Goal: Task Accomplishment & Management: Manage account settings

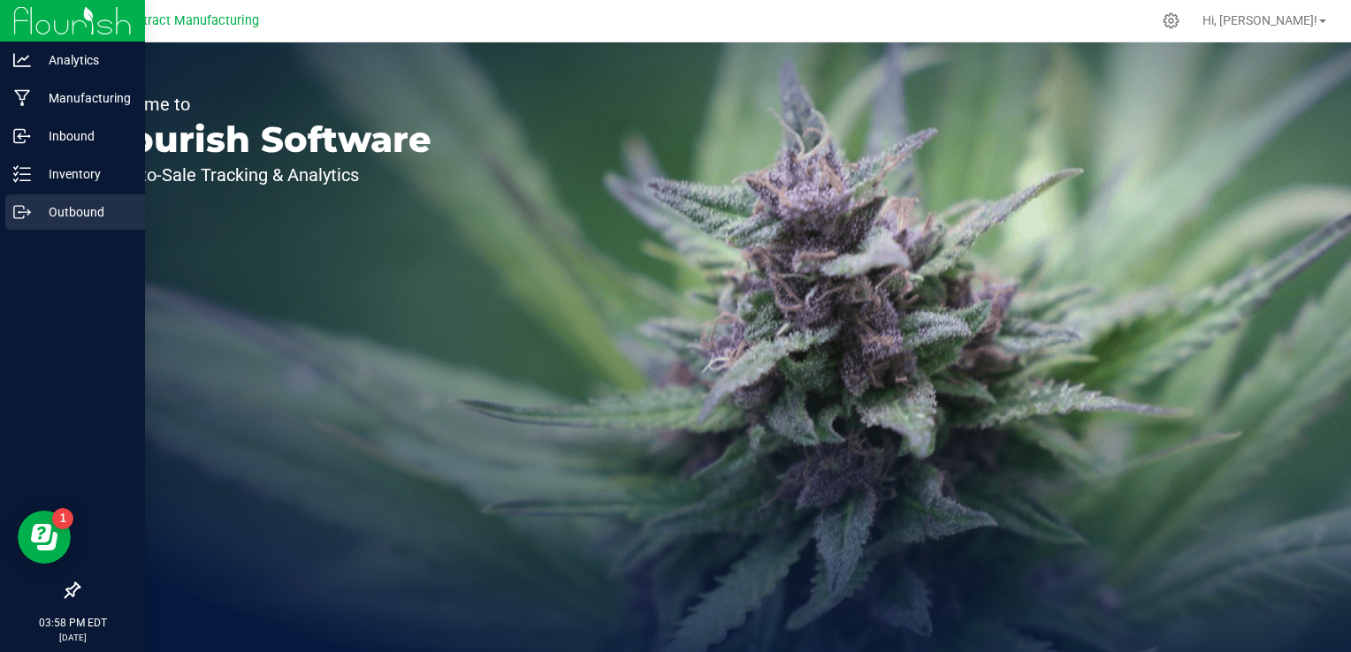
click at [57, 214] on p "Outbound" at bounding box center [84, 212] width 106 height 21
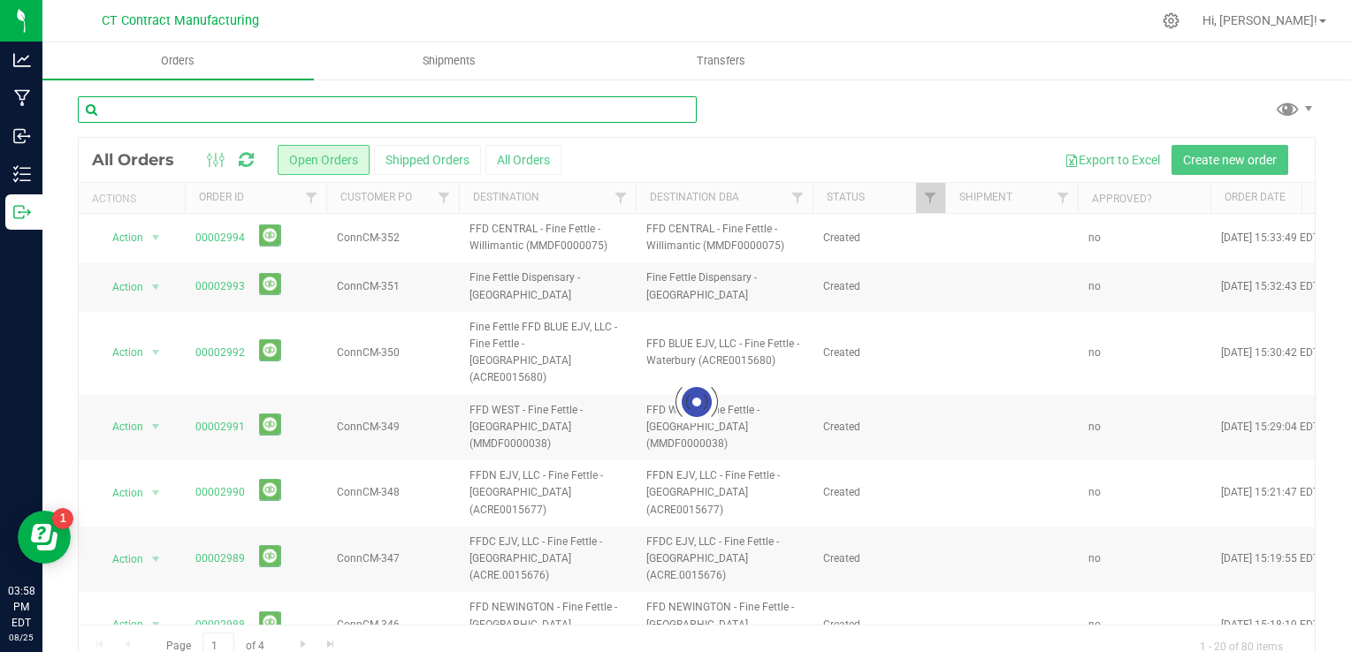
click at [243, 105] on input "text" at bounding box center [387, 109] width 619 height 27
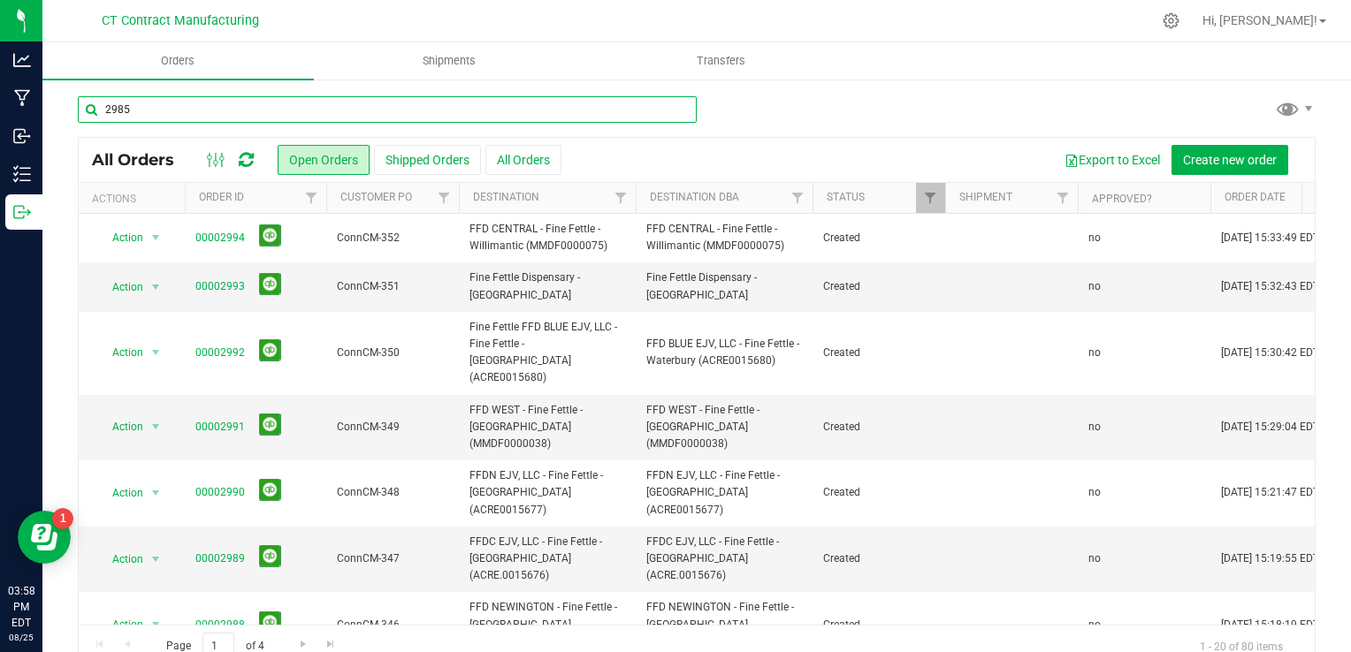
type input "2985"
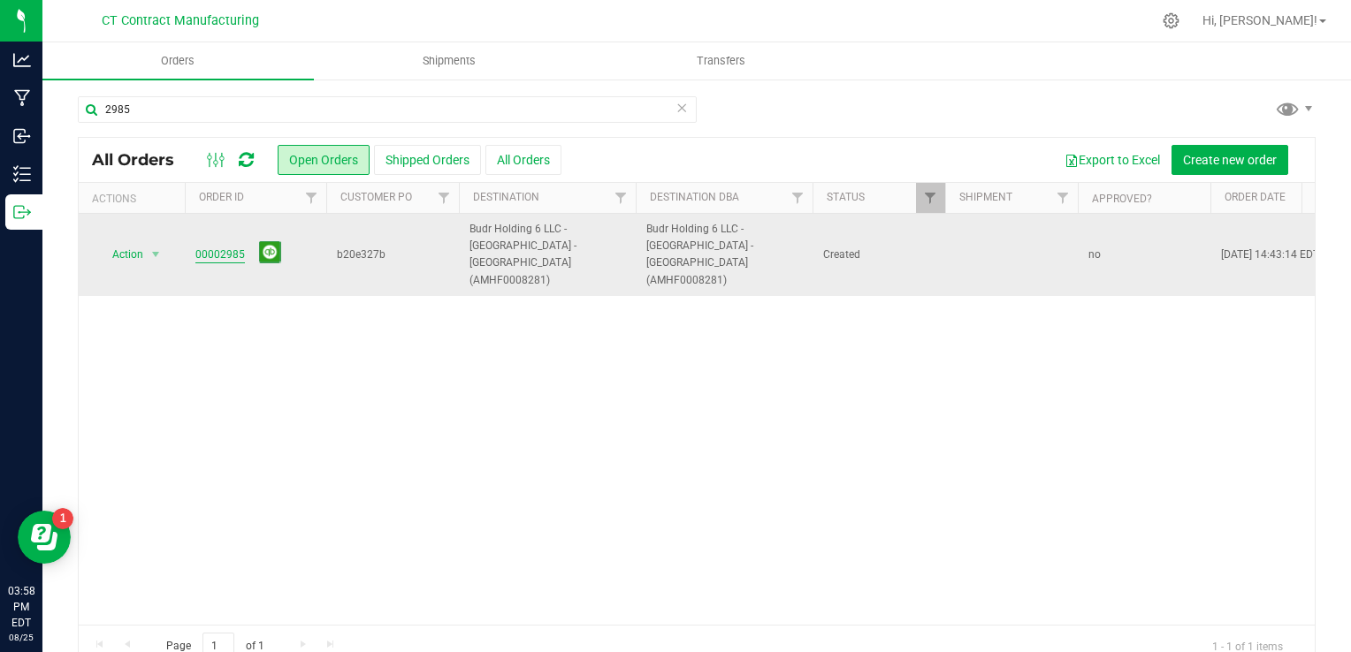
click at [225, 247] on link "00002985" at bounding box center [220, 255] width 50 height 17
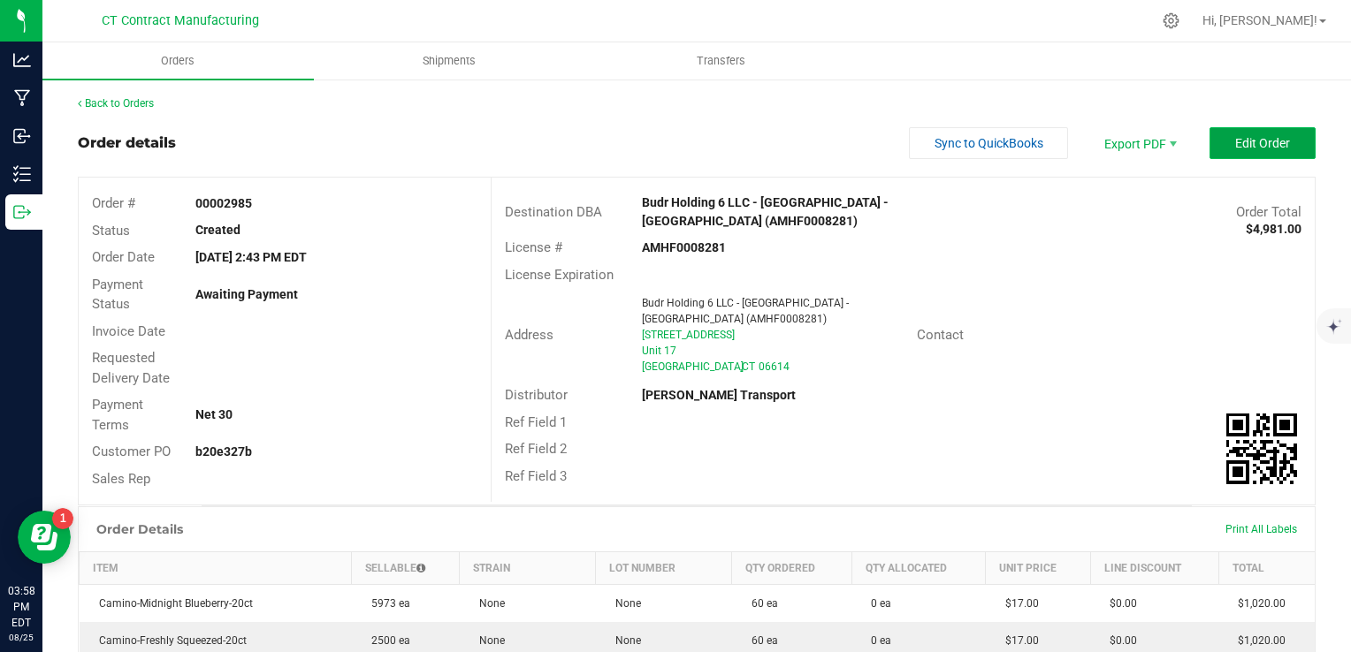
click at [1238, 133] on button "Edit Order" at bounding box center [1262, 143] width 106 height 32
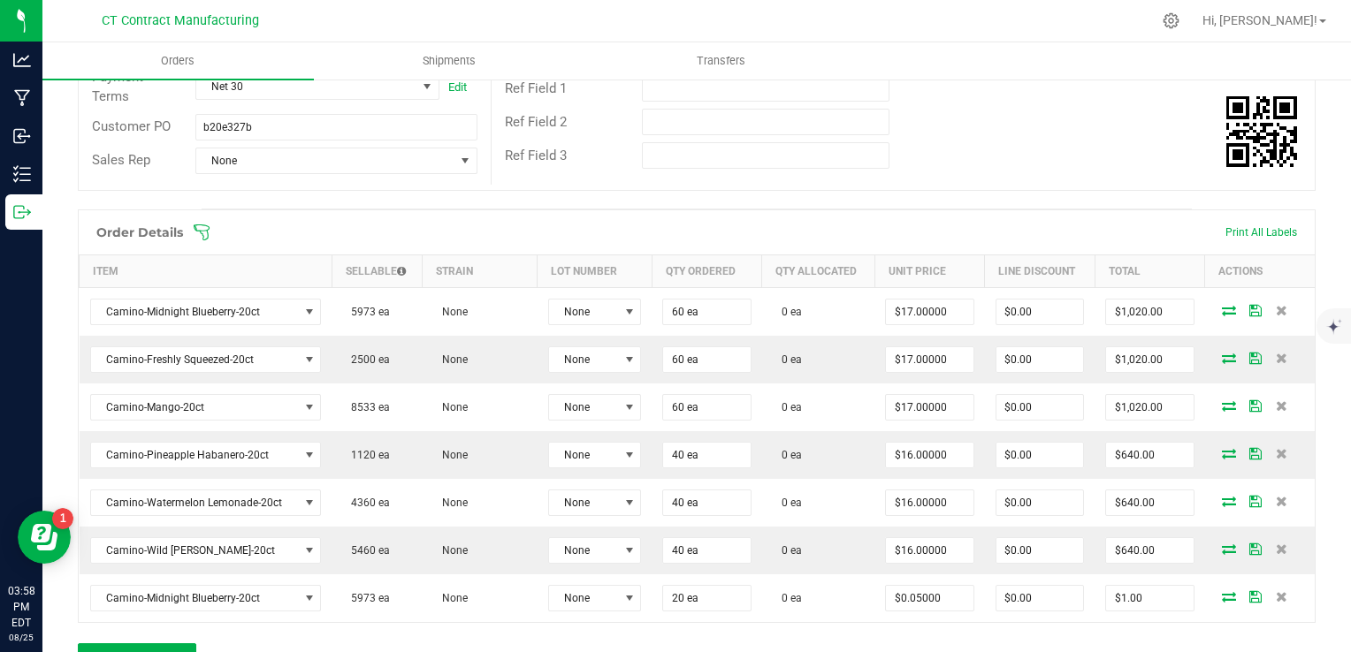
scroll to position [354, 0]
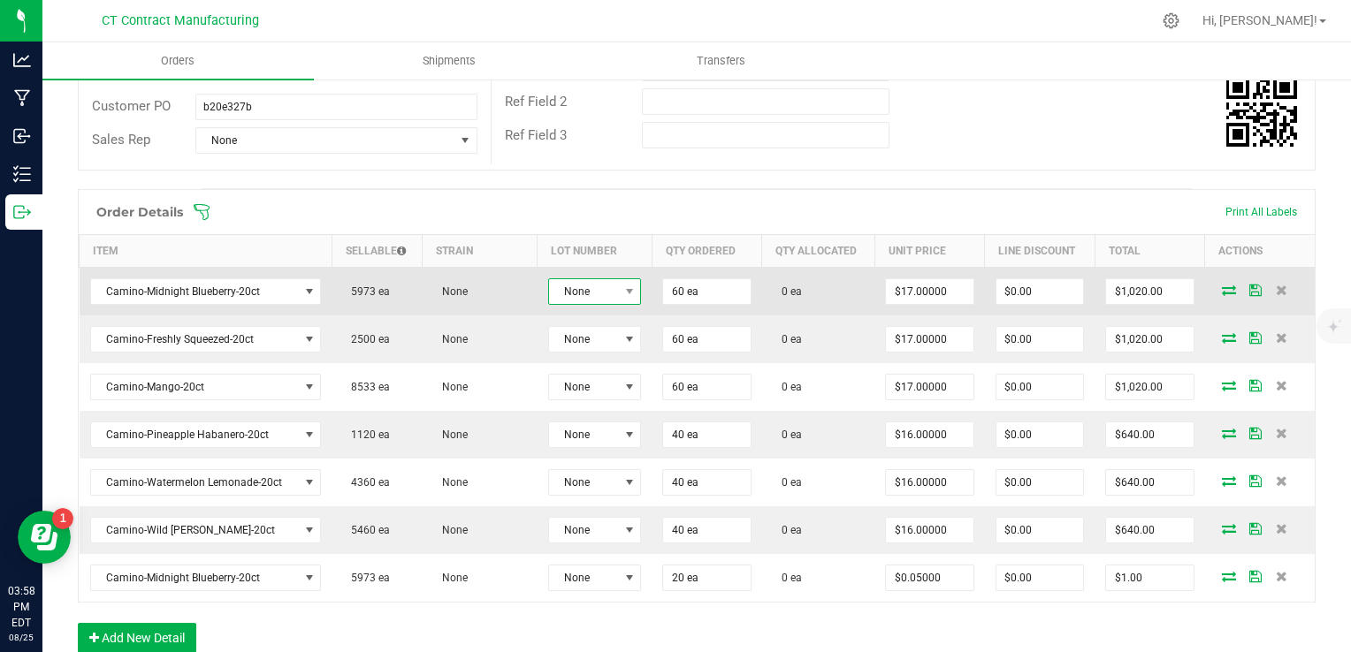
click at [593, 292] on span "None" at bounding box center [584, 291] width 70 height 25
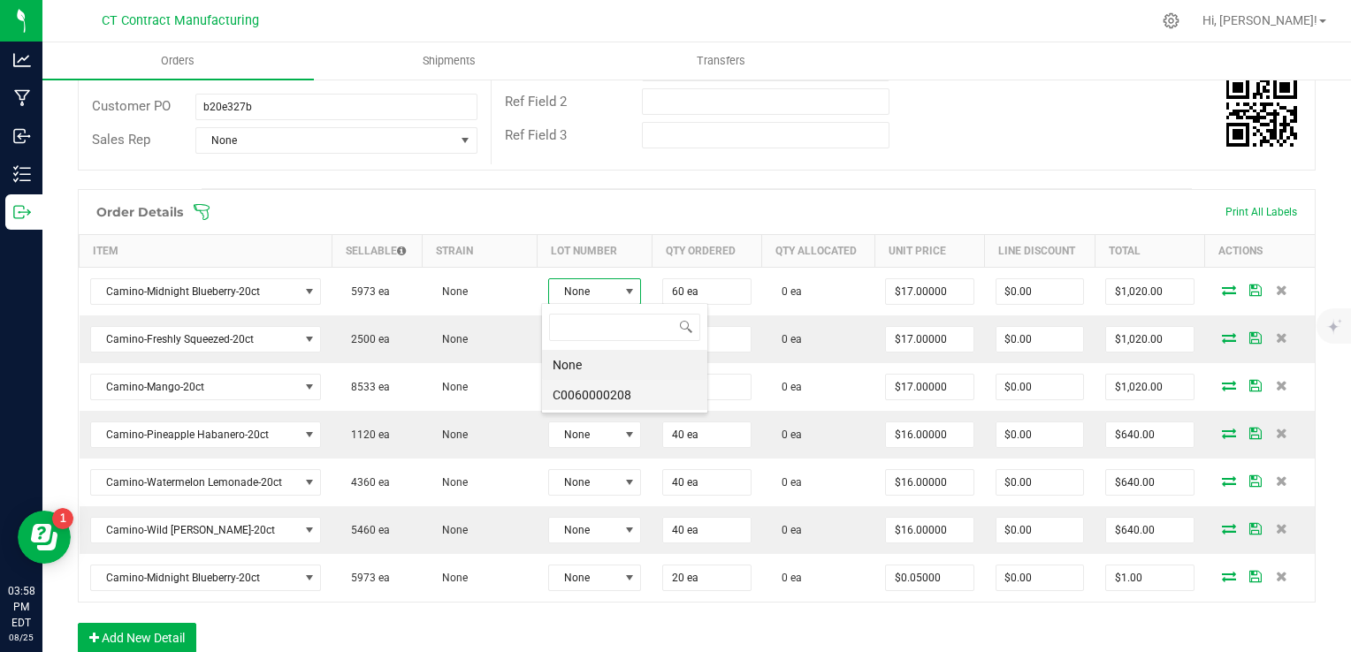
click at [593, 391] on li "C0060000208" at bounding box center [624, 395] width 165 height 30
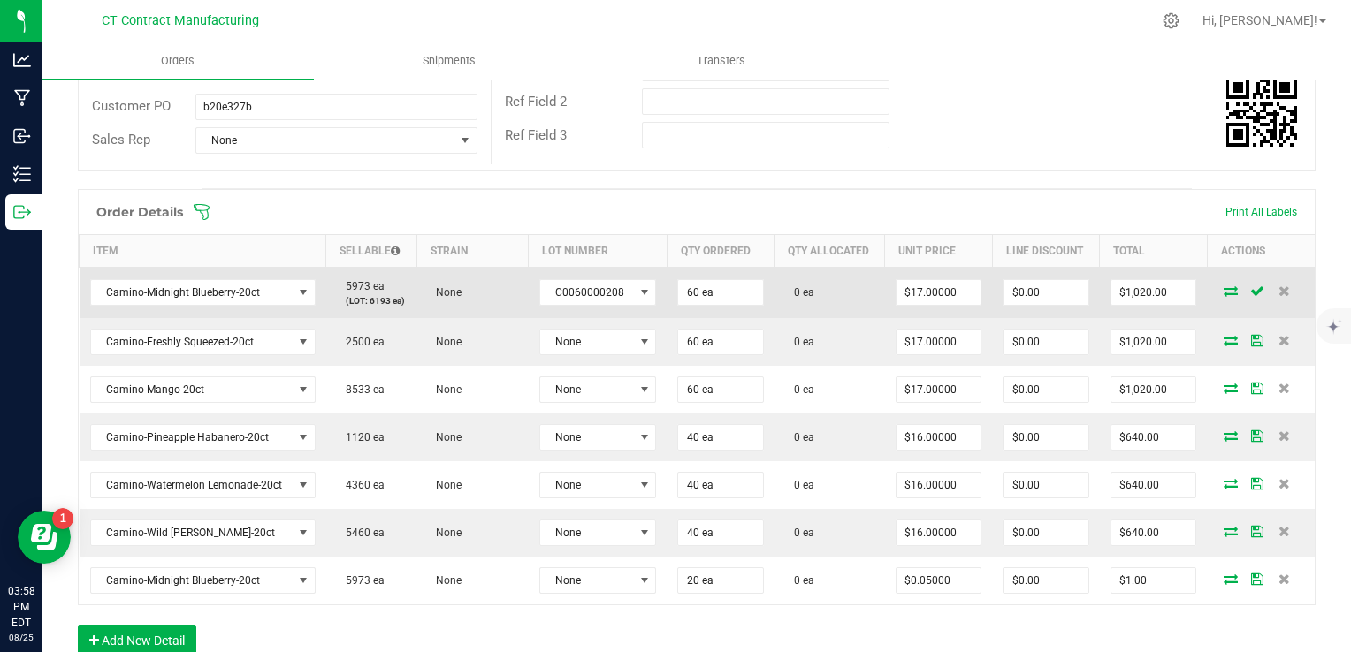
click at [1223, 290] on icon at bounding box center [1230, 291] width 14 height 11
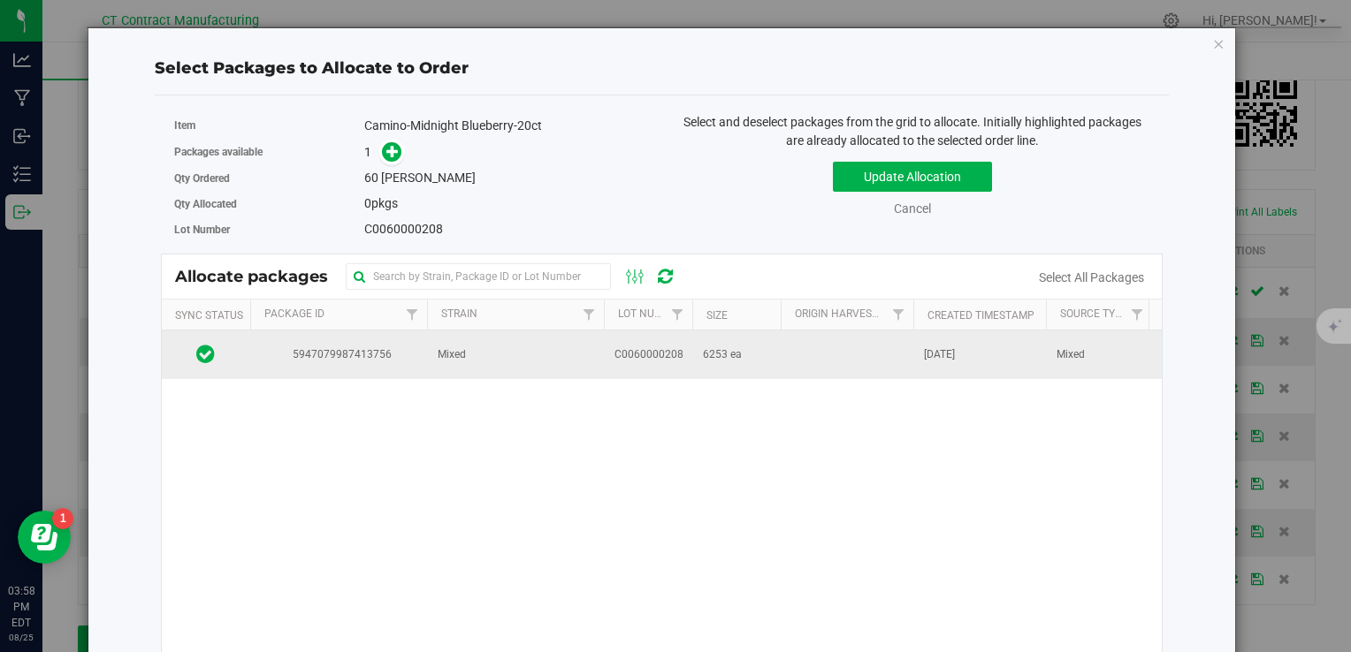
click at [504, 340] on td "Mixed" at bounding box center [515, 355] width 177 height 48
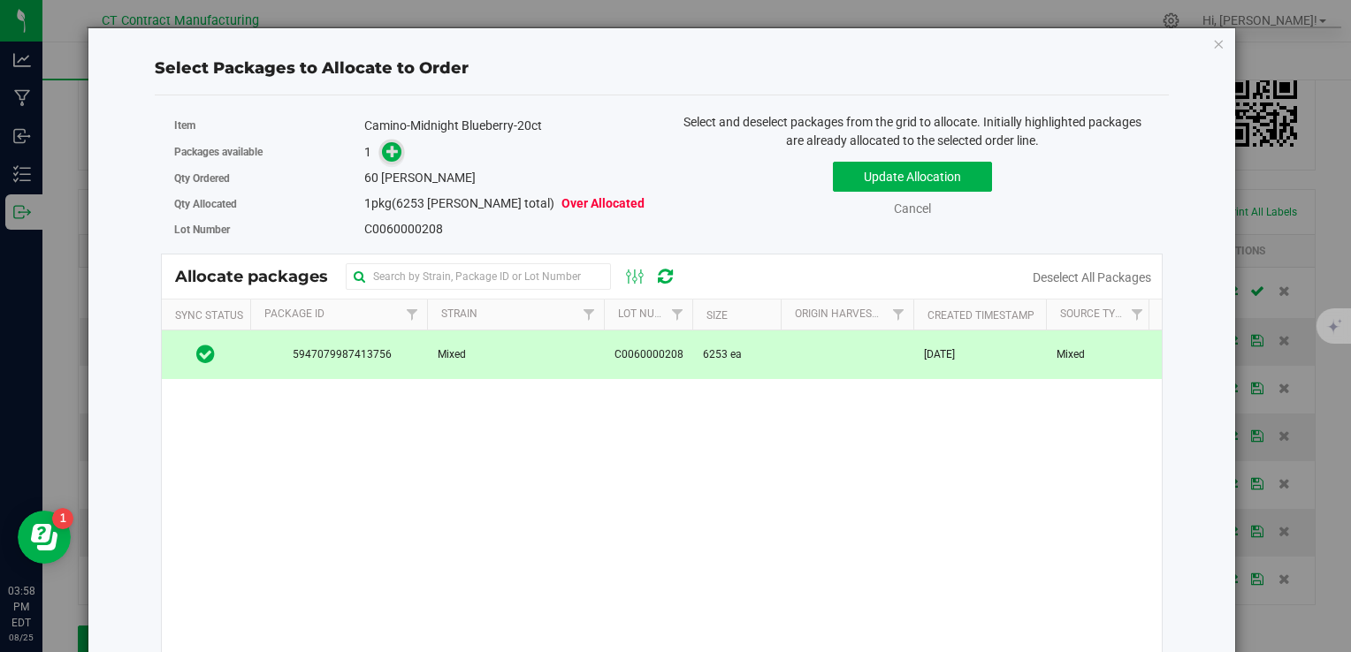
click at [395, 157] on icon at bounding box center [392, 151] width 12 height 12
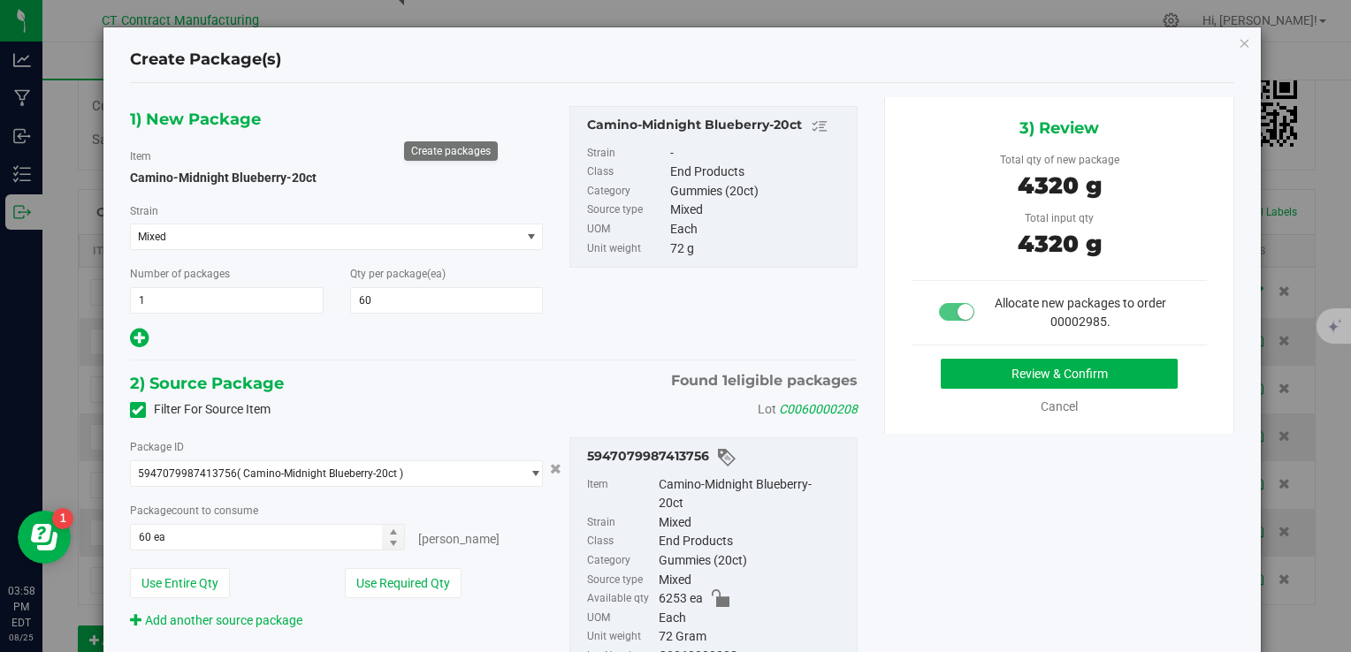
type input "60"
click at [1001, 371] on button "Review & Confirm" at bounding box center [1059, 374] width 237 height 30
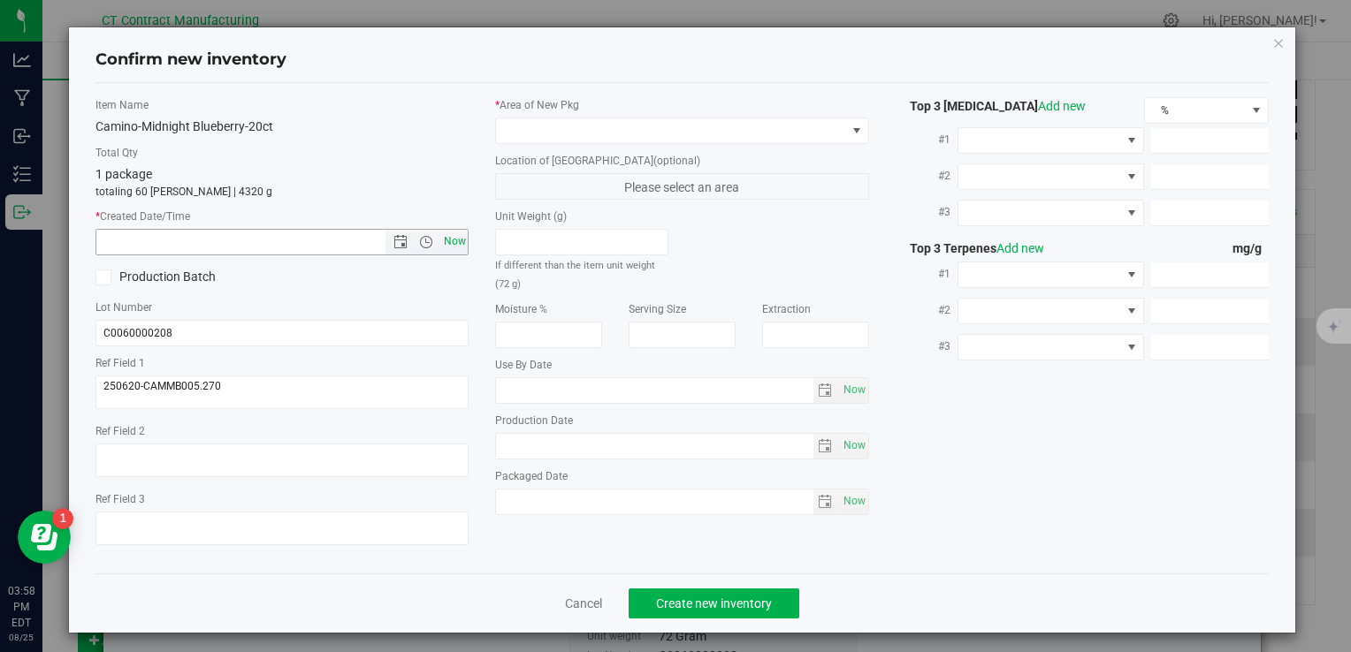
click at [460, 232] on span "Now" at bounding box center [454, 242] width 30 height 26
type input "8/25/2025 3:58 PM"
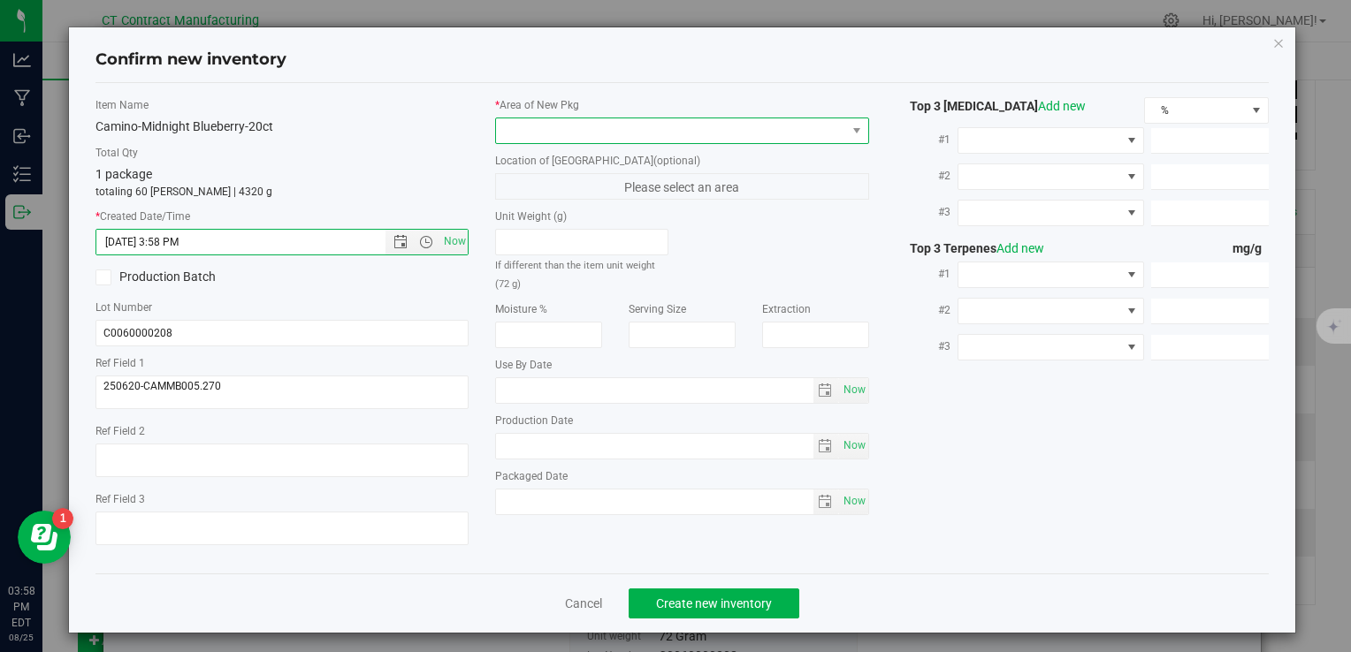
click at [547, 119] on span at bounding box center [670, 130] width 349 height 25
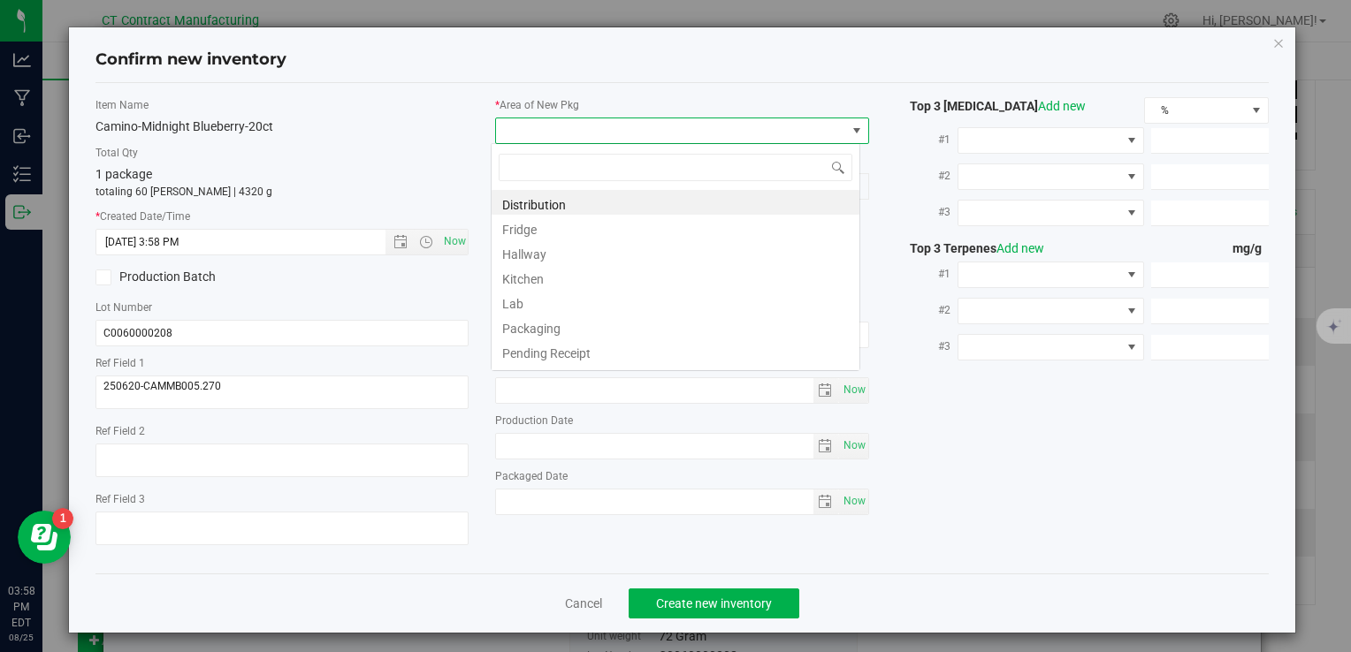
scroll to position [26, 369]
click at [603, 195] on li "Distribution" at bounding box center [675, 202] width 368 height 25
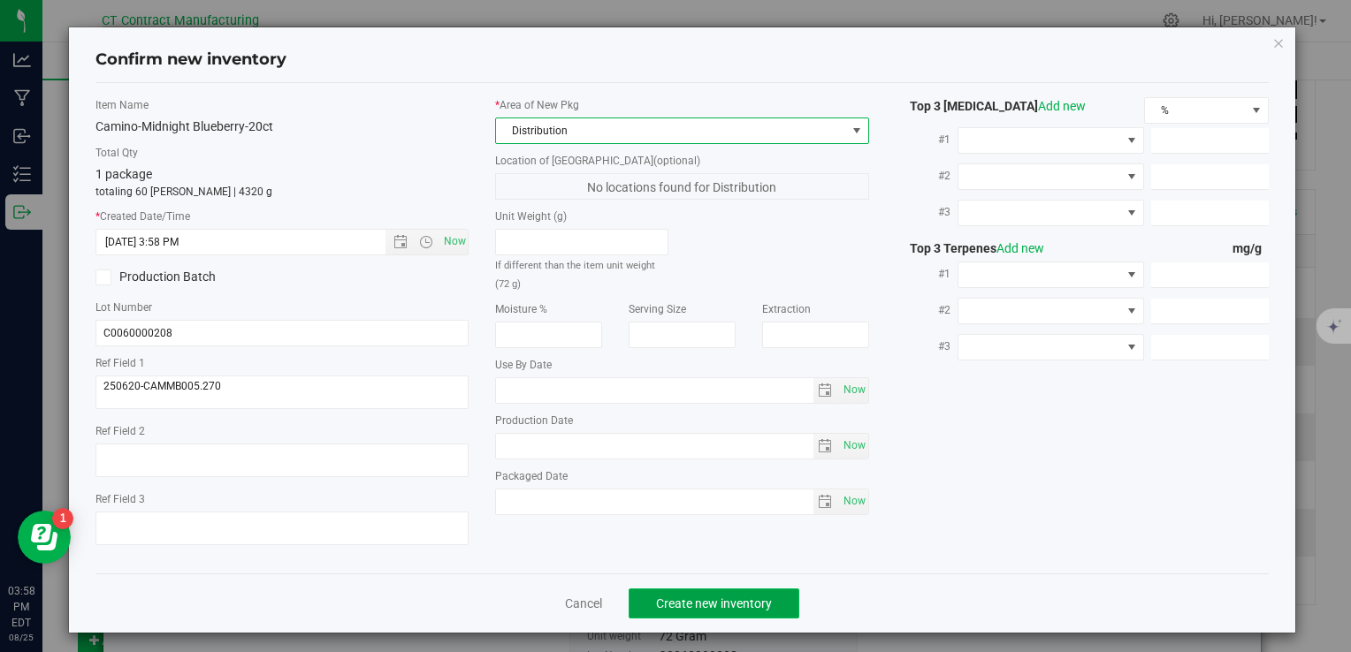
click at [727, 599] on span "Create new inventory" at bounding box center [714, 604] width 116 height 14
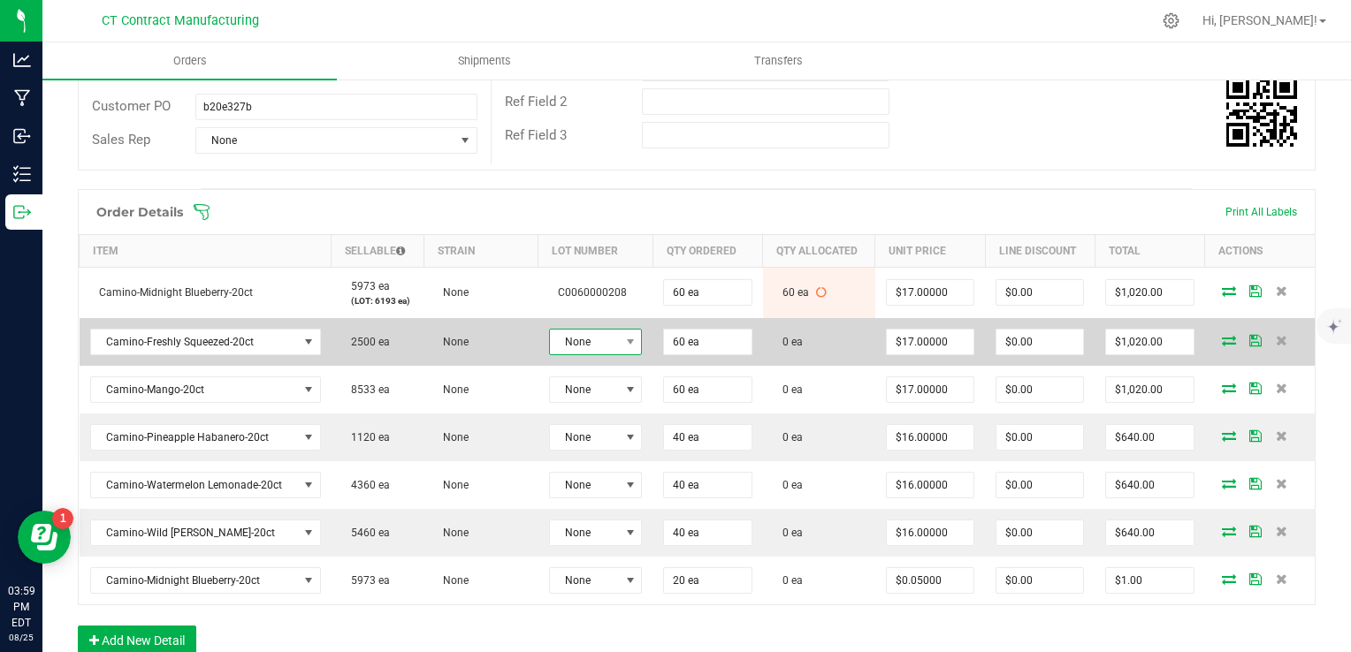
click at [619, 341] on span at bounding box center [630, 342] width 22 height 25
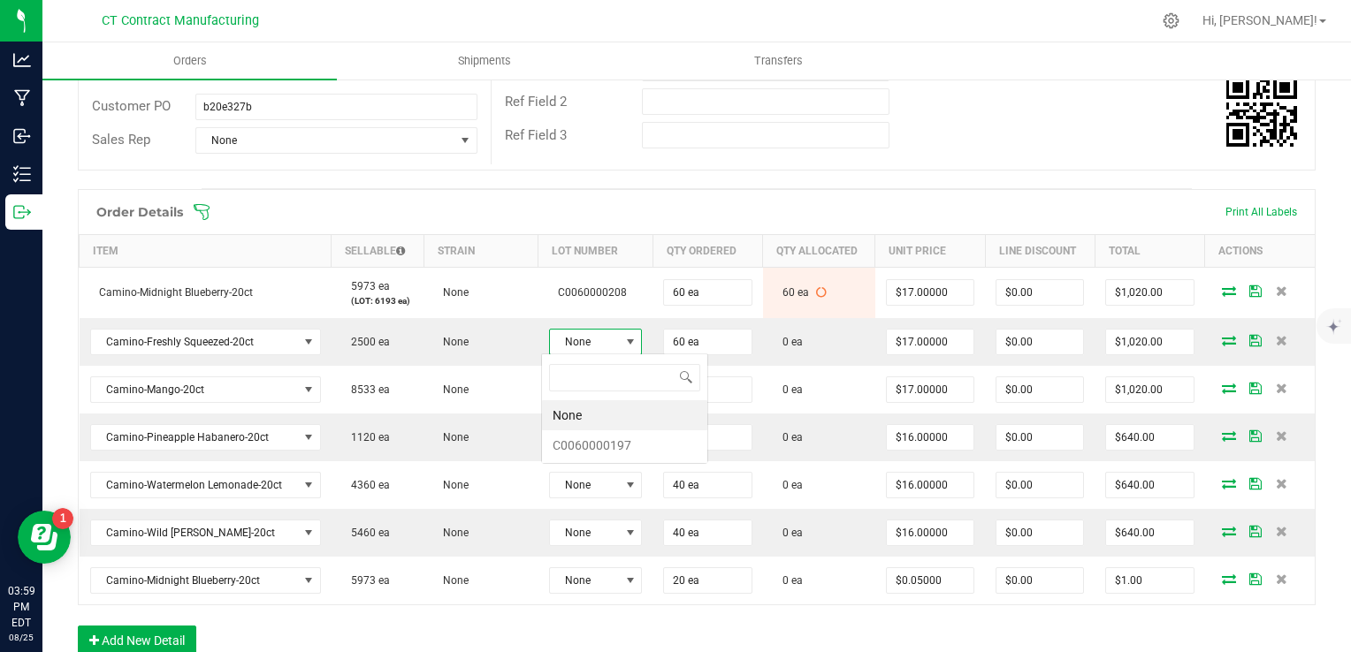
scroll to position [26, 92]
click at [619, 448] on li "C0060000197" at bounding box center [624, 445] width 165 height 30
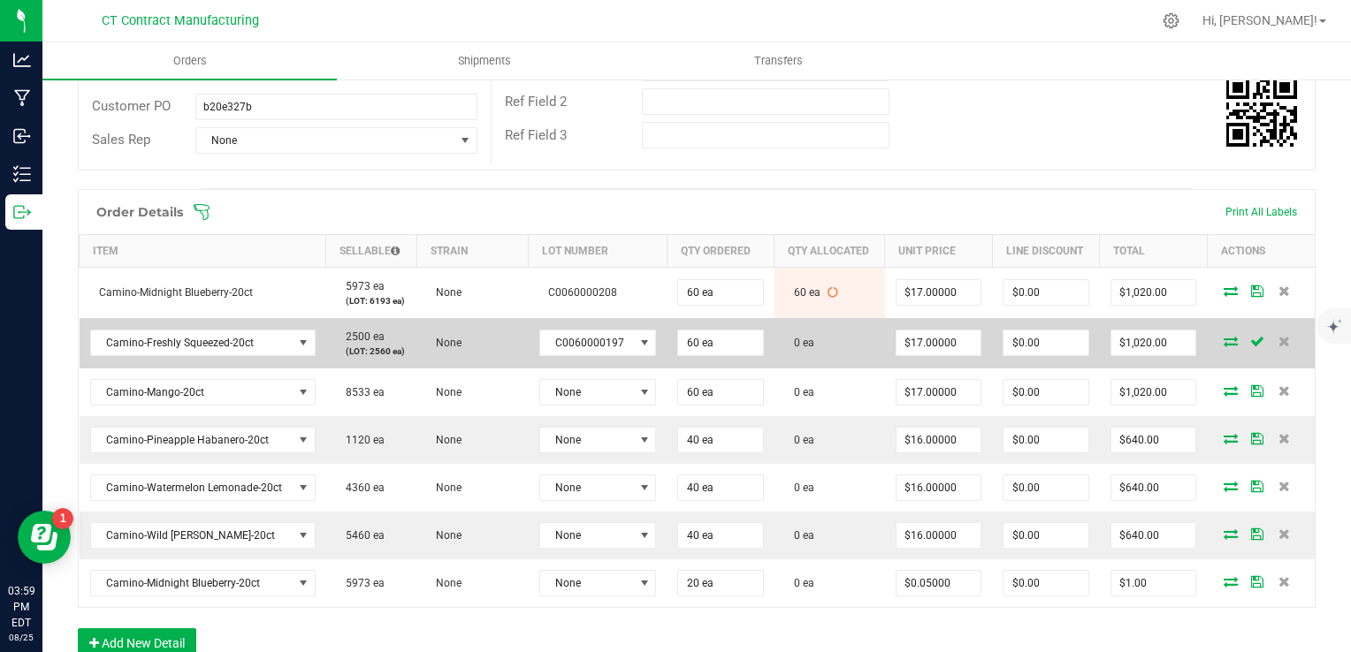
click at [1223, 341] on icon at bounding box center [1230, 341] width 14 height 11
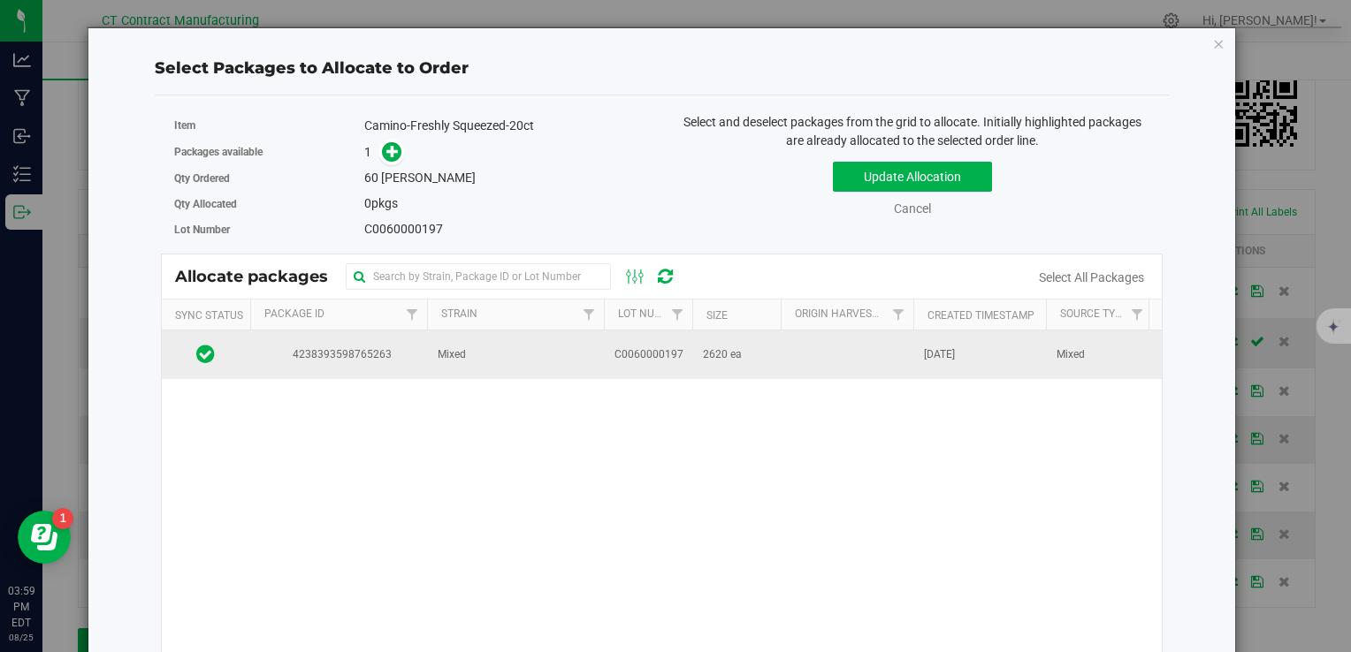
click at [545, 352] on td "Mixed" at bounding box center [515, 355] width 177 height 48
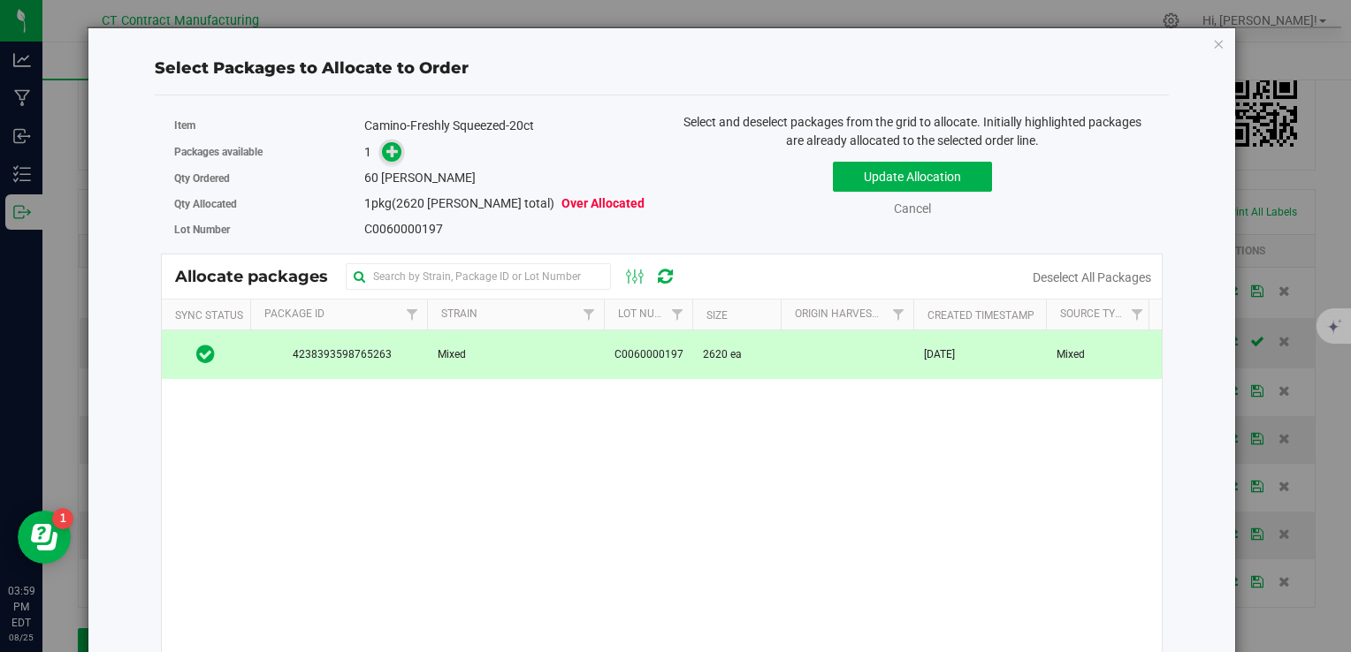
click at [388, 148] on icon at bounding box center [392, 151] width 12 height 12
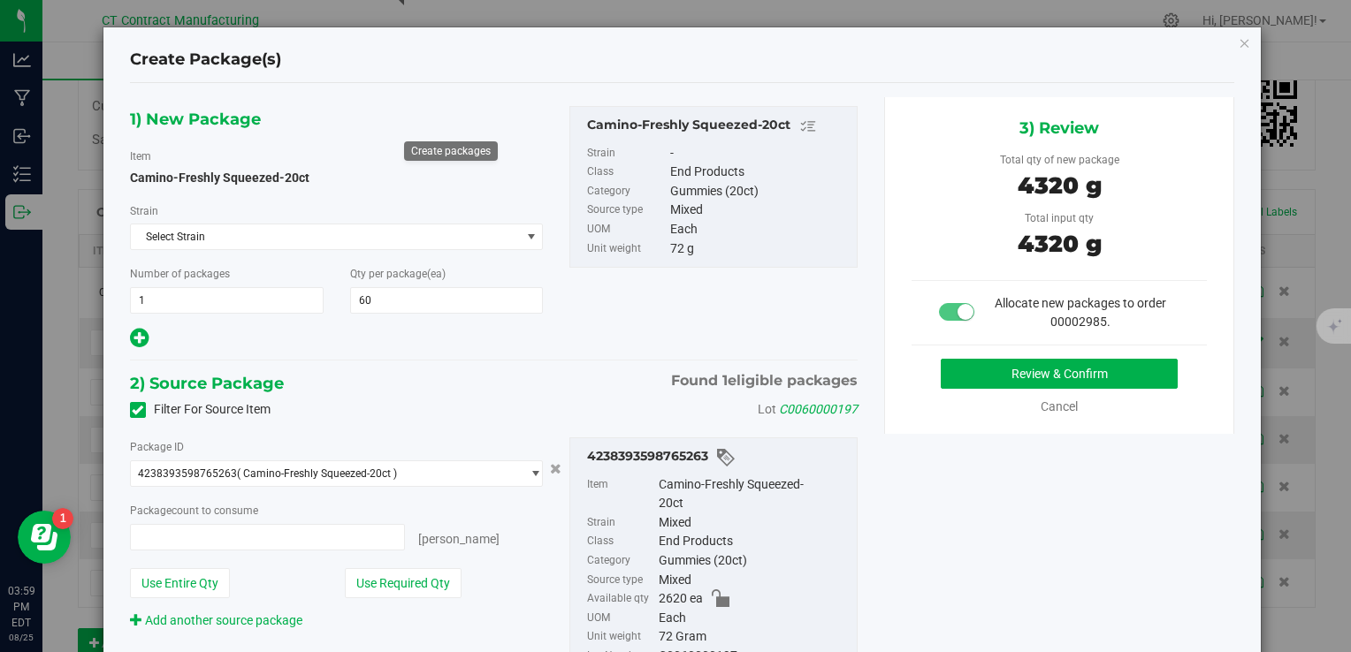
type input "60"
type input "60 ea"
click at [1018, 364] on button "Review & Confirm" at bounding box center [1059, 374] width 237 height 30
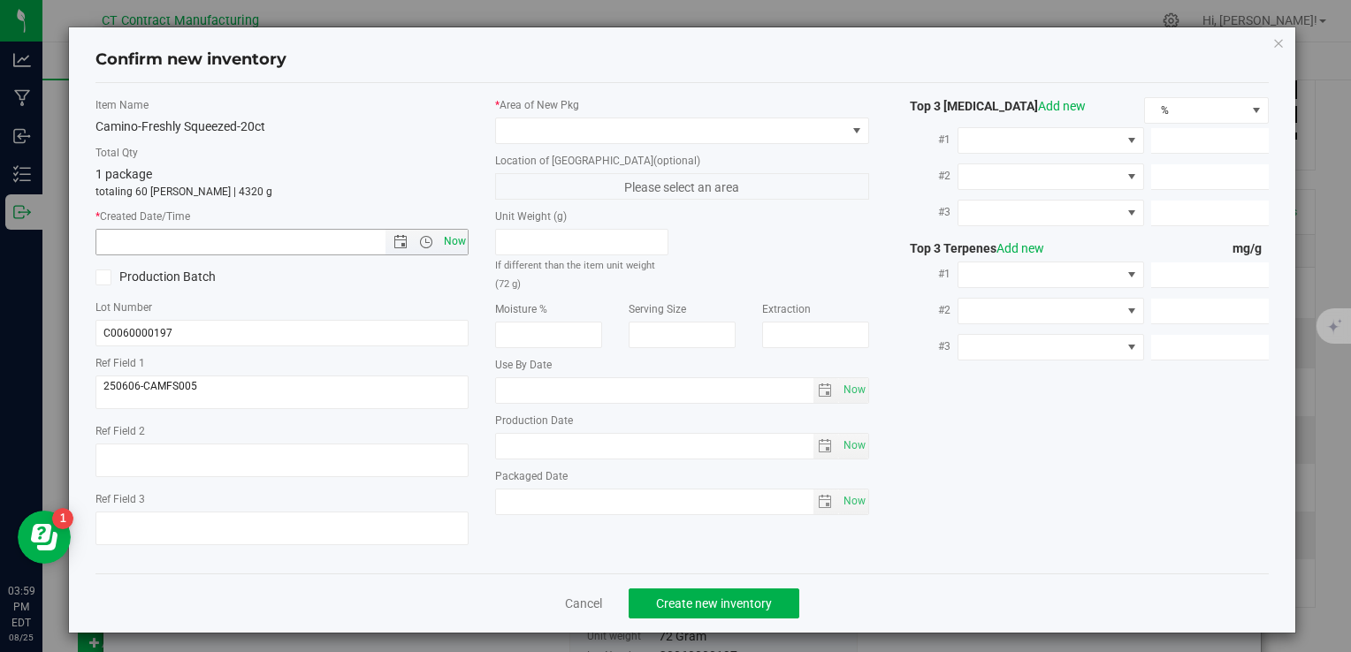
click at [449, 244] on span "Now" at bounding box center [454, 242] width 30 height 26
type input "8/25/2025 3:59 PM"
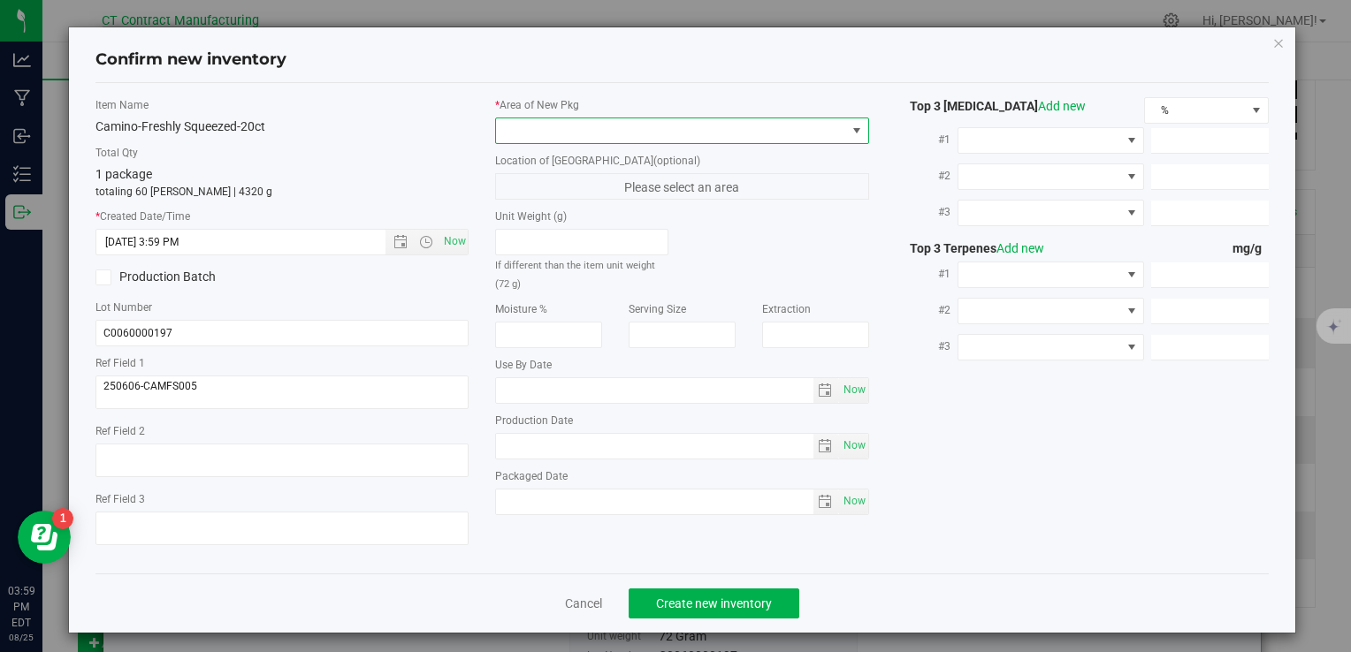
click at [544, 140] on span at bounding box center [670, 130] width 349 height 25
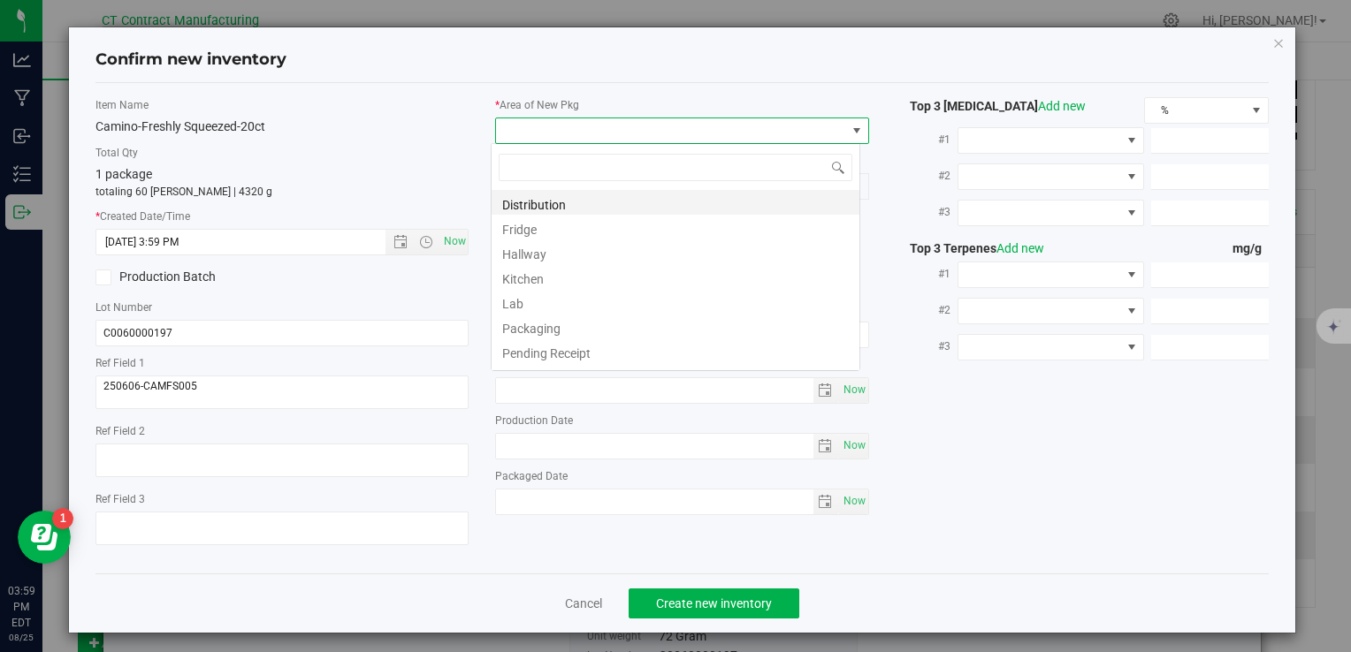
scroll to position [26, 369]
click at [553, 195] on li "Distribution" at bounding box center [675, 202] width 368 height 25
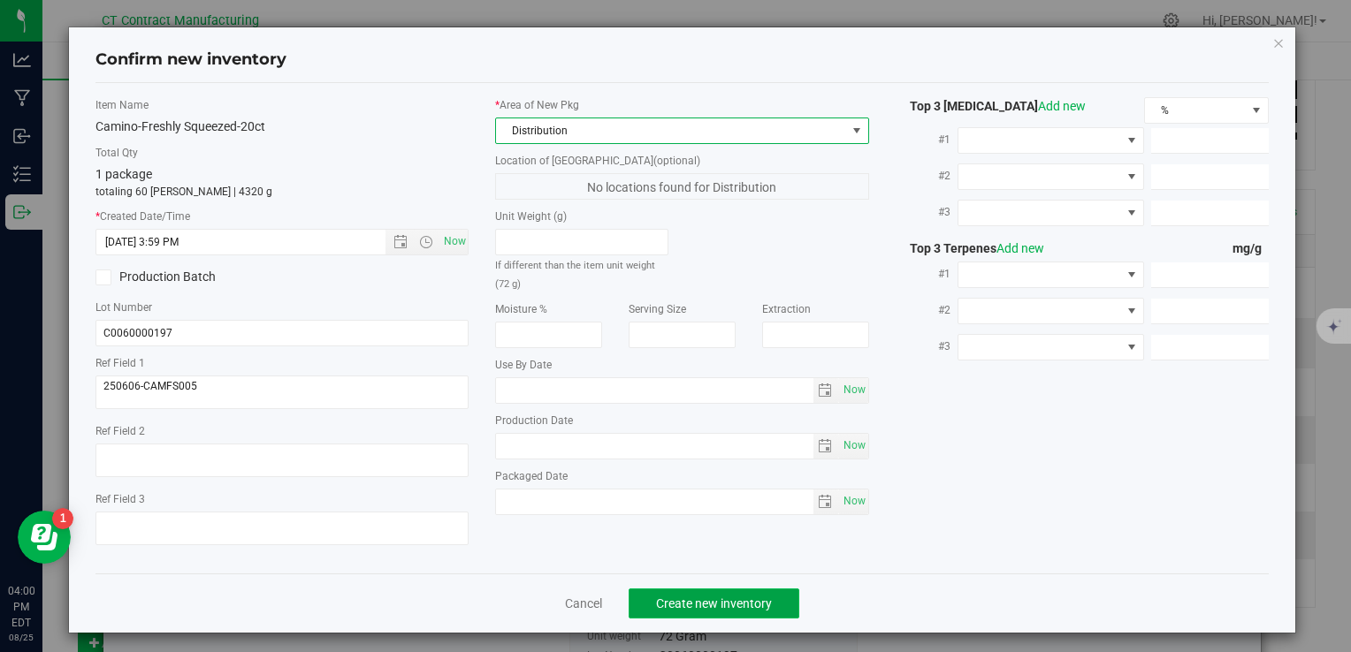
click at [673, 593] on button "Create new inventory" at bounding box center [713, 604] width 171 height 30
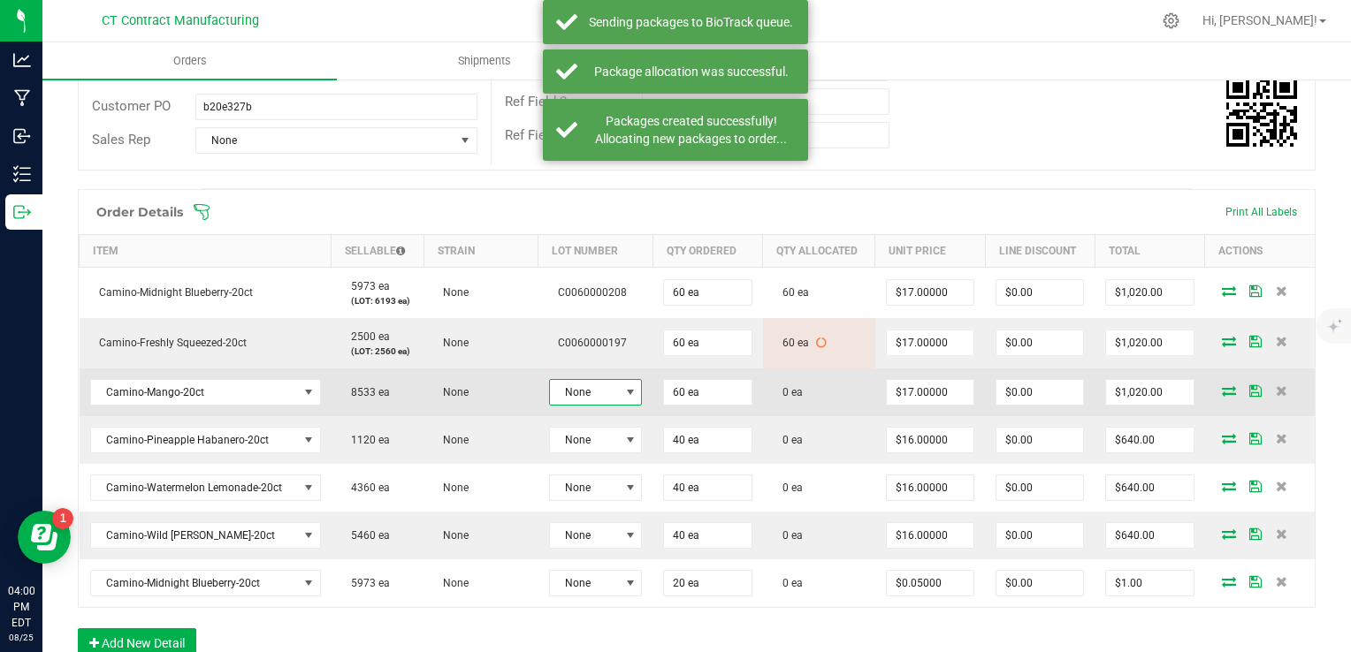
click at [594, 392] on span "None" at bounding box center [584, 392] width 69 height 25
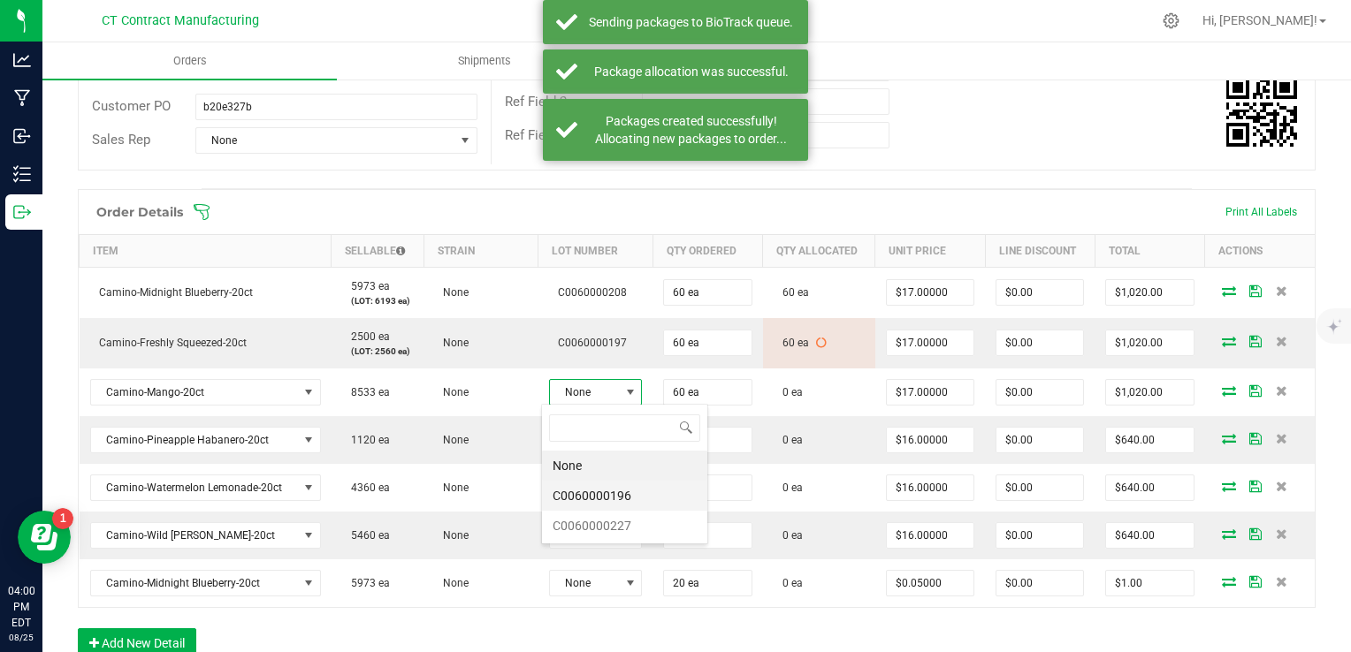
scroll to position [26, 92]
click at [631, 500] on li "C0060000196" at bounding box center [624, 496] width 165 height 30
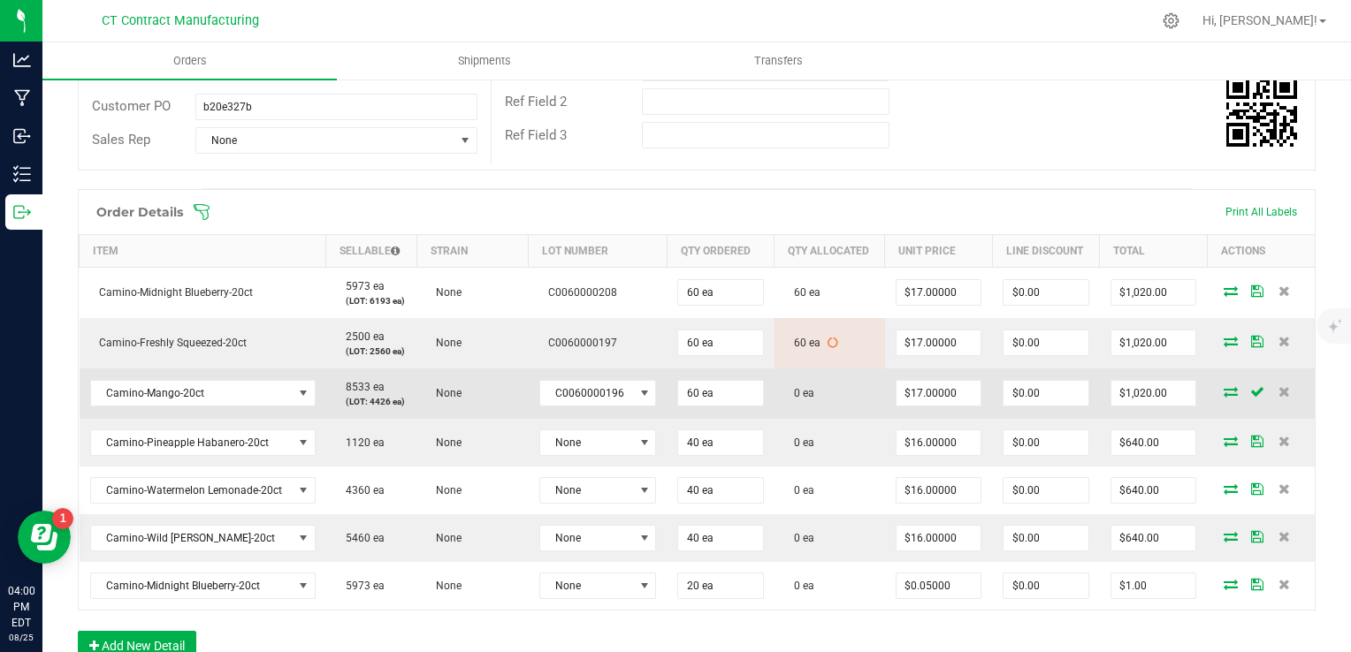
click at [1223, 394] on icon at bounding box center [1230, 391] width 14 height 11
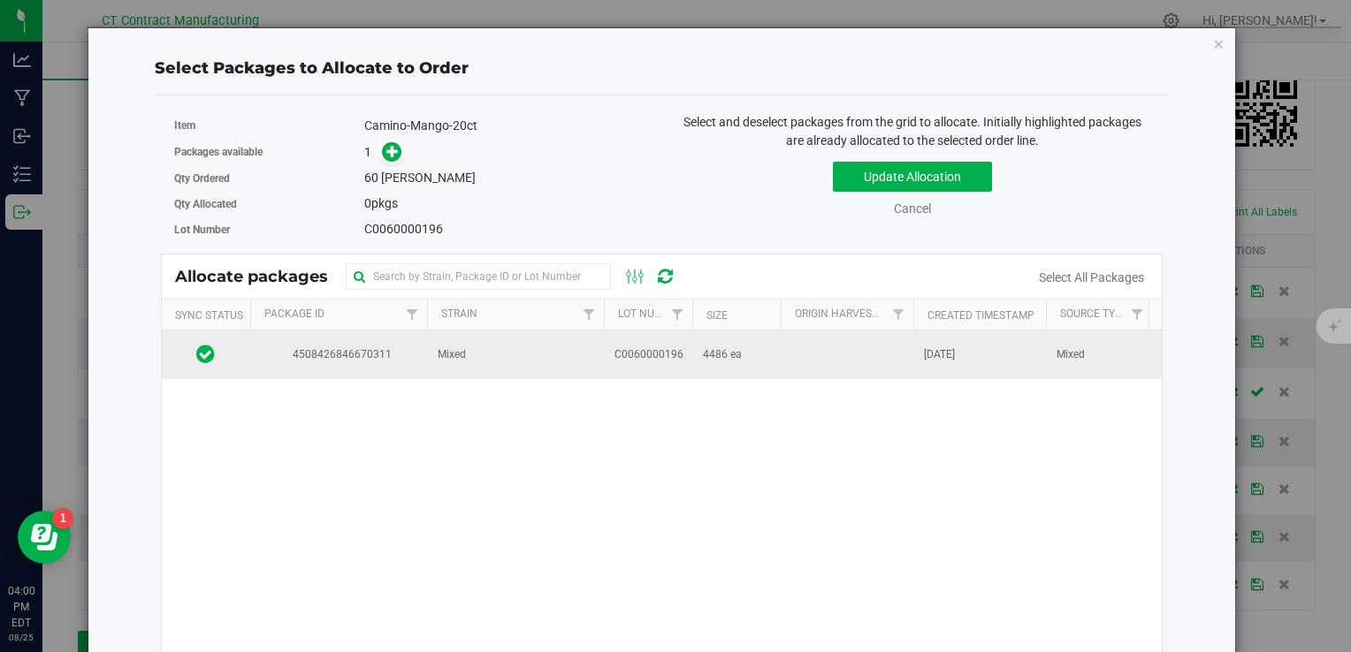
click at [792, 354] on td at bounding box center [847, 355] width 133 height 48
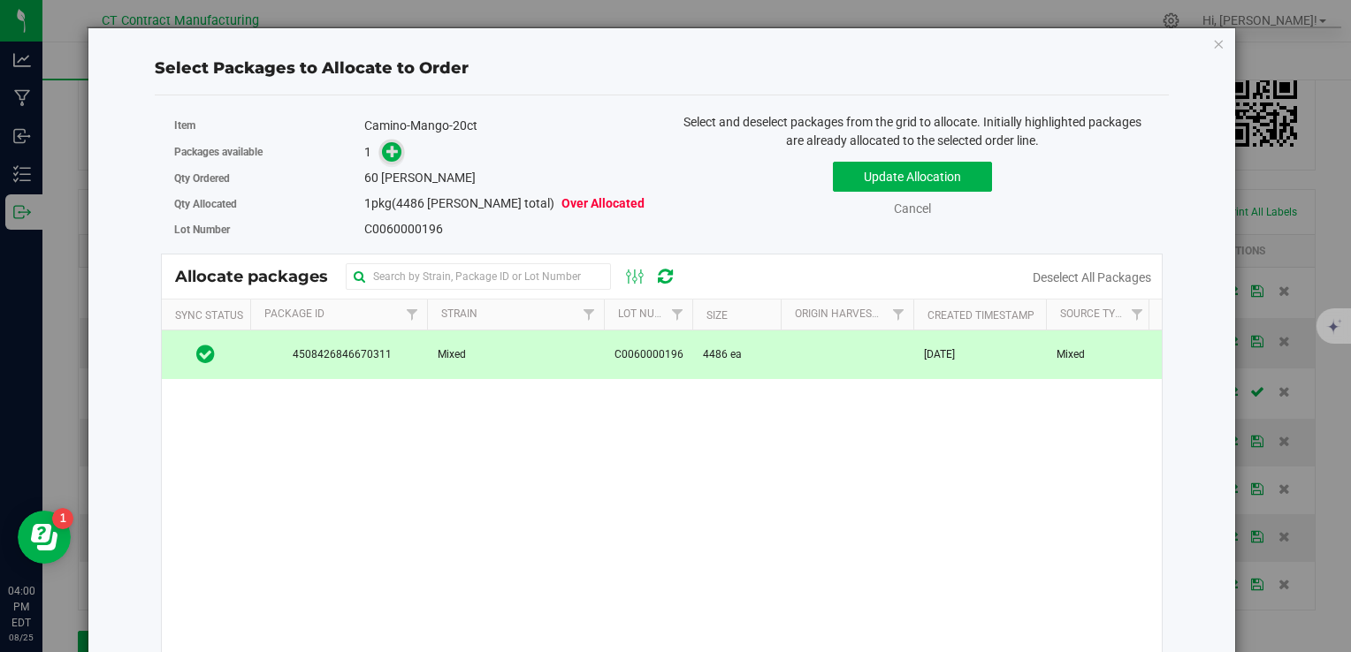
click at [390, 152] on icon at bounding box center [392, 151] width 12 height 12
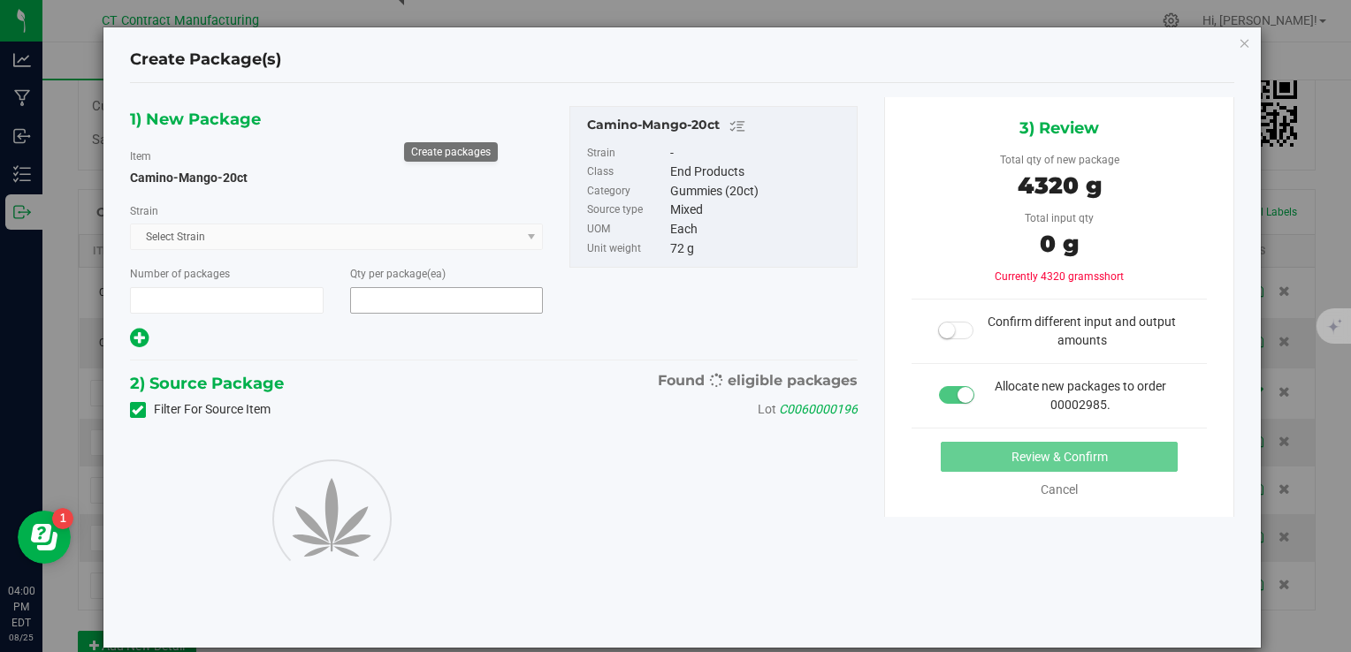
type input "1"
type input "60"
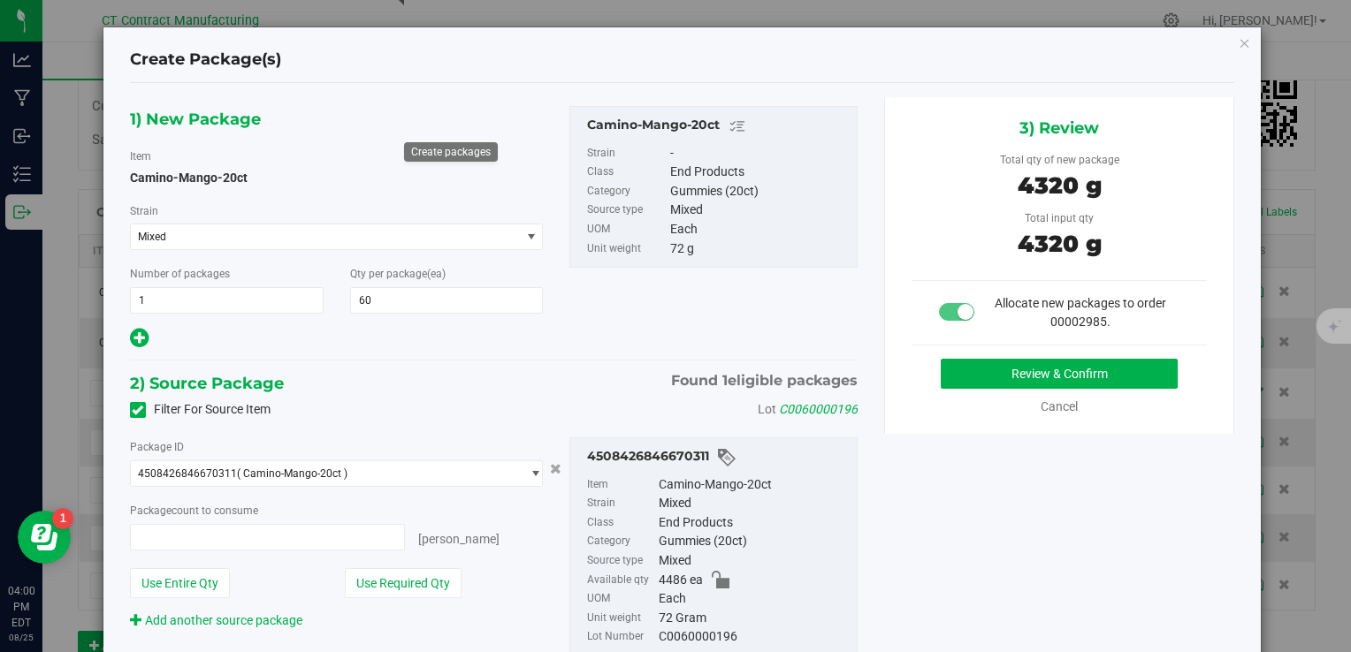
type input "60 ea"
click at [942, 372] on button "Review & Confirm" at bounding box center [1059, 374] width 237 height 30
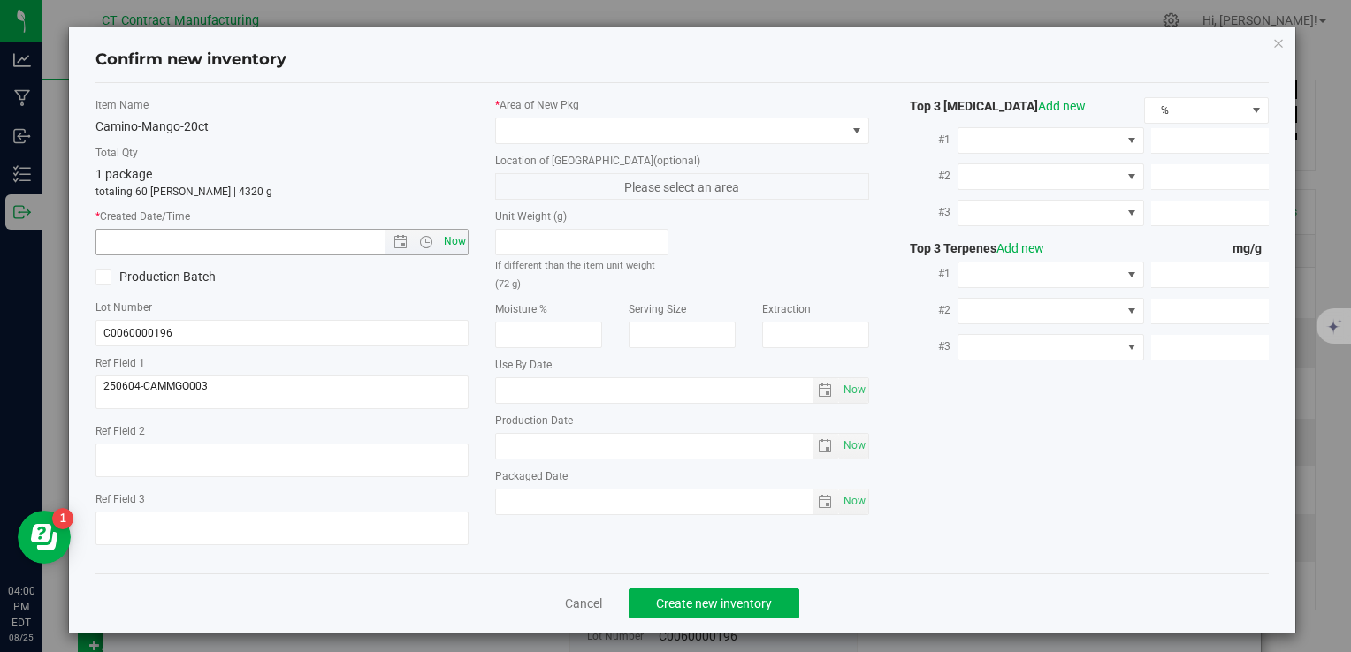
click at [461, 248] on span "Now" at bounding box center [454, 242] width 30 height 26
type input "8/25/2025 4:00 PM"
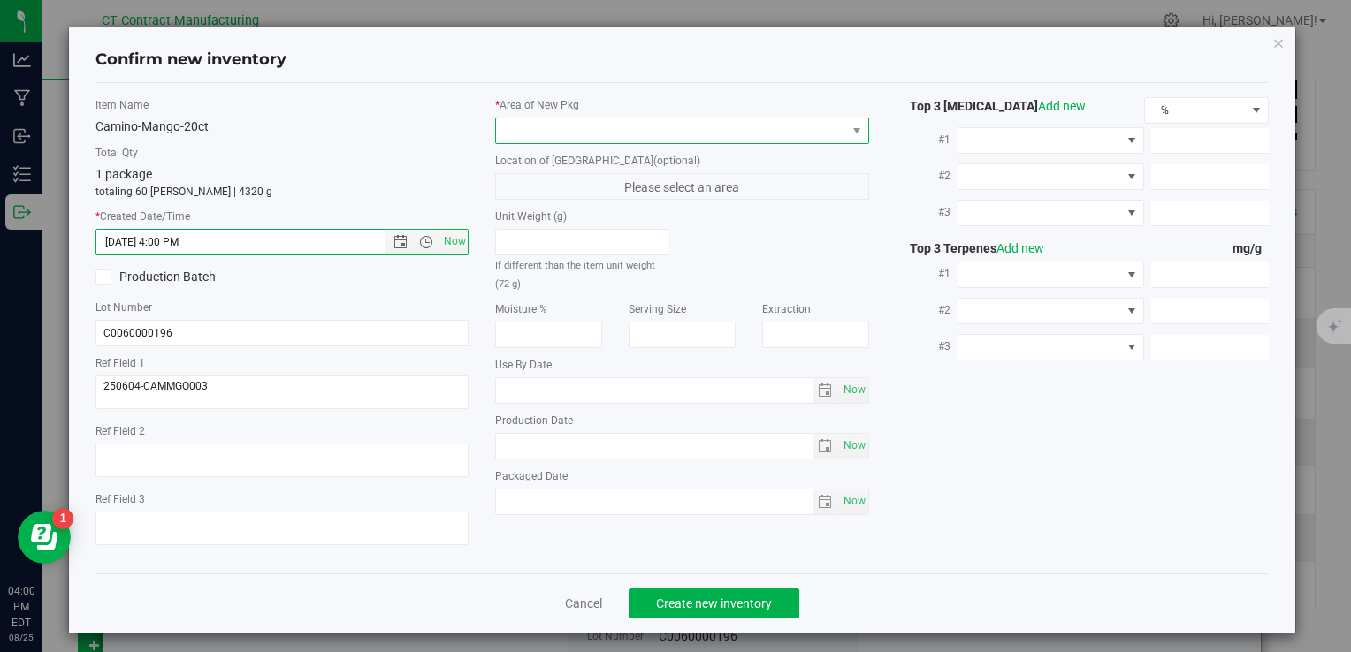
click at [541, 126] on span at bounding box center [670, 130] width 349 height 25
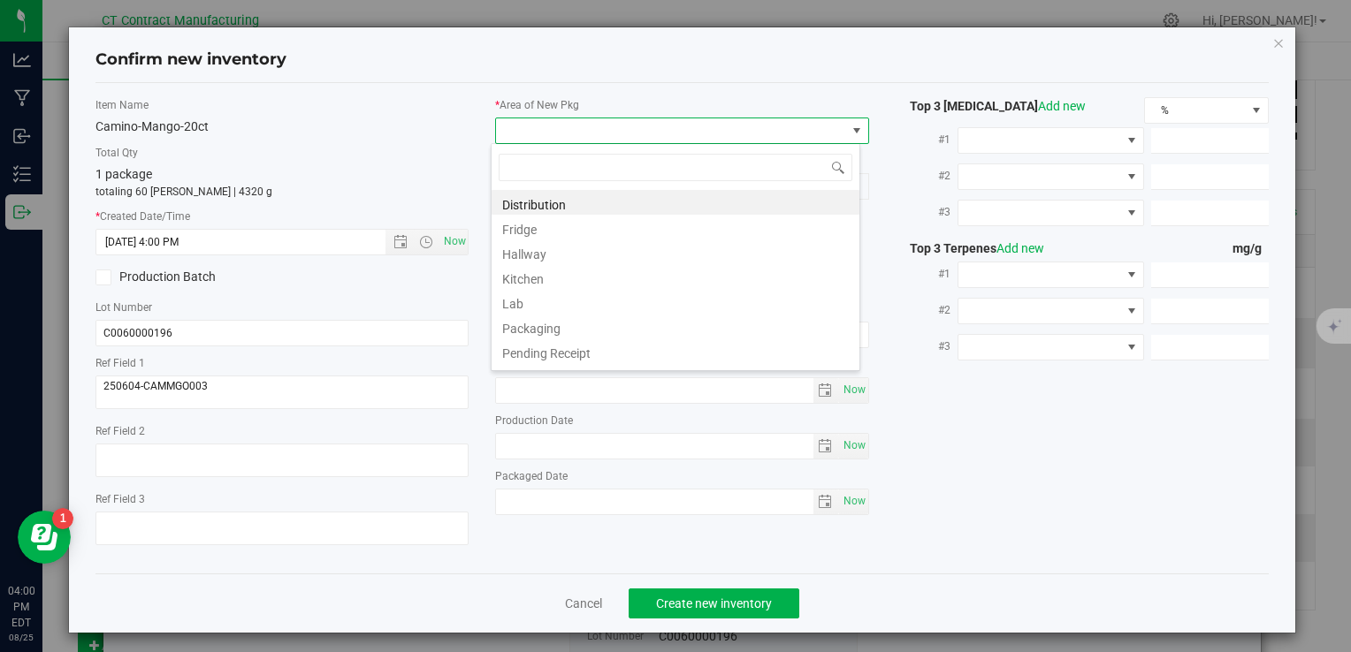
scroll to position [26, 369]
drag, startPoint x: 556, startPoint y: 182, endPoint x: 555, endPoint y: 195, distance: 13.3
click at [556, 183] on span at bounding box center [675, 168] width 368 height 42
click at [555, 195] on li "Distribution" at bounding box center [675, 202] width 368 height 25
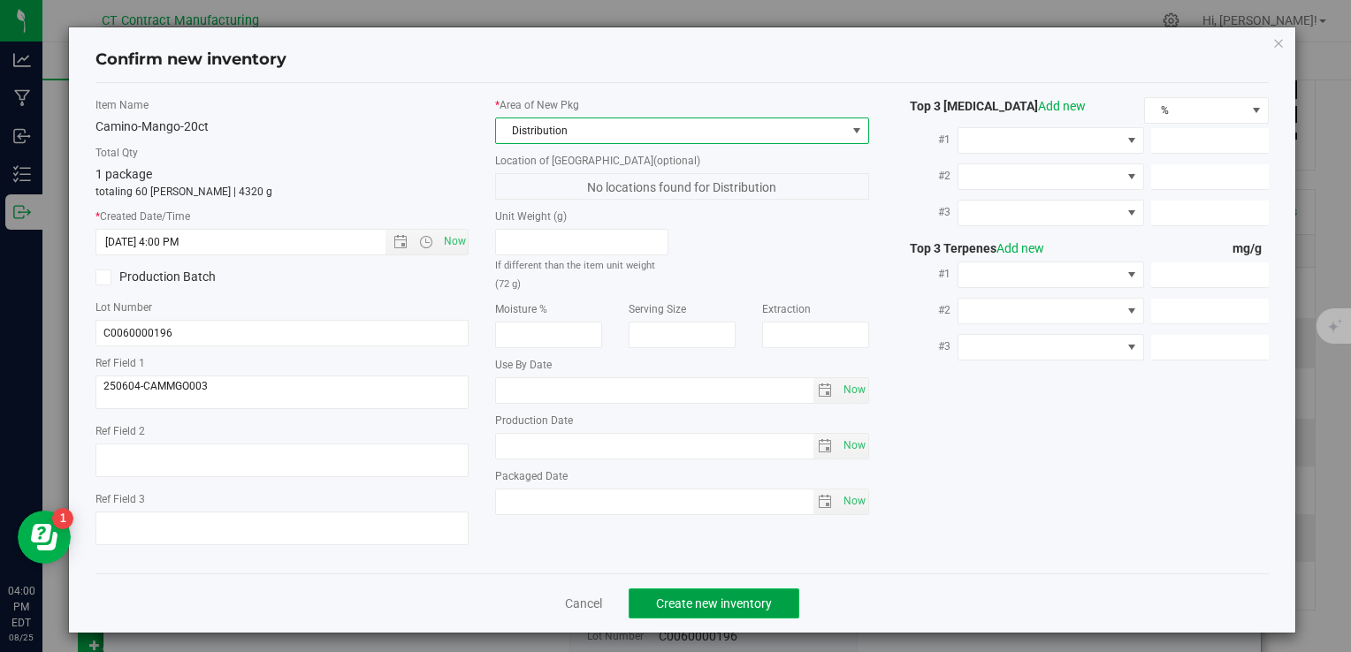
click at [712, 603] on span "Create new inventory" at bounding box center [714, 604] width 116 height 14
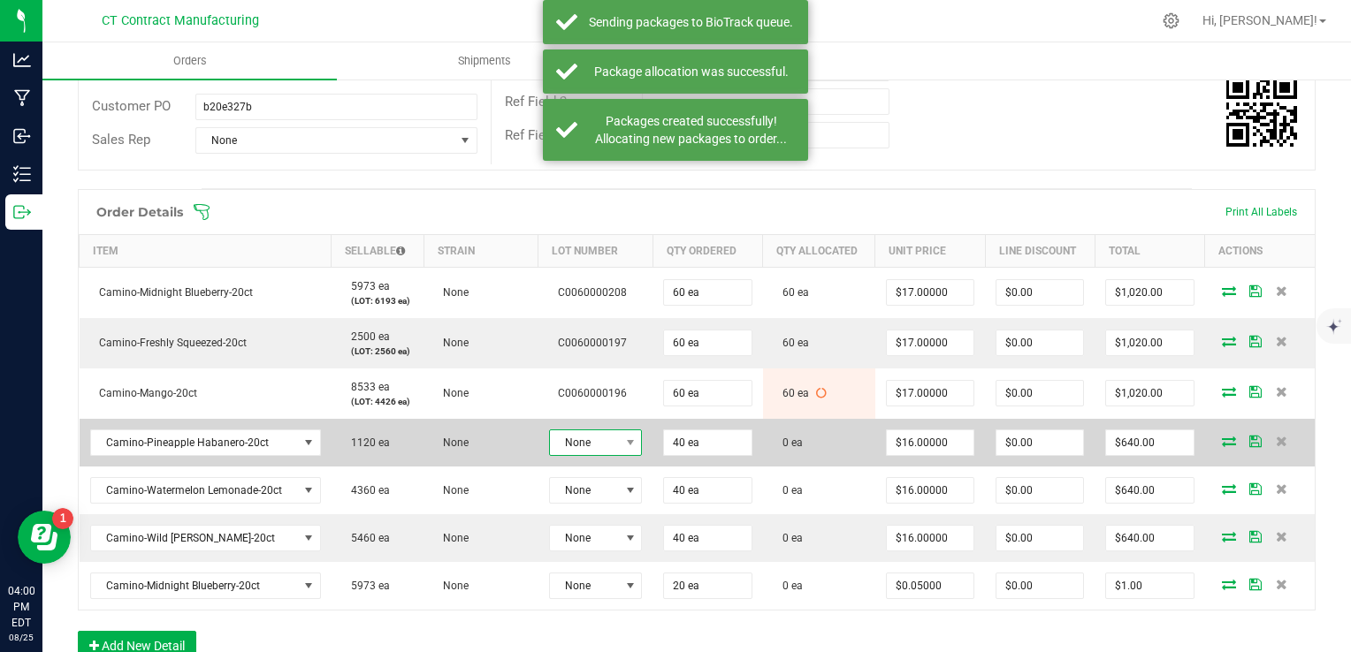
click at [619, 432] on span at bounding box center [630, 442] width 22 height 25
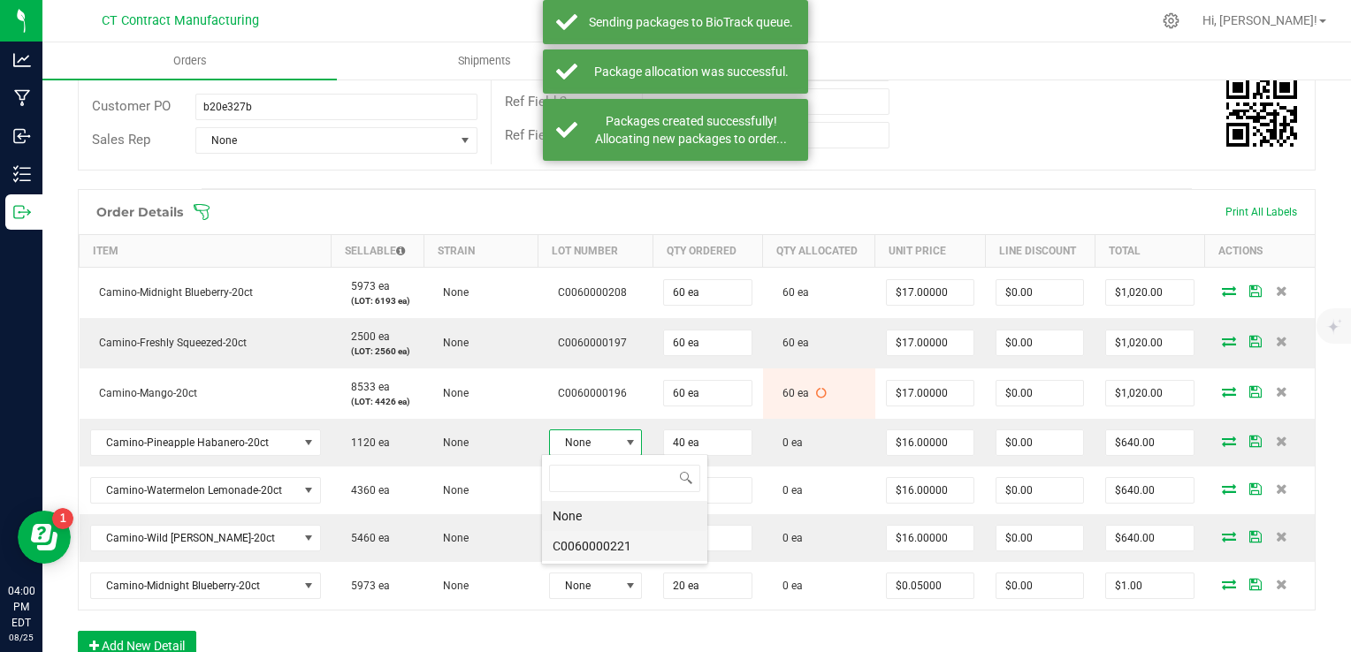
click at [615, 553] on li "C0060000221" at bounding box center [624, 546] width 165 height 30
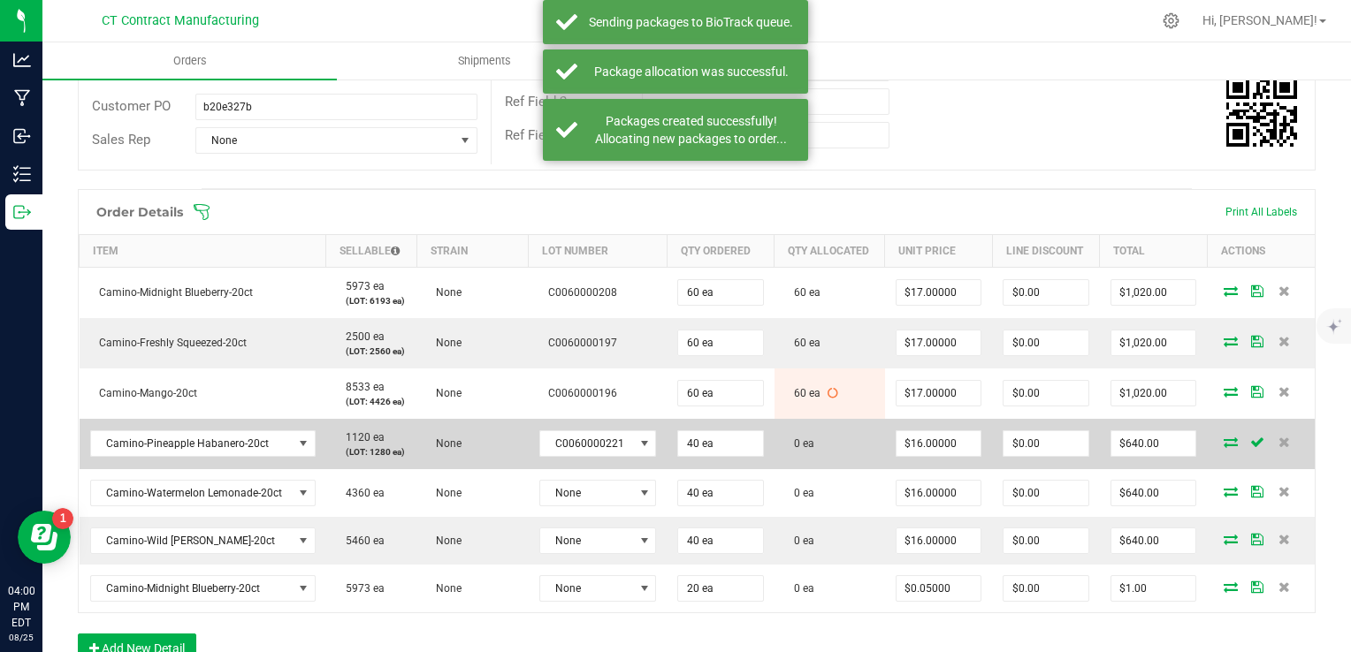
click at [1223, 438] on icon at bounding box center [1230, 442] width 14 height 11
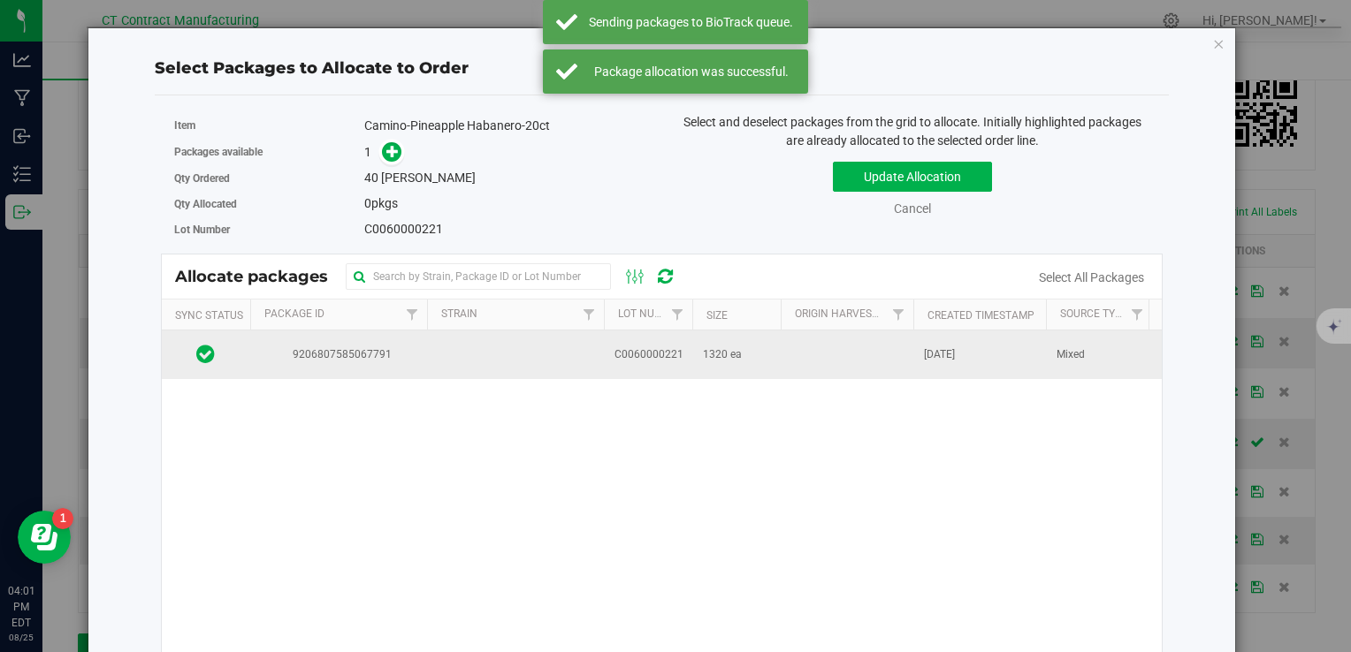
click at [598, 369] on td at bounding box center [515, 355] width 177 height 48
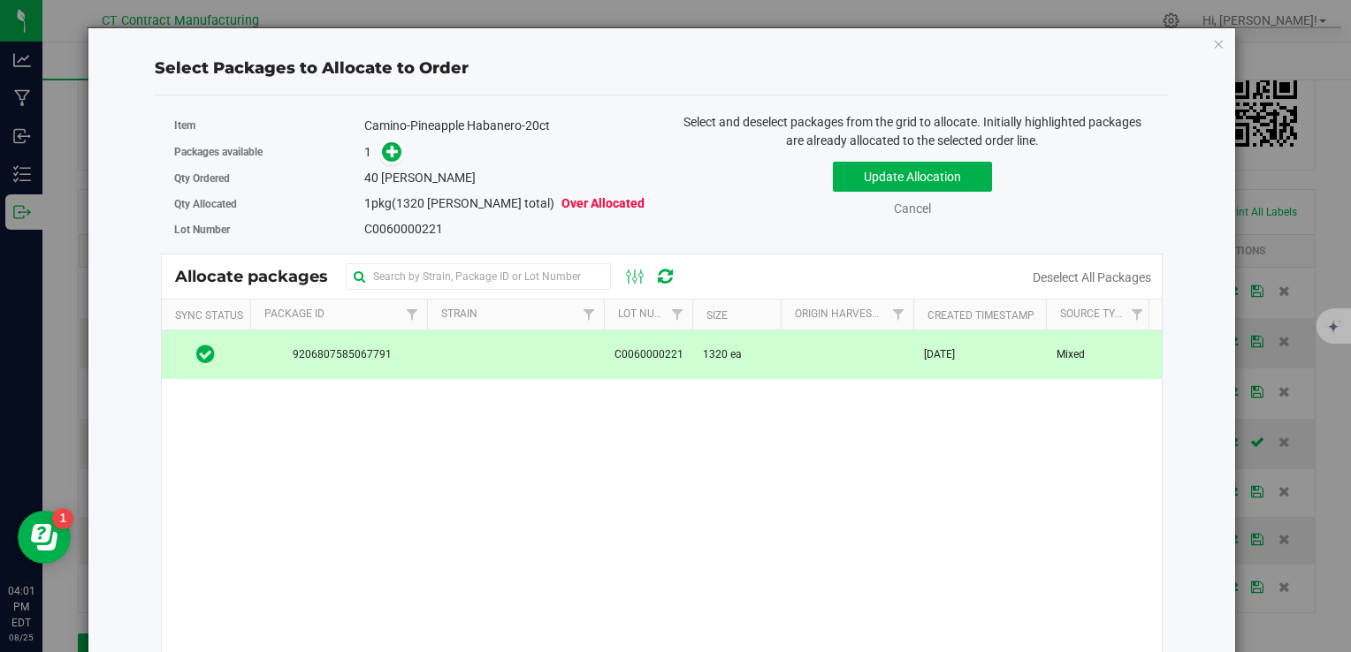
click at [407, 162] on div "Packages available 1" at bounding box center [411, 152] width 475 height 27
click at [391, 156] on icon at bounding box center [392, 151] width 12 height 12
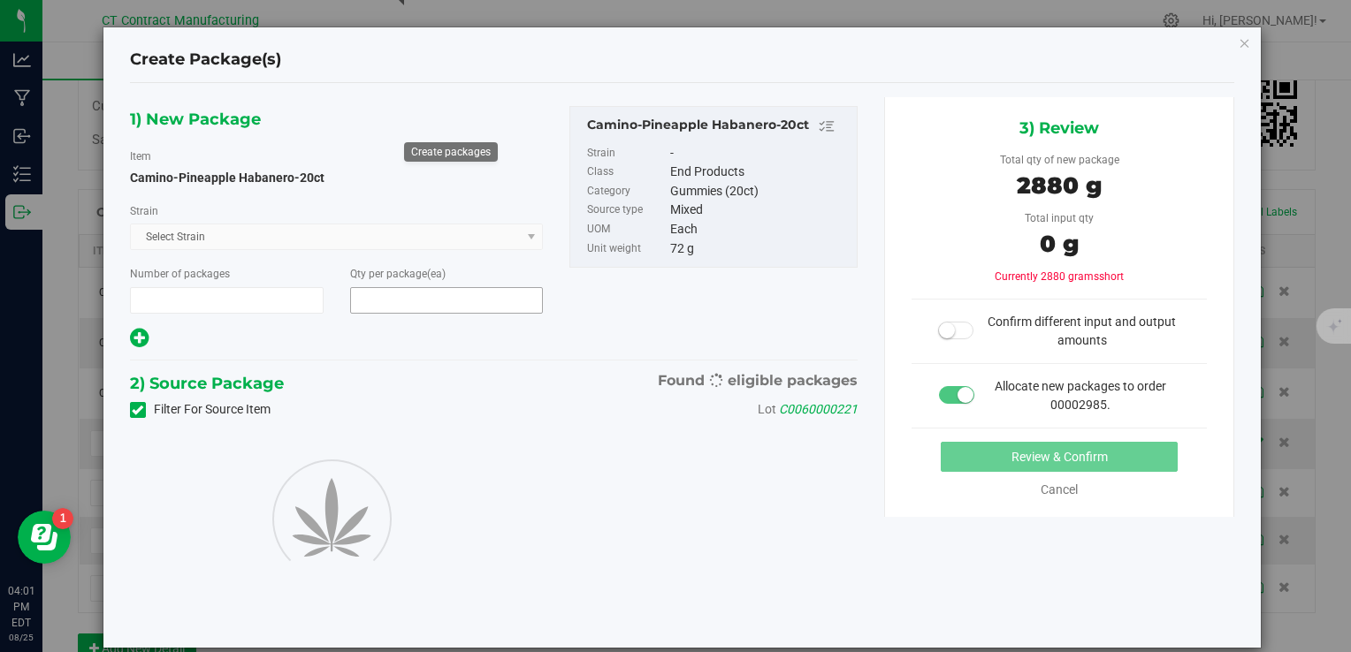
type input "1"
type input "40"
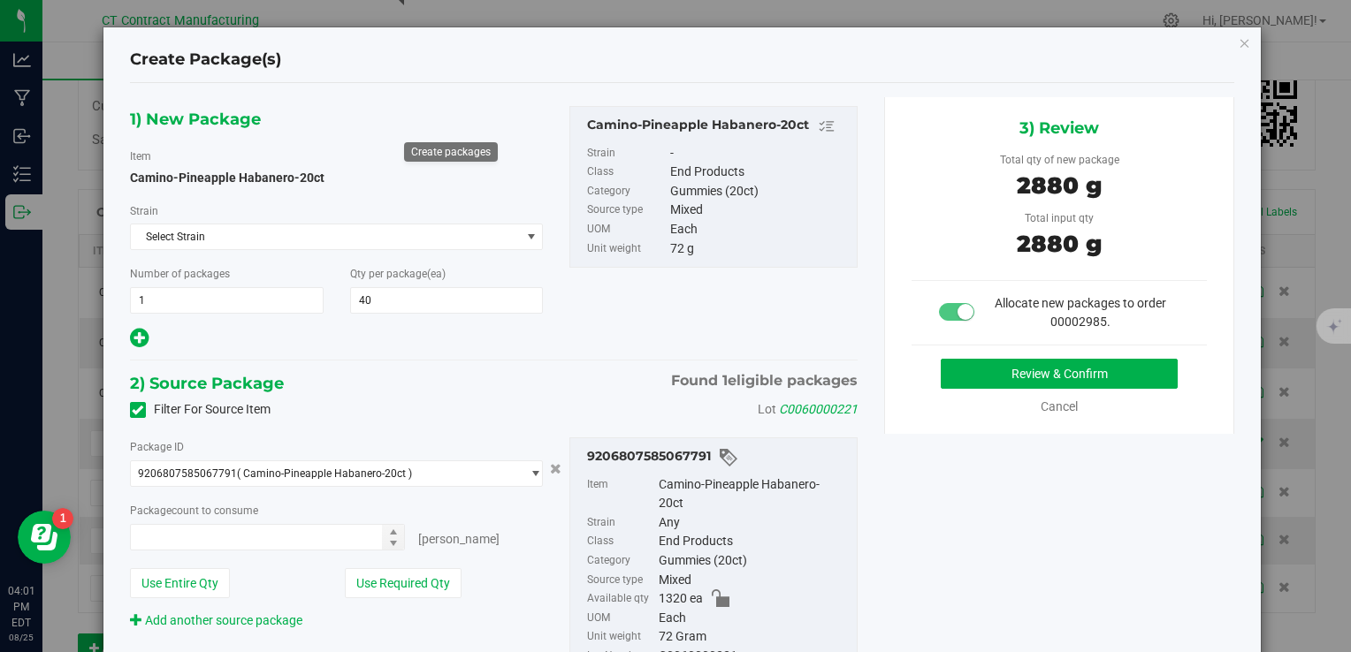
type input "40 ea"
click at [1001, 367] on button "Review & Confirm" at bounding box center [1059, 374] width 237 height 30
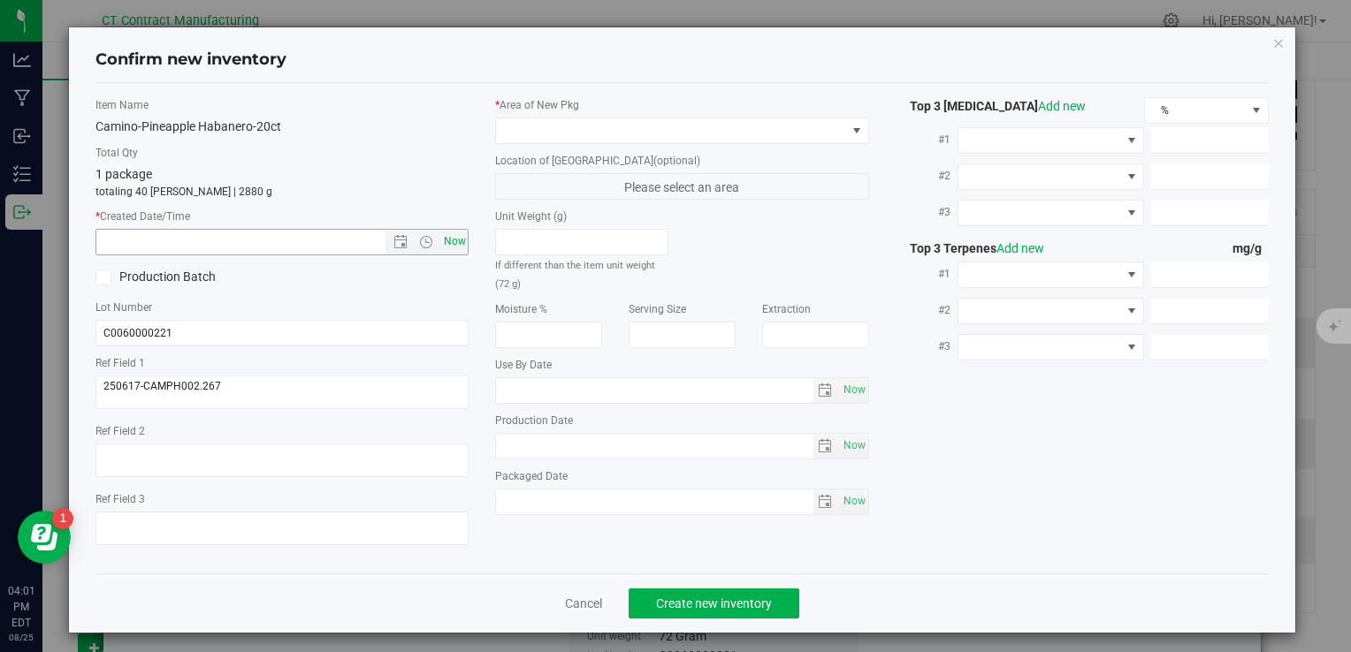
click at [453, 245] on span "Now" at bounding box center [454, 242] width 30 height 26
type input "8/25/2025 4:01 PM"
click at [537, 113] on div "* Area of [GEOGRAPHIC_DATA]" at bounding box center [681, 120] width 373 height 47
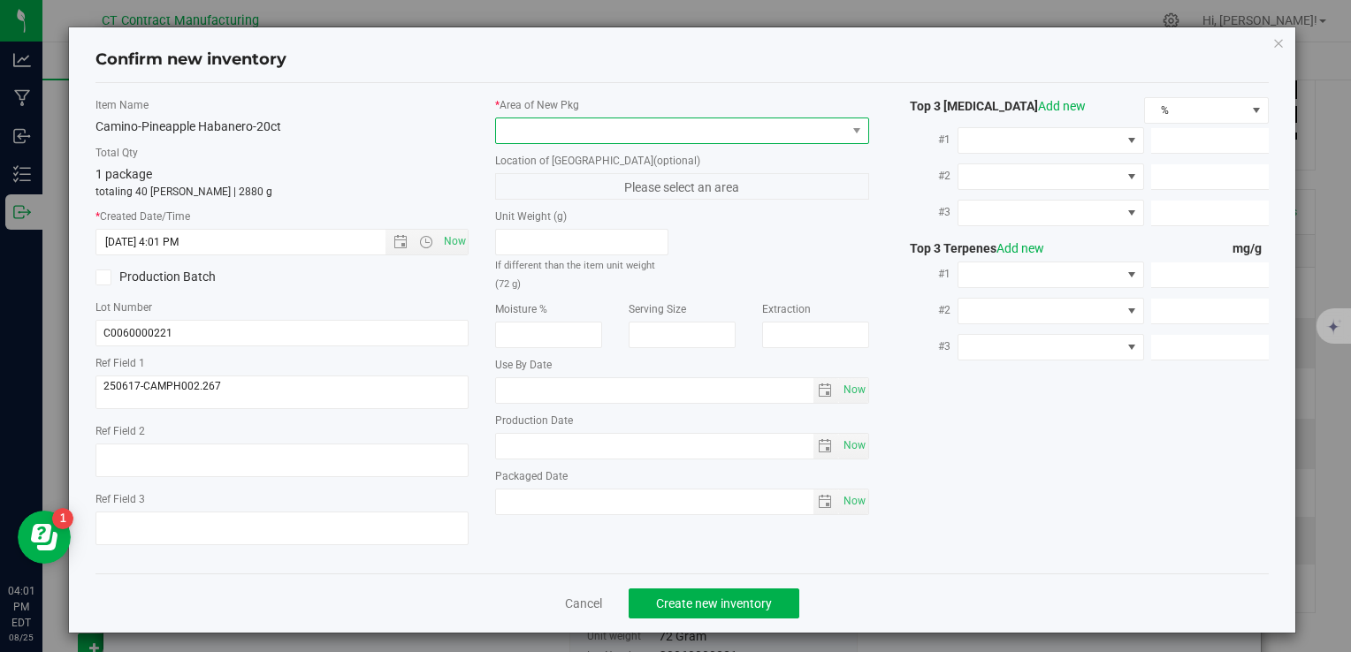
click at [537, 123] on span at bounding box center [670, 130] width 349 height 25
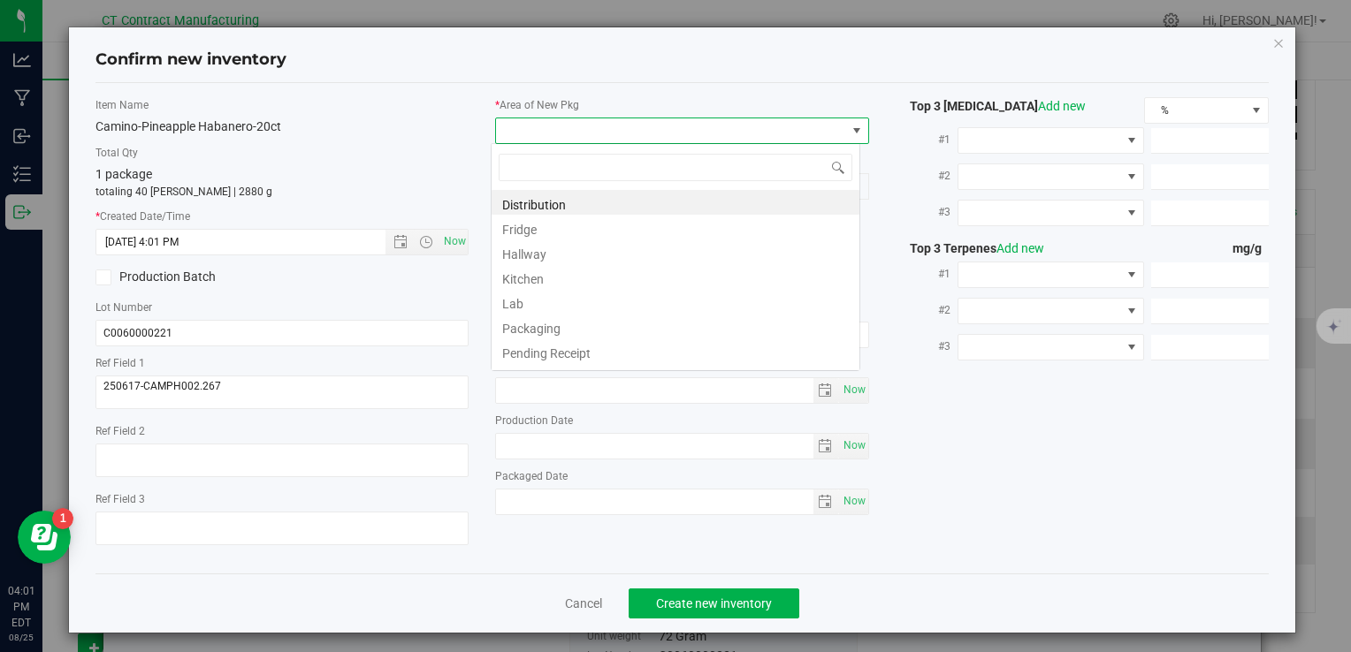
scroll to position [26, 369]
click at [577, 198] on li "Distribution" at bounding box center [675, 202] width 368 height 25
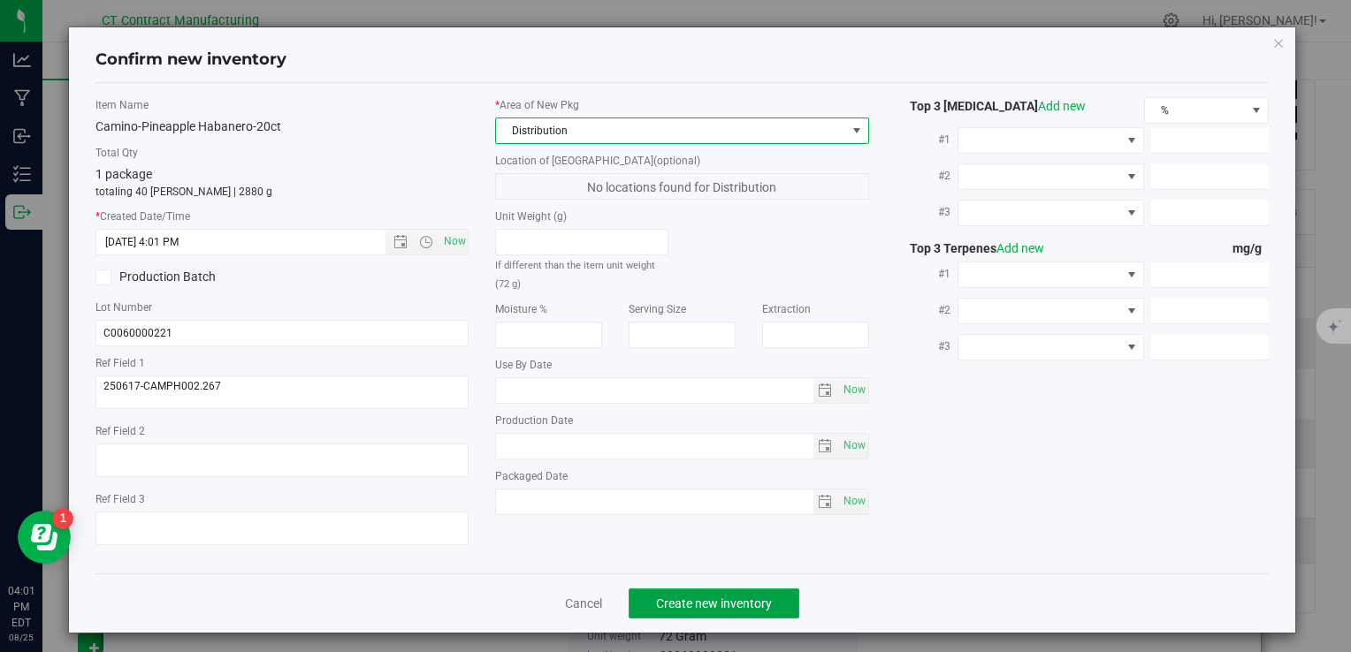
click at [724, 607] on span "Create new inventory" at bounding box center [714, 604] width 116 height 14
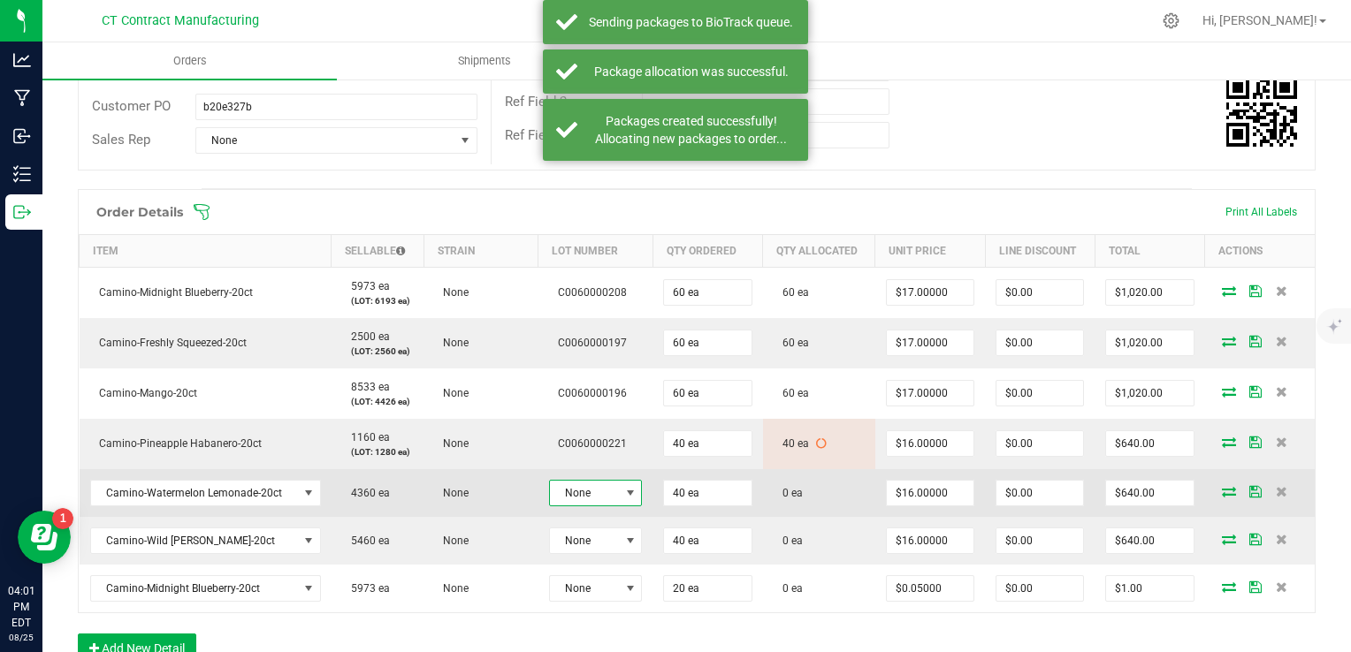
click at [623, 492] on span at bounding box center [630, 493] width 14 height 14
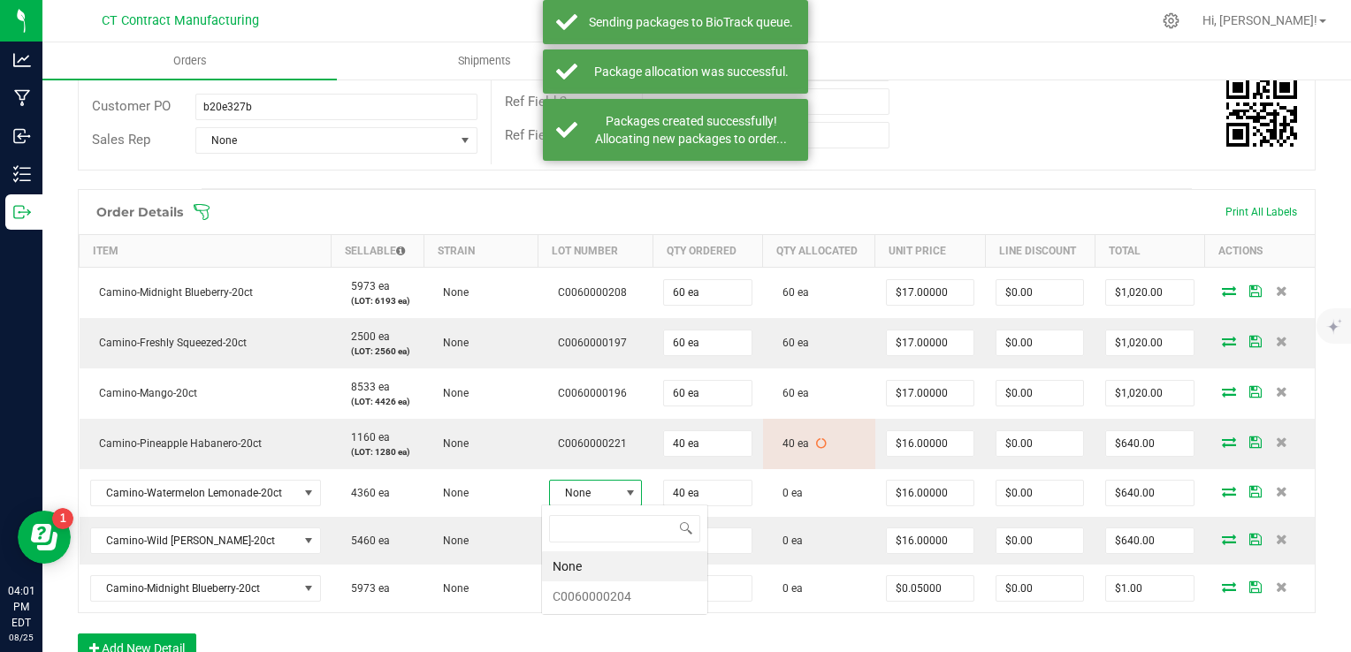
scroll to position [26, 92]
click at [644, 587] on li "C0060000204" at bounding box center [624, 597] width 165 height 30
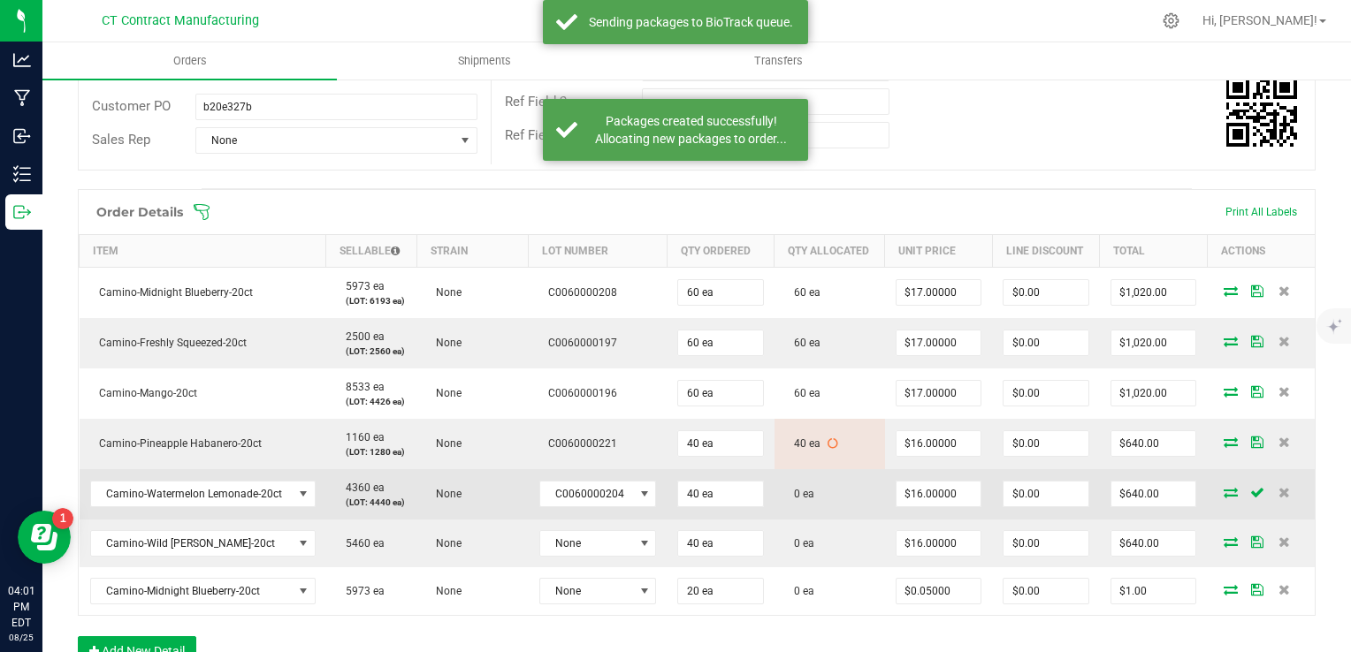
click at [1217, 490] on span at bounding box center [1230, 492] width 27 height 11
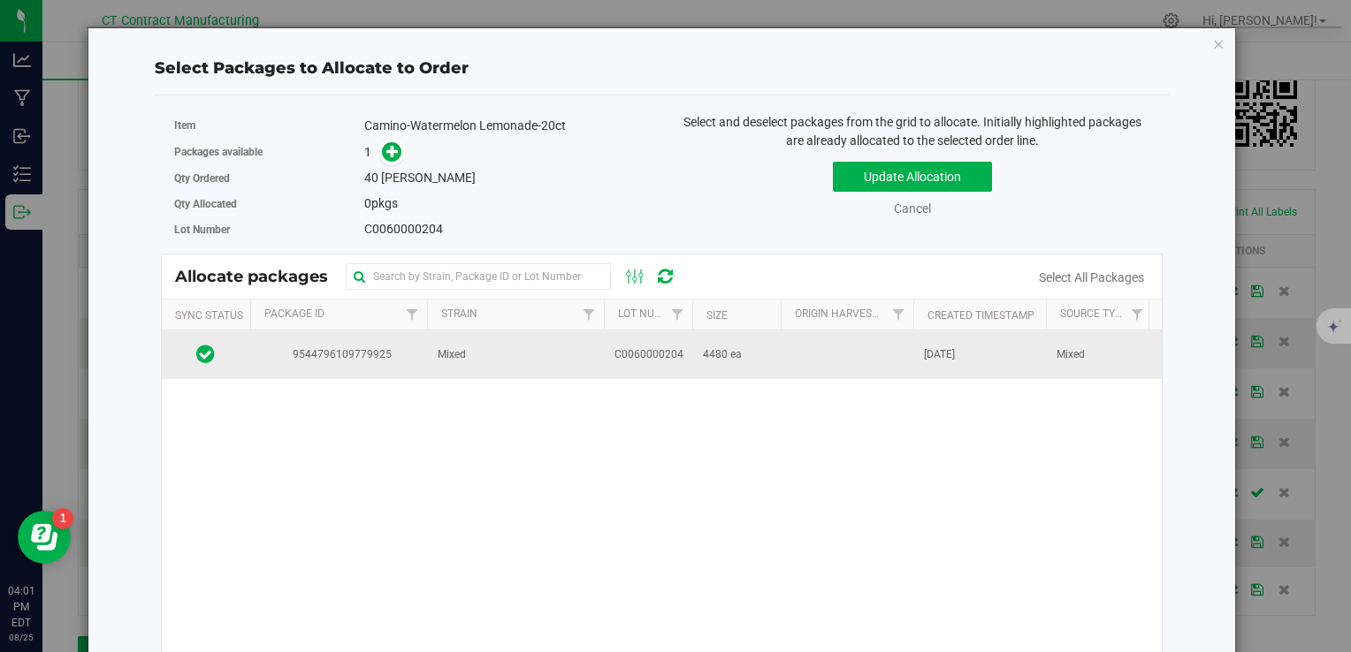
click at [410, 369] on td "9544796109779925" at bounding box center [338, 355] width 177 height 48
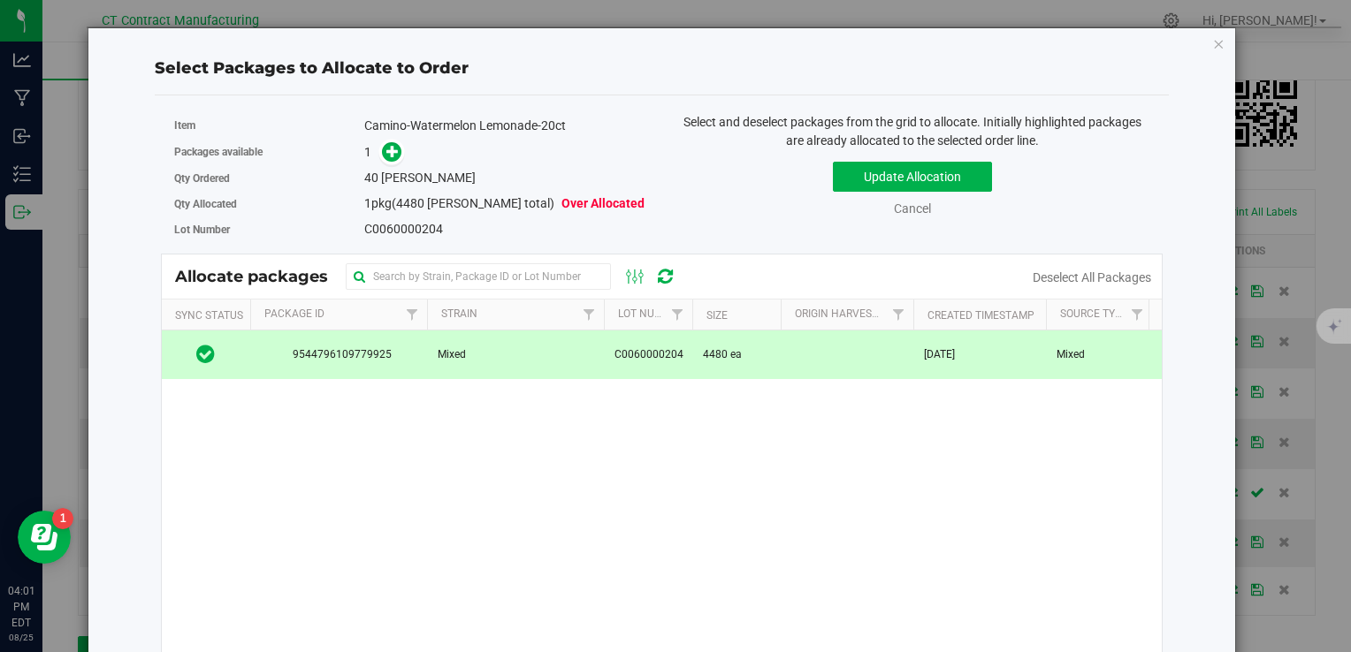
click at [400, 147] on span at bounding box center [388, 152] width 28 height 20
click at [390, 154] on icon at bounding box center [392, 151] width 12 height 12
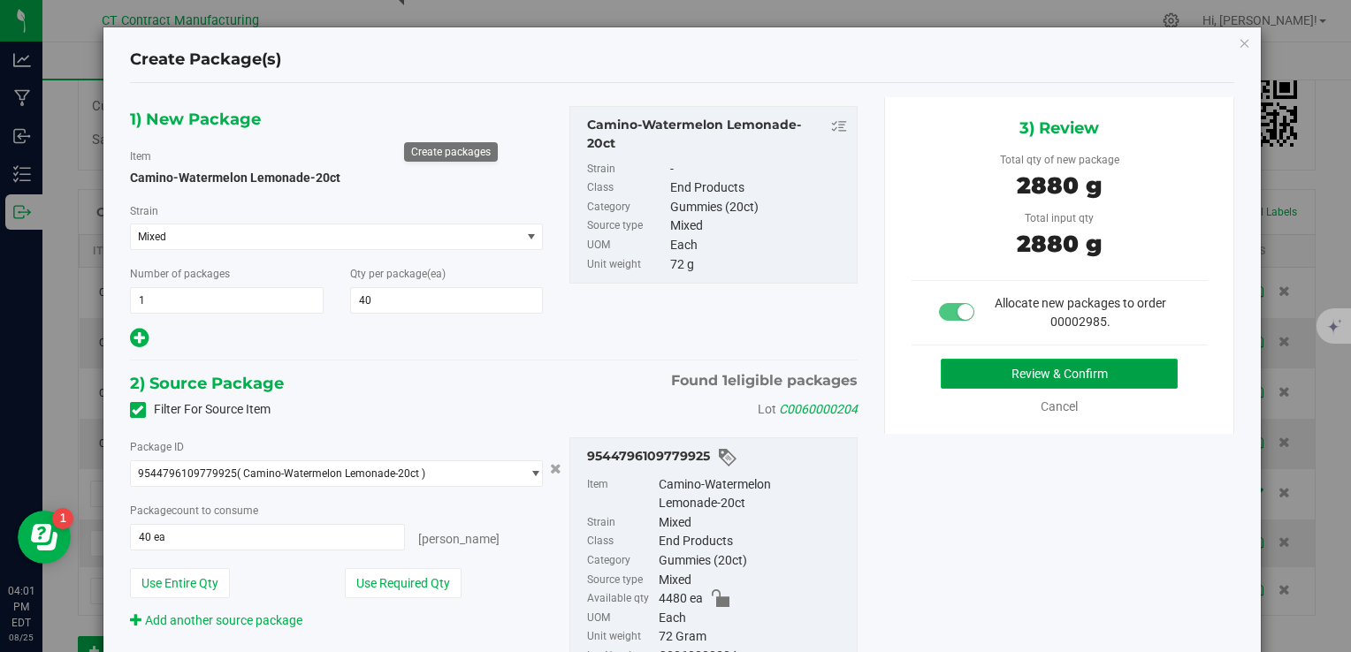
click at [969, 369] on button "Review & Confirm" at bounding box center [1059, 374] width 237 height 30
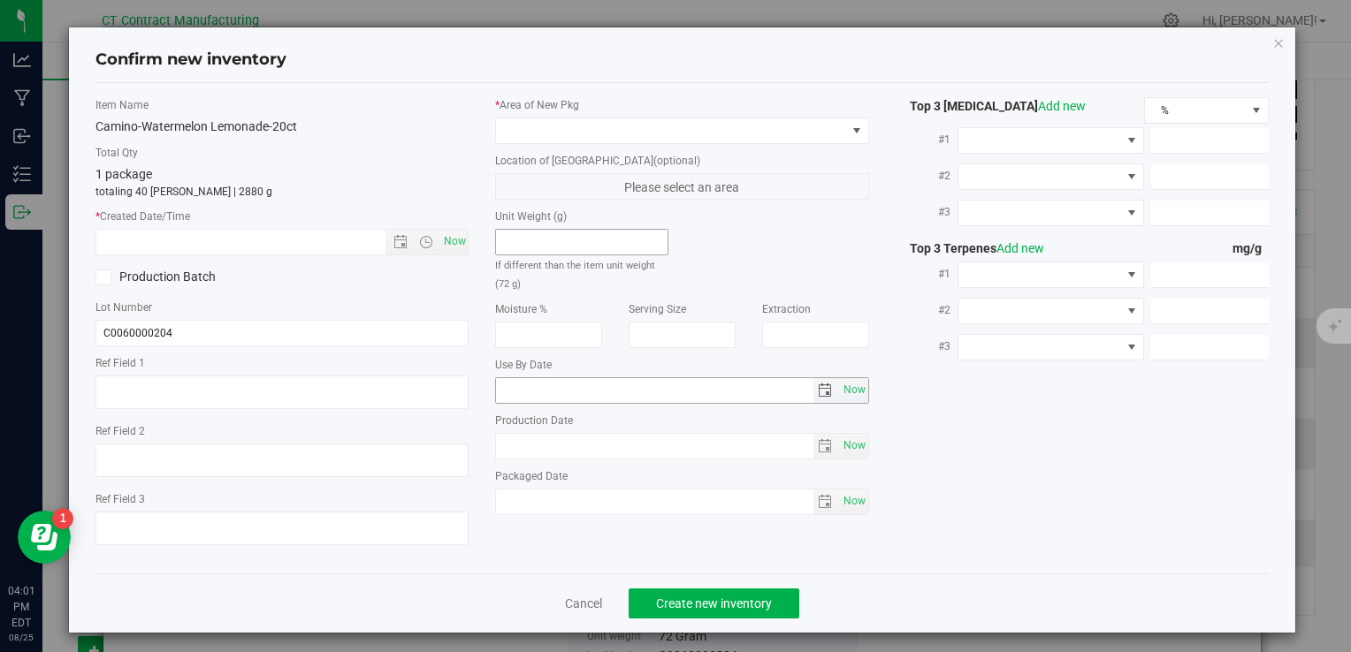
type textarea "250611-CMOWL003A"
click at [459, 239] on span "Now" at bounding box center [454, 242] width 30 height 26
type input "8/25/2025 4:01 PM"
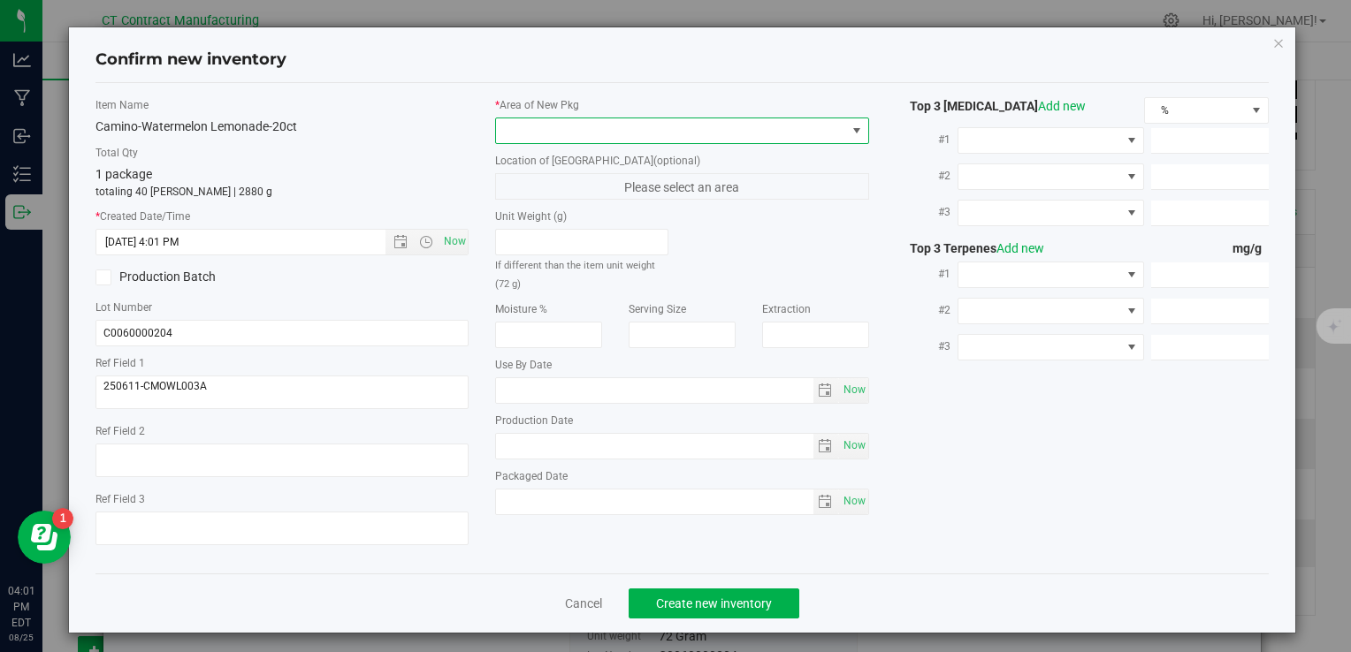
click at [531, 127] on span at bounding box center [670, 130] width 349 height 25
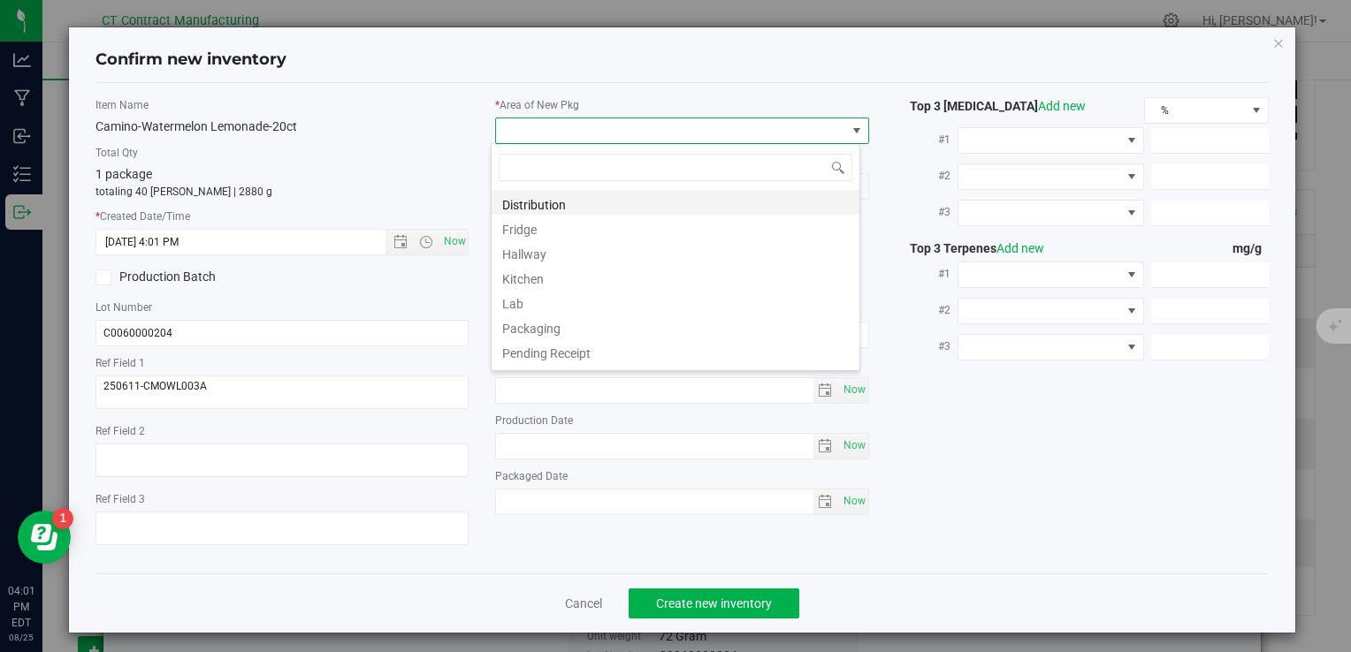
scroll to position [26, 369]
click at [567, 197] on li "Distribution" at bounding box center [675, 202] width 368 height 25
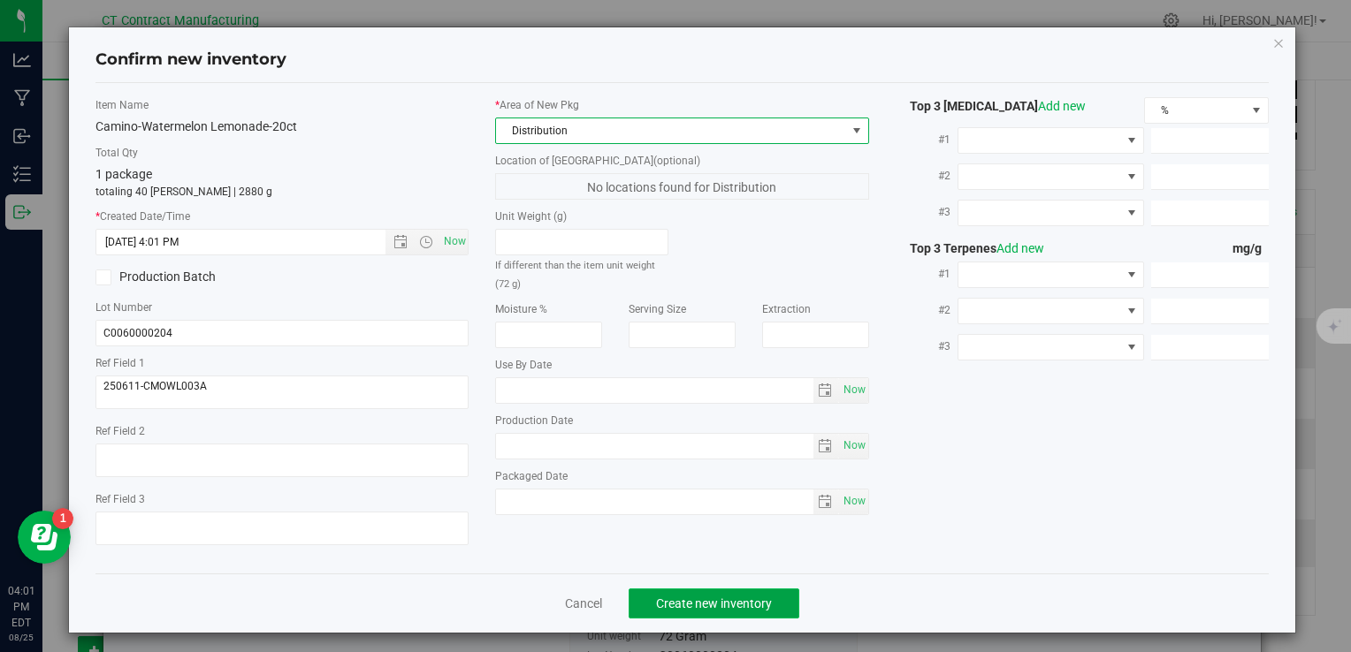
click at [707, 603] on span "Create new inventory" at bounding box center [714, 604] width 116 height 14
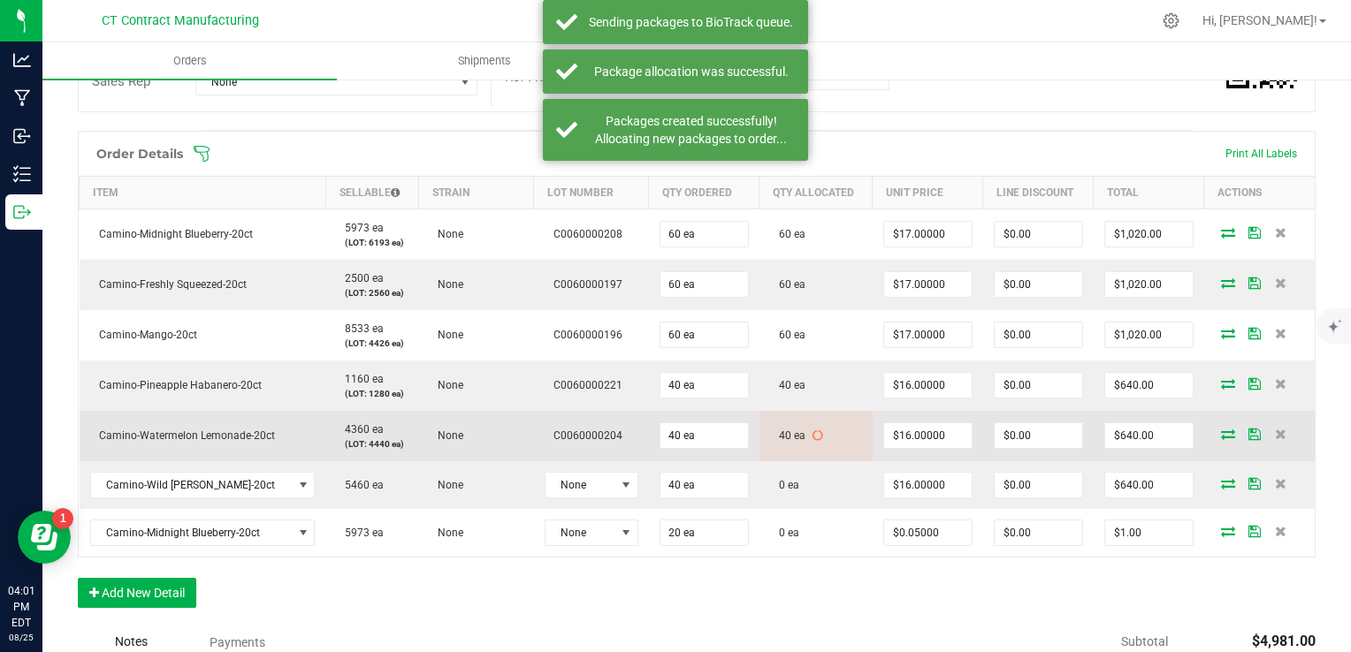
scroll to position [442, 0]
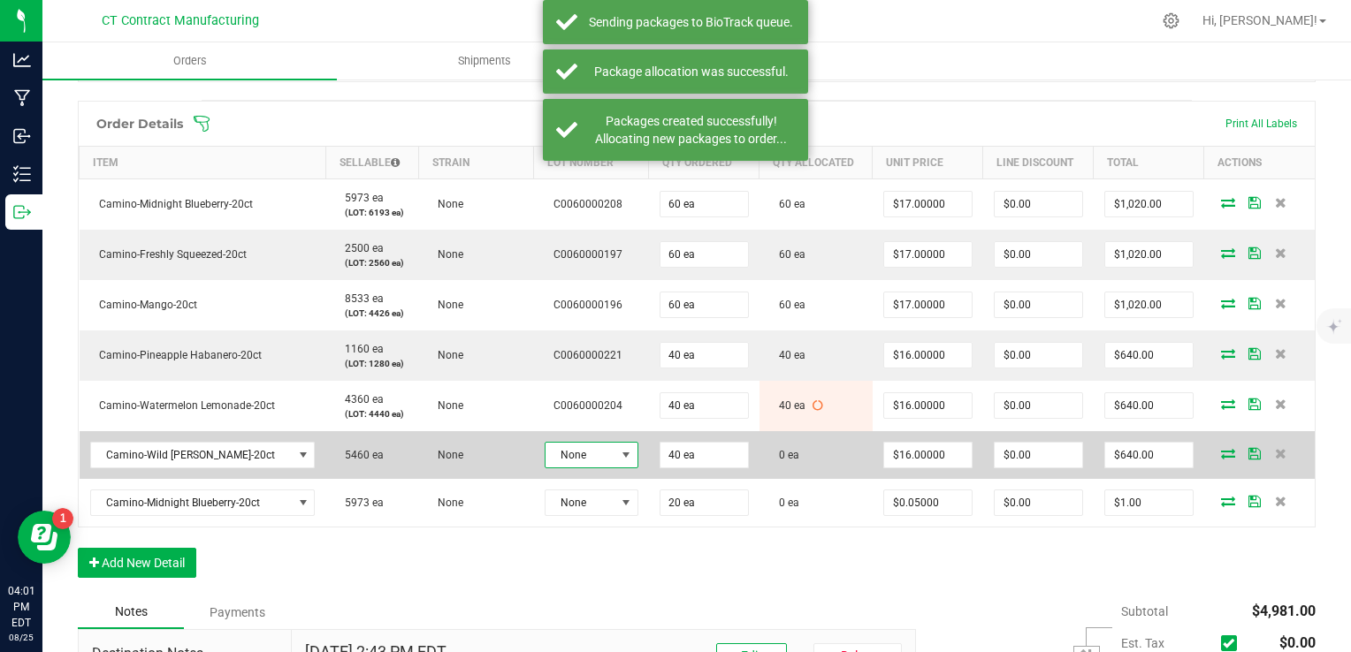
click at [594, 443] on span "None" at bounding box center [580, 455] width 70 height 25
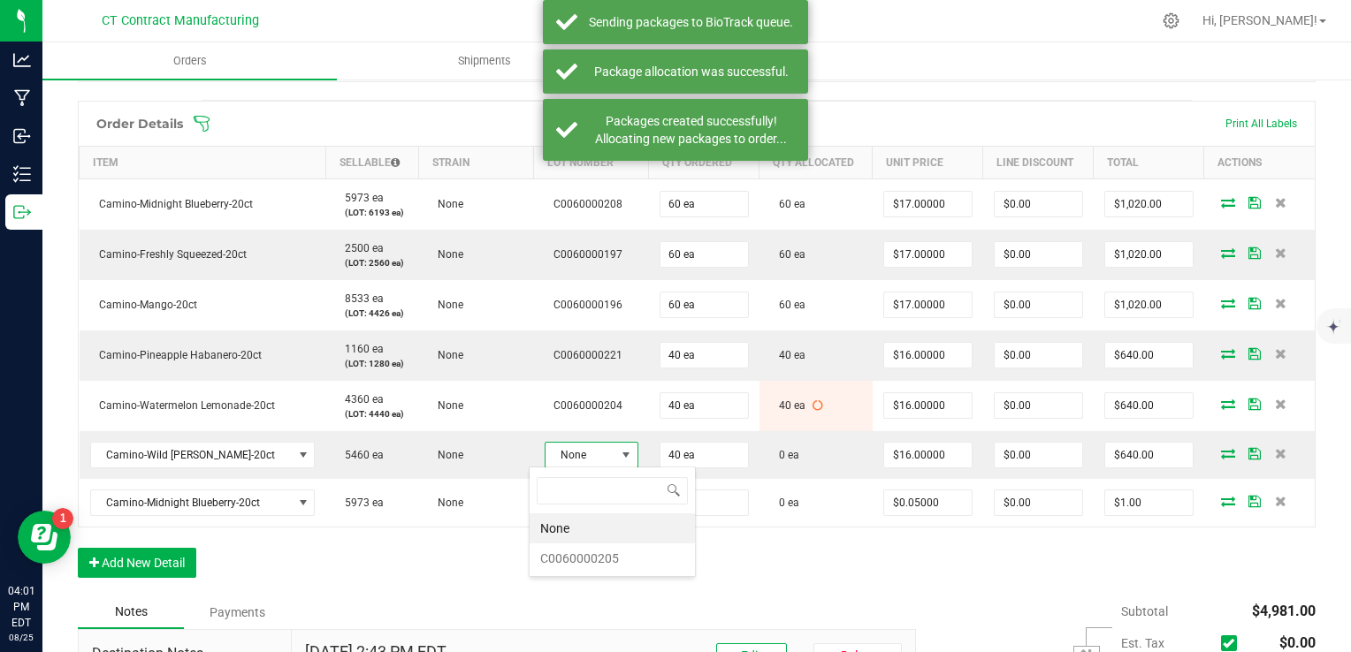
click at [583, 467] on div "None C0060000205" at bounding box center [612, 522] width 167 height 111
click at [629, 563] on li "C0060000205" at bounding box center [611, 559] width 165 height 30
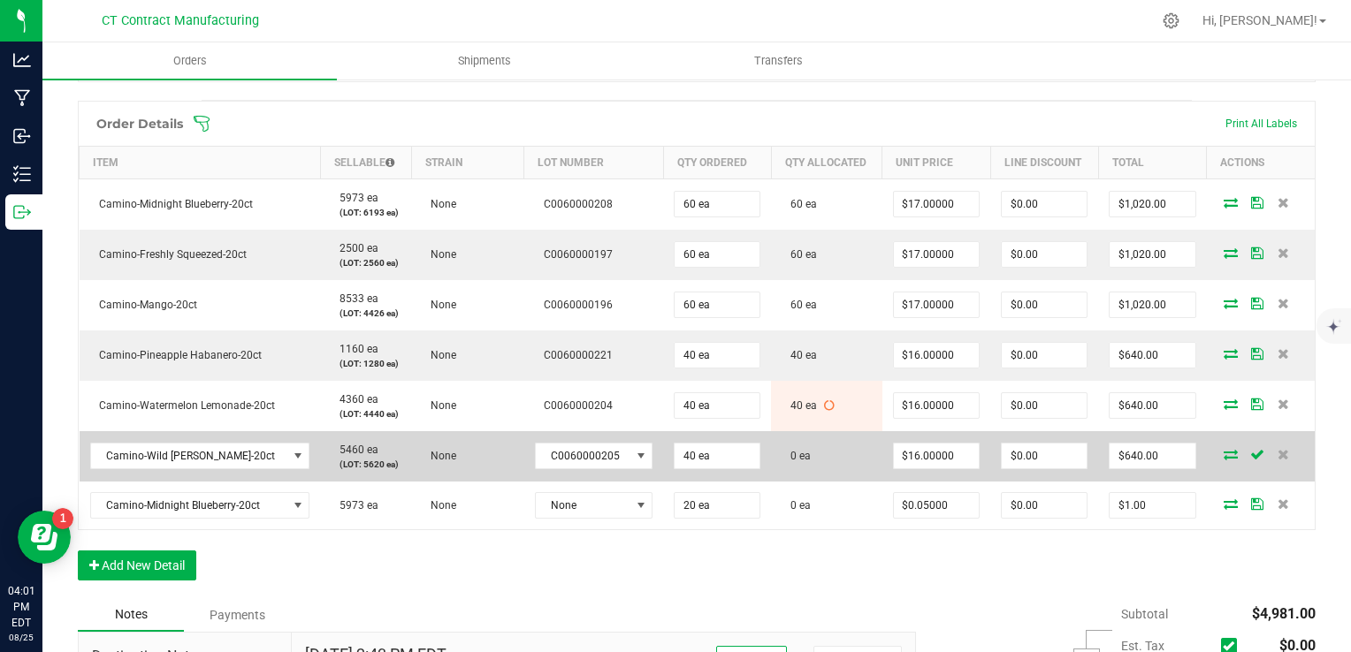
click at [1223, 451] on icon at bounding box center [1230, 454] width 14 height 11
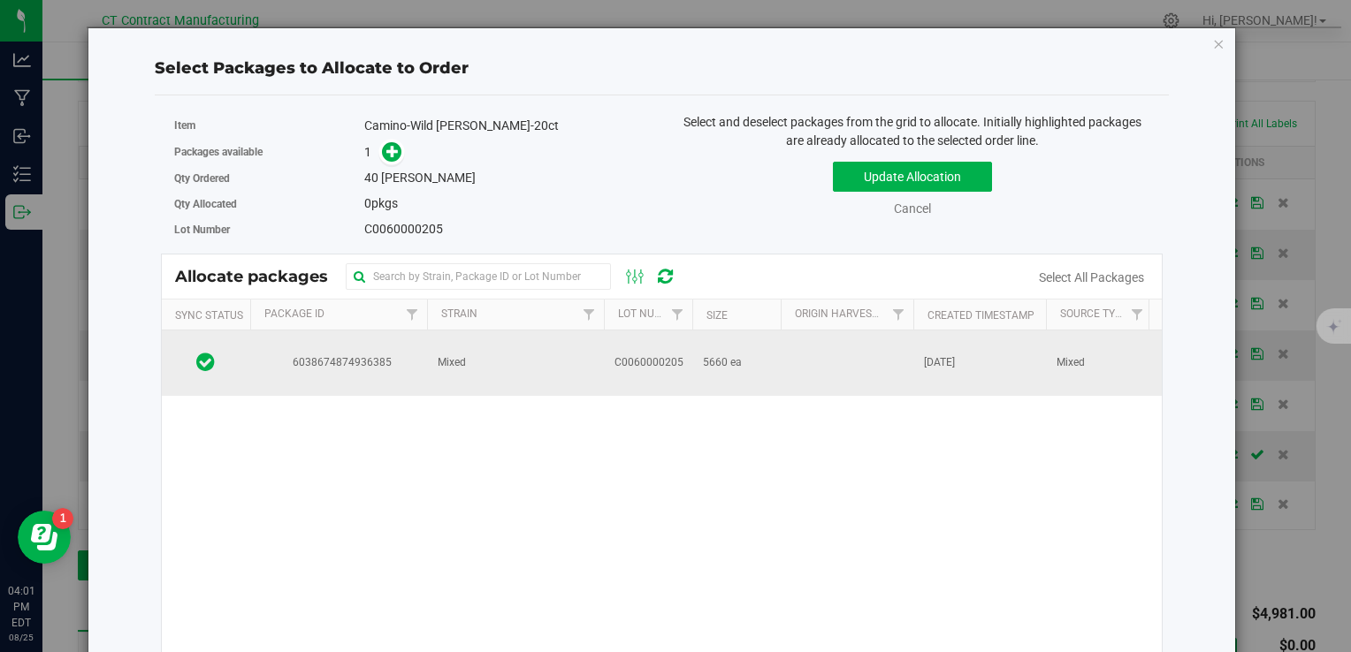
click at [542, 355] on td "Mixed" at bounding box center [515, 363] width 177 height 65
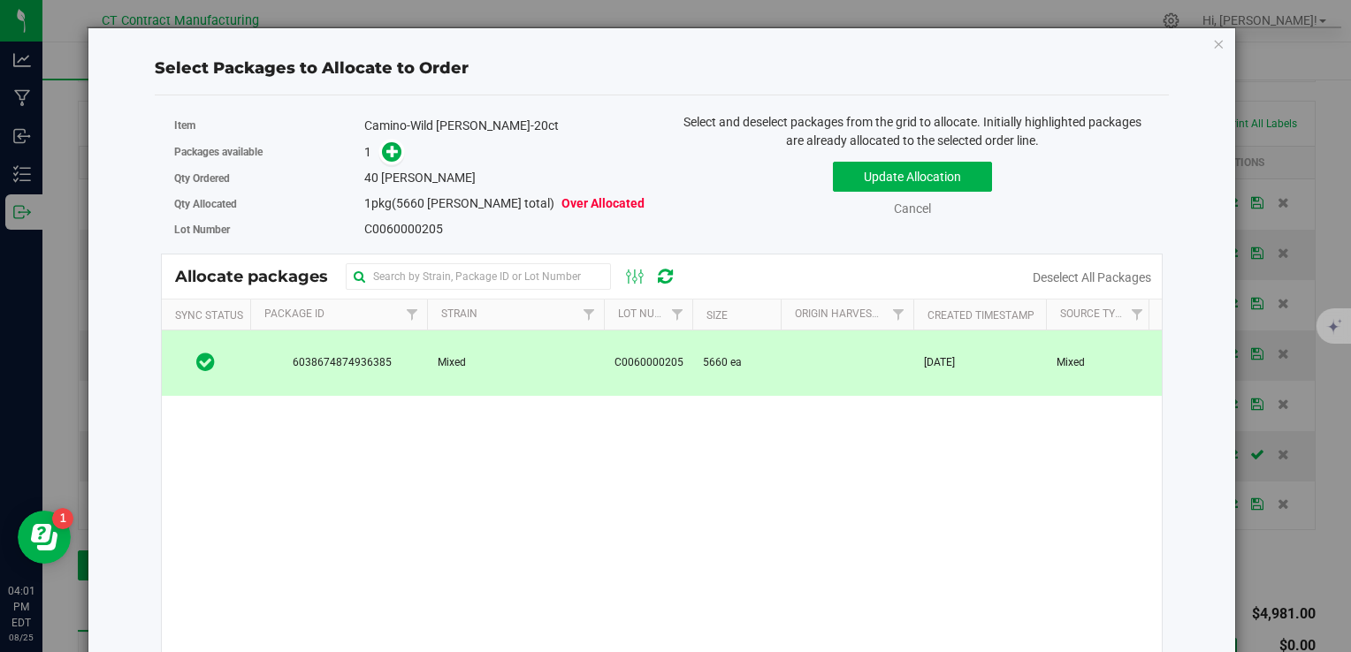
click at [400, 147] on div "1" at bounding box center [506, 152] width 285 height 20
click at [389, 154] on icon at bounding box center [392, 151] width 12 height 12
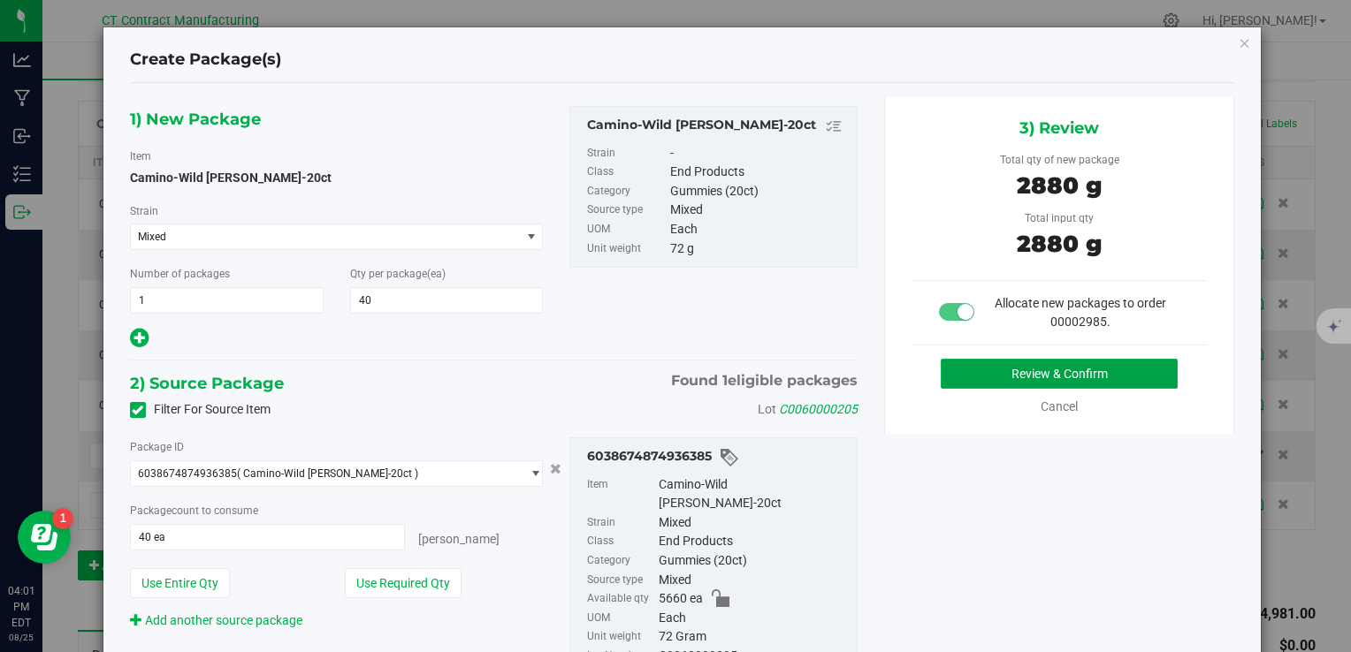
click at [1027, 373] on button "Review & Confirm" at bounding box center [1059, 374] width 237 height 30
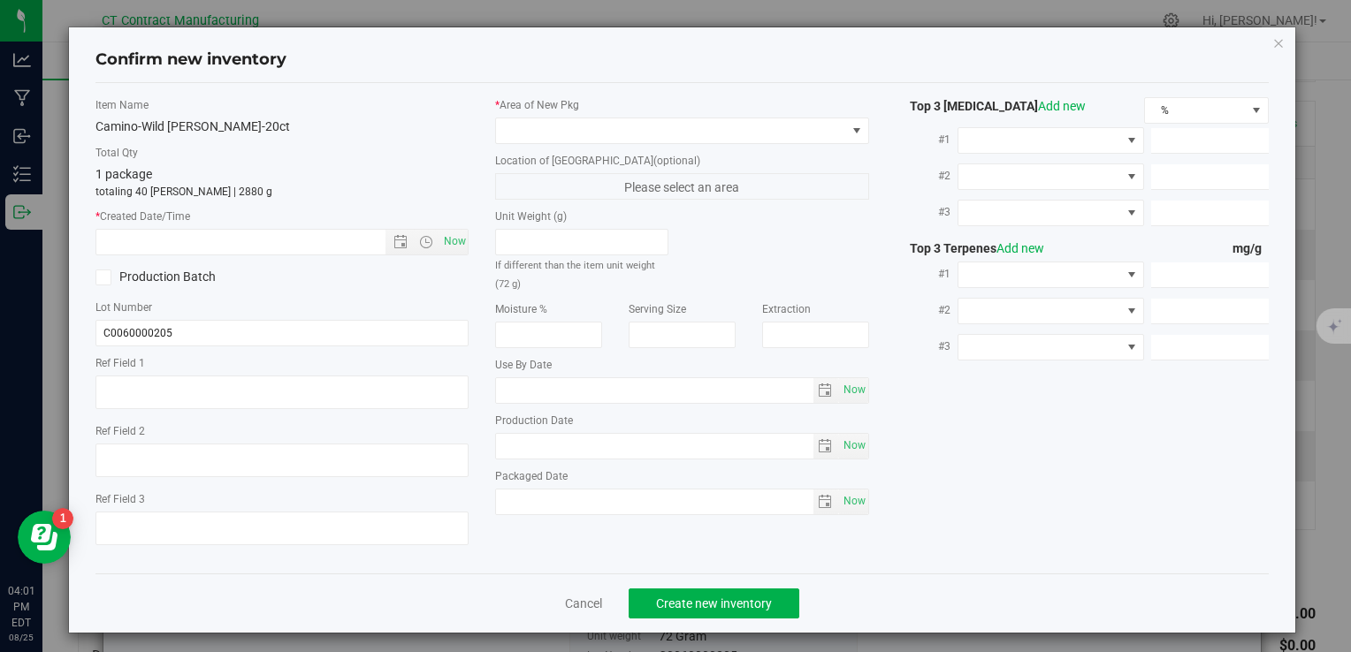
type textarea "250616-CAMWB001 805"
click at [442, 237] on span "Now" at bounding box center [454, 242] width 30 height 26
type input "8/25/2025 4:01 PM"
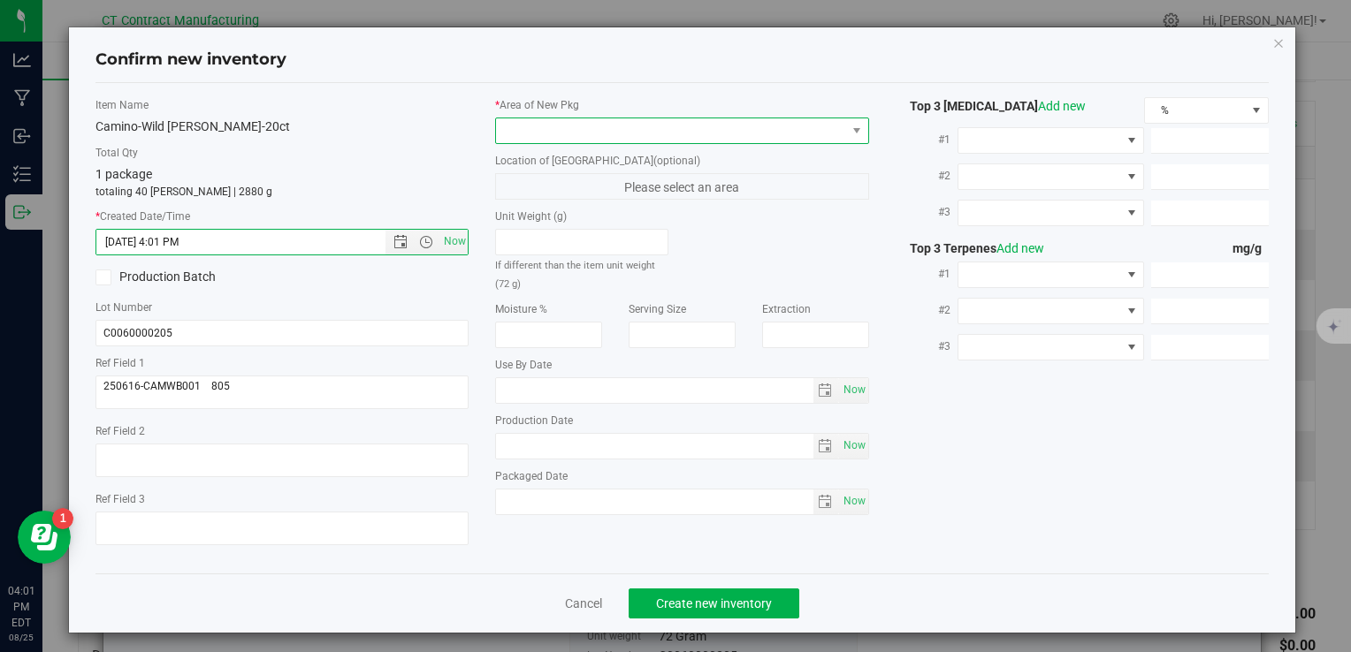
click at [530, 130] on span at bounding box center [670, 130] width 349 height 25
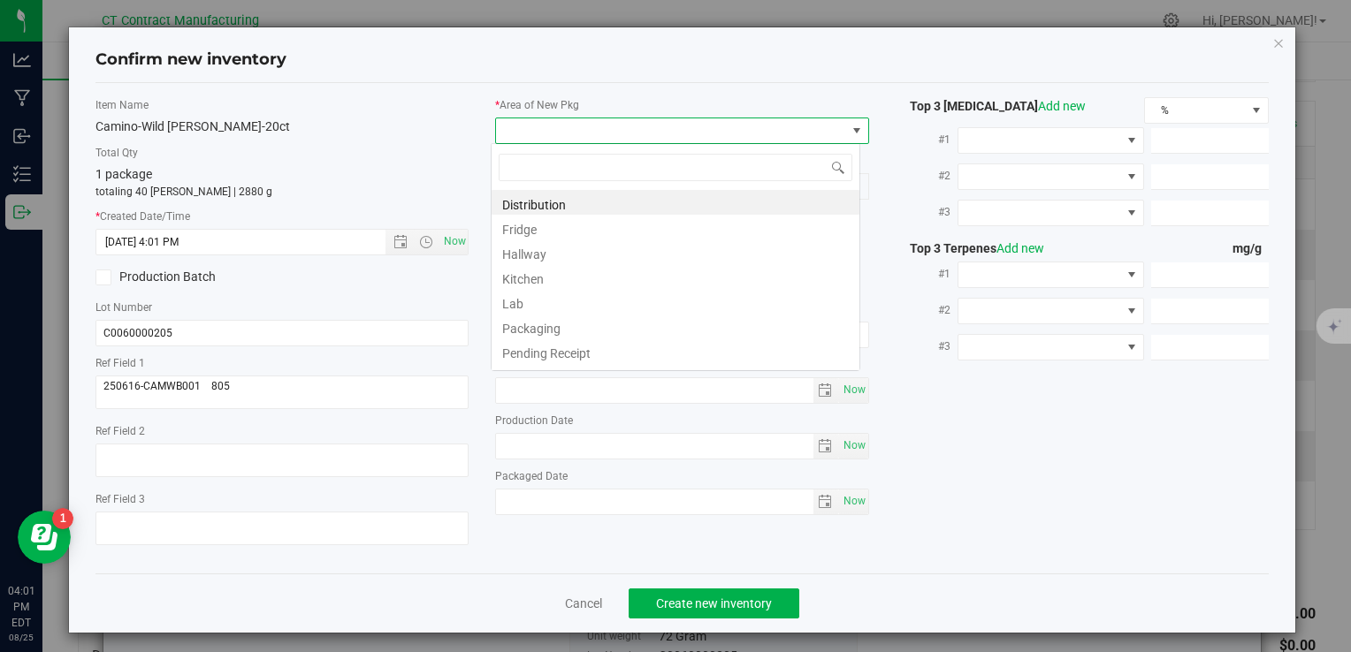
scroll to position [26, 369]
click at [526, 202] on li "Distribution" at bounding box center [675, 202] width 368 height 25
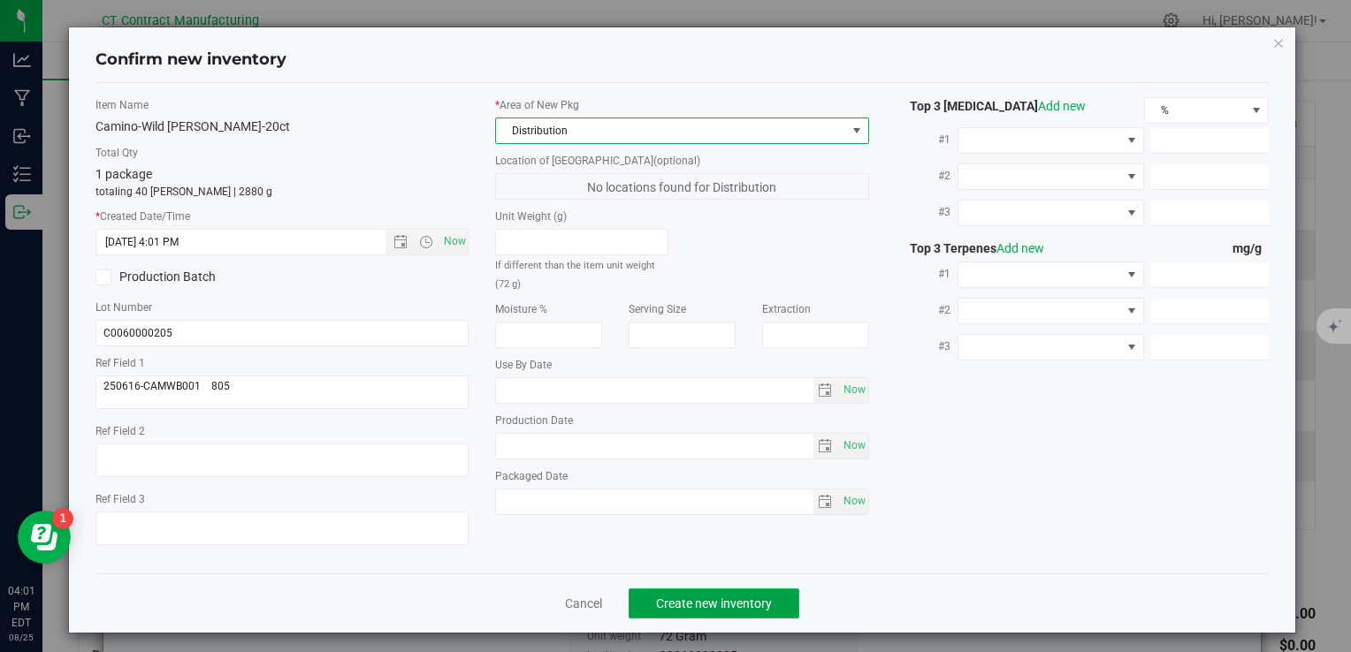
click at [743, 589] on button "Create new inventory" at bounding box center [713, 604] width 171 height 30
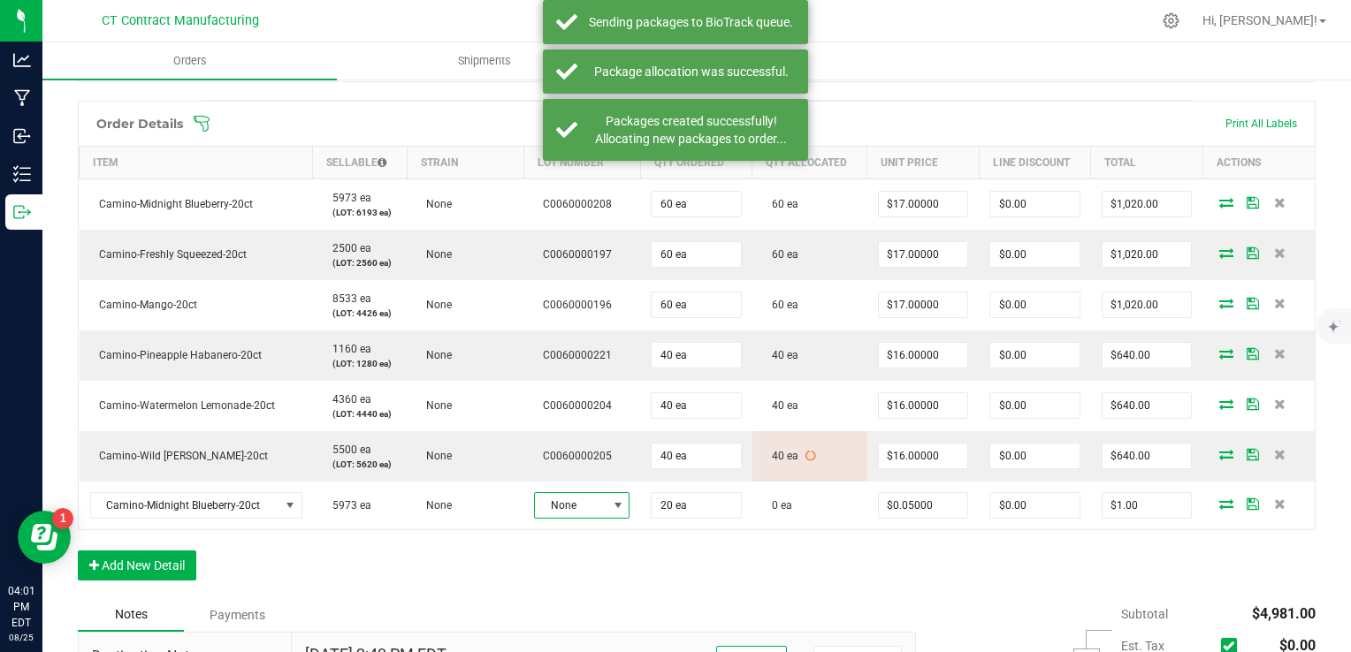
click at [569, 505] on span "None" at bounding box center [571, 505] width 72 height 25
click at [606, 605] on li "C0060000208" at bounding box center [611, 609] width 165 height 30
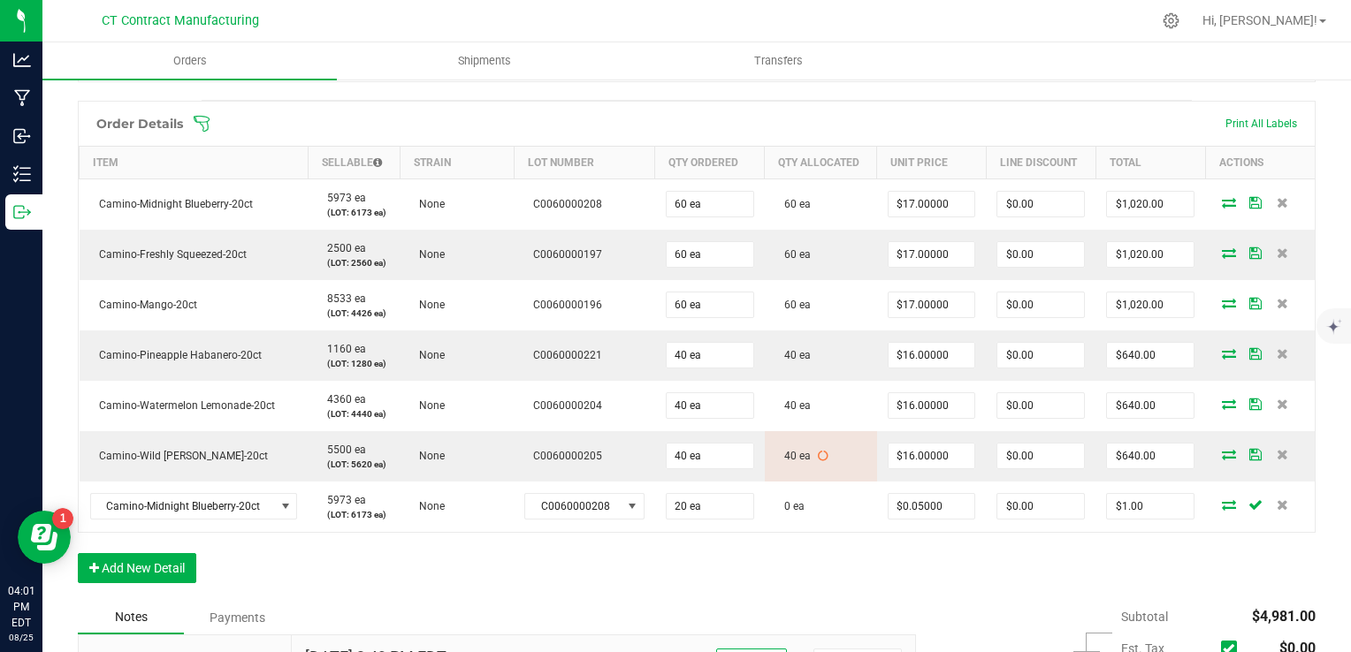
click at [1222, 502] on icon at bounding box center [1229, 504] width 14 height 11
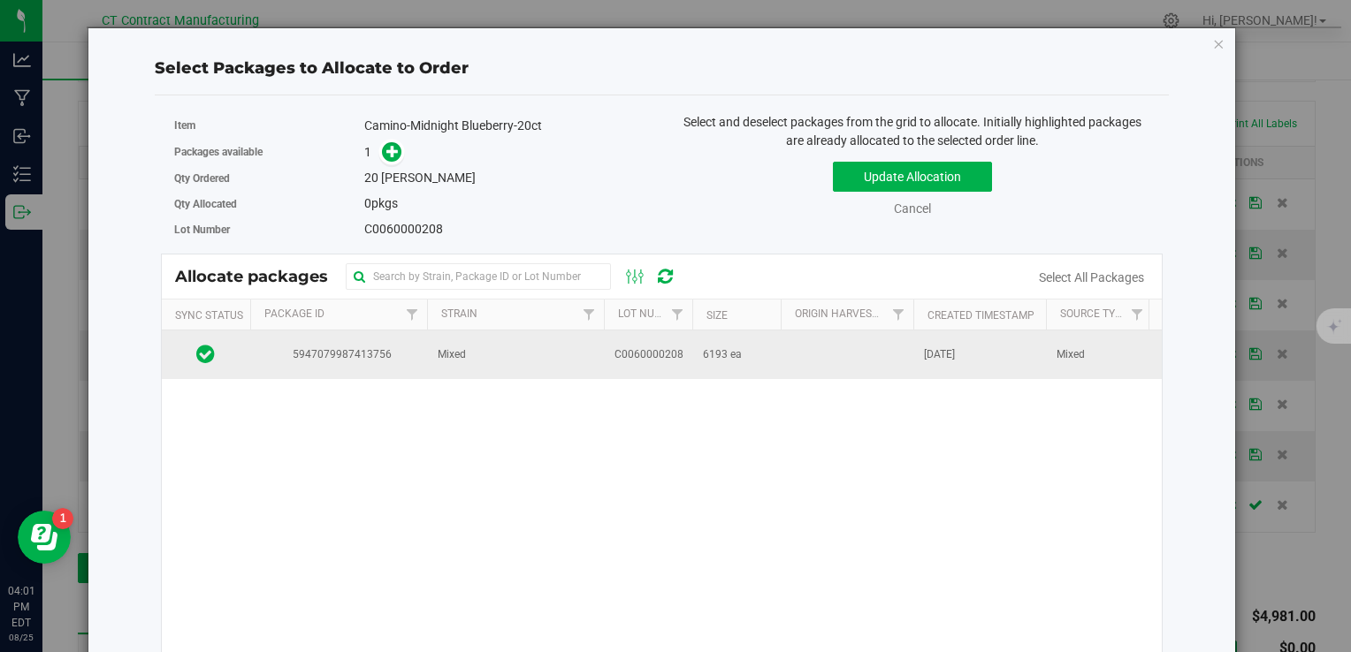
click at [473, 366] on td "Mixed" at bounding box center [515, 355] width 177 height 48
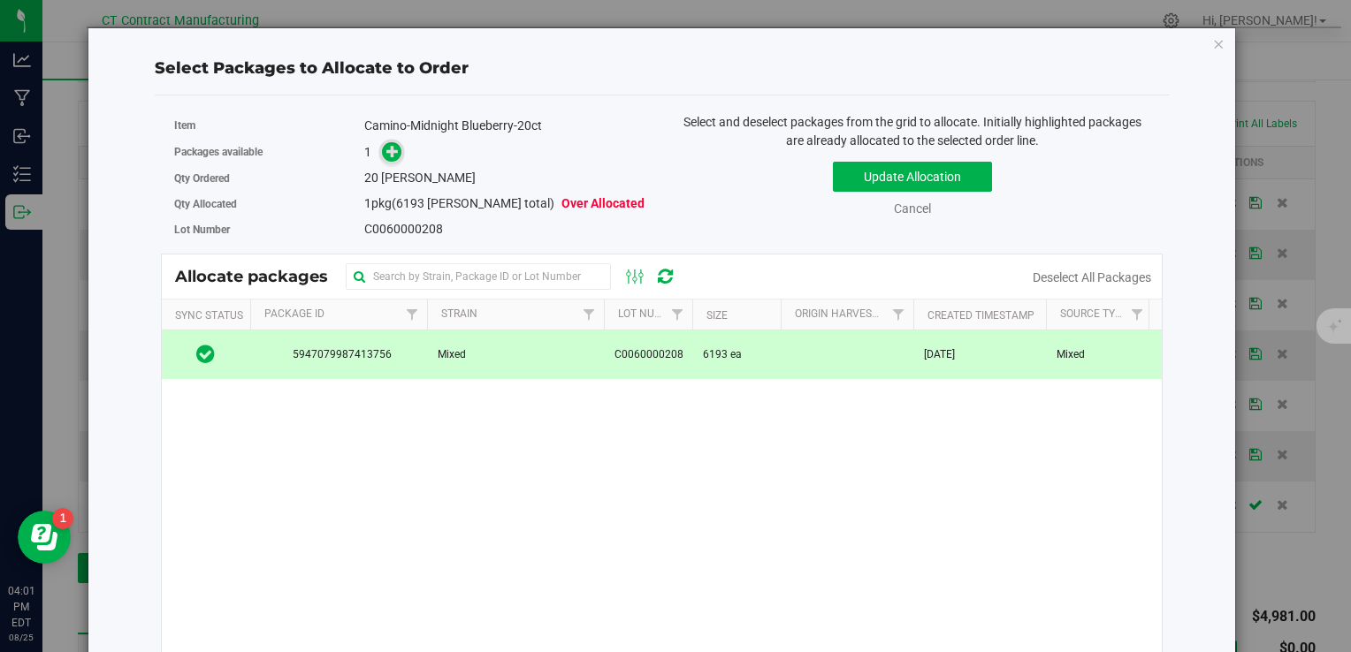
click at [386, 152] on icon at bounding box center [392, 151] width 12 height 12
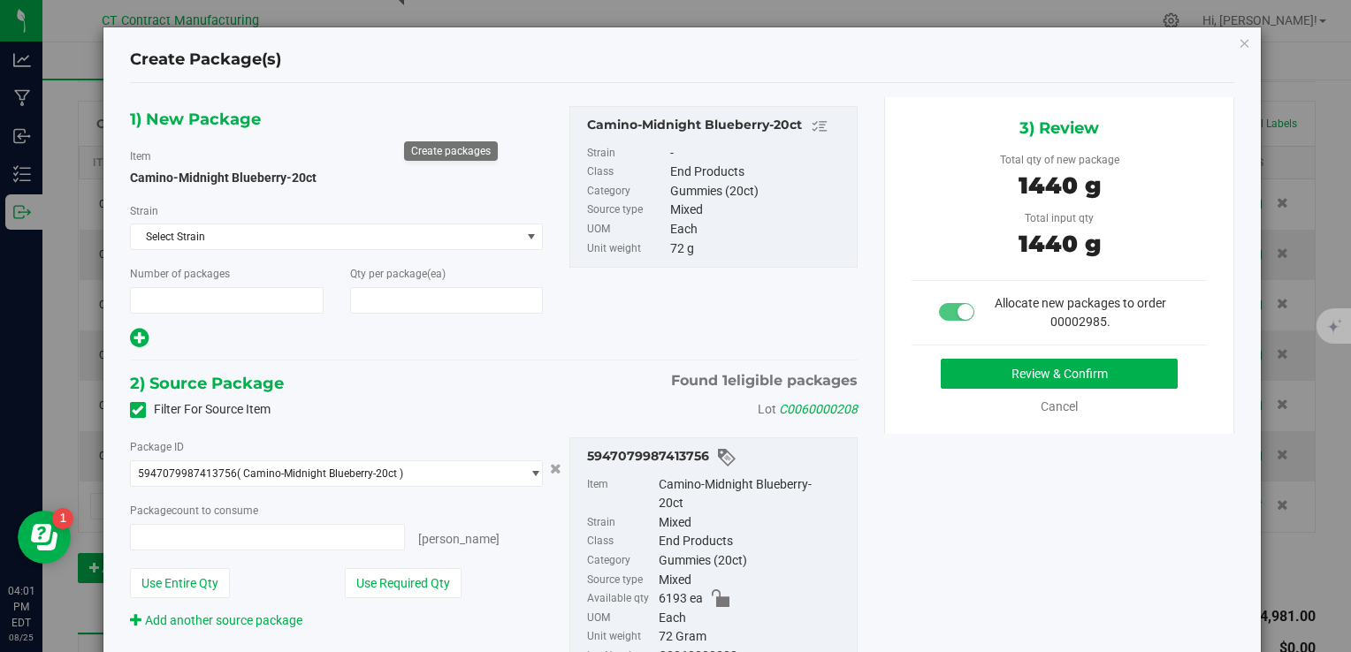
type input "1"
type input "20"
type input "20 ea"
click at [941, 384] on button "Review & Confirm" at bounding box center [1059, 374] width 237 height 30
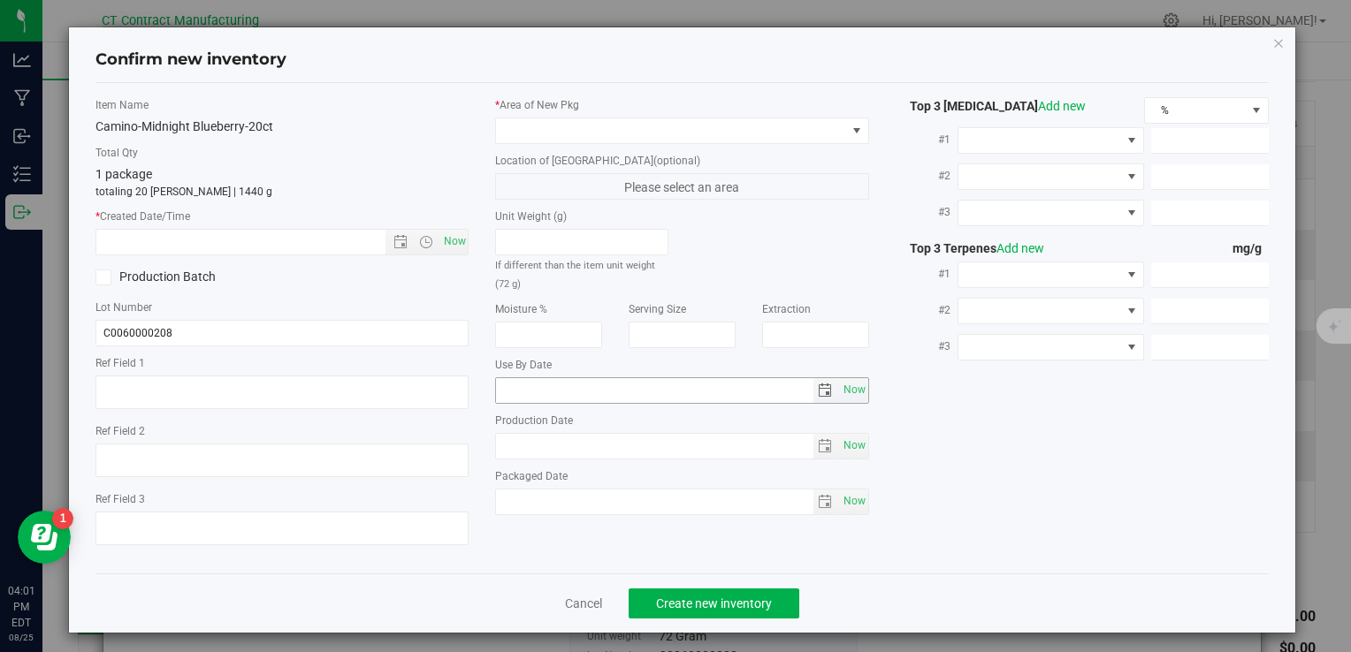
type textarea "250620-CAMMB005.270"
drag, startPoint x: 451, startPoint y: 243, endPoint x: 465, endPoint y: 210, distance: 35.6
click at [450, 243] on span "Now" at bounding box center [454, 242] width 30 height 26
type input "8/25/2025 4:01 PM"
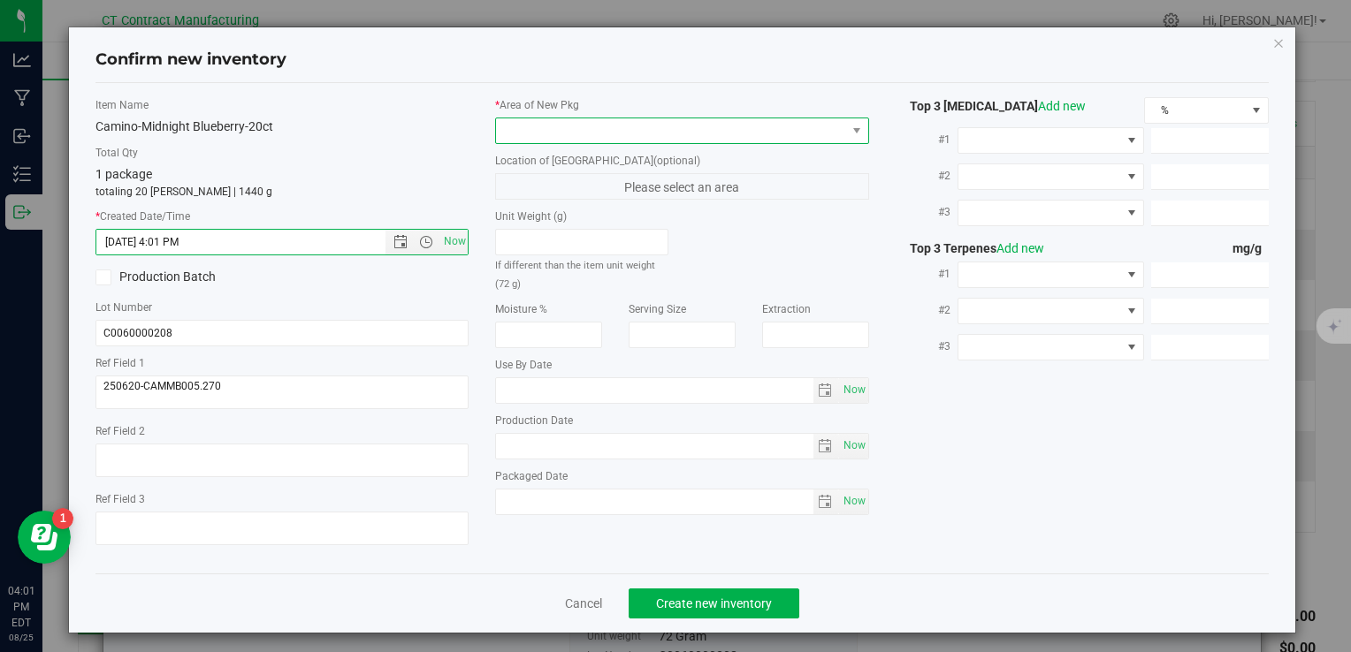
click at [522, 133] on span at bounding box center [670, 130] width 349 height 25
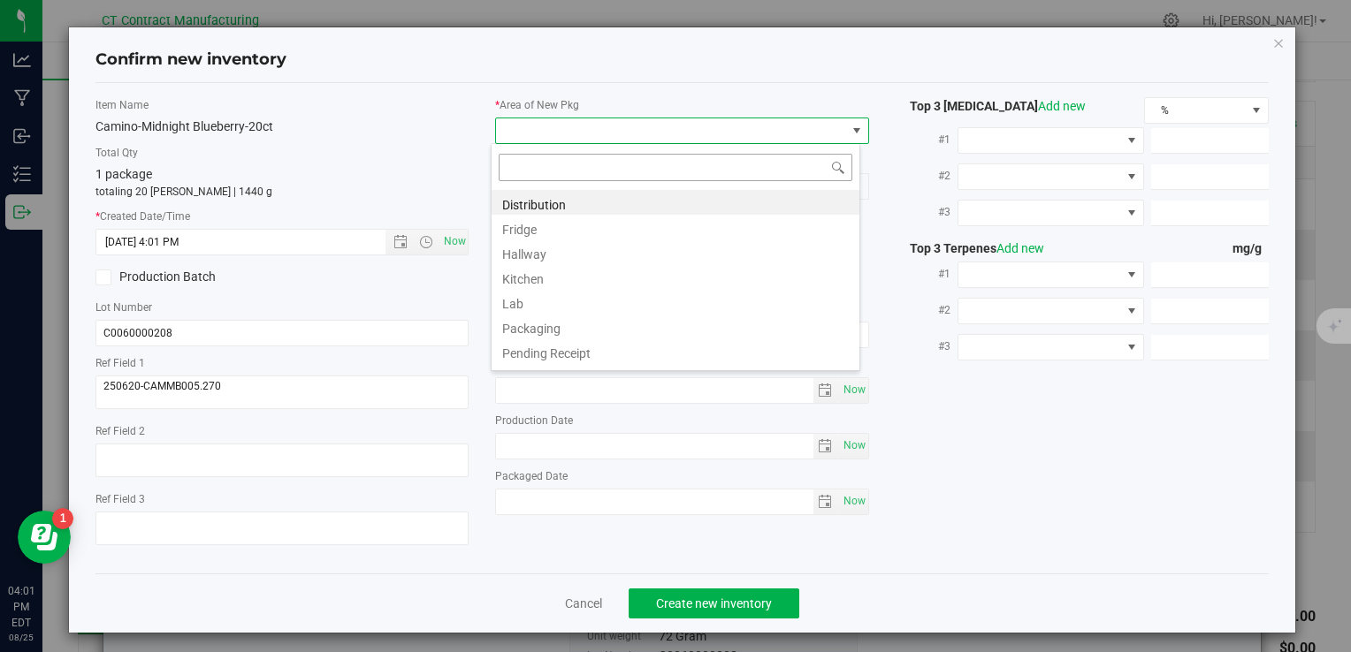
scroll to position [26, 369]
click at [545, 196] on li "Distribution" at bounding box center [675, 202] width 368 height 25
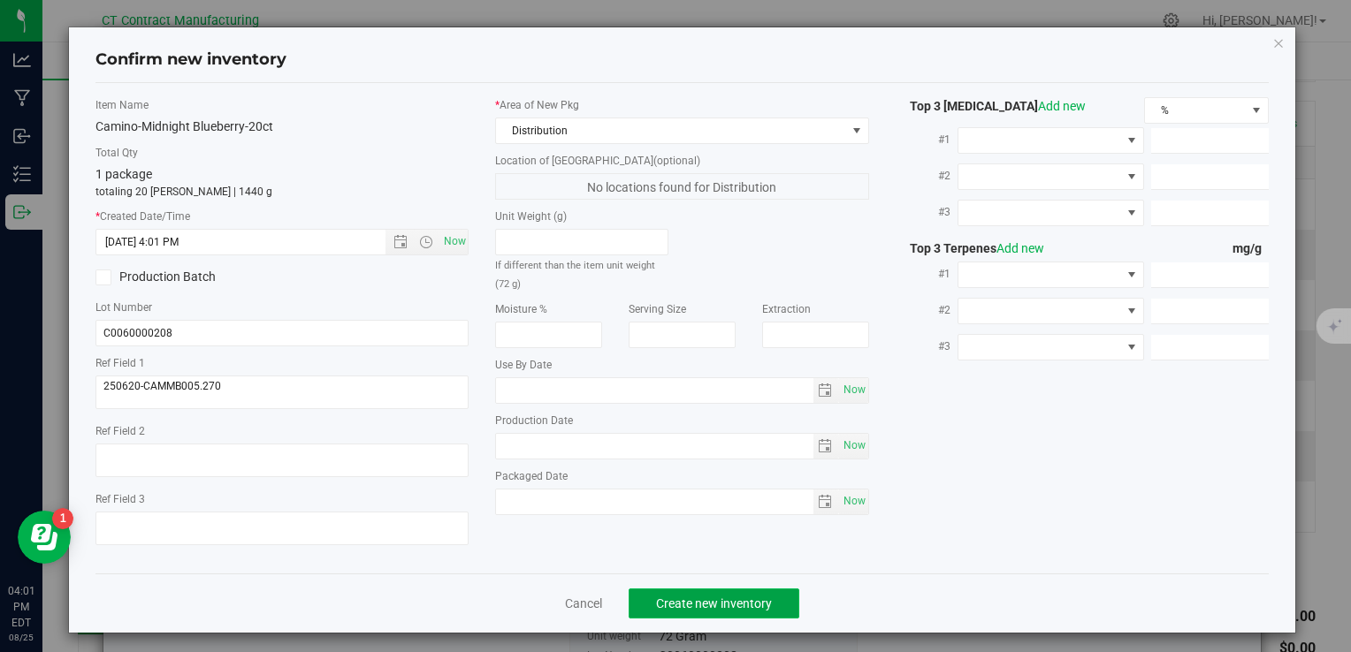
click at [707, 597] on span "Create new inventory" at bounding box center [714, 604] width 116 height 14
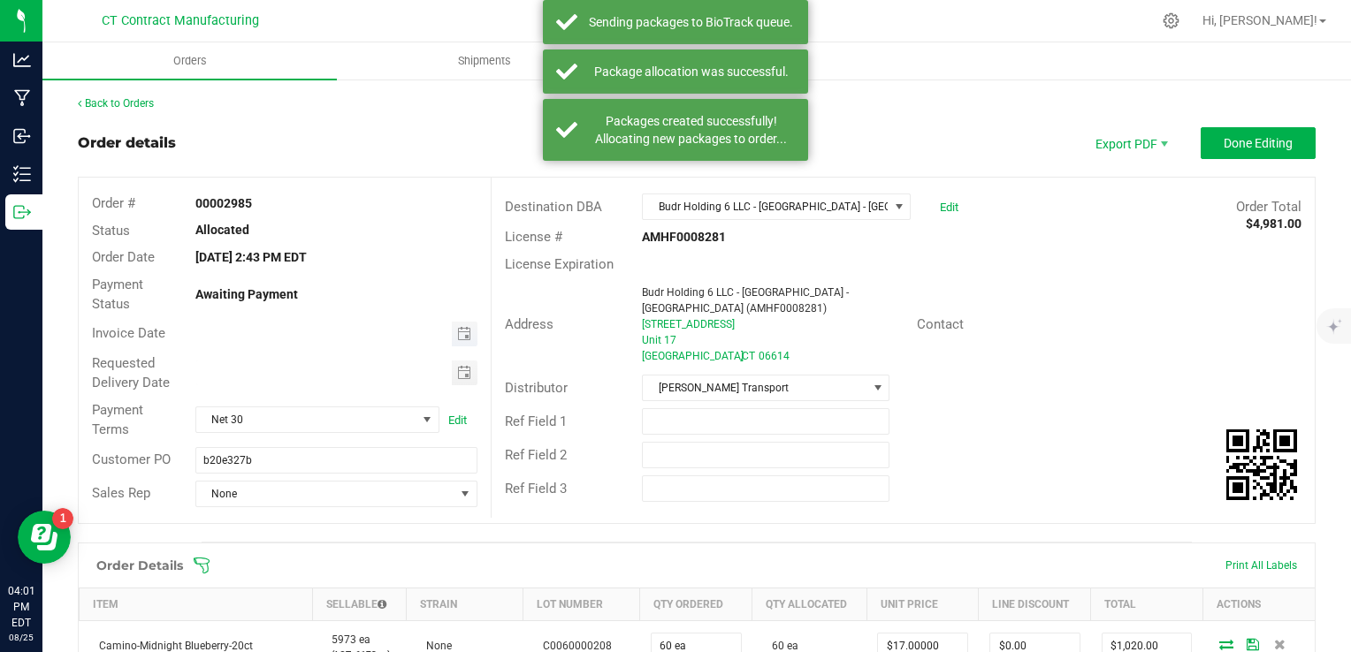
click at [452, 339] on span "Toggle calendar" at bounding box center [465, 334] width 26 height 25
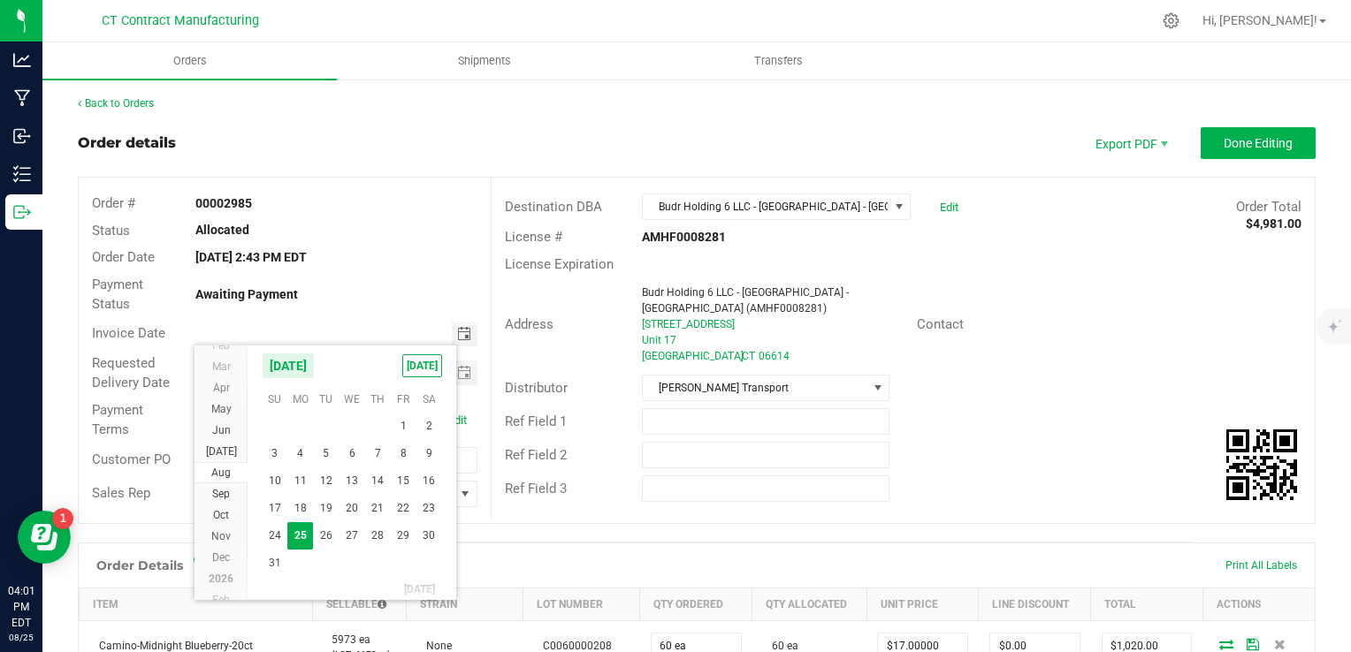
click at [540, 498] on div "Destination DBA Budr Holding 6 LLC - BUDR - Stratford (AMHF0008281) Edit Order …" at bounding box center [903, 348] width 824 height 340
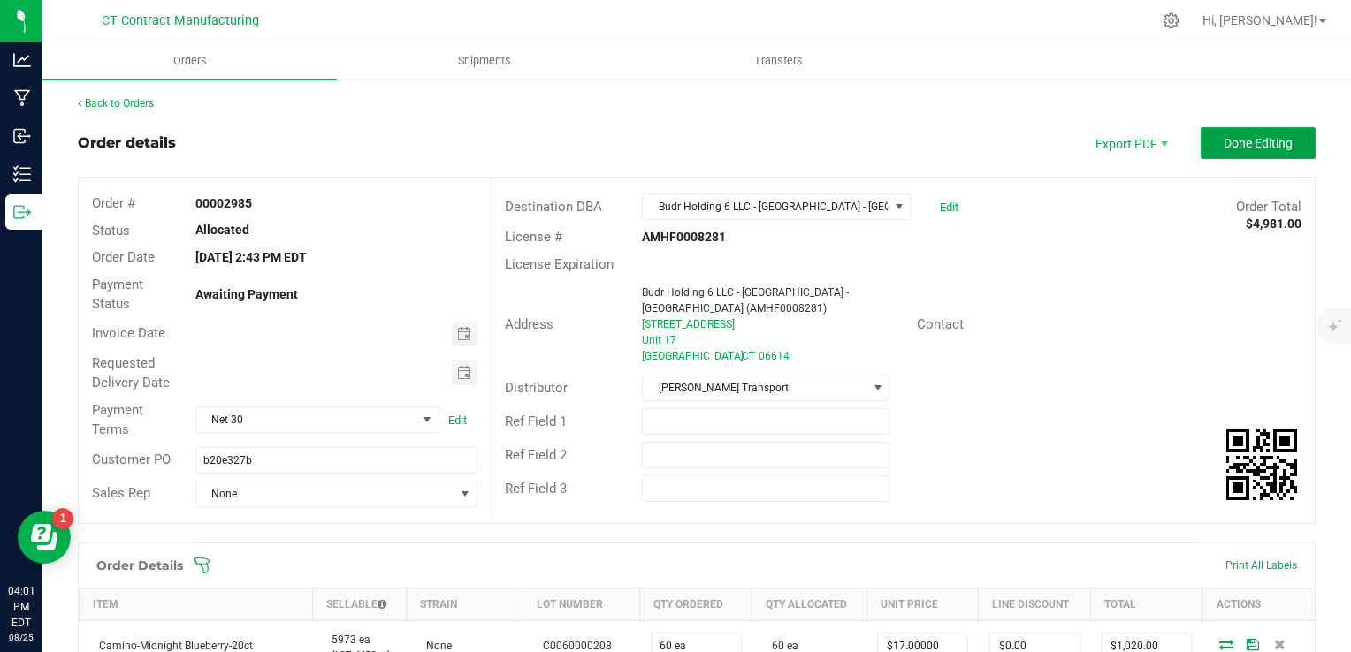
click at [1237, 142] on span "Done Editing" at bounding box center [1257, 143] width 69 height 14
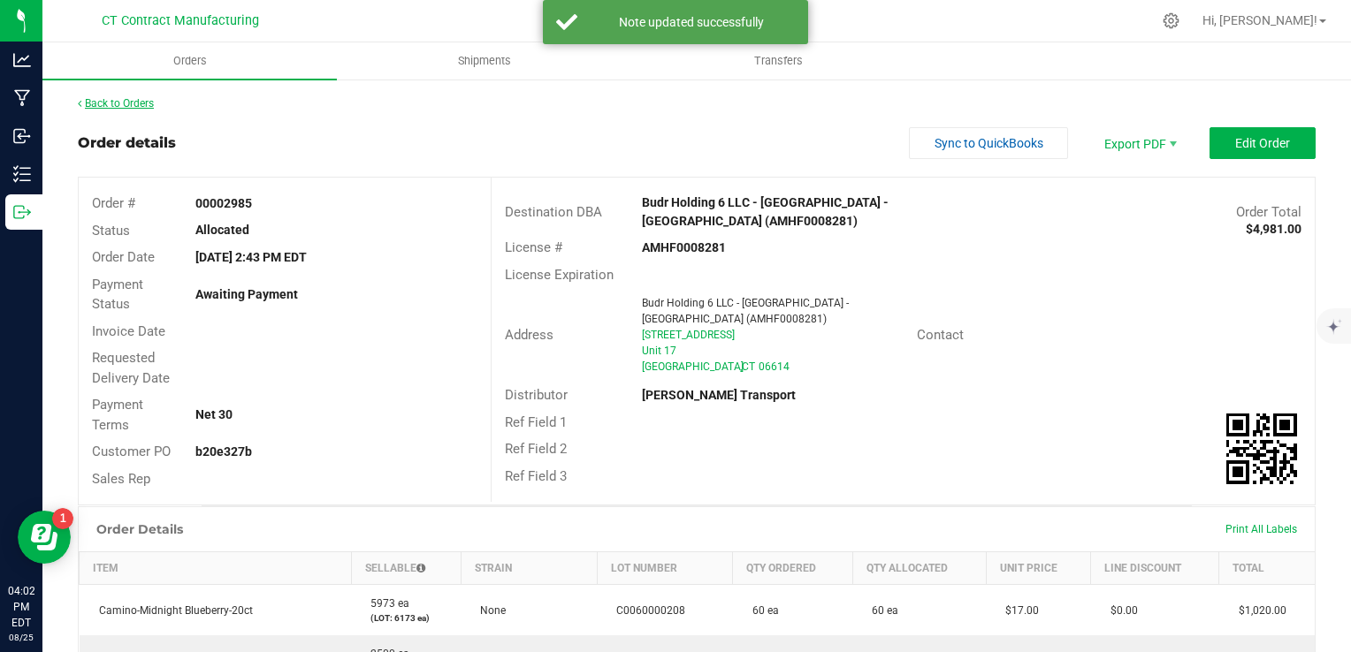
click at [129, 98] on link "Back to Orders" at bounding box center [116, 103] width 76 height 12
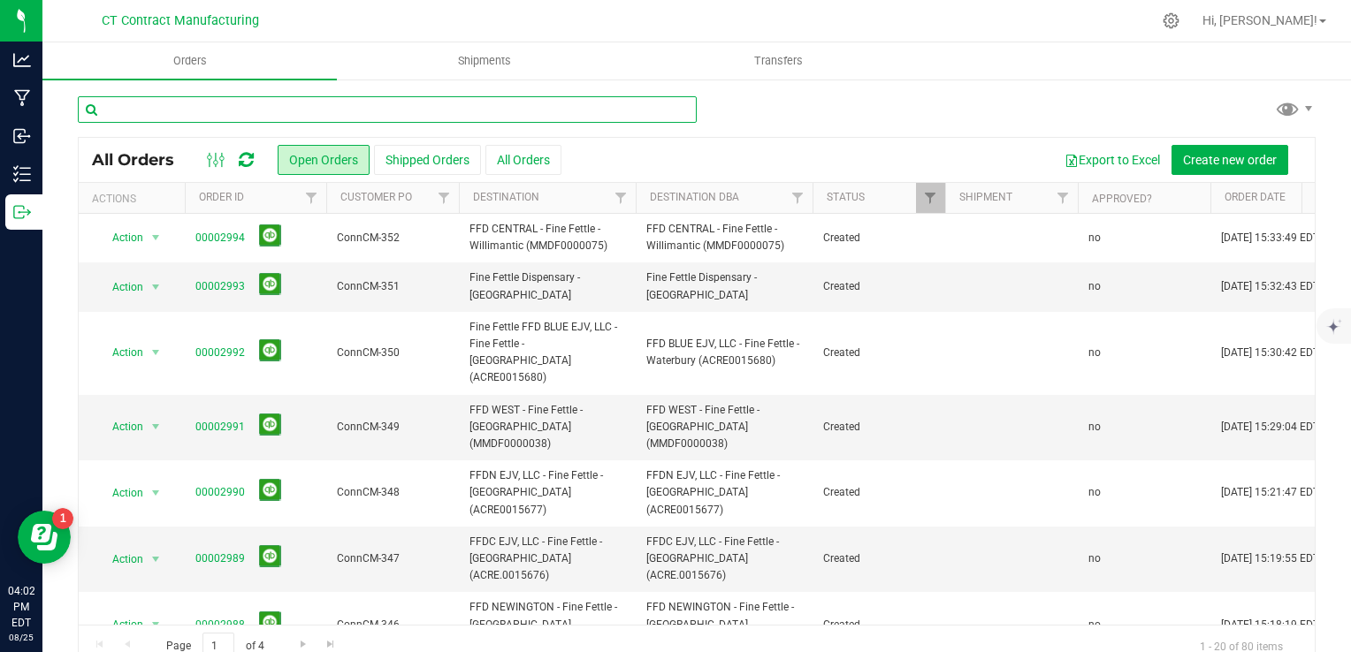
click at [562, 110] on input "text" at bounding box center [387, 109] width 619 height 27
type input "2981"
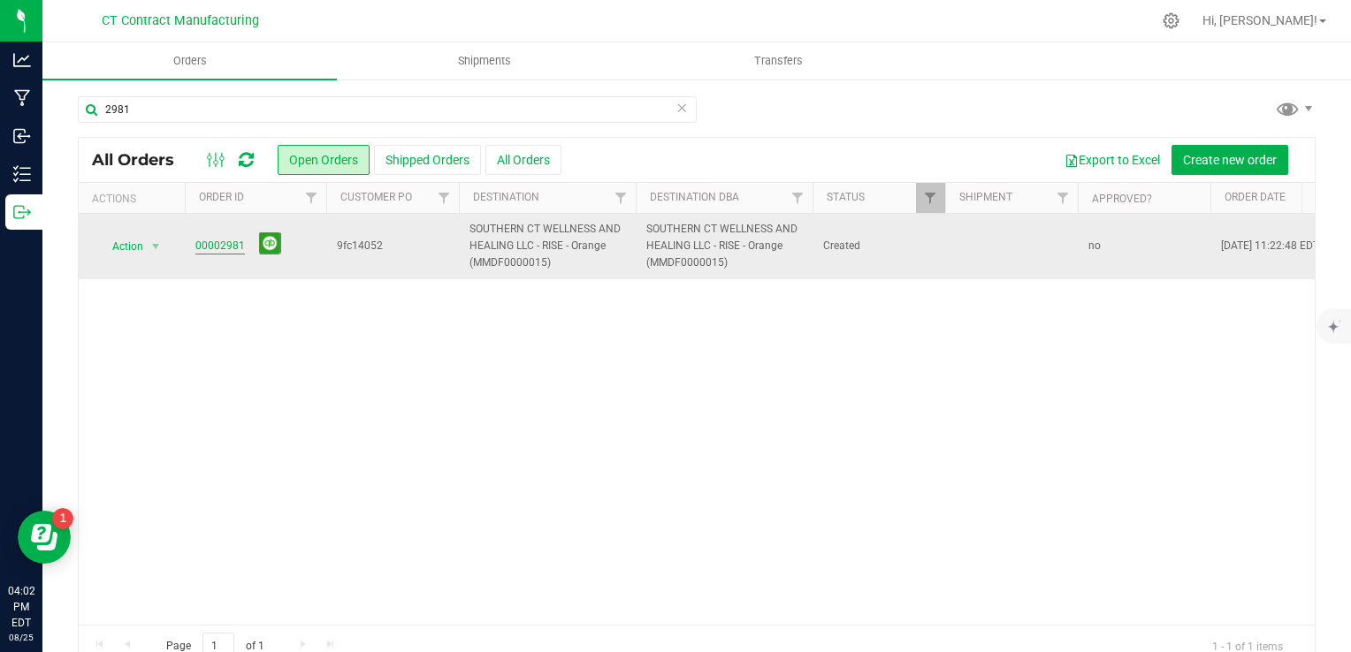
click at [200, 245] on link "00002981" at bounding box center [220, 246] width 50 height 17
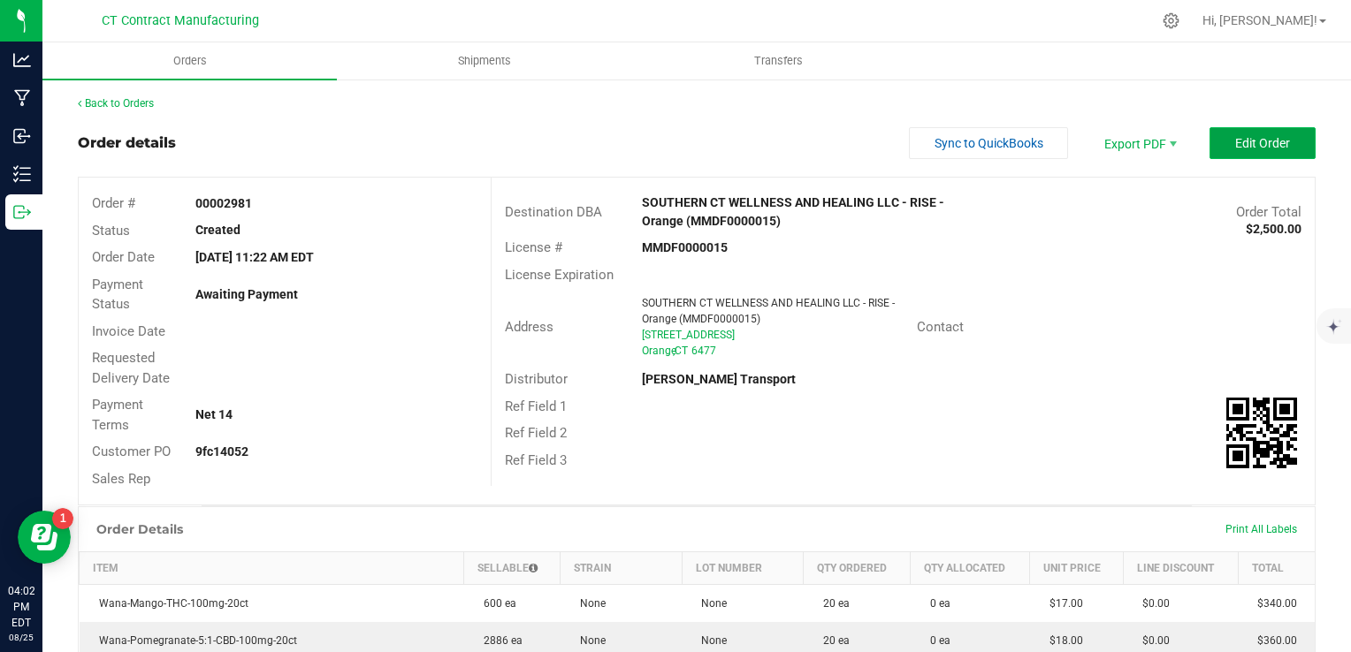
click at [1259, 148] on span "Edit Order" at bounding box center [1262, 143] width 55 height 14
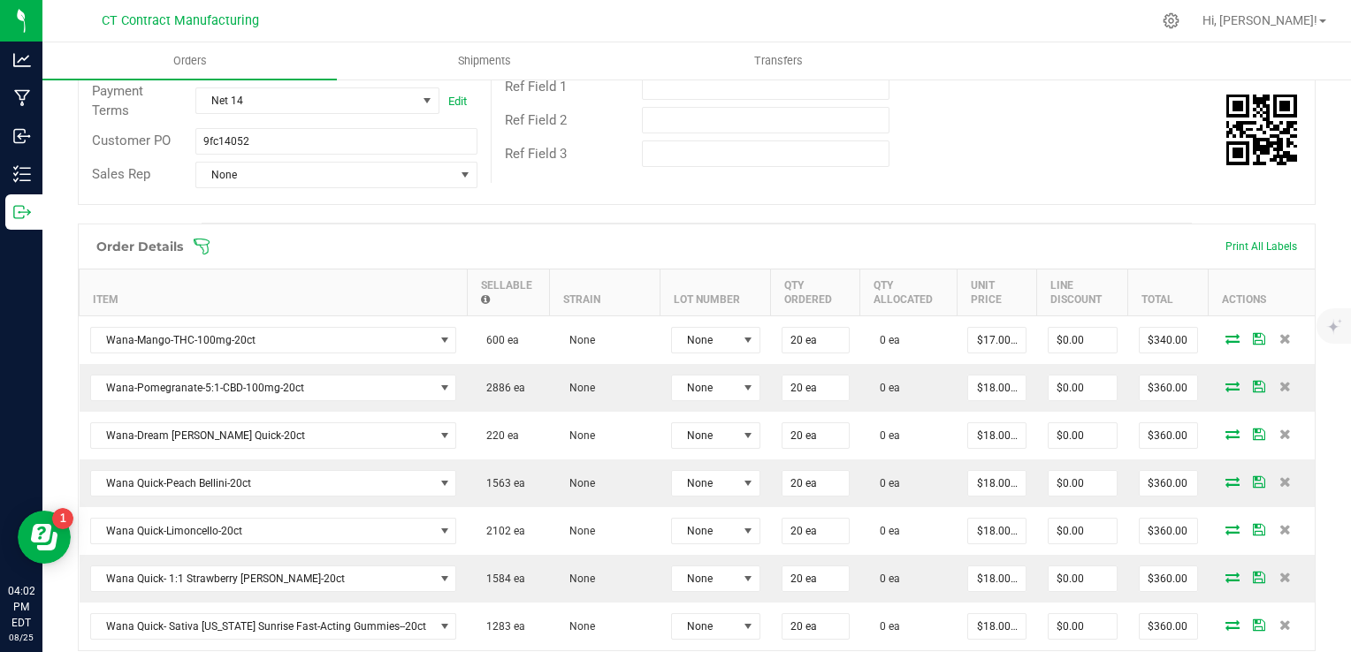
scroll to position [354, 0]
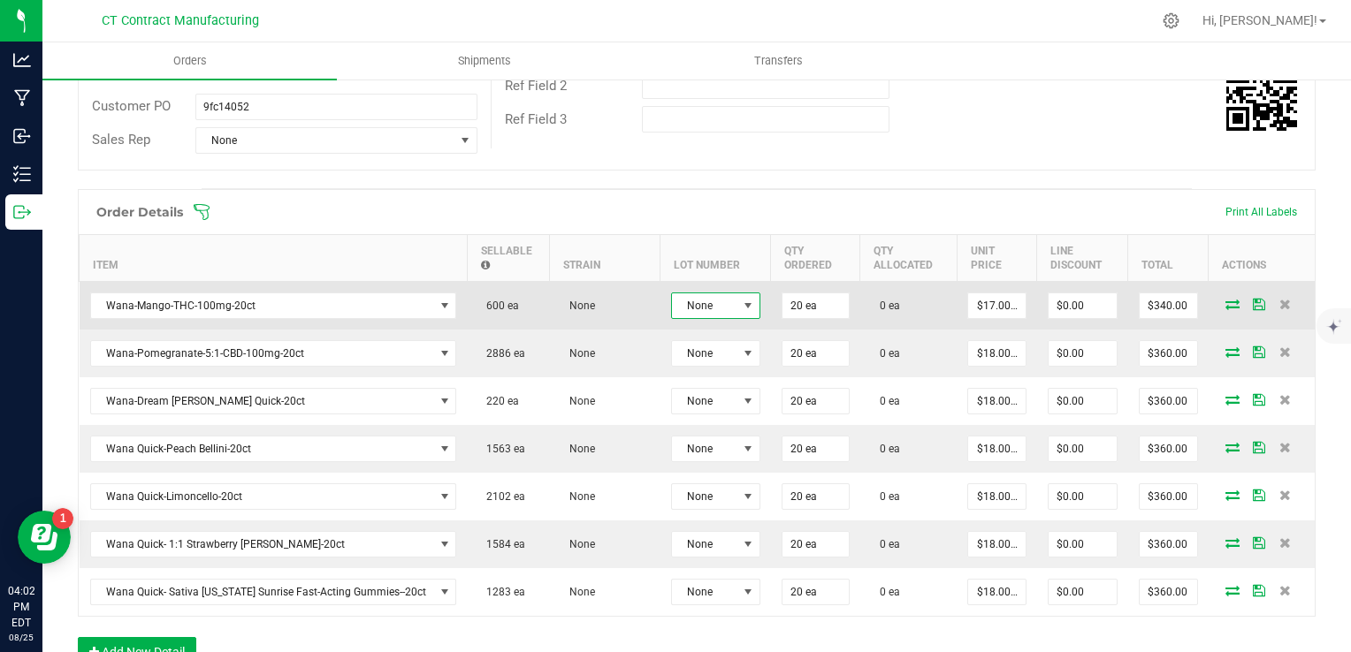
click at [741, 301] on span at bounding box center [748, 306] width 14 height 14
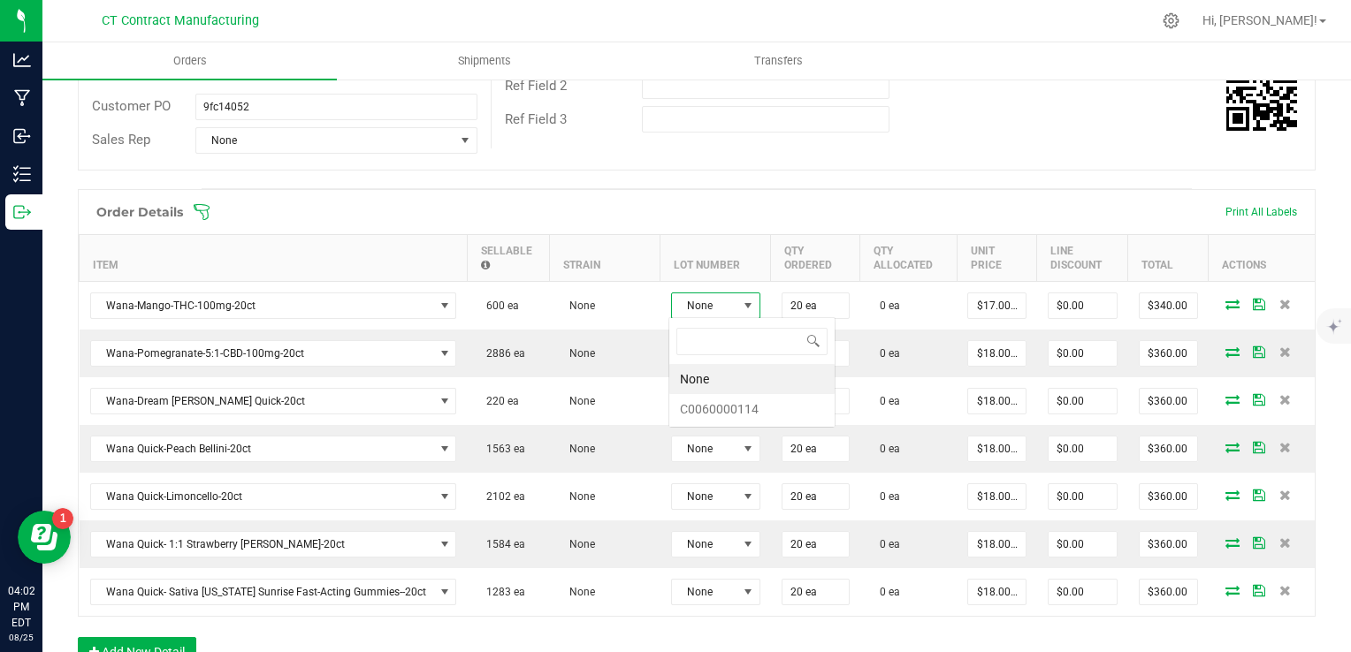
scroll to position [26, 89]
click at [735, 404] on li "C0060000114" at bounding box center [751, 409] width 165 height 30
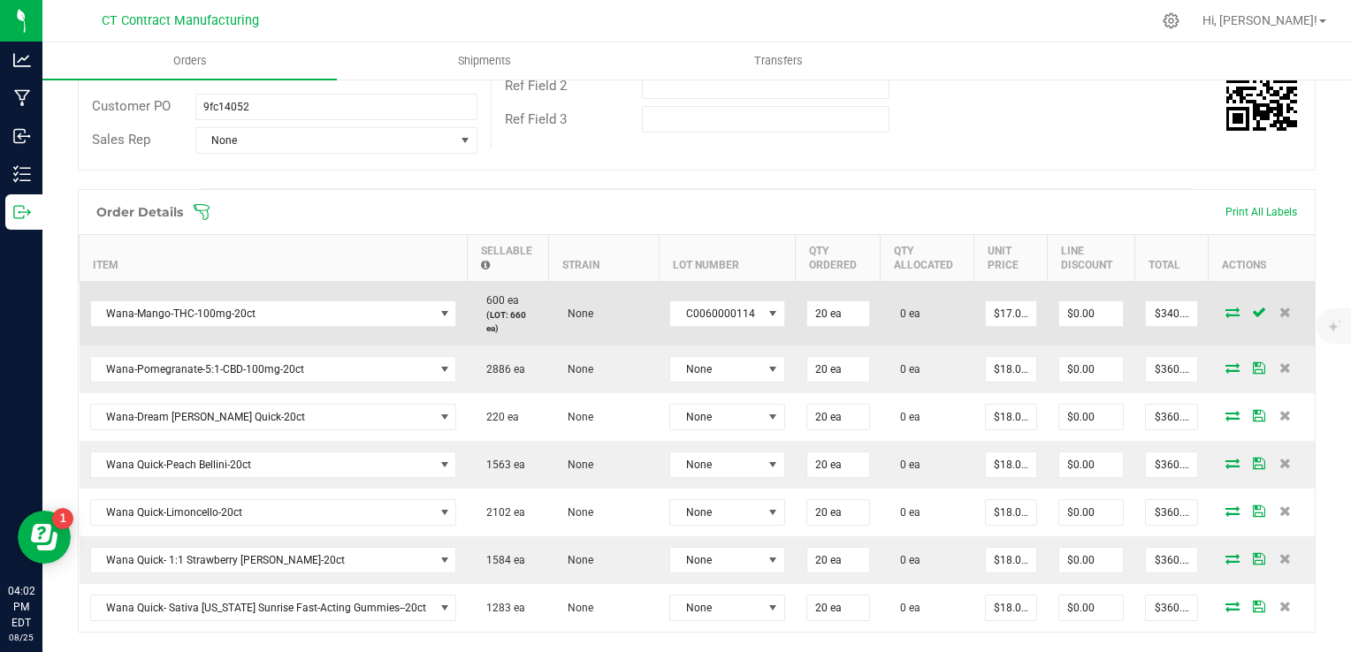
click at [1225, 310] on icon at bounding box center [1232, 312] width 14 height 11
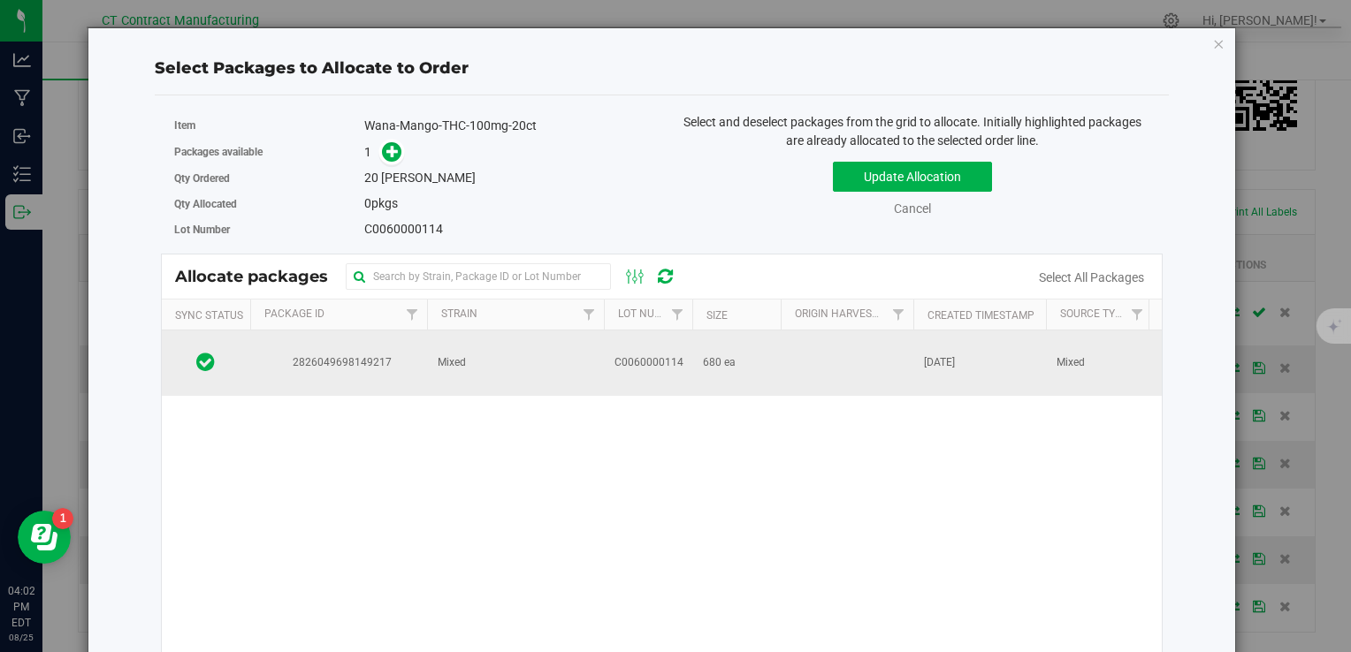
click at [537, 373] on td "Mixed" at bounding box center [515, 363] width 177 height 65
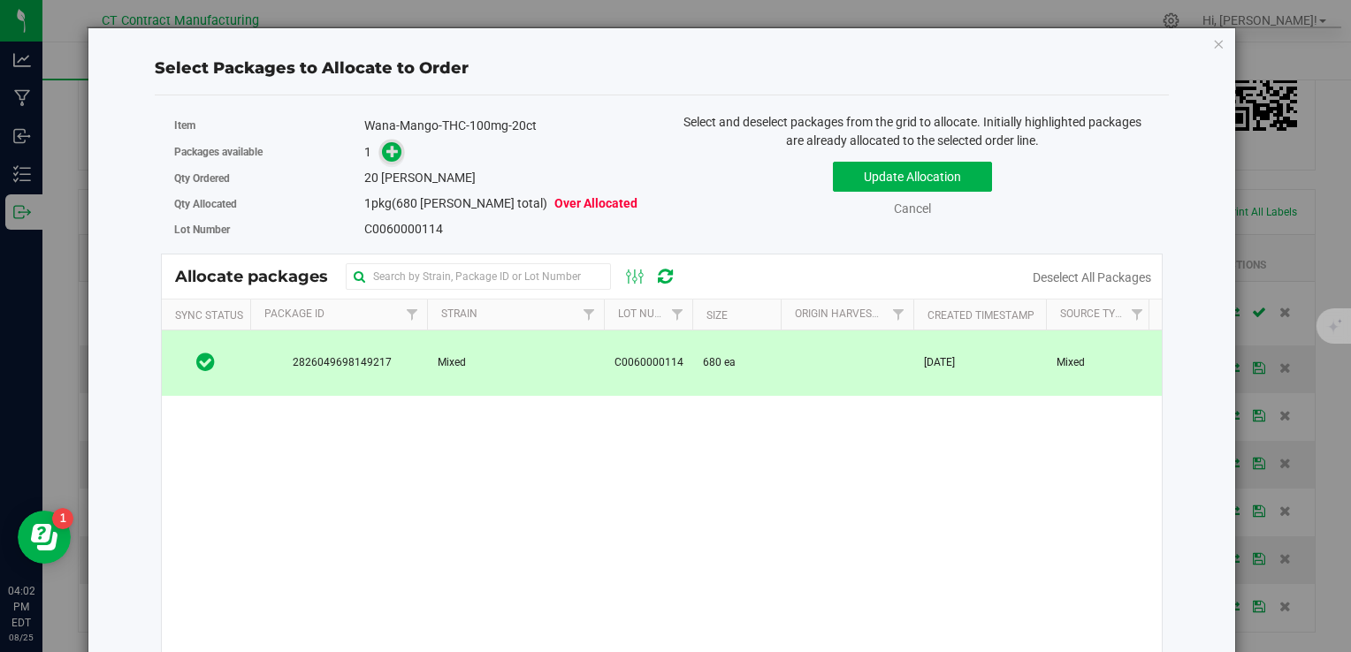
click at [386, 154] on icon at bounding box center [392, 151] width 12 height 12
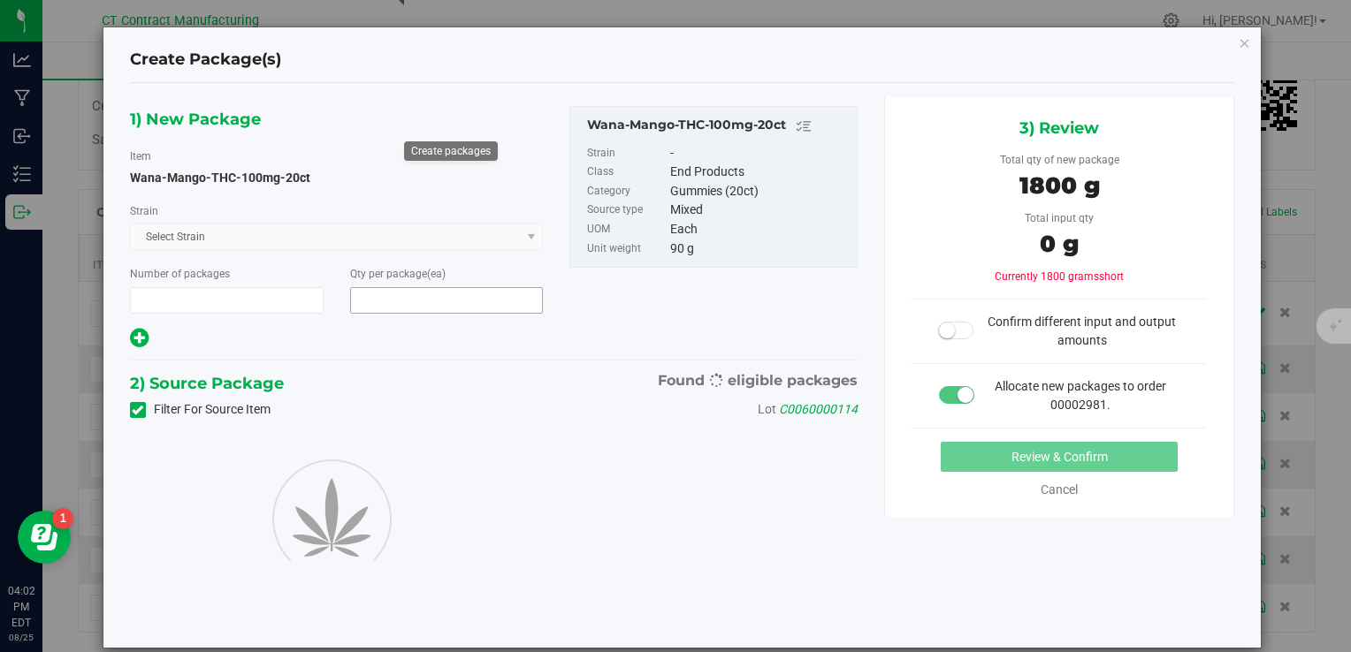
type input "1"
type input "20"
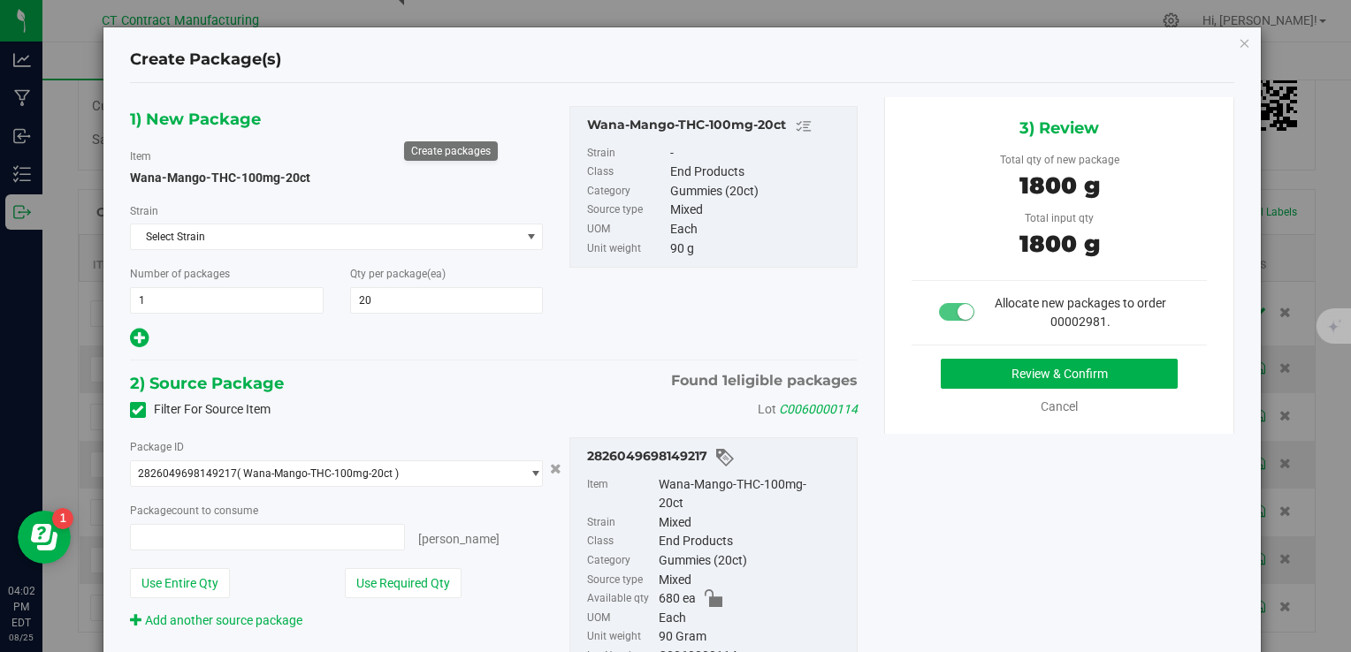
type input "20 ea"
click at [990, 364] on button "Review & Confirm" at bounding box center [1059, 374] width 237 height 30
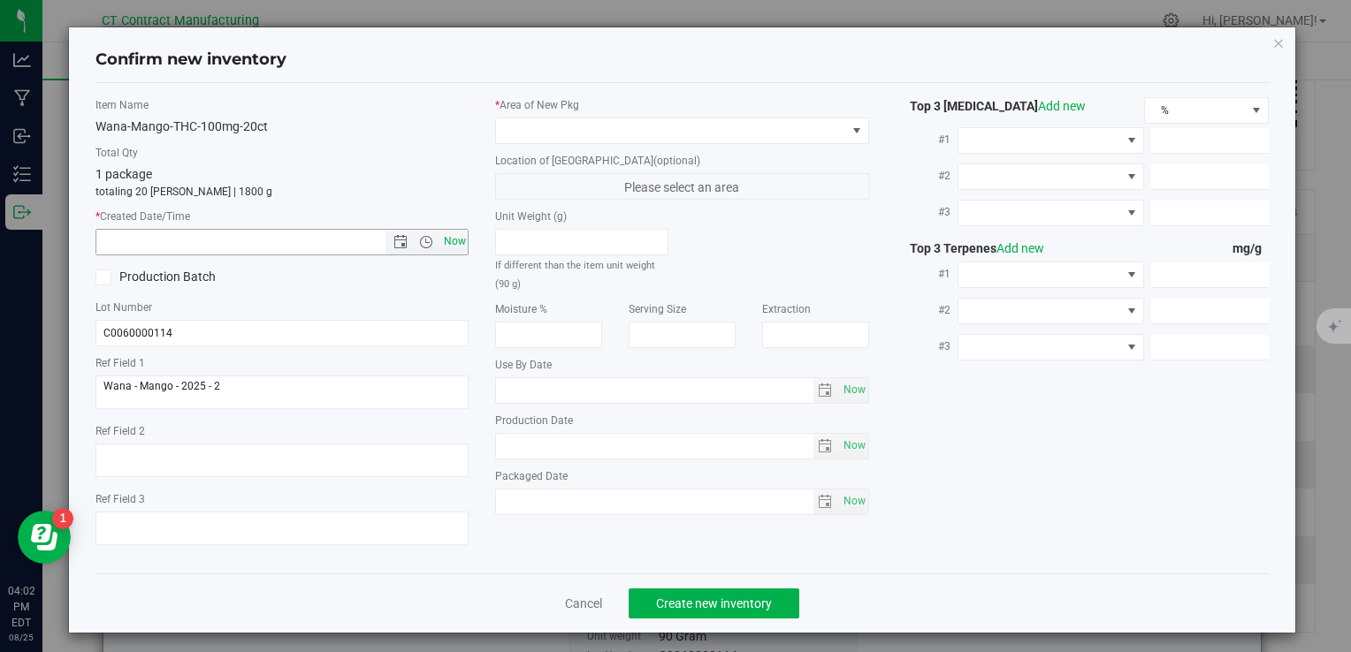
click at [458, 243] on span "Now" at bounding box center [454, 242] width 30 height 26
type input "8/25/2025 4:02 PM"
click at [525, 147] on div "* Area of New Pkg Location of New Pkg (optional) Please select an area Unit Wei…" at bounding box center [682, 310] width 400 height 427
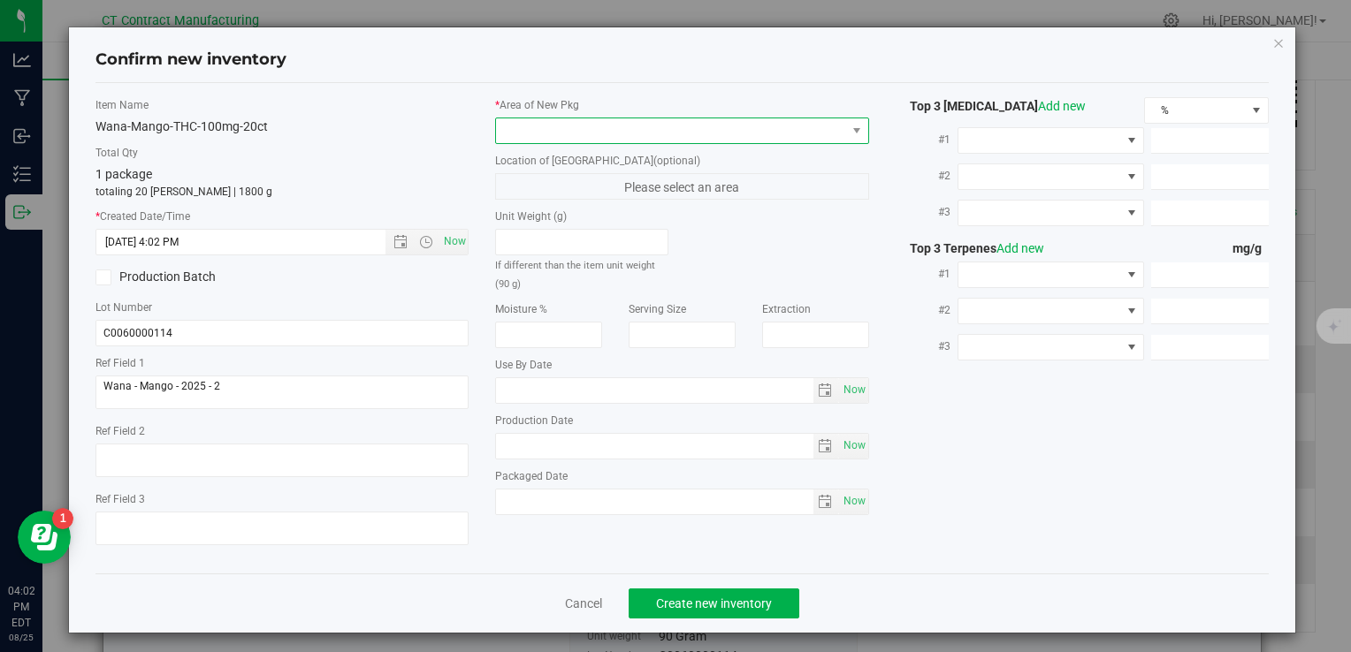
click at [534, 132] on span at bounding box center [670, 130] width 349 height 25
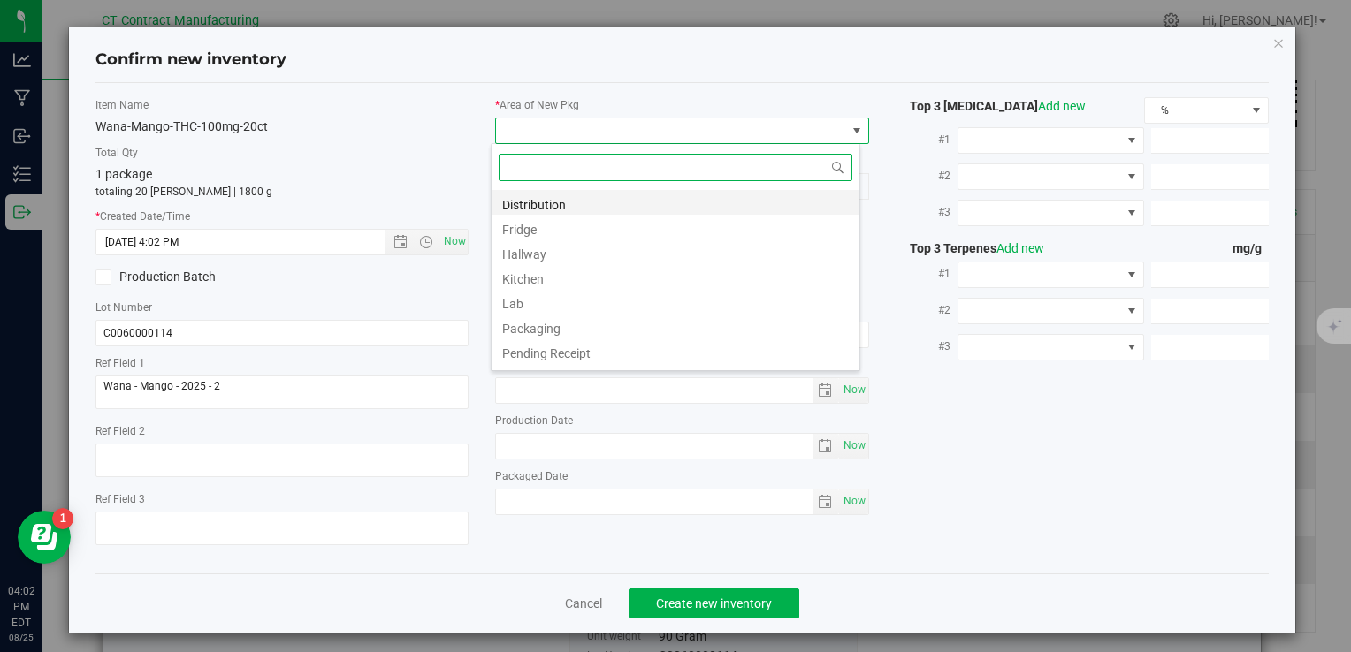
scroll to position [26, 369]
click at [559, 204] on li "Distribution" at bounding box center [675, 202] width 368 height 25
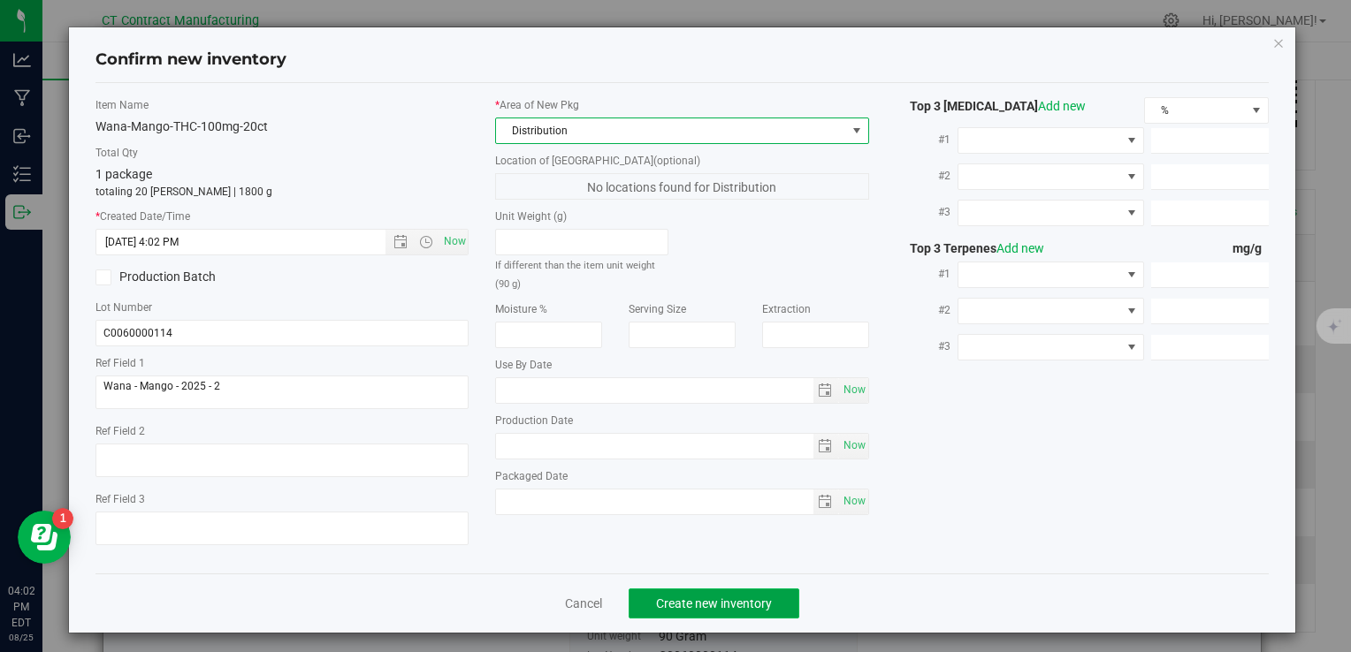
click at [690, 598] on span "Create new inventory" at bounding box center [714, 604] width 116 height 14
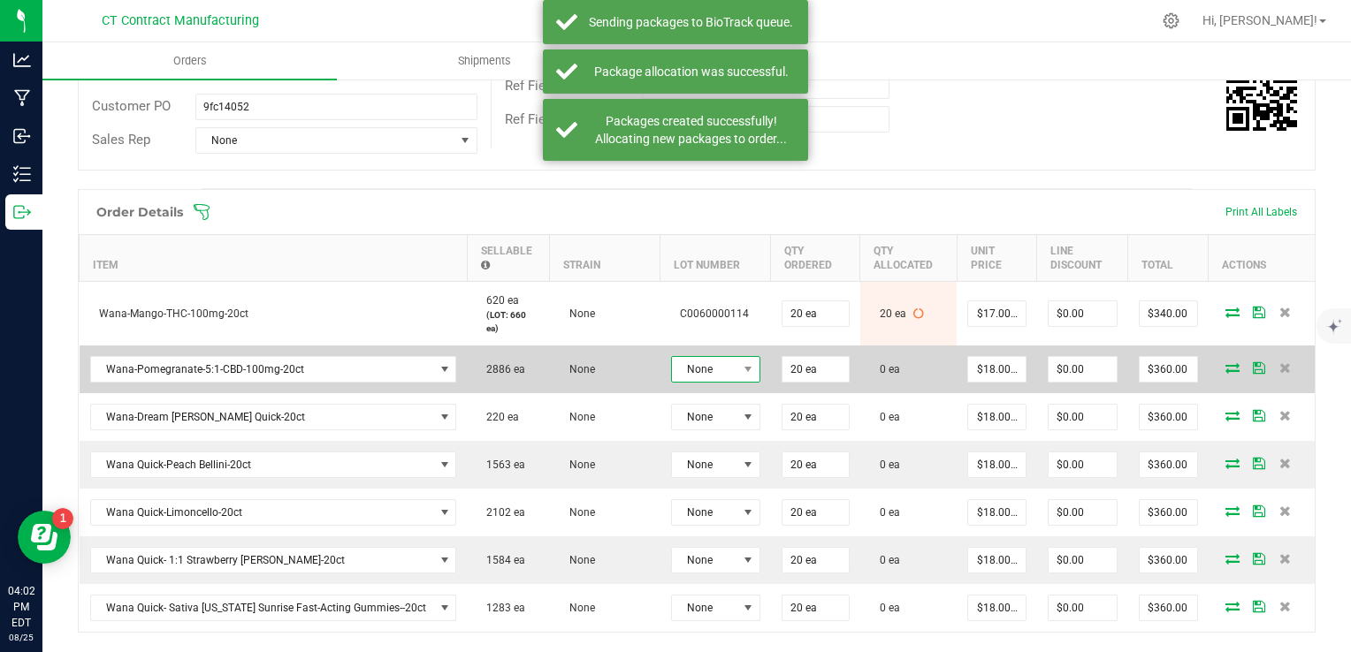
click at [690, 357] on span "None" at bounding box center [704, 369] width 65 height 25
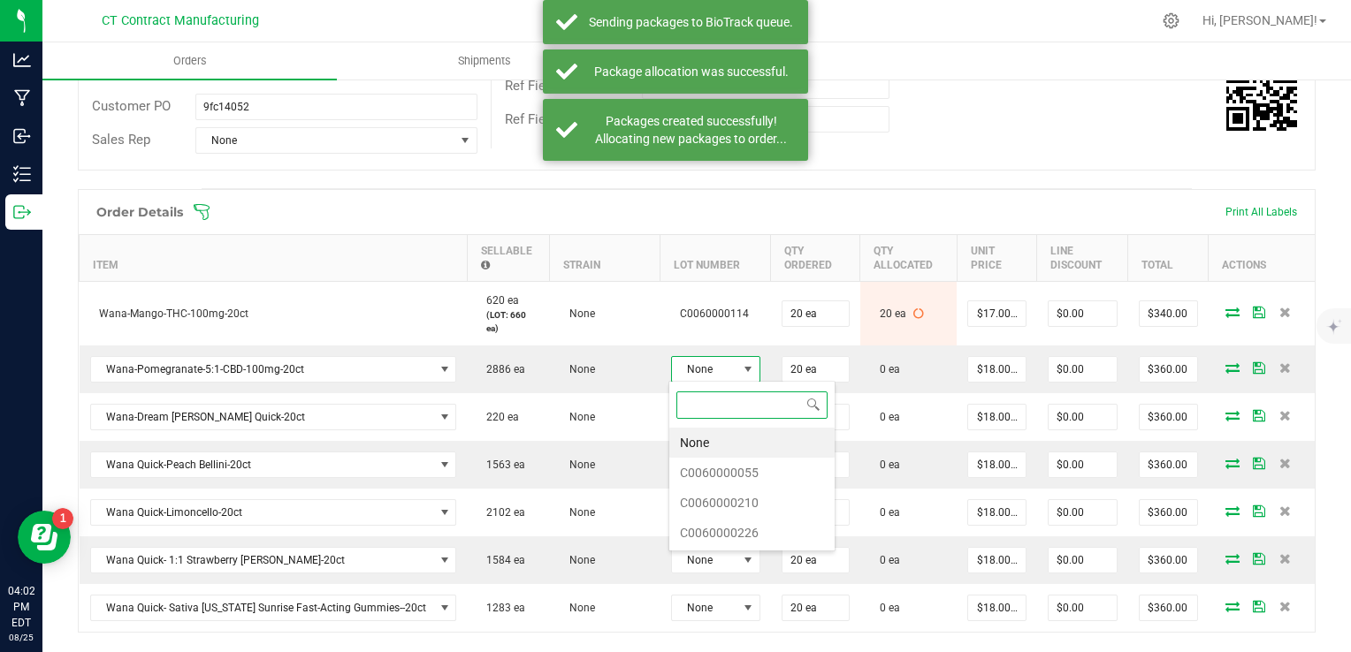
scroll to position [26, 89]
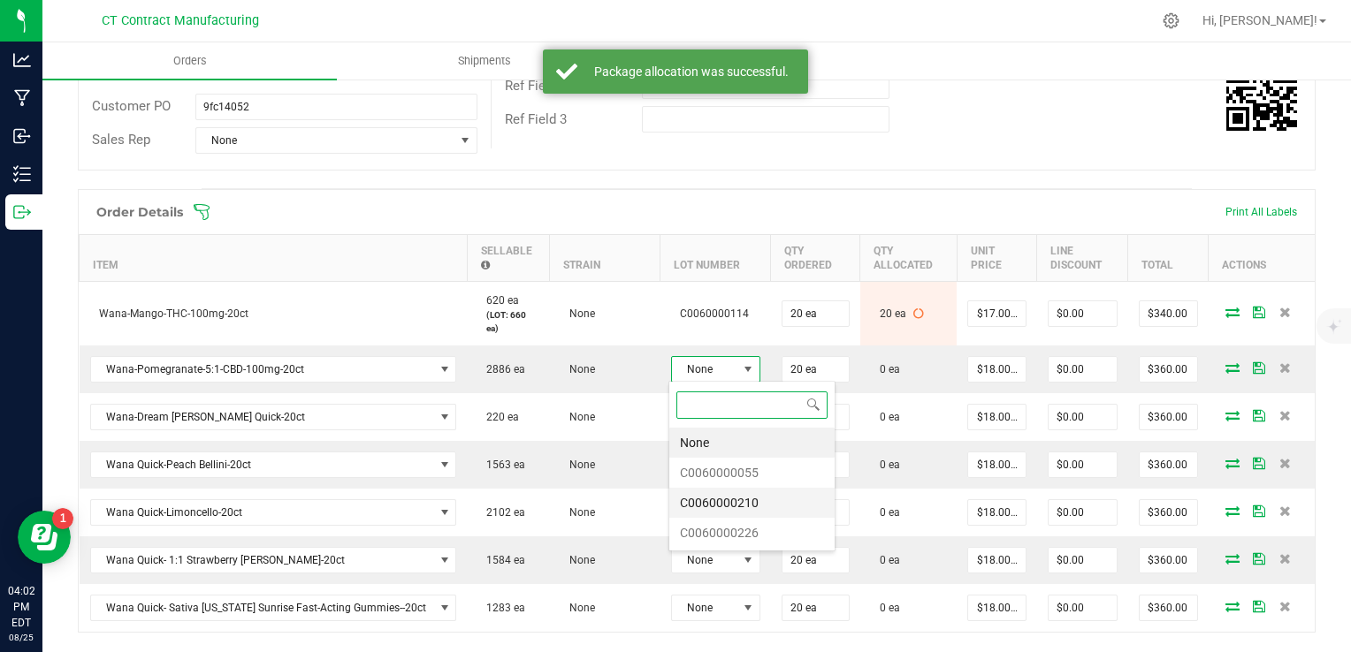
click at [769, 493] on li "C0060000210" at bounding box center [751, 503] width 165 height 30
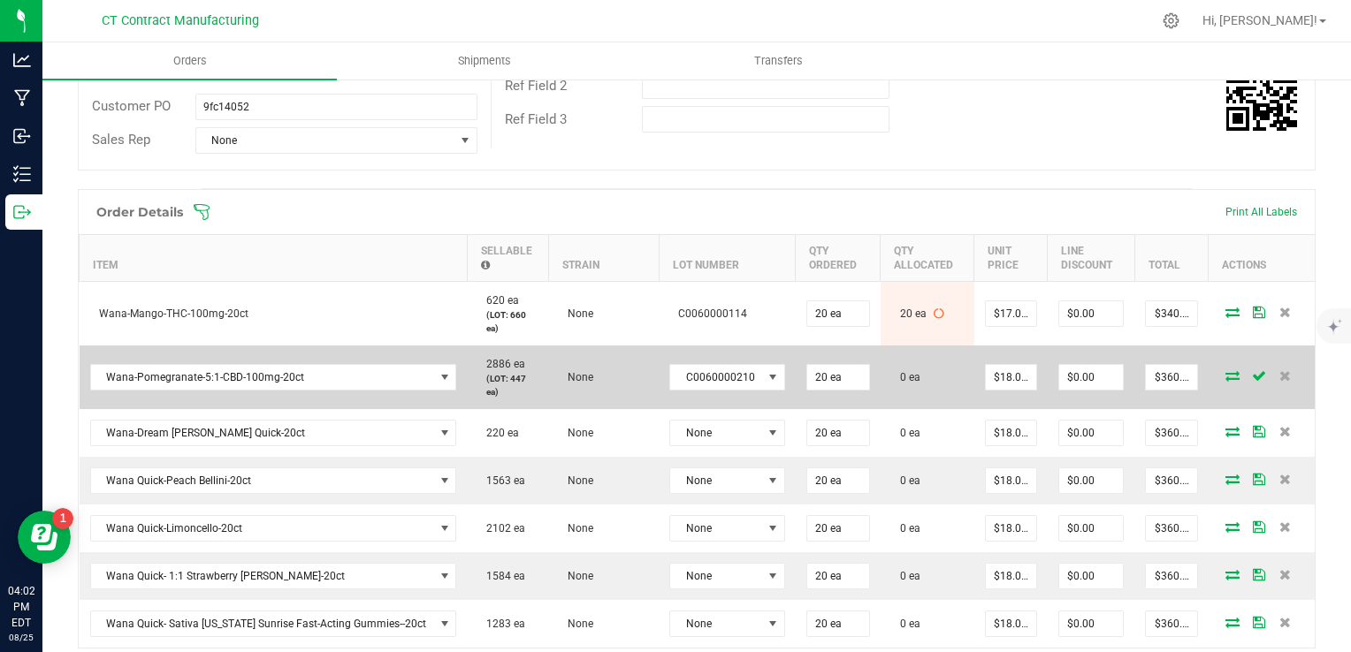
click at [1219, 370] on span at bounding box center [1232, 375] width 27 height 11
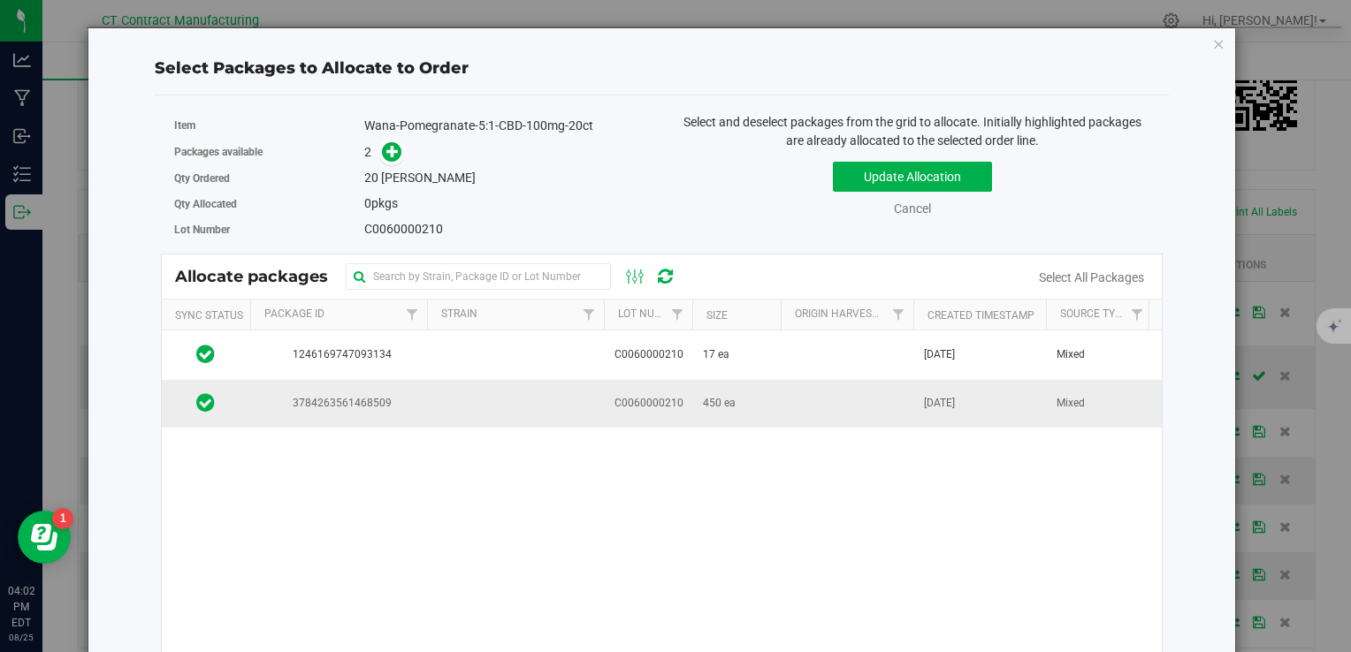
click at [704, 395] on span "450 ea" at bounding box center [719, 403] width 33 height 17
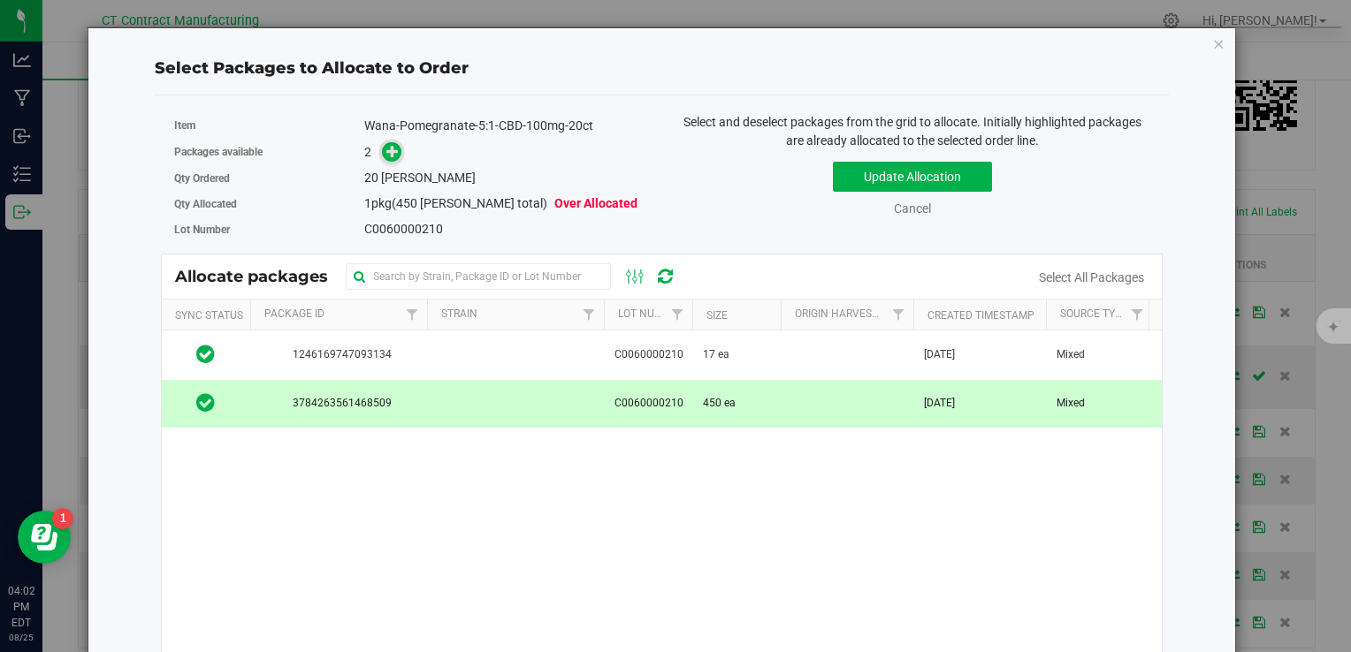
click at [389, 150] on icon at bounding box center [392, 151] width 12 height 12
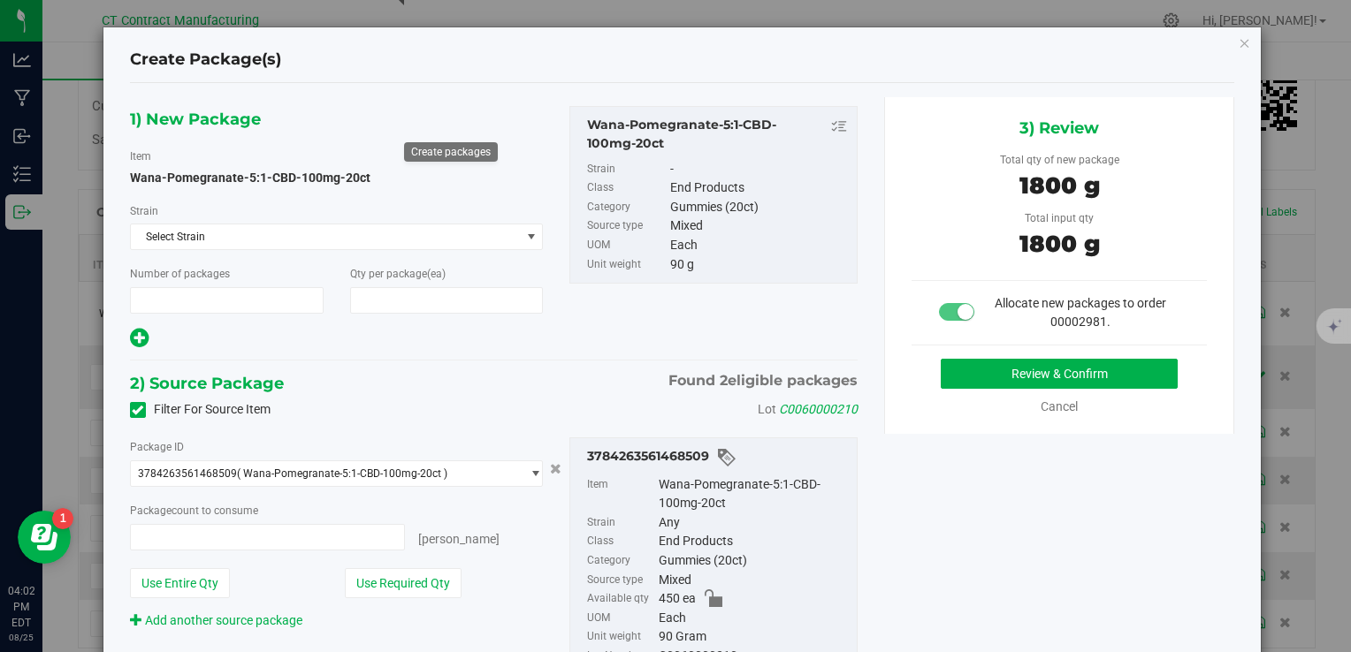
type input "1"
type input "20"
type input "20 ea"
click at [987, 373] on button "Review & Confirm" at bounding box center [1059, 374] width 237 height 30
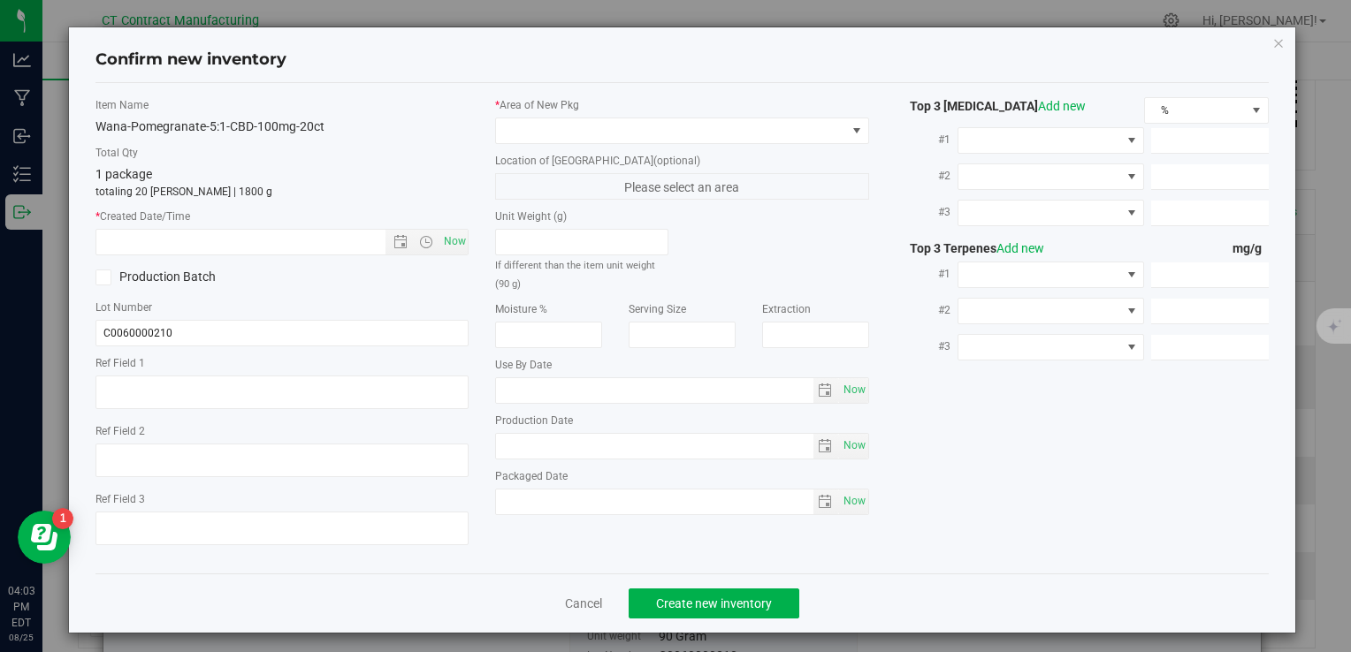
type textarea "250624-WAPBA002"
click at [453, 246] on span "Now" at bounding box center [454, 242] width 30 height 26
type input "8/25/2025 4:03 PM"
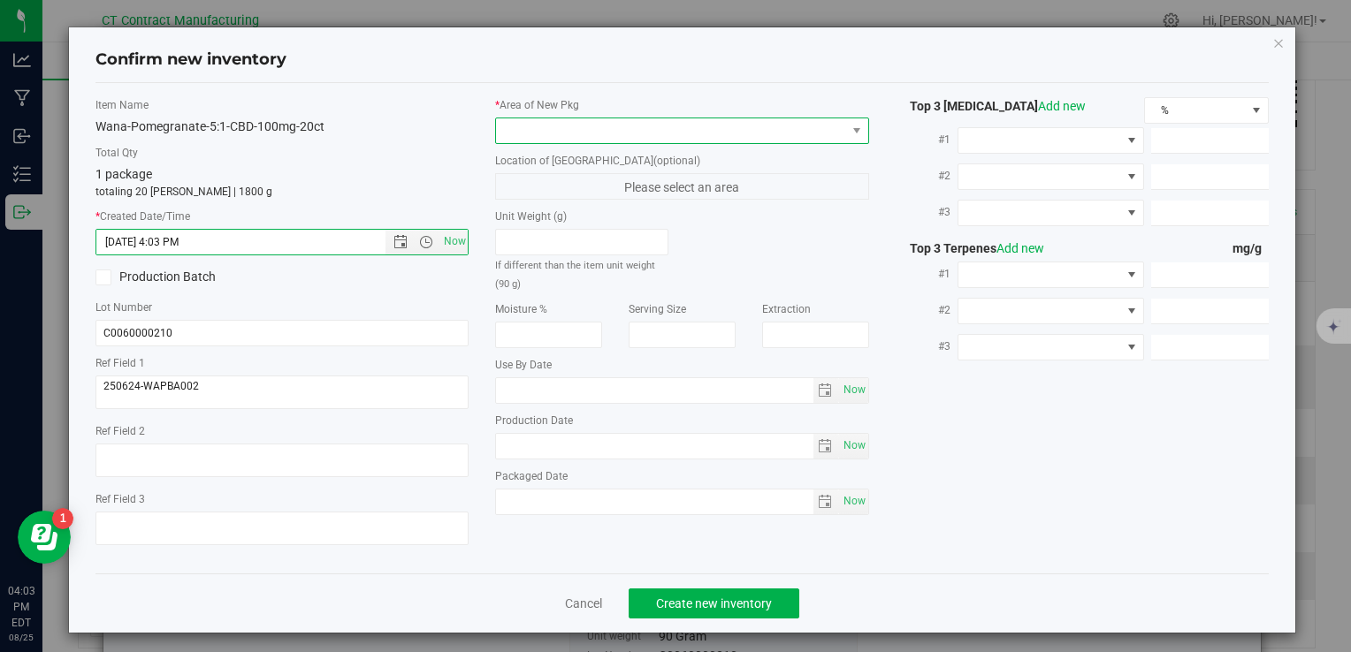
click at [527, 137] on span at bounding box center [670, 130] width 349 height 25
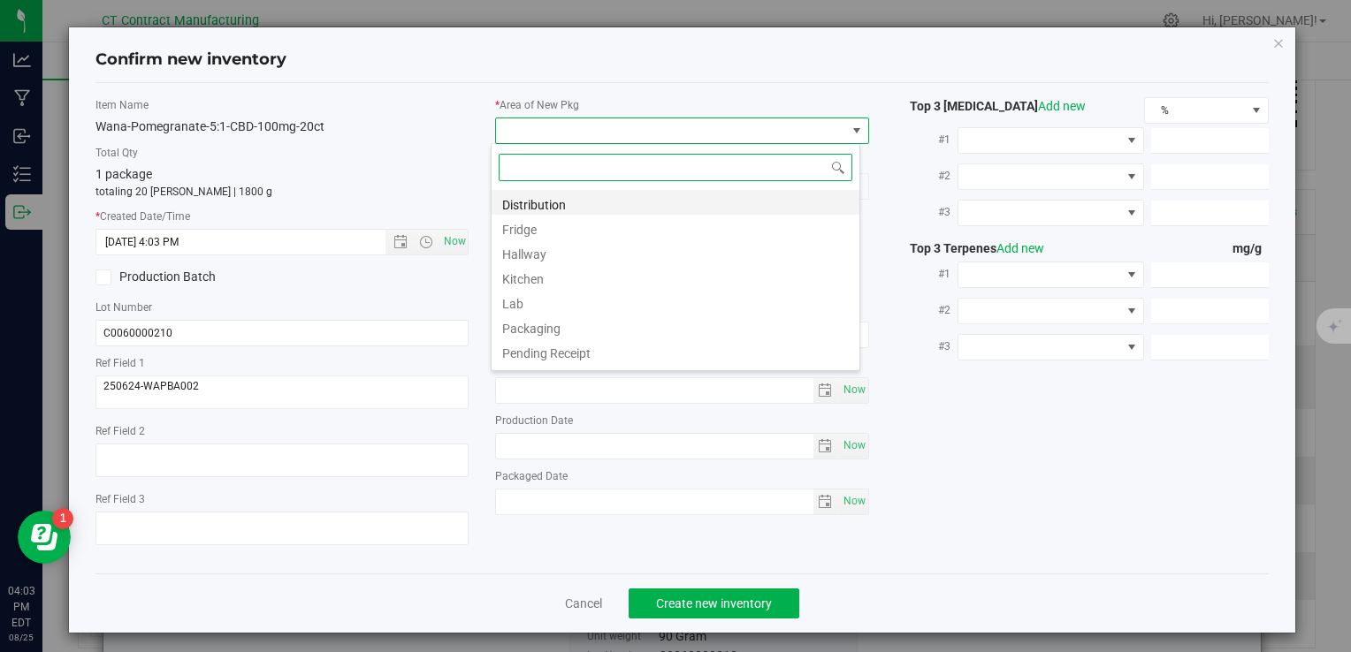
scroll to position [26, 369]
click at [542, 209] on li "Distribution" at bounding box center [675, 202] width 368 height 25
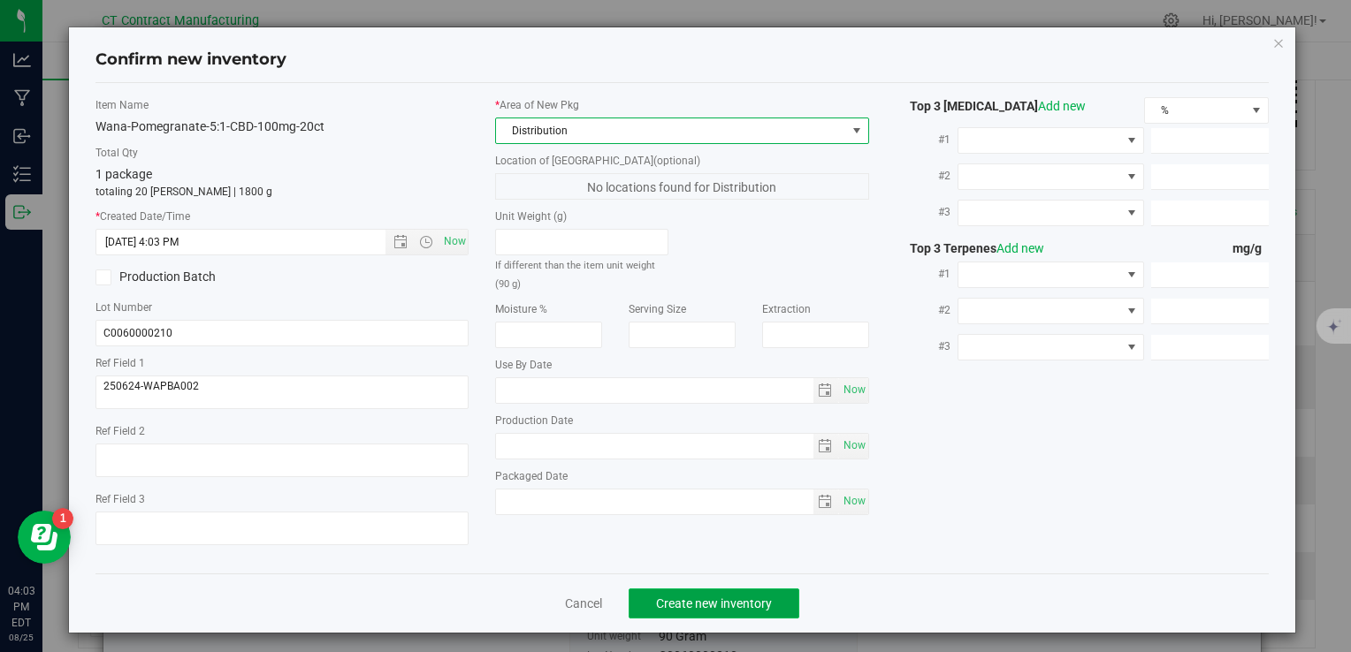
click at [740, 603] on span "Create new inventory" at bounding box center [714, 604] width 116 height 14
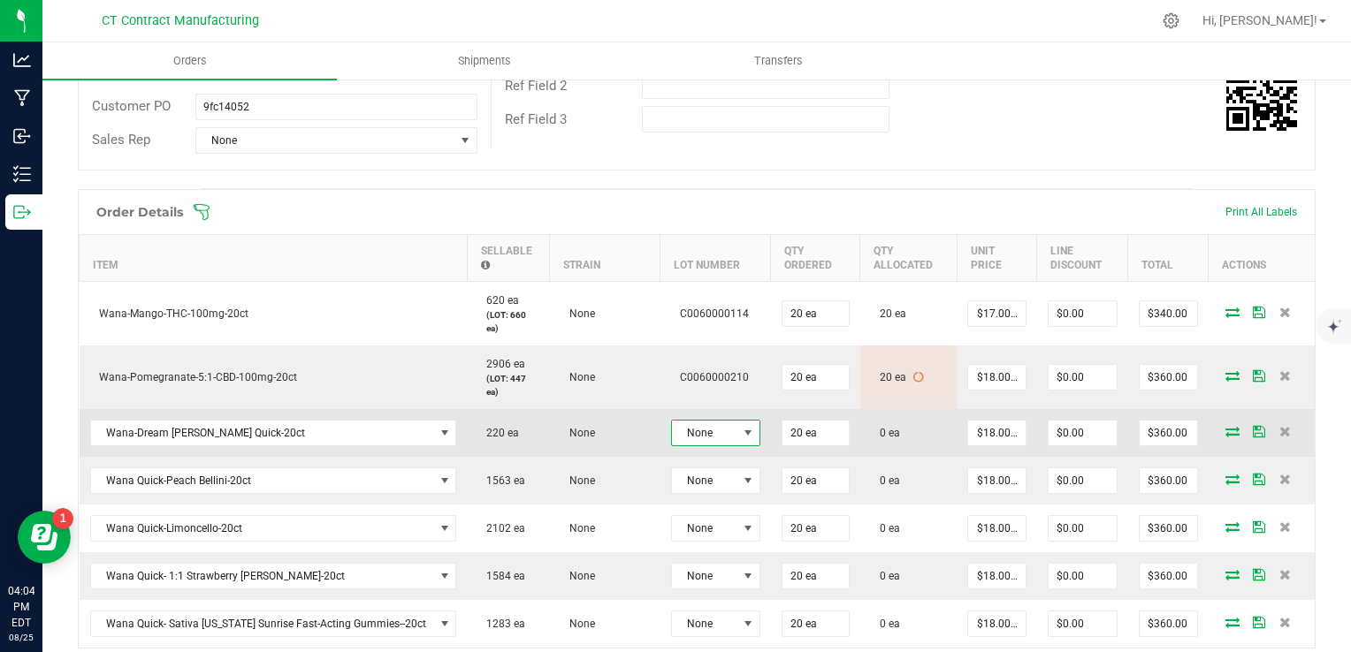
click at [743, 426] on span at bounding box center [748, 433] width 14 height 14
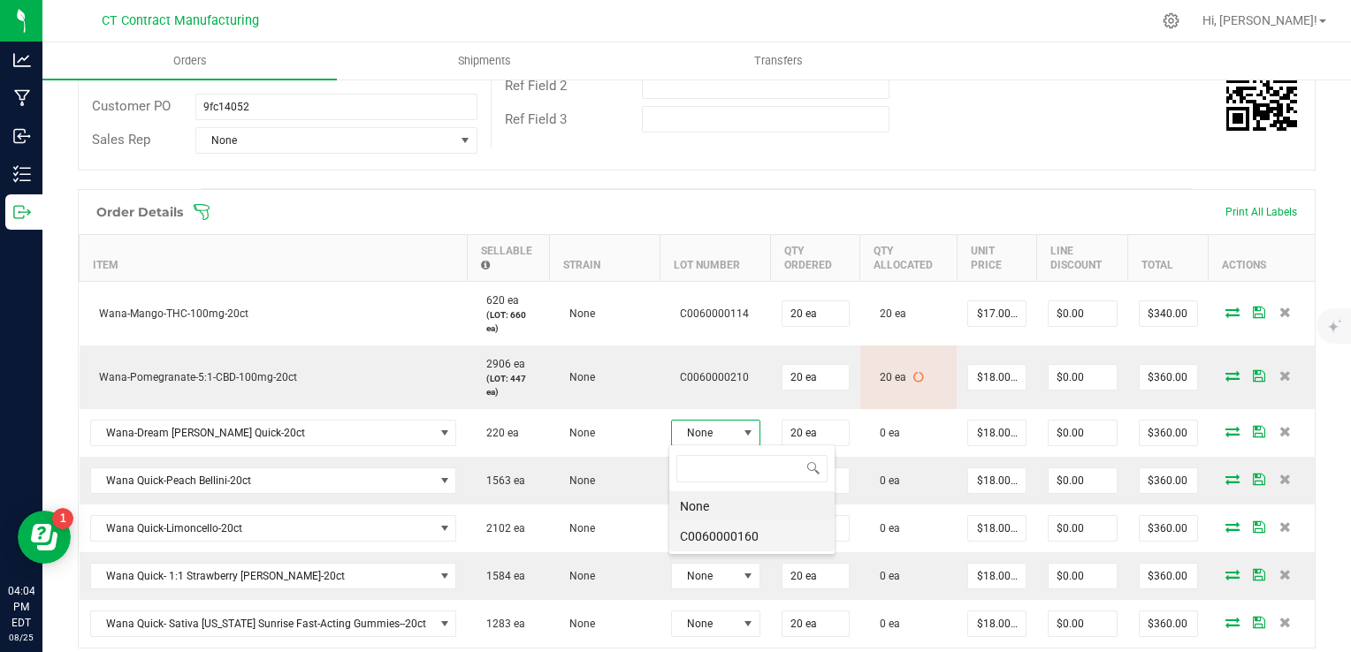
click at [748, 539] on li "C0060000160" at bounding box center [751, 537] width 165 height 30
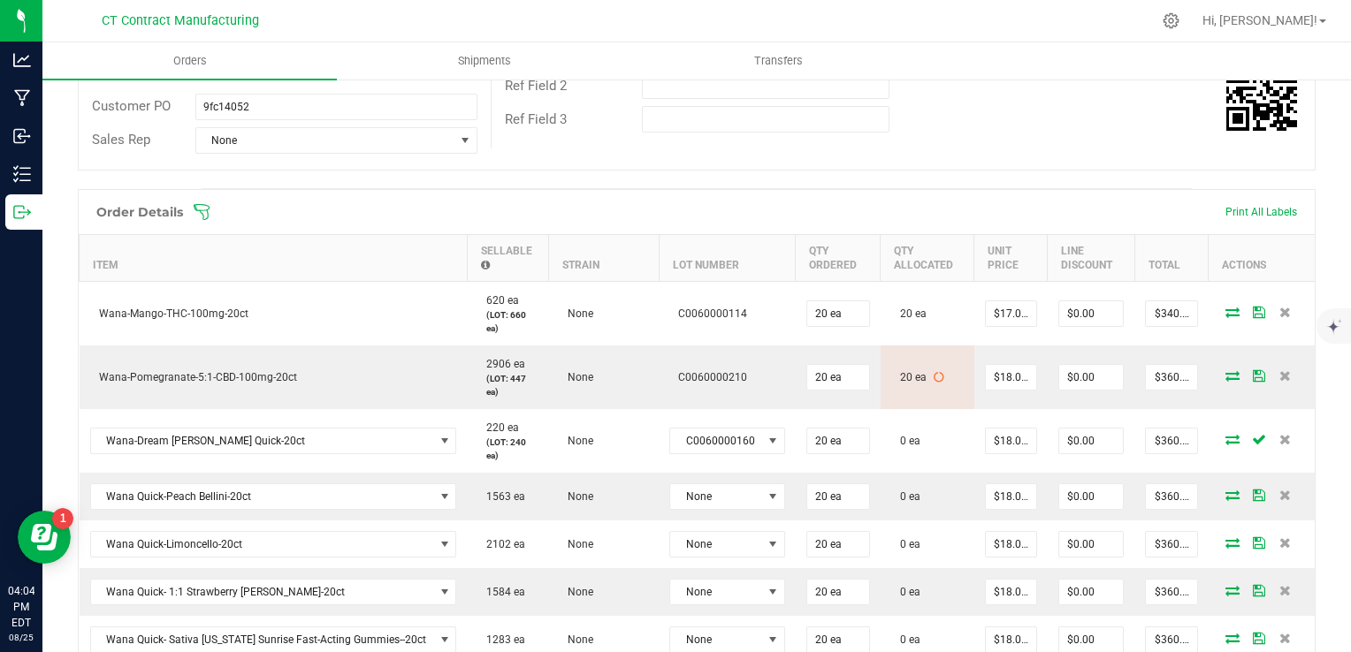
click at [1225, 434] on icon at bounding box center [1232, 439] width 14 height 11
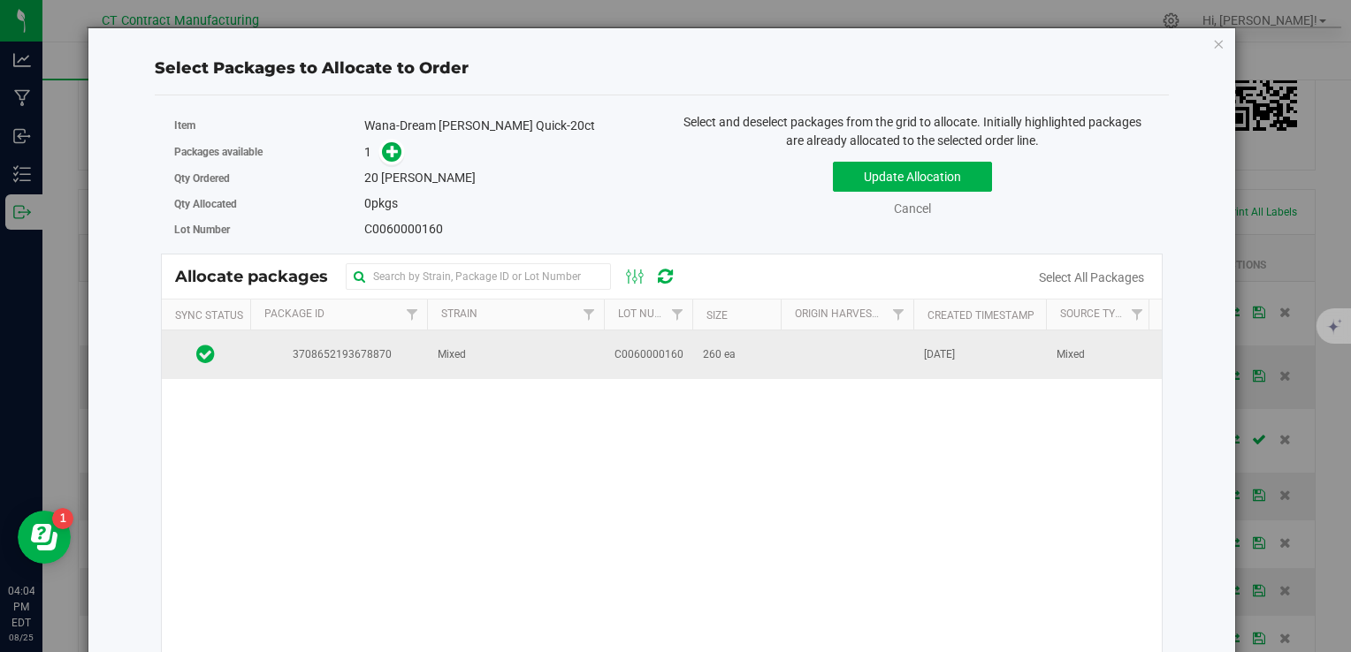
click at [369, 350] on span "3708652193678870" at bounding box center [339, 355] width 156 height 17
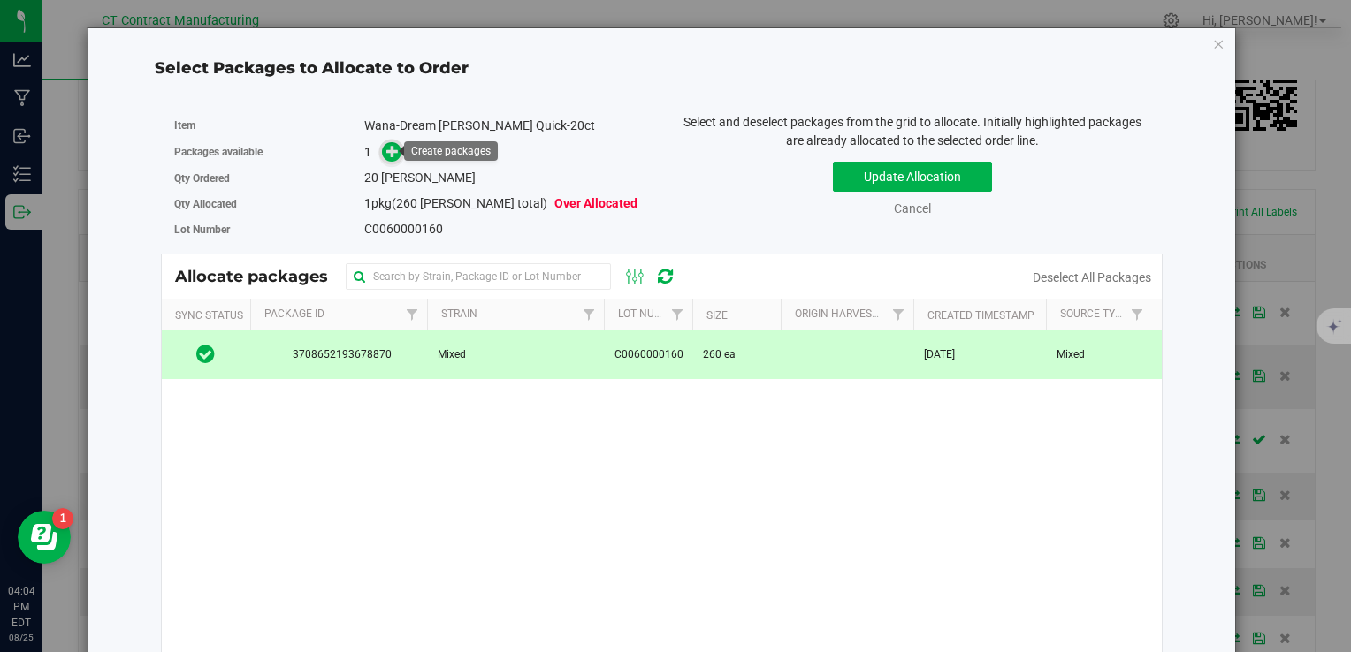
click at [393, 146] on icon at bounding box center [392, 151] width 12 height 12
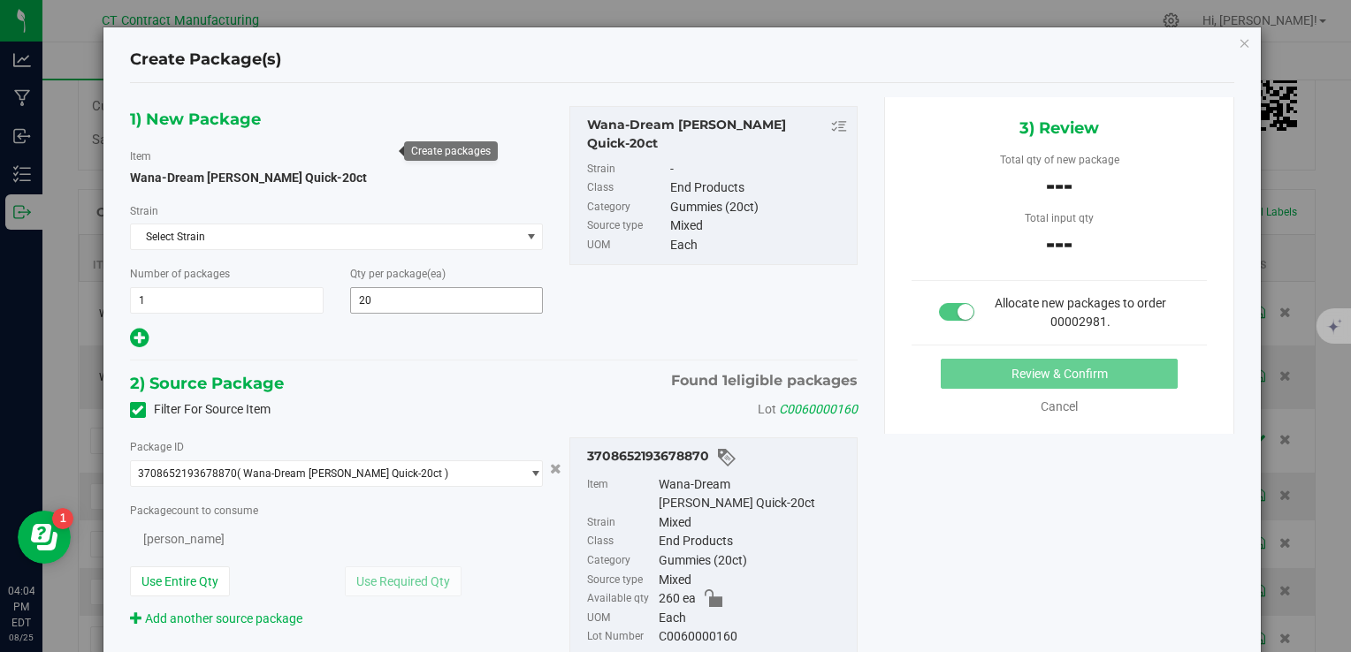
type input "20"
click at [209, 524] on span "0 ea 0" at bounding box center [268, 537] width 276 height 27
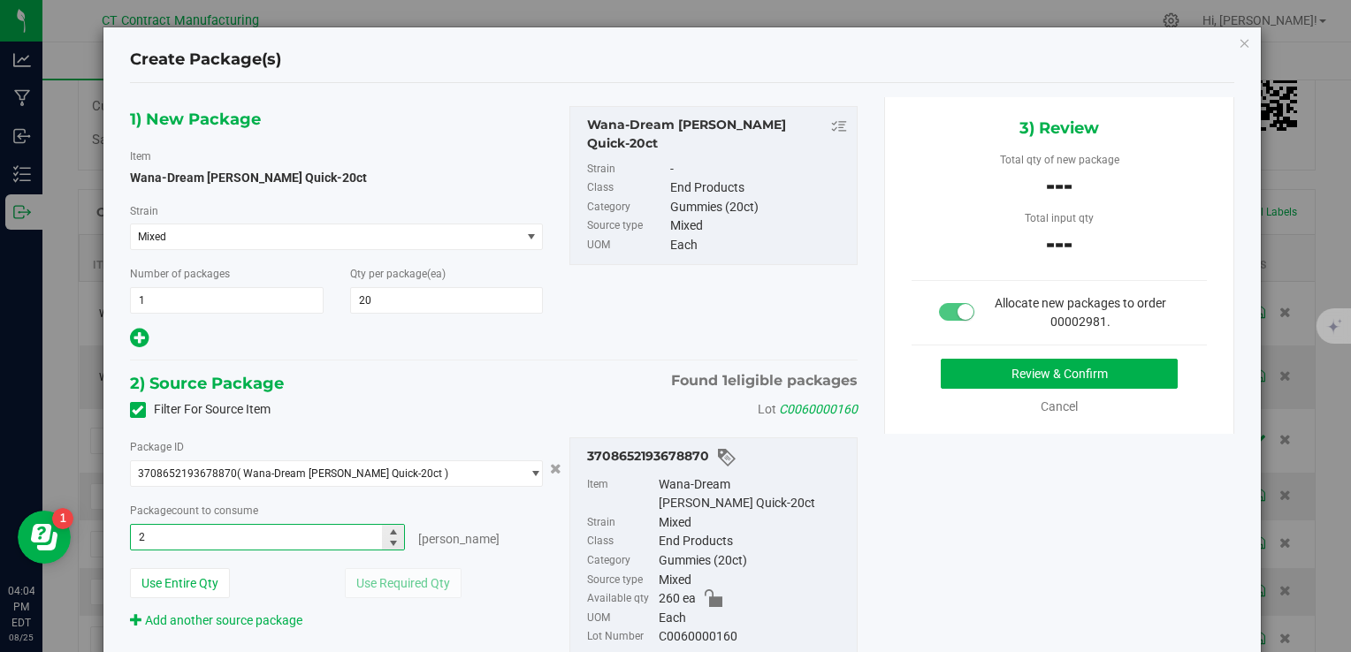
type input "20"
click at [325, 387] on div "2) Source Package Found 1 eligible packages" at bounding box center [493, 383] width 727 height 27
type input "20 ea"
click at [1024, 366] on button "Review & Confirm" at bounding box center [1059, 374] width 237 height 30
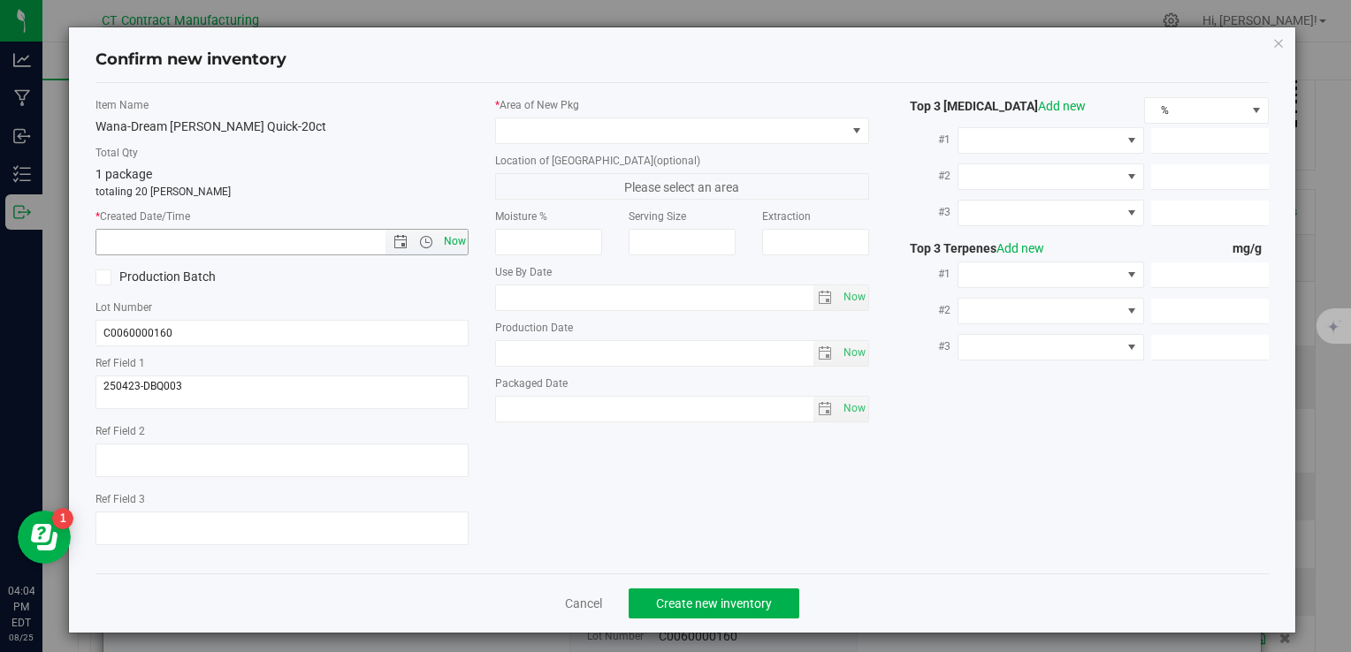
click at [449, 241] on span "Now" at bounding box center [454, 242] width 30 height 26
type input "8/25/2025 4:04 PM"
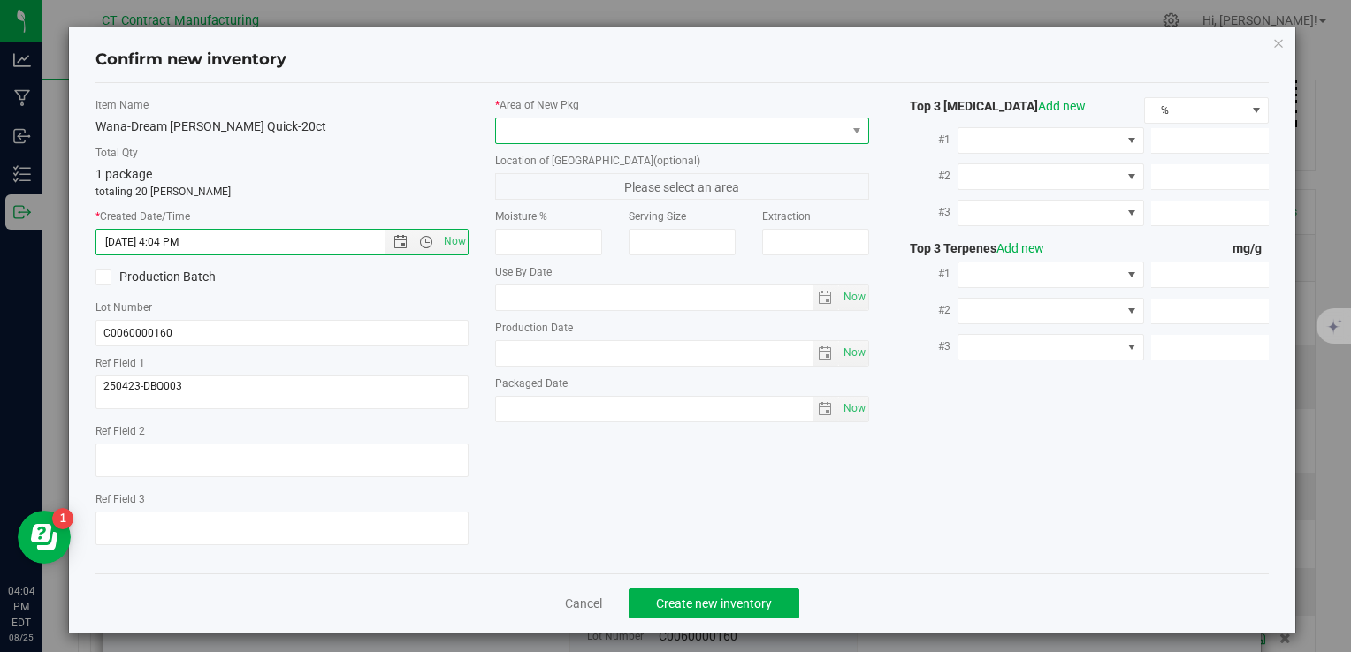
click at [559, 118] on span at bounding box center [670, 130] width 349 height 25
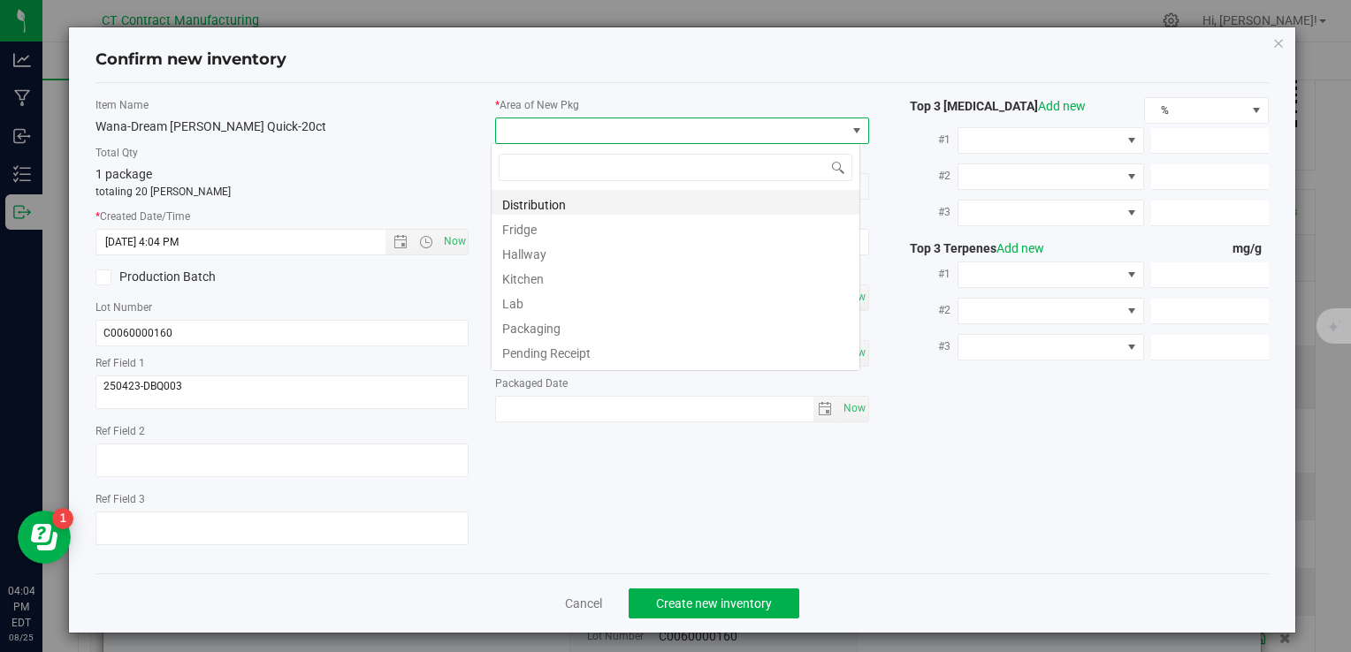
scroll to position [26, 369]
click at [601, 200] on li "Distribution" at bounding box center [675, 202] width 368 height 25
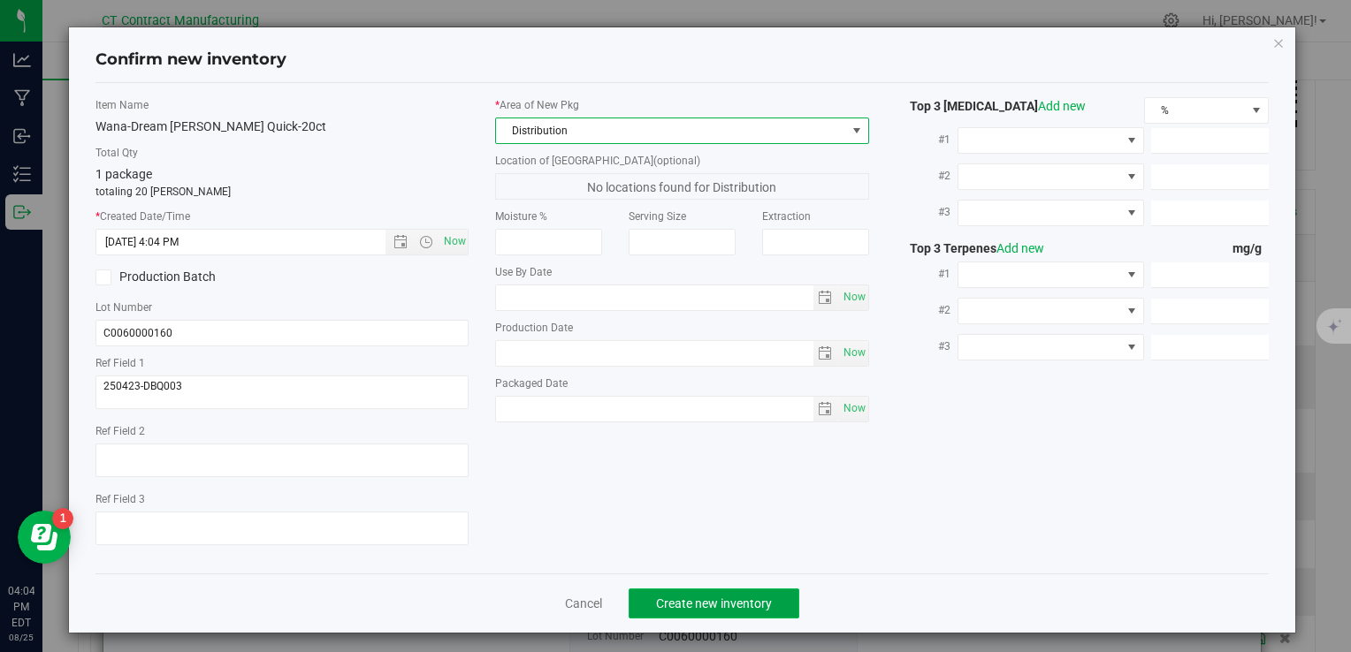
click at [710, 604] on span "Create new inventory" at bounding box center [714, 604] width 116 height 14
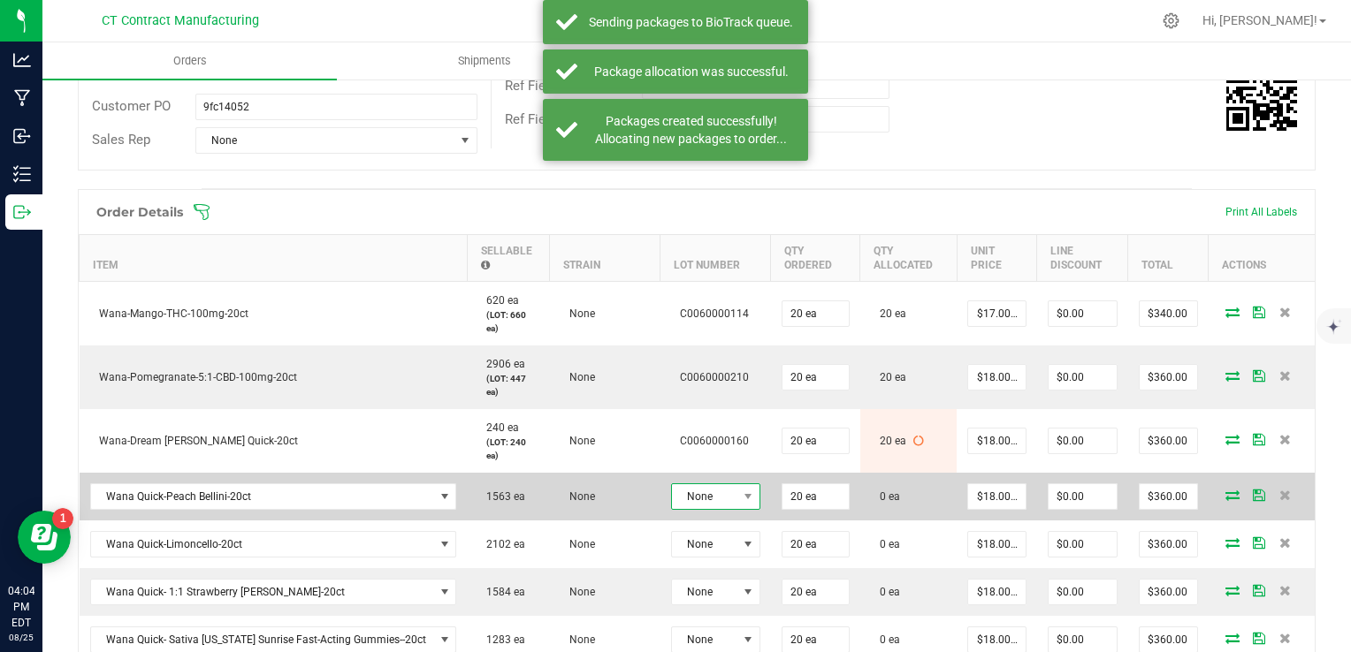
click at [712, 501] on span "None" at bounding box center [704, 496] width 65 height 25
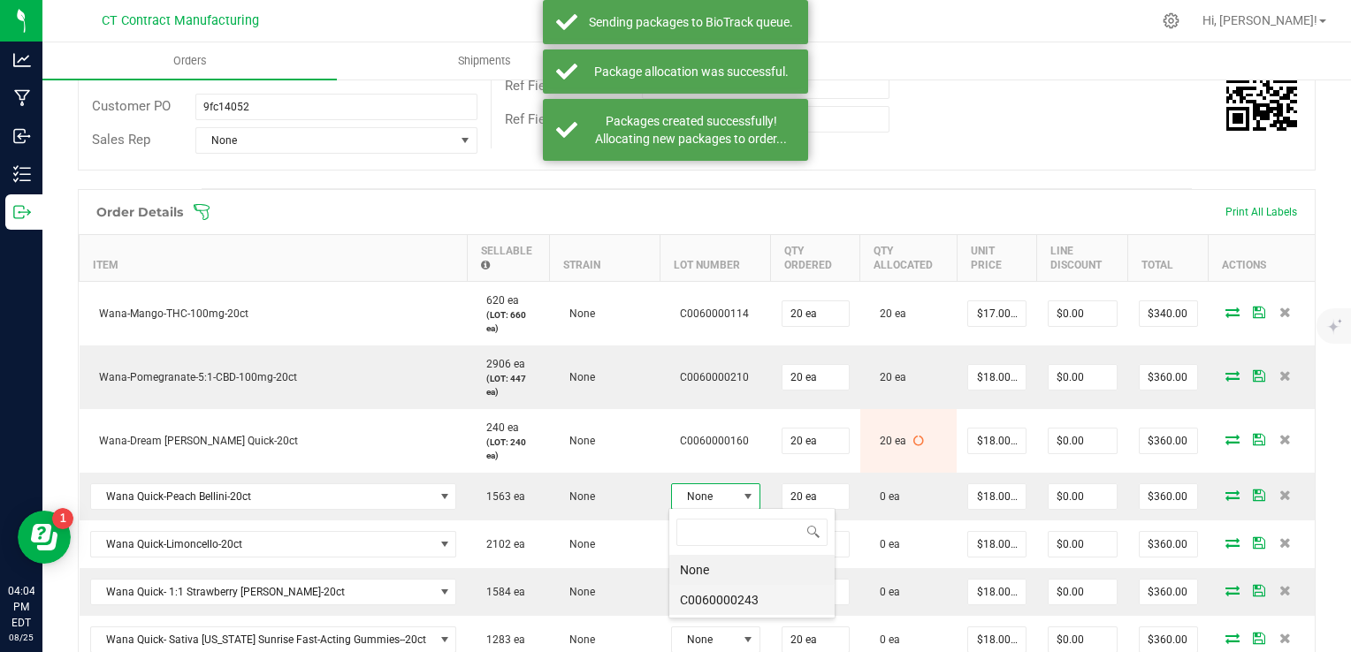
click at [743, 599] on li "C0060000243" at bounding box center [751, 600] width 165 height 30
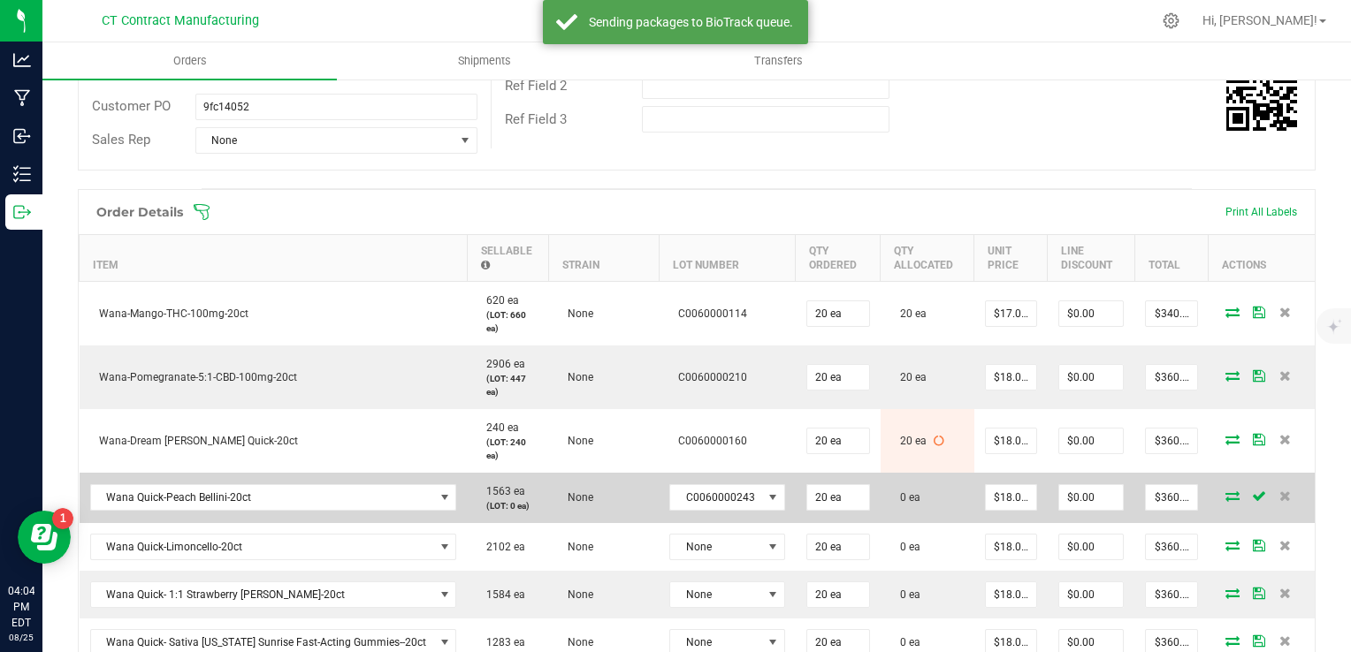
click at [1225, 500] on icon at bounding box center [1232, 496] width 14 height 11
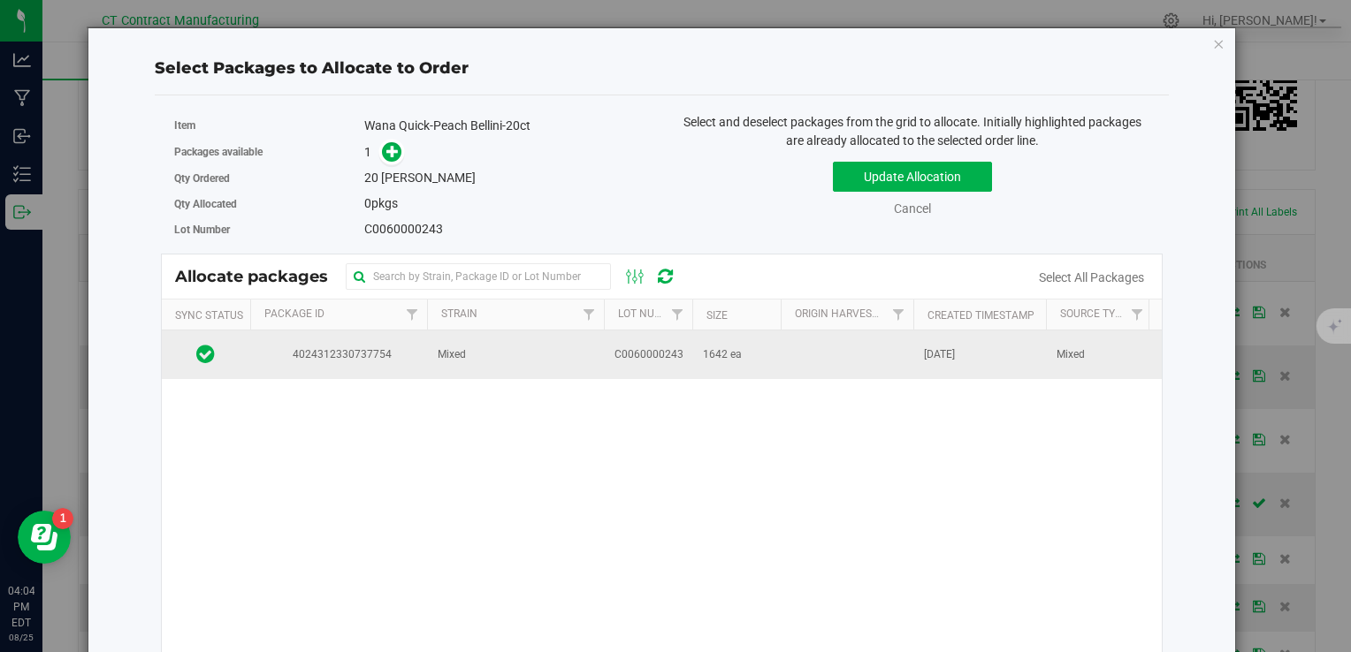
click at [392, 361] on span "4024312330737754" at bounding box center [339, 355] width 156 height 17
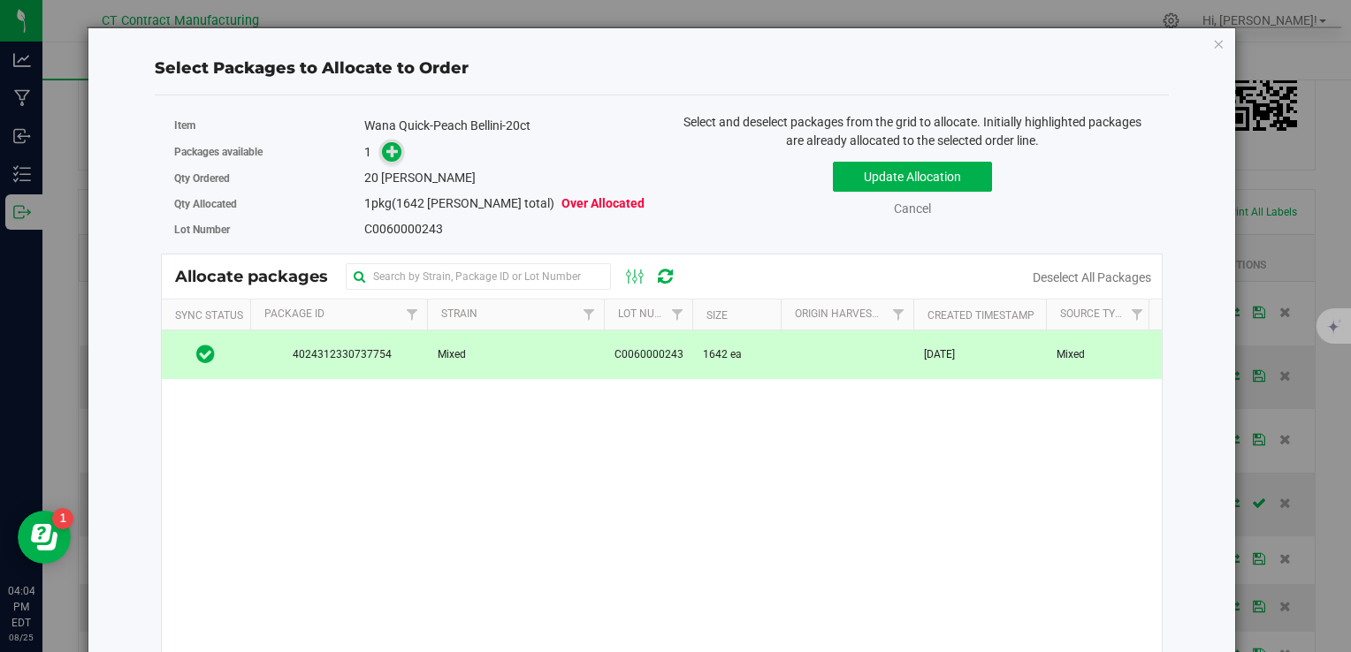
click at [386, 156] on icon at bounding box center [392, 151] width 12 height 12
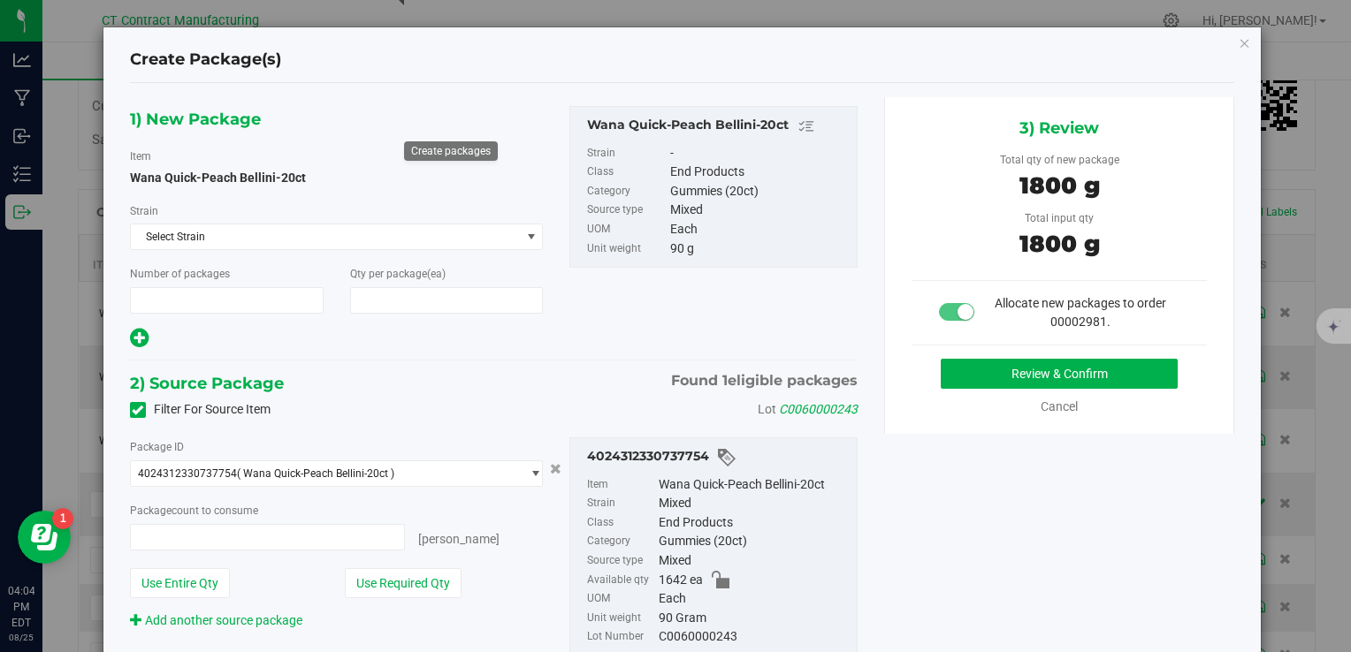
type input "1"
type input "20"
type input "20 ea"
click at [979, 359] on button "Review & Confirm" at bounding box center [1059, 374] width 237 height 30
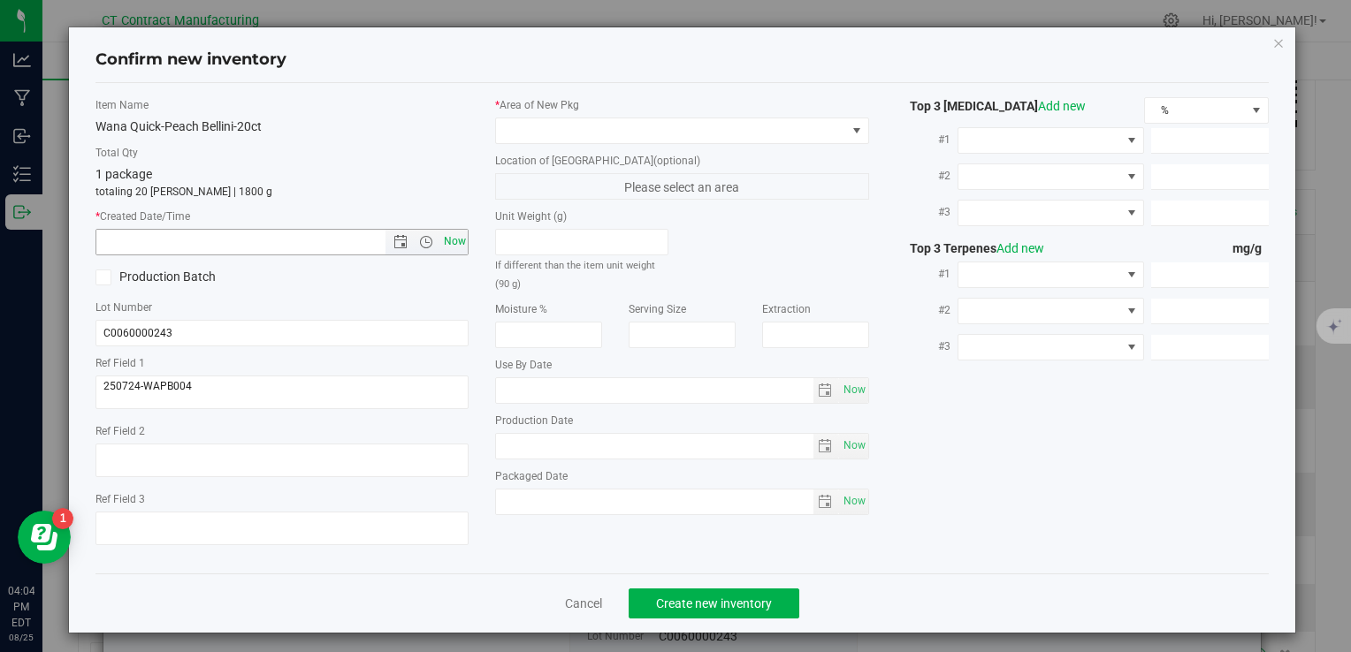
click at [451, 252] on span "Now" at bounding box center [454, 242] width 30 height 26
type input "8/25/2025 4:04 PM"
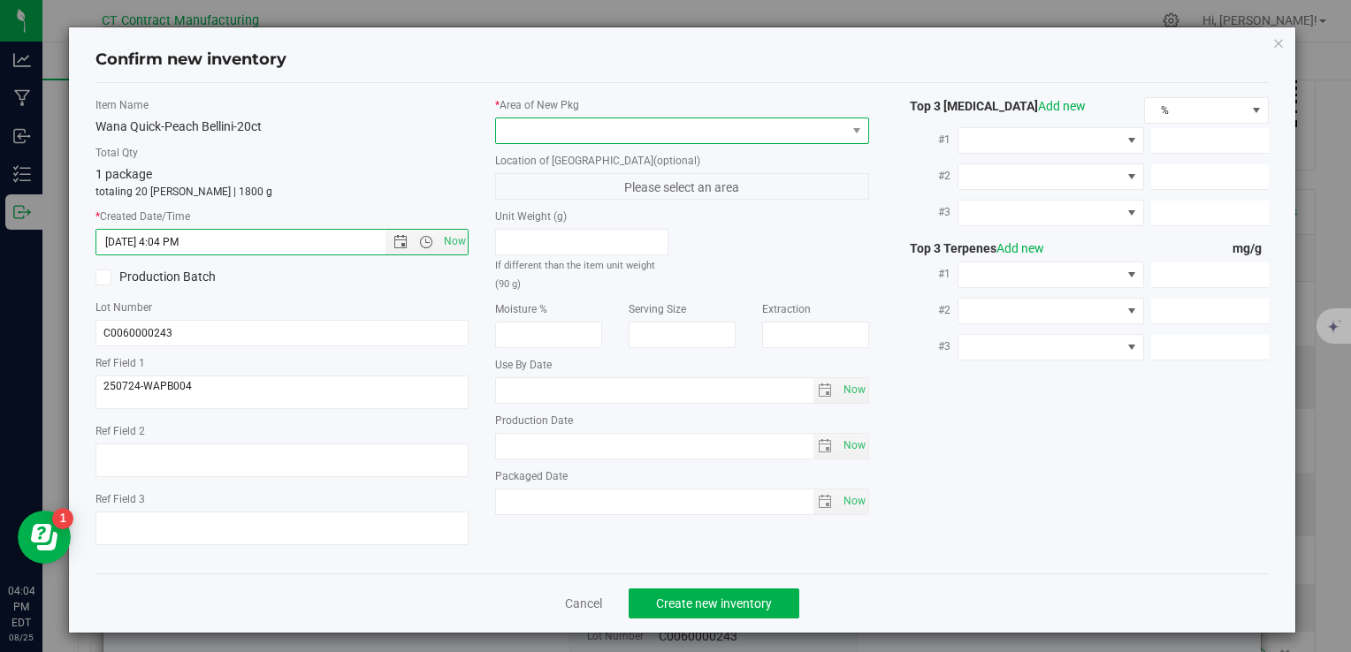
click at [552, 133] on span at bounding box center [670, 130] width 349 height 25
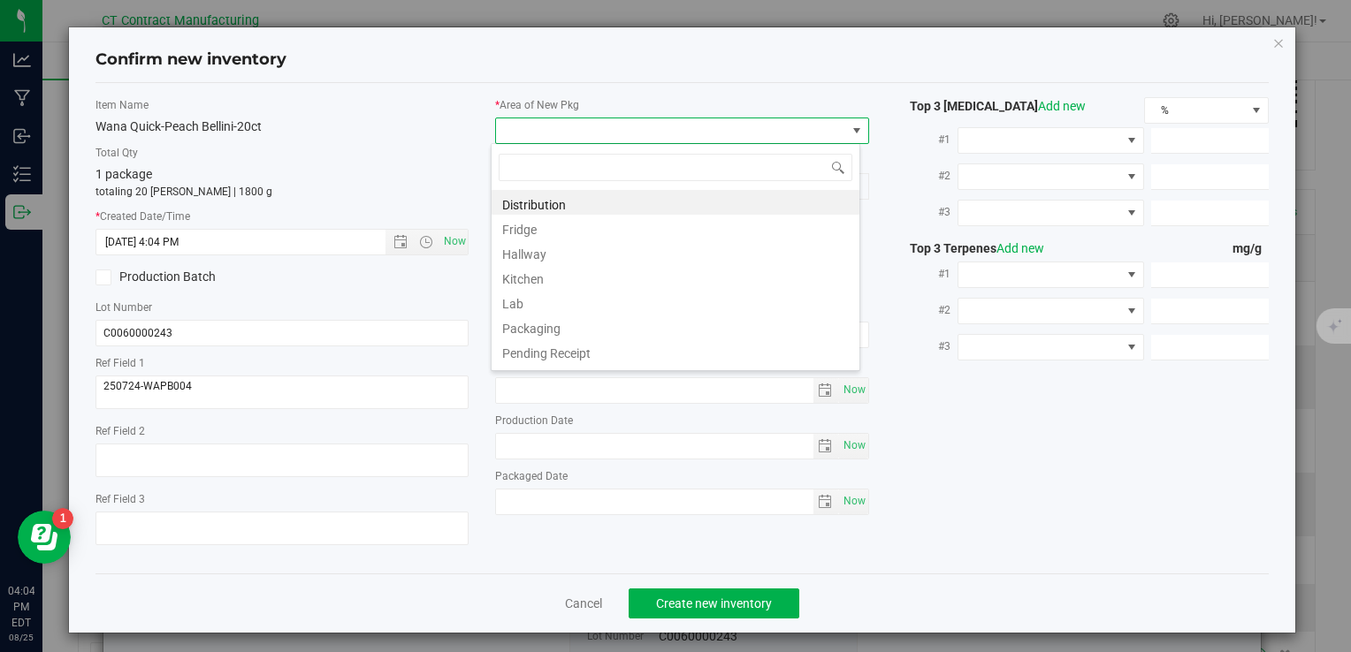
scroll to position [26, 369]
click at [559, 190] on li "Distribution" at bounding box center [675, 202] width 368 height 25
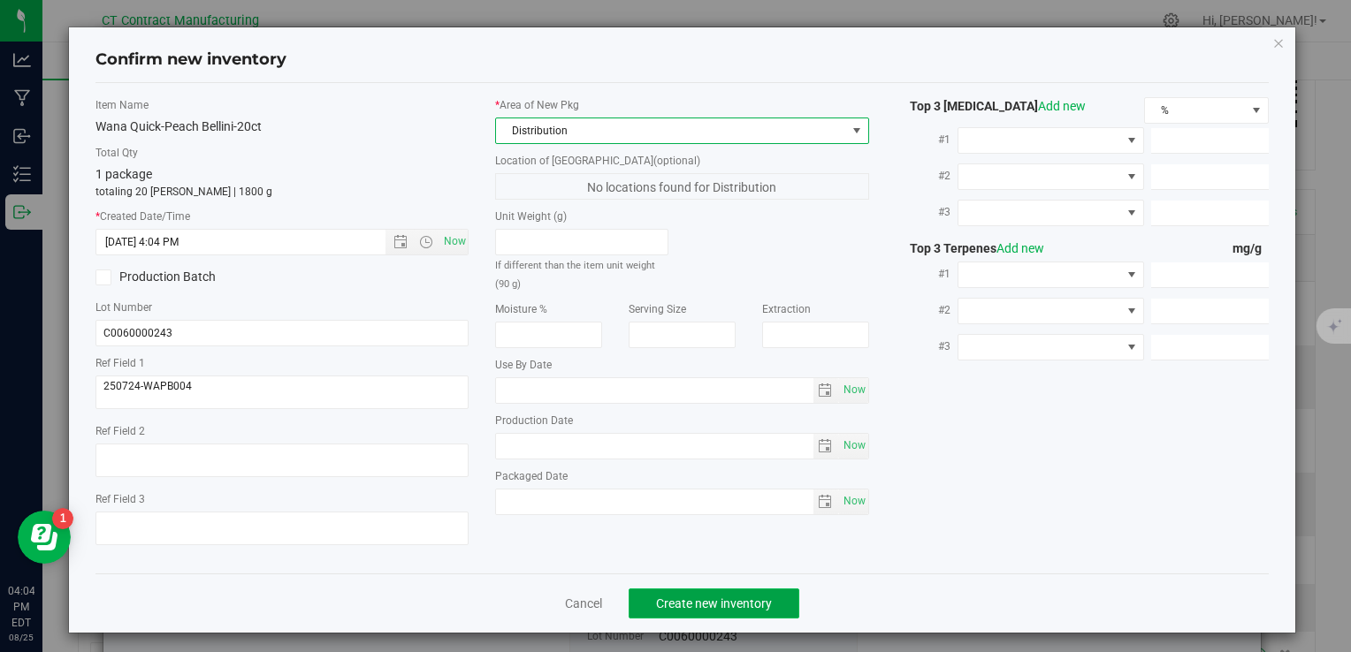
click at [721, 593] on button "Create new inventory" at bounding box center [713, 604] width 171 height 30
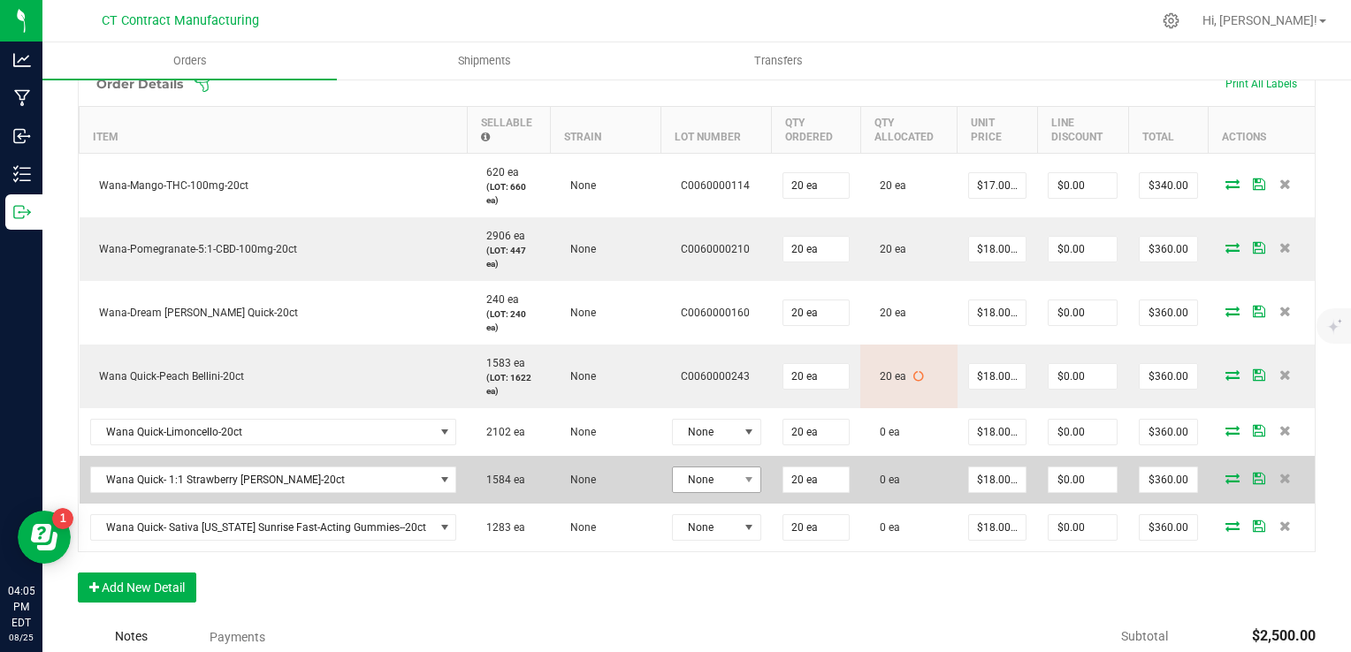
scroll to position [530, 0]
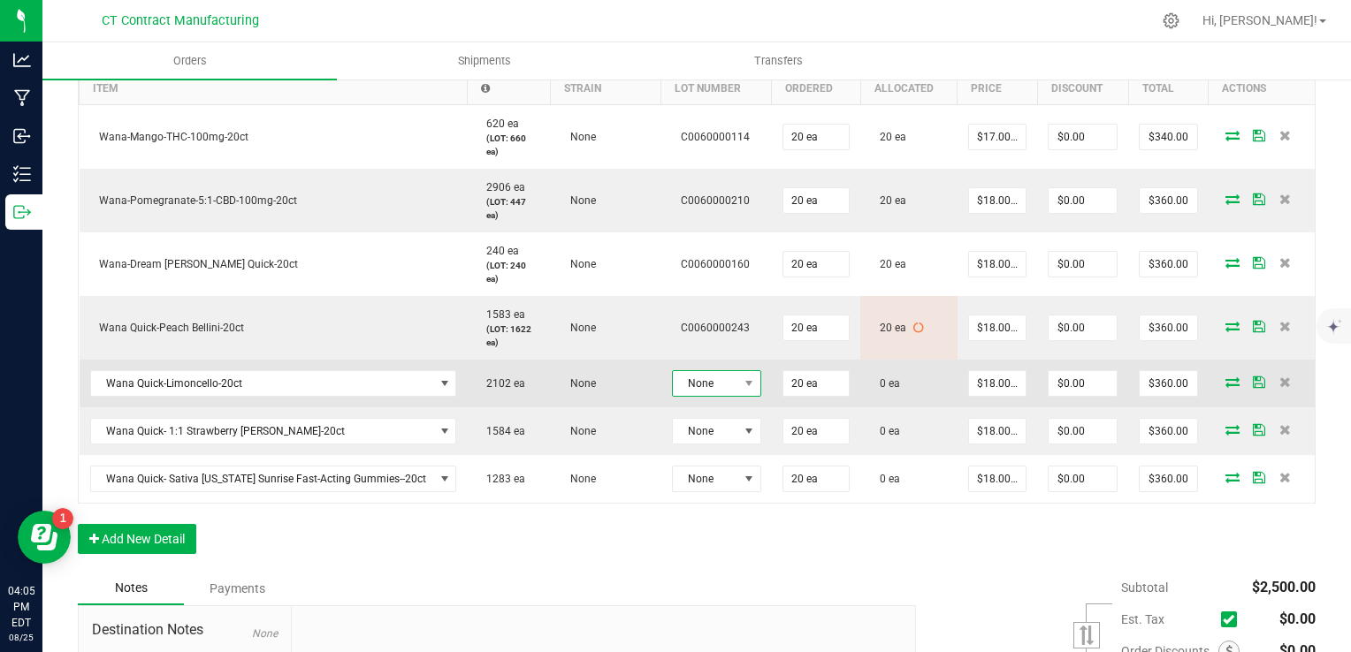
click at [718, 383] on span "None" at bounding box center [705, 383] width 65 height 25
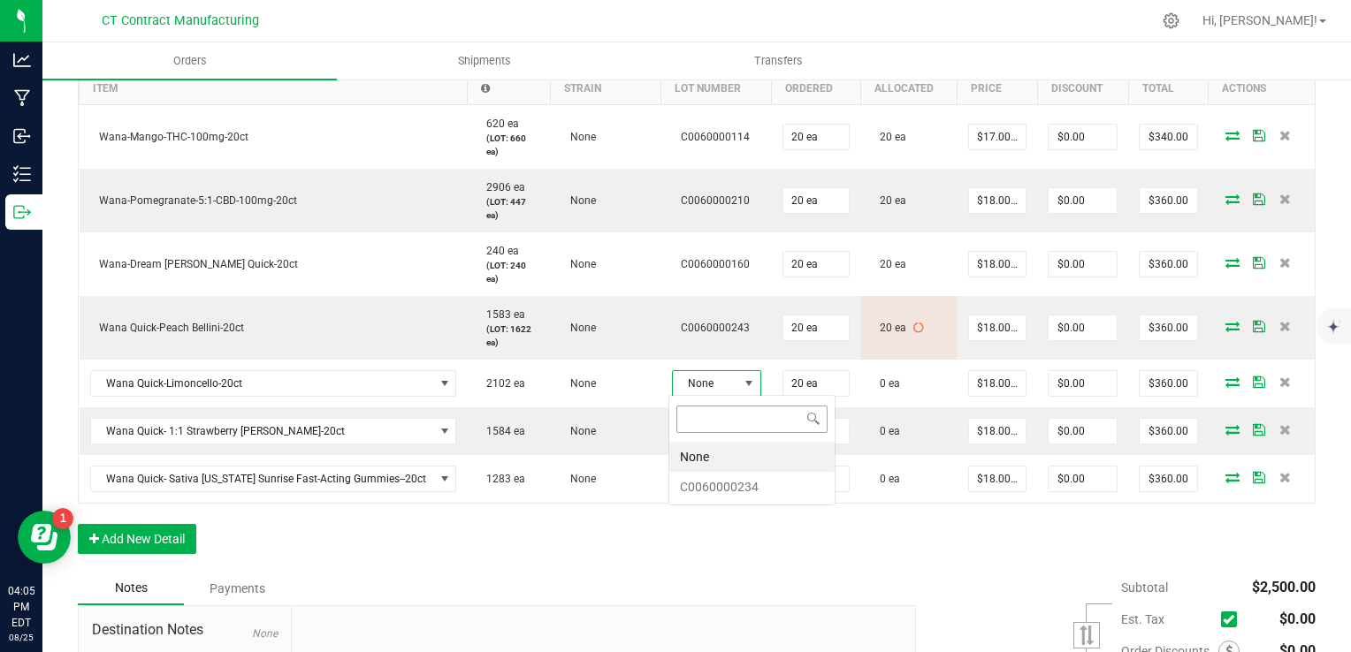
scroll to position [26, 89]
click at [760, 483] on li "C0060000234" at bounding box center [751, 487] width 165 height 30
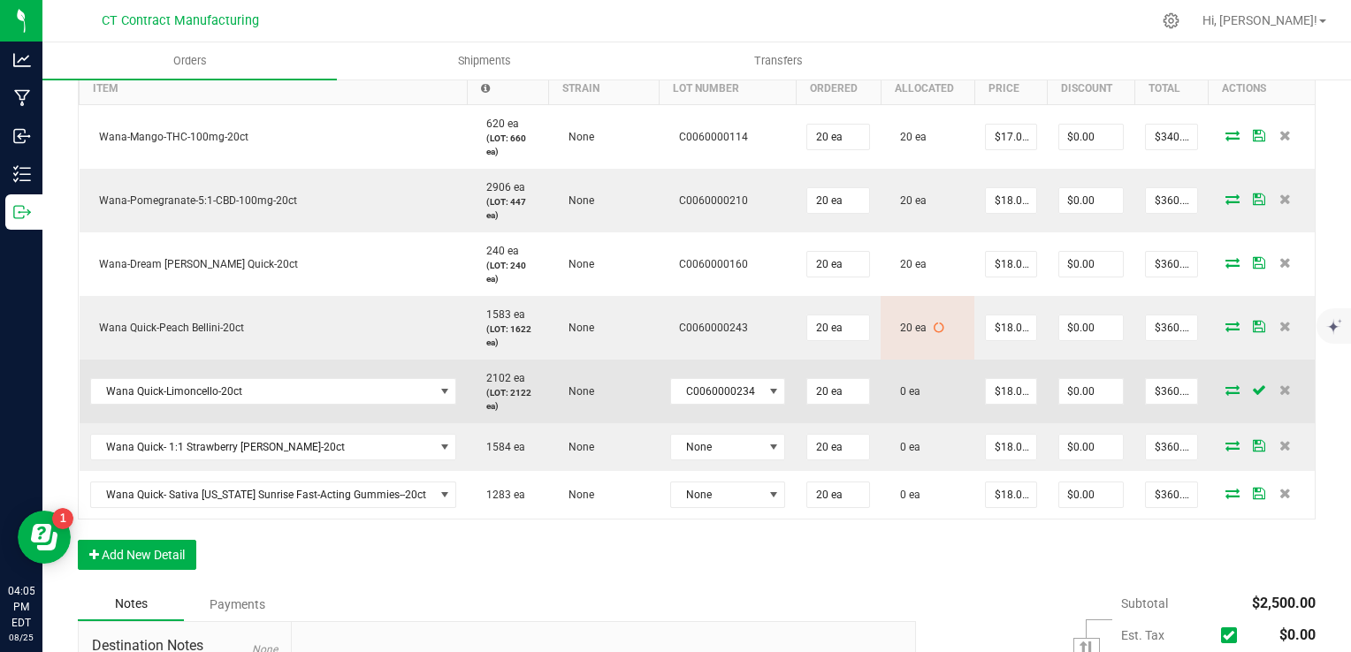
click at [1225, 385] on icon at bounding box center [1232, 390] width 14 height 11
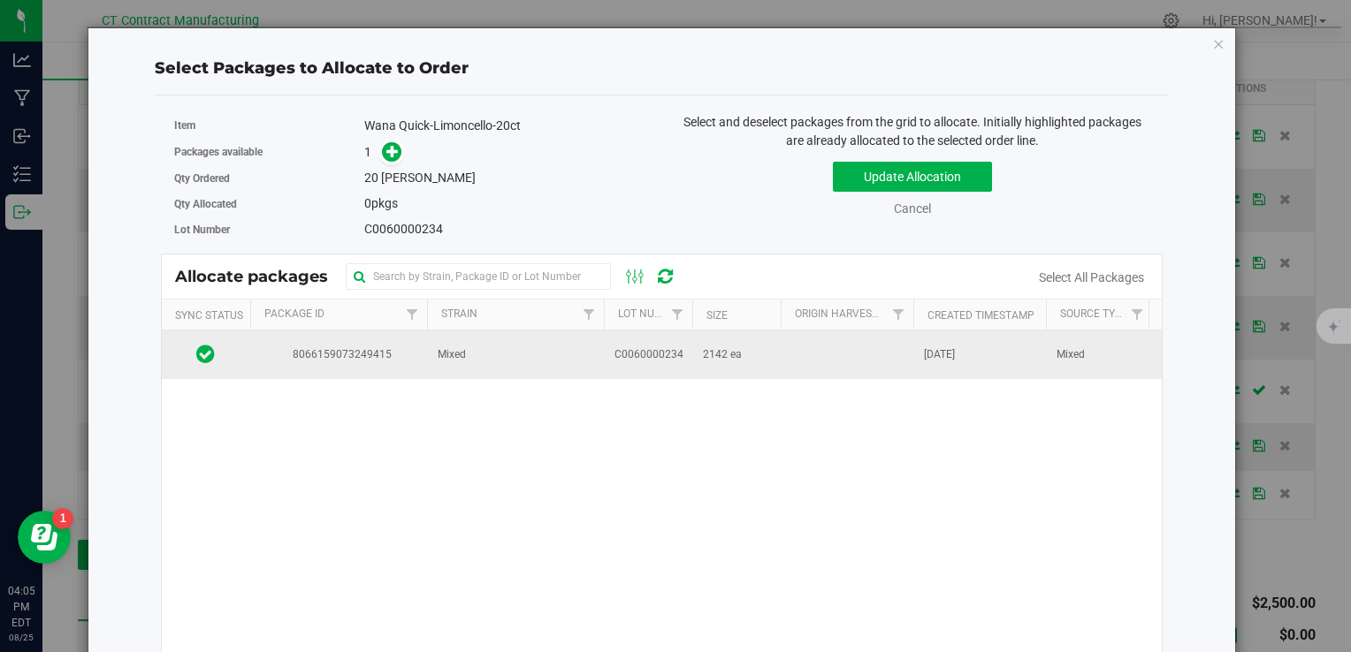
click at [348, 359] on span "8066159073249415" at bounding box center [339, 355] width 156 height 17
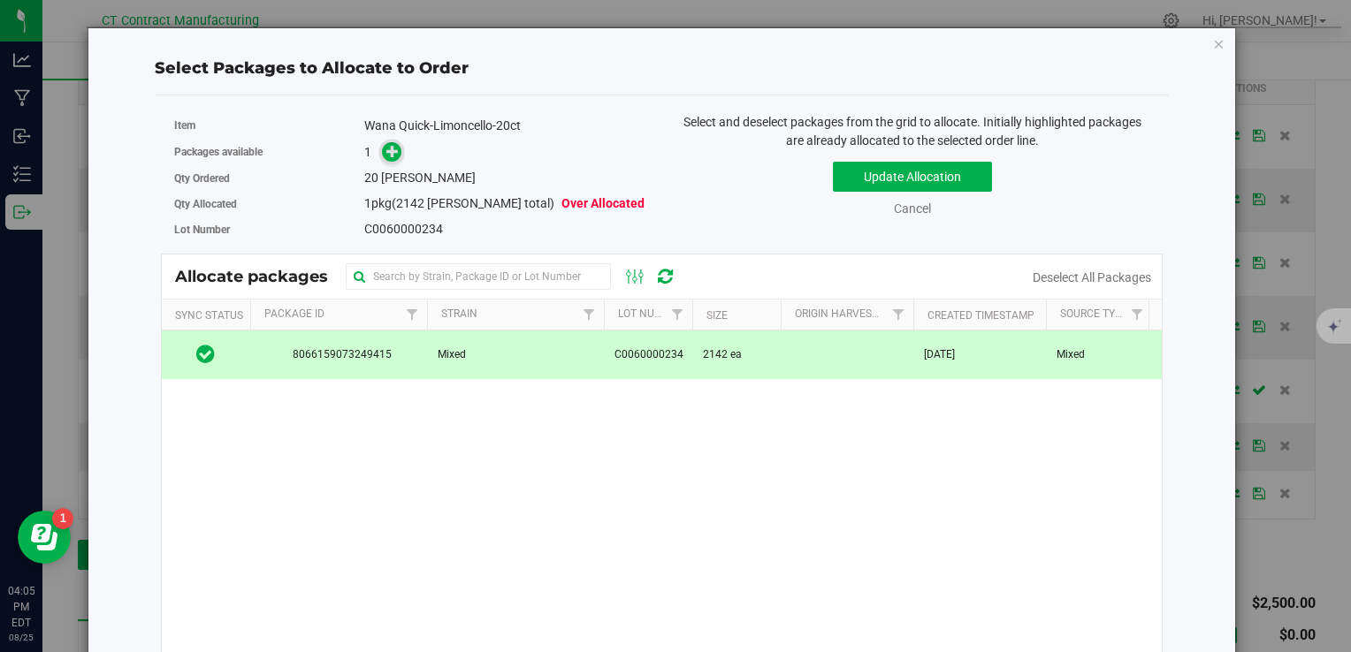
click at [381, 147] on span at bounding box center [391, 151] width 20 height 20
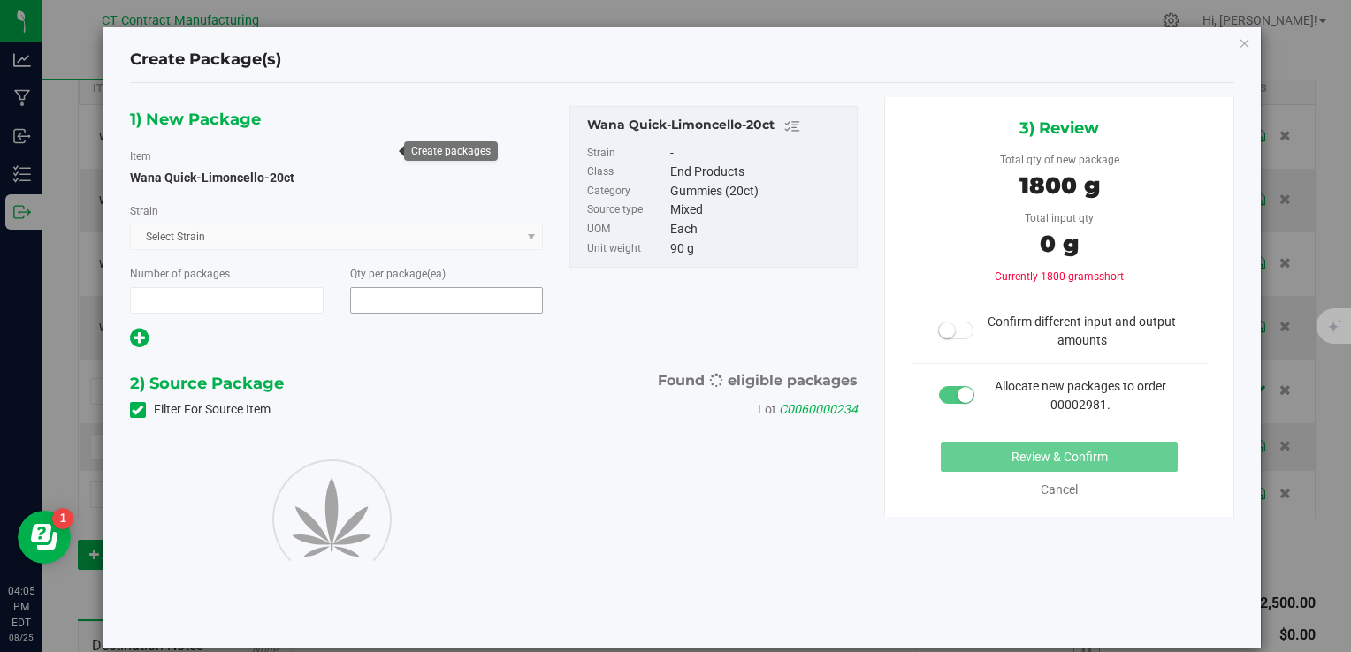
type input "1"
type input "20"
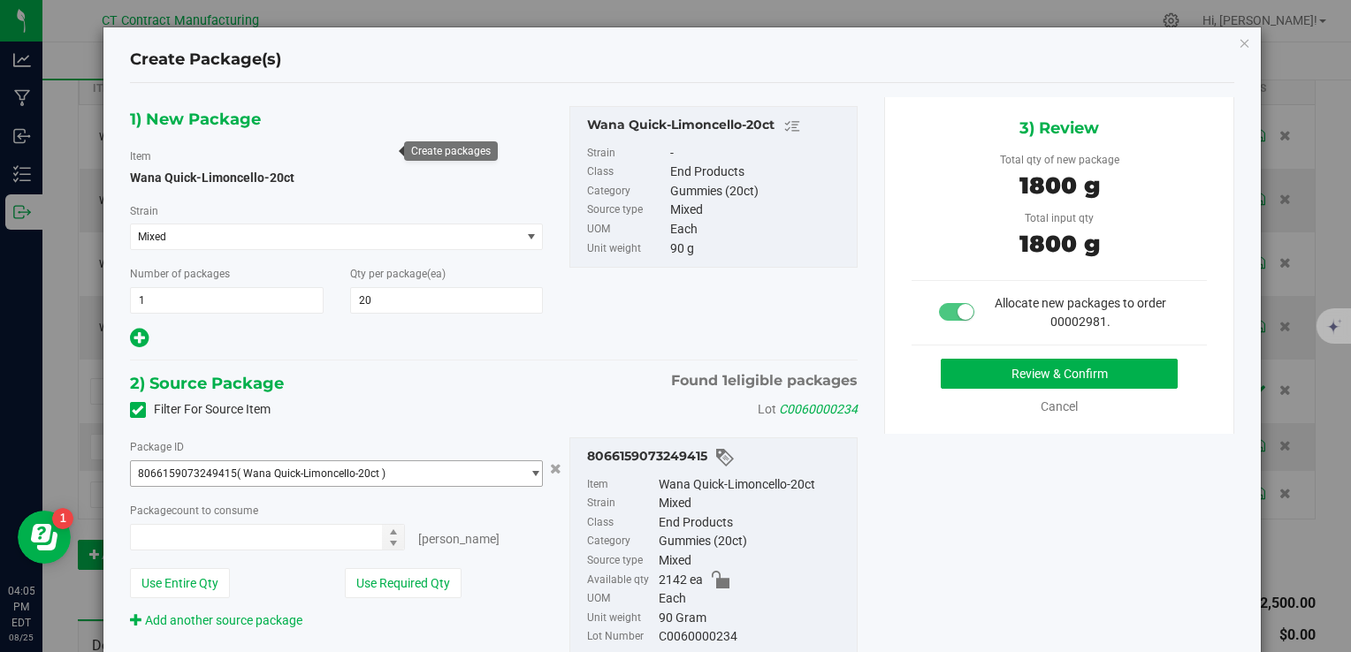
type input "20 ea"
click at [982, 371] on button "Review & Confirm" at bounding box center [1059, 374] width 237 height 30
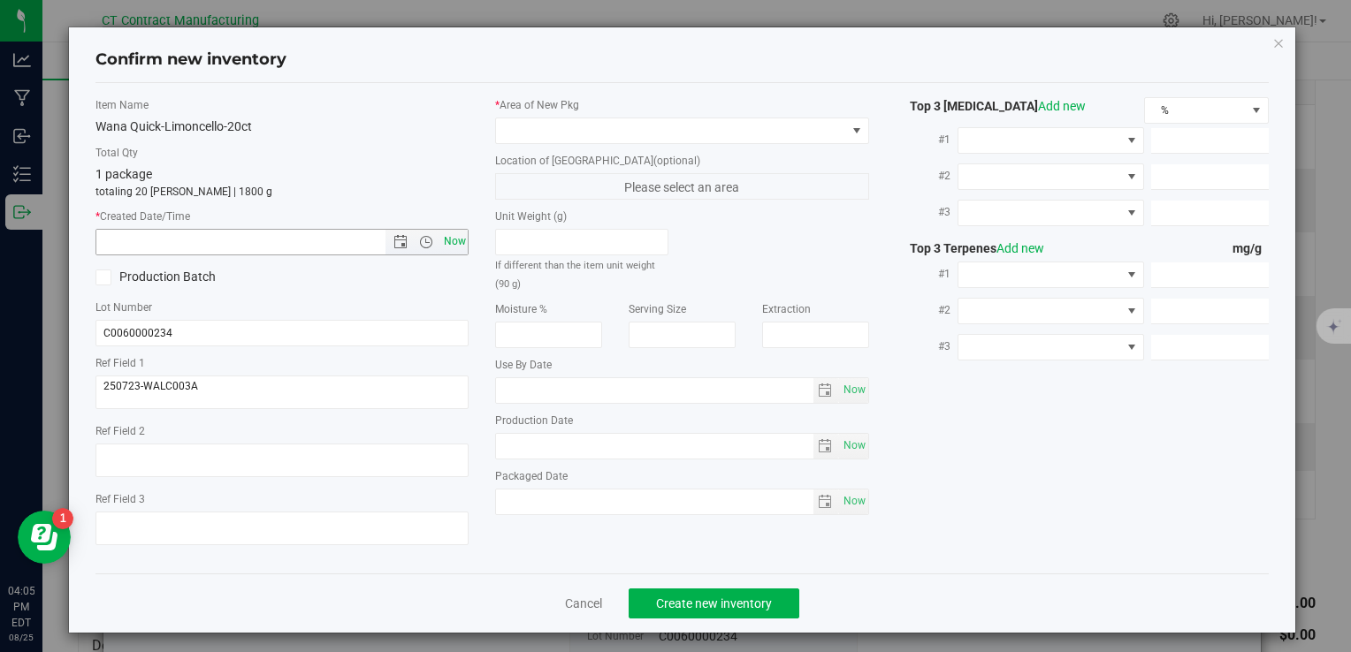
click at [449, 246] on span "Now" at bounding box center [454, 242] width 30 height 26
type input "8/25/2025 4:05 PM"
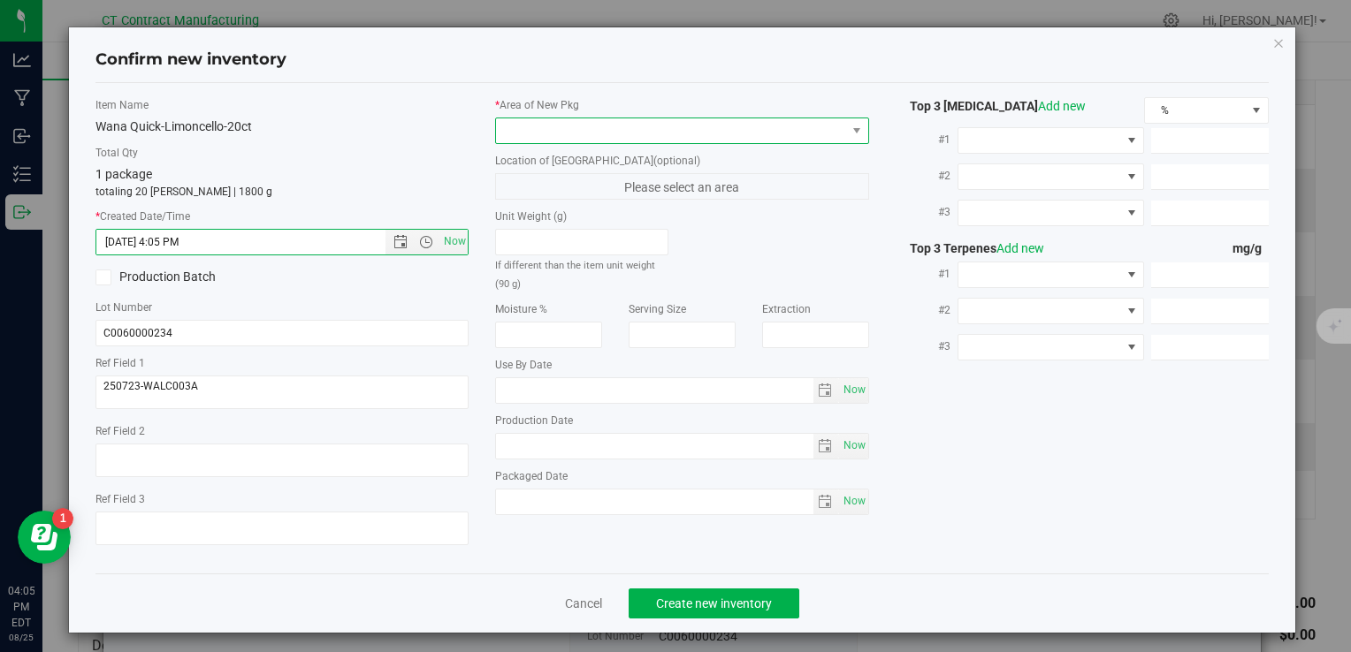
click at [536, 122] on span at bounding box center [670, 130] width 349 height 25
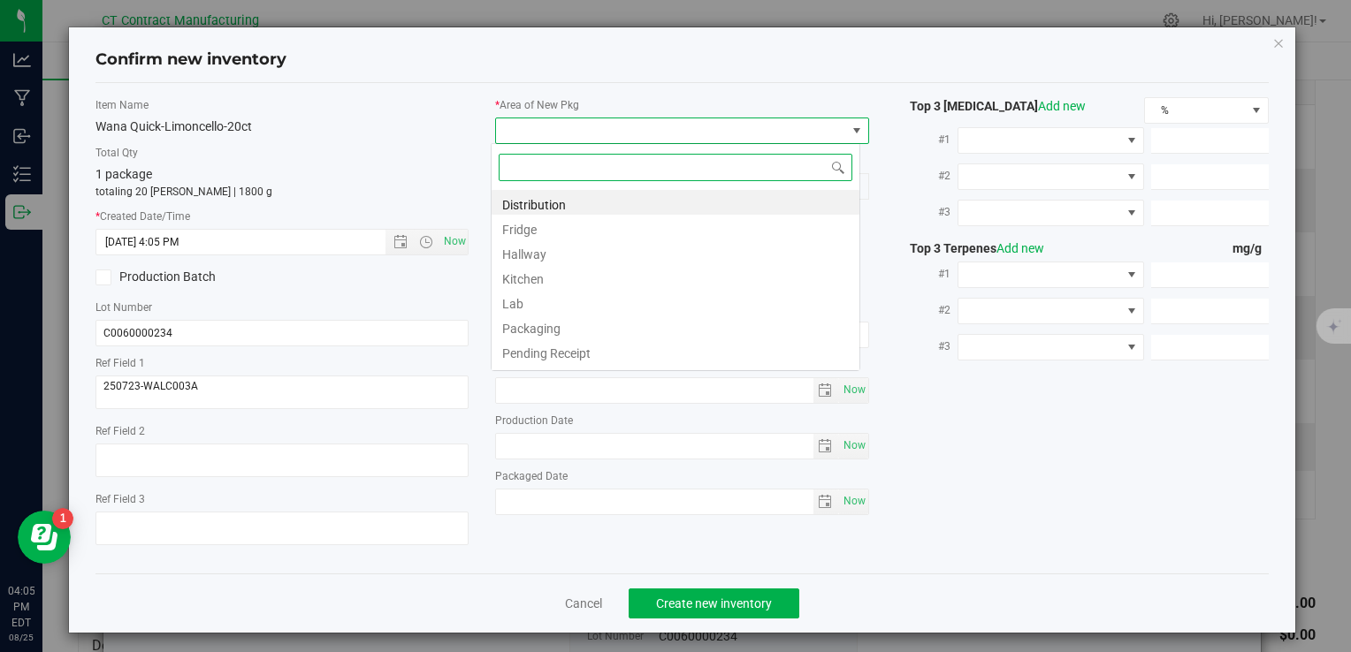
scroll to position [26, 369]
click at [573, 196] on li "Distribution" at bounding box center [675, 202] width 368 height 25
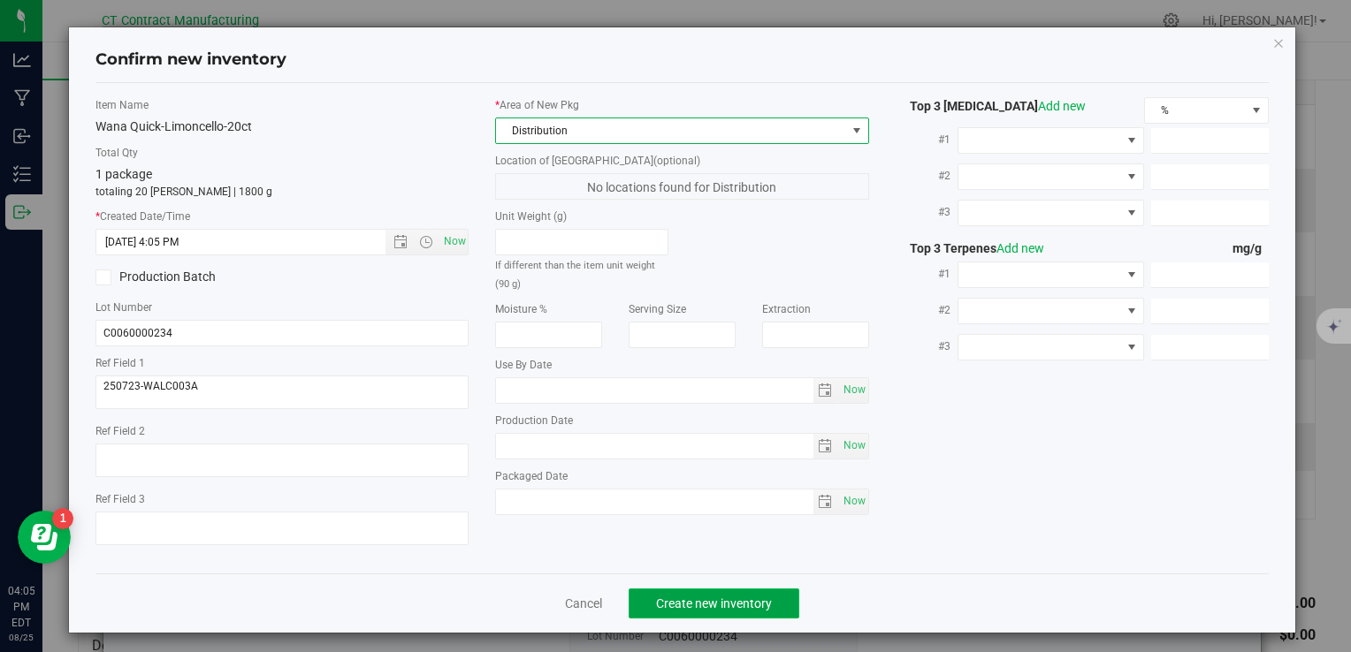
click at [727, 605] on span "Create new inventory" at bounding box center [714, 604] width 116 height 14
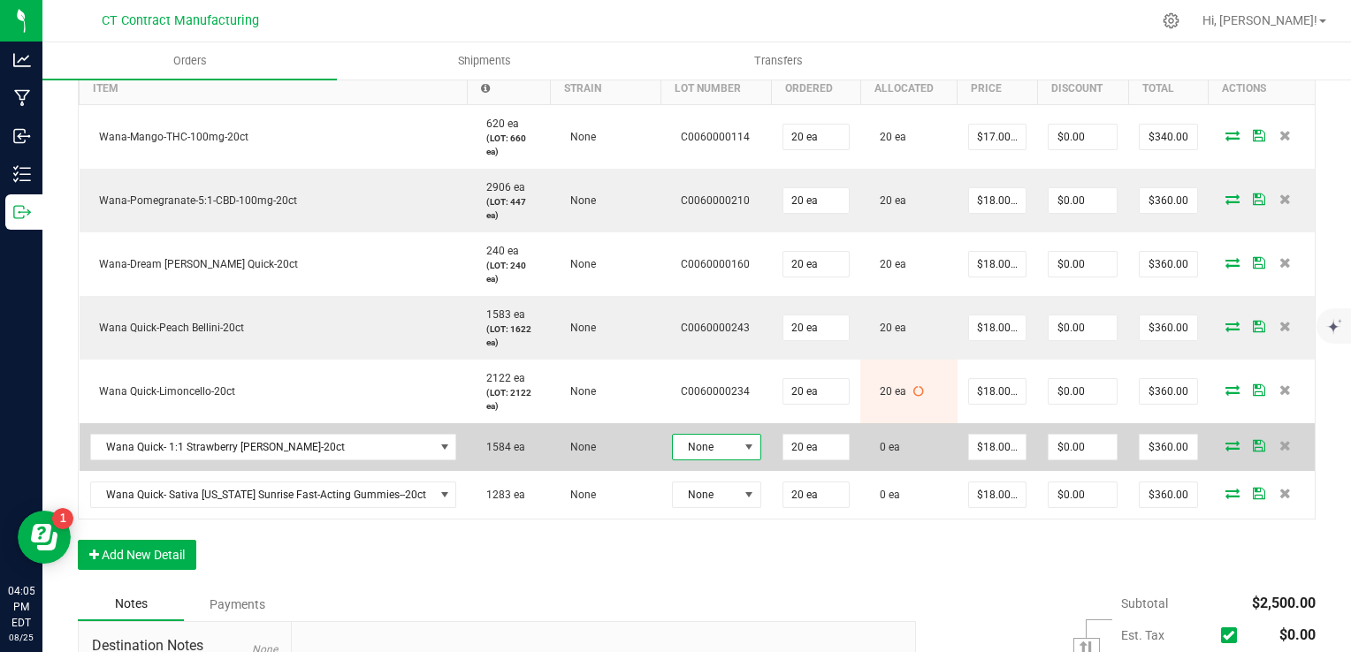
click at [705, 435] on span "None" at bounding box center [705, 447] width 65 height 25
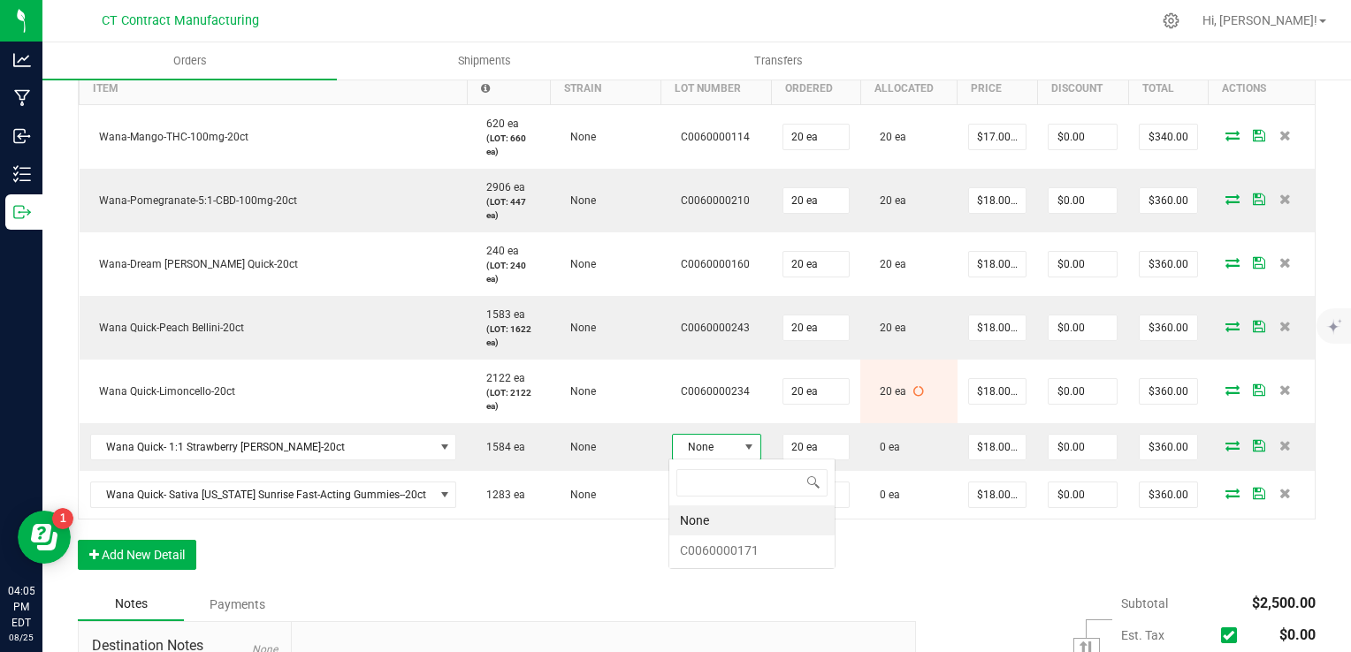
scroll to position [26, 89]
click at [719, 541] on li "C0060000171" at bounding box center [751, 551] width 165 height 30
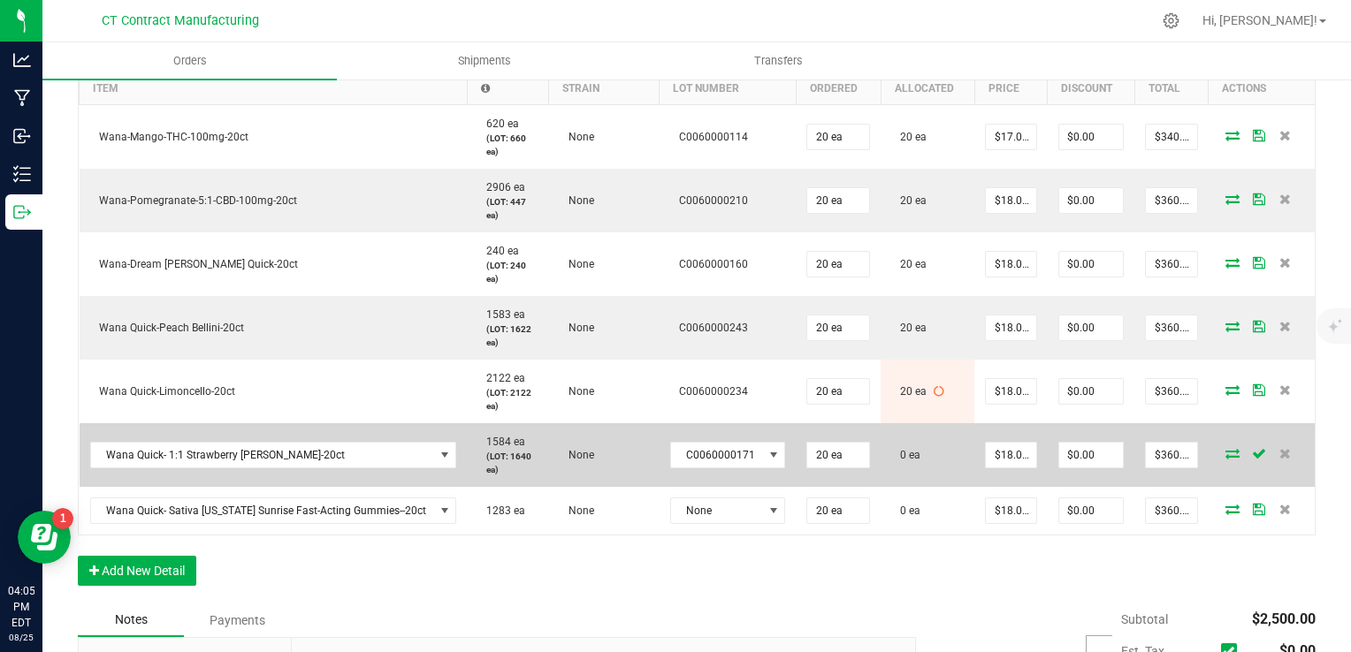
click at [1225, 455] on icon at bounding box center [1232, 453] width 14 height 11
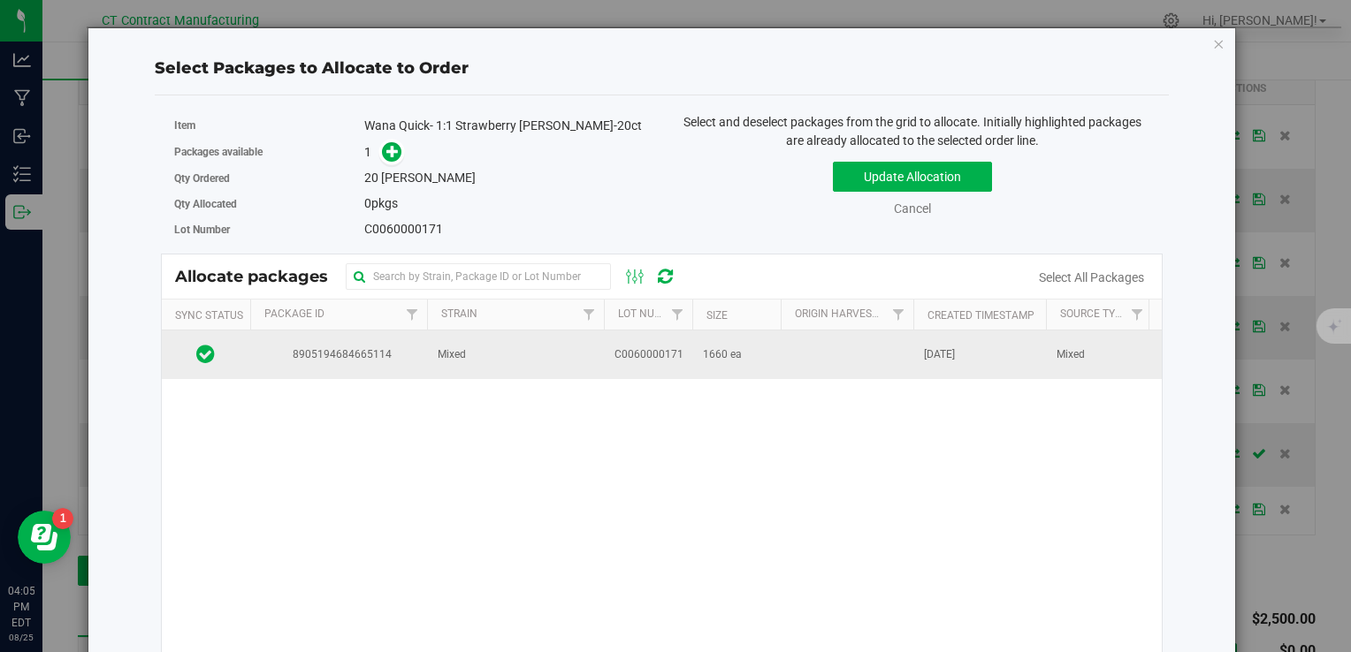
drag, startPoint x: 439, startPoint y: 362, endPoint x: 431, endPoint y: 373, distance: 13.3
click at [433, 371] on td "Mixed" at bounding box center [515, 355] width 177 height 48
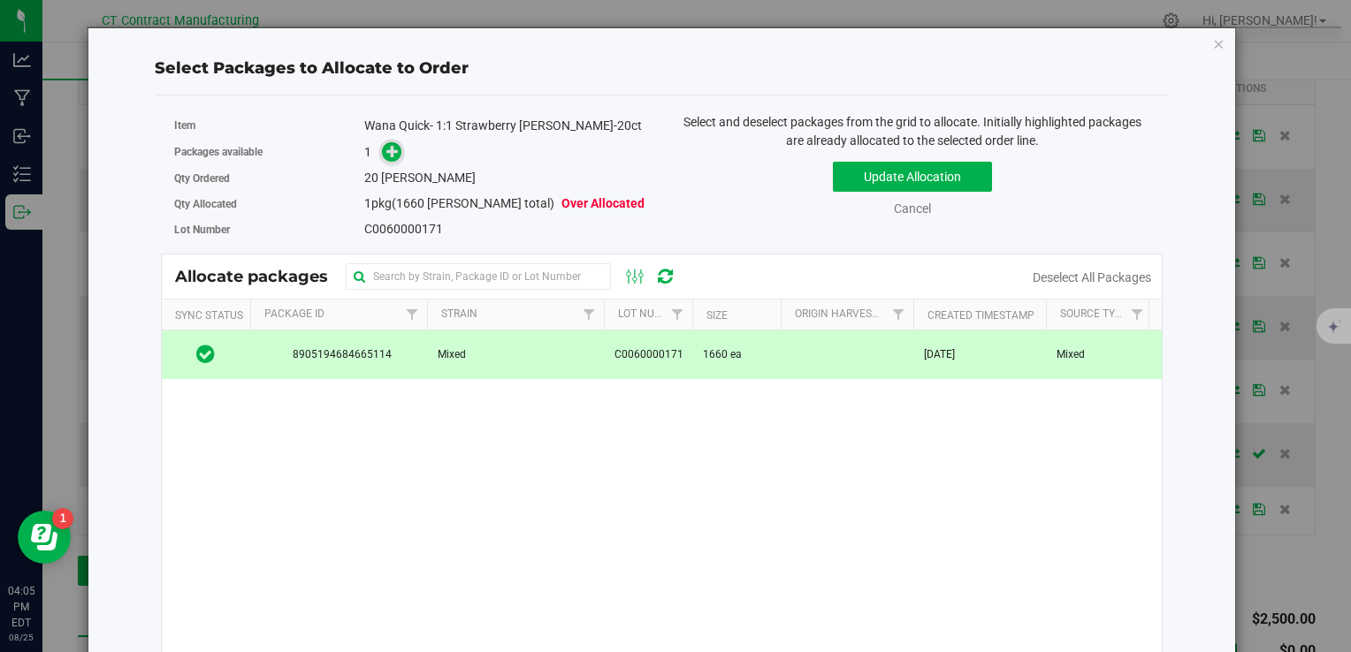
click at [387, 154] on icon at bounding box center [392, 150] width 12 height 12
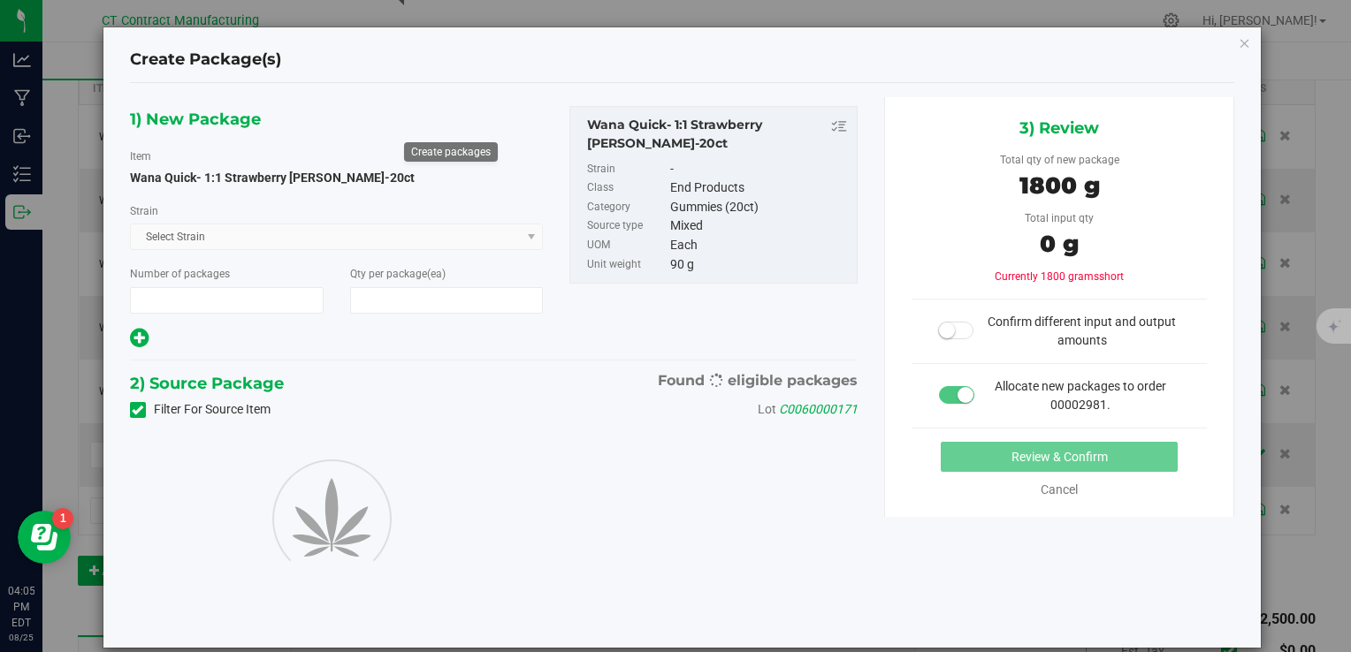
type input "1"
type input "20"
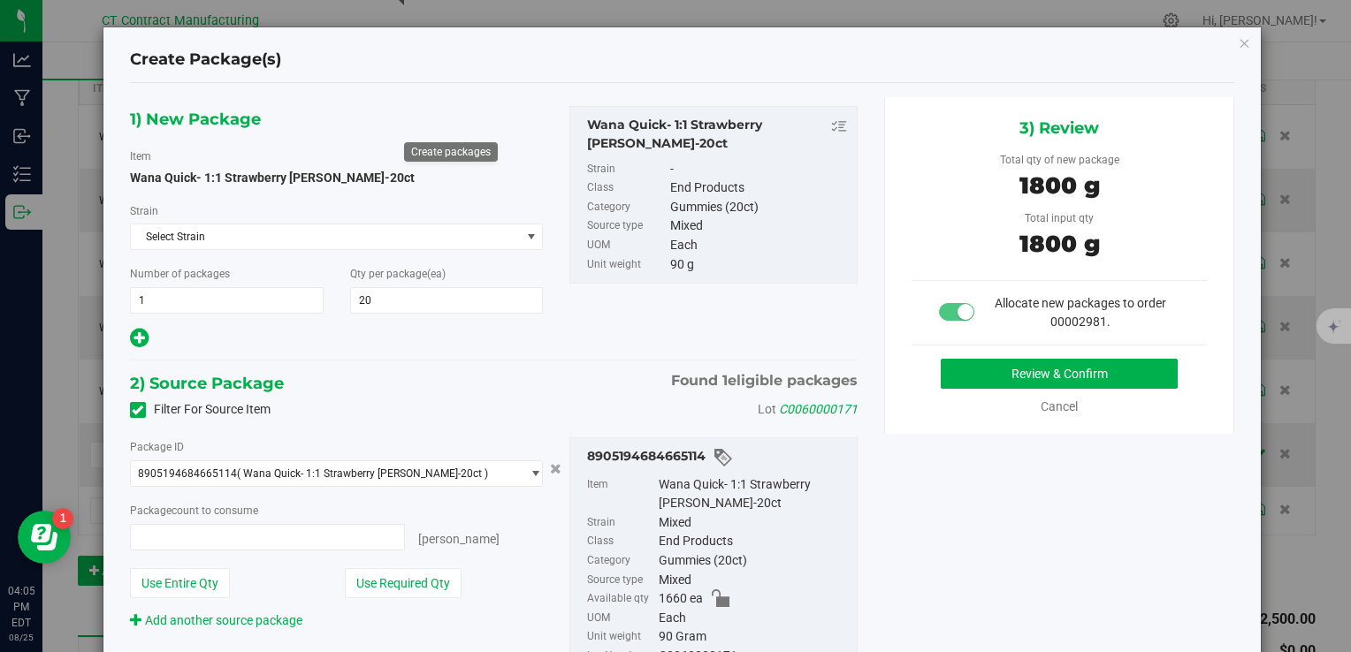
type input "20 ea"
click at [957, 371] on button "Review & Confirm" at bounding box center [1059, 374] width 237 height 30
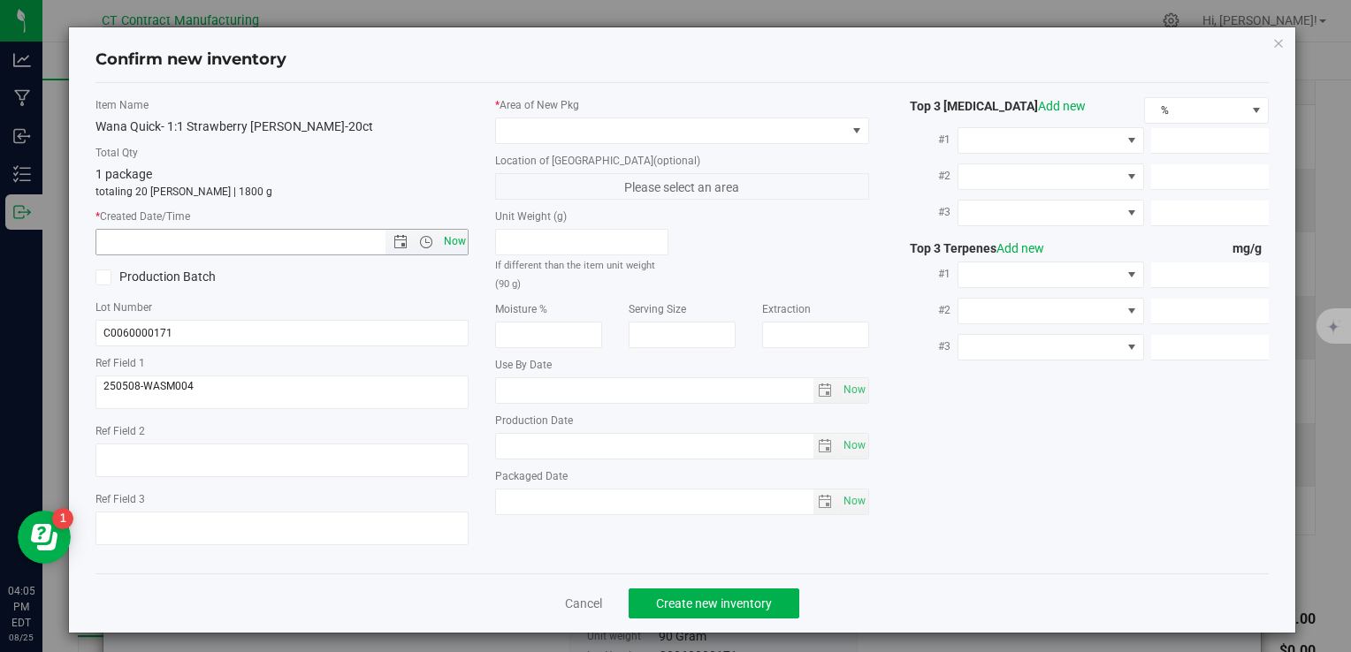
click at [446, 242] on span "Now" at bounding box center [454, 242] width 30 height 26
type input "8/25/2025 4:05 PM"
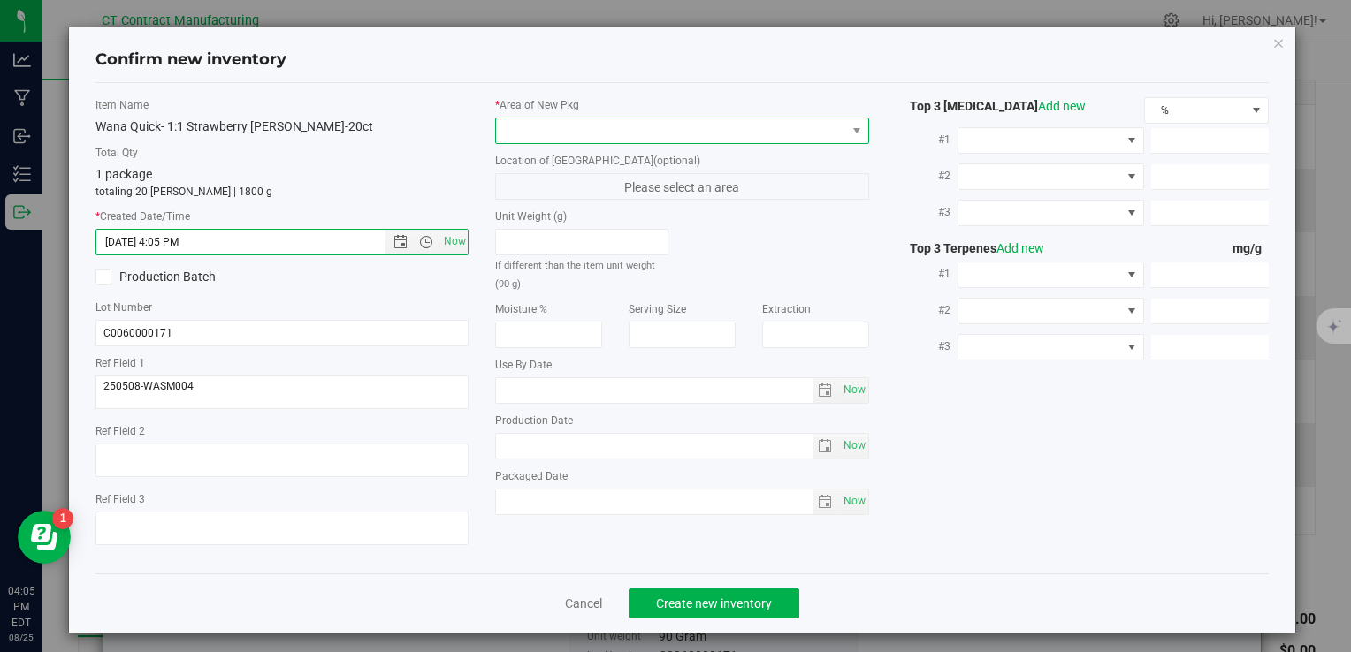
click at [573, 131] on span at bounding box center [670, 130] width 349 height 25
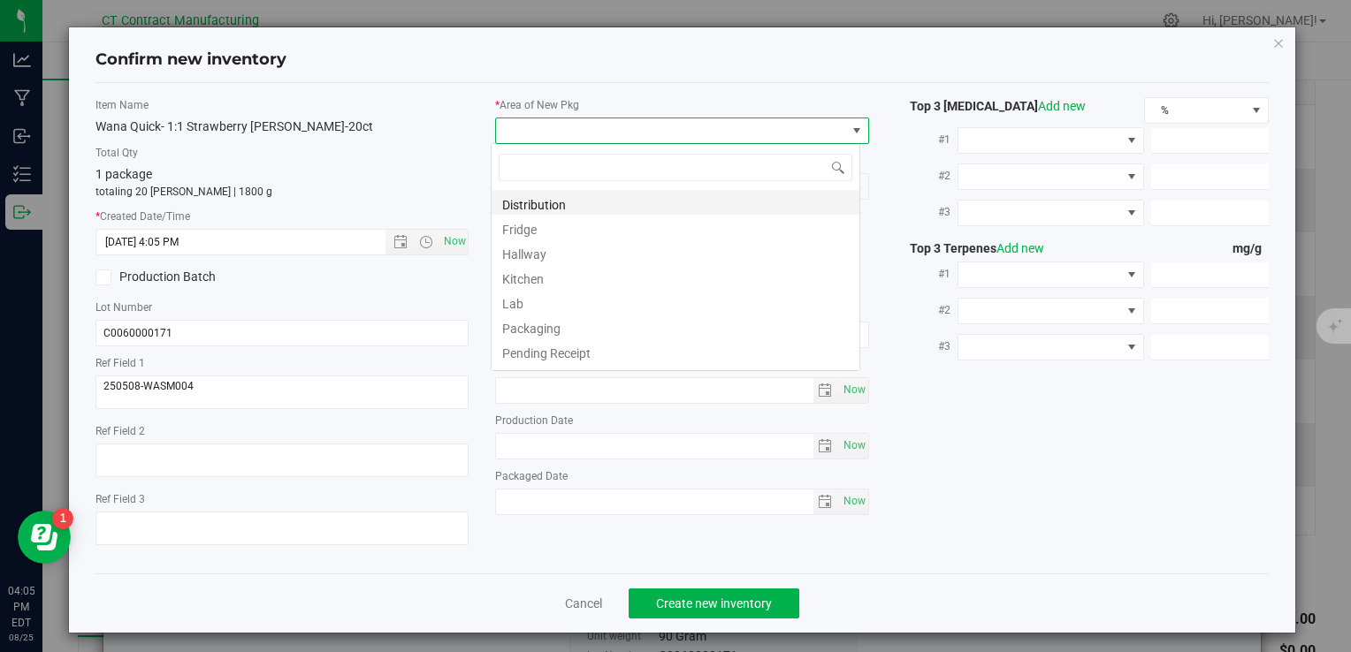
scroll to position [26, 369]
click at [598, 206] on li "Distribution" at bounding box center [675, 202] width 368 height 25
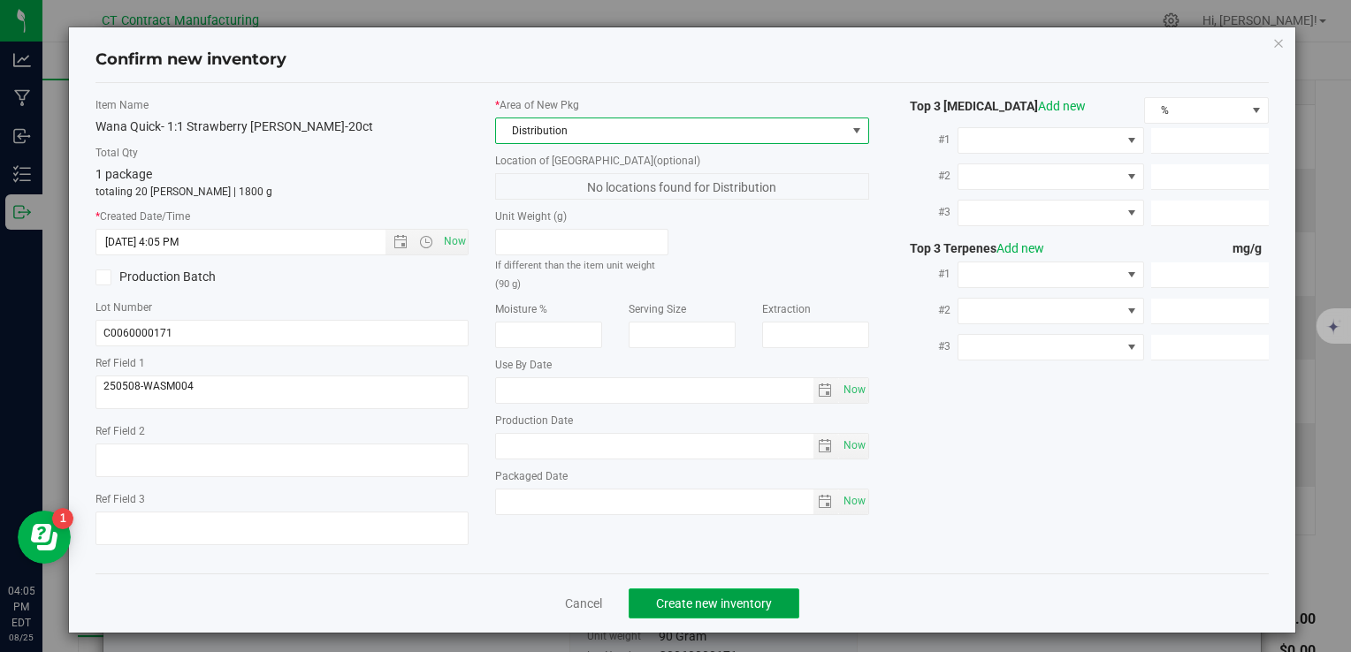
click at [687, 606] on span "Create new inventory" at bounding box center [714, 604] width 116 height 14
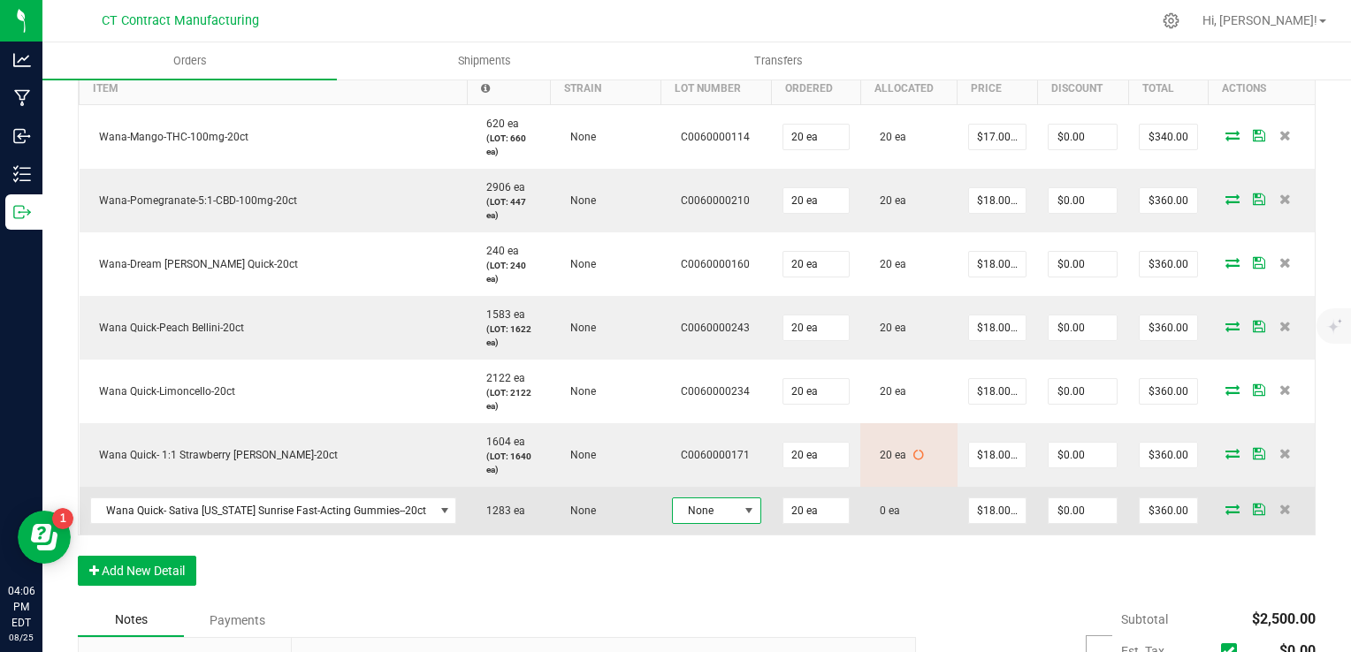
click at [715, 499] on span "None" at bounding box center [705, 511] width 65 height 25
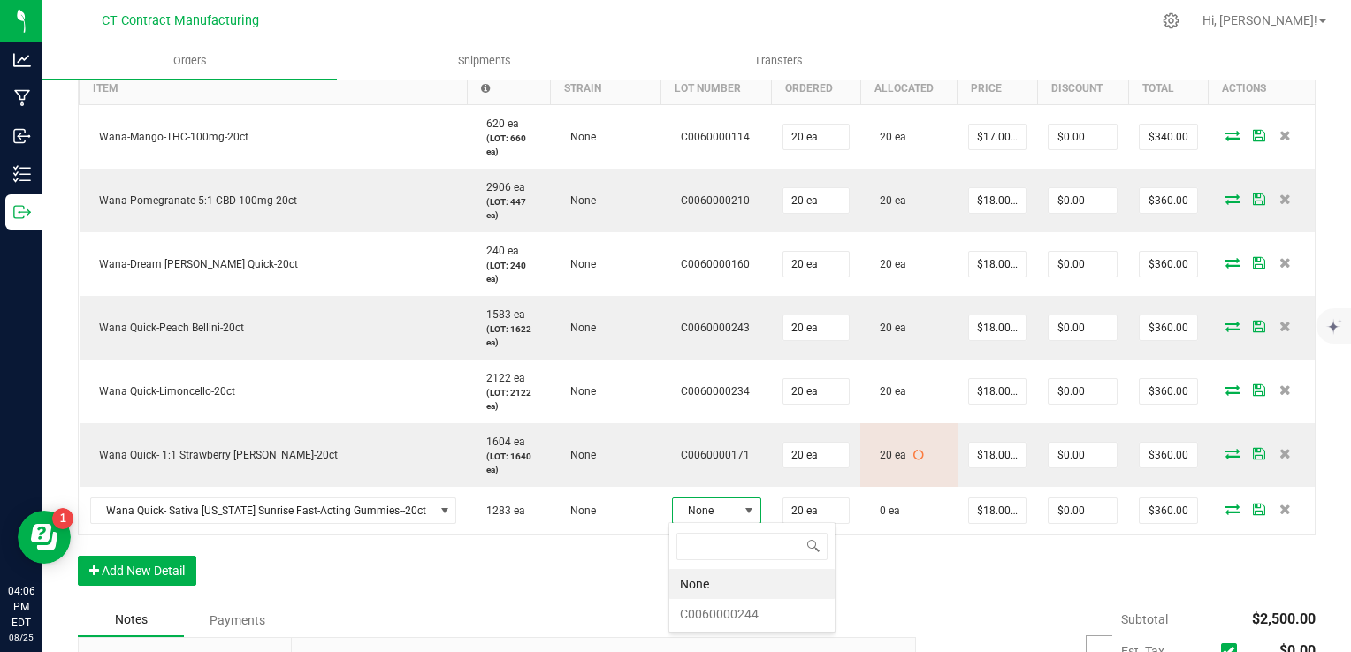
scroll to position [26, 89]
click at [730, 616] on li "C0060000244" at bounding box center [751, 614] width 165 height 30
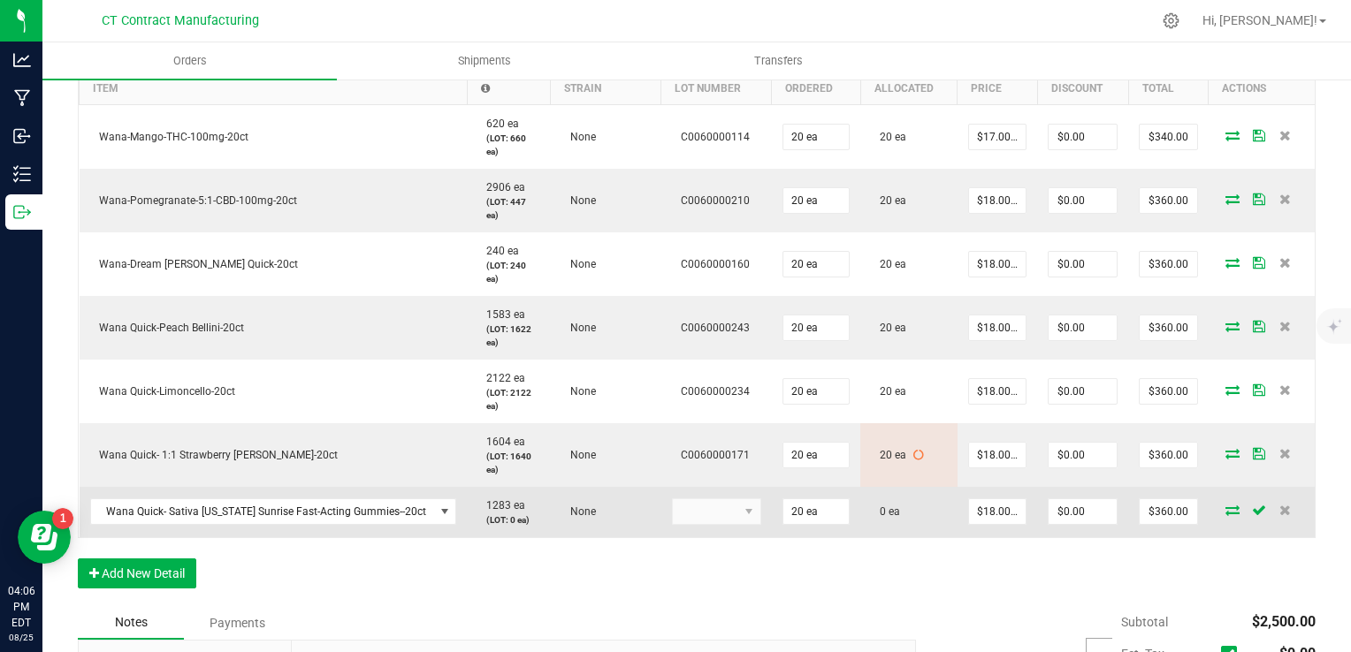
click at [1225, 512] on icon at bounding box center [1232, 510] width 14 height 11
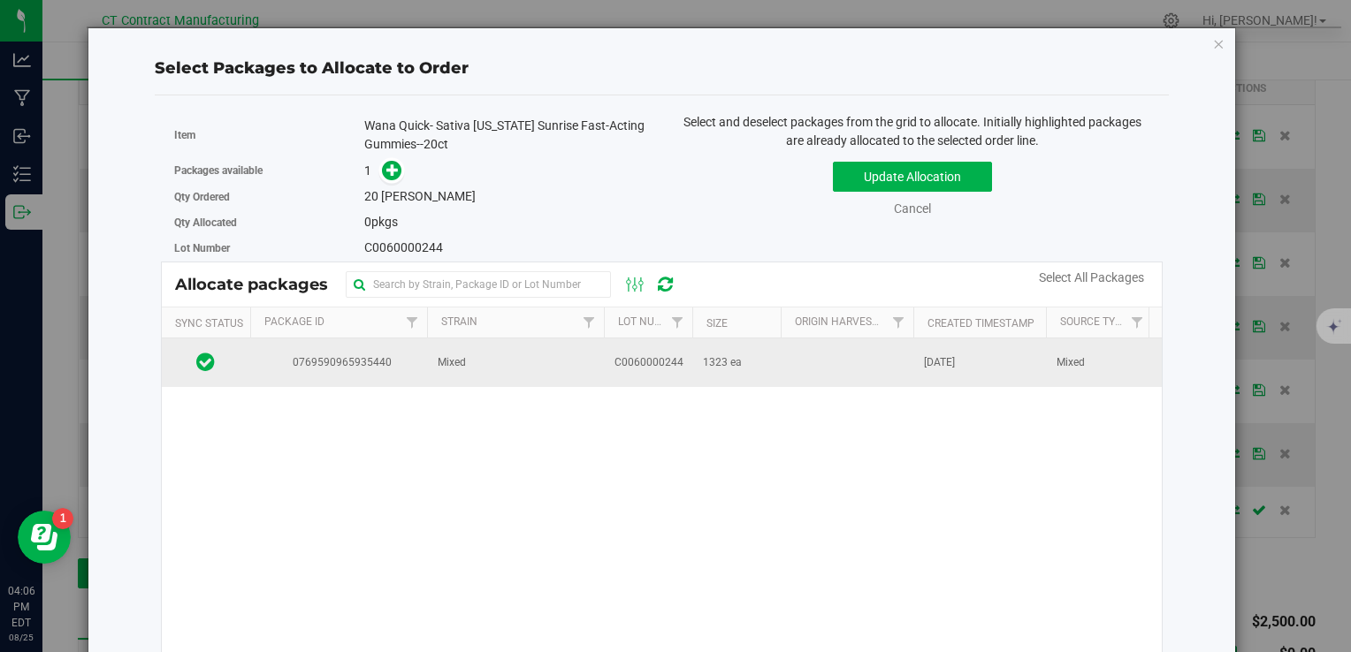
click at [499, 351] on td "Mixed" at bounding box center [515, 363] width 177 height 48
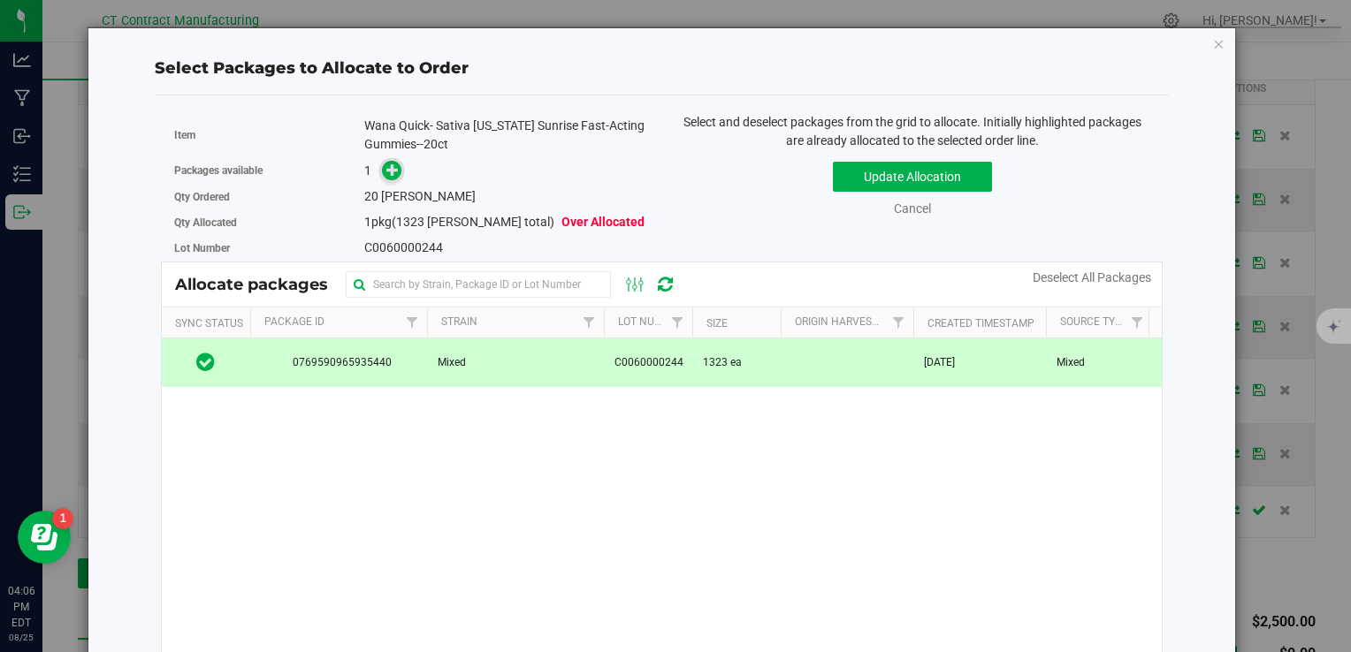
click at [392, 173] on icon at bounding box center [392, 169] width 13 height 13
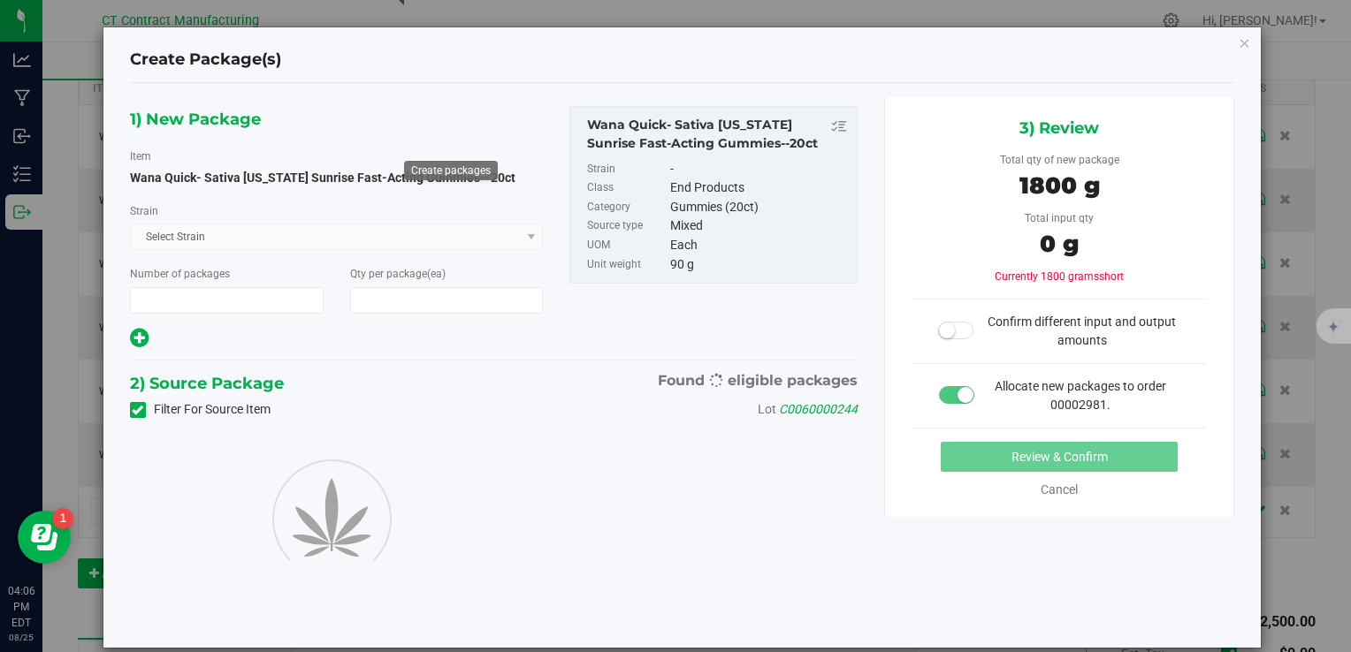
type input "1"
type input "20"
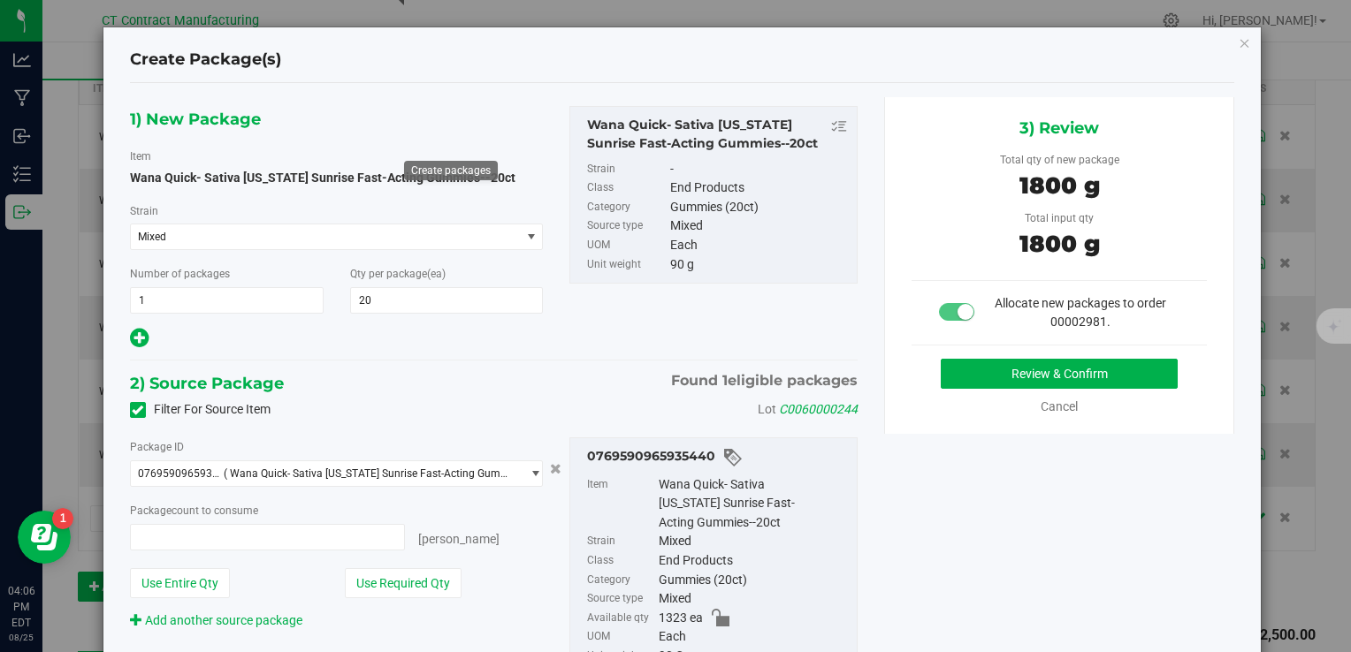
type input "20 ea"
click at [1006, 387] on div "Review & Confirm Cancel" at bounding box center [1059, 387] width 296 height 57
click at [1006, 374] on button "Review & Confirm" at bounding box center [1059, 374] width 237 height 30
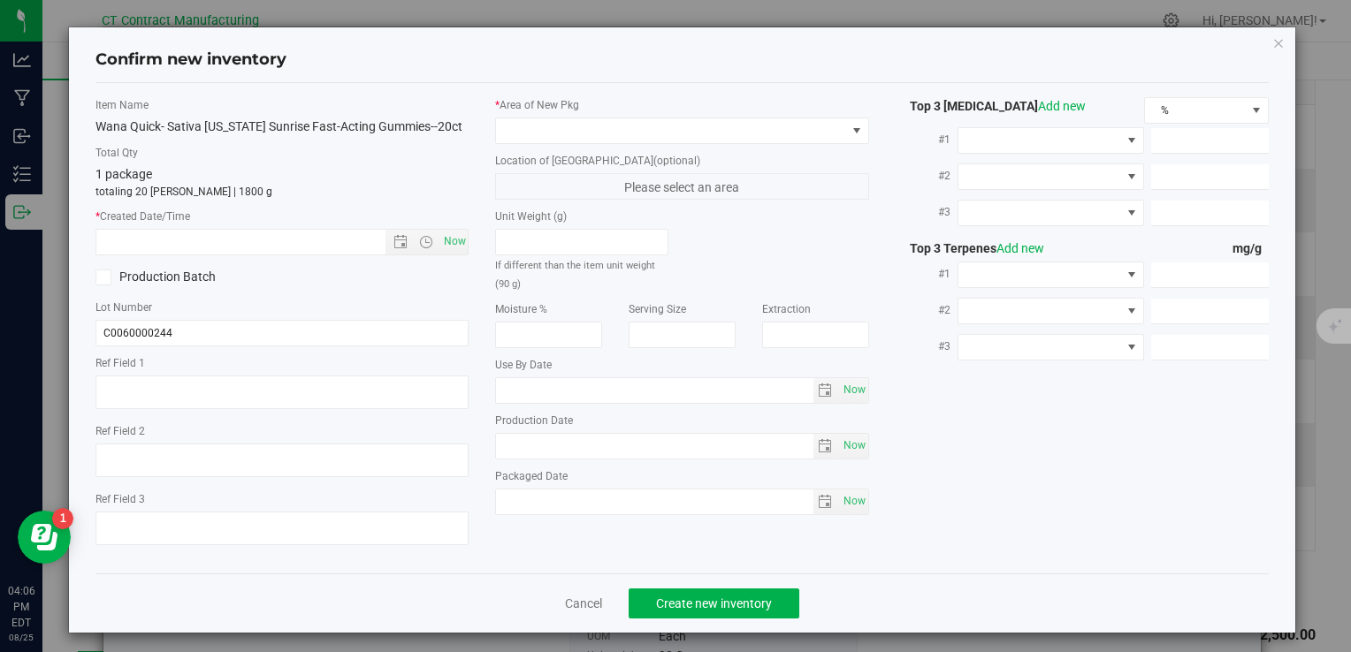
type textarea "250725-WACTS005"
click at [456, 255] on span "Now" at bounding box center [454, 242] width 30 height 26
type input "8/25/2025 4:06 PM"
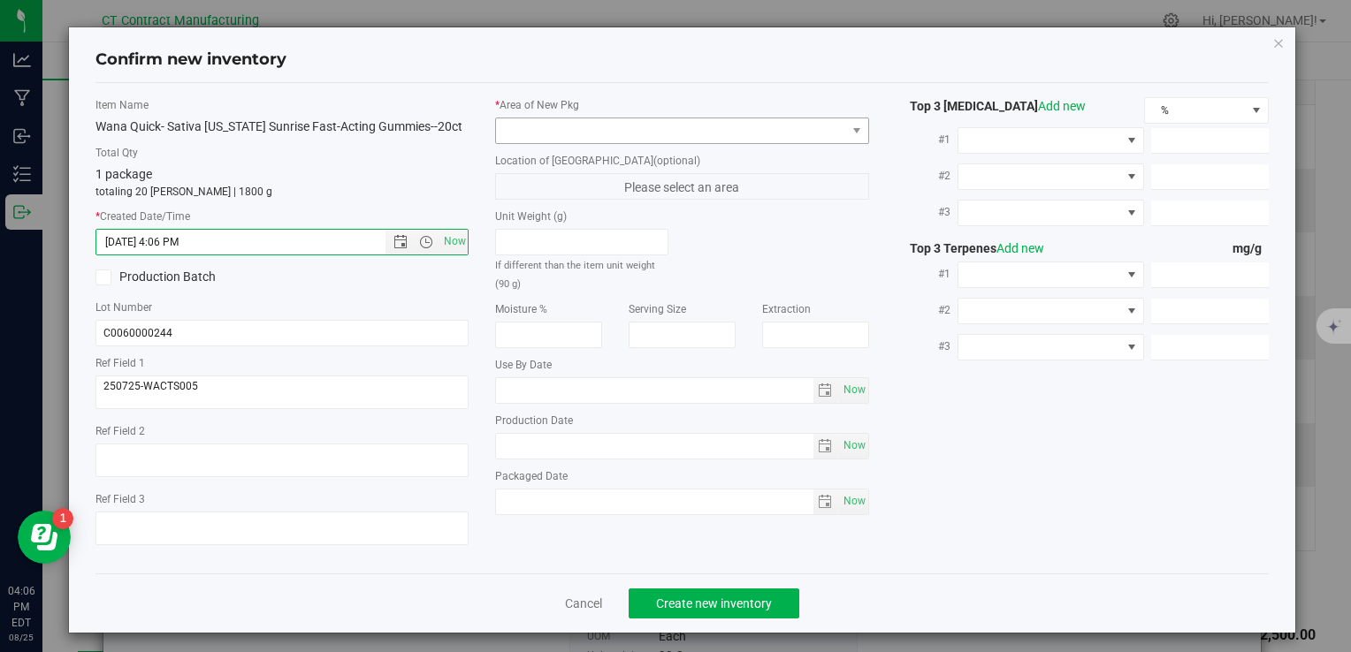
click at [567, 113] on div "* Area of [GEOGRAPHIC_DATA]" at bounding box center [681, 120] width 373 height 47
click at [563, 123] on span at bounding box center [670, 130] width 349 height 25
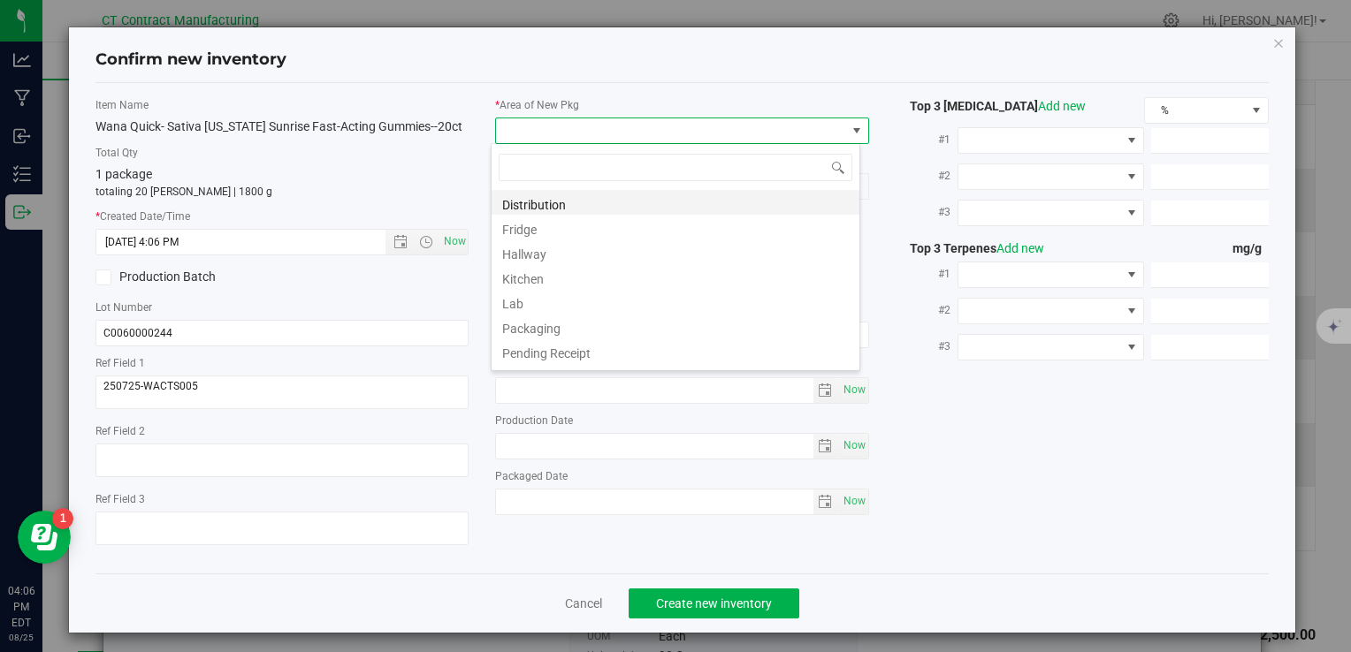
scroll to position [26, 369]
click at [593, 203] on li "Distribution" at bounding box center [675, 202] width 368 height 25
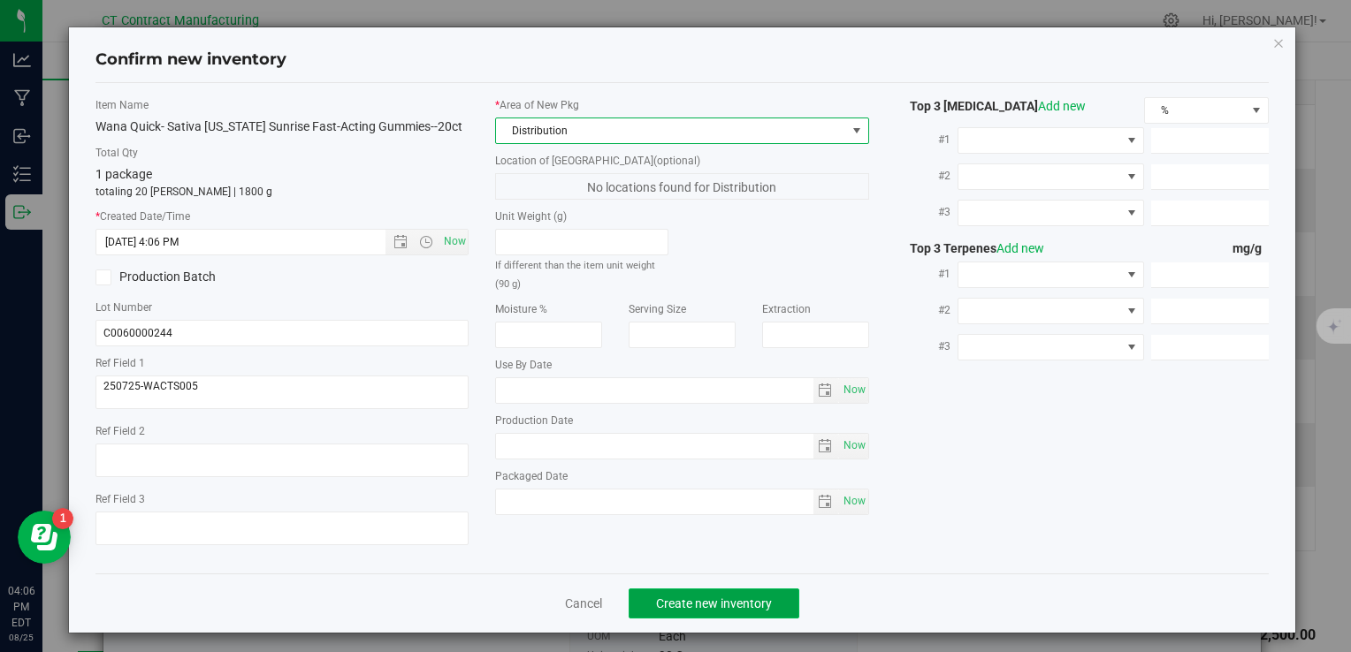
click at [674, 611] on span "Create new inventory" at bounding box center [714, 604] width 116 height 14
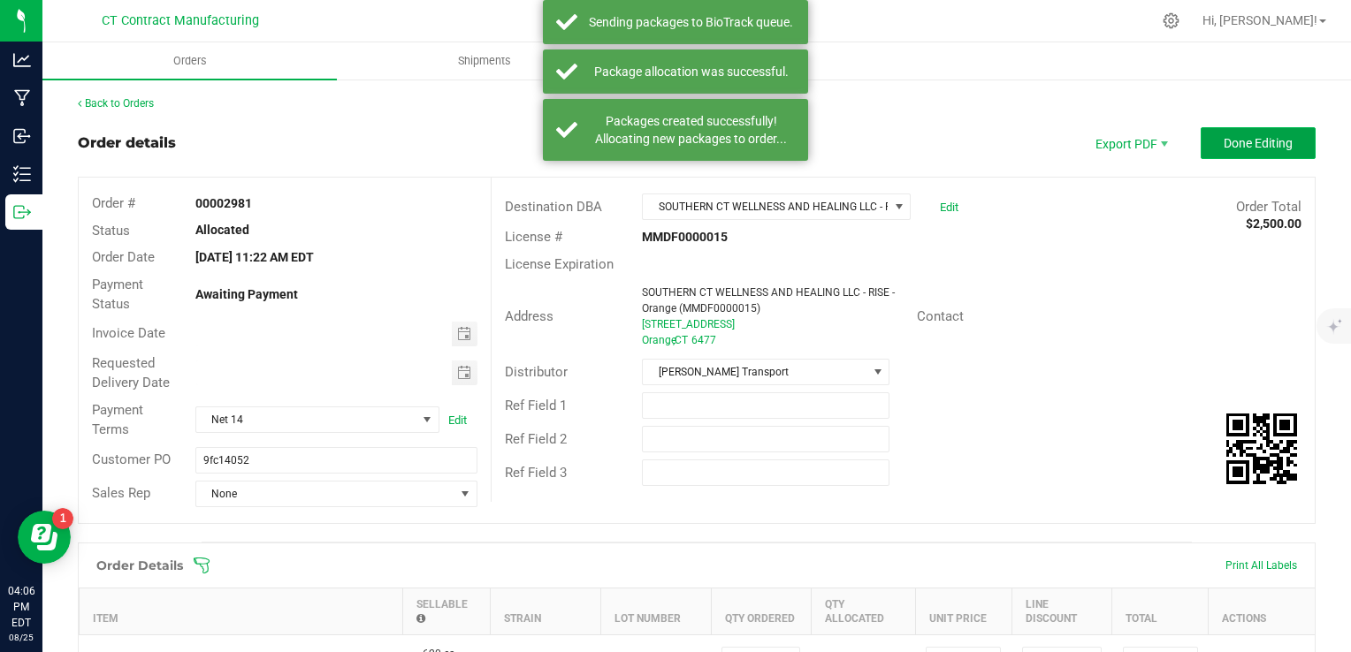
click at [1268, 132] on button "Done Editing" at bounding box center [1257, 143] width 115 height 32
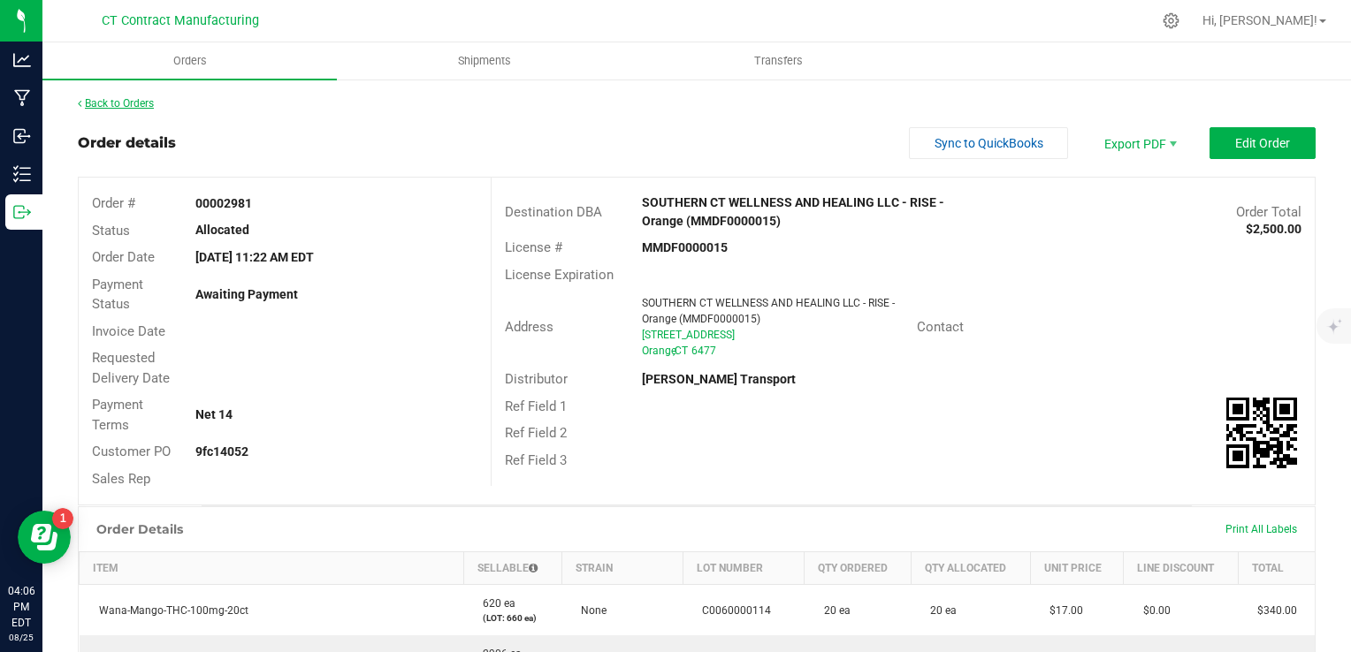
click at [140, 103] on link "Back to Orders" at bounding box center [116, 103] width 76 height 12
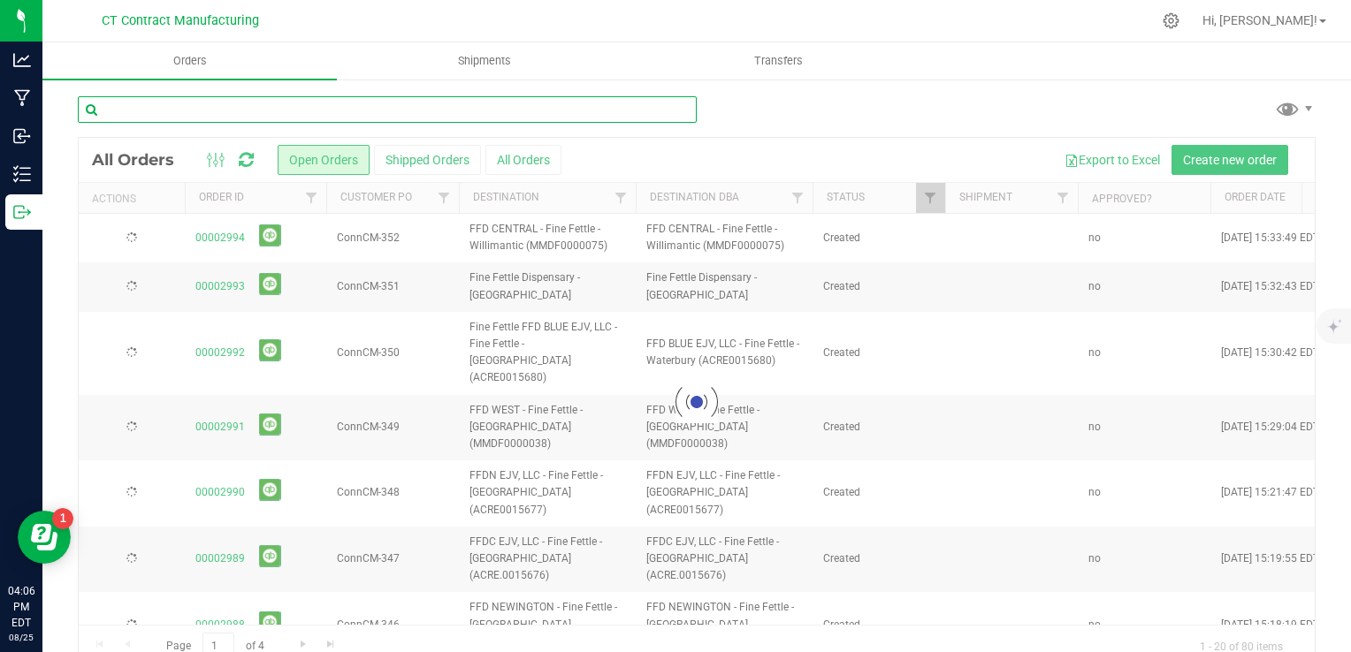
click at [202, 111] on input "text" at bounding box center [387, 109] width 619 height 27
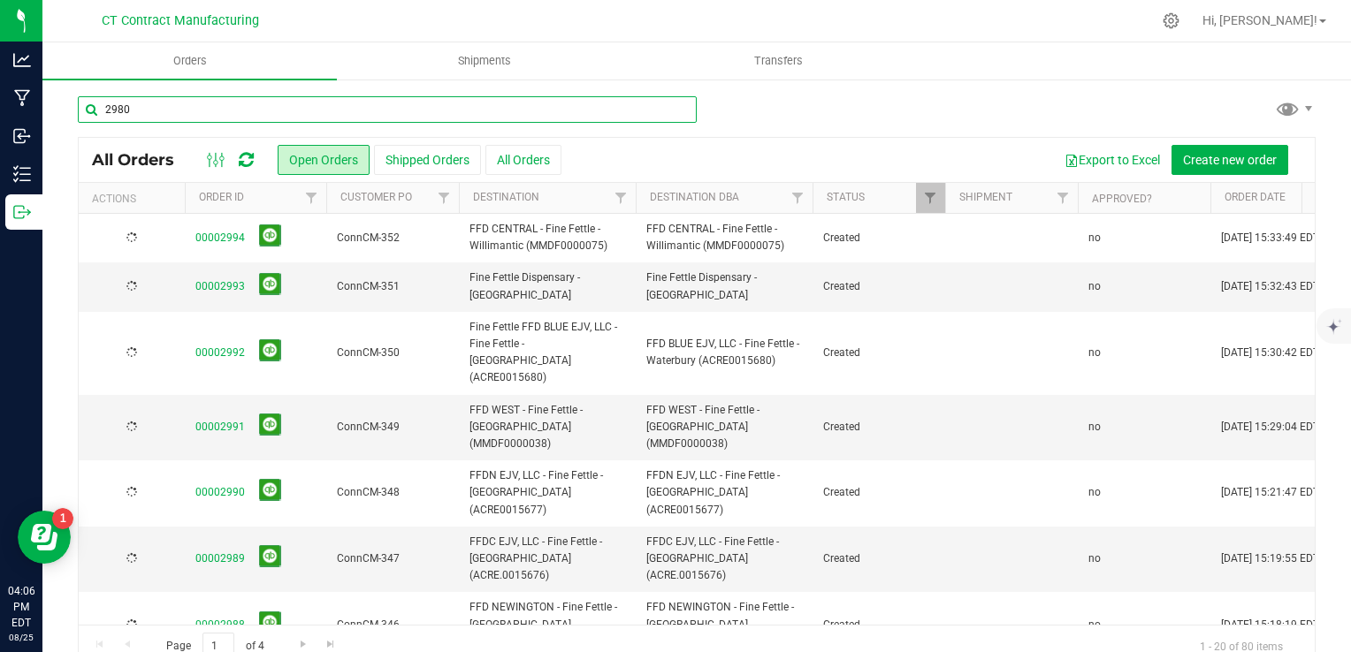
type input "2980"
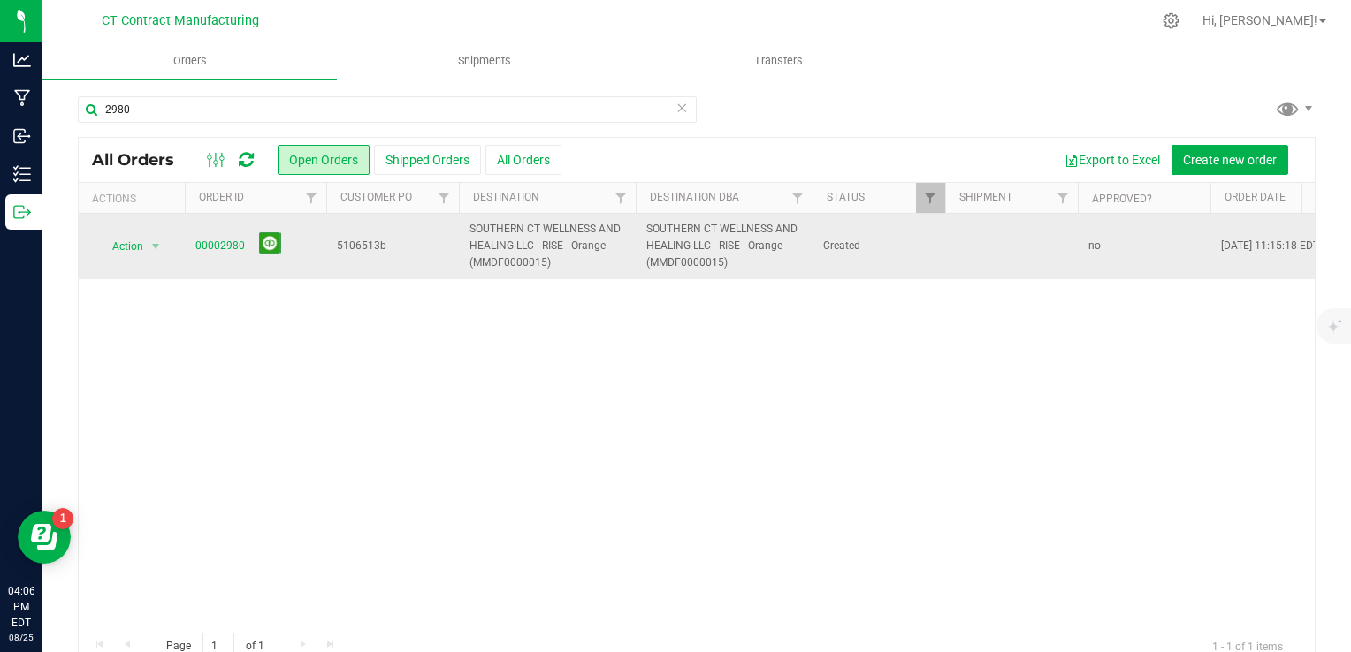
click at [214, 240] on link "00002980" at bounding box center [220, 246] width 50 height 17
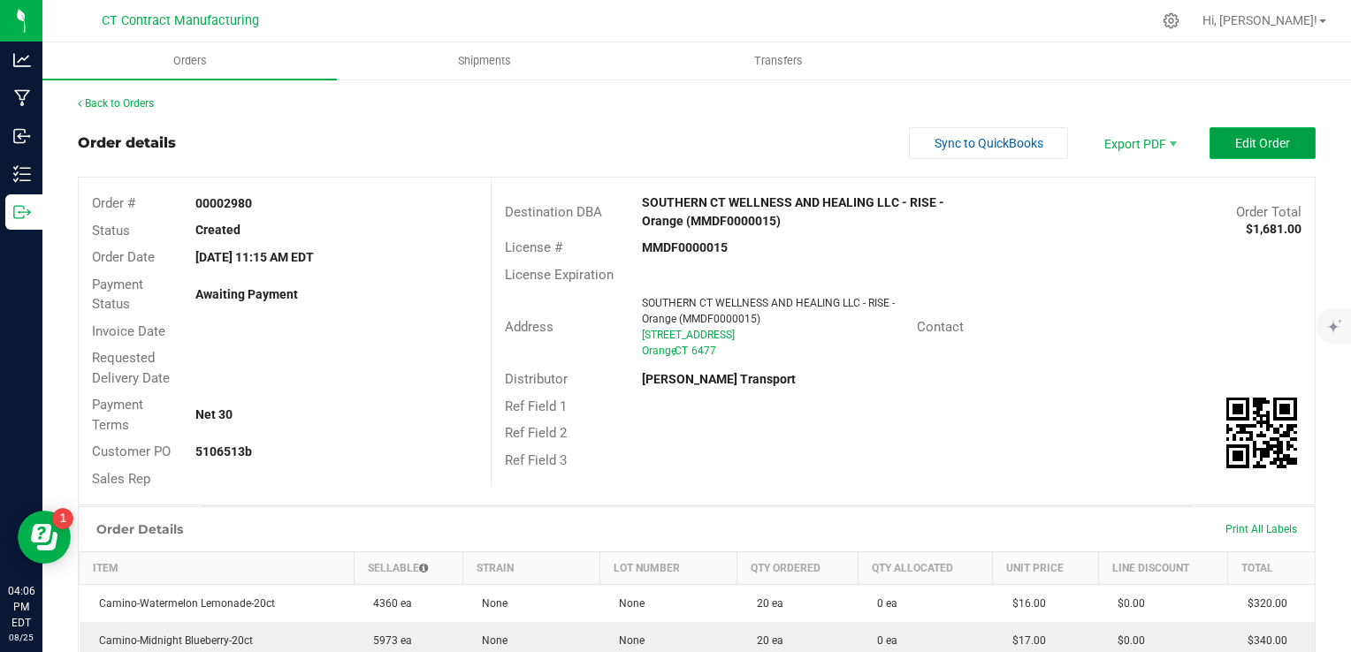
click at [1235, 149] on span "Edit Order" at bounding box center [1262, 143] width 55 height 14
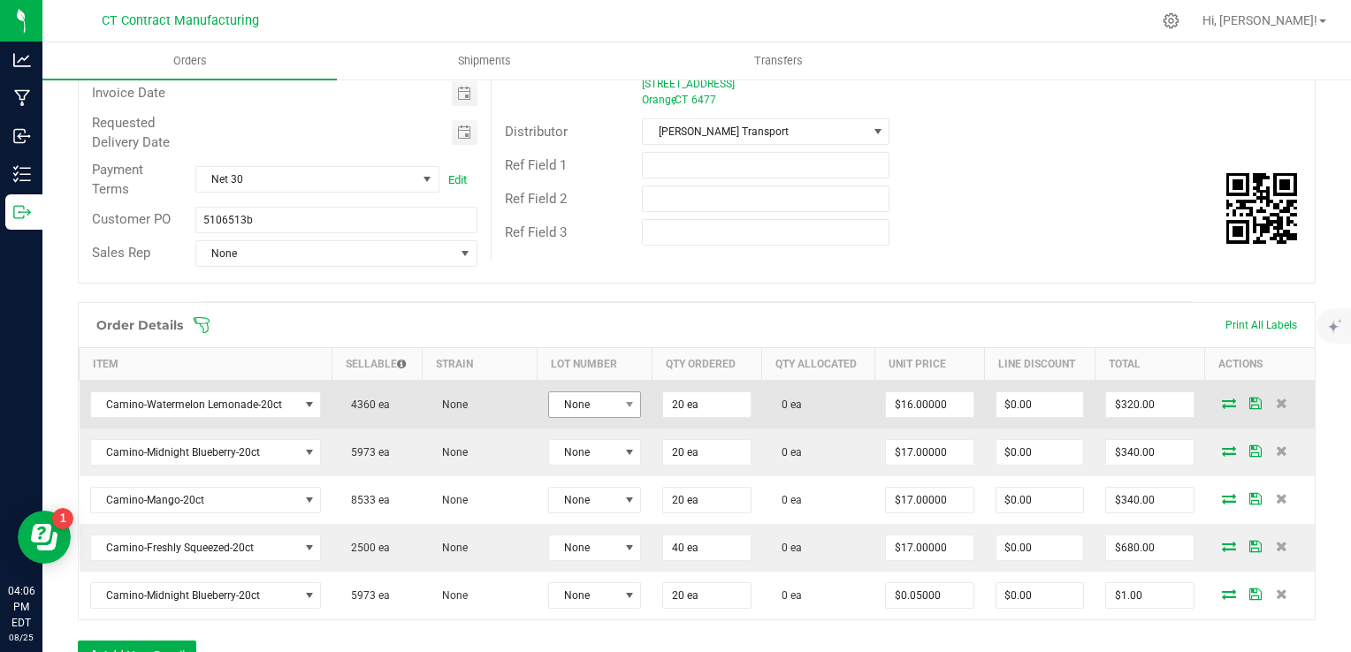
scroll to position [354, 0]
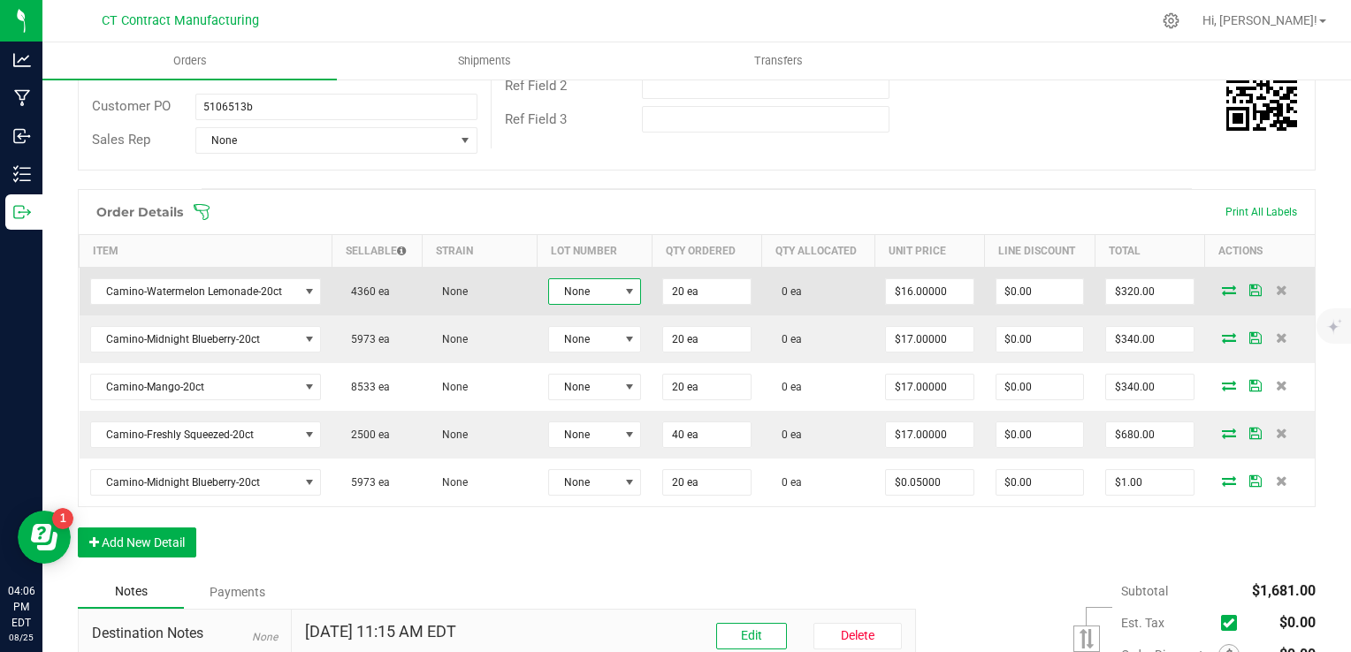
click at [586, 285] on span "None" at bounding box center [584, 291] width 70 height 25
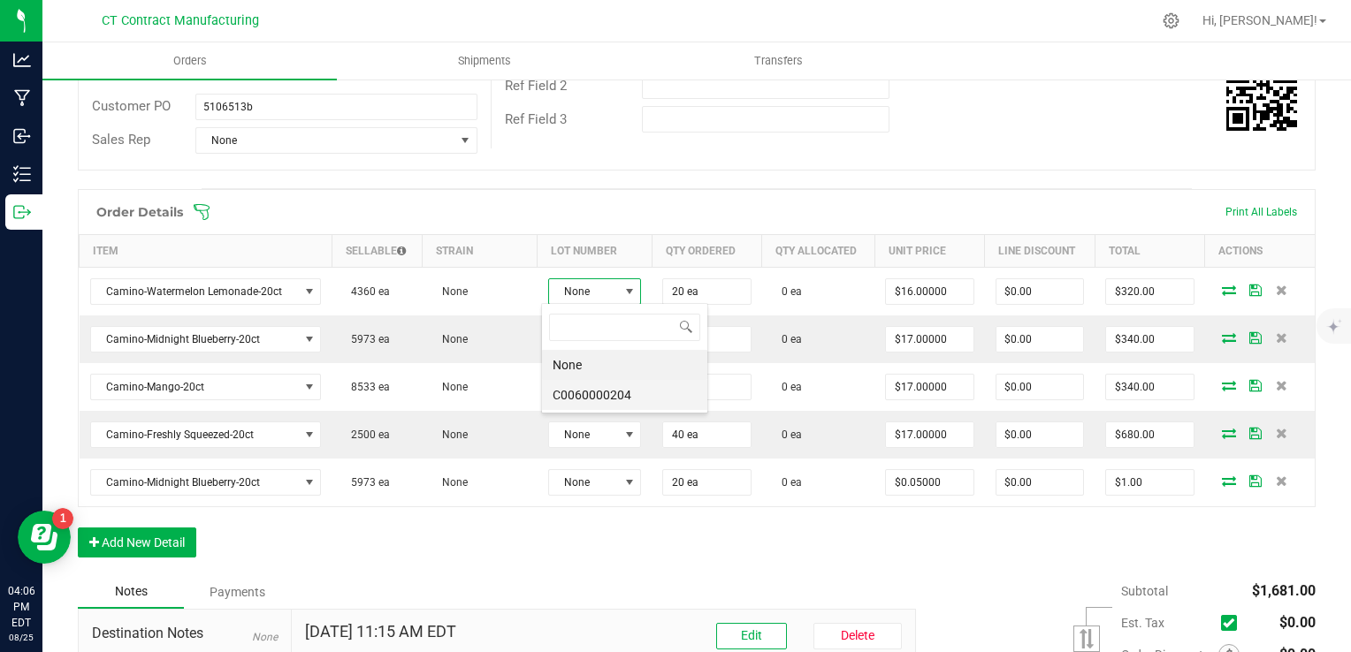
scroll to position [26, 92]
click at [657, 397] on li "C0060000204" at bounding box center [624, 395] width 165 height 30
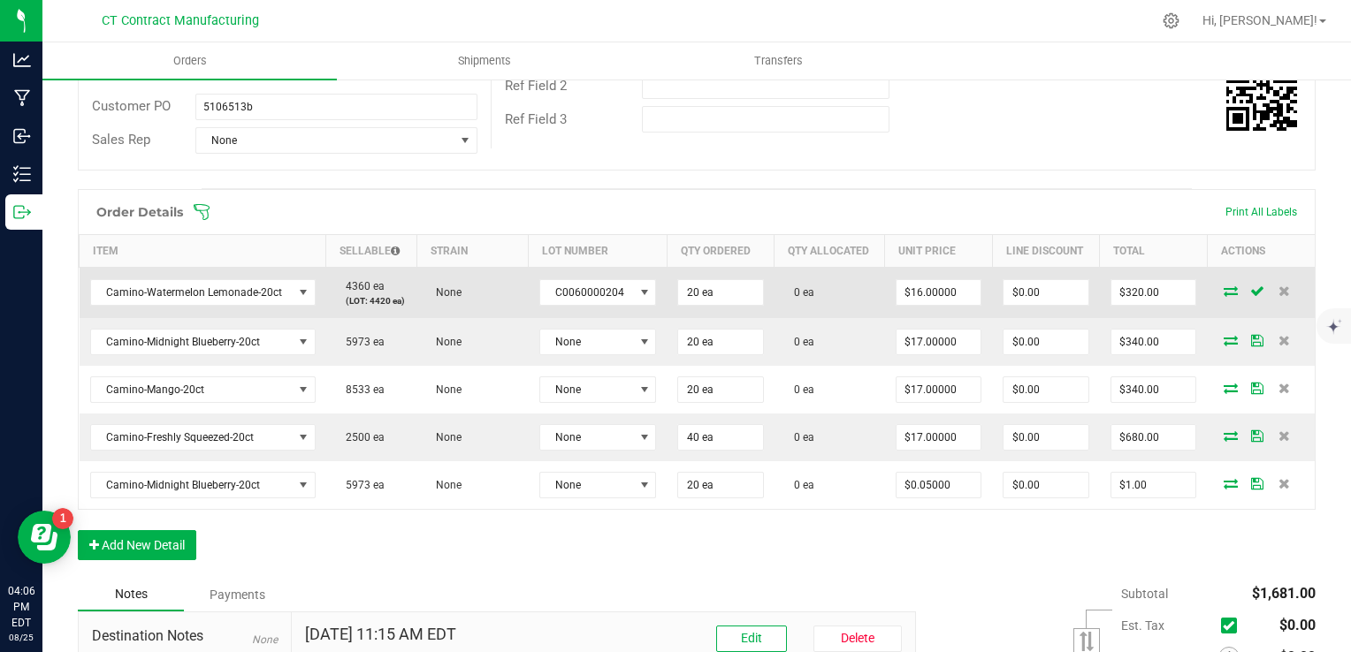
click at [1223, 293] on icon at bounding box center [1230, 291] width 14 height 11
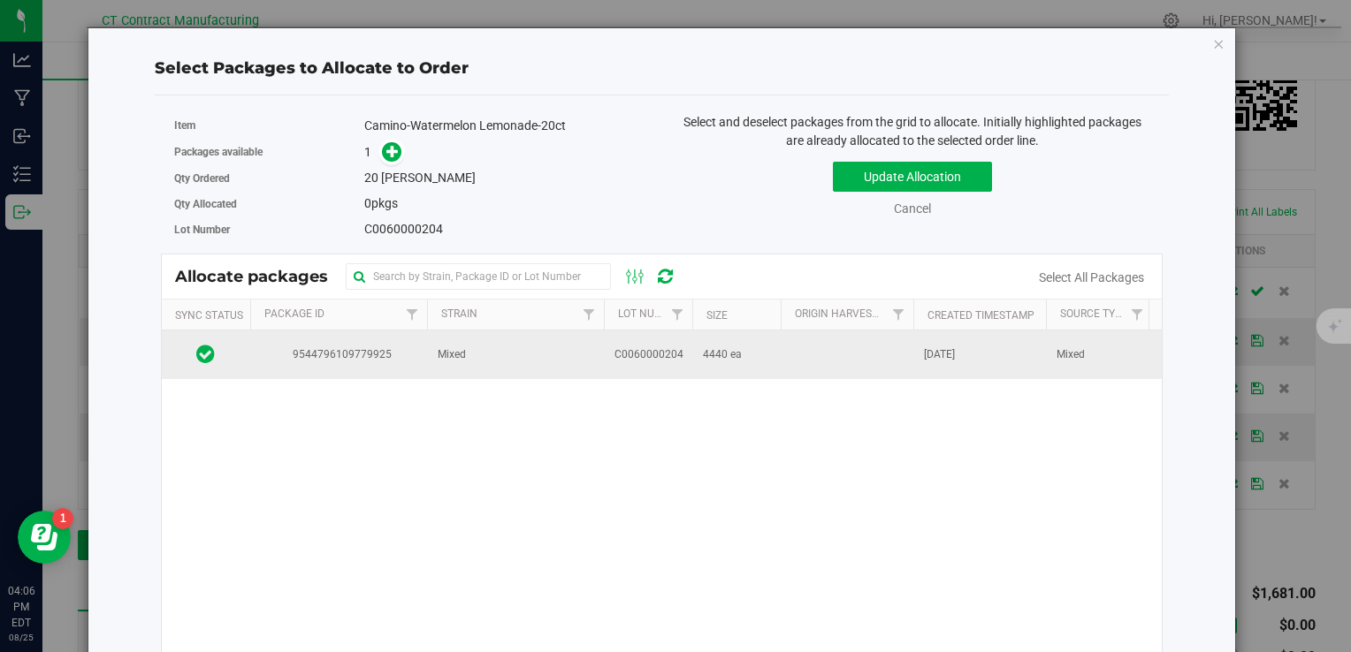
click at [496, 359] on td "Mixed" at bounding box center [515, 355] width 177 height 48
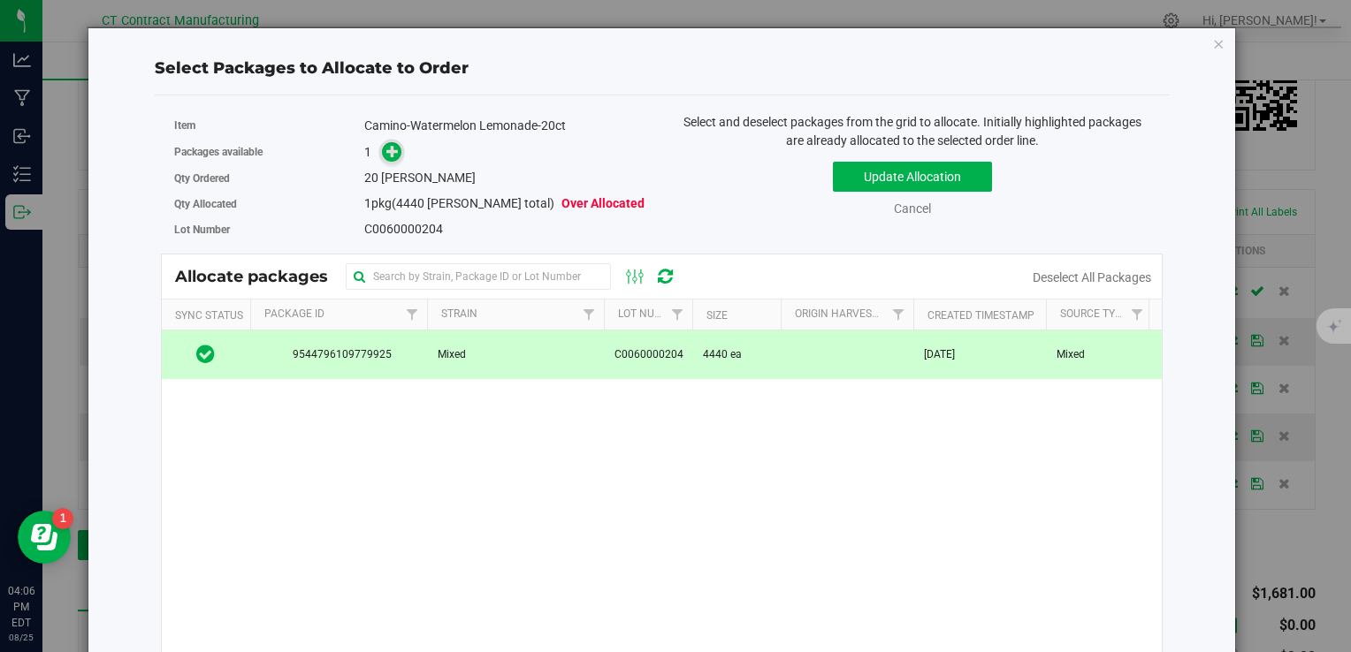
click at [386, 149] on icon at bounding box center [392, 150] width 12 height 12
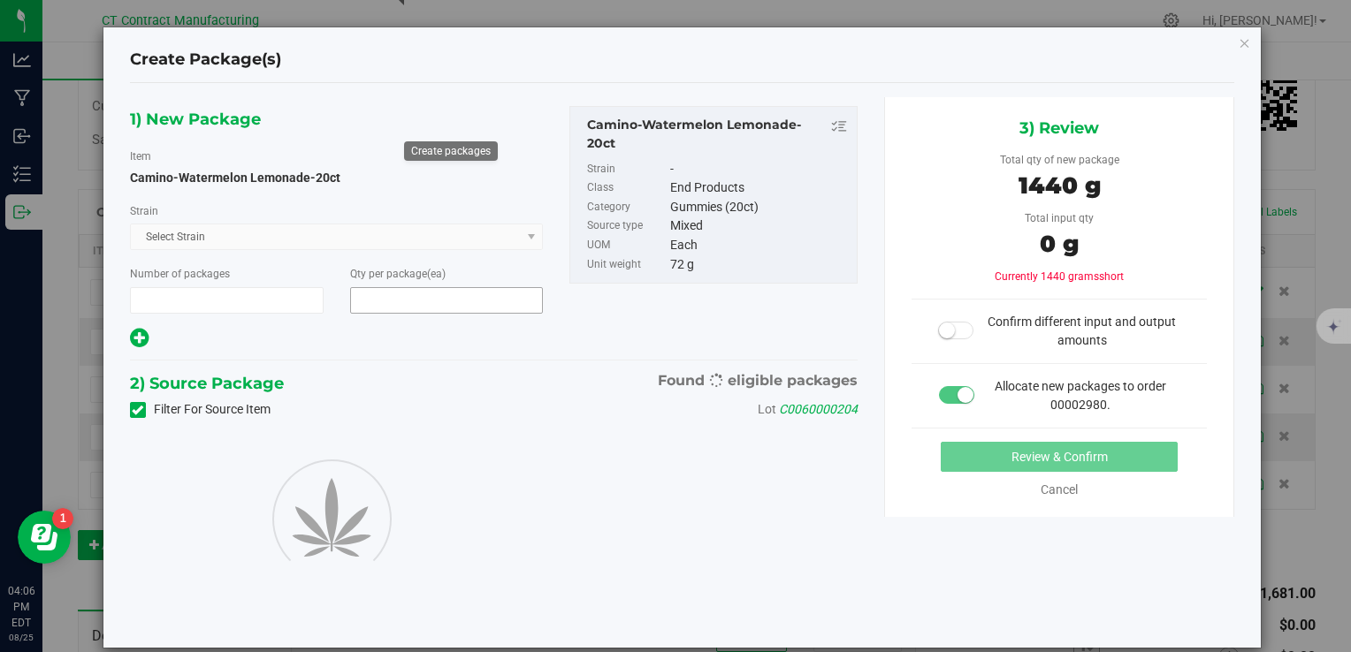
type input "1"
type input "20"
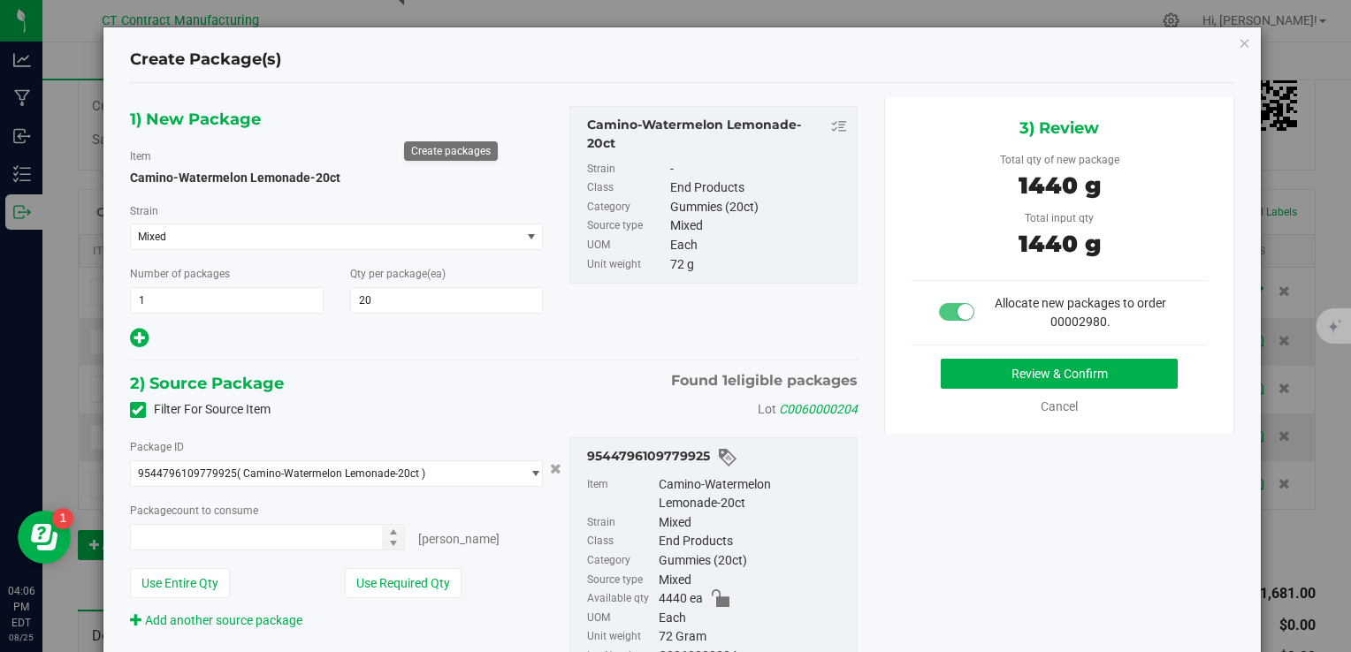
type input "20 ea"
click at [990, 373] on button "Review & Confirm" at bounding box center [1059, 374] width 237 height 30
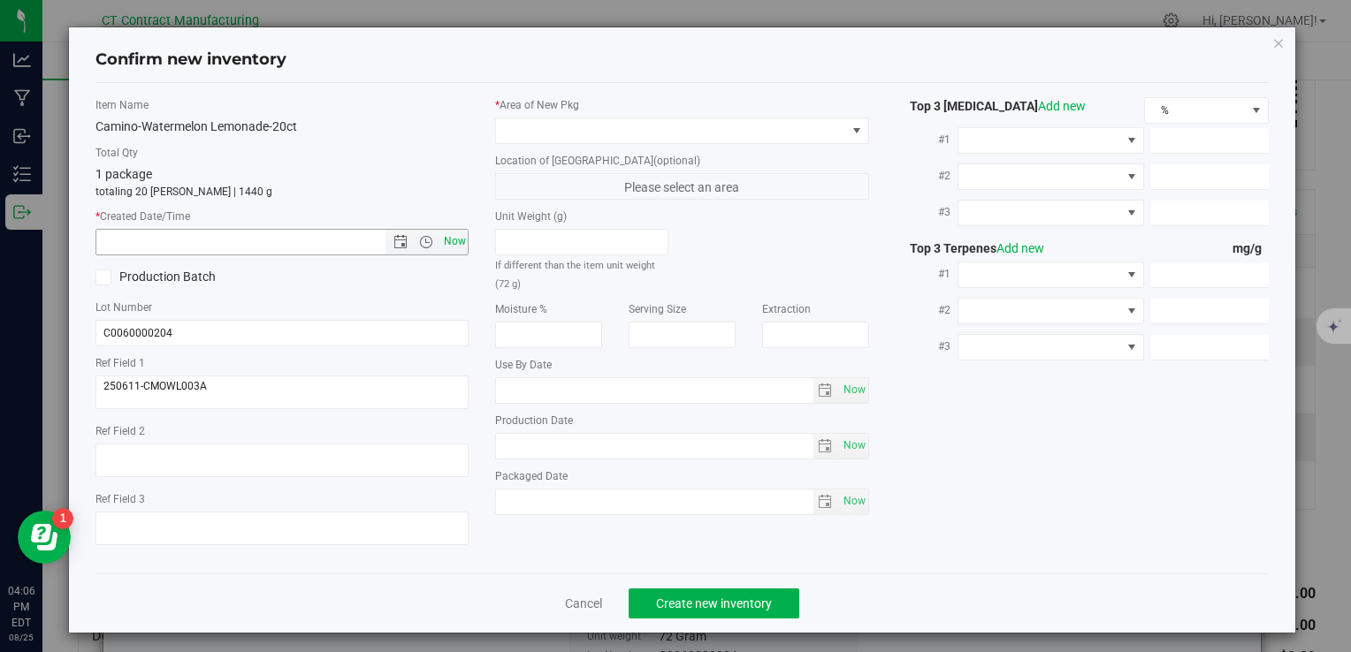
click at [463, 247] on span "Now" at bounding box center [454, 242] width 30 height 26
type input "8/25/2025 4:06 PM"
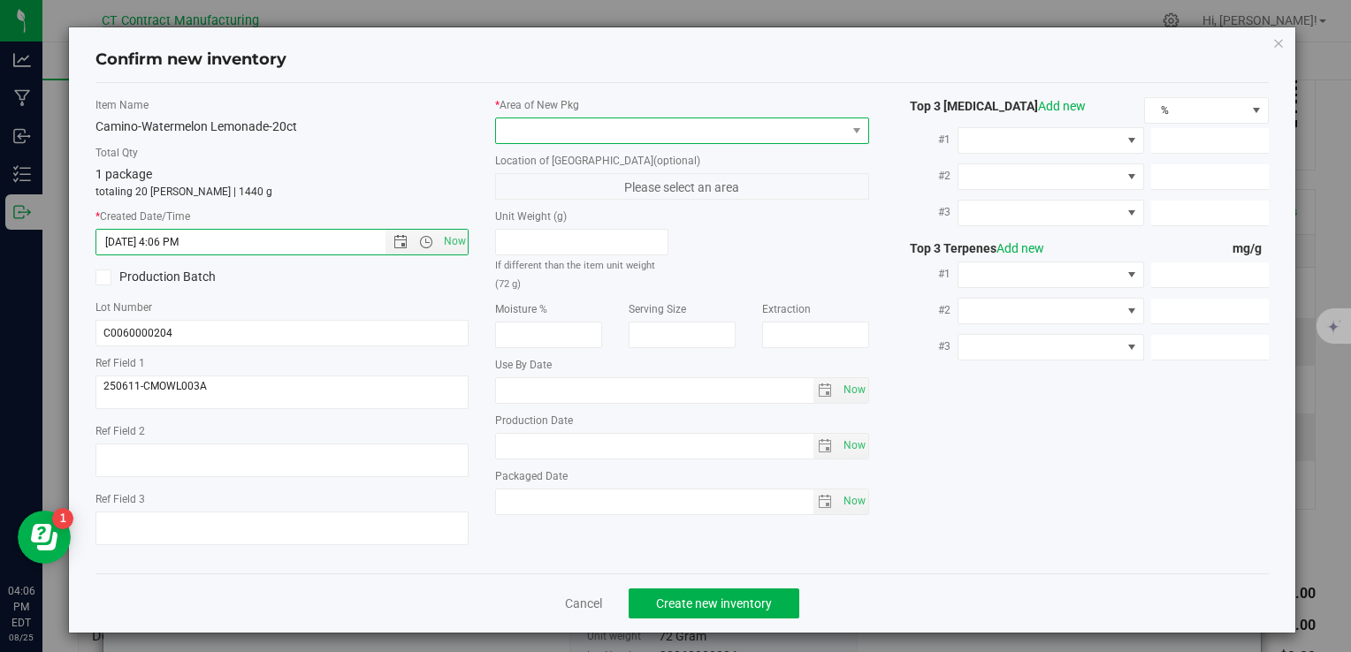
click at [547, 122] on span at bounding box center [670, 130] width 349 height 25
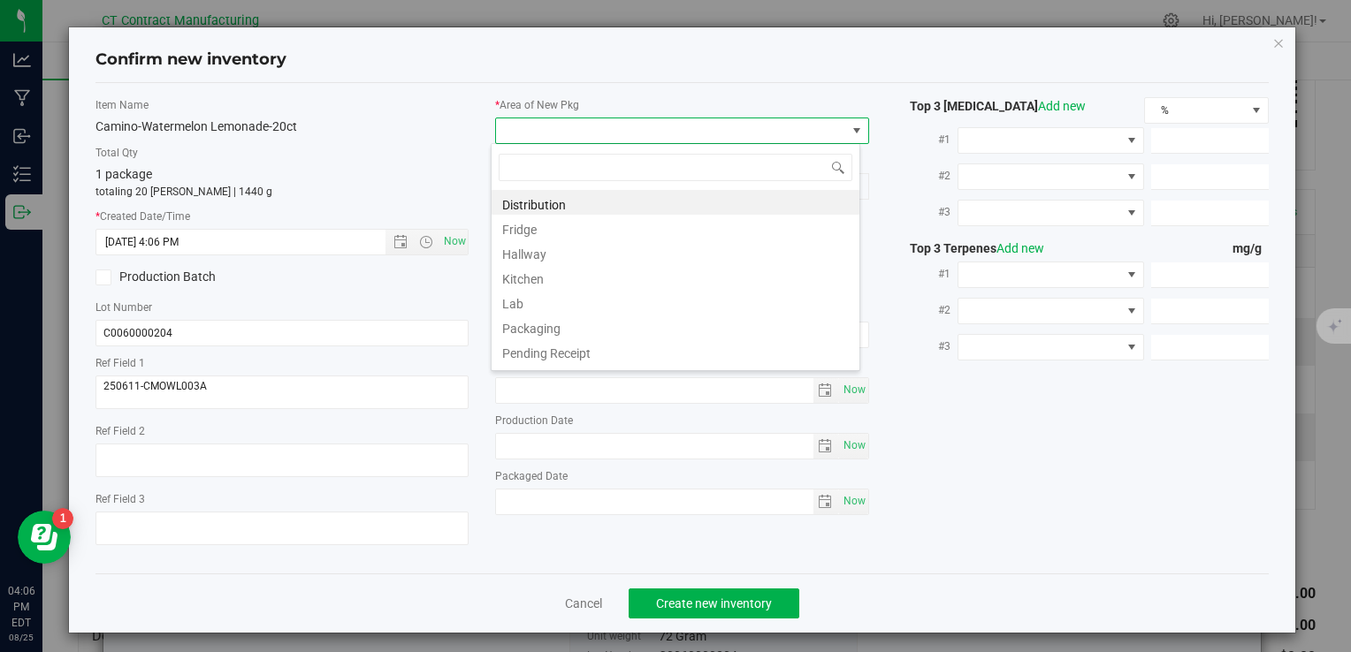
scroll to position [26, 369]
click at [542, 207] on li "Distribution" at bounding box center [675, 202] width 368 height 25
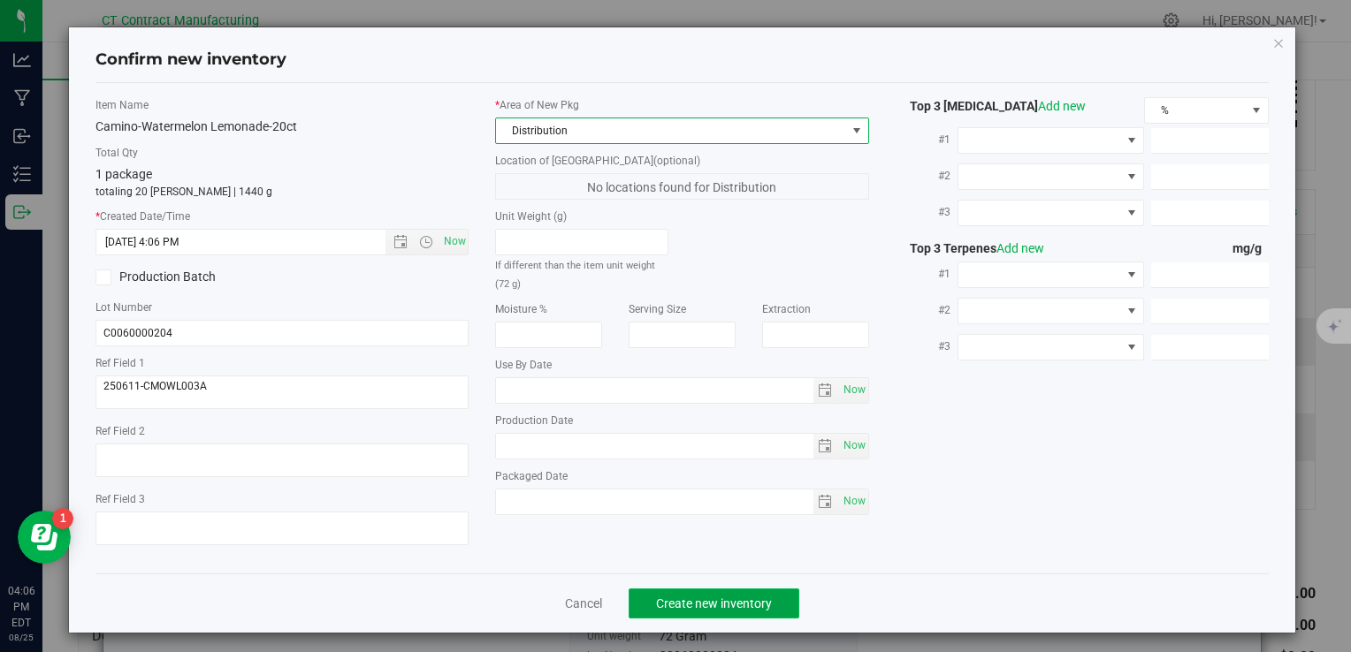
click at [712, 599] on span "Create new inventory" at bounding box center [714, 604] width 116 height 14
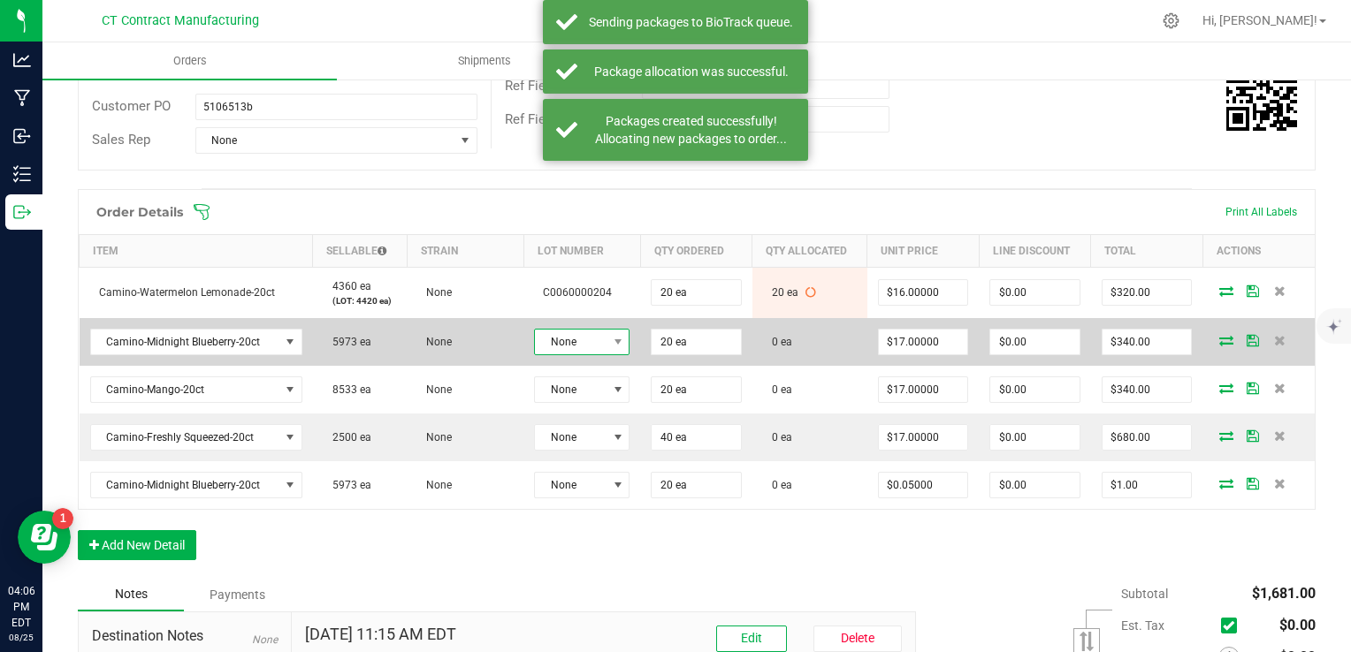
click at [606, 342] on span at bounding box center [617, 342] width 22 height 25
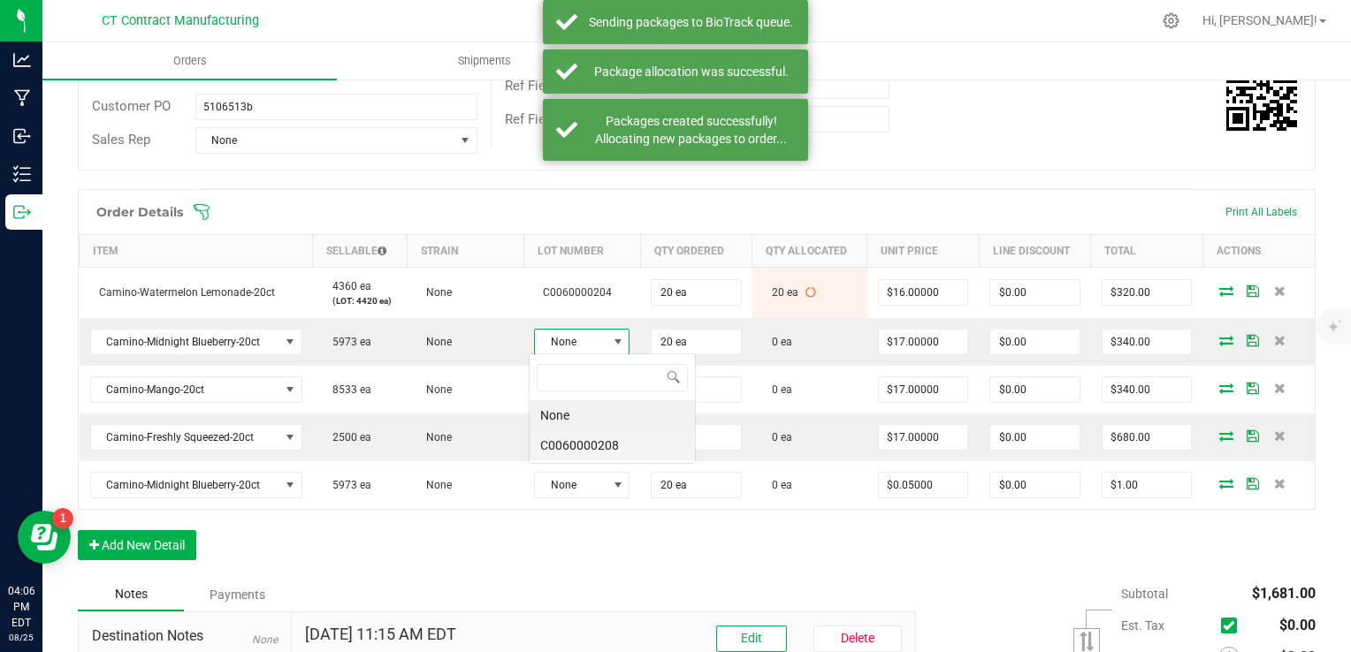
scroll to position [26, 95]
click at [651, 453] on li "C0060000208" at bounding box center [611, 445] width 165 height 30
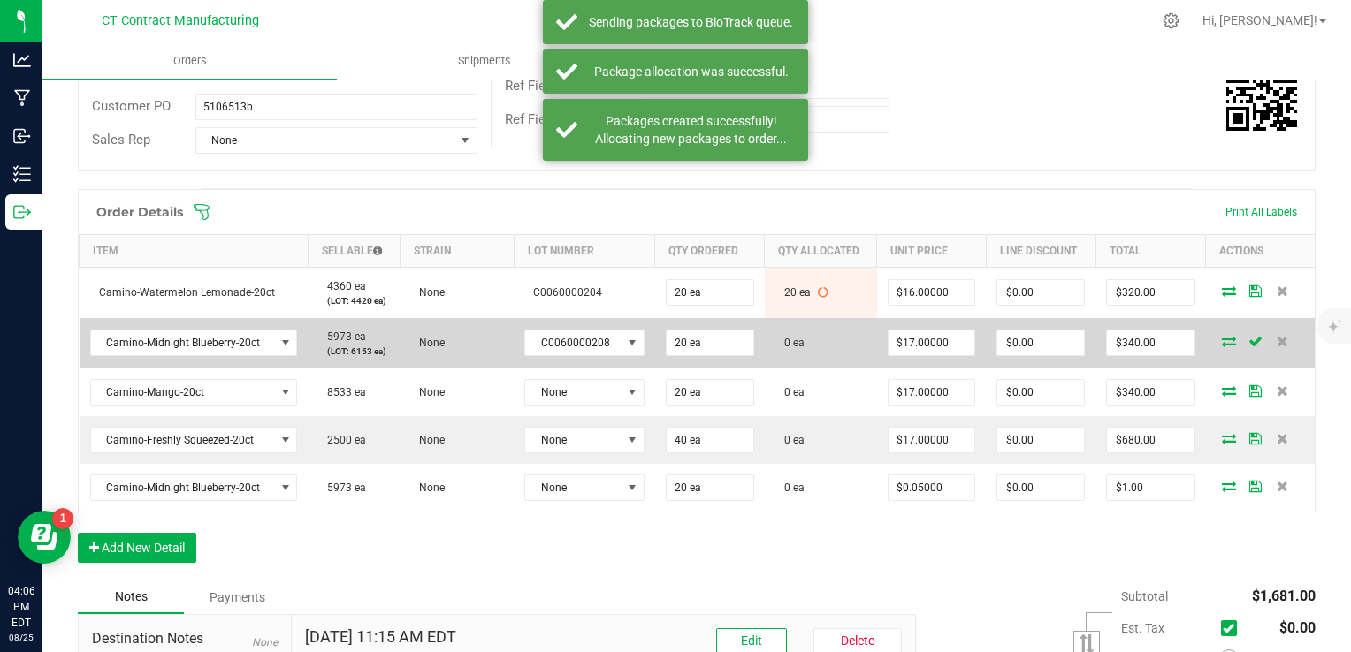
click at [1222, 339] on icon at bounding box center [1229, 341] width 14 height 11
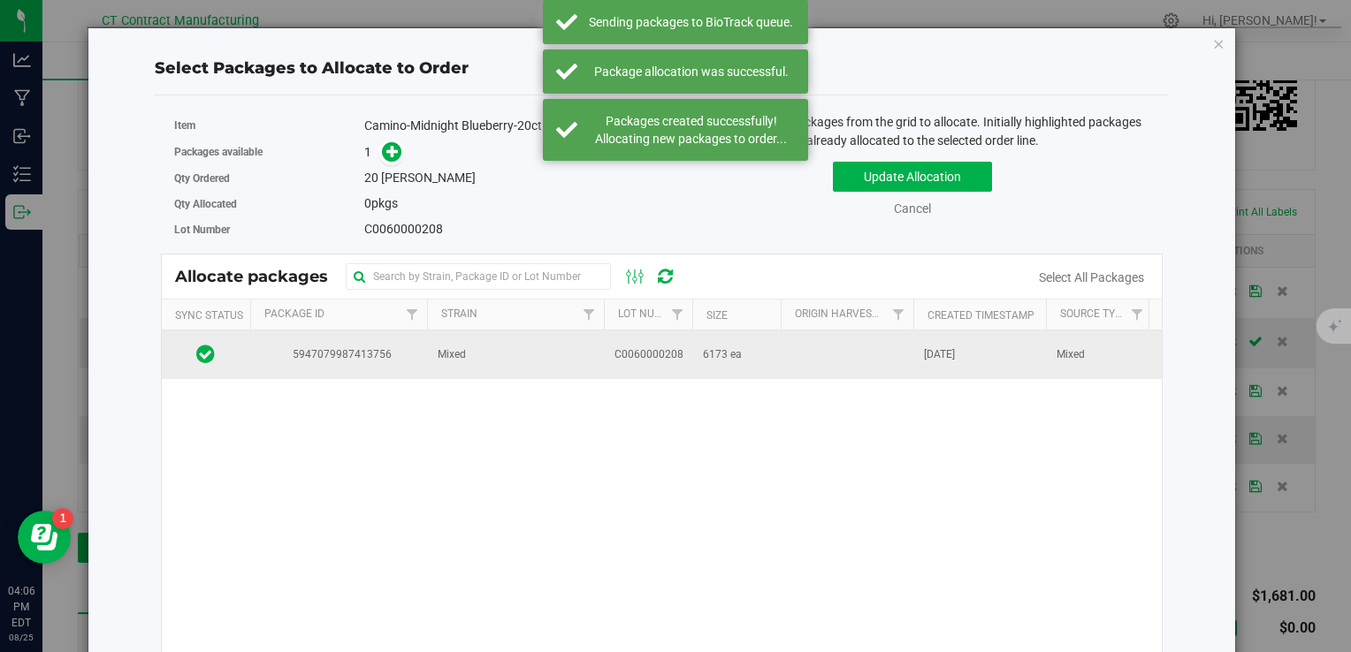
click at [495, 349] on td "Mixed" at bounding box center [515, 355] width 177 height 48
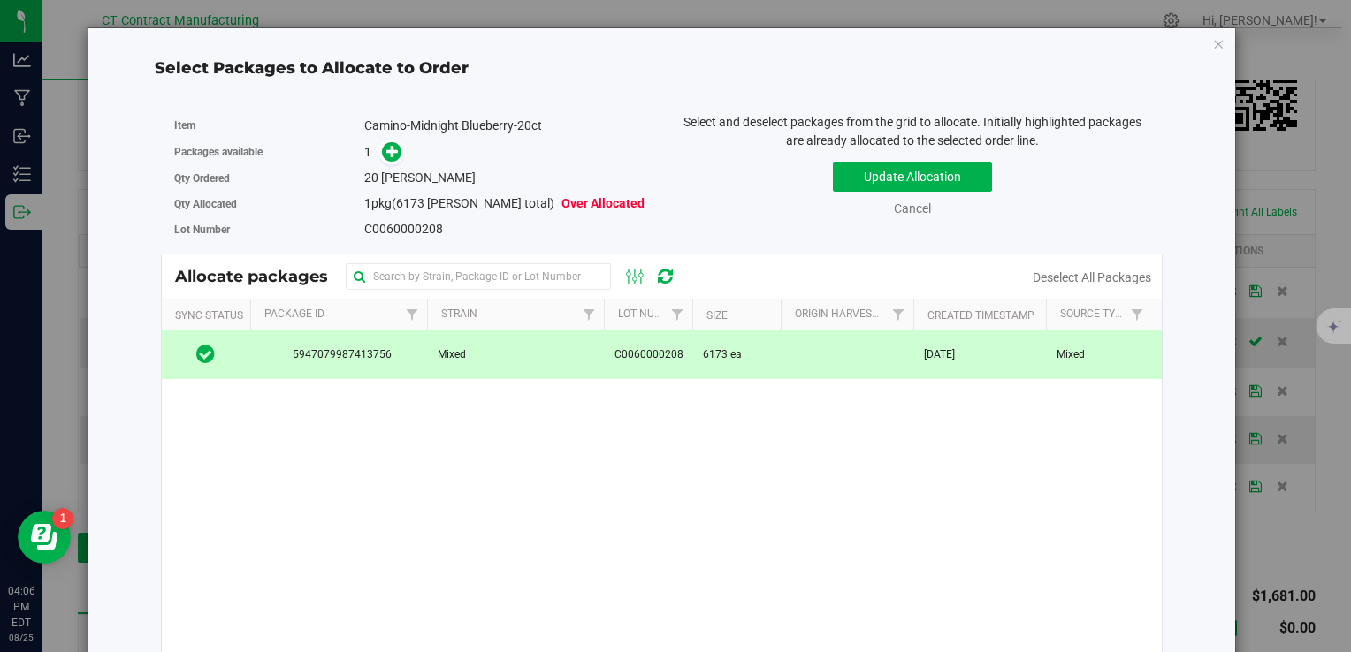
click at [398, 158] on link at bounding box center [391, 151] width 21 height 15
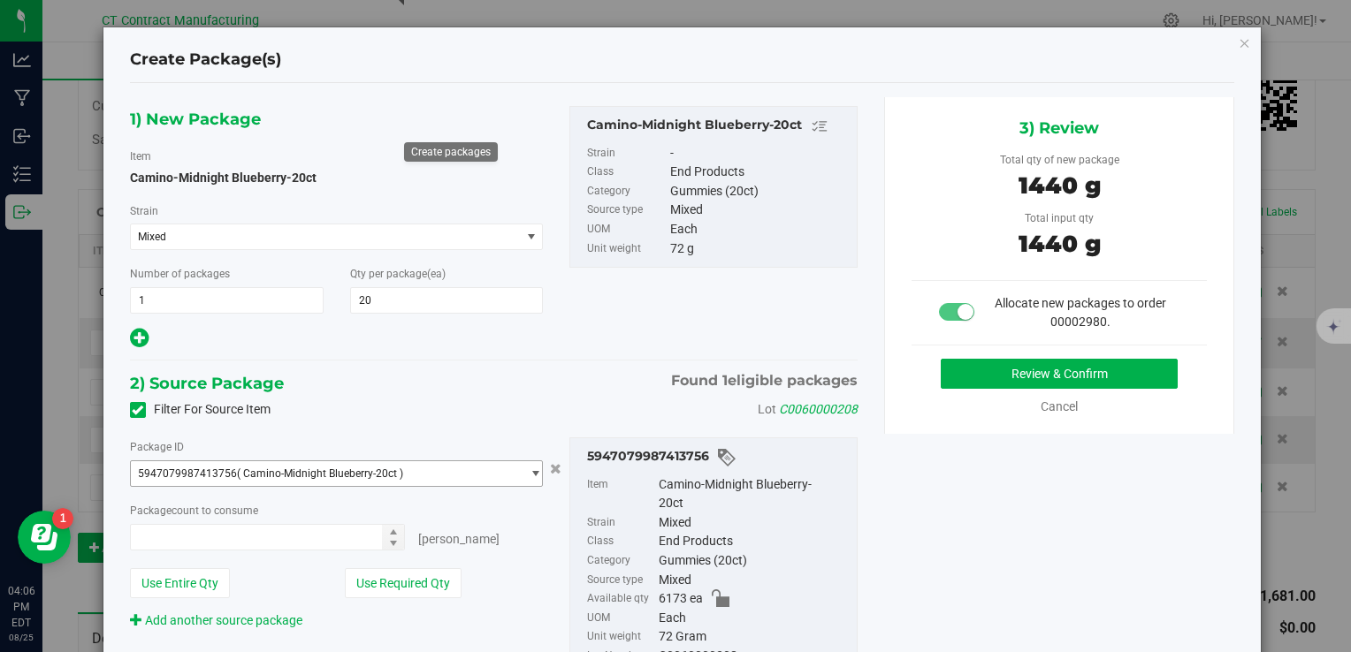
type input "20 ea"
click at [993, 362] on button "Review & Confirm" at bounding box center [1059, 374] width 237 height 30
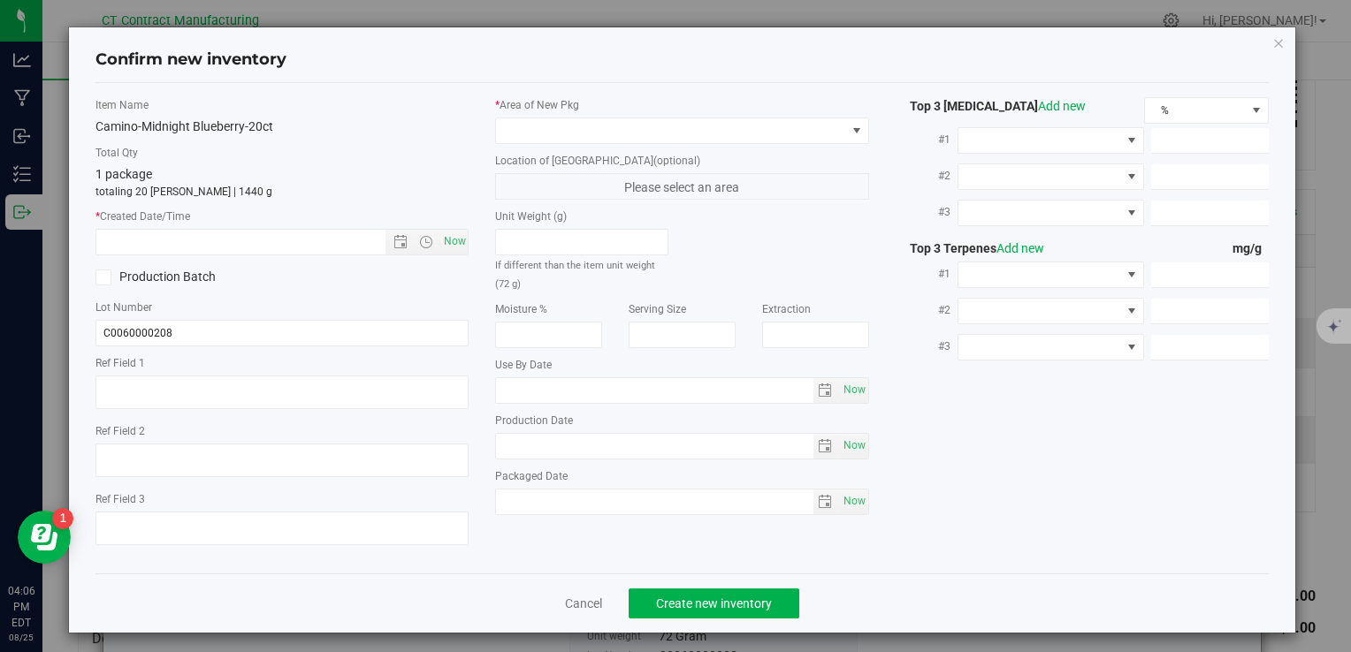
type textarea "250620-CAMMB005.270"
click at [456, 235] on span "Now" at bounding box center [454, 242] width 30 height 26
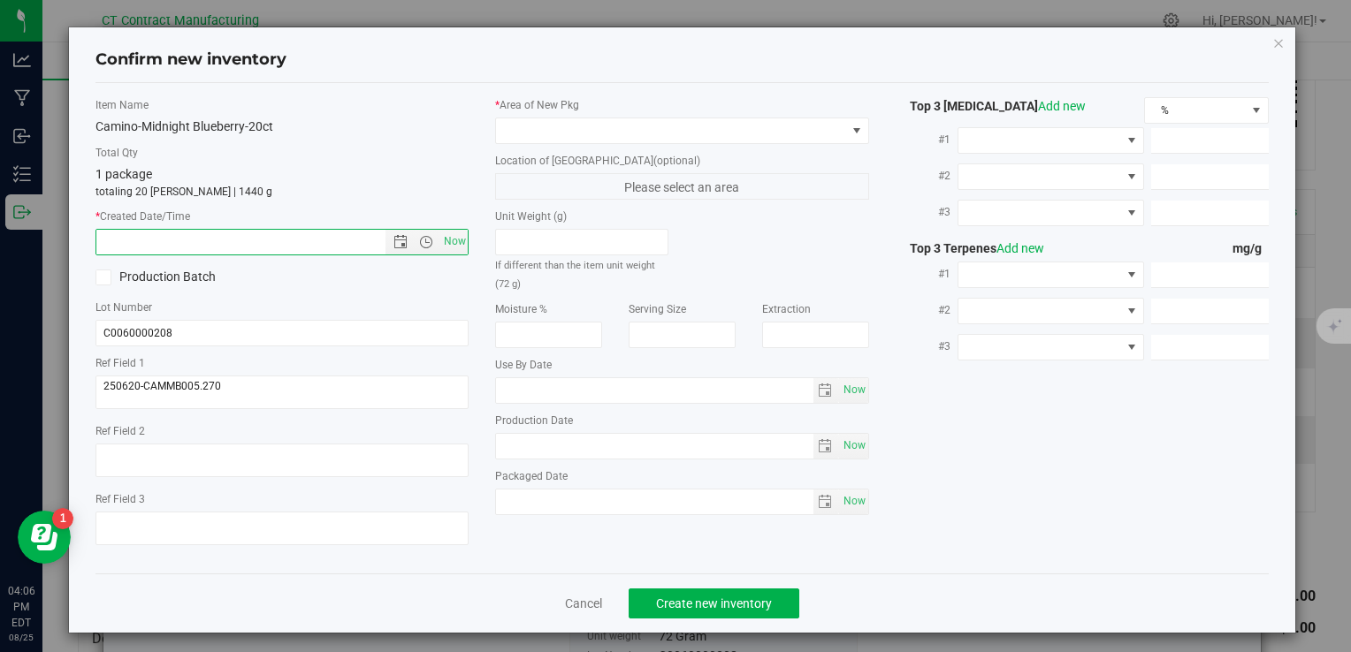
type input "8/25/2025 4:06 PM"
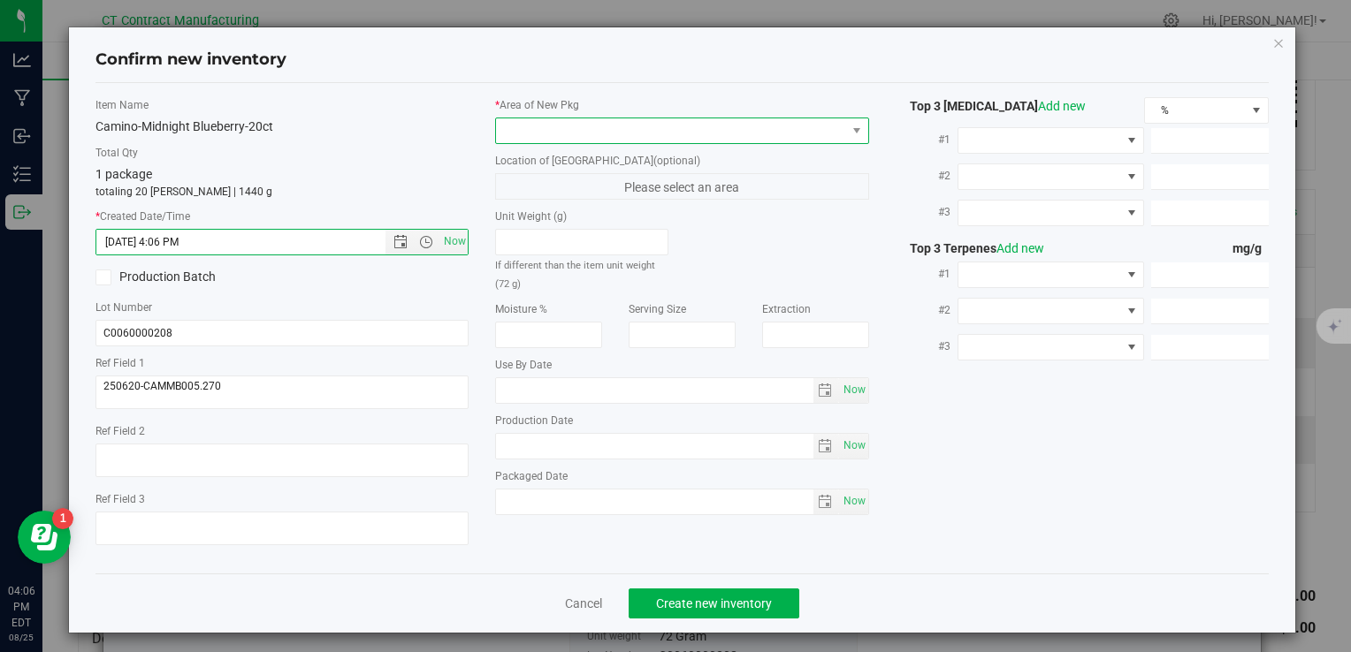
click at [561, 132] on span at bounding box center [670, 130] width 349 height 25
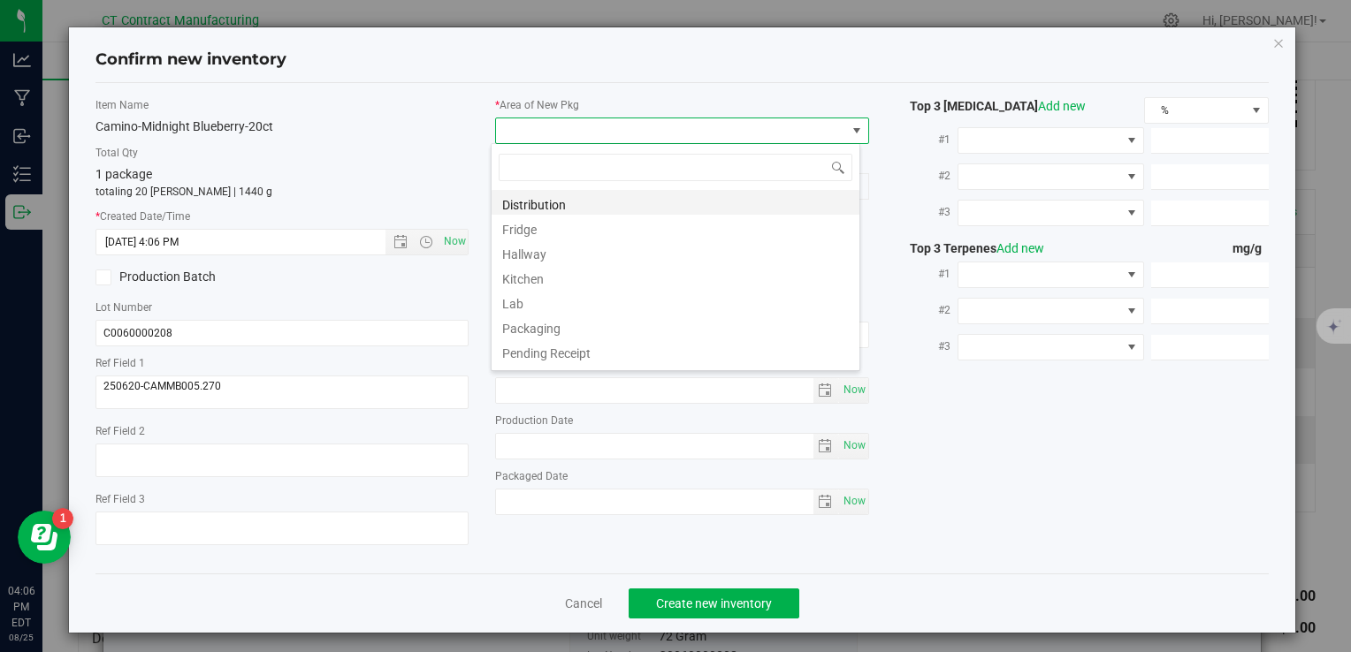
scroll to position [26, 369]
click at [562, 199] on li "Distribution" at bounding box center [675, 202] width 368 height 25
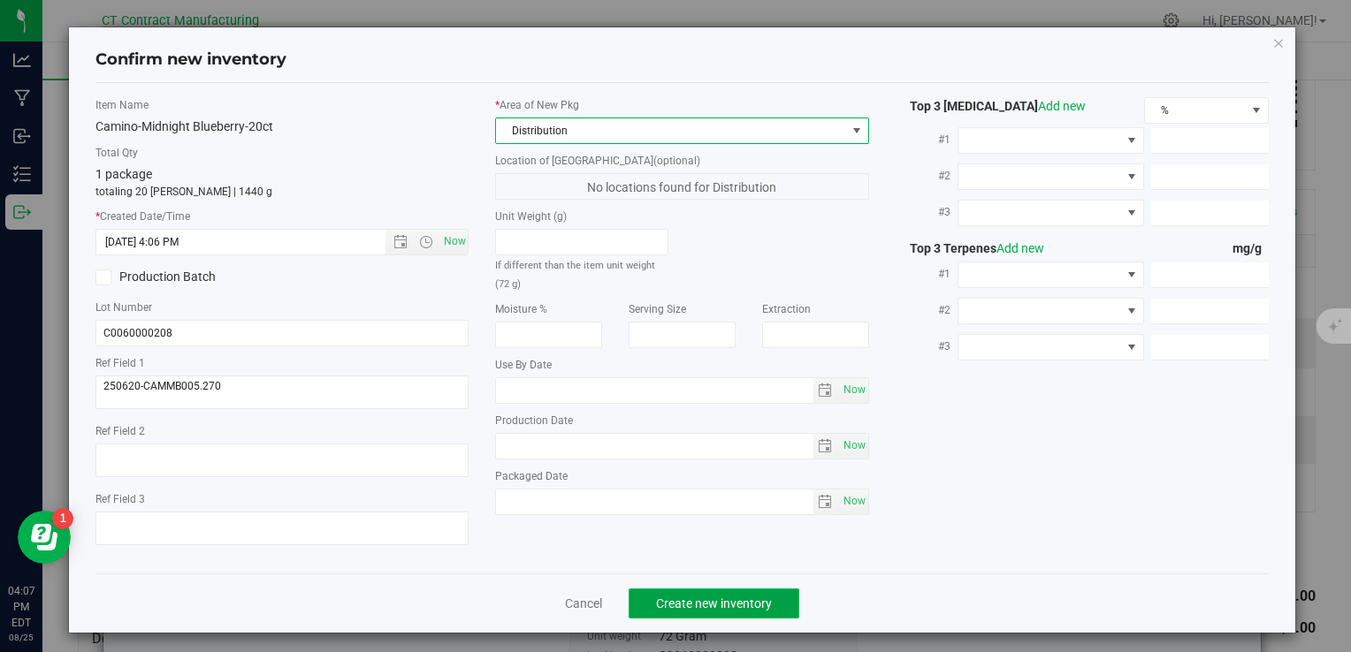
click at [702, 599] on span "Create new inventory" at bounding box center [714, 604] width 116 height 14
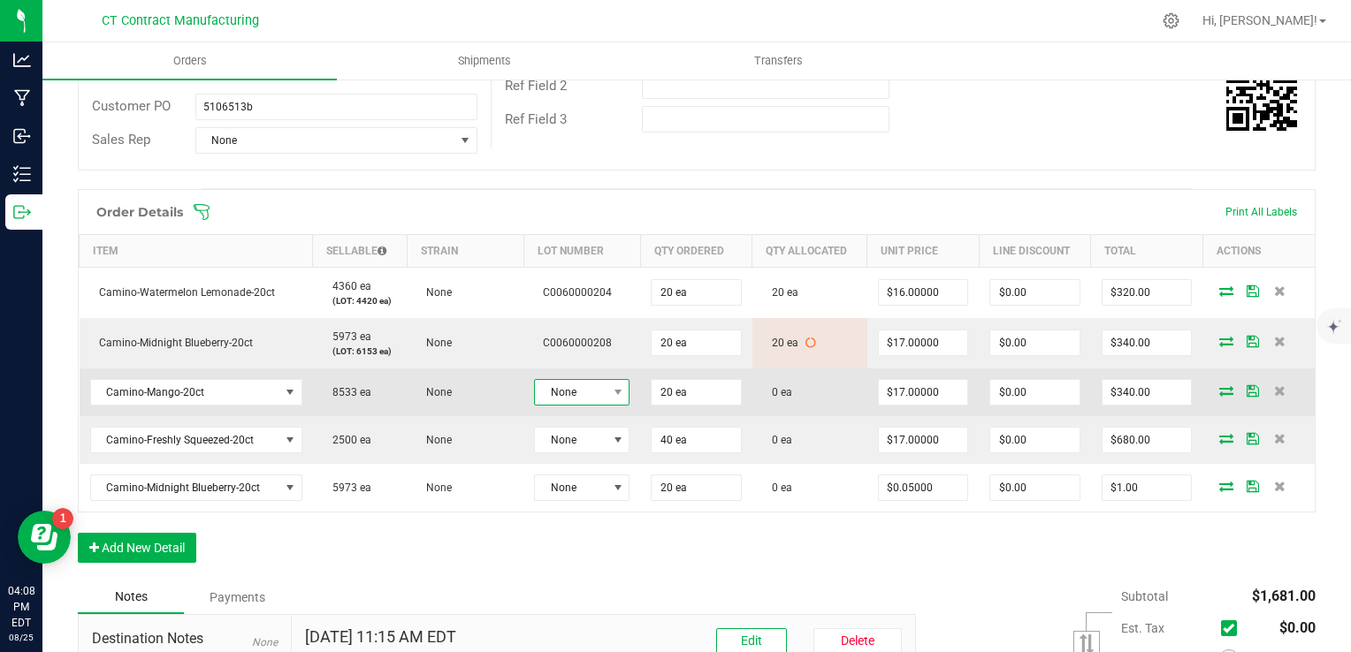
click at [590, 384] on span "None" at bounding box center [571, 392] width 72 height 25
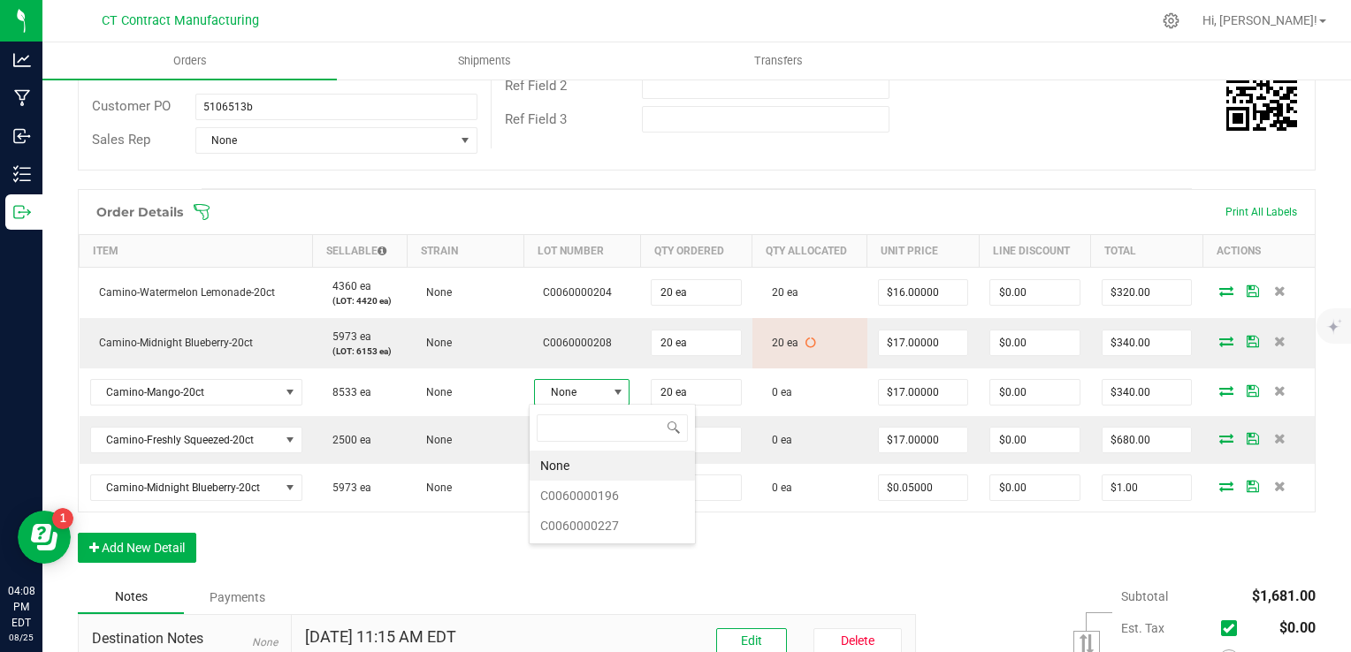
scroll to position [26, 95]
click at [626, 499] on li "C0060000196" at bounding box center [611, 496] width 165 height 30
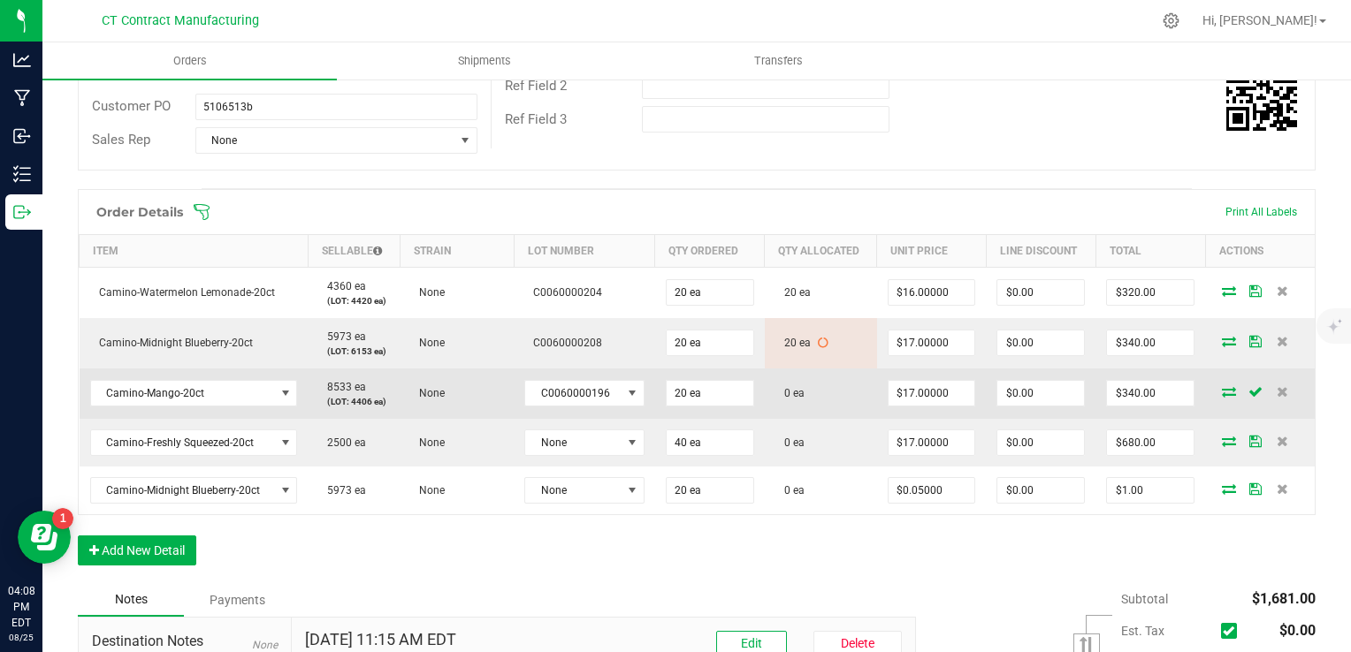
click at [1222, 395] on icon at bounding box center [1229, 391] width 14 height 11
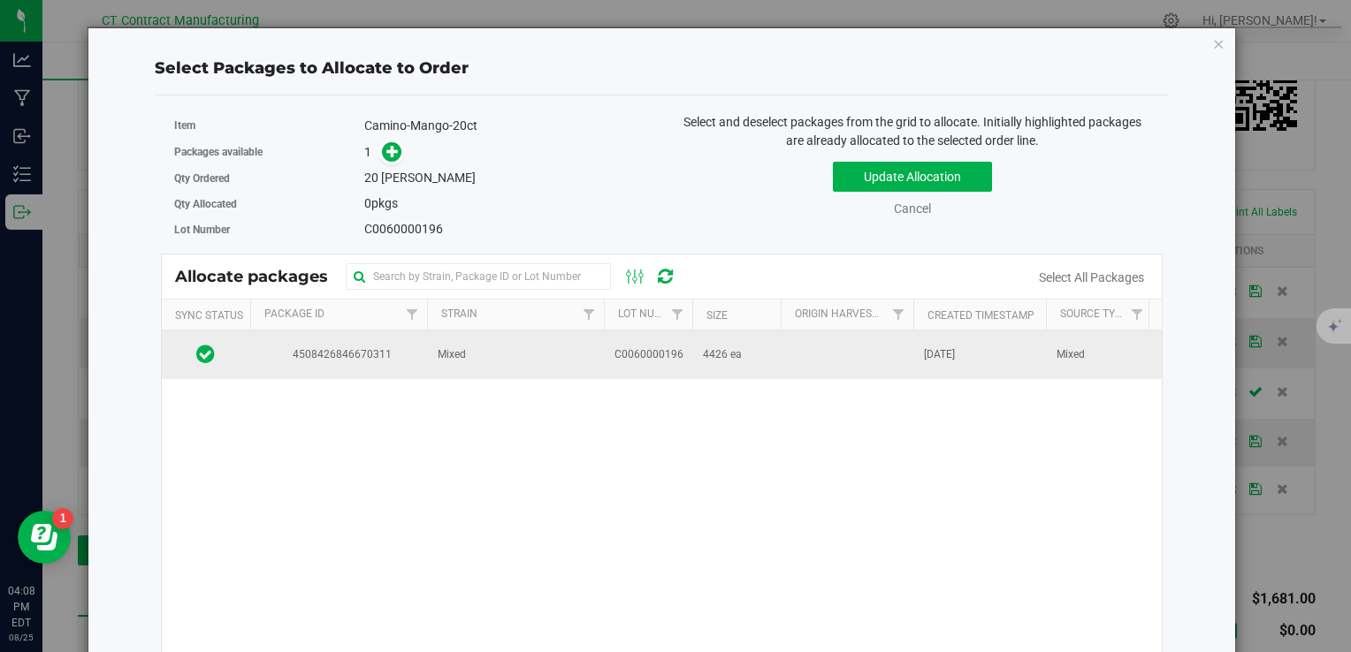
click at [488, 354] on td "Mixed" at bounding box center [515, 355] width 177 height 48
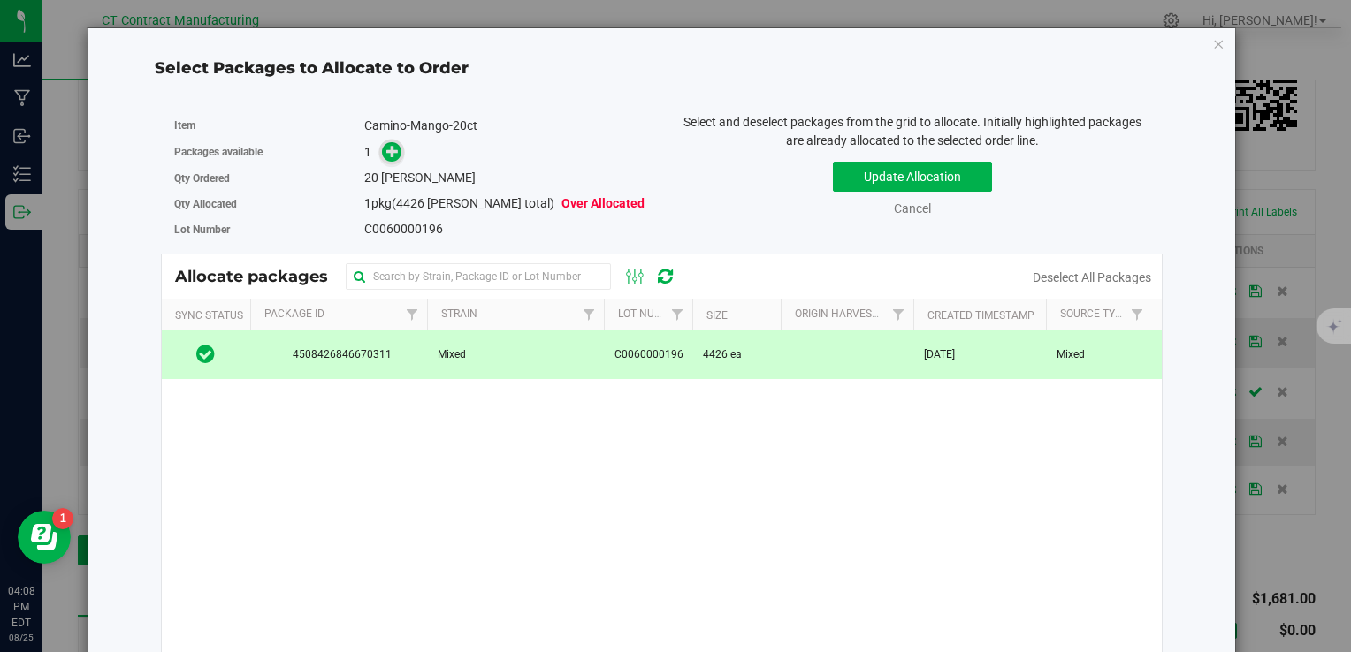
click at [387, 150] on icon at bounding box center [392, 151] width 12 height 12
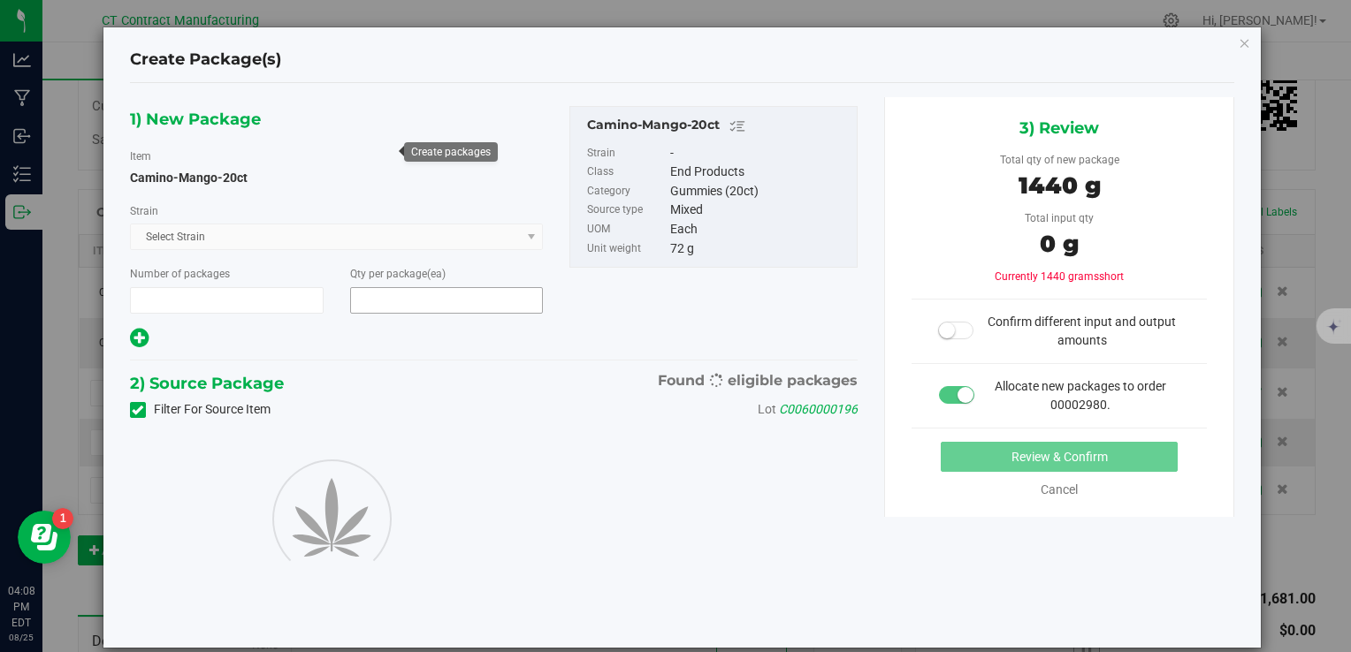
type input "1"
type input "20"
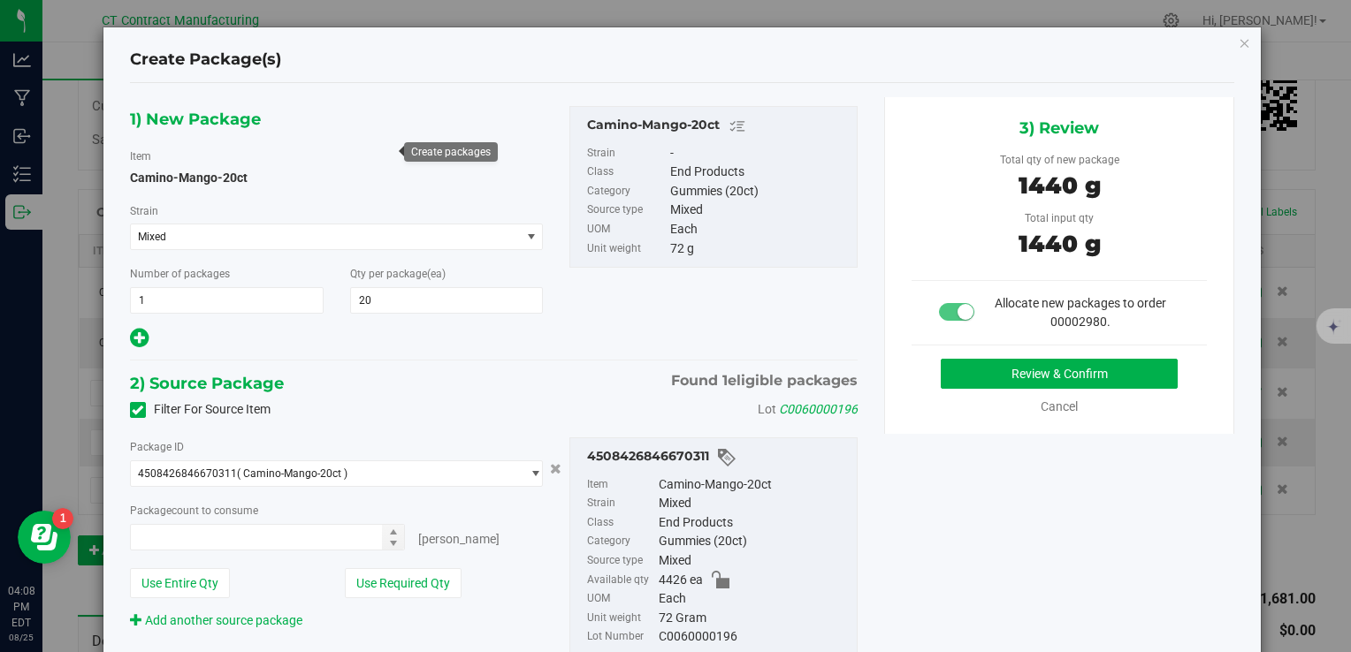
type input "20 ea"
click at [1002, 369] on button "Review & Confirm" at bounding box center [1059, 374] width 237 height 30
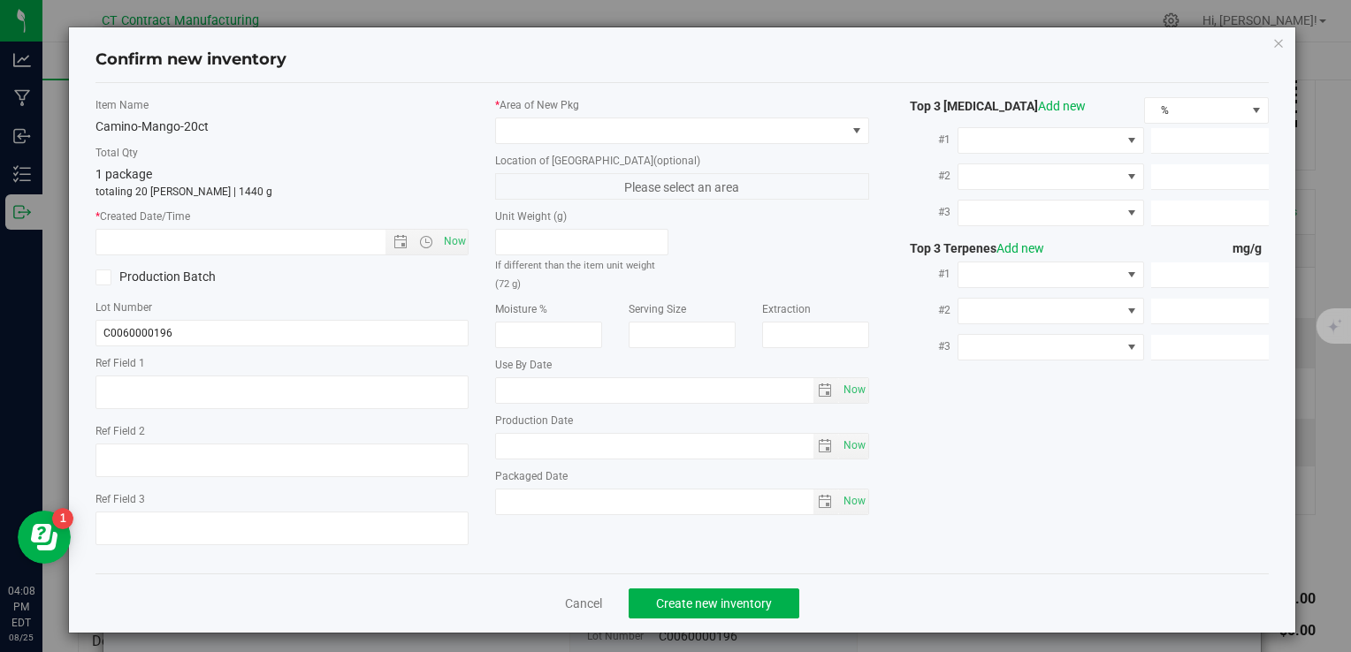
type textarea "250604-CAMMGO003"
click at [449, 246] on span "Now" at bounding box center [454, 242] width 30 height 26
type input "8/25/2025 4:08 PM"
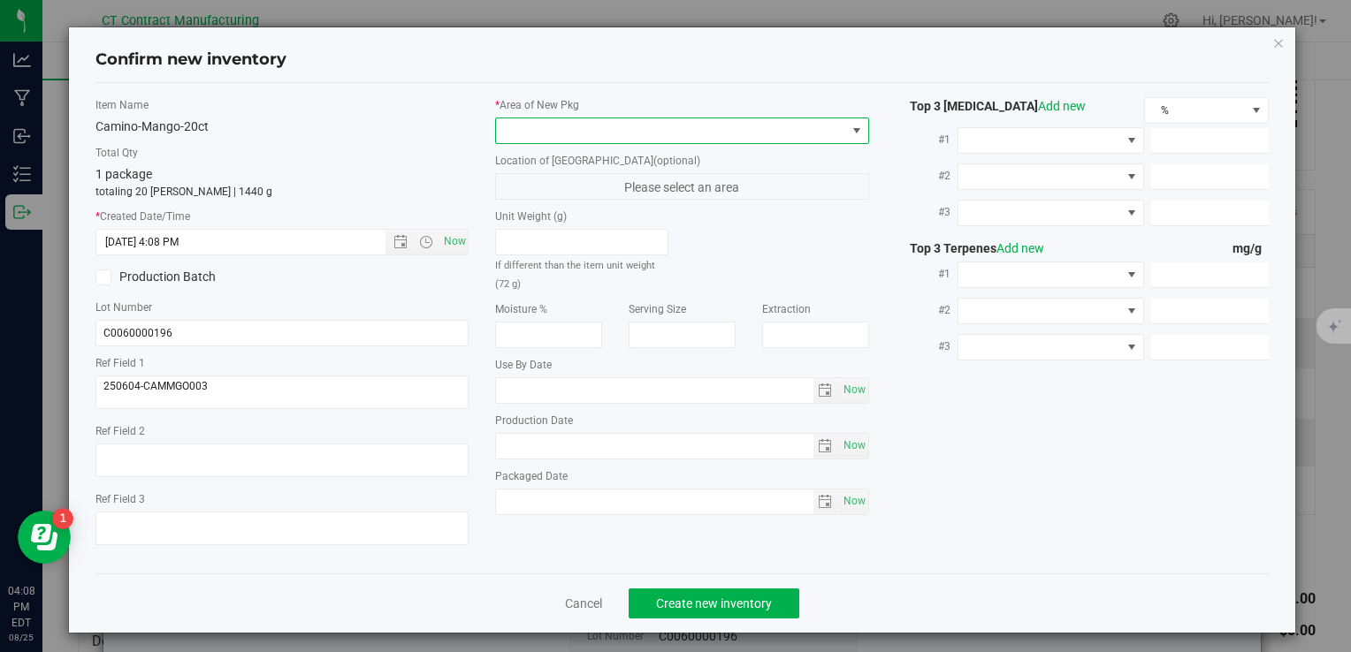
click at [565, 128] on span at bounding box center [670, 130] width 349 height 25
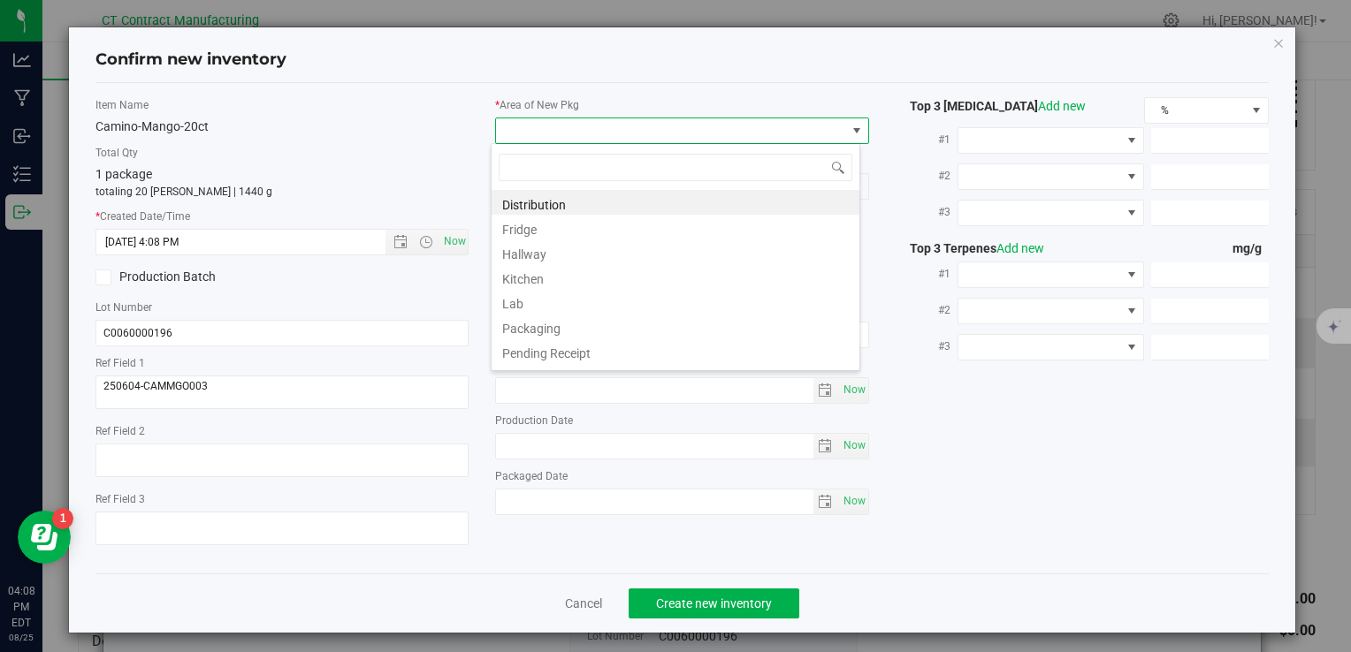
scroll to position [26, 369]
click at [576, 203] on li "Distribution" at bounding box center [675, 202] width 368 height 25
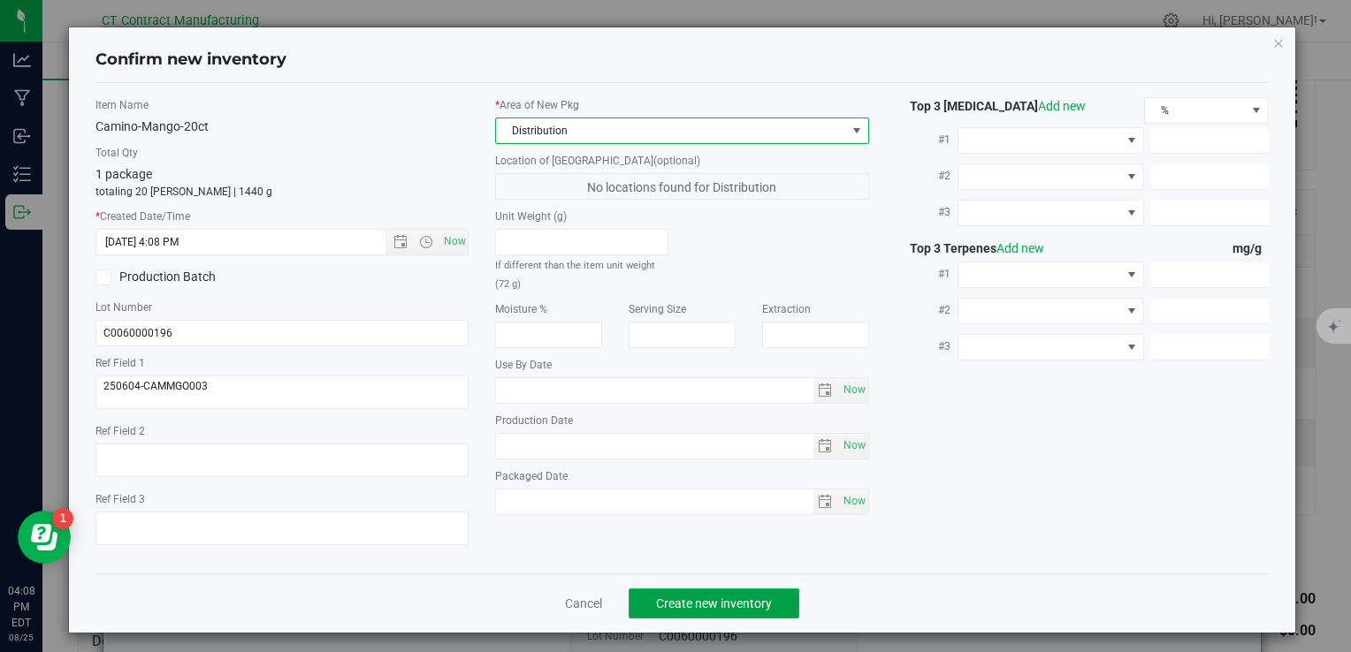
click at [680, 603] on span "Create new inventory" at bounding box center [714, 604] width 116 height 14
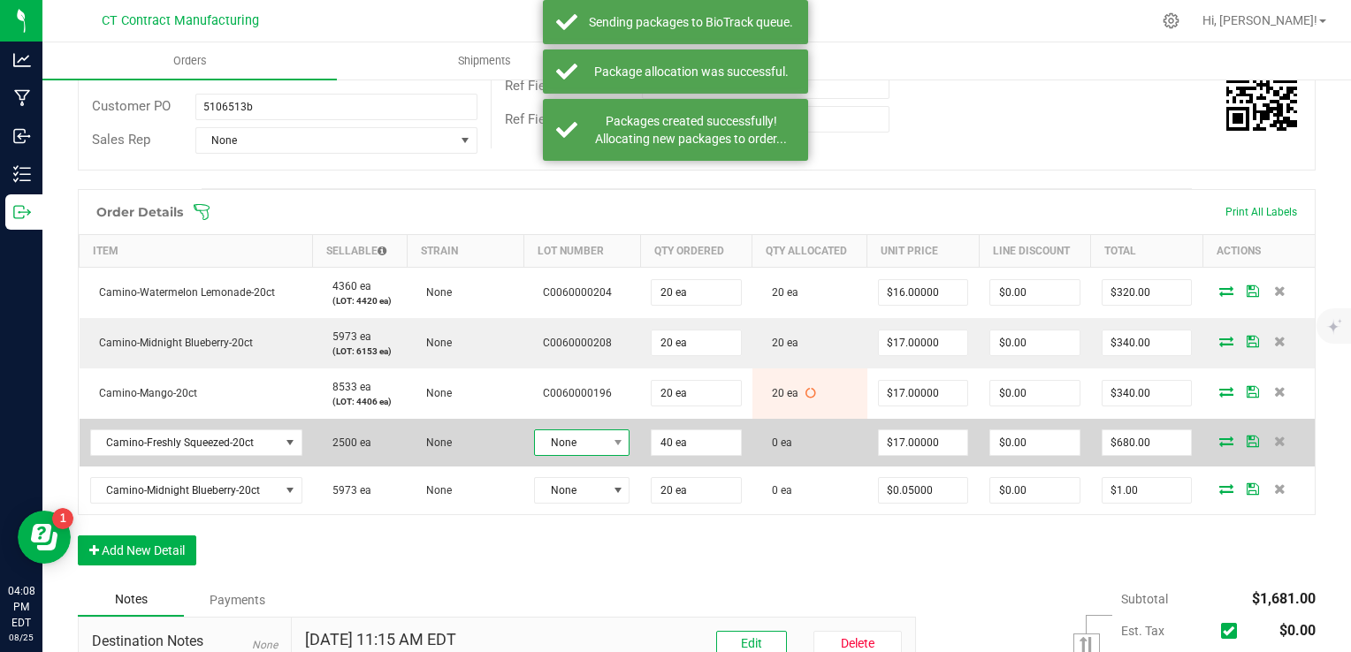
click at [612, 448] on span at bounding box center [617, 442] width 22 height 25
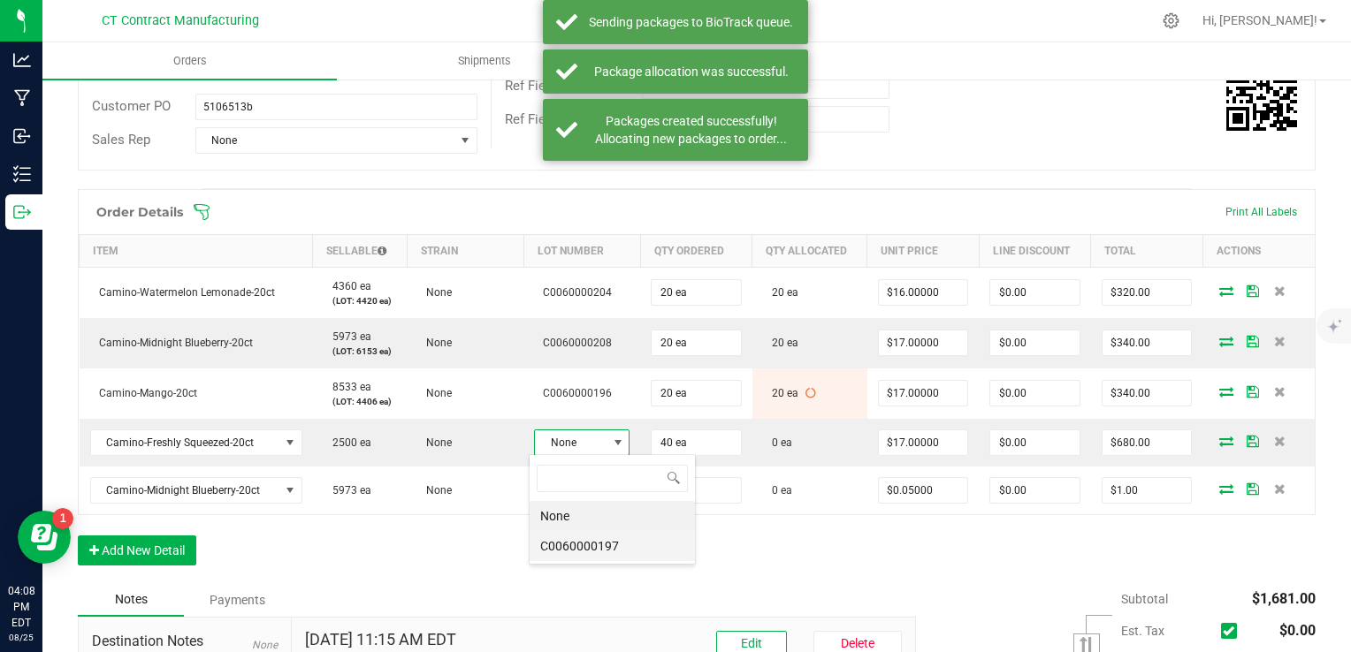
click at [608, 541] on li "C0060000197" at bounding box center [611, 546] width 165 height 30
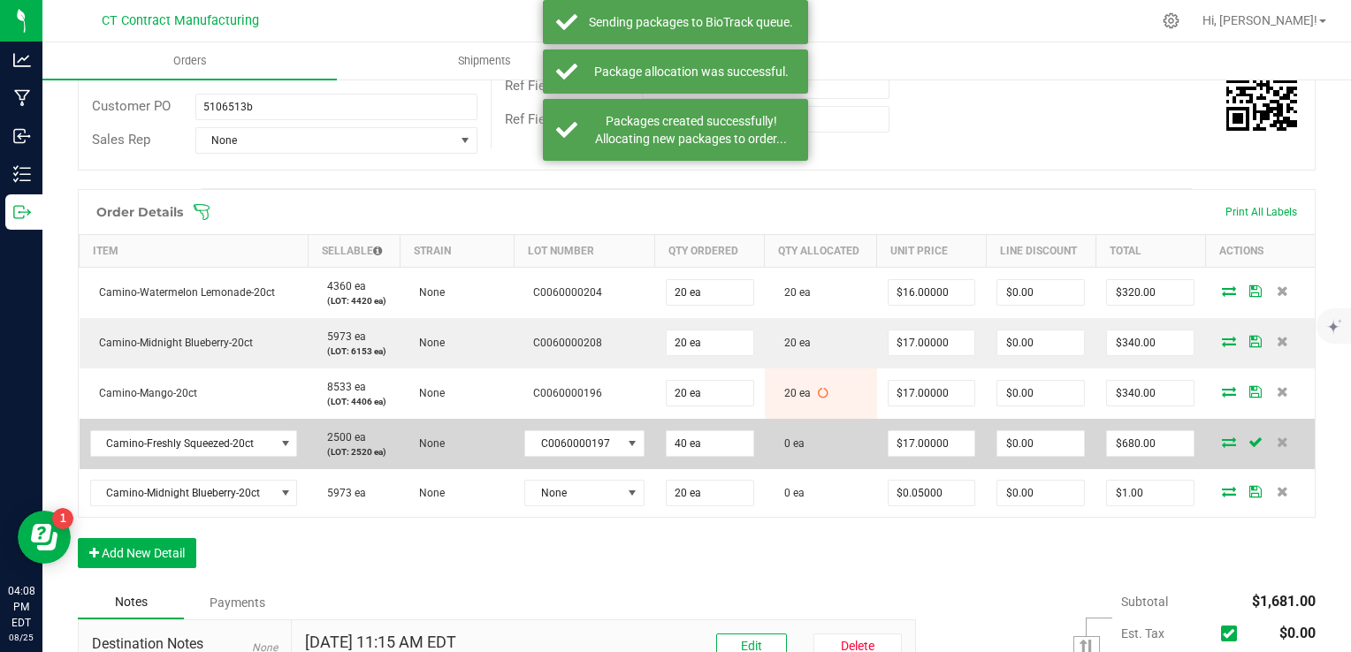
click at [1222, 446] on icon at bounding box center [1229, 442] width 14 height 11
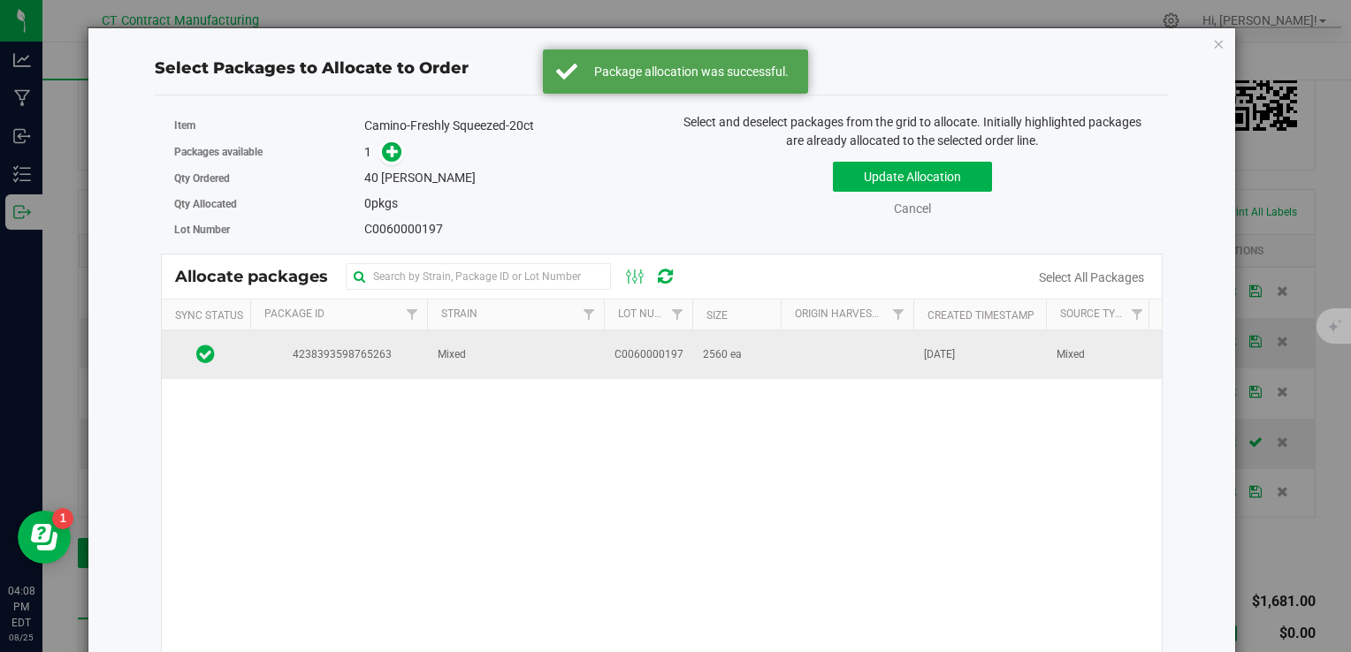
click at [665, 363] on td "C0060000197" at bounding box center [648, 355] width 88 height 48
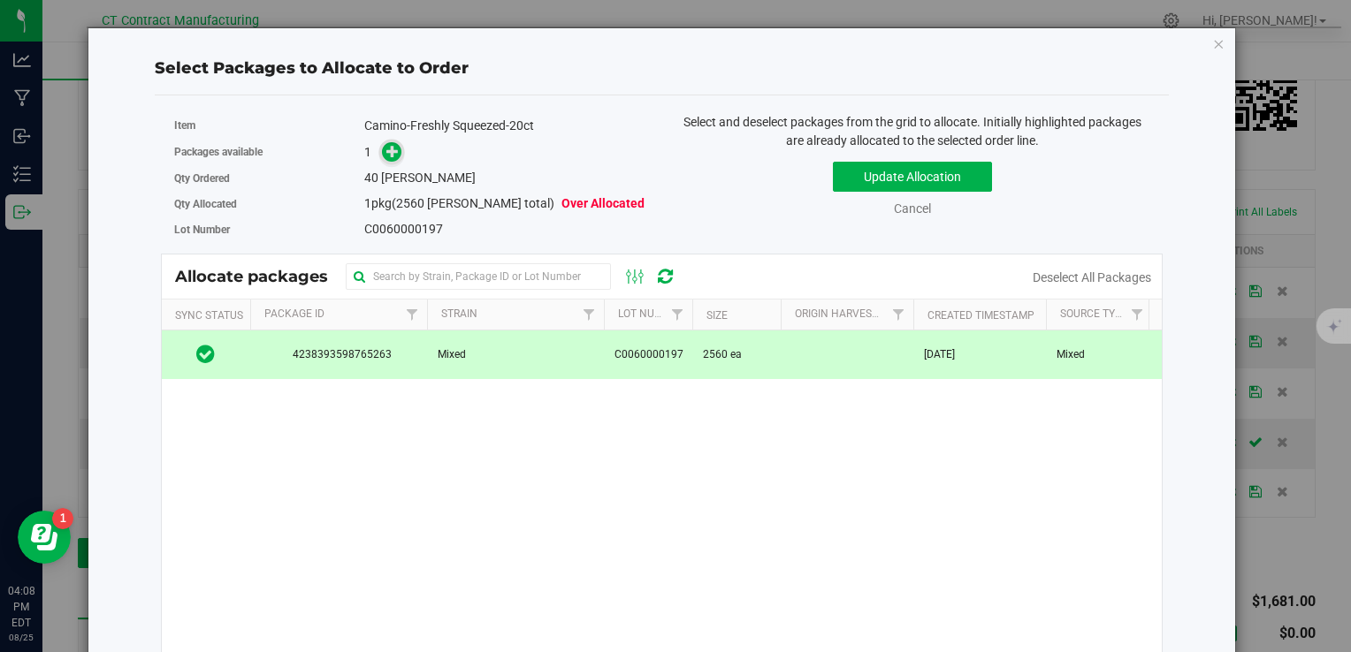
click at [386, 144] on icon at bounding box center [392, 150] width 12 height 12
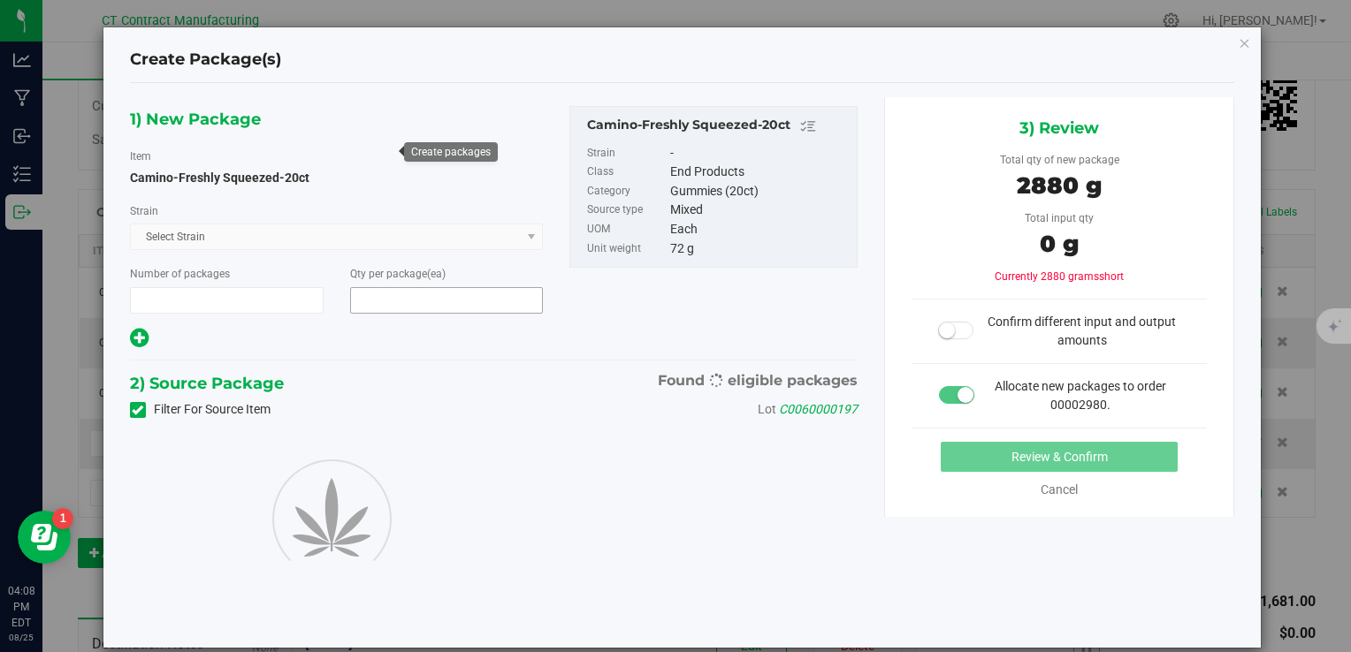
type input "1"
type input "40"
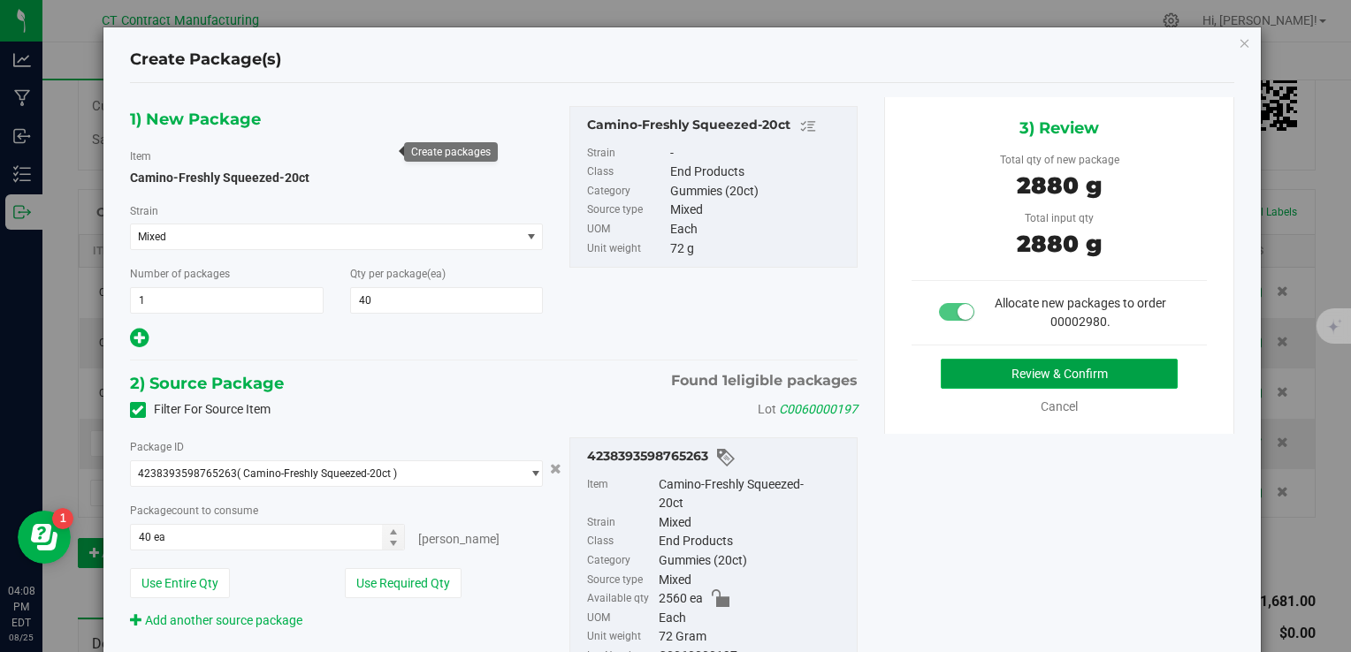
click at [964, 376] on button "Review & Confirm" at bounding box center [1059, 374] width 237 height 30
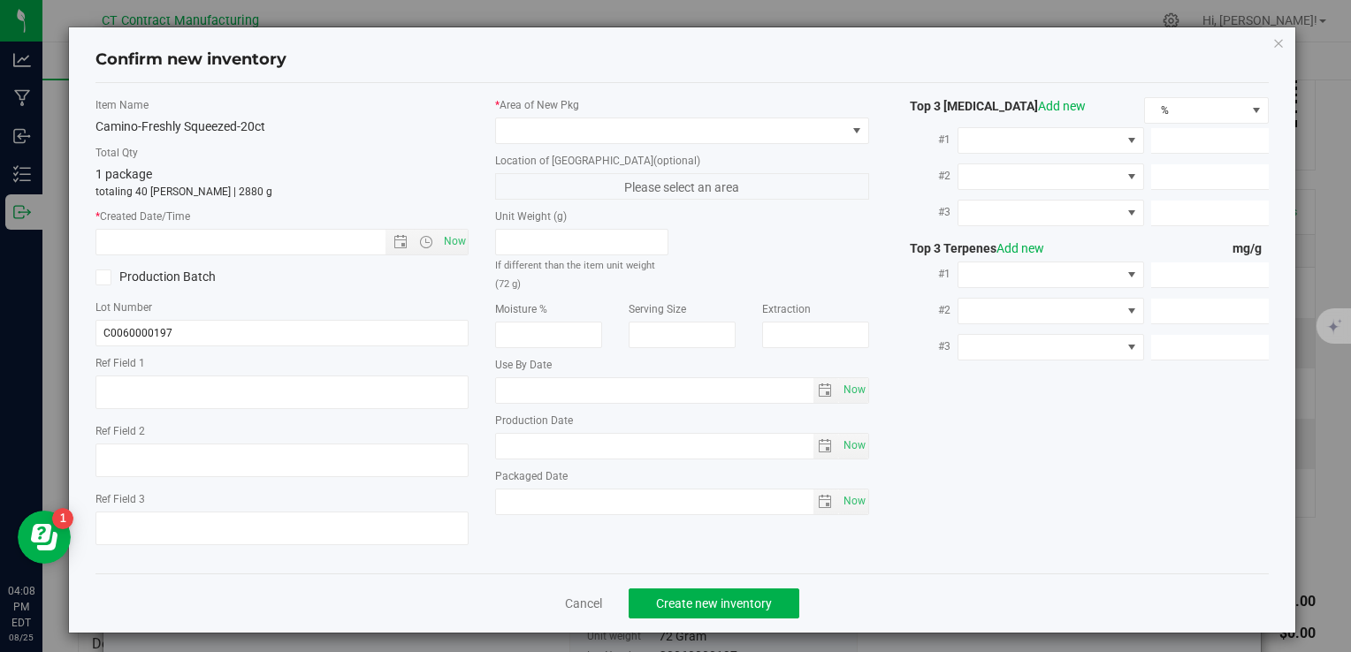
type textarea "250606-CAMFS005"
click at [452, 242] on span "Now" at bounding box center [454, 242] width 30 height 26
type input "8/25/2025 4:08 PM"
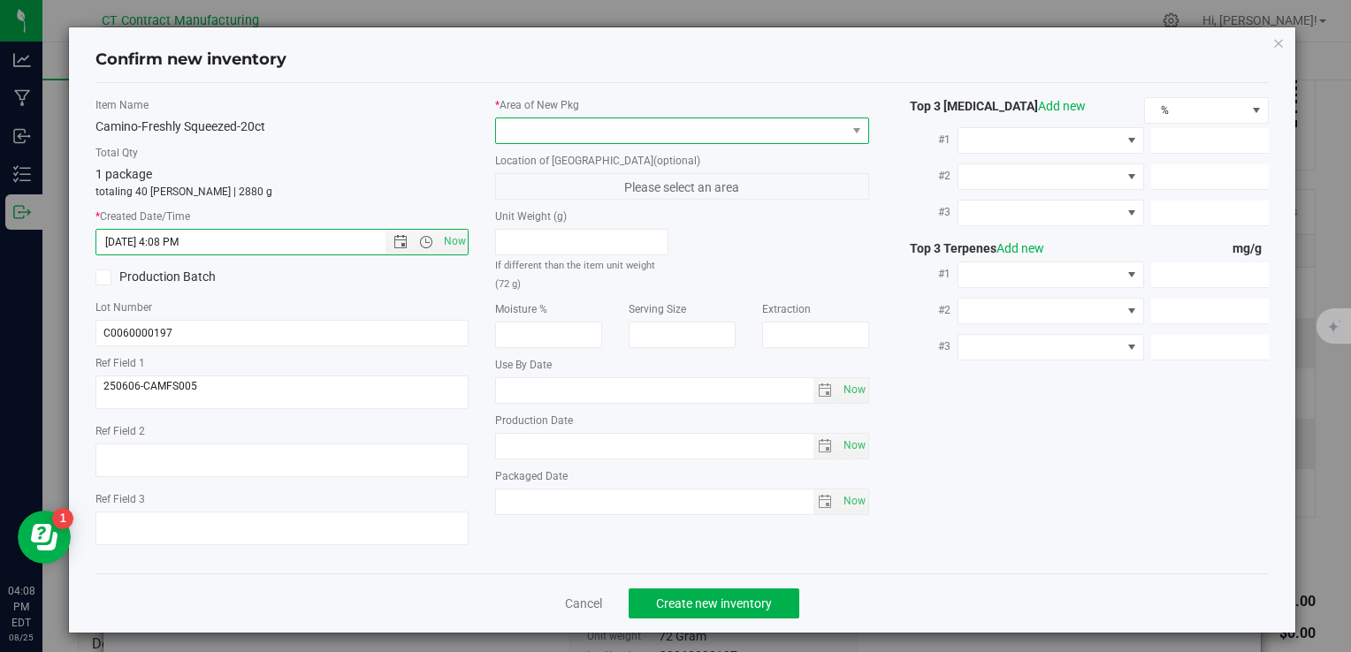
click at [565, 128] on span at bounding box center [670, 130] width 349 height 25
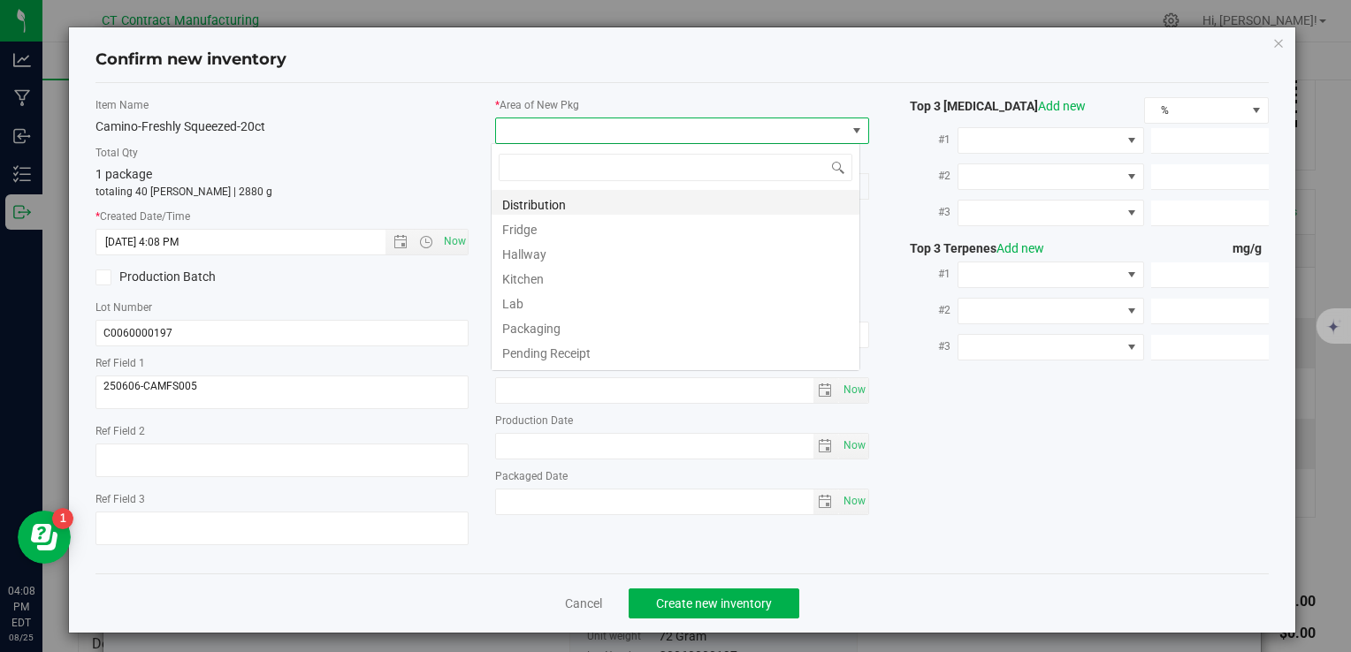
scroll to position [26, 369]
click at [594, 202] on li "Distribution" at bounding box center [675, 202] width 368 height 25
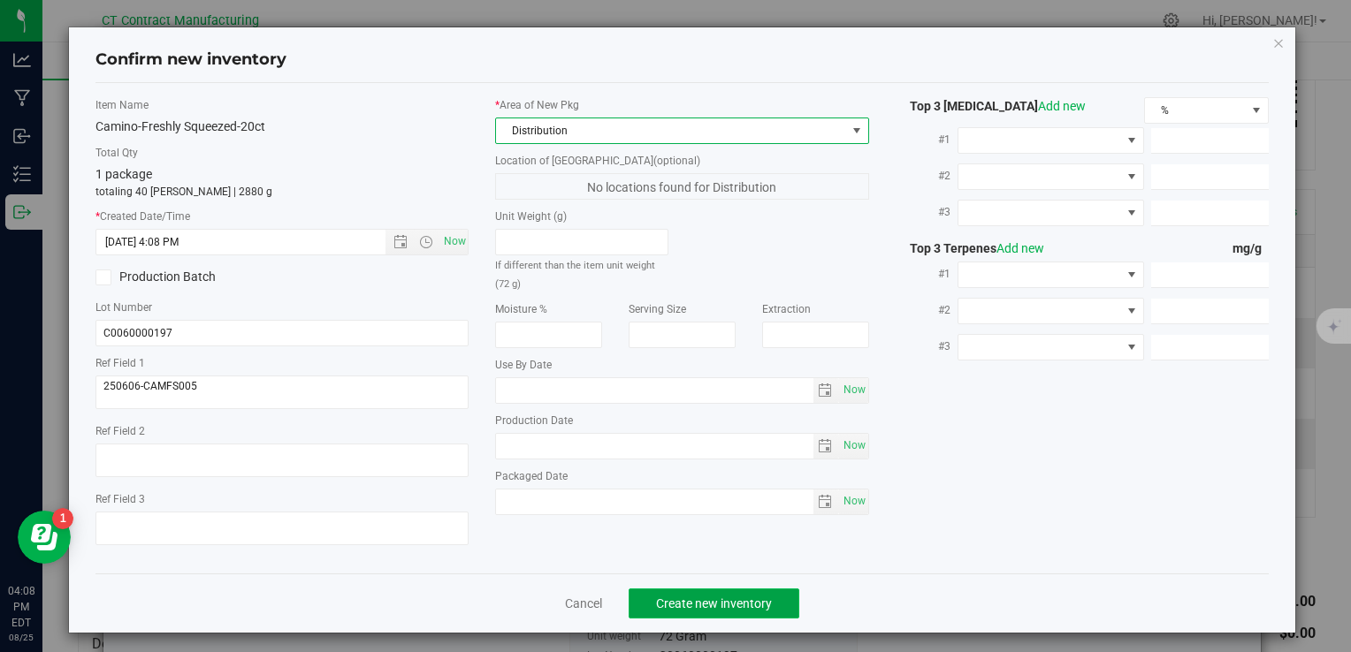
click at [670, 600] on span "Create new inventory" at bounding box center [714, 604] width 116 height 14
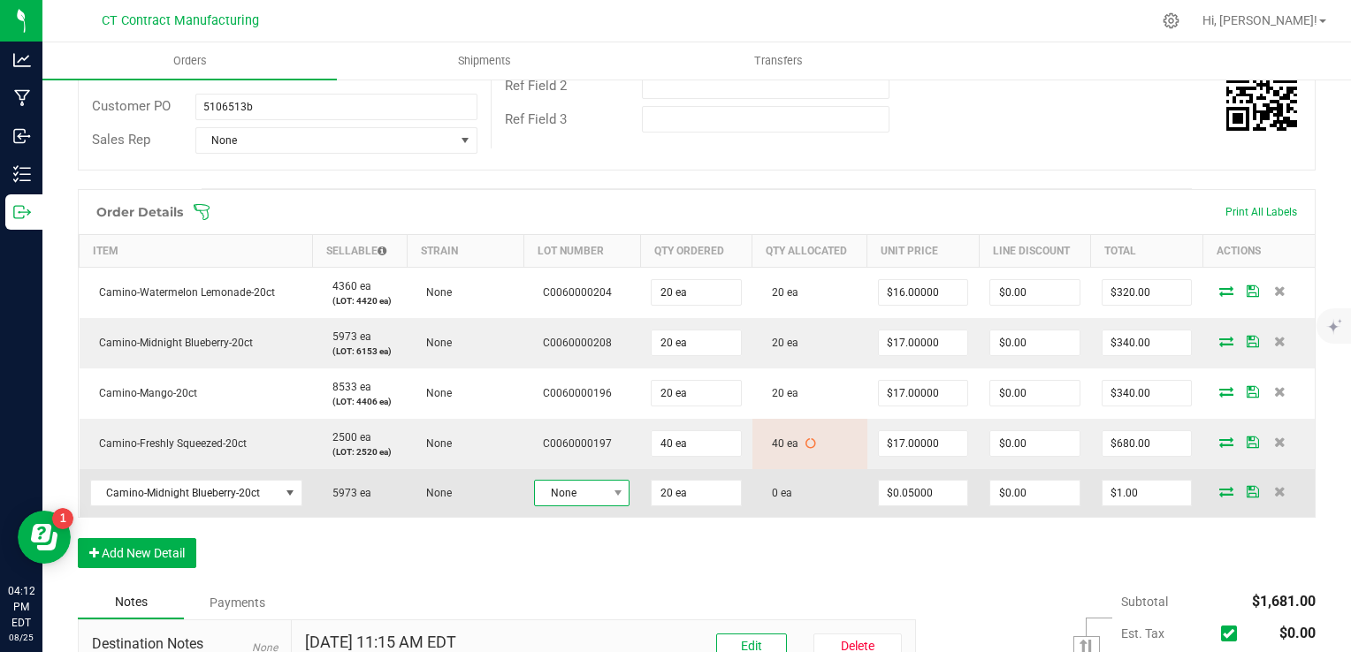
click at [588, 504] on span "None" at bounding box center [581, 493] width 95 height 27
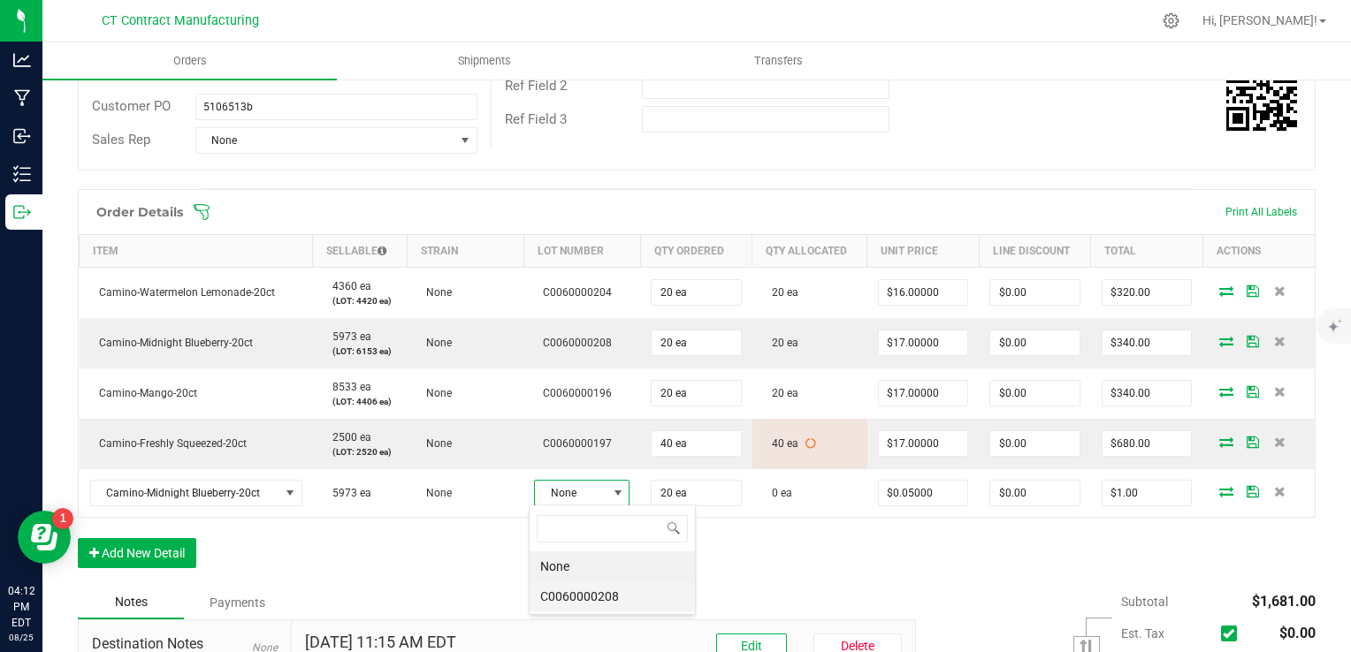
click at [610, 590] on li "C0060000208" at bounding box center [611, 597] width 165 height 30
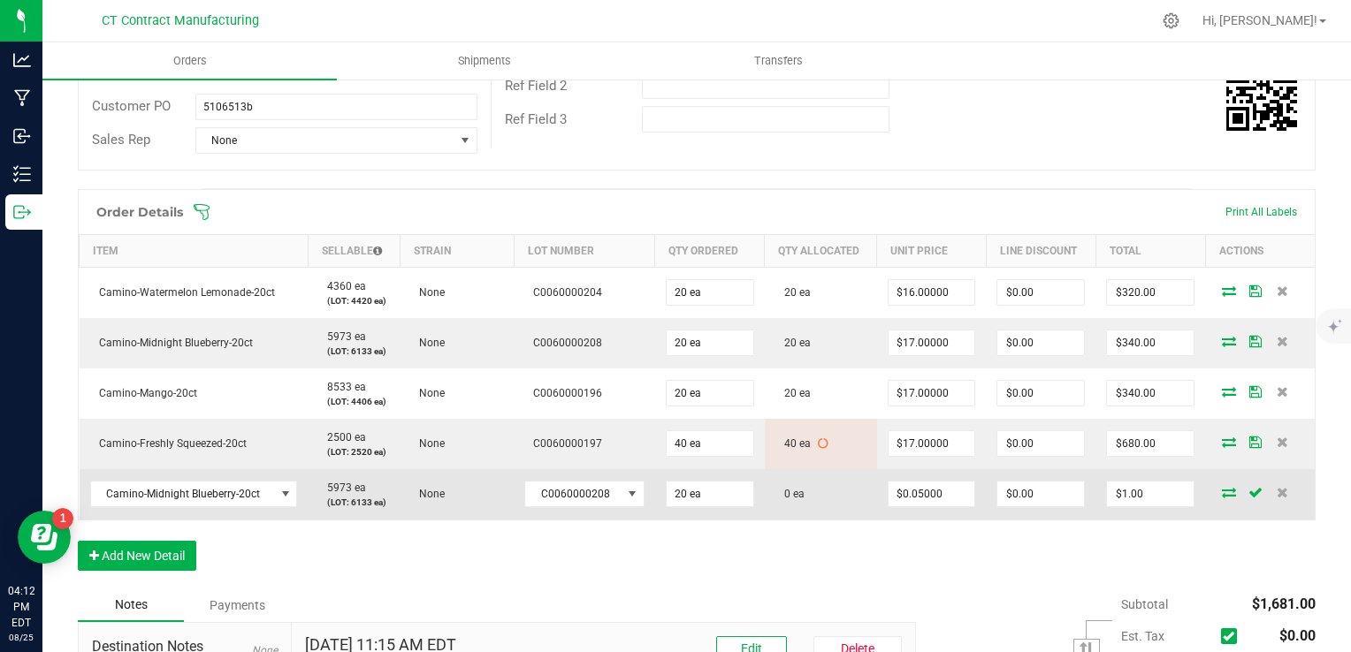
click at [1222, 491] on icon at bounding box center [1229, 492] width 14 height 11
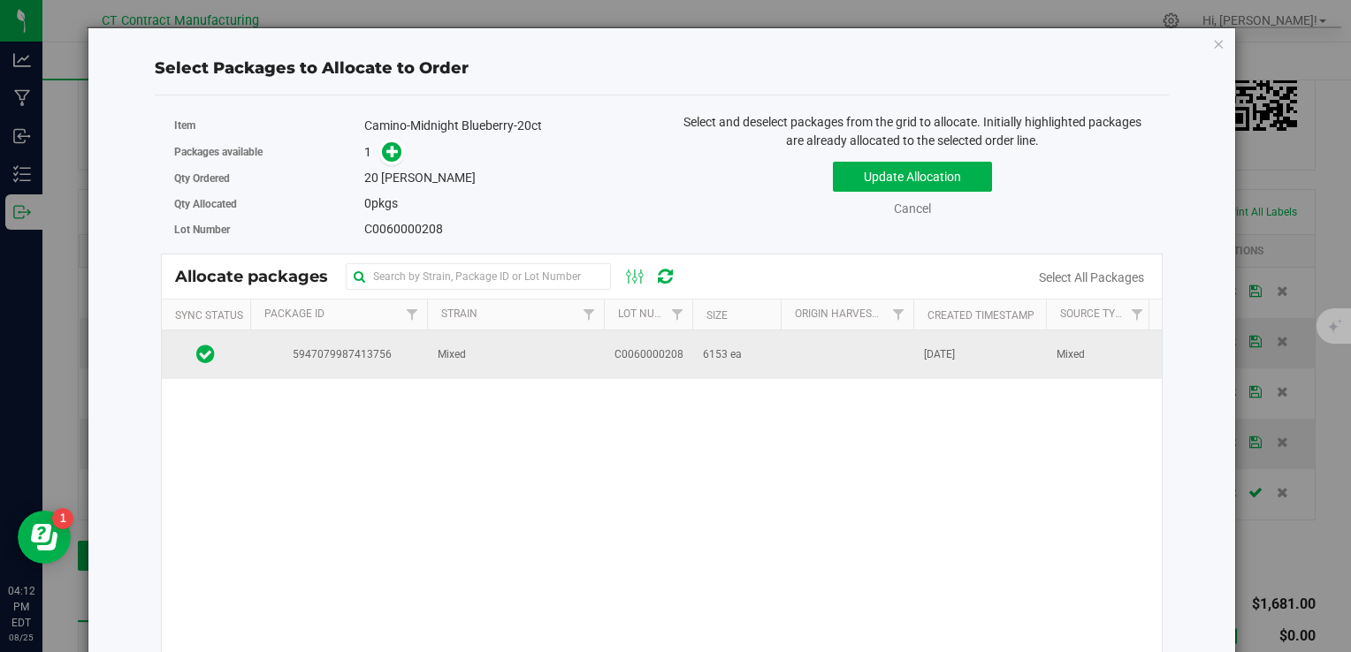
click at [628, 347] on span "C0060000208" at bounding box center [648, 355] width 69 height 17
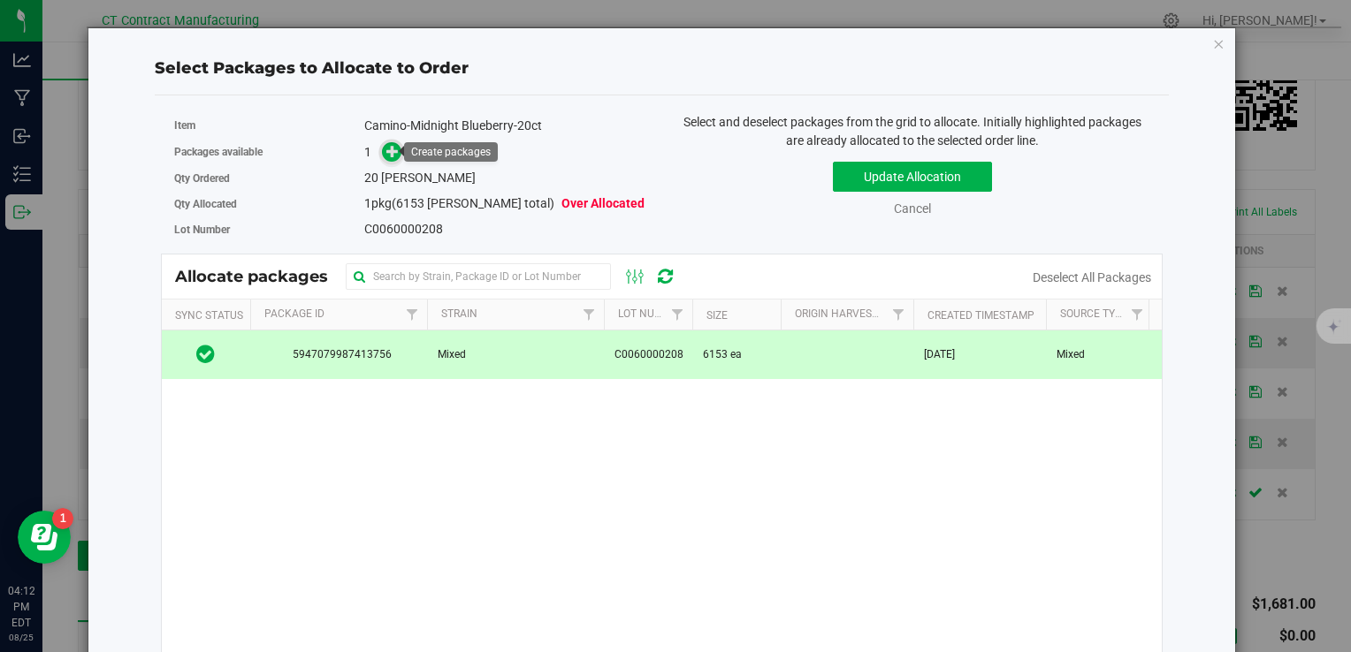
click at [381, 147] on span at bounding box center [391, 151] width 20 height 20
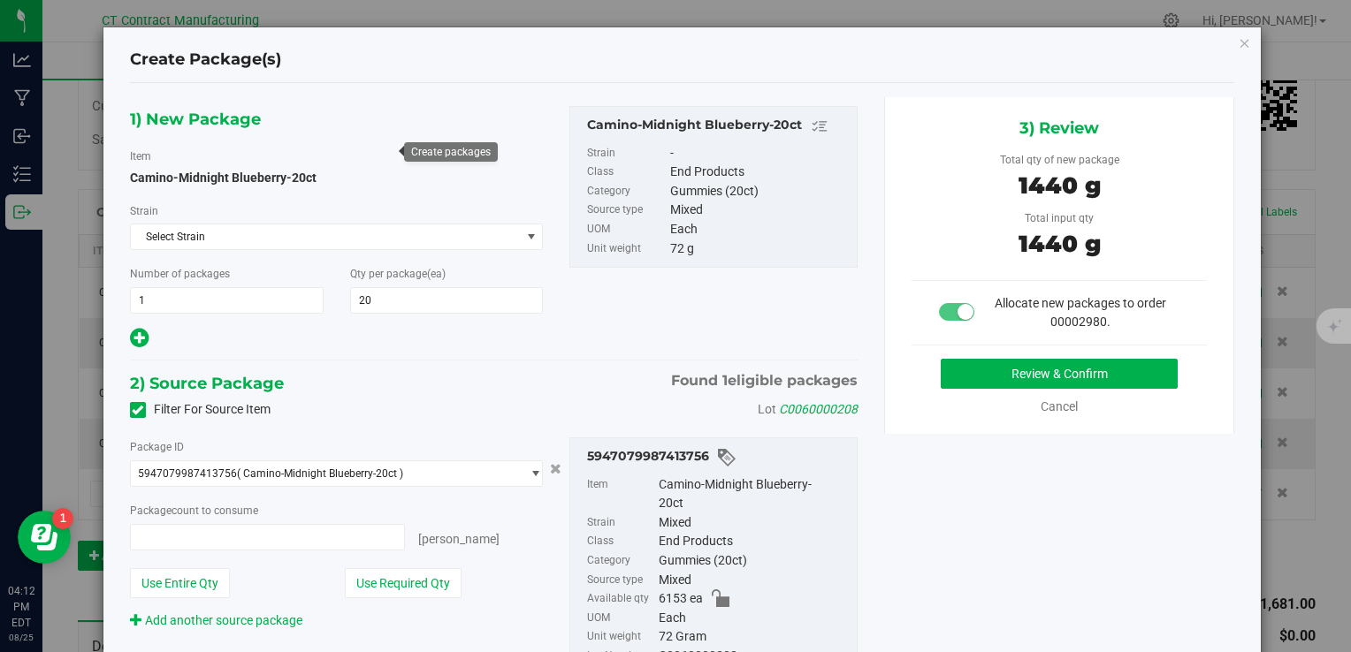
type input "20"
type input "20 ea"
click at [980, 384] on button "Review & Confirm" at bounding box center [1059, 374] width 237 height 30
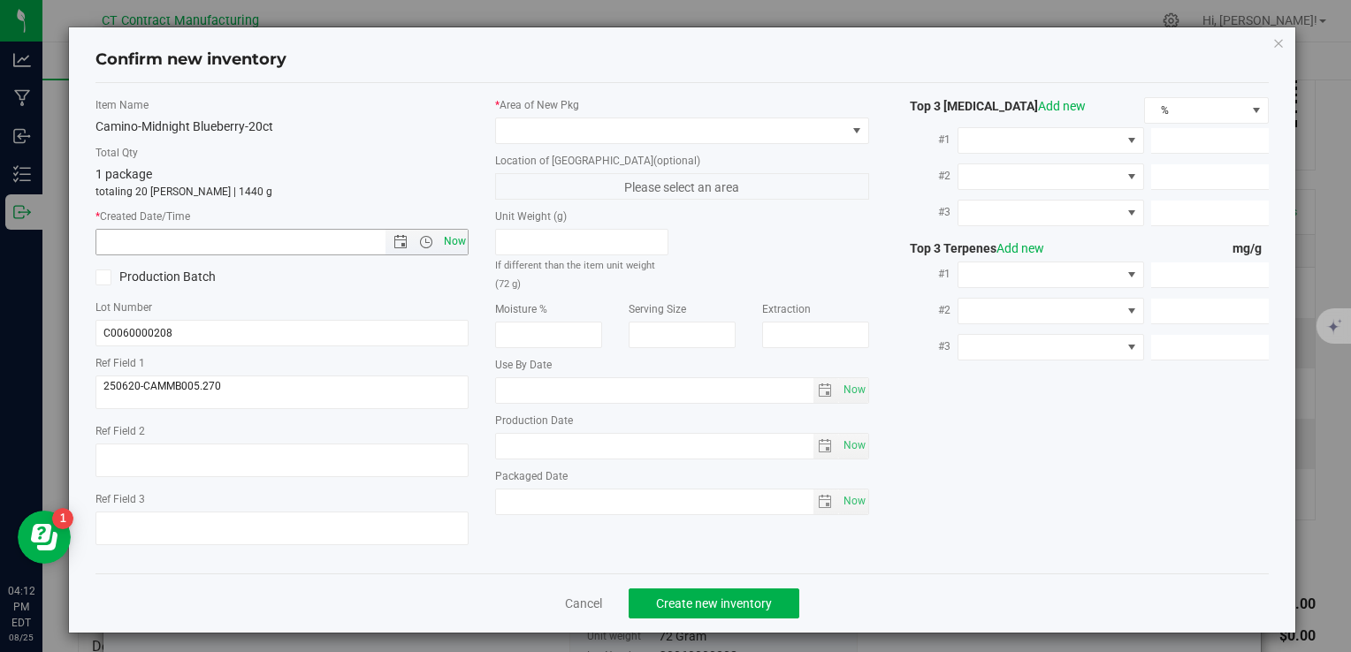
click at [446, 241] on span "Now" at bounding box center [454, 242] width 30 height 26
type input "8/25/2025 4:12 PM"
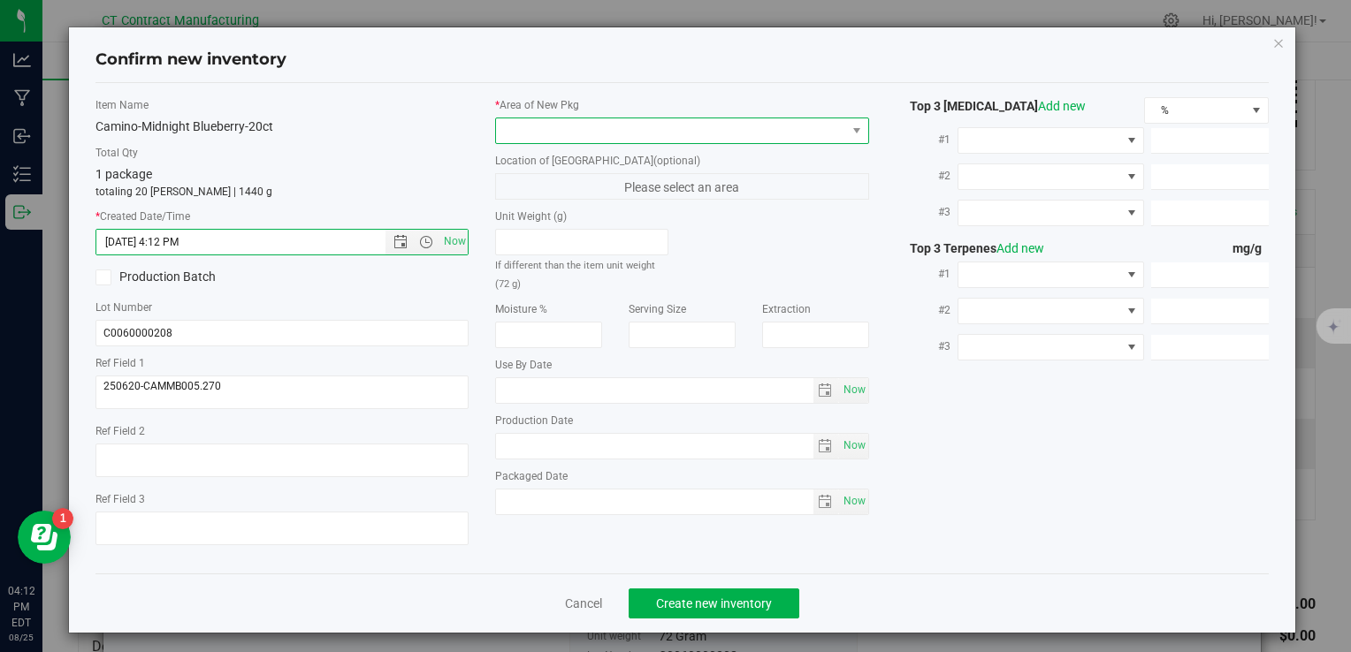
click at [555, 133] on span at bounding box center [670, 130] width 349 height 25
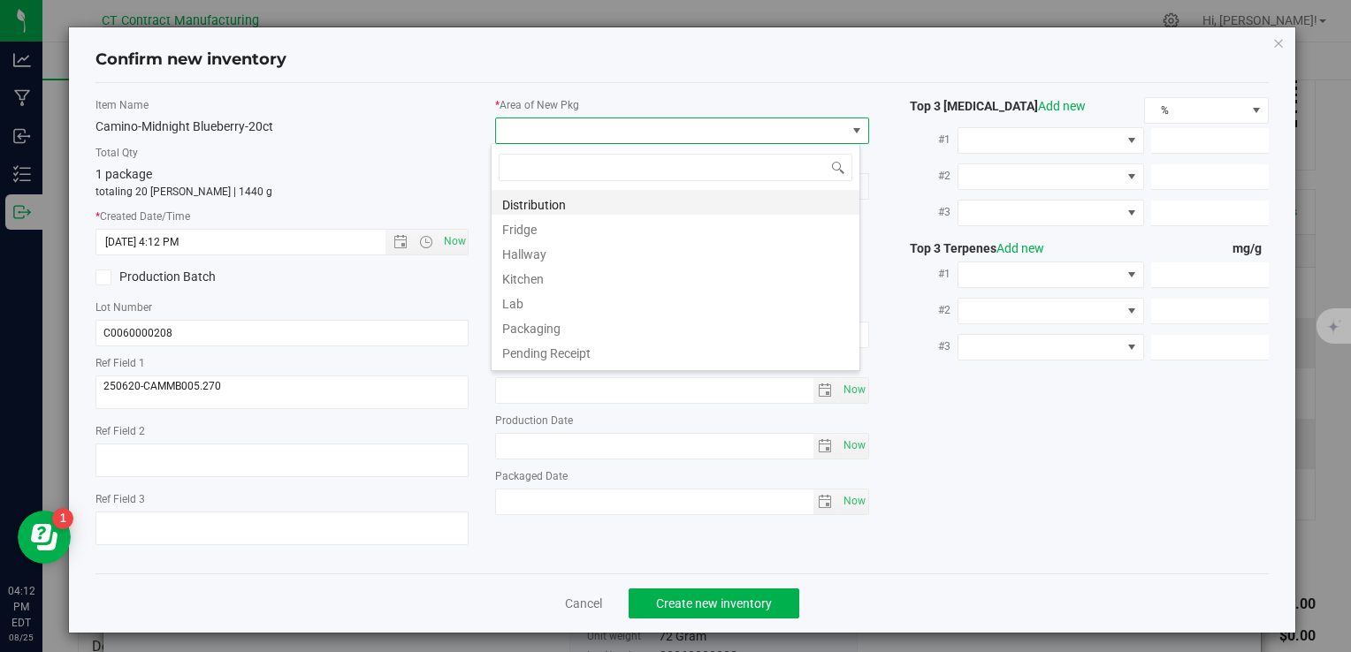
scroll to position [26, 369]
click at [587, 203] on li "Distribution" at bounding box center [675, 202] width 368 height 25
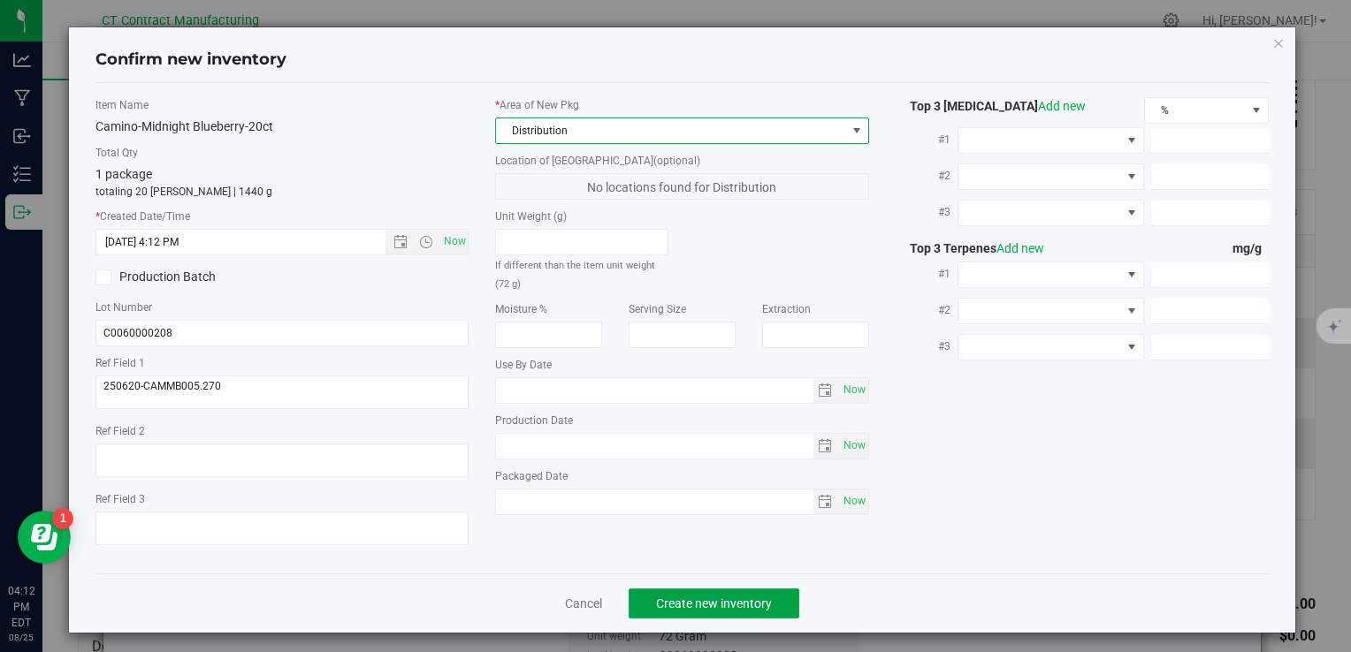
click at [698, 600] on span "Create new inventory" at bounding box center [714, 604] width 116 height 14
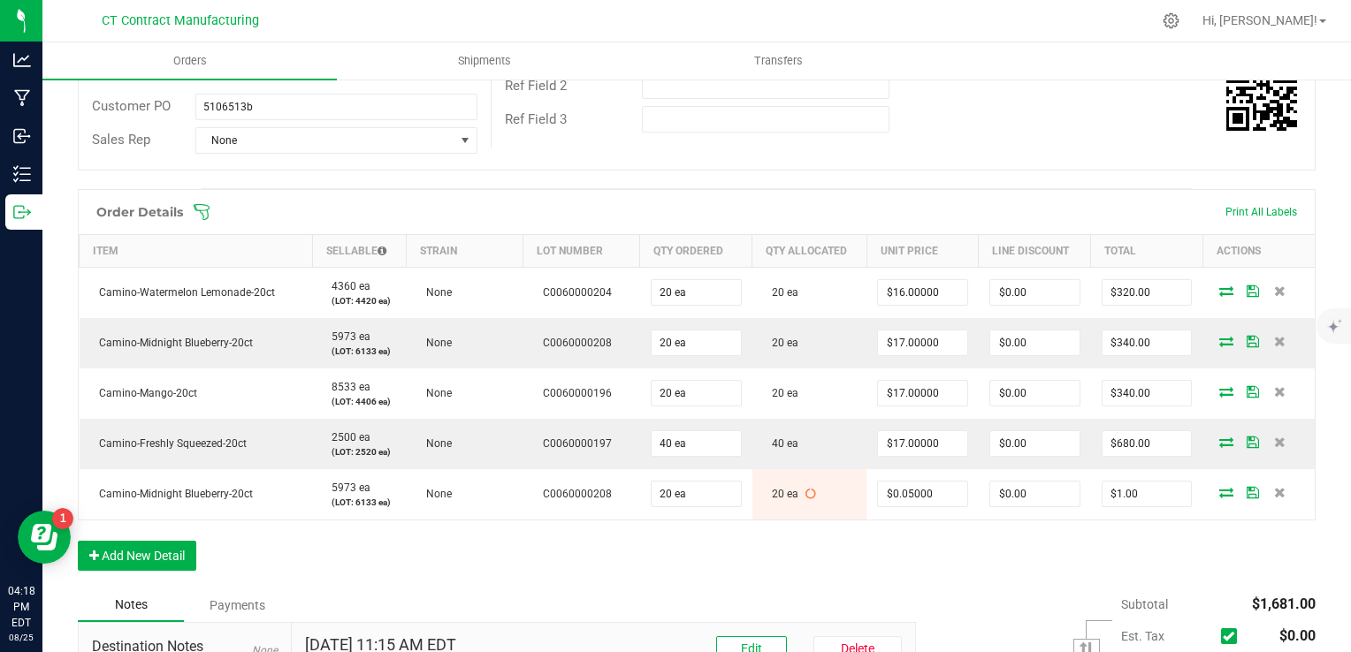
click at [700, 545] on div "Order Details Print All Labels Item Sellable Strain Lot Number Qty Ordered Qty …" at bounding box center [697, 389] width 1238 height 400
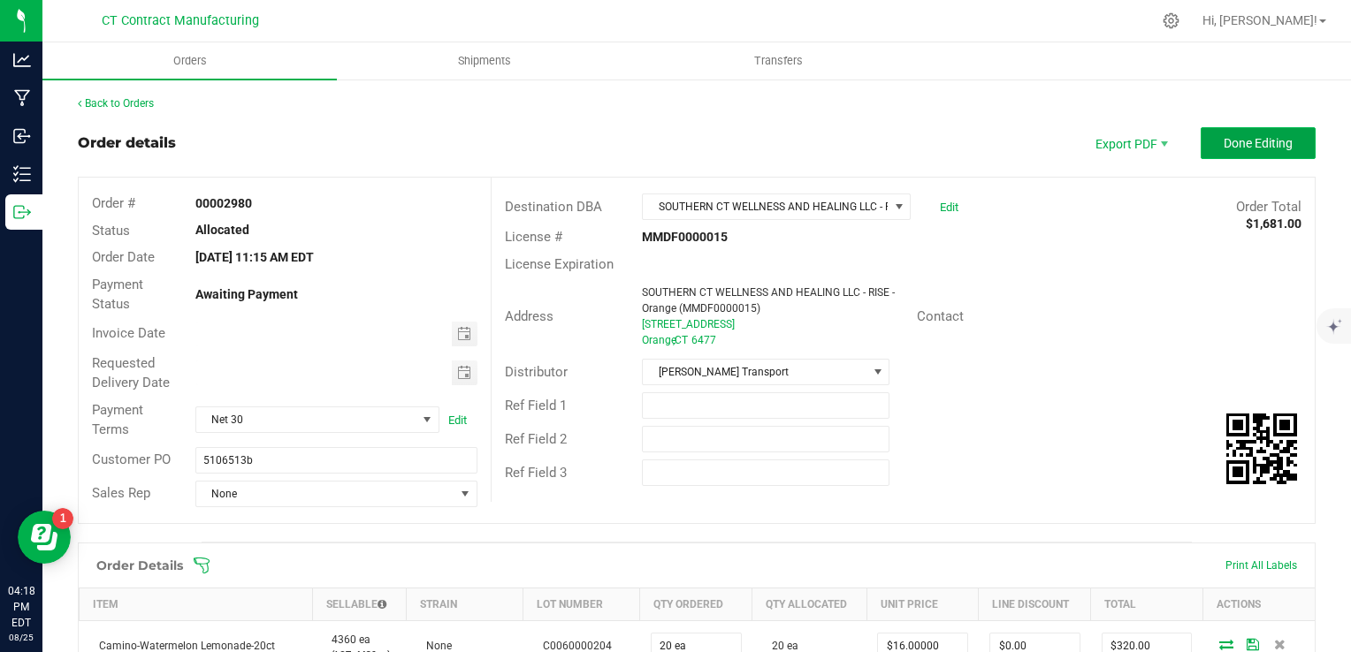
click at [1227, 129] on button "Done Editing" at bounding box center [1257, 143] width 115 height 32
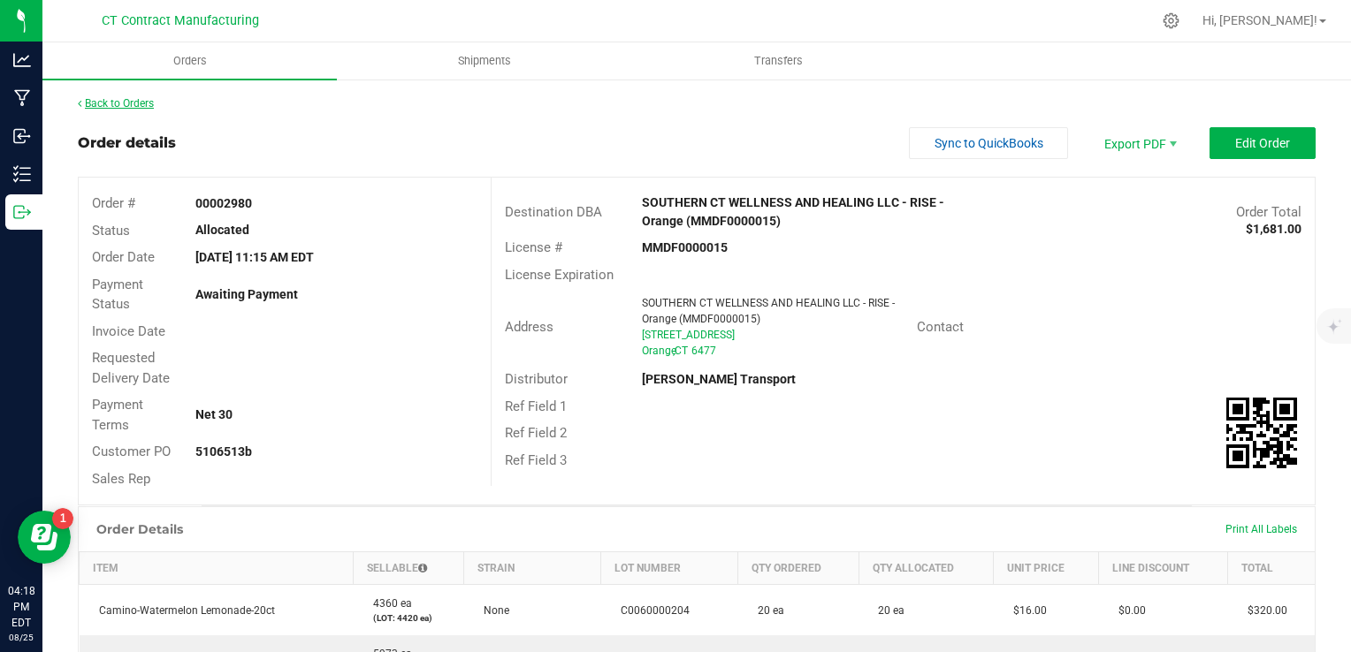
click at [108, 104] on link "Back to Orders" at bounding box center [116, 103] width 76 height 12
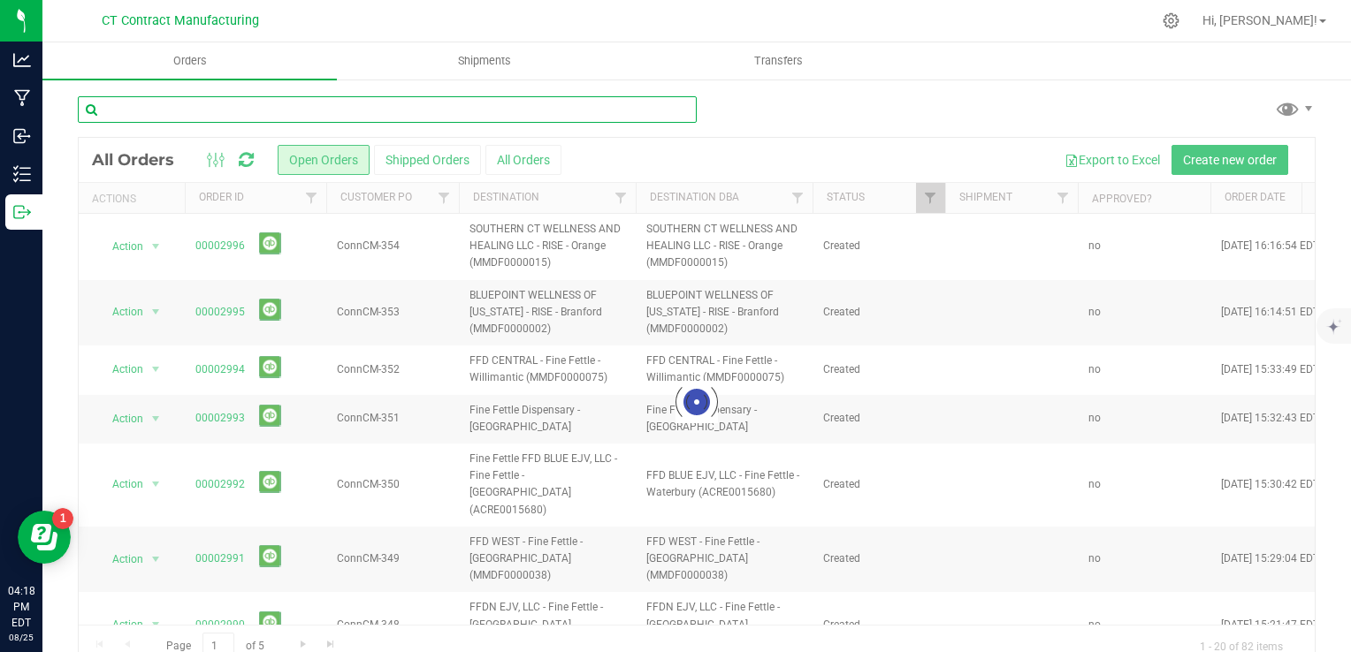
click at [206, 108] on input "text" at bounding box center [387, 109] width 619 height 27
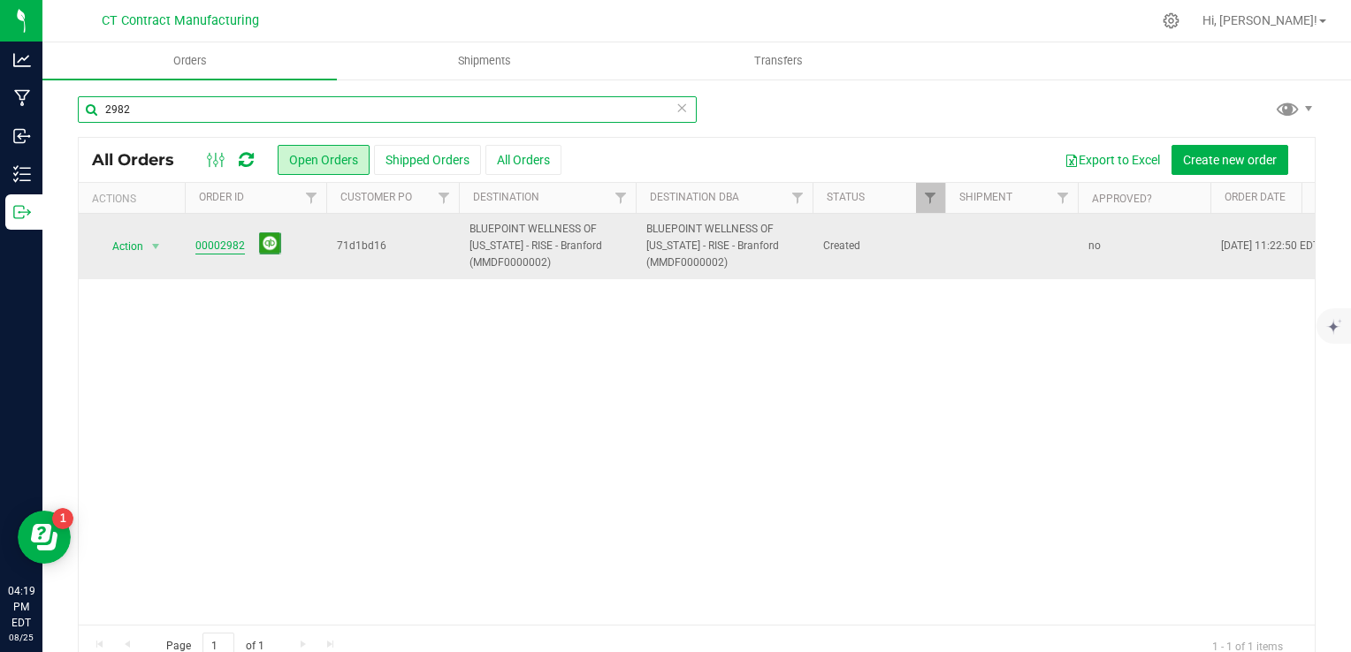
type input "2982"
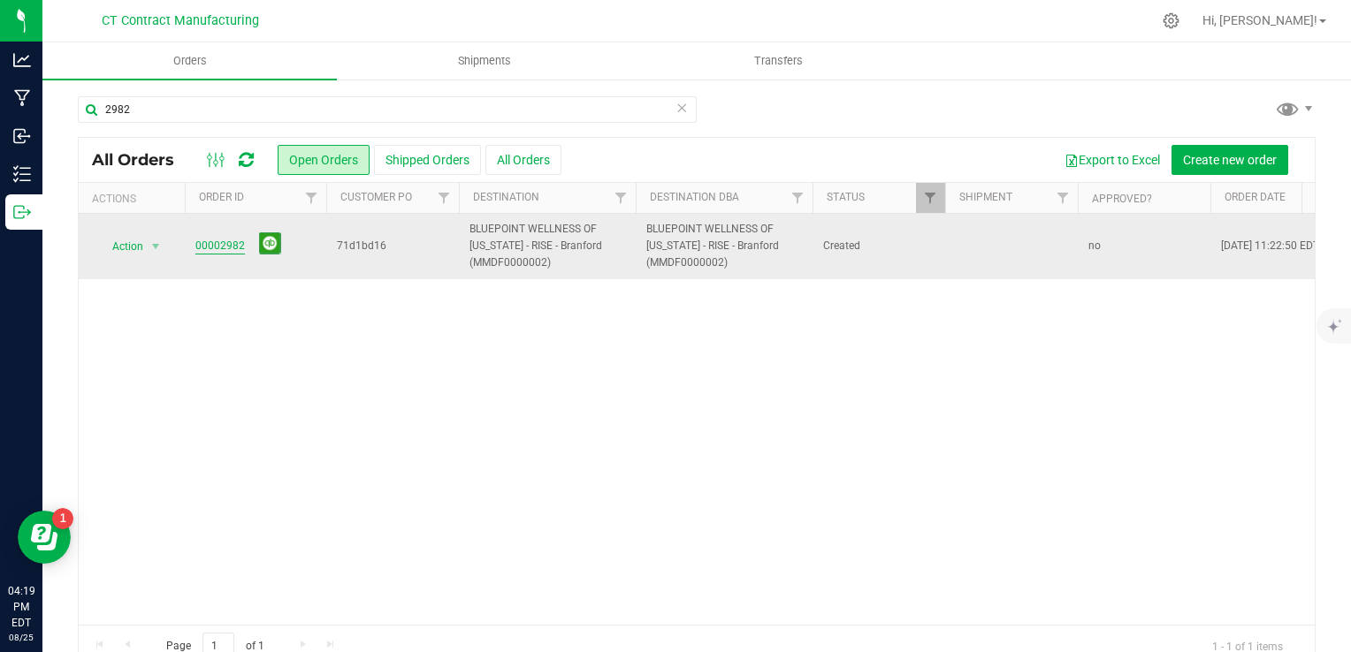
click at [214, 246] on link "00002982" at bounding box center [220, 246] width 50 height 17
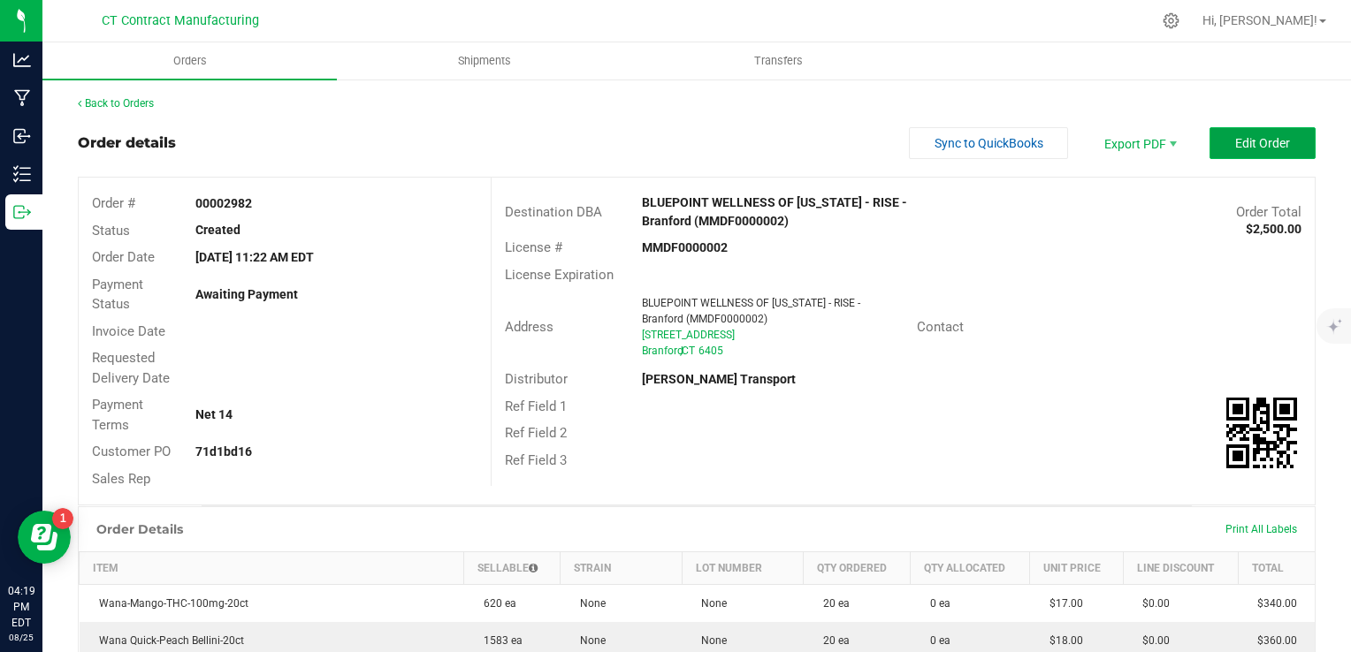
click at [1247, 141] on span "Edit Order" at bounding box center [1262, 143] width 55 height 14
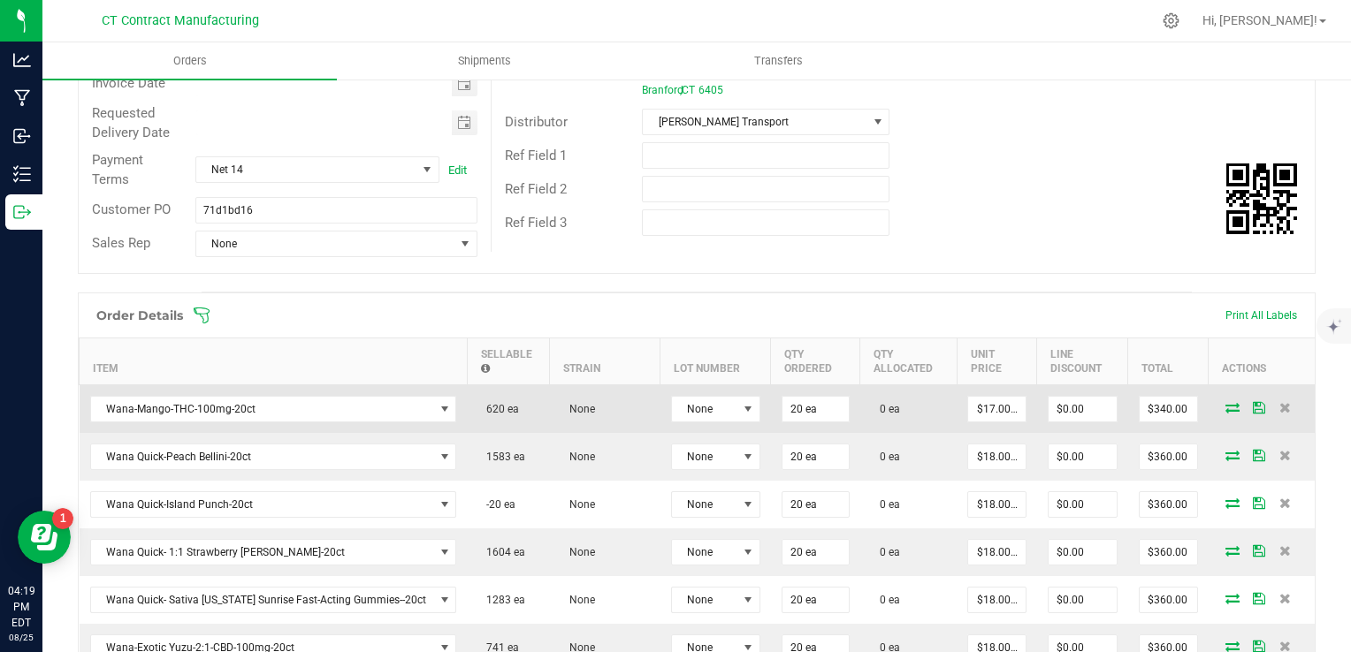
scroll to position [265, 0]
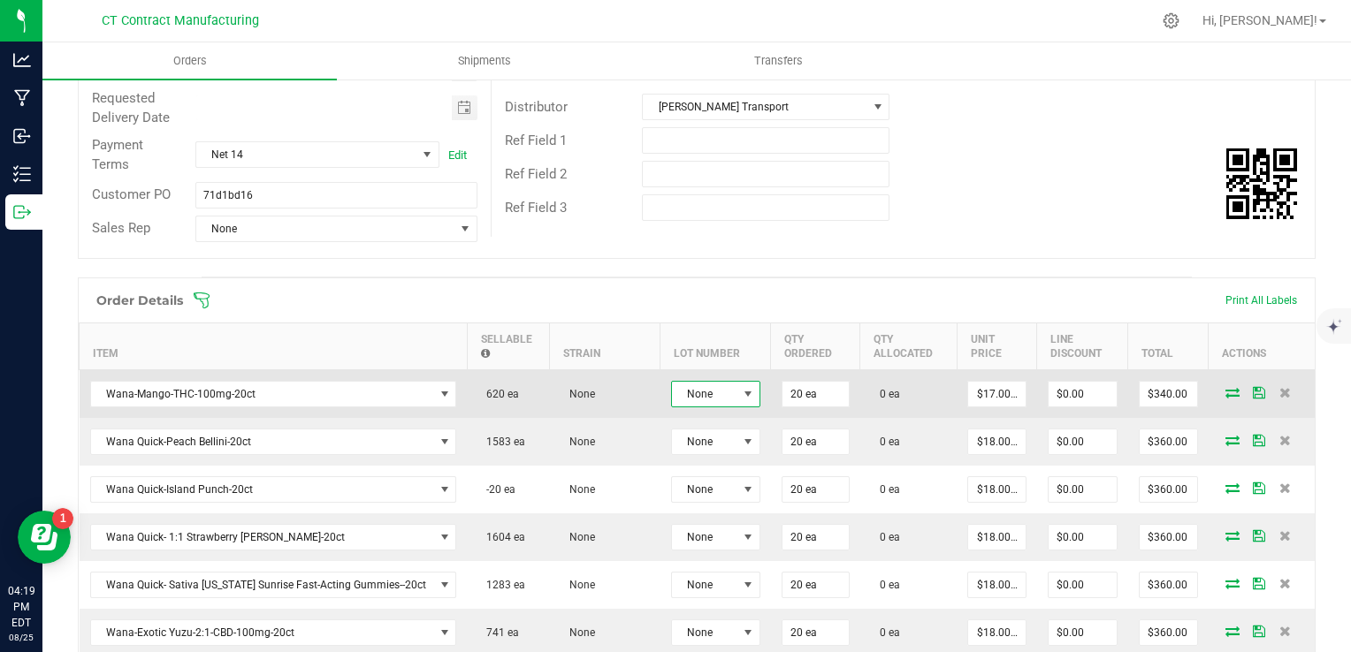
click at [731, 389] on span "None" at bounding box center [704, 394] width 65 height 25
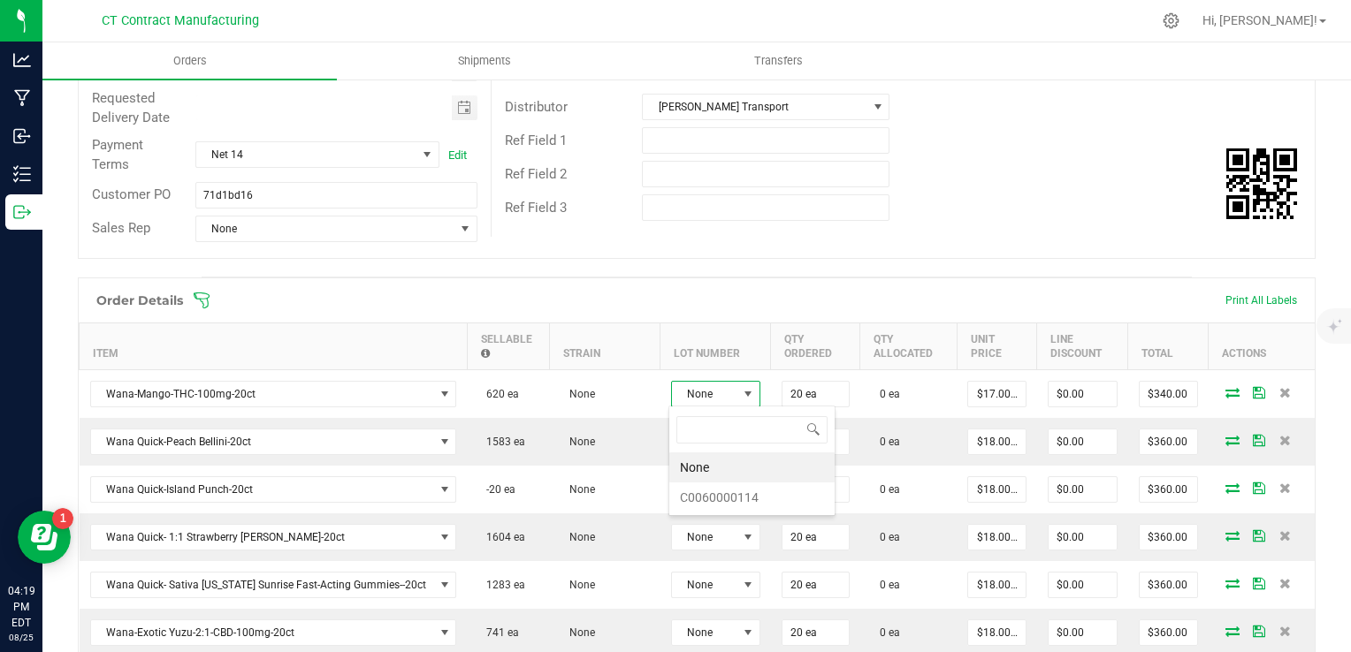
scroll to position [26, 89]
click at [750, 497] on li "C0060000114" at bounding box center [751, 498] width 165 height 30
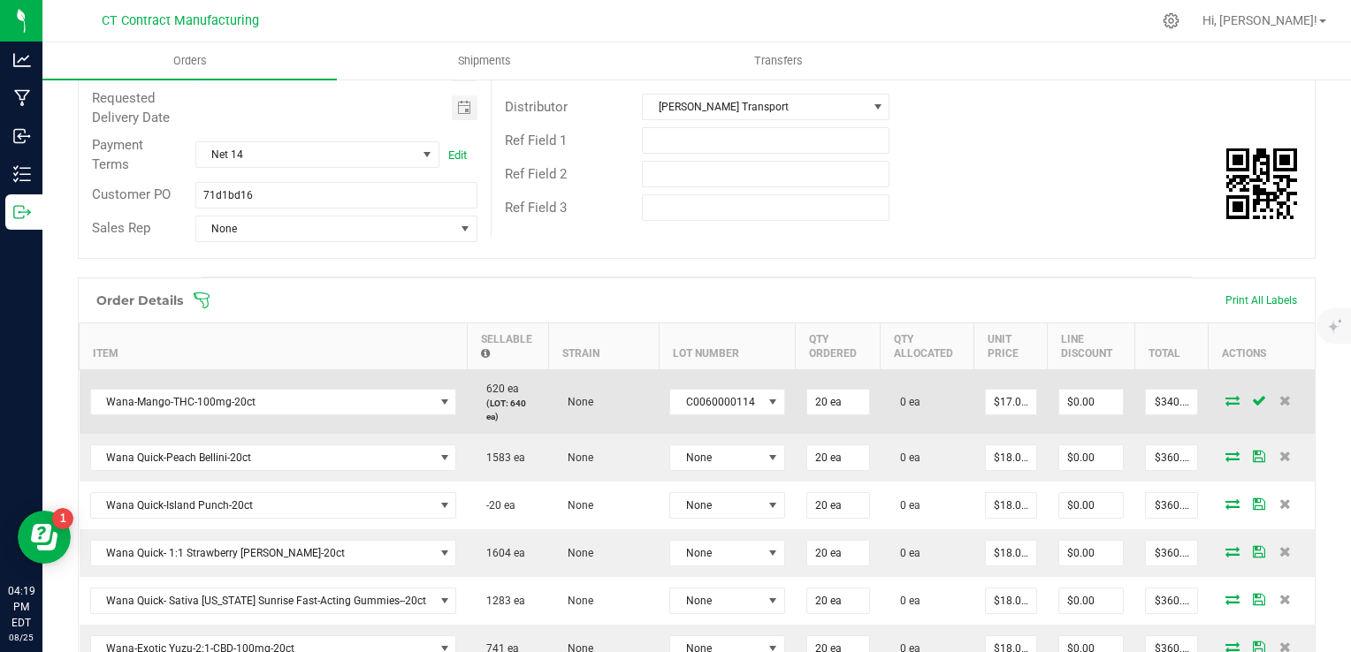
click at [1225, 397] on icon at bounding box center [1232, 400] width 14 height 11
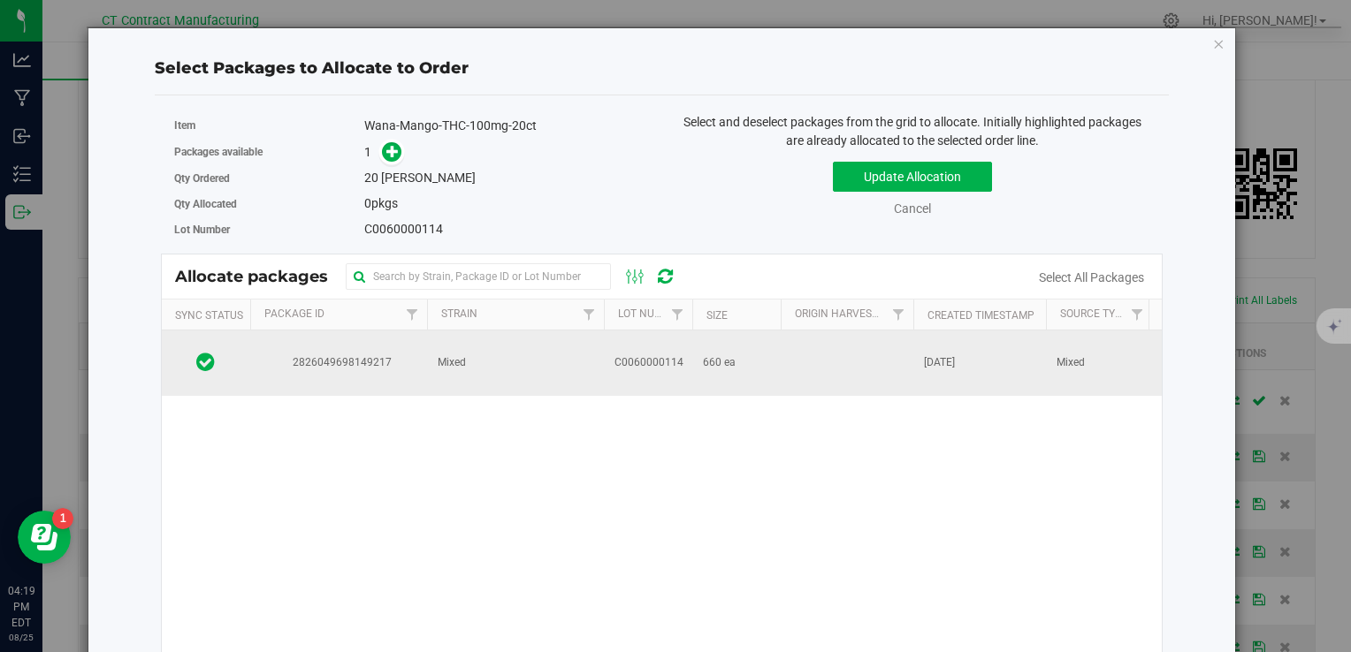
click at [447, 364] on span "Mixed" at bounding box center [452, 362] width 28 height 17
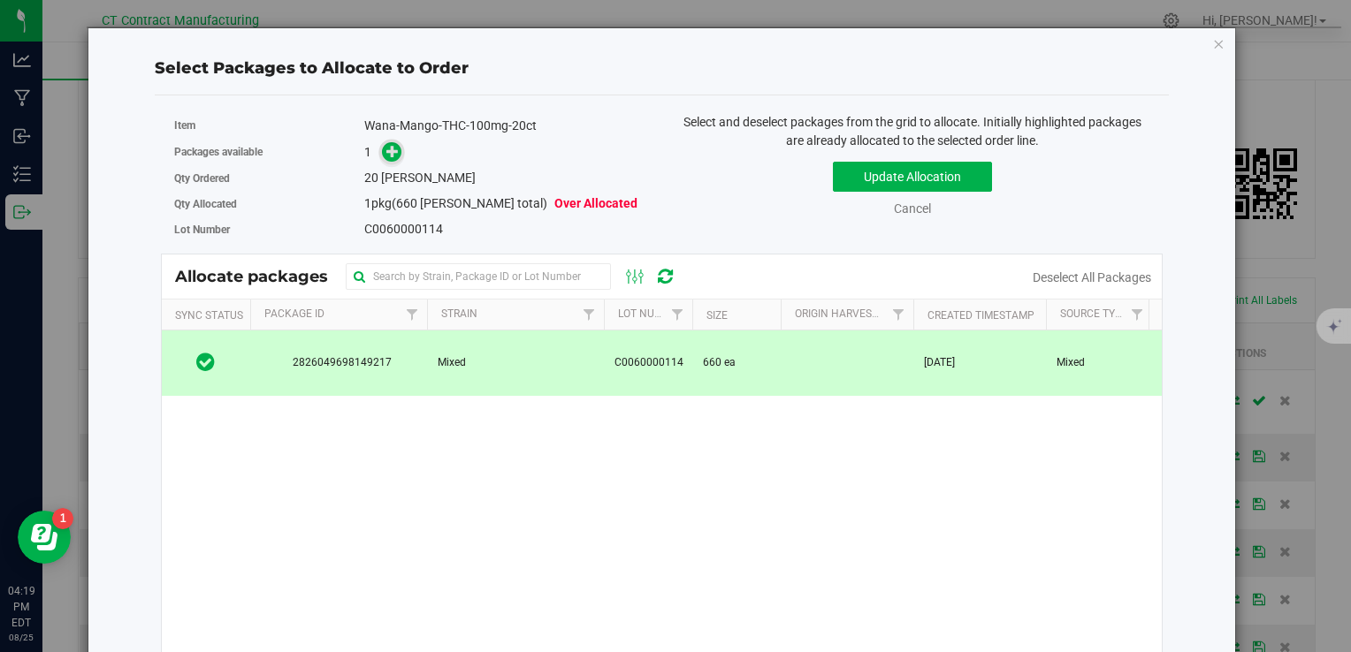
click at [389, 149] on icon at bounding box center [392, 150] width 13 height 13
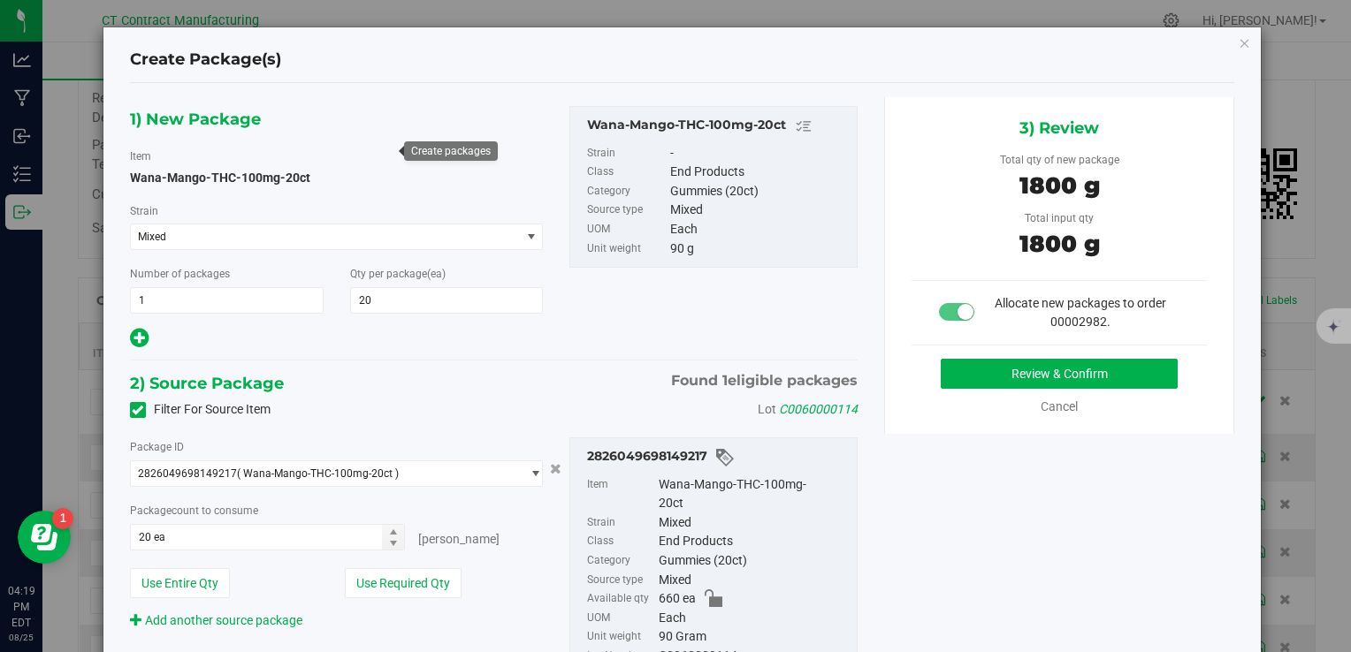
type input "20"
click at [955, 374] on button "Review & Confirm" at bounding box center [1059, 374] width 237 height 30
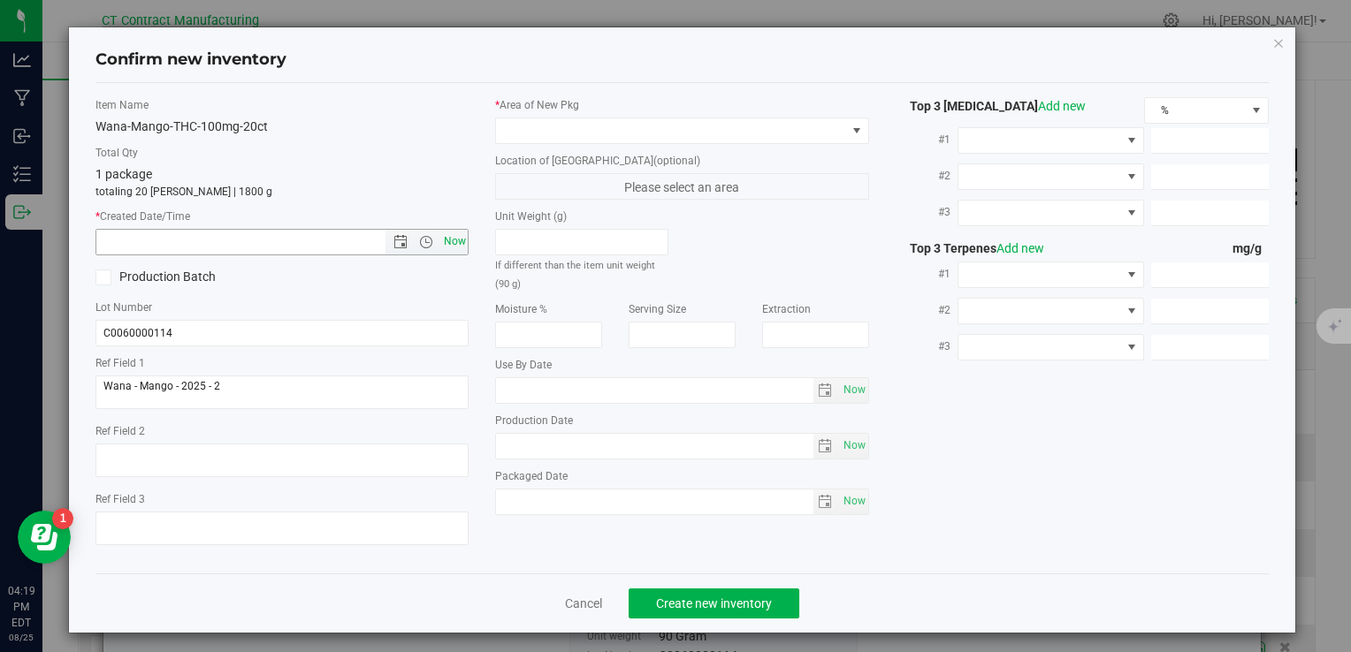
click at [447, 234] on span "Now" at bounding box center [454, 242] width 30 height 26
type input "8/25/2025 4:19 PM"
click at [521, 147] on div "* Area of New Pkg Location of New Pkg (optional) Please select an area Unit Wei…" at bounding box center [682, 310] width 400 height 427
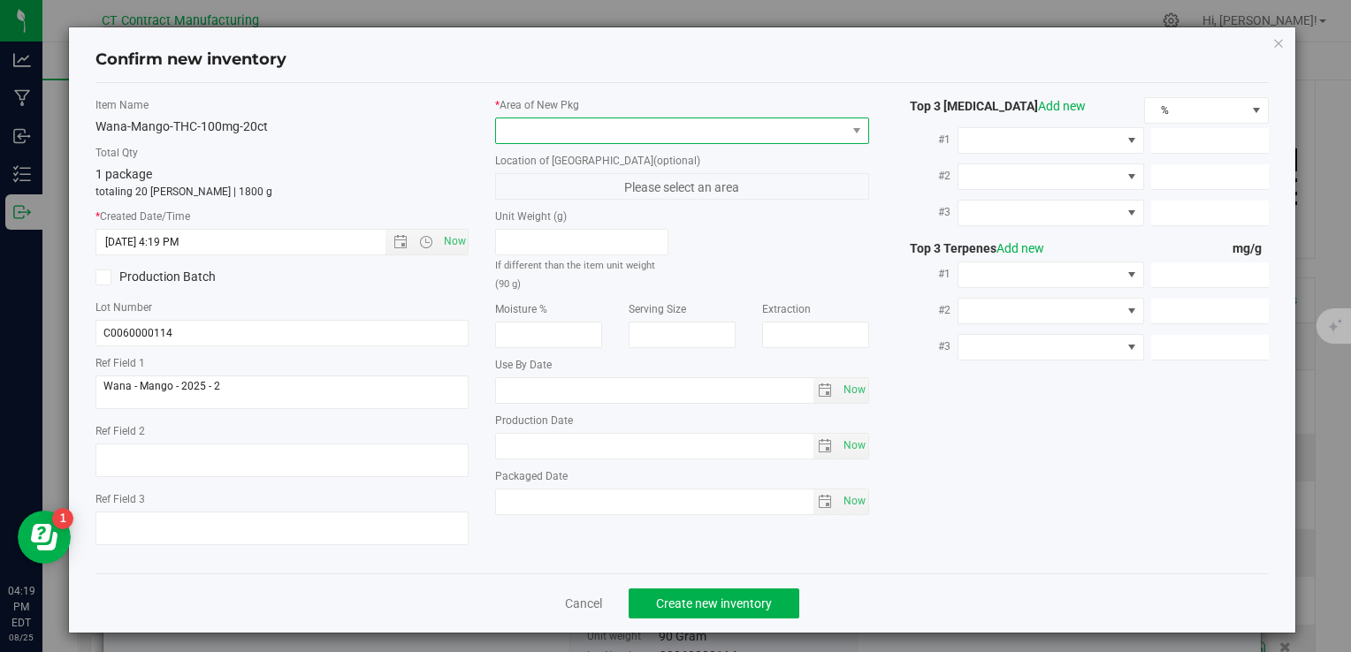
click at [527, 136] on span at bounding box center [670, 130] width 349 height 25
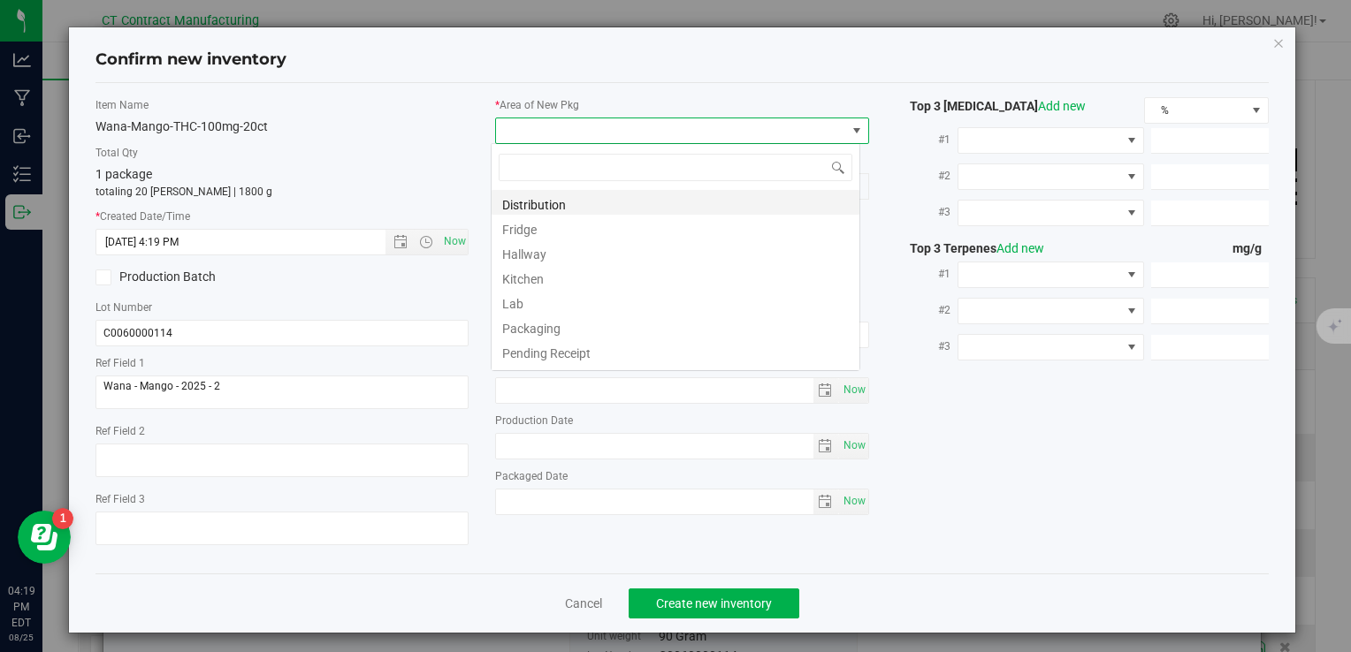
scroll to position [26, 369]
click at [569, 198] on li "Distribution" at bounding box center [675, 202] width 368 height 25
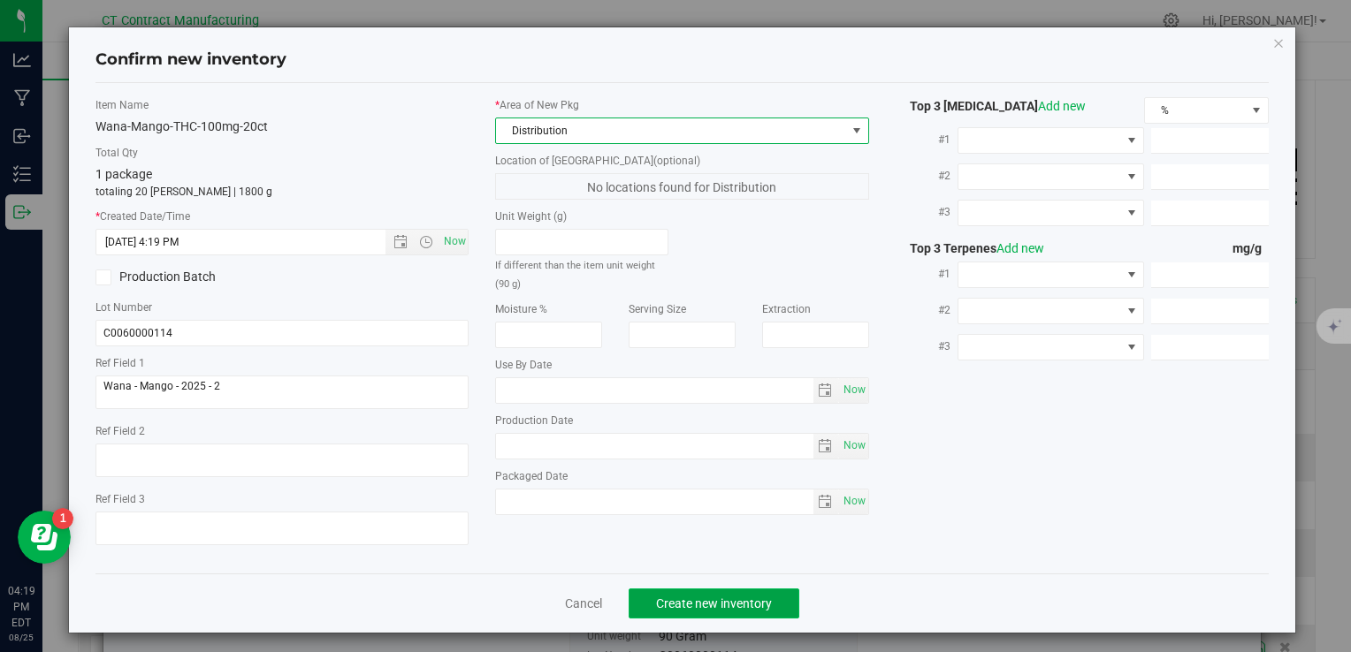
click at [718, 611] on button "Create new inventory" at bounding box center [713, 604] width 171 height 30
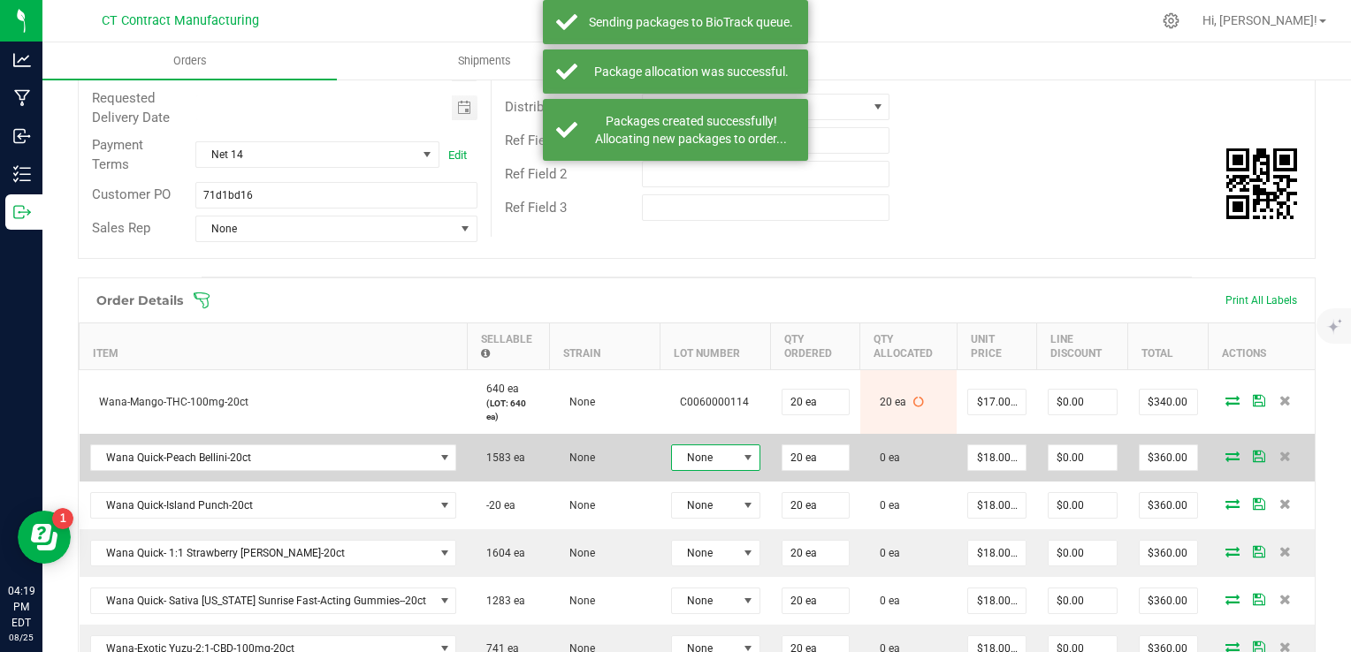
click at [716, 450] on span "None" at bounding box center [704, 458] width 65 height 25
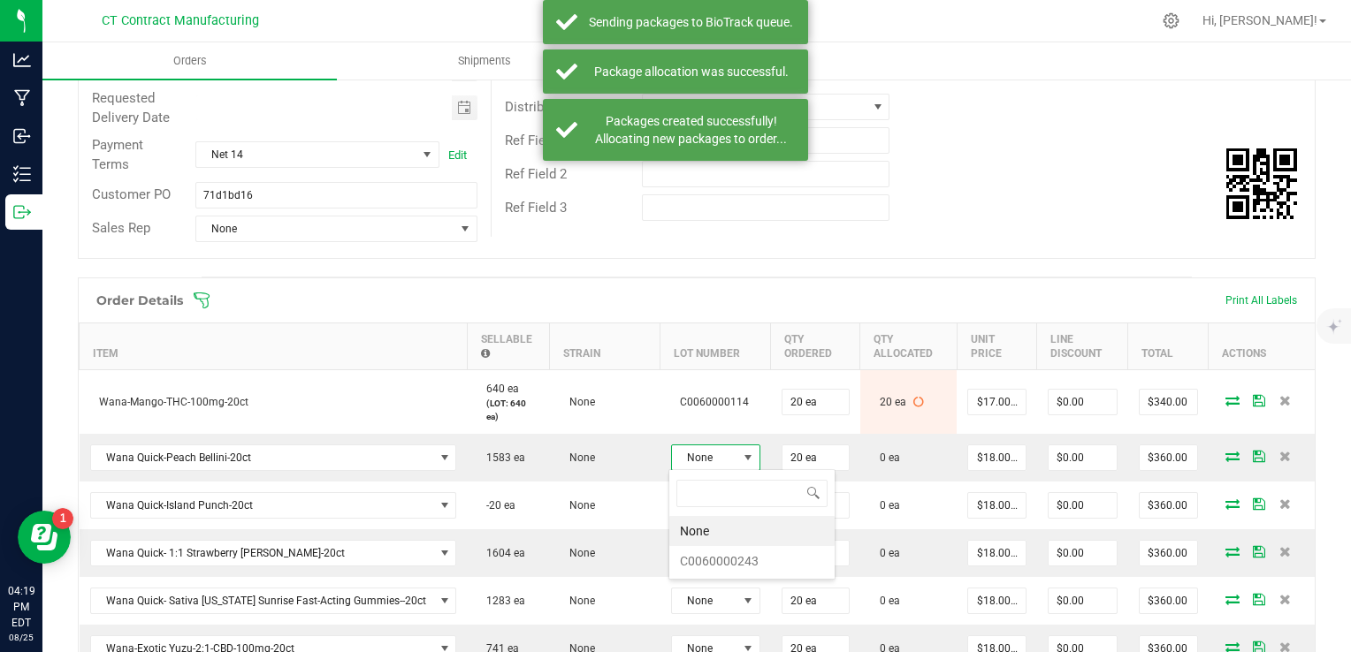
scroll to position [26, 89]
click at [755, 564] on li "C0060000243" at bounding box center [751, 561] width 165 height 30
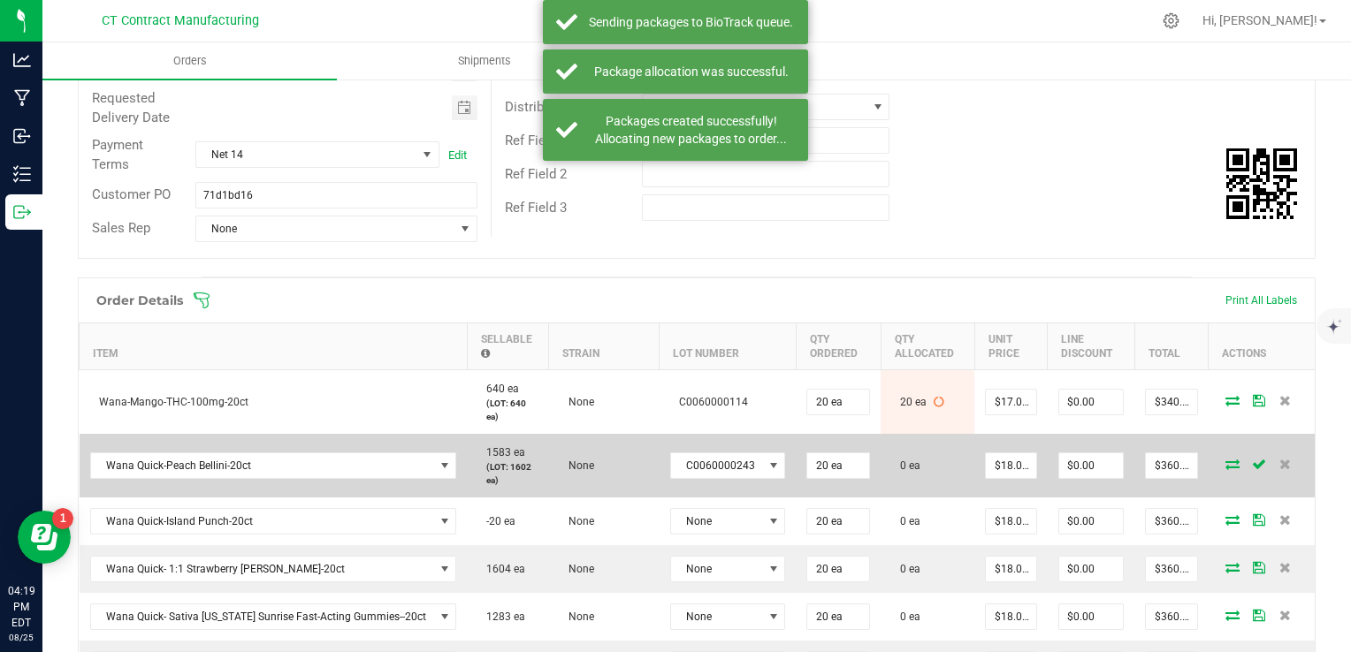
click at [1225, 468] on icon at bounding box center [1232, 464] width 14 height 11
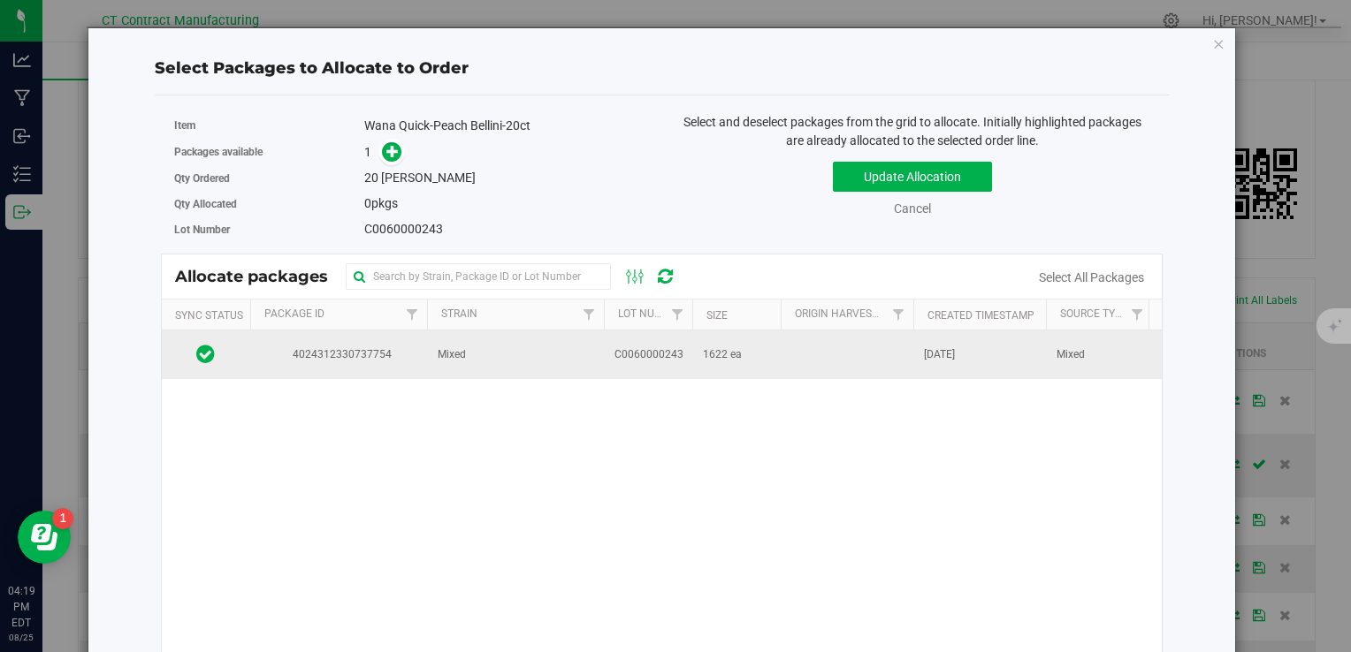
click at [369, 366] on td "4024312330737754" at bounding box center [338, 355] width 177 height 48
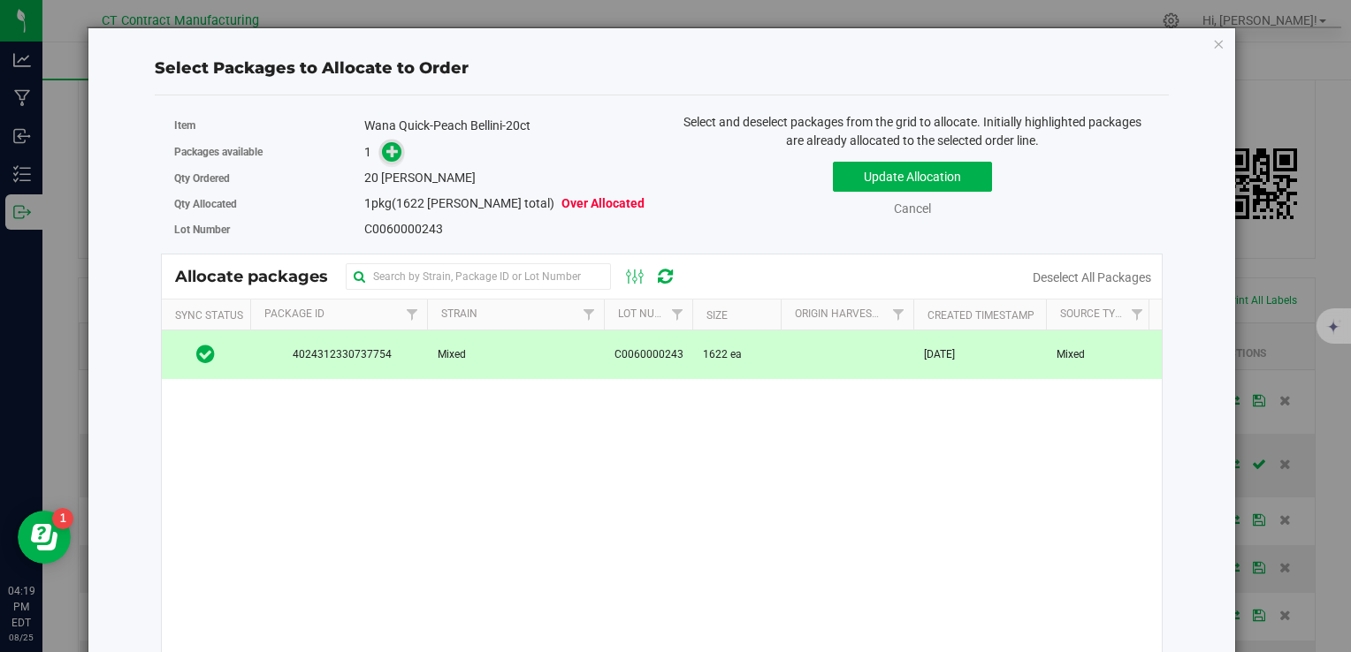
click at [386, 148] on icon at bounding box center [392, 151] width 12 height 12
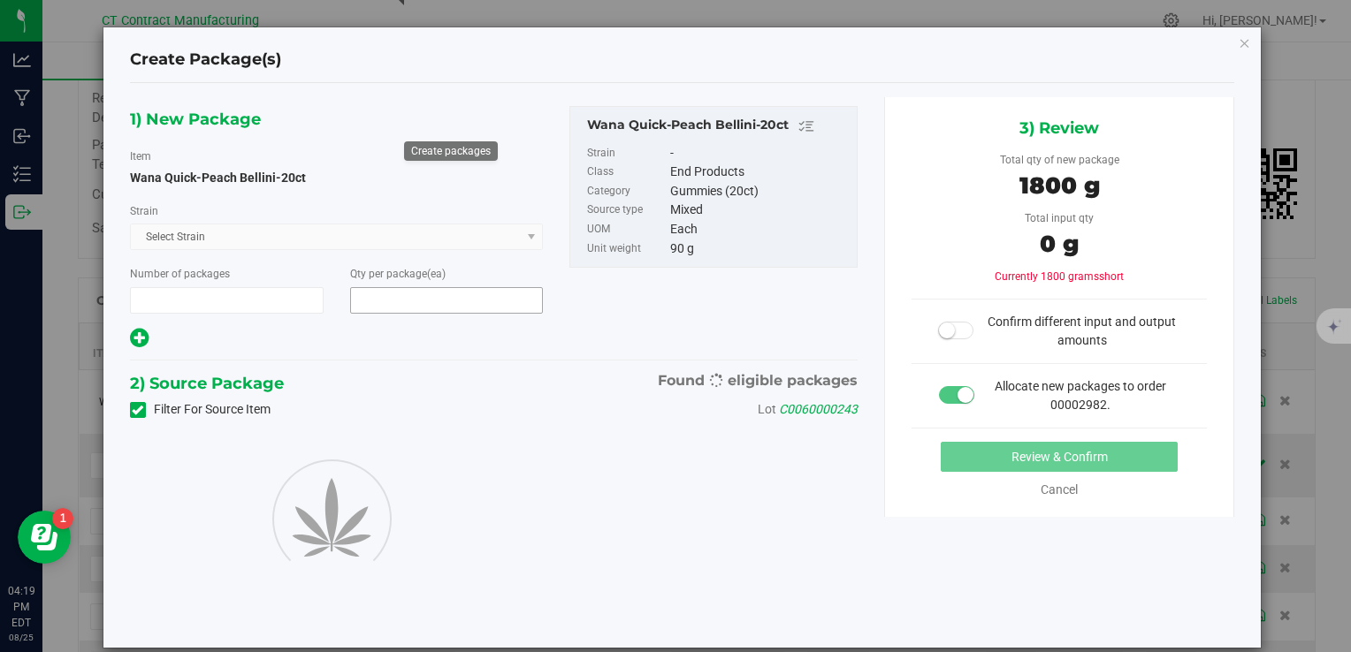
type input "1"
type input "20"
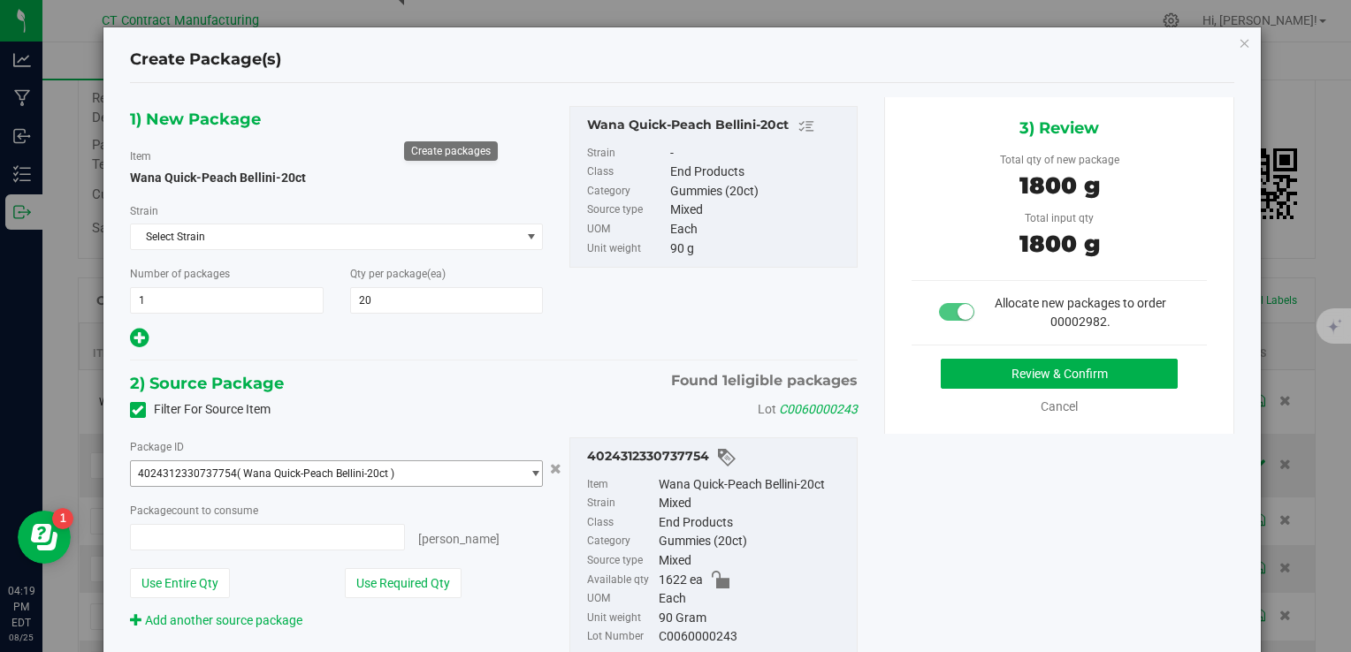
type input "20 ea"
click at [953, 377] on button "Review & Confirm" at bounding box center [1059, 374] width 237 height 30
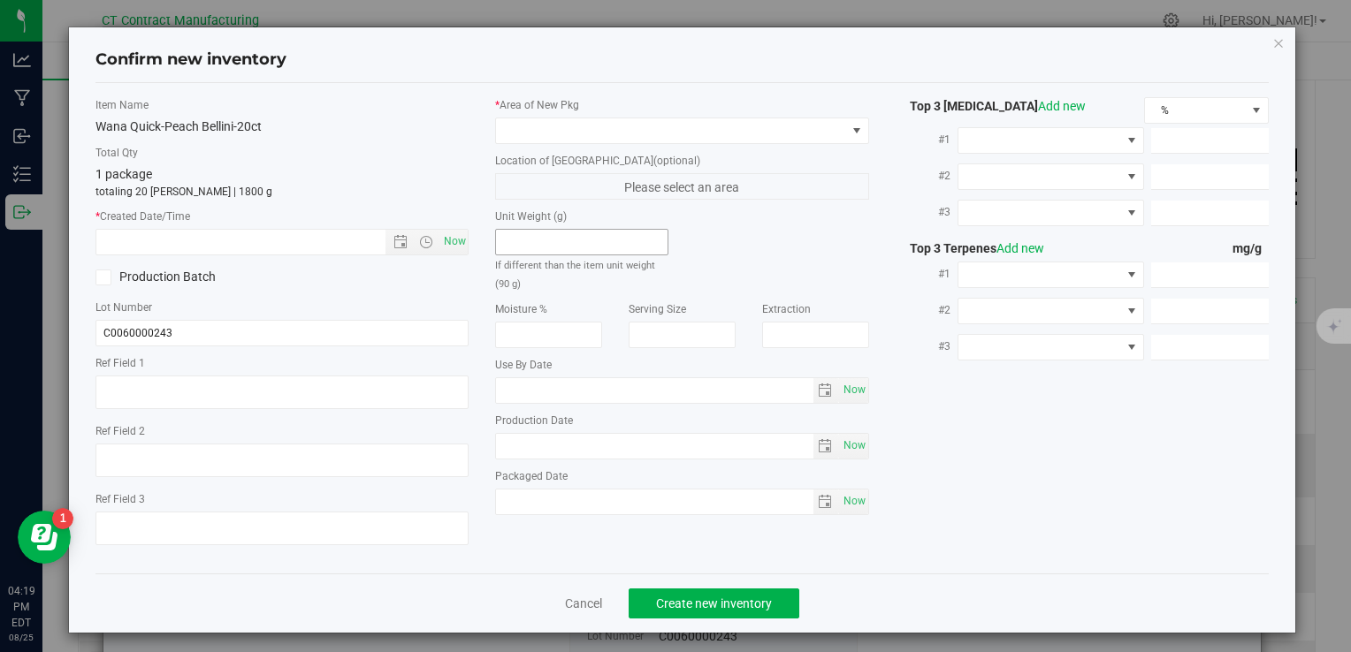
type textarea "250724-WAPB004"
click at [457, 244] on span "Now" at bounding box center [454, 242] width 30 height 26
type input "8/25/2025 4:19 PM"
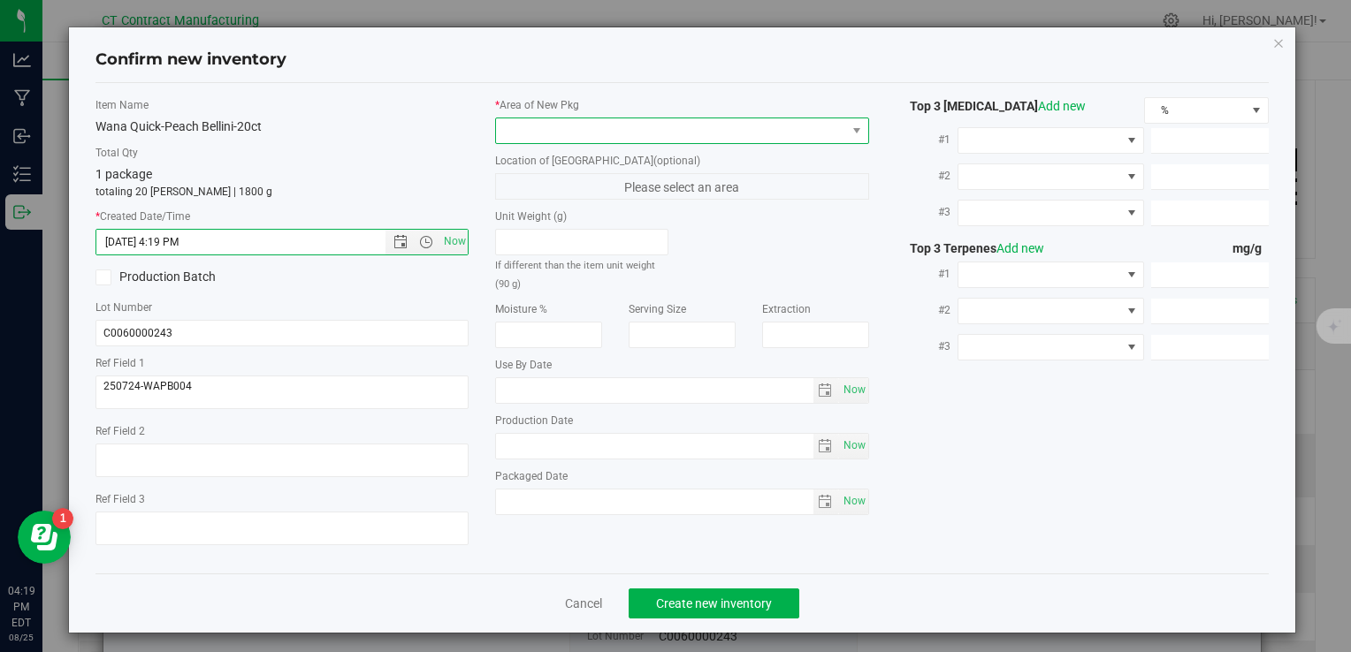
click at [537, 133] on span at bounding box center [670, 130] width 349 height 25
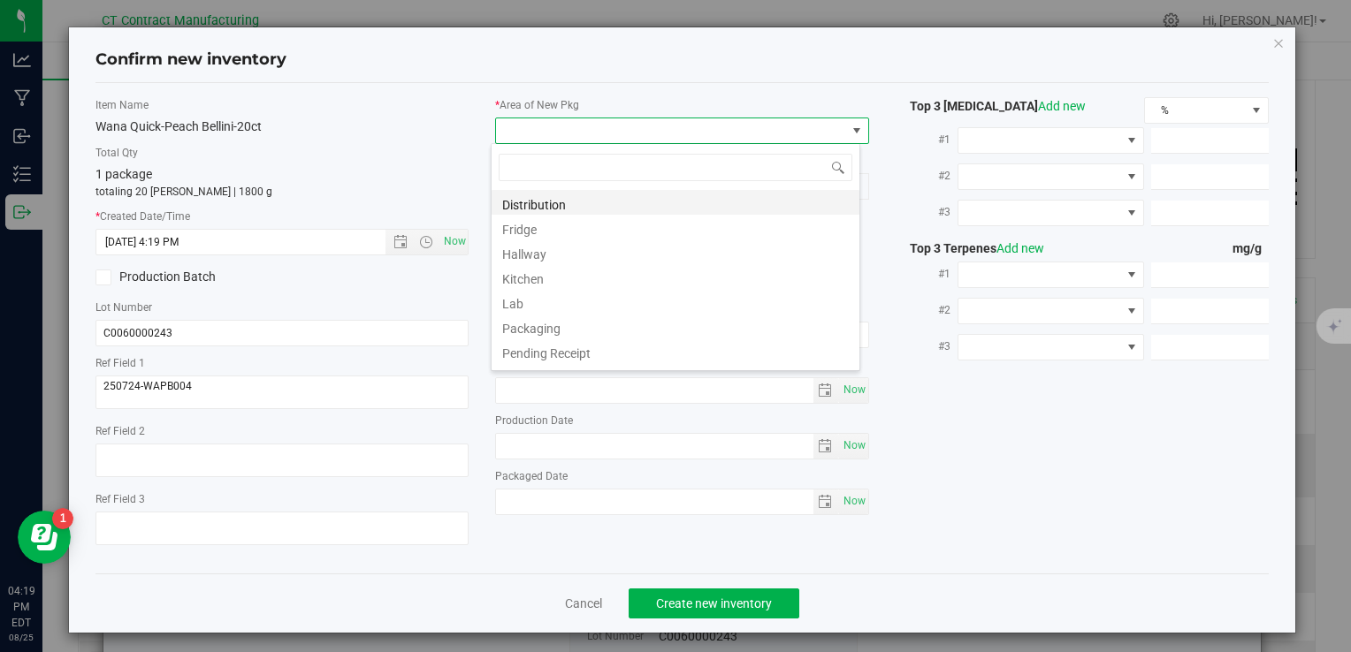
scroll to position [26, 369]
click at [575, 193] on li "Distribution" at bounding box center [675, 202] width 368 height 25
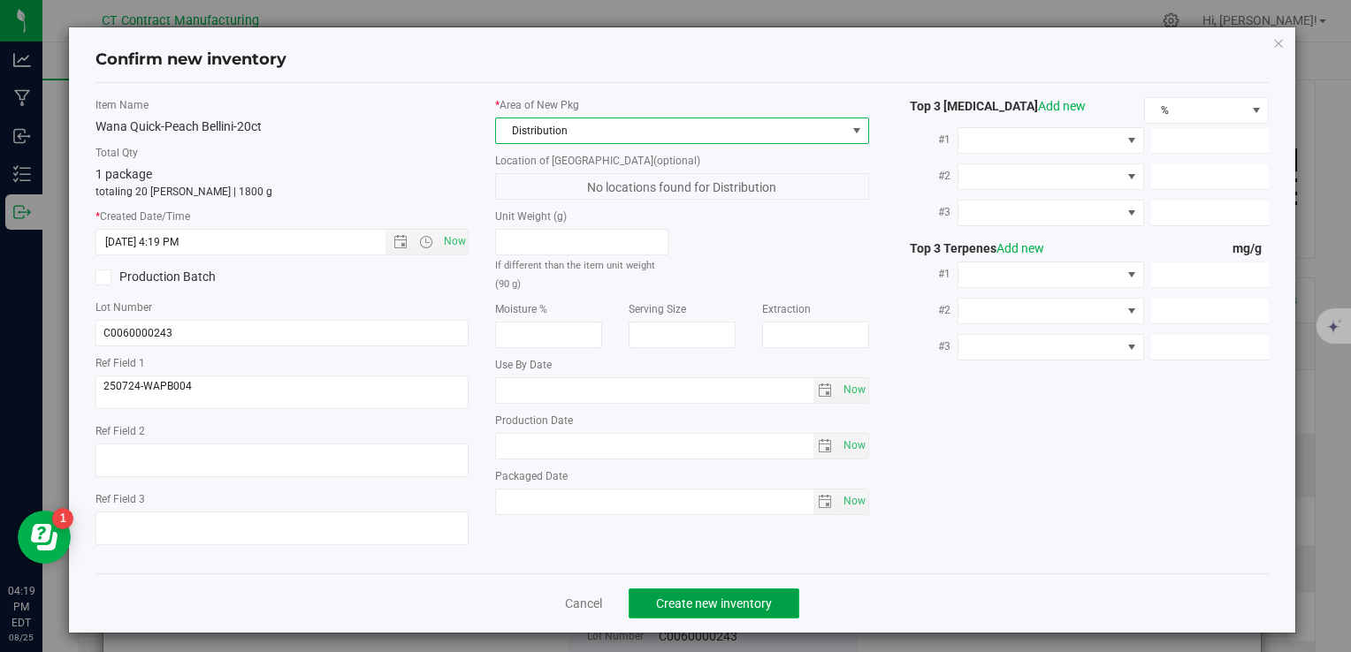
click at [728, 597] on span "Create new inventory" at bounding box center [714, 604] width 116 height 14
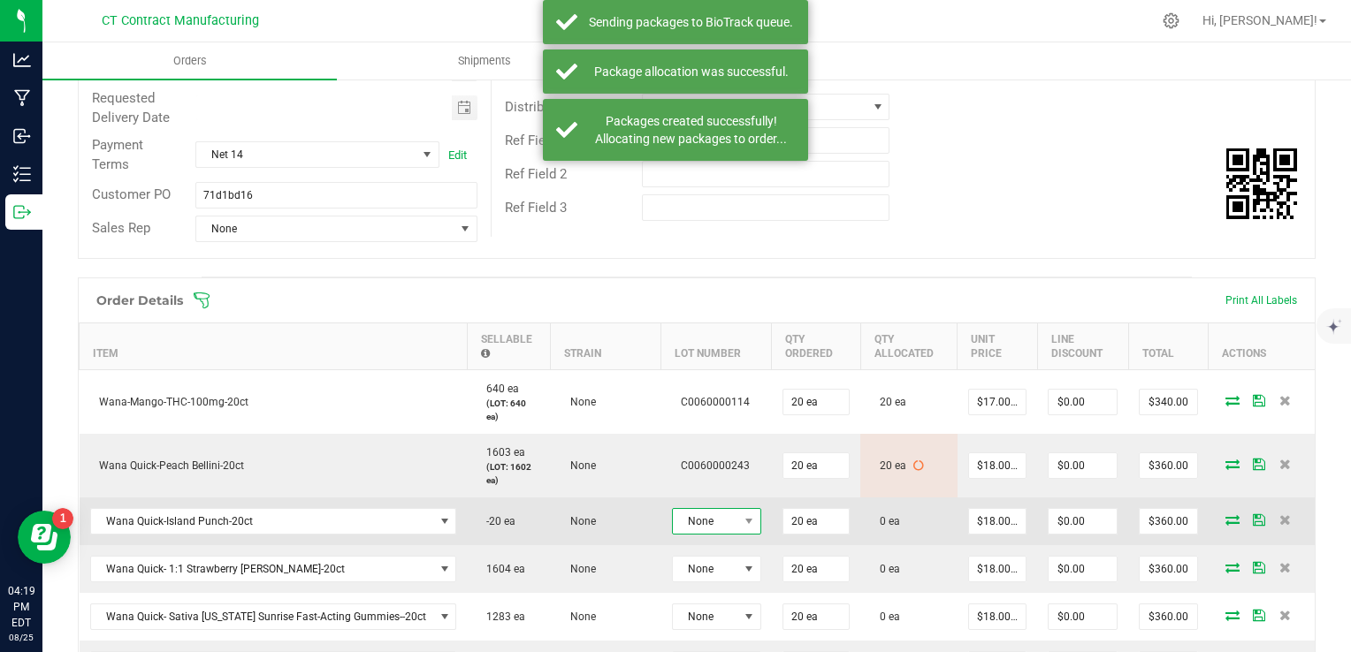
click at [718, 511] on span "None" at bounding box center [705, 521] width 65 height 25
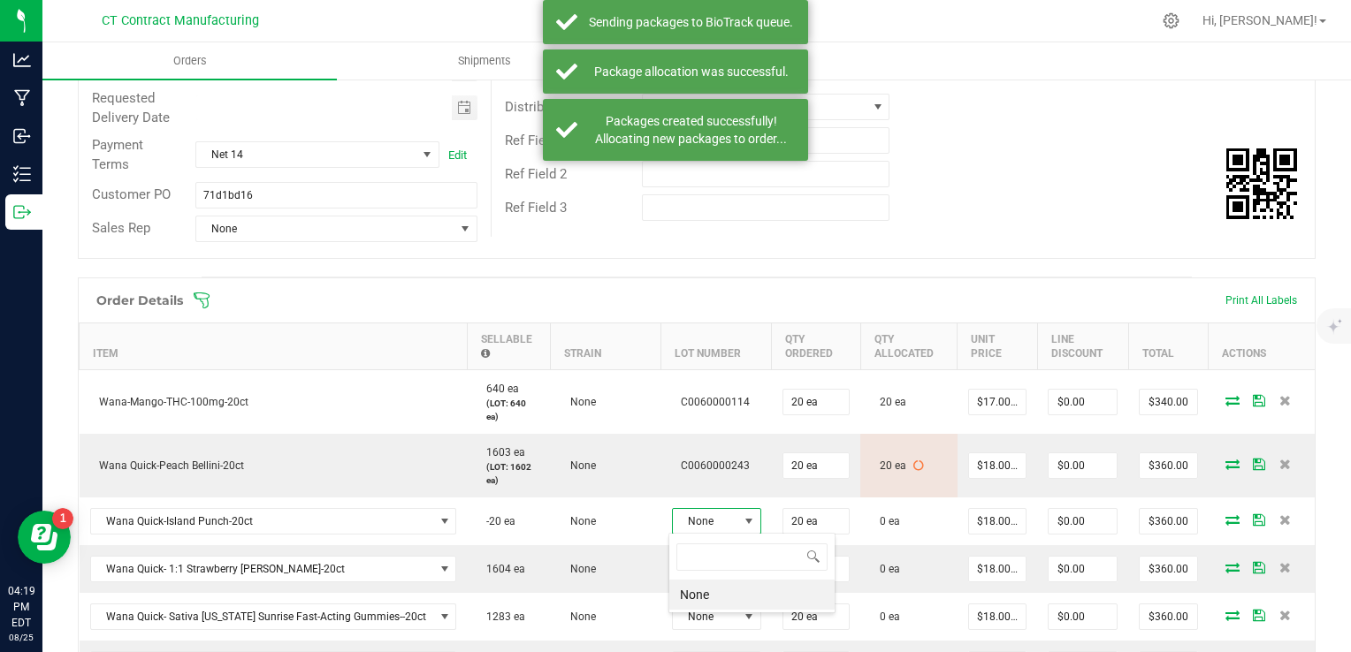
scroll to position [26, 89]
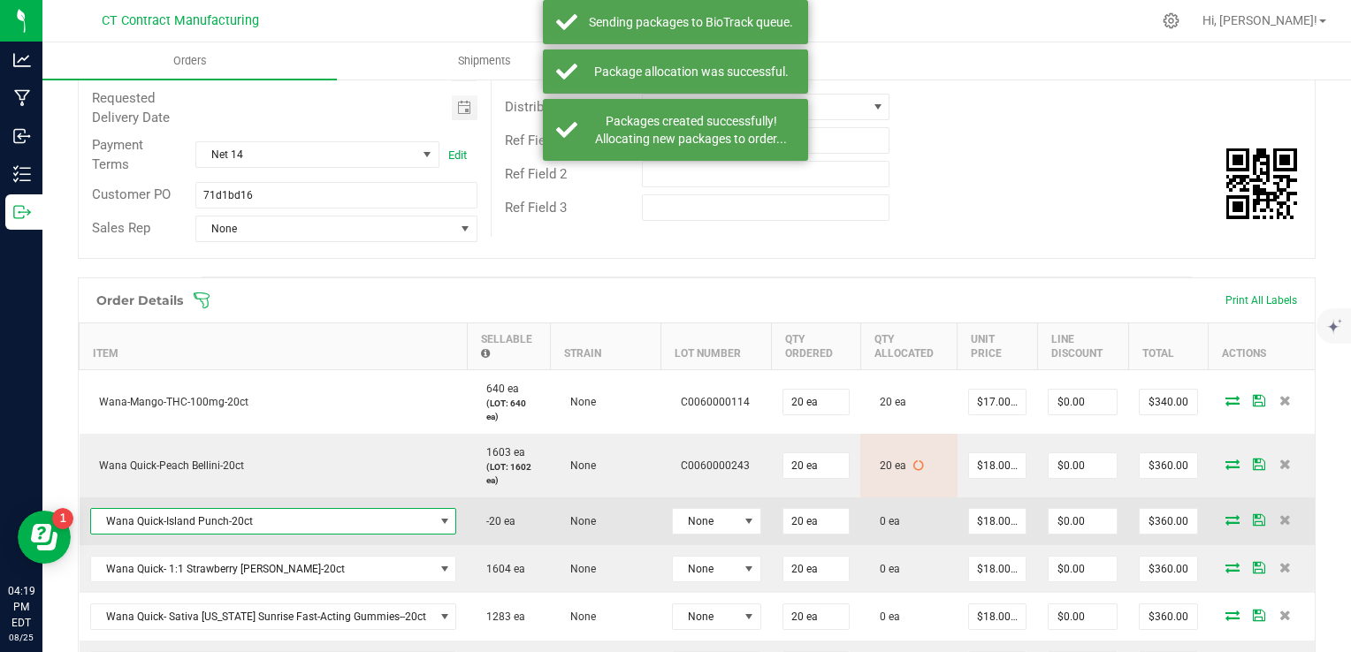
click at [378, 509] on span "Wana Quick-Island Punch-20ct" at bounding box center [262, 521] width 343 height 25
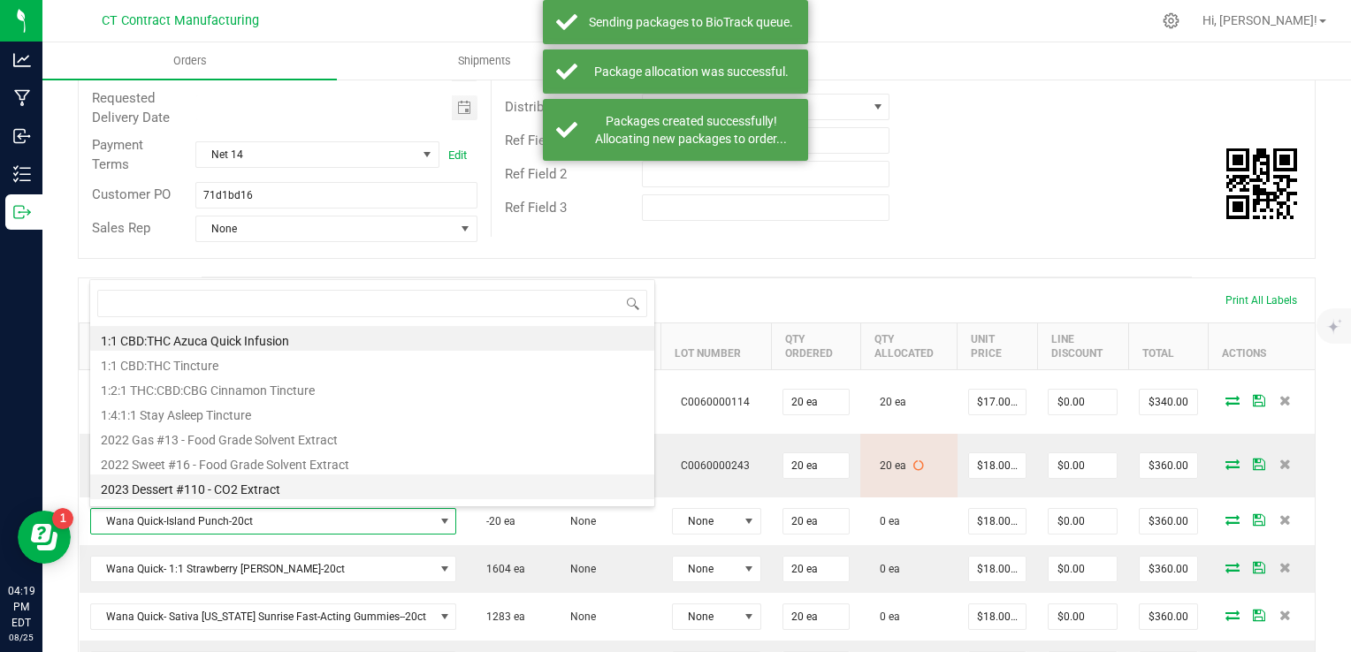
scroll to position [26, 364]
type input "island"
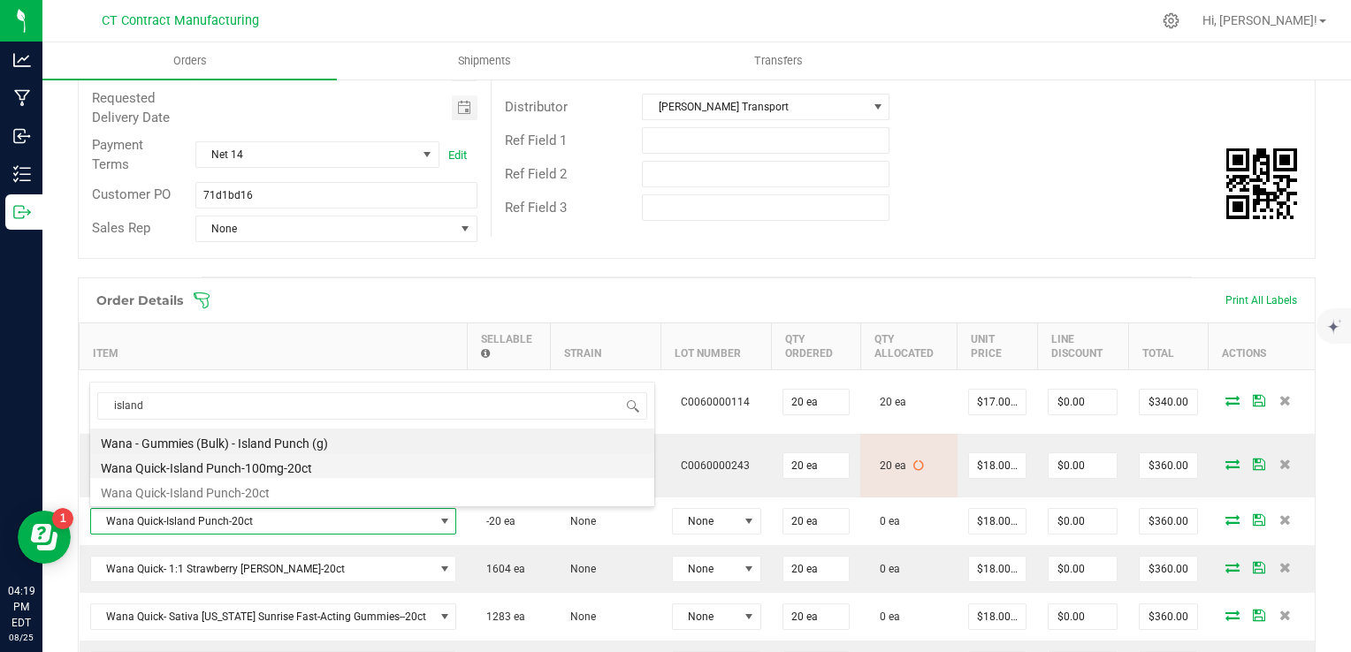
click at [299, 463] on li "Wana Quick-Island Punch-100mg-20ct" at bounding box center [372, 465] width 564 height 25
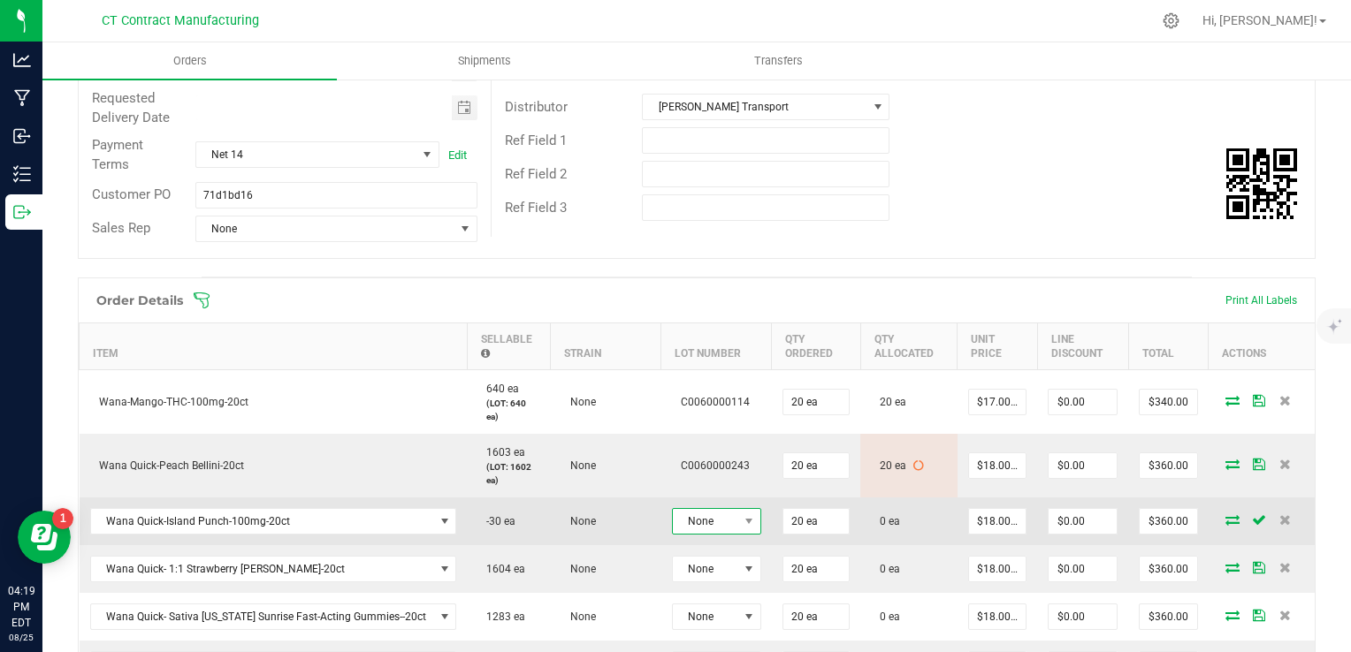
click at [718, 519] on span "None" at bounding box center [705, 521] width 65 height 25
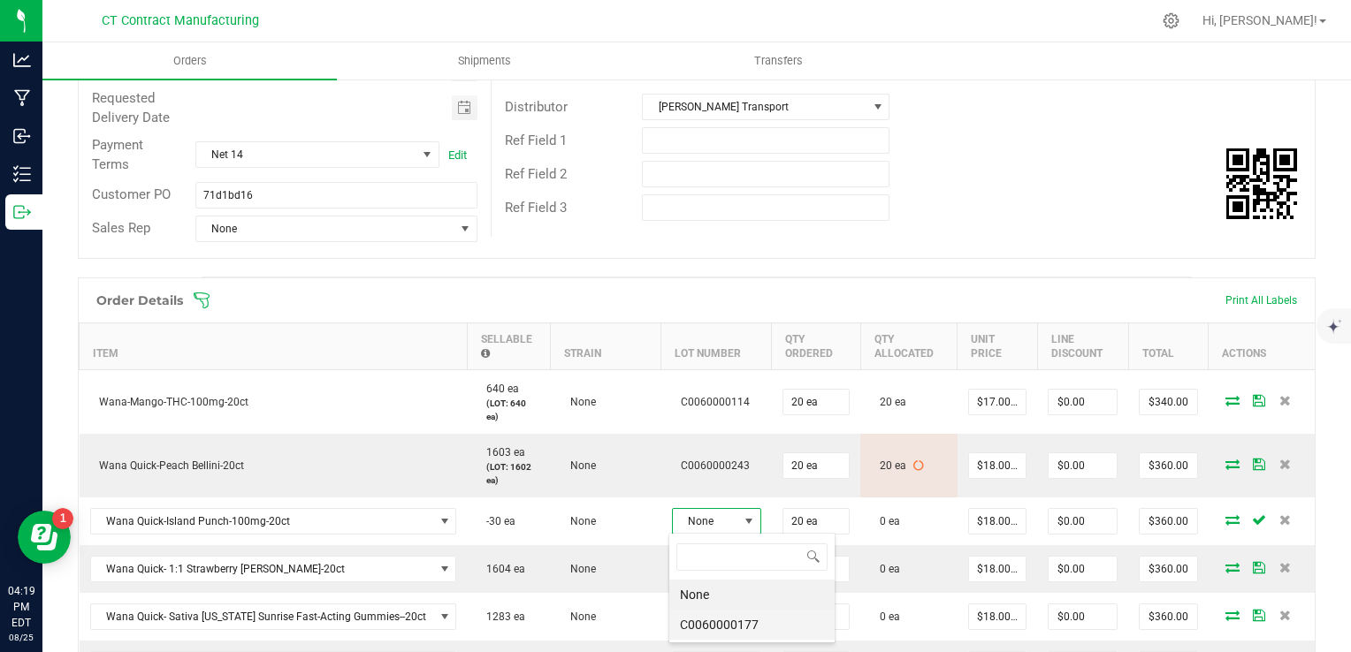
click at [743, 618] on li "C0060000177" at bounding box center [751, 625] width 165 height 30
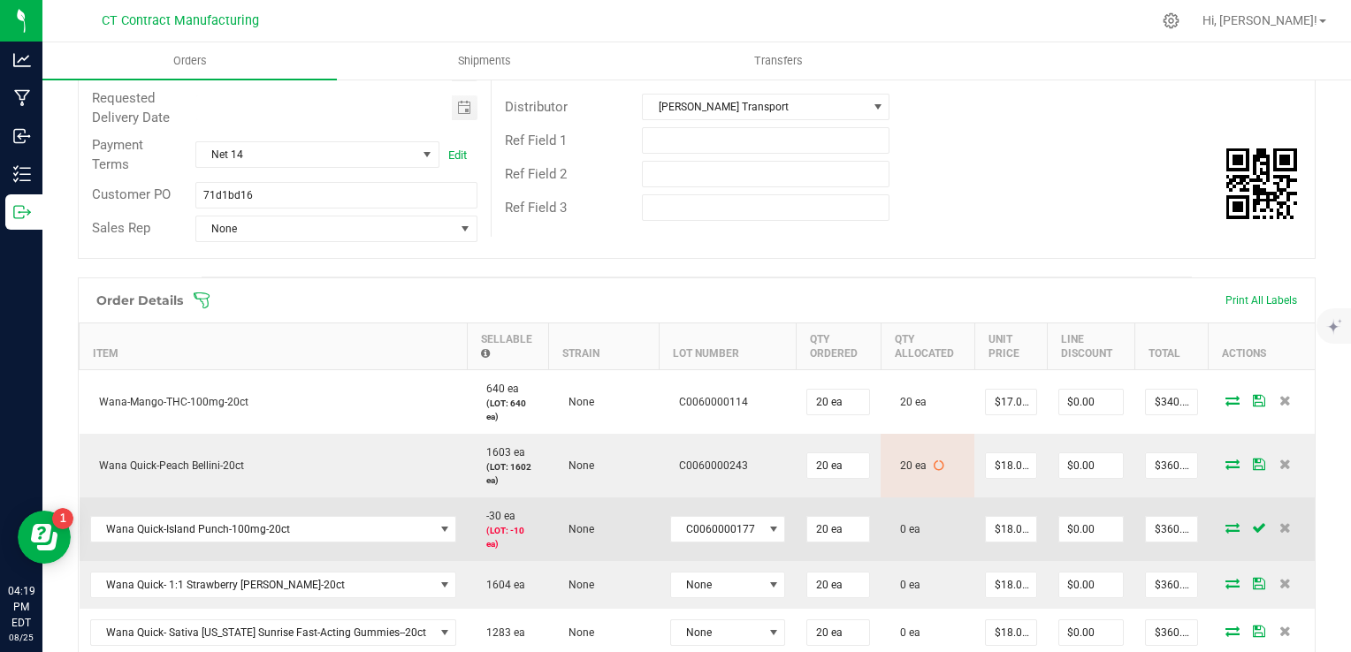
click at [1225, 526] on icon at bounding box center [1232, 527] width 14 height 11
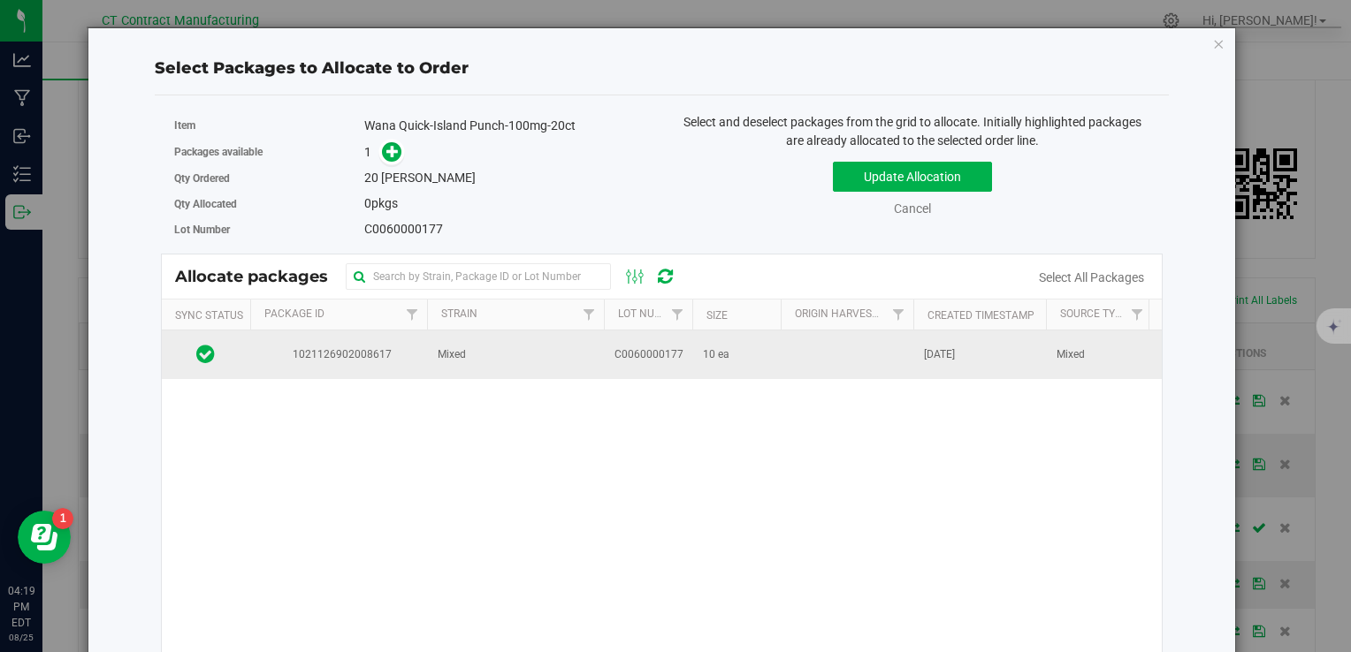
click at [537, 351] on td "Mixed" at bounding box center [515, 355] width 177 height 48
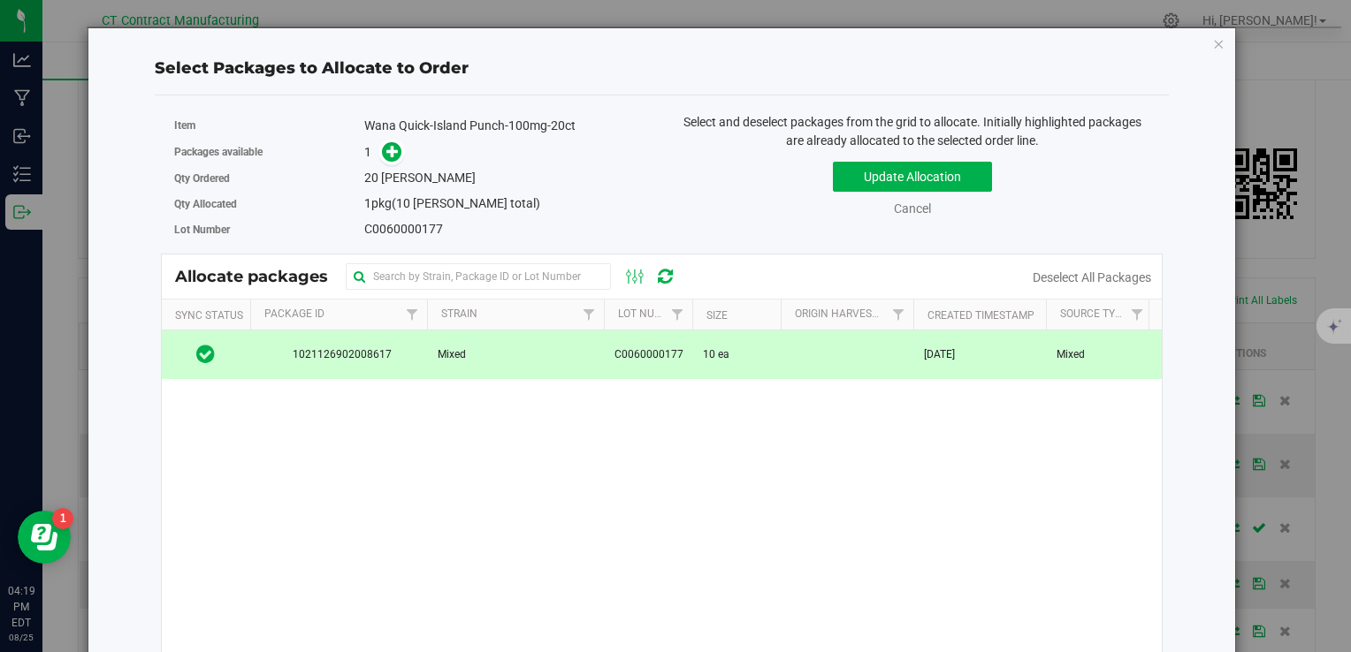
click at [403, 152] on div "1" at bounding box center [506, 152] width 285 height 20
click at [402, 153] on div "1" at bounding box center [506, 152] width 285 height 20
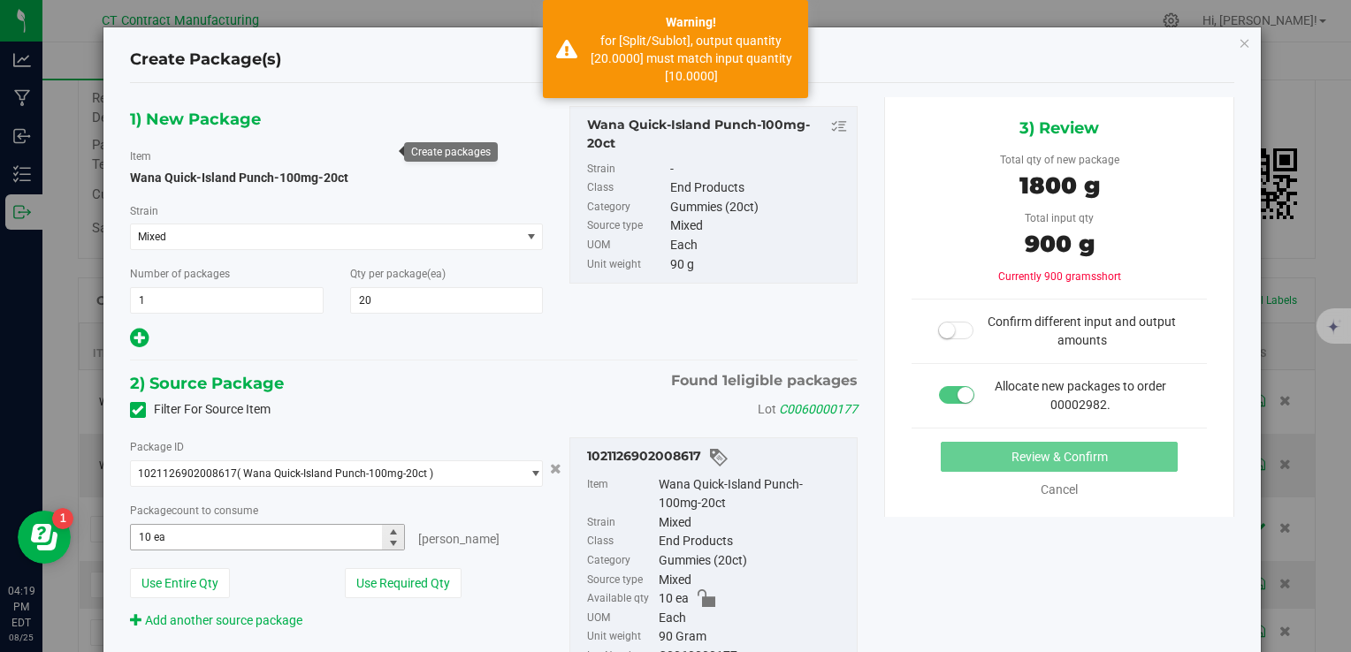
click at [157, 527] on span "10 ea 10" at bounding box center [268, 537] width 276 height 27
click at [1238, 43] on icon "button" at bounding box center [1244, 42] width 12 height 21
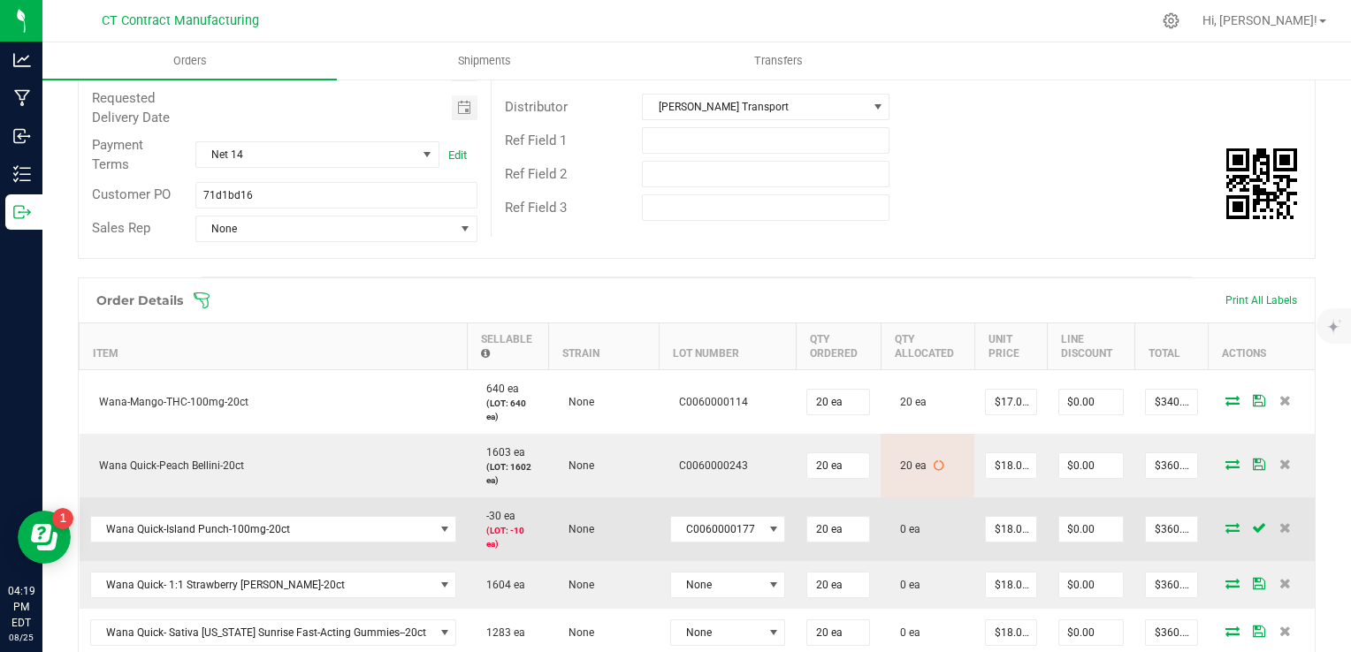
scroll to position [442, 0]
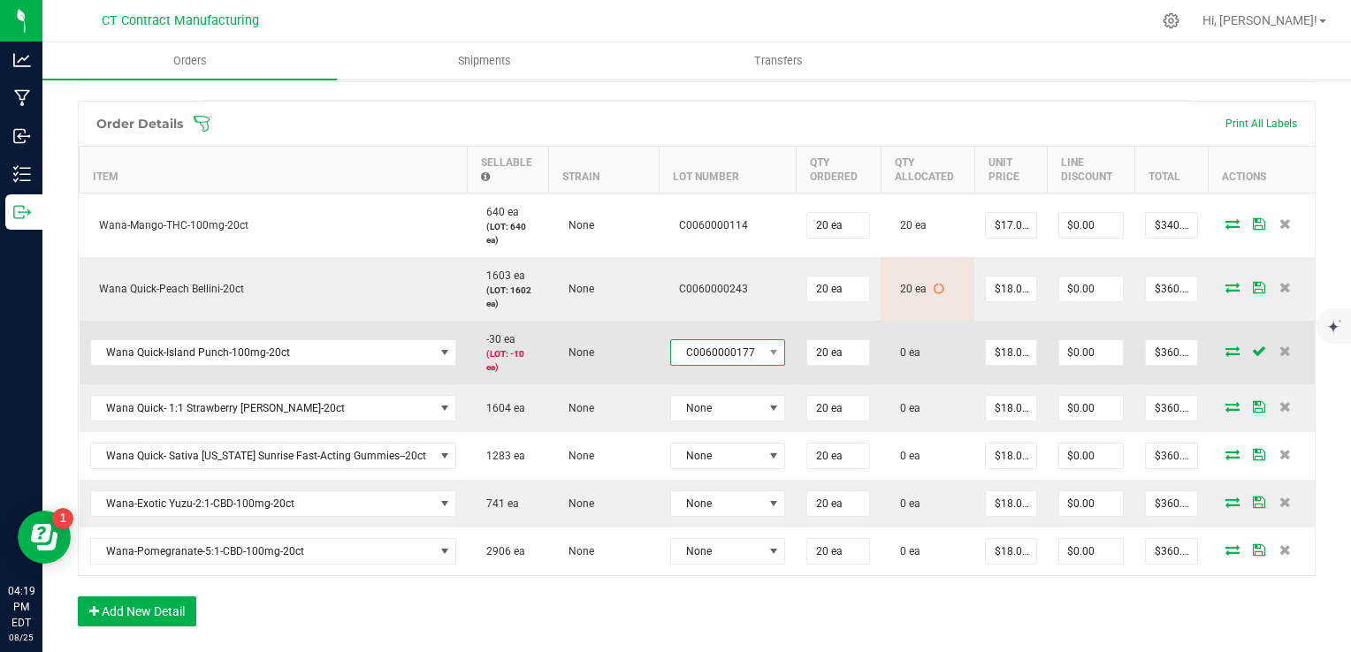
click at [721, 352] on span "C0060000177" at bounding box center [717, 352] width 92 height 25
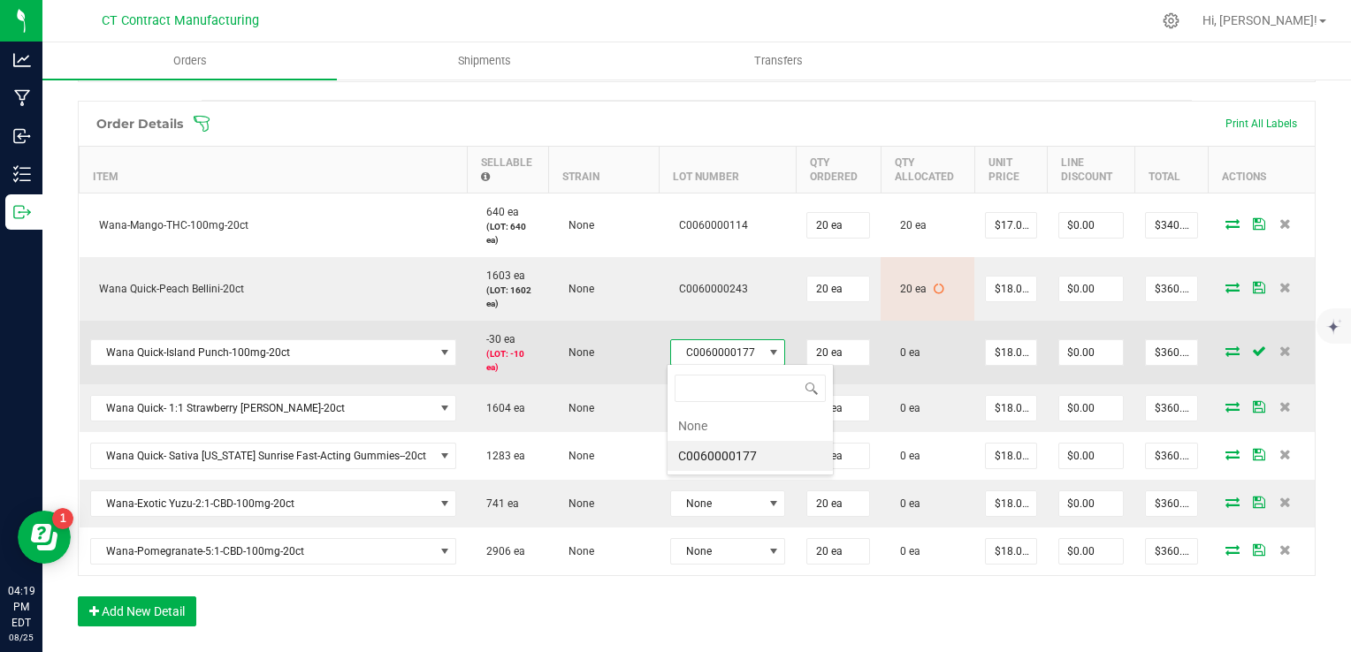
click at [721, 352] on span "C0060000177" at bounding box center [717, 352] width 92 height 25
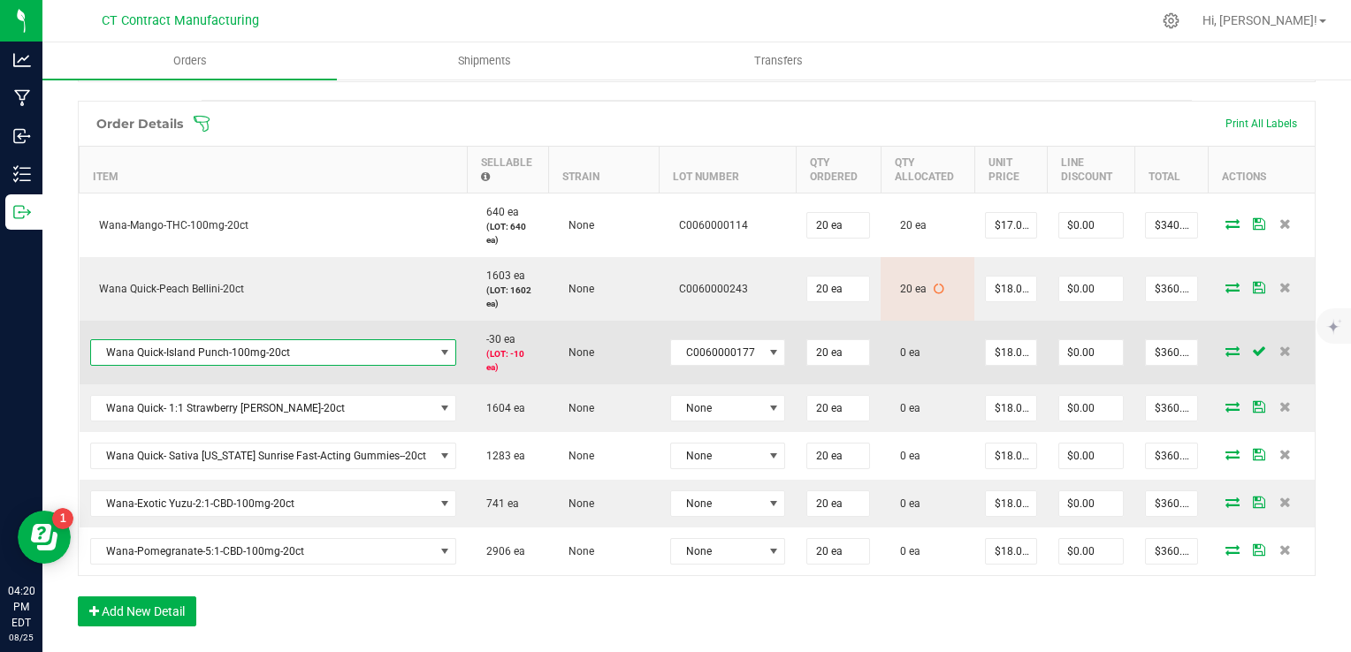
click at [340, 356] on span "Wana Quick-Island Punch-100mg-20ct" at bounding box center [262, 352] width 343 height 25
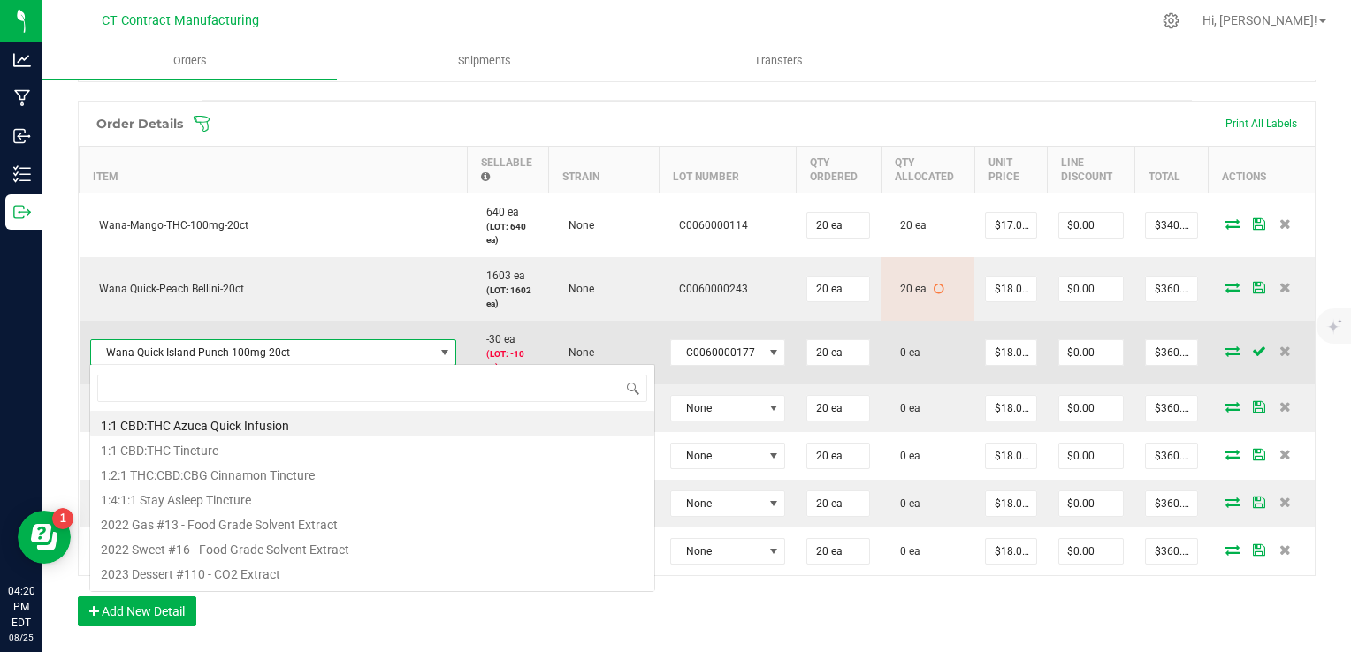
scroll to position [26, 364]
type input "island"
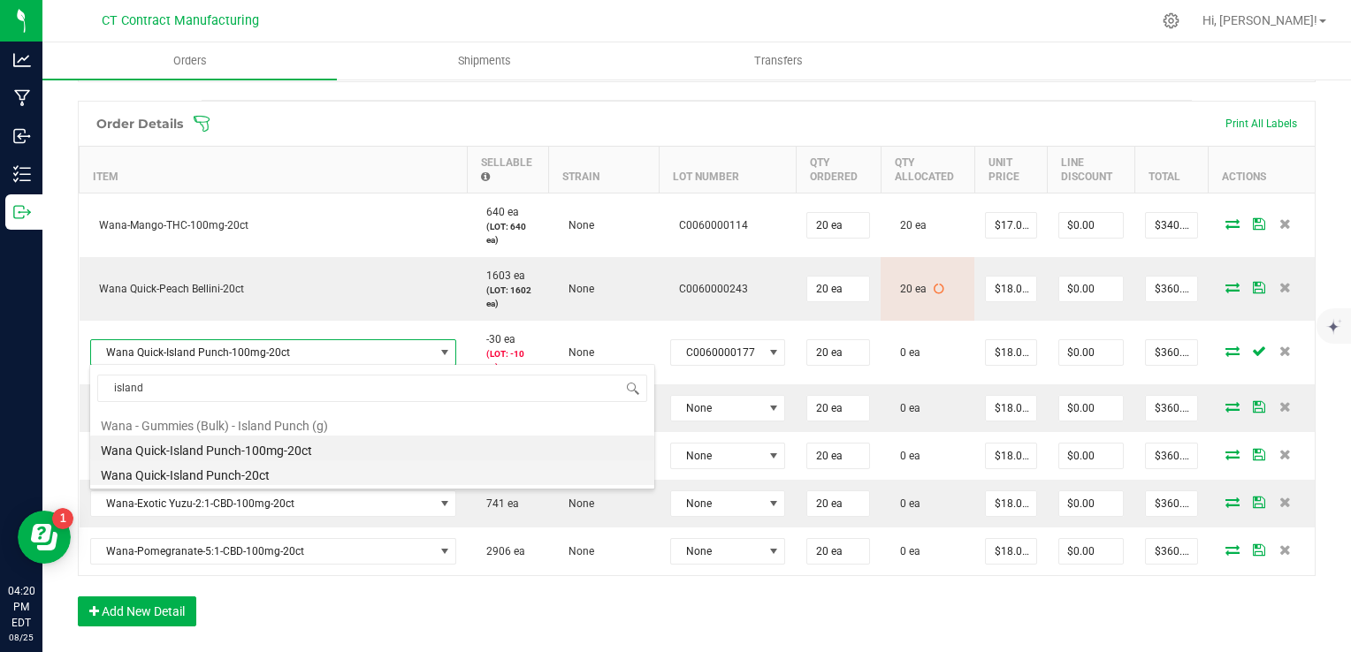
click at [315, 471] on li "Wana Quick-Island Punch-20ct" at bounding box center [372, 473] width 564 height 25
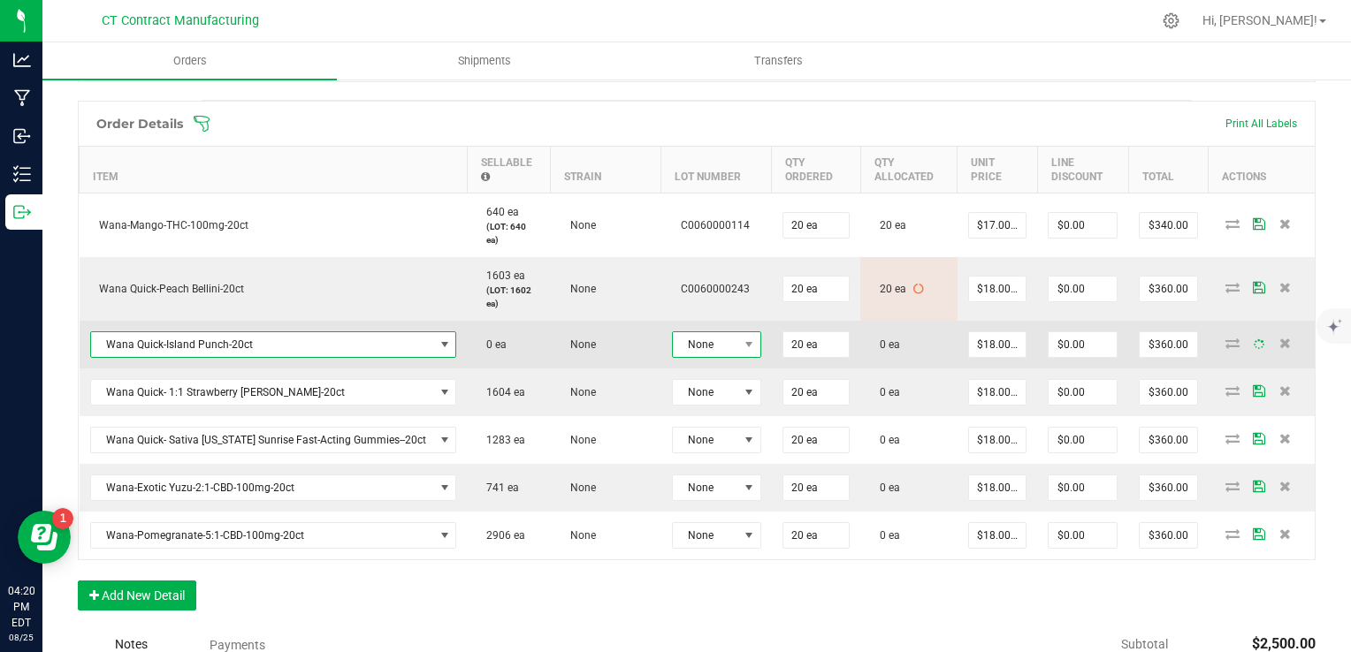
click at [715, 352] on span "None" at bounding box center [705, 344] width 65 height 25
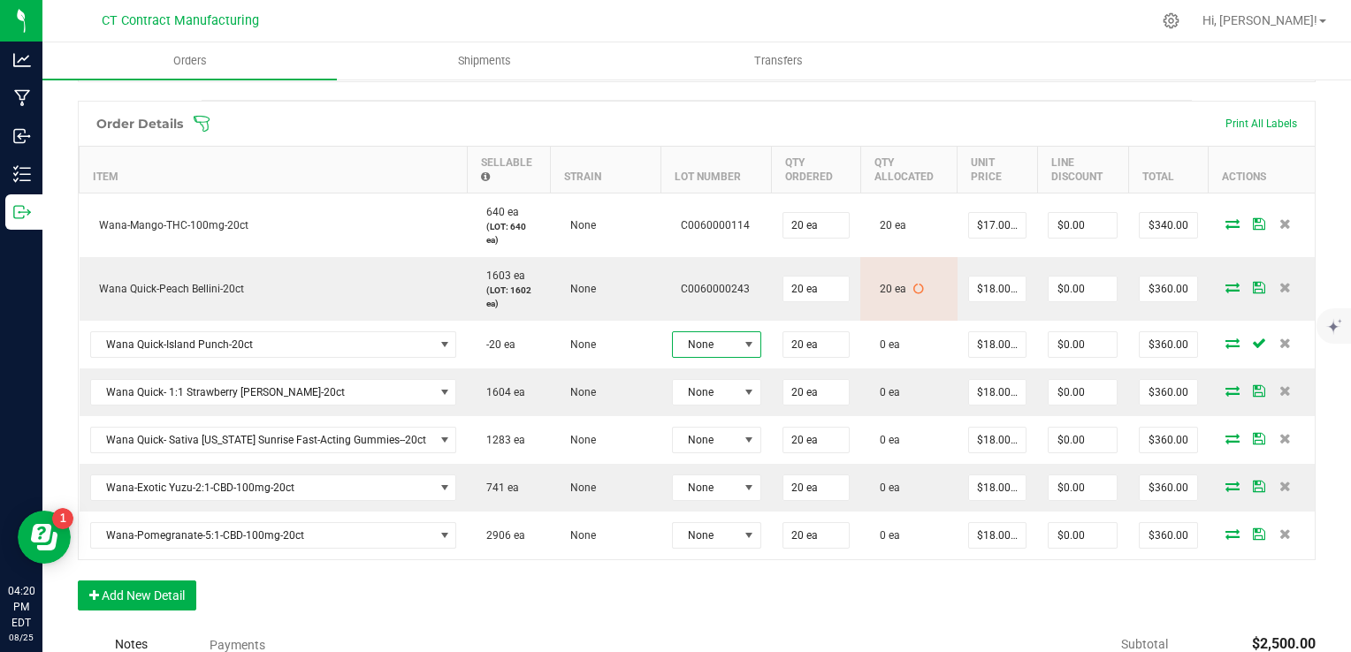
click at [715, 352] on span "None" at bounding box center [705, 344] width 65 height 25
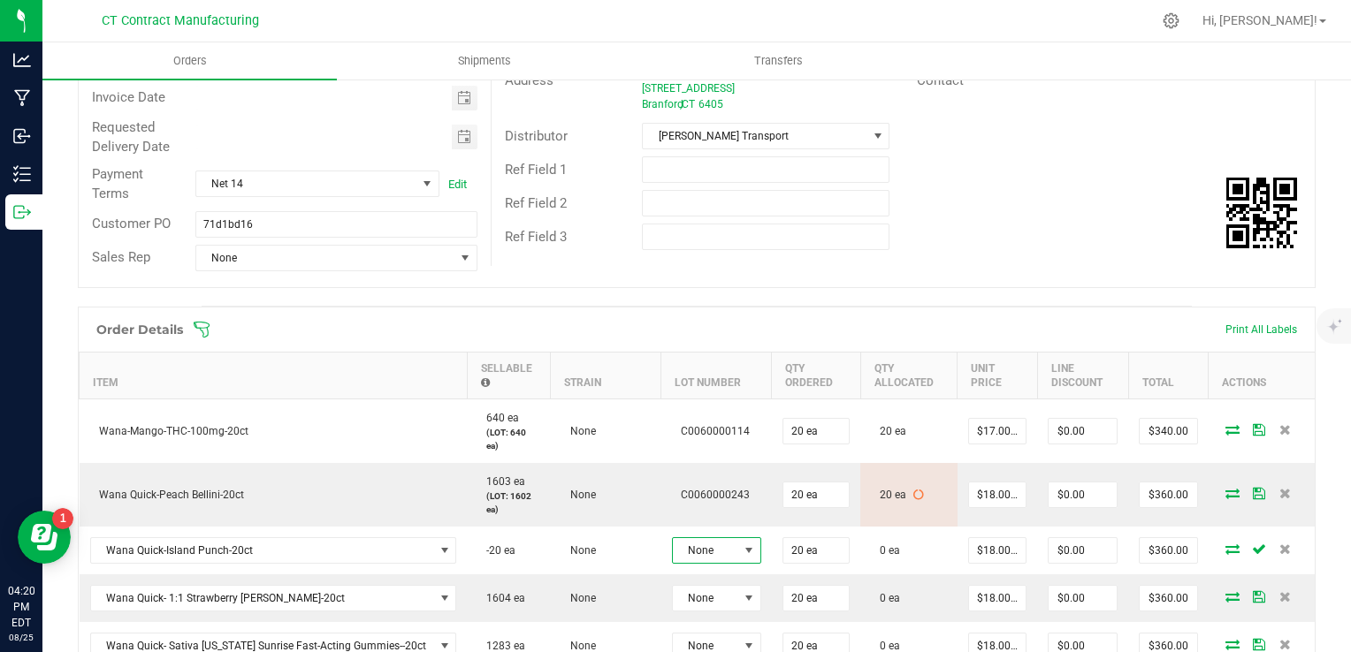
scroll to position [0, 0]
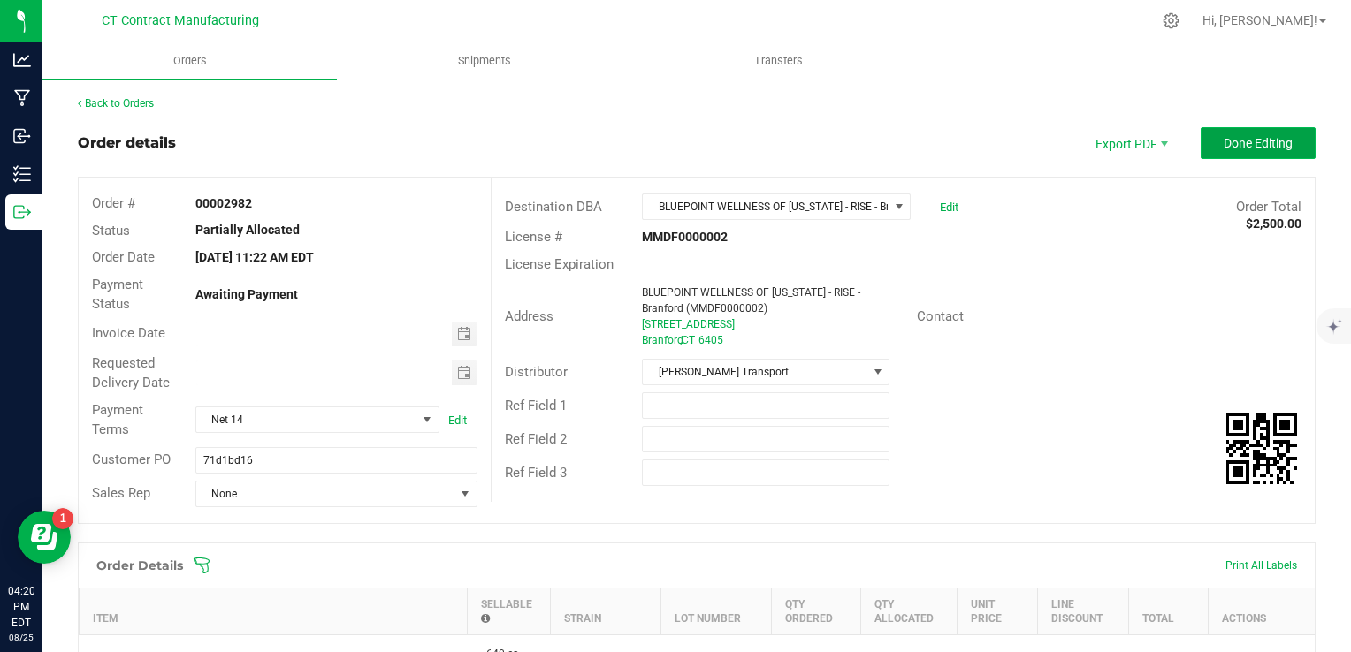
click at [1250, 132] on button "Done Editing" at bounding box center [1257, 143] width 115 height 32
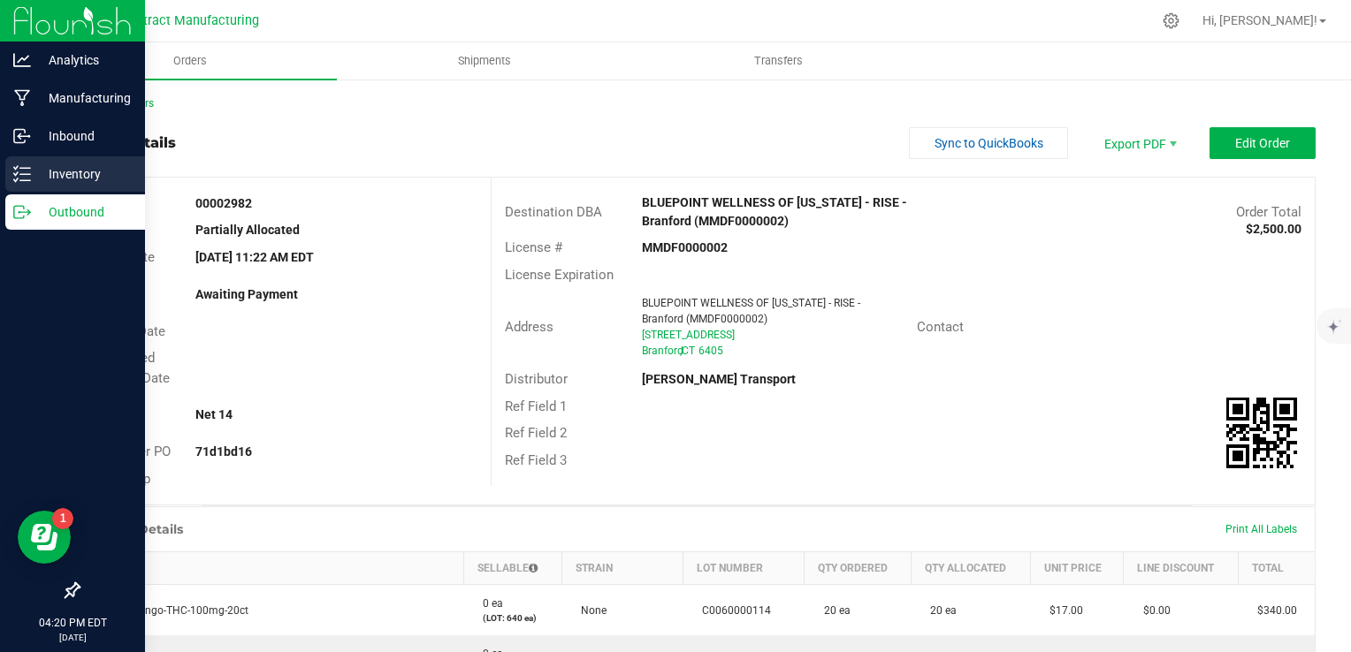
click at [20, 168] on line at bounding box center [25, 168] width 10 height 0
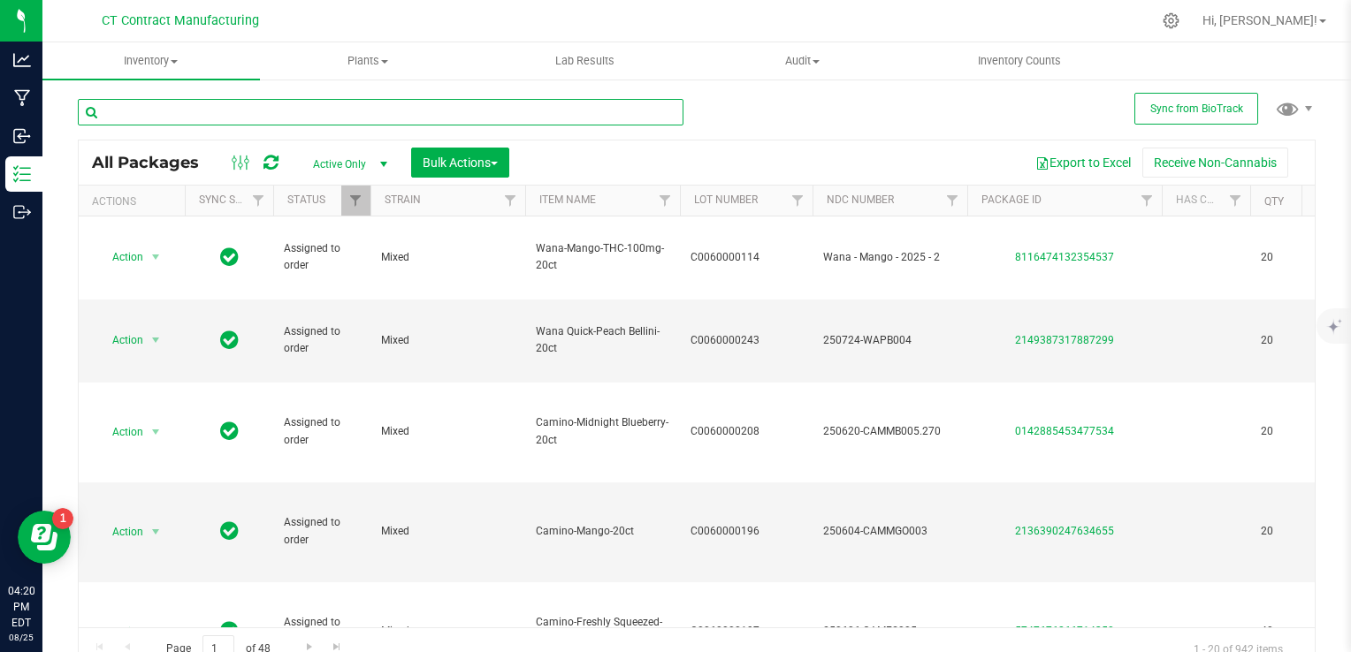
click at [212, 111] on input "text" at bounding box center [381, 112] width 606 height 27
type input "island punch"
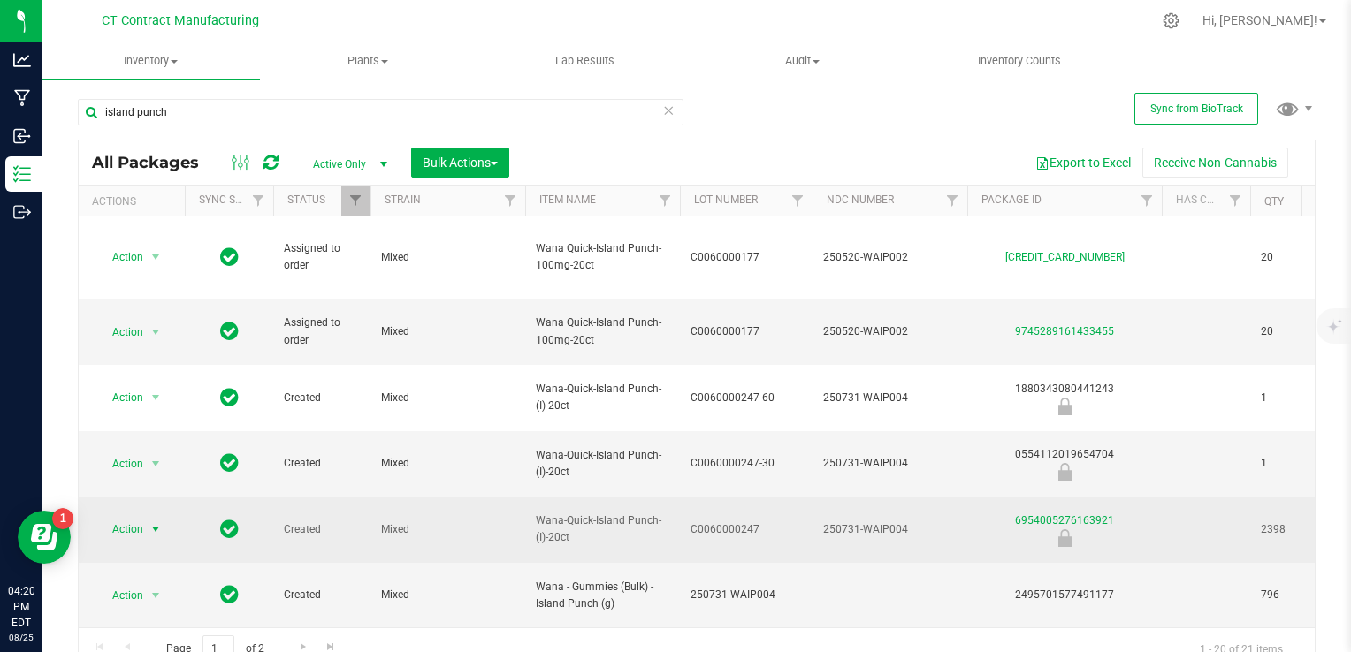
click at [156, 522] on span "select" at bounding box center [156, 529] width 14 height 14
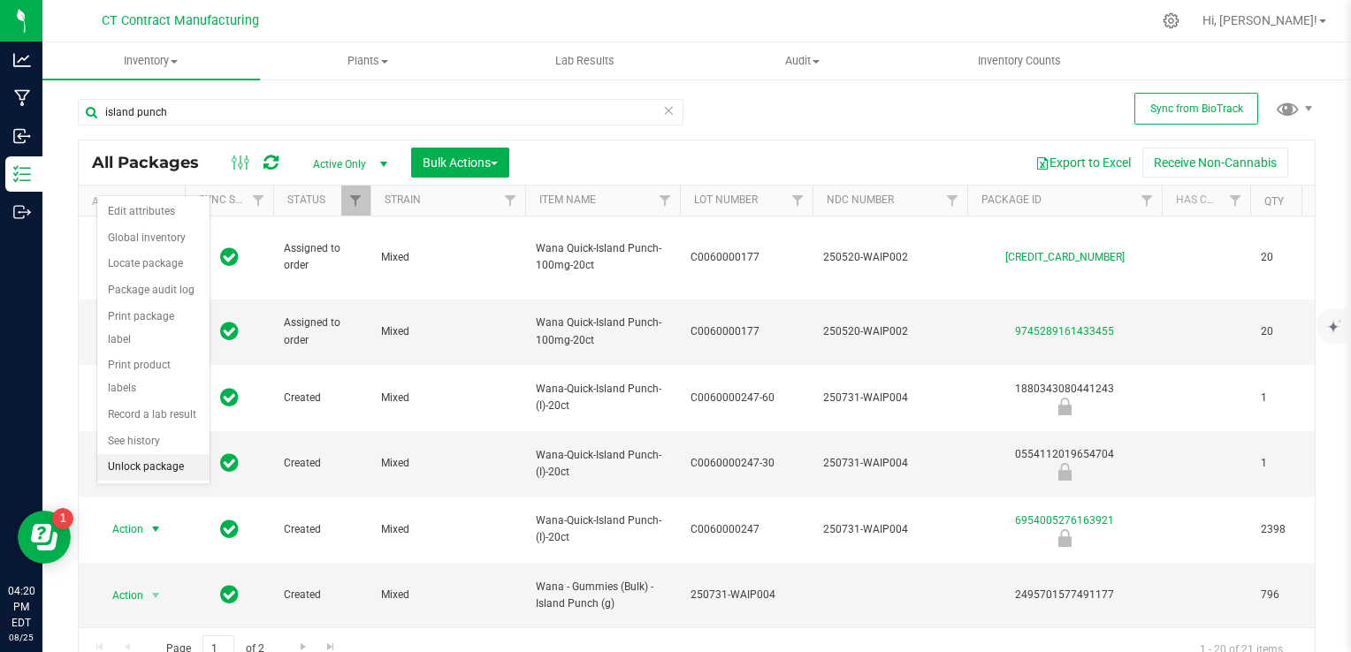
click at [147, 454] on li "Unlock package" at bounding box center [153, 467] width 112 height 27
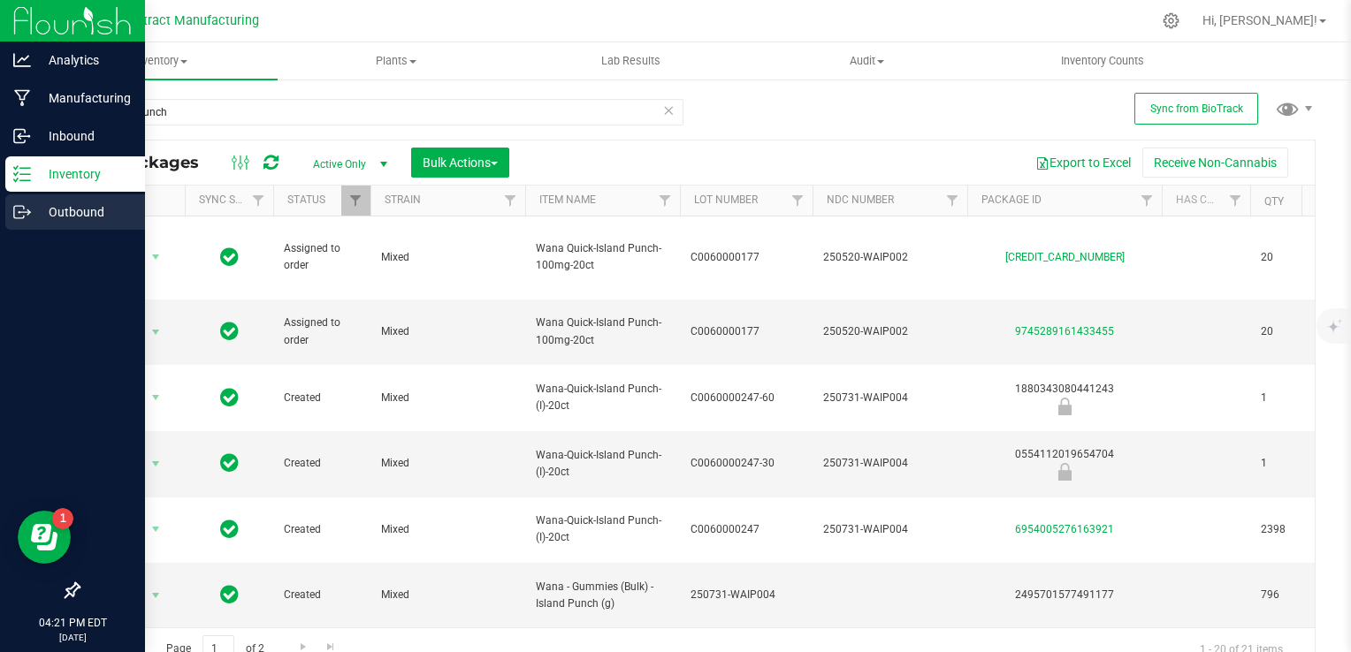
click at [56, 213] on p "Outbound" at bounding box center [84, 212] width 106 height 21
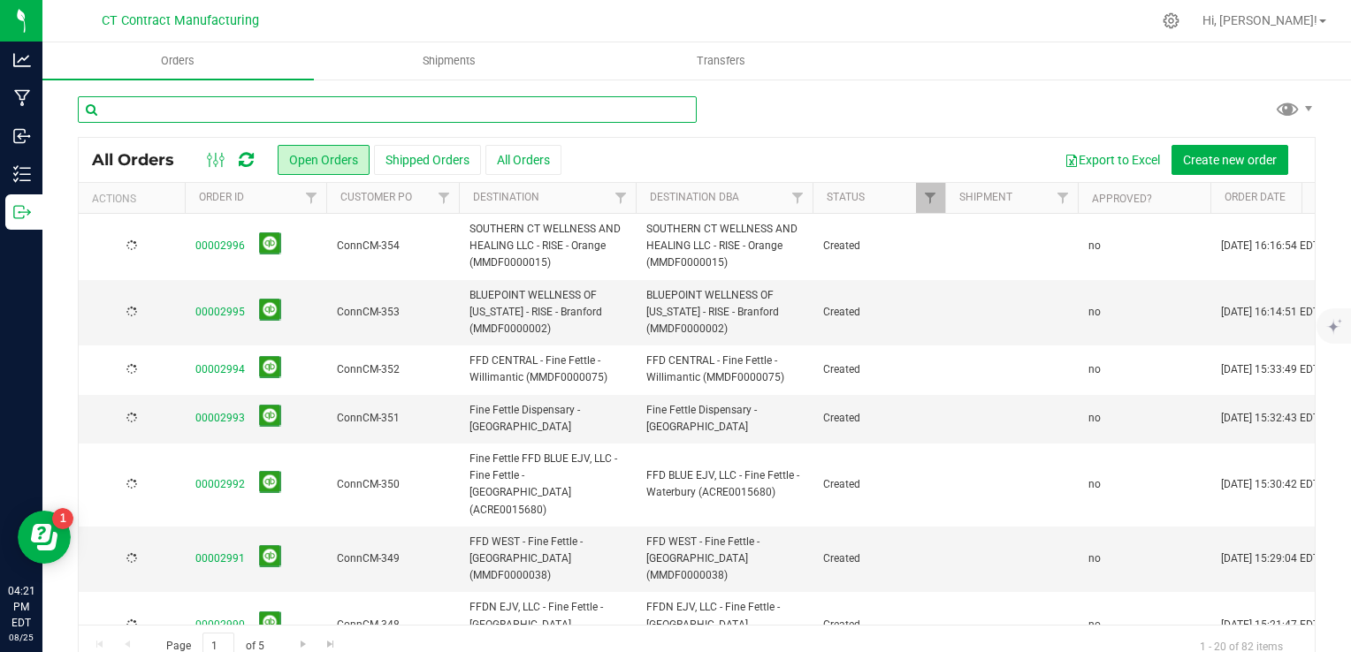
click at [246, 104] on input "text" at bounding box center [387, 109] width 619 height 27
type input "2982"
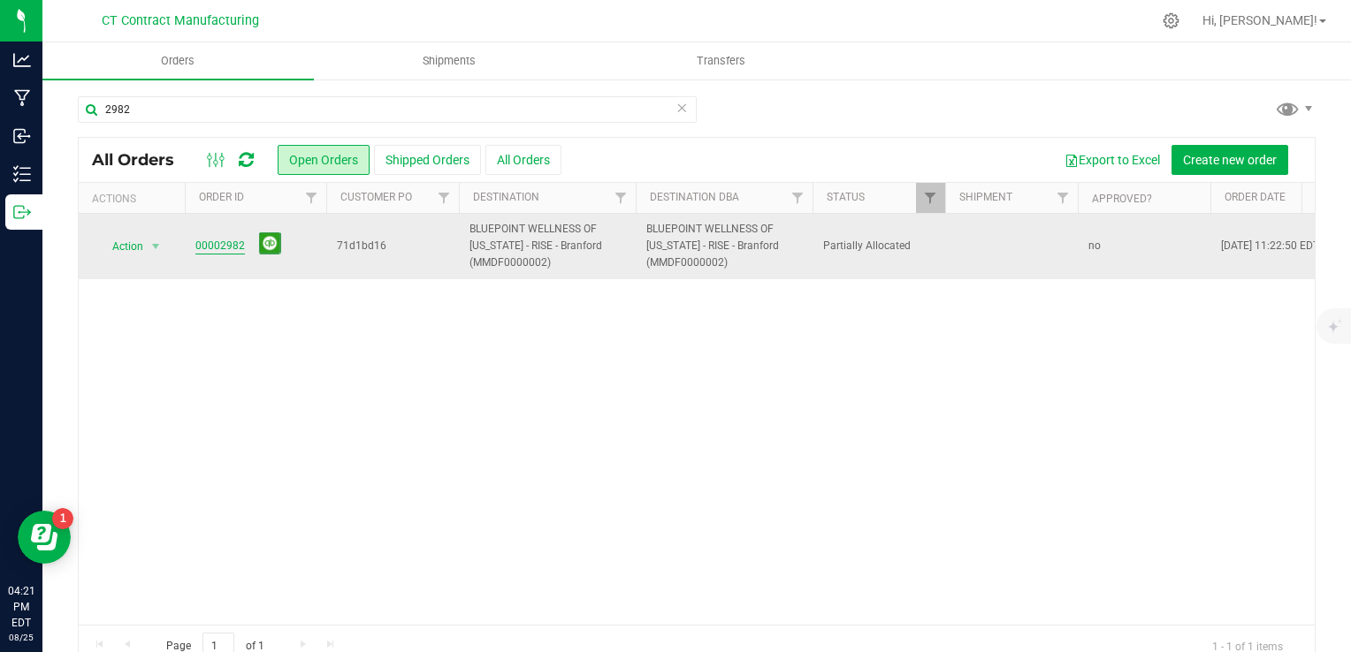
click at [226, 247] on link "00002982" at bounding box center [220, 246] width 50 height 17
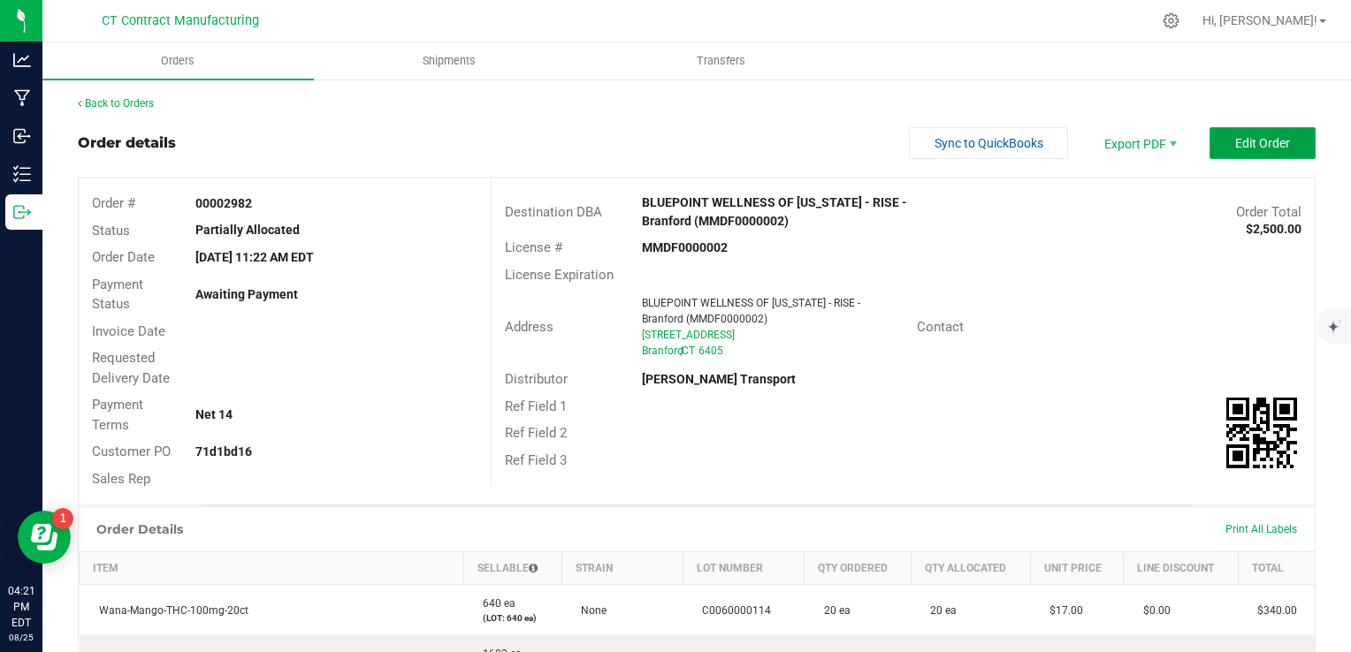
click at [1235, 147] on span "Edit Order" at bounding box center [1262, 143] width 55 height 14
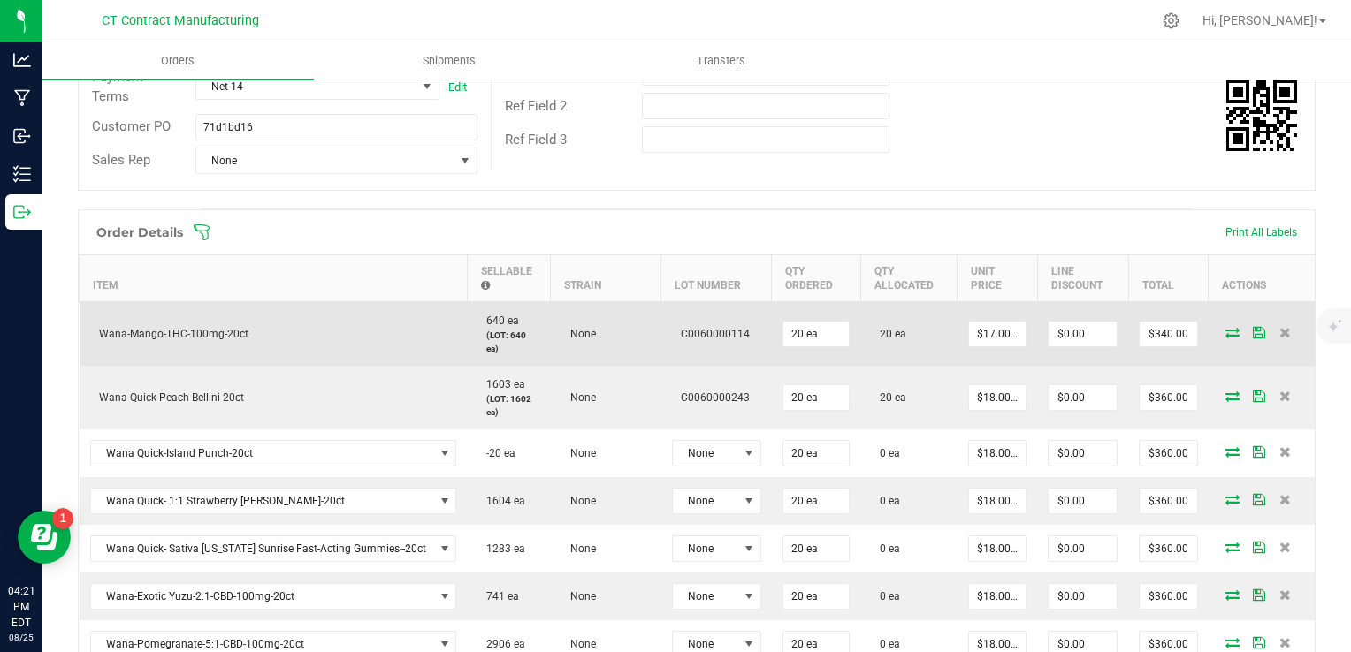
scroll to position [354, 0]
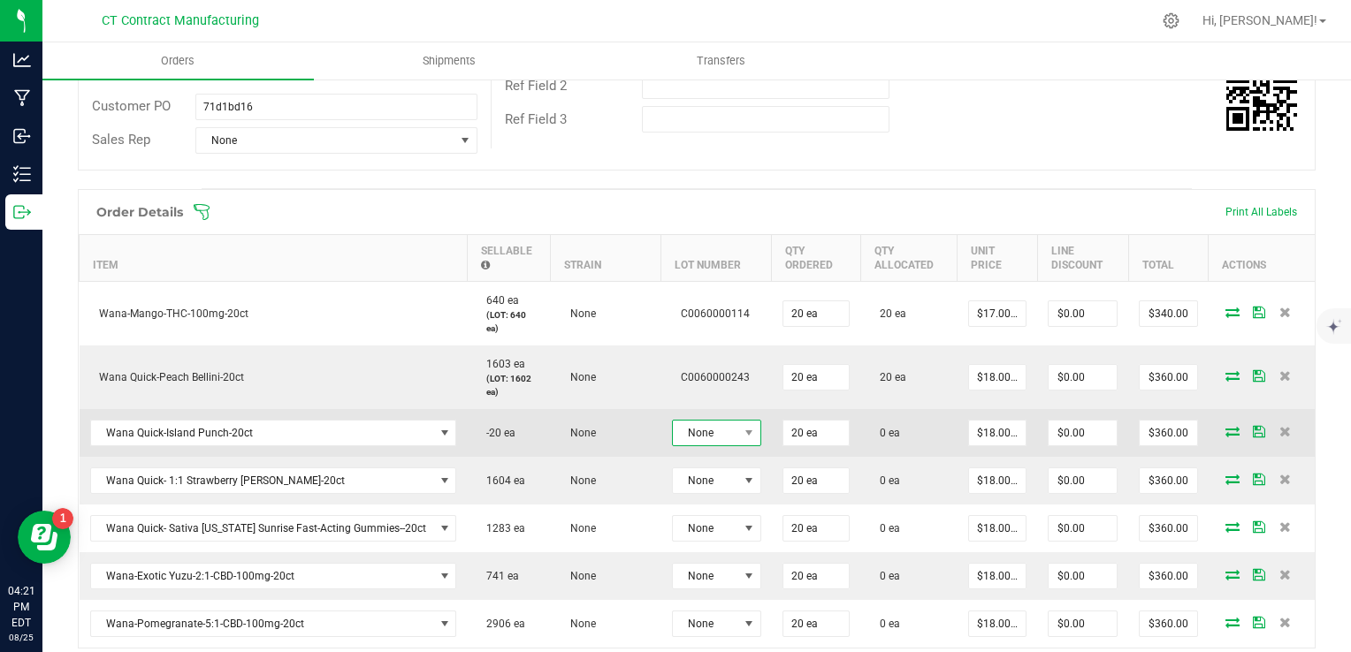
click at [725, 431] on span "None" at bounding box center [705, 433] width 65 height 25
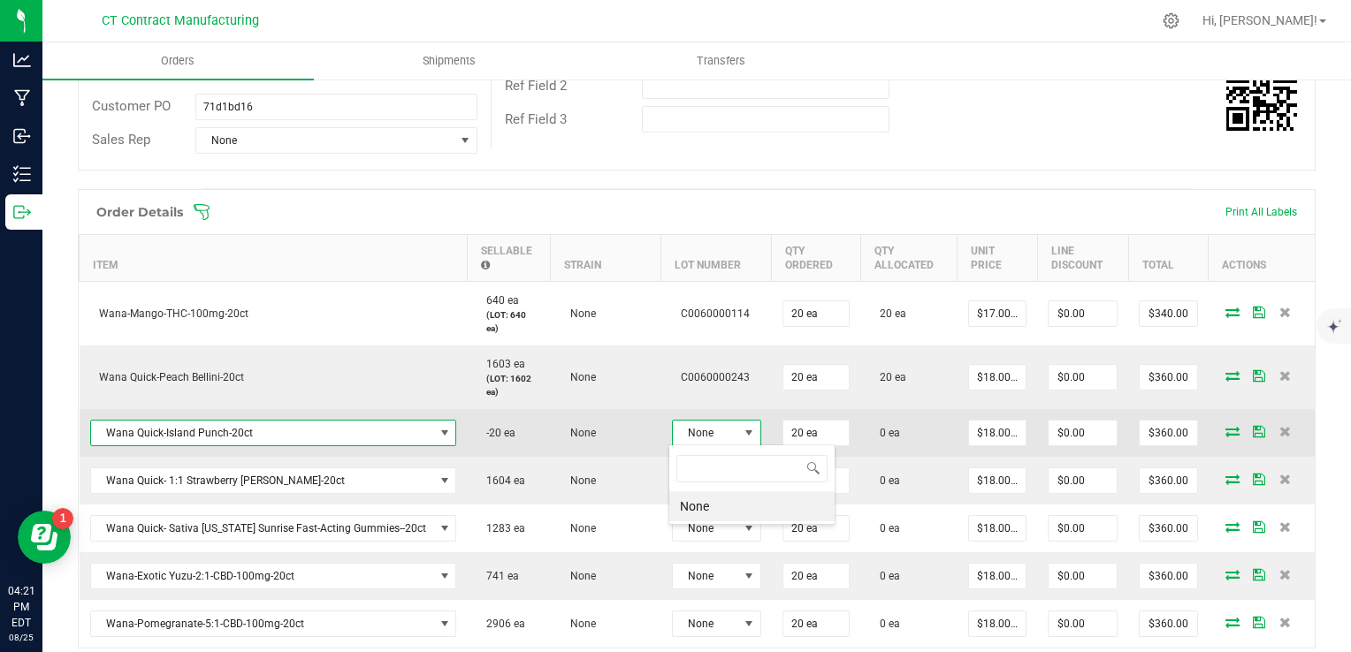
click at [415, 431] on span "Wana Quick-Island Punch-20ct" at bounding box center [262, 433] width 343 height 25
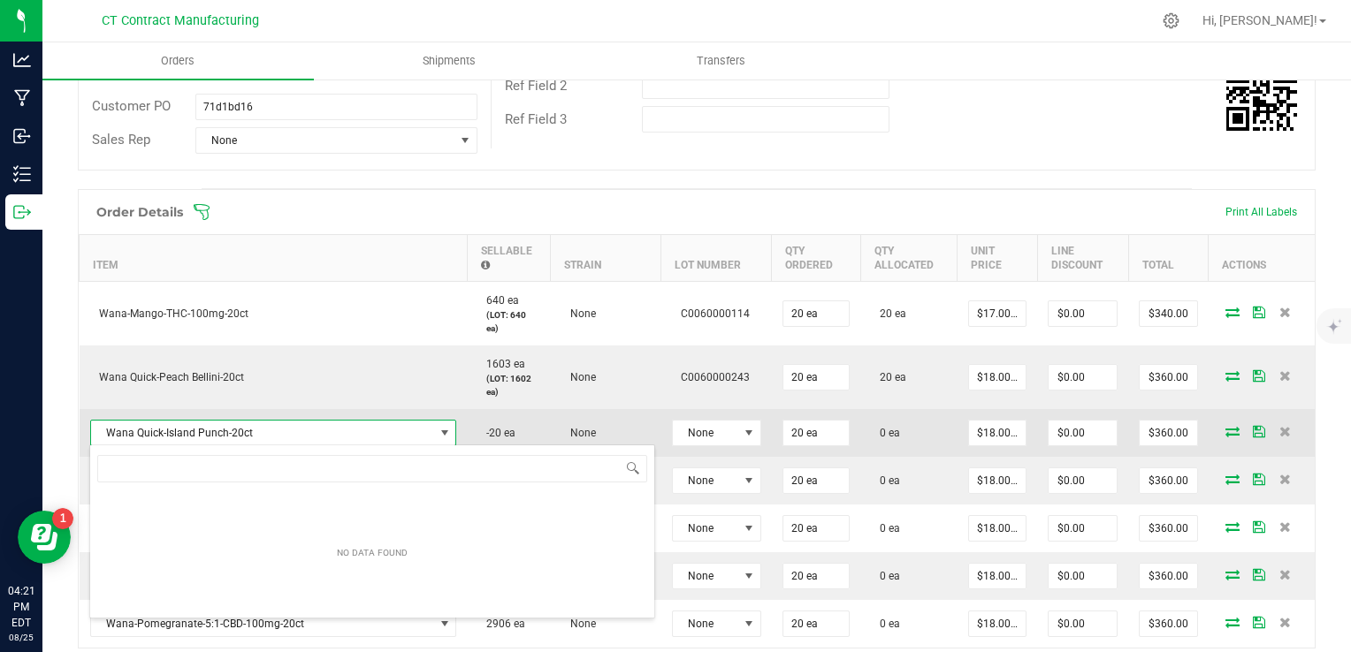
scroll to position [26, 364]
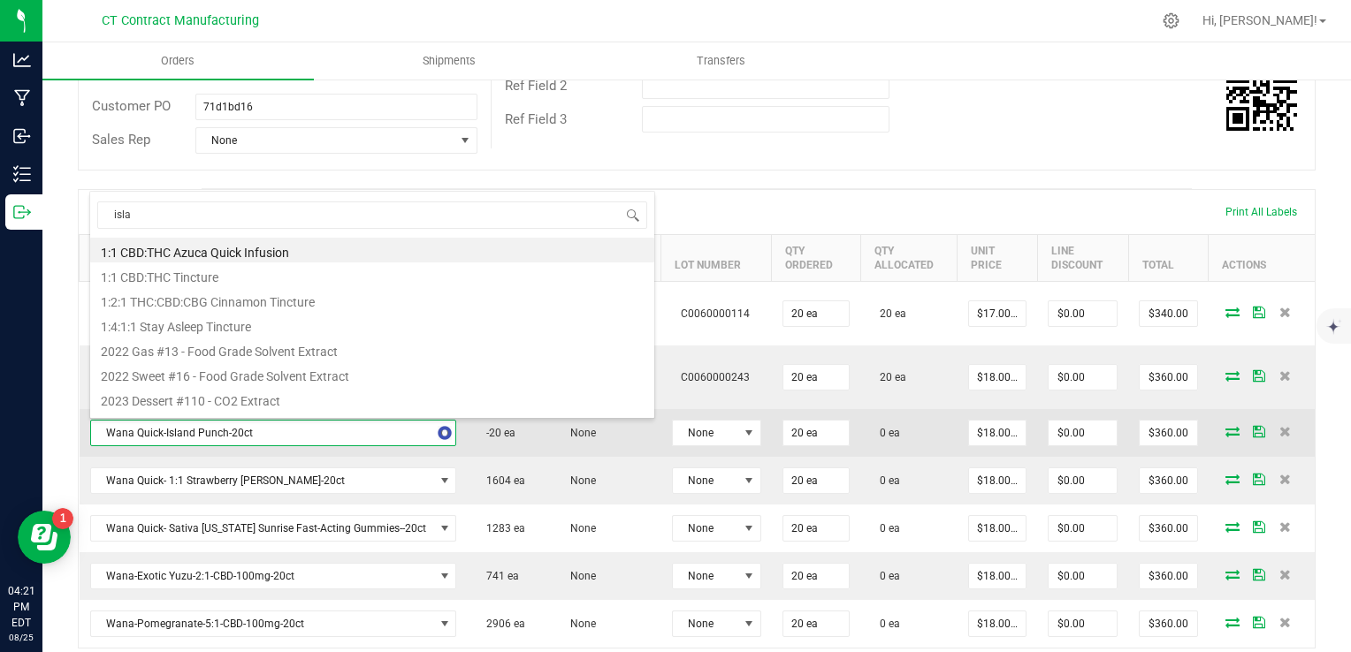
type input "islan"
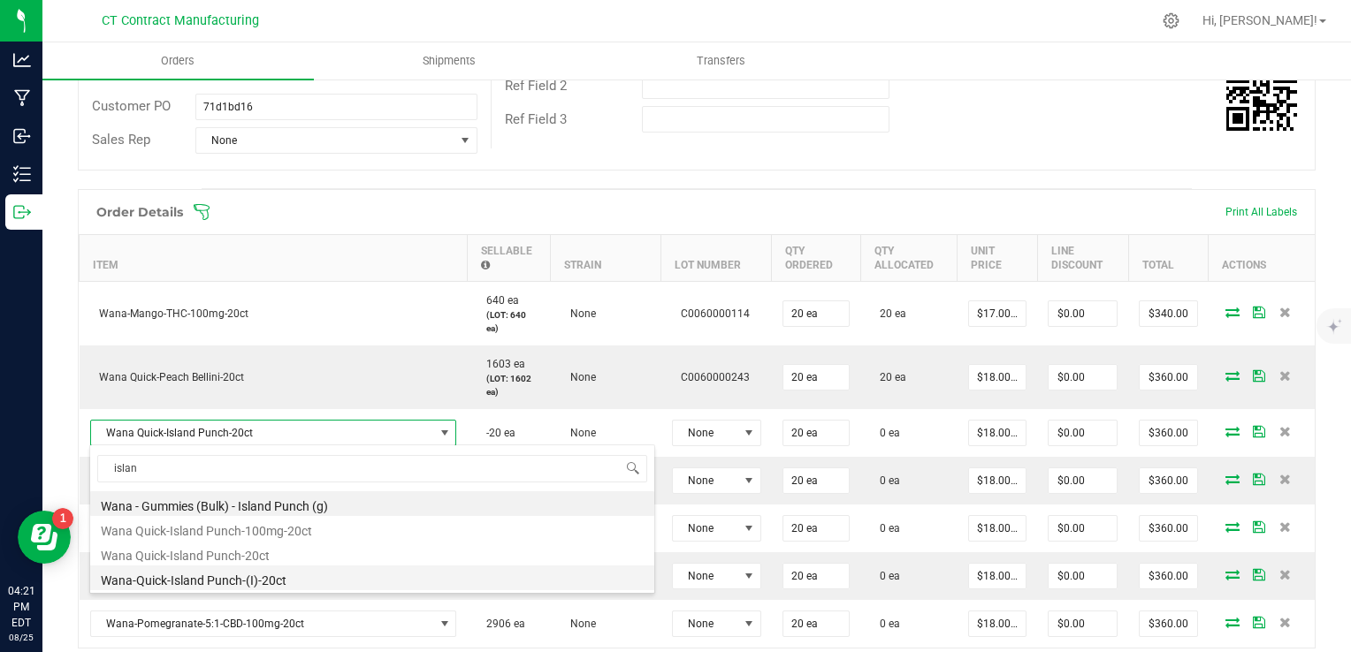
click at [339, 574] on li "Wana-Quick-Island Punch-(I)-20ct" at bounding box center [372, 578] width 564 height 25
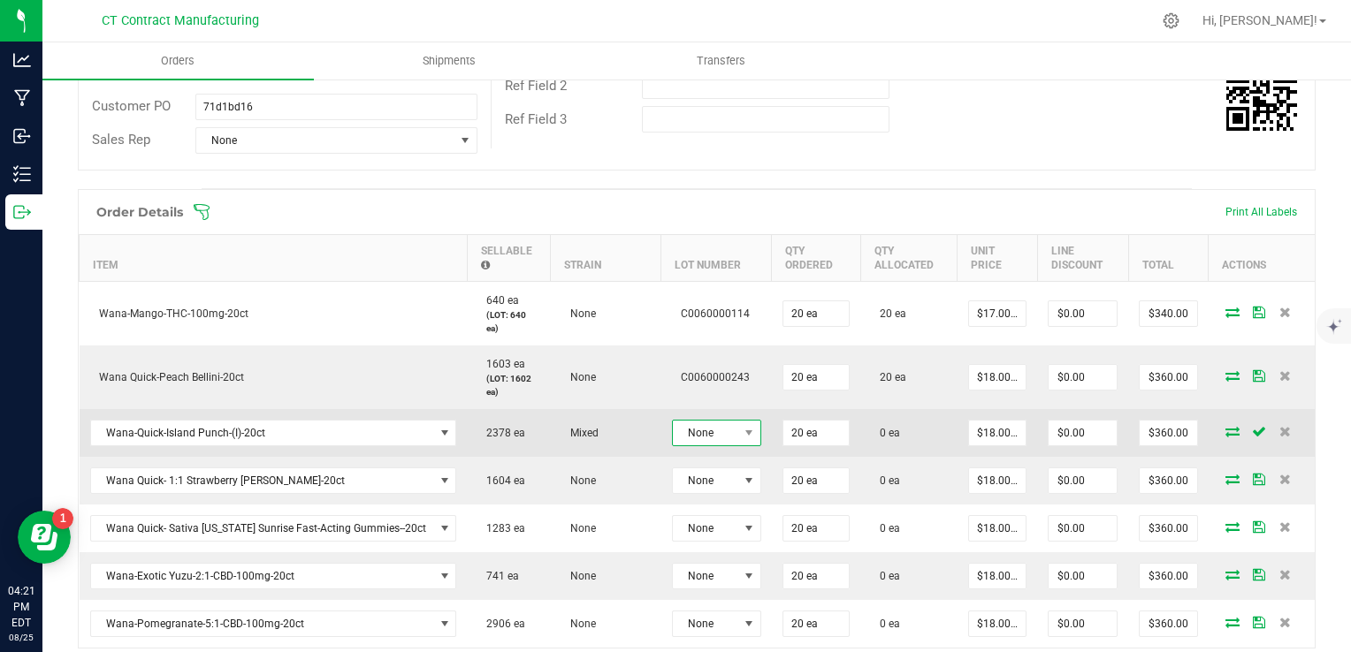
click at [737, 437] on span at bounding box center [748, 433] width 22 height 25
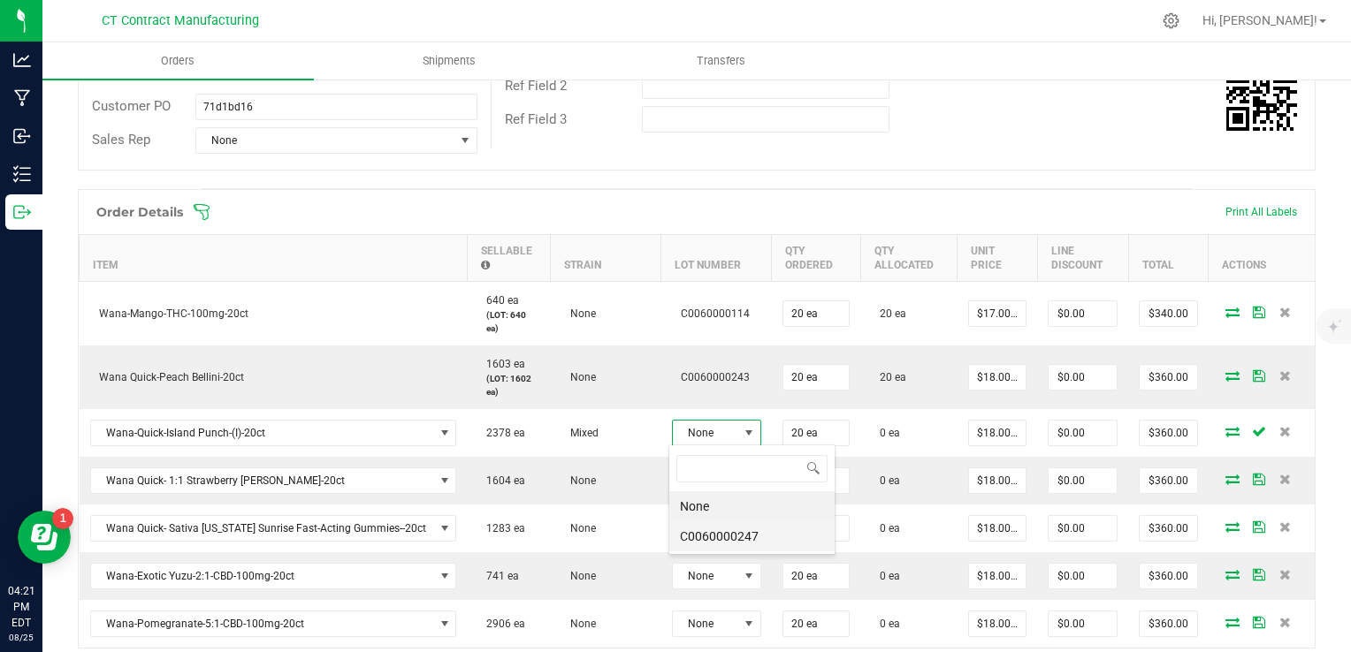
click at [758, 539] on li "C0060000247" at bounding box center [751, 537] width 165 height 30
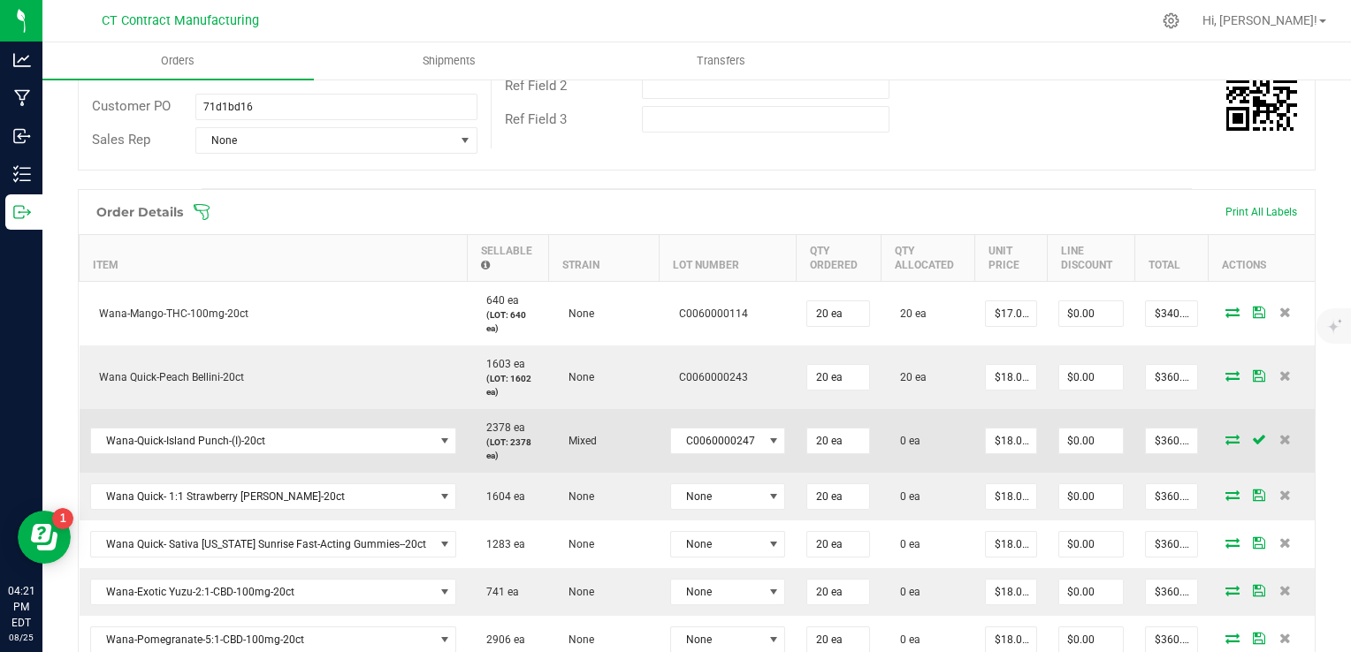
click at [1225, 440] on icon at bounding box center [1232, 439] width 14 height 11
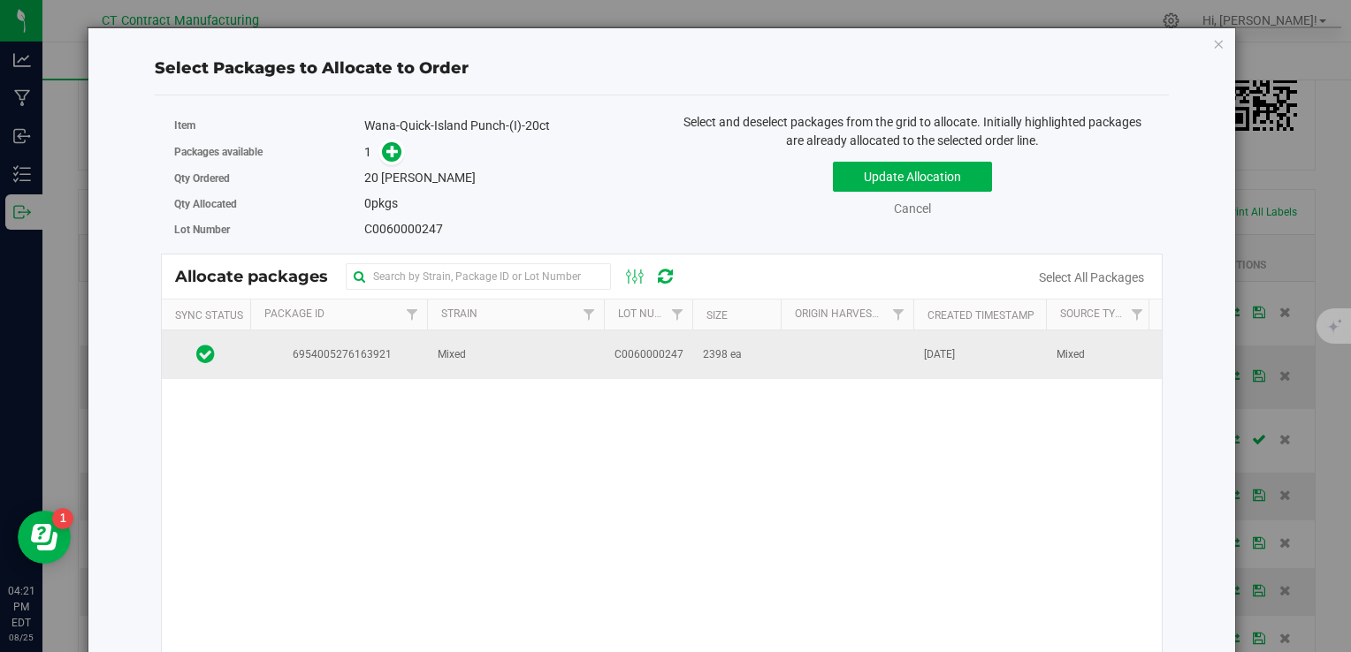
click at [487, 354] on td "Mixed" at bounding box center [515, 355] width 177 height 48
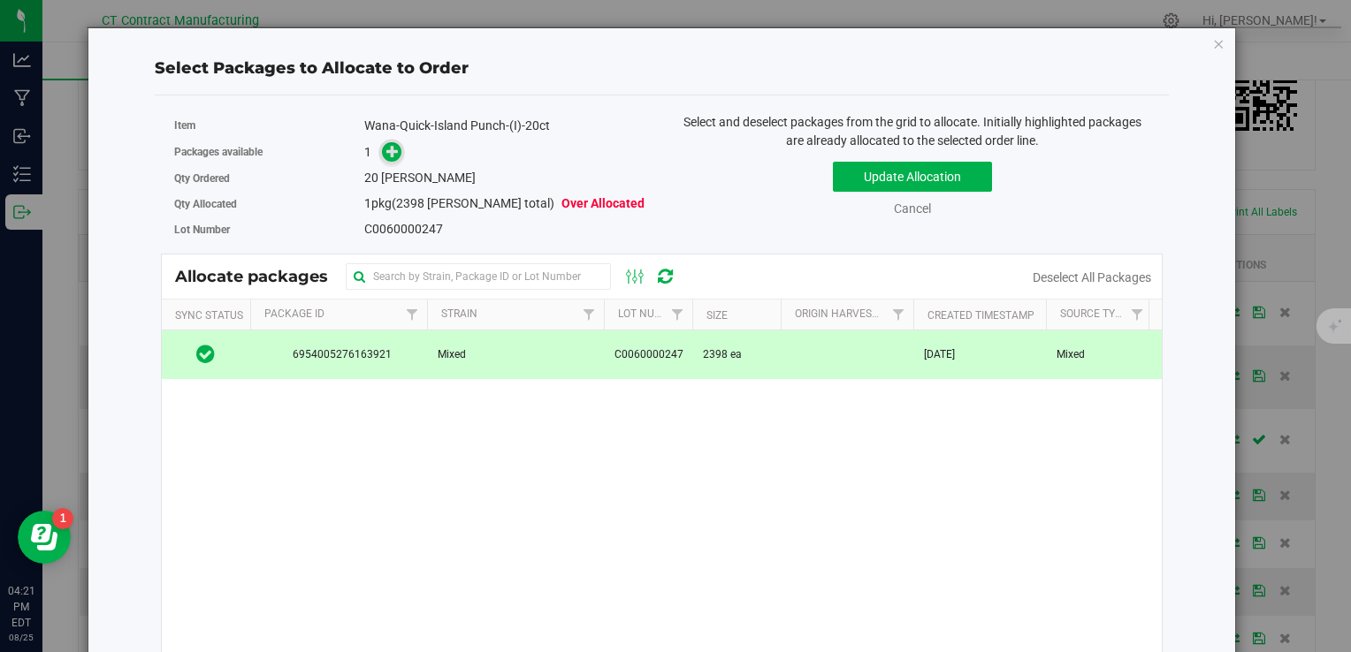
click at [386, 150] on icon at bounding box center [392, 150] width 13 height 13
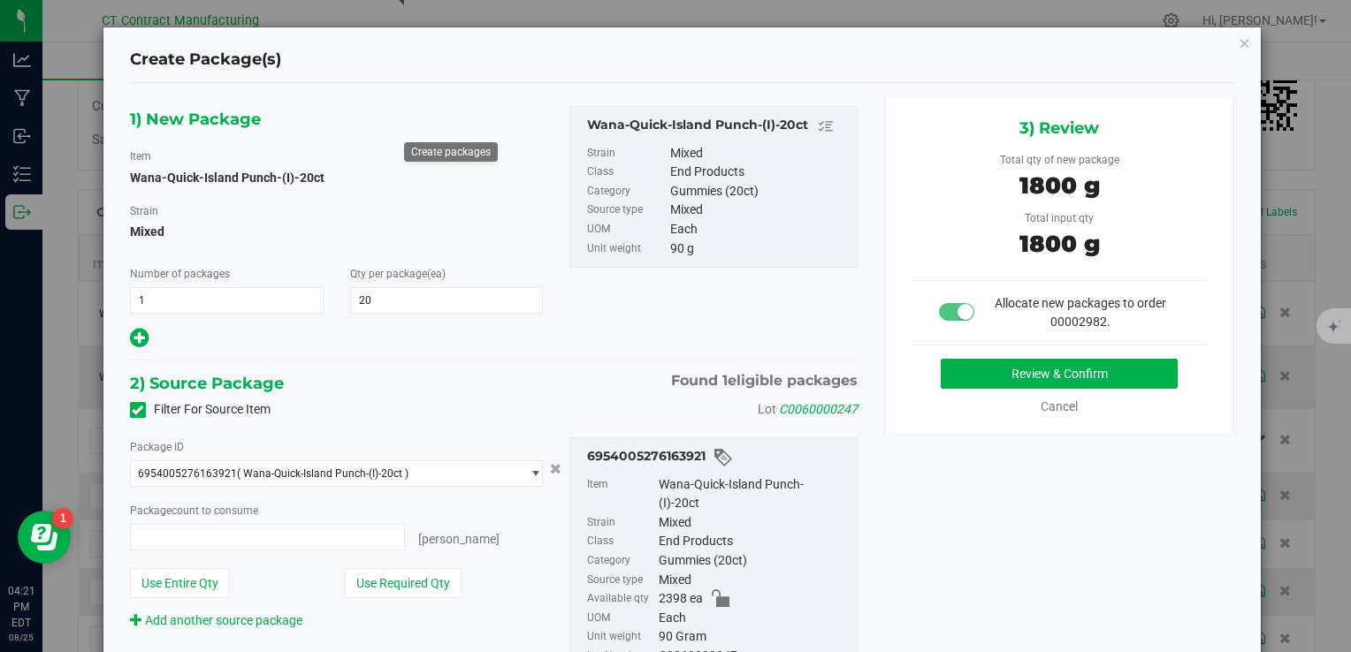
type input "20 ea"
click at [976, 372] on button "Review & Confirm" at bounding box center [1059, 374] width 237 height 30
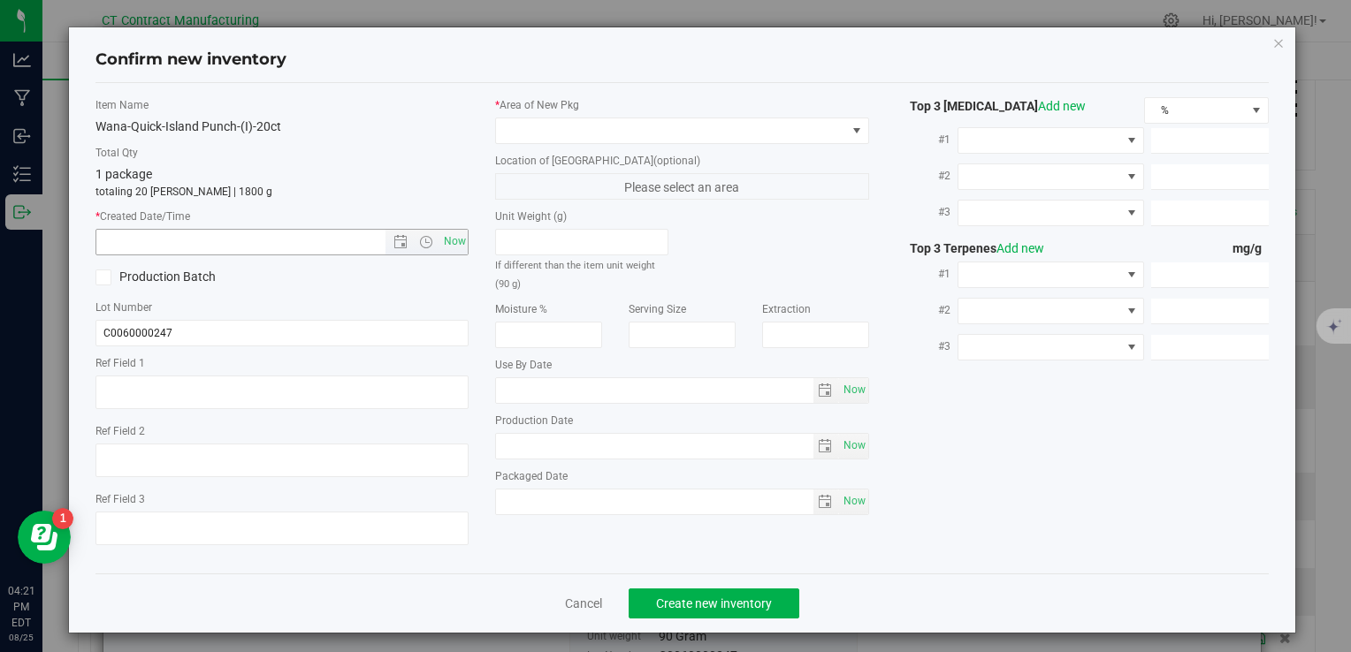
type textarea "250731-WAIP004"
click at [459, 242] on span "Now" at bounding box center [454, 242] width 30 height 26
type input "8/25/2025 4:21 PM"
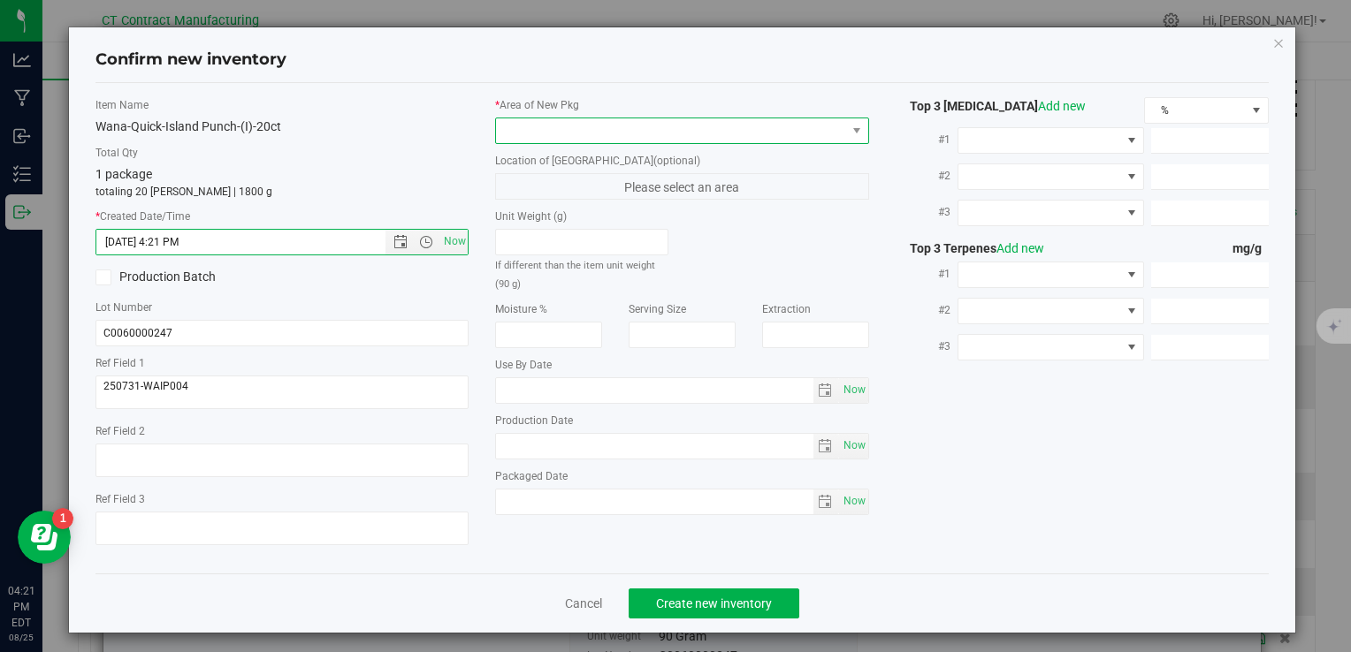
click at [590, 126] on span at bounding box center [670, 130] width 349 height 25
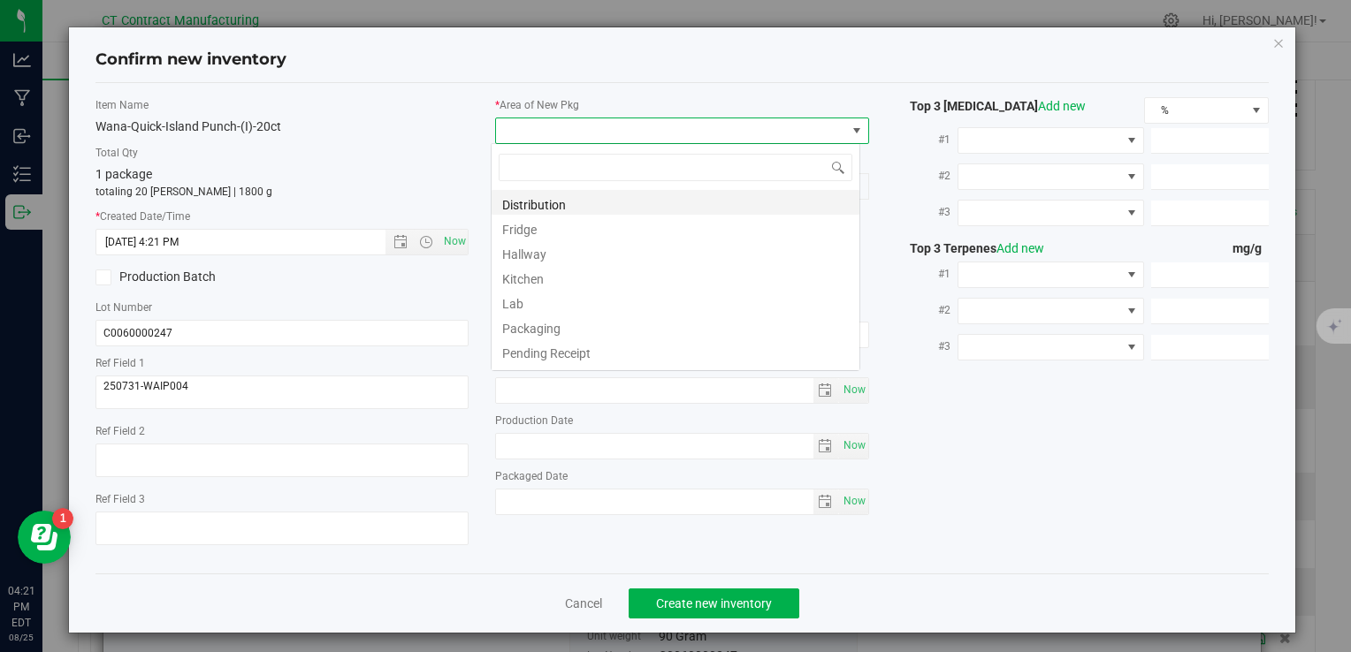
scroll to position [88368, 88025]
click at [644, 202] on li "Distribution" at bounding box center [675, 202] width 368 height 25
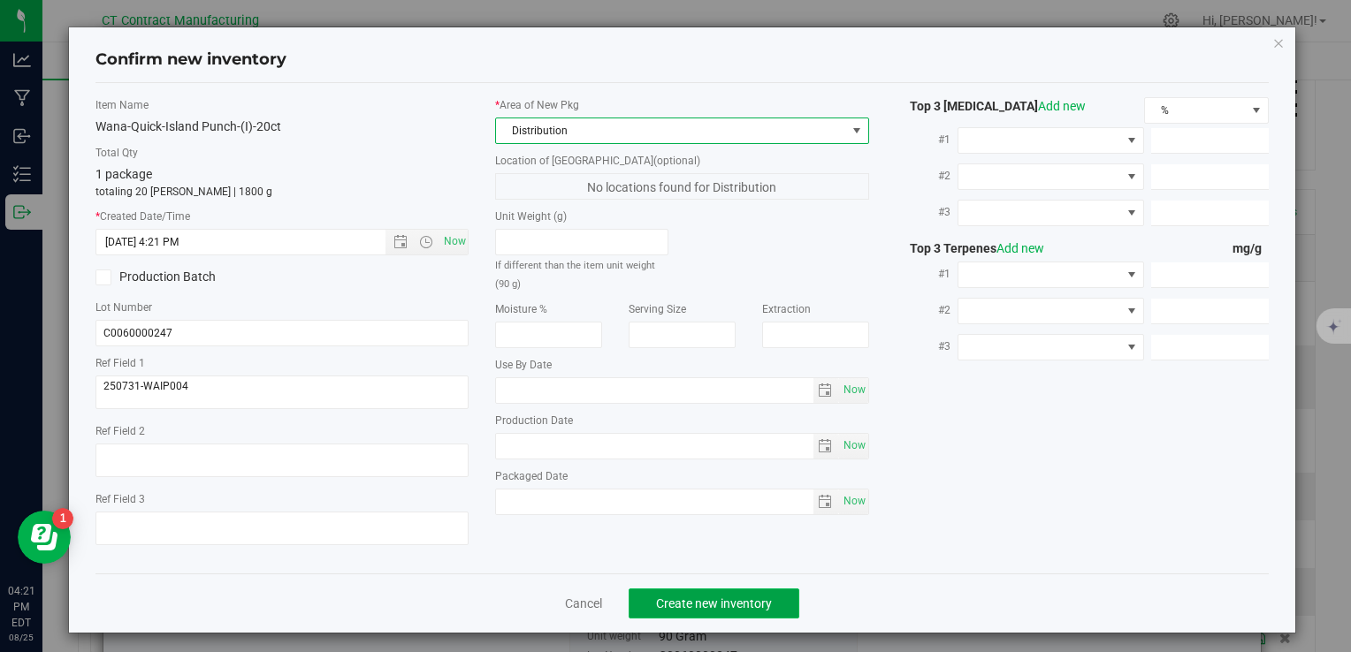
click at [718, 595] on button "Create new inventory" at bounding box center [713, 604] width 171 height 30
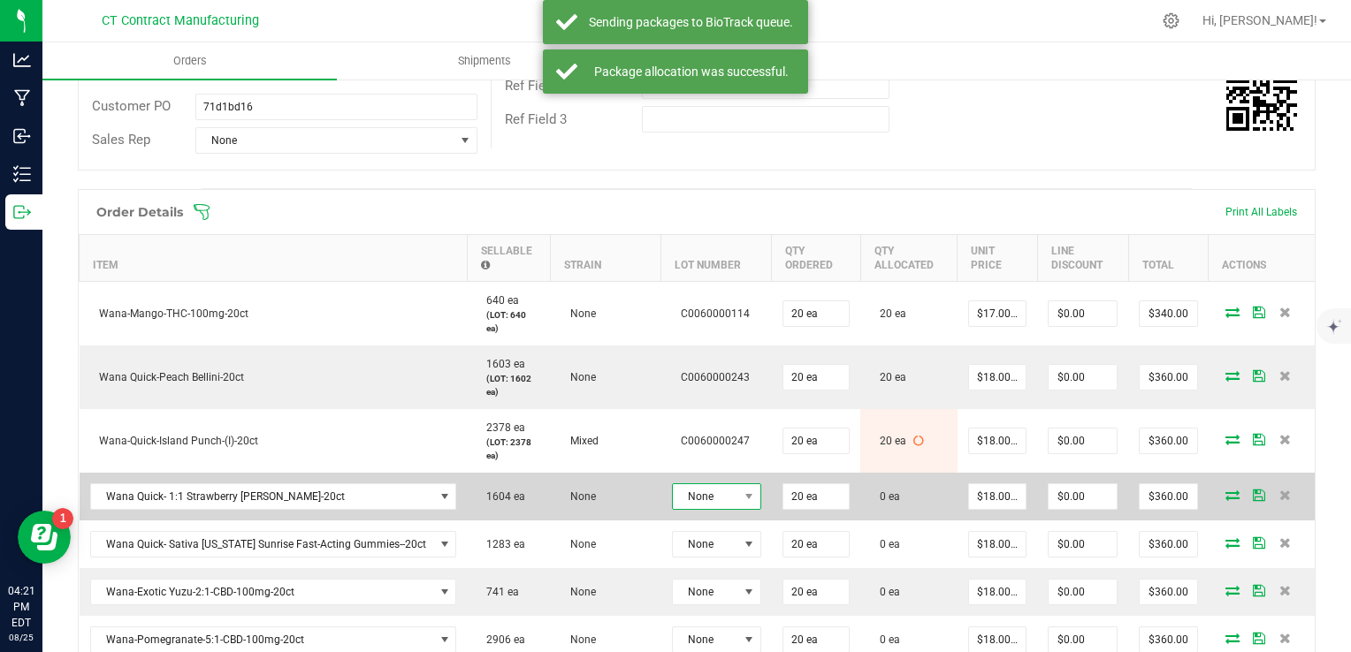
click at [698, 500] on span "None" at bounding box center [705, 496] width 65 height 25
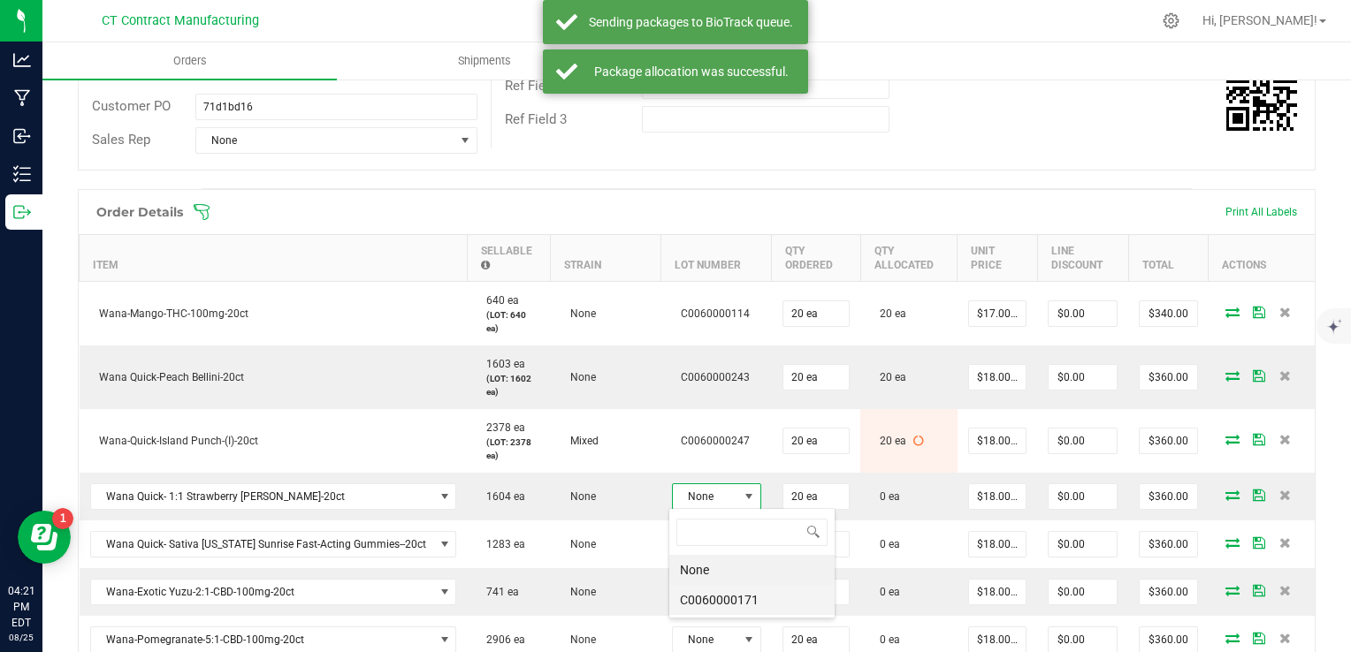
click at [732, 597] on li "C0060000171" at bounding box center [751, 600] width 165 height 30
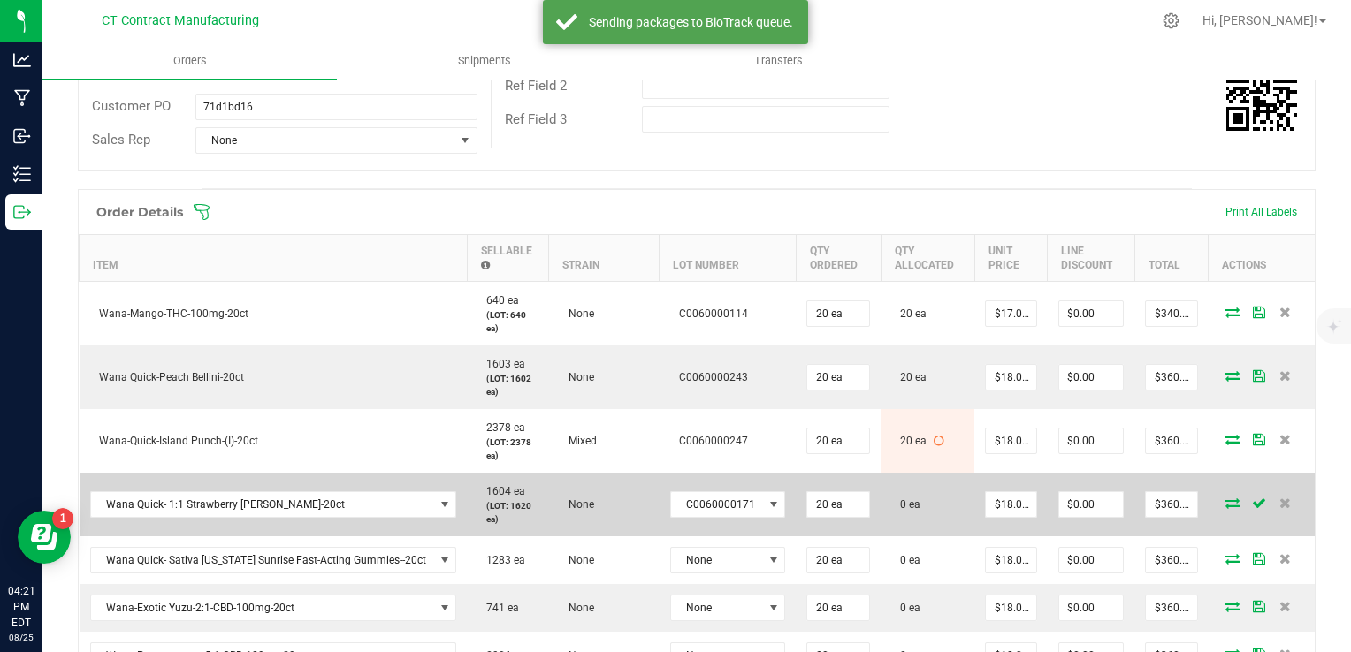
click at [1225, 504] on icon at bounding box center [1232, 503] width 14 height 11
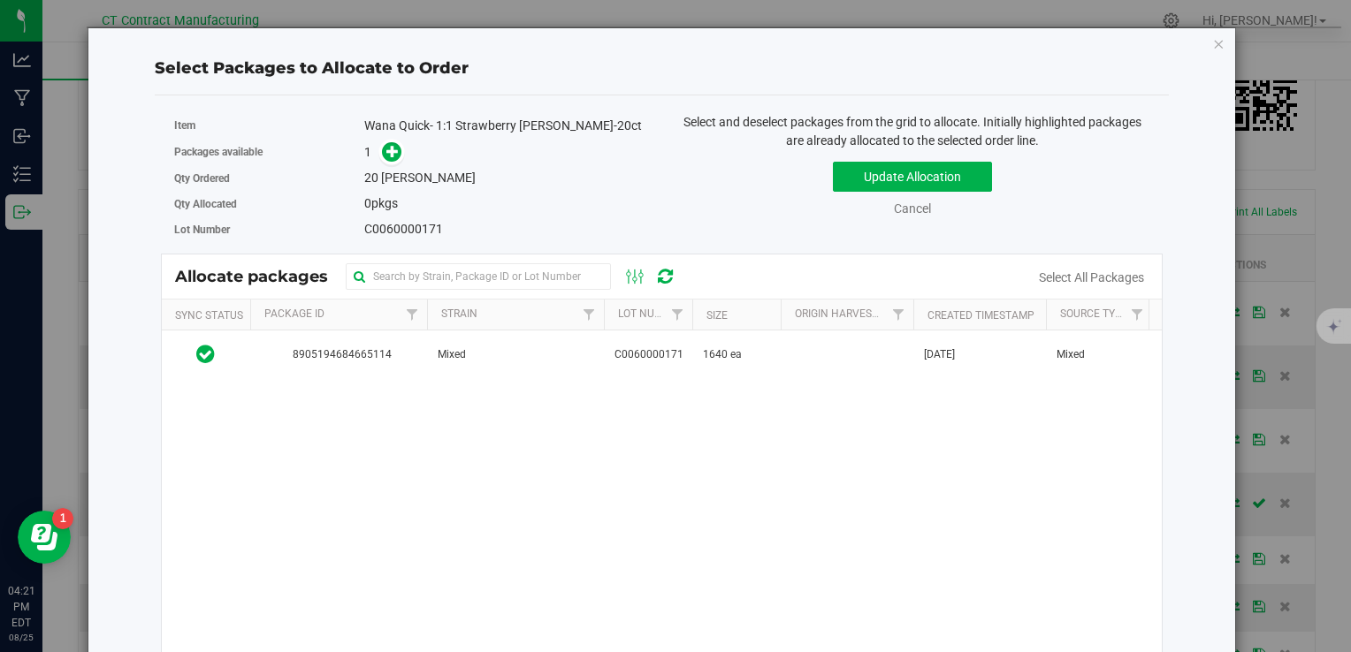
click at [481, 381] on div "8905194684665114 Mixed C0060000171 1640 ea May 14, 2025 Mixed 250508-WASM004 Va…" at bounding box center [662, 552] width 1000 height 442
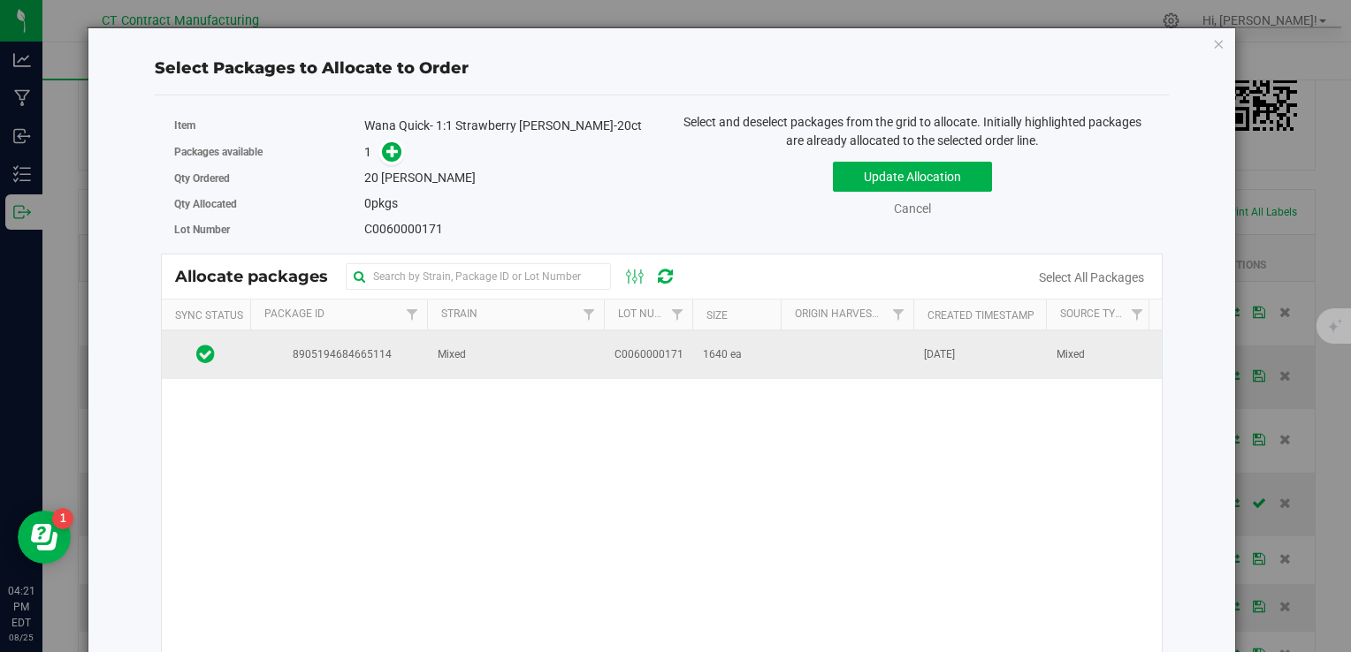
click at [481, 353] on td "Mixed" at bounding box center [515, 355] width 177 height 48
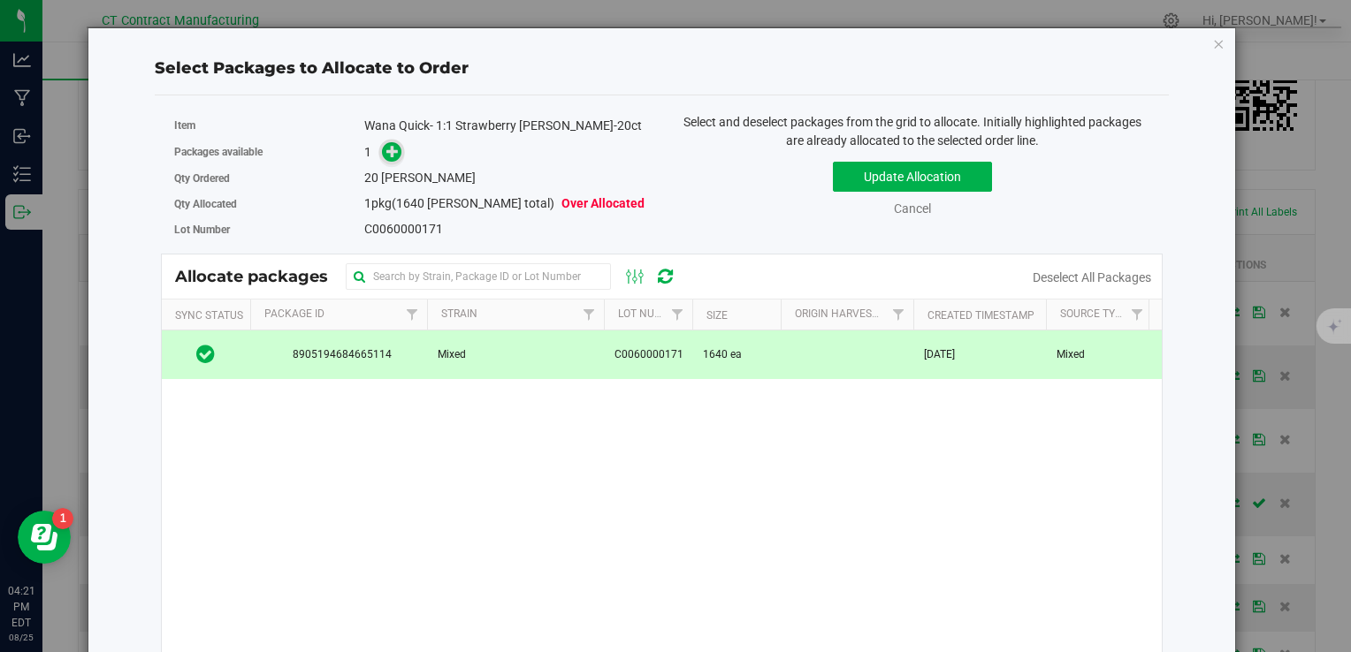
click at [386, 156] on icon at bounding box center [392, 150] width 13 height 13
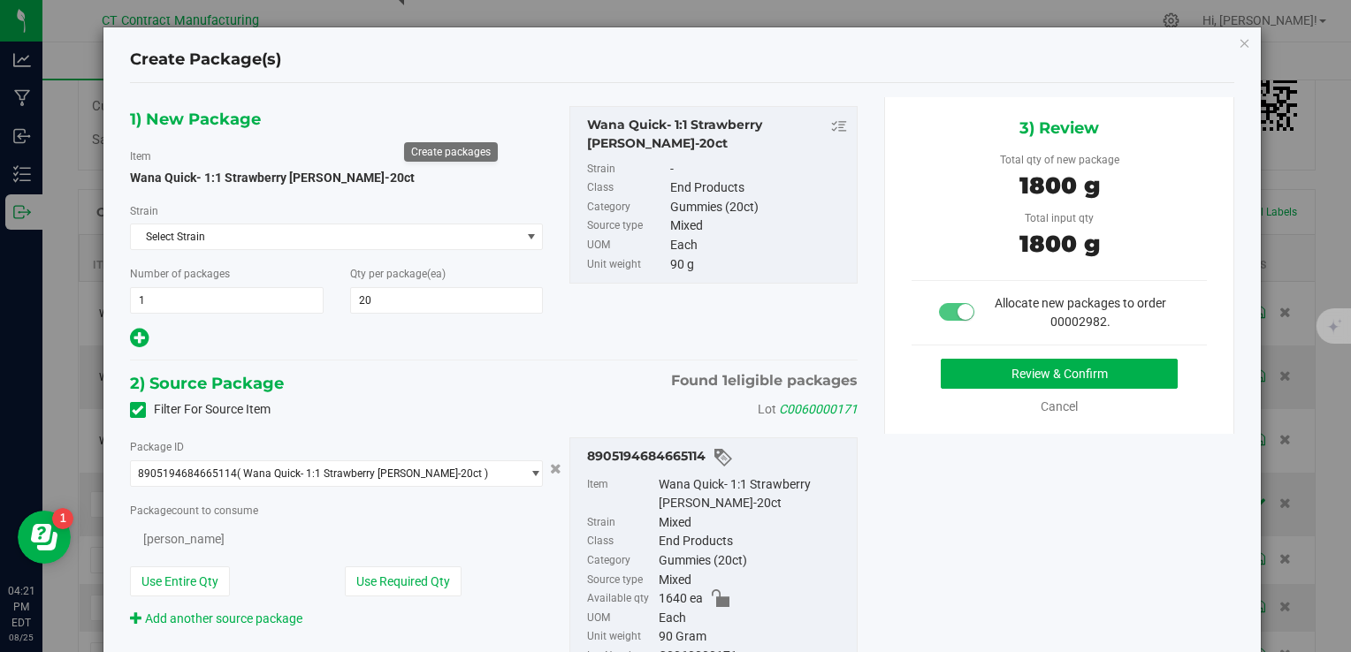
type input "20"
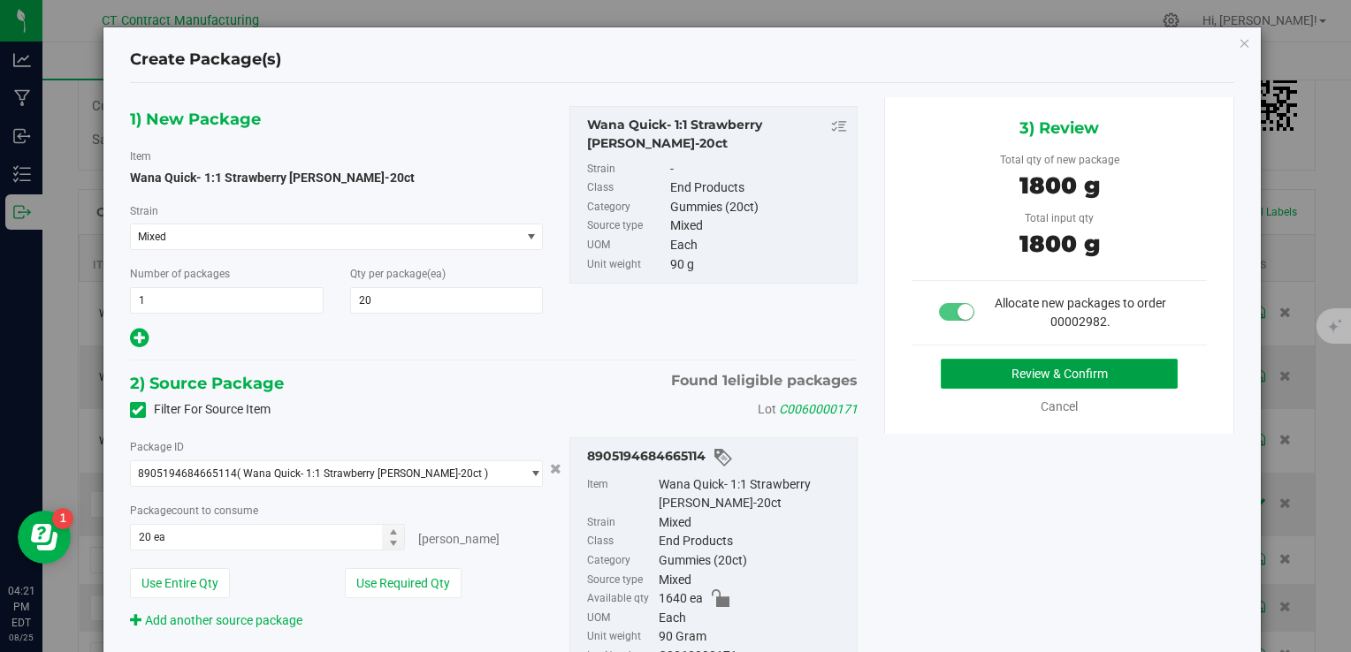
click at [941, 367] on button "Review & Confirm" at bounding box center [1059, 374] width 237 height 30
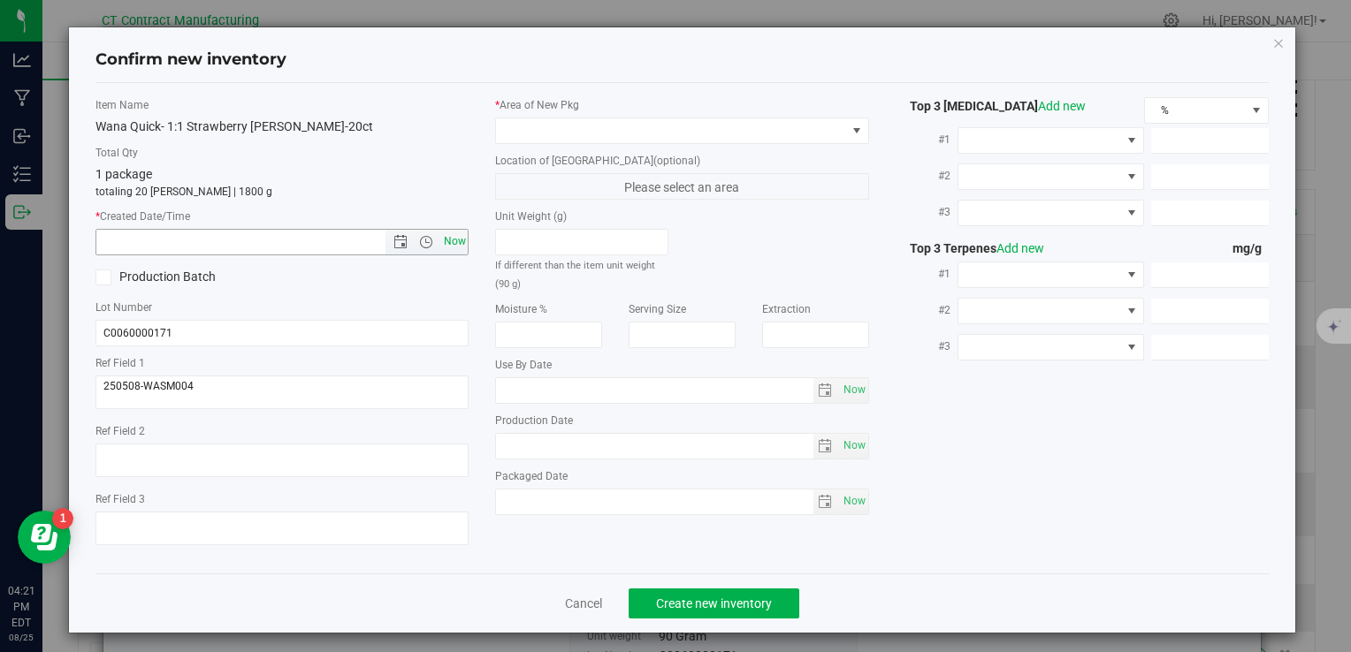
click at [461, 238] on span "Now" at bounding box center [454, 242] width 30 height 26
type input "8/25/2025 4:21 PM"
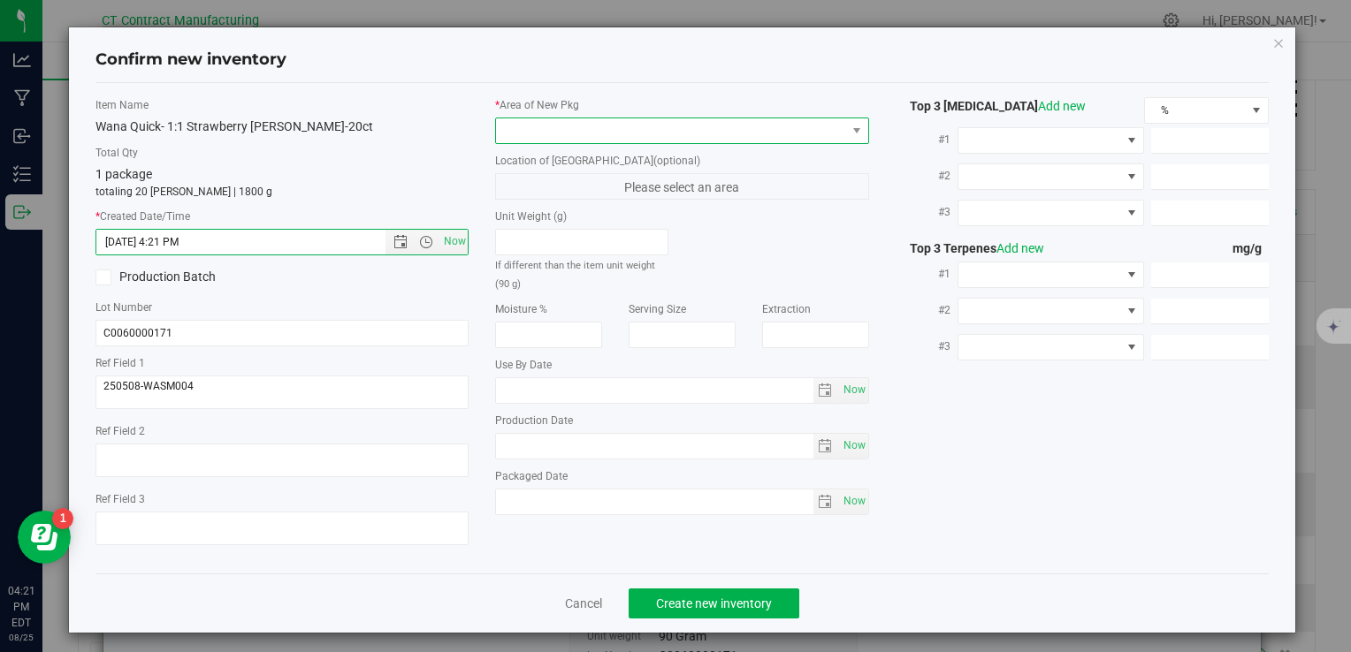
click at [530, 119] on span at bounding box center [670, 130] width 349 height 25
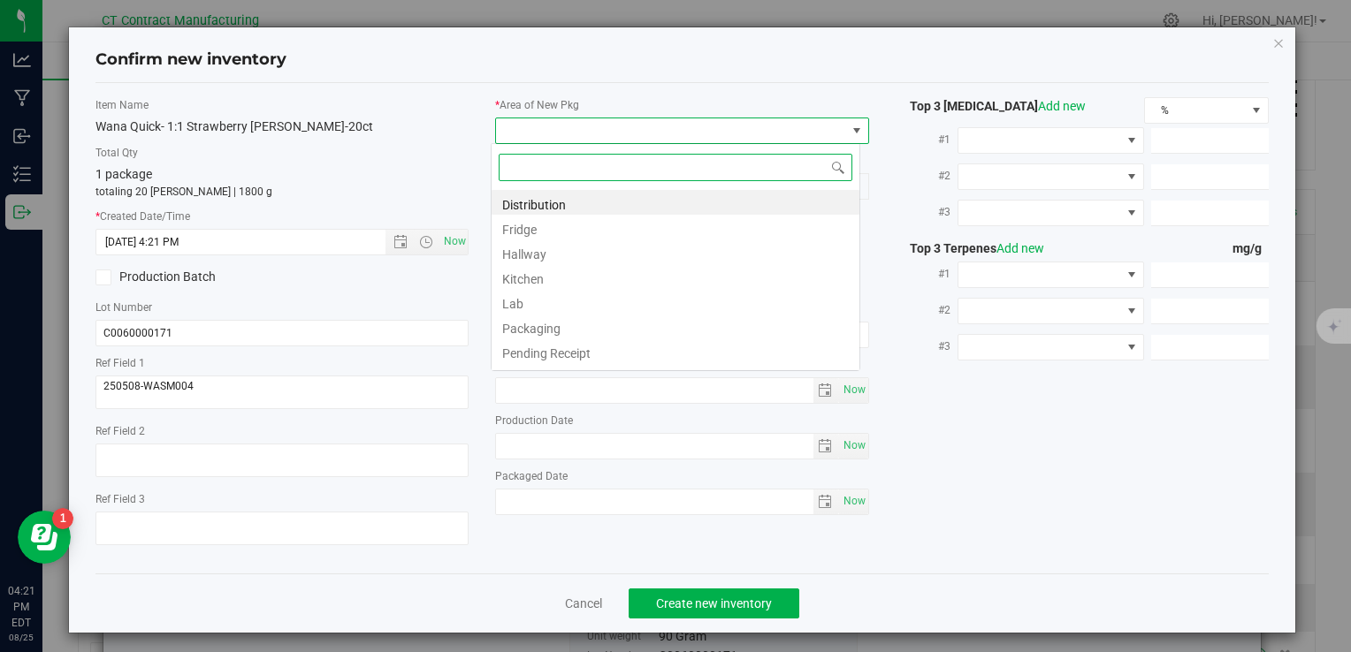
scroll to position [26, 369]
click at [580, 200] on li "Distribution" at bounding box center [675, 202] width 368 height 25
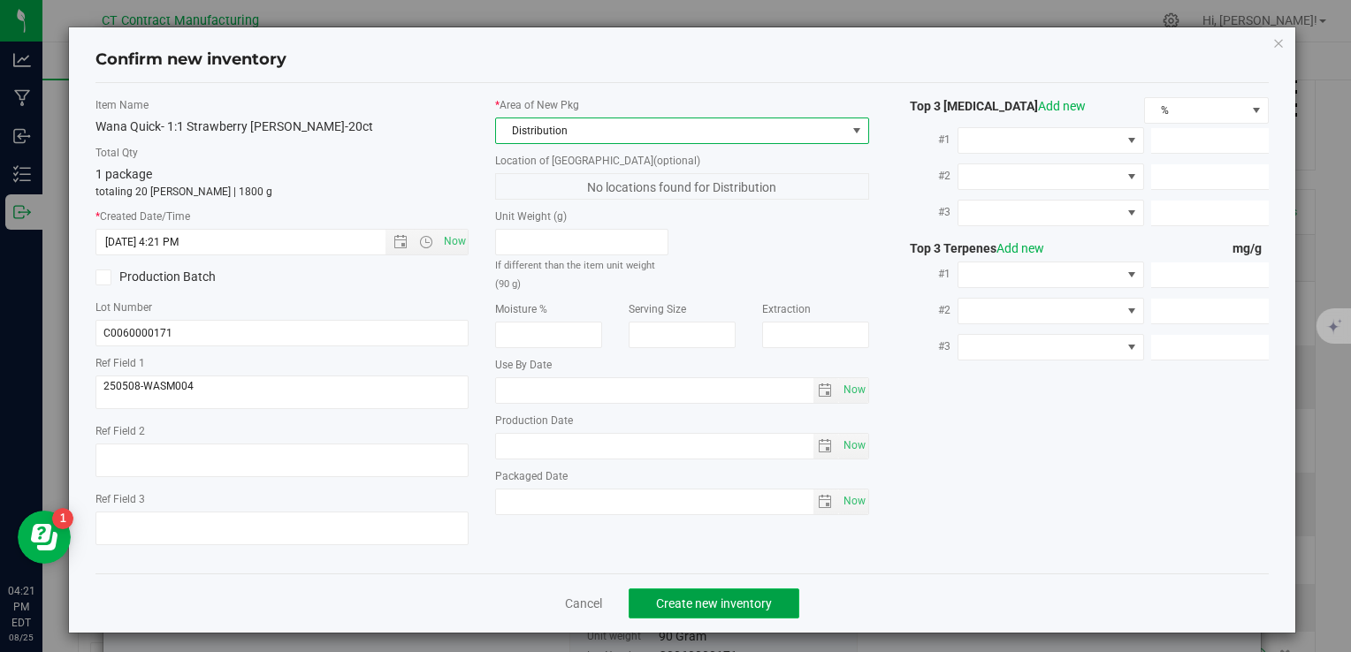
click at [774, 602] on button "Create new inventory" at bounding box center [713, 604] width 171 height 30
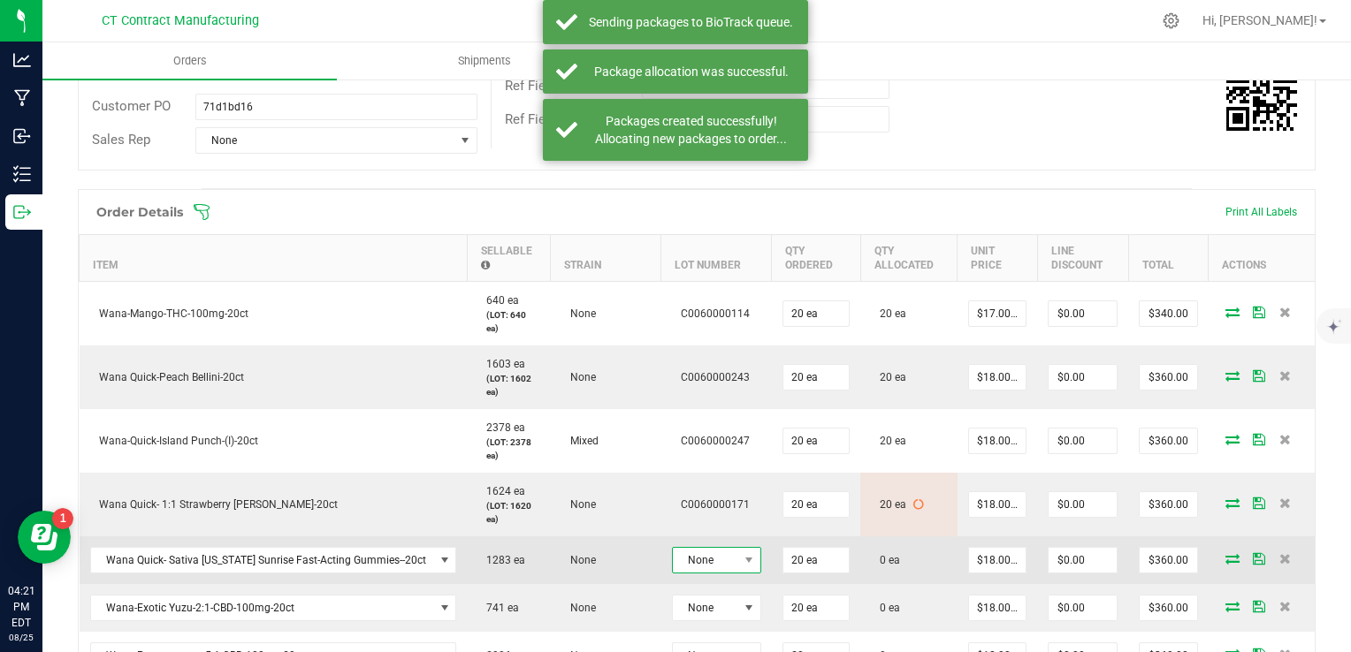
click at [707, 555] on span "None" at bounding box center [705, 560] width 65 height 25
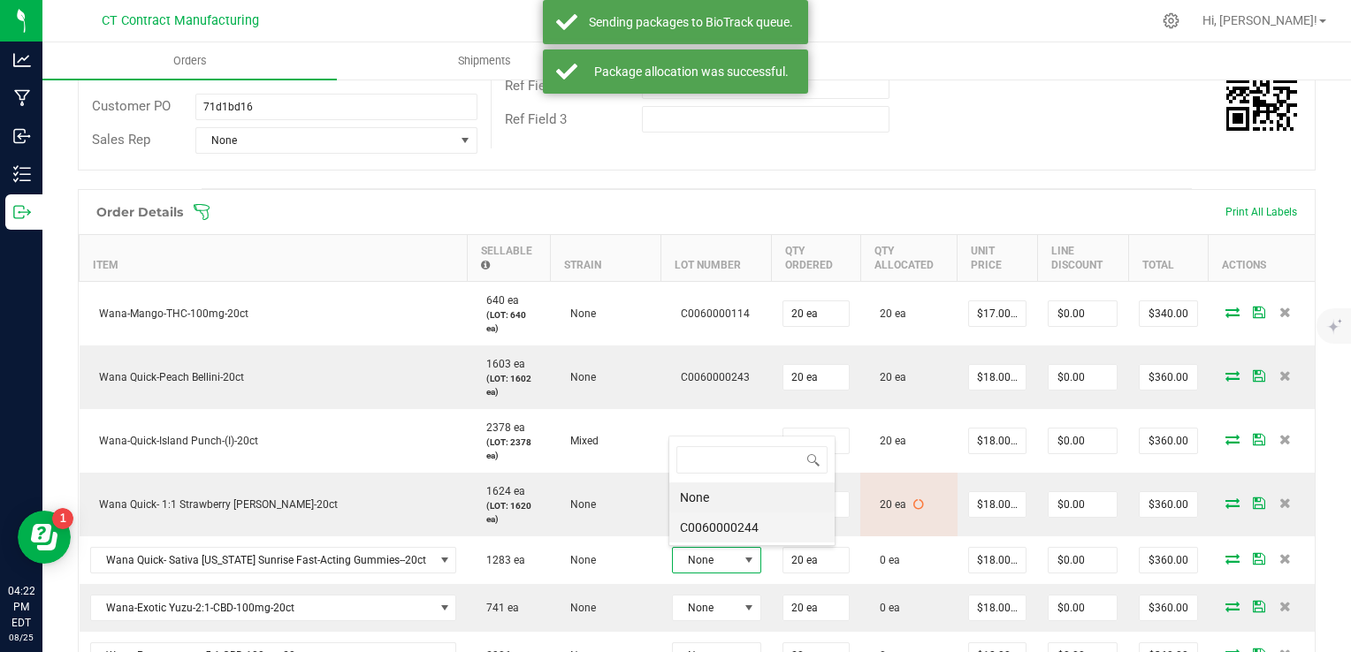
click at [751, 529] on li "C0060000244" at bounding box center [751, 528] width 165 height 30
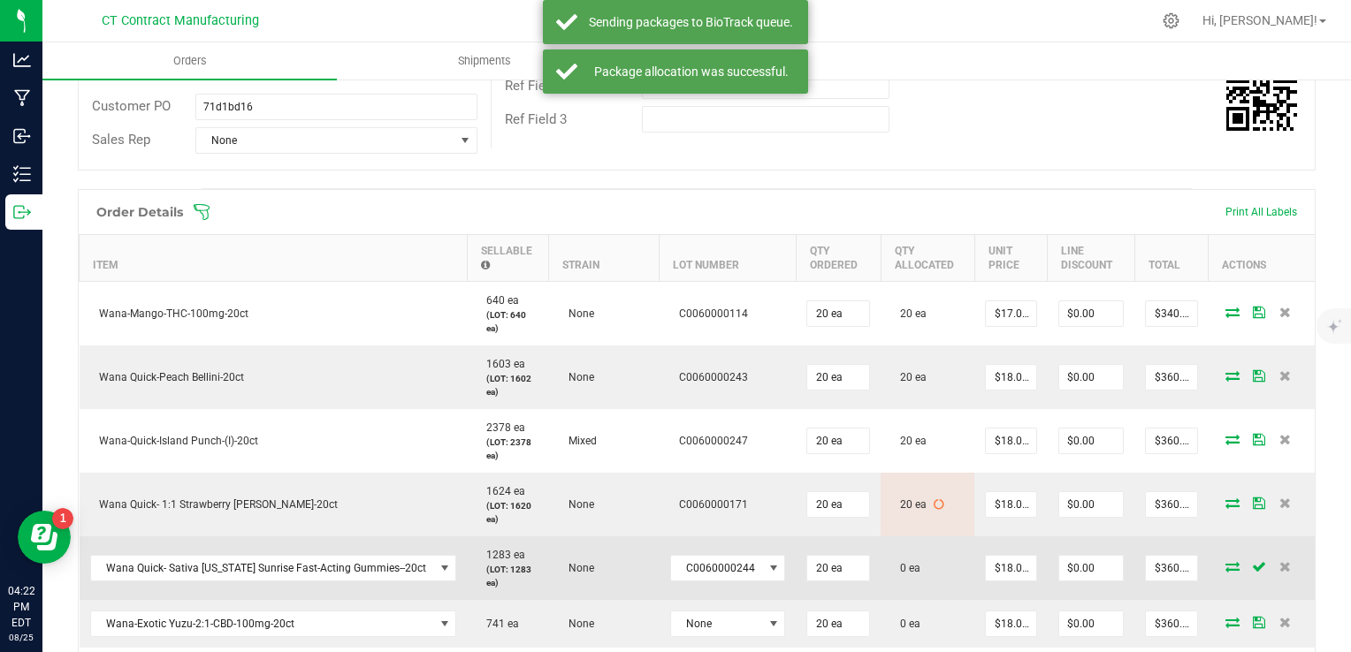
click at [1225, 566] on icon at bounding box center [1232, 566] width 14 height 11
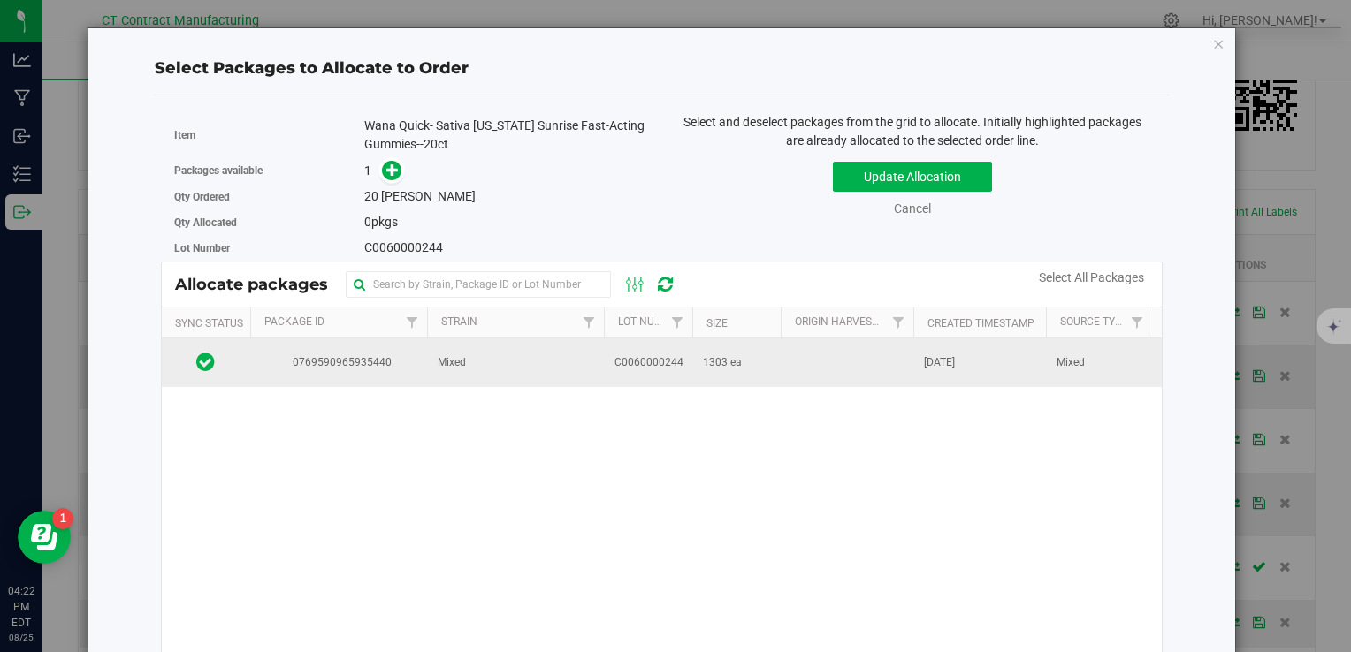
click at [626, 368] on span "C0060000244" at bounding box center [648, 362] width 69 height 17
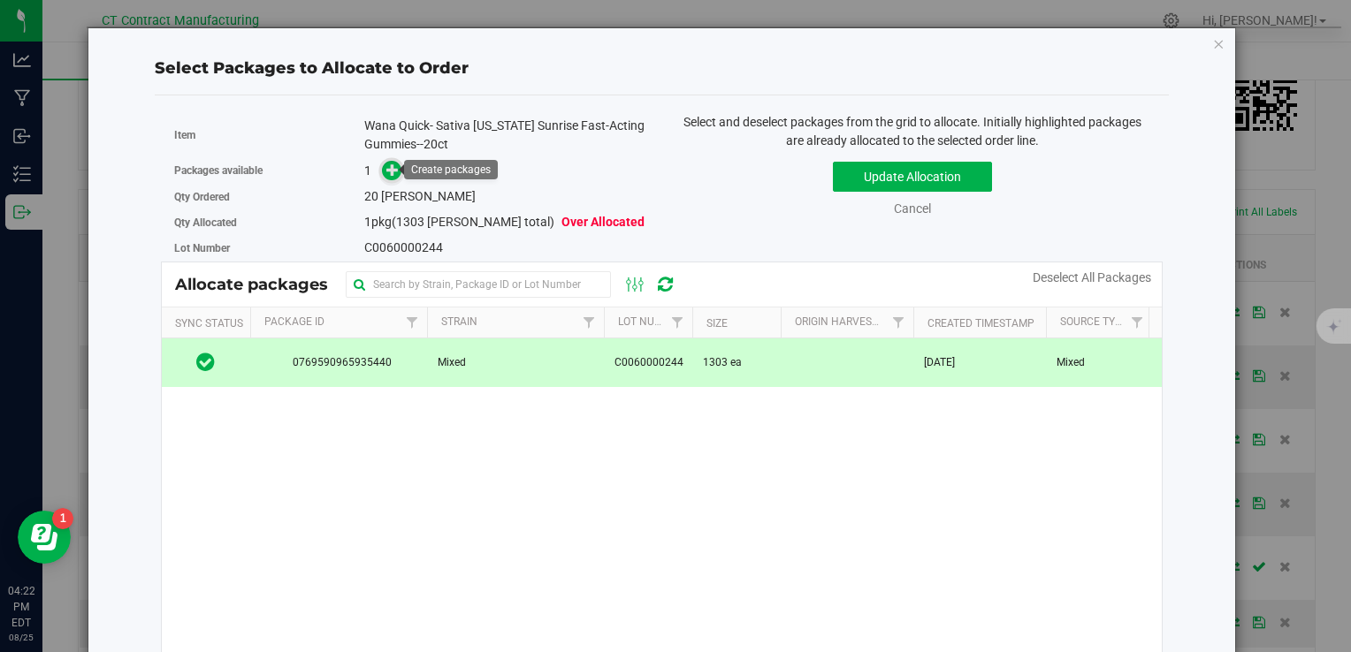
click at [386, 167] on icon at bounding box center [392, 169] width 13 height 13
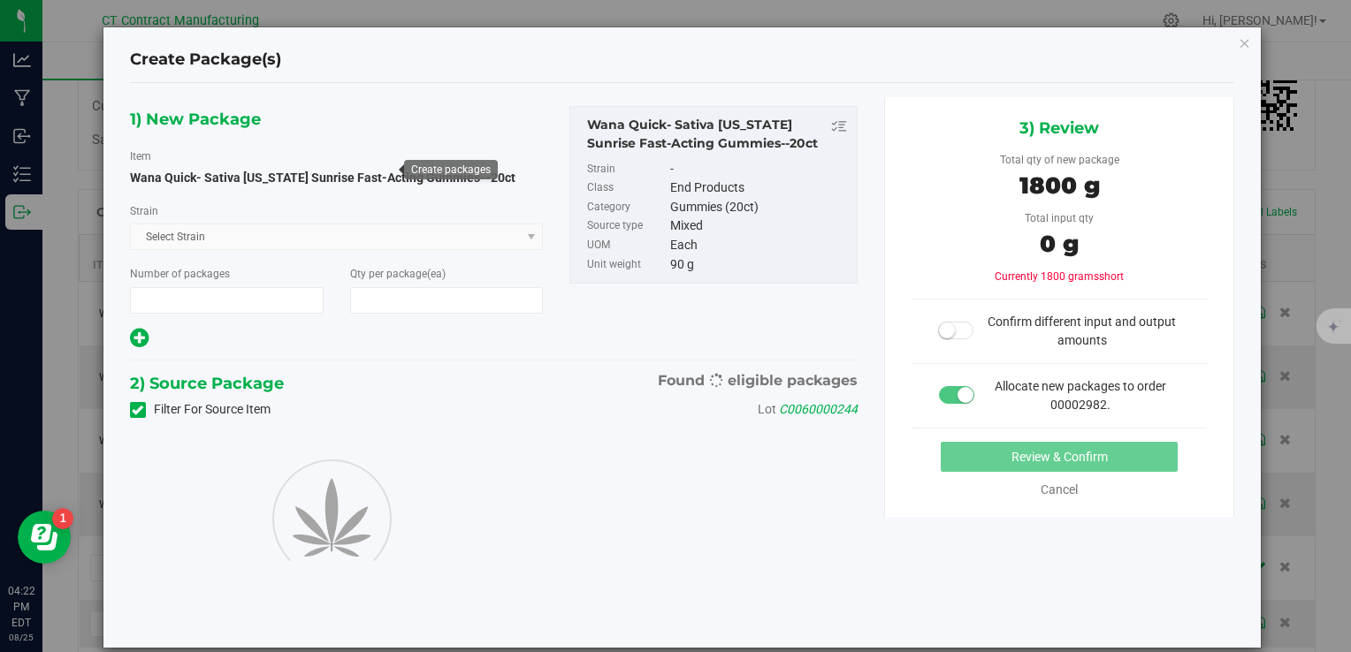
type input "1"
type input "20"
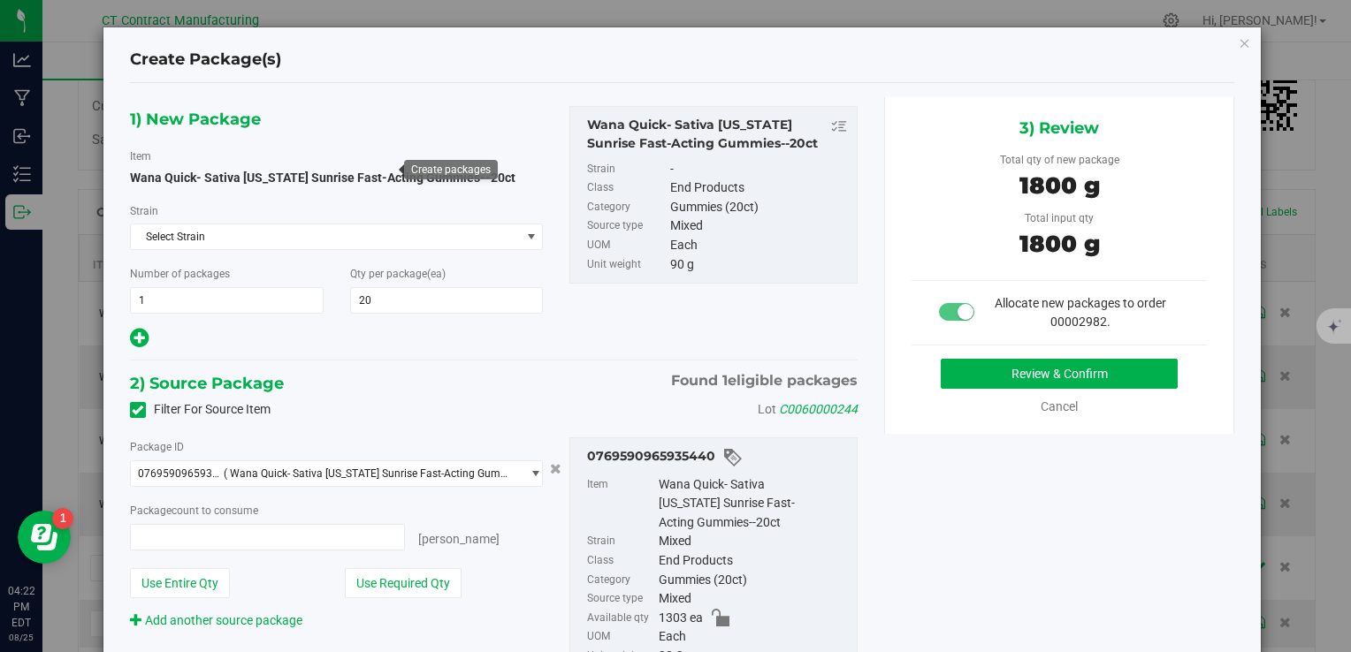
type input "20 ea"
click at [954, 375] on button "Review & Confirm" at bounding box center [1059, 374] width 237 height 30
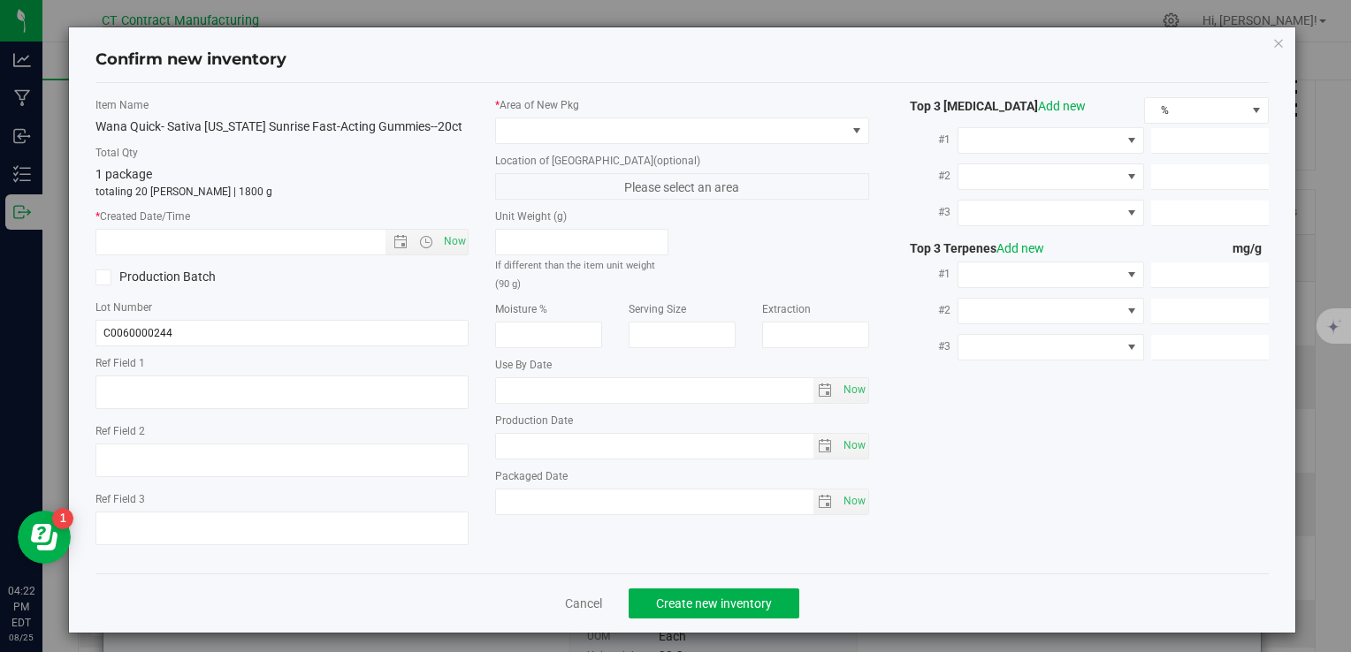
type textarea "250725-WACTS005"
click at [456, 255] on span "Now" at bounding box center [454, 242] width 30 height 26
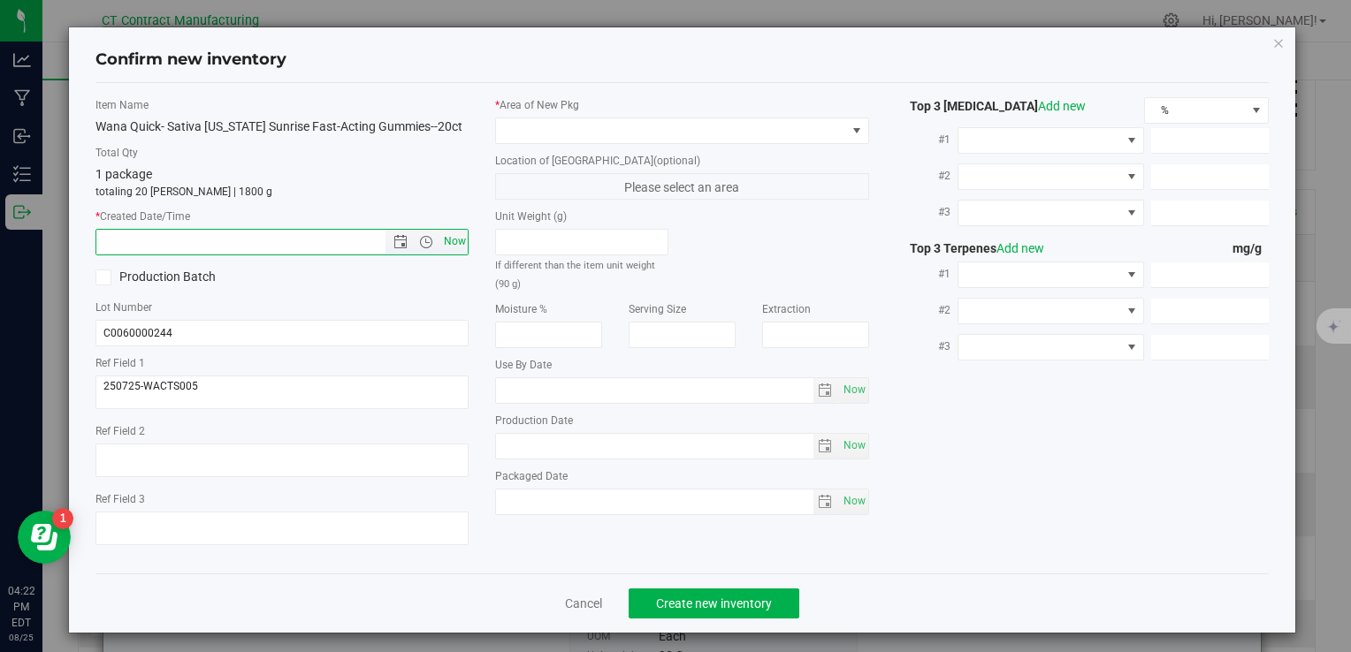
type input "8/25/2025 4:22 PM"
click at [532, 155] on label "Location of New Pkg (optional)" at bounding box center [681, 161] width 373 height 16
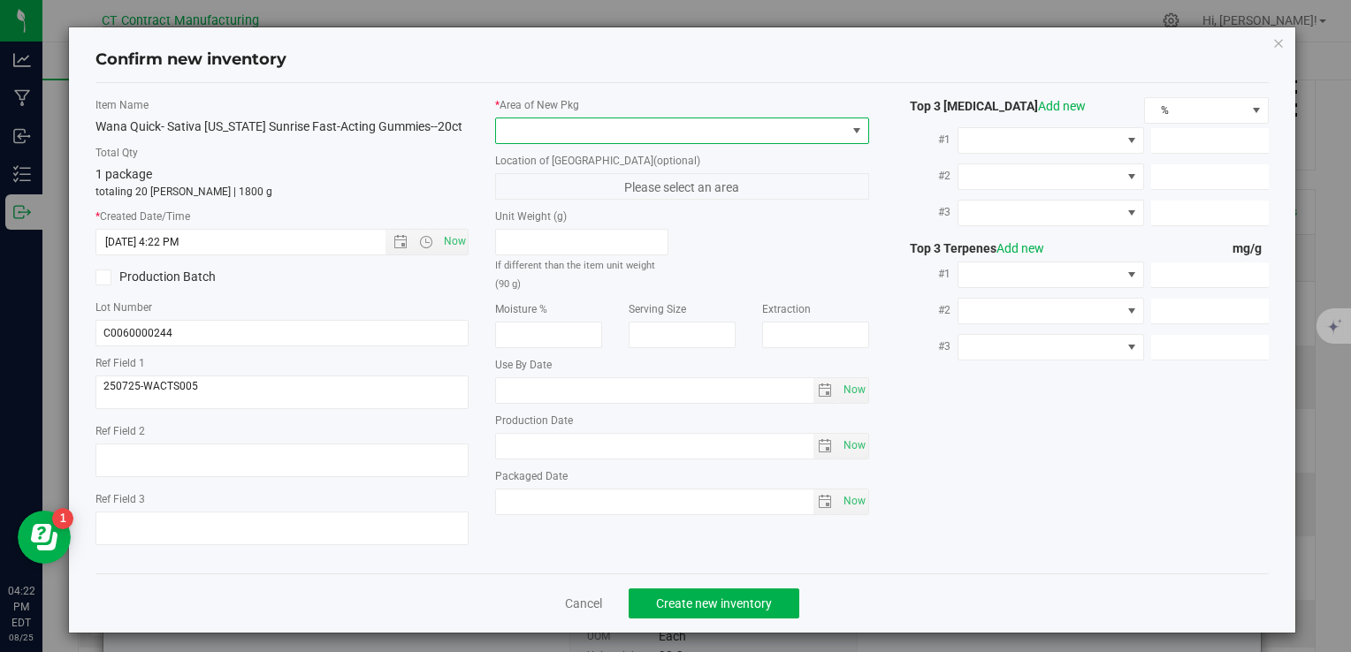
click at [558, 132] on span at bounding box center [670, 130] width 349 height 25
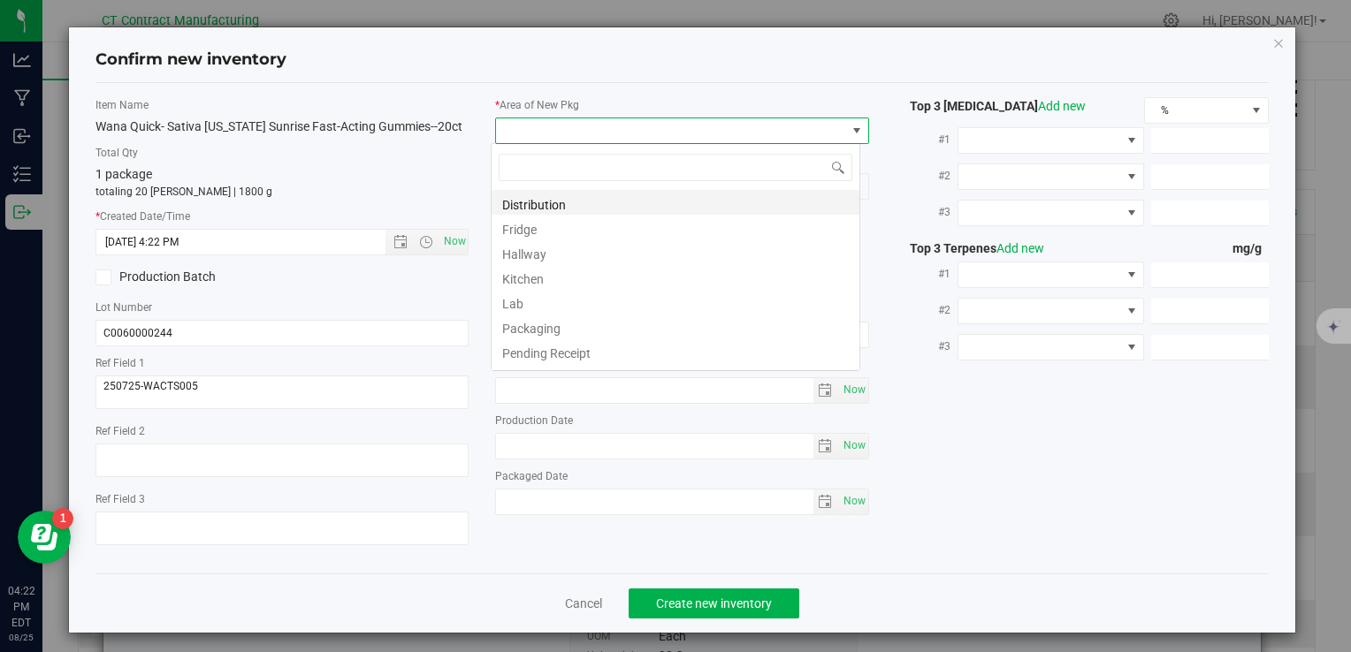
scroll to position [26, 369]
click at [580, 199] on li "Distribution" at bounding box center [675, 202] width 368 height 25
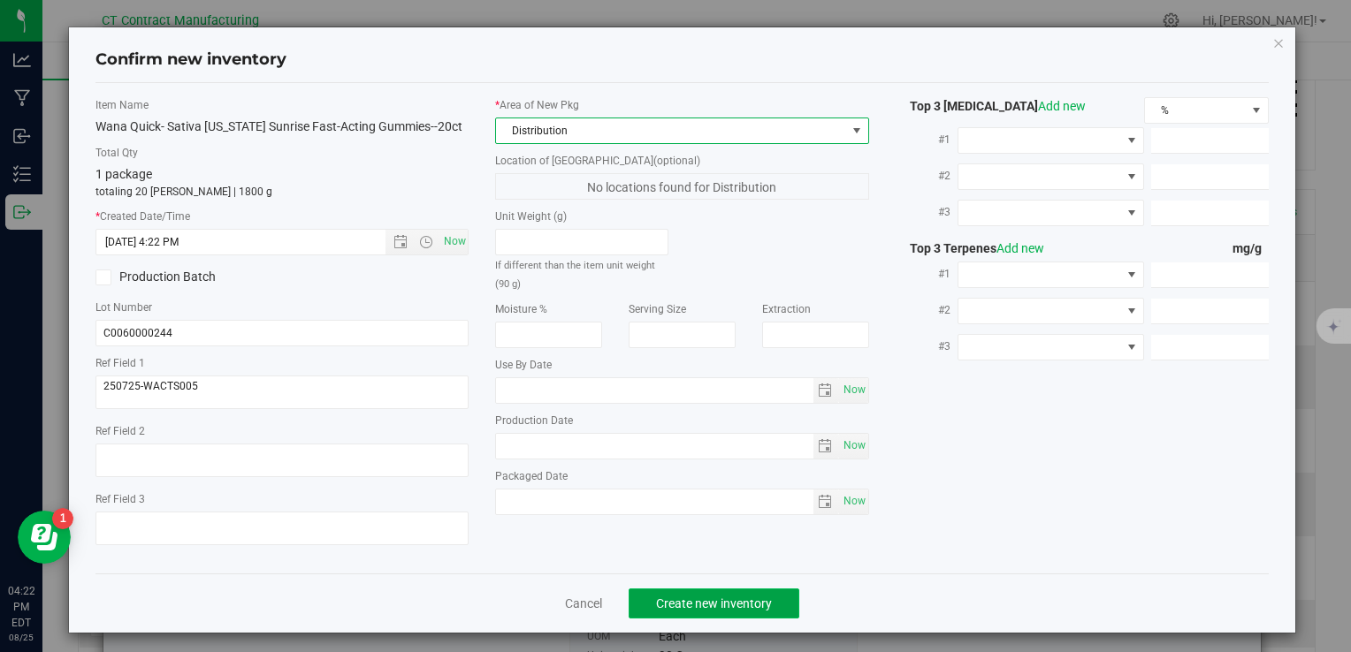
click at [727, 611] on span "Create new inventory" at bounding box center [714, 604] width 116 height 14
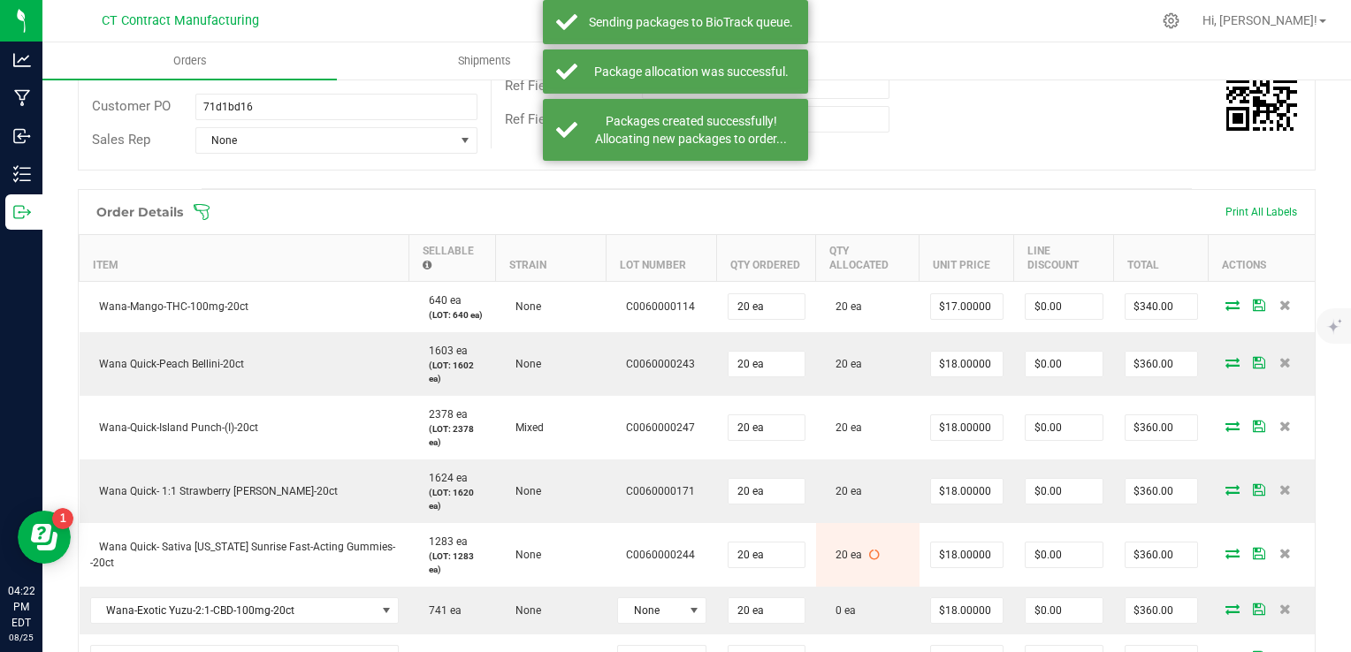
scroll to position [530, 0]
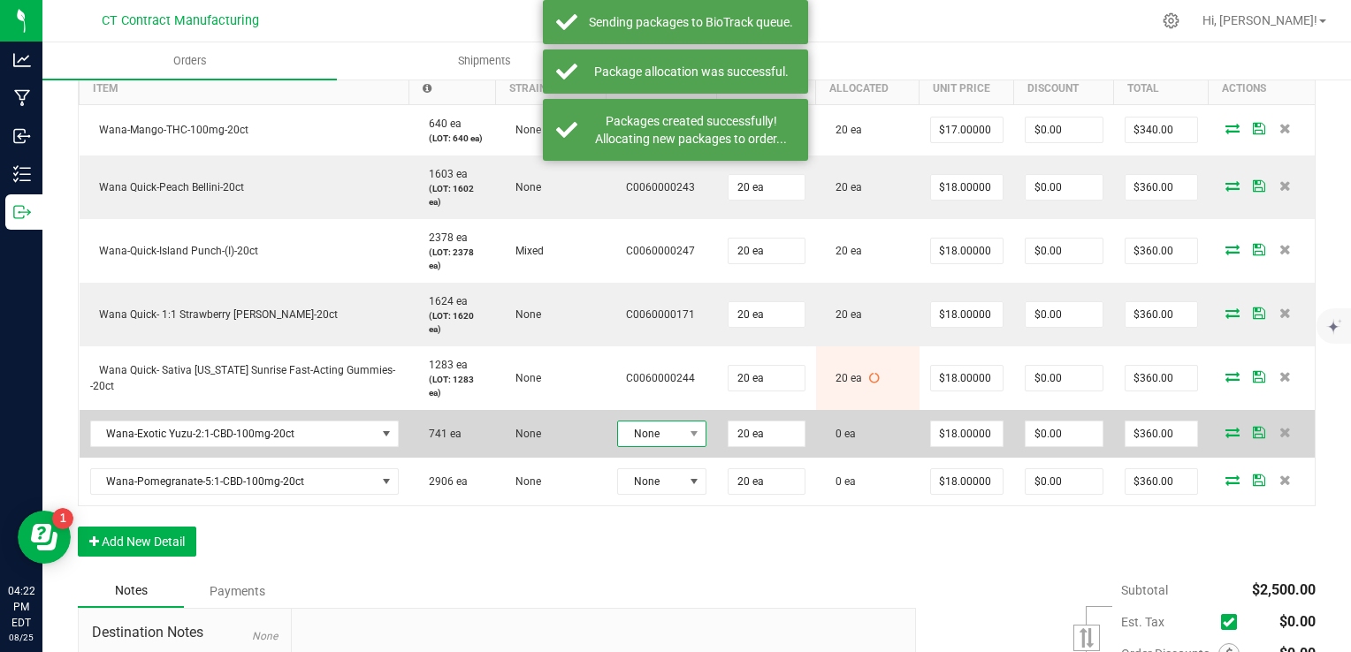
click at [640, 429] on span "None" at bounding box center [650, 434] width 65 height 25
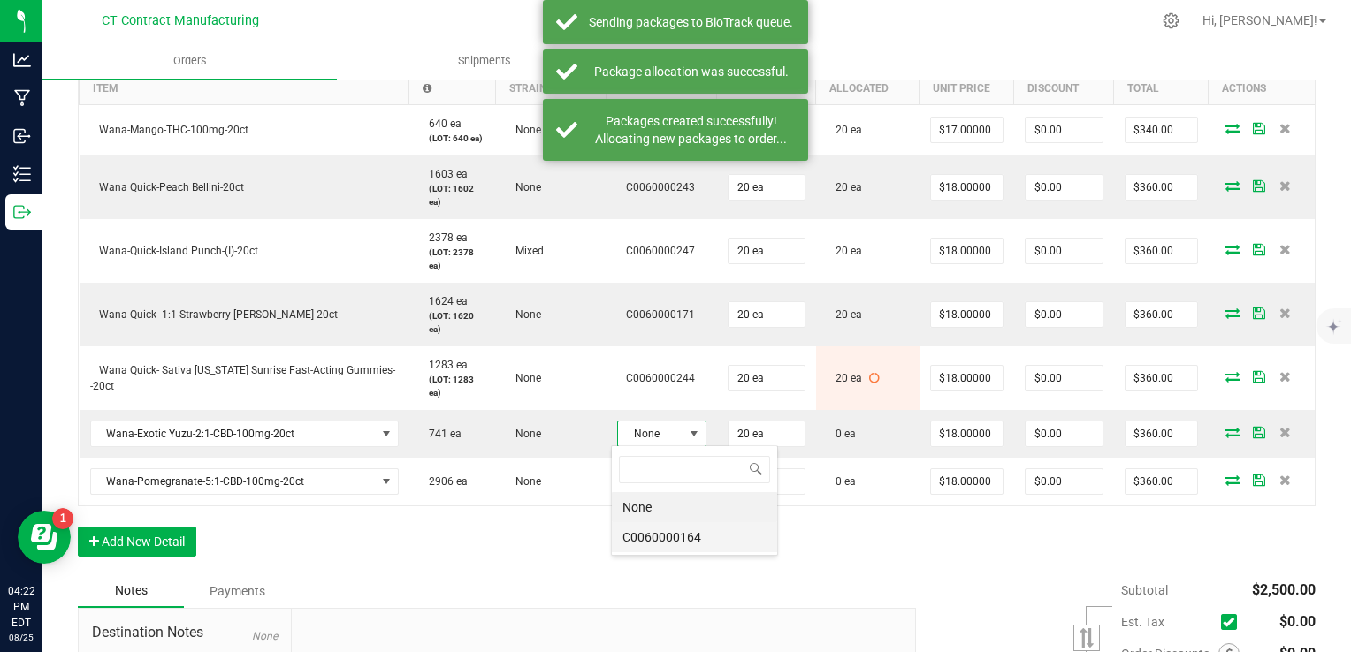
click at [690, 532] on li "C0060000164" at bounding box center [694, 537] width 165 height 30
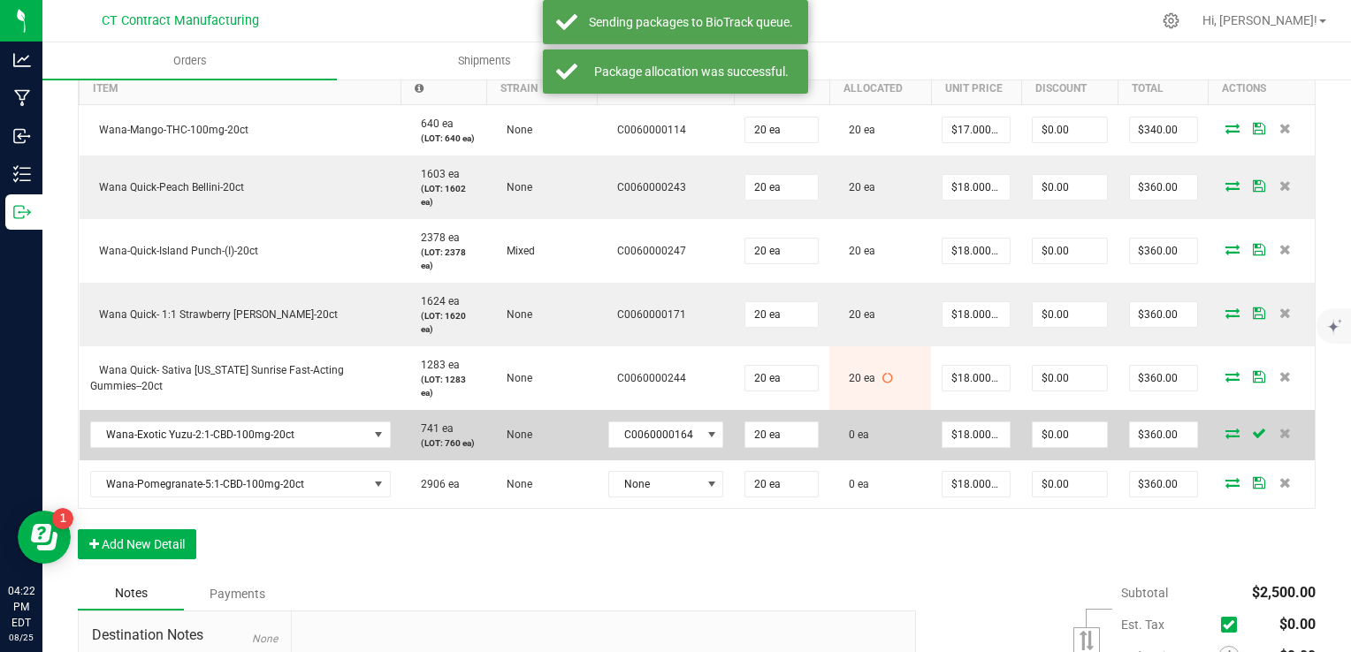
click at [1225, 432] on icon at bounding box center [1232, 433] width 14 height 11
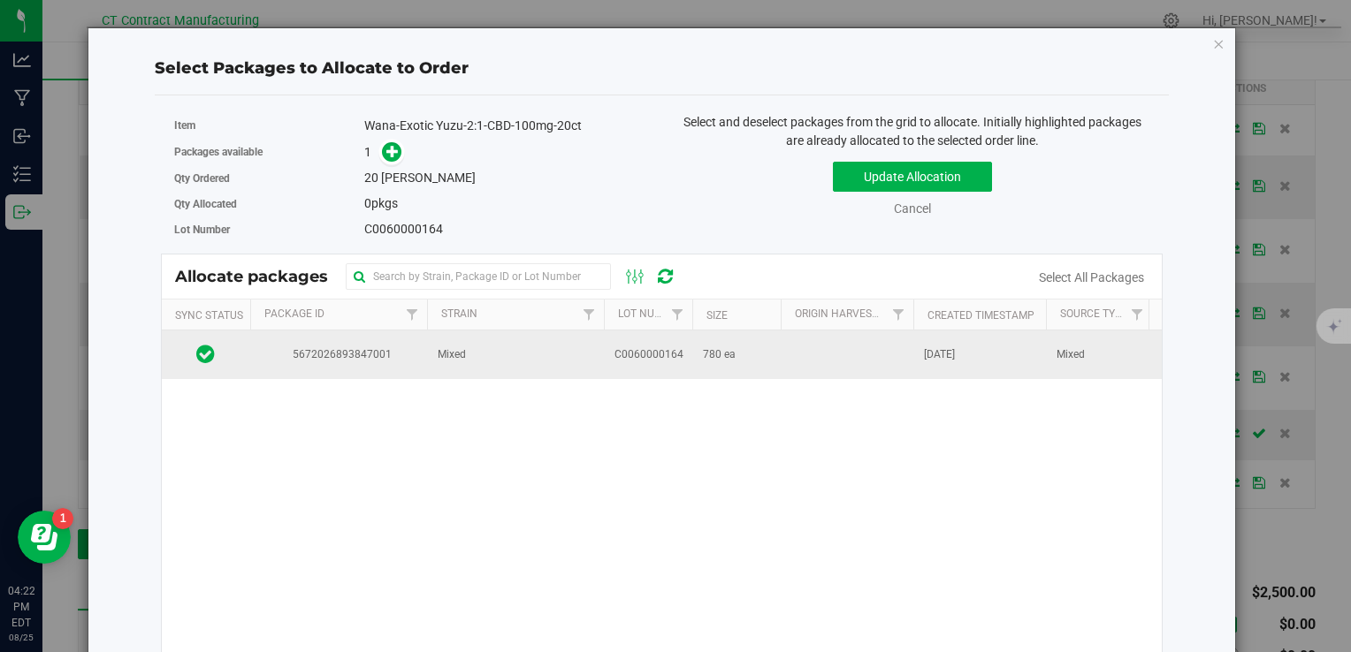
click at [552, 350] on td "Mixed" at bounding box center [515, 355] width 177 height 48
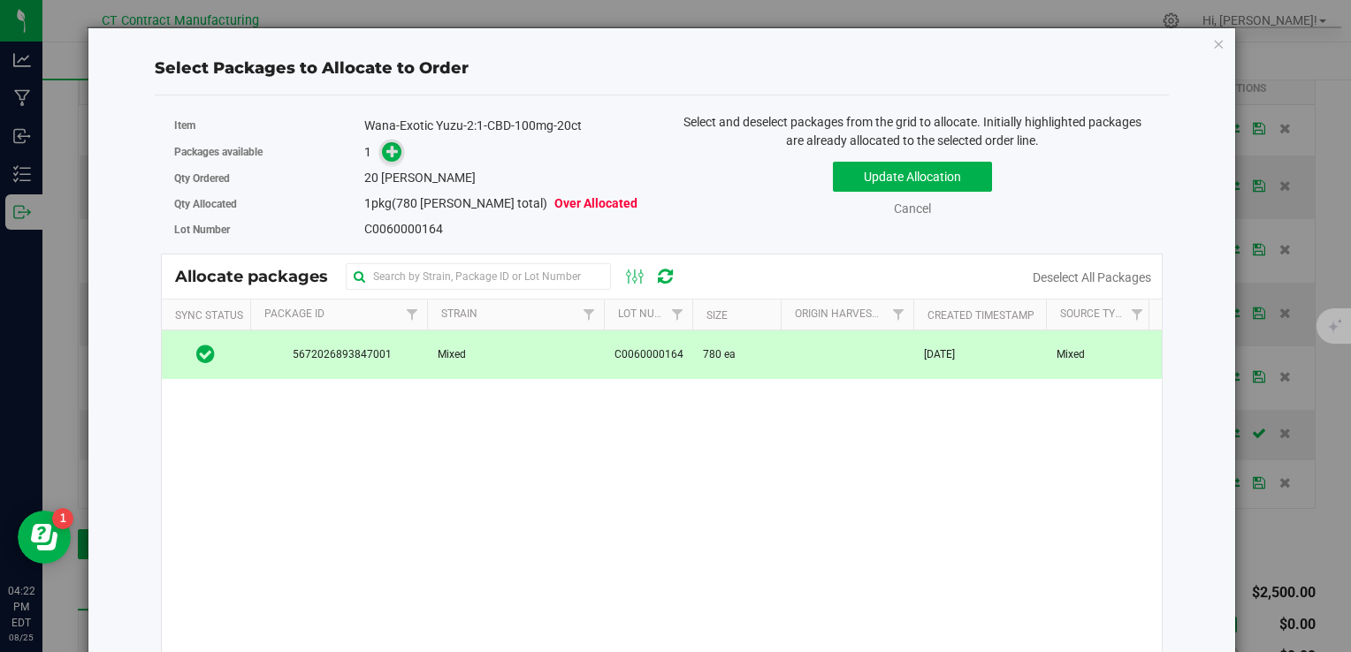
click at [387, 150] on icon at bounding box center [392, 150] width 13 height 13
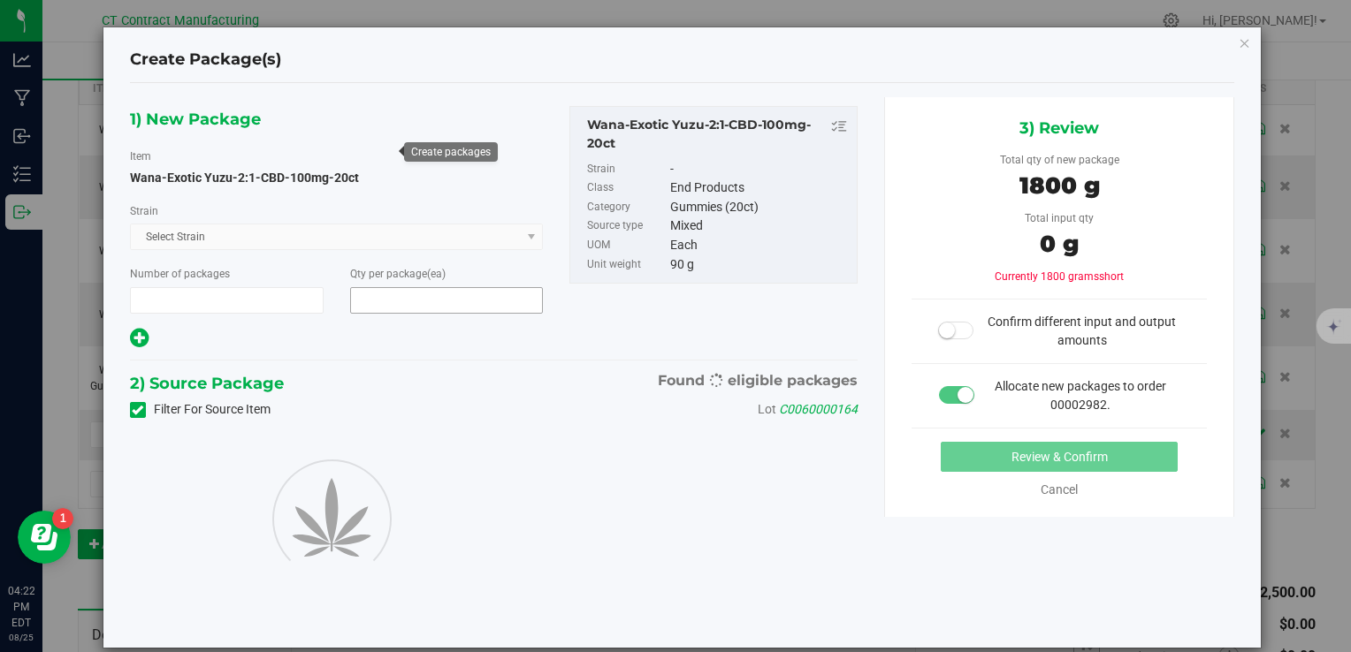
type input "1"
type input "20"
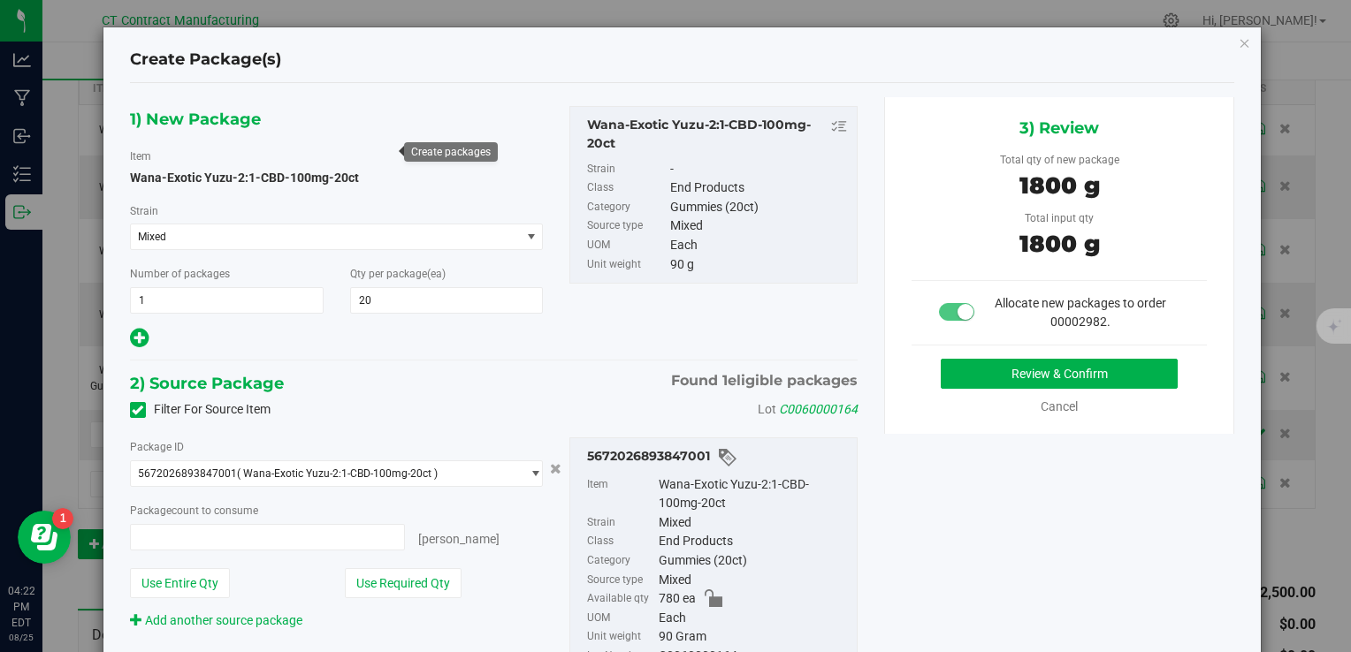
type input "20 ea"
click at [960, 380] on button "Review & Confirm" at bounding box center [1059, 374] width 237 height 30
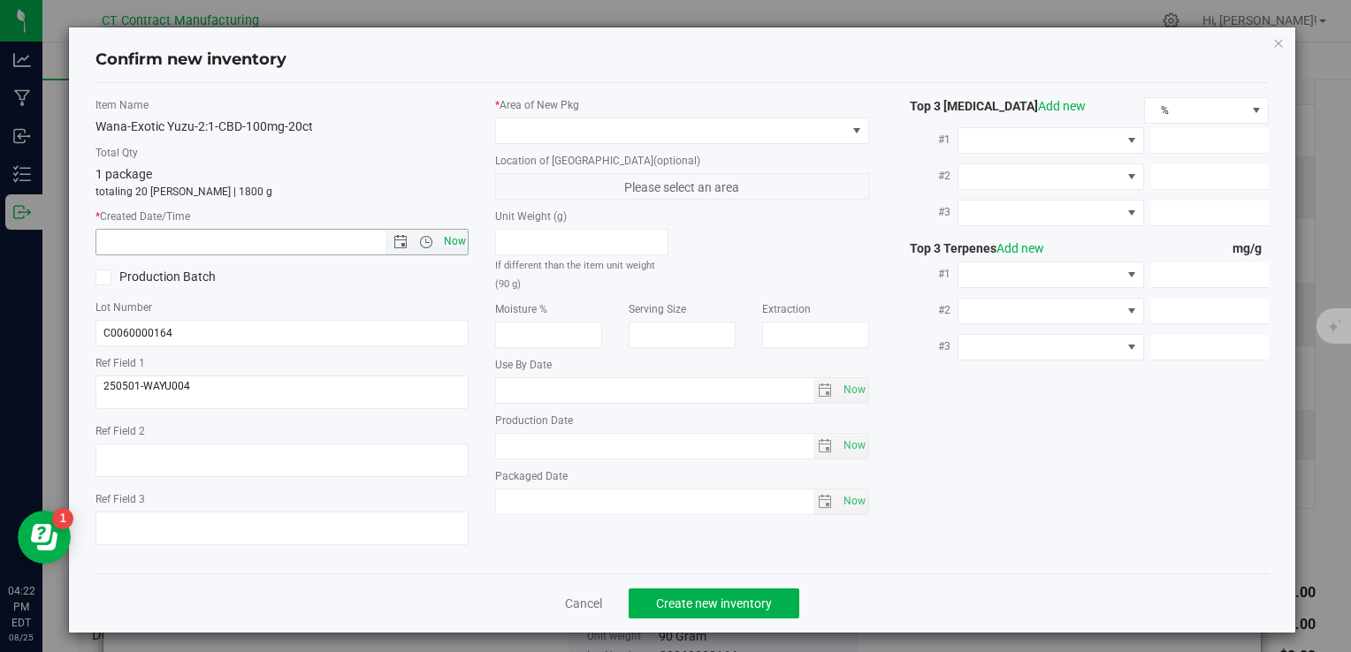
click at [451, 240] on span "Now" at bounding box center [454, 242] width 30 height 26
type input "8/25/2025 4:22 PM"
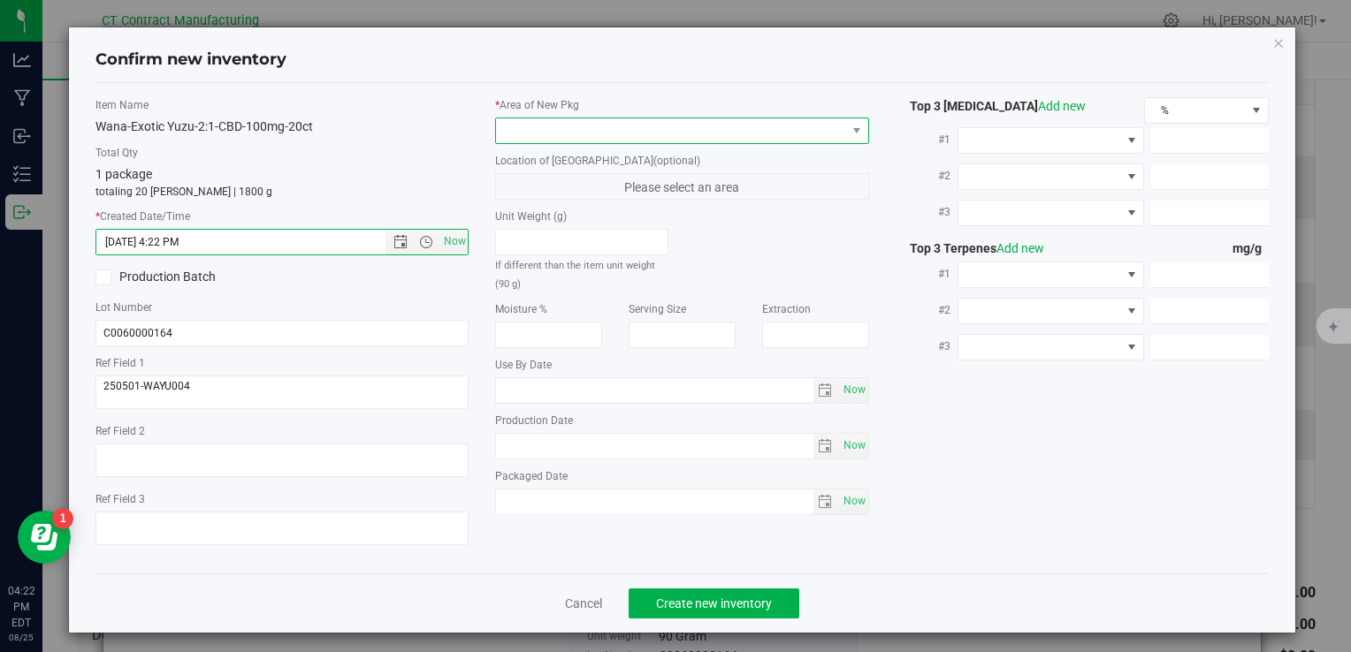
click at [568, 124] on span at bounding box center [670, 130] width 349 height 25
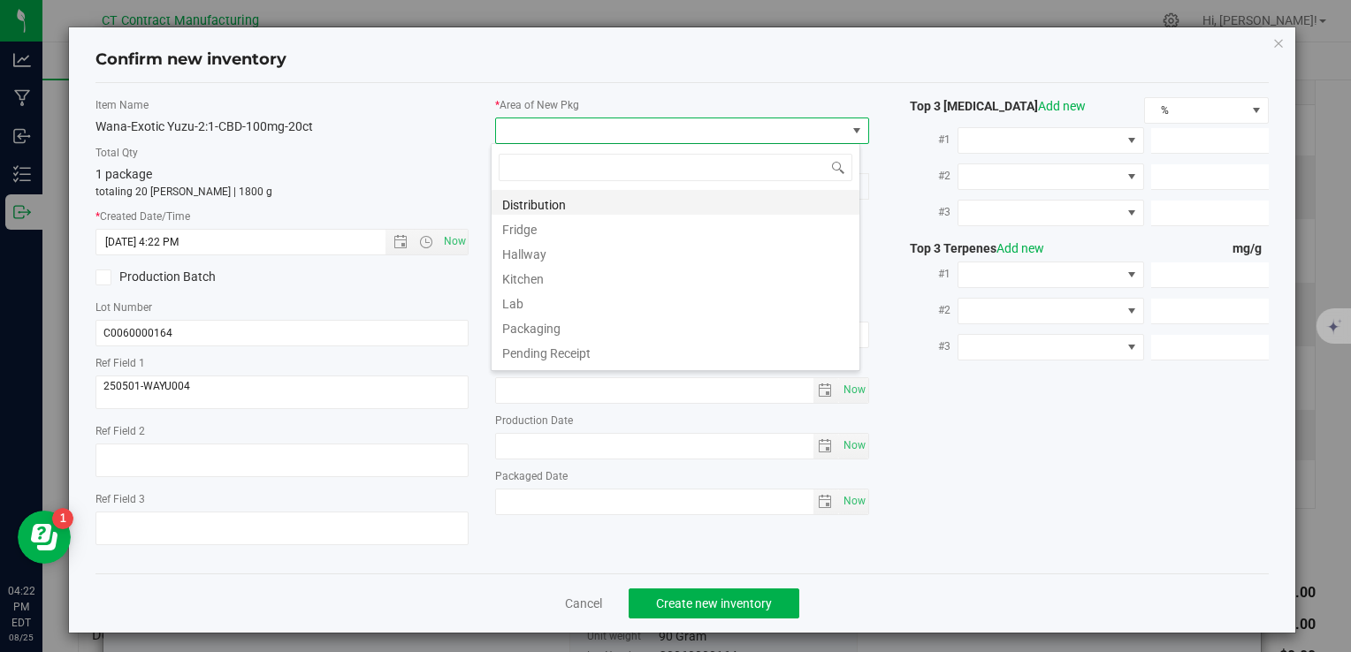
scroll to position [26, 369]
drag, startPoint x: 607, startPoint y: 196, endPoint x: 622, endPoint y: 214, distance: 23.2
click at [609, 196] on li "Distribution" at bounding box center [675, 202] width 368 height 25
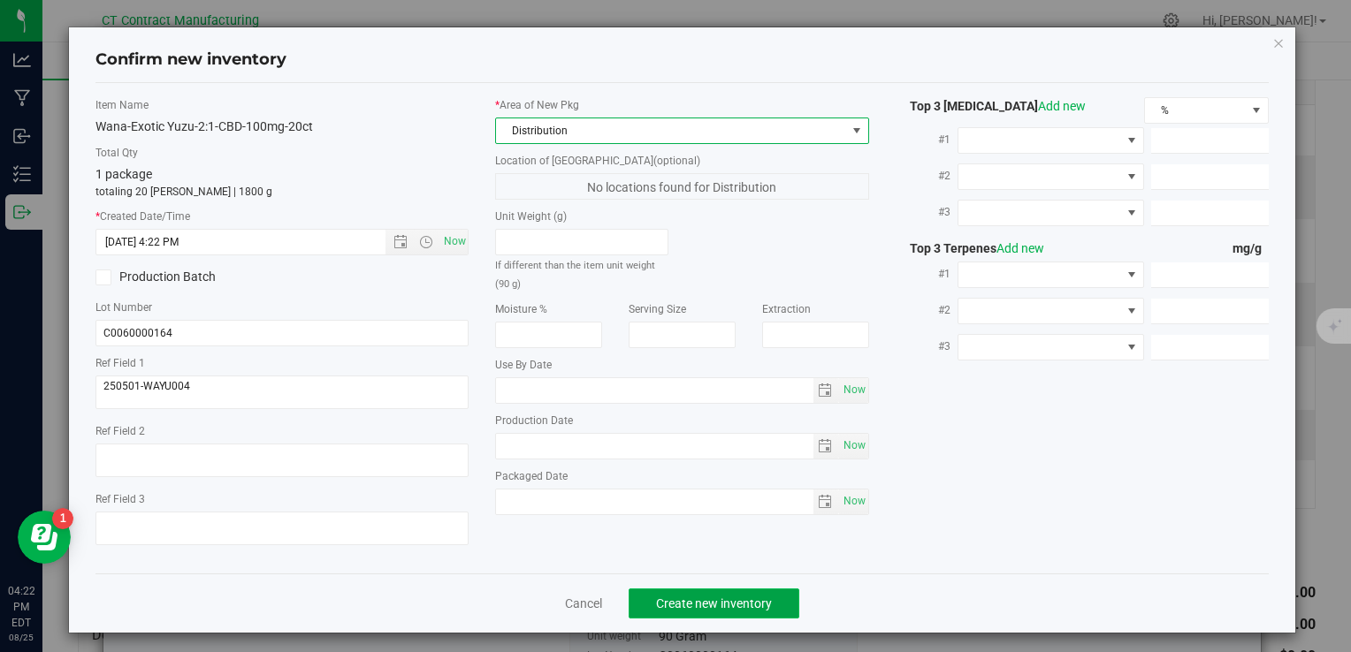
click at [728, 599] on span "Create new inventory" at bounding box center [714, 604] width 116 height 14
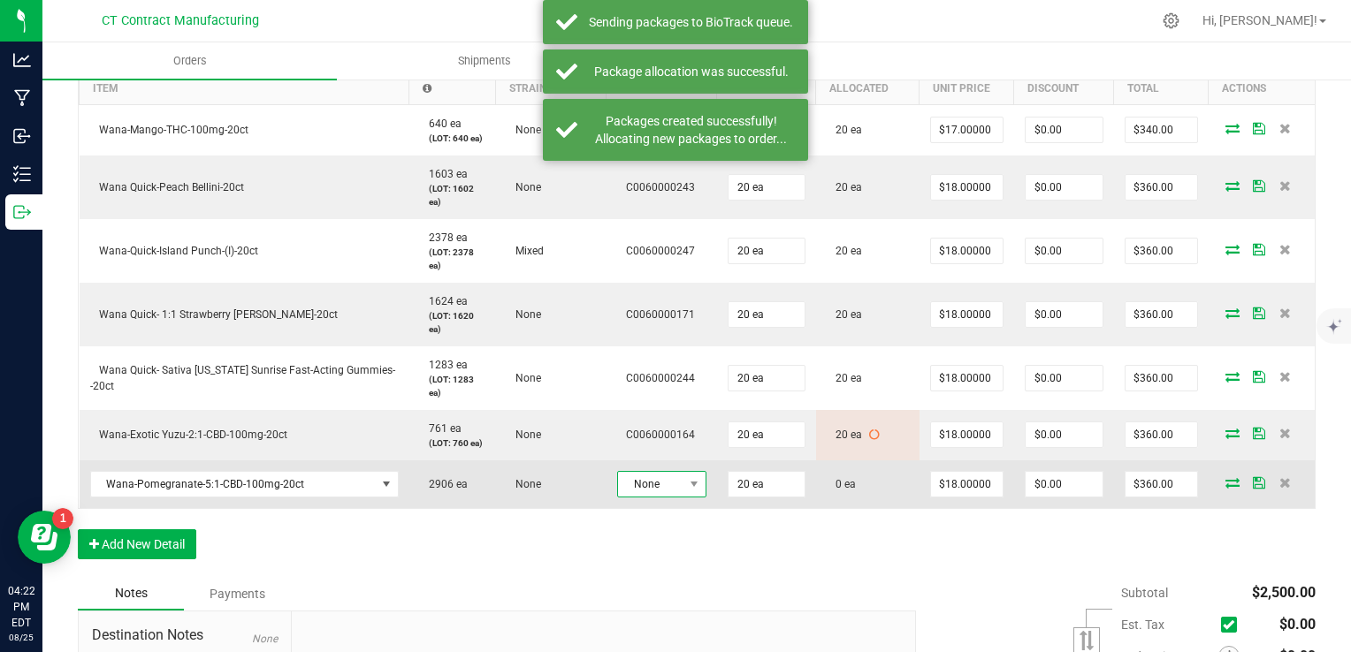
click at [644, 483] on span "None" at bounding box center [650, 484] width 65 height 25
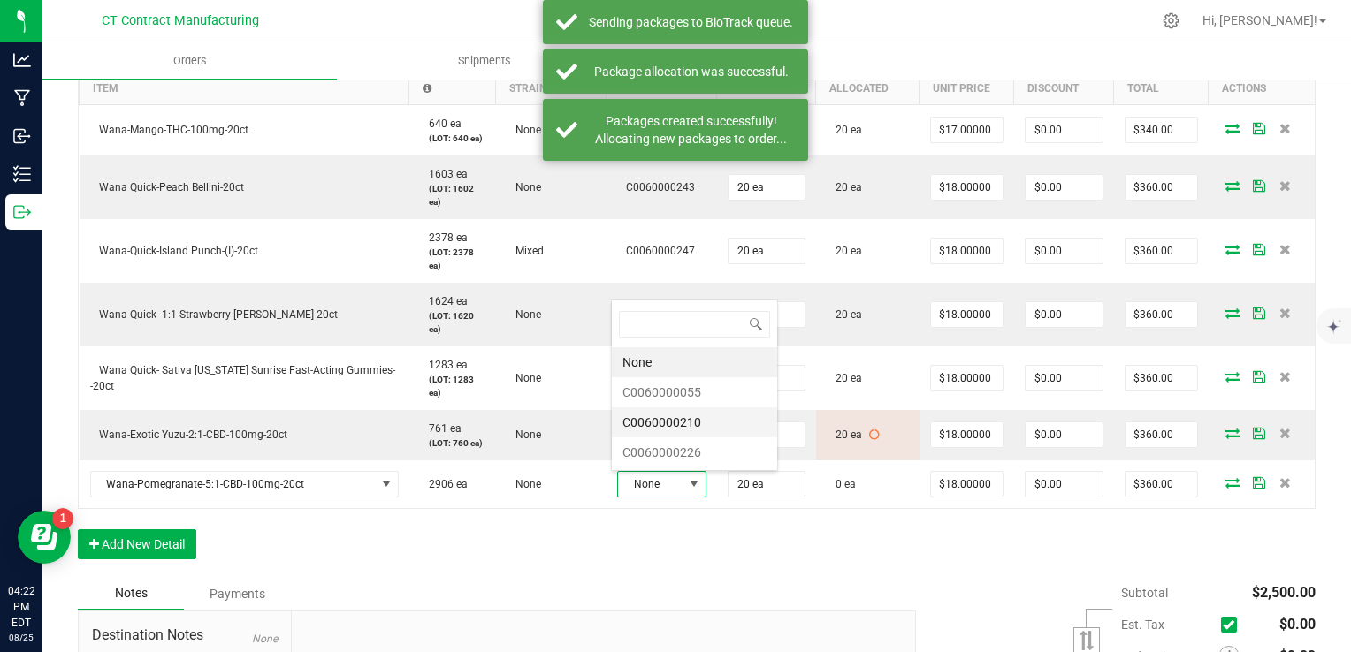
click at [690, 418] on li "C0060000210" at bounding box center [694, 422] width 165 height 30
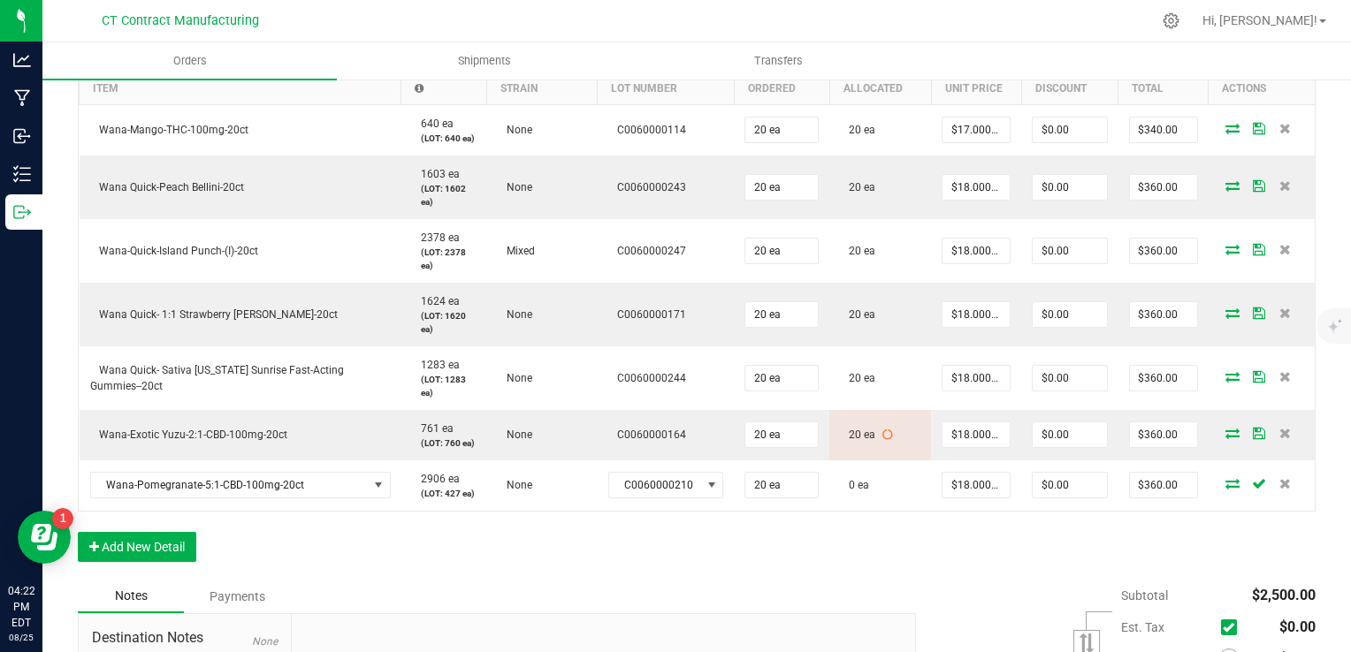
click at [1225, 485] on icon at bounding box center [1232, 483] width 14 height 11
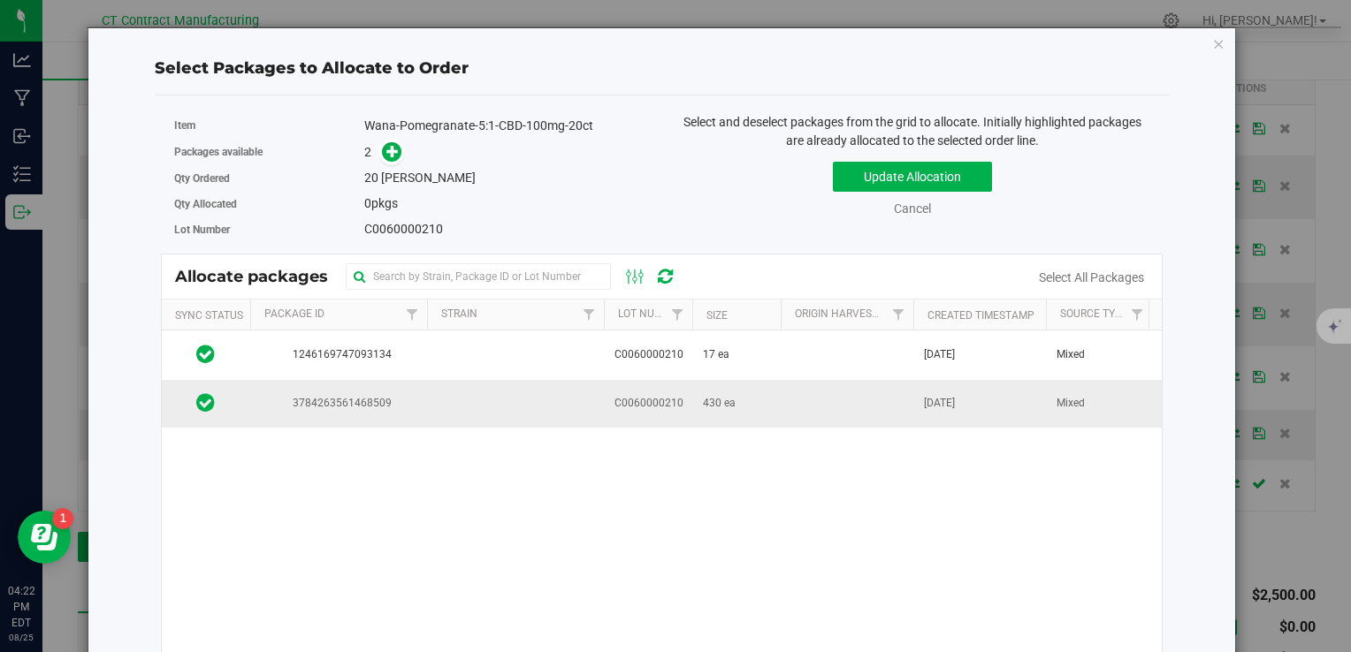
click at [389, 408] on span "3784263561468509" at bounding box center [339, 403] width 156 height 17
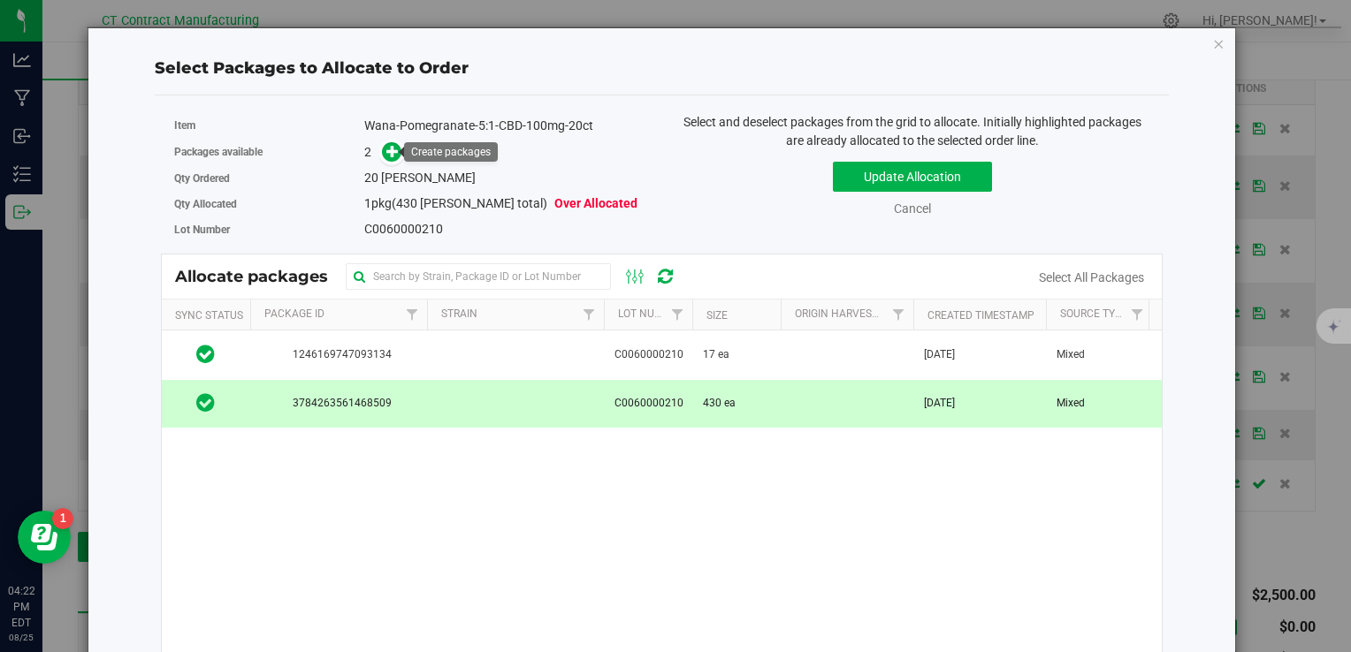
click at [397, 157] on link at bounding box center [391, 151] width 20 height 14
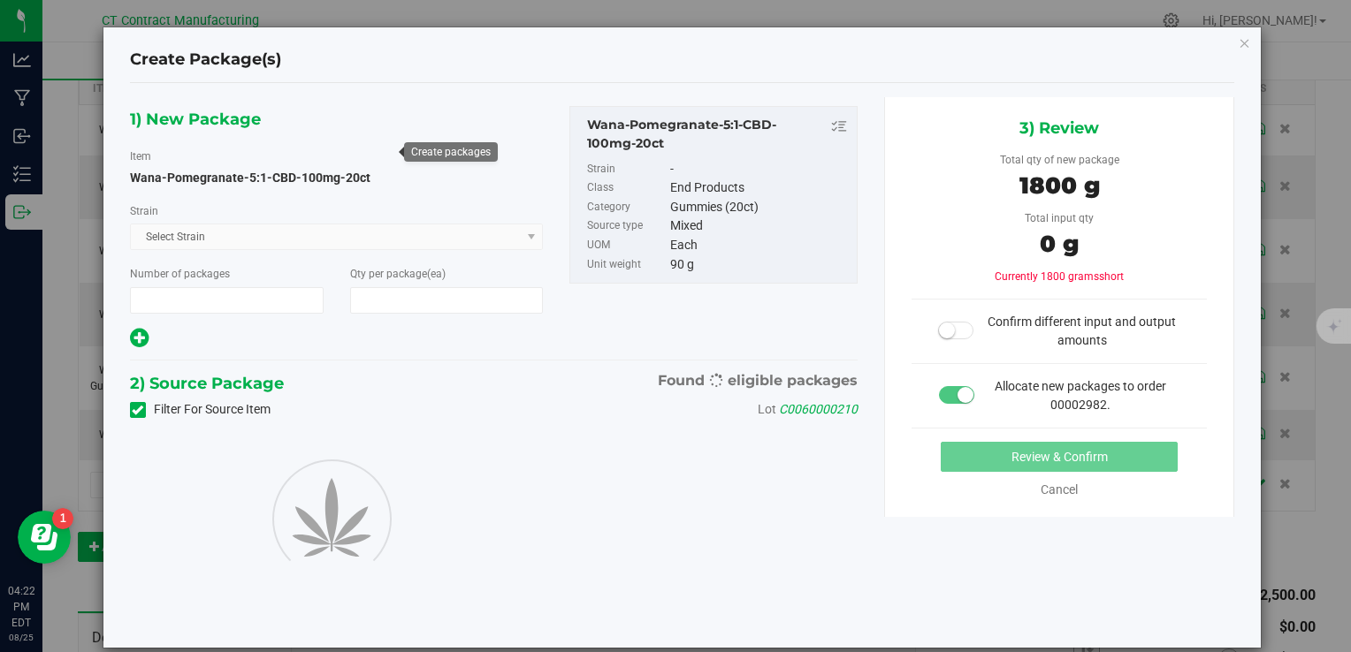
type input "1"
type input "20"
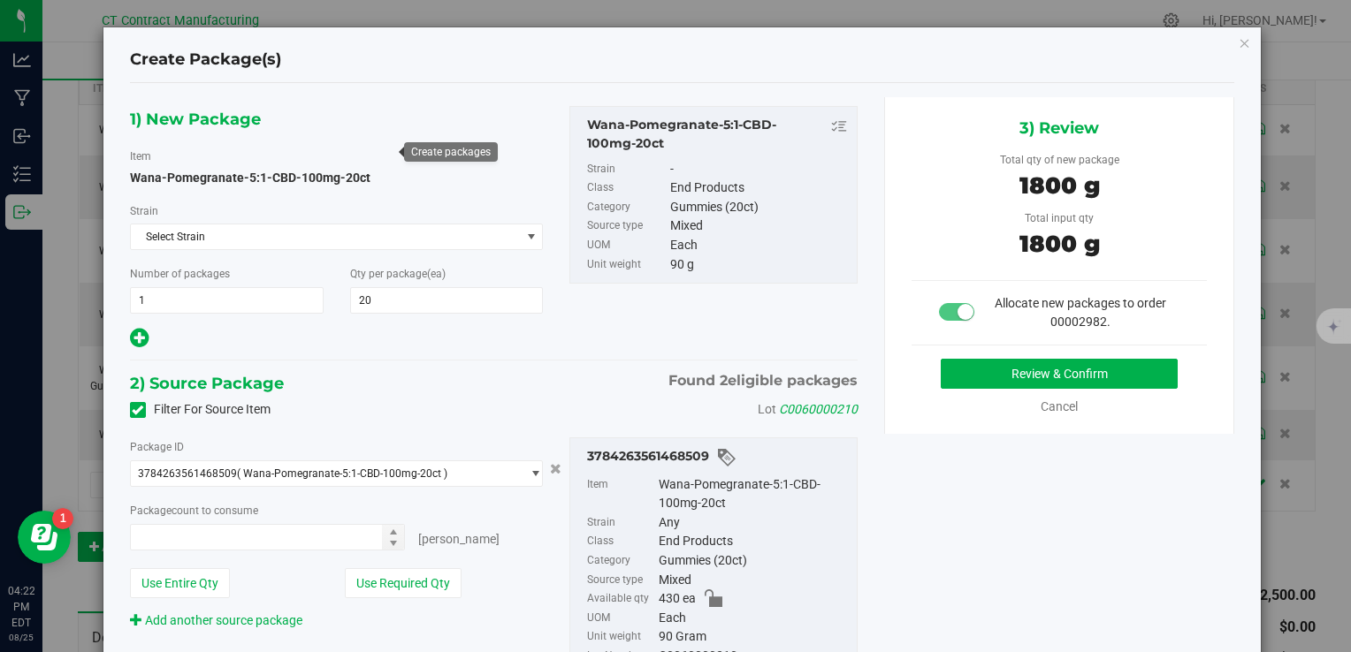
type input "20 ea"
click at [955, 363] on button "Review & Confirm" at bounding box center [1059, 374] width 237 height 30
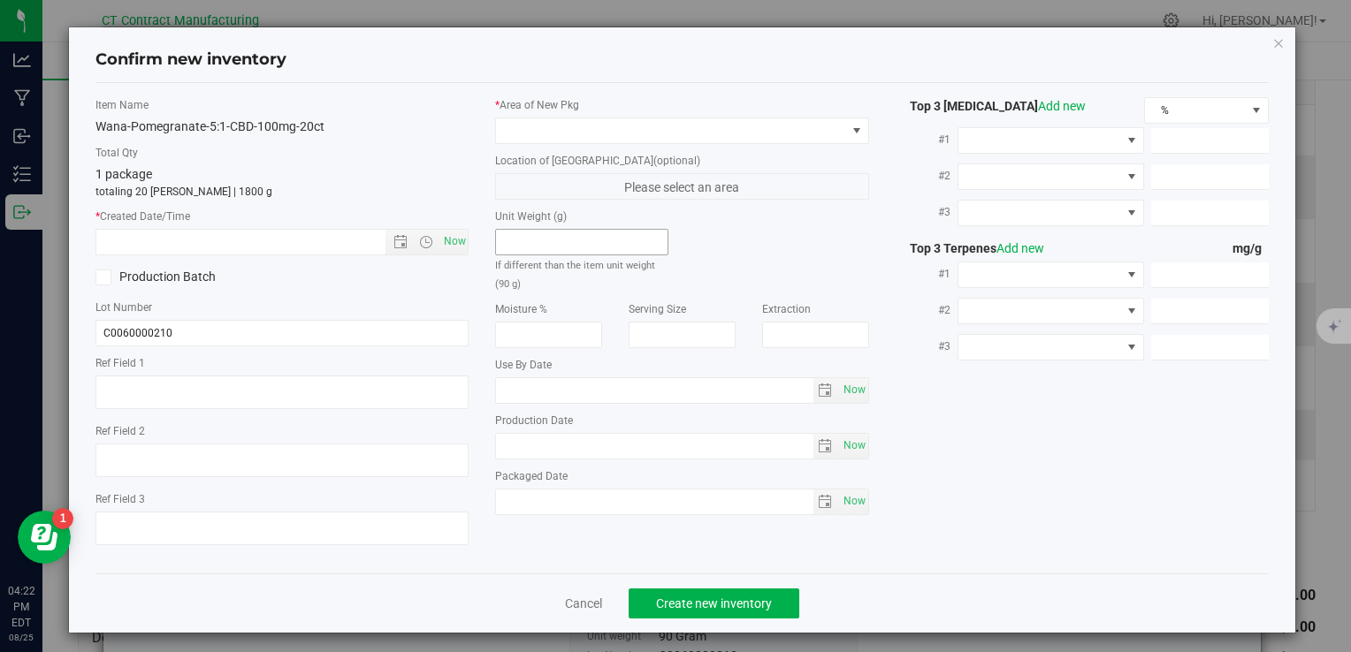
type textarea "250624-WAPBA002"
click at [442, 232] on span "Now" at bounding box center [454, 242] width 30 height 26
type input "8/25/2025 4:22 PM"
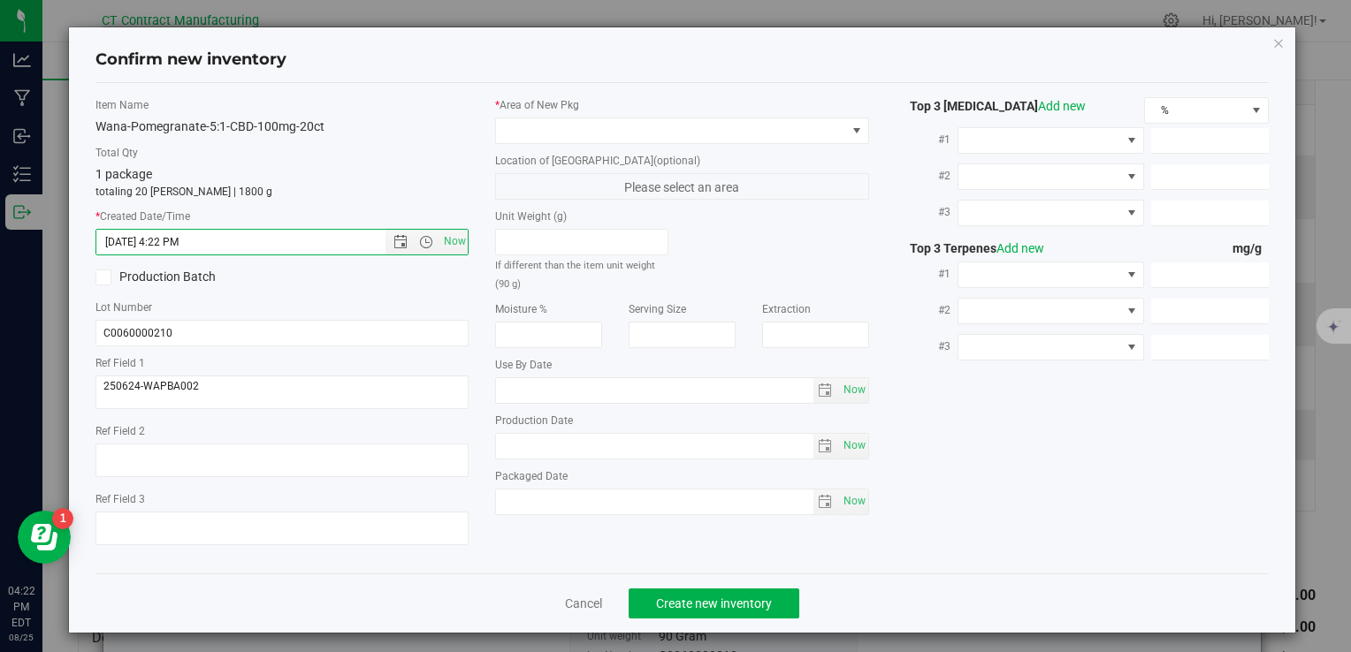
click at [507, 143] on div "* Area of New Pkg Location of New Pkg (optional) Please select an area Unit Wei…" at bounding box center [682, 310] width 400 height 427
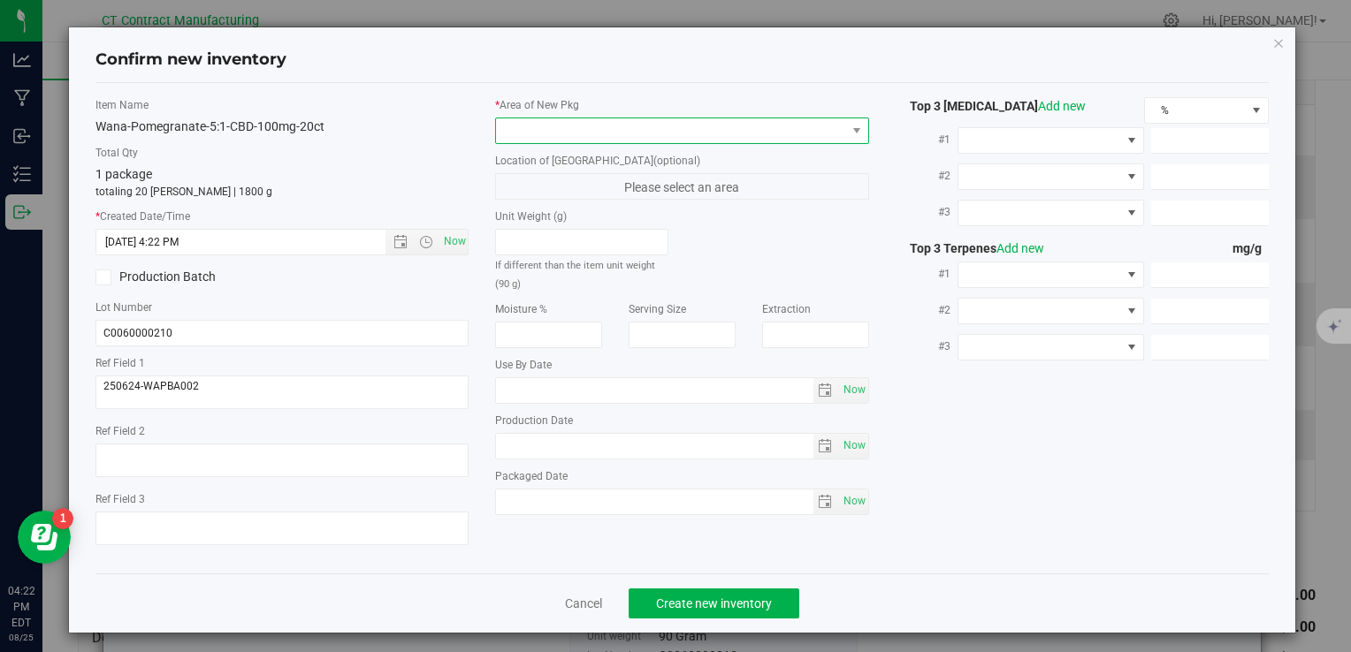
click at [514, 136] on span at bounding box center [670, 130] width 349 height 25
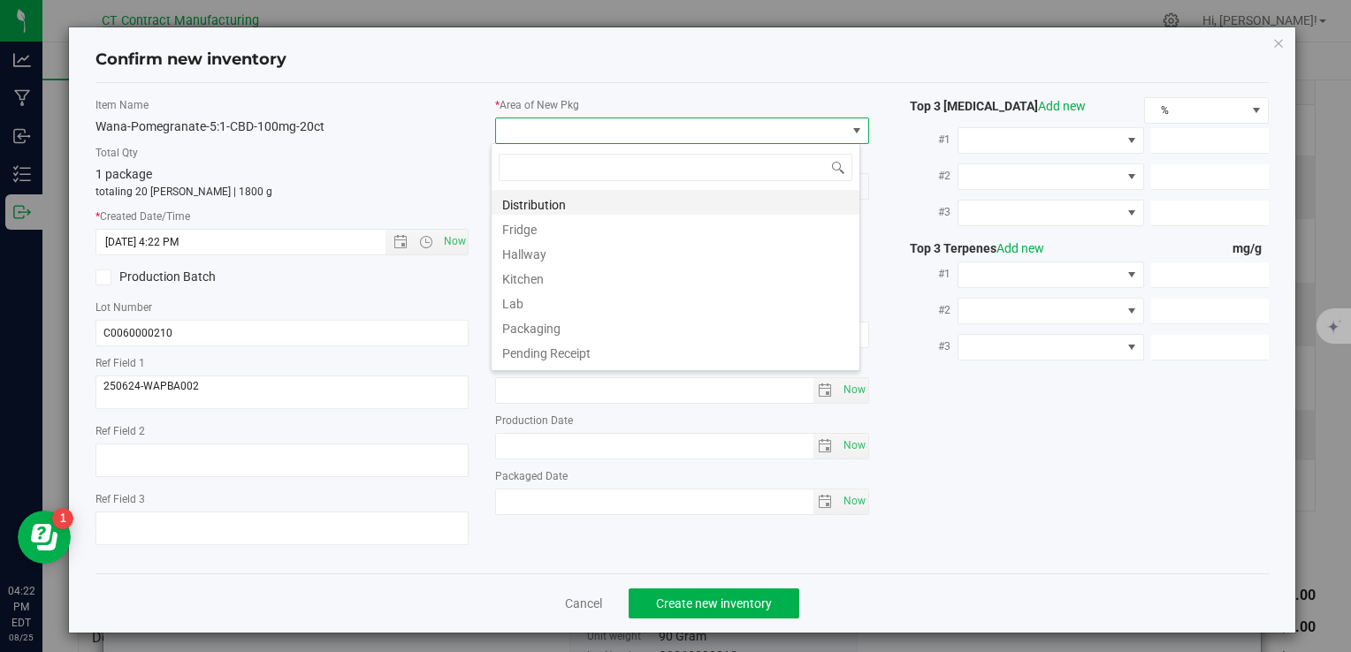
click at [544, 207] on li "Distribution" at bounding box center [675, 202] width 368 height 25
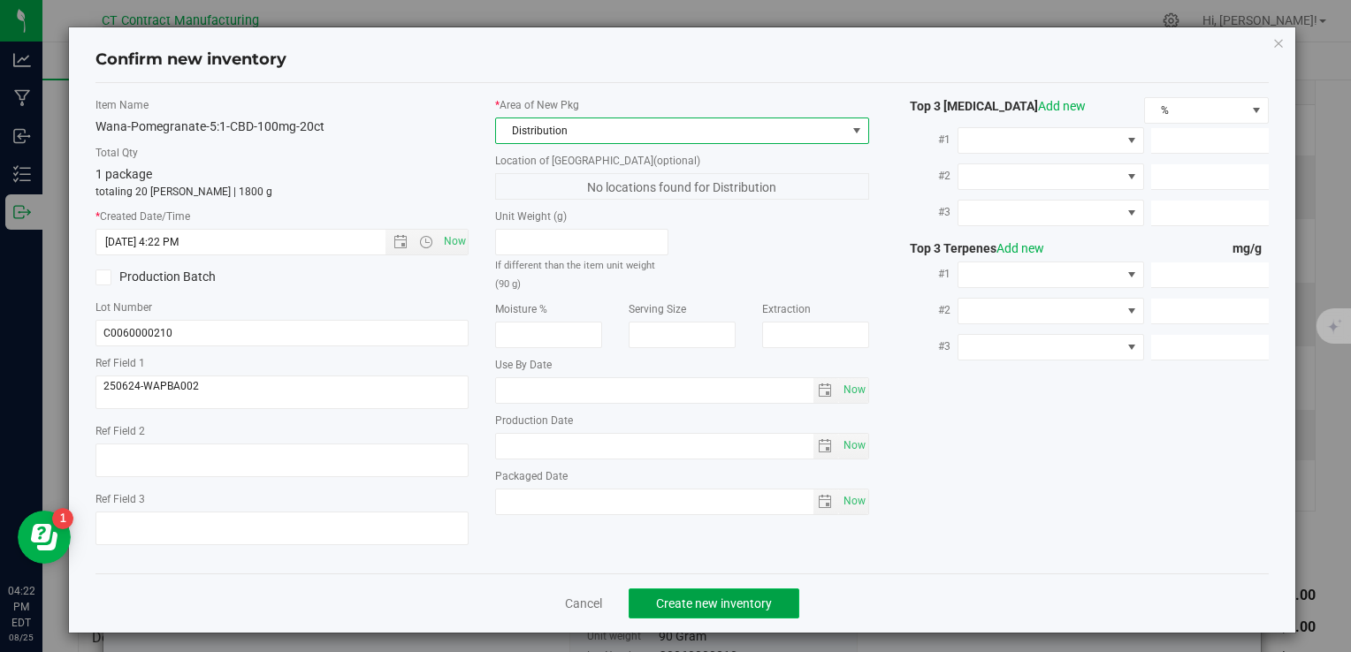
click at [721, 612] on button "Create new inventory" at bounding box center [713, 604] width 171 height 30
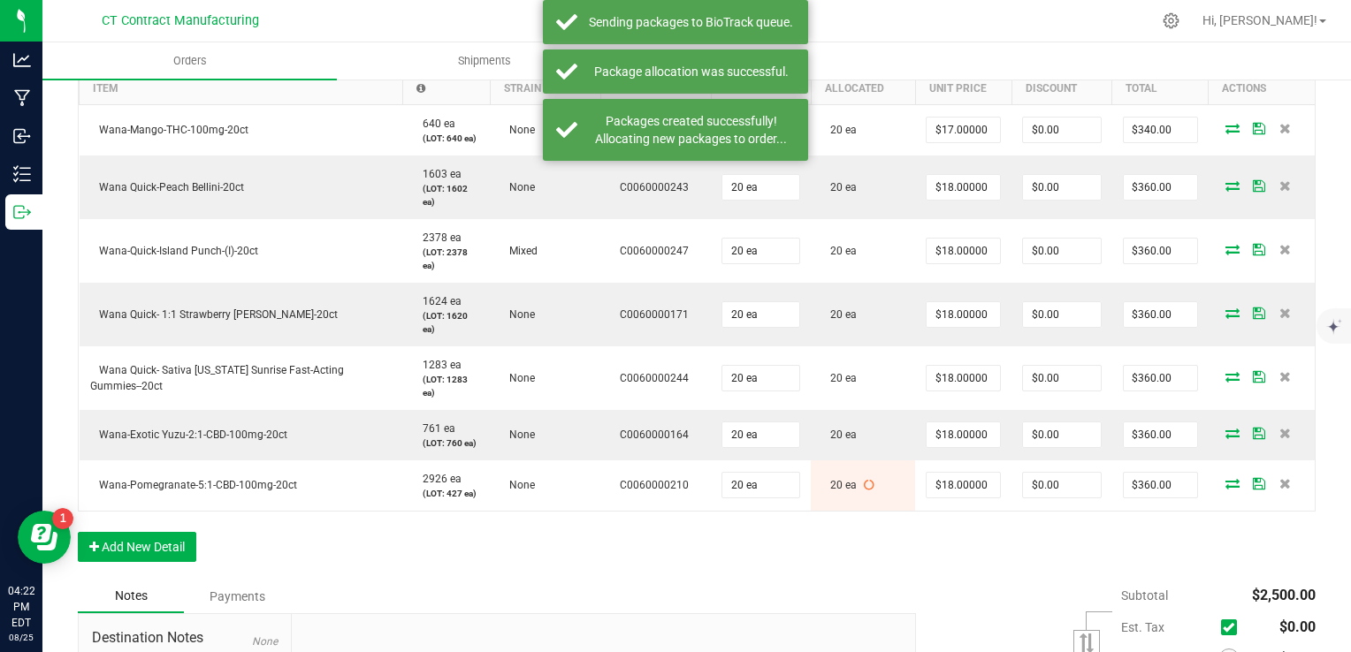
click at [899, 558] on div "Order Details Print All Labels Item Sellable Strain Lot Number Qty Ordered Qty …" at bounding box center [697, 295] width 1238 height 567
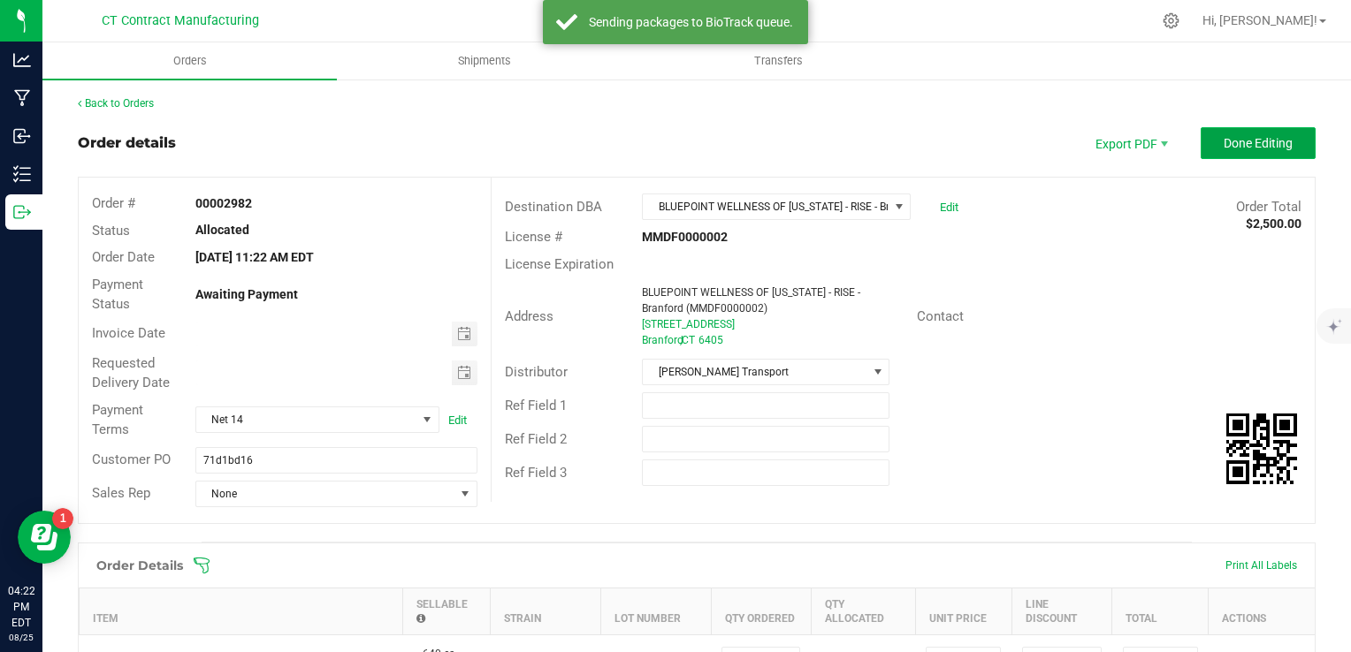
click at [1243, 154] on button "Done Editing" at bounding box center [1257, 143] width 115 height 32
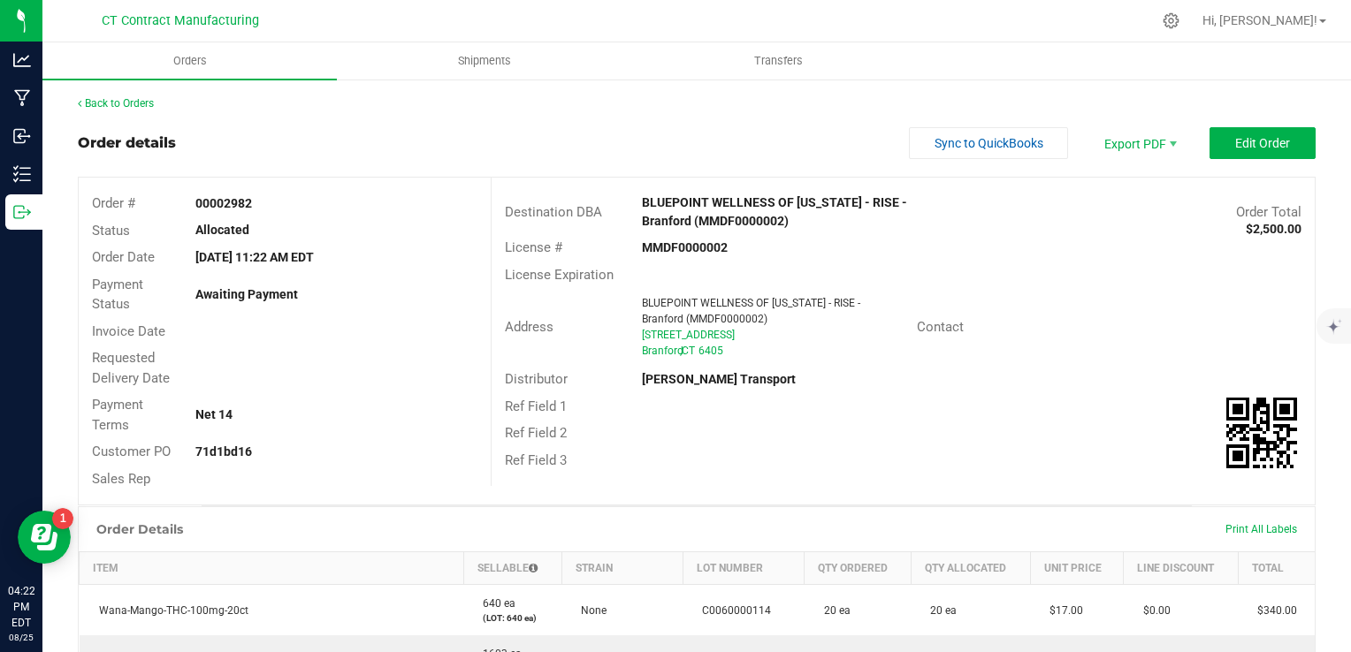
click at [136, 110] on div "Back to Orders" at bounding box center [697, 103] width 1238 height 16
click at [138, 107] on link "Back to Orders" at bounding box center [116, 103] width 76 height 12
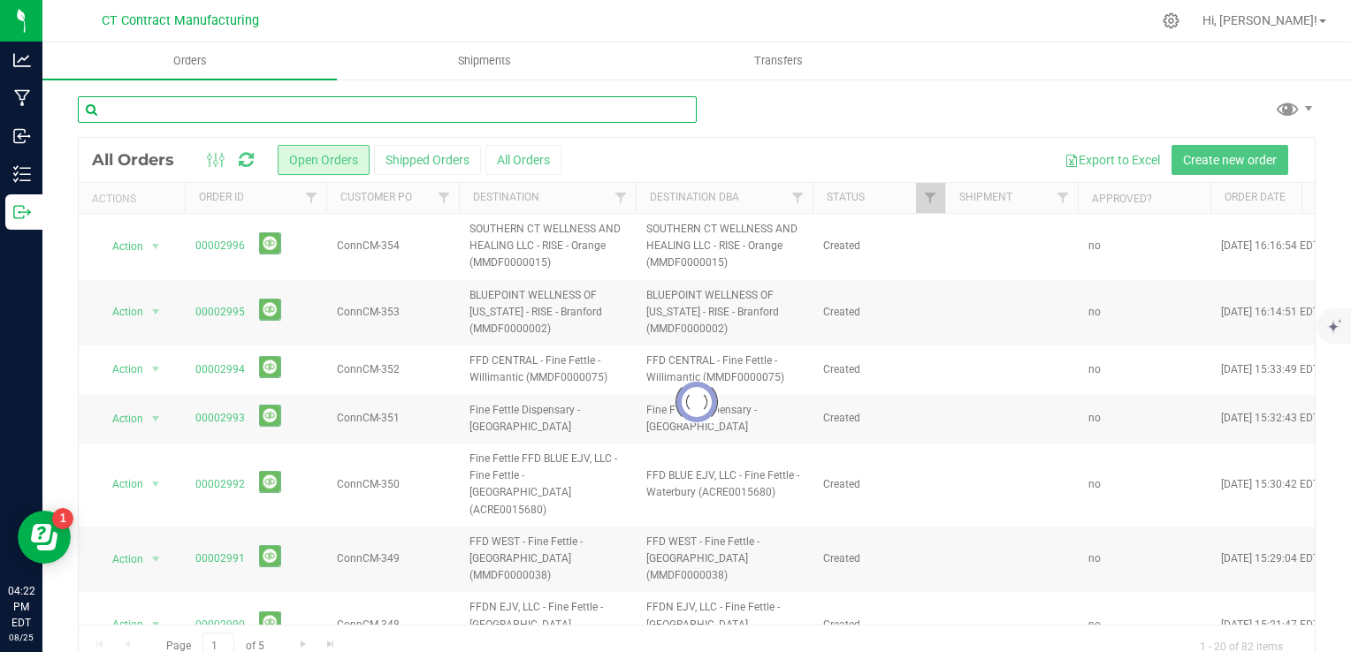
click at [214, 103] on input "text" at bounding box center [387, 109] width 619 height 27
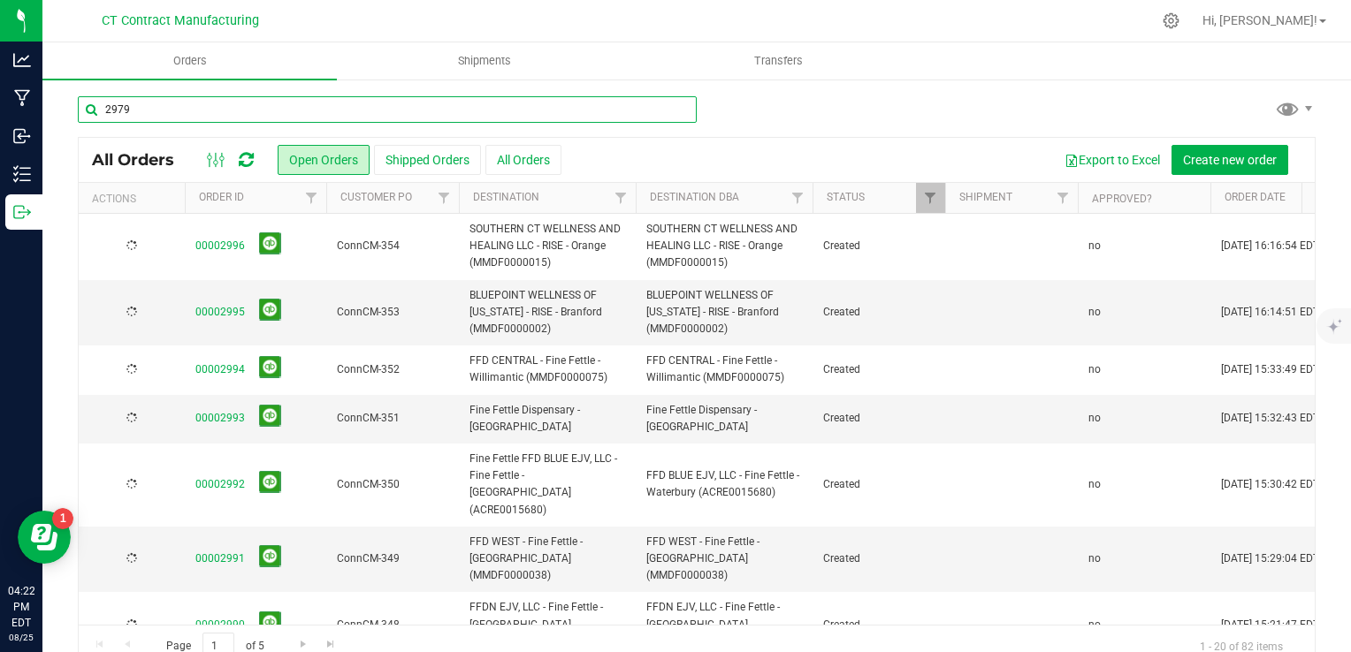
type input "2979"
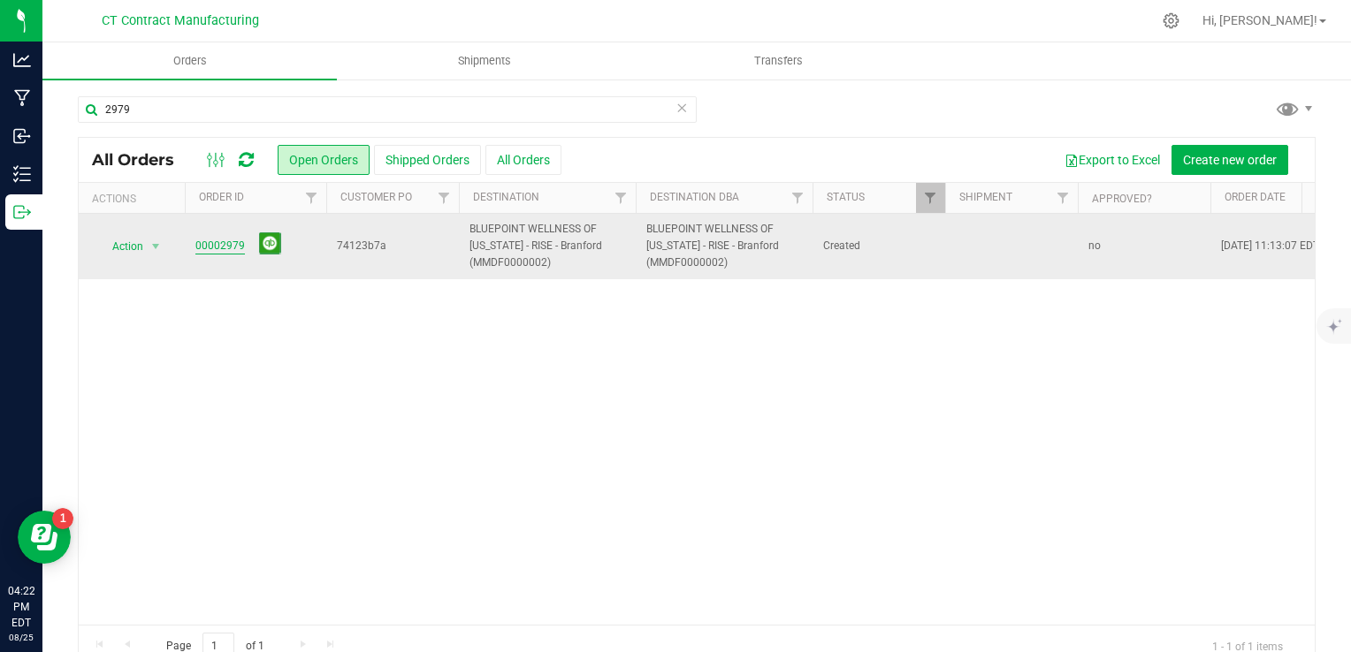
click at [223, 246] on link "00002979" at bounding box center [220, 246] width 50 height 17
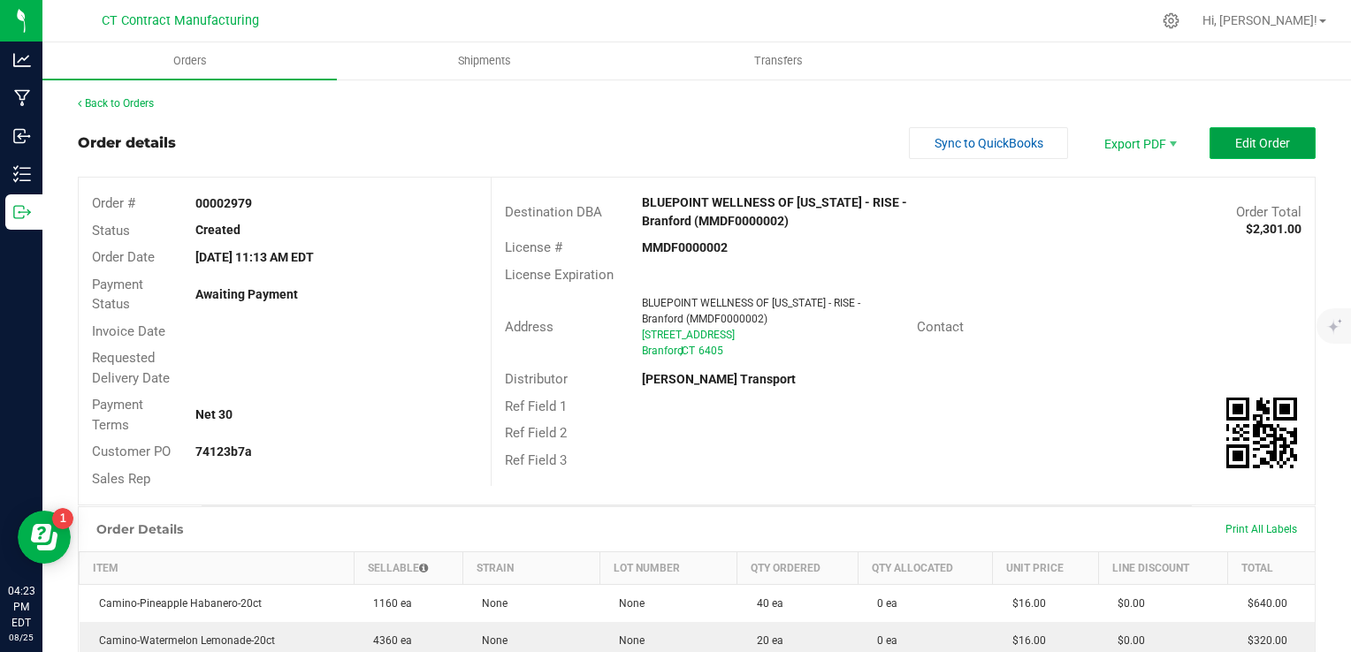
click at [1257, 139] on span "Edit Order" at bounding box center [1262, 143] width 55 height 14
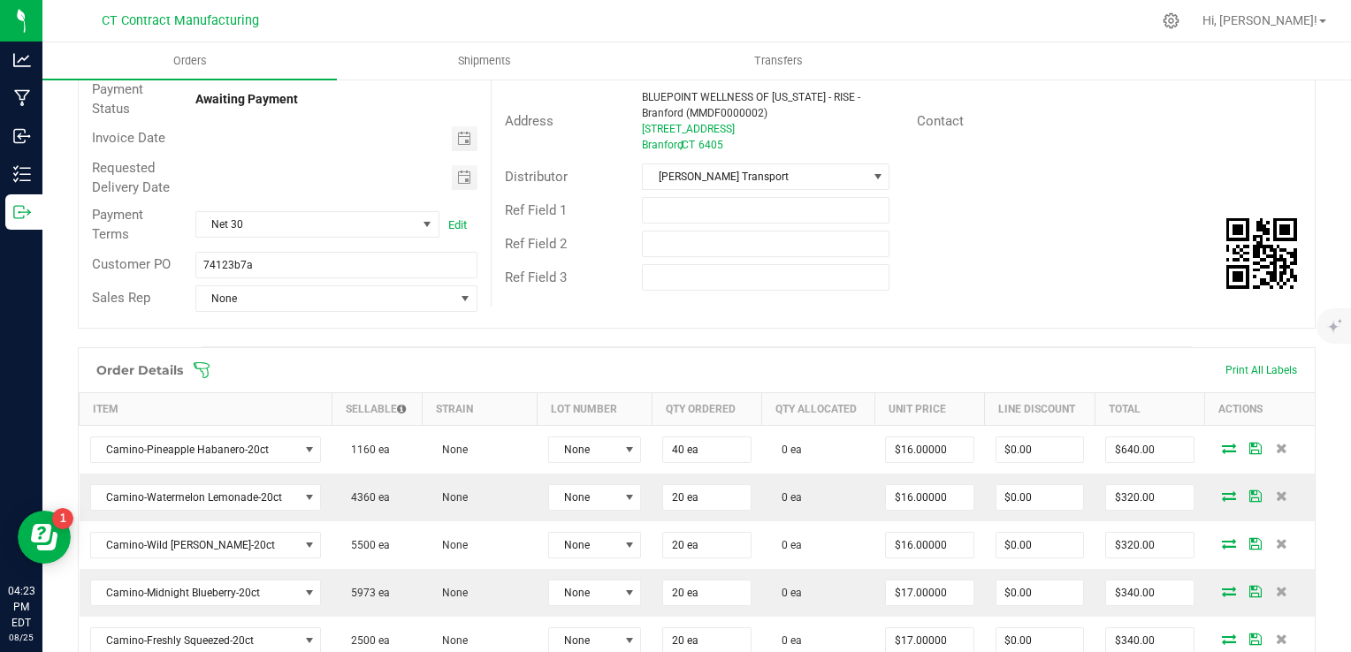
scroll to position [265, 0]
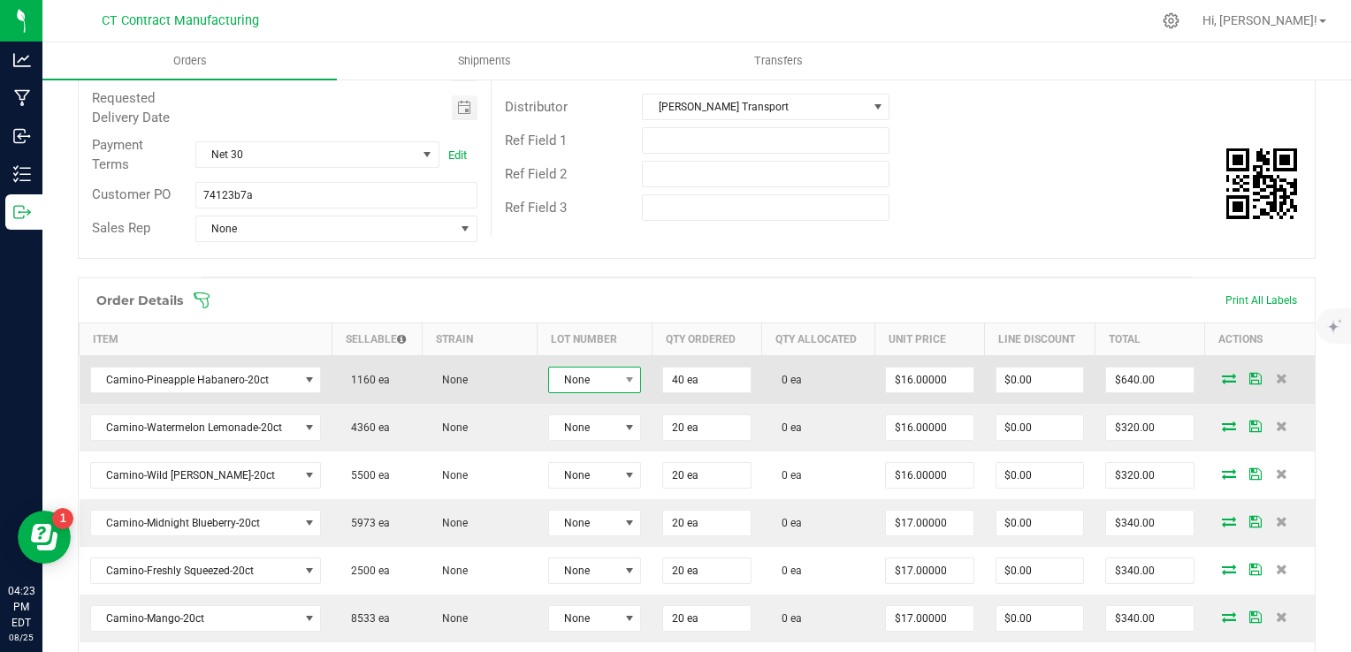
click at [595, 385] on span "None" at bounding box center [584, 380] width 70 height 25
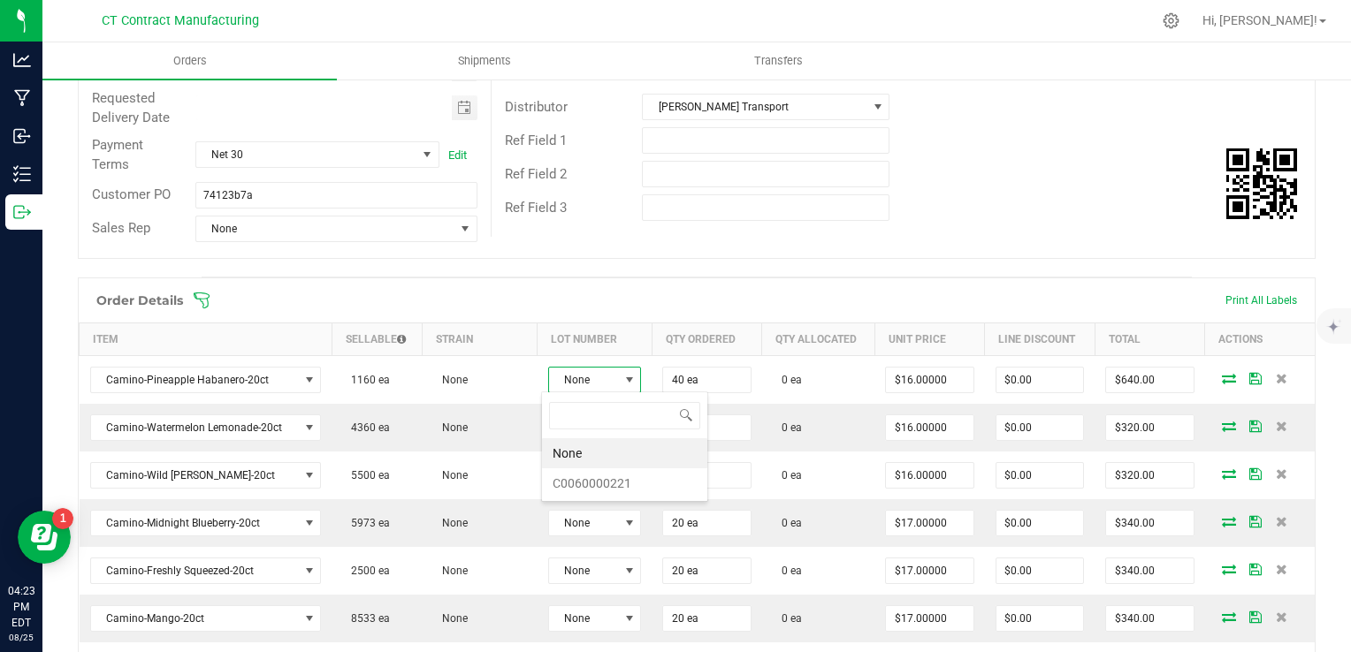
scroll to position [26, 92]
click at [613, 479] on li "C0060000221" at bounding box center [624, 483] width 165 height 30
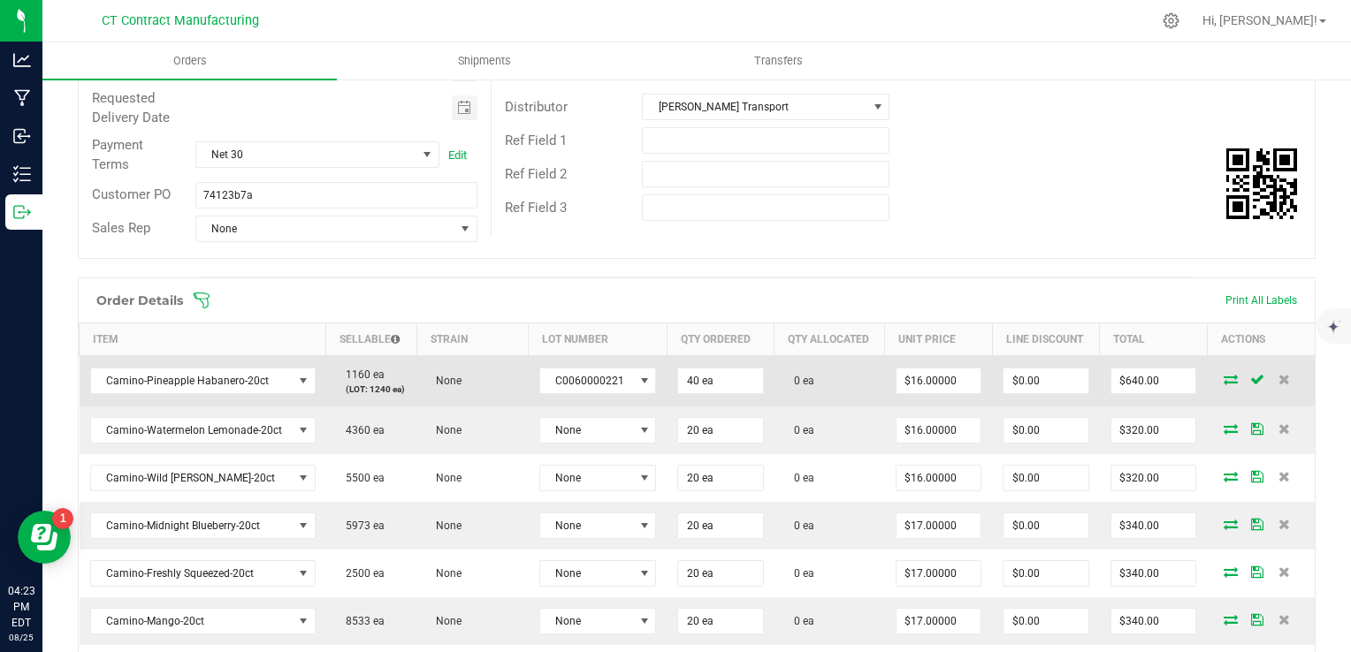
click at [1223, 384] on icon at bounding box center [1230, 379] width 14 height 11
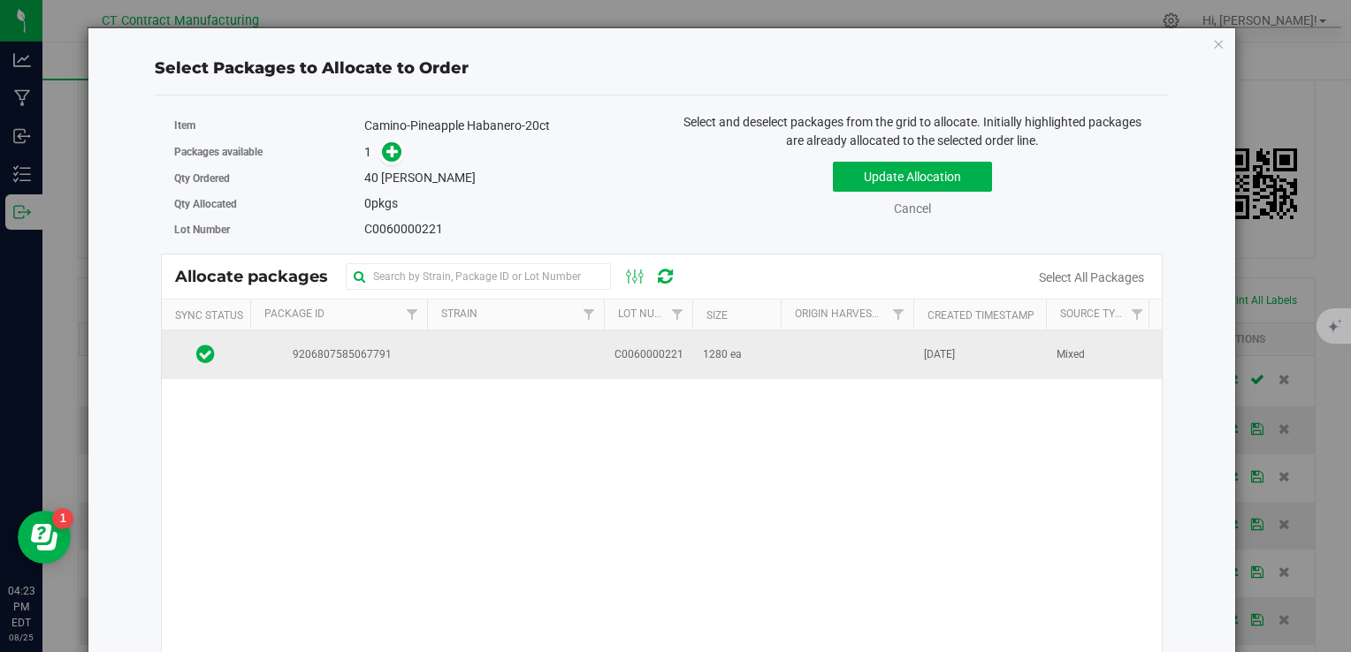
click at [618, 354] on span "C0060000221" at bounding box center [648, 355] width 69 height 17
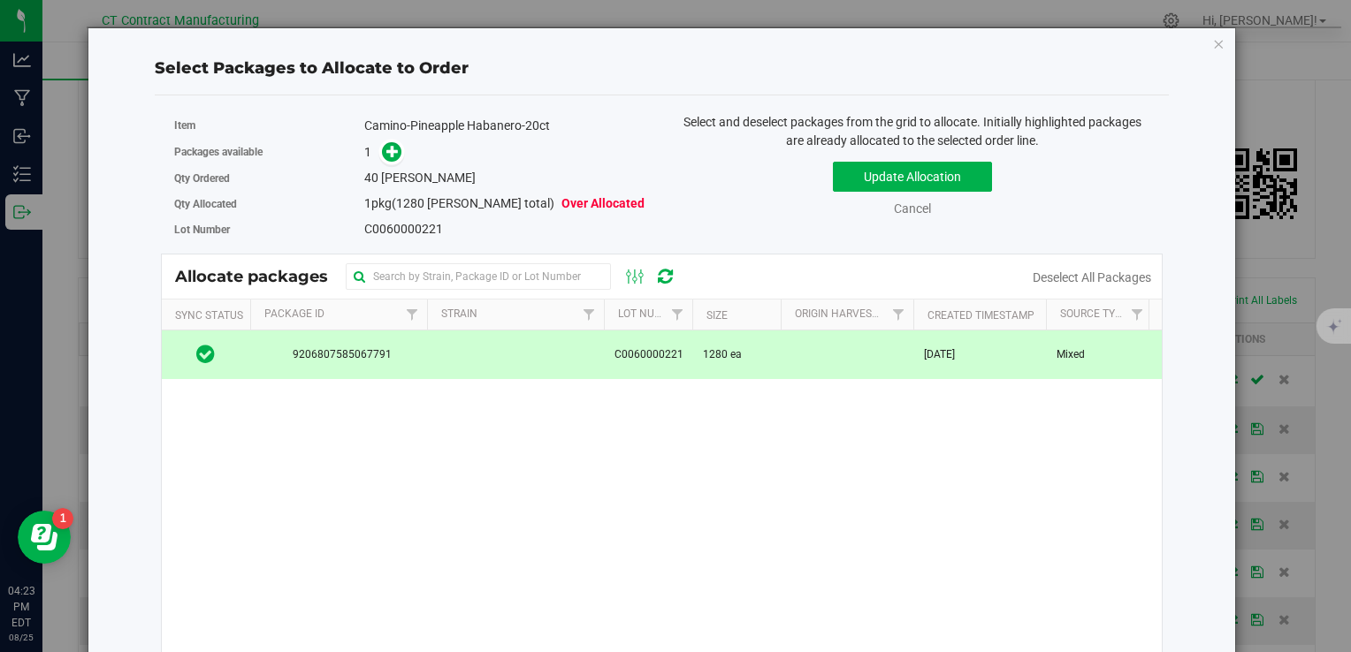
click at [386, 139] on div "Packages available 1" at bounding box center [411, 152] width 475 height 27
click at [386, 149] on icon at bounding box center [392, 151] width 12 height 12
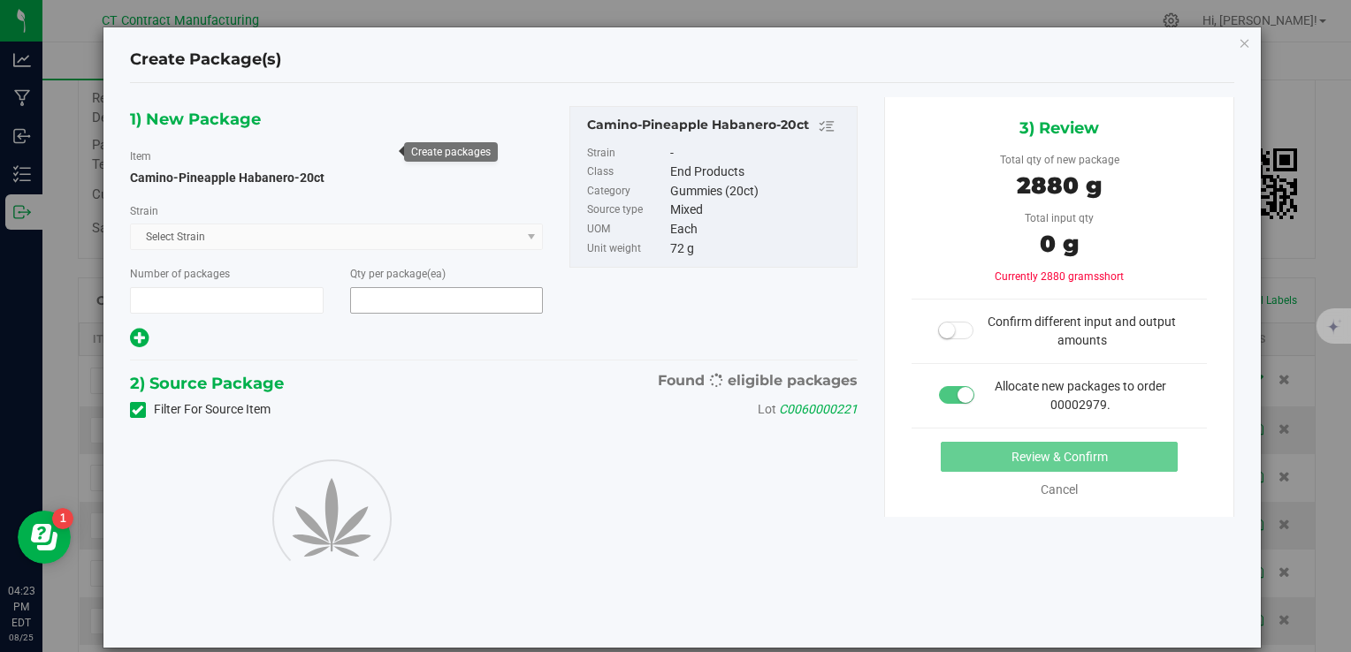
type input "1"
type input "40"
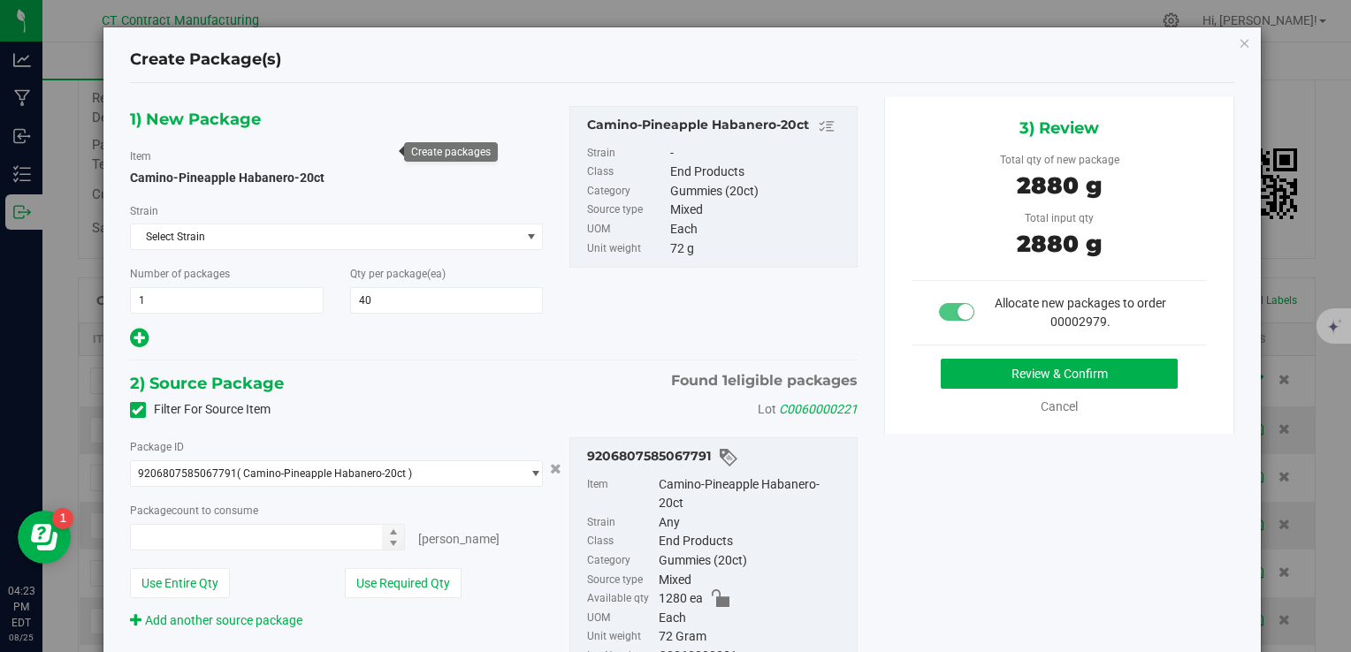
type input "40 ea"
click at [953, 376] on button "Review & Confirm" at bounding box center [1059, 374] width 237 height 30
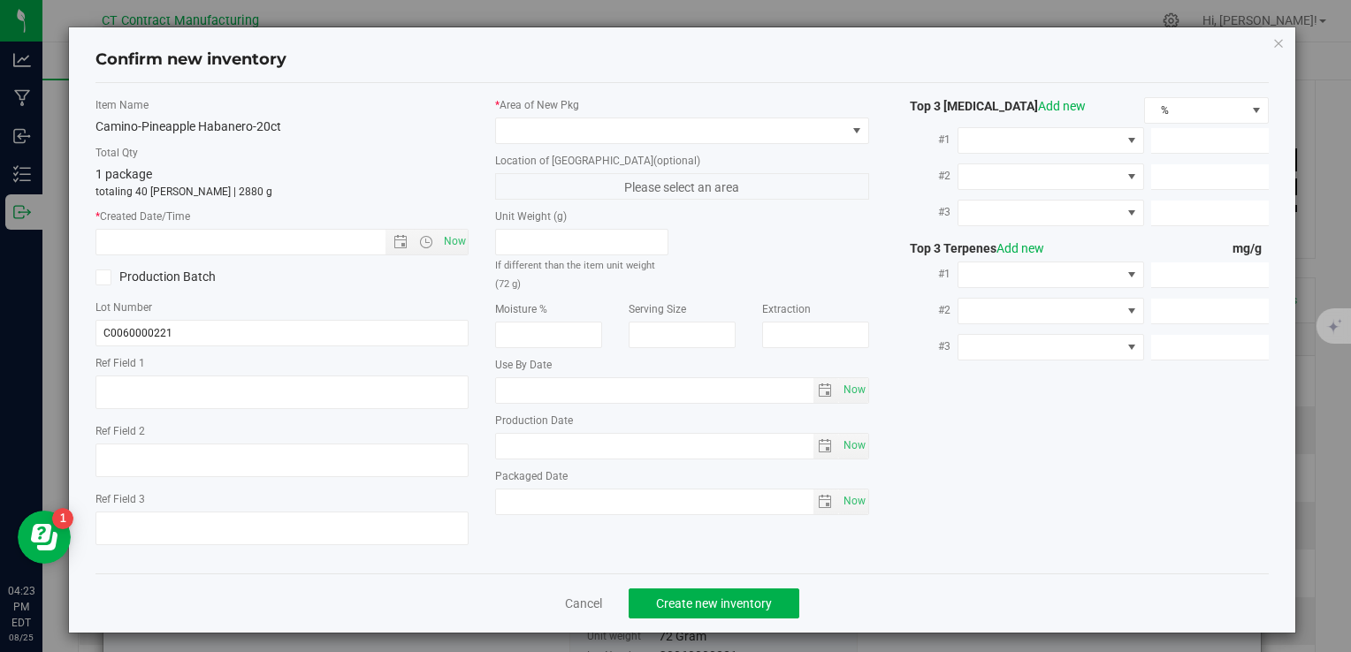
type textarea "250617-CAMPH002.267"
click at [451, 242] on span "Now" at bounding box center [454, 242] width 30 height 26
type input "8/25/2025 4:23 PM"
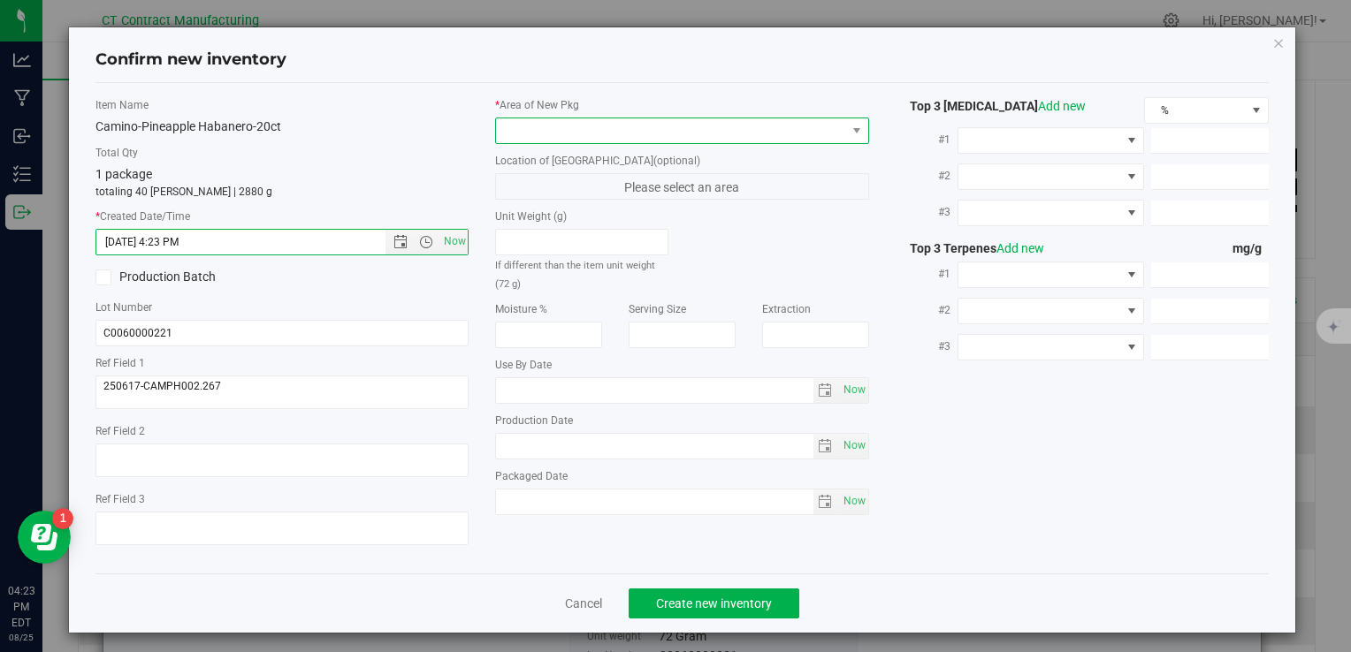
click at [536, 127] on span at bounding box center [670, 130] width 349 height 25
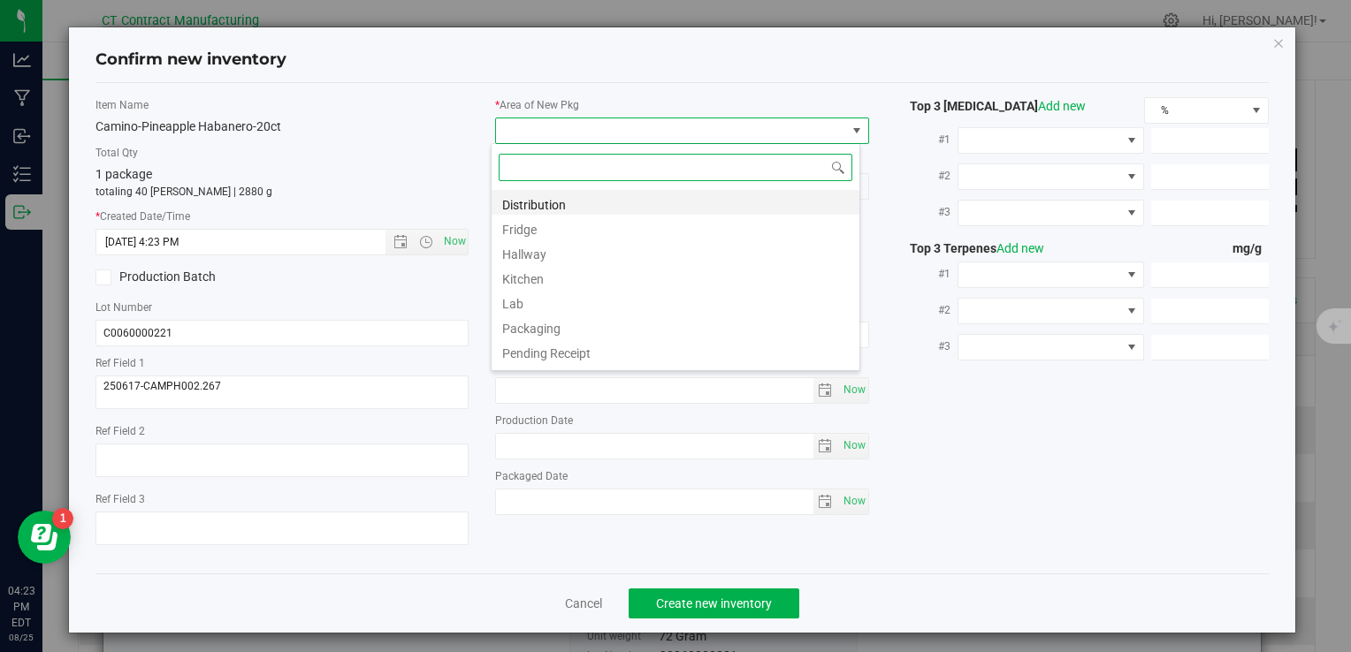
scroll to position [26, 369]
click at [576, 209] on li "Distribution" at bounding box center [675, 202] width 368 height 25
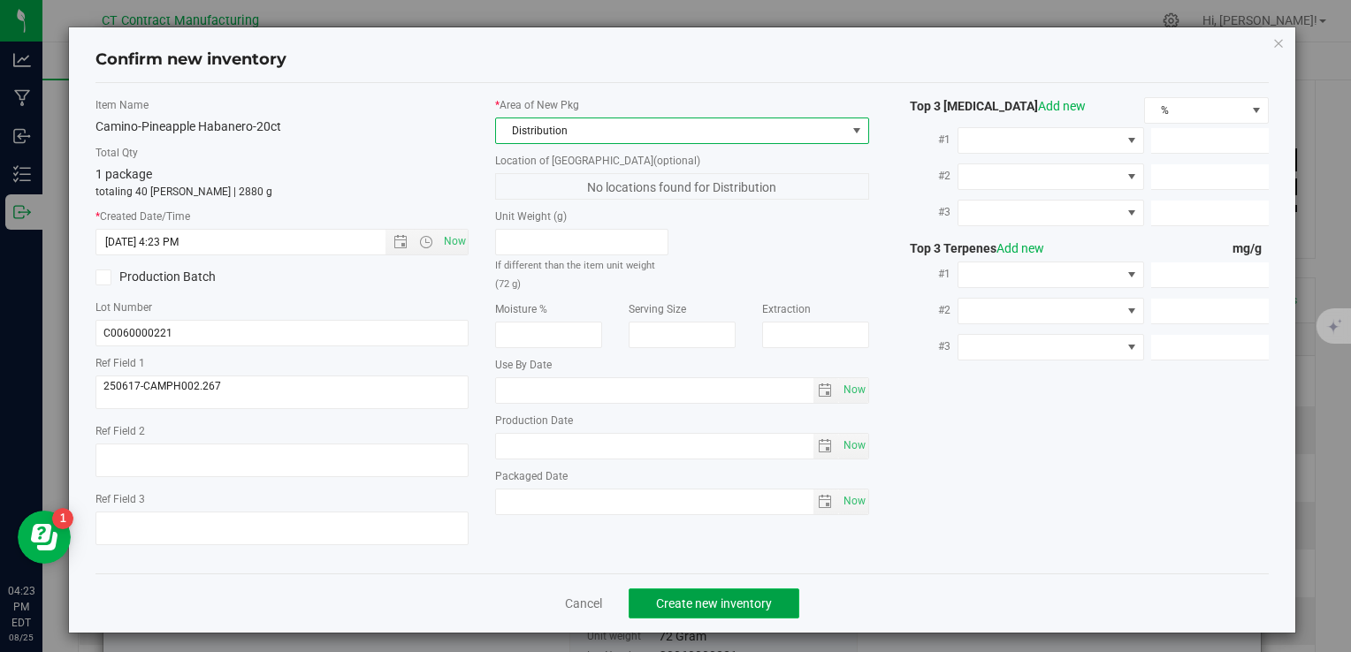
click at [689, 597] on span "Create new inventory" at bounding box center [714, 604] width 116 height 14
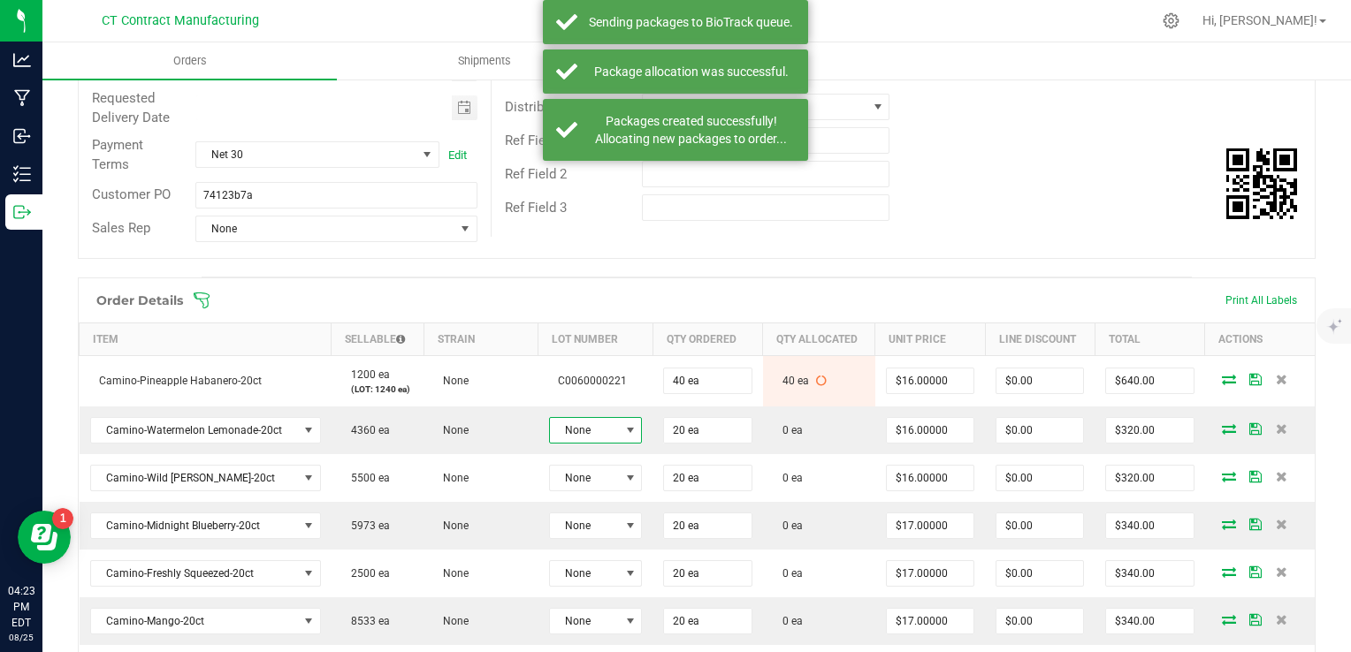
click at [601, 430] on span "None" at bounding box center [584, 430] width 69 height 25
click at [635, 529] on li "C0060000204" at bounding box center [624, 534] width 165 height 30
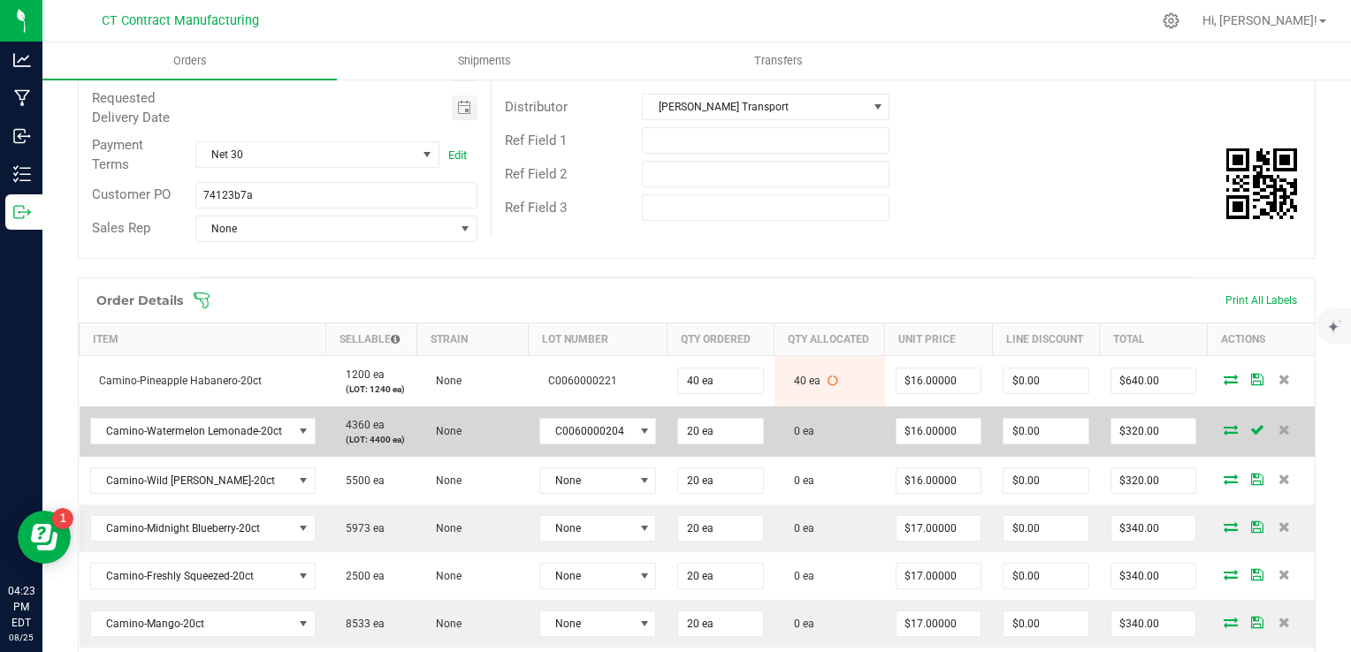
click at [1223, 432] on icon at bounding box center [1230, 429] width 14 height 11
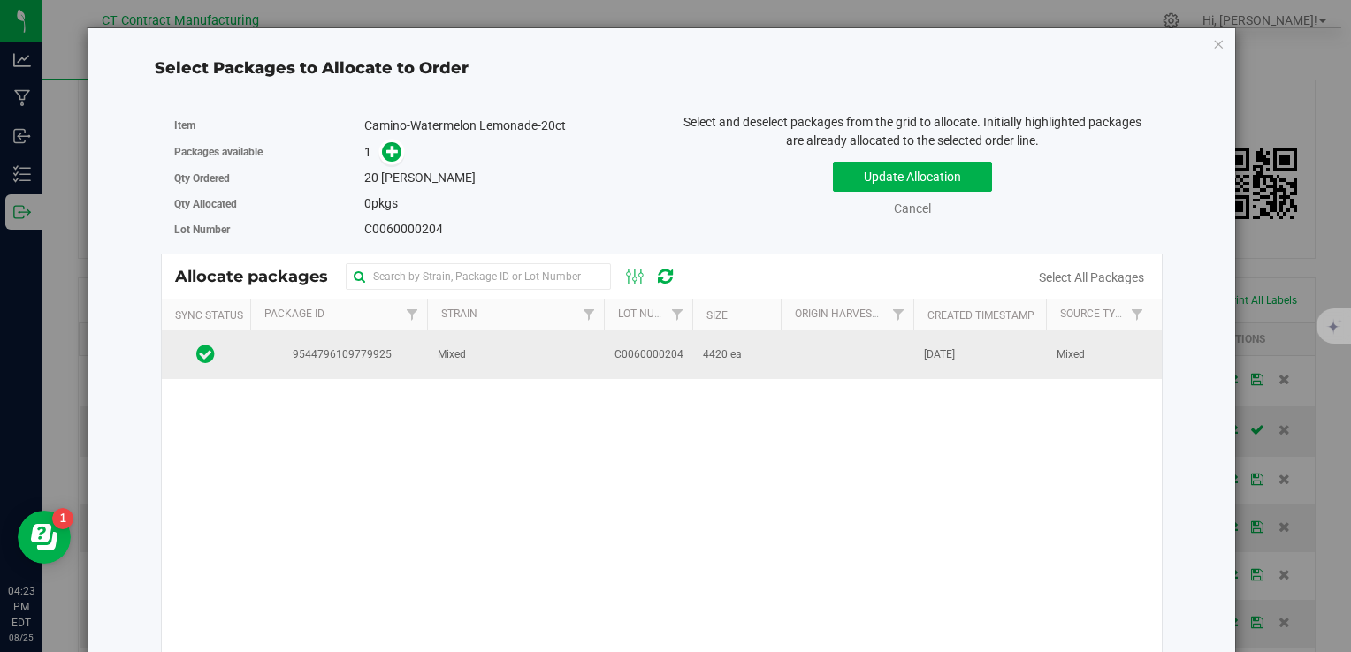
click at [545, 362] on td "Mixed" at bounding box center [515, 355] width 177 height 48
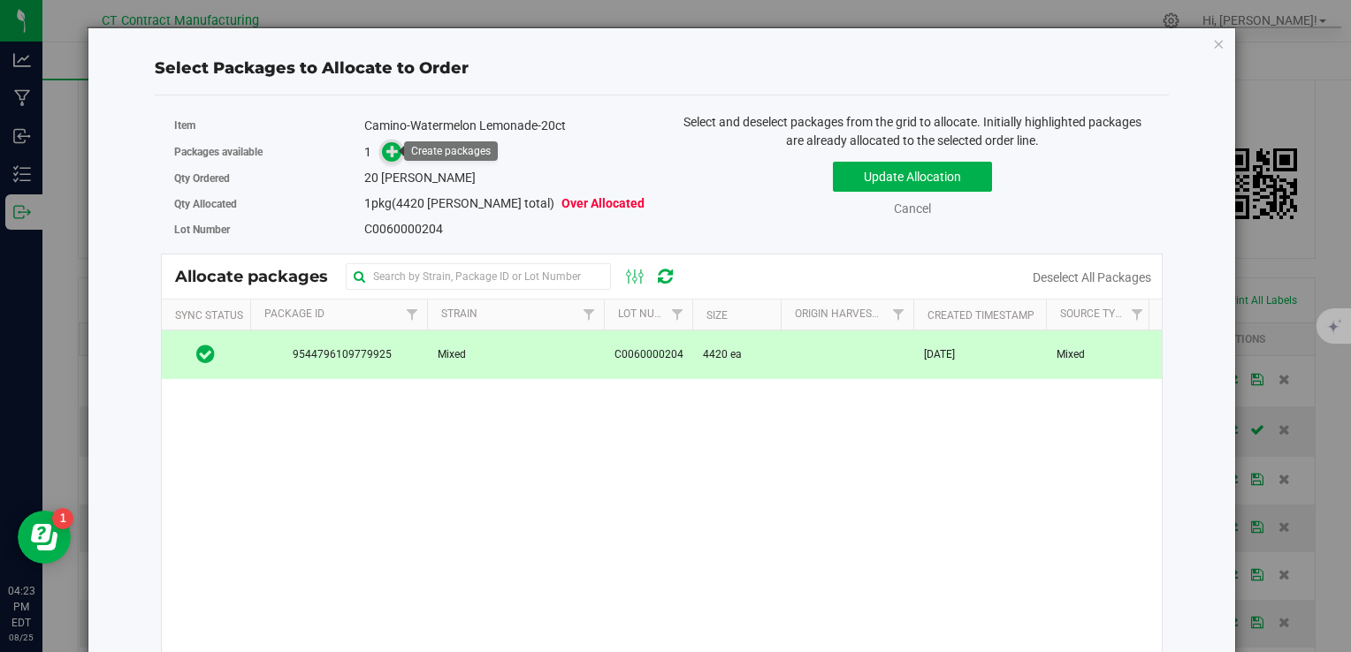
click at [388, 150] on icon at bounding box center [392, 150] width 13 height 13
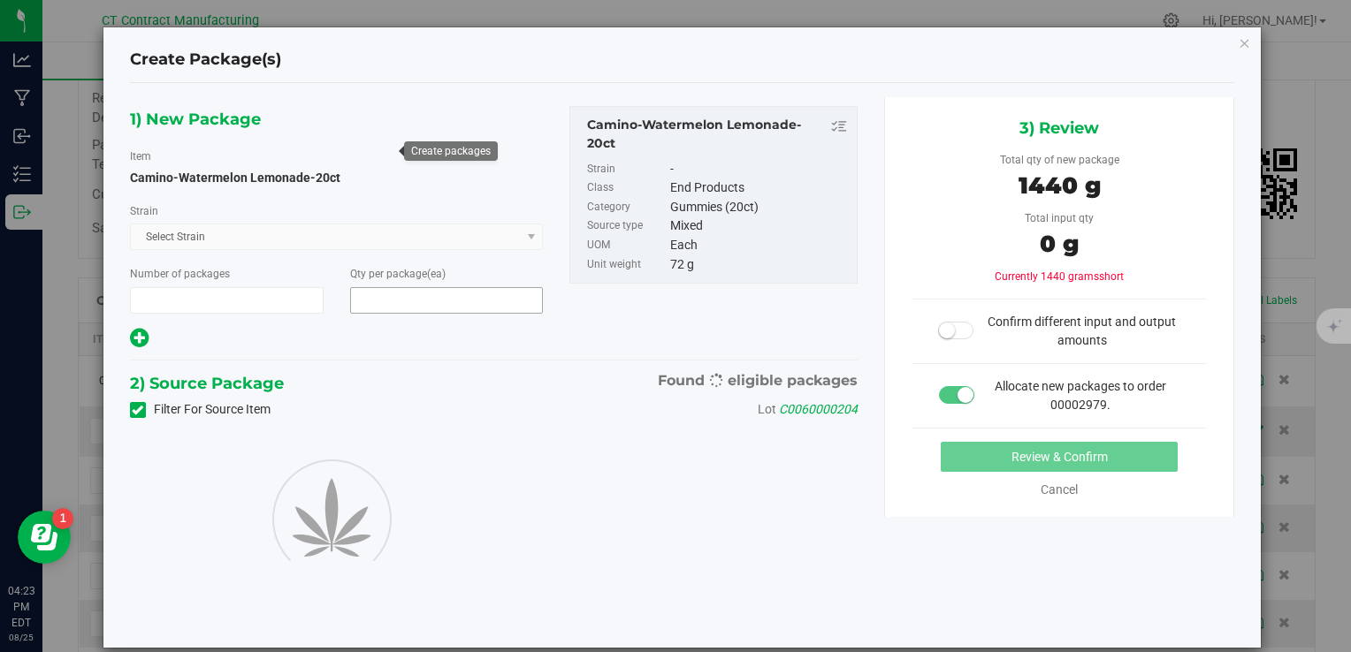
type input "1"
type input "20"
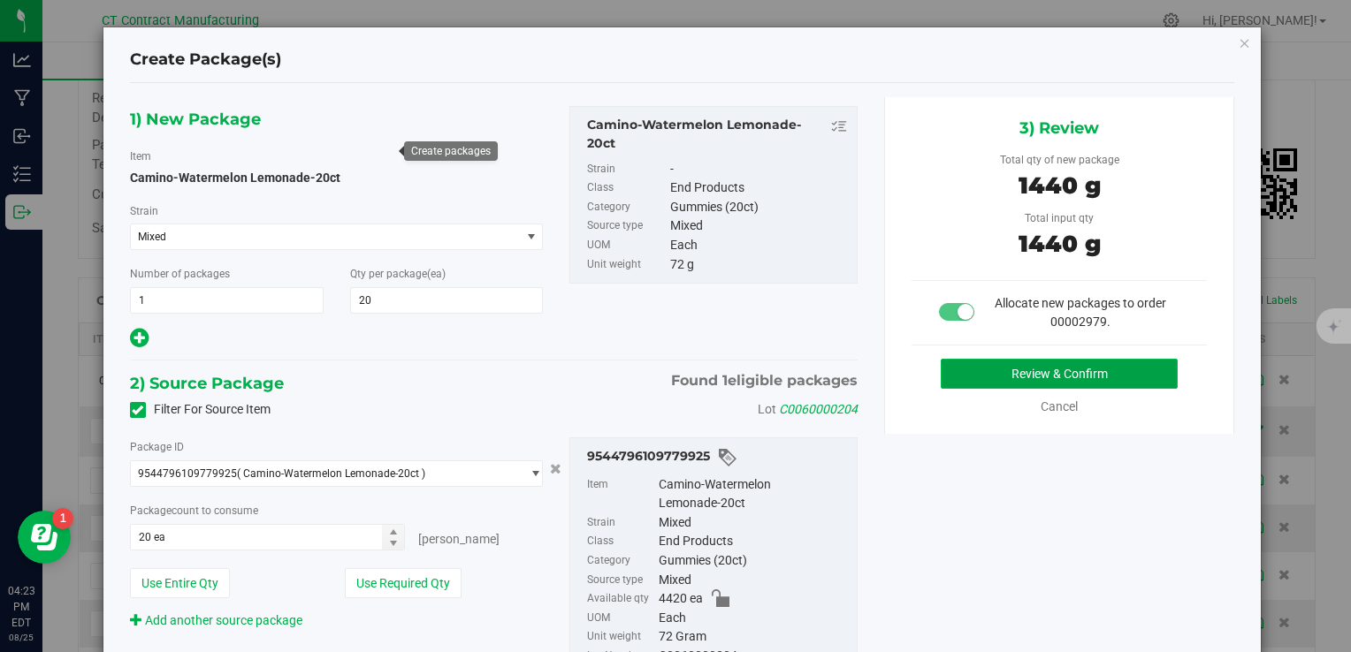
click at [964, 366] on button "Review & Confirm" at bounding box center [1059, 374] width 237 height 30
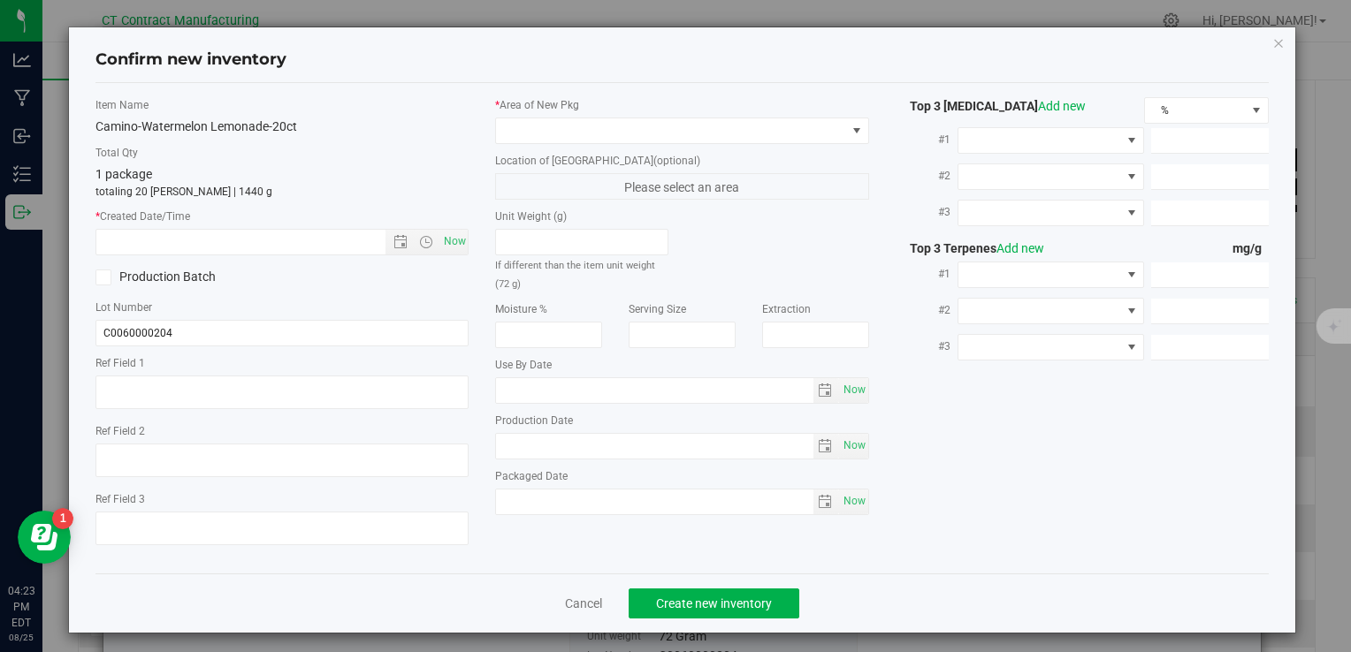
type textarea "250611-CMOWL003A"
click at [453, 233] on span "Now" at bounding box center [454, 242] width 30 height 26
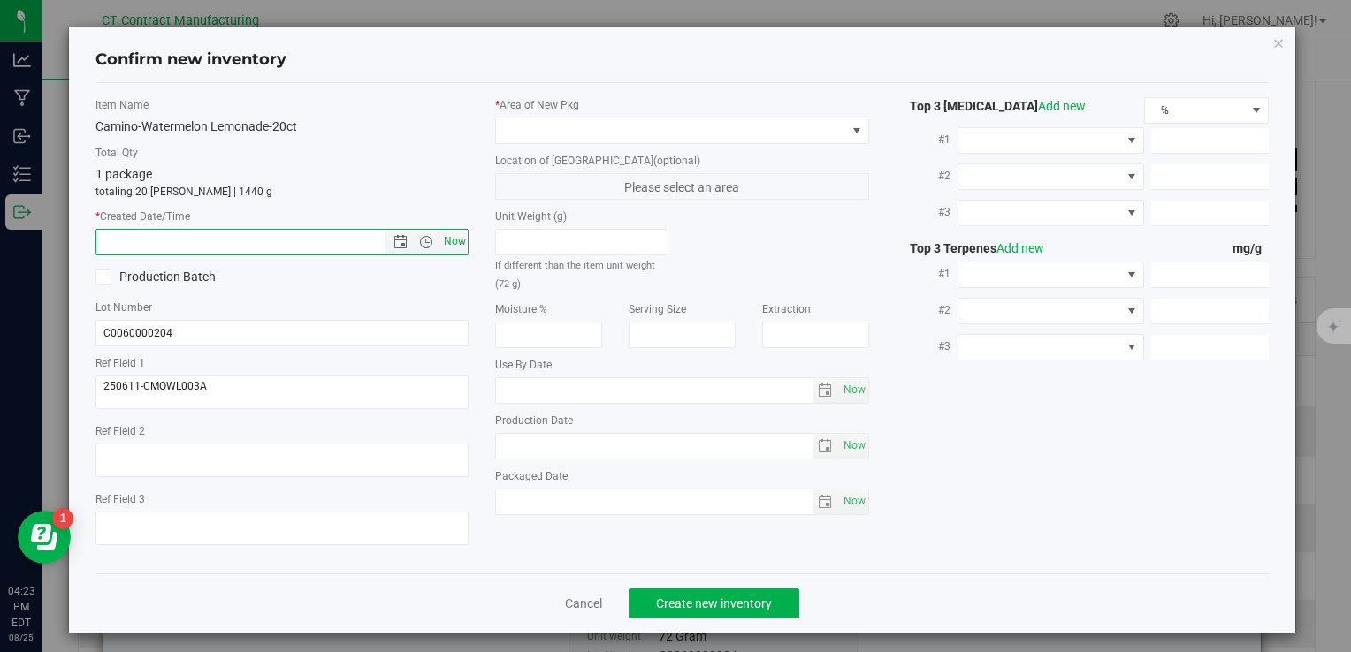
type input "8/25/2025 4:23 PM"
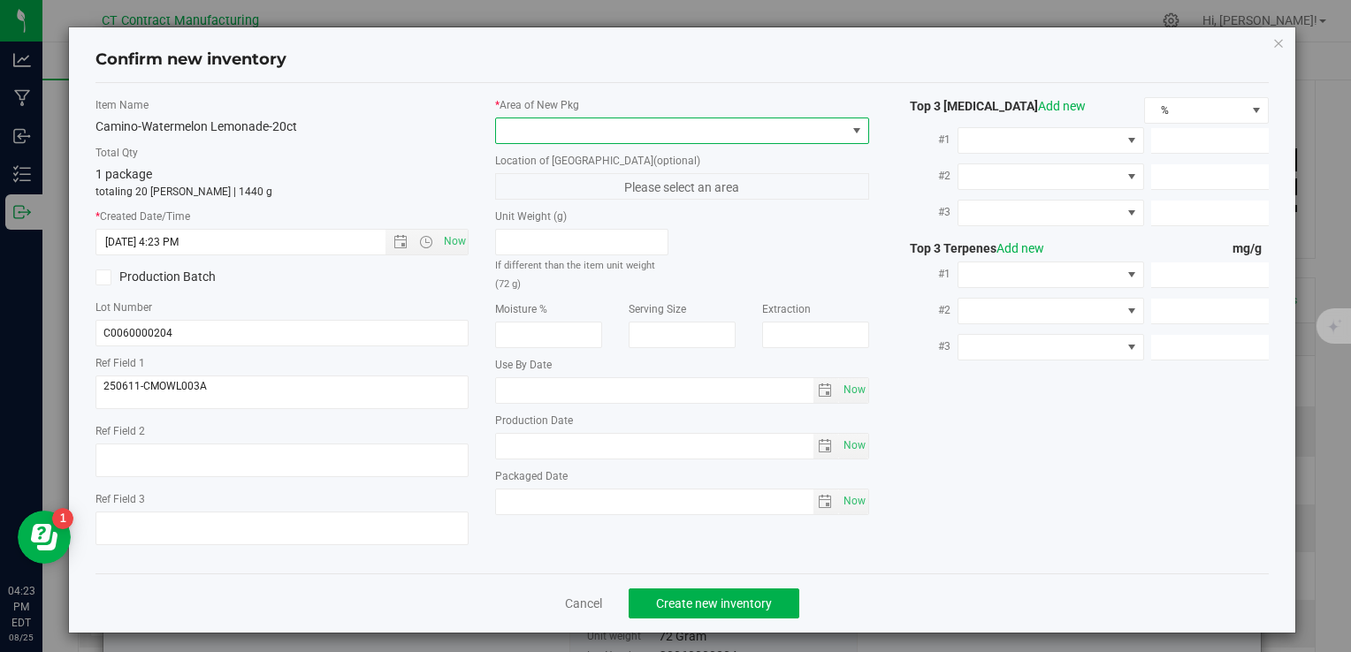
click at [556, 130] on span at bounding box center [670, 130] width 349 height 25
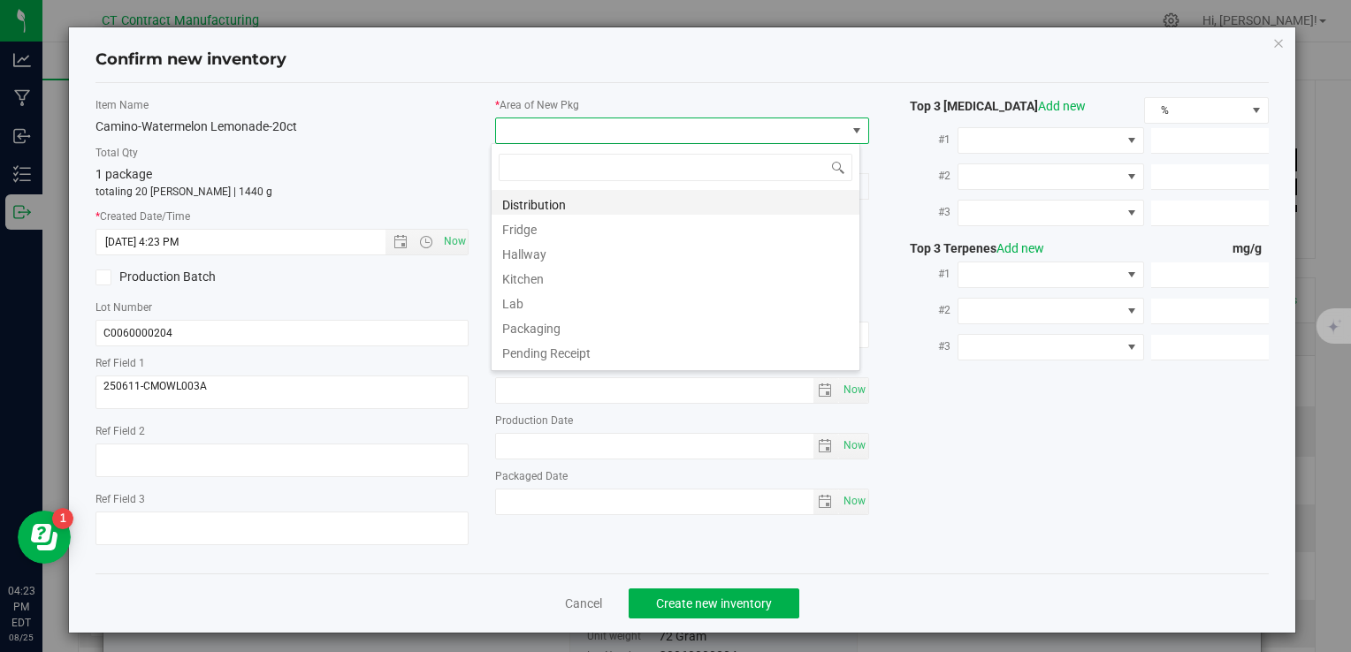
scroll to position [26, 369]
click at [580, 194] on li "Distribution" at bounding box center [675, 202] width 368 height 25
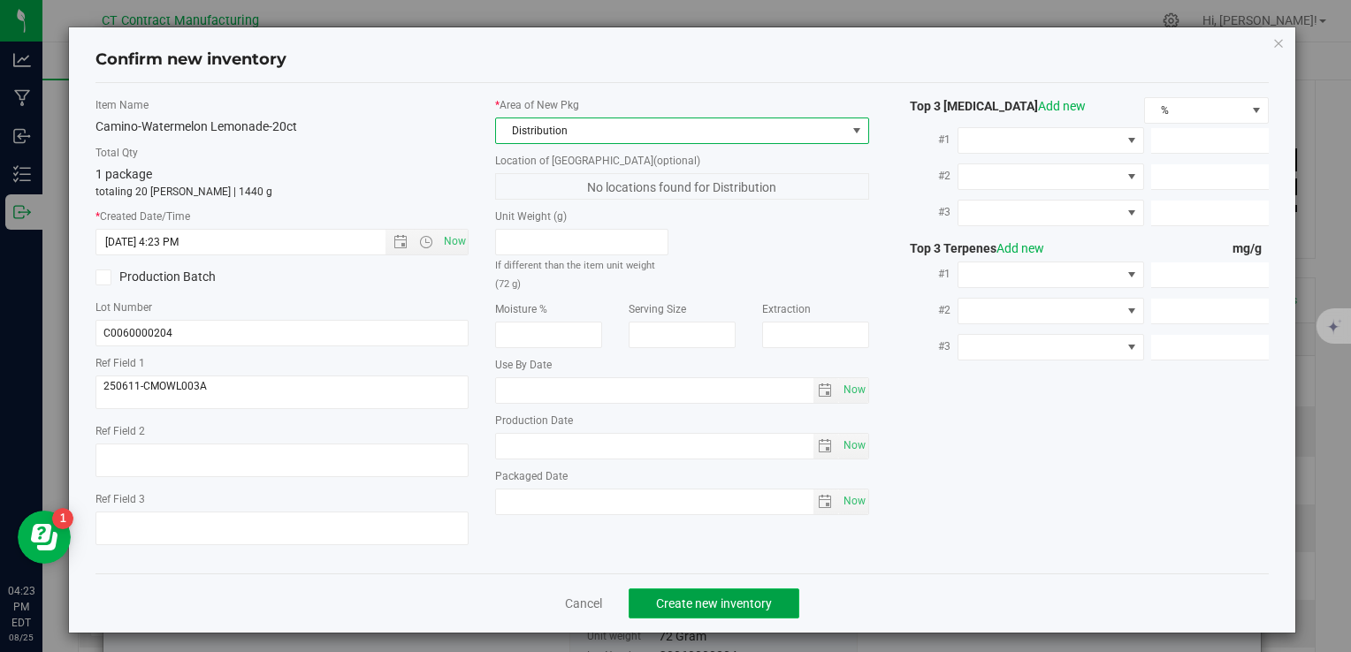
click at [680, 601] on span "Create new inventory" at bounding box center [714, 604] width 116 height 14
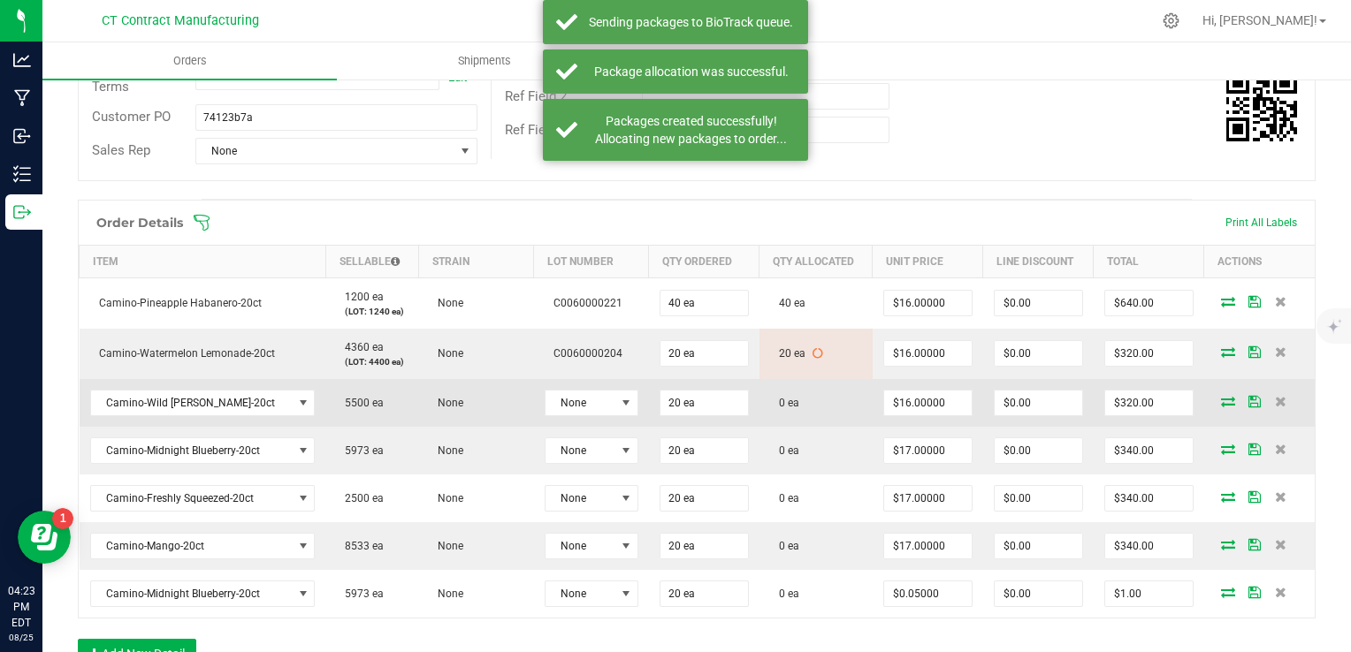
scroll to position [354, 0]
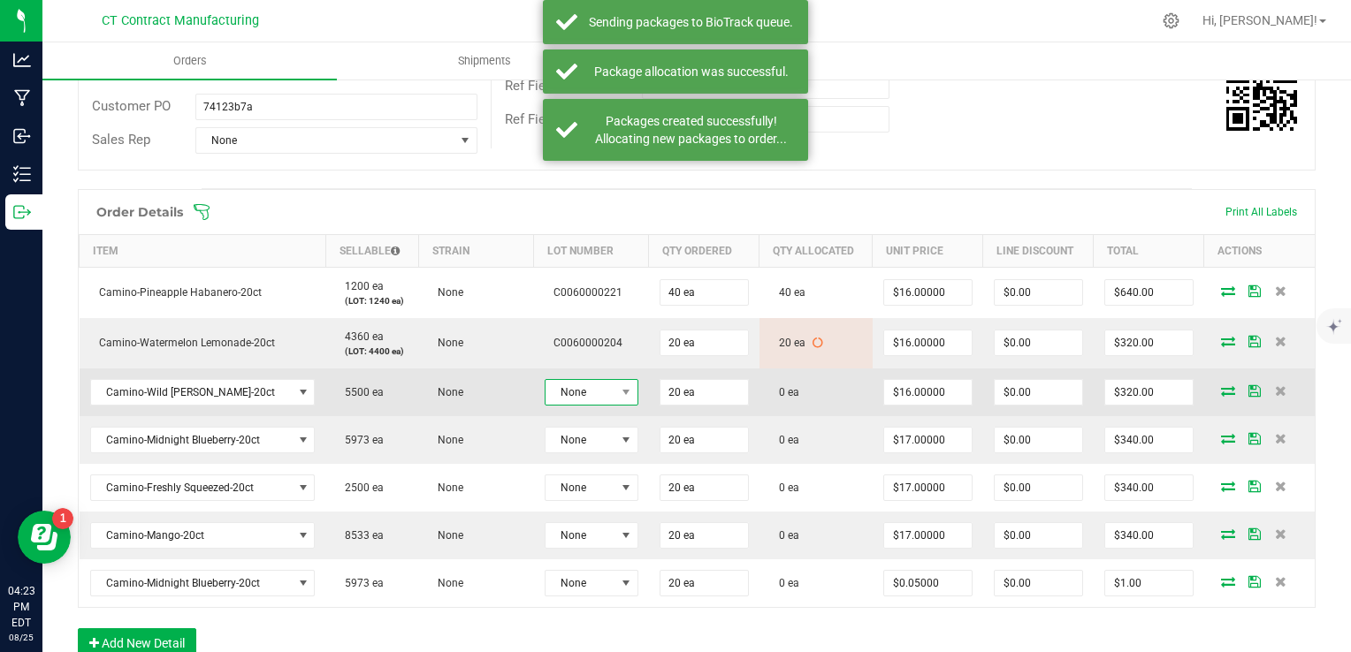
click at [563, 393] on span "None" at bounding box center [580, 392] width 70 height 25
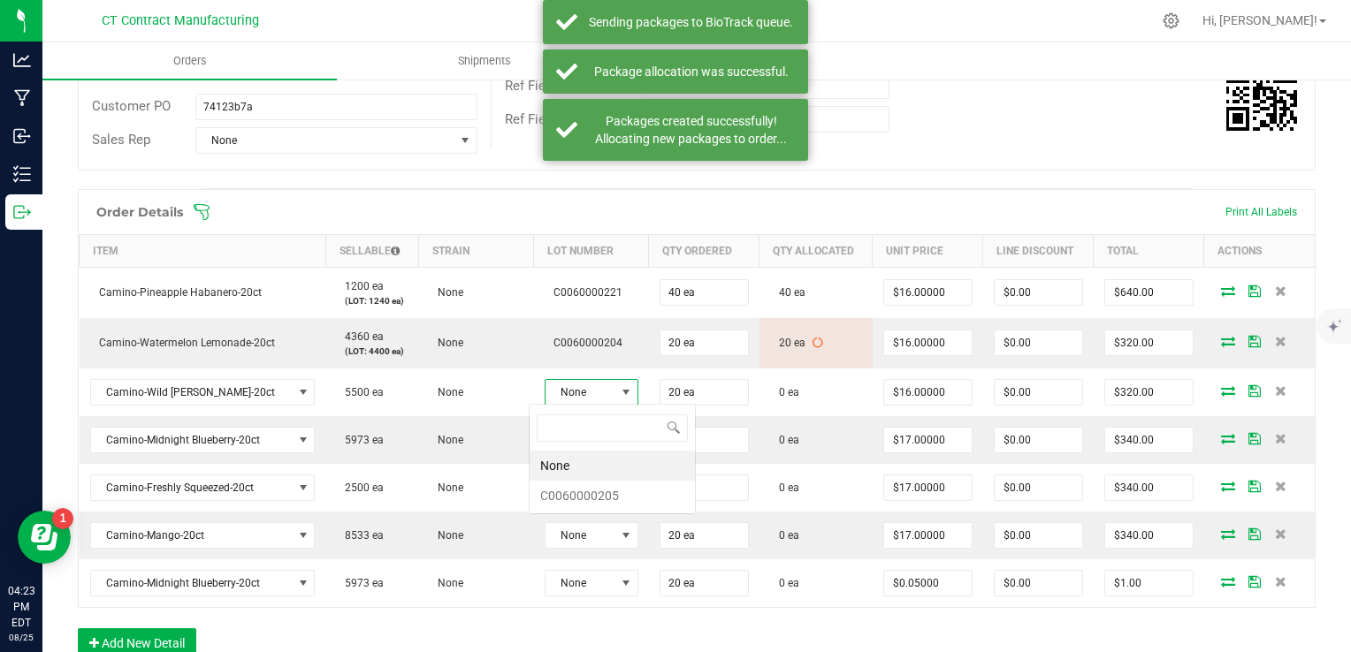
scroll to position [26, 95]
click at [628, 491] on li "C0060000205" at bounding box center [611, 496] width 165 height 30
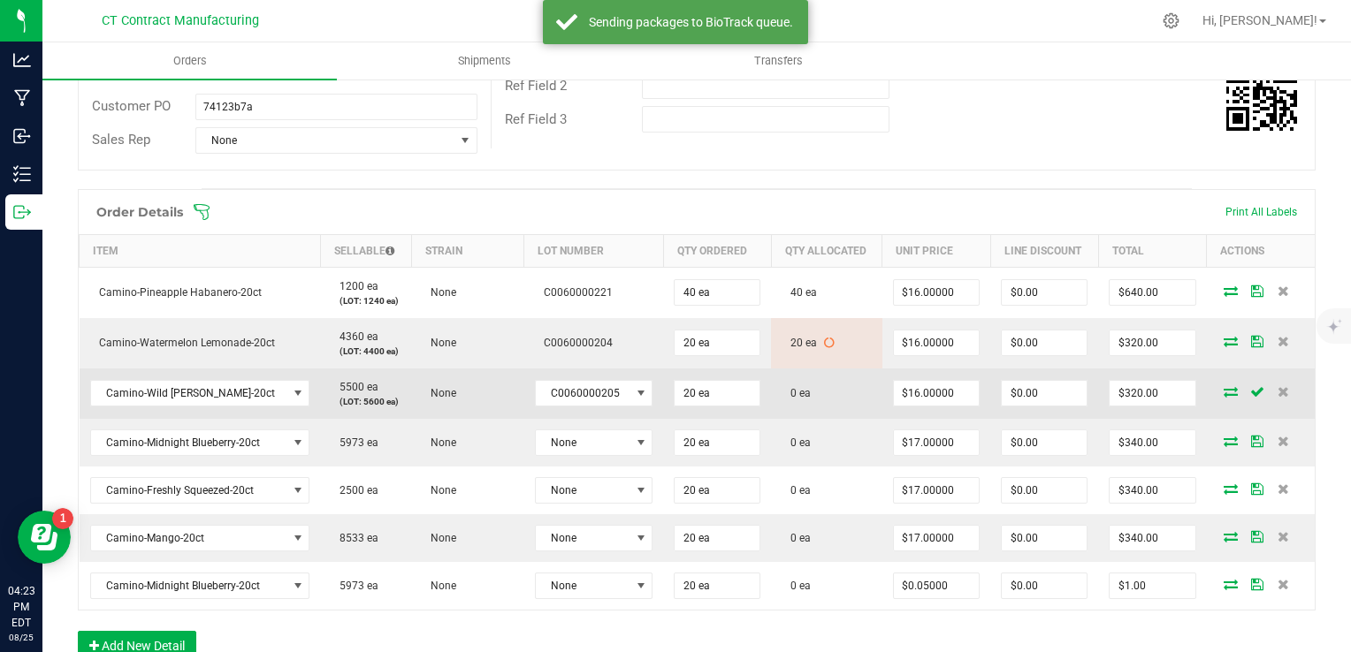
click at [1223, 387] on icon at bounding box center [1230, 391] width 14 height 11
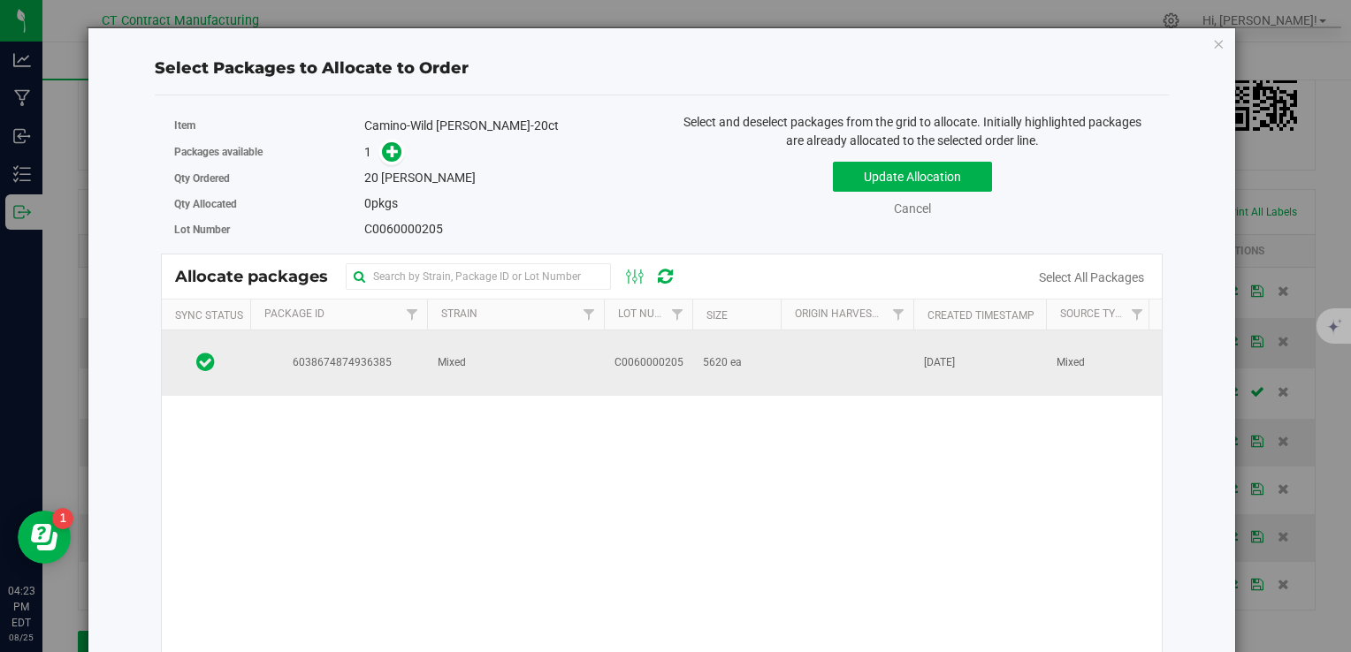
click at [423, 355] on td "6038674874936385" at bounding box center [338, 363] width 177 height 65
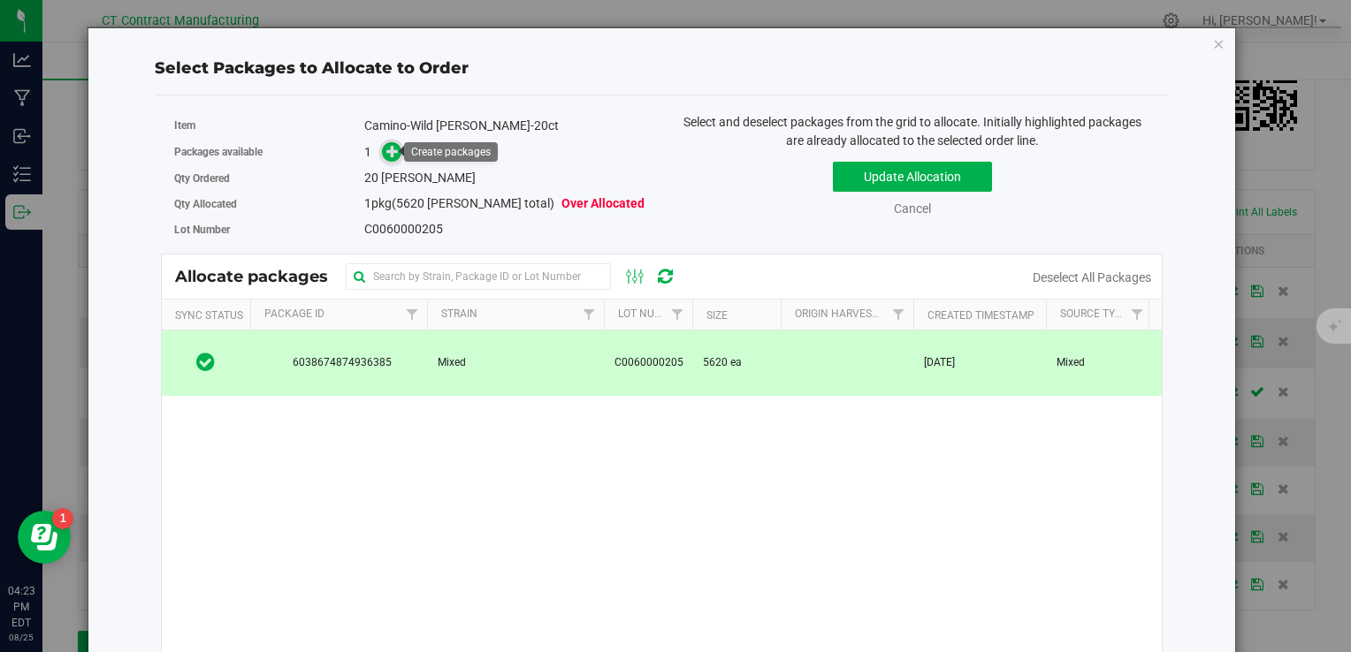
click at [386, 152] on icon at bounding box center [392, 151] width 12 height 12
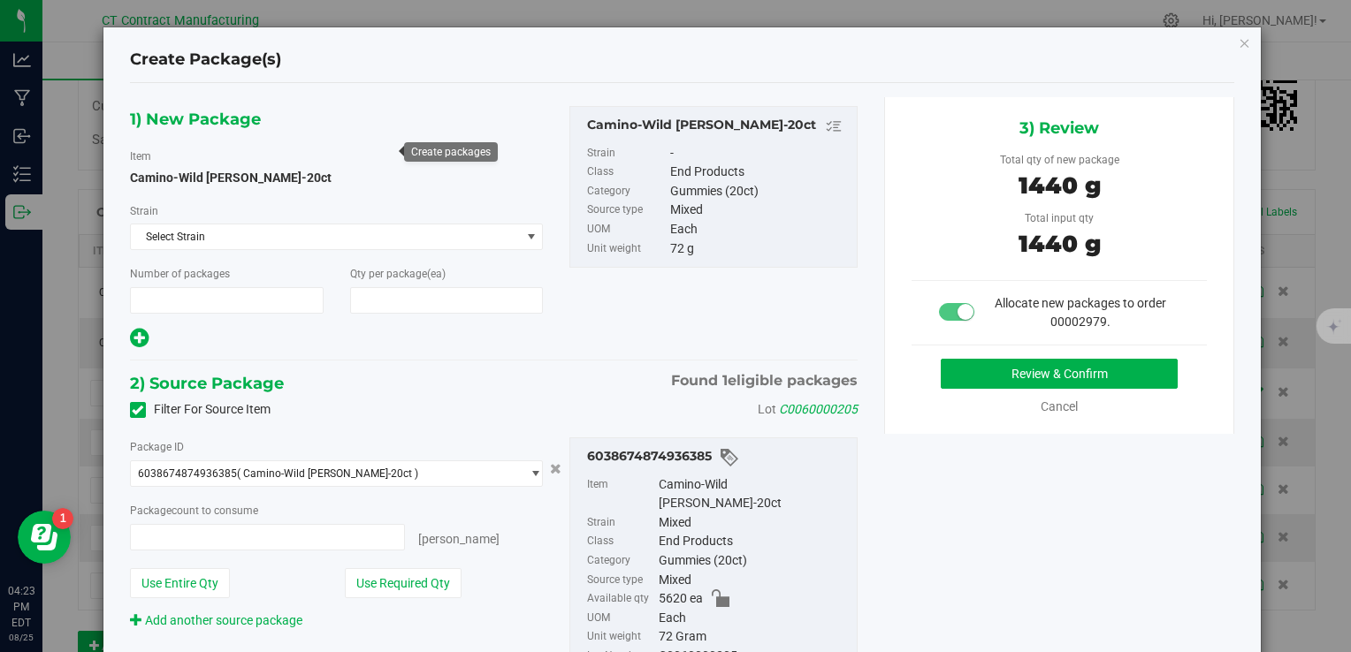
type input "1"
type input "20"
type input "20 ea"
click at [996, 353] on div "3) Review Total qty of new package 1440 g Total input qty 1440 g Allocate new p…" at bounding box center [1059, 265] width 351 height 337
click at [994, 366] on button "Review & Confirm" at bounding box center [1059, 374] width 237 height 30
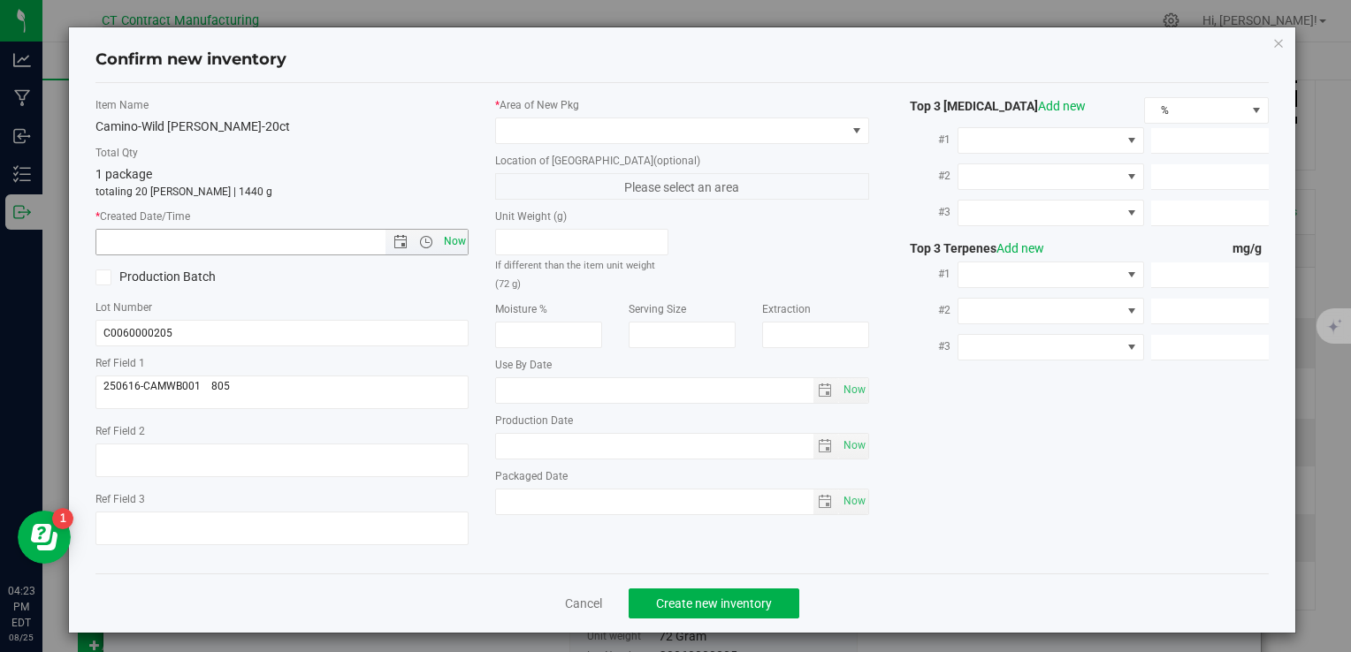
click at [452, 246] on span "Now" at bounding box center [454, 242] width 30 height 26
type input "8/25/2025 4:23 PM"
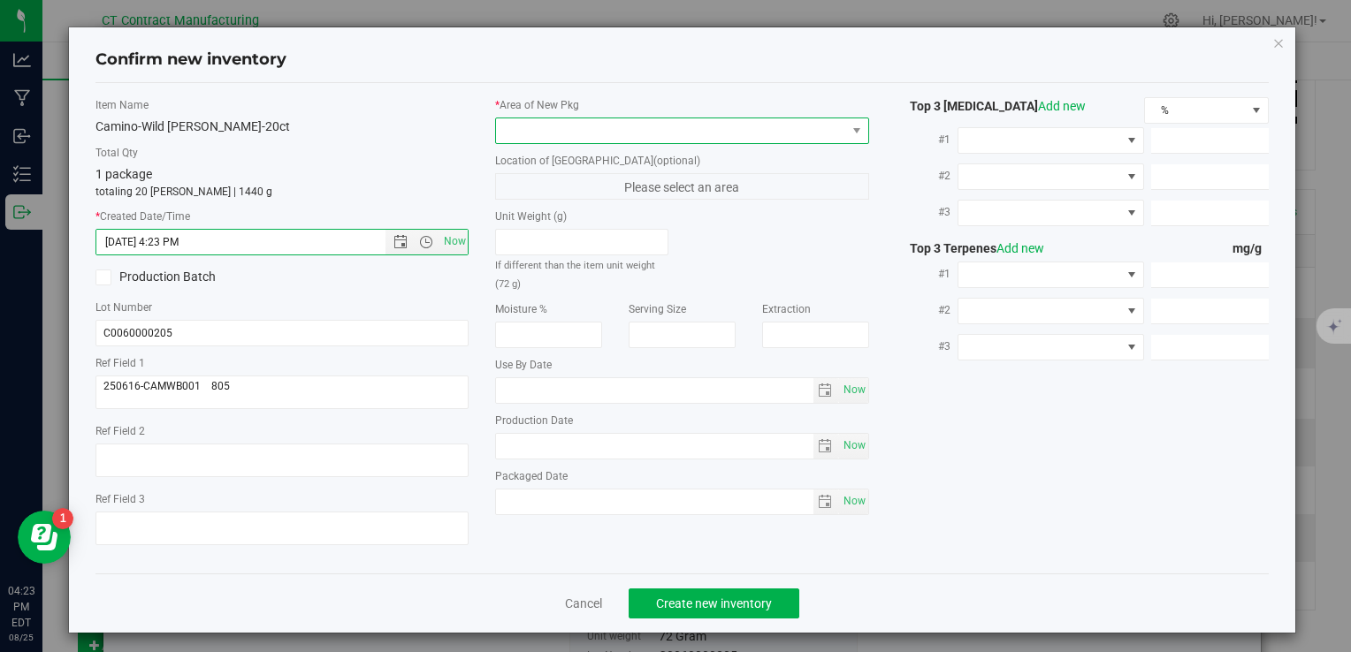
click at [537, 126] on span at bounding box center [670, 130] width 349 height 25
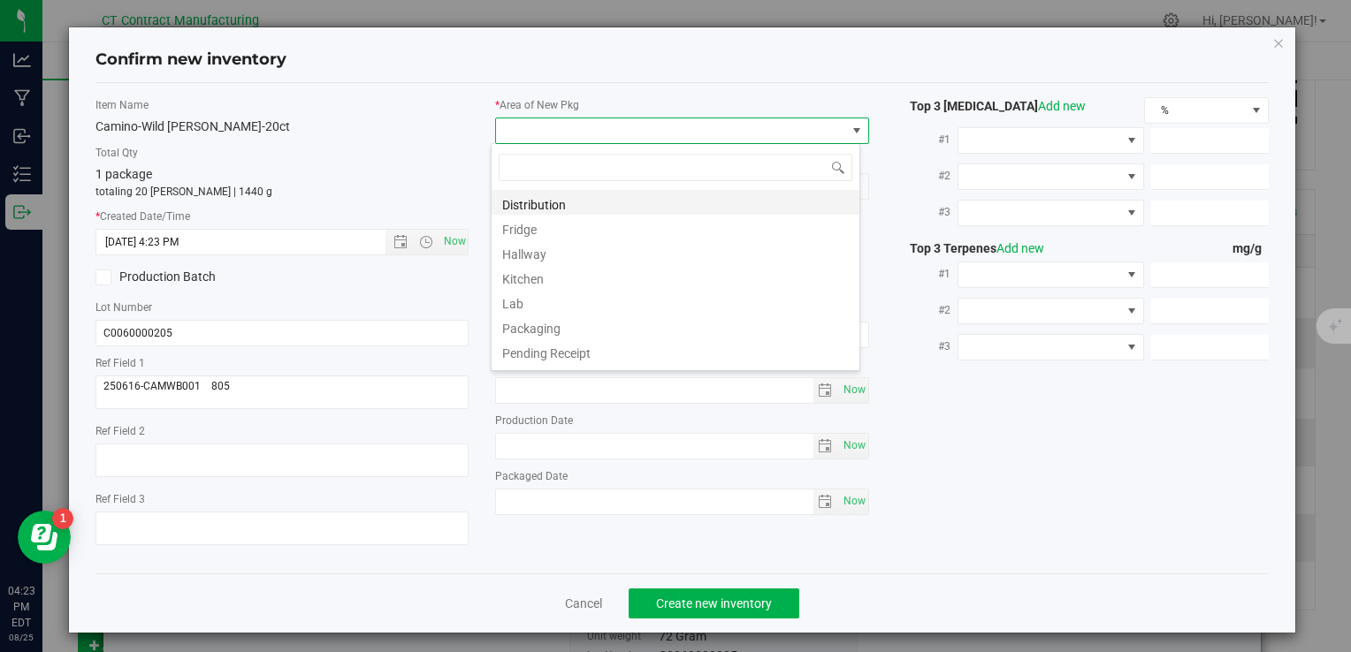
scroll to position [26, 369]
click at [587, 210] on li "Distribution" at bounding box center [675, 202] width 368 height 25
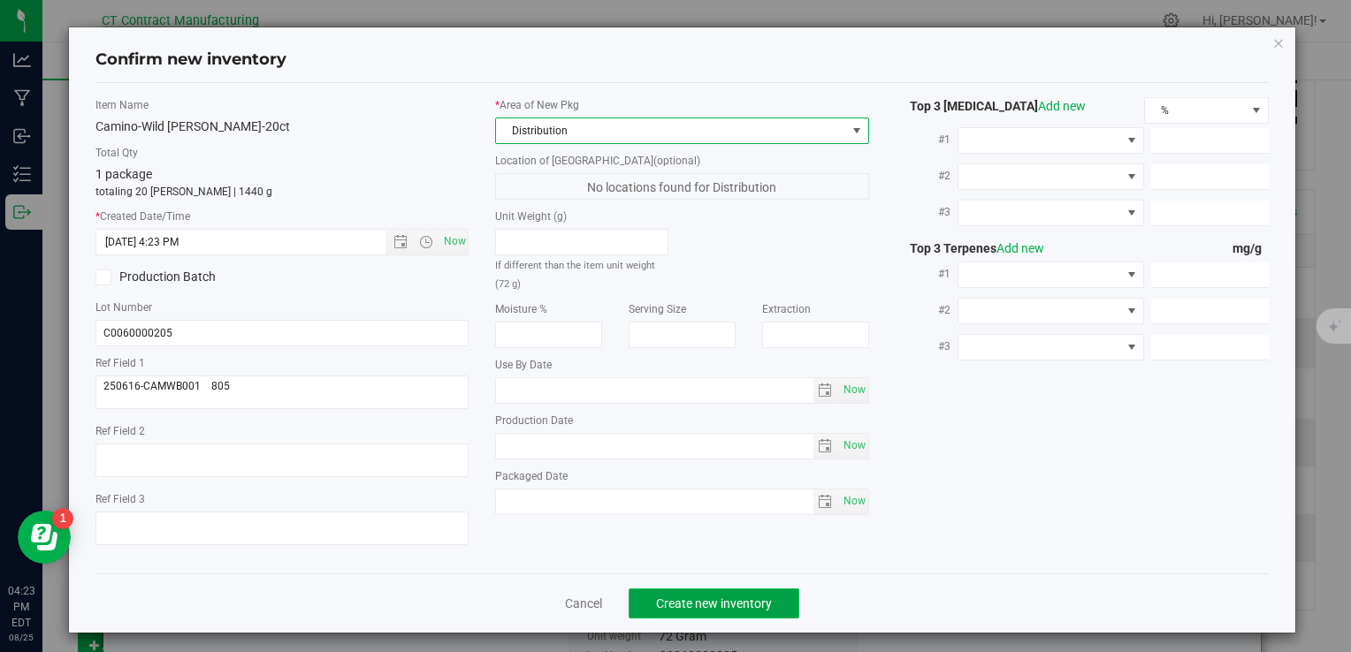
click at [720, 597] on span "Create new inventory" at bounding box center [714, 604] width 116 height 14
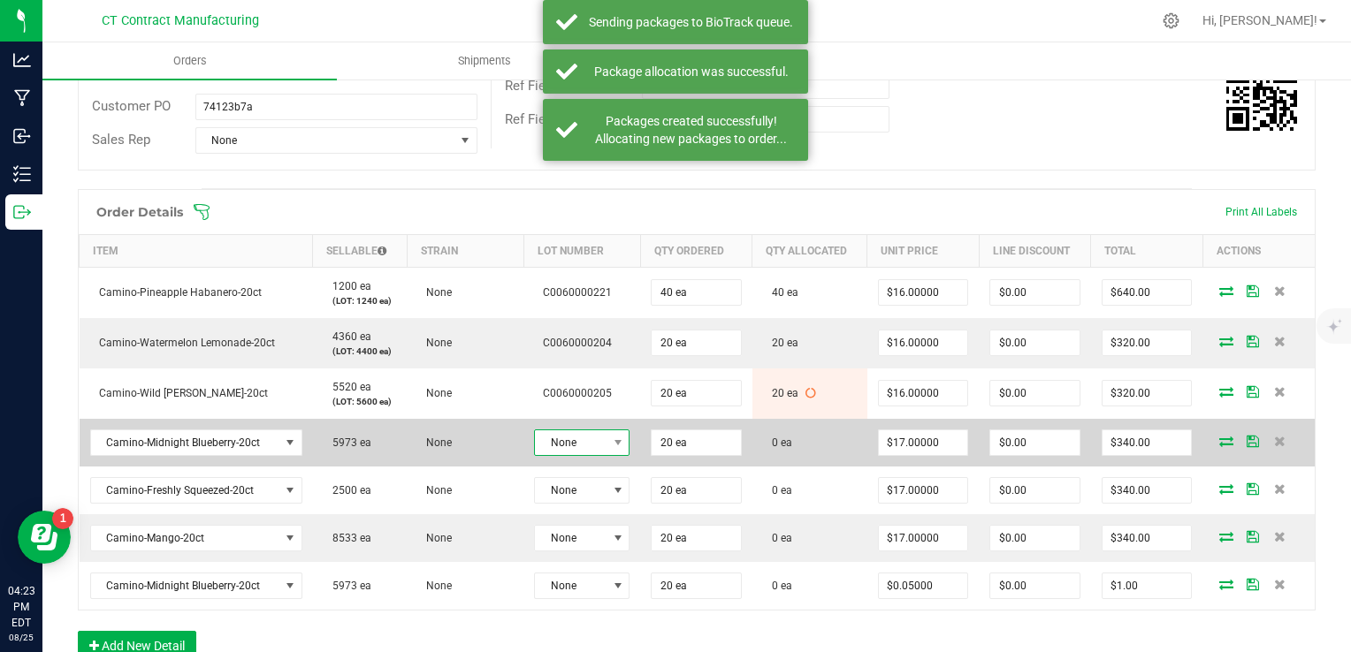
click at [597, 444] on span "None" at bounding box center [571, 442] width 72 height 25
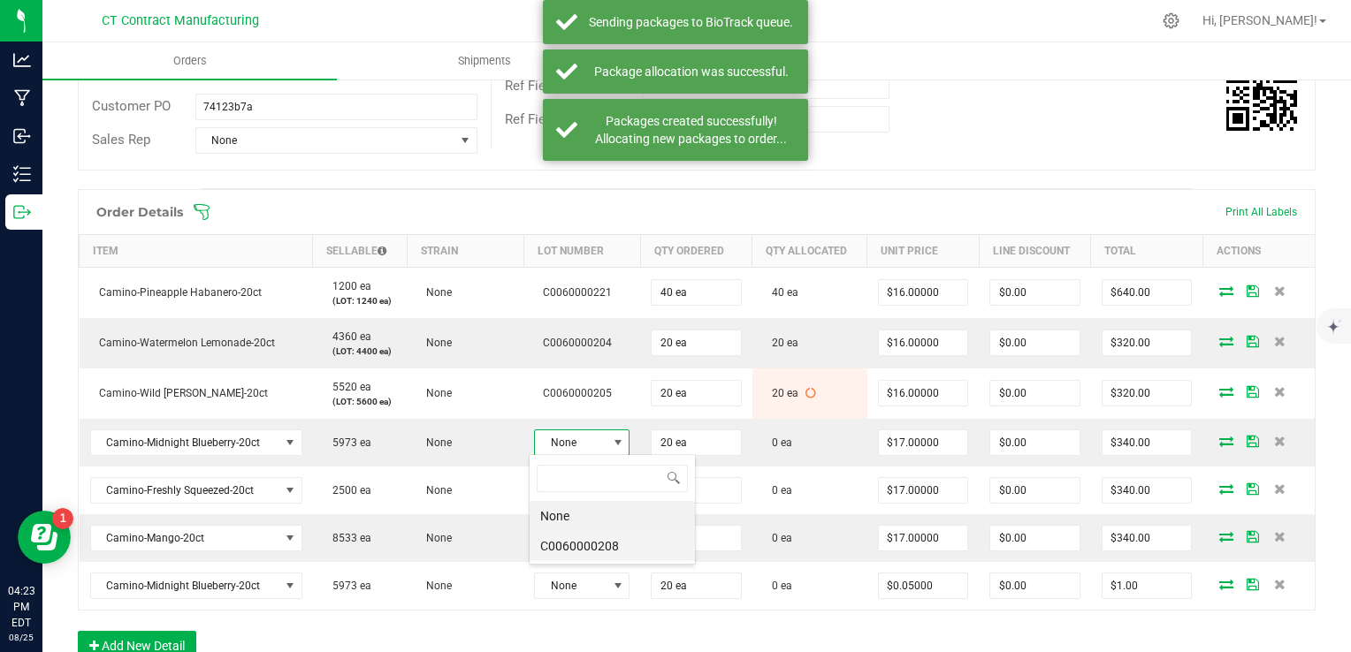
click at [605, 533] on li "C0060000208" at bounding box center [611, 546] width 165 height 30
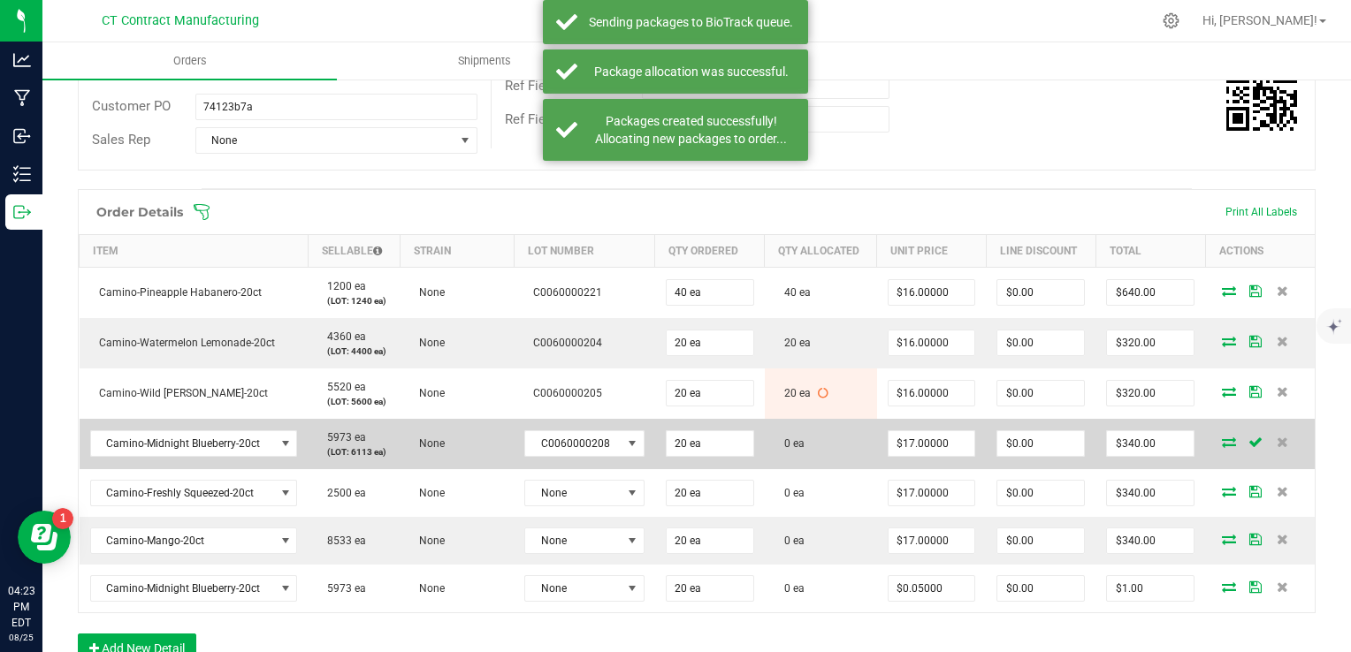
click at [1222, 439] on icon at bounding box center [1229, 442] width 14 height 11
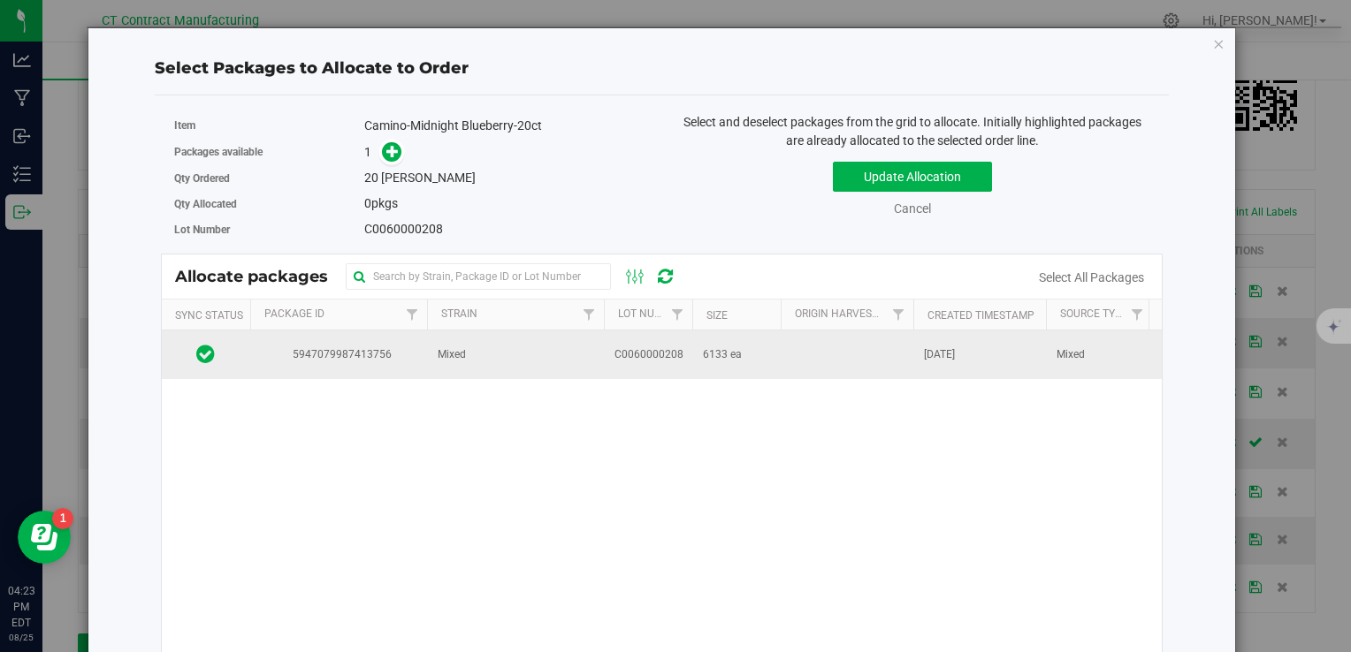
click at [566, 355] on td "Mixed" at bounding box center [515, 355] width 177 height 48
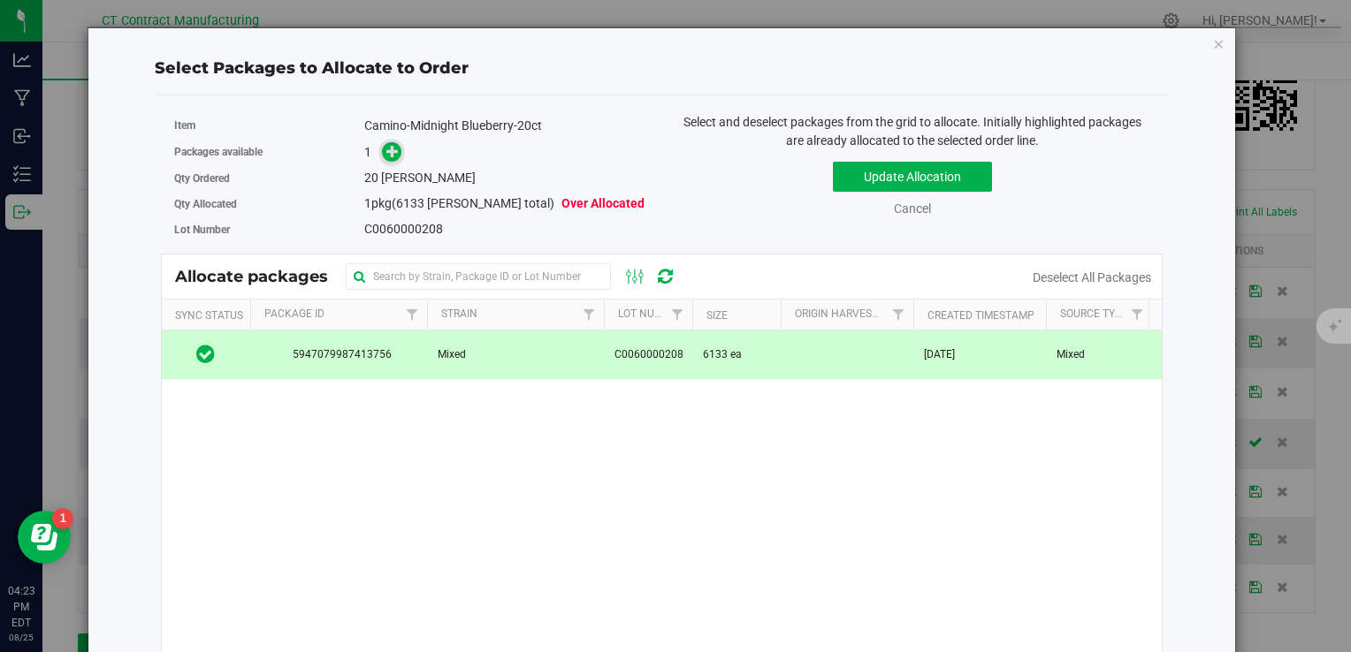
click at [389, 145] on icon at bounding box center [392, 151] width 12 height 12
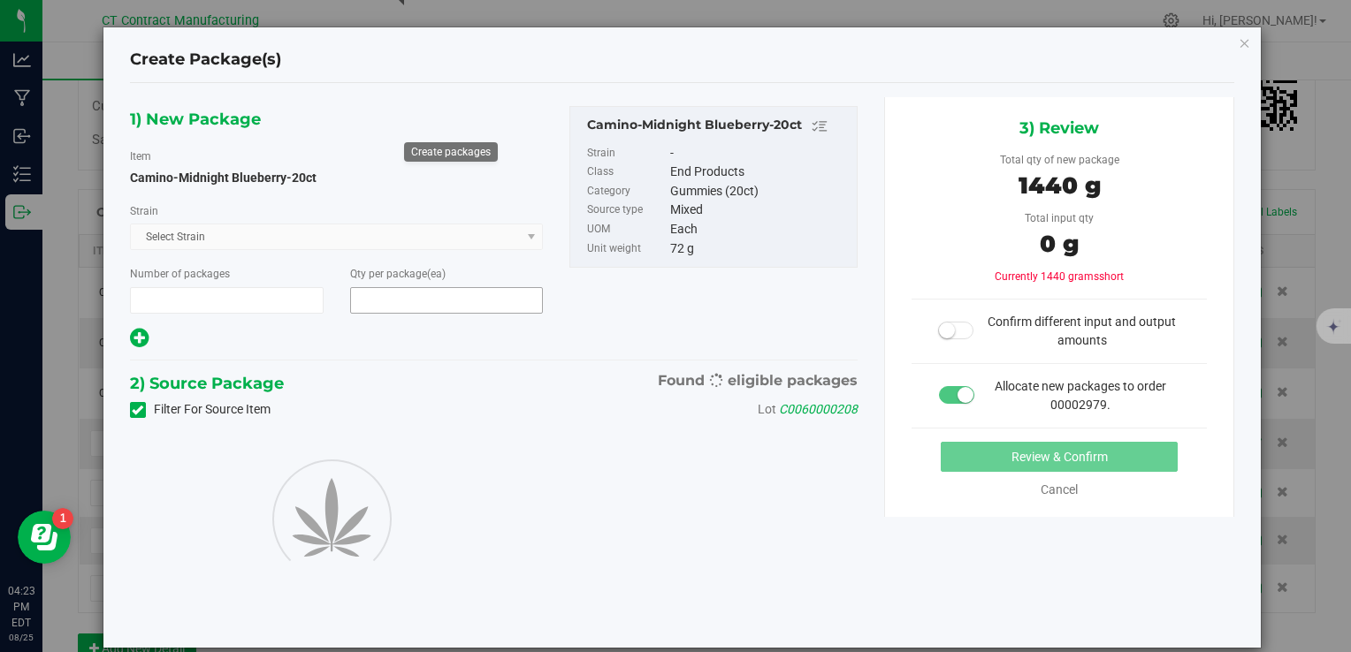
type input "1"
type input "20"
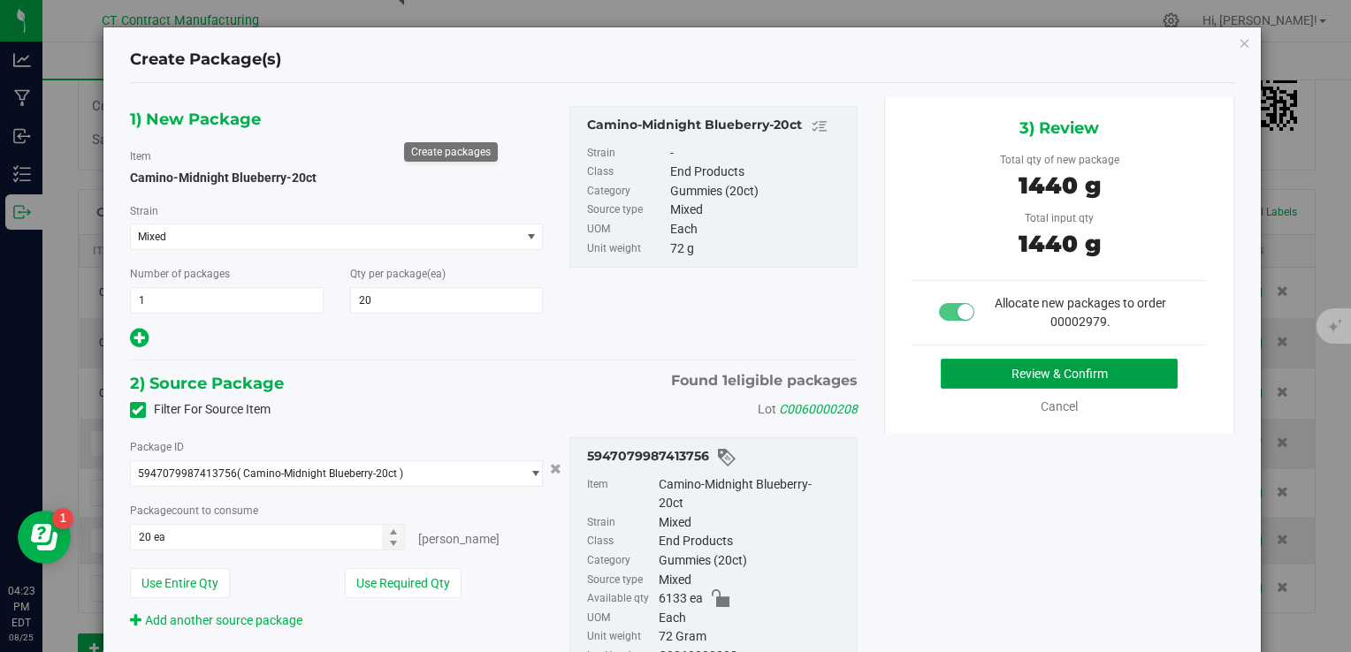
click at [1039, 369] on button "Review & Confirm" at bounding box center [1059, 374] width 237 height 30
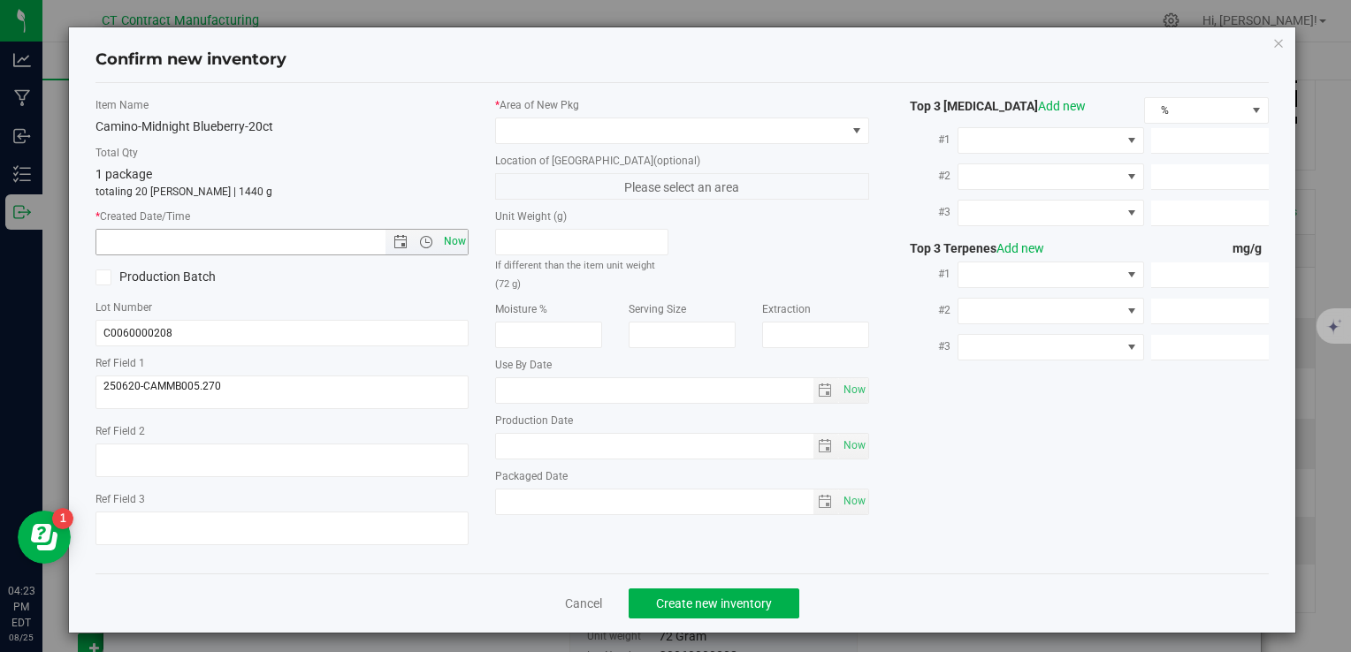
click at [439, 239] on span "Now" at bounding box center [454, 242] width 30 height 26
type input "8/25/2025 4:23 PM"
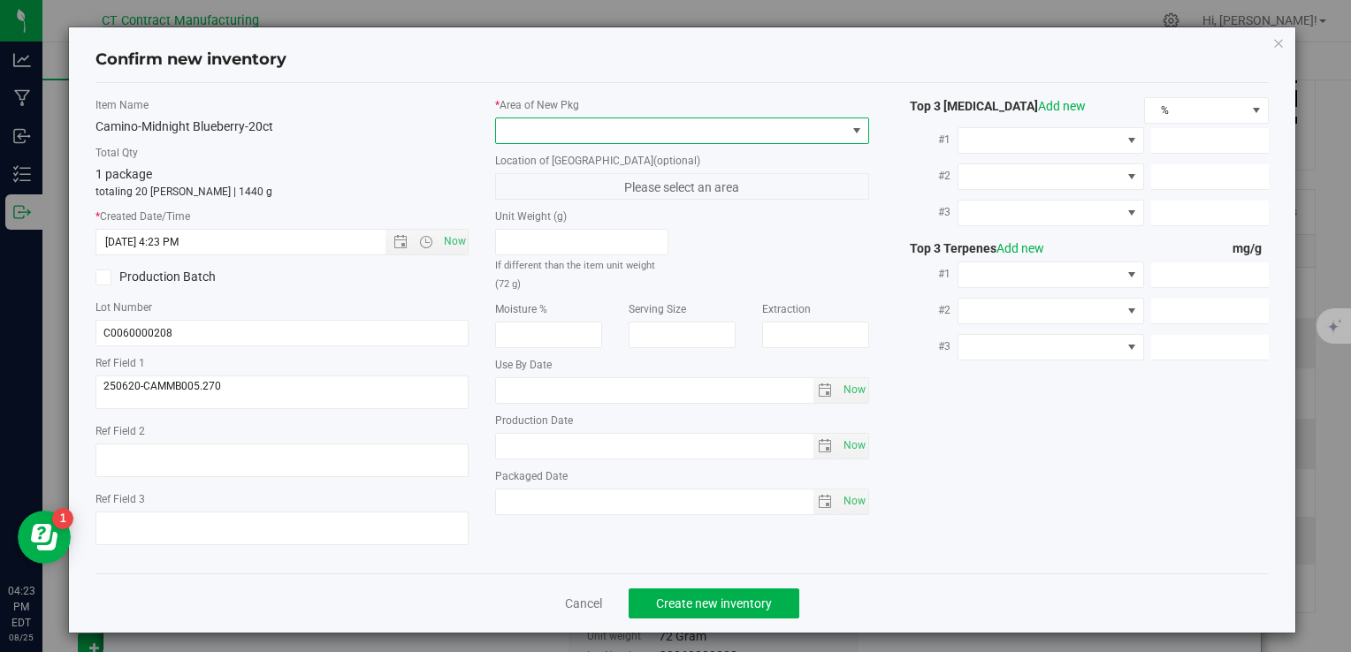
click at [548, 141] on span at bounding box center [670, 130] width 349 height 25
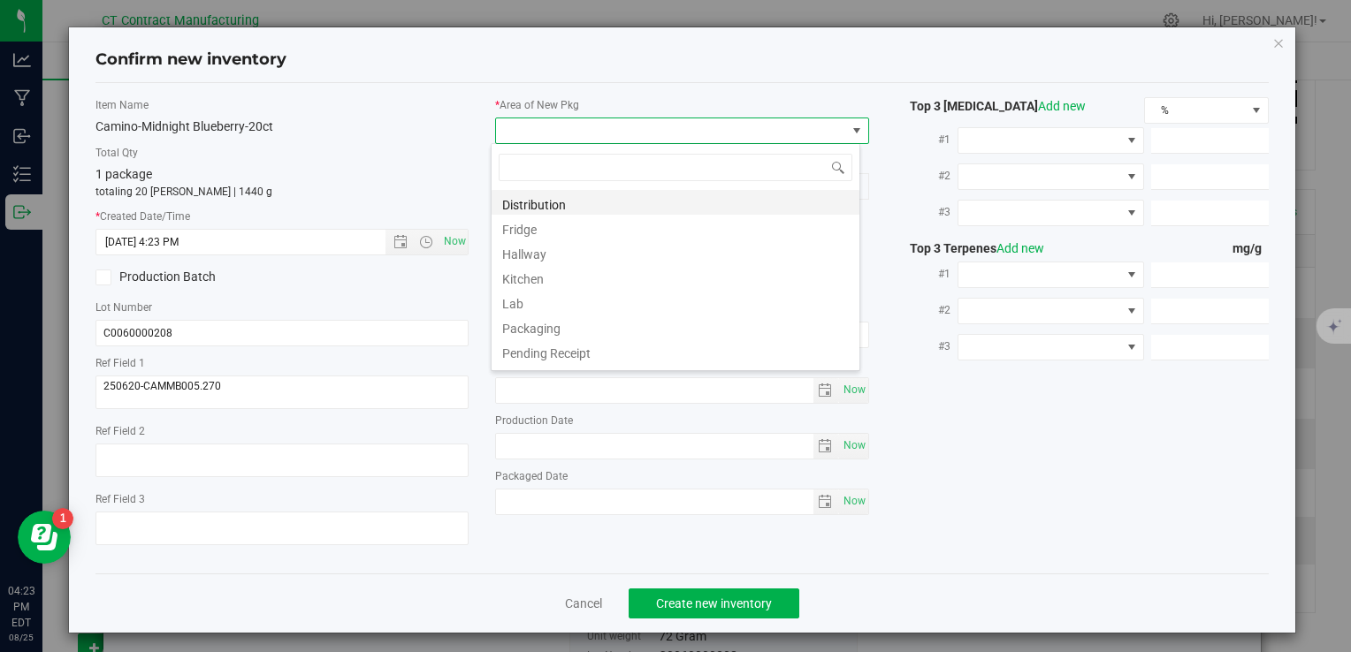
scroll to position [26, 369]
click at [581, 207] on li "Distribution" at bounding box center [675, 202] width 368 height 25
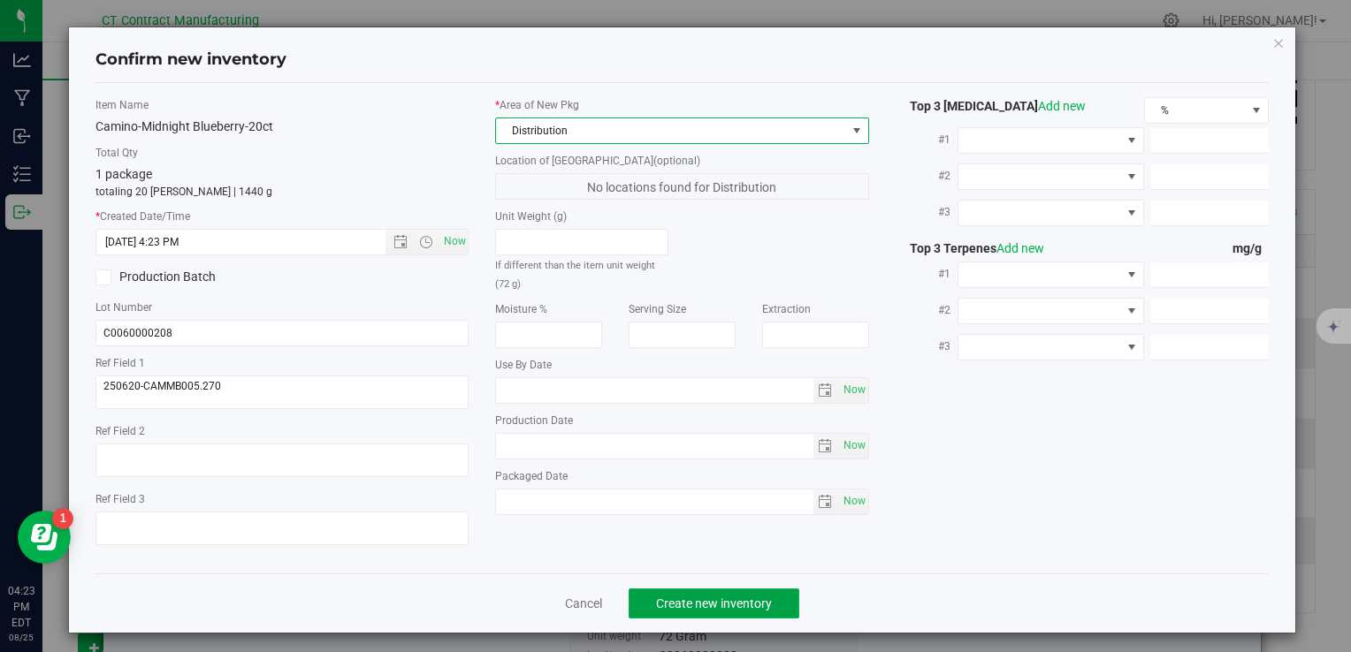
click at [693, 609] on span "Create new inventory" at bounding box center [714, 604] width 116 height 14
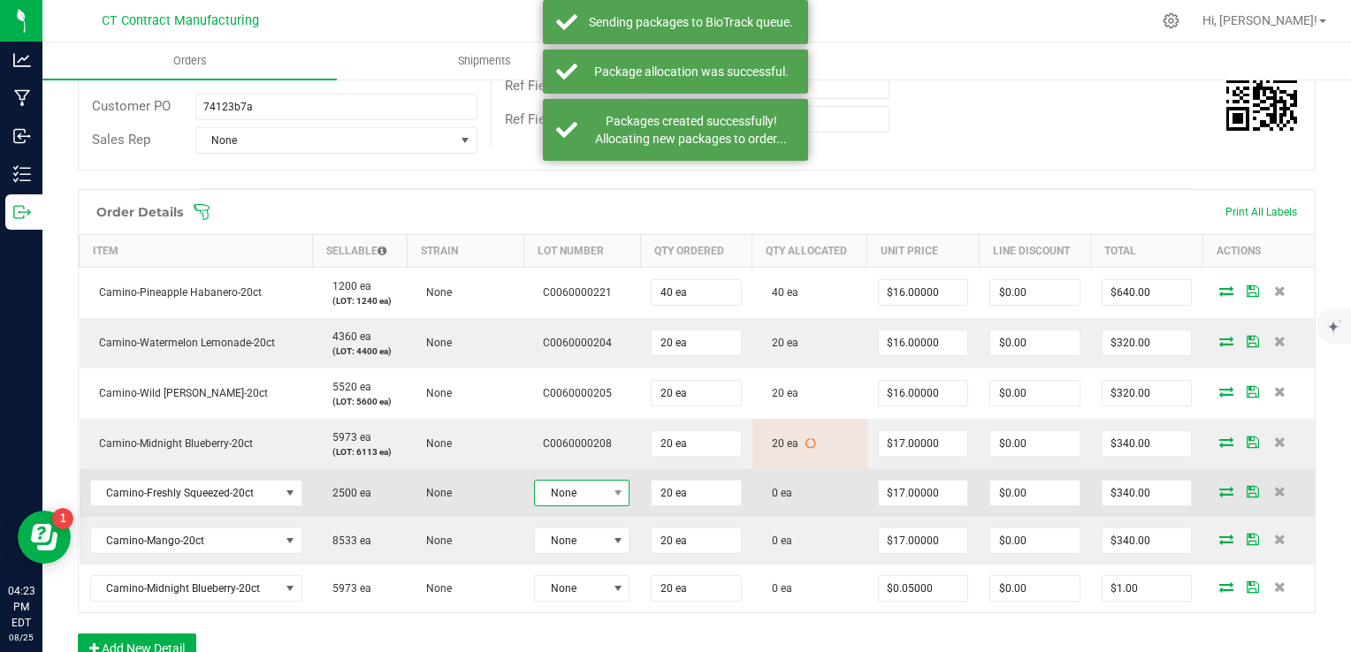
click at [587, 493] on span "None" at bounding box center [571, 493] width 72 height 25
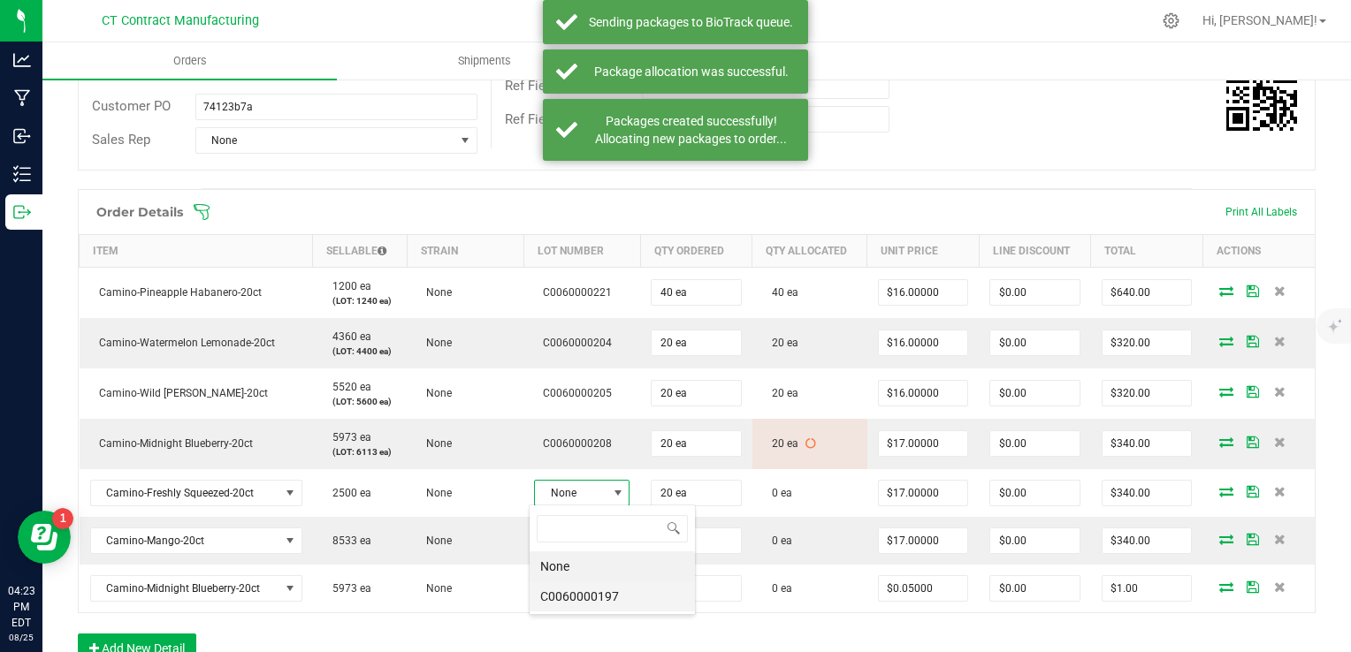
click at [615, 592] on li "C0060000197" at bounding box center [611, 597] width 165 height 30
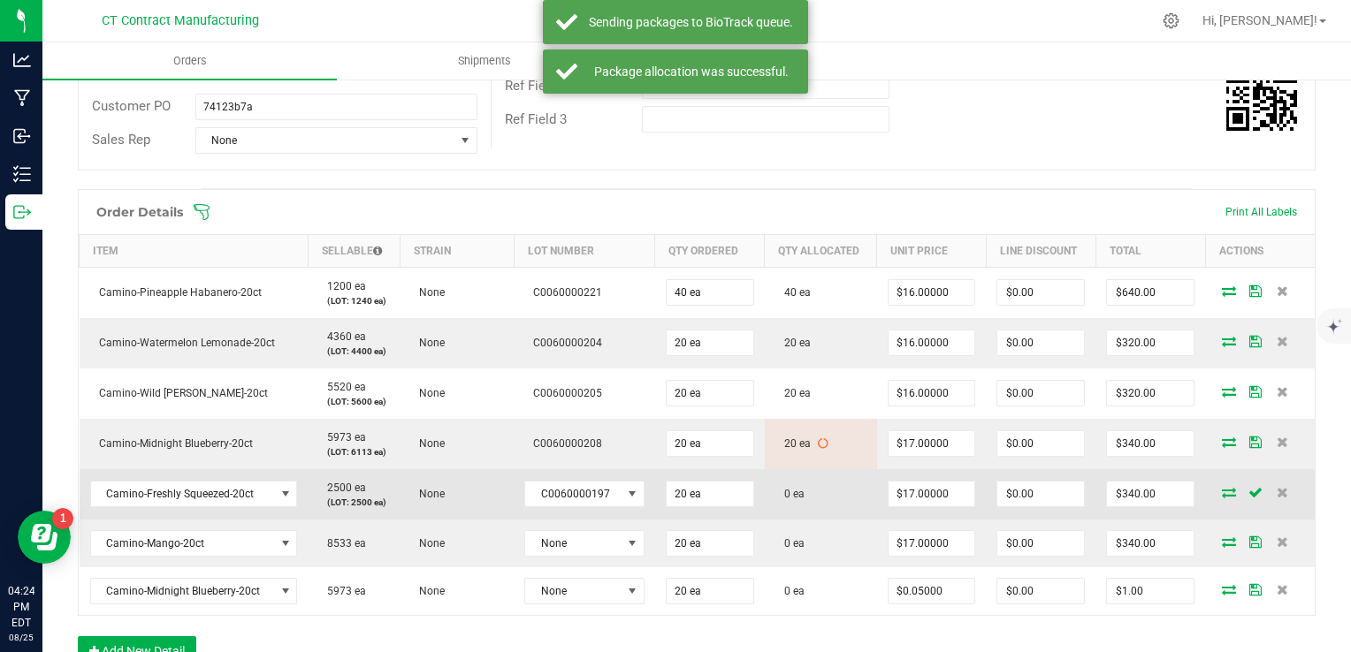
click at [1222, 493] on icon at bounding box center [1229, 492] width 14 height 11
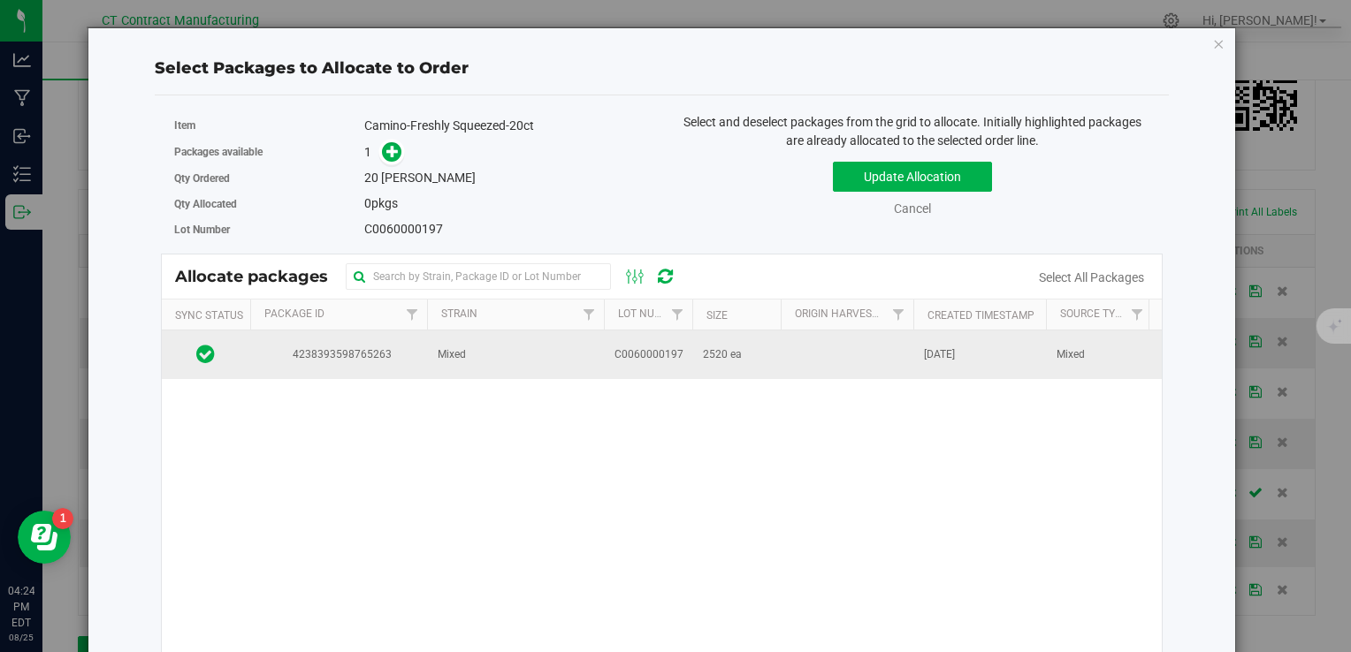
click at [561, 346] on td "Mixed" at bounding box center [515, 355] width 177 height 48
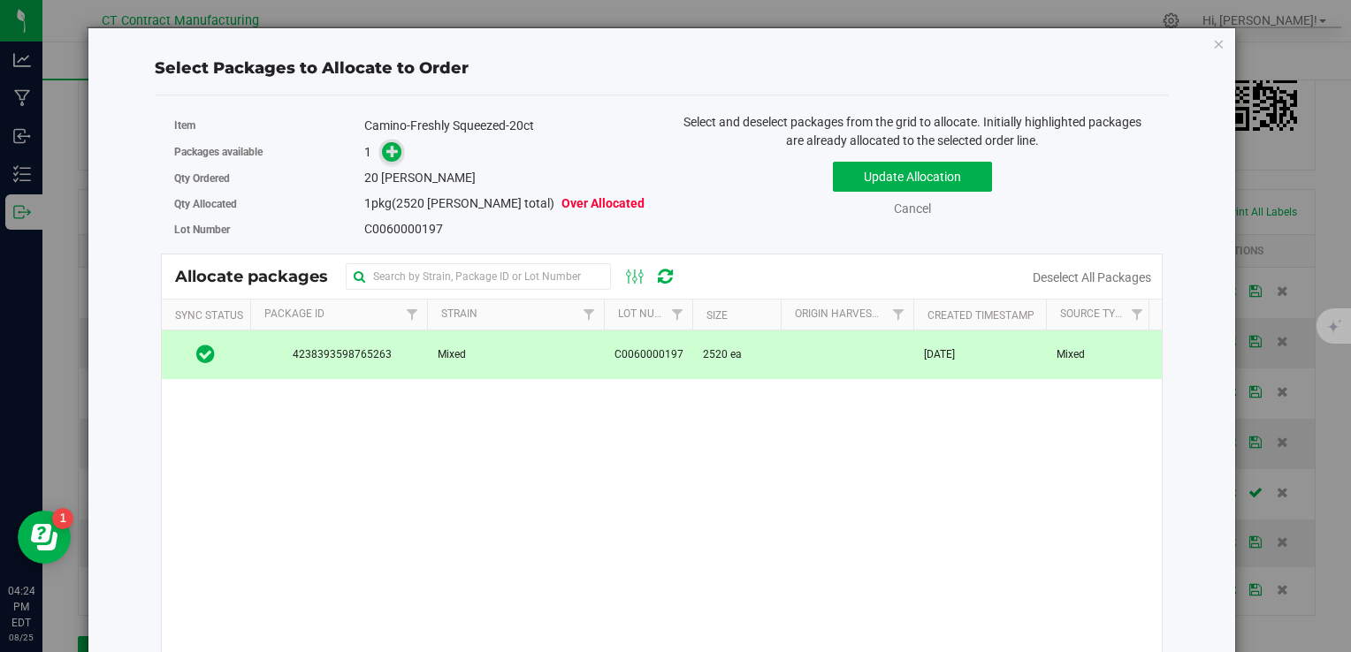
click at [396, 154] on icon at bounding box center [392, 151] width 12 height 12
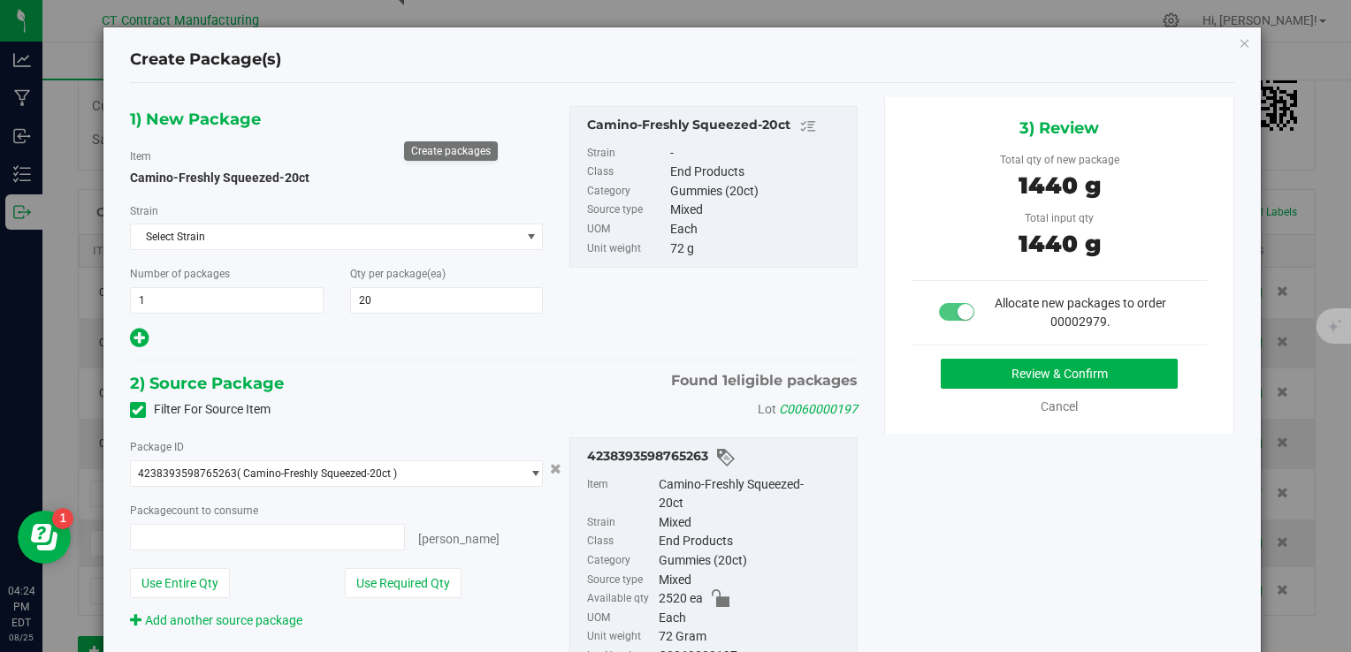
type input "20 ea"
click at [957, 381] on button "Review & Confirm" at bounding box center [1059, 374] width 237 height 30
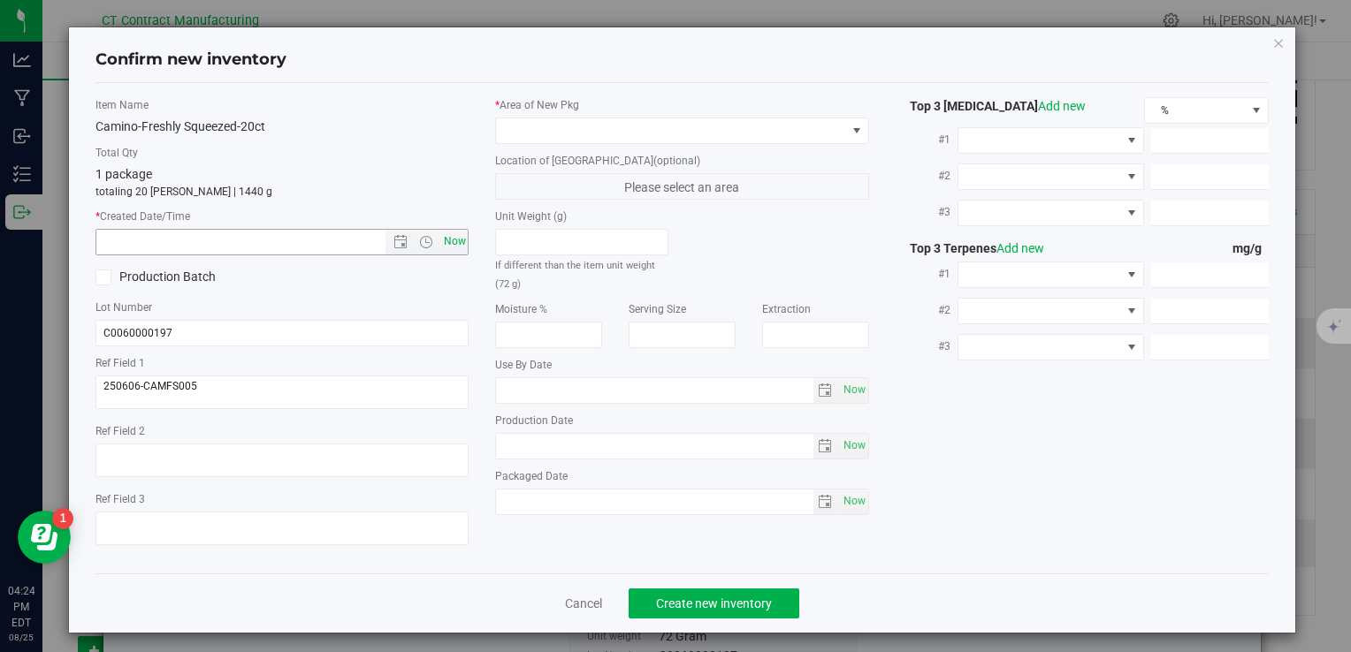
click at [456, 235] on span "Now" at bounding box center [454, 242] width 30 height 26
type input "8/25/2025 4:24 PM"
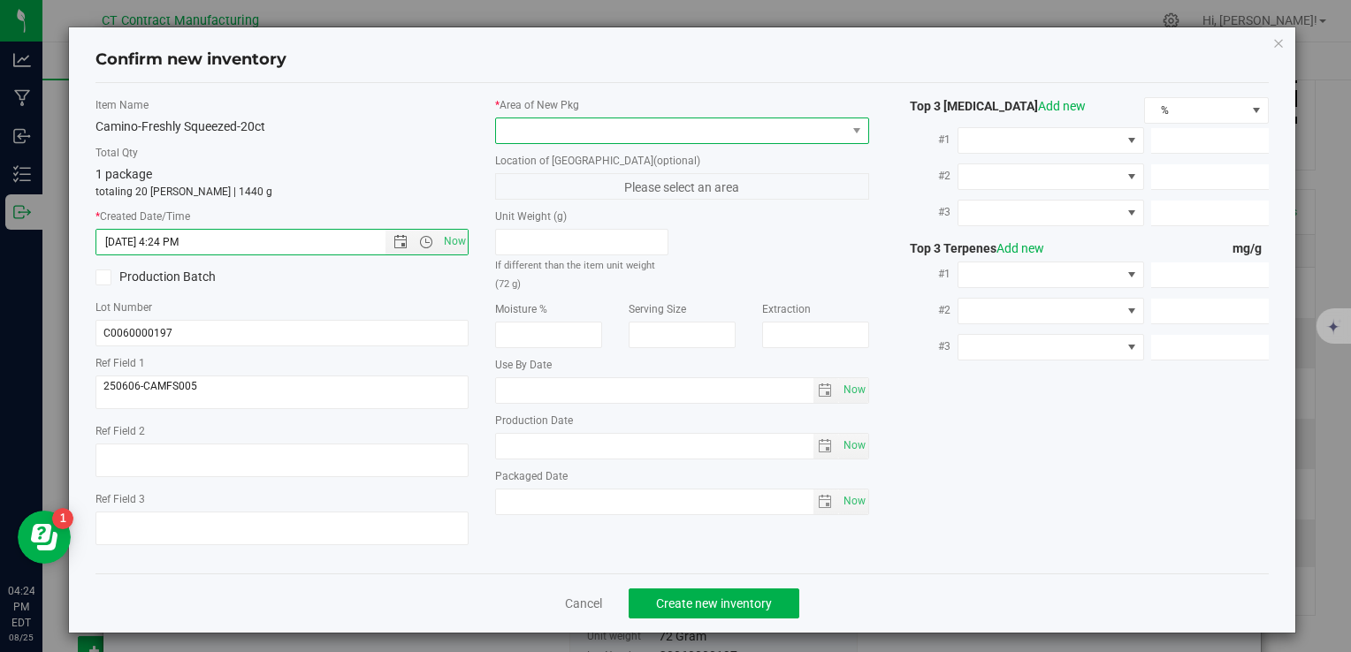
click at [537, 133] on span at bounding box center [670, 130] width 349 height 25
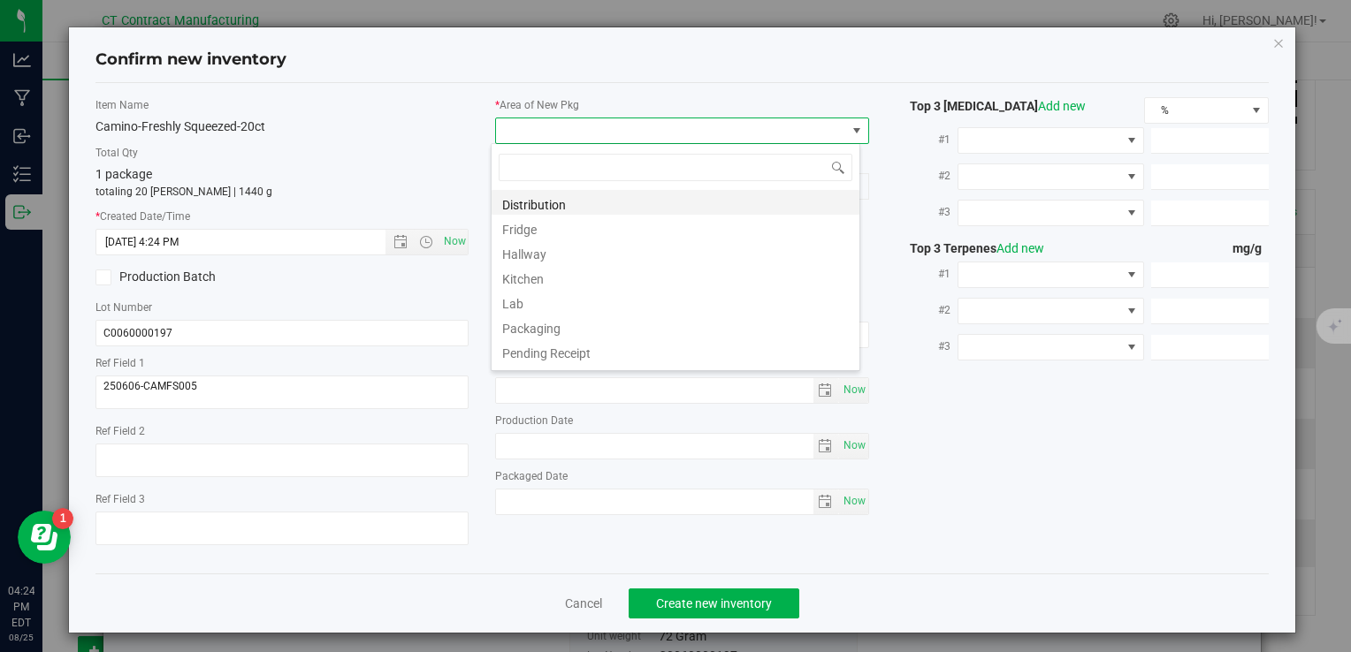
scroll to position [26, 369]
click at [569, 199] on li "Distribution" at bounding box center [675, 202] width 368 height 25
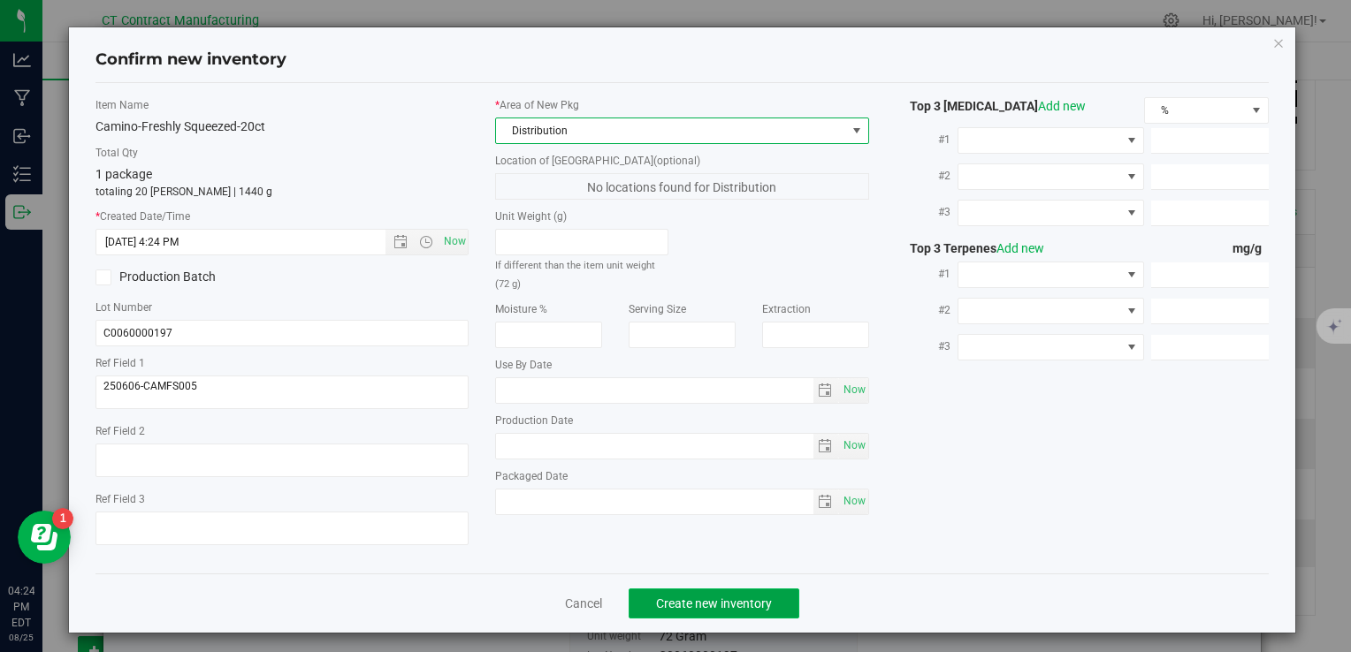
click at [705, 603] on span "Create new inventory" at bounding box center [714, 604] width 116 height 14
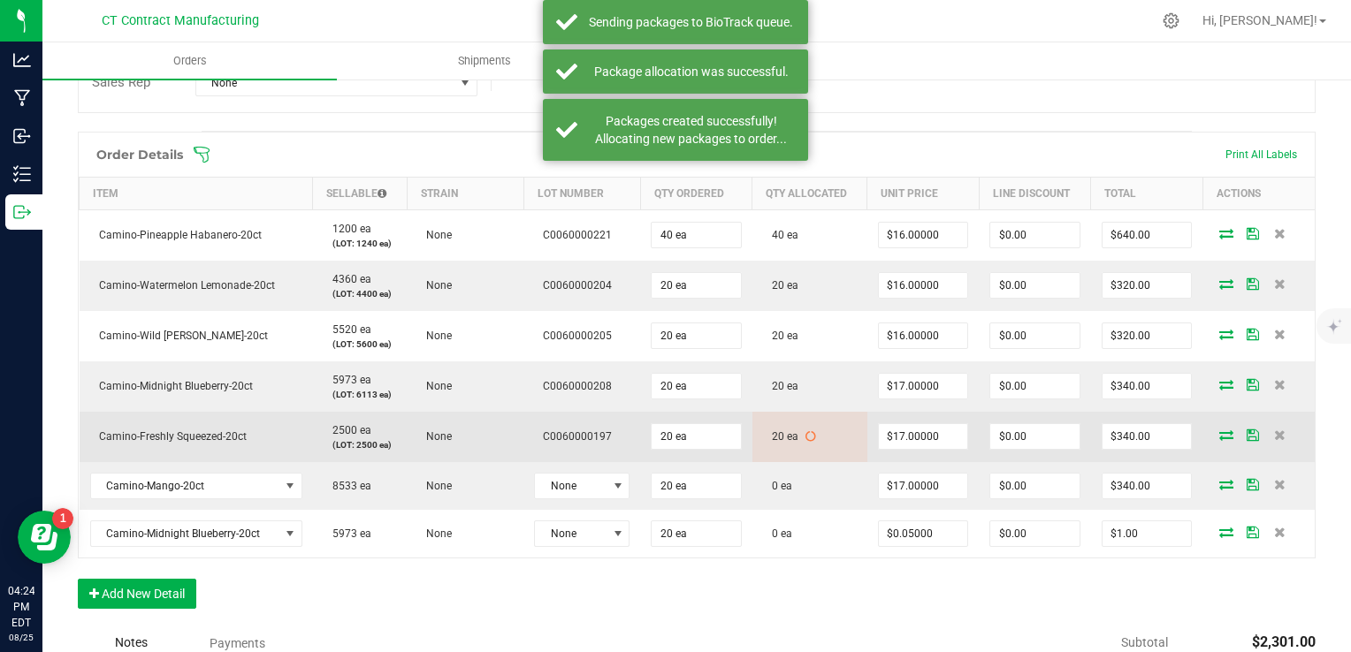
scroll to position [442, 0]
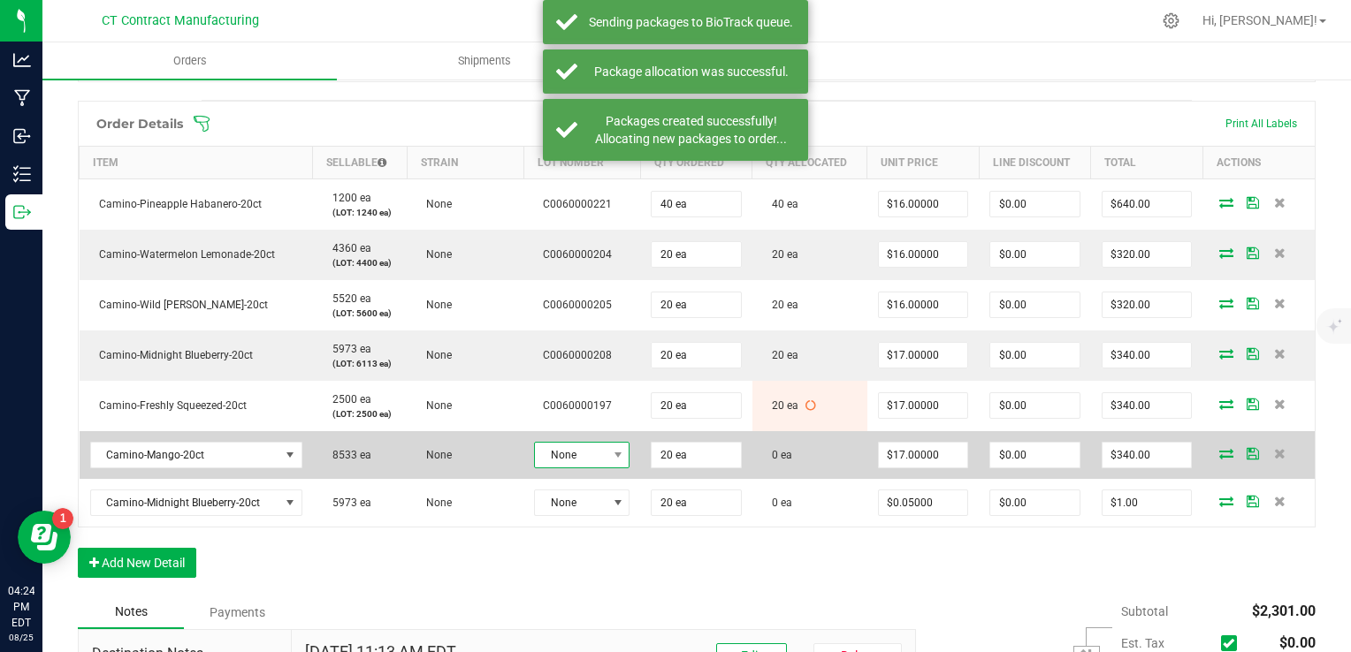
click at [569, 454] on span "None" at bounding box center [571, 455] width 72 height 25
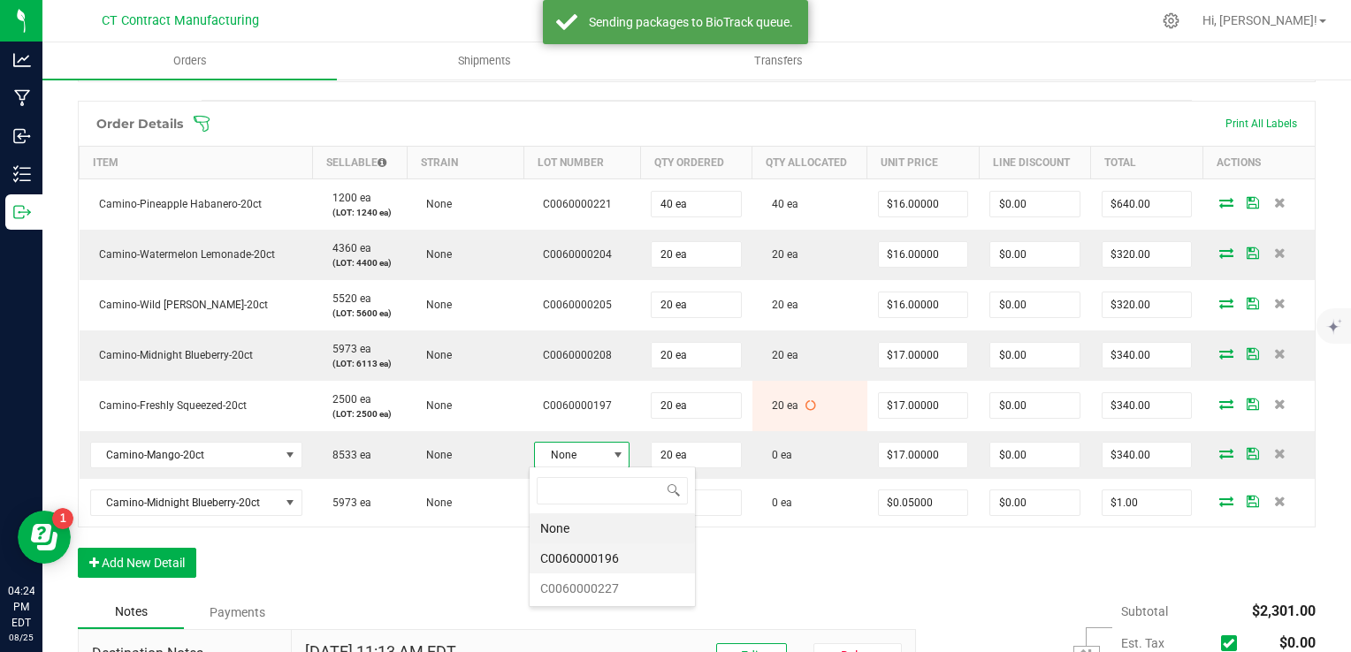
click at [612, 560] on li "C0060000196" at bounding box center [611, 559] width 165 height 30
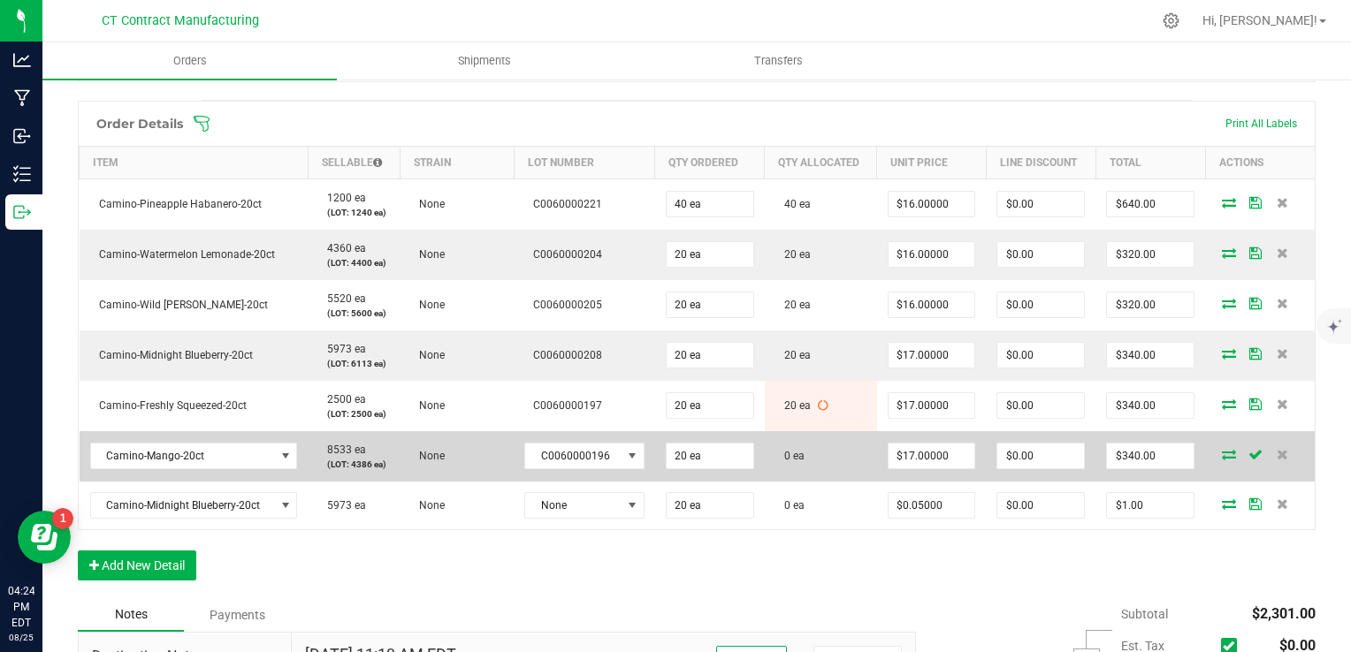
click at [1215, 453] on span at bounding box center [1228, 454] width 27 height 11
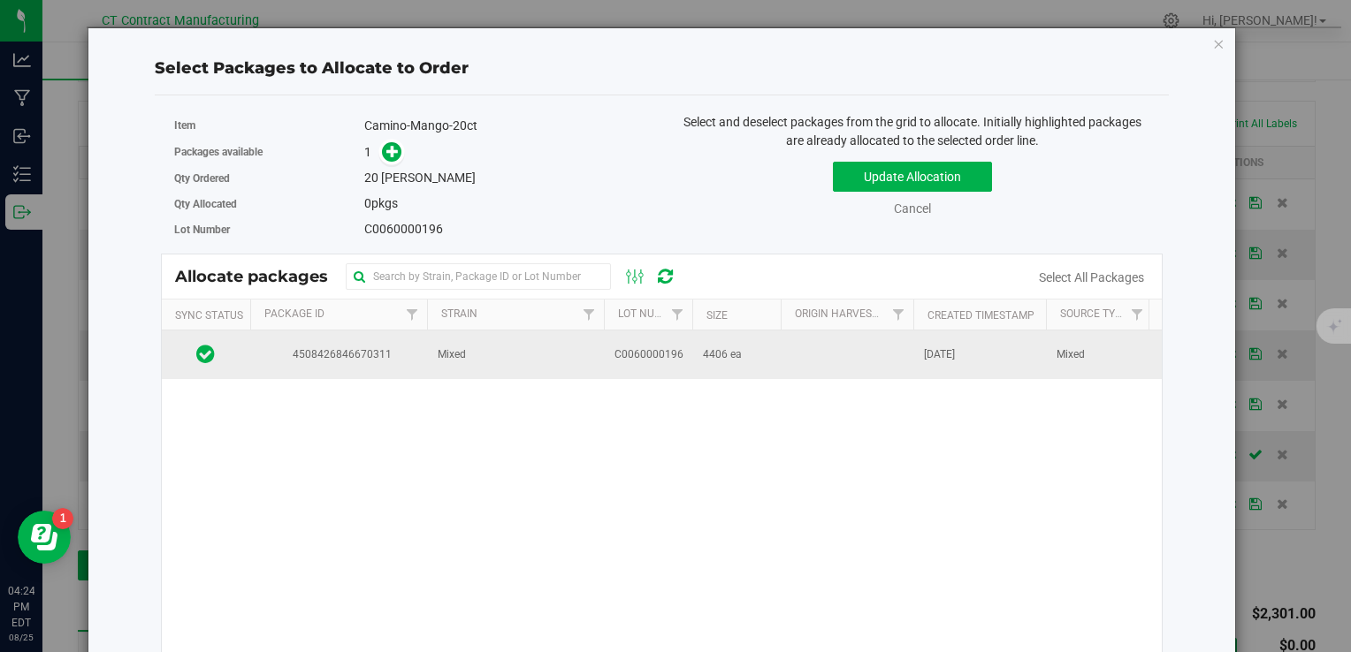
click at [382, 349] on span "4508426846670311" at bounding box center [339, 355] width 156 height 17
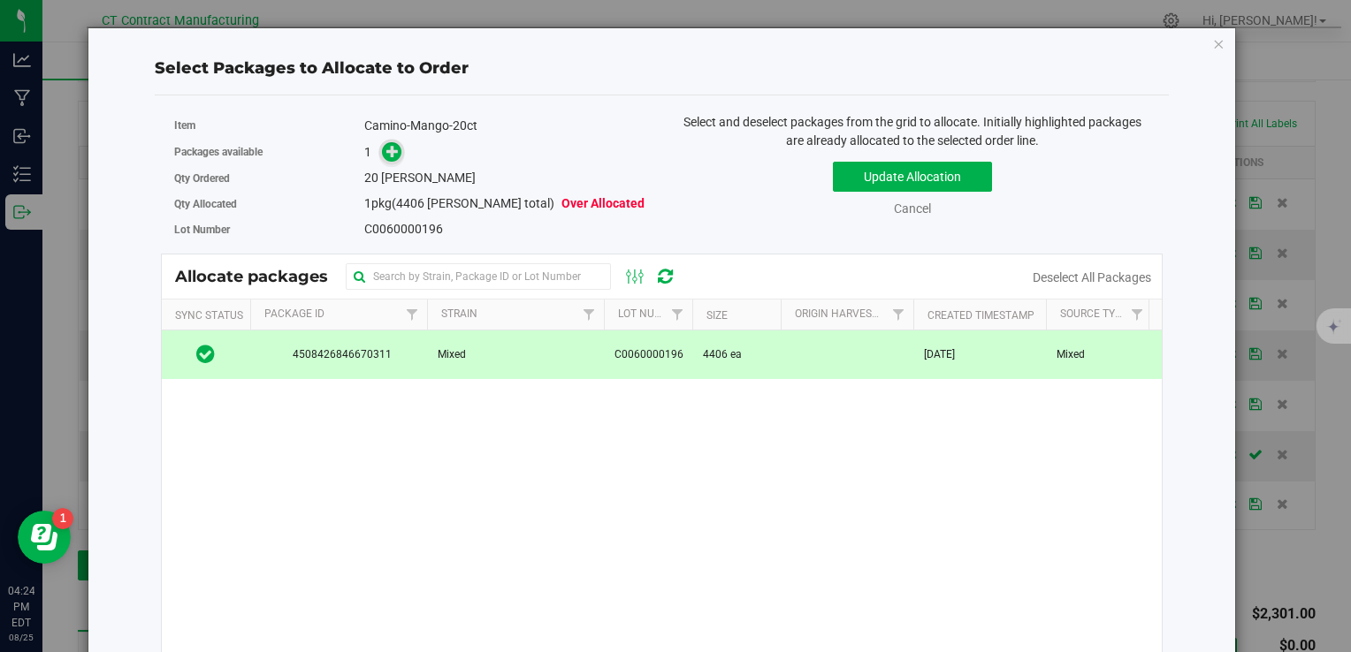
click at [388, 150] on icon at bounding box center [392, 151] width 12 height 12
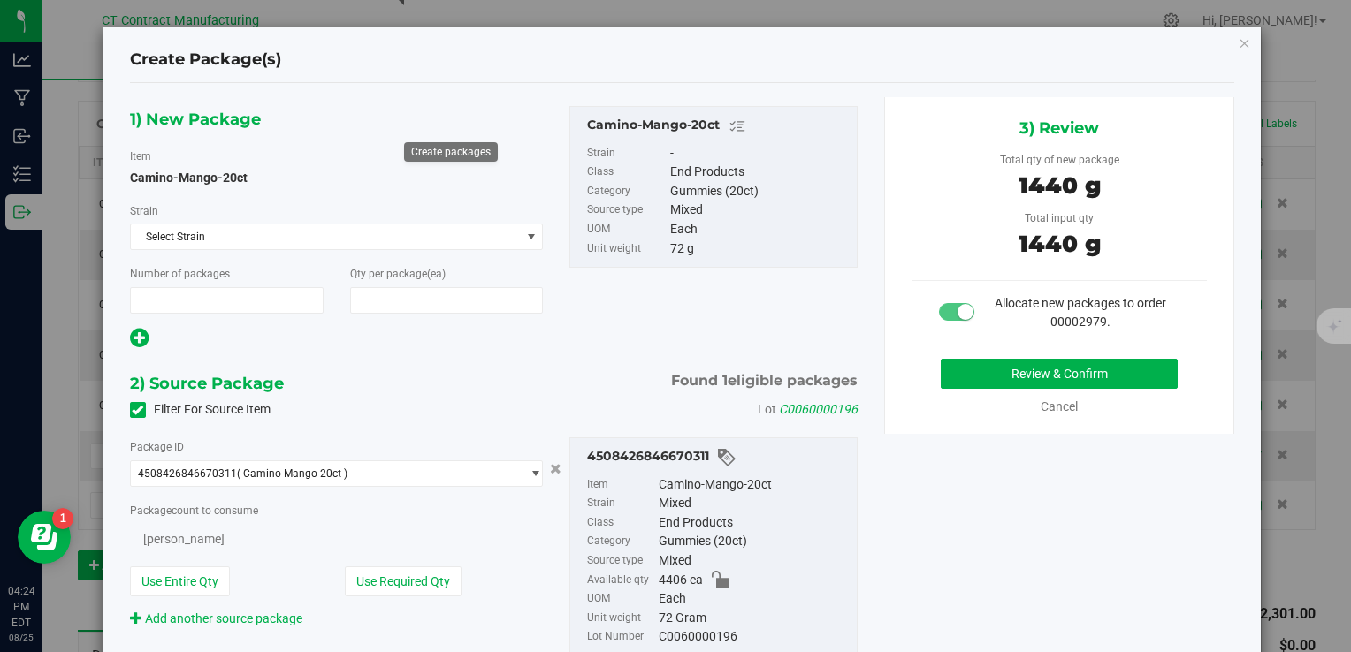
type input "1"
type input "20"
click at [976, 369] on button "Review & Confirm" at bounding box center [1059, 374] width 237 height 30
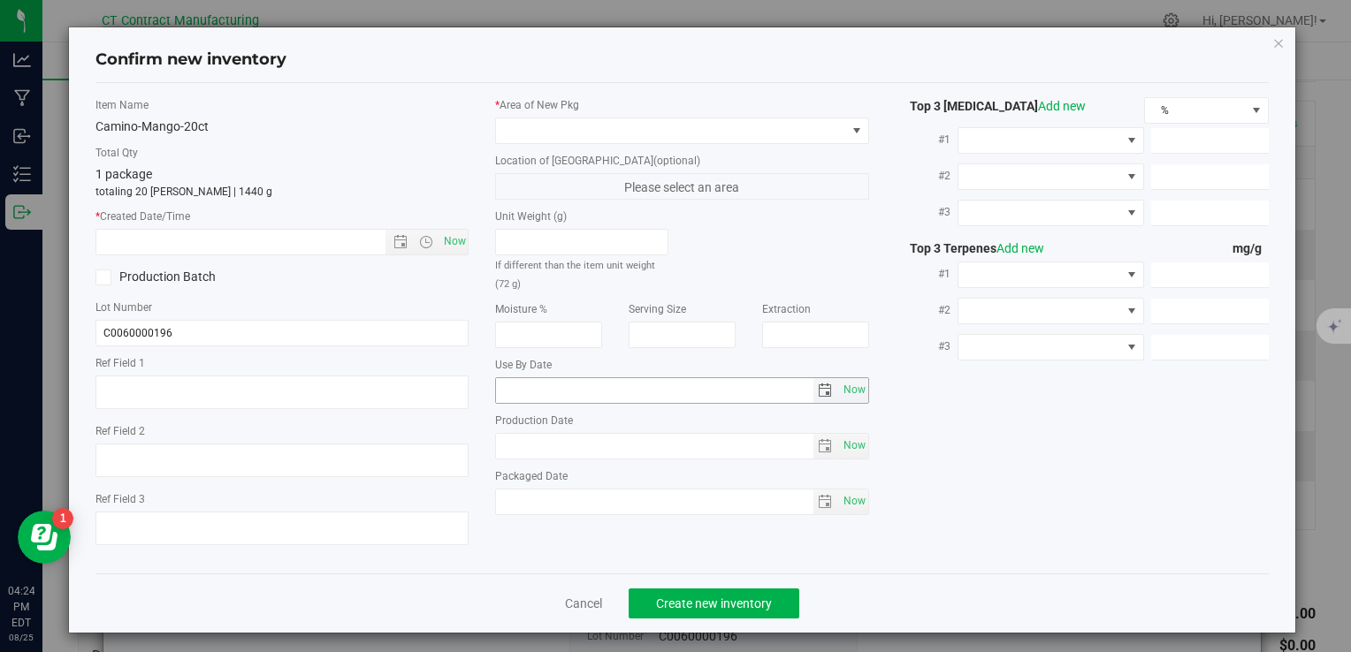
type textarea "250604-CAMMGO003"
click at [449, 241] on span "Now" at bounding box center [454, 242] width 30 height 26
type input "8/25/2025 4:24 PM"
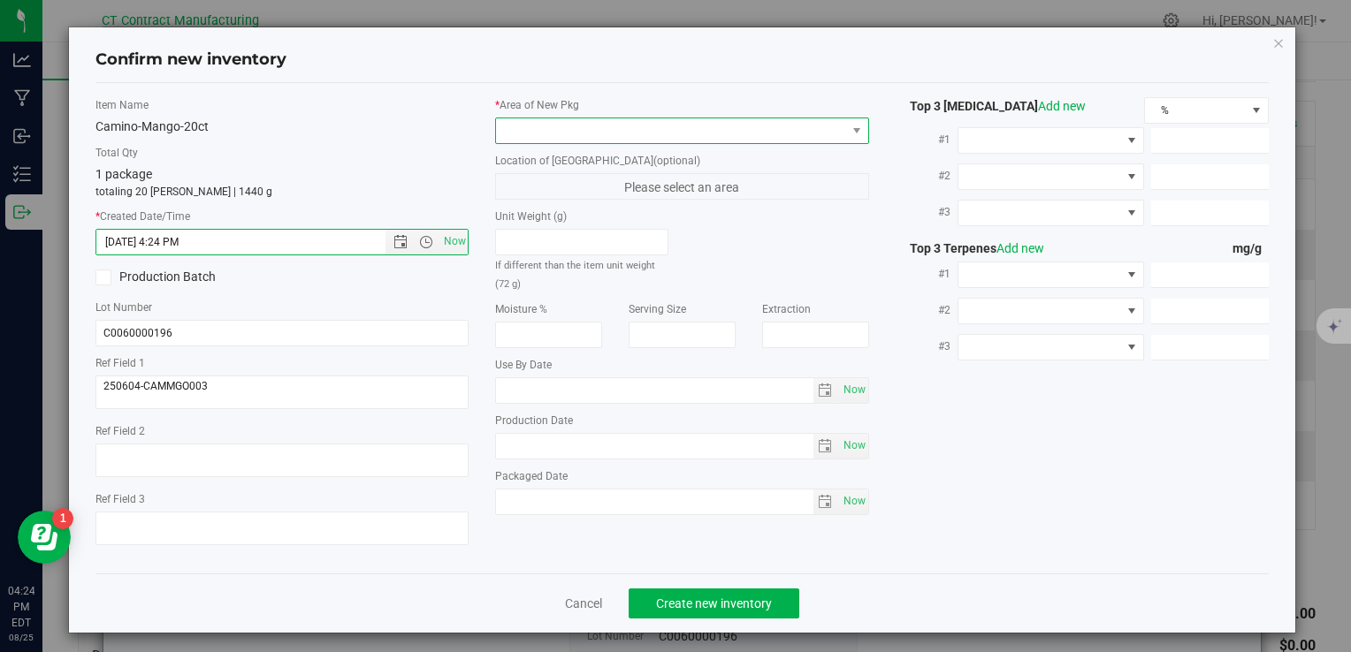
click at [552, 126] on span at bounding box center [670, 130] width 349 height 25
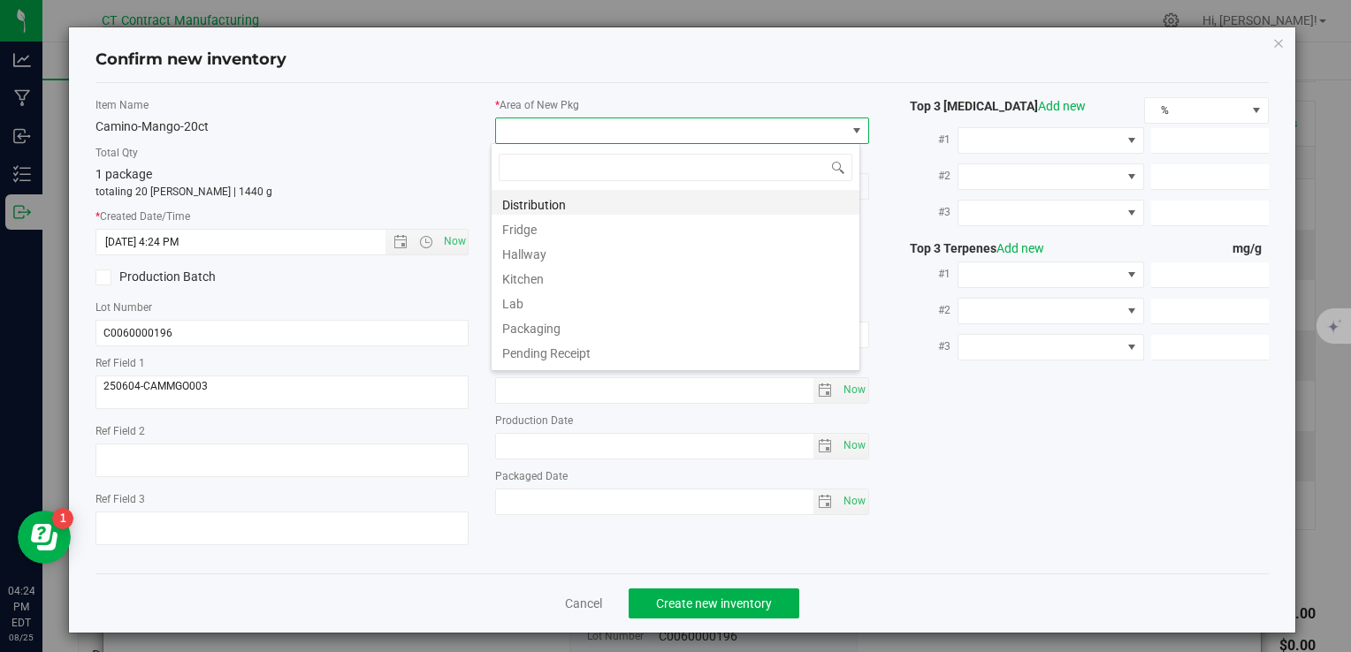
scroll to position [26, 369]
click at [570, 197] on li "Distribution" at bounding box center [675, 202] width 368 height 25
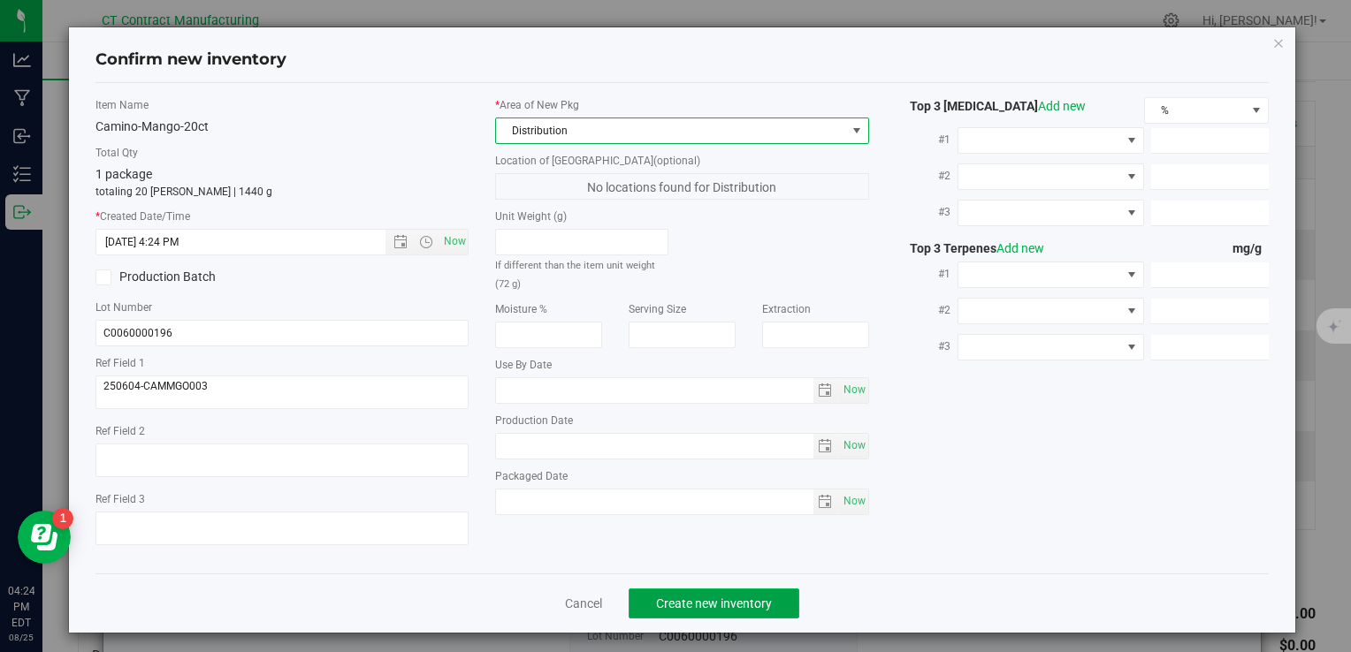
click at [753, 598] on span "Create new inventory" at bounding box center [714, 604] width 116 height 14
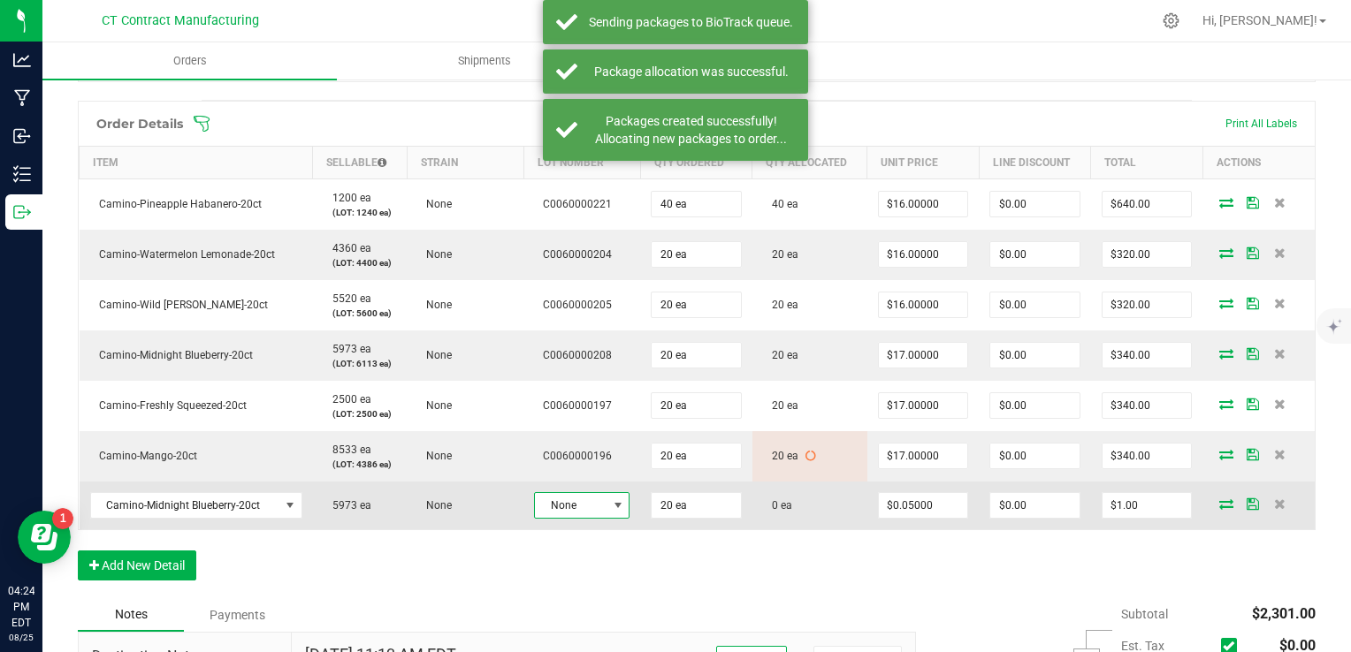
click at [588, 514] on span "None" at bounding box center [571, 505] width 72 height 25
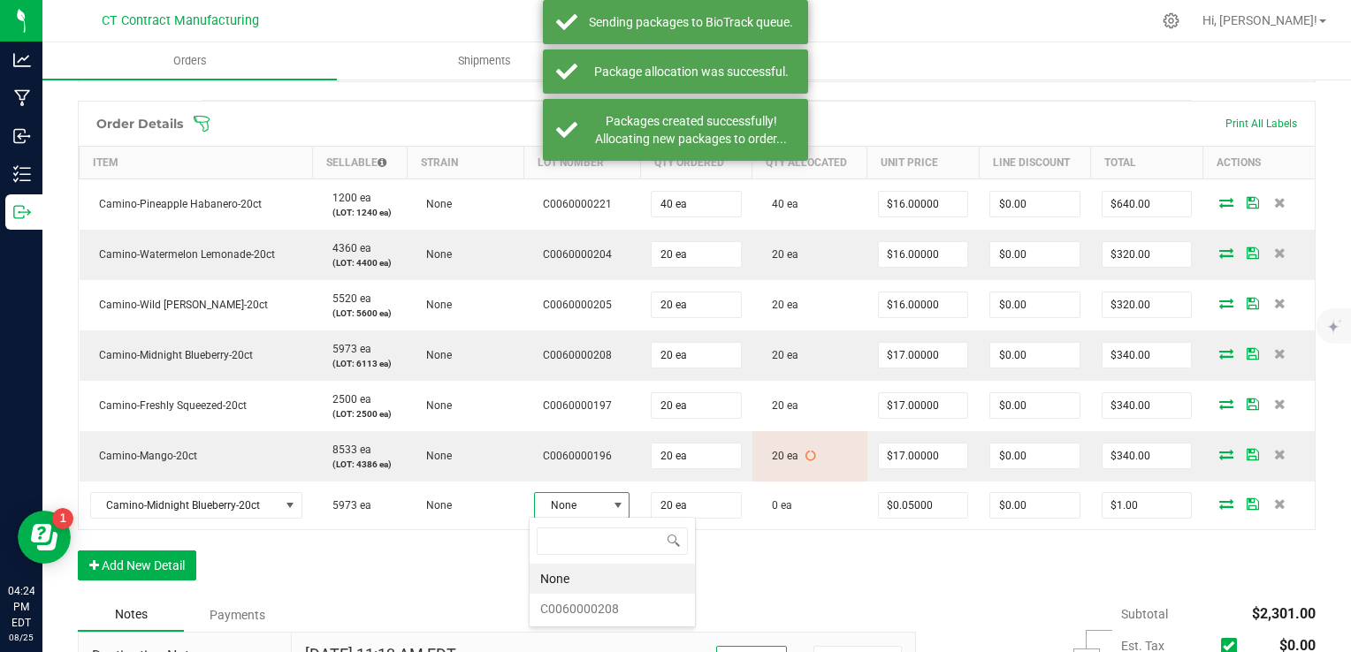
scroll to position [26, 95]
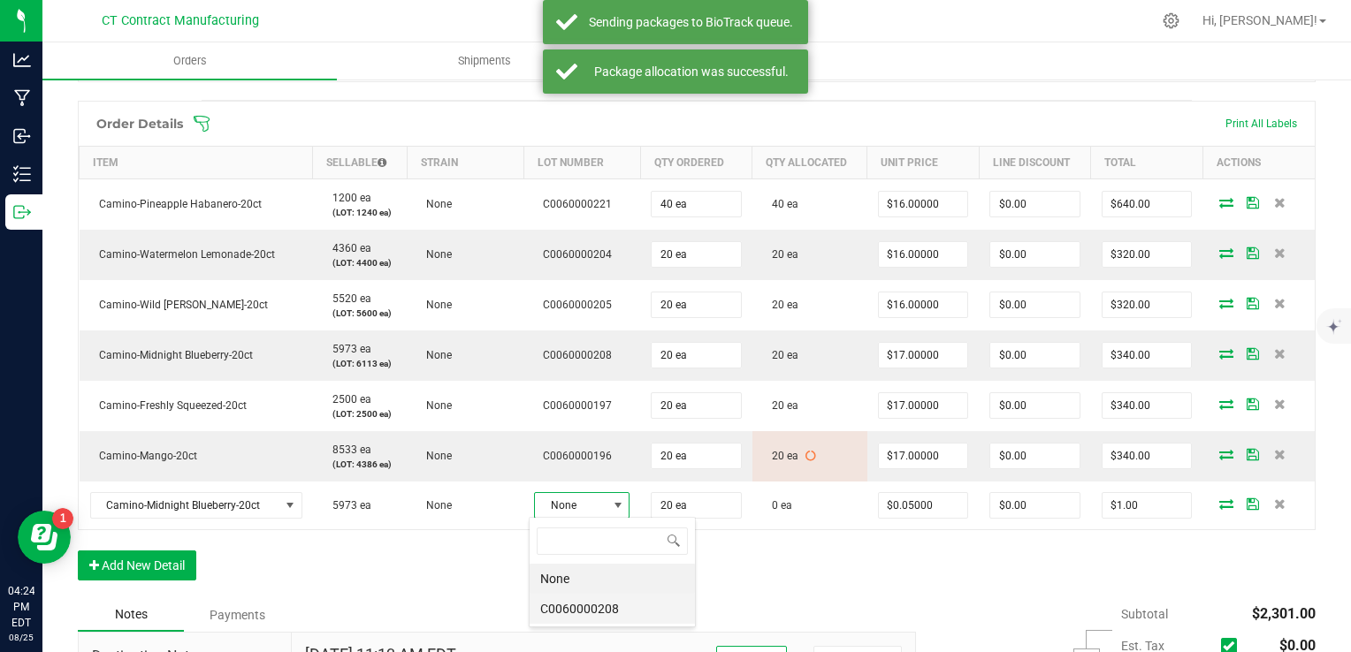
click at [616, 613] on li "C0060000208" at bounding box center [611, 609] width 165 height 30
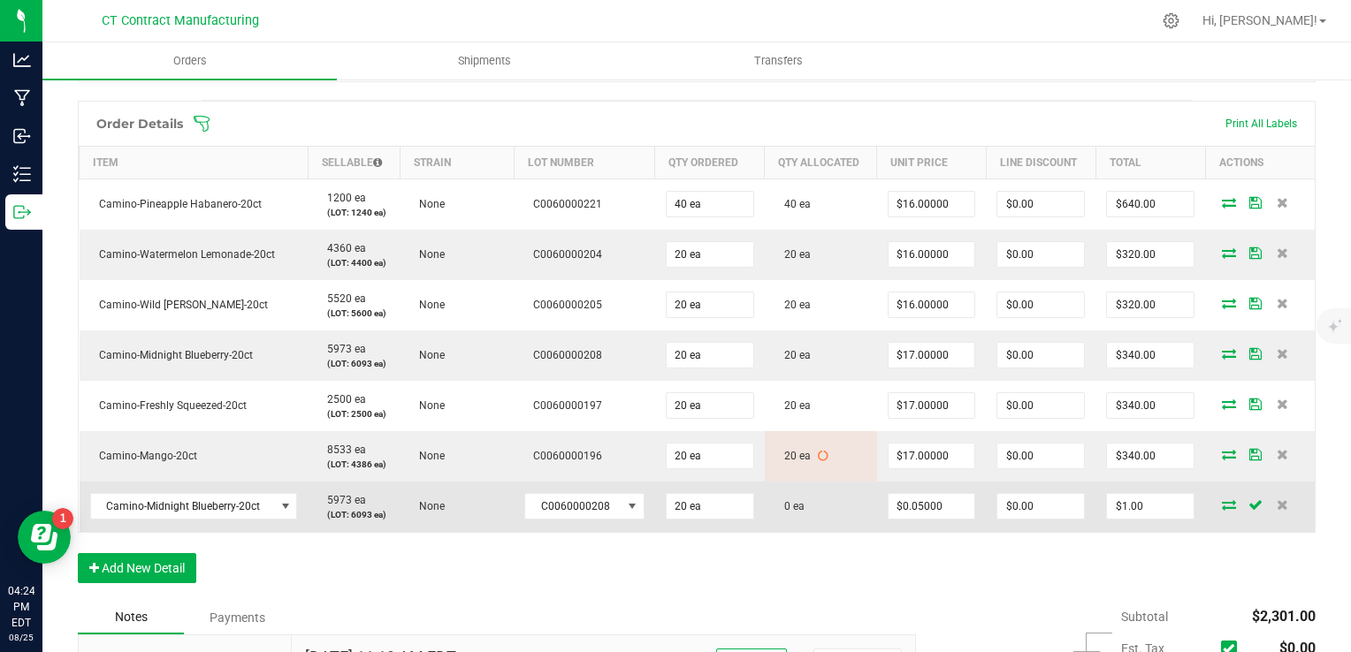
click at [1222, 499] on icon at bounding box center [1229, 504] width 14 height 11
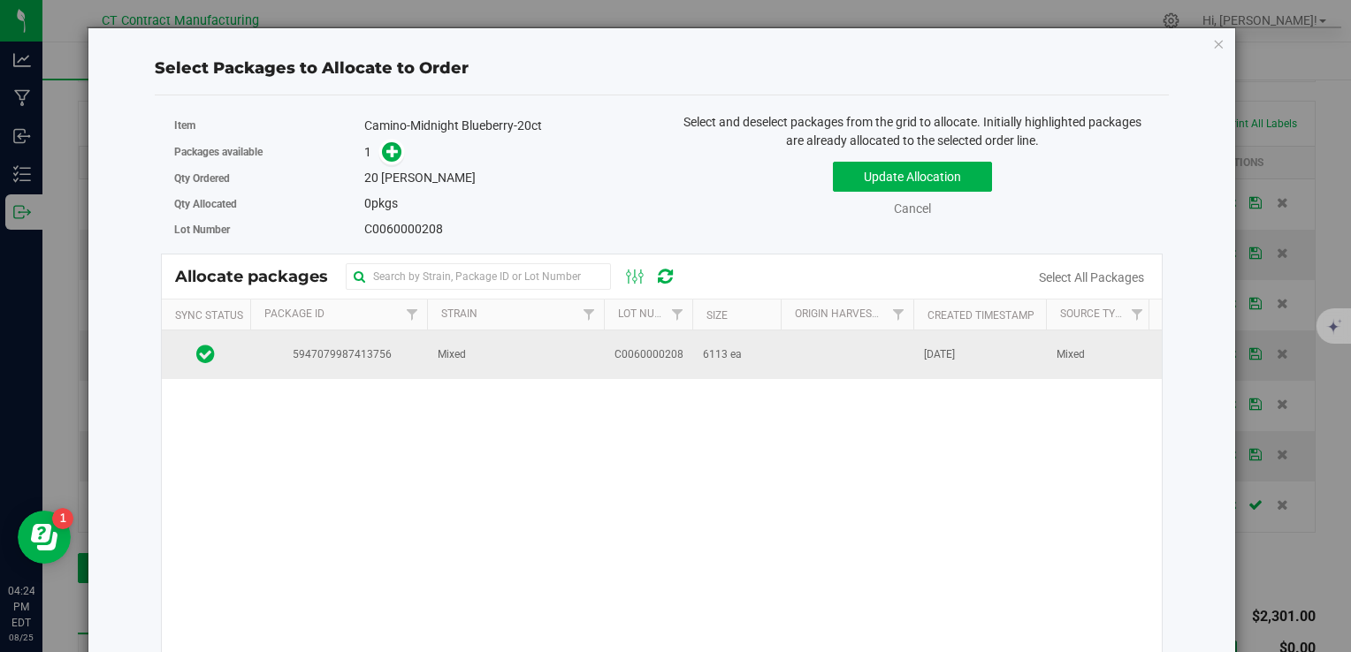
click at [415, 355] on td "5947079987413756" at bounding box center [338, 355] width 177 height 48
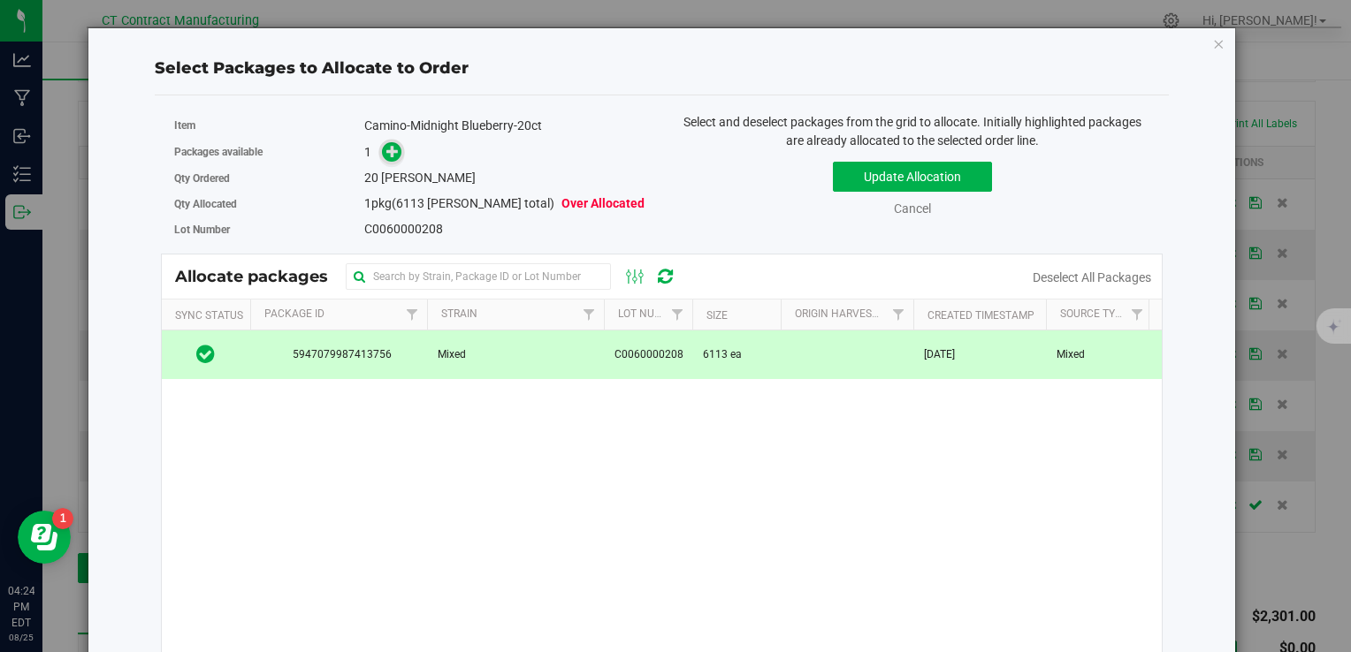
click at [386, 157] on icon at bounding box center [392, 150] width 13 height 13
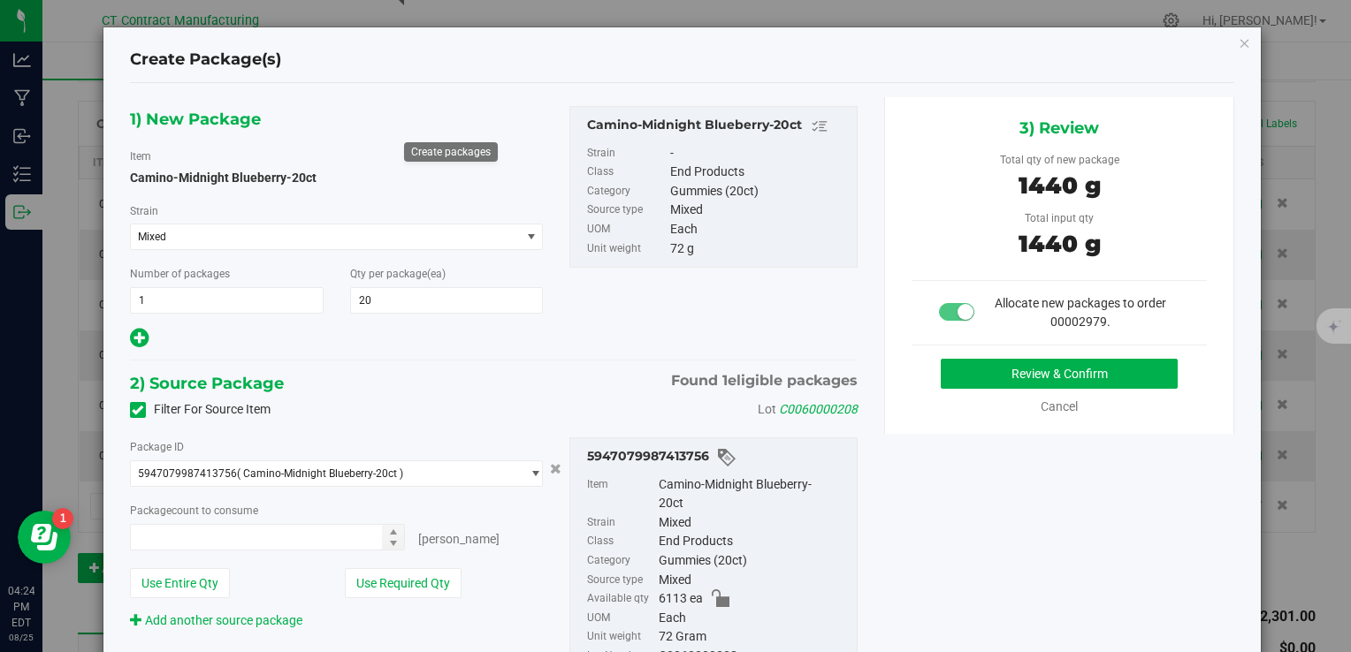
type input "20 ea"
click at [971, 381] on button "Review & Confirm" at bounding box center [1059, 374] width 237 height 30
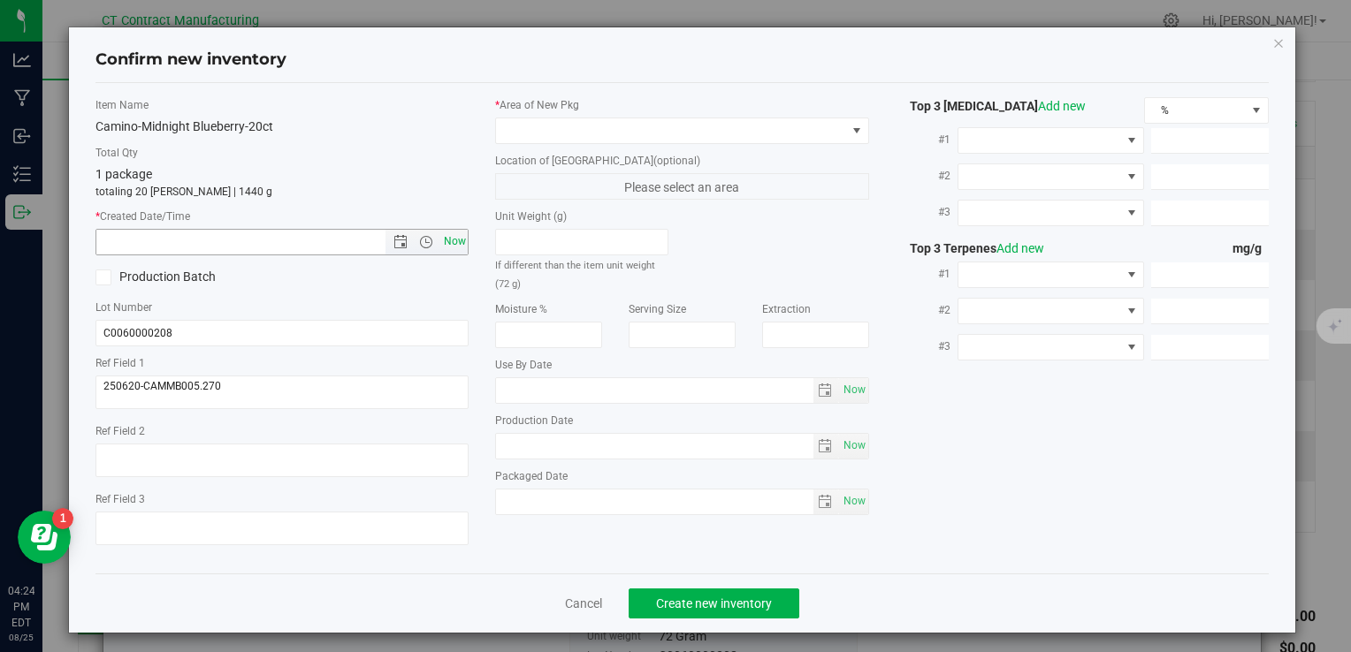
click at [459, 235] on span "Now" at bounding box center [454, 242] width 30 height 26
type input "8/25/2025 4:24 PM"
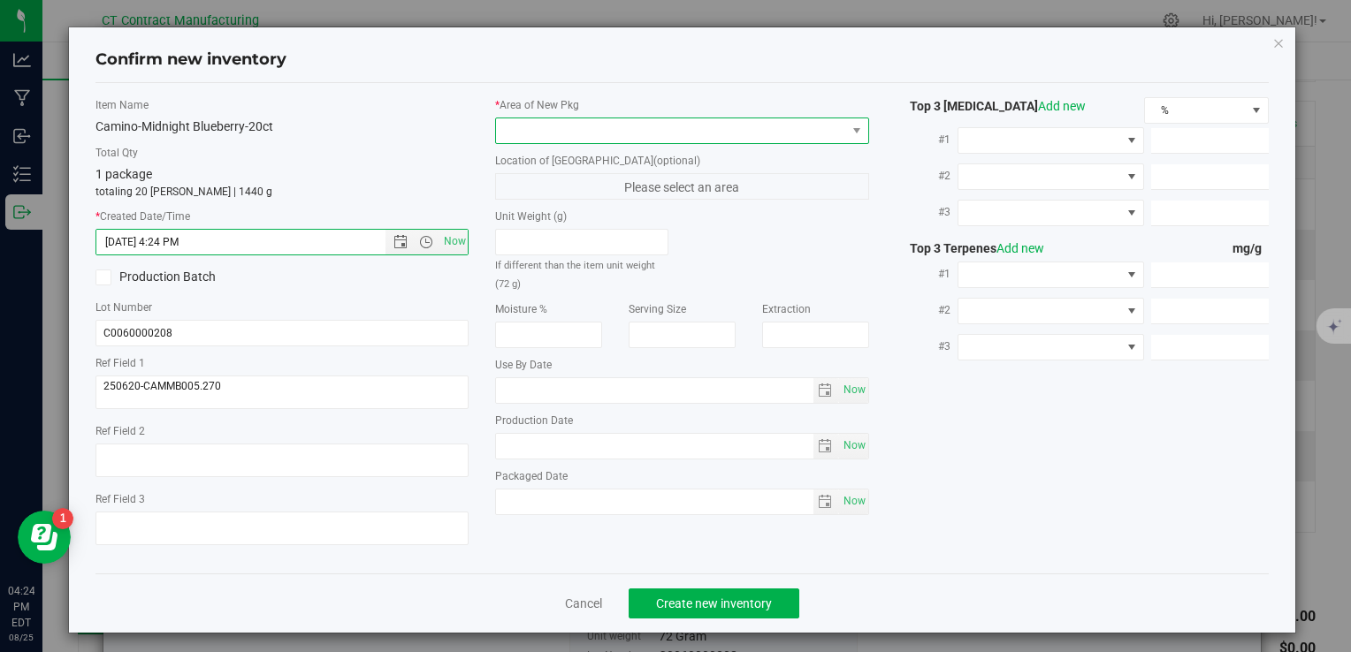
click at [521, 136] on span at bounding box center [670, 130] width 349 height 25
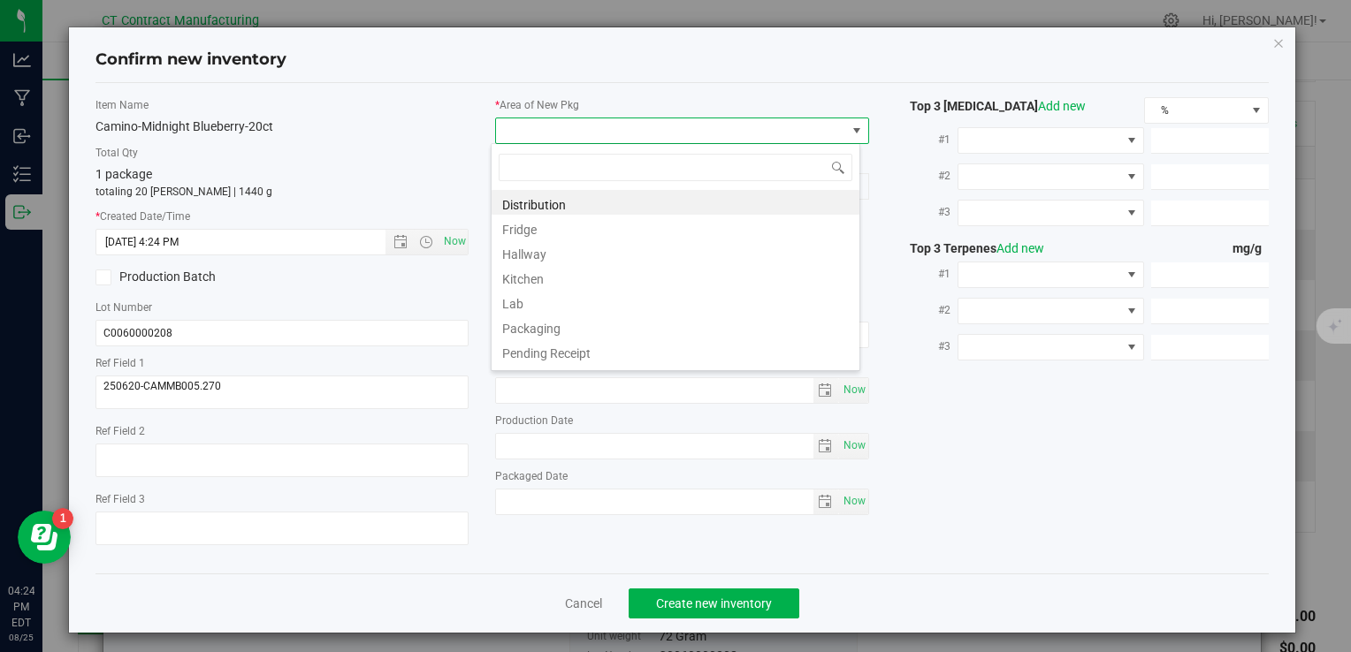
scroll to position [26, 369]
click at [569, 200] on li "Distribution" at bounding box center [675, 202] width 368 height 25
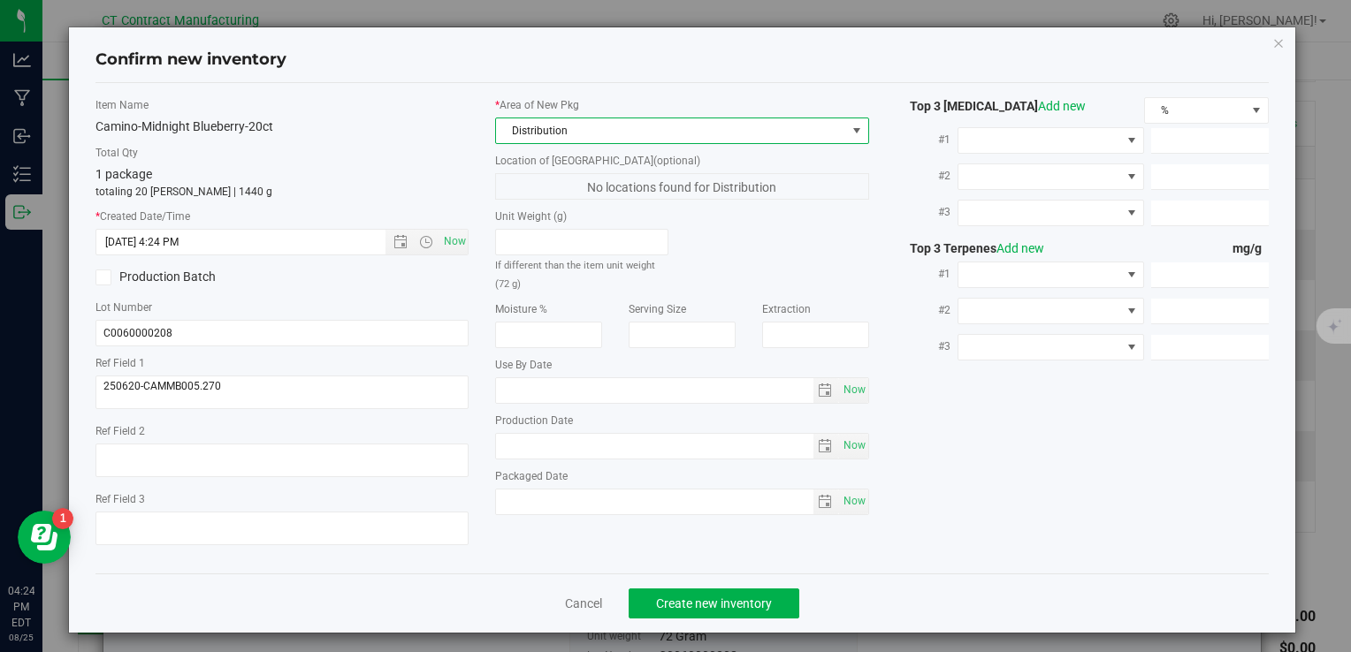
click at [699, 620] on div "Cancel Create new inventory" at bounding box center [681, 603] width 1173 height 59
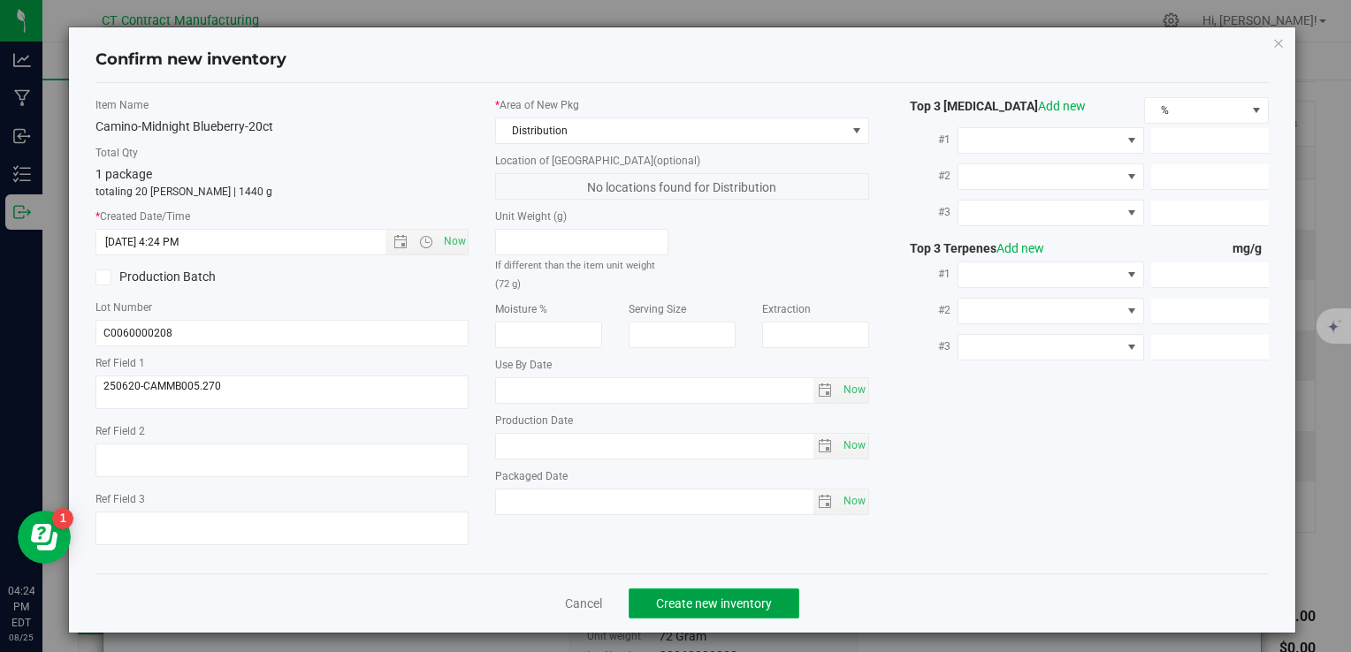
click at [700, 608] on span "Create new inventory" at bounding box center [714, 604] width 116 height 14
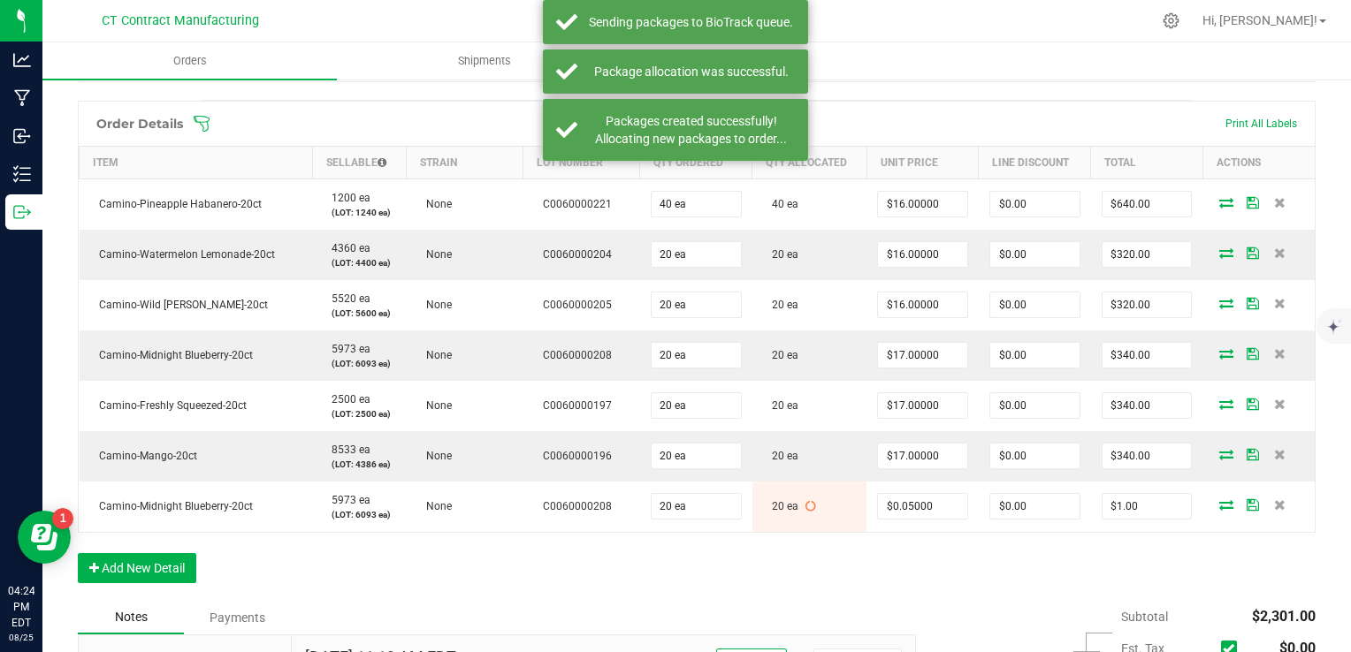
click at [700, 585] on div "Order Details Print All Labels Item Sellable Strain Lot Number Qty Ordered Qty …" at bounding box center [697, 351] width 1238 height 500
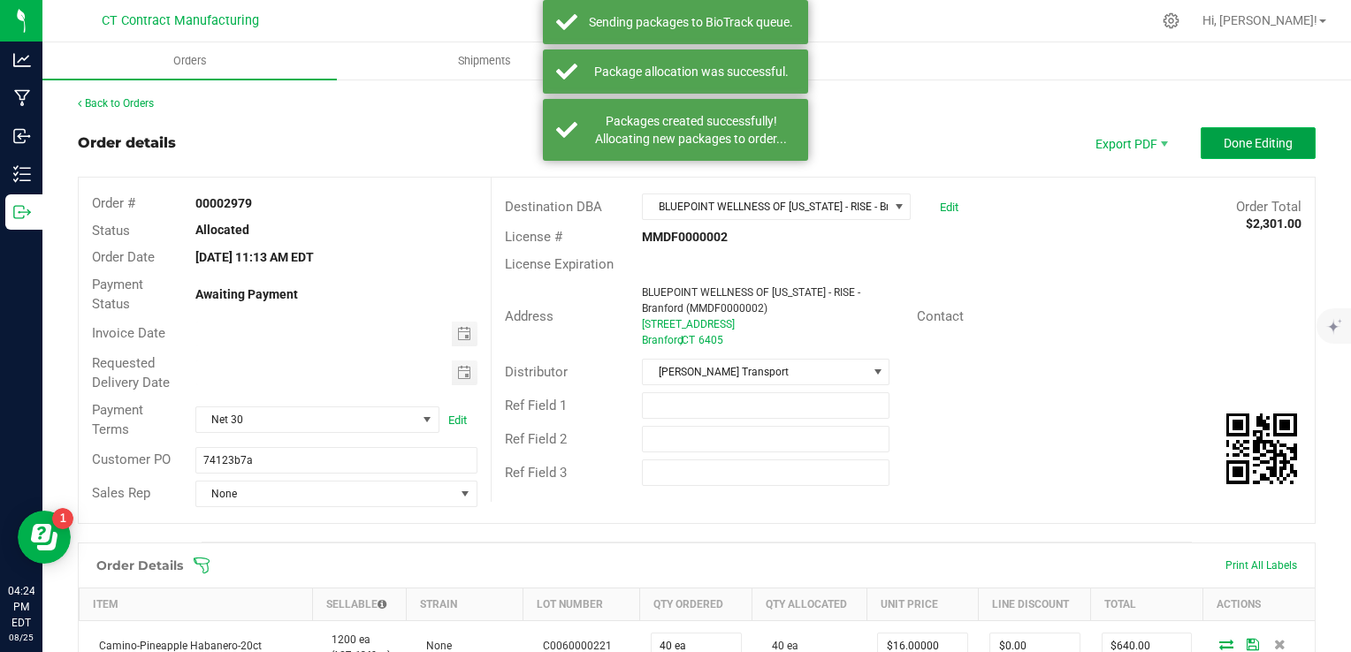
click at [1278, 132] on button "Done Editing" at bounding box center [1257, 143] width 115 height 32
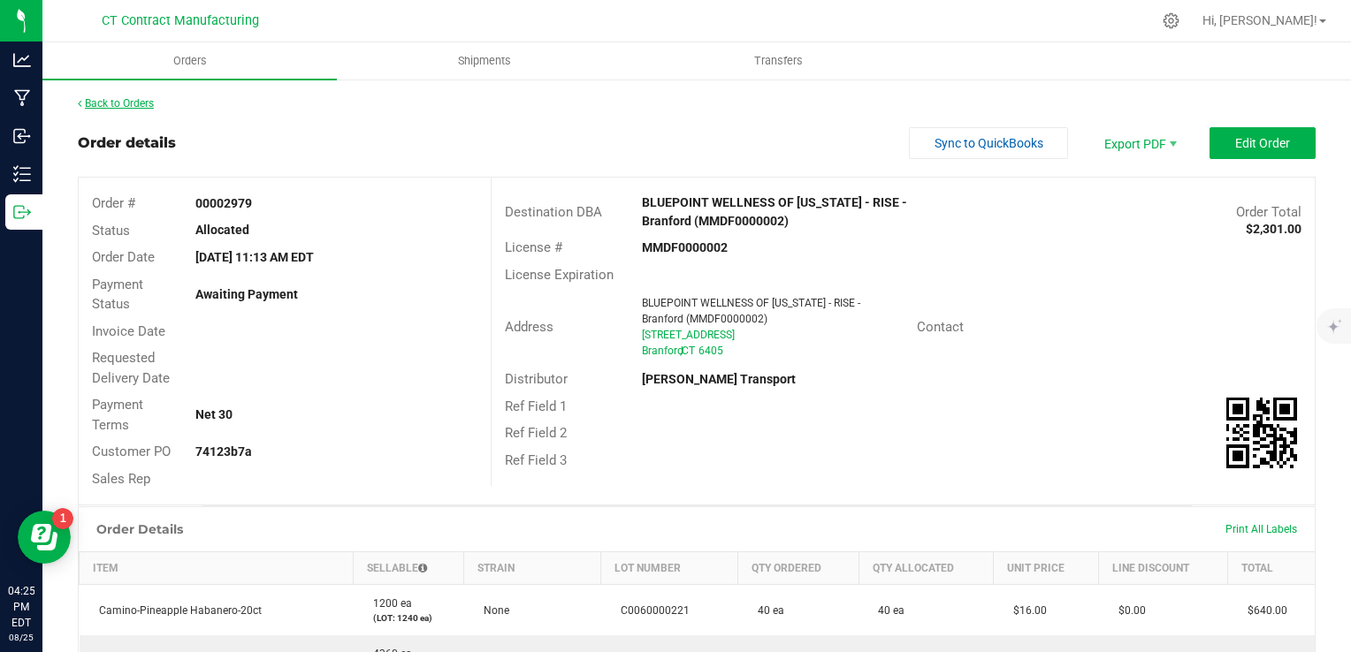
click at [145, 100] on link "Back to Orders" at bounding box center [116, 103] width 76 height 12
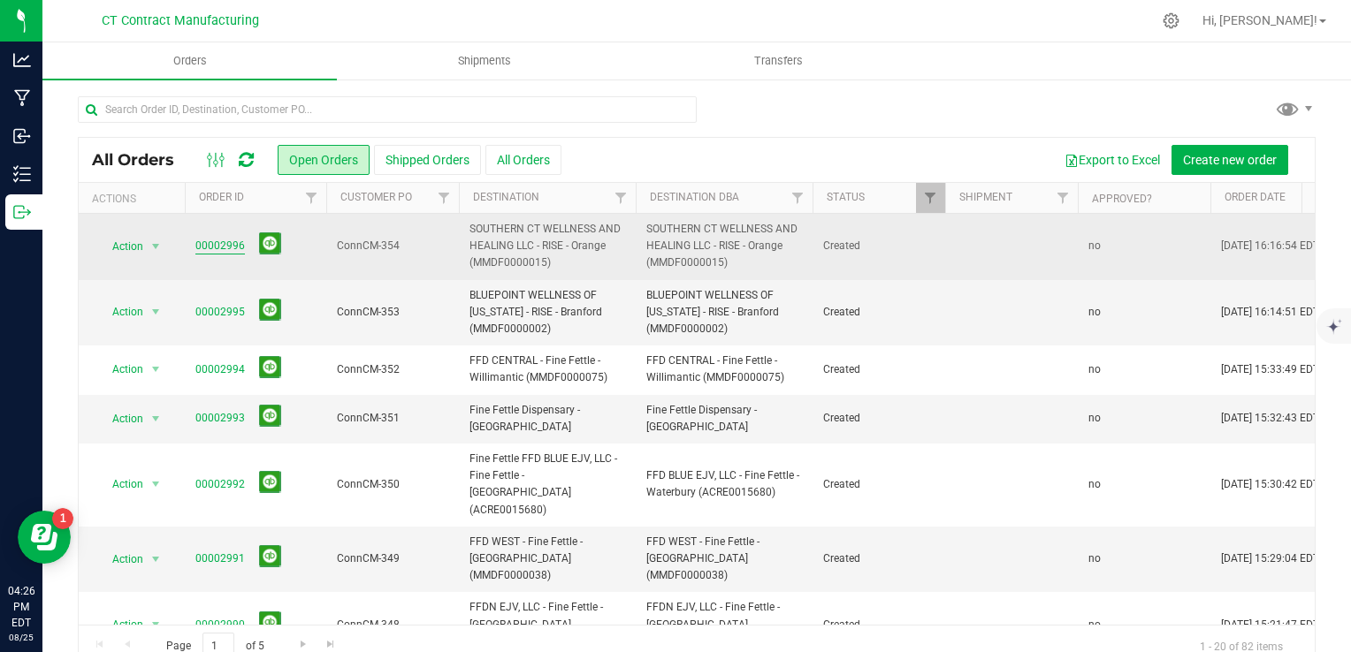
click at [216, 252] on link "00002996" at bounding box center [220, 246] width 50 height 17
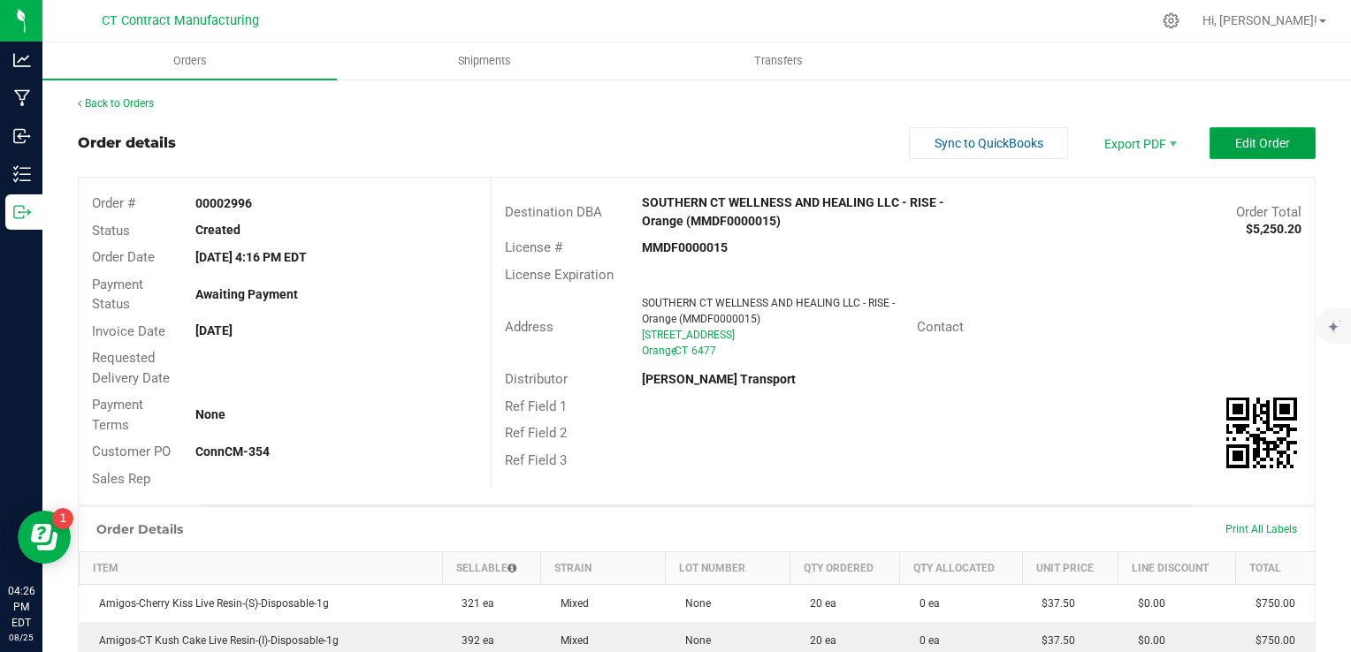
click at [1235, 149] on span "Edit Order" at bounding box center [1262, 143] width 55 height 14
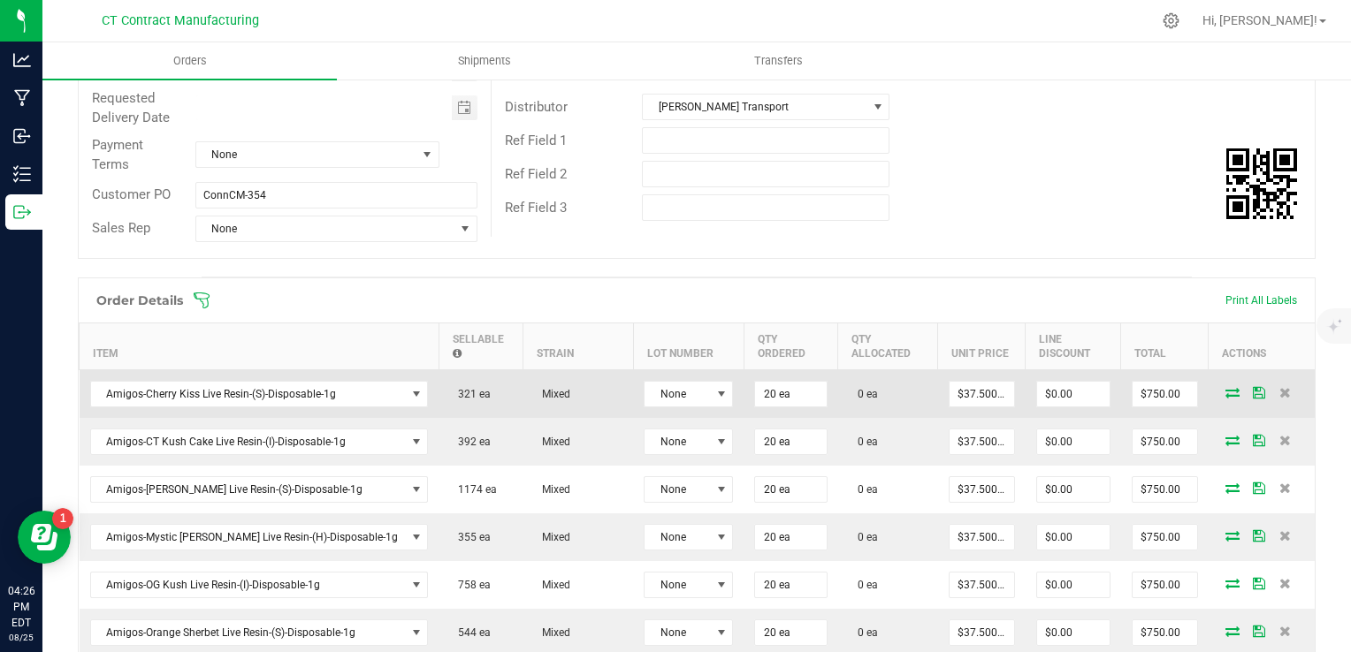
scroll to position [354, 0]
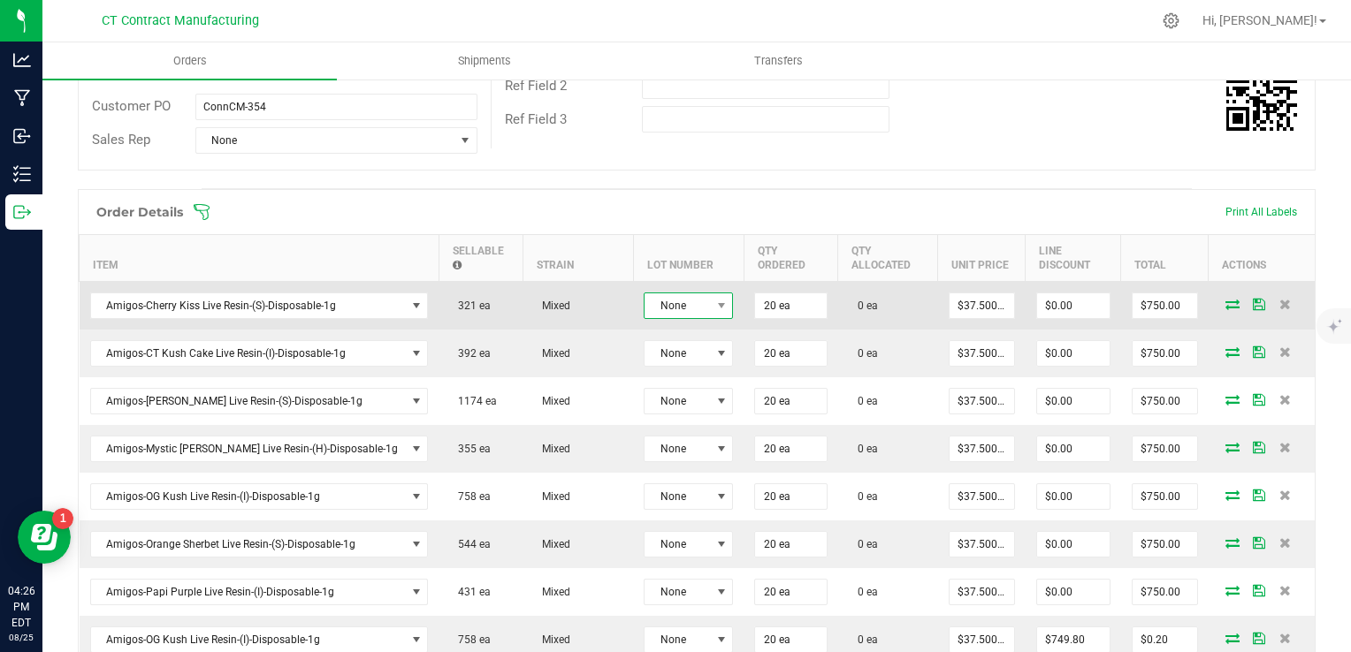
click at [662, 299] on span "None" at bounding box center [676, 305] width 65 height 25
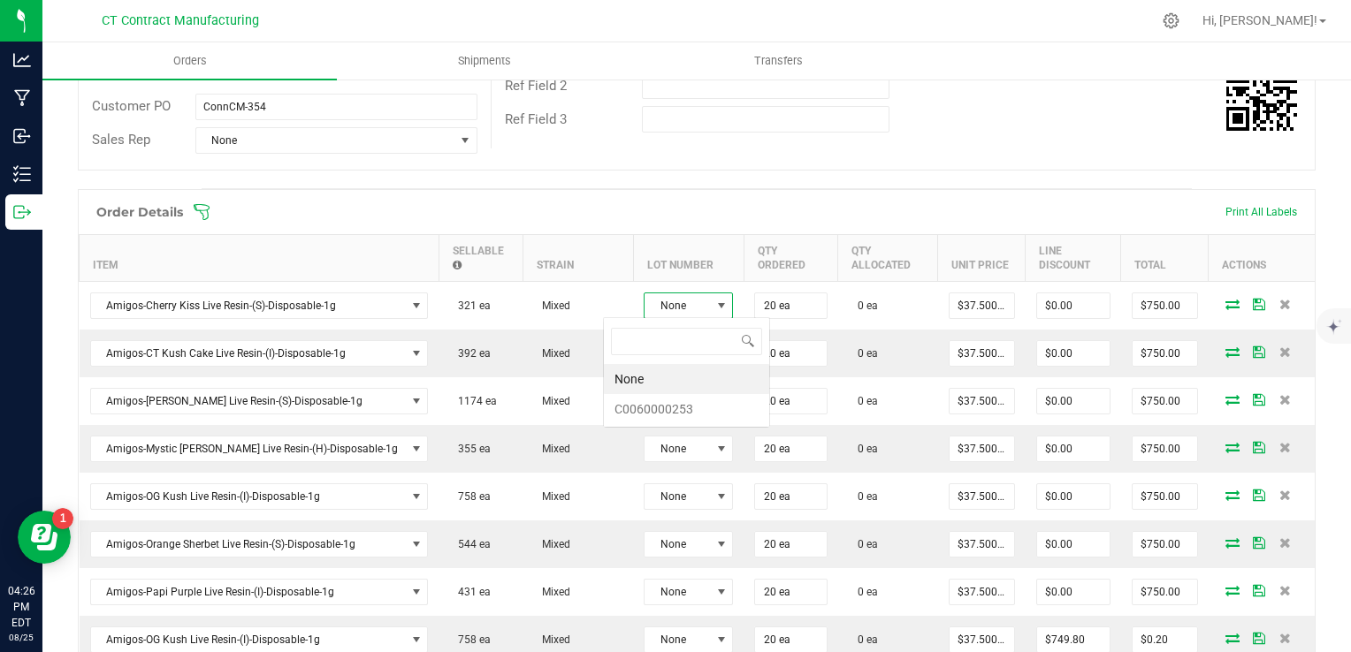
scroll to position [26, 89]
click at [681, 405] on li "C0060000253" at bounding box center [686, 409] width 165 height 30
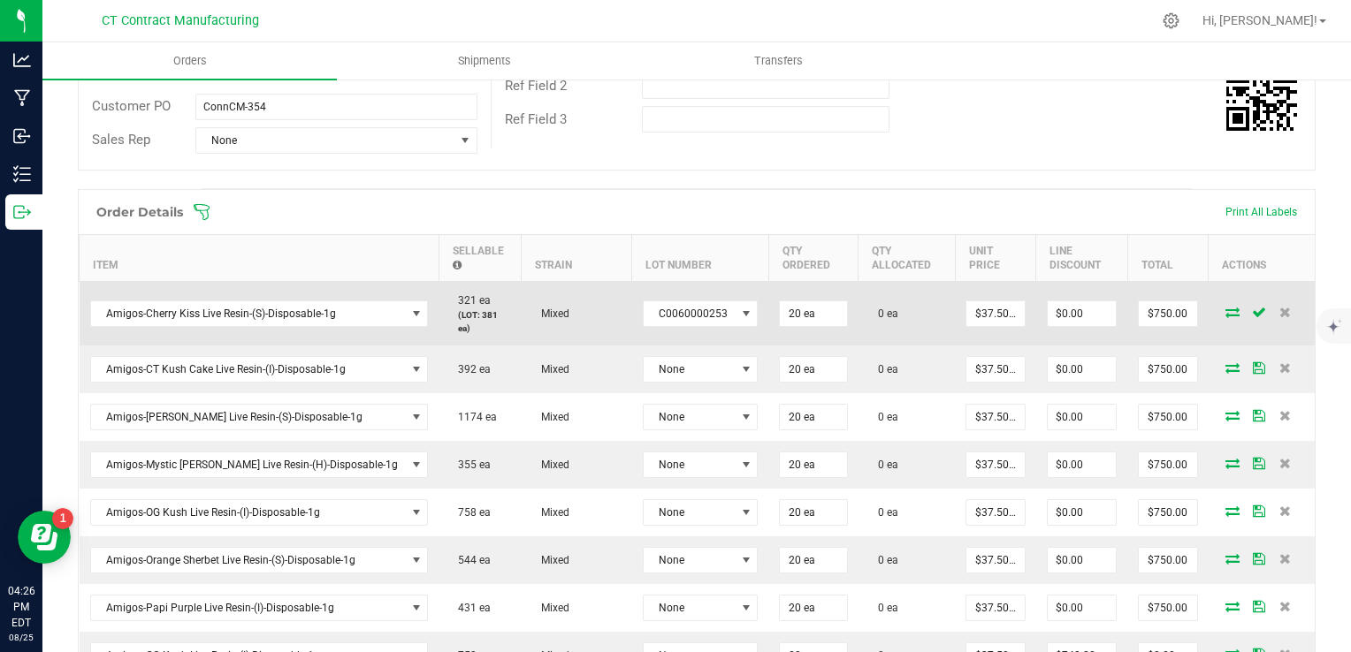
click at [1225, 307] on icon at bounding box center [1232, 312] width 14 height 11
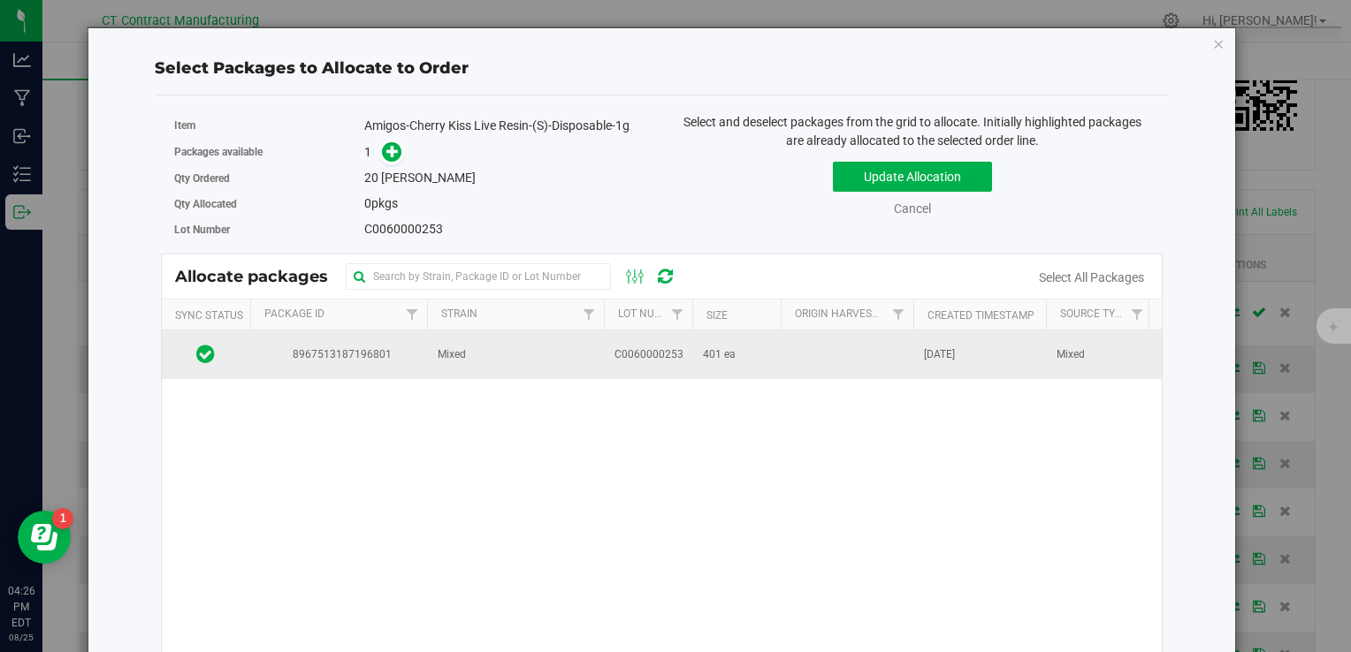
click at [541, 347] on td "Mixed" at bounding box center [515, 355] width 177 height 48
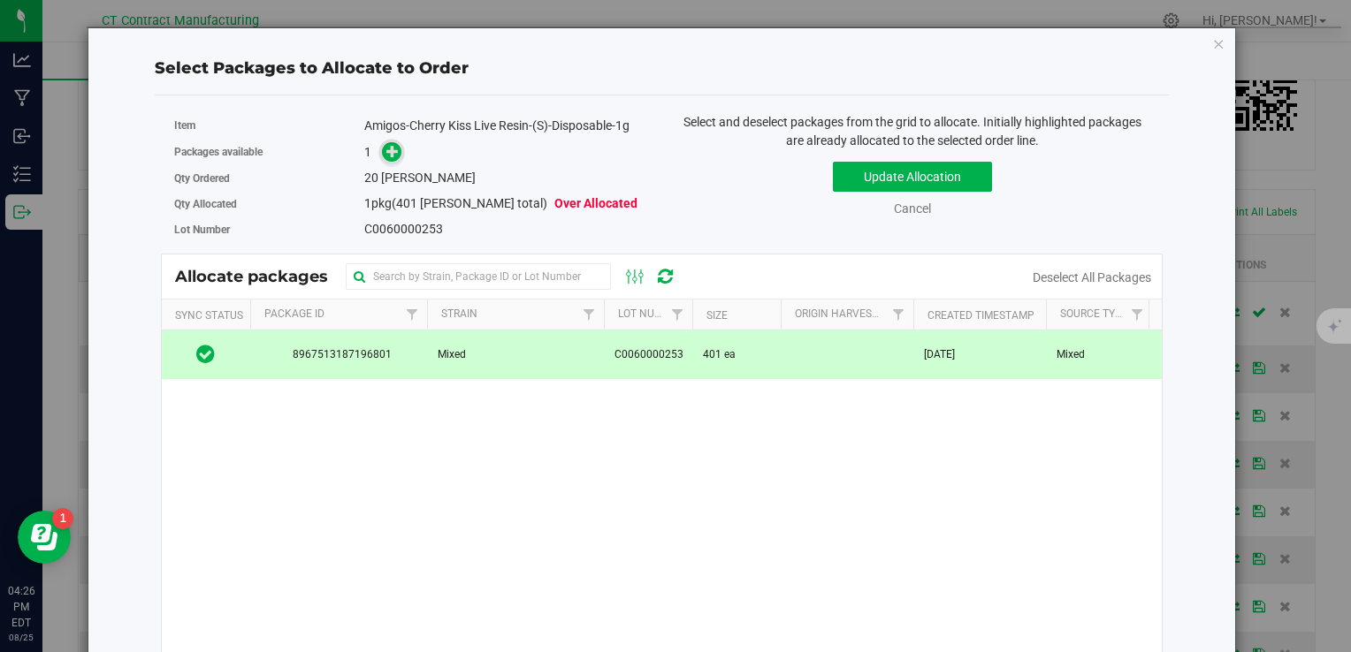
click at [388, 148] on icon at bounding box center [392, 151] width 12 height 12
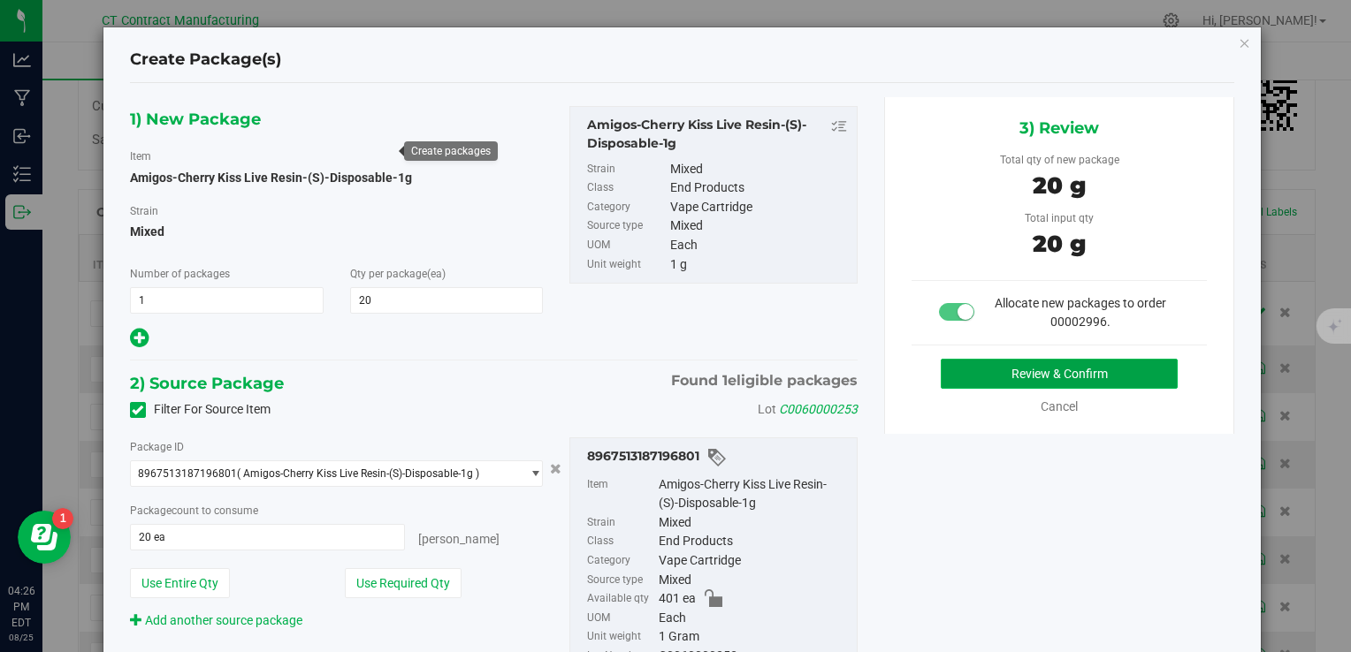
click at [956, 370] on button "Review & Confirm" at bounding box center [1059, 374] width 237 height 30
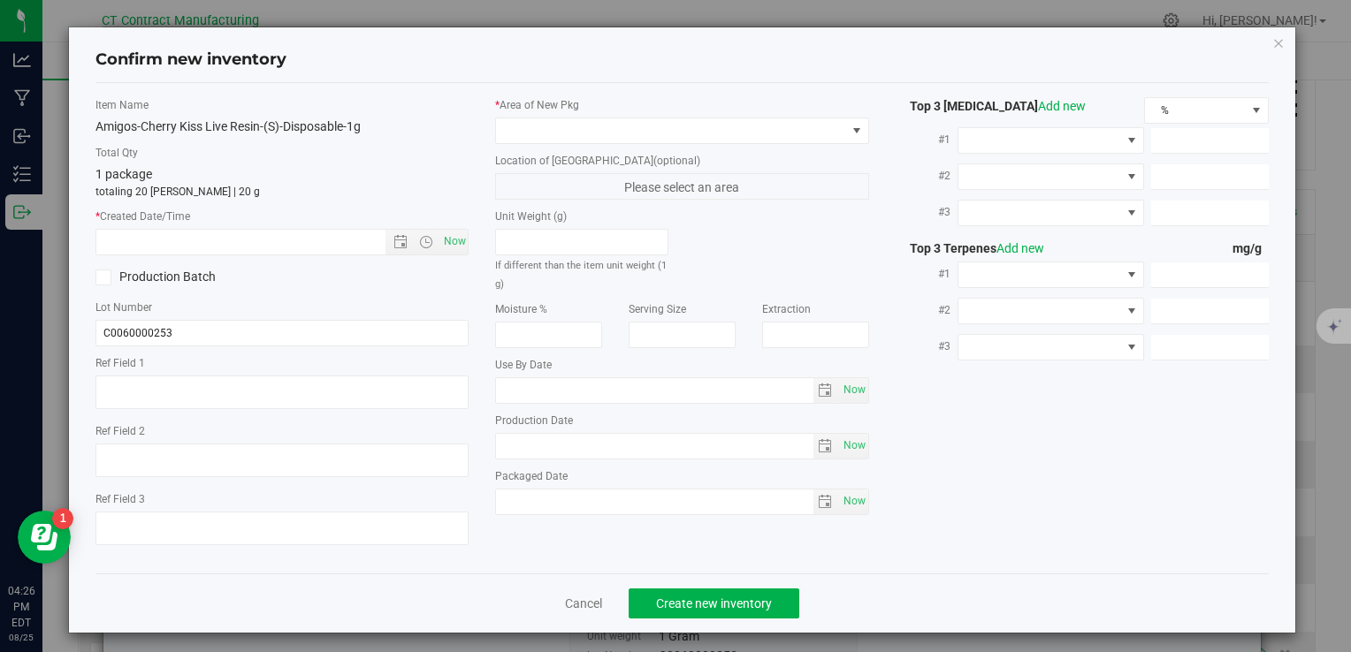
type textarea "250808-AGO-CK-1G"
click at [447, 243] on span "Now" at bounding box center [454, 242] width 30 height 26
type input "8/25/2025 4:26 PM"
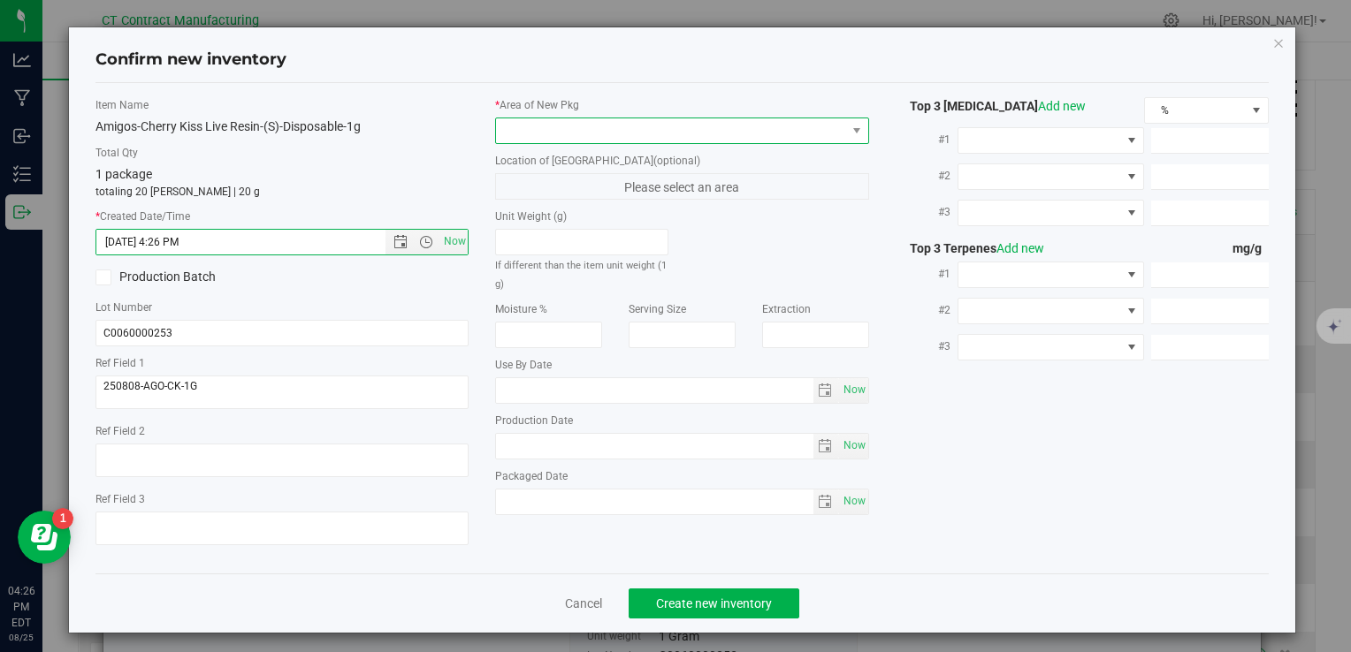
click at [544, 136] on span at bounding box center [670, 130] width 349 height 25
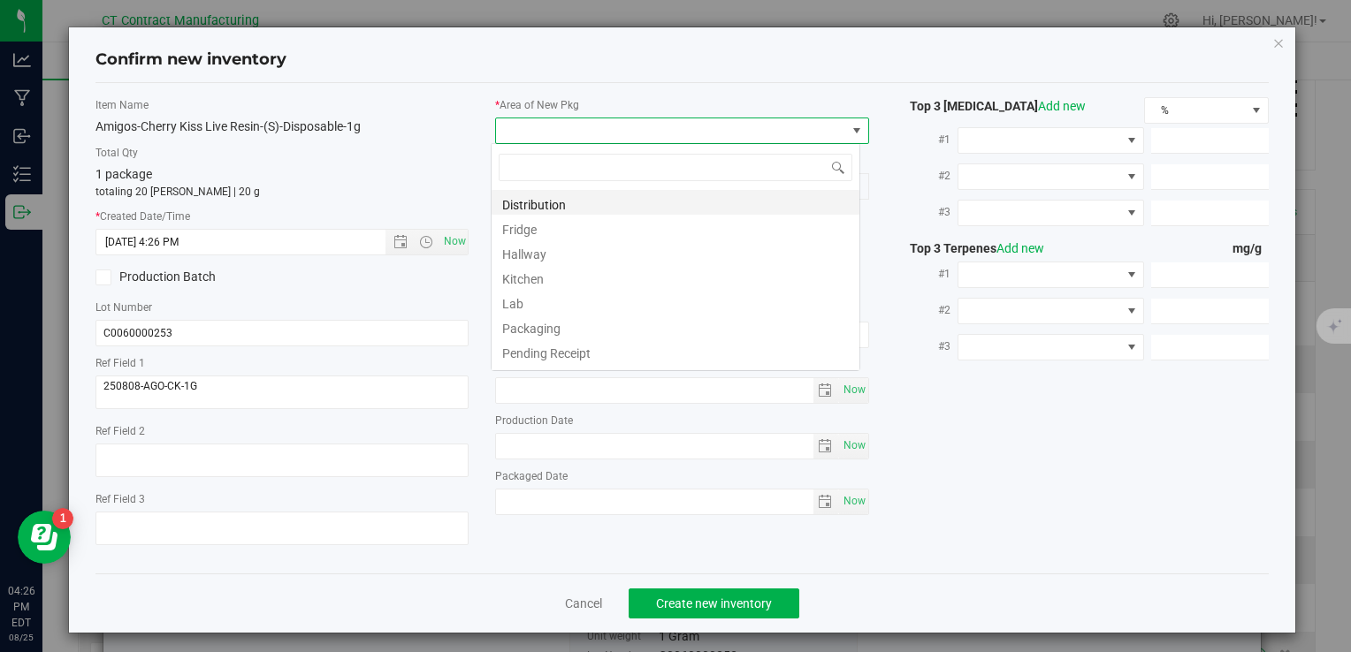
scroll to position [26, 369]
click at [562, 208] on li "Distribution" at bounding box center [675, 202] width 368 height 25
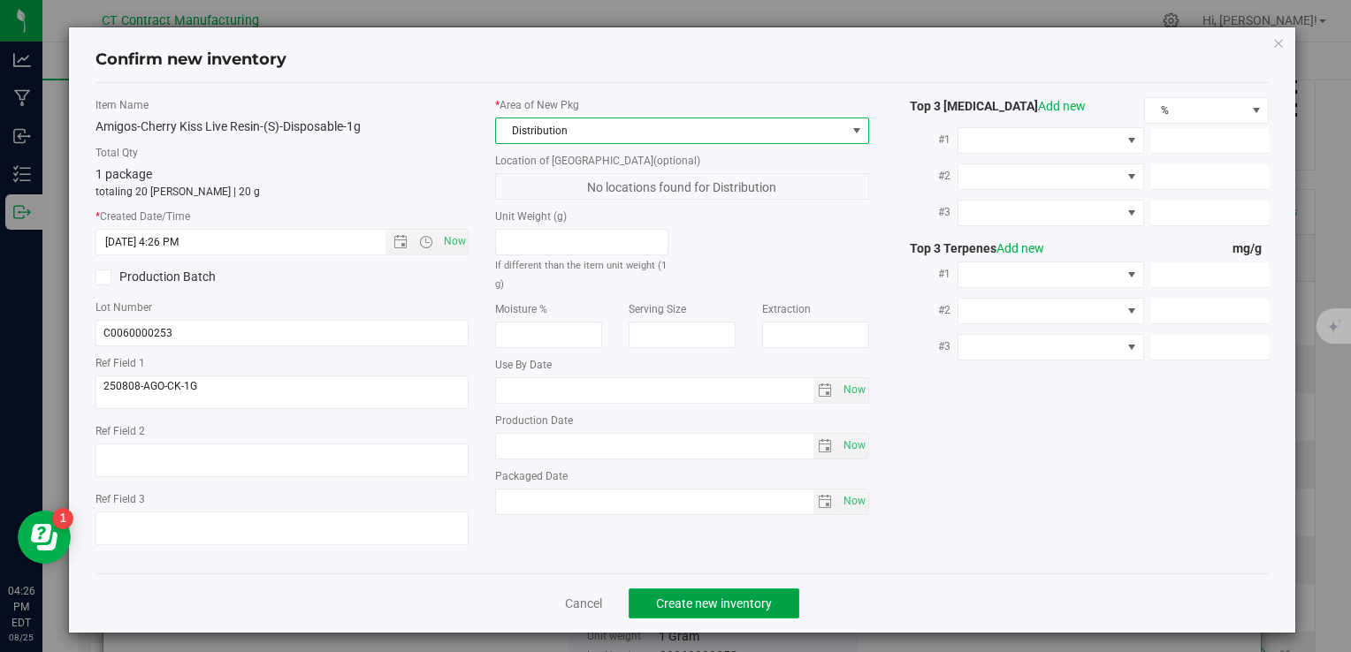
click at [735, 606] on span "Create new inventory" at bounding box center [714, 604] width 116 height 14
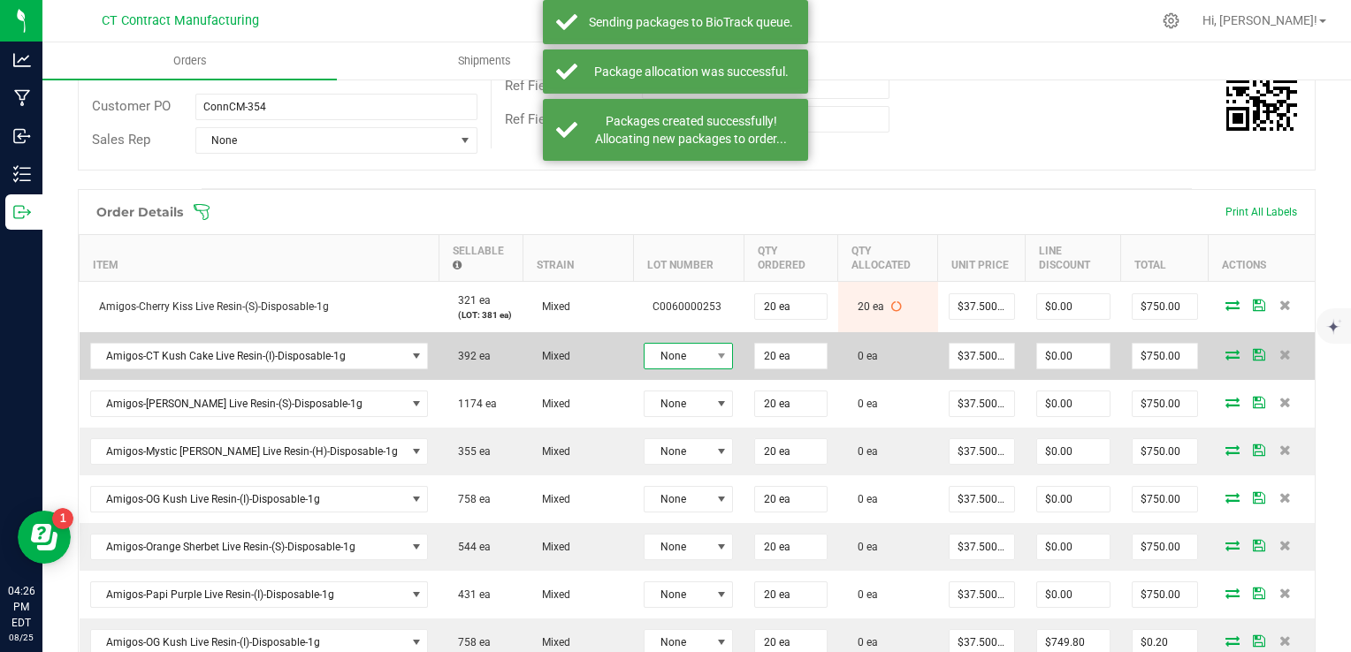
click at [710, 360] on span at bounding box center [721, 356] width 22 height 25
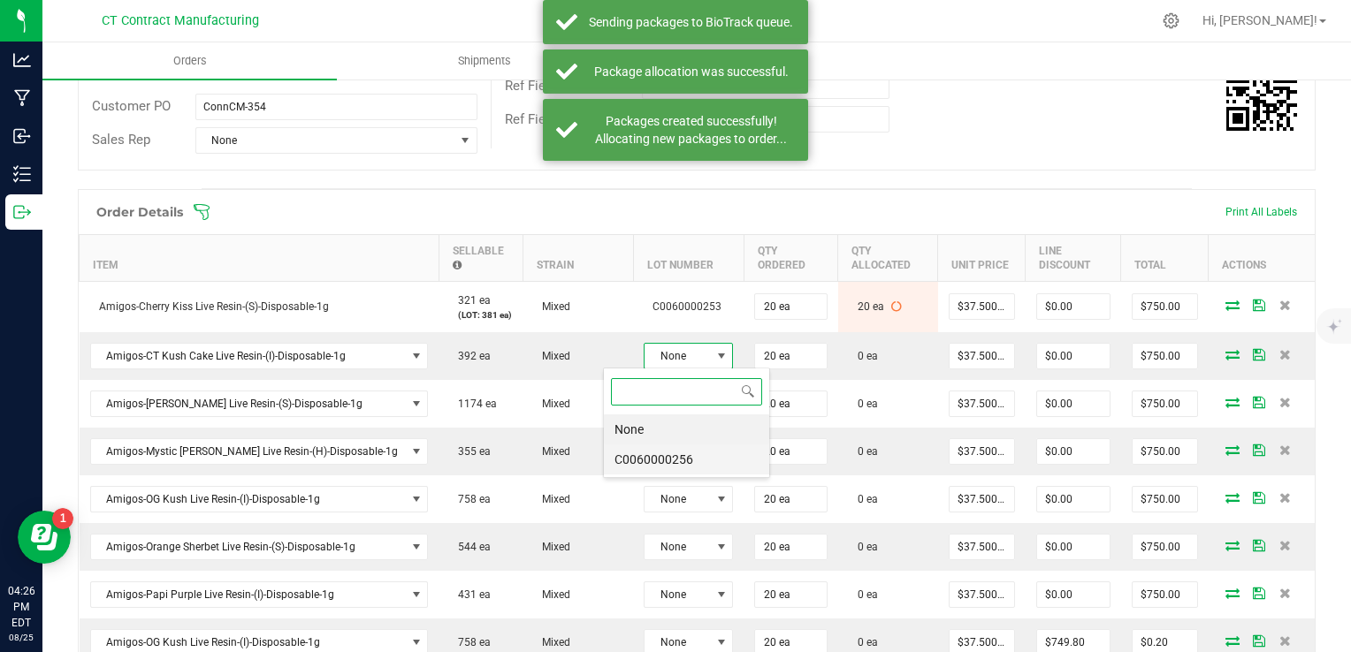
scroll to position [26, 89]
click at [692, 461] on li "C0060000256" at bounding box center [686, 460] width 165 height 30
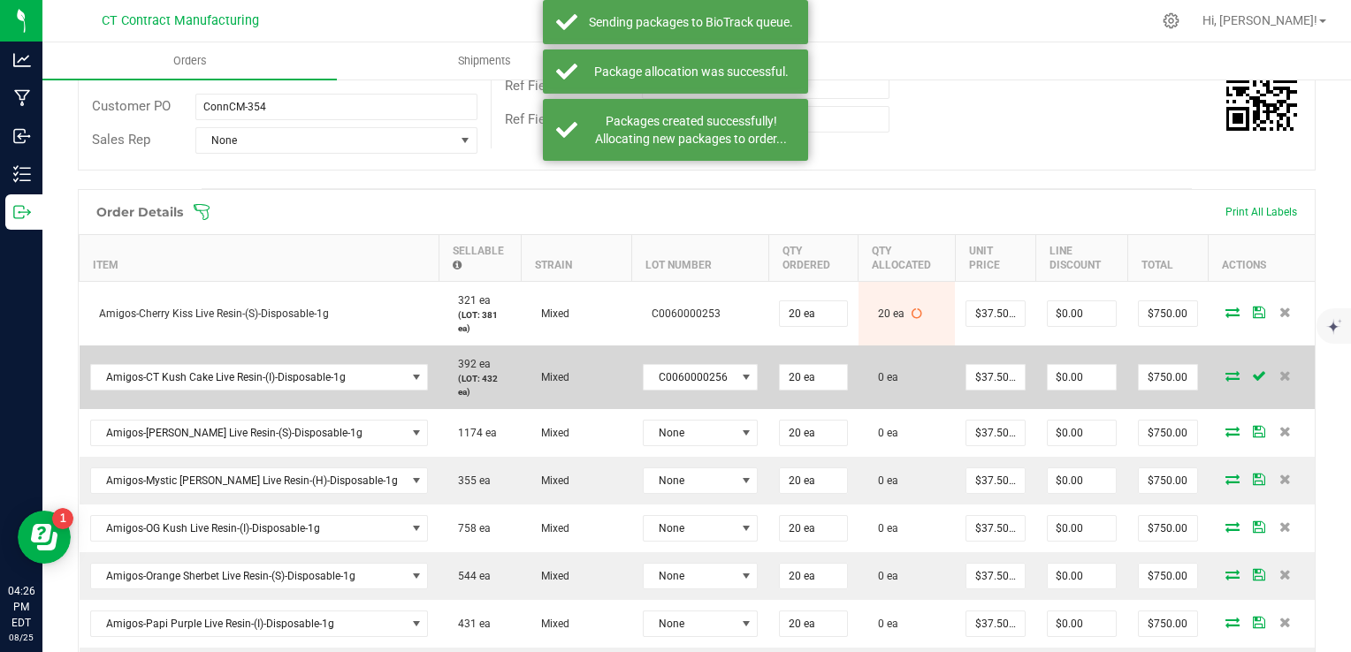
click at [1225, 370] on icon at bounding box center [1232, 375] width 14 height 11
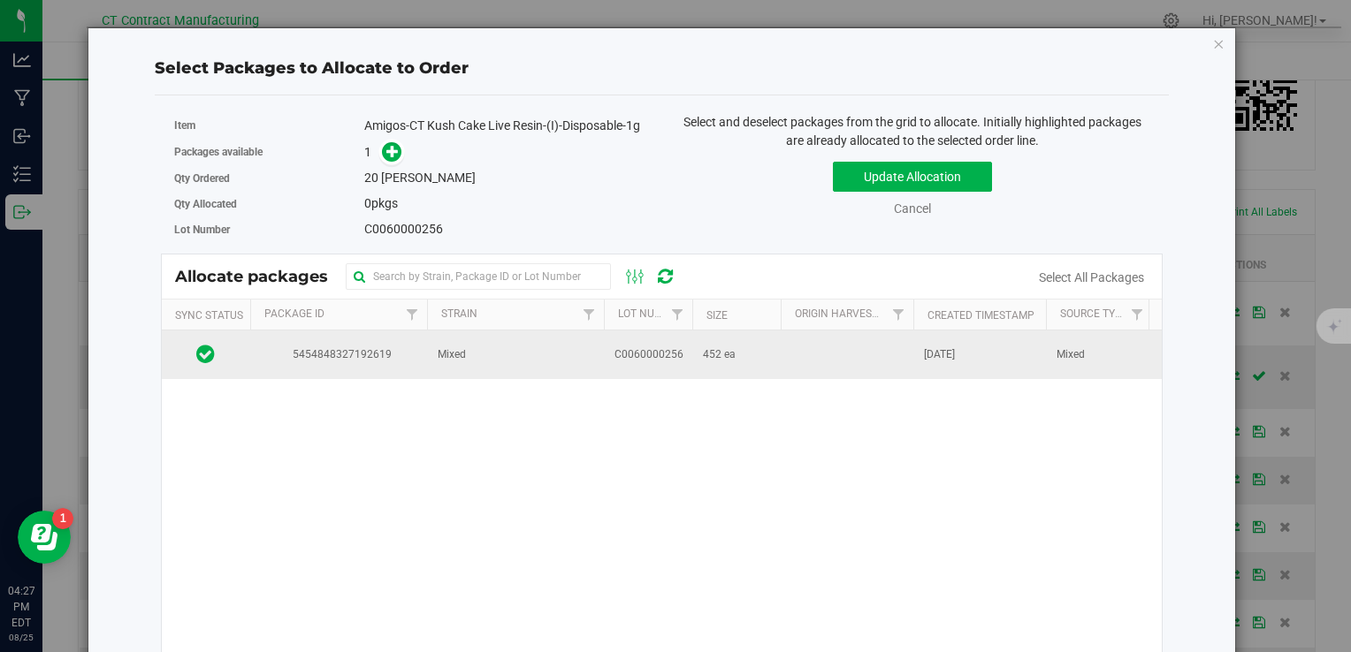
click at [461, 357] on span "Mixed" at bounding box center [452, 355] width 28 height 17
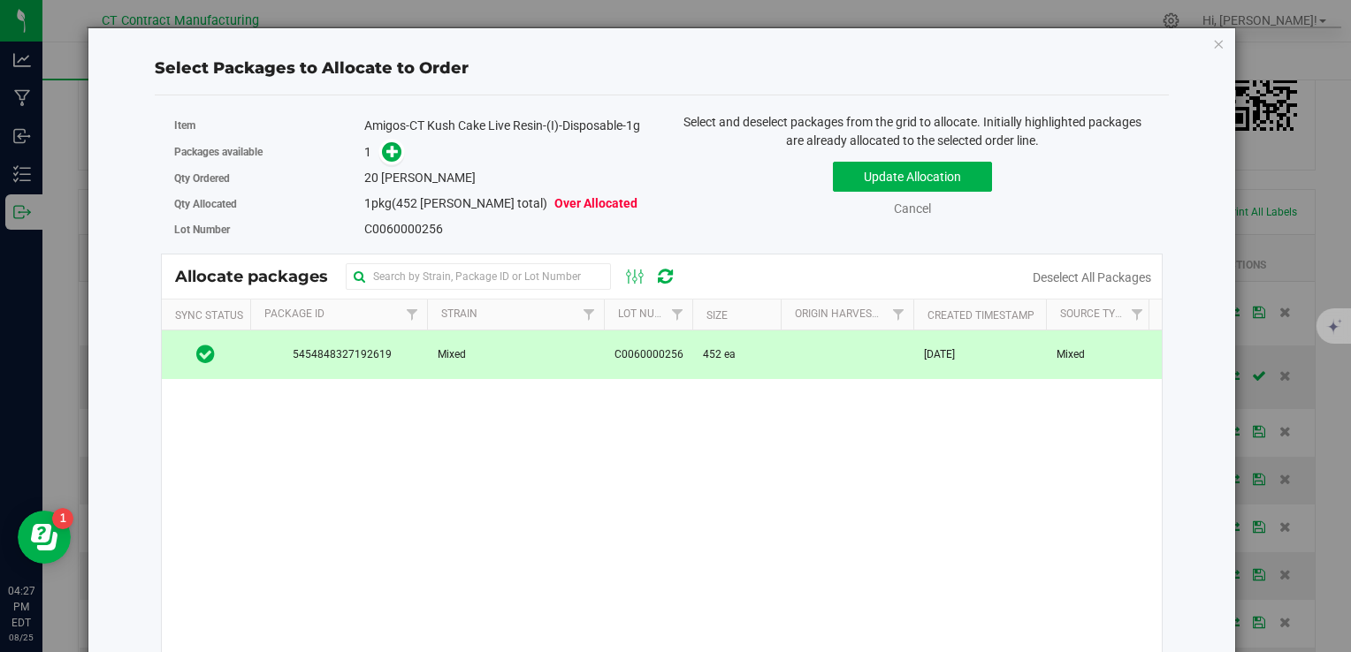
click at [387, 139] on div "Packages available 1" at bounding box center [411, 152] width 475 height 27
click at [386, 154] on icon at bounding box center [392, 150] width 13 height 13
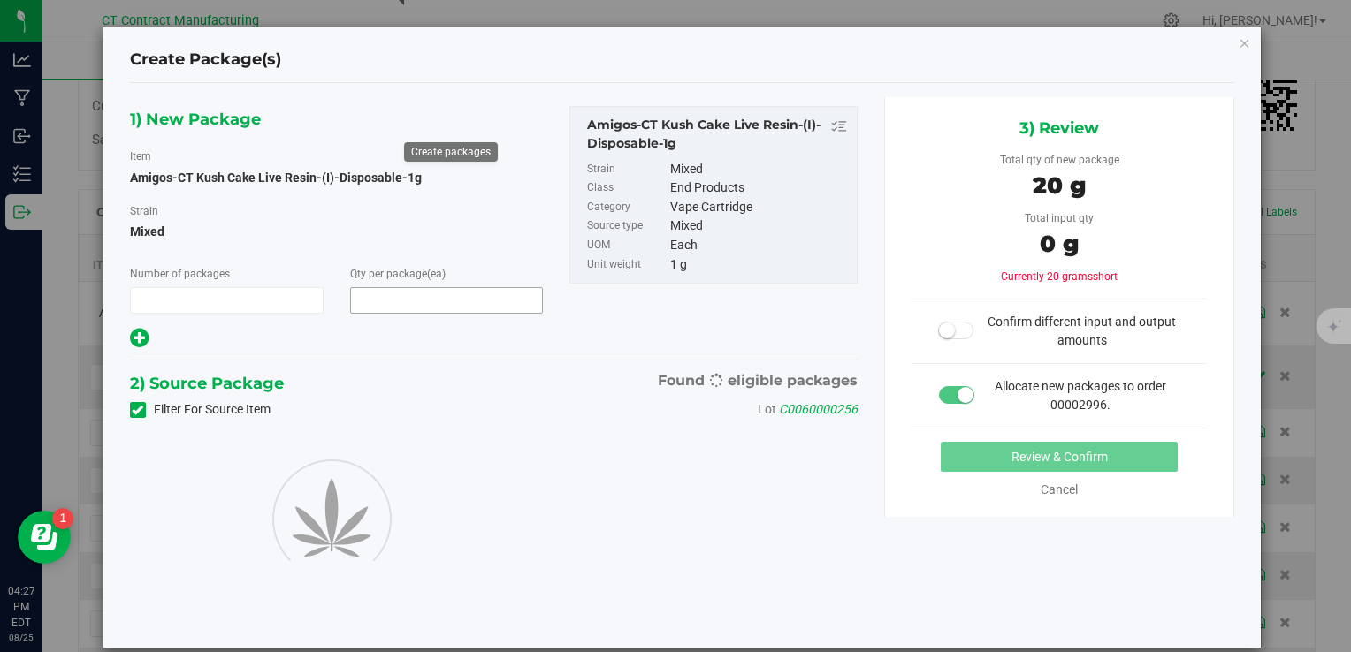
type input "1"
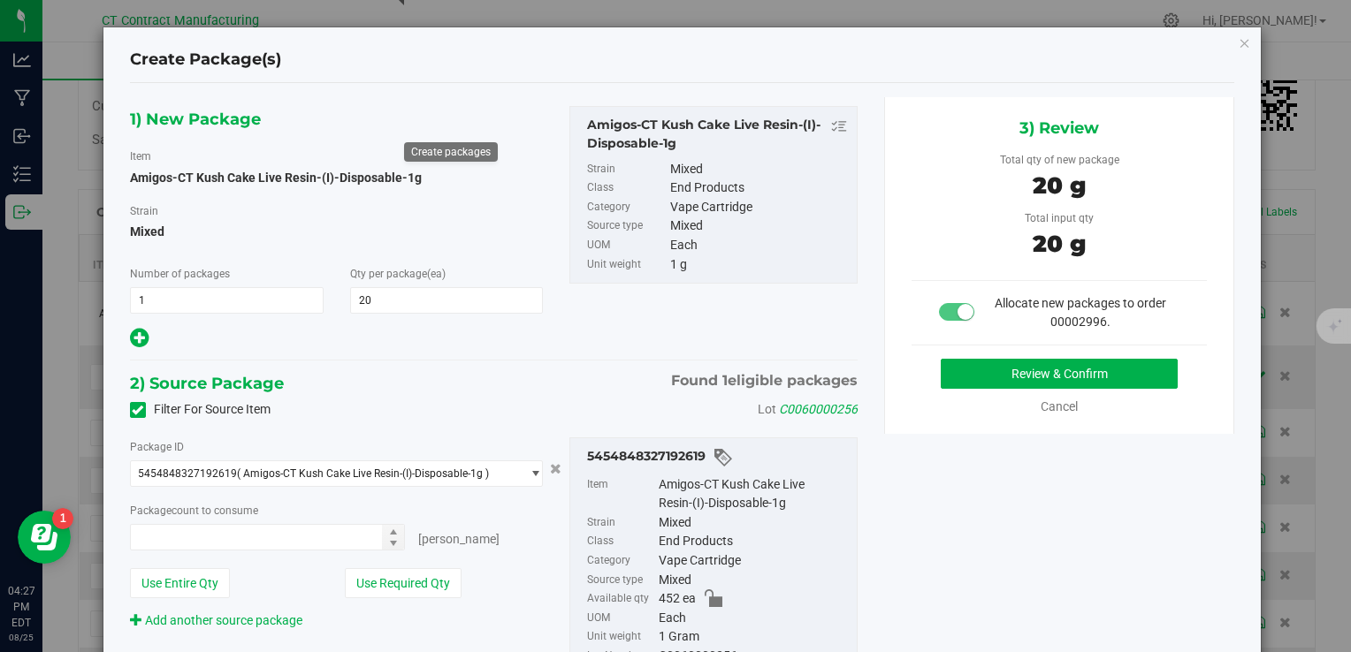
type input "20"
type input "20 ea"
click at [1024, 367] on button "Review & Confirm" at bounding box center [1059, 374] width 237 height 30
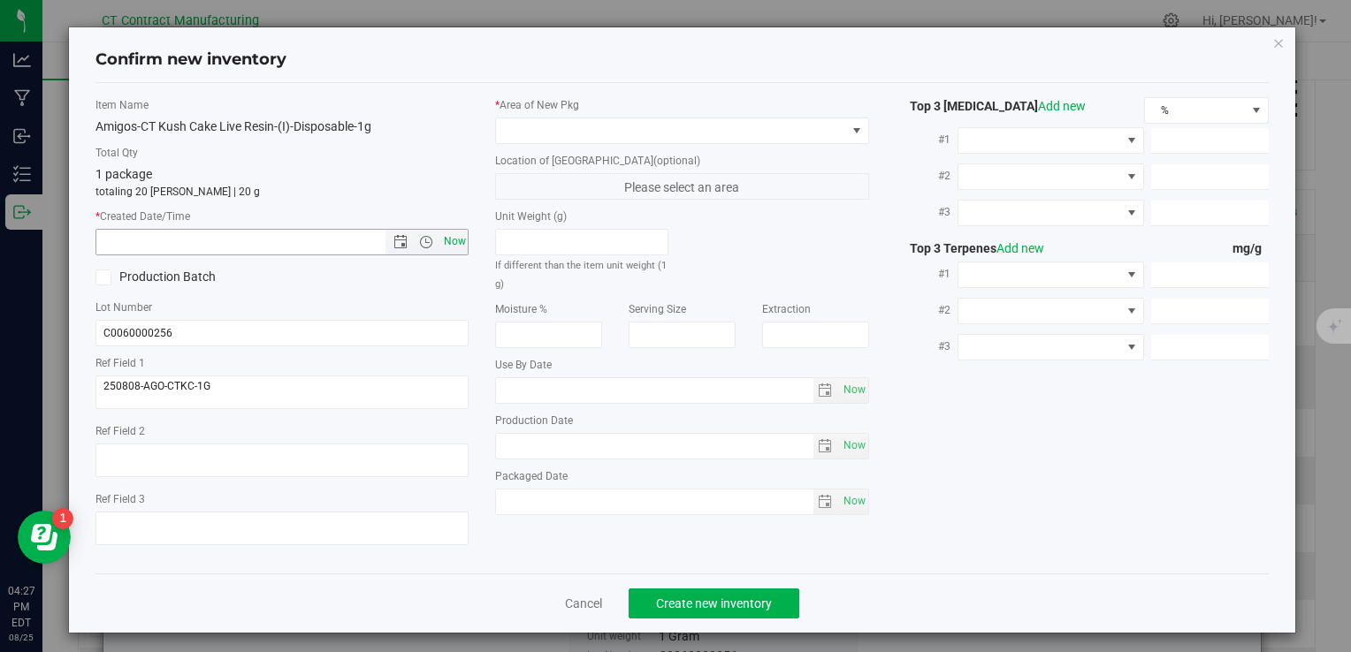
click at [453, 238] on span "Now" at bounding box center [454, 242] width 30 height 26
type input "8/25/2025 4:27 PM"
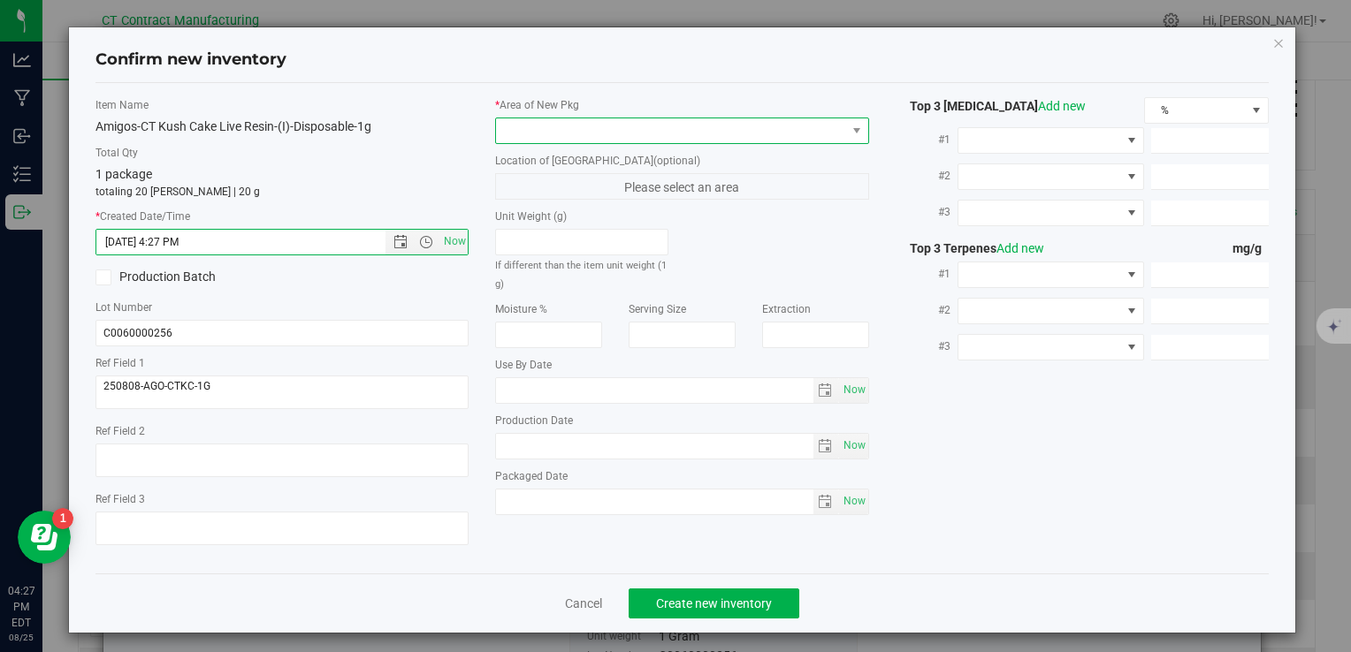
click at [537, 141] on span at bounding box center [670, 130] width 349 height 25
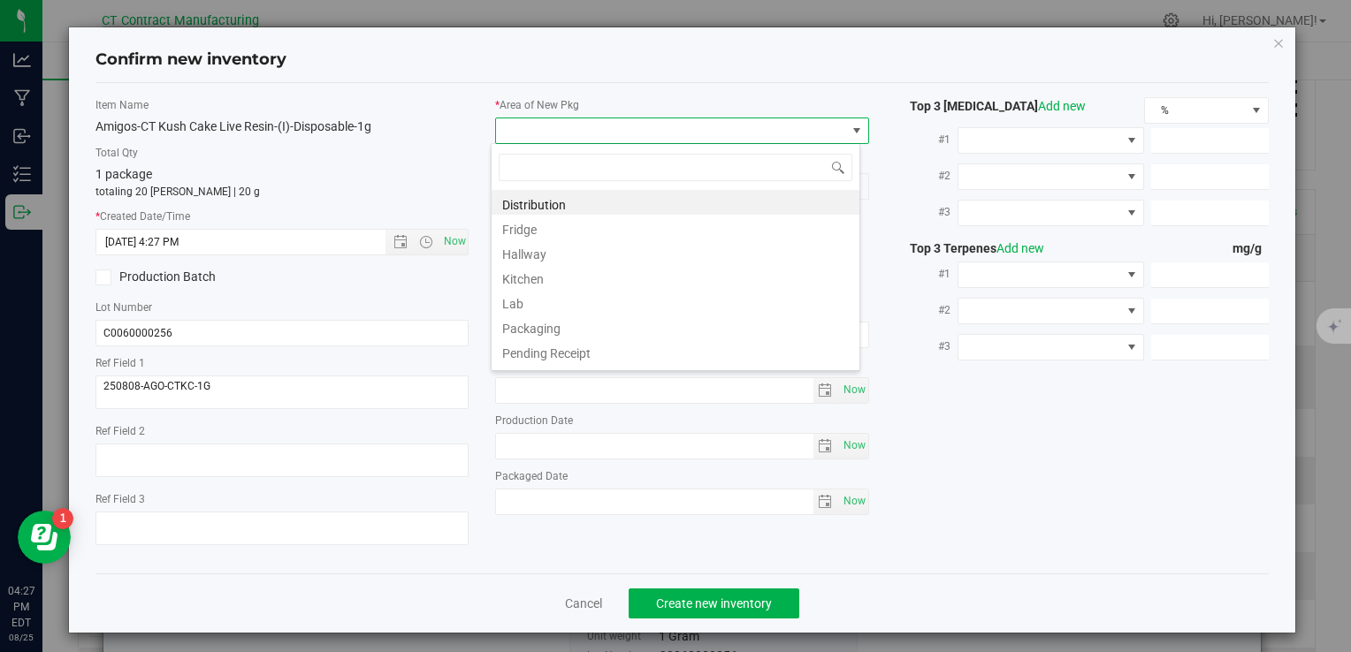
scroll to position [26, 369]
click at [547, 198] on li "Distribution" at bounding box center [675, 202] width 368 height 25
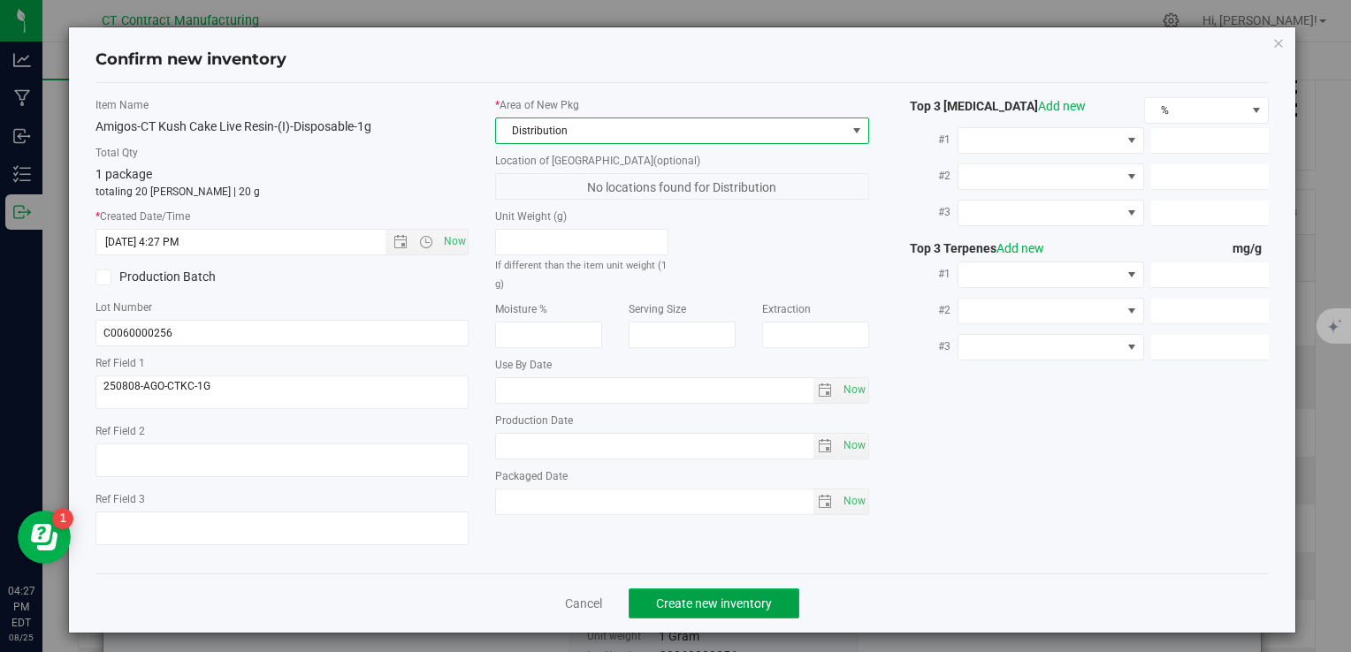
click at [721, 607] on span "Create new inventory" at bounding box center [714, 604] width 116 height 14
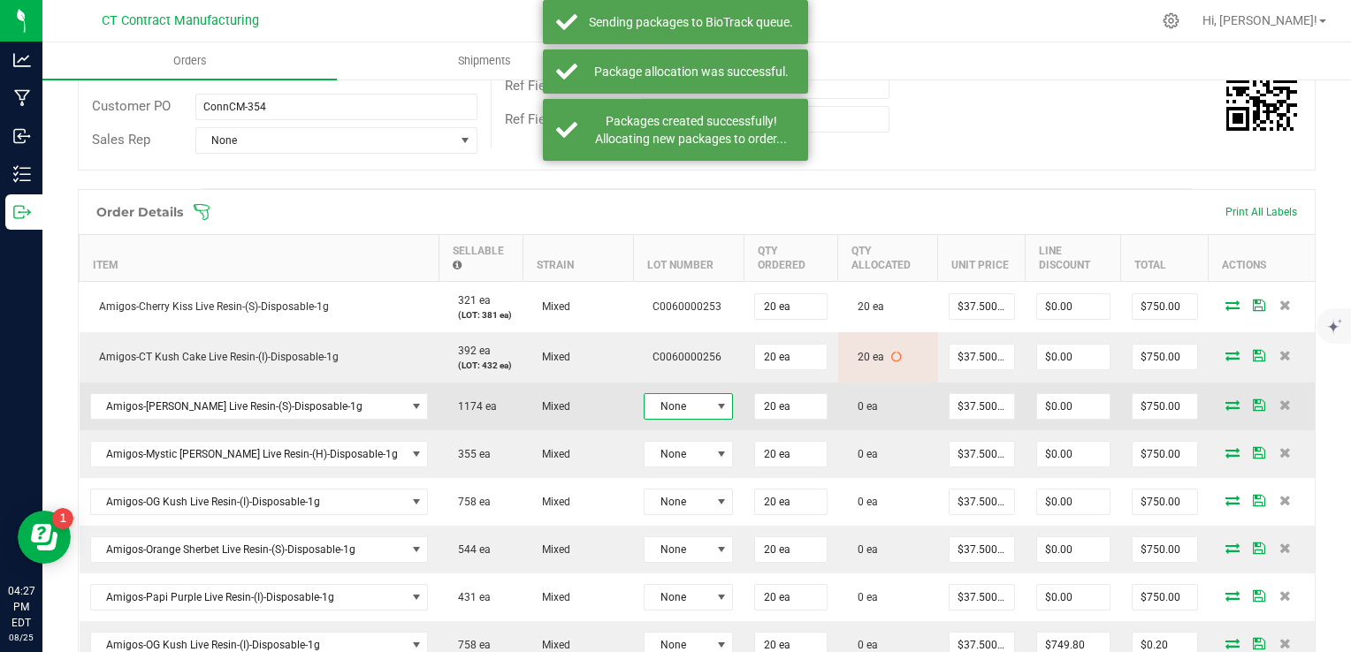
click at [644, 408] on span "None" at bounding box center [676, 406] width 65 height 25
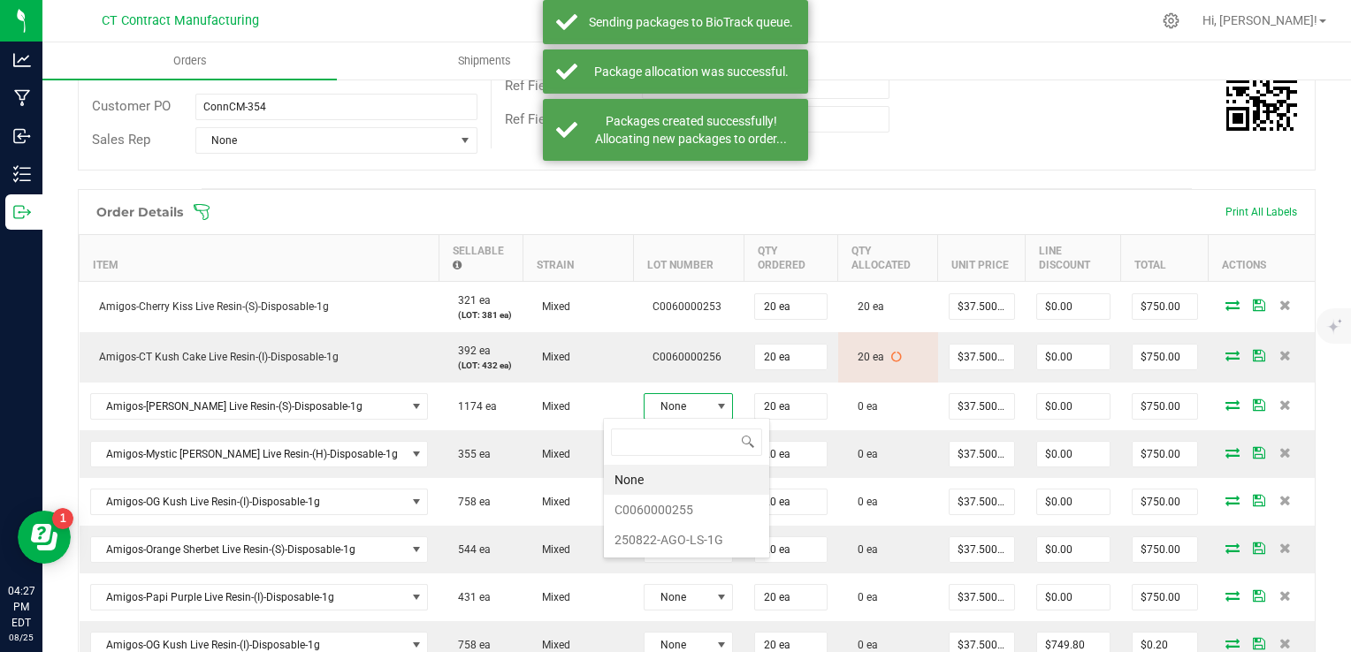
scroll to position [26, 89]
click at [666, 513] on li "C0060000255" at bounding box center [686, 510] width 165 height 30
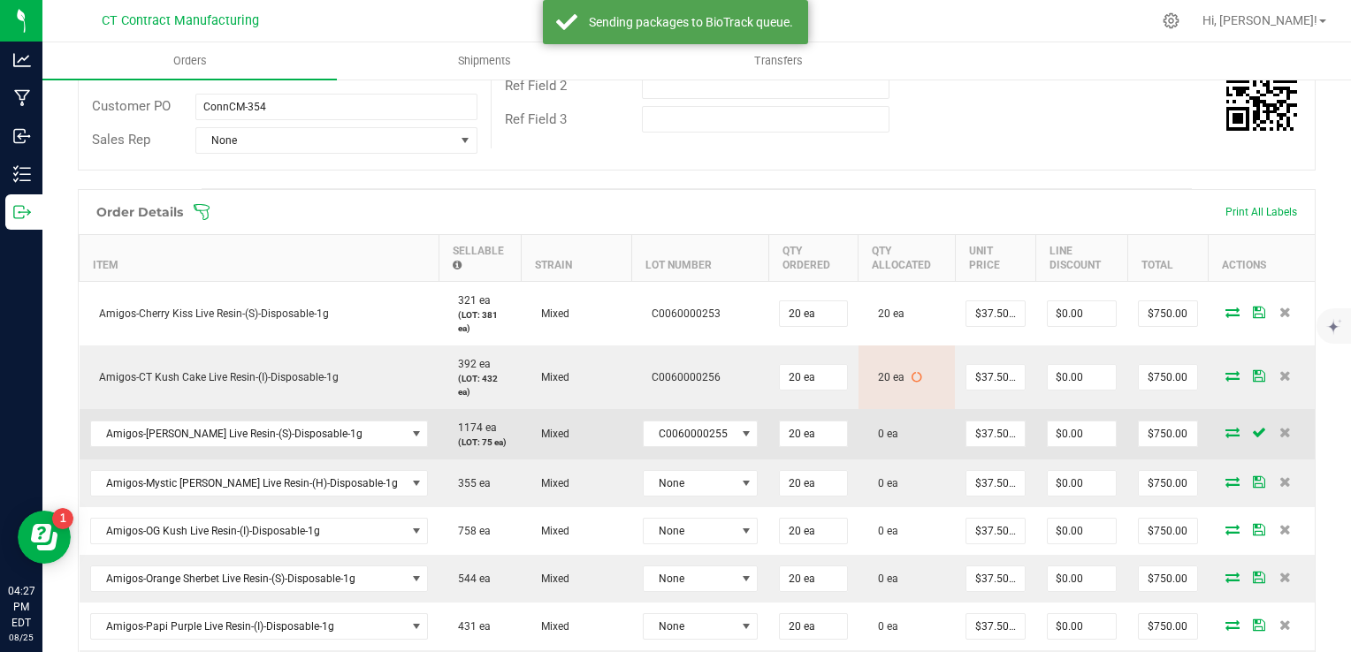
click at [1225, 427] on icon at bounding box center [1232, 432] width 14 height 11
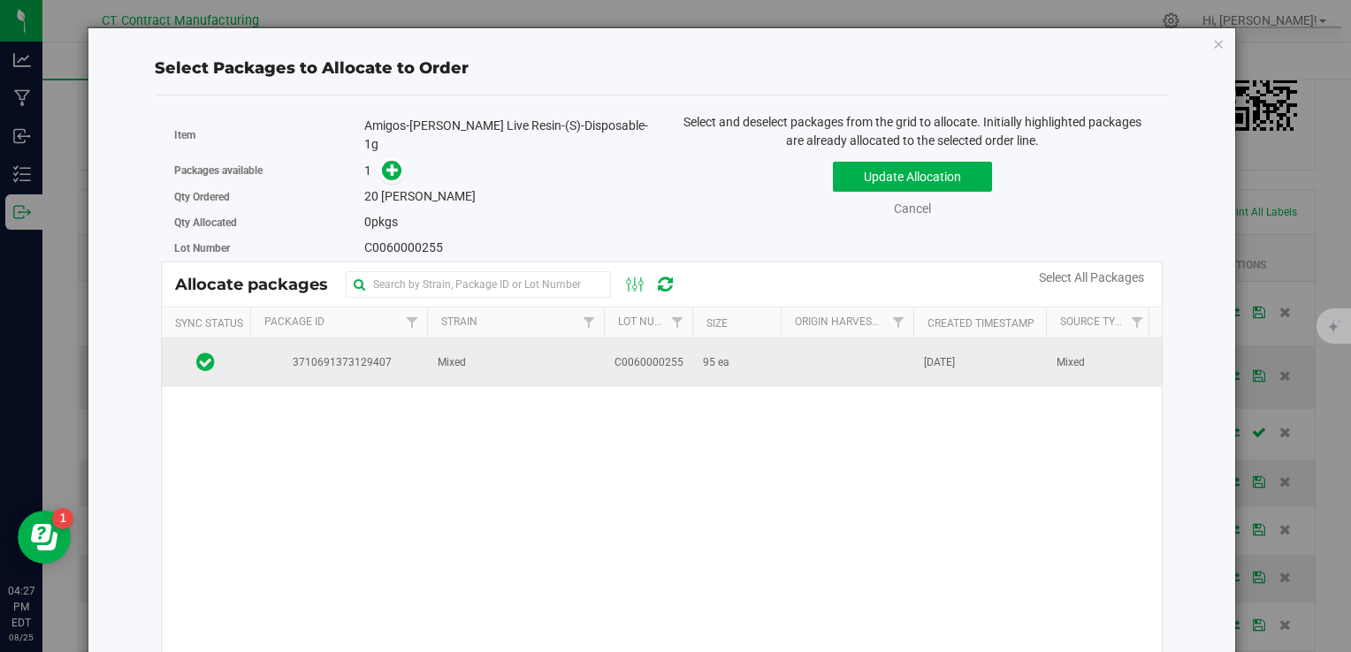
click at [484, 349] on td "Mixed" at bounding box center [515, 363] width 177 height 48
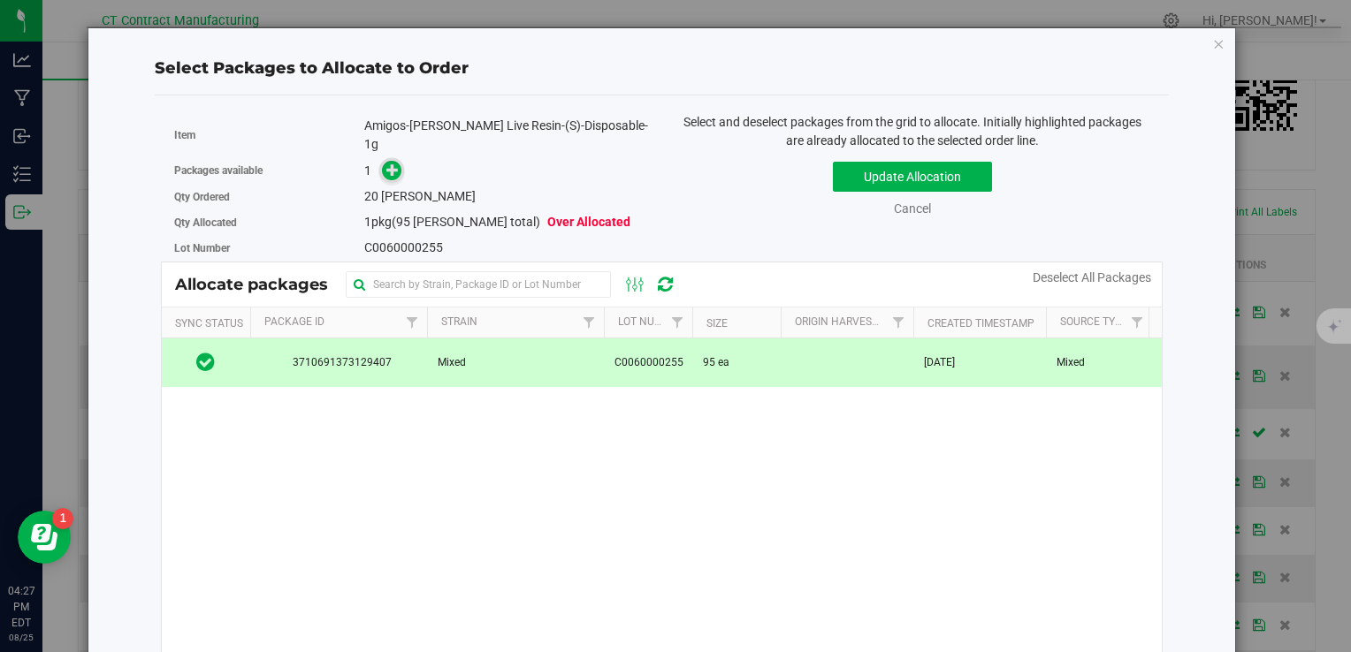
click at [386, 164] on icon at bounding box center [392, 170] width 12 height 12
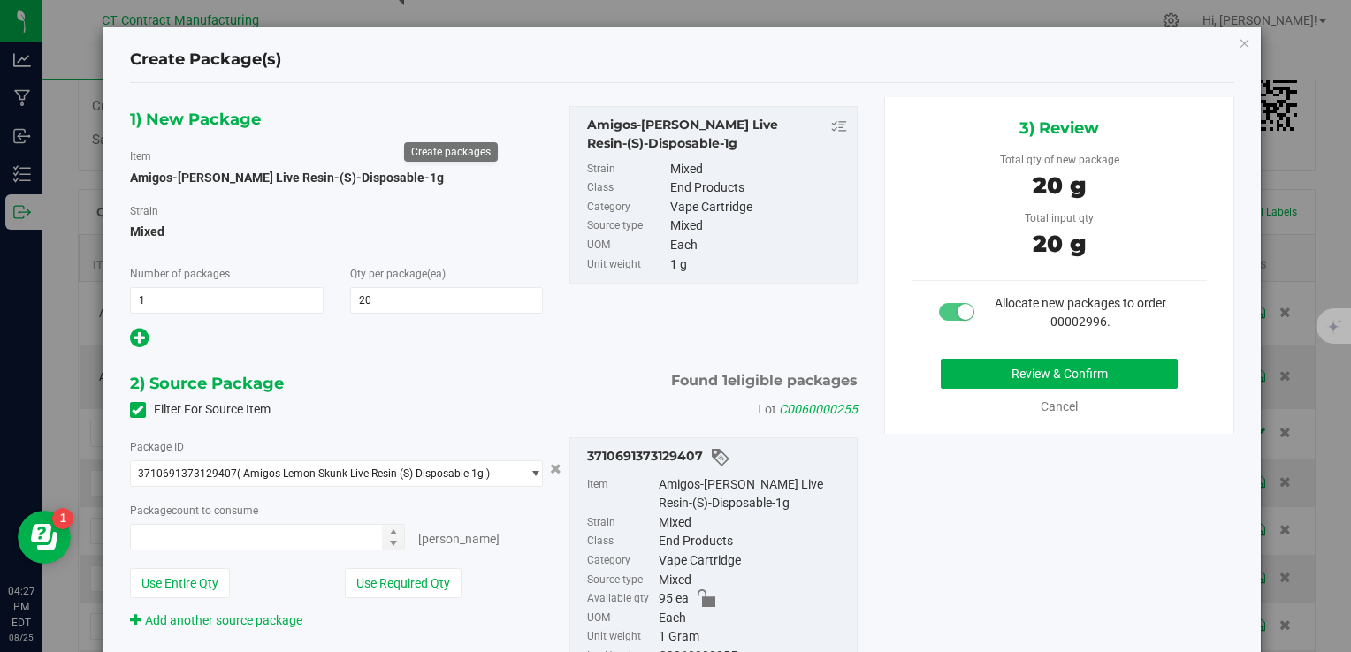
type input "20 ea"
click at [989, 369] on button "Review & Confirm" at bounding box center [1059, 374] width 237 height 30
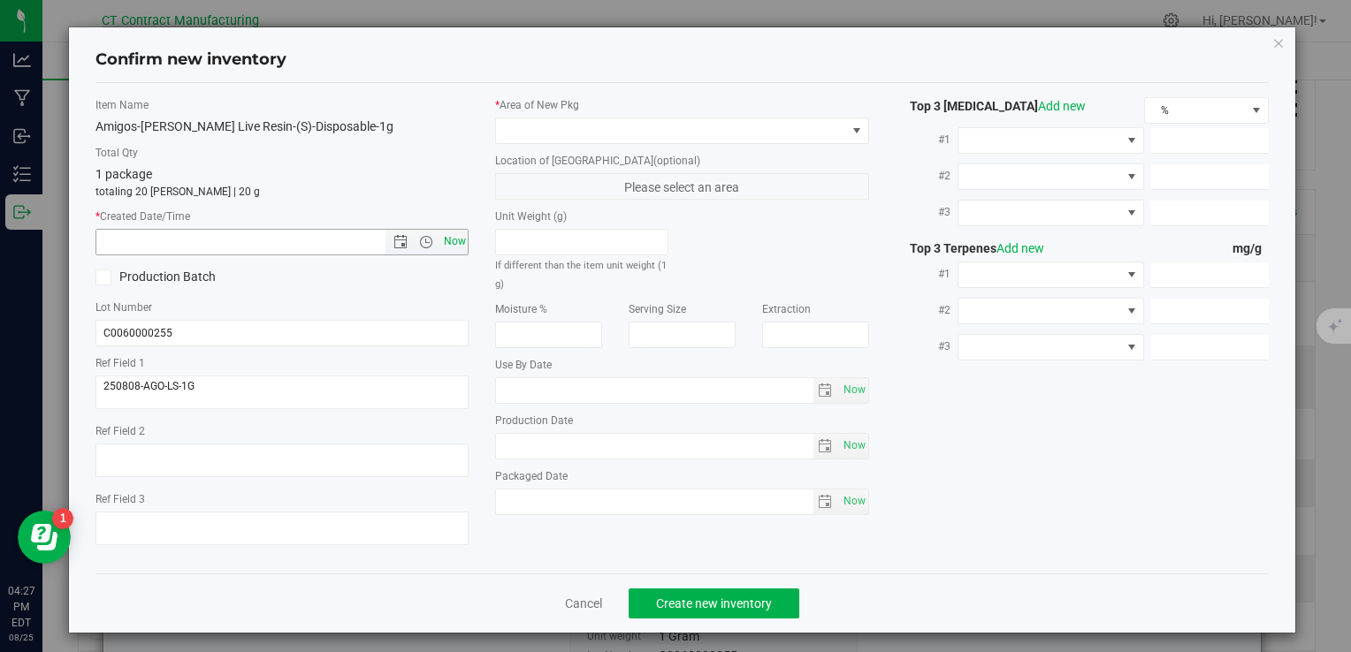
click at [439, 245] on span "Now" at bounding box center [454, 242] width 30 height 26
type input "8/25/2025 4:27 PM"
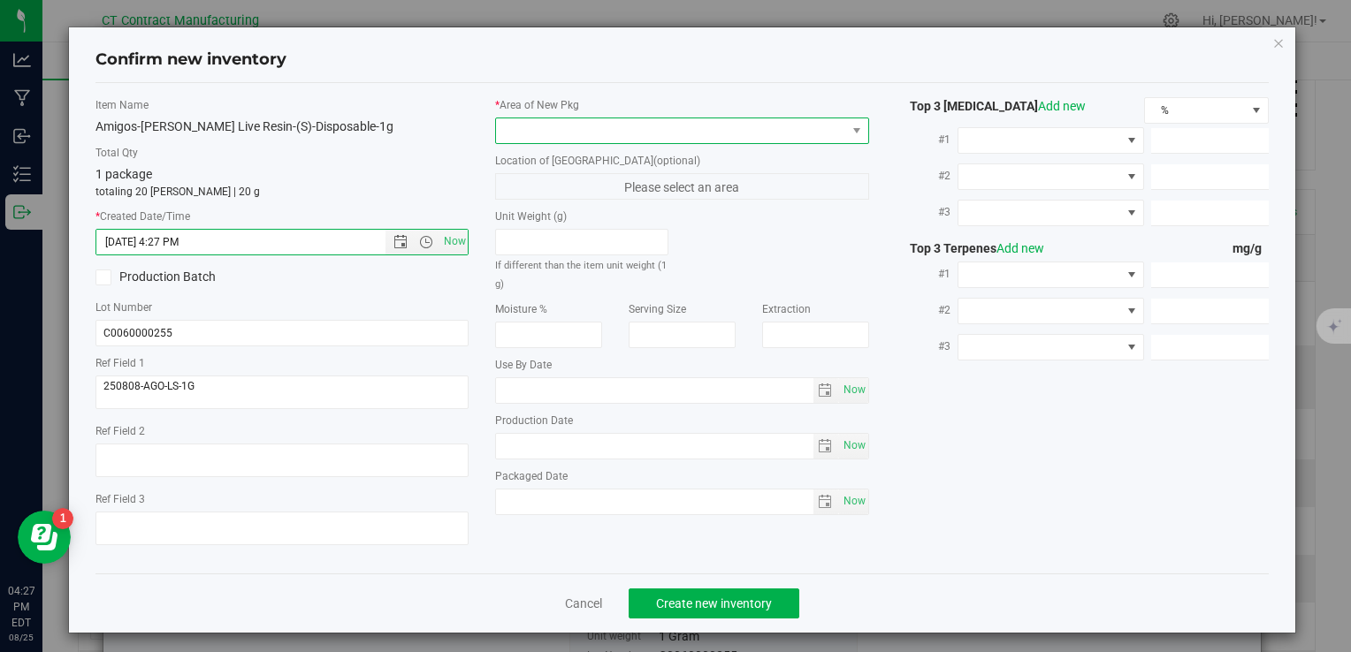
click at [610, 129] on span at bounding box center [670, 130] width 349 height 25
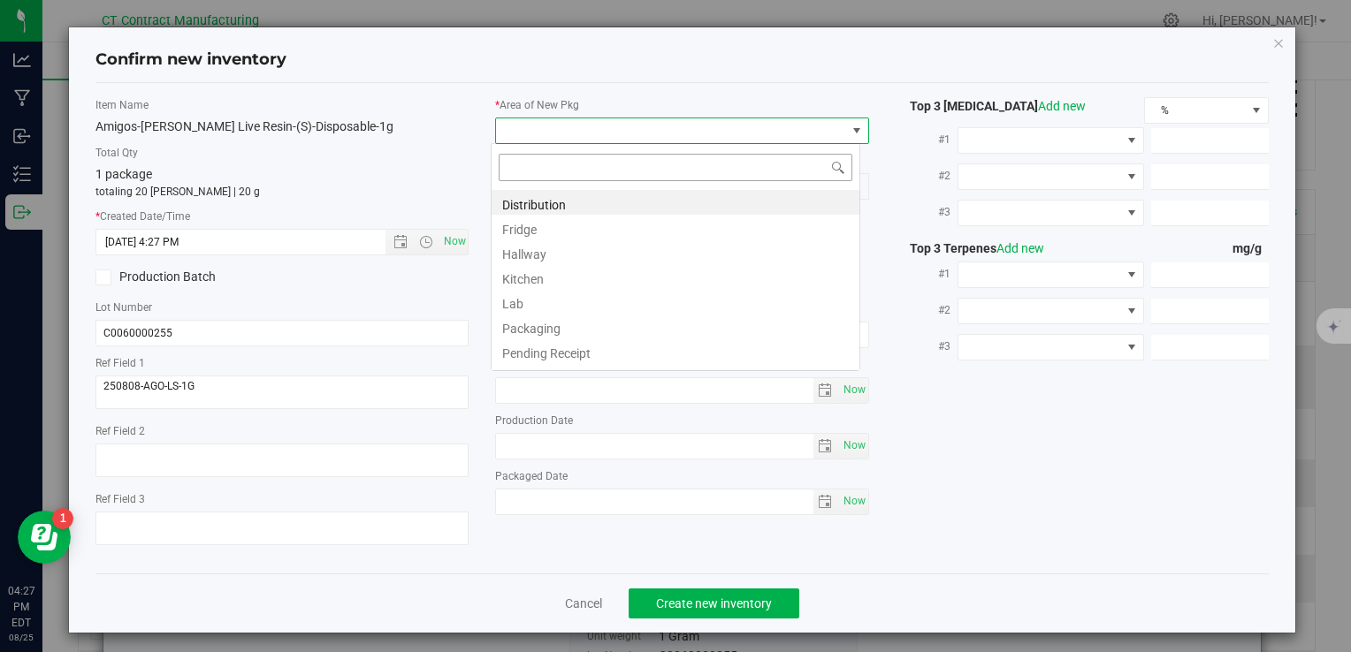
scroll to position [26, 369]
click at [607, 190] on li "Distribution" at bounding box center [675, 202] width 368 height 25
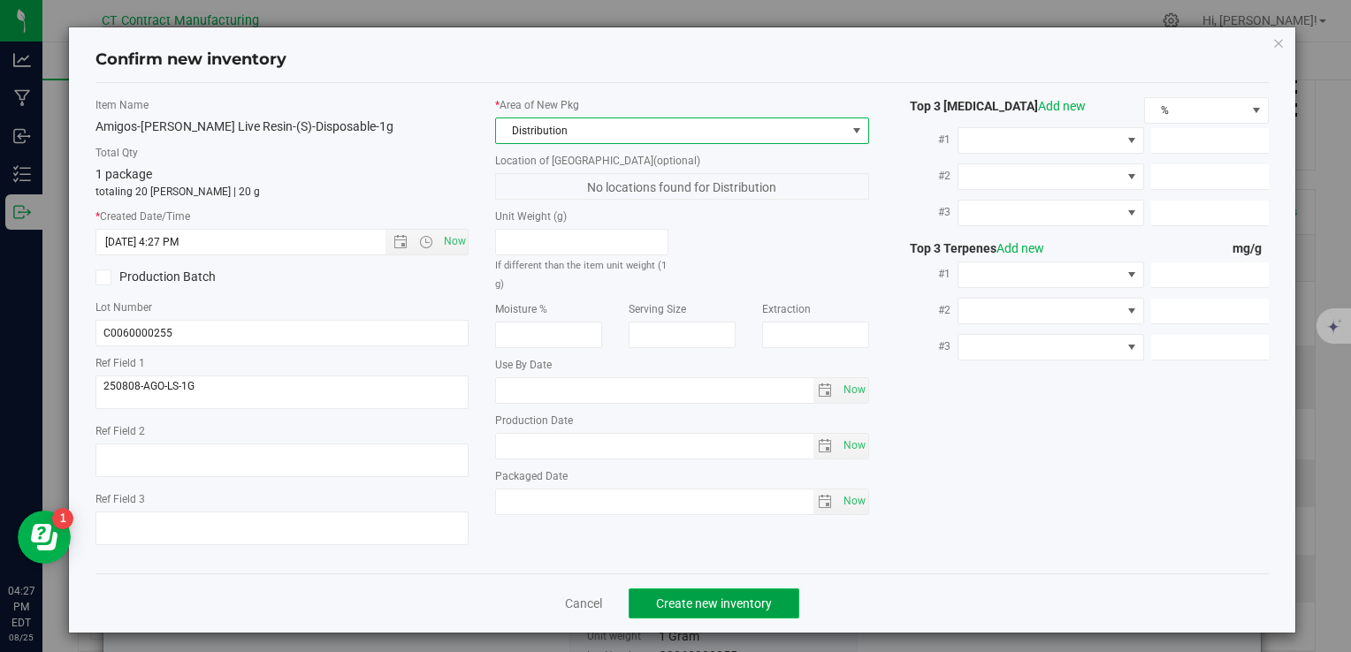
click at [677, 607] on span "Create new inventory" at bounding box center [714, 604] width 116 height 14
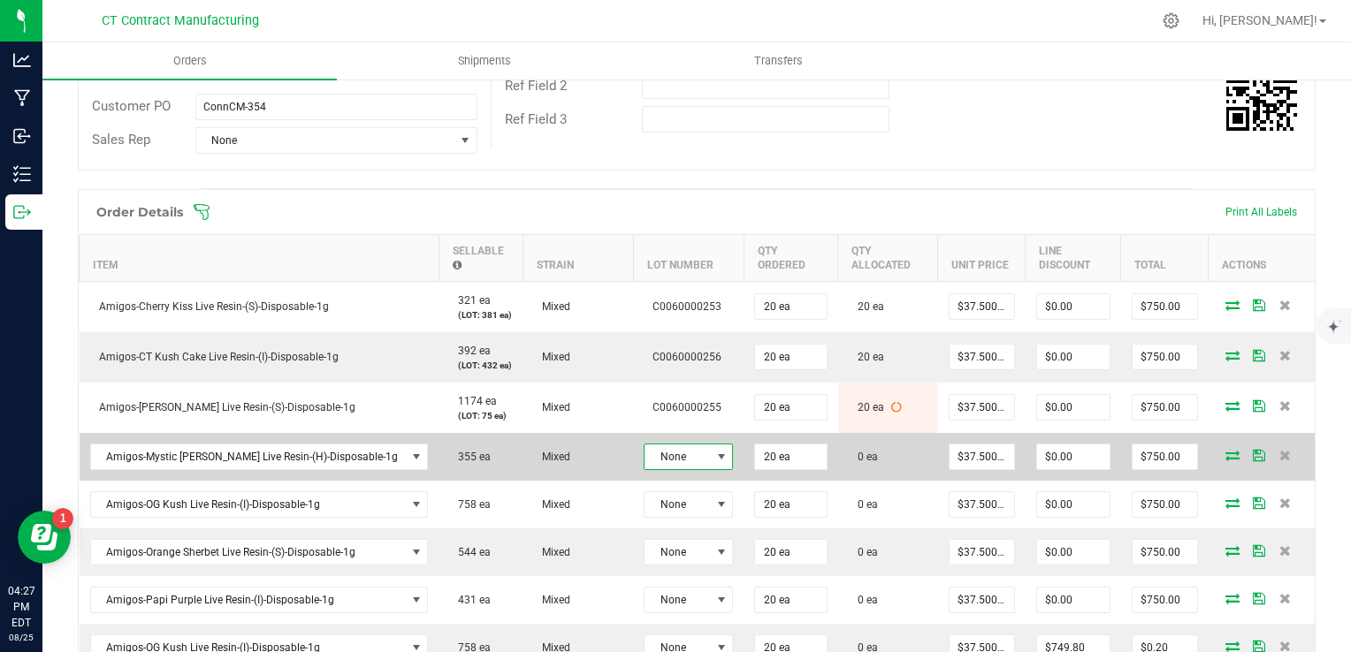
click at [663, 449] on span "None" at bounding box center [676, 457] width 65 height 25
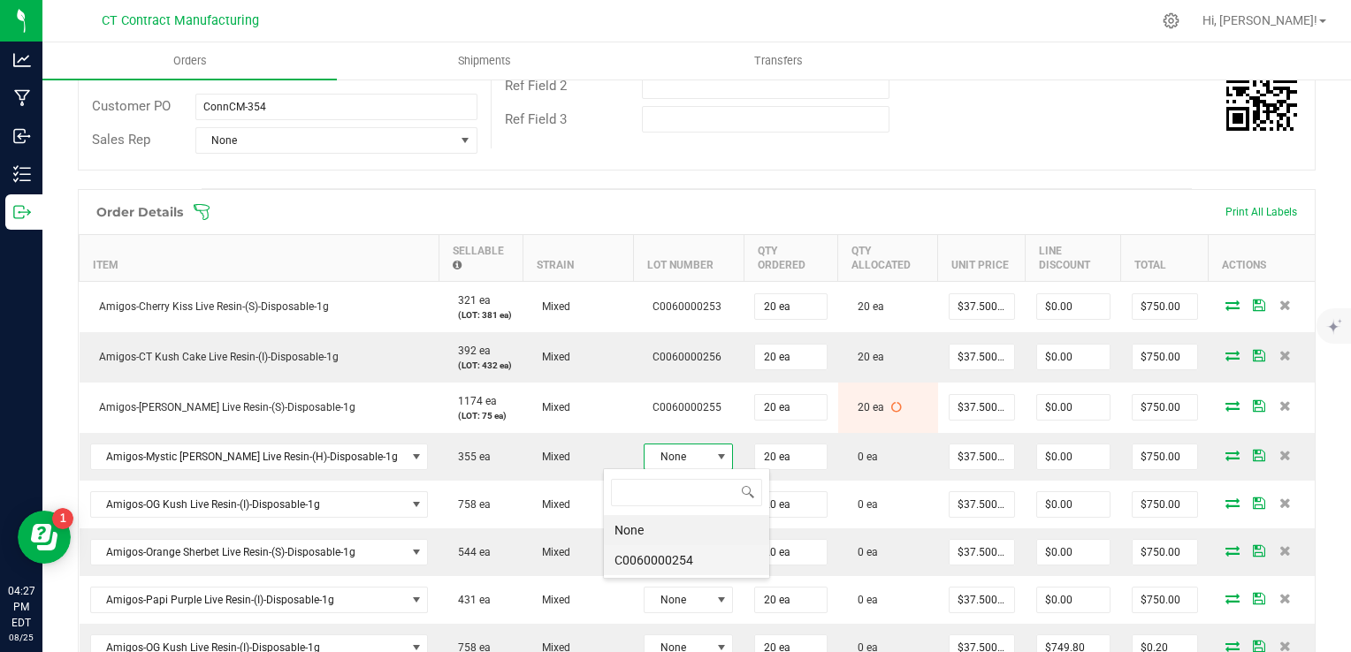
click at [679, 550] on li "C0060000254" at bounding box center [686, 560] width 165 height 30
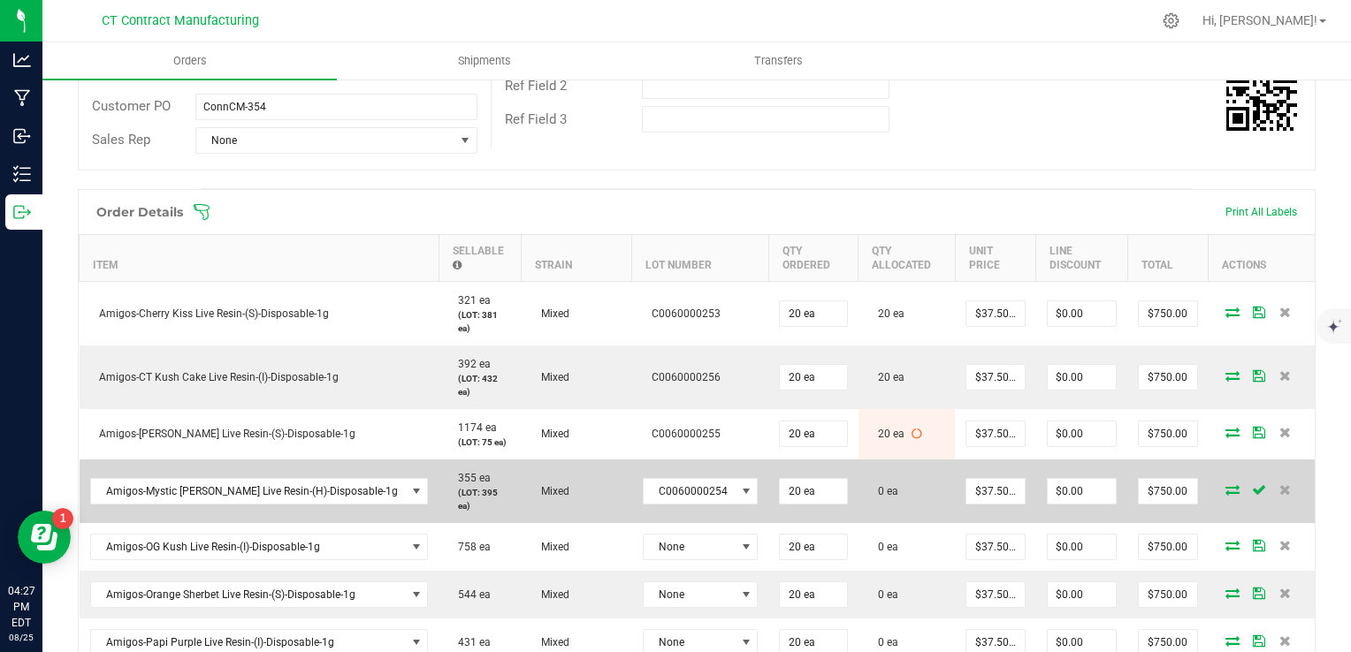
click at [1225, 484] on icon at bounding box center [1232, 489] width 14 height 11
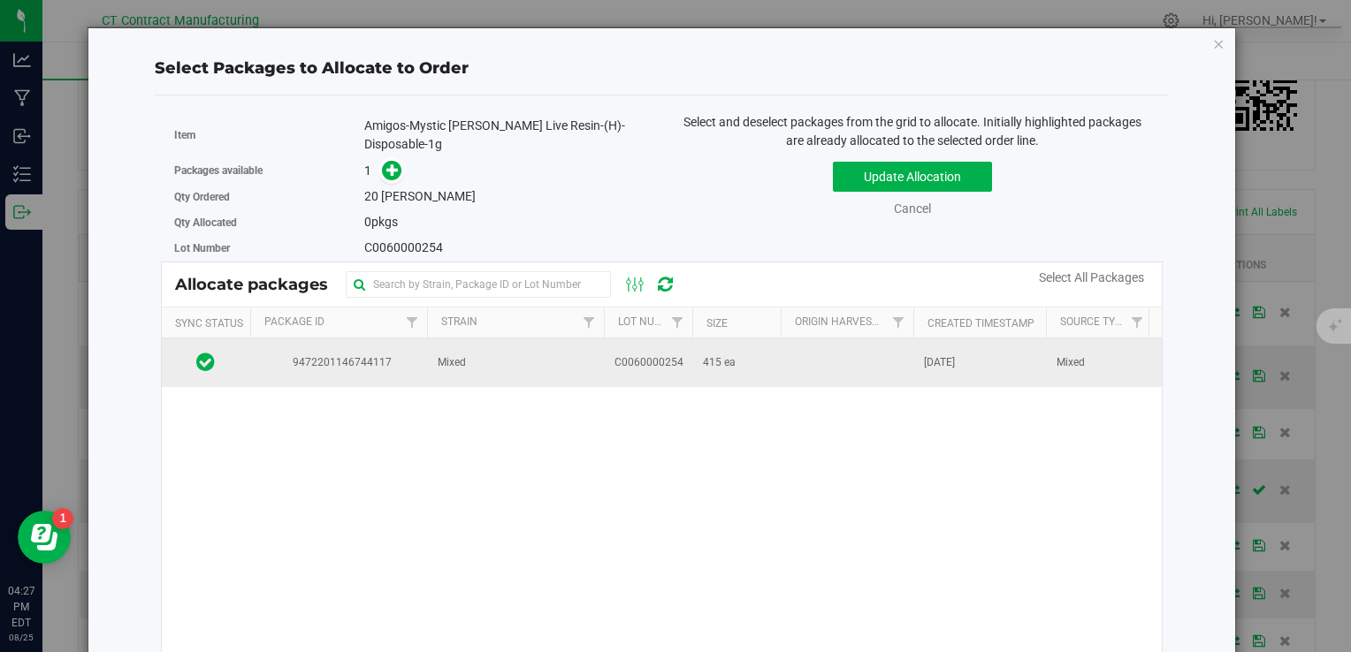
click at [513, 357] on td "Mixed" at bounding box center [515, 363] width 177 height 48
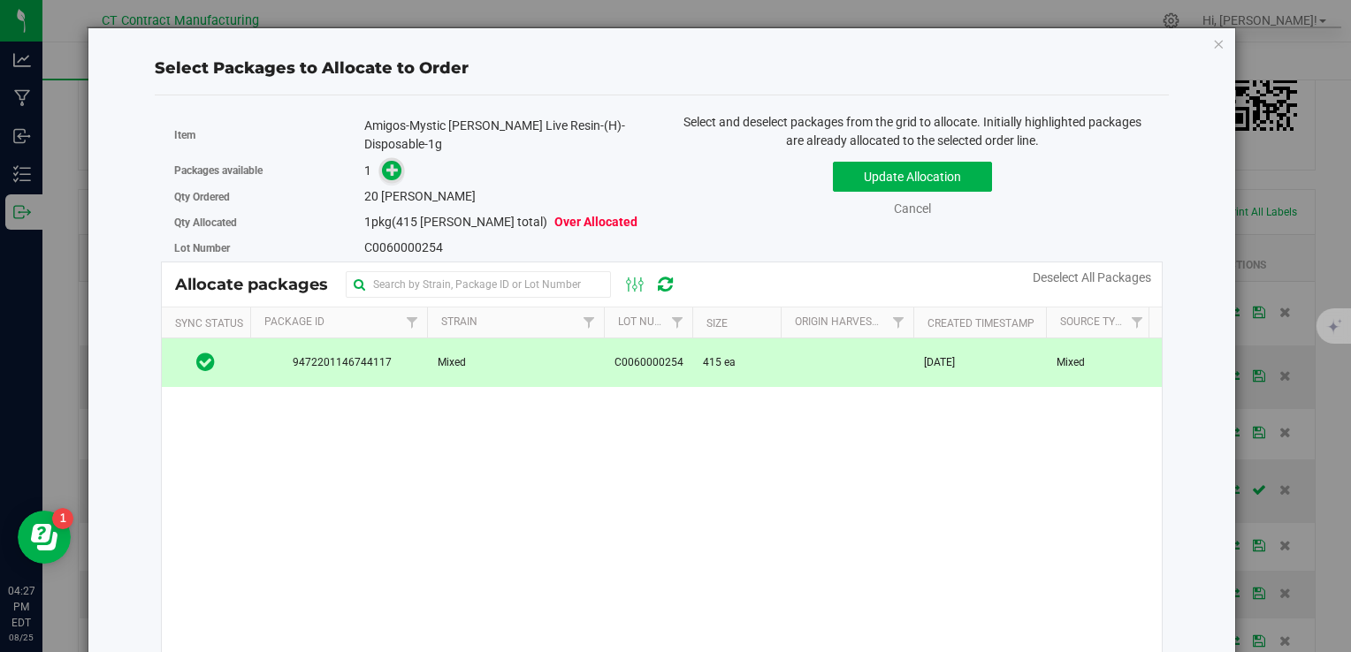
click at [388, 163] on icon at bounding box center [392, 169] width 12 height 12
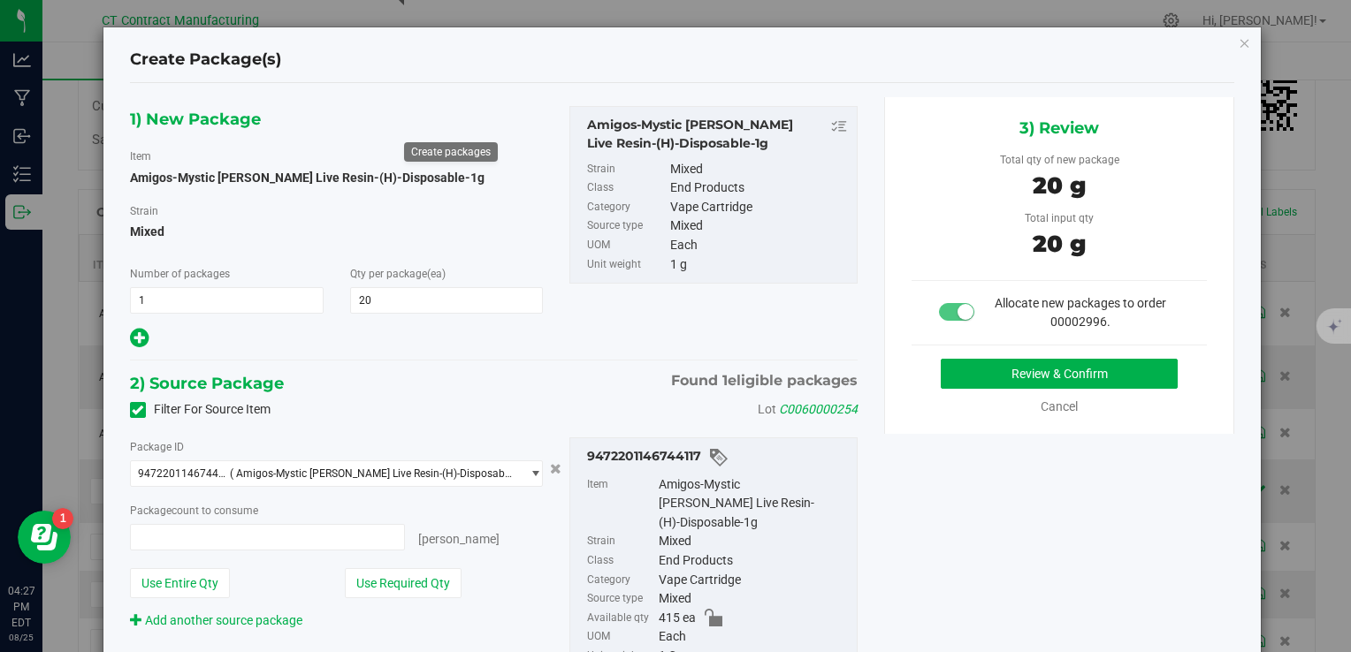
type input "20 ea"
click at [1070, 365] on button "Review & Confirm" at bounding box center [1059, 374] width 237 height 30
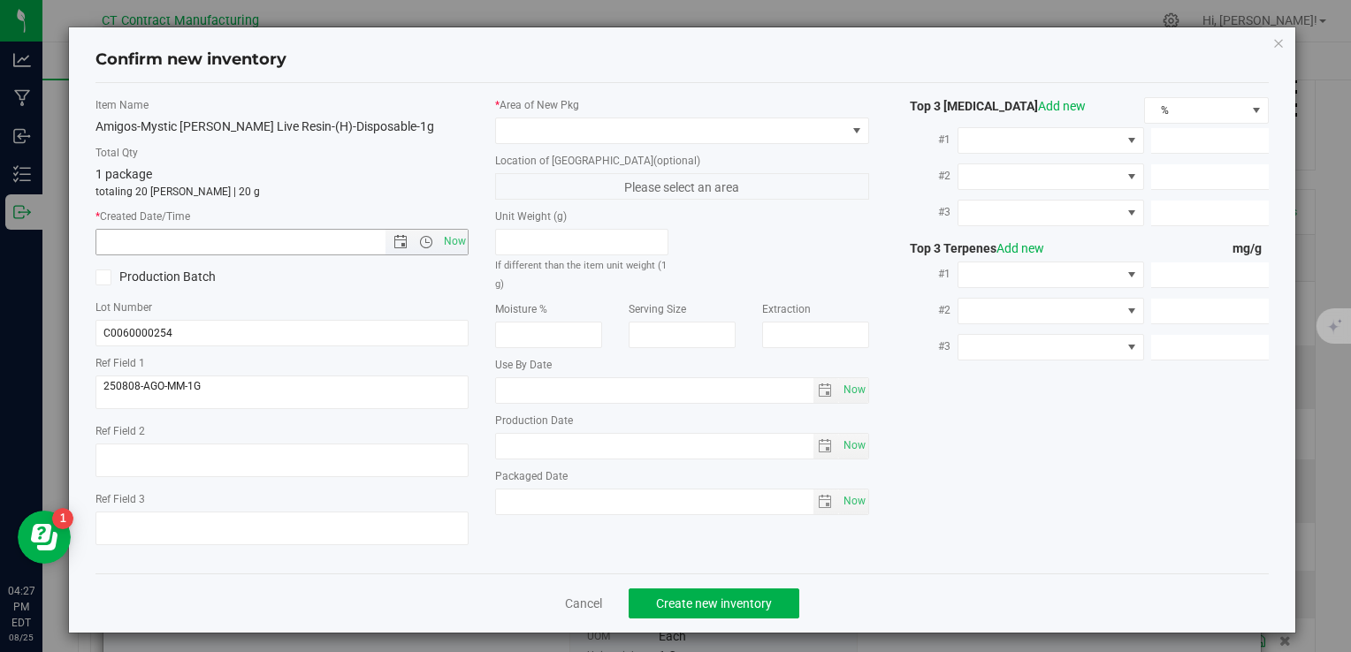
click at [449, 242] on span "Now" at bounding box center [454, 242] width 30 height 26
type input "8/25/2025 4:27 PM"
click at [556, 115] on div "* Area of [GEOGRAPHIC_DATA]" at bounding box center [681, 120] width 373 height 47
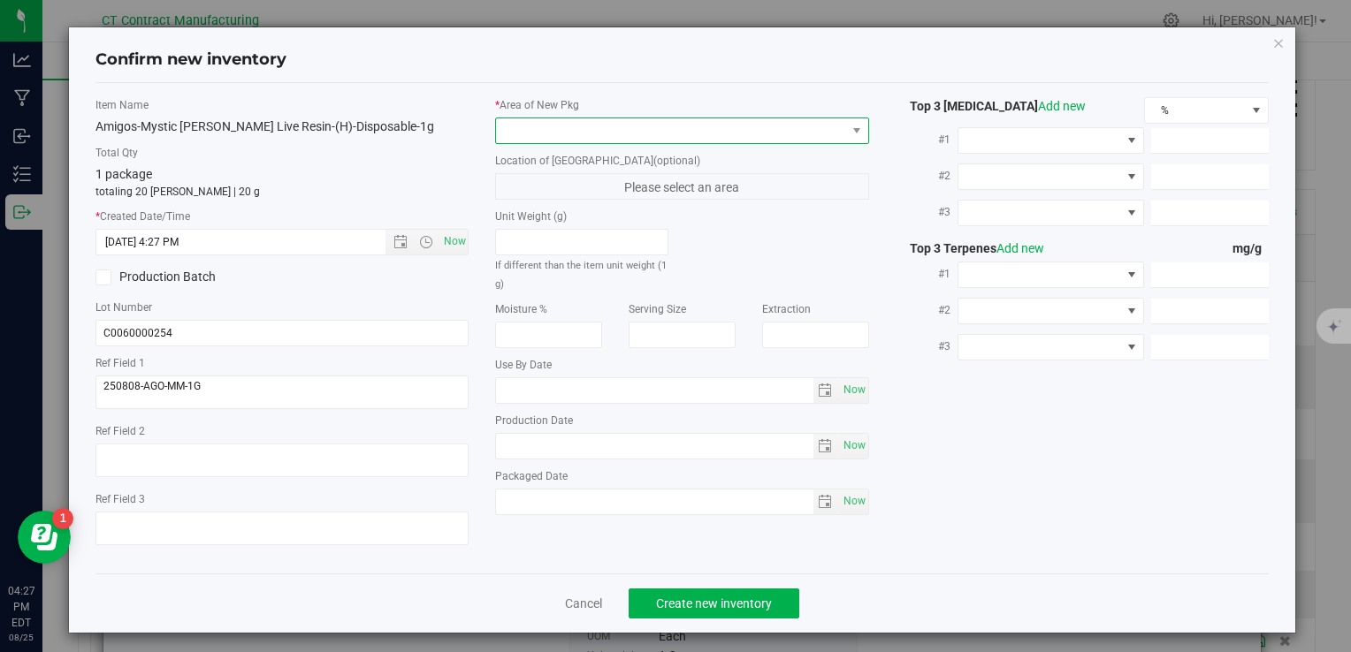
click at [598, 136] on span at bounding box center [670, 130] width 349 height 25
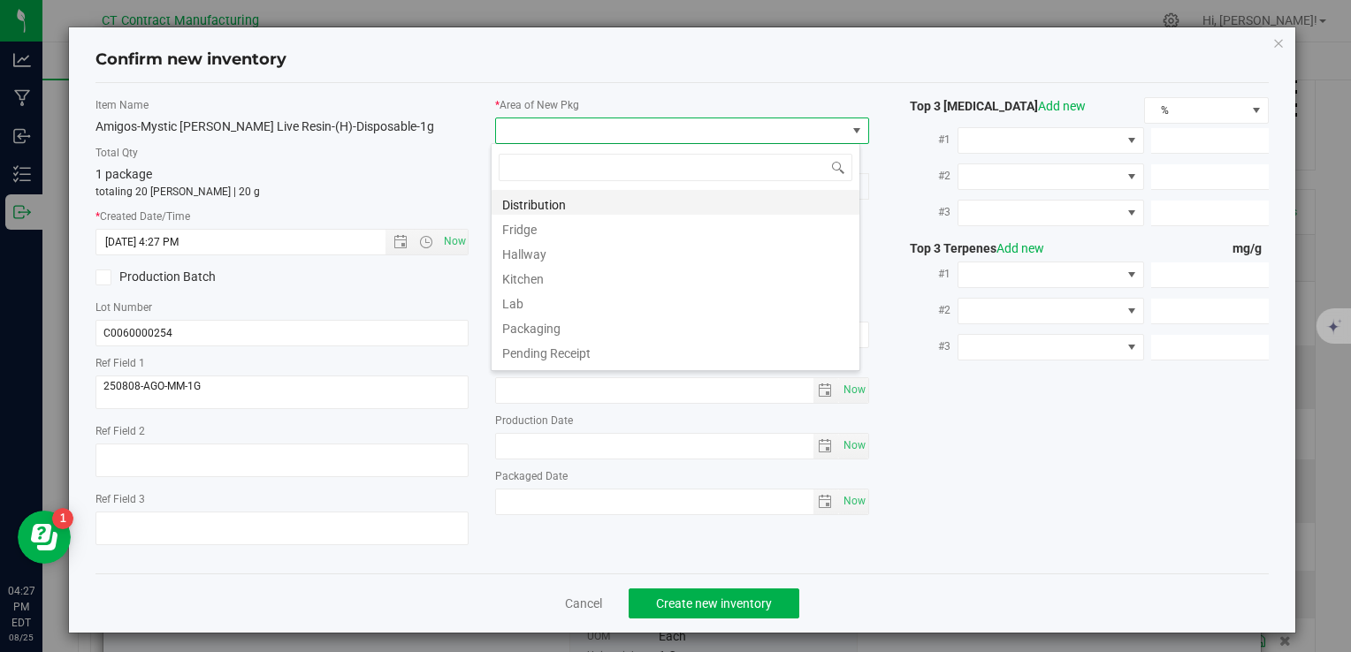
scroll to position [26, 369]
click at [600, 197] on li "Distribution" at bounding box center [675, 202] width 368 height 25
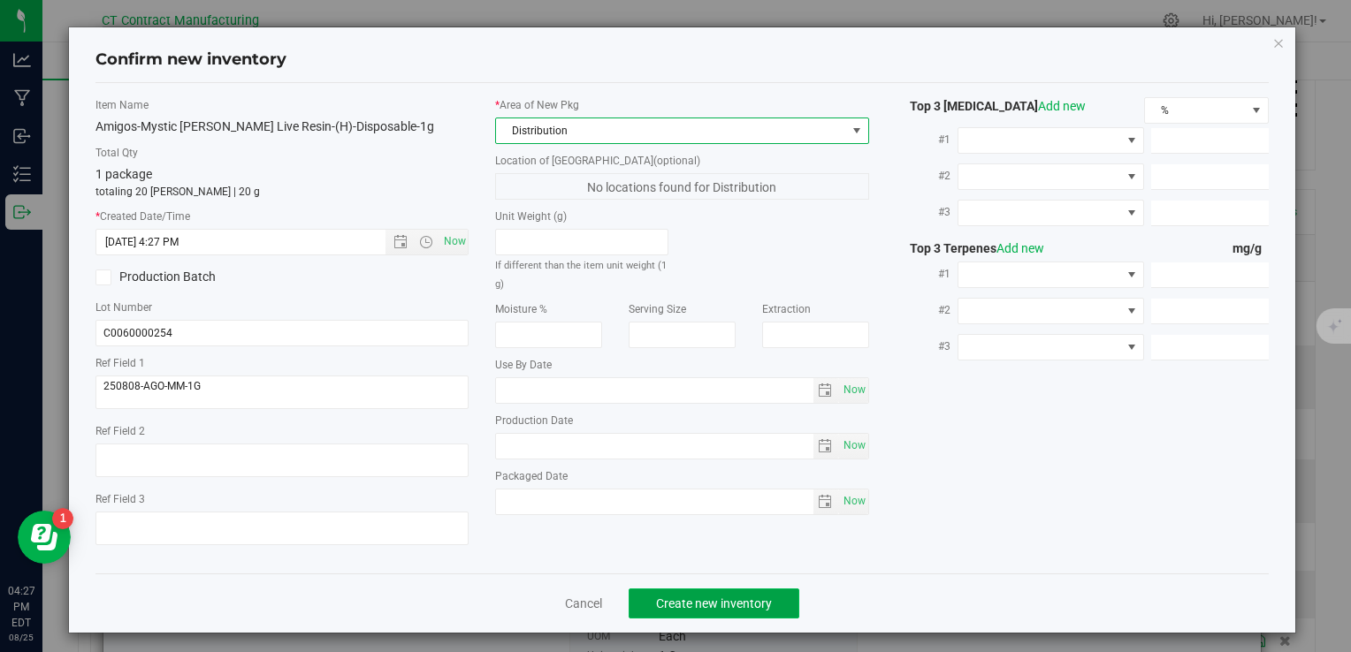
click at [677, 606] on span "Create new inventory" at bounding box center [714, 604] width 116 height 14
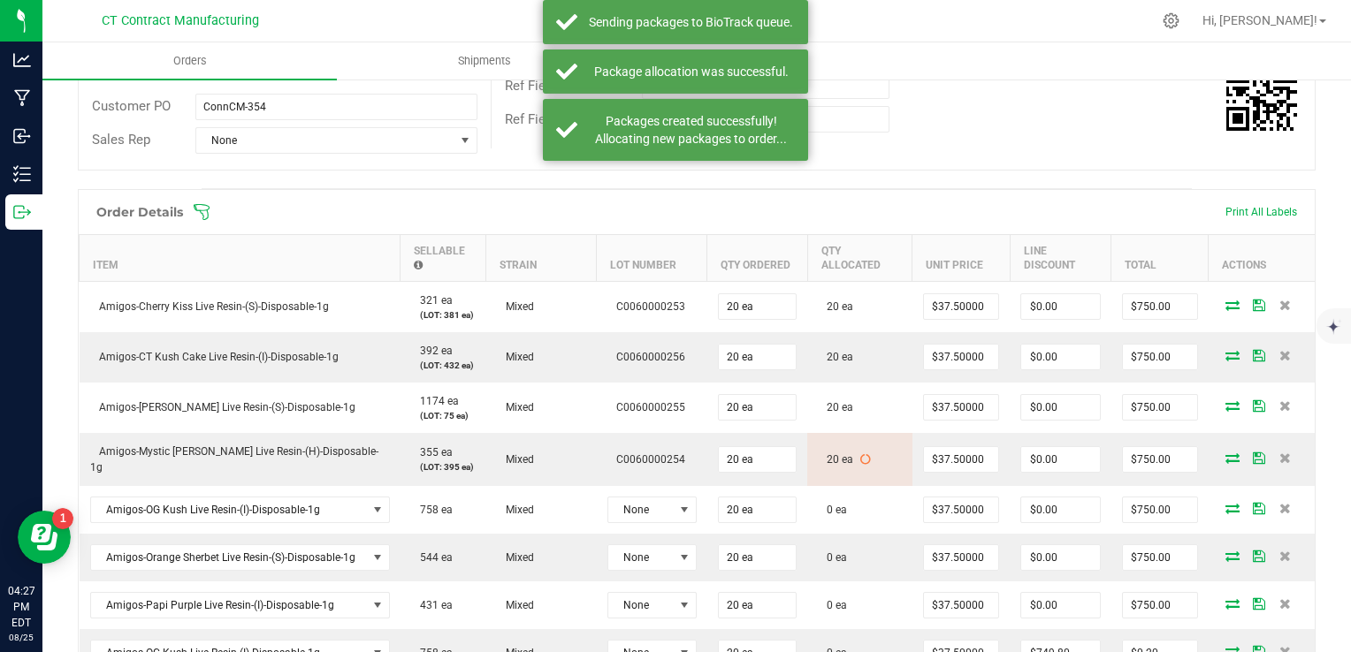
scroll to position [530, 0]
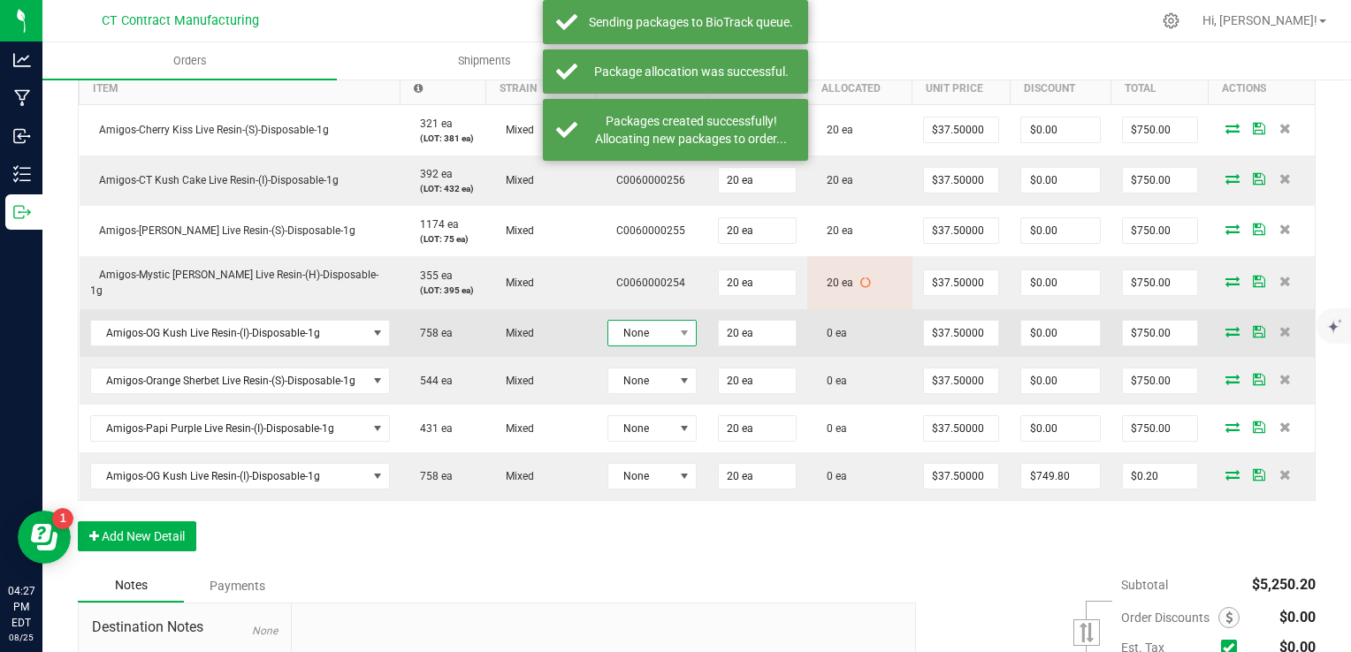
click at [650, 330] on span "None" at bounding box center [640, 333] width 65 height 25
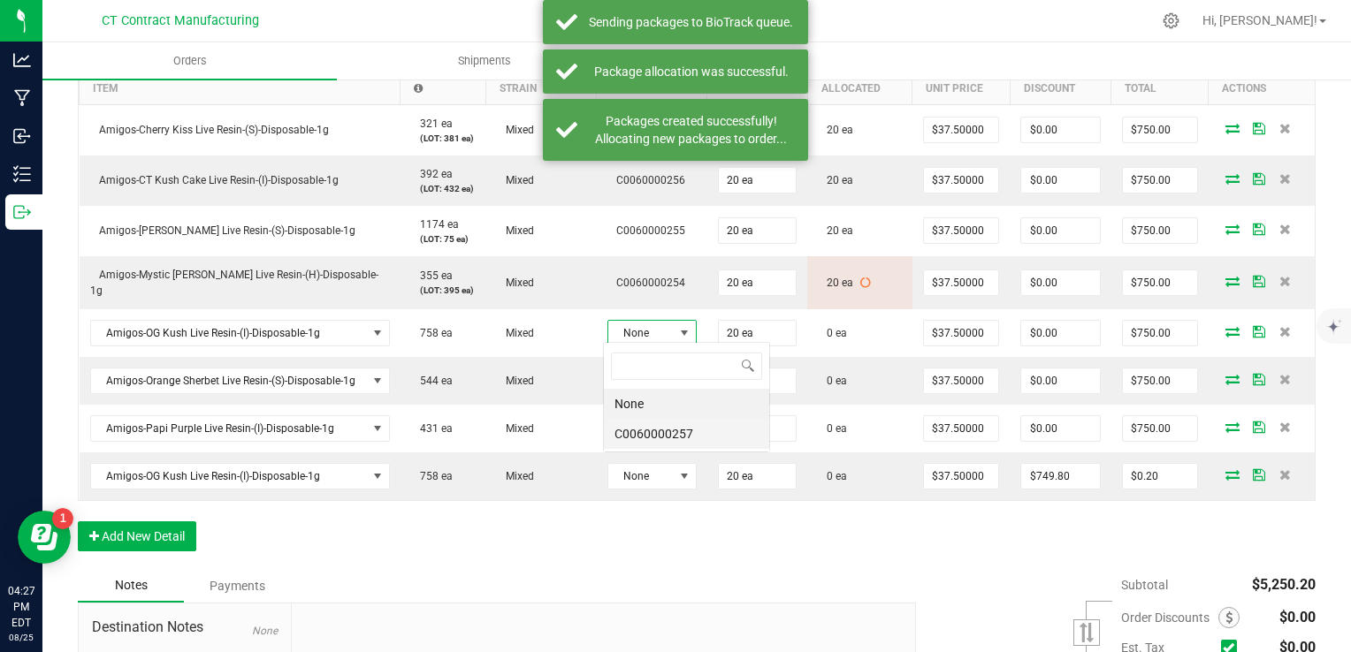
scroll to position [26, 89]
click at [672, 436] on li "C0060000257" at bounding box center [686, 434] width 165 height 30
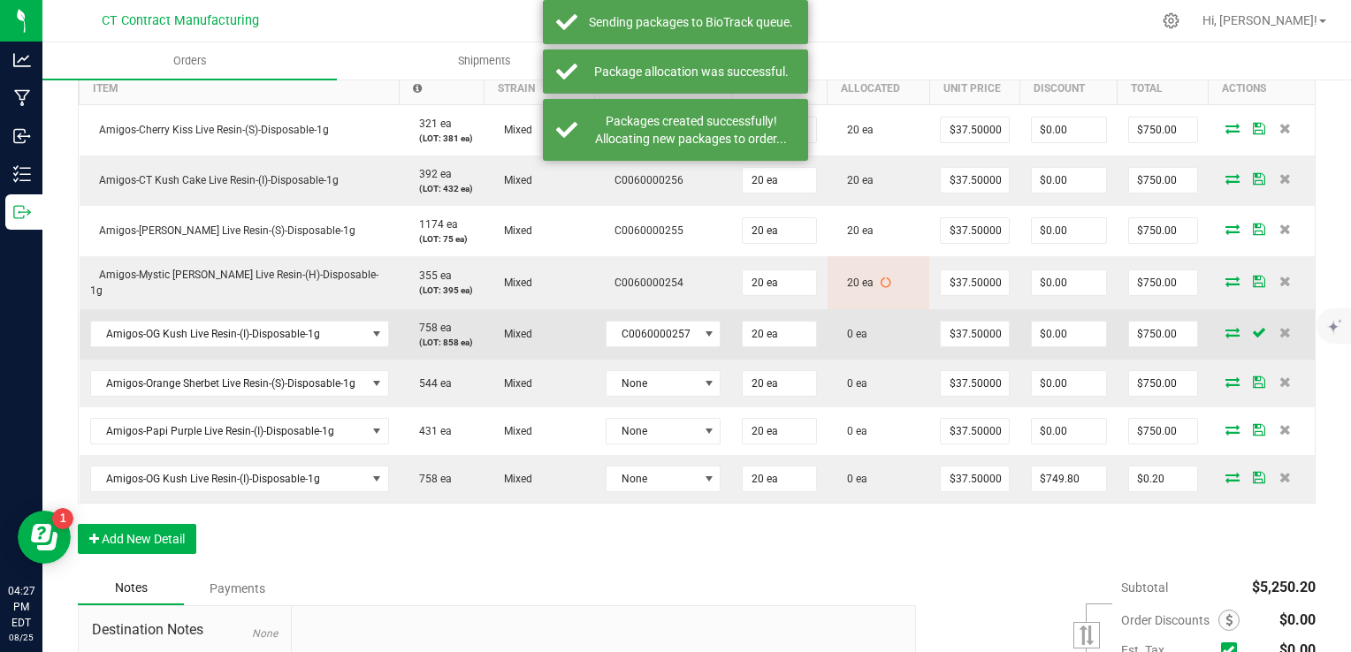
click at [1225, 328] on icon at bounding box center [1232, 332] width 14 height 11
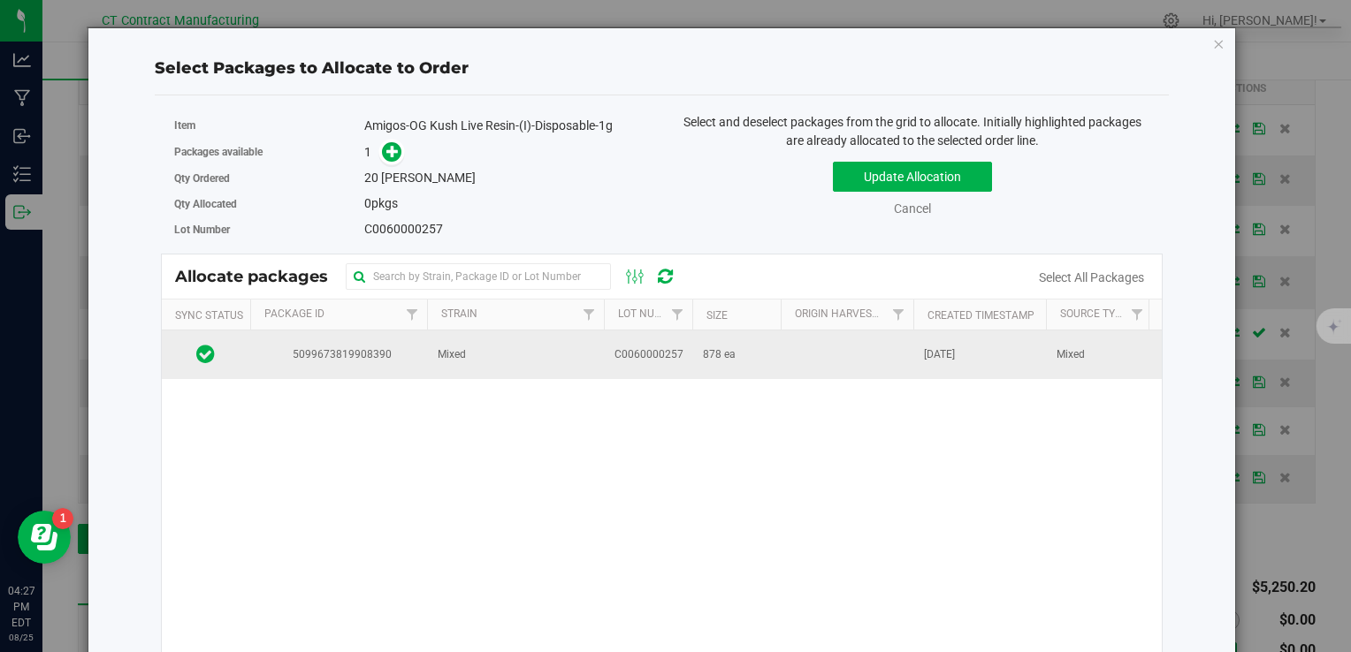
click at [565, 354] on td "Mixed" at bounding box center [515, 355] width 177 height 48
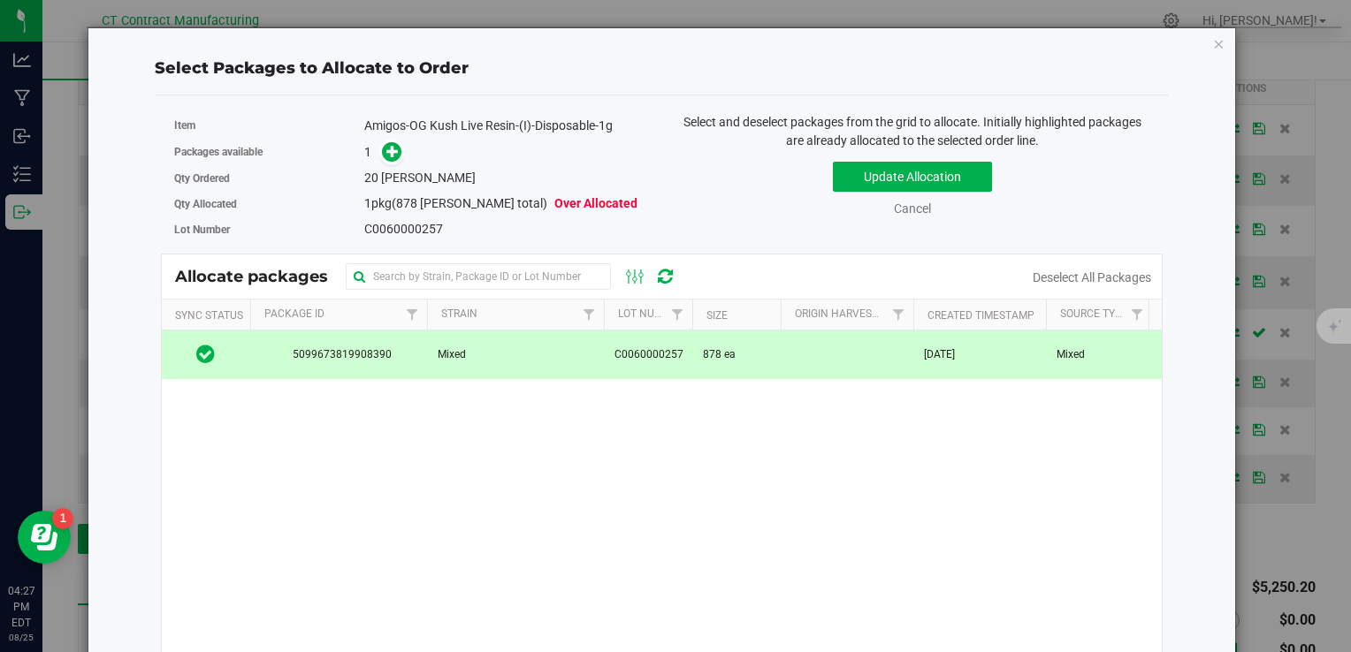
click at [399, 161] on span at bounding box center [387, 151] width 28 height 20
click at [386, 148] on icon at bounding box center [392, 151] width 12 height 12
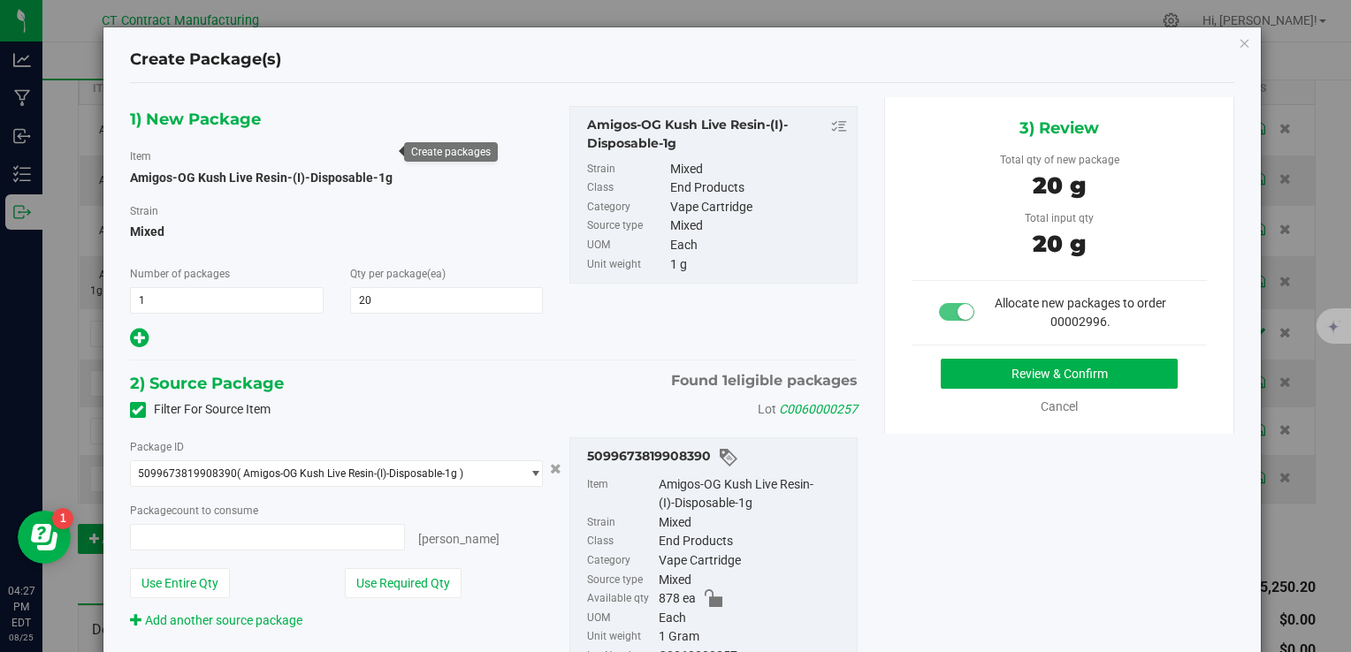
type input "20 ea"
click at [1042, 369] on button "Review & Confirm" at bounding box center [1059, 374] width 237 height 30
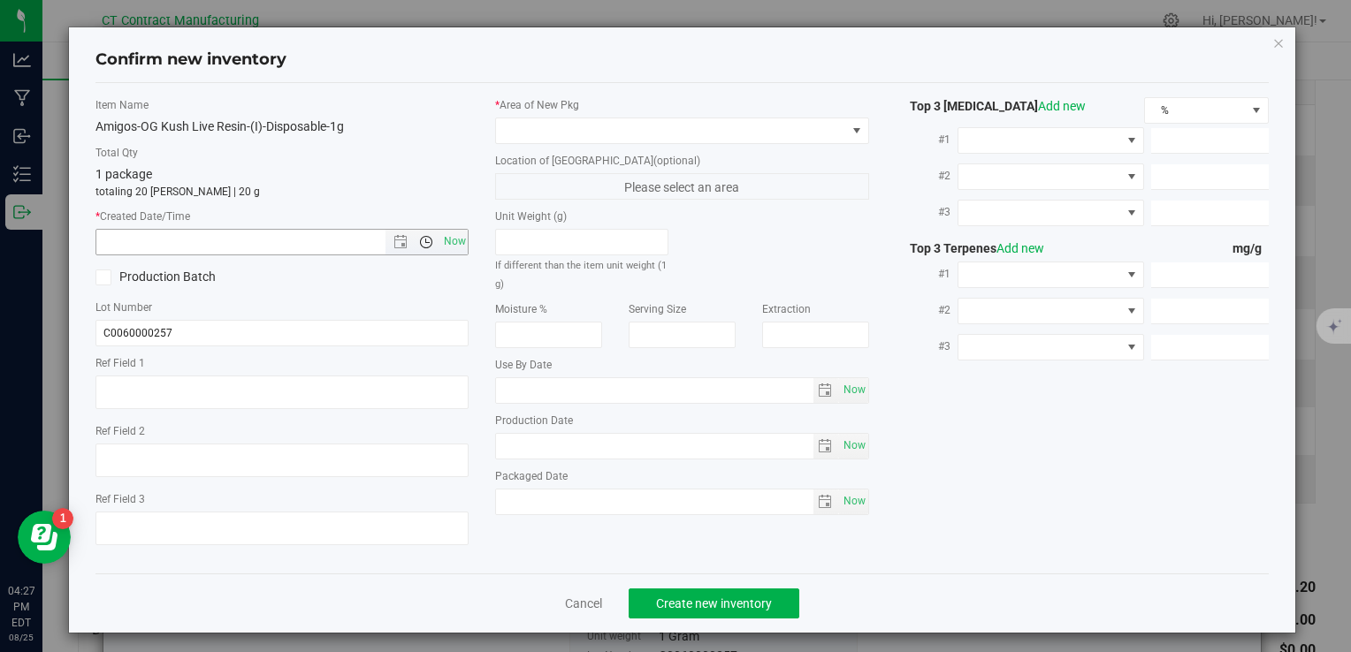
type textarea "250808-AGO-OGK-1G"
click at [460, 241] on span "Now" at bounding box center [454, 242] width 30 height 26
type input "8/25/2025 4:27 PM"
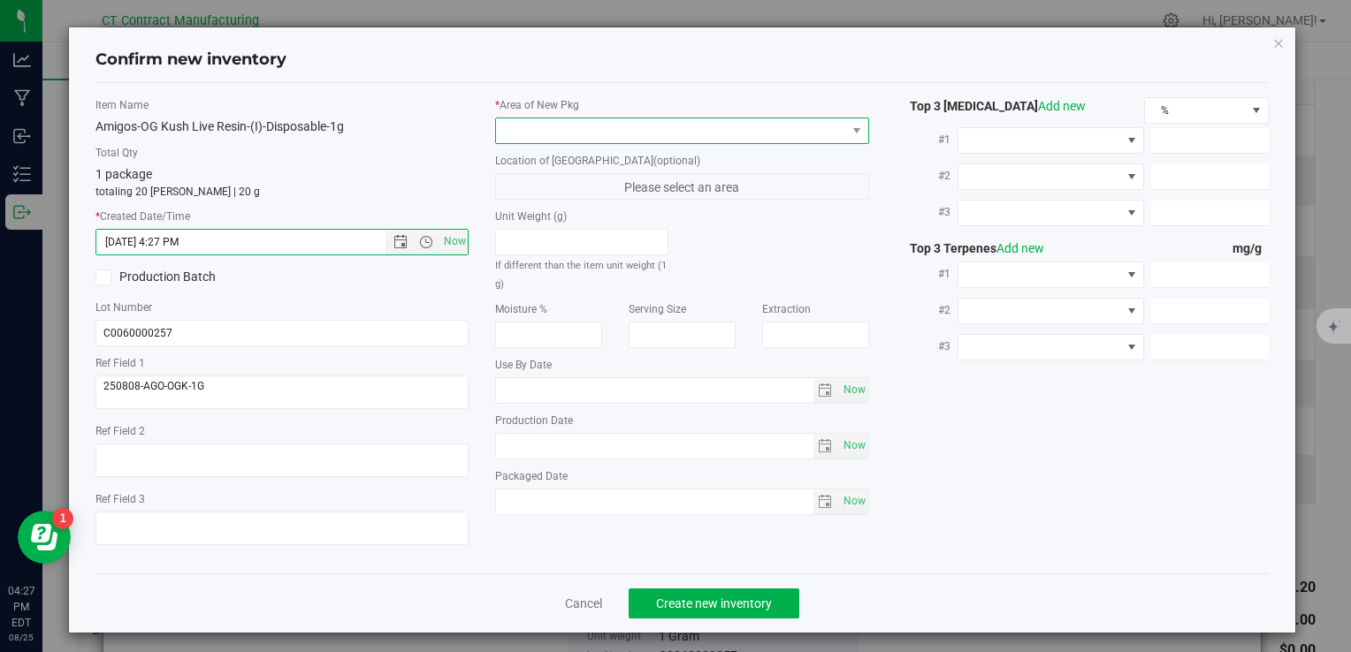
click at [555, 125] on span at bounding box center [670, 130] width 349 height 25
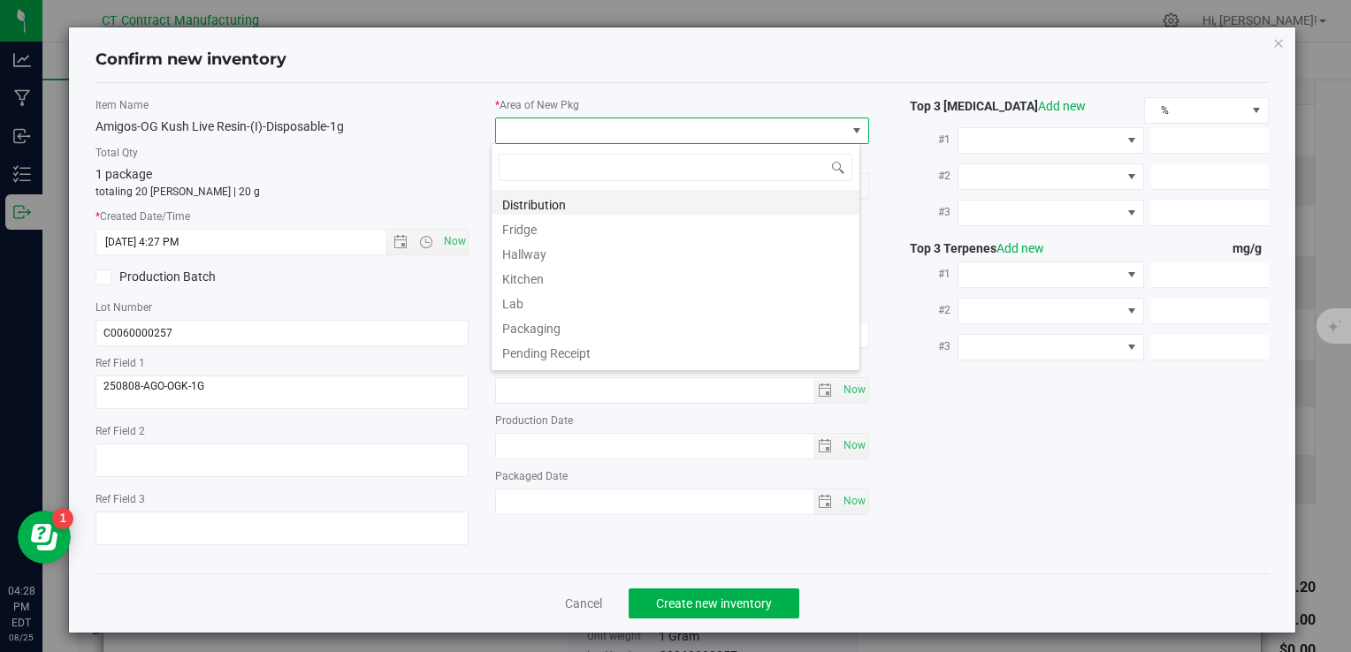
scroll to position [26, 369]
click at [563, 200] on li "Distribution" at bounding box center [675, 202] width 368 height 25
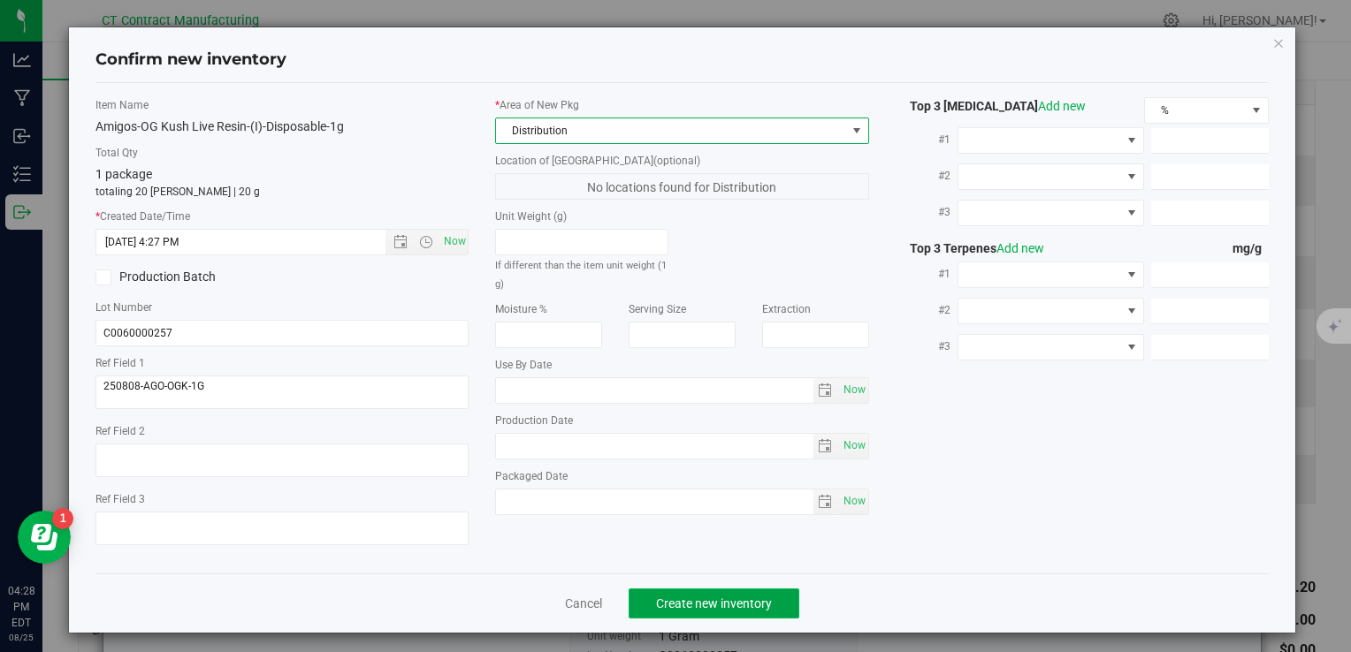
click at [702, 597] on span "Create new inventory" at bounding box center [714, 604] width 116 height 14
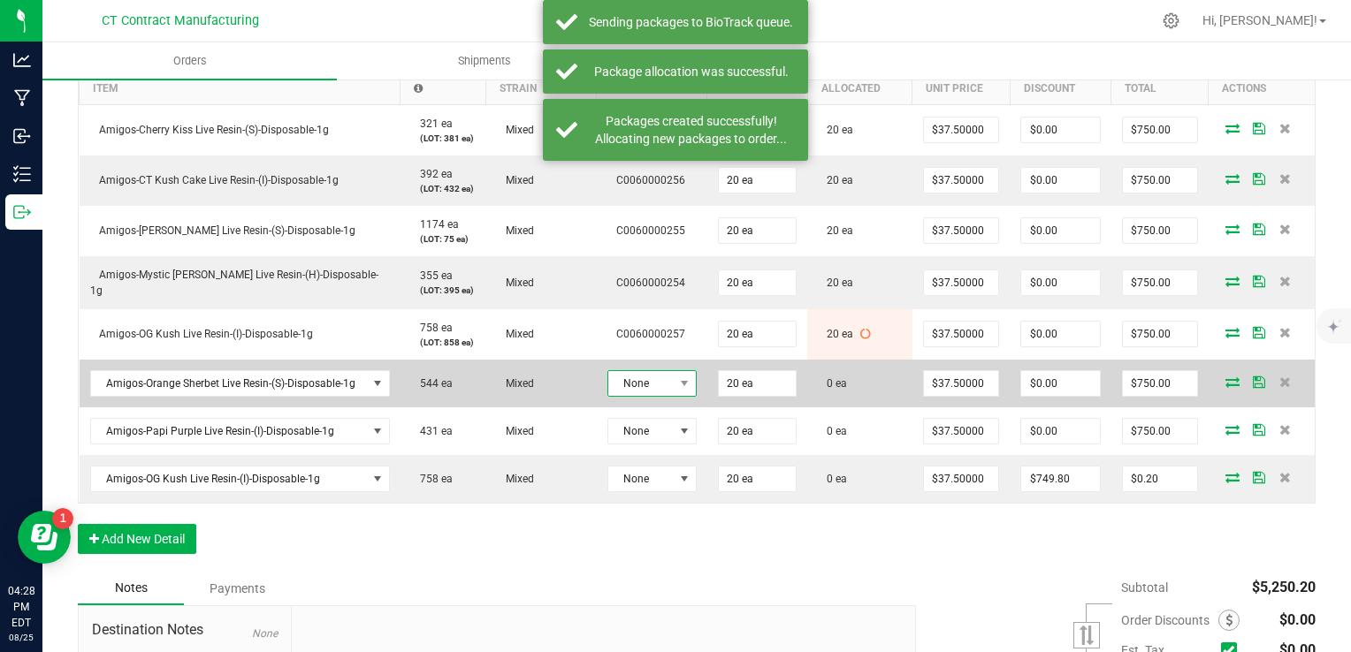
click at [663, 385] on span "None" at bounding box center [640, 383] width 65 height 25
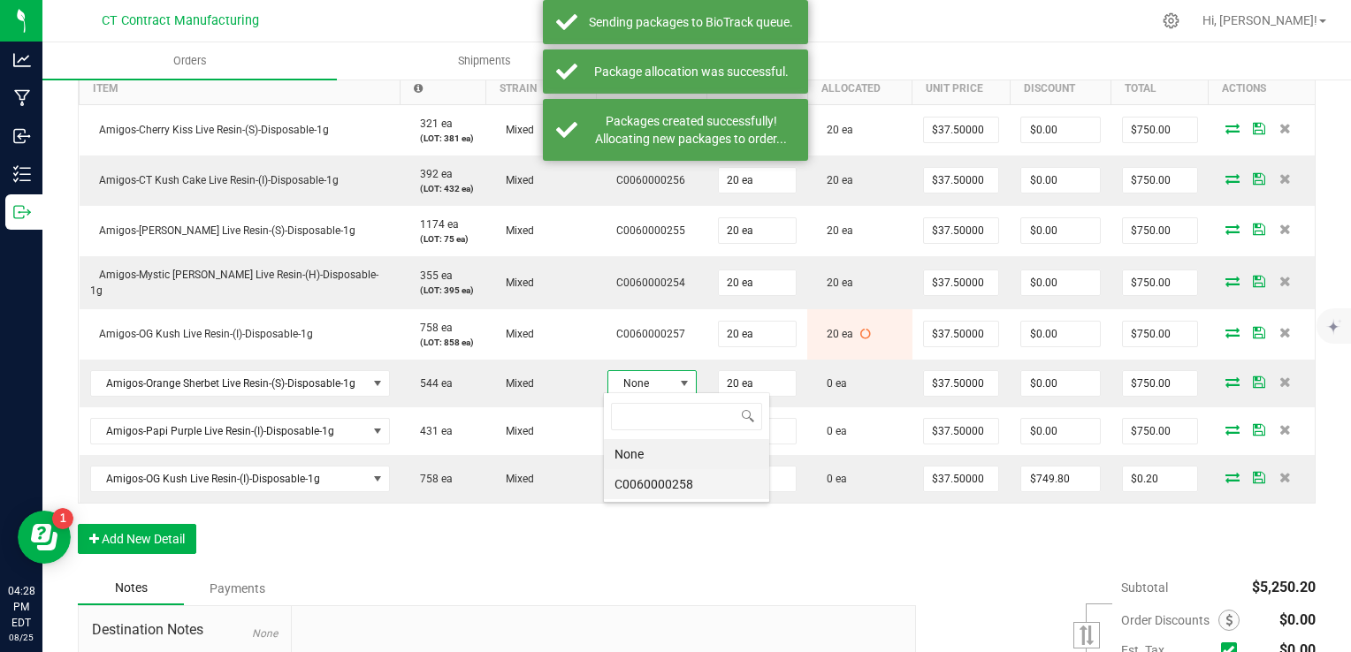
click at [677, 484] on li "C0060000258" at bounding box center [686, 484] width 165 height 30
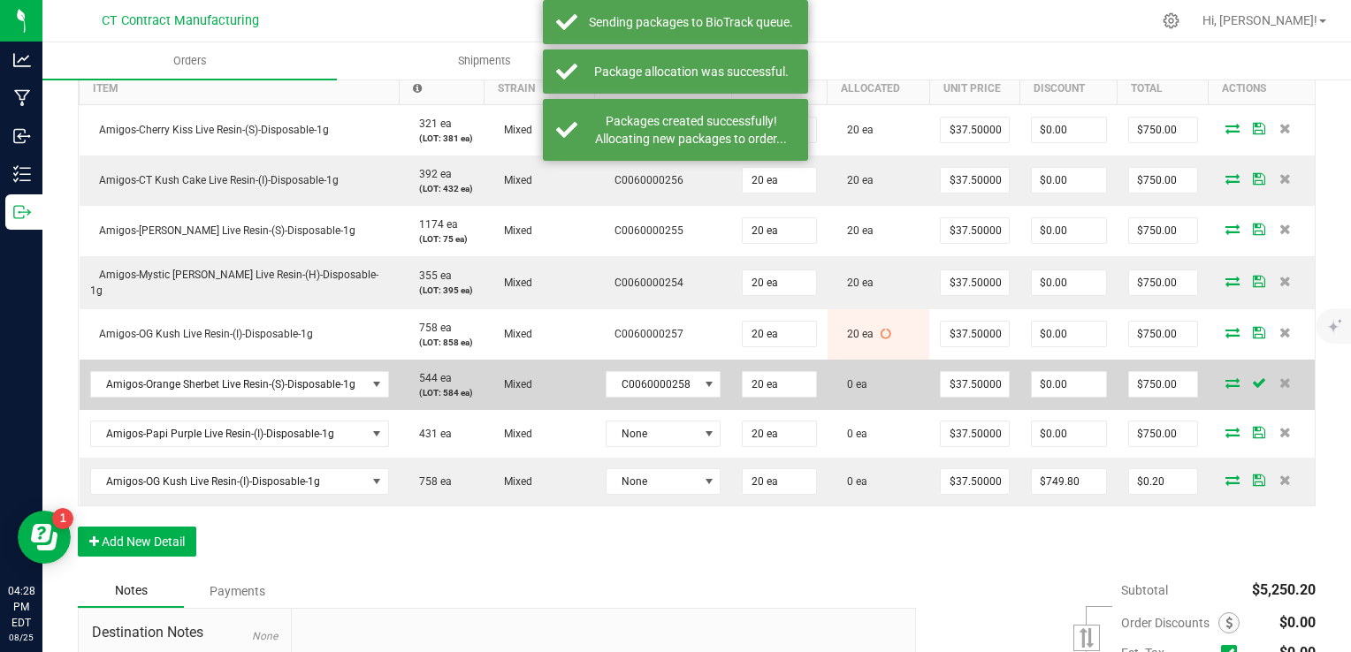
click at [1225, 381] on icon at bounding box center [1232, 382] width 14 height 11
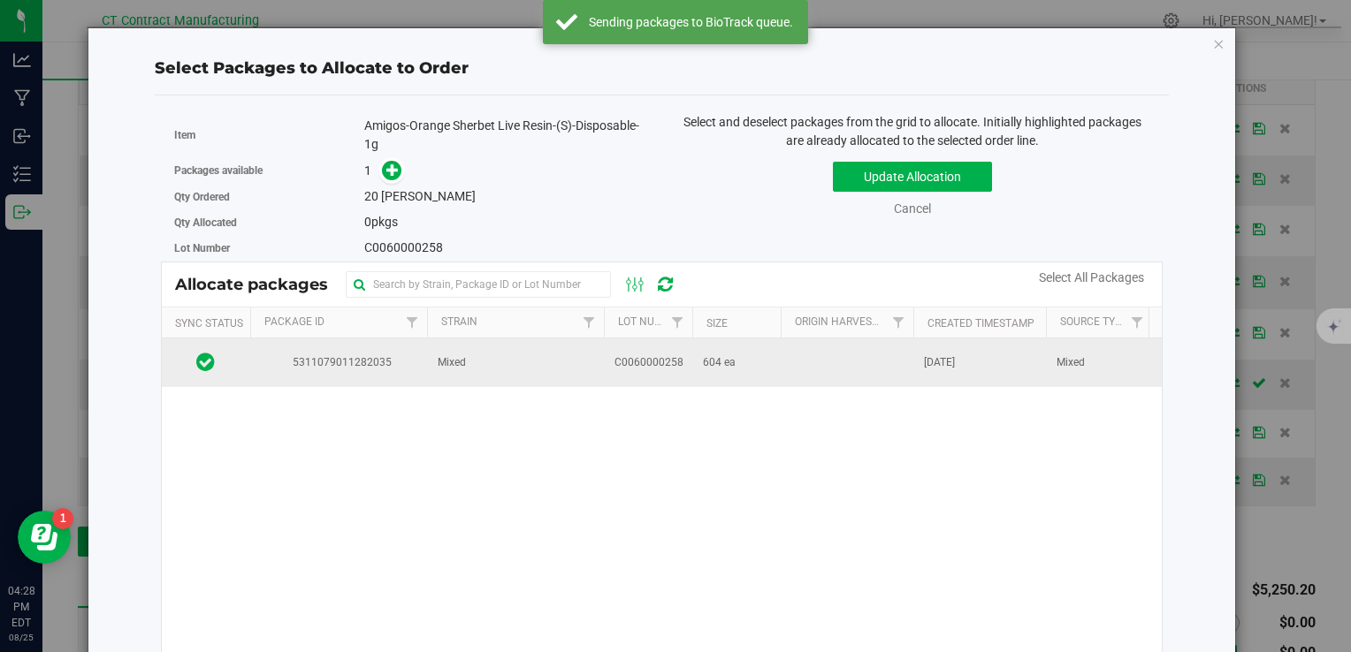
click at [431, 364] on td "Mixed" at bounding box center [515, 363] width 177 height 48
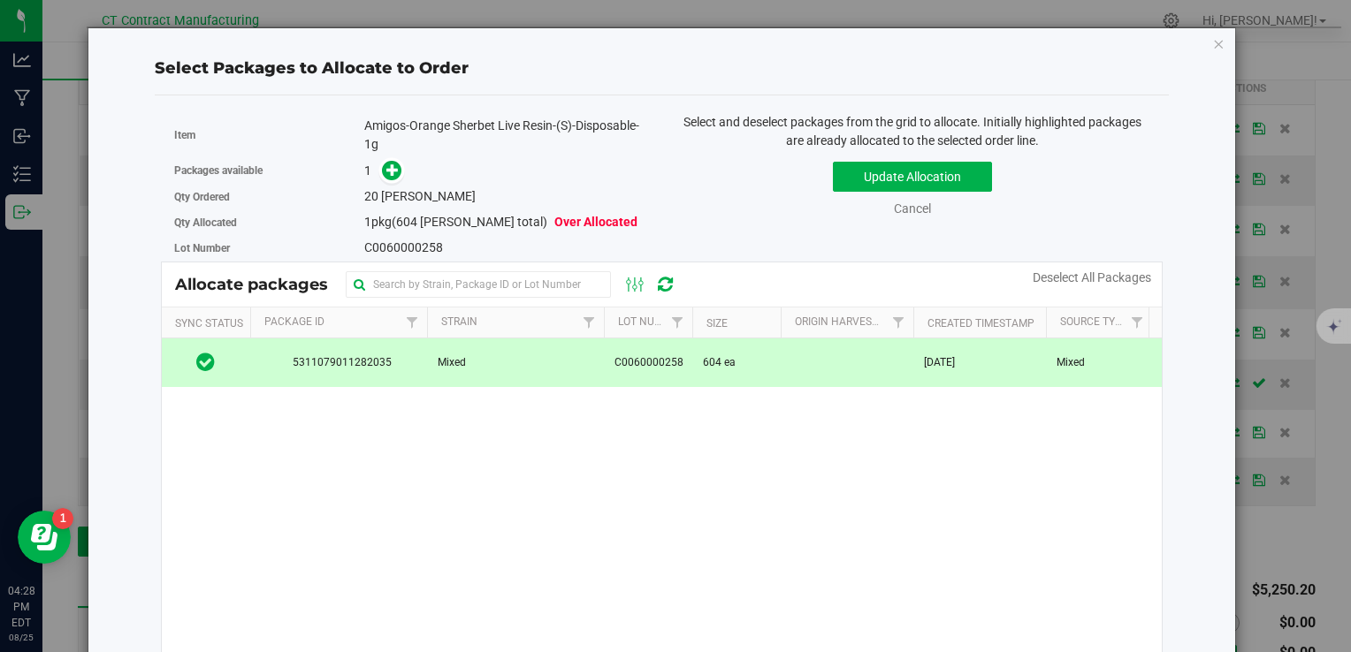
click at [396, 179] on span at bounding box center [387, 170] width 30 height 21
click at [392, 171] on icon at bounding box center [392, 169] width 13 height 13
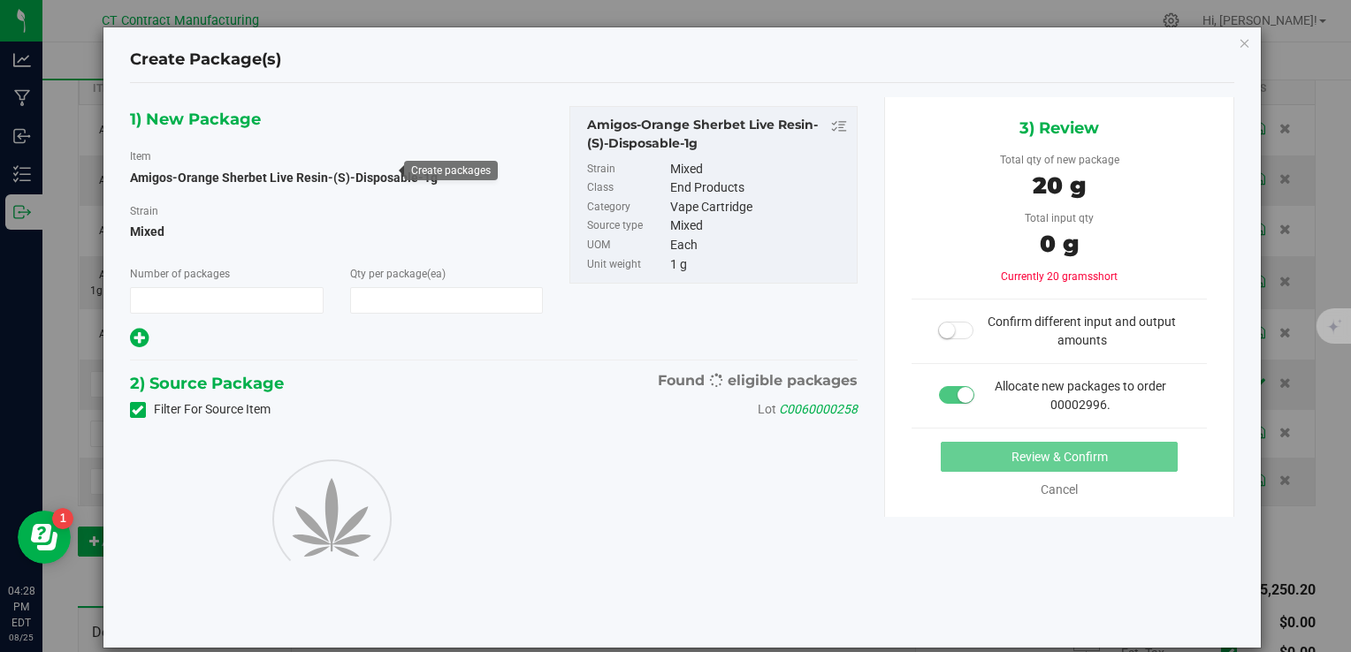
type input "1"
type input "20"
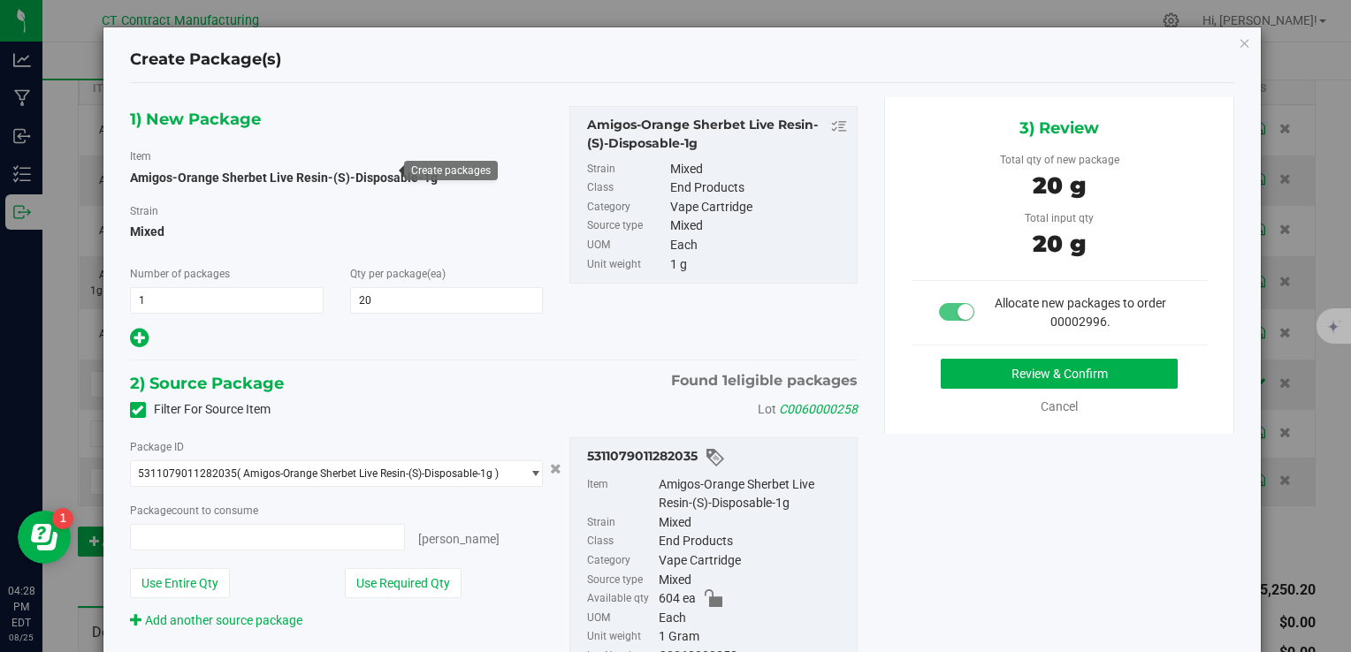
type input "20 ea"
click at [997, 366] on button "Review & Confirm" at bounding box center [1059, 374] width 237 height 30
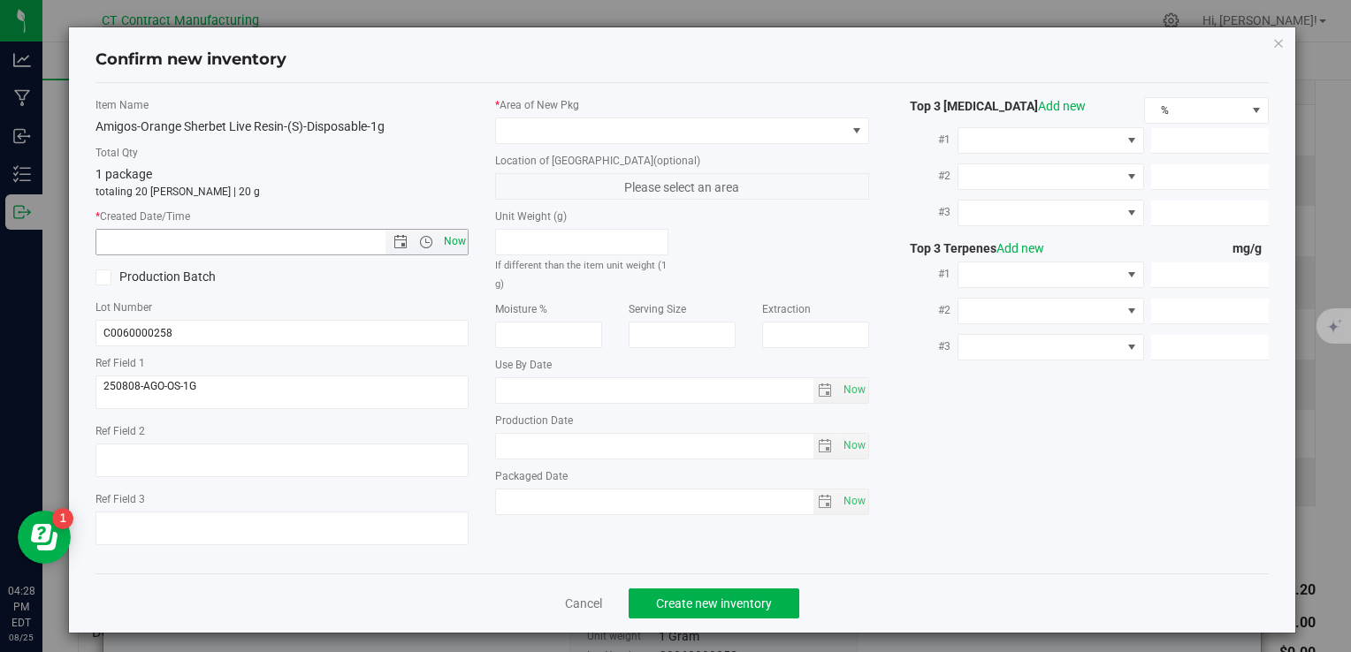
click at [442, 232] on span "Now" at bounding box center [454, 242] width 30 height 26
type input "8/25/2025 4:28 PM"
click at [541, 113] on div "* Area of [GEOGRAPHIC_DATA]" at bounding box center [681, 120] width 373 height 47
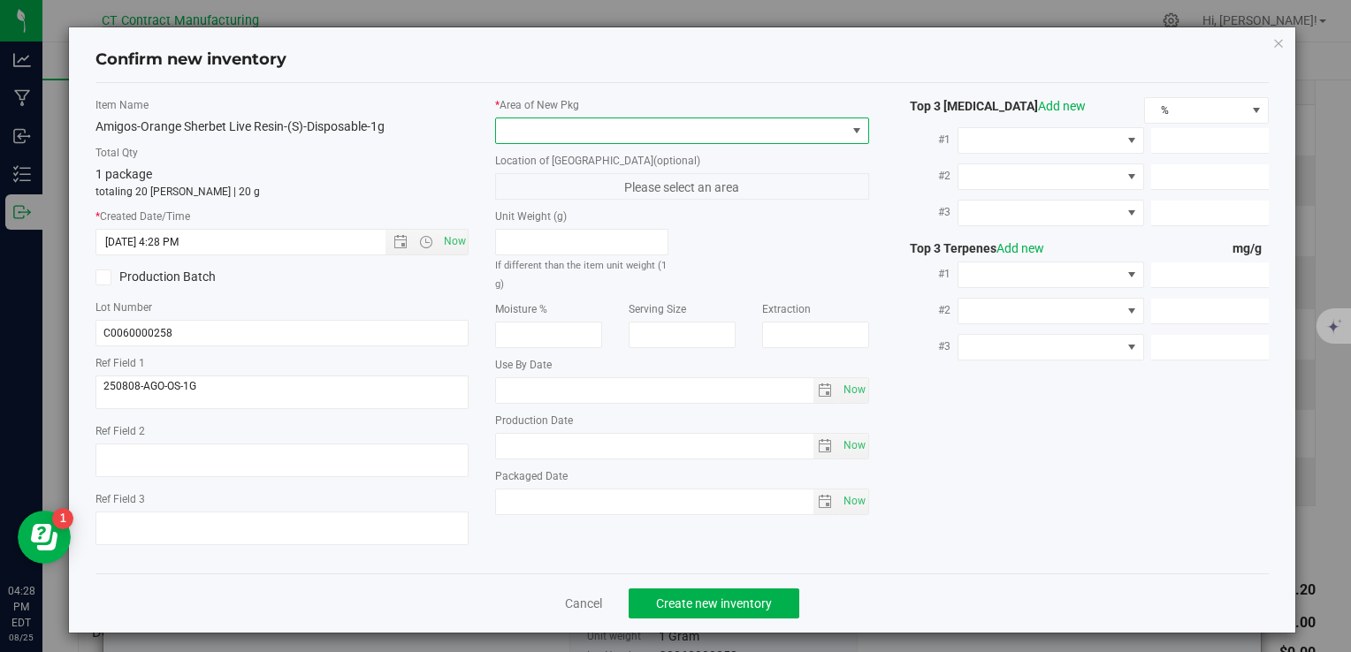
click at [540, 130] on span at bounding box center [670, 130] width 349 height 25
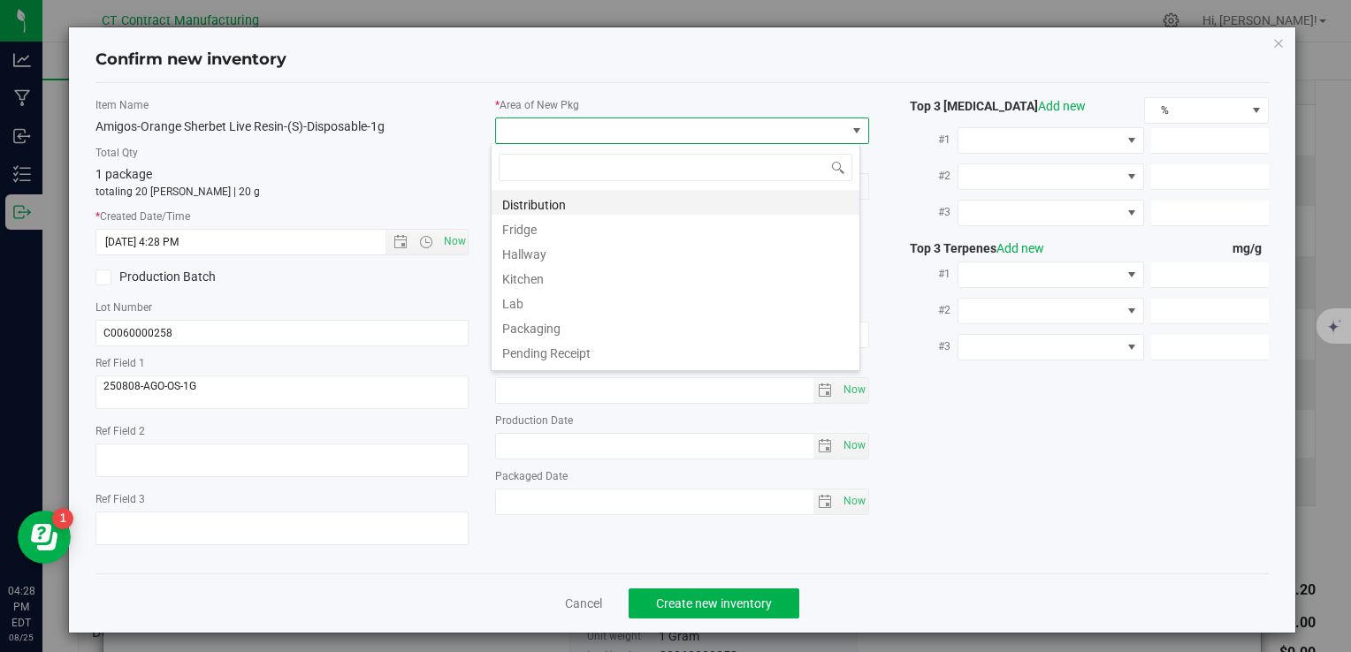
scroll to position [26, 369]
click at [598, 200] on li "Distribution" at bounding box center [675, 202] width 368 height 25
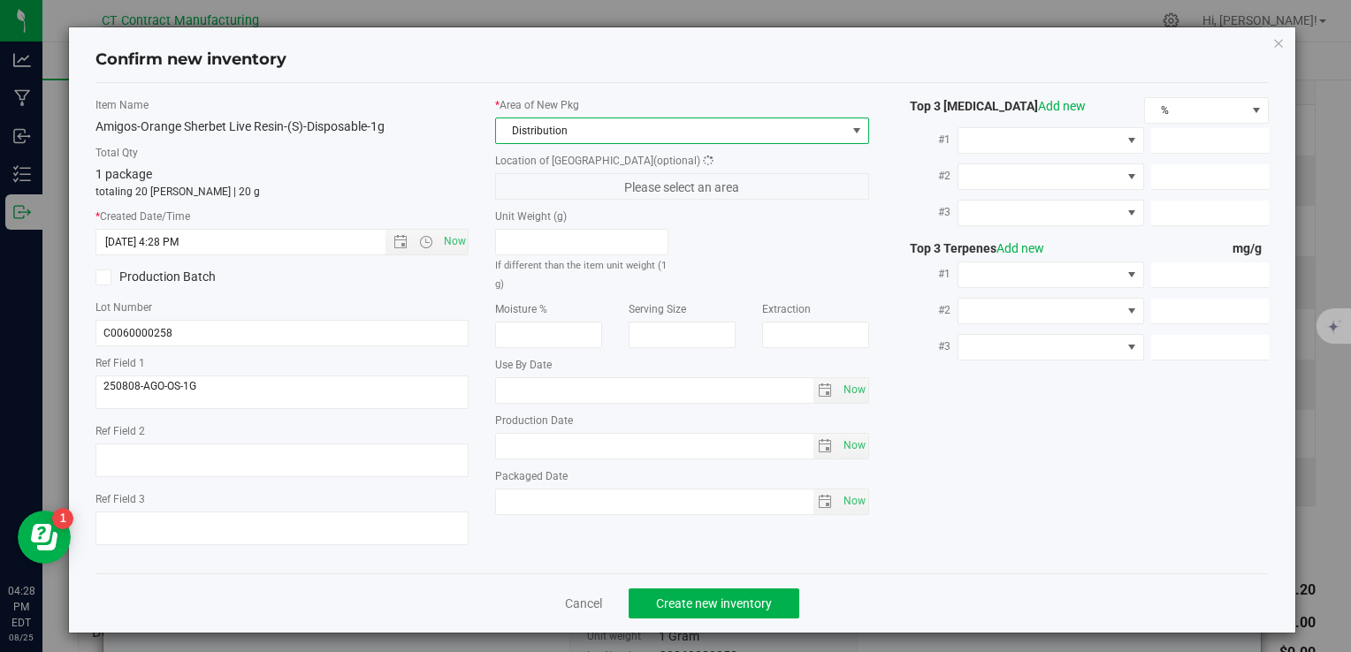
click at [754, 621] on div "Cancel Create new inventory" at bounding box center [681, 603] width 1173 height 59
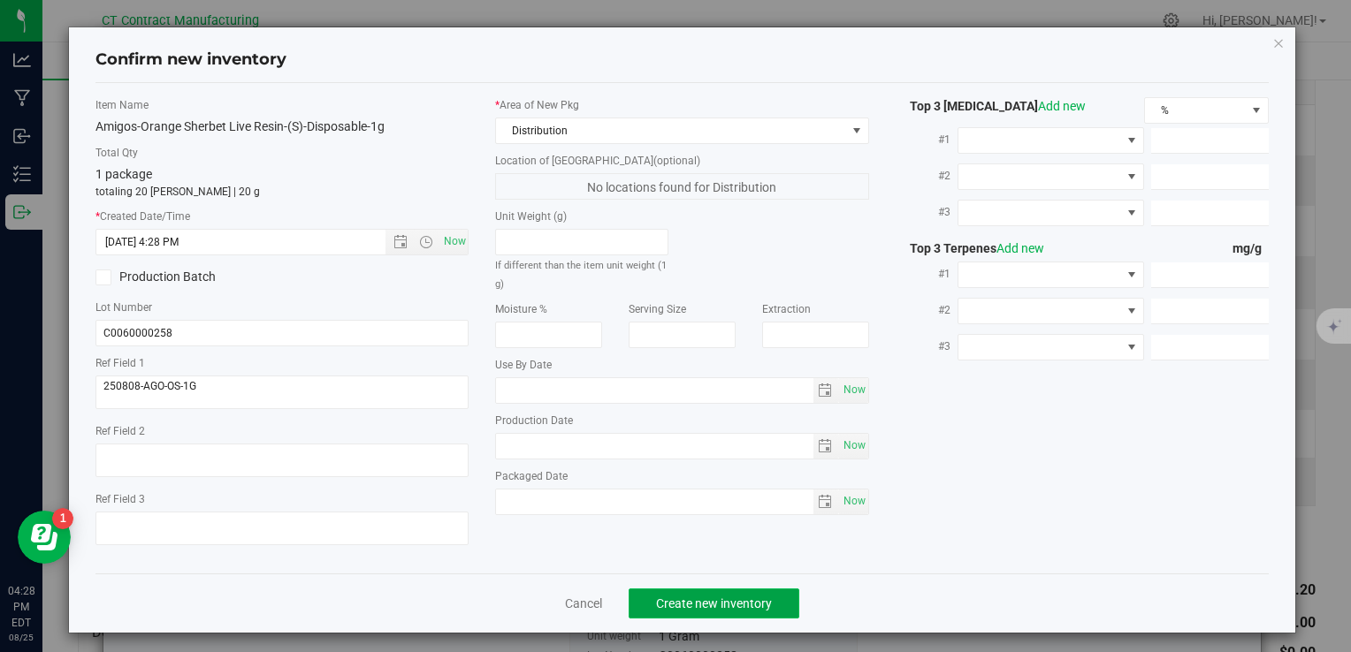
click at [754, 610] on span "Create new inventory" at bounding box center [714, 604] width 116 height 14
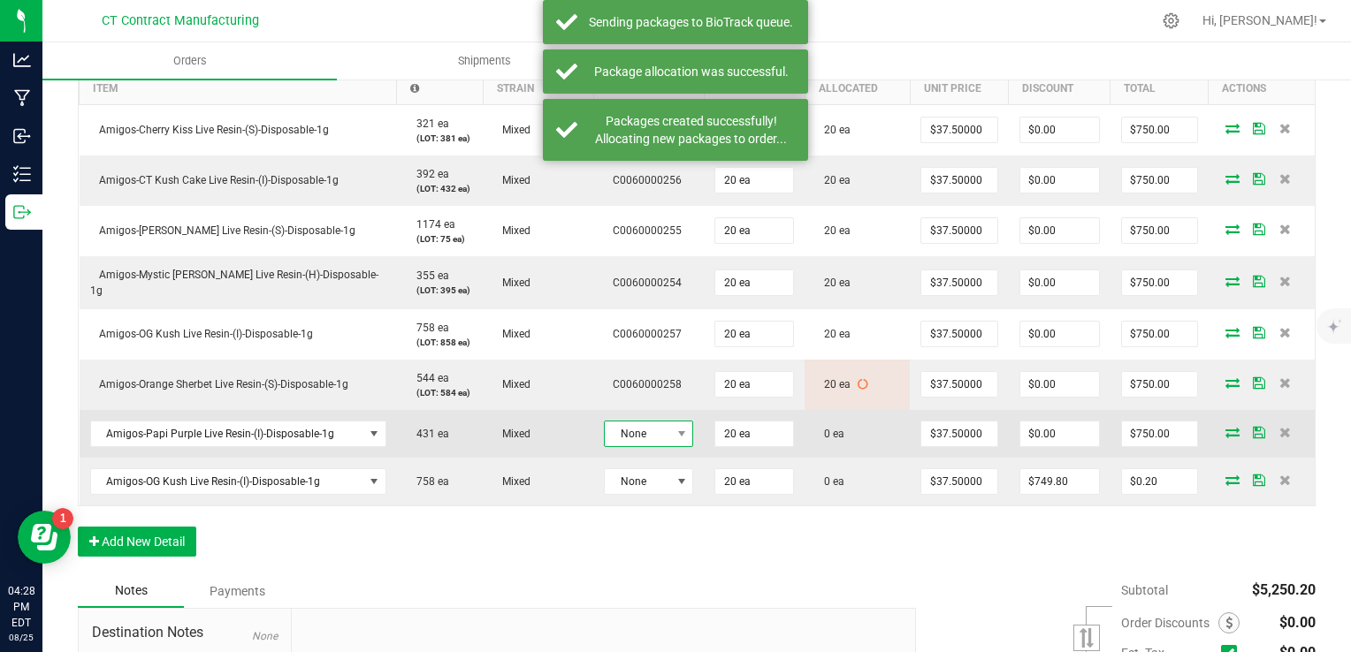
click at [636, 432] on span "None" at bounding box center [637, 434] width 65 height 25
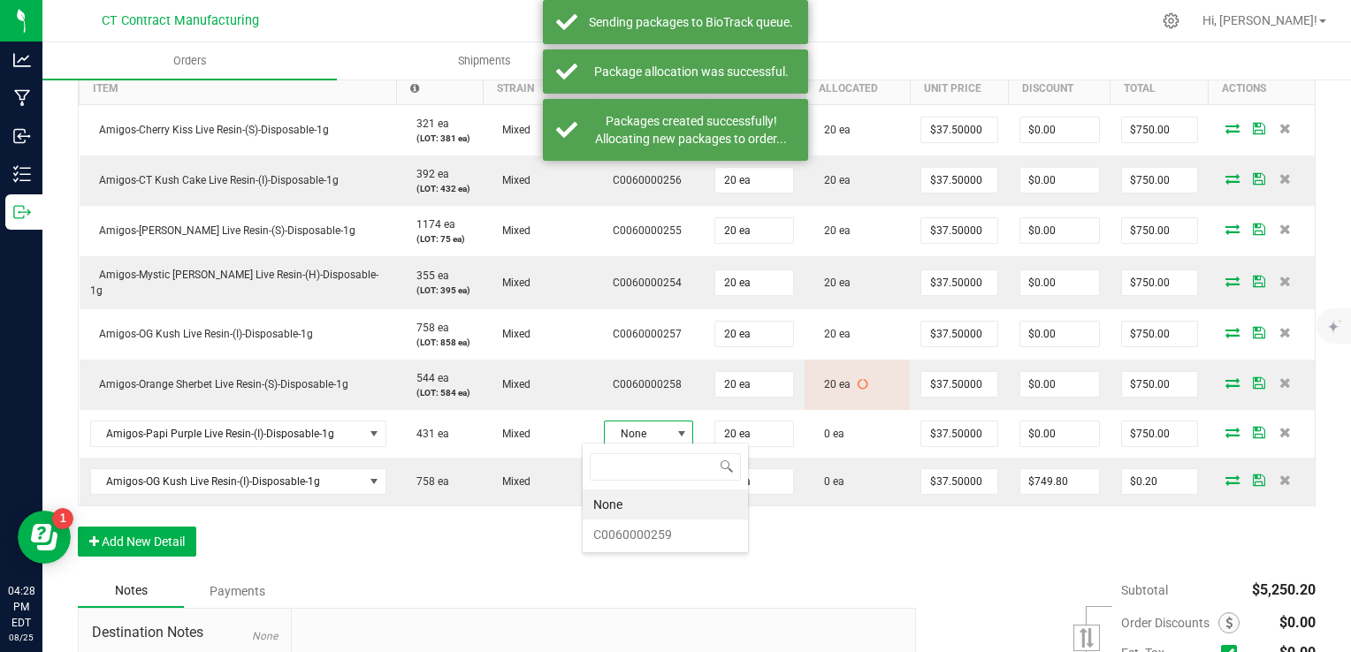
scroll to position [26, 89]
click at [647, 522] on li "C0060000259" at bounding box center [665, 535] width 165 height 30
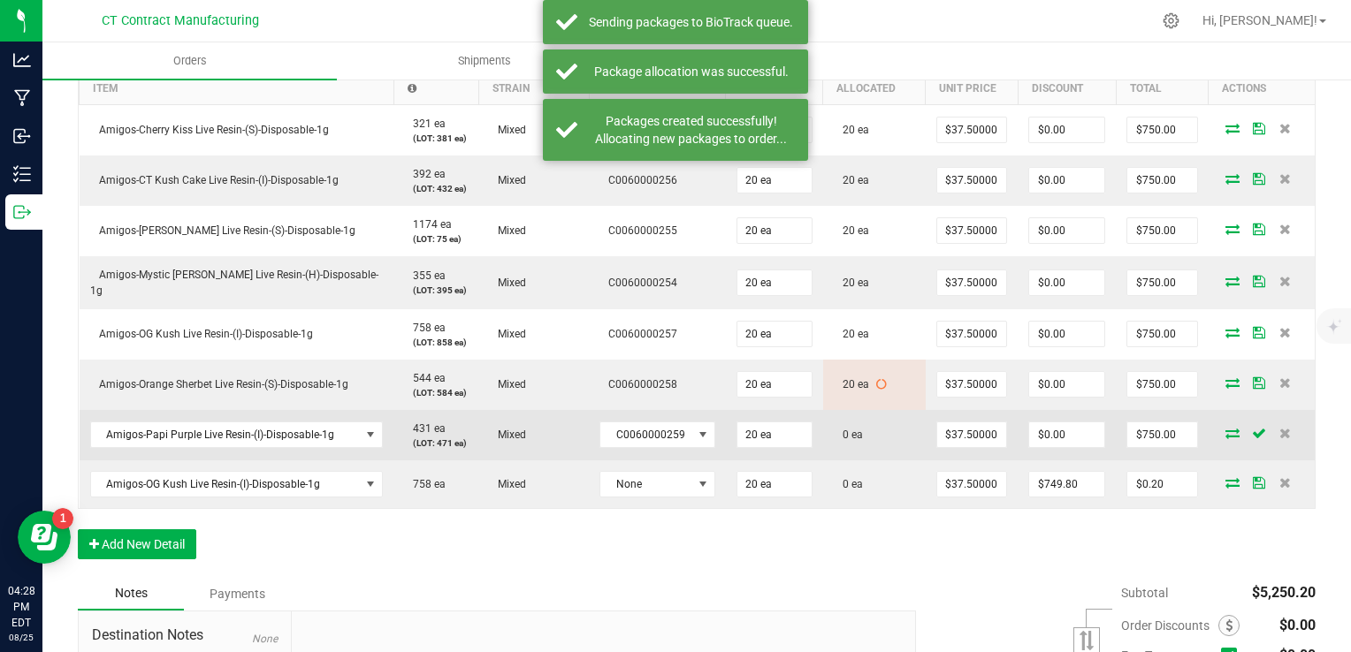
click at [1225, 428] on icon at bounding box center [1232, 433] width 14 height 11
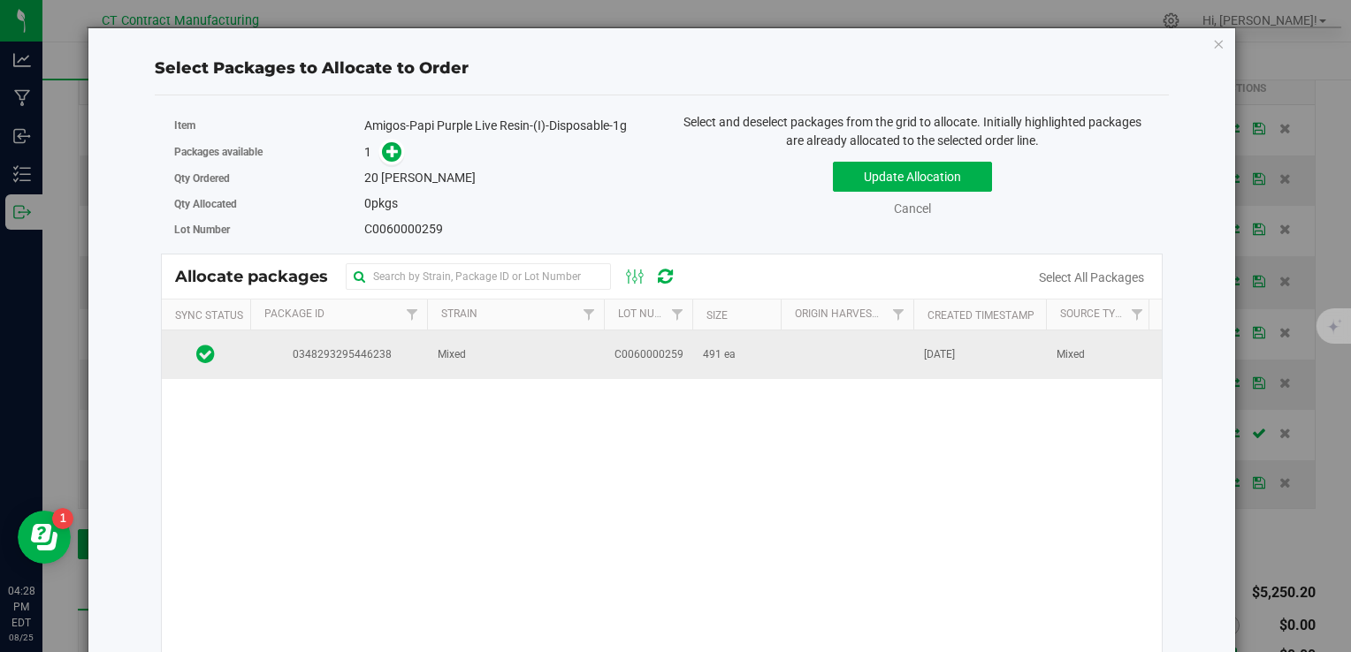
click at [421, 354] on td "0348293295446238" at bounding box center [338, 355] width 177 height 48
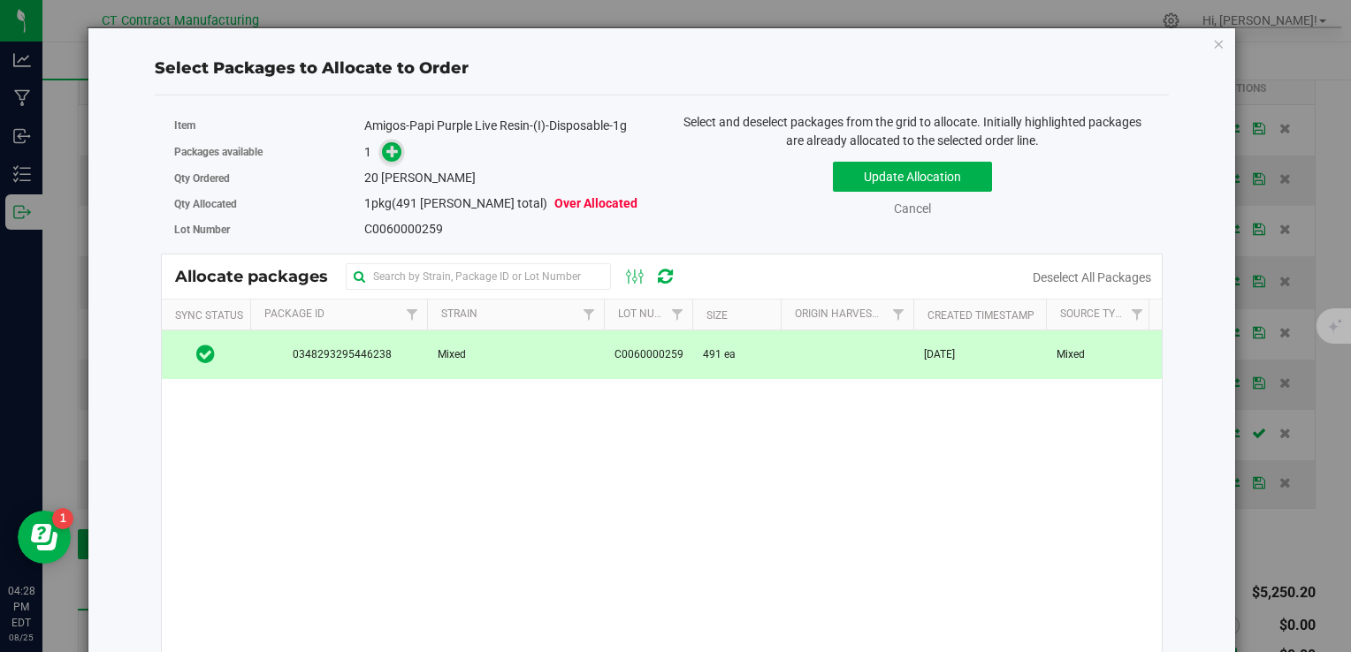
click at [386, 154] on icon at bounding box center [392, 150] width 12 height 12
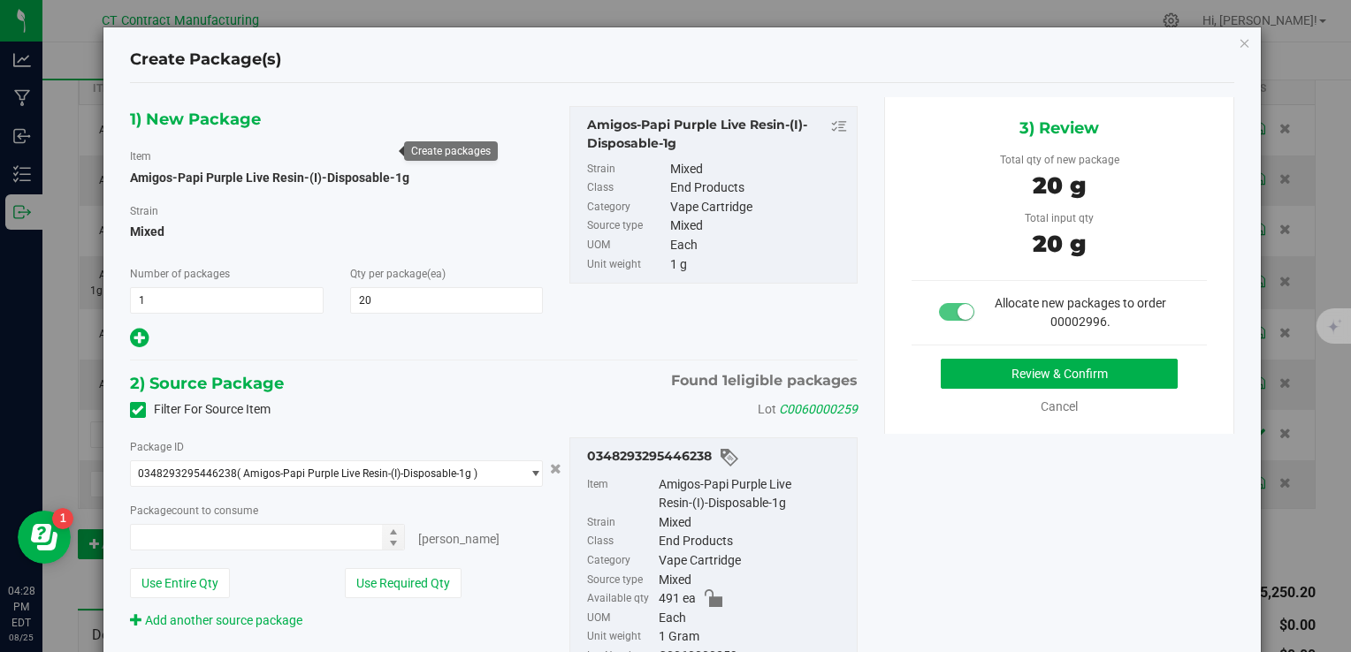
type input "20 ea"
click at [953, 369] on button "Review & Confirm" at bounding box center [1059, 374] width 237 height 30
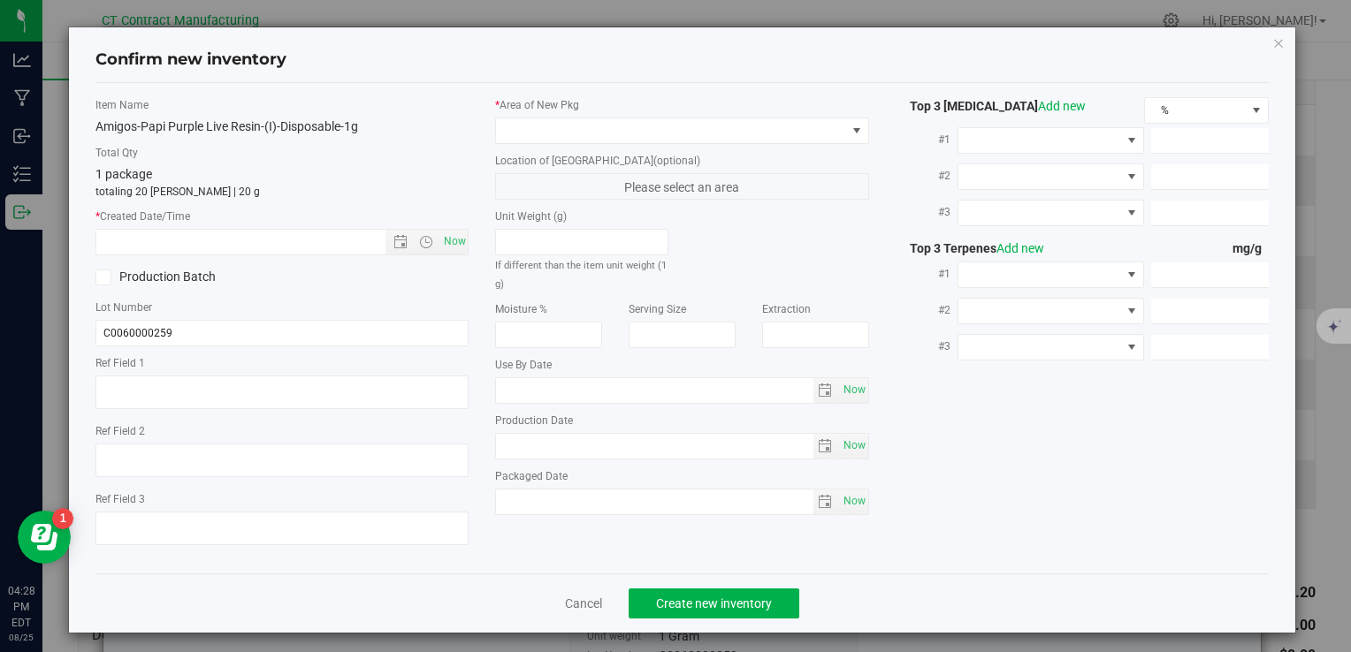
type textarea "250808-AGO-PP-1G"
click at [446, 238] on span "Now" at bounding box center [454, 242] width 30 height 26
type input "8/25/2025 4:28 PM"
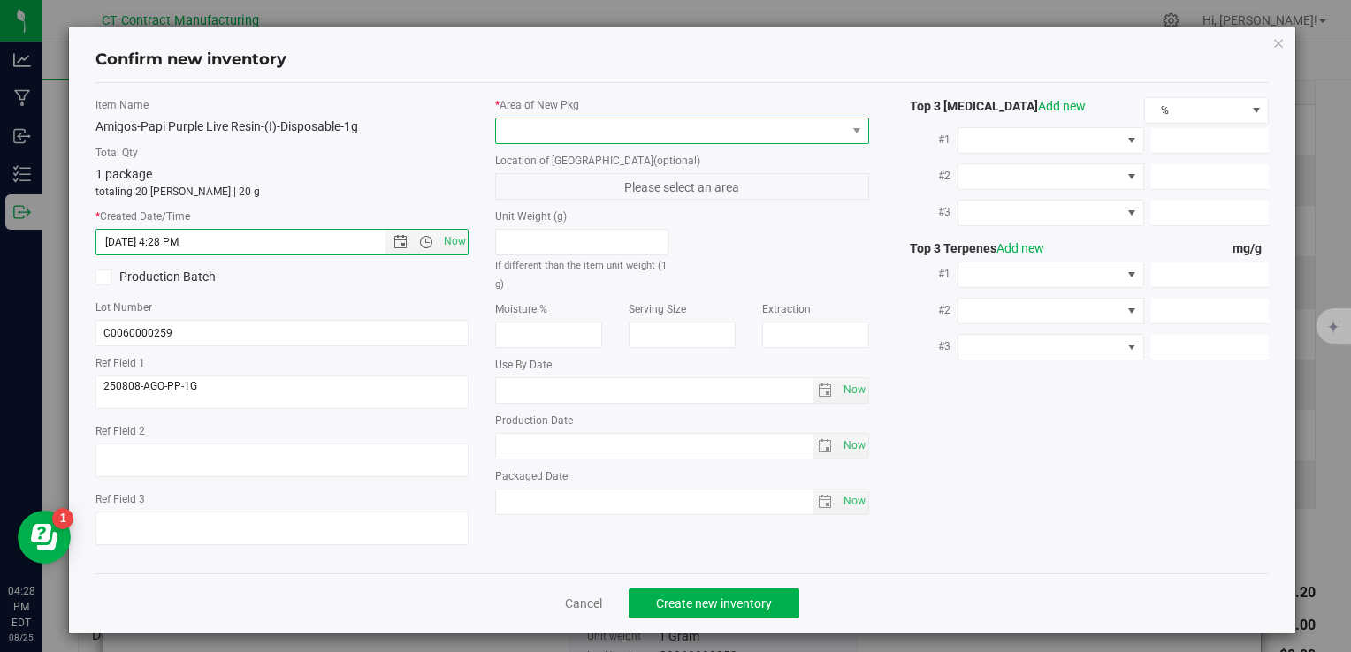
click at [535, 126] on span at bounding box center [670, 130] width 349 height 25
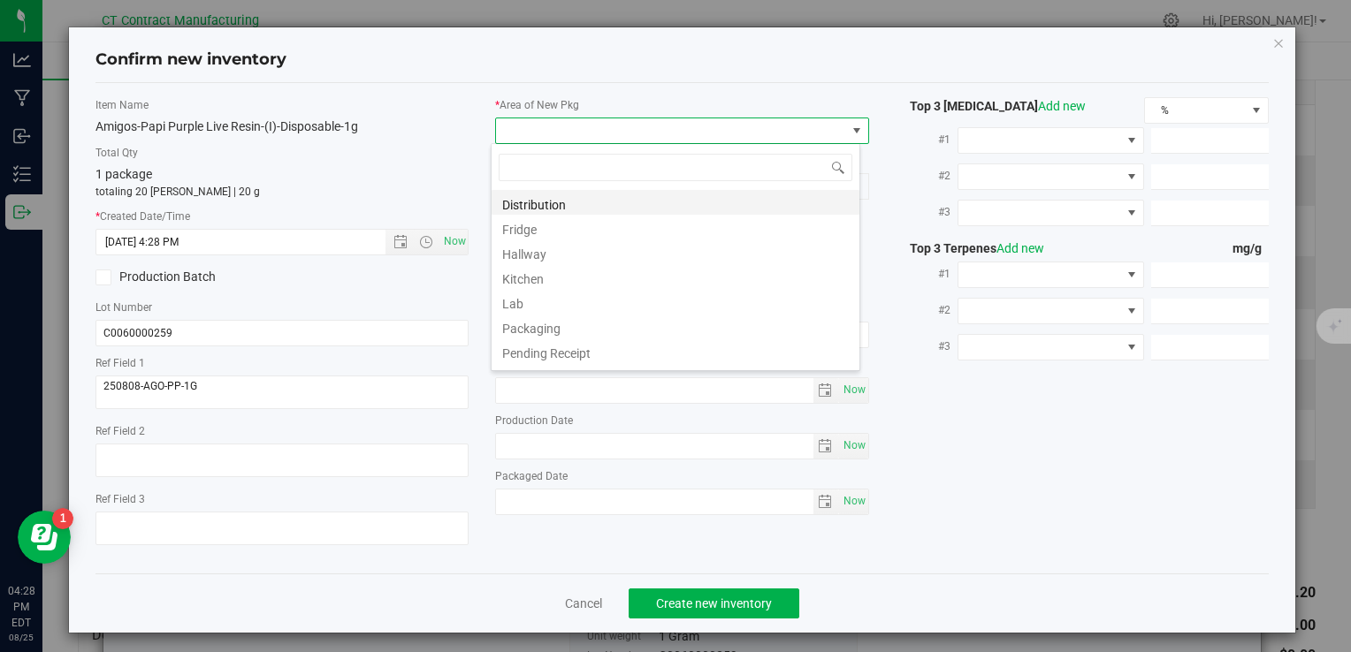
scroll to position [26, 369]
click at [587, 192] on li "Distribution" at bounding box center [675, 202] width 368 height 25
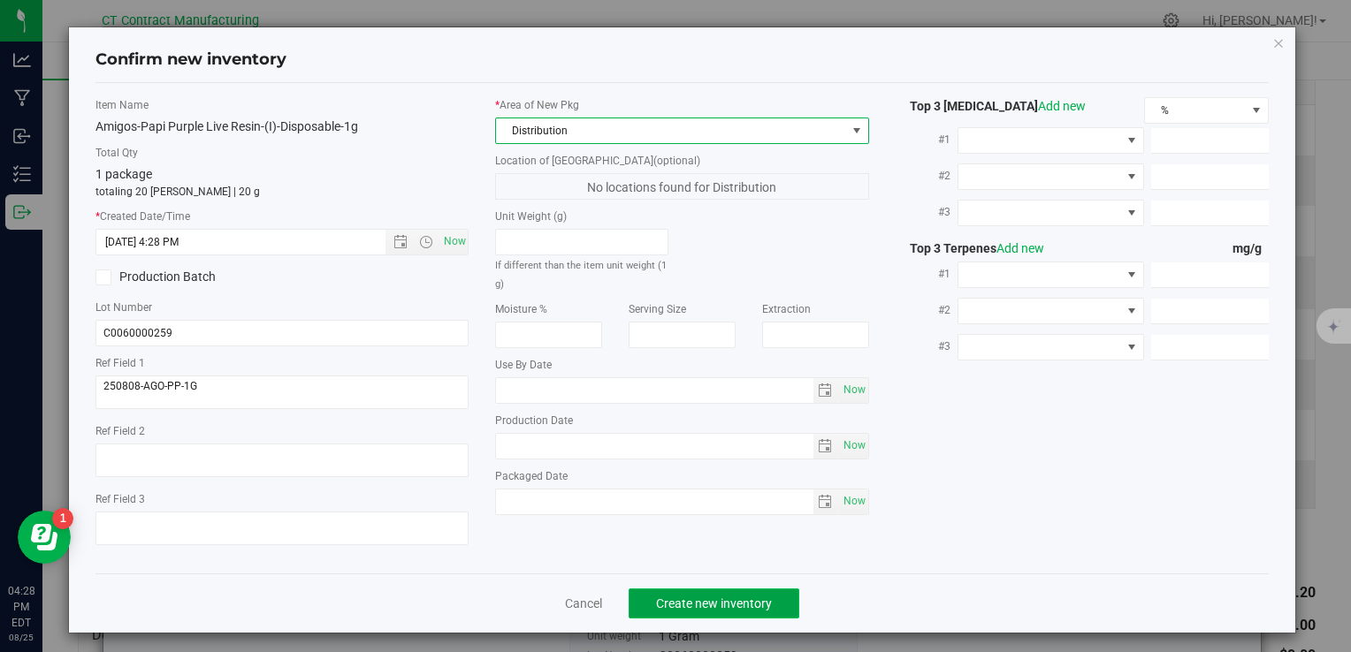
click at [711, 607] on span "Create new inventory" at bounding box center [714, 604] width 116 height 14
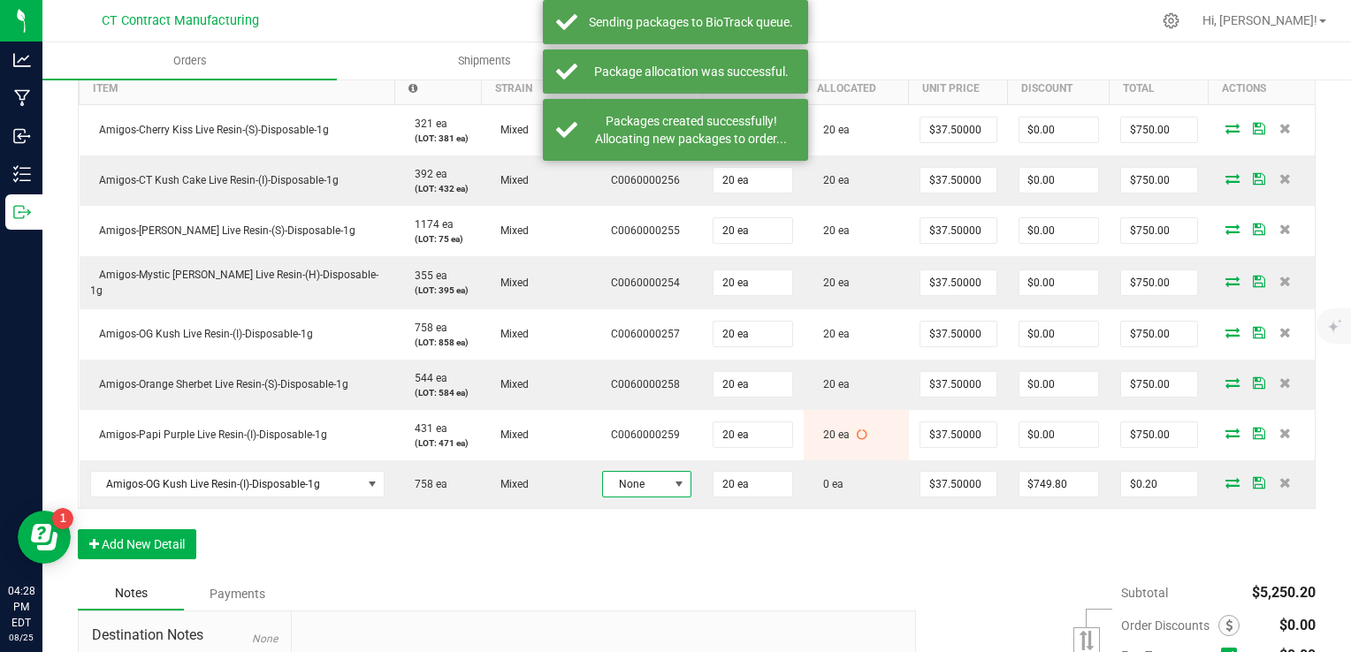
click at [672, 480] on span at bounding box center [679, 484] width 14 height 14
click at [664, 583] on li "C0060000257" at bounding box center [652, 585] width 165 height 30
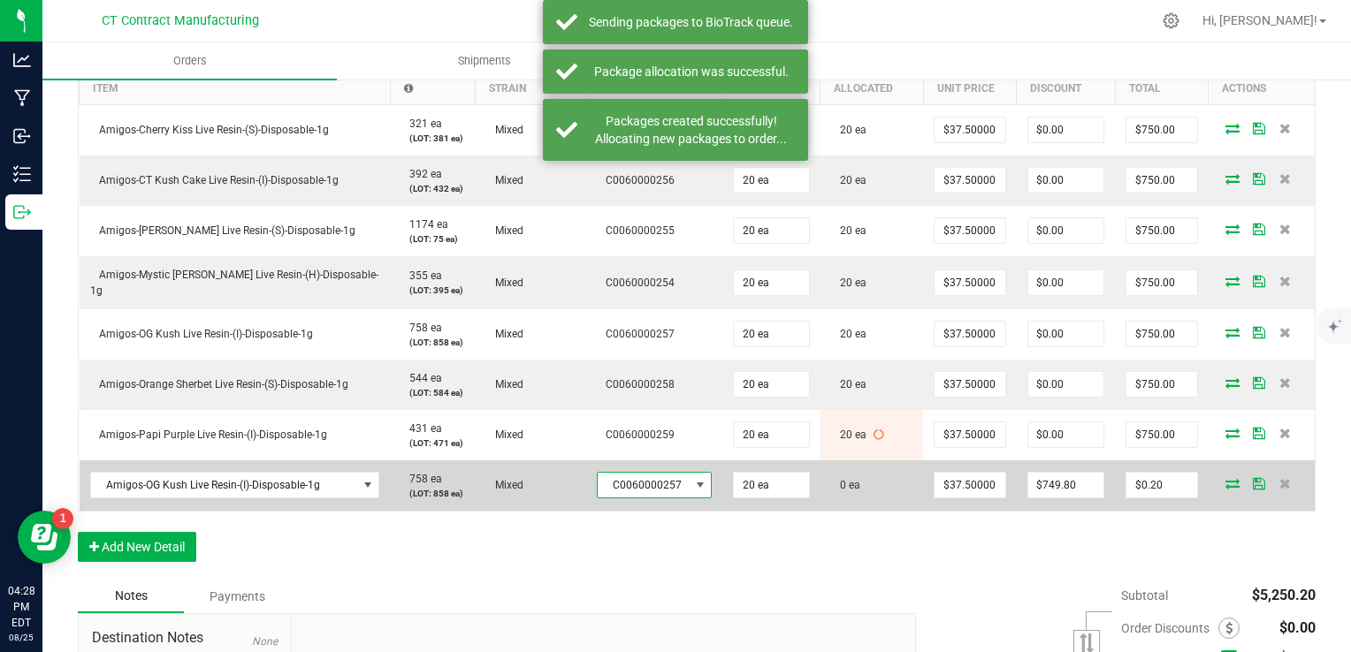
click at [1225, 478] on icon at bounding box center [1232, 483] width 14 height 11
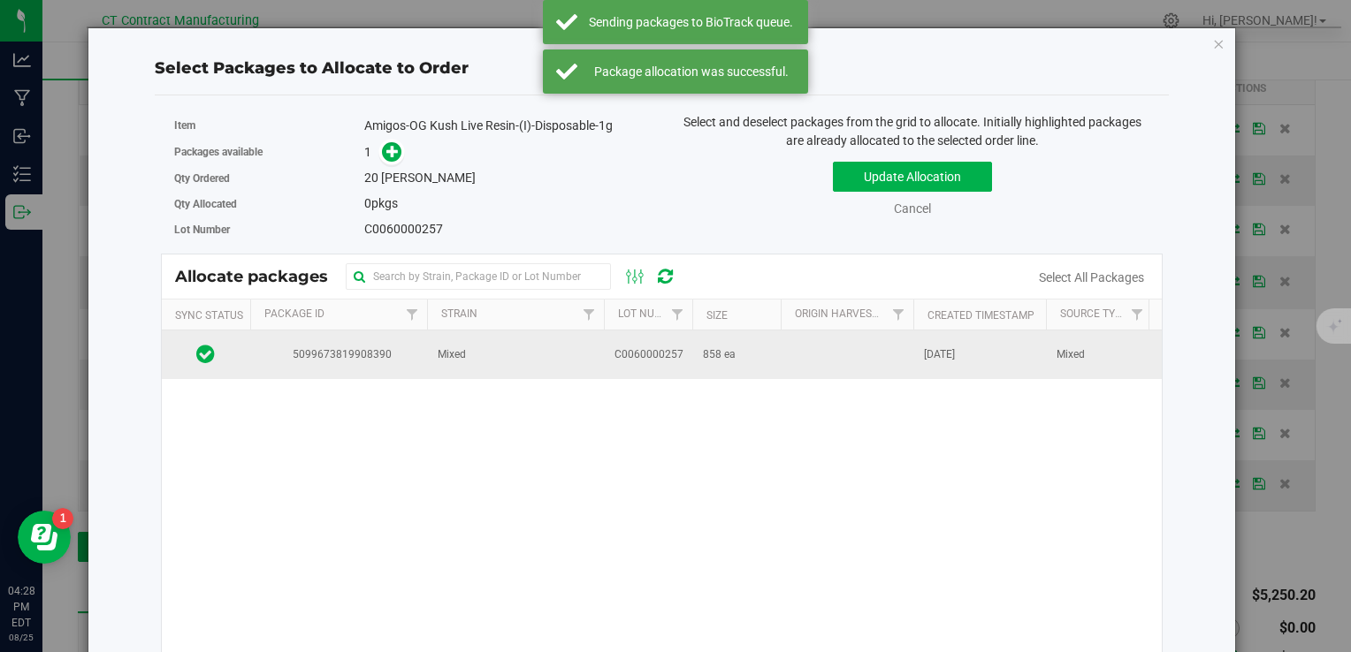
click at [372, 362] on td "5099673819908390" at bounding box center [338, 355] width 177 height 48
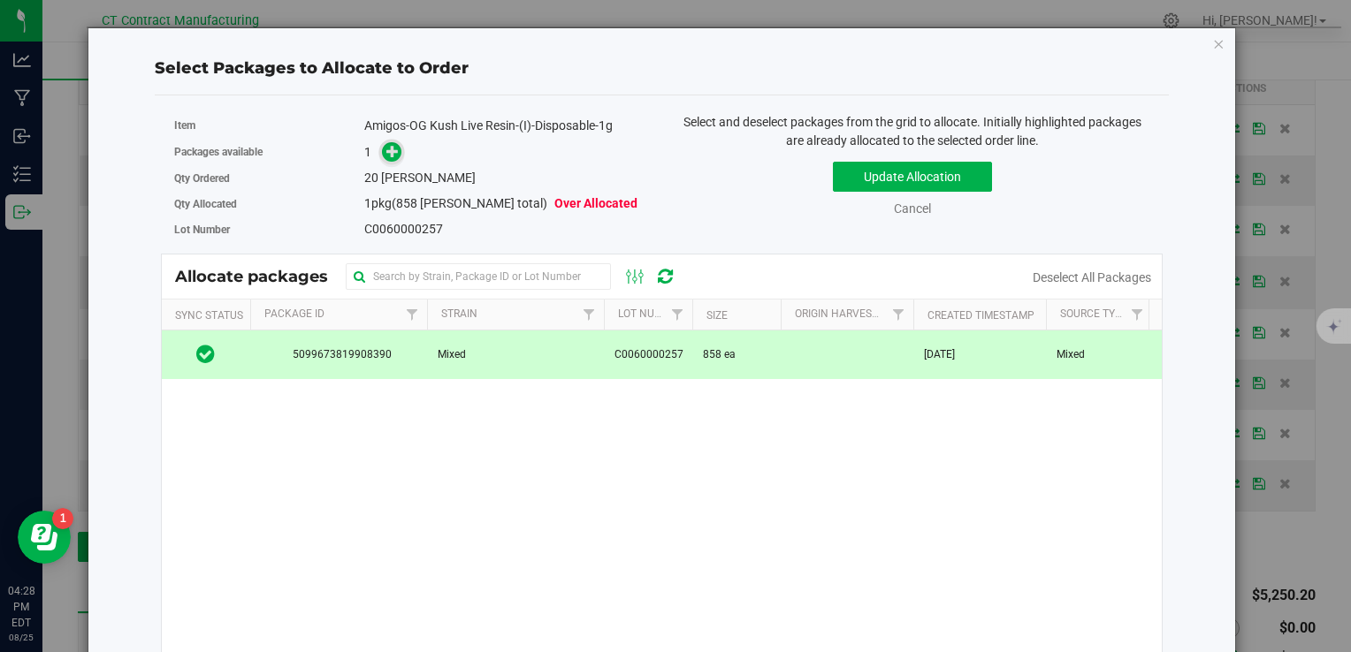
click at [382, 143] on span at bounding box center [391, 152] width 20 height 20
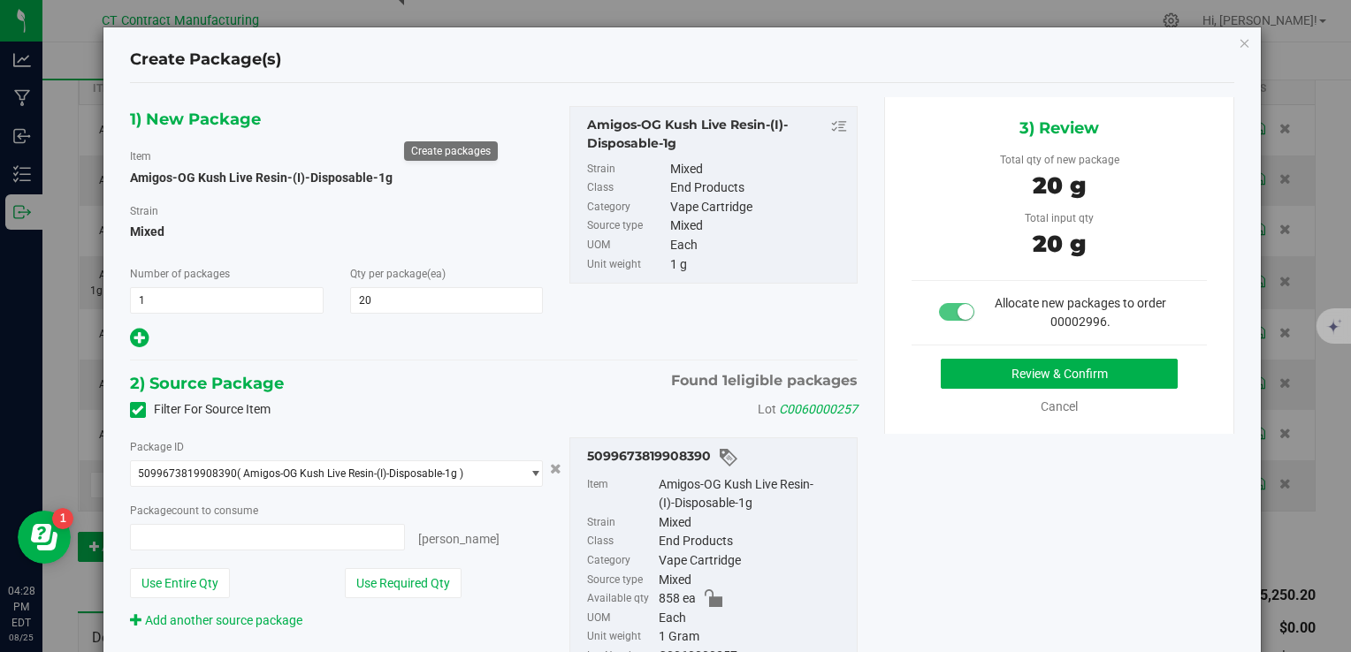
type input "20 ea"
click at [949, 365] on button "Review & Confirm" at bounding box center [1059, 374] width 237 height 30
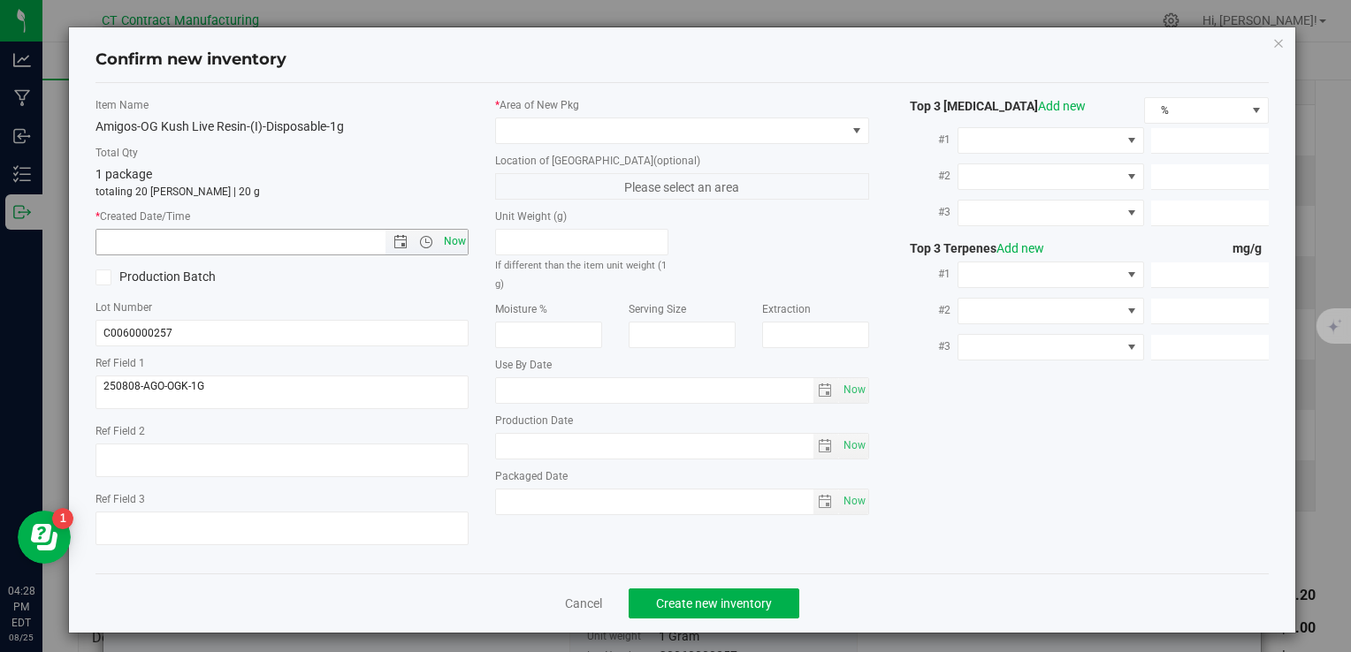
click at [452, 240] on span "Now" at bounding box center [454, 242] width 30 height 26
type input "8/25/2025 4:28 PM"
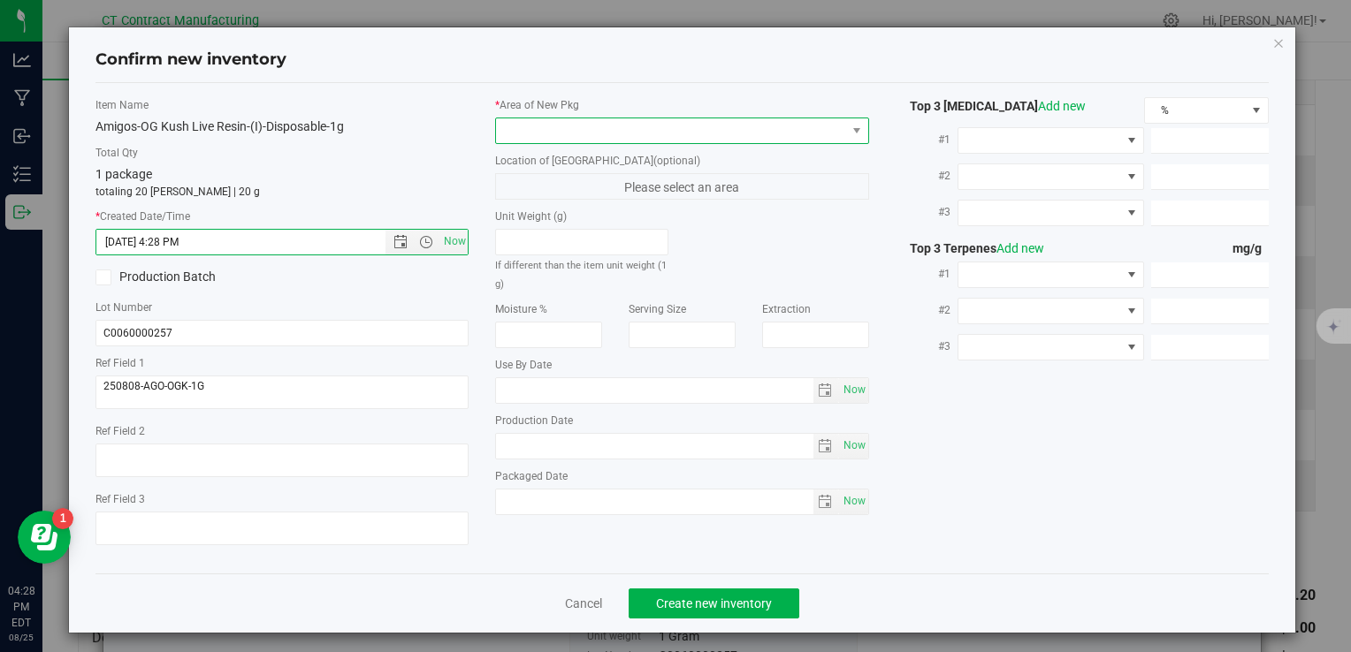
click at [516, 137] on span at bounding box center [670, 130] width 349 height 25
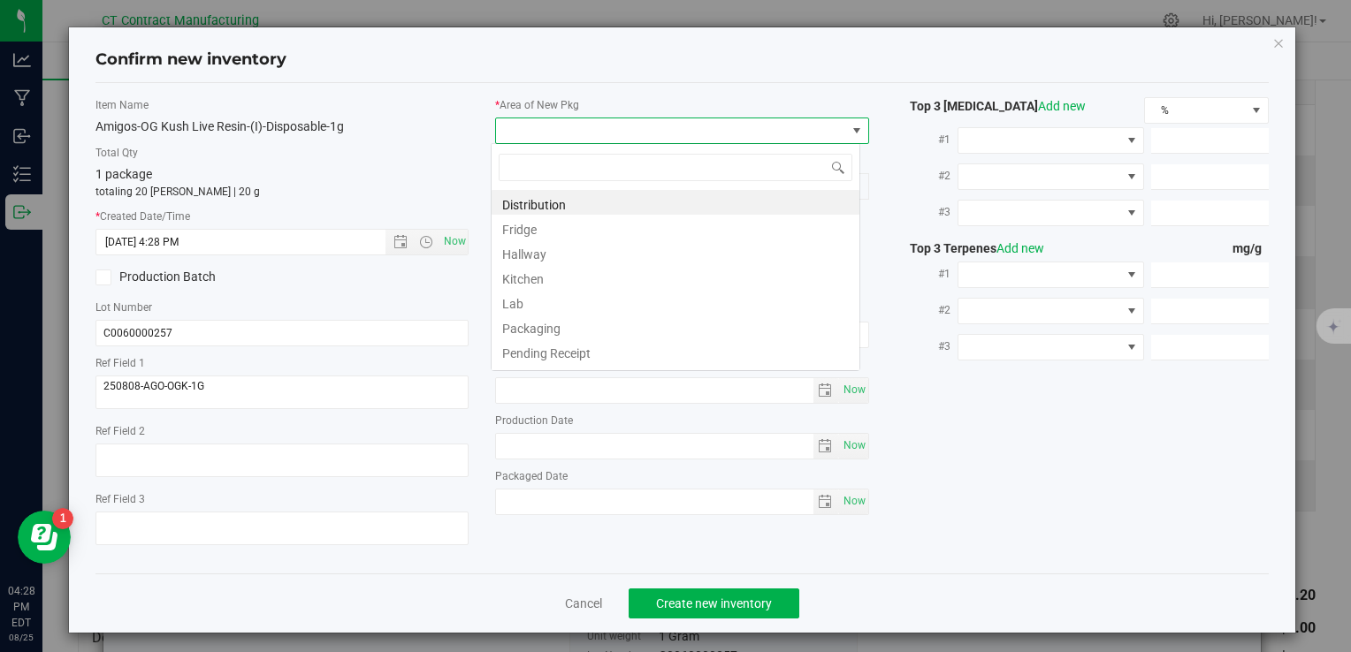
scroll to position [26, 369]
click at [541, 202] on li "Distribution" at bounding box center [675, 202] width 368 height 25
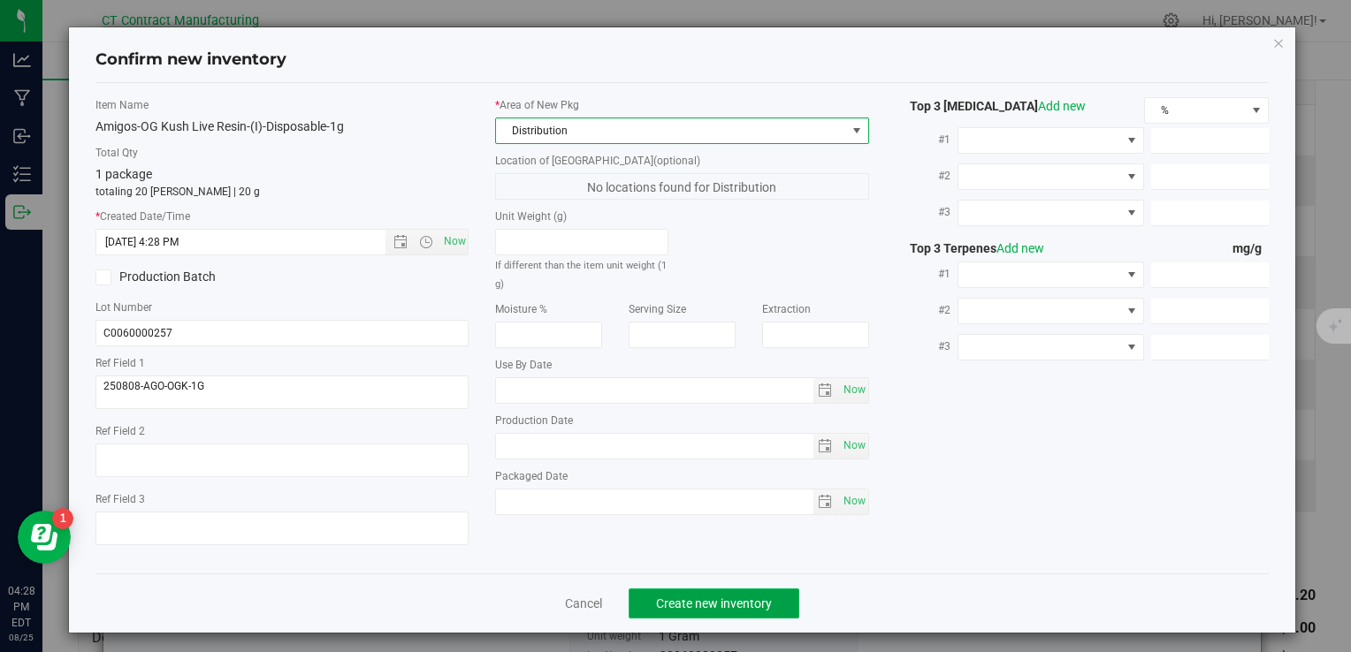
click at [691, 597] on span "Create new inventory" at bounding box center [714, 604] width 116 height 14
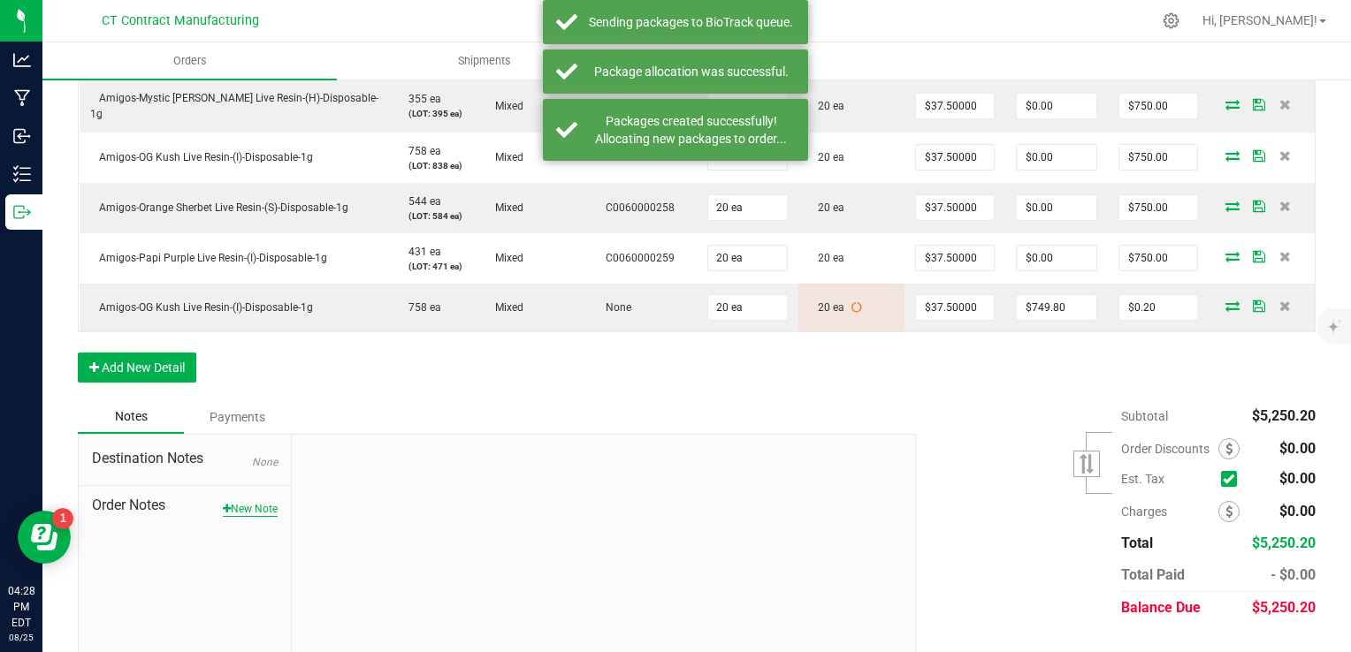
click at [230, 502] on button "New Note" at bounding box center [250, 509] width 55 height 16
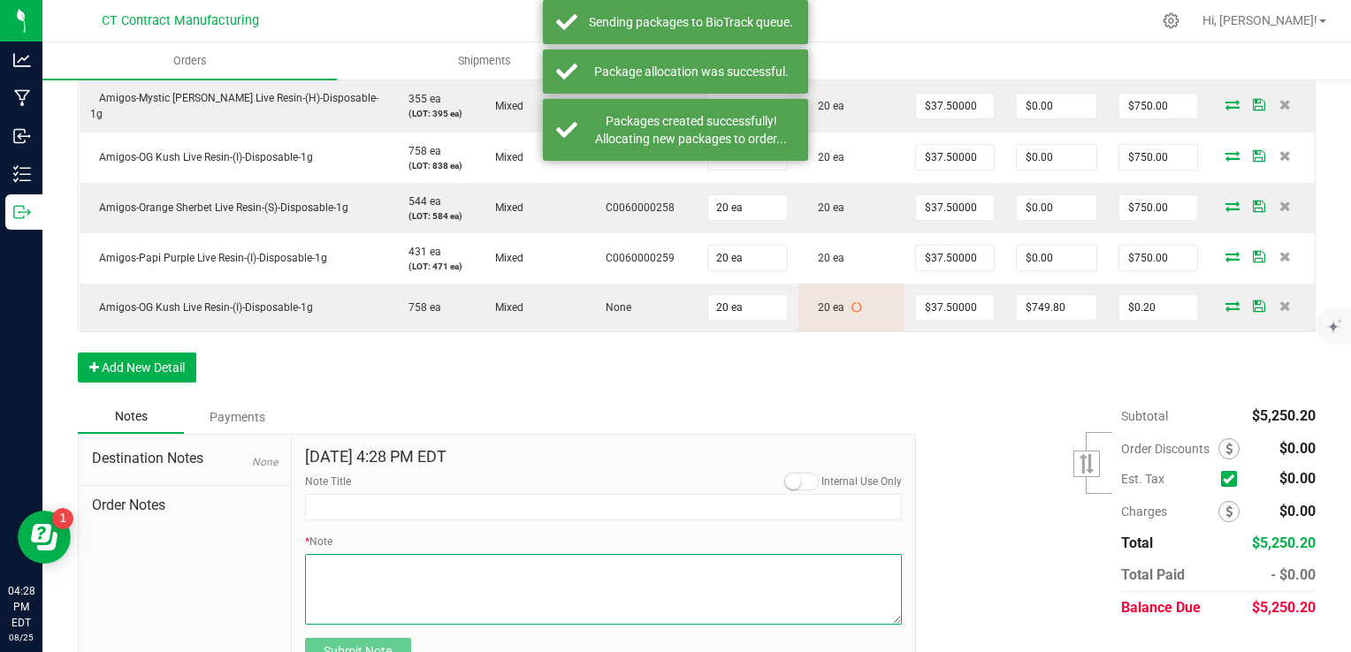
click at [396, 585] on textarea "* Note" at bounding box center [604, 589] width 598 height 71
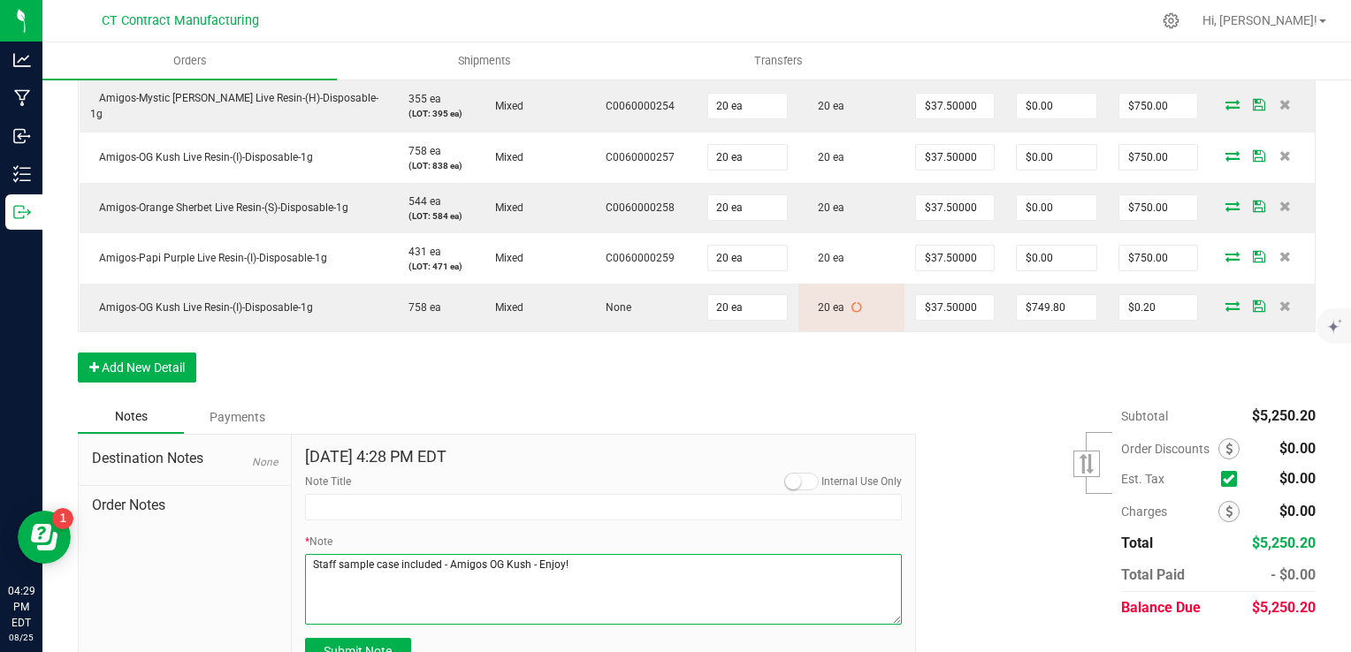
click at [410, 567] on textarea "* Note" at bounding box center [604, 589] width 598 height 71
click at [407, 573] on textarea "* Note" at bounding box center [604, 589] width 598 height 71
type textarea "Staff sample case included - Amigos OG Kush - Enjoy!"
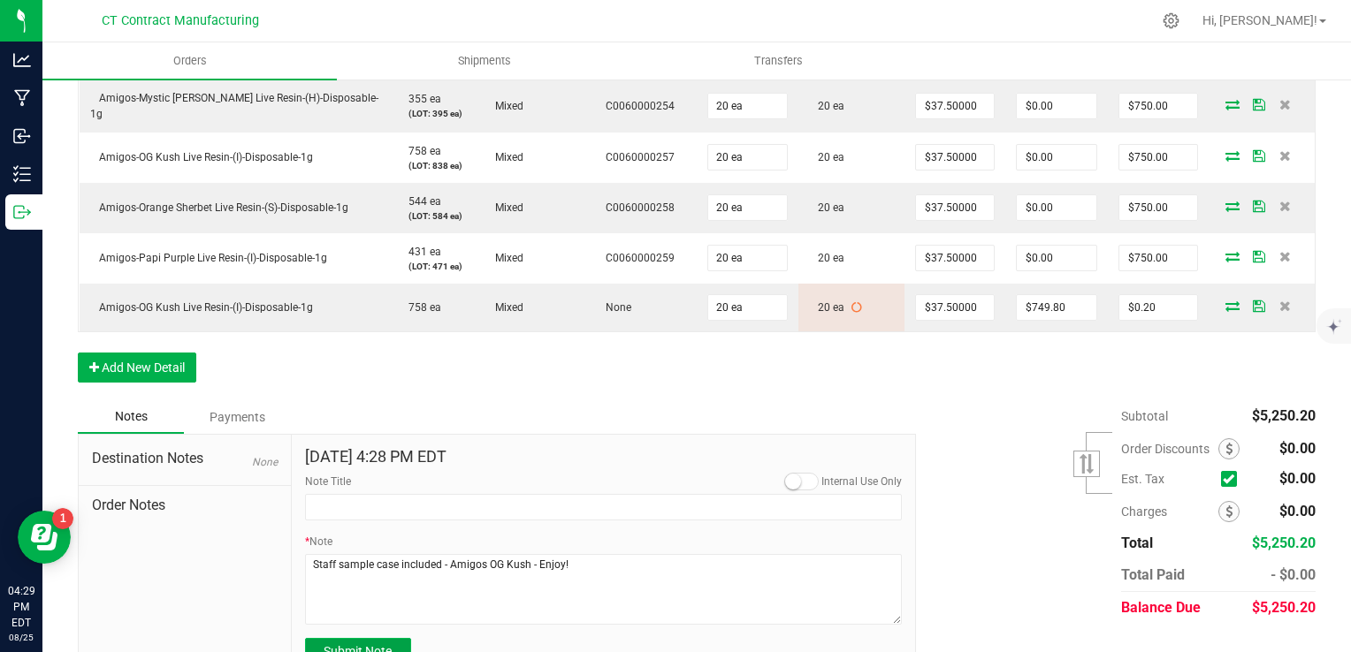
click at [385, 644] on span "Submit Note" at bounding box center [358, 651] width 68 height 14
type input "[DATE] 16:29 PM EDT"
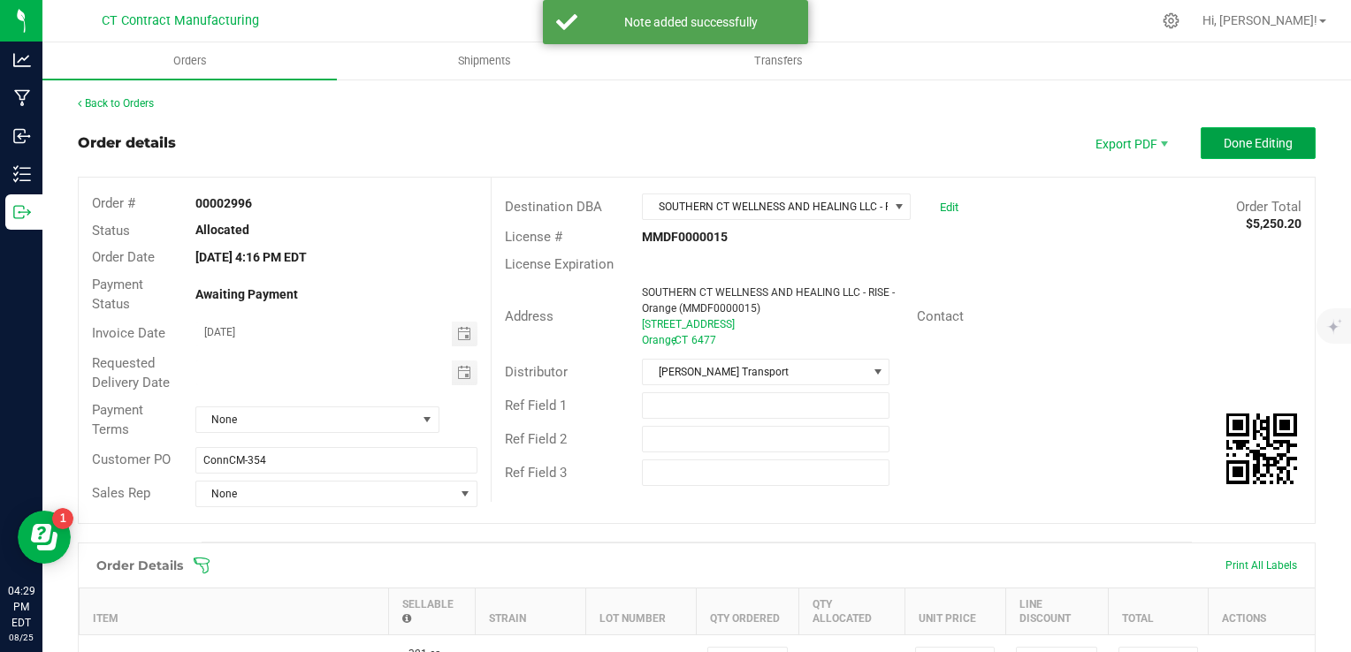
click at [1242, 145] on span "Done Editing" at bounding box center [1257, 143] width 69 height 14
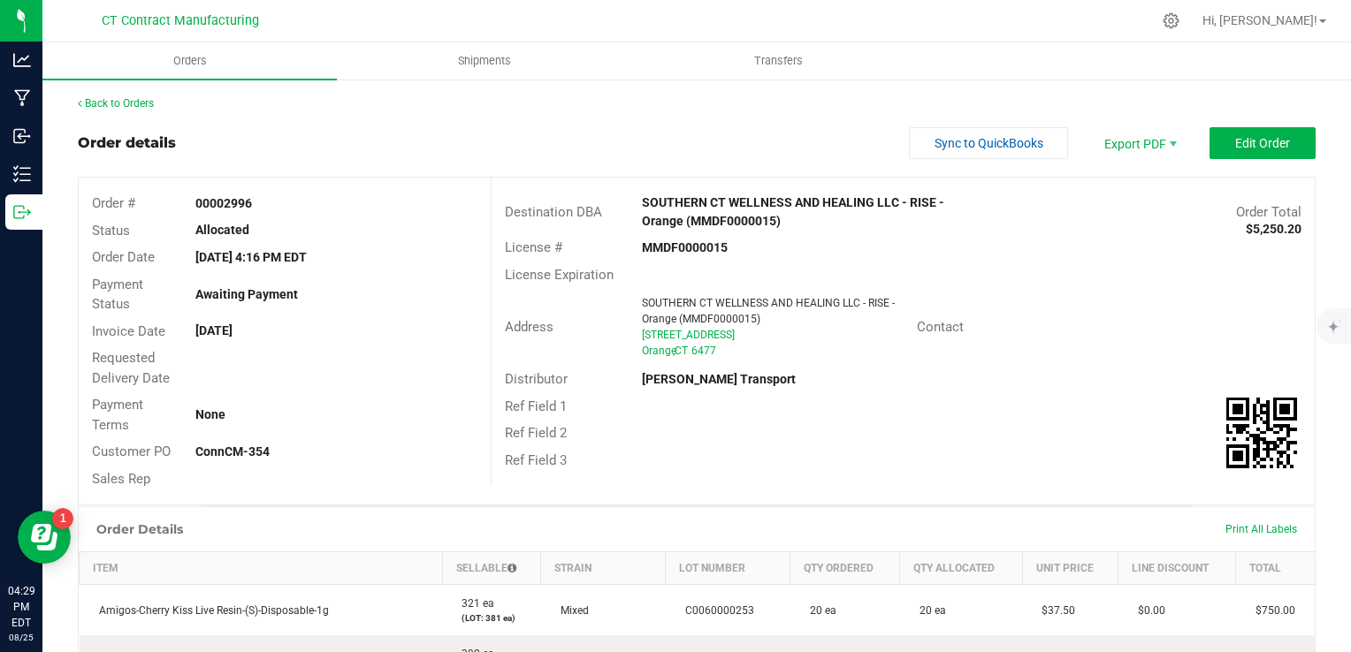
click at [137, 95] on div "Back to Orders" at bounding box center [697, 103] width 1238 height 16
click at [129, 104] on link "Back to Orders" at bounding box center [116, 103] width 76 height 12
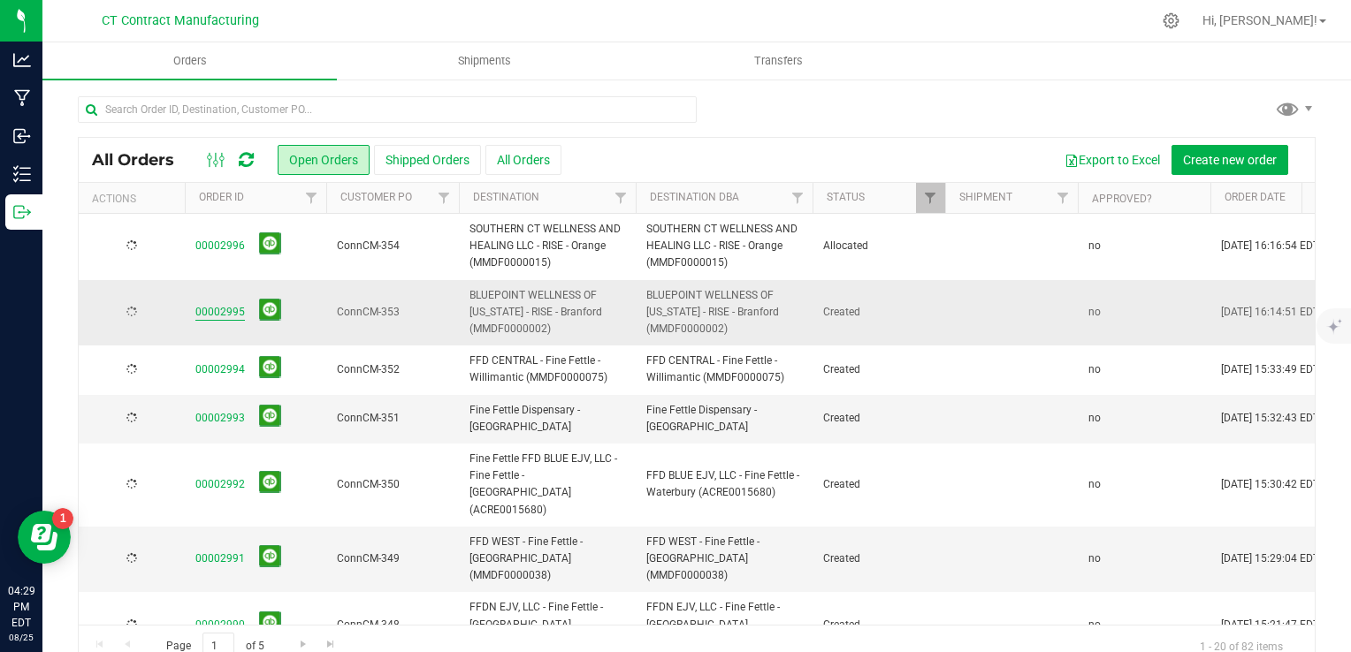
click at [232, 304] on link "00002995" at bounding box center [220, 312] width 50 height 17
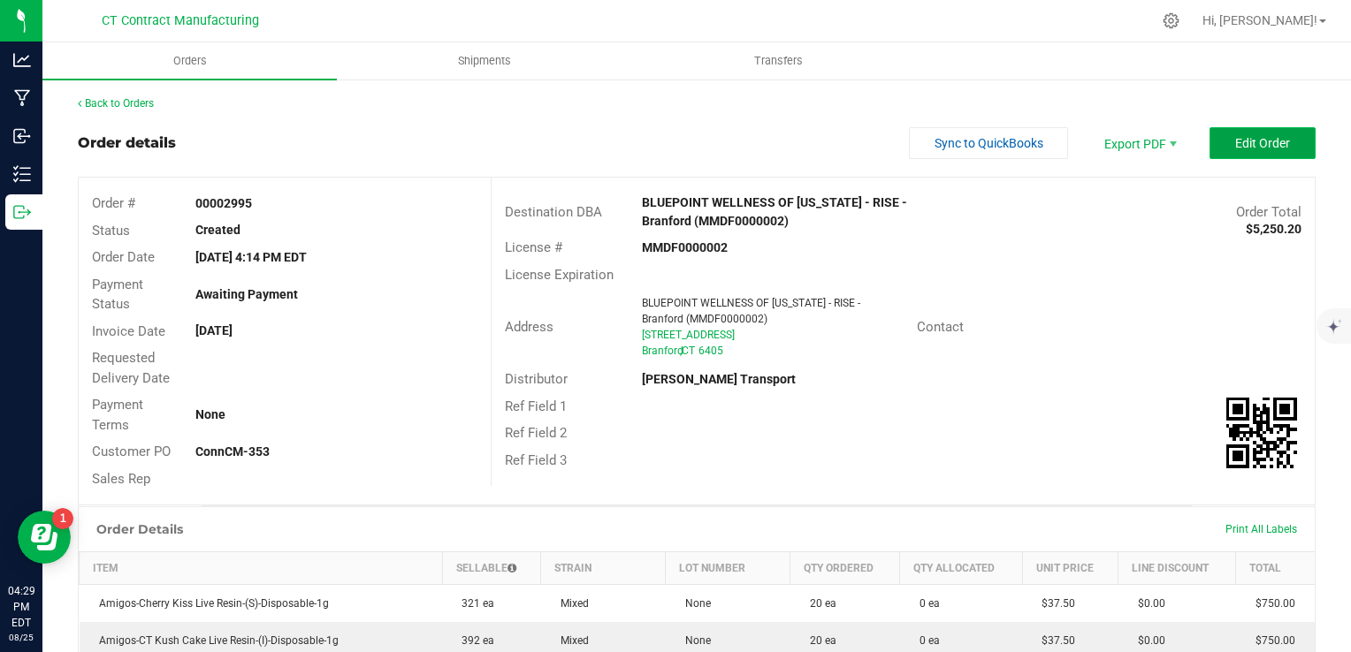
click at [1269, 152] on button "Edit Order" at bounding box center [1262, 143] width 106 height 32
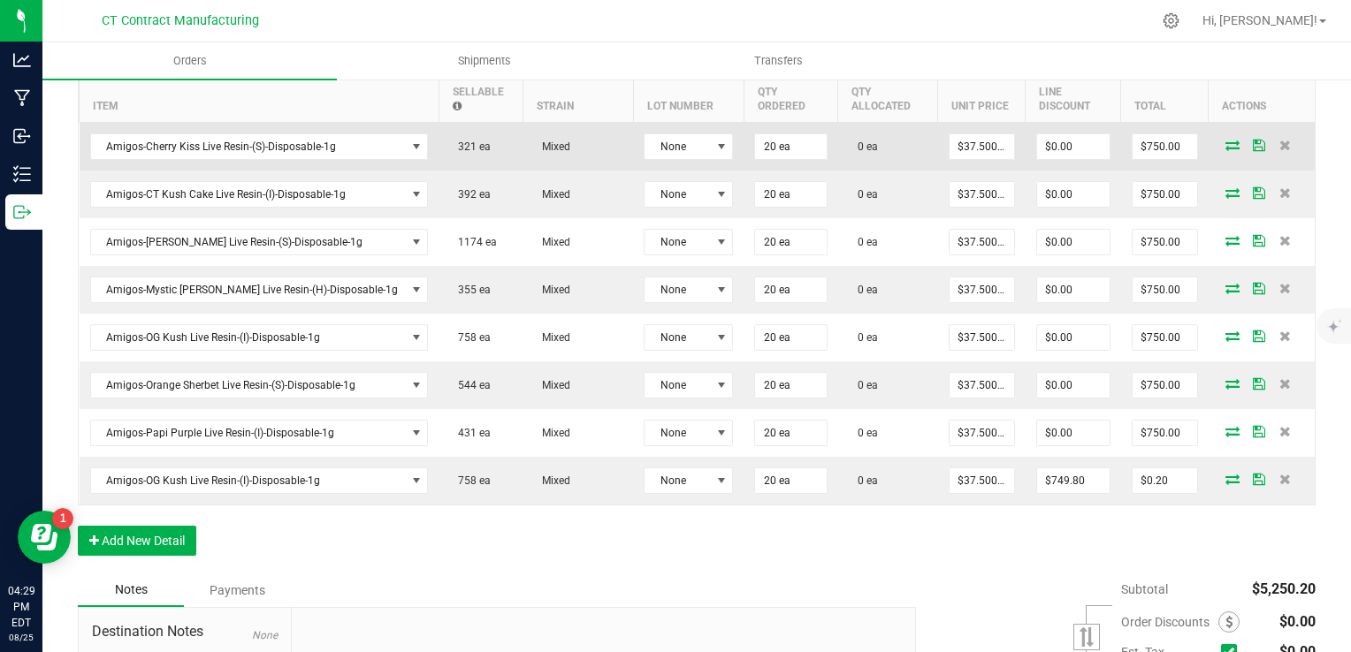
scroll to position [619, 0]
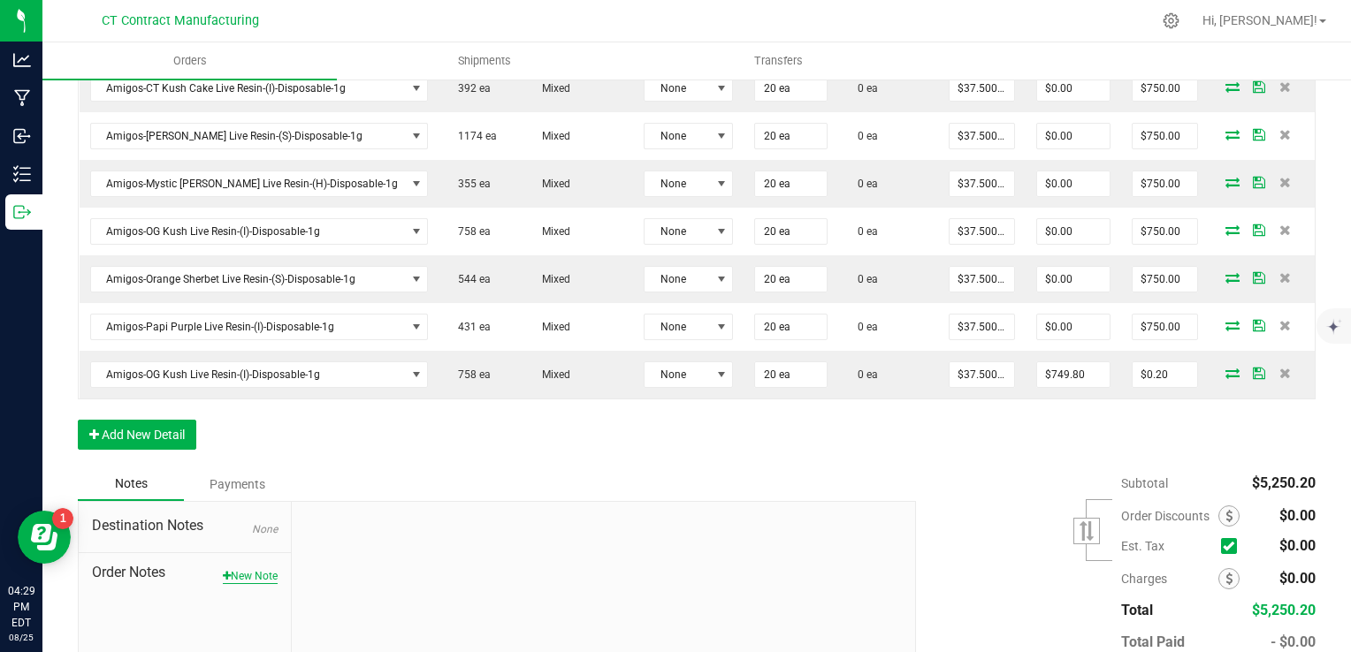
click at [226, 572] on button "New Note" at bounding box center [250, 576] width 55 height 16
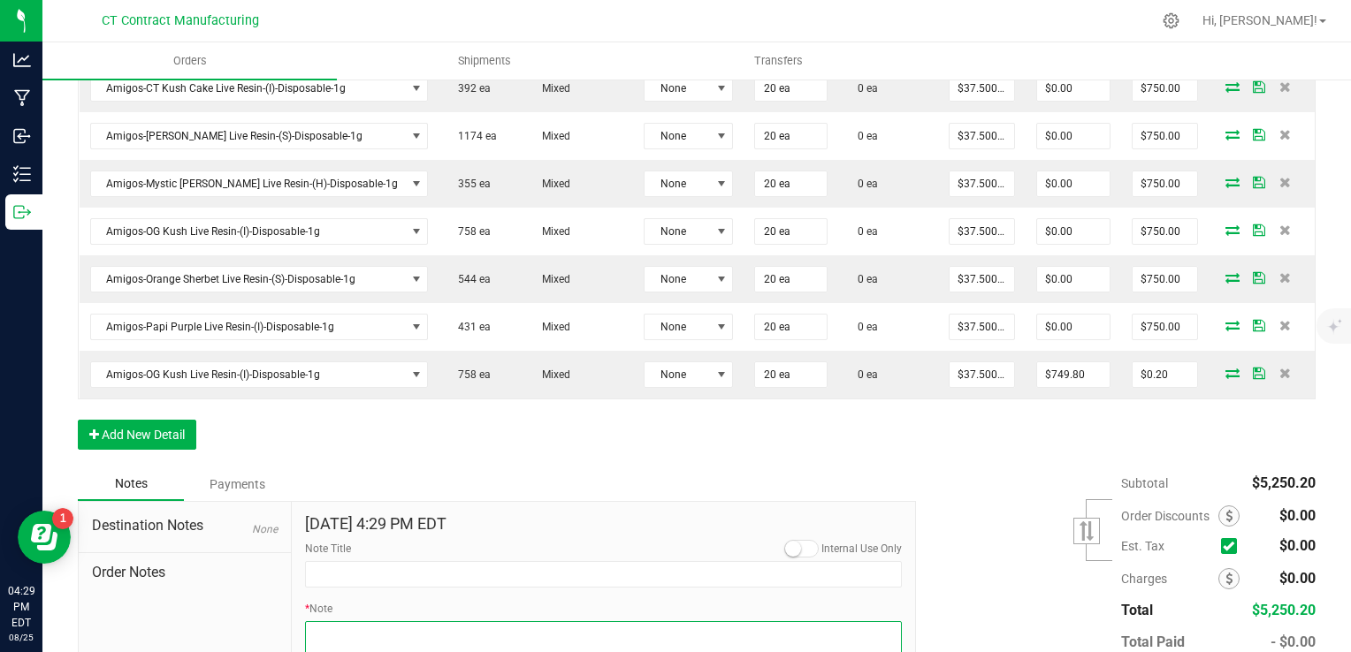
click at [400, 621] on textarea "* Note" at bounding box center [604, 656] width 598 height 71
paste textarea "Staff sample case included - Amigos OG Kush - Enjoy!"
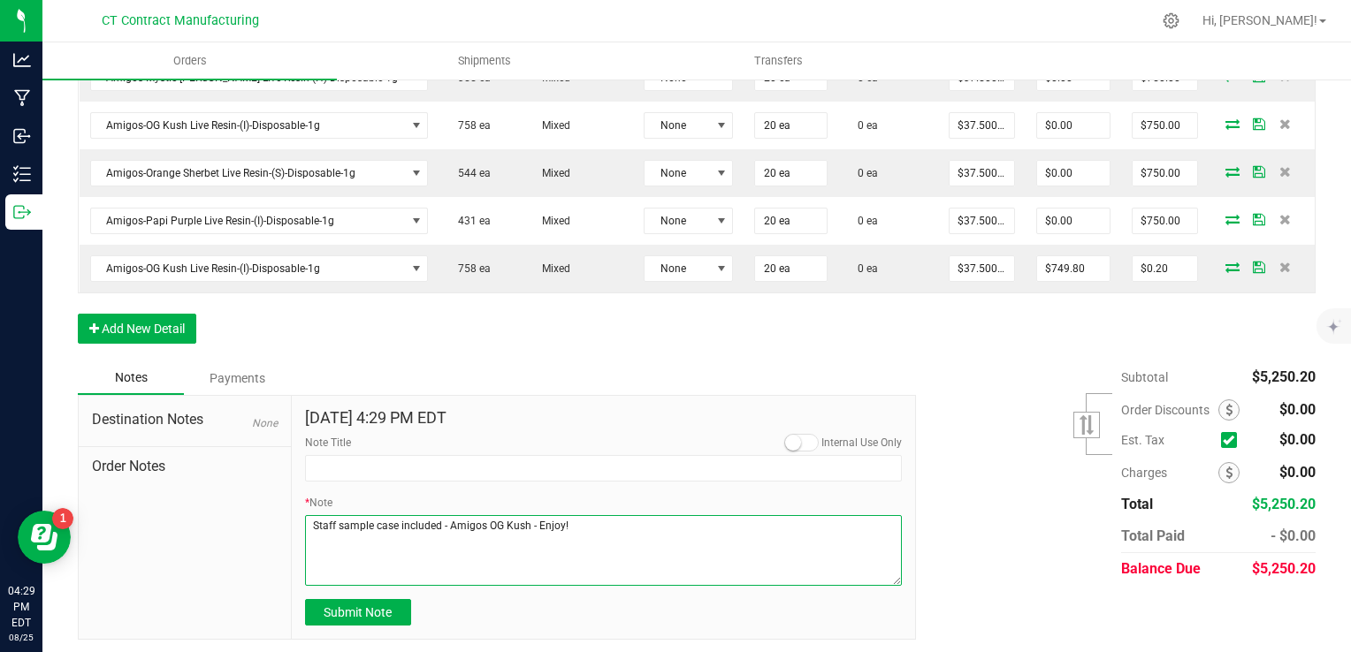
scroll to position [726, 0]
type textarea "Staff sample case included - Amigos OG Kush - Enjoy!"
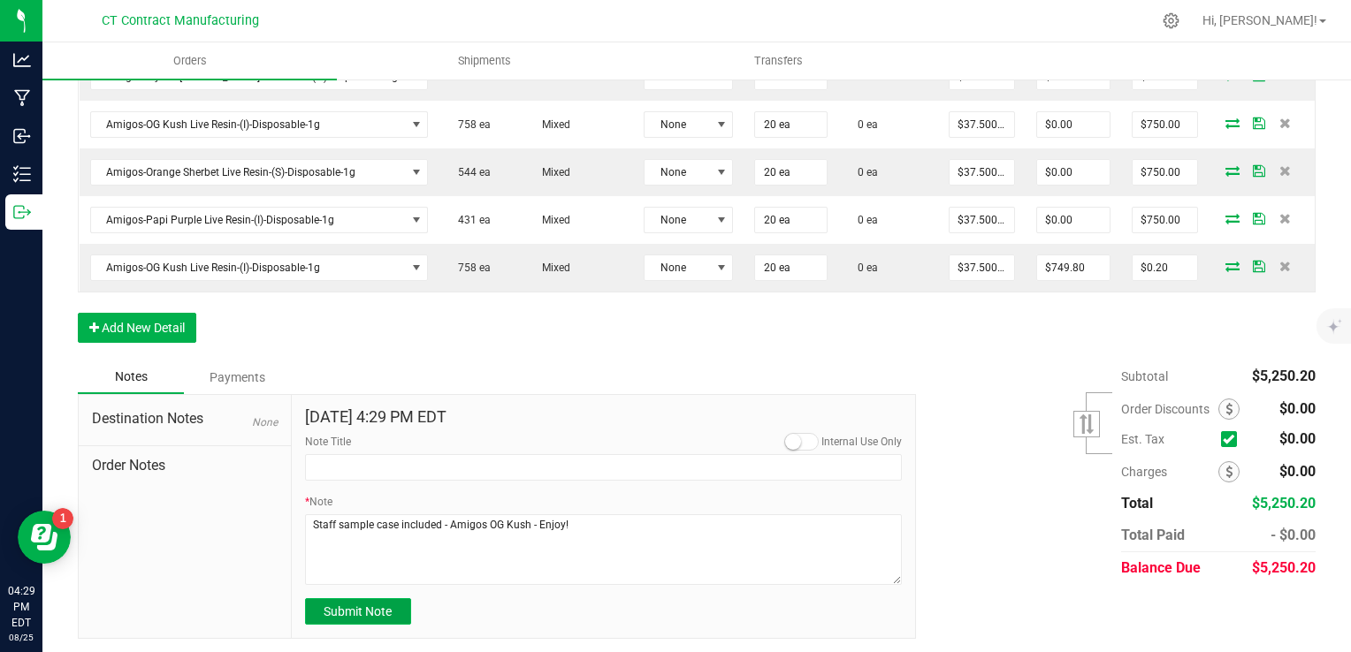
click at [373, 606] on span "Submit Note" at bounding box center [358, 612] width 68 height 14
type input "[DATE] 16:29 PM EDT"
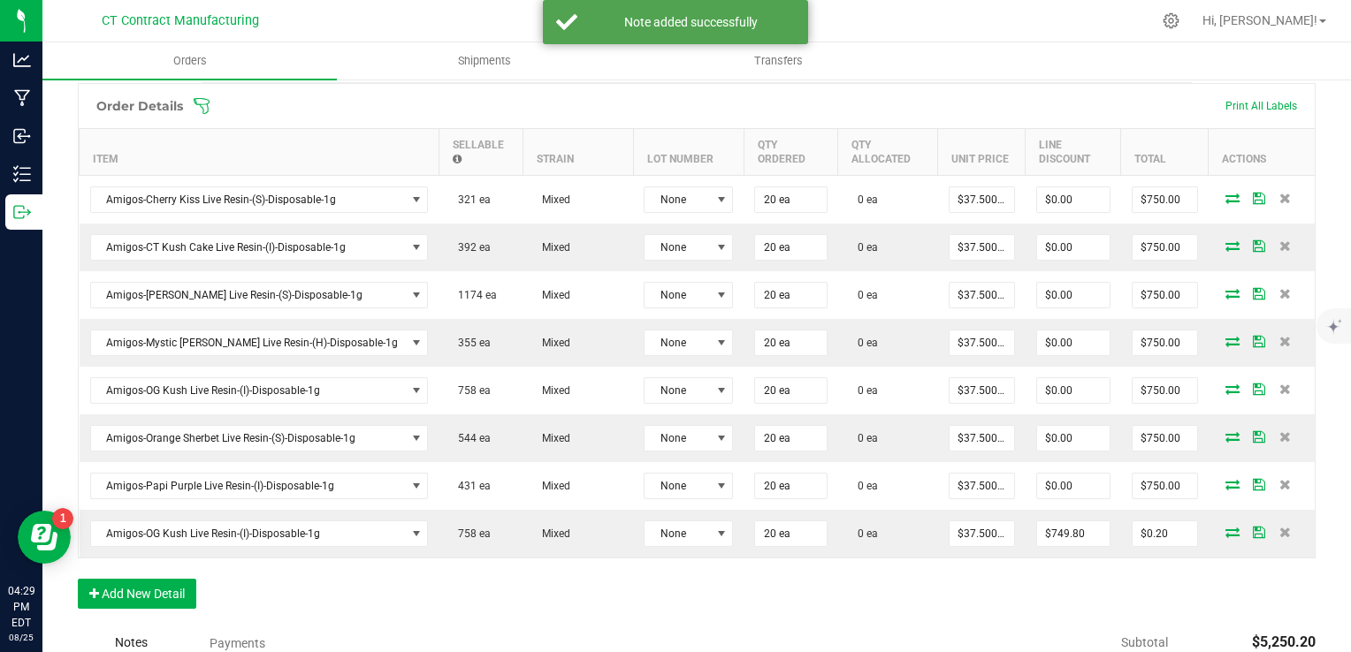
scroll to position [453, 0]
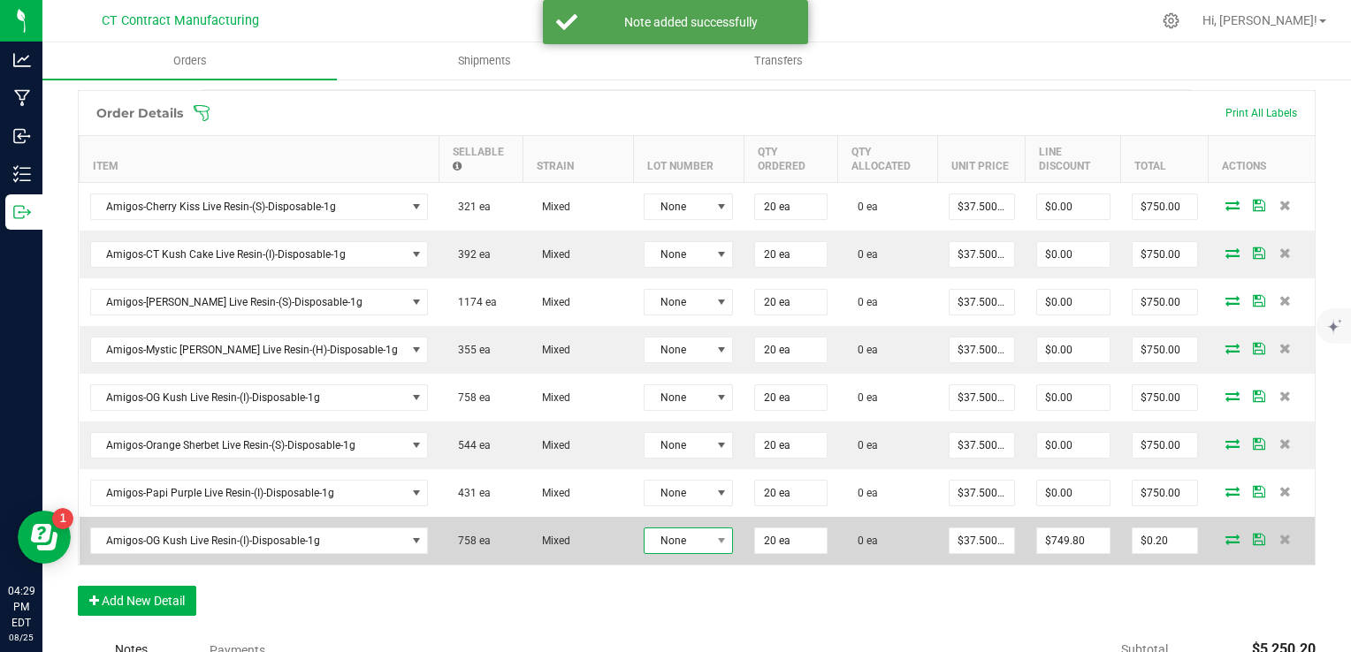
click at [644, 530] on span "None" at bounding box center [676, 541] width 65 height 25
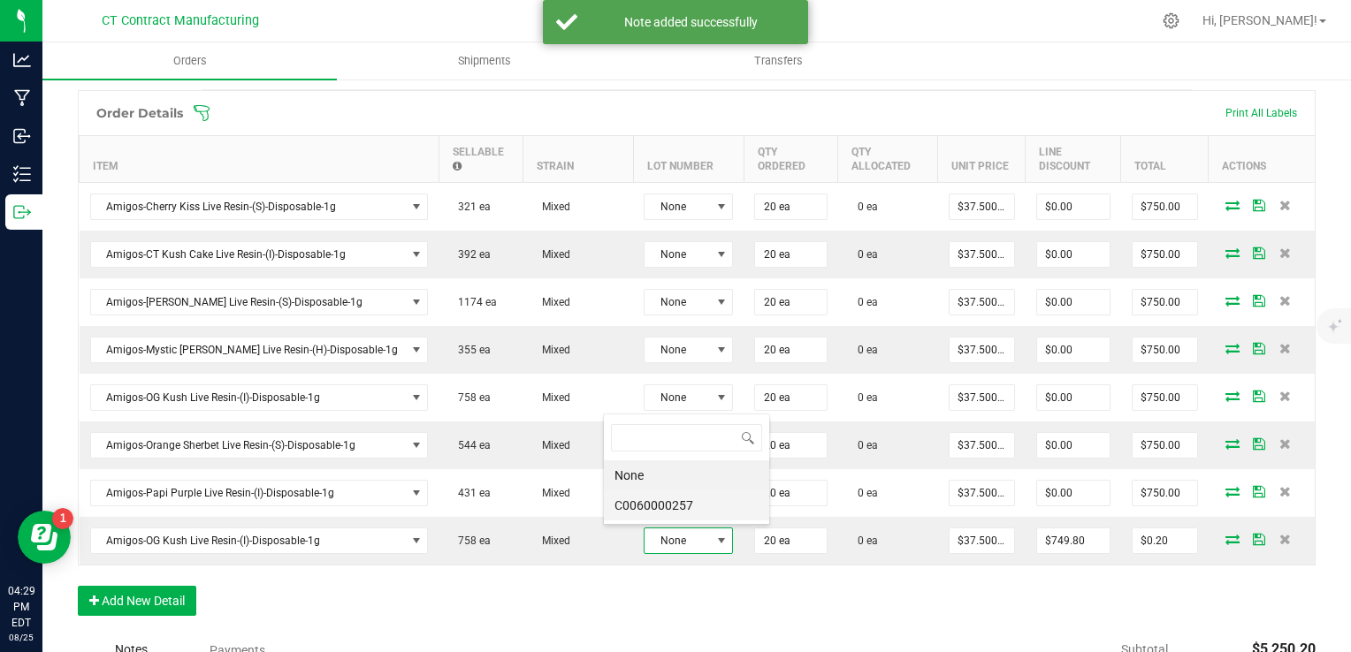
click at [657, 509] on li "C0060000257" at bounding box center [686, 506] width 165 height 30
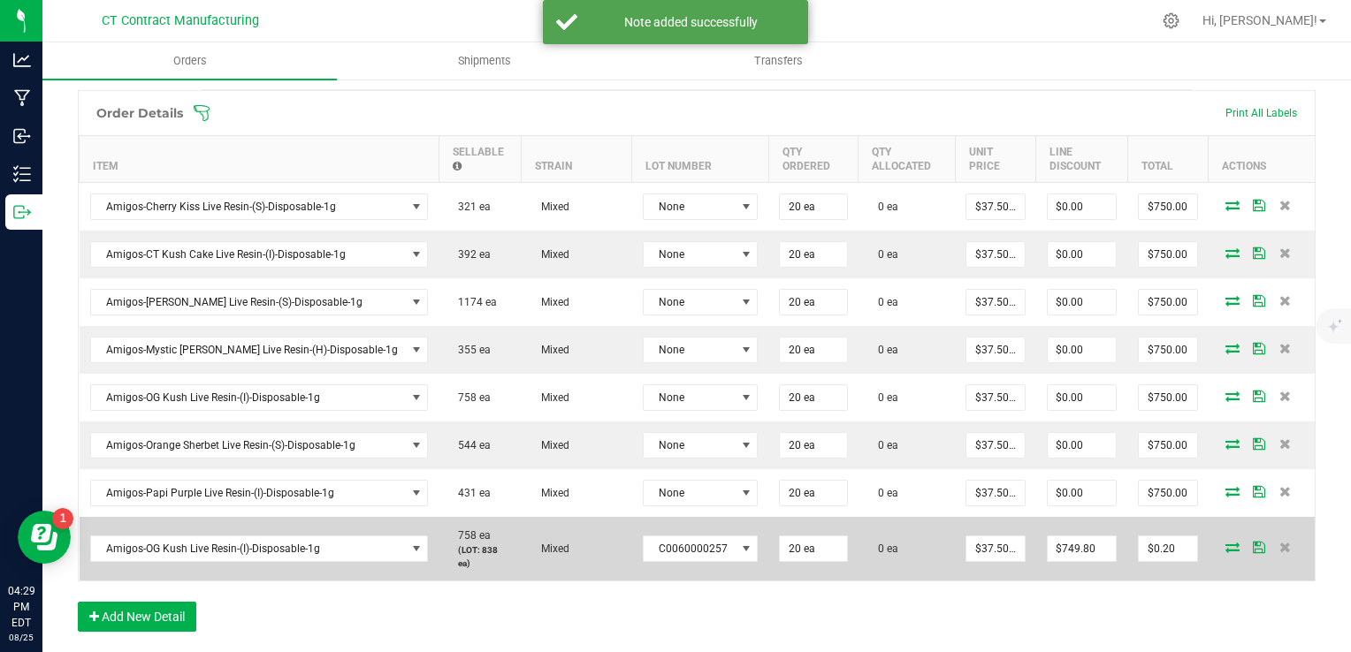
click at [1225, 542] on icon at bounding box center [1232, 547] width 14 height 11
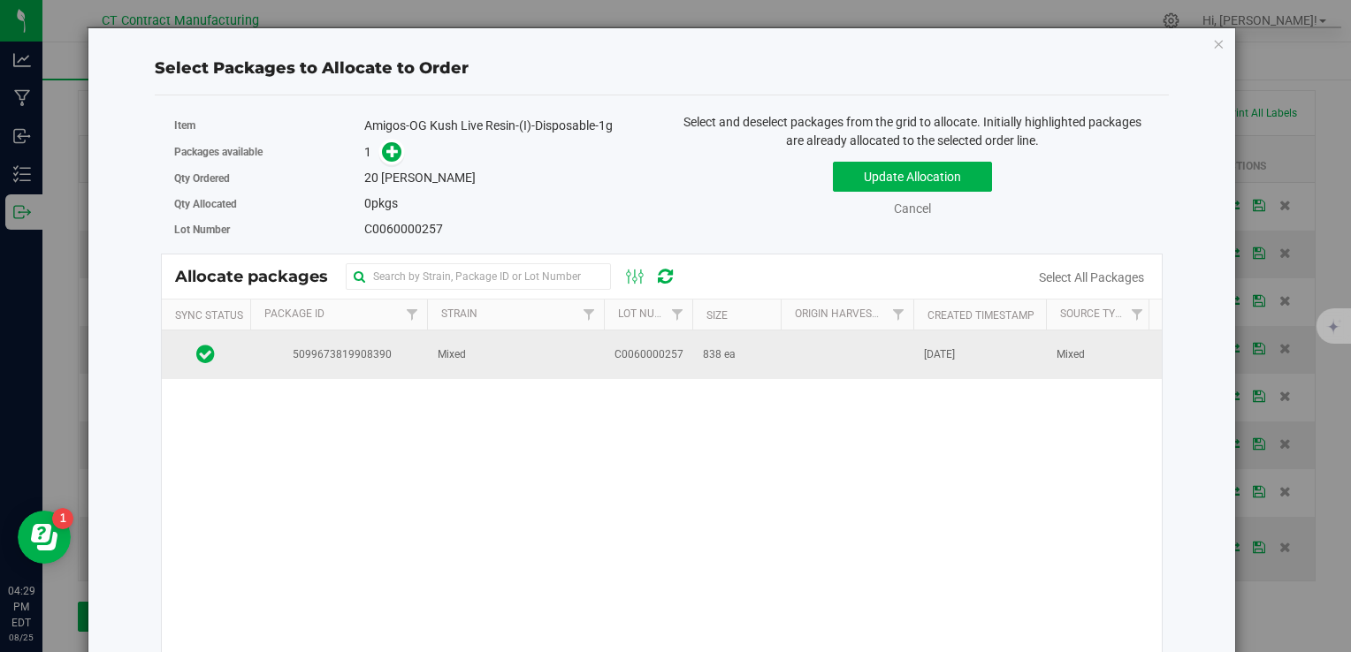
click at [502, 357] on td "Mixed" at bounding box center [515, 355] width 177 height 48
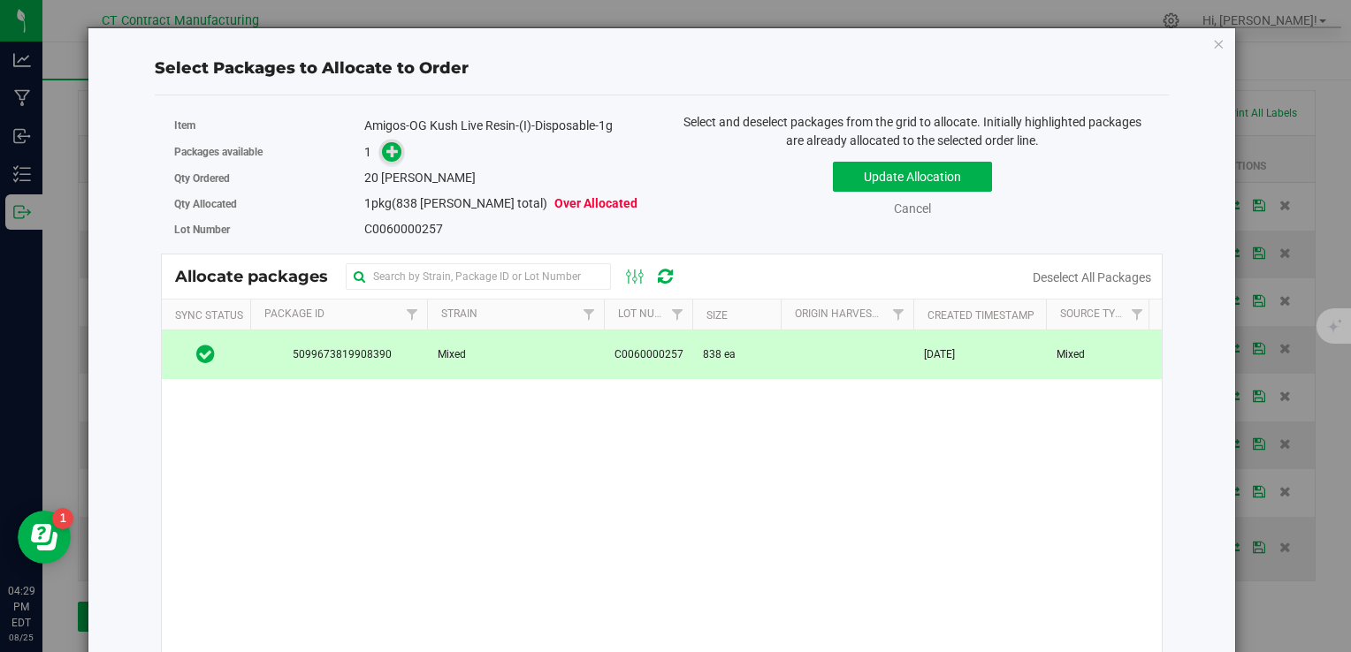
click at [390, 155] on icon at bounding box center [392, 151] width 12 height 12
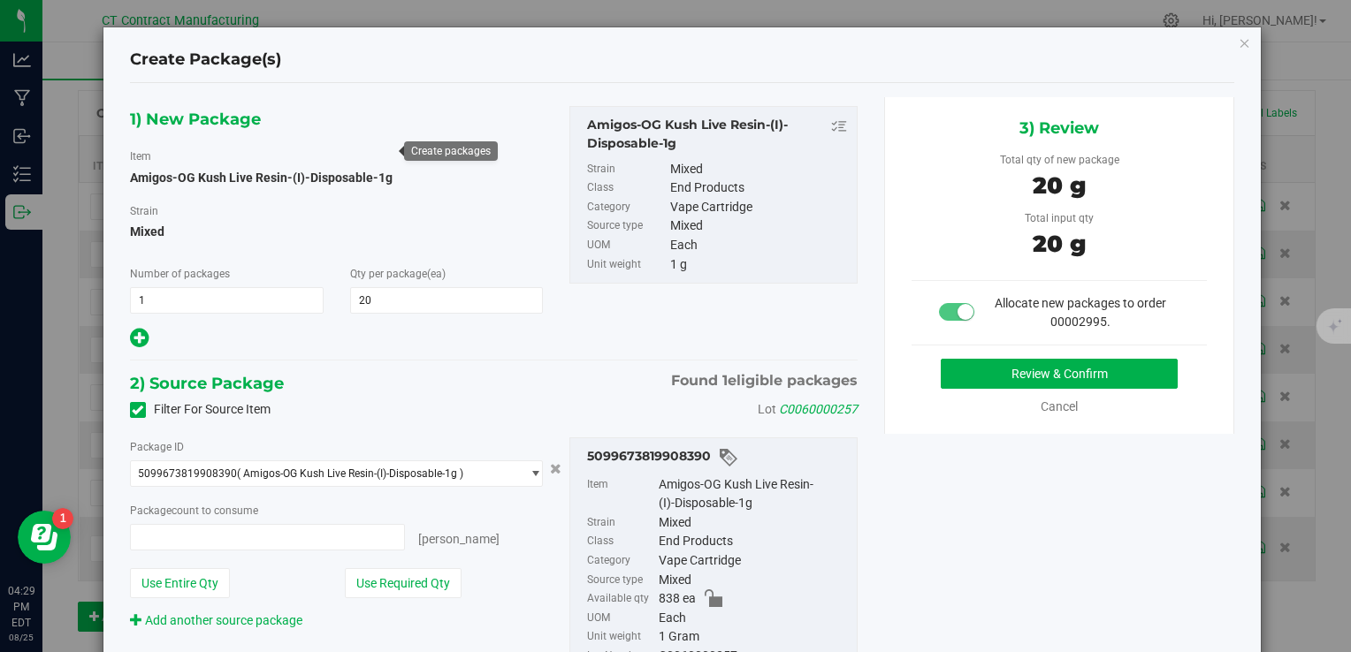
type input "20 ea"
click at [990, 367] on button "Review & Confirm" at bounding box center [1059, 374] width 237 height 30
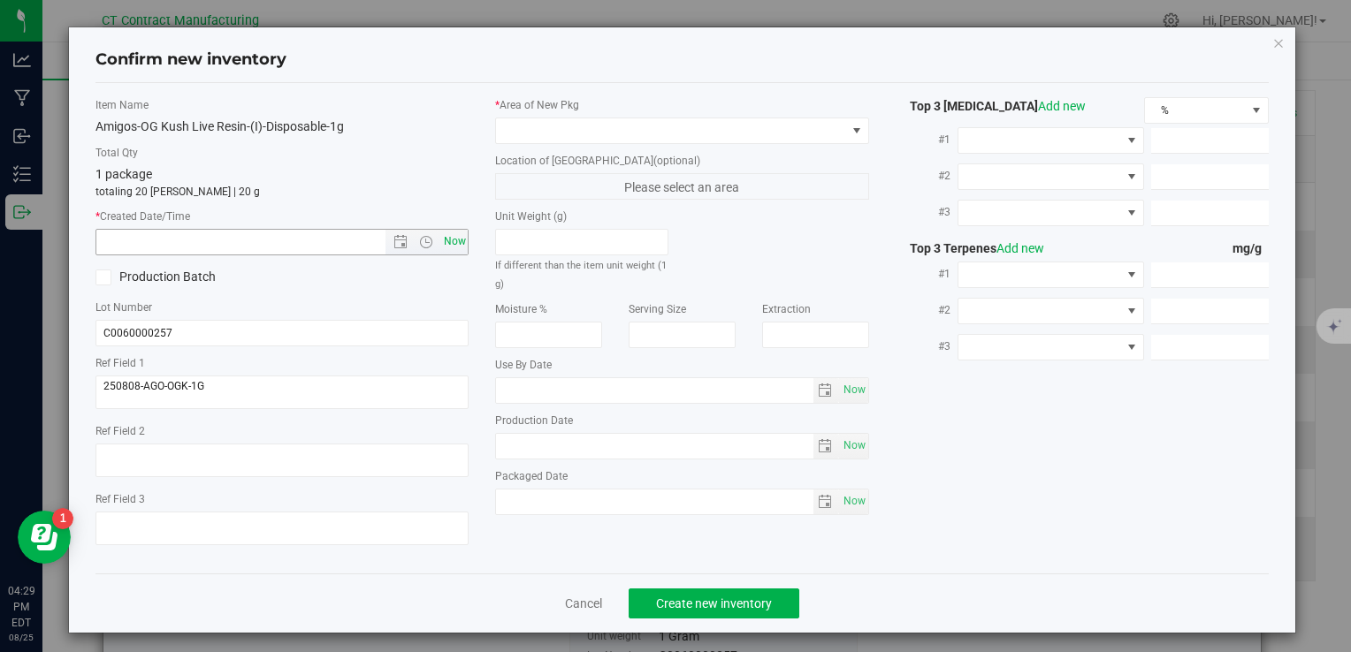
click at [447, 242] on span "Now" at bounding box center [454, 242] width 30 height 26
type input "[DATE] 4:29 PM"
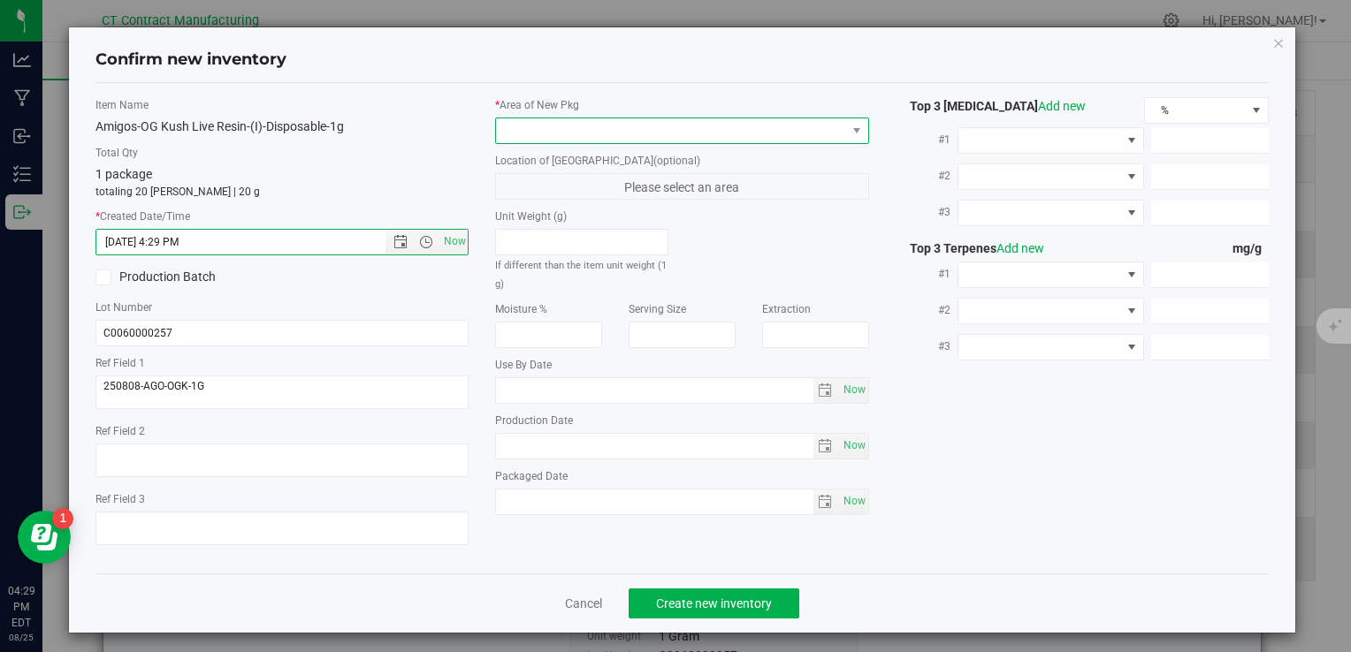
click at [576, 129] on span at bounding box center [670, 130] width 349 height 25
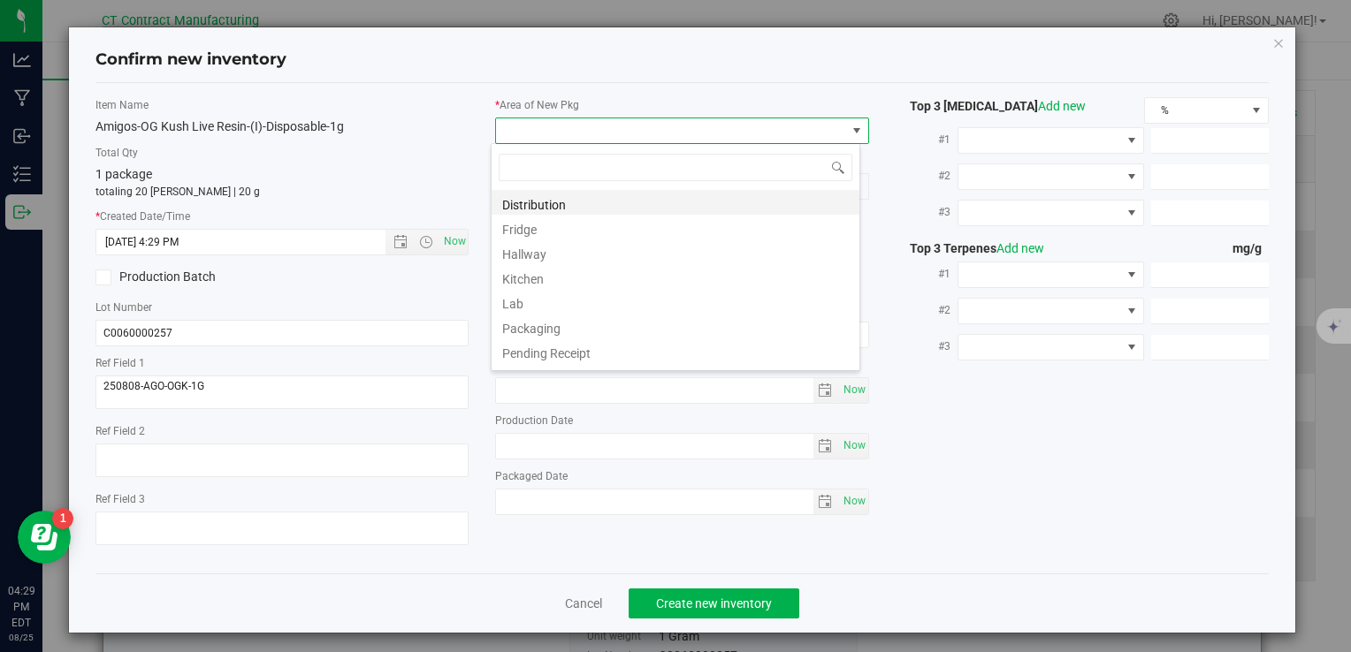
scroll to position [26, 369]
click at [612, 202] on li "Distribution" at bounding box center [675, 202] width 368 height 25
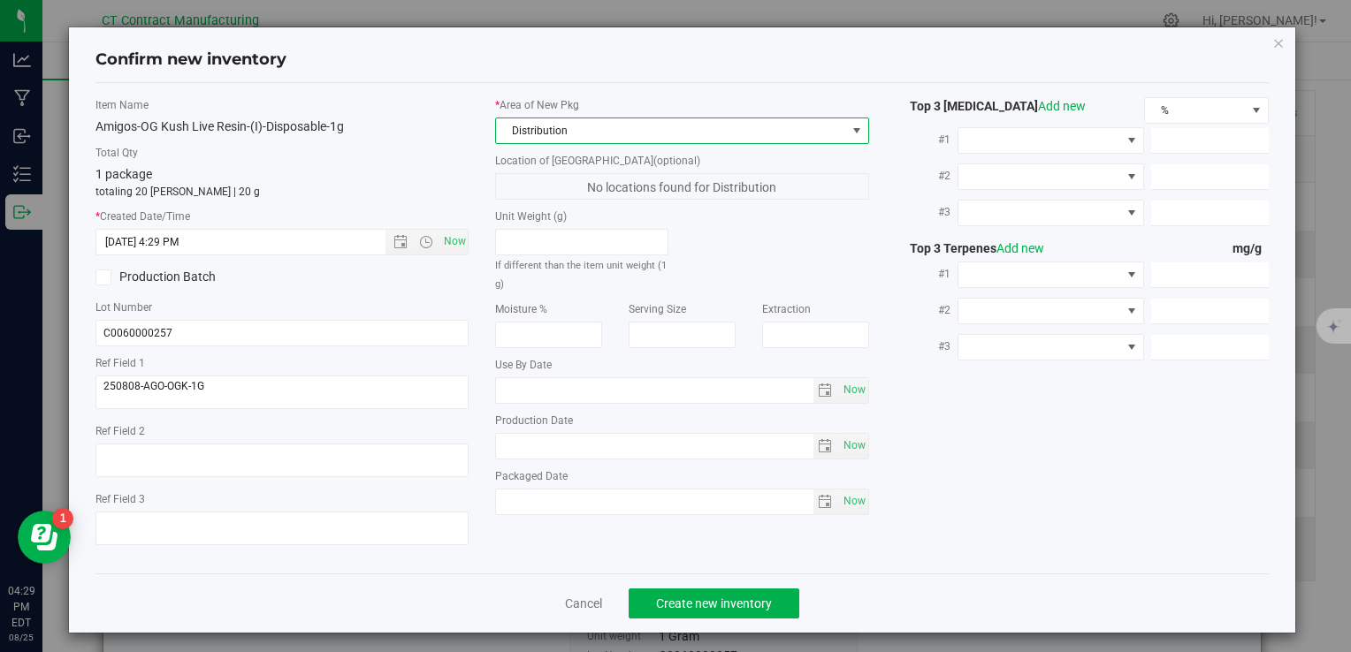
click at [707, 619] on div "Cancel Create new inventory" at bounding box center [681, 603] width 1173 height 59
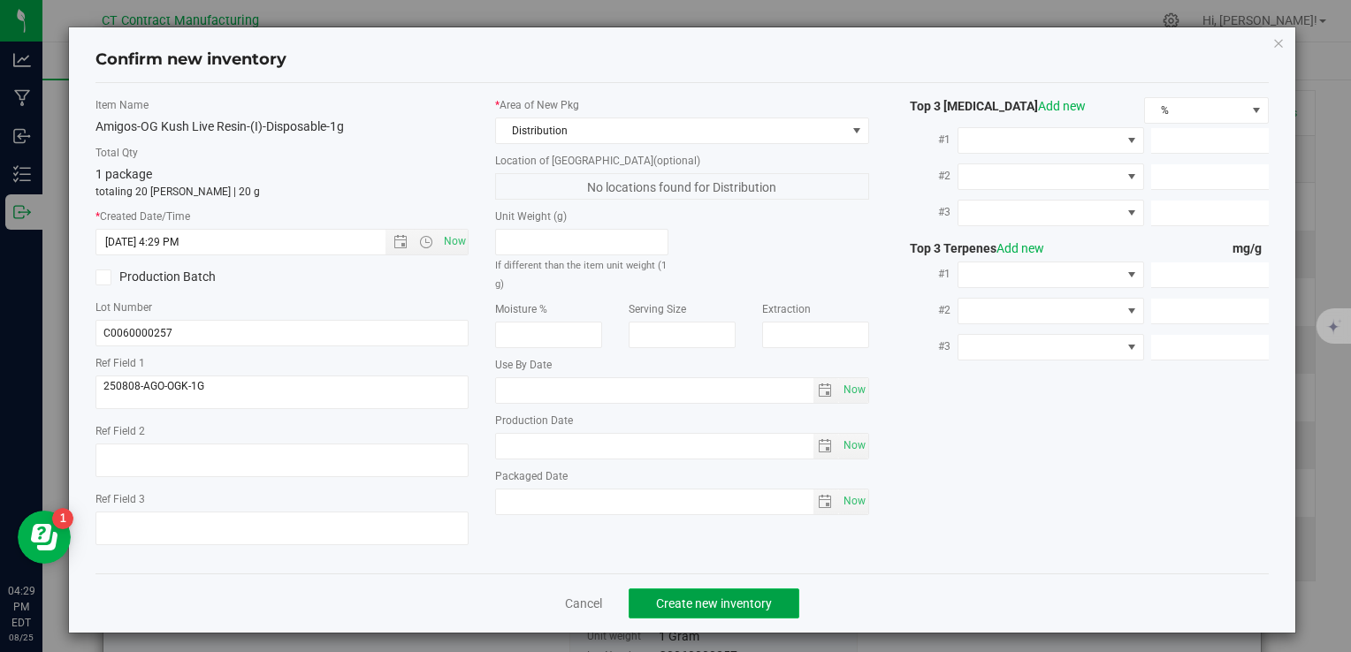
click at [711, 606] on span "Create new inventory" at bounding box center [714, 604] width 116 height 14
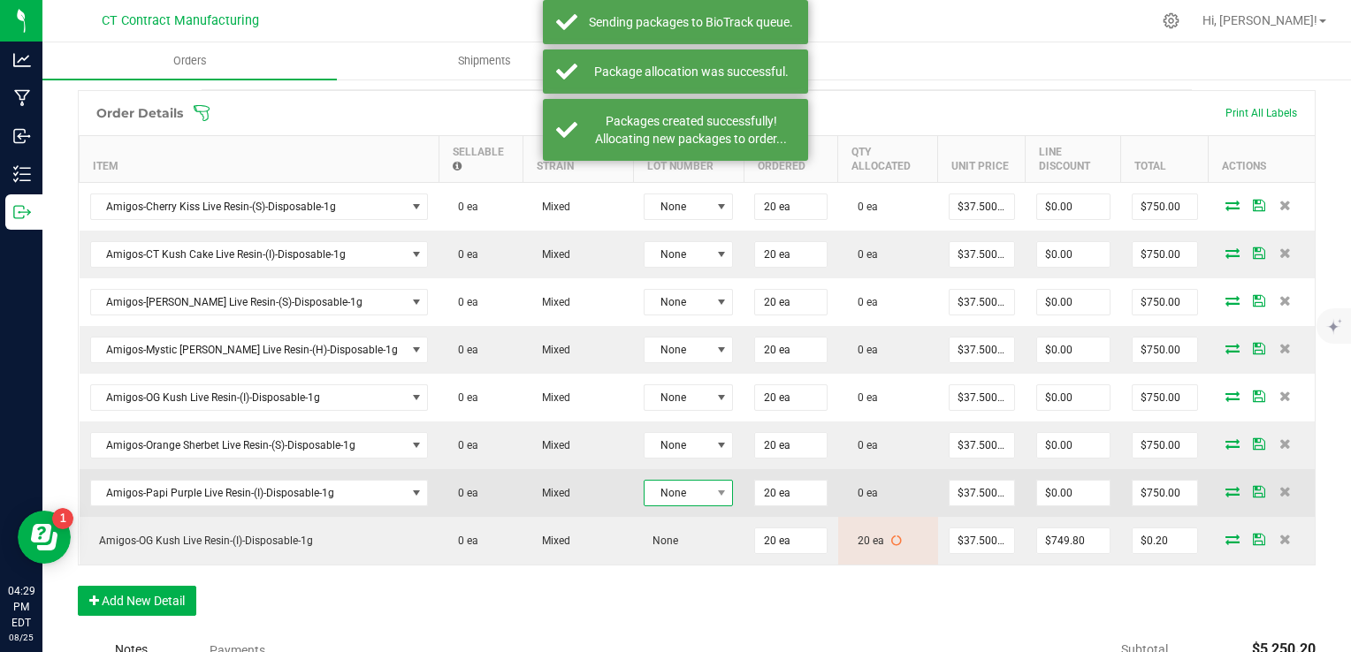
click at [657, 486] on span "None" at bounding box center [676, 493] width 65 height 25
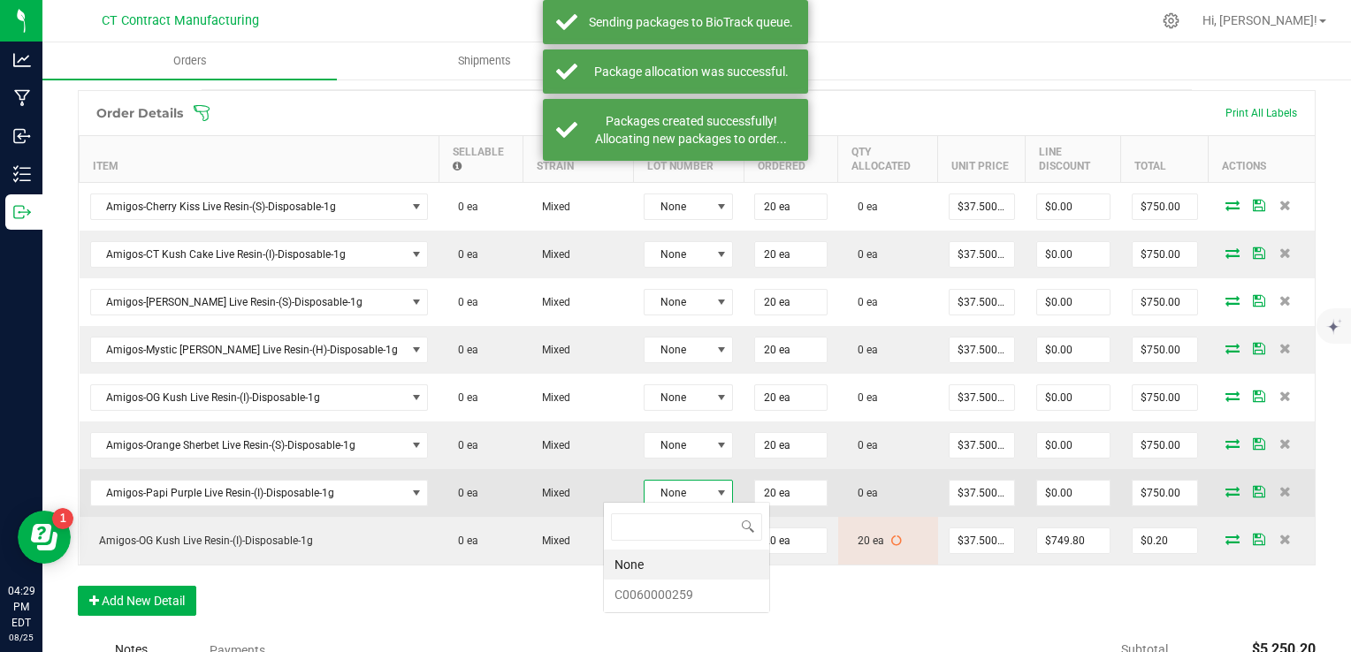
scroll to position [26, 89]
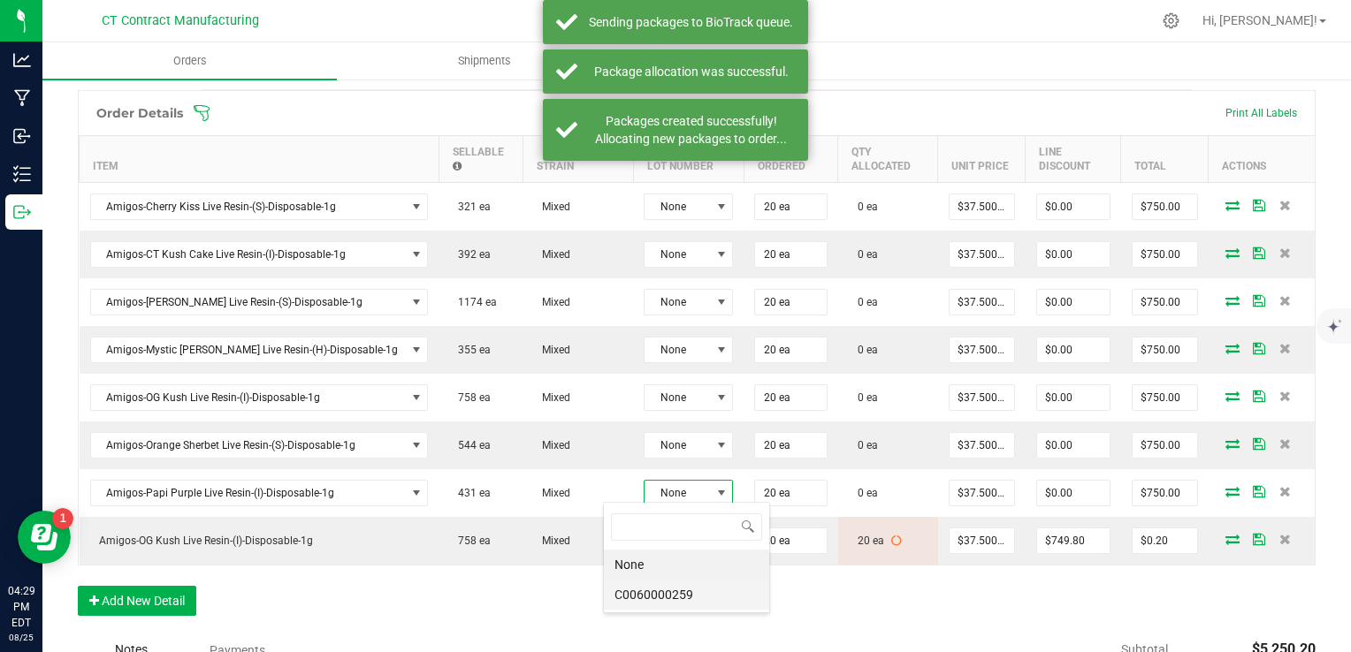
click at [674, 589] on li "C0060000259" at bounding box center [686, 595] width 165 height 30
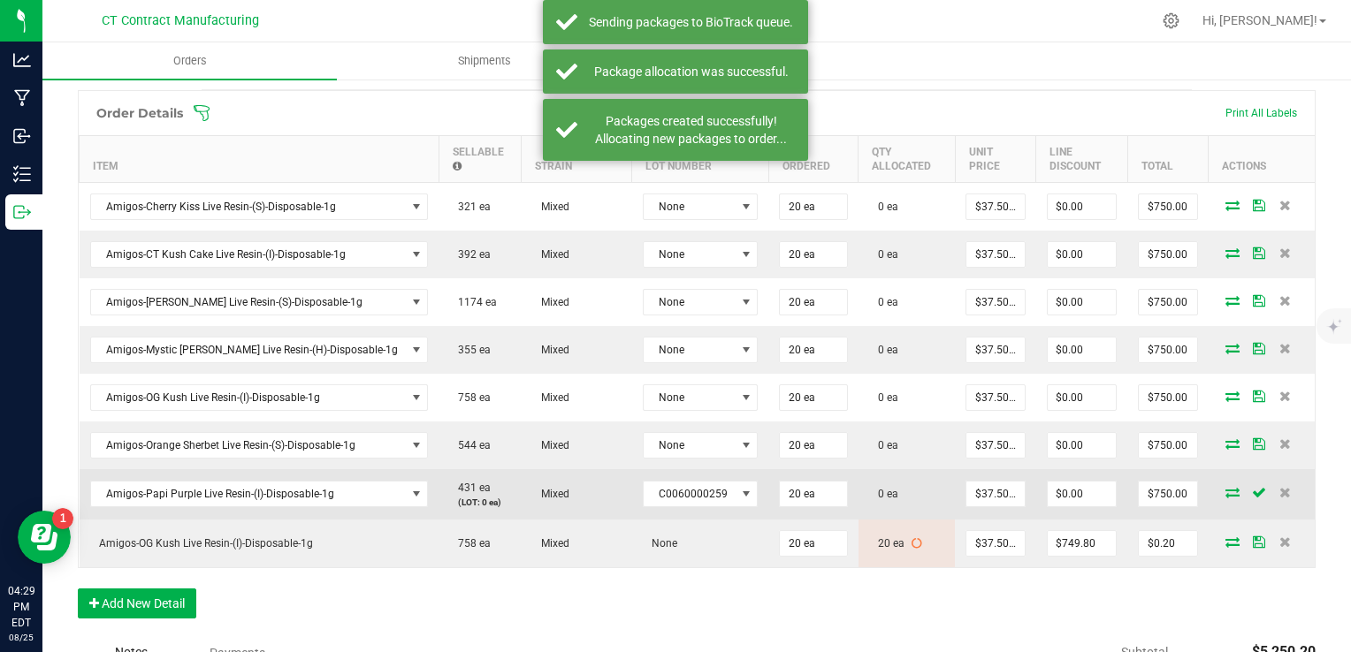
click at [1225, 489] on icon at bounding box center [1232, 492] width 14 height 11
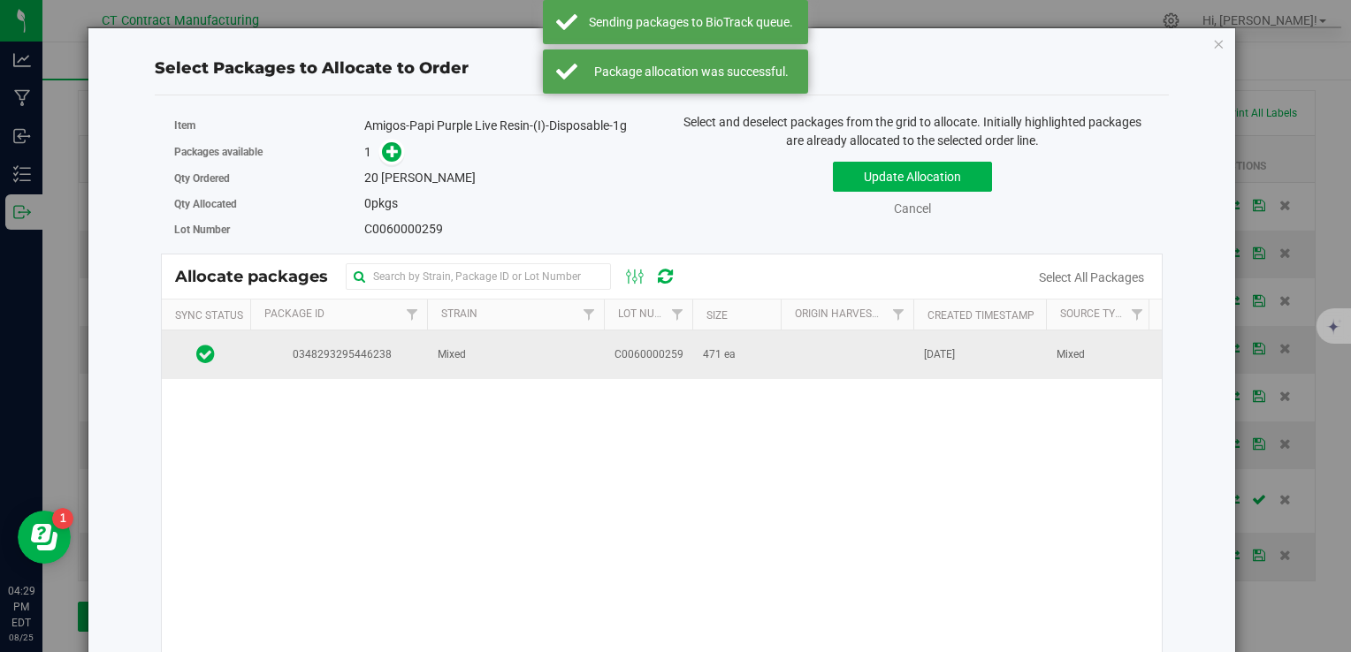
click at [498, 361] on td "Mixed" at bounding box center [515, 355] width 177 height 48
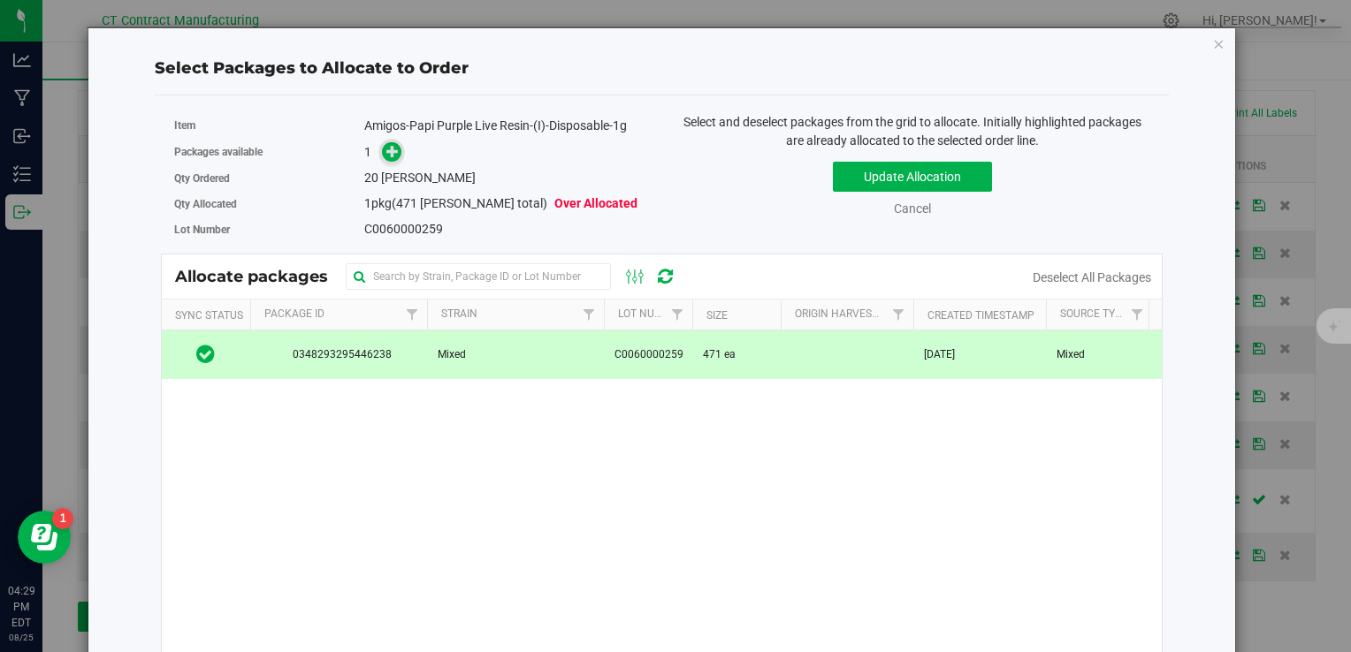
click at [392, 145] on icon at bounding box center [392, 151] width 12 height 12
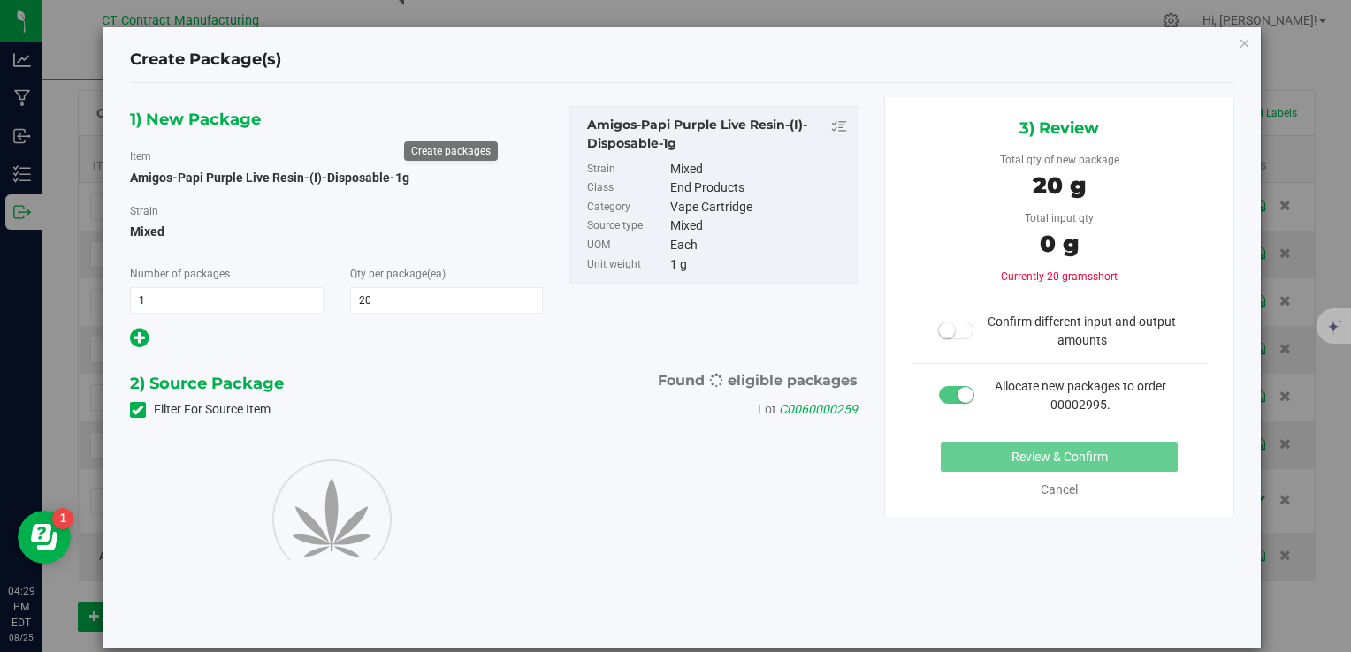
type input "20"
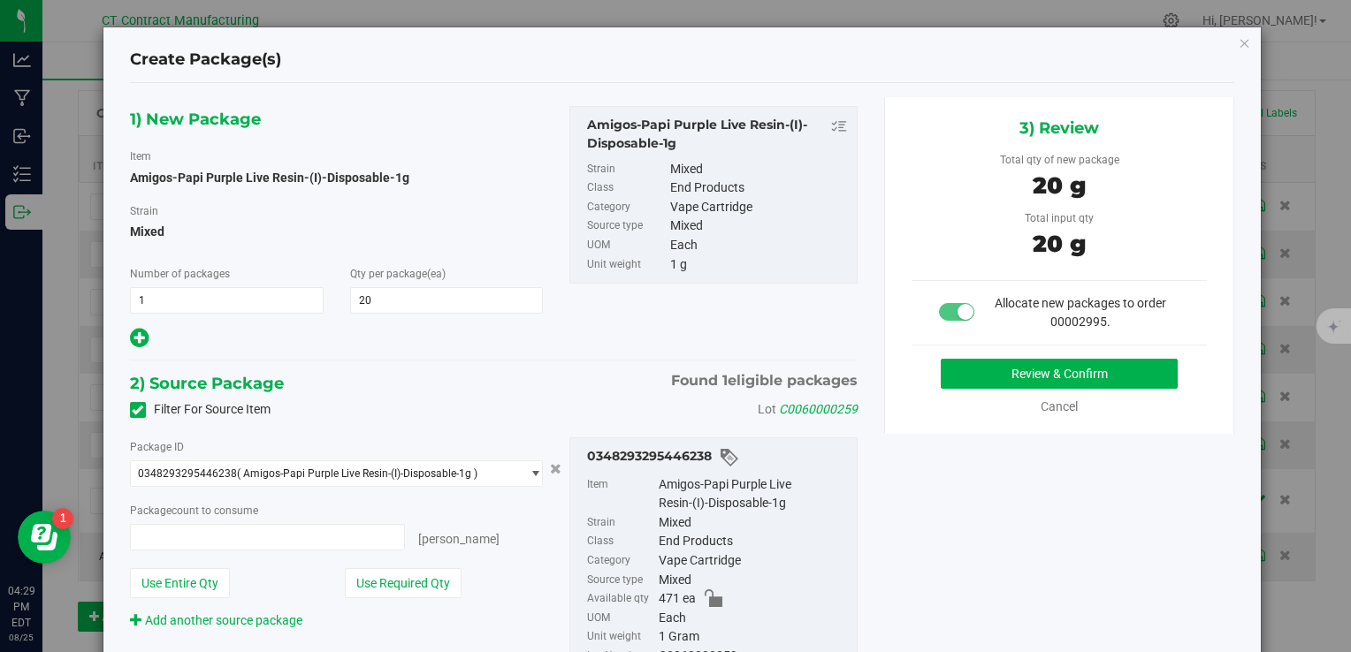
type input "20 ea"
click at [971, 373] on button "Review & Confirm" at bounding box center [1059, 374] width 237 height 30
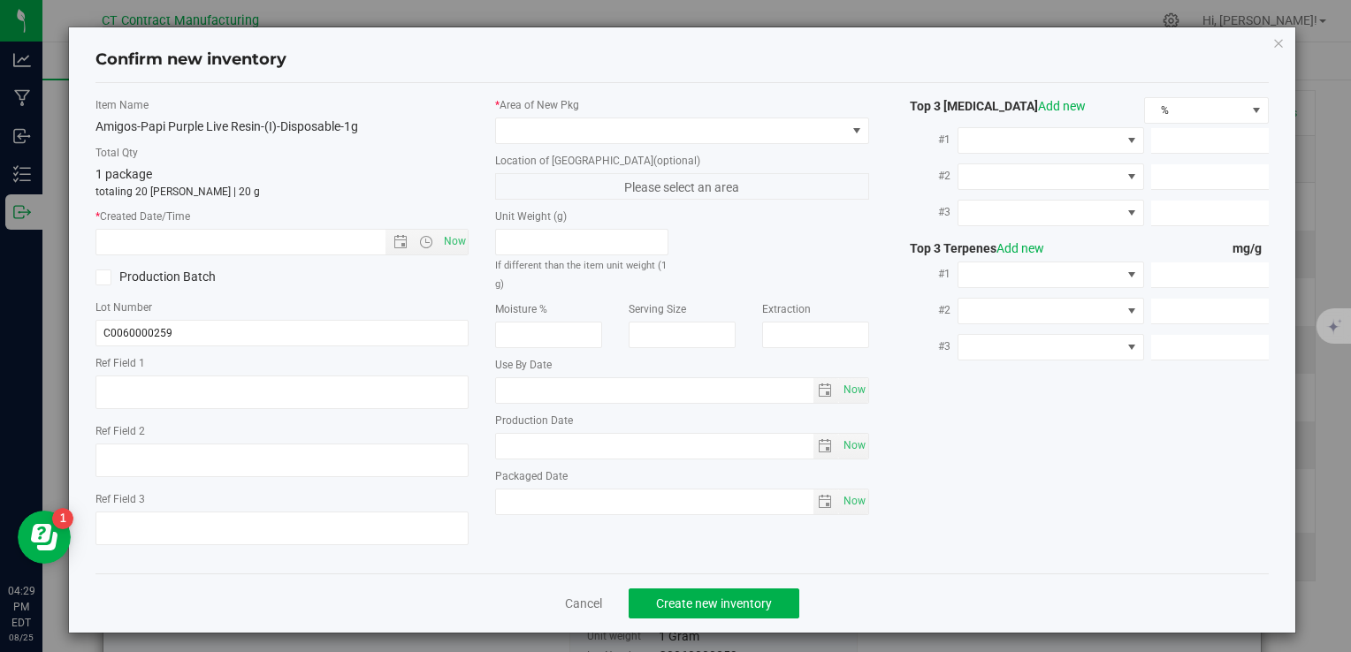
type textarea "250808-AGO-PP-1G"
click at [439, 240] on span "Now" at bounding box center [454, 242] width 30 height 26
type input "[DATE] 4:29 PM"
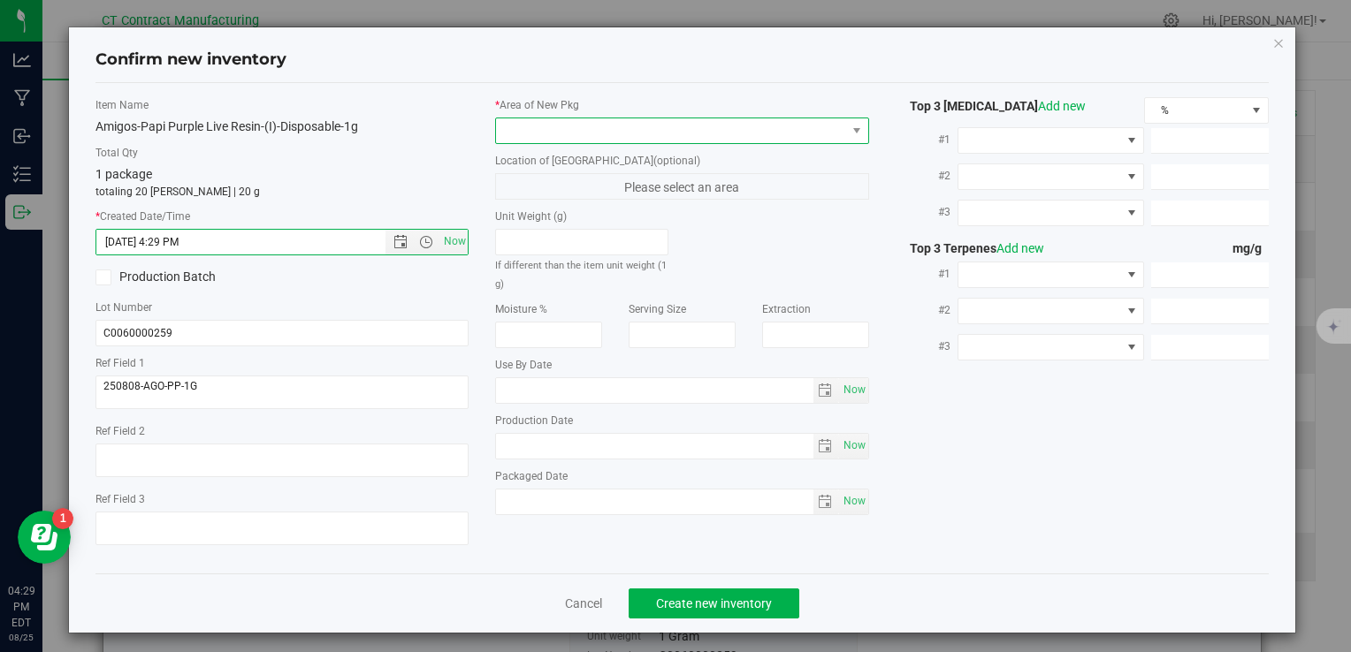
click at [538, 126] on span at bounding box center [670, 130] width 349 height 25
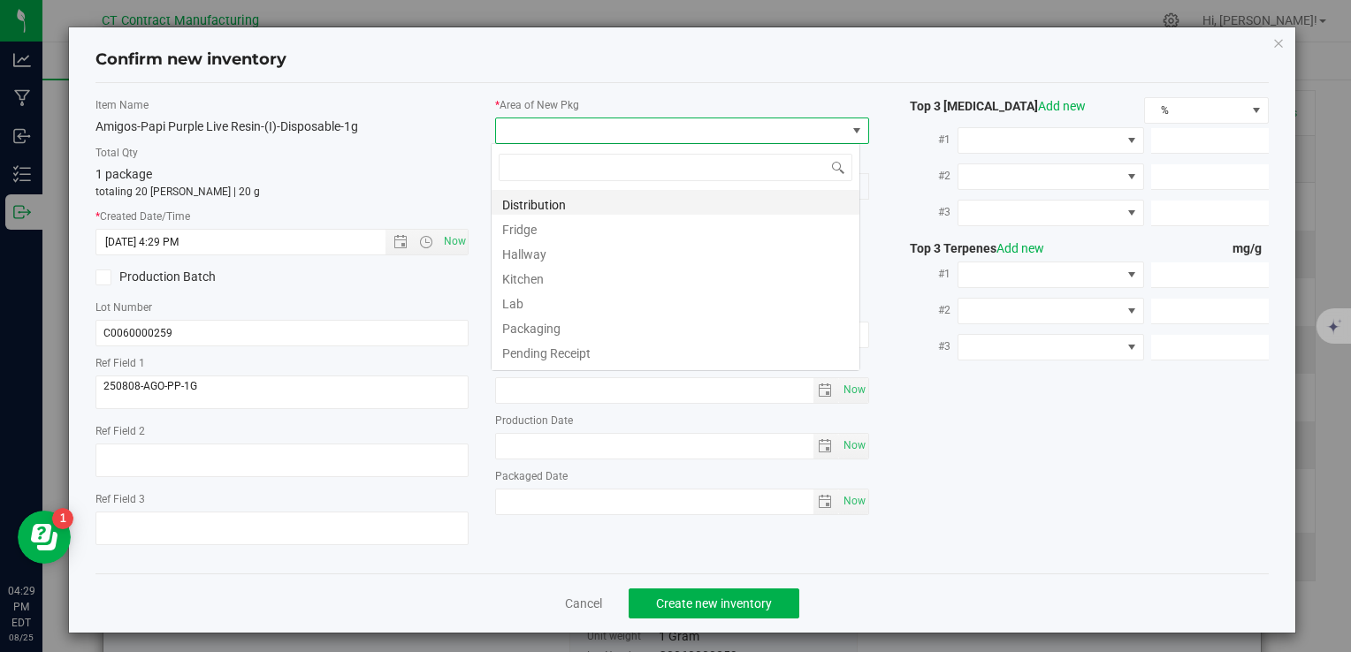
scroll to position [26, 369]
click at [559, 191] on li "Distribution" at bounding box center [675, 202] width 368 height 25
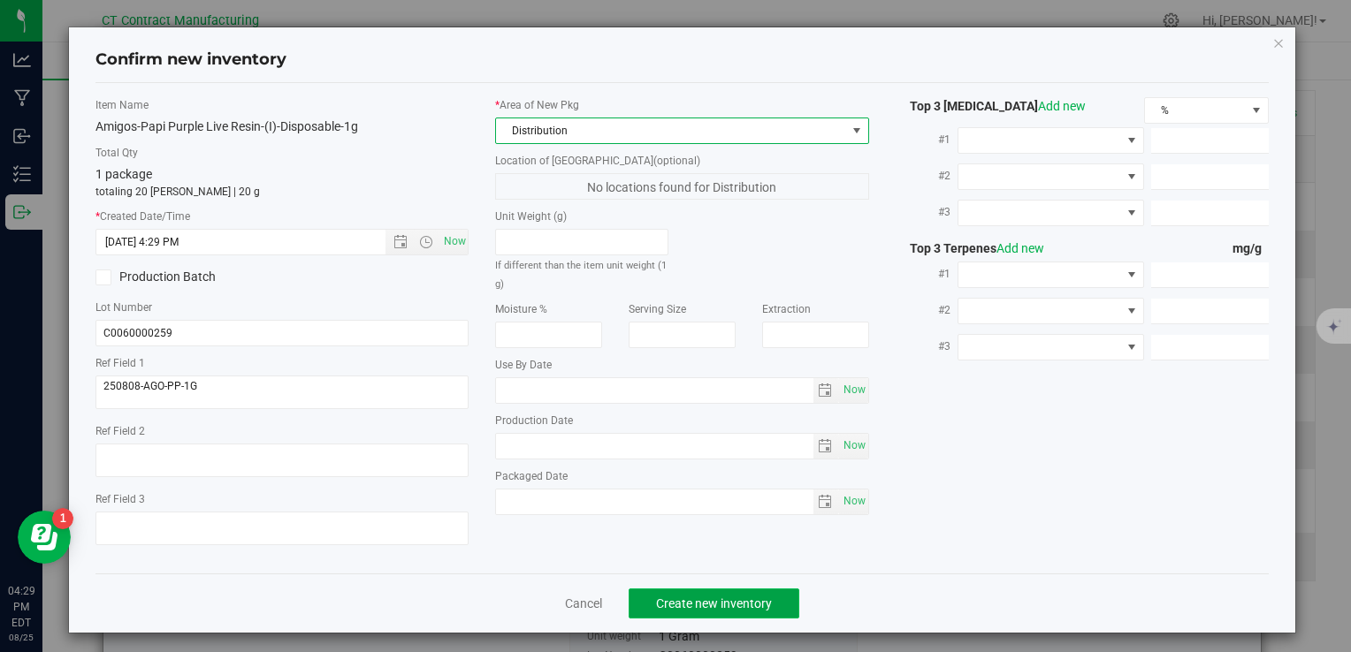
click at [753, 604] on span "Create new inventory" at bounding box center [714, 604] width 116 height 14
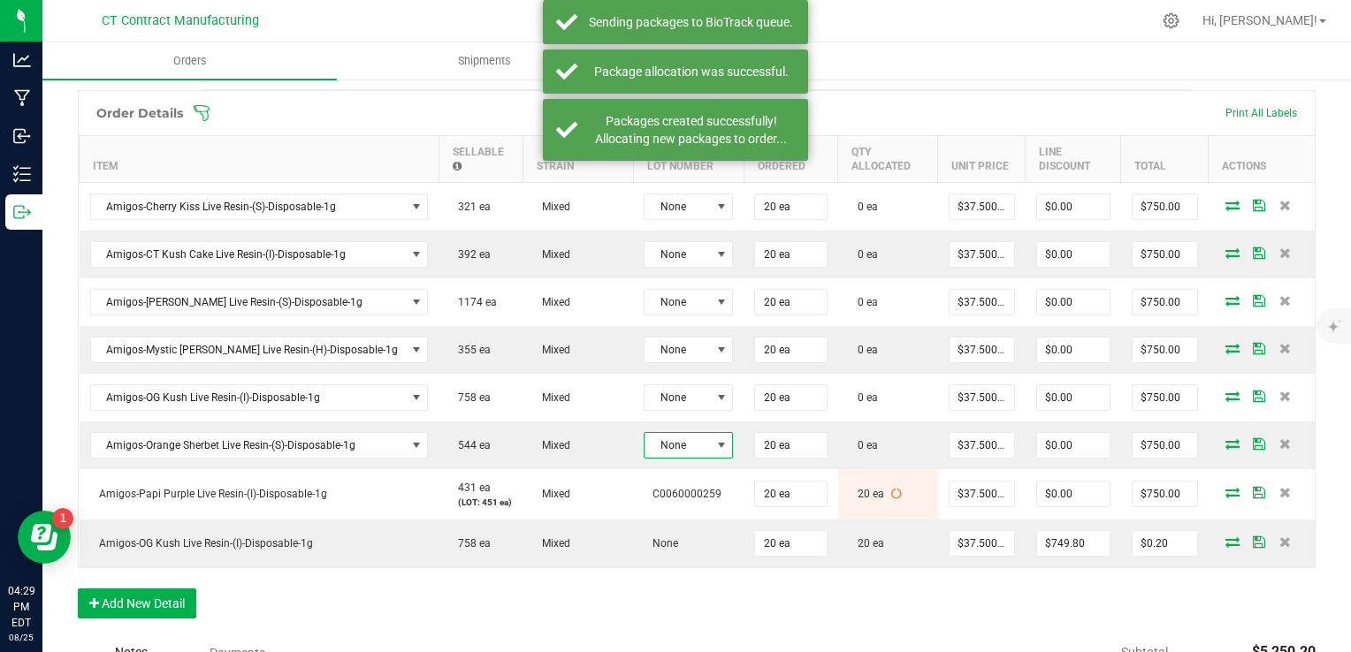
click at [710, 444] on span at bounding box center [721, 445] width 22 height 25
click at [682, 549] on li "C0060000258" at bounding box center [686, 547] width 165 height 30
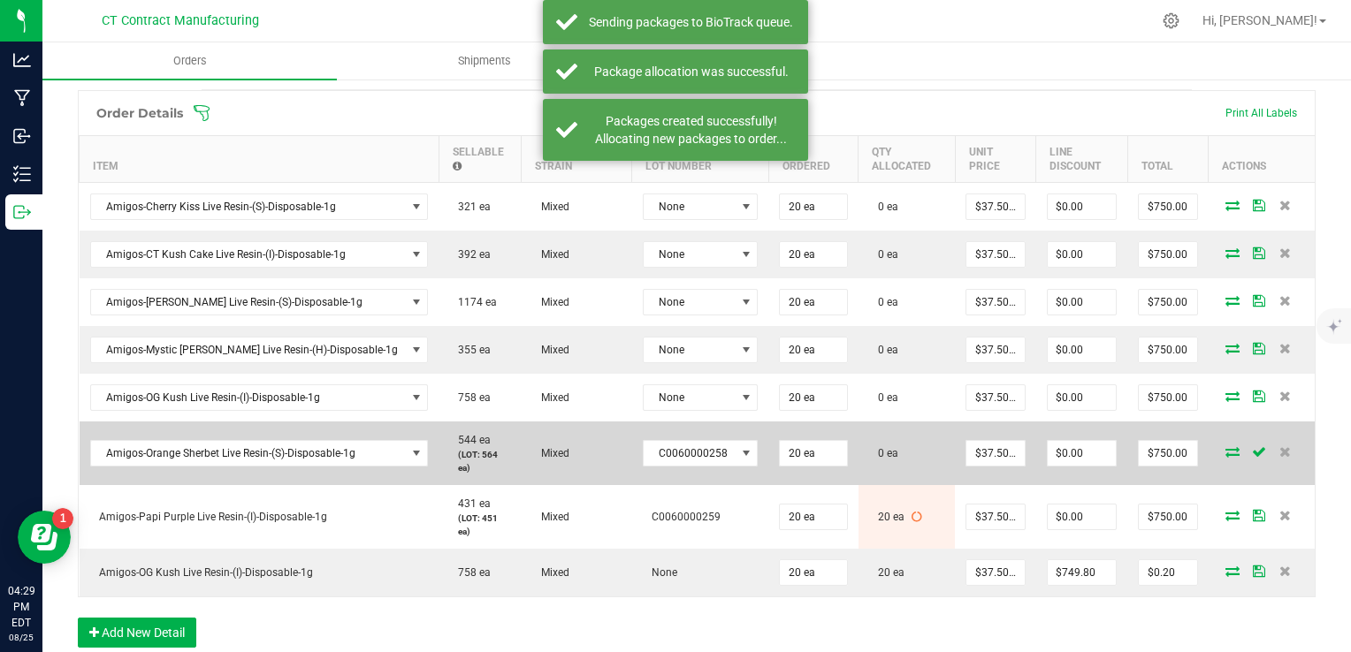
click at [1225, 446] on icon at bounding box center [1232, 451] width 14 height 11
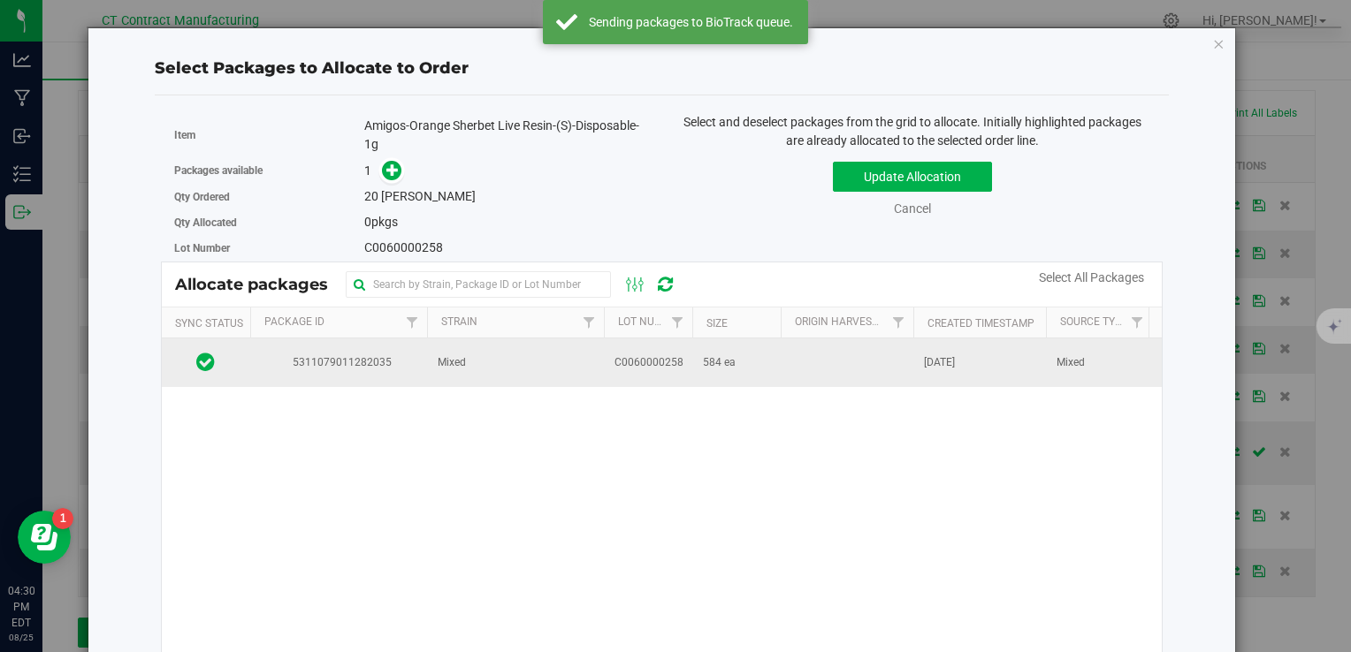
click at [539, 369] on td "Mixed" at bounding box center [515, 363] width 177 height 48
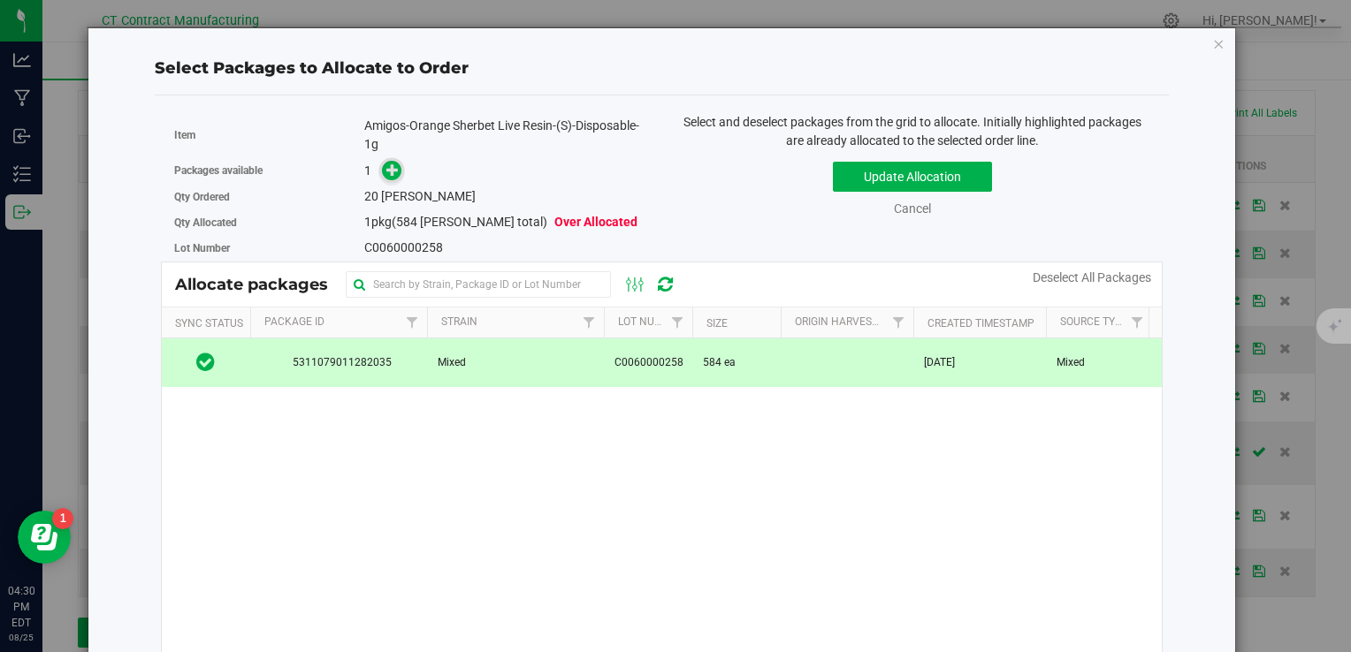
click at [385, 178] on span at bounding box center [391, 170] width 21 height 21
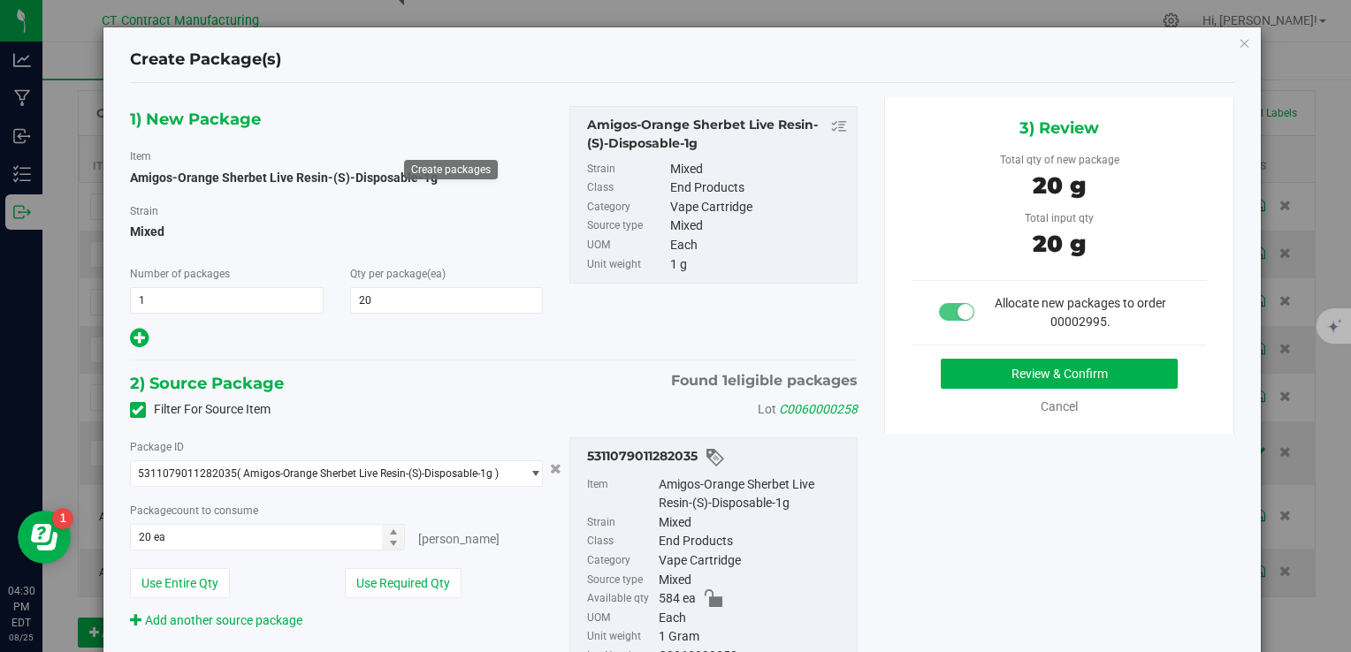
type input "20"
click at [946, 384] on button "Review & Confirm" at bounding box center [1059, 374] width 237 height 30
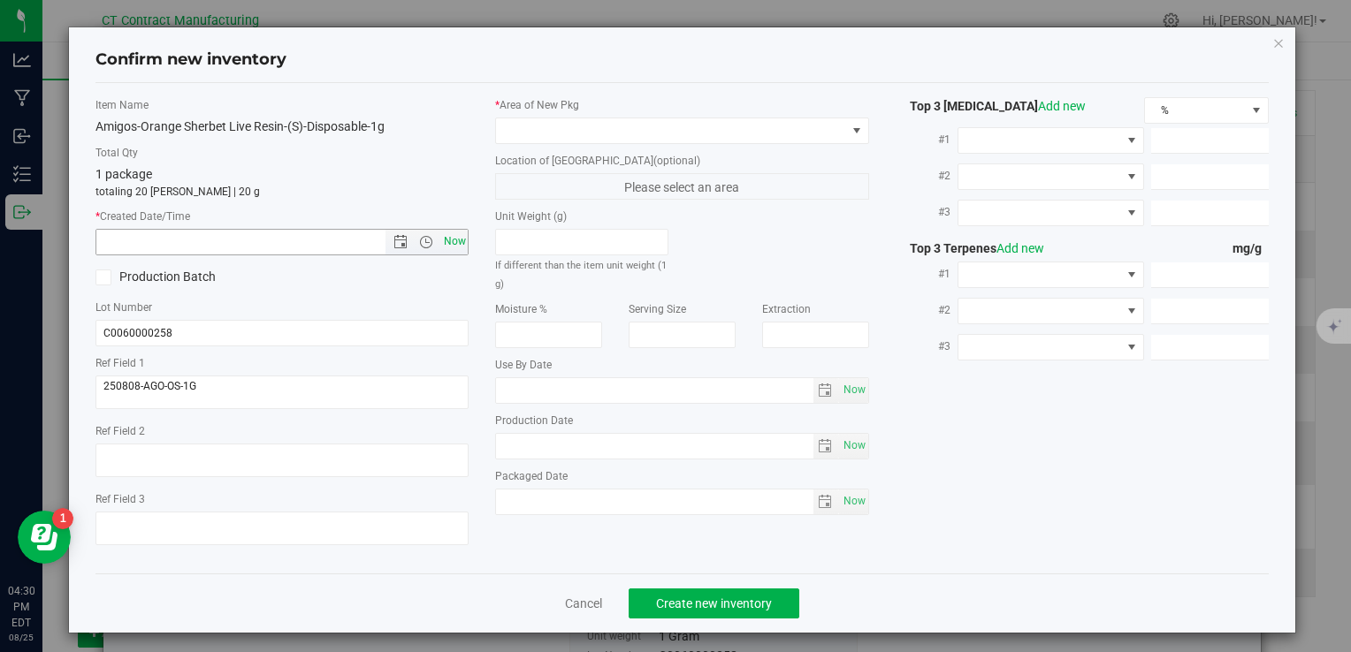
click at [447, 244] on span "Now" at bounding box center [454, 242] width 30 height 26
type input "[DATE] 4:30 PM"
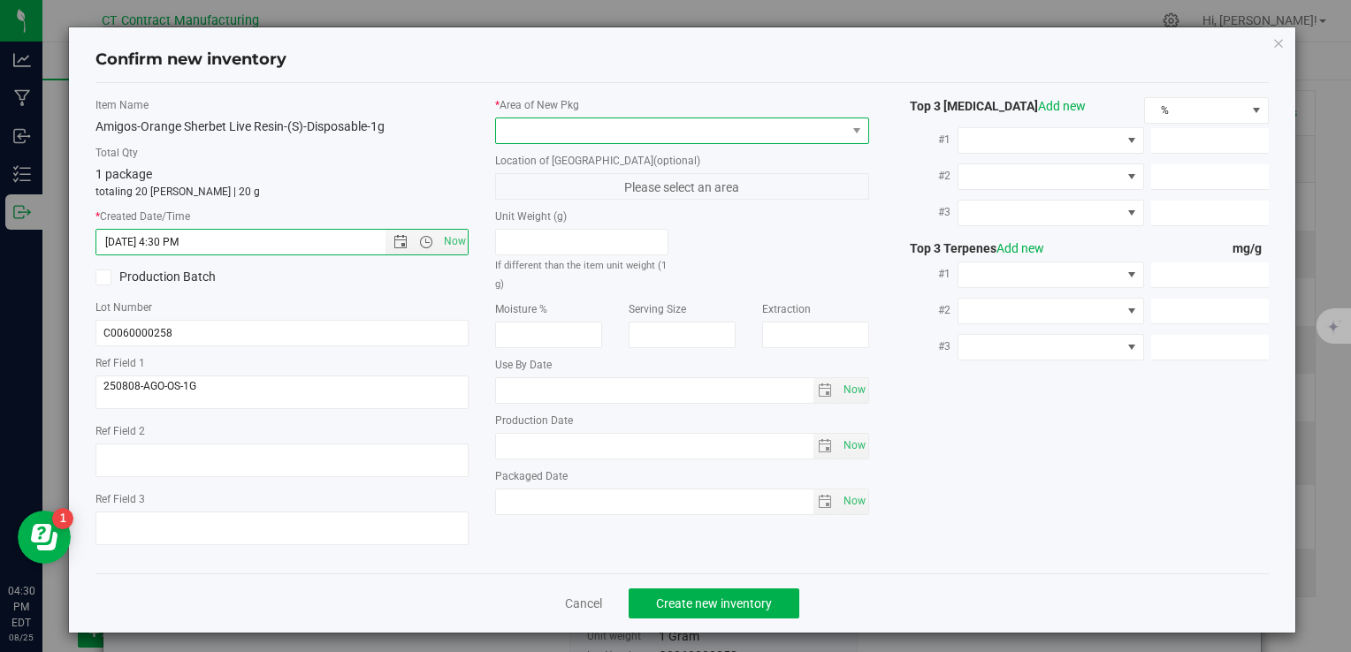
click at [545, 118] on span at bounding box center [681, 131] width 373 height 27
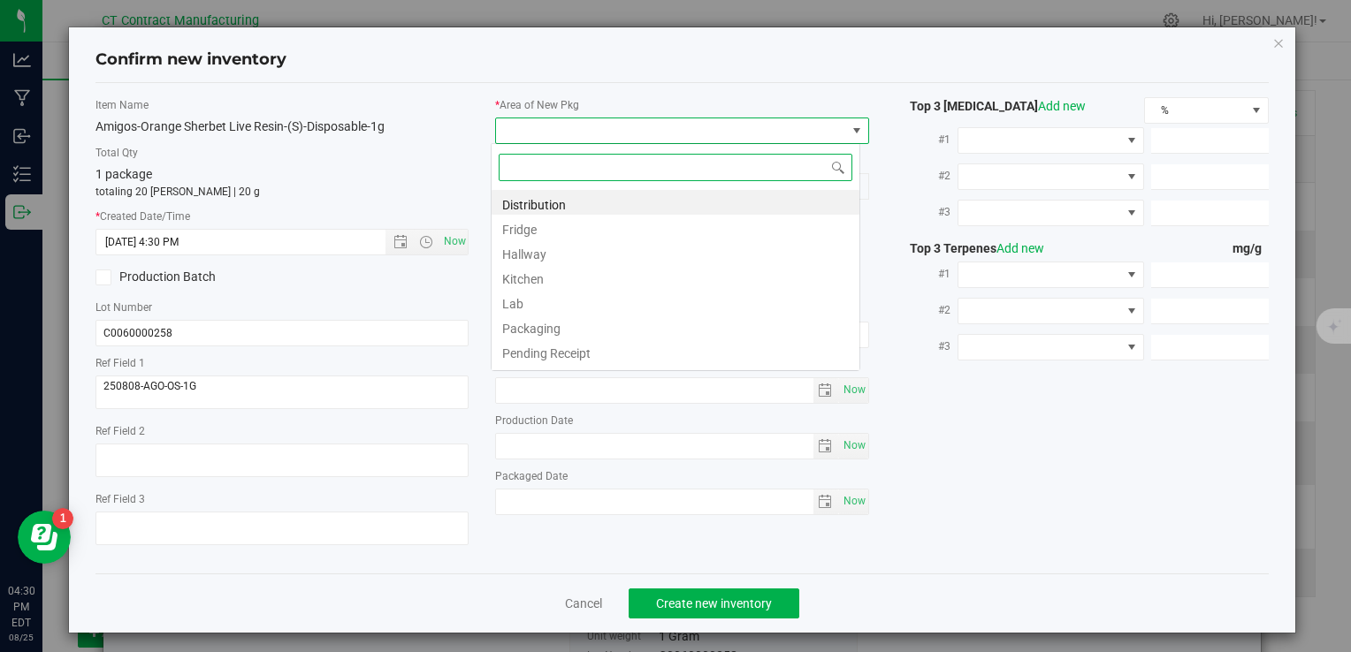
scroll to position [26, 369]
click at [567, 200] on li "Distribution" at bounding box center [675, 202] width 368 height 25
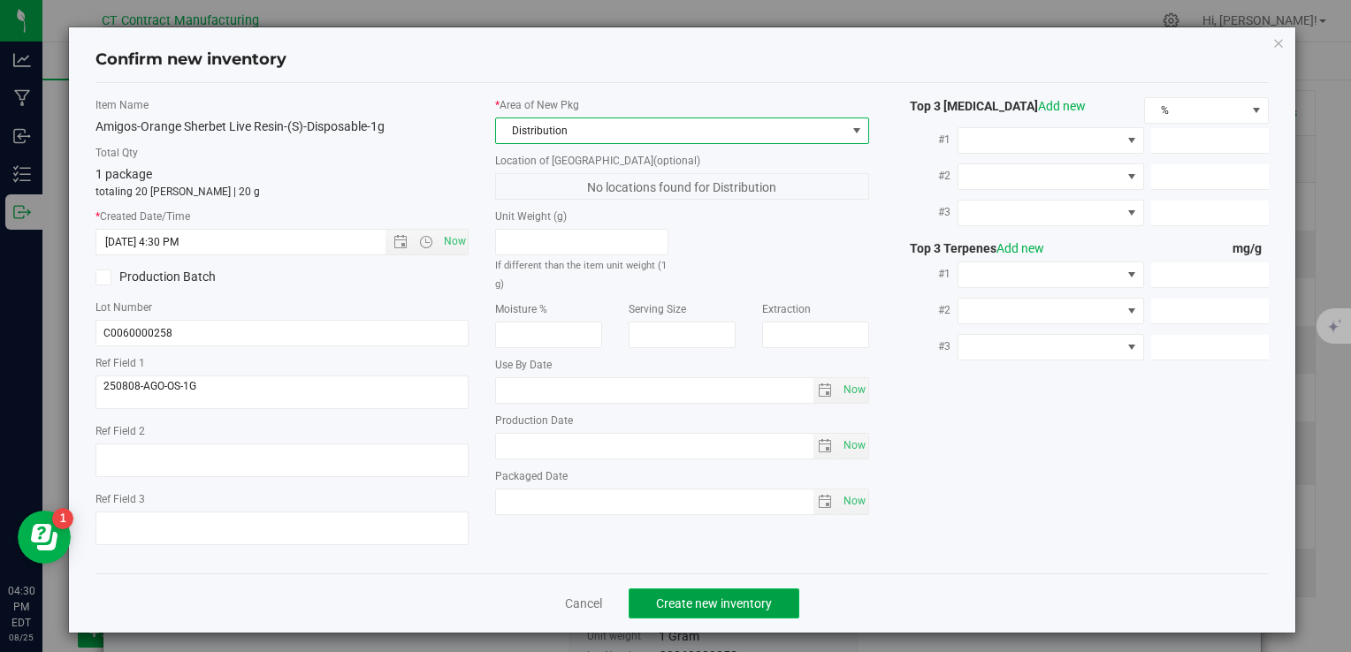
click at [656, 606] on span "Create new inventory" at bounding box center [714, 604] width 116 height 14
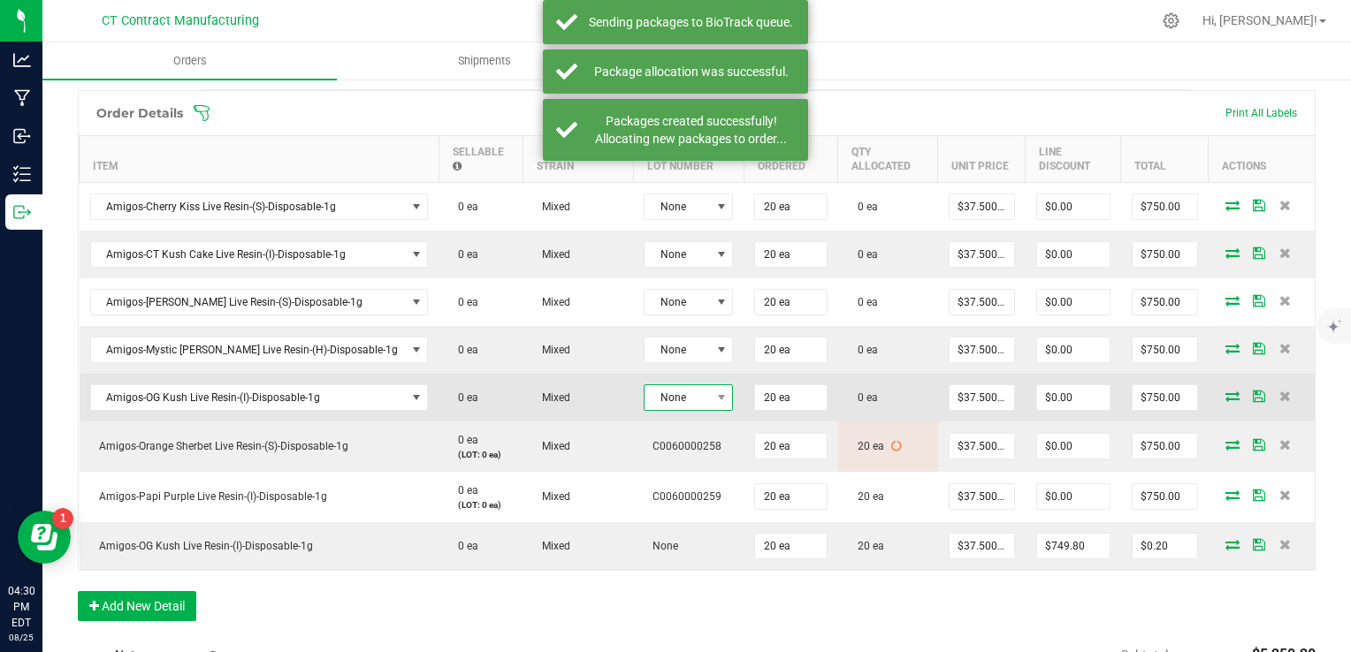
click at [655, 391] on span "None" at bounding box center [676, 397] width 65 height 25
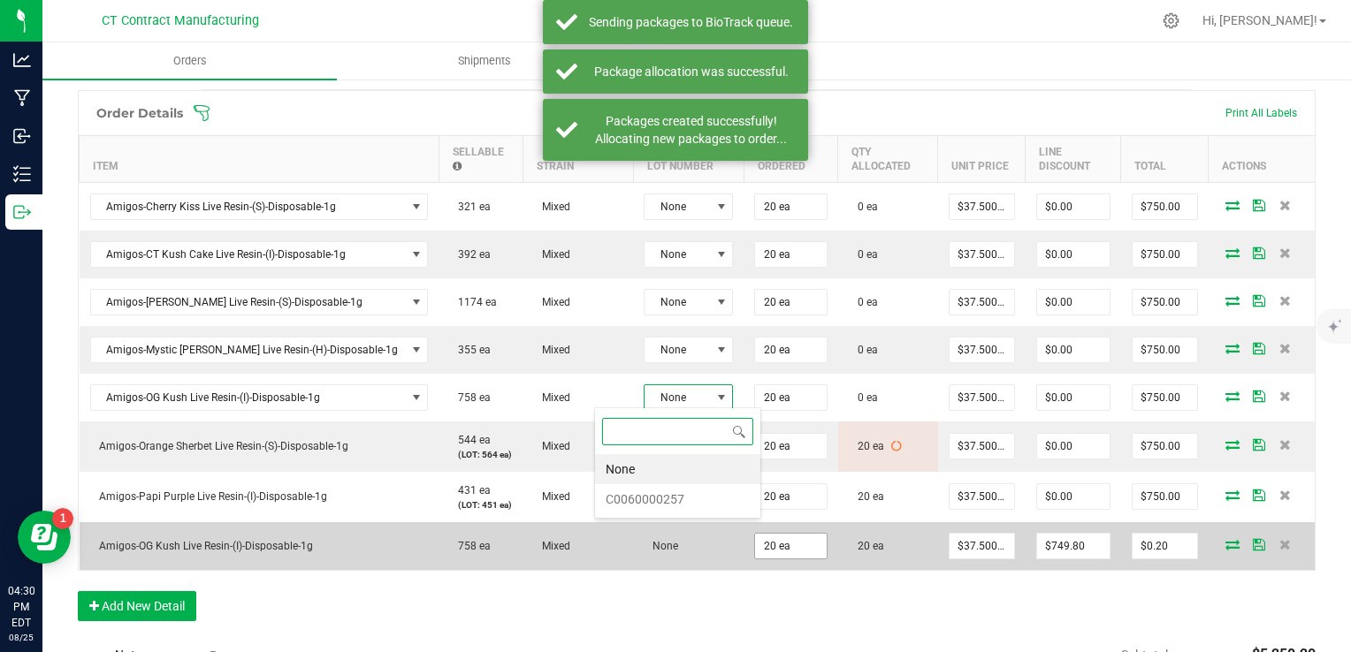
scroll to position [26, 89]
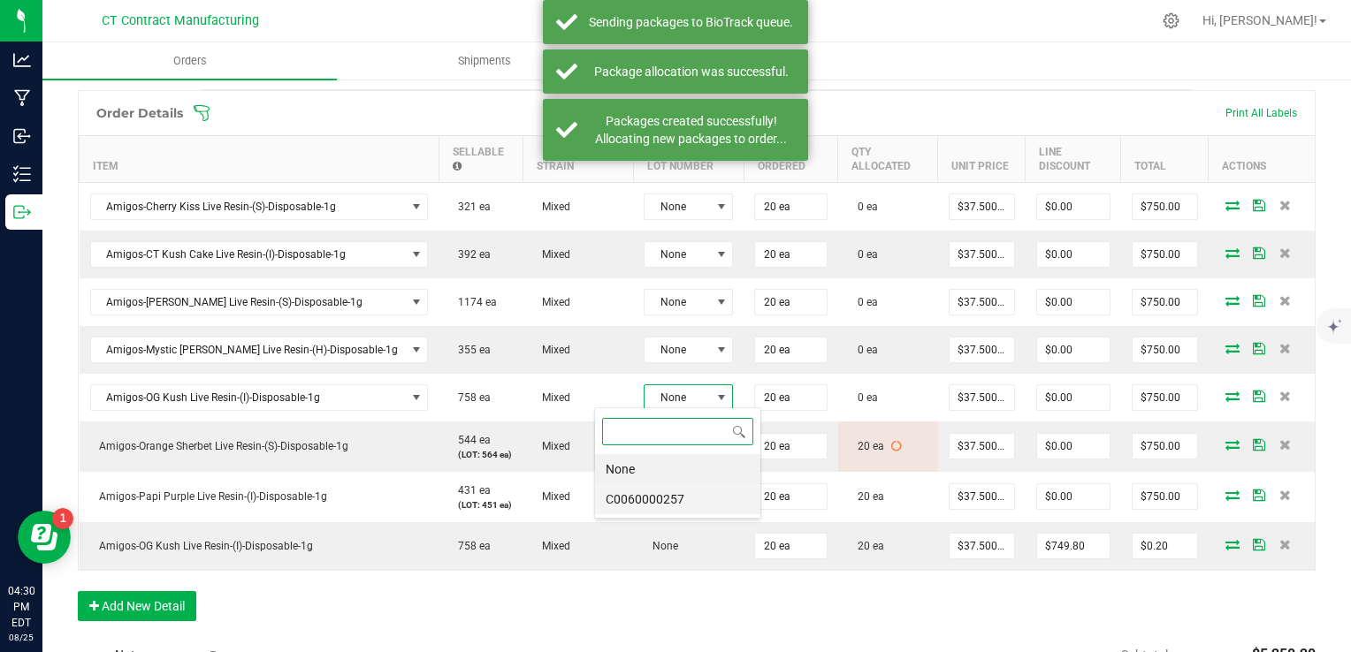
click at [706, 493] on li "C0060000257" at bounding box center [677, 499] width 165 height 30
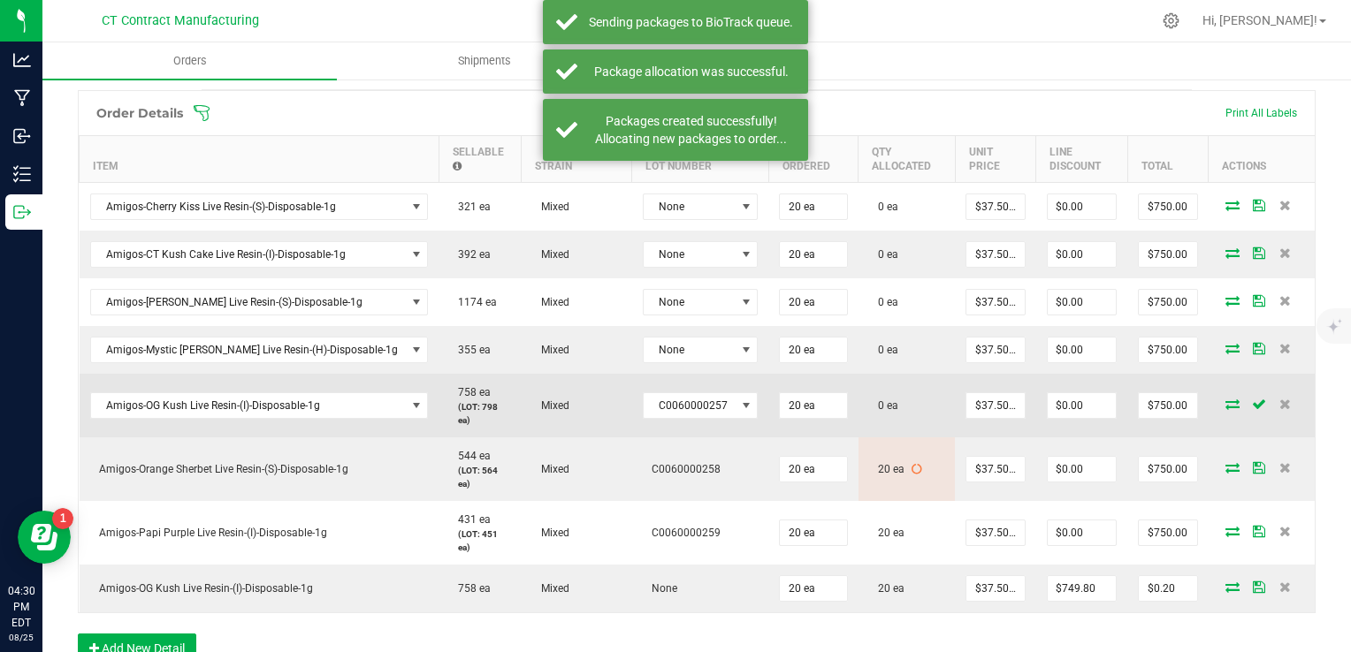
click at [1225, 399] on icon at bounding box center [1232, 404] width 14 height 11
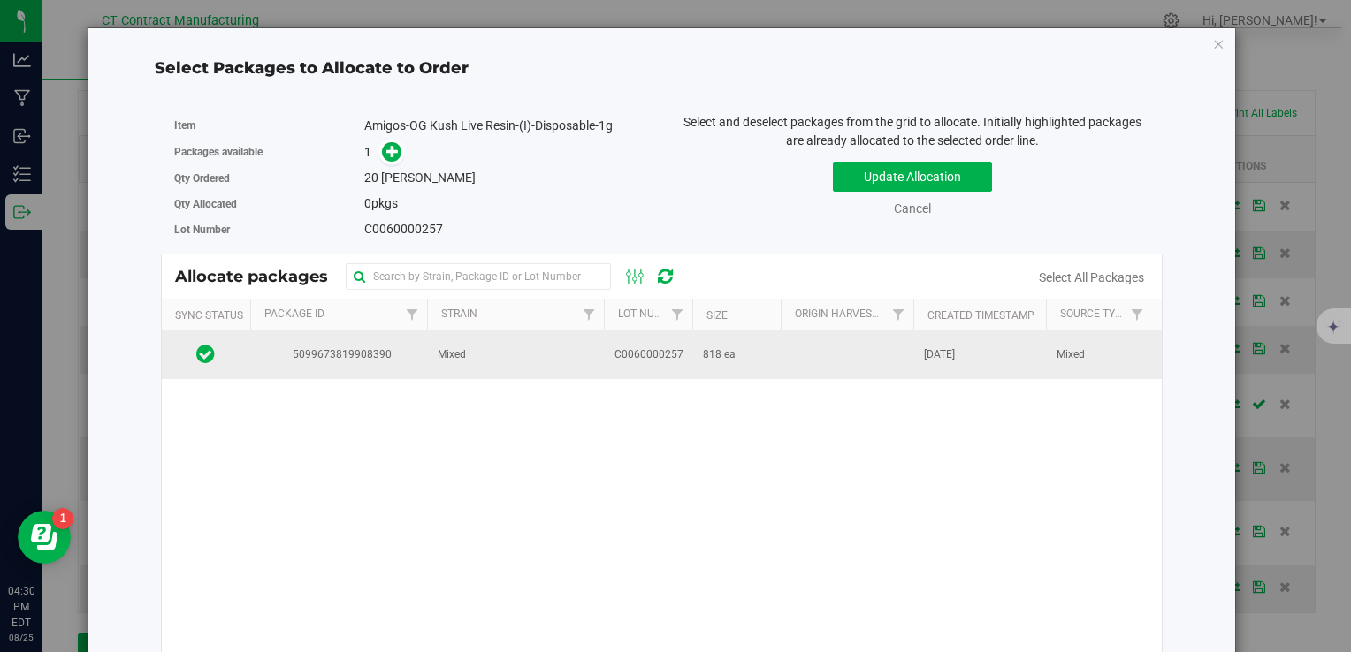
click at [432, 354] on td "Mixed" at bounding box center [515, 355] width 177 height 48
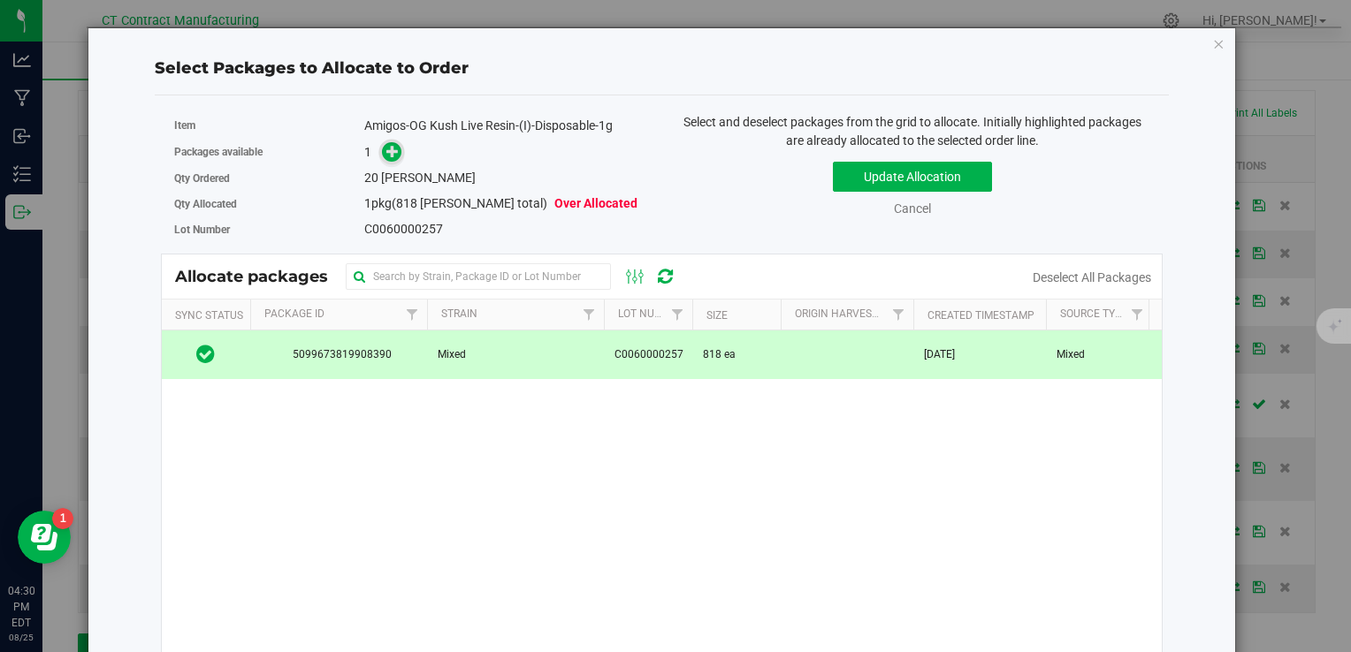
click at [389, 159] on span at bounding box center [391, 152] width 20 height 20
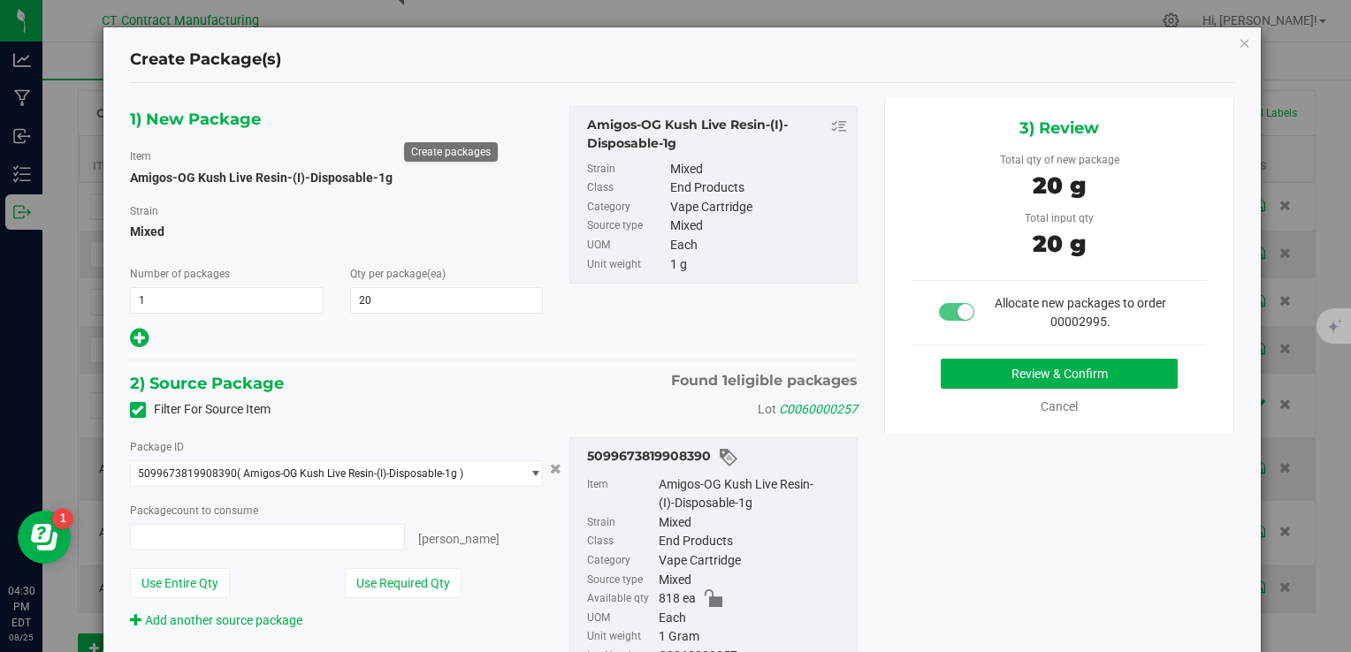
type input "20 ea"
click at [971, 366] on button "Review & Confirm" at bounding box center [1059, 374] width 237 height 30
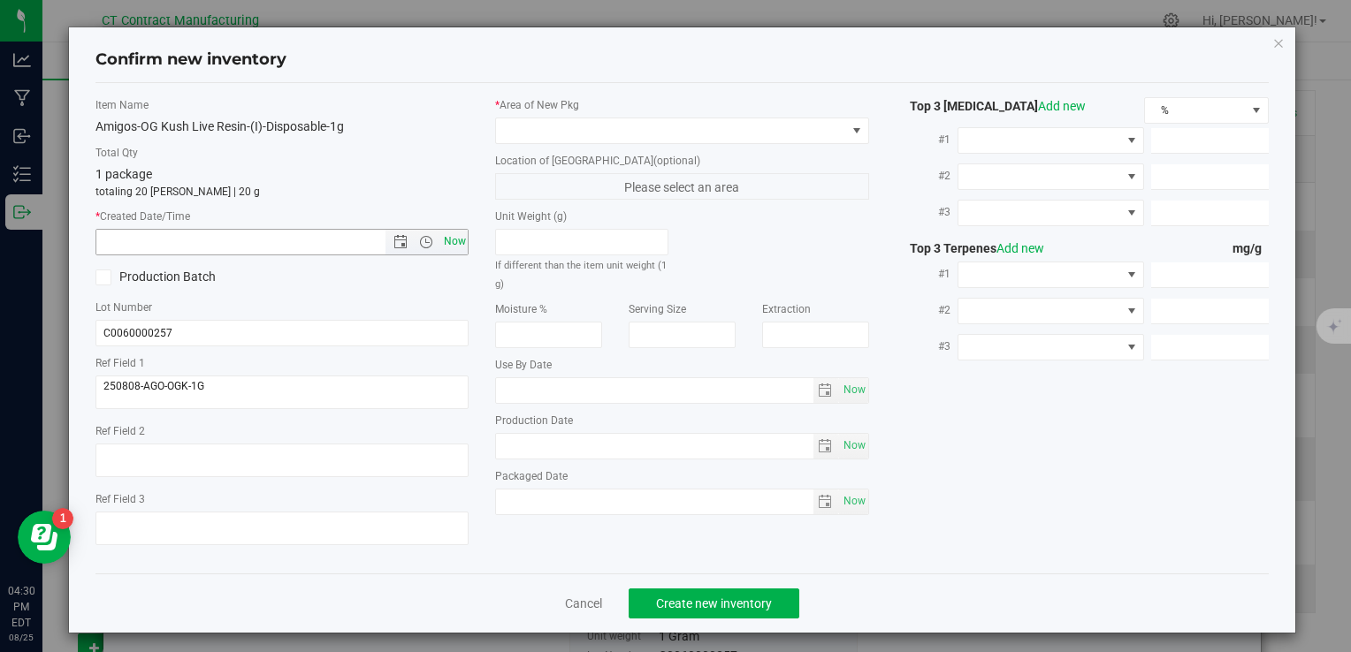
click at [444, 246] on span "Now" at bounding box center [454, 242] width 30 height 26
type input "[DATE] 4:30 PM"
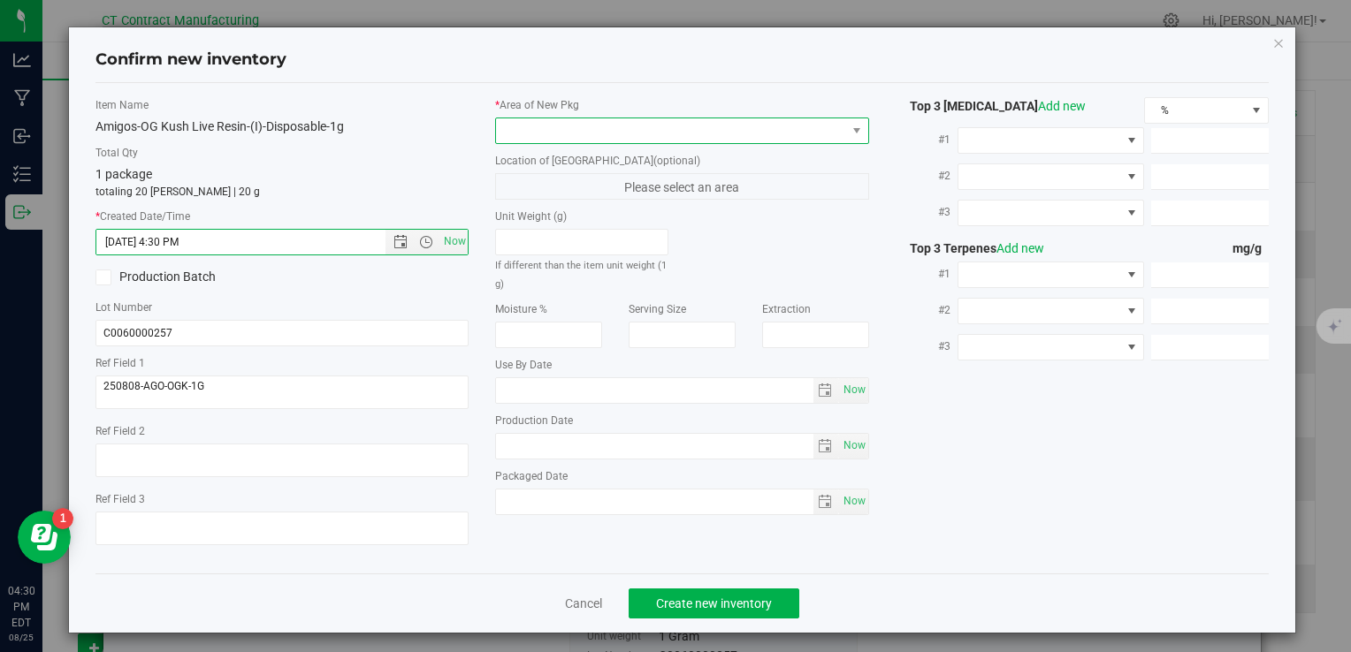
click at [524, 133] on span at bounding box center [670, 130] width 349 height 25
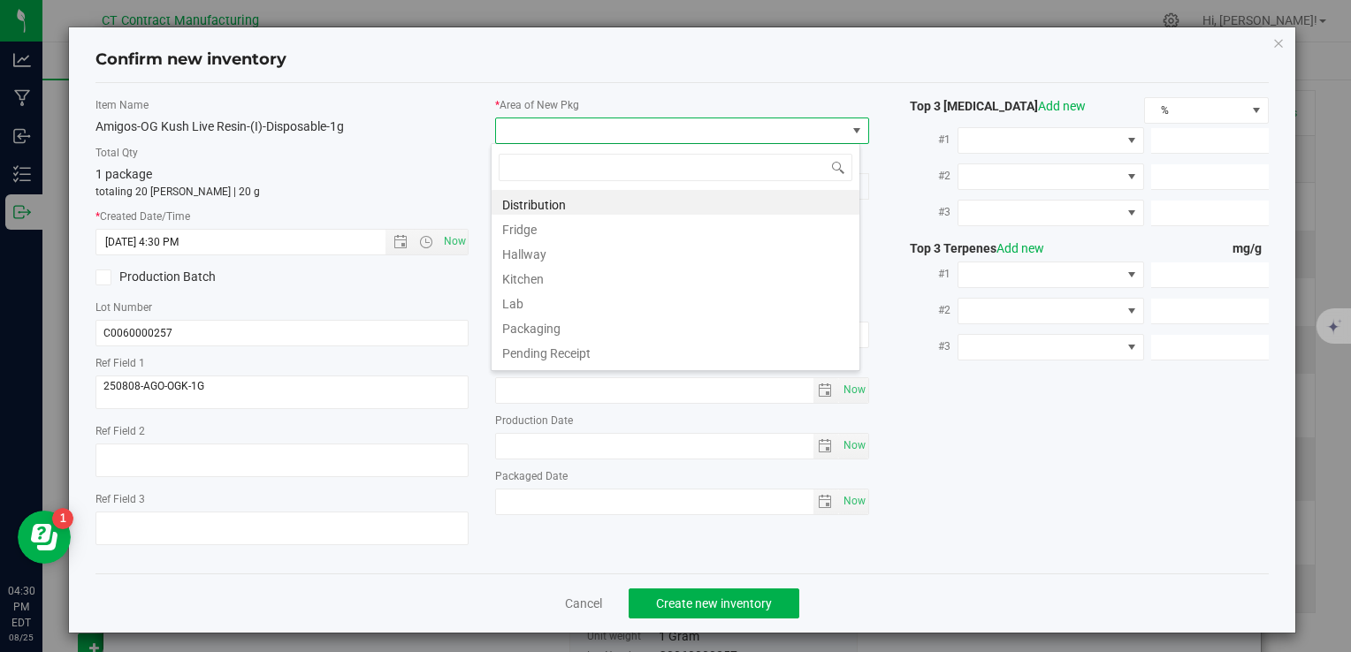
scroll to position [26, 369]
click at [545, 193] on li "Distribution" at bounding box center [675, 202] width 368 height 25
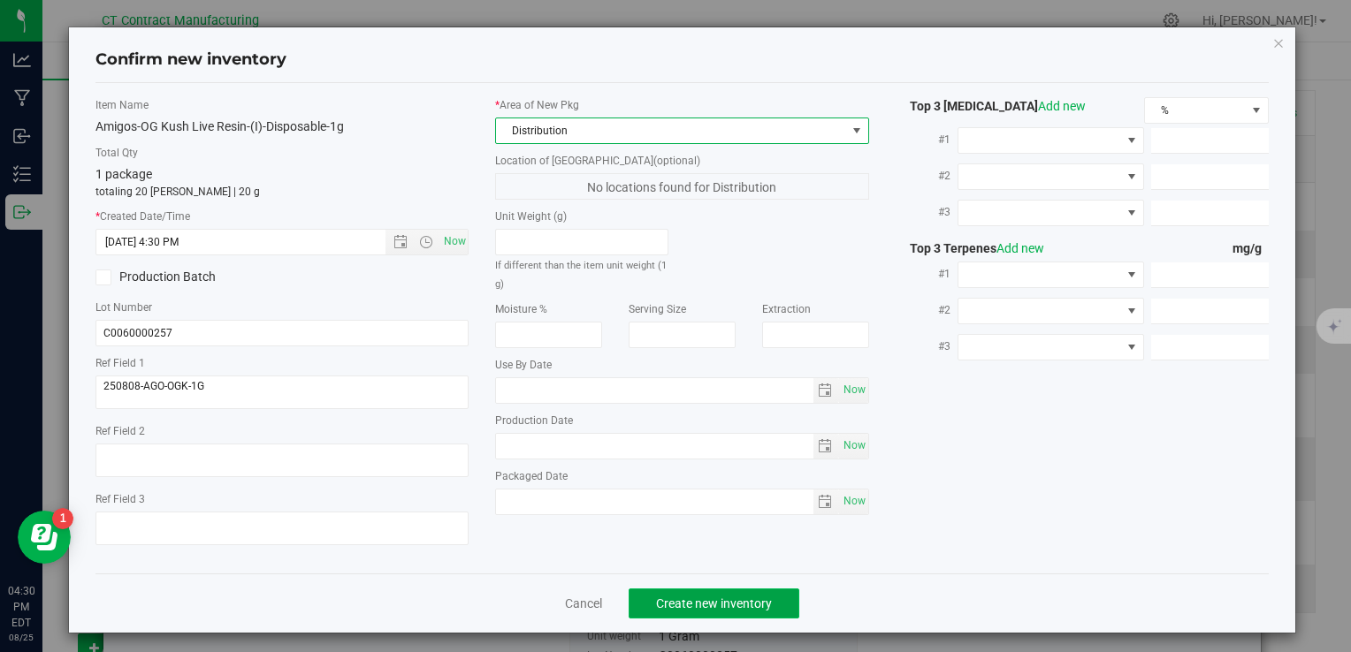
click at [700, 602] on span "Create new inventory" at bounding box center [714, 604] width 116 height 14
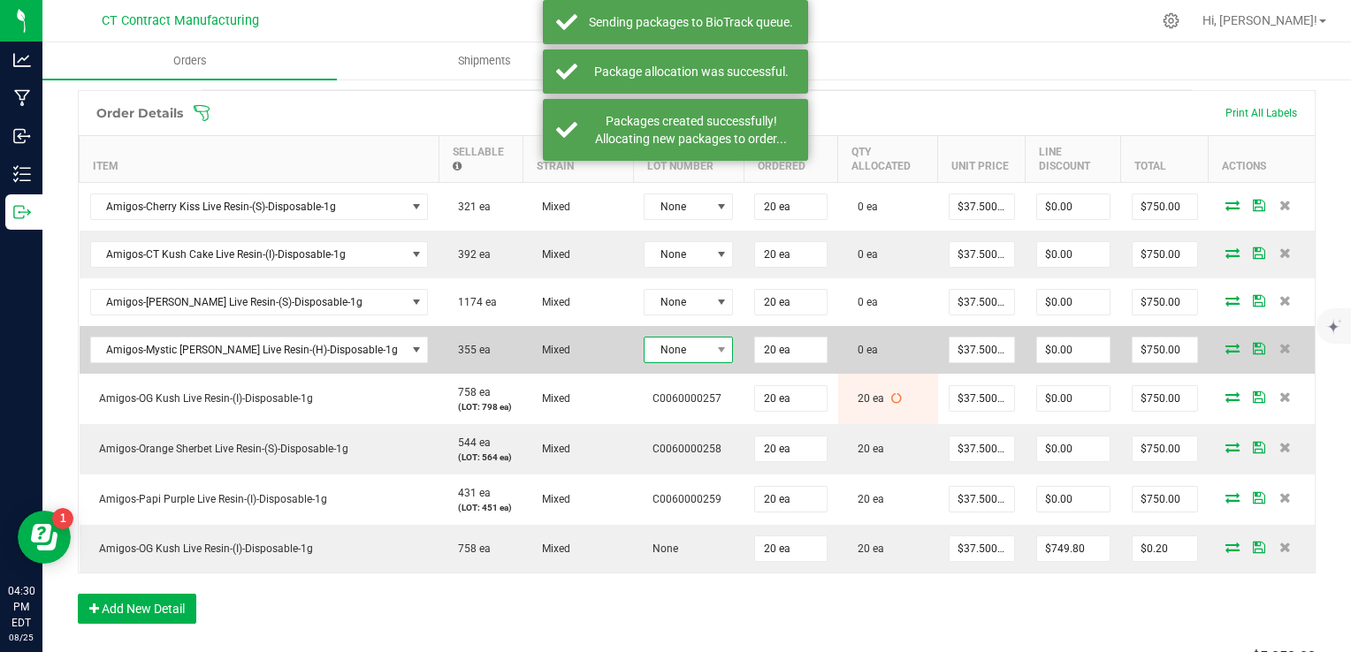
click at [647, 349] on span "None" at bounding box center [676, 350] width 65 height 25
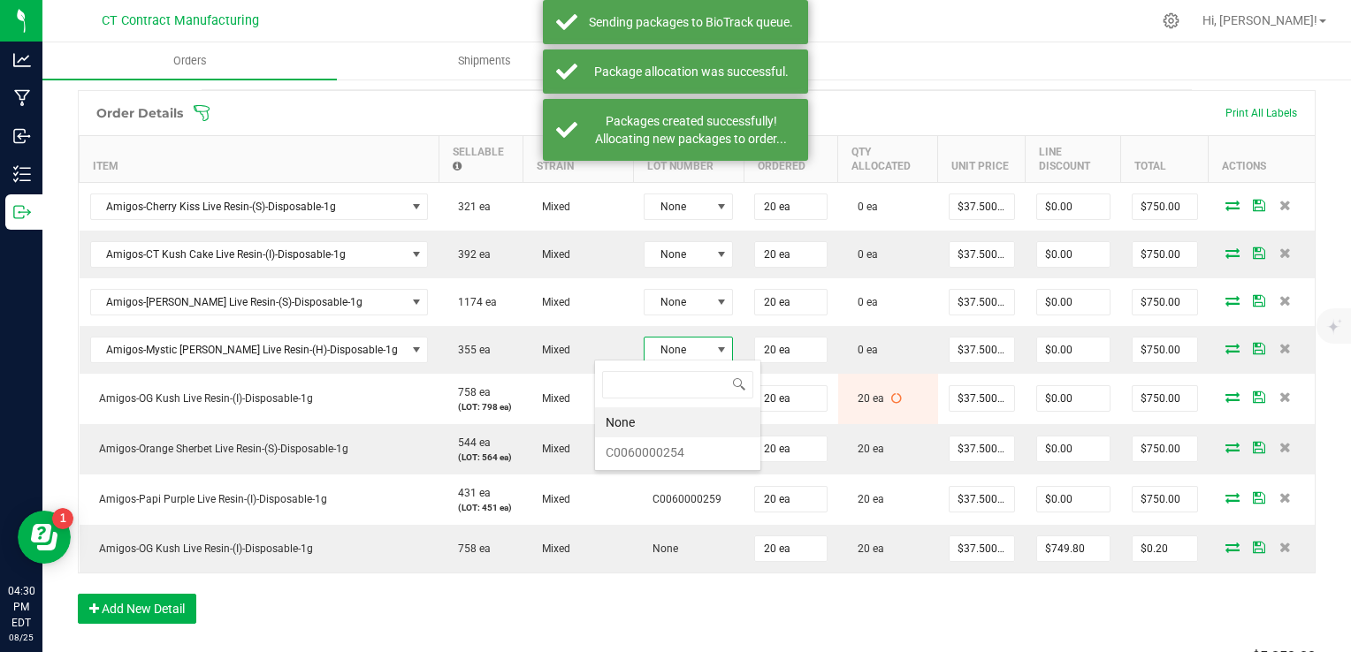
scroll to position [26, 89]
click at [666, 448] on li "C0060000254" at bounding box center [677, 453] width 165 height 30
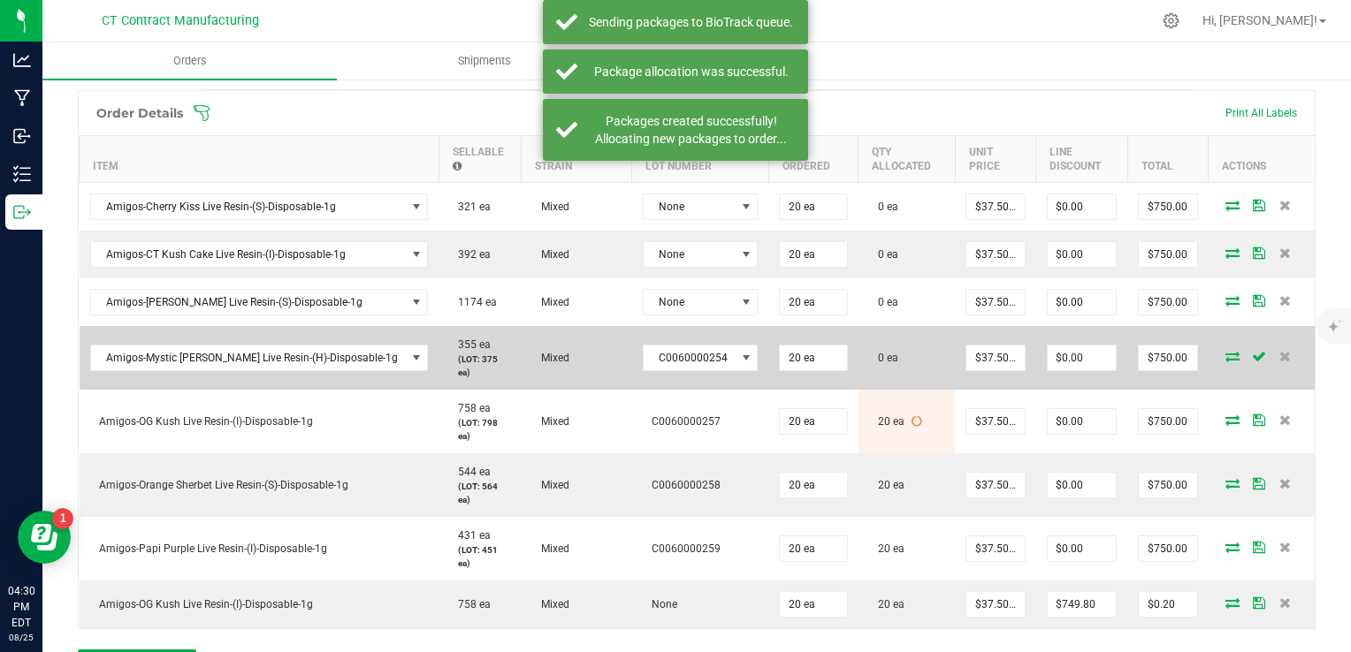
click at [1225, 351] on icon at bounding box center [1232, 356] width 14 height 11
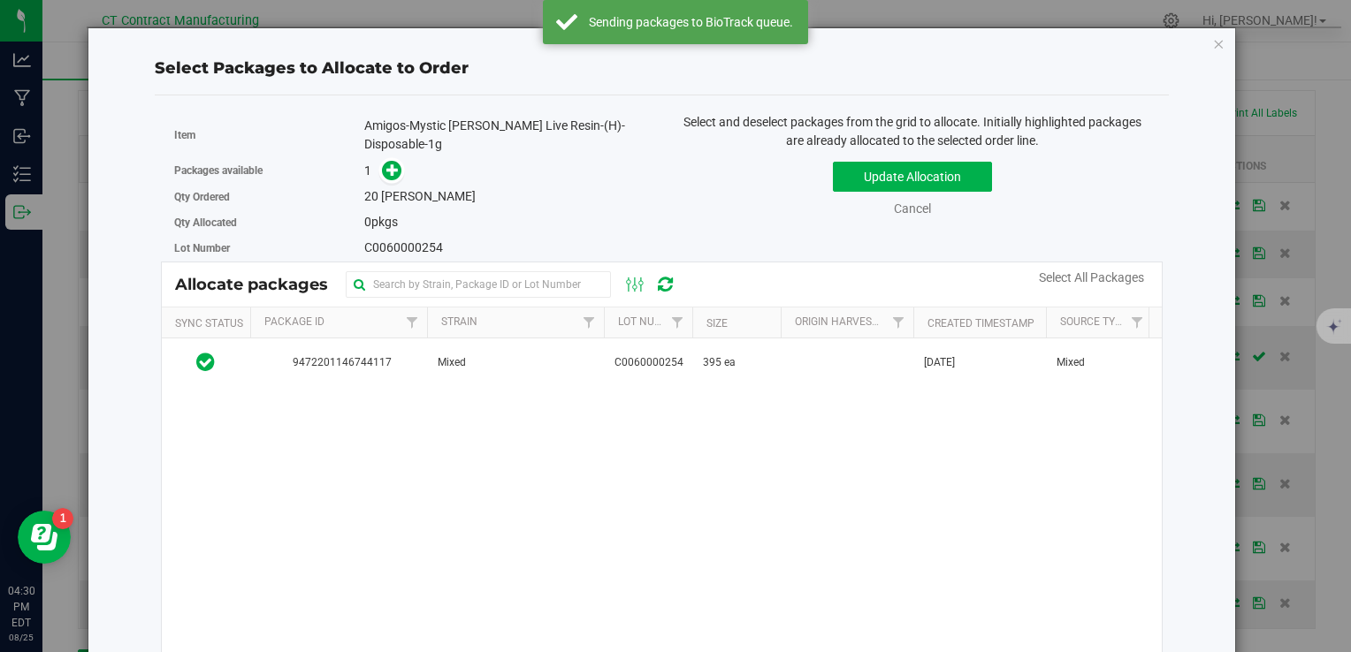
drag, startPoint x: 399, startPoint y: 337, endPoint x: 385, endPoint y: 209, distance: 128.9
click at [399, 339] on td "9472201146744117" at bounding box center [338, 363] width 177 height 48
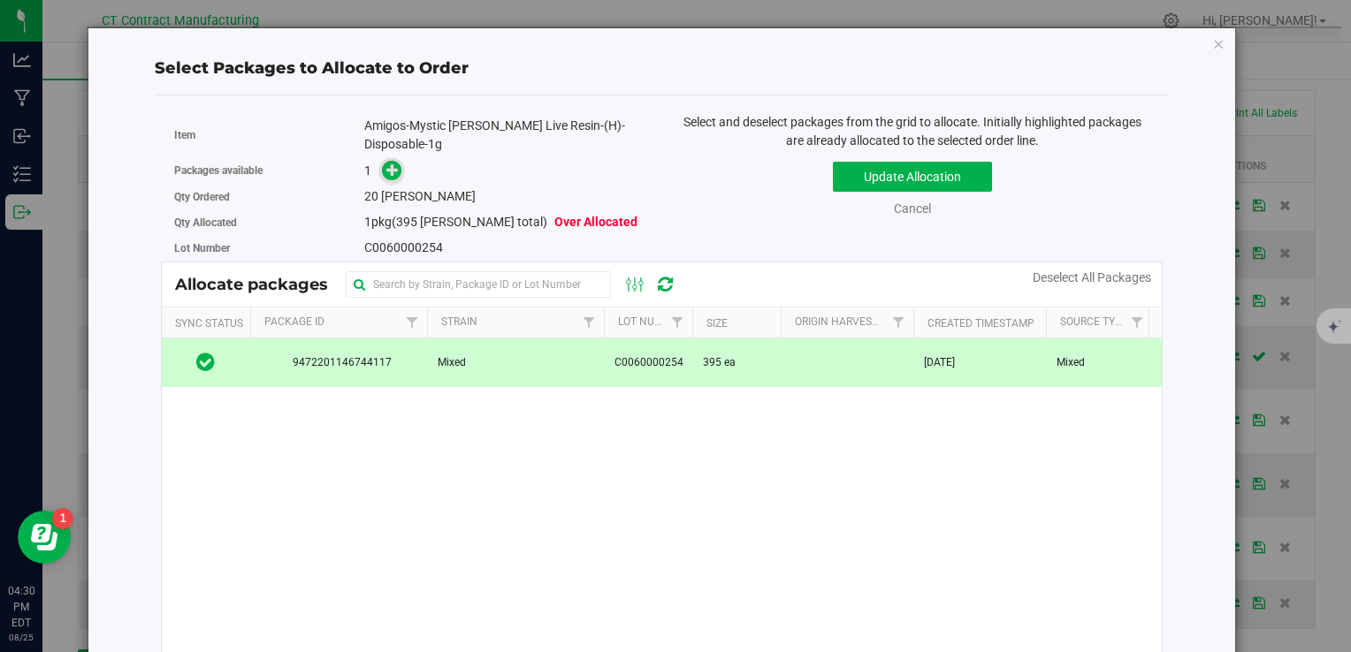
click at [390, 164] on icon at bounding box center [392, 170] width 12 height 12
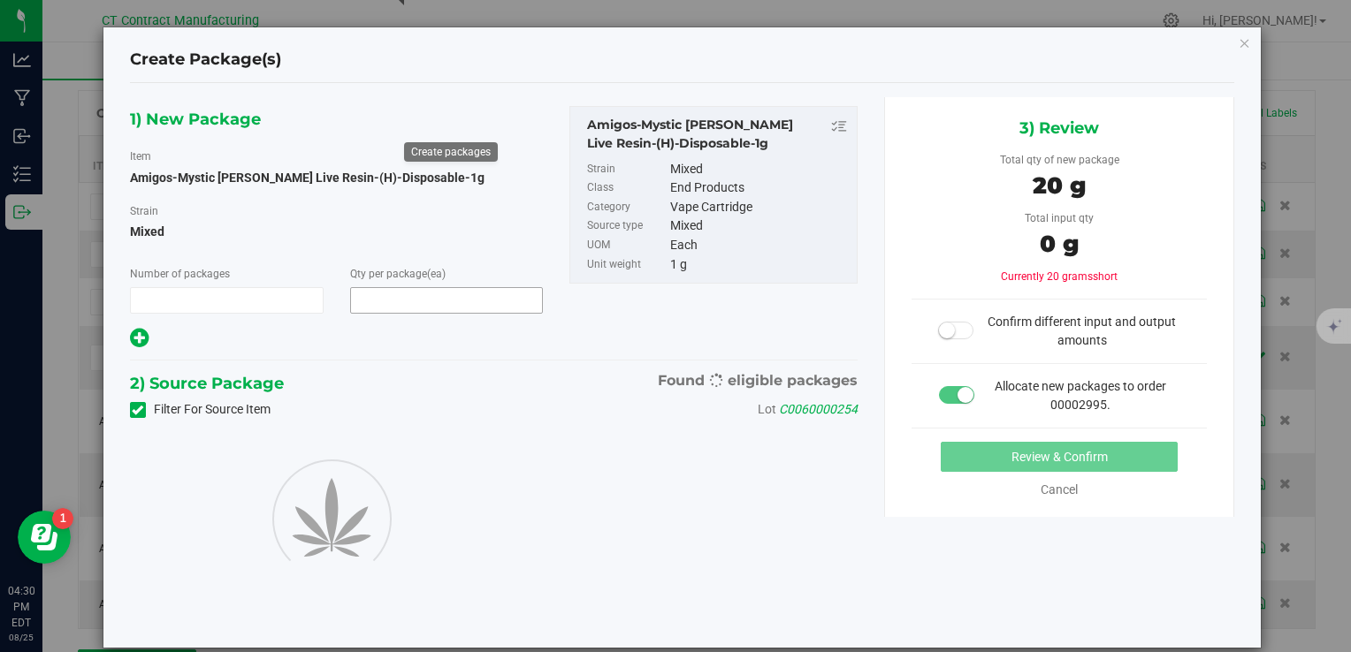
type input "1"
type input "20"
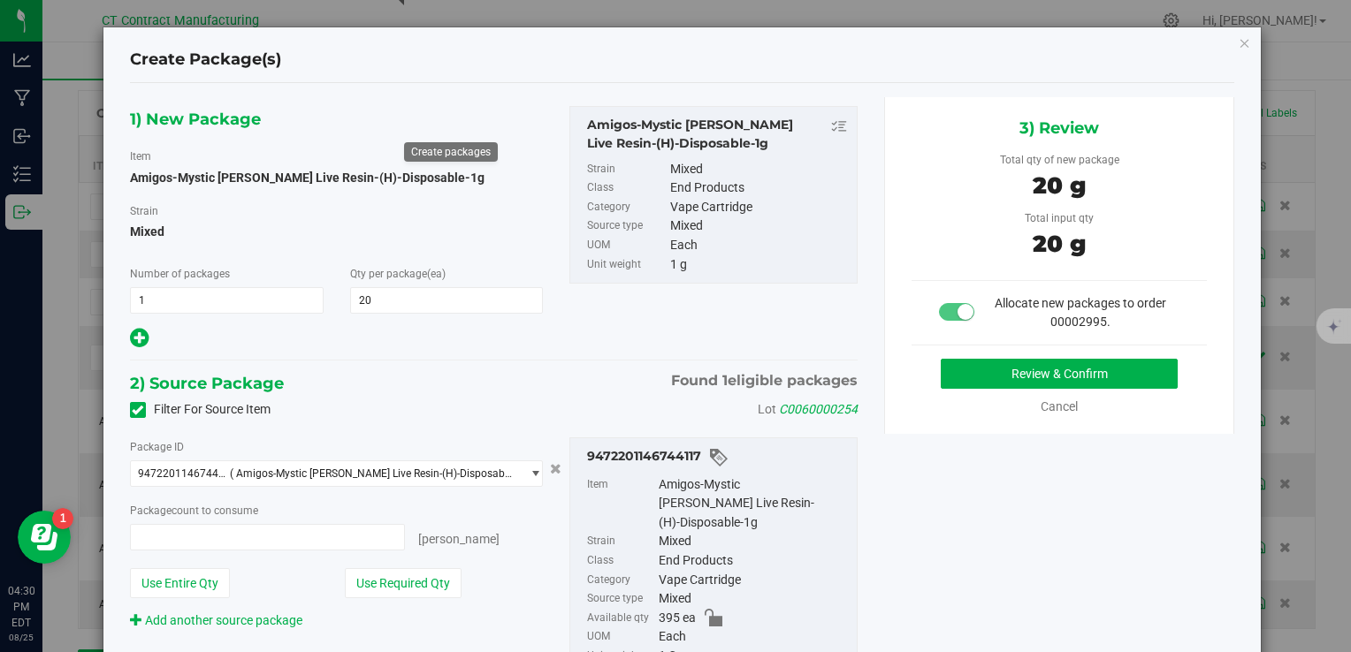
type input "20 ea"
click at [1013, 376] on button "Review & Confirm" at bounding box center [1059, 374] width 237 height 30
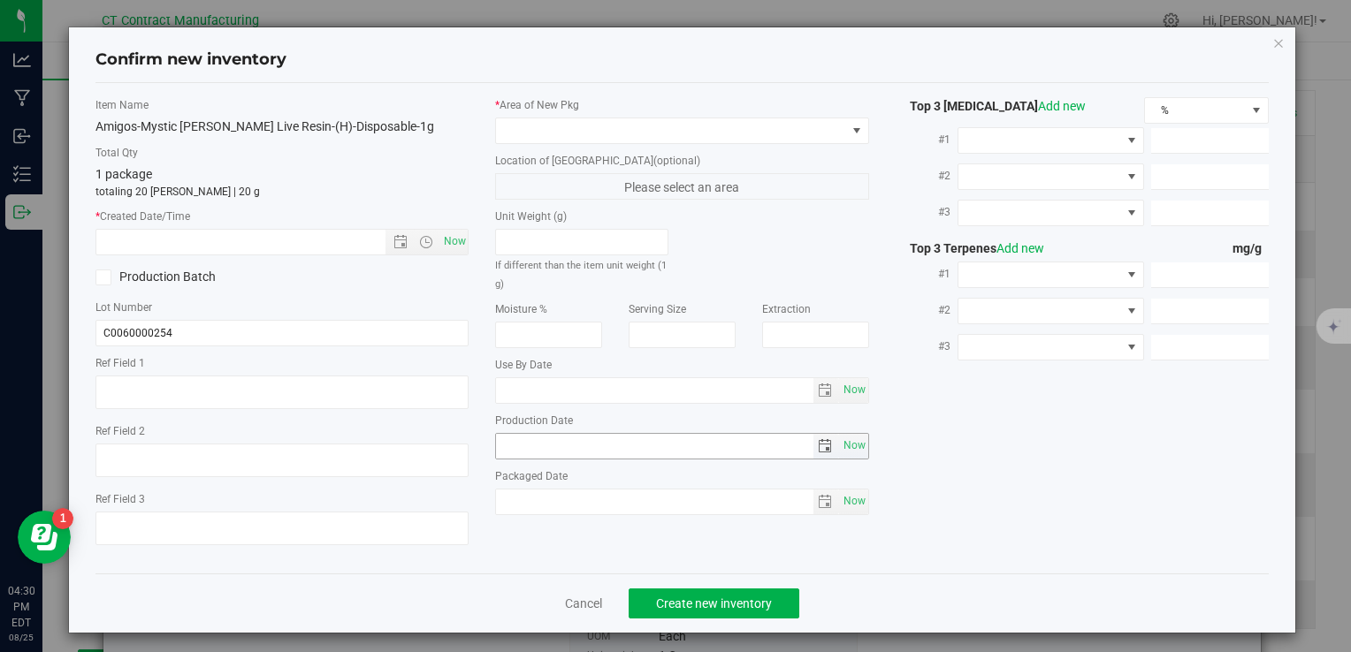
type textarea "250808-AGO-MM-1G"
click at [453, 249] on span "Now" at bounding box center [454, 242] width 30 height 26
type input "[DATE] 4:30 PM"
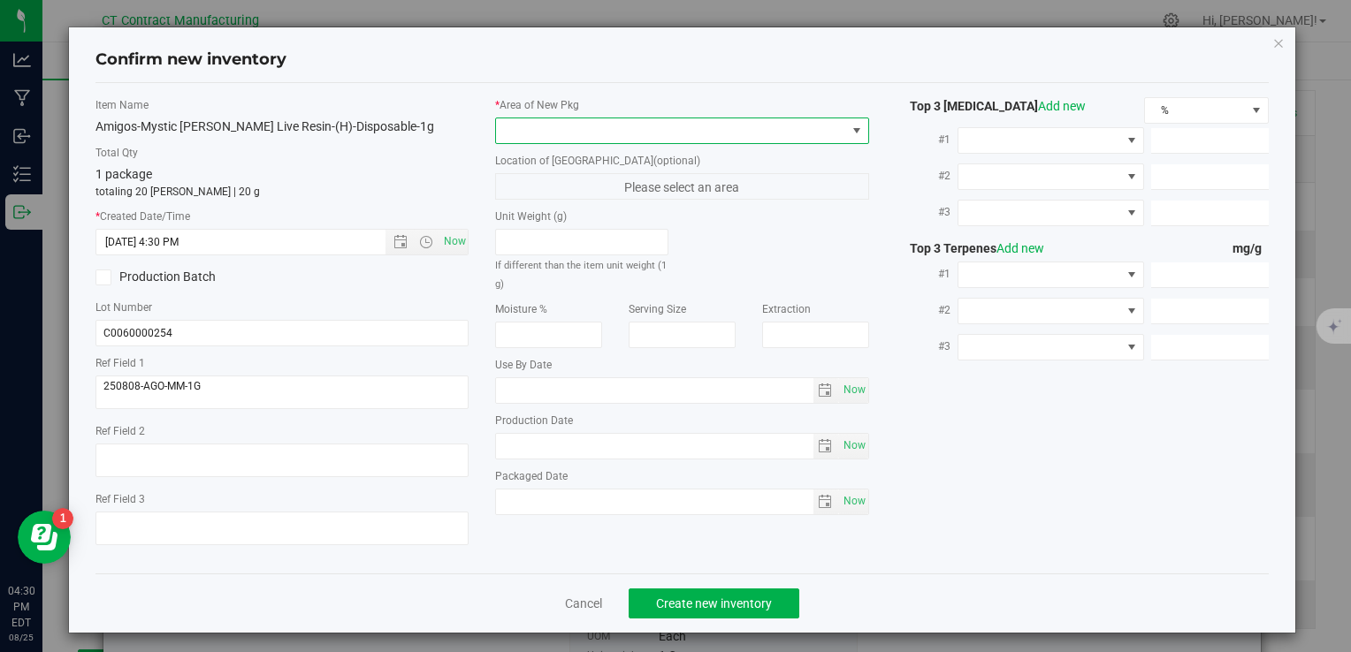
click at [561, 130] on span at bounding box center [670, 130] width 349 height 25
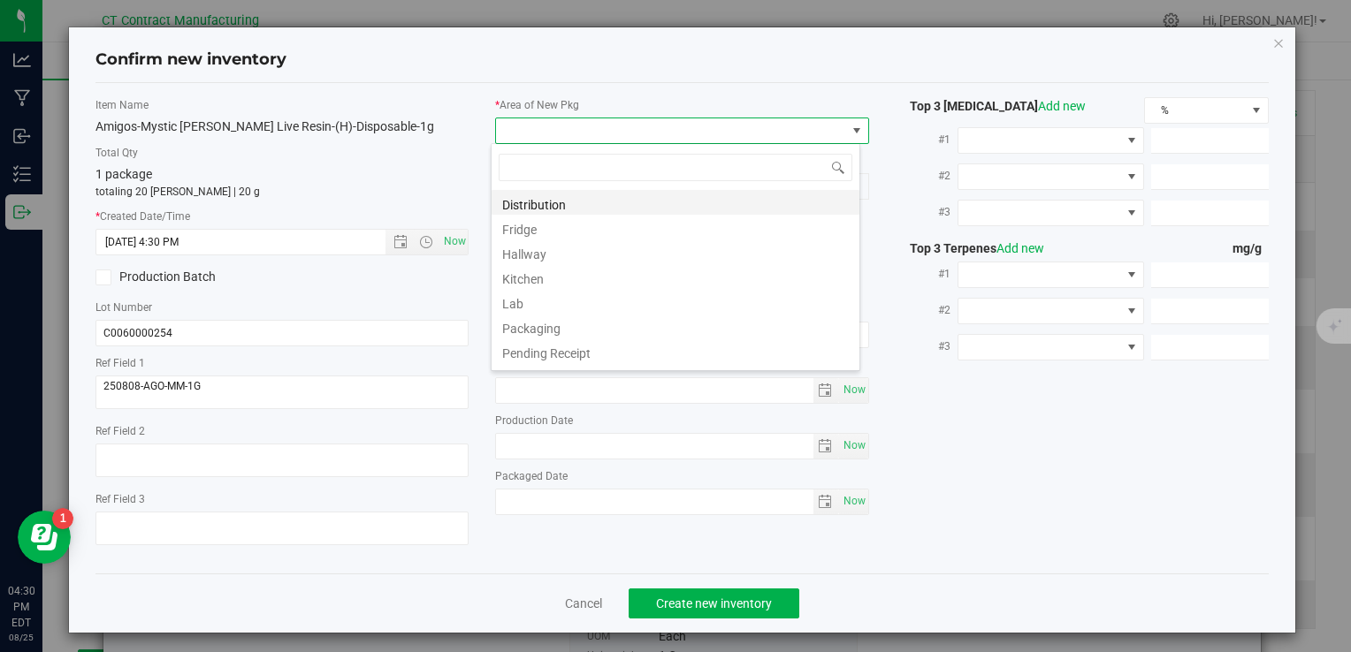
scroll to position [26, 369]
click at [564, 202] on li "Distribution" at bounding box center [675, 202] width 368 height 25
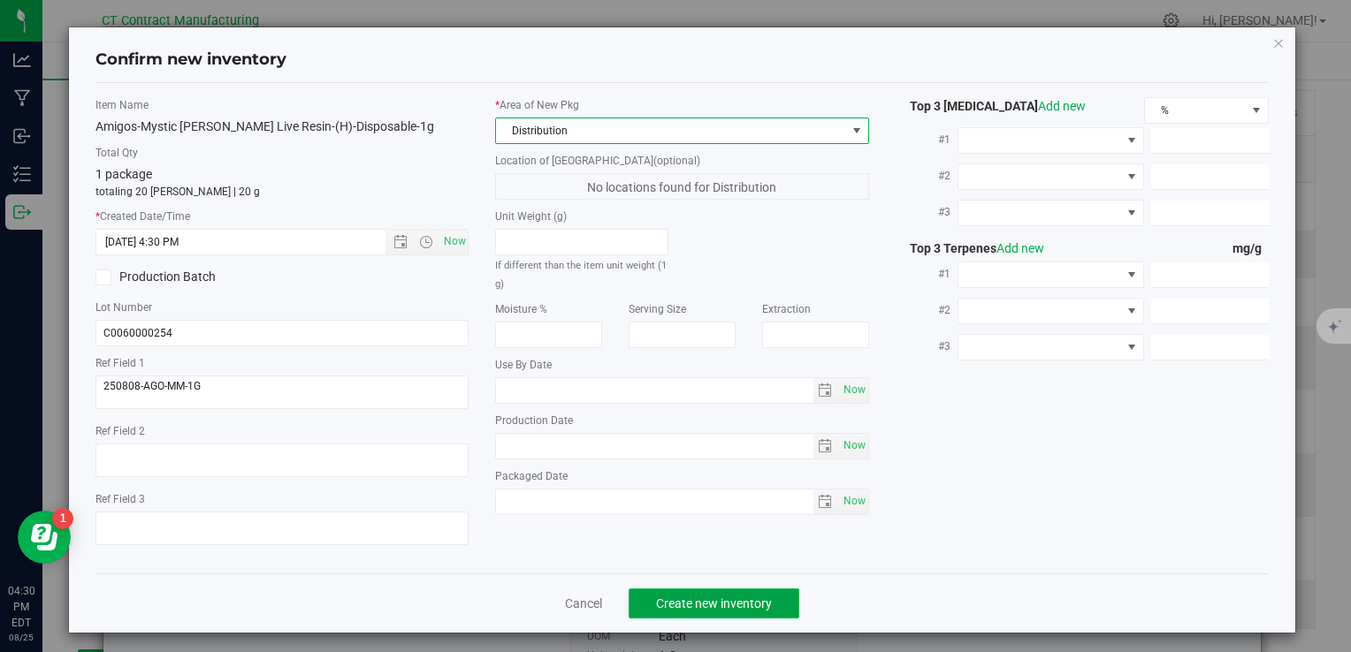
click at [693, 606] on span "Create new inventory" at bounding box center [714, 604] width 116 height 14
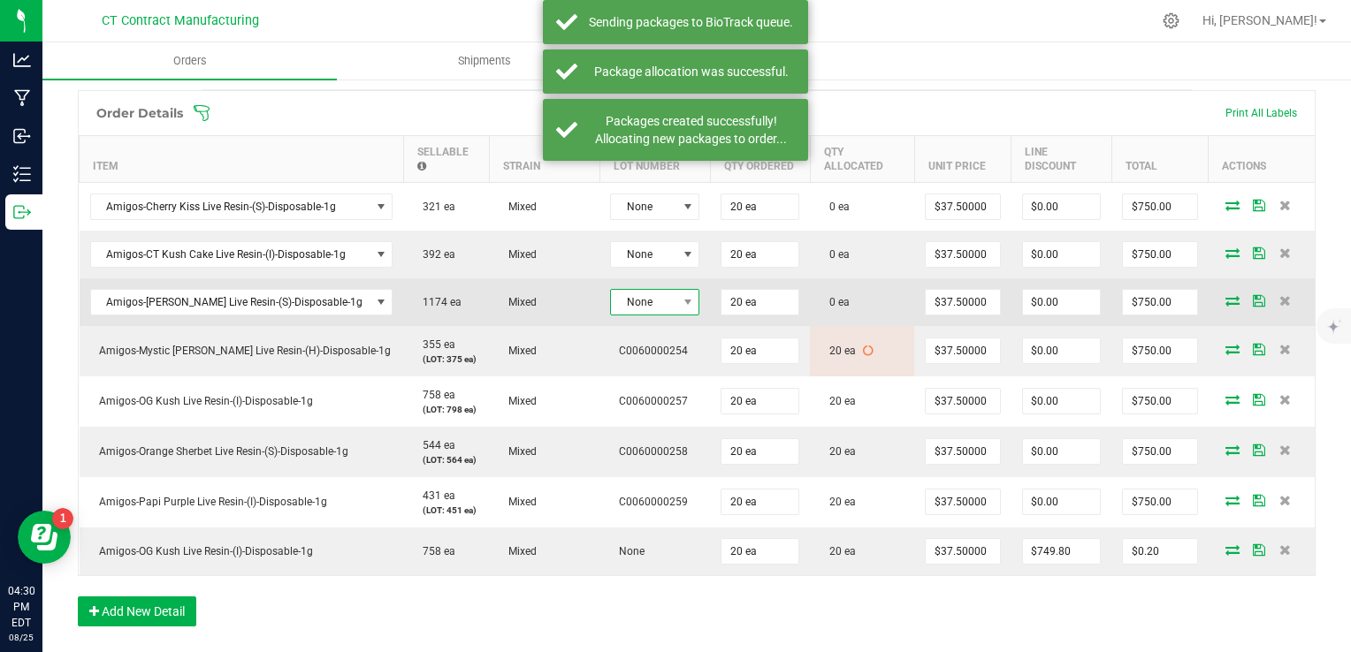
click at [643, 304] on span "None" at bounding box center [643, 302] width 65 height 25
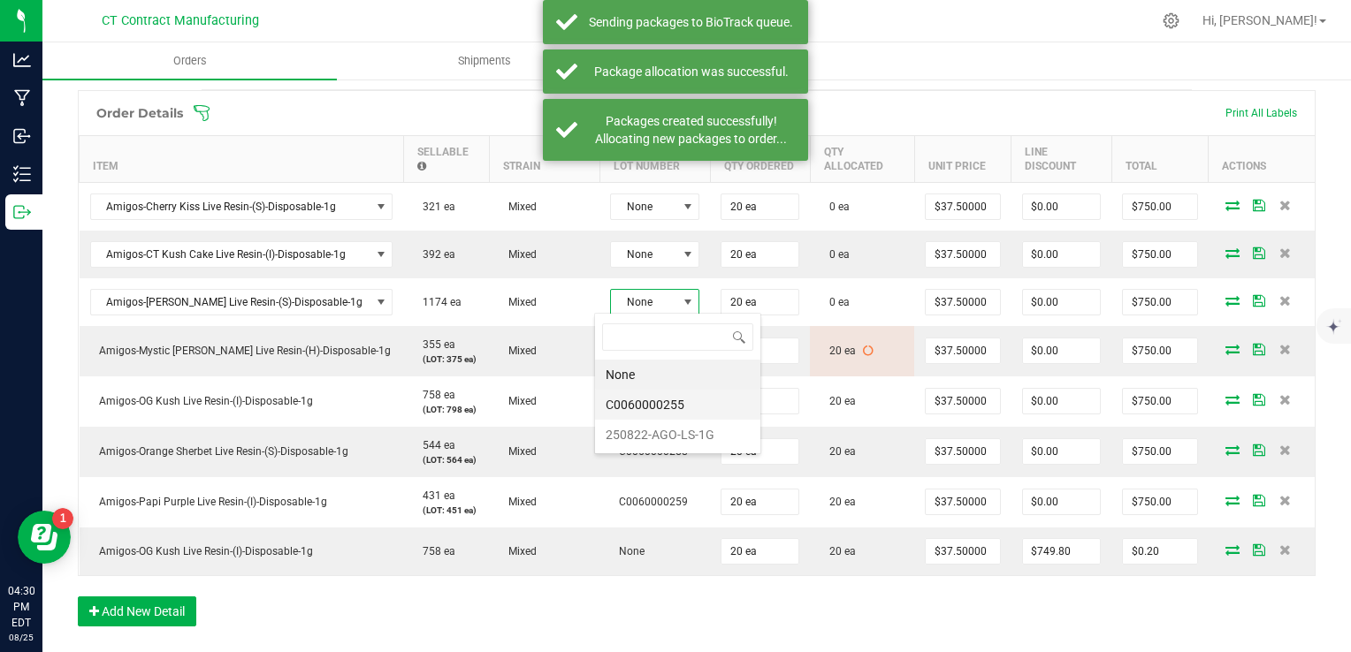
click at [659, 407] on li "C0060000255" at bounding box center [677, 405] width 165 height 30
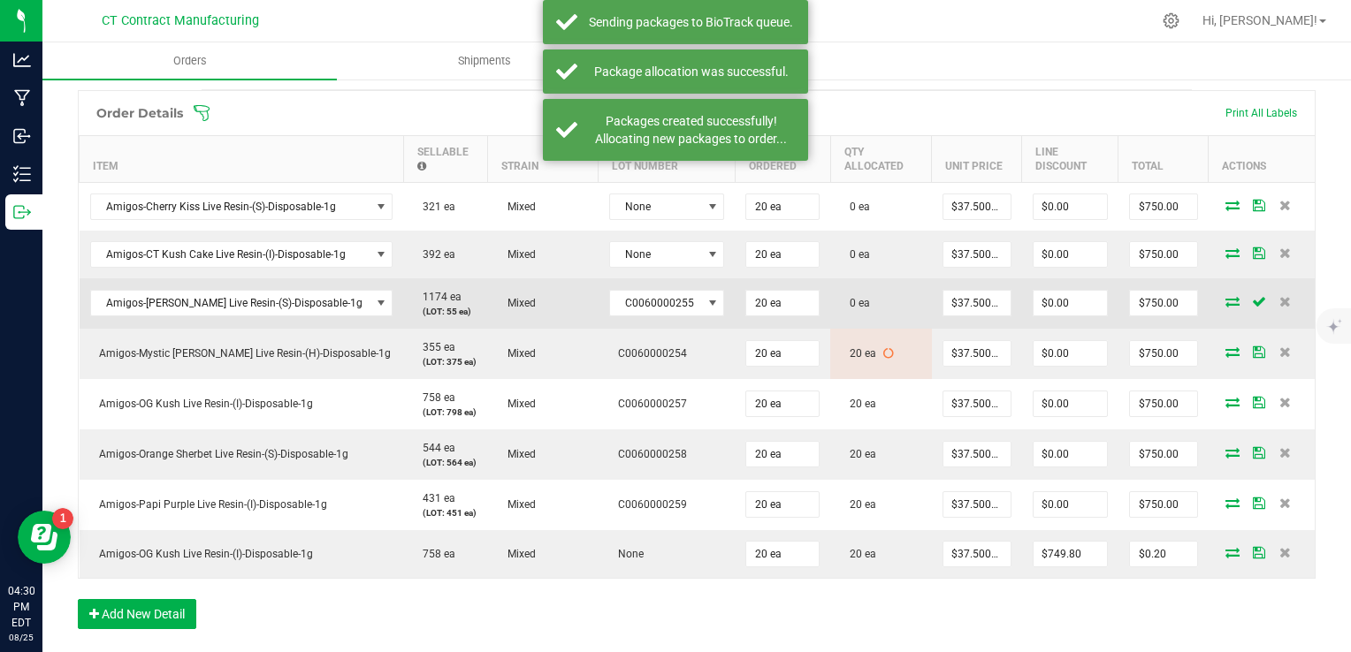
click at [1225, 298] on icon at bounding box center [1232, 301] width 14 height 11
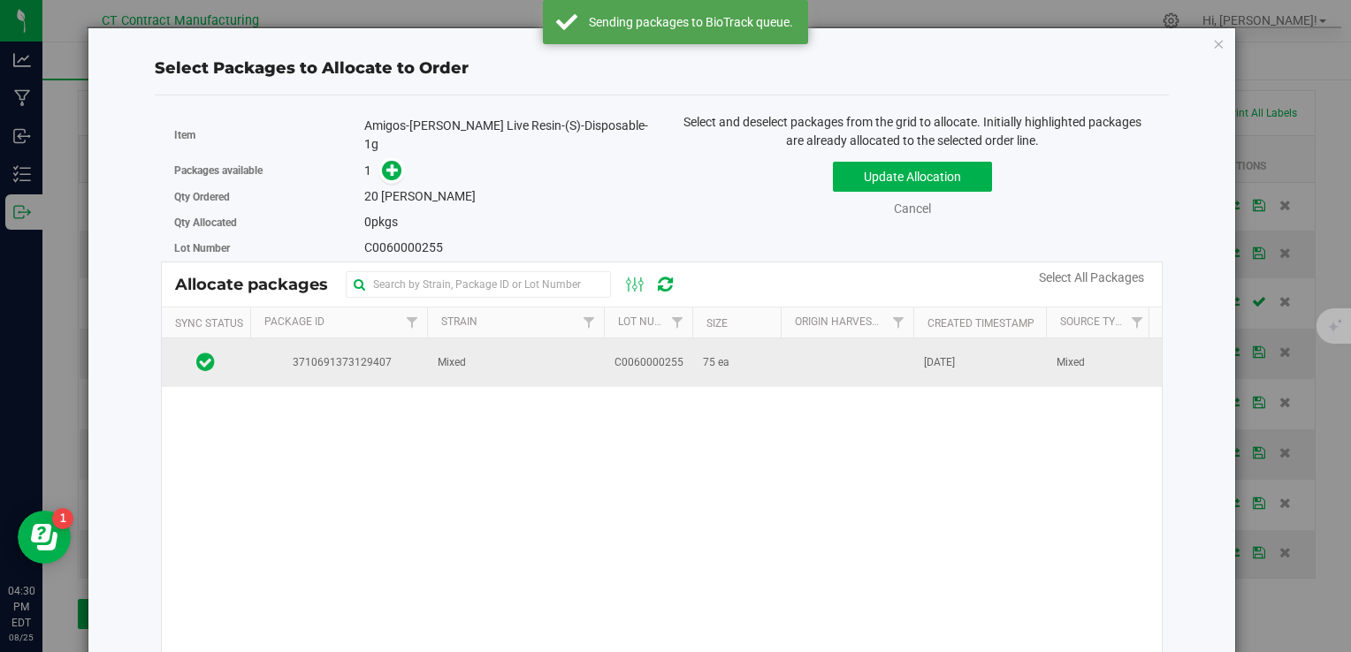
click at [453, 341] on td "Mixed" at bounding box center [515, 363] width 177 height 48
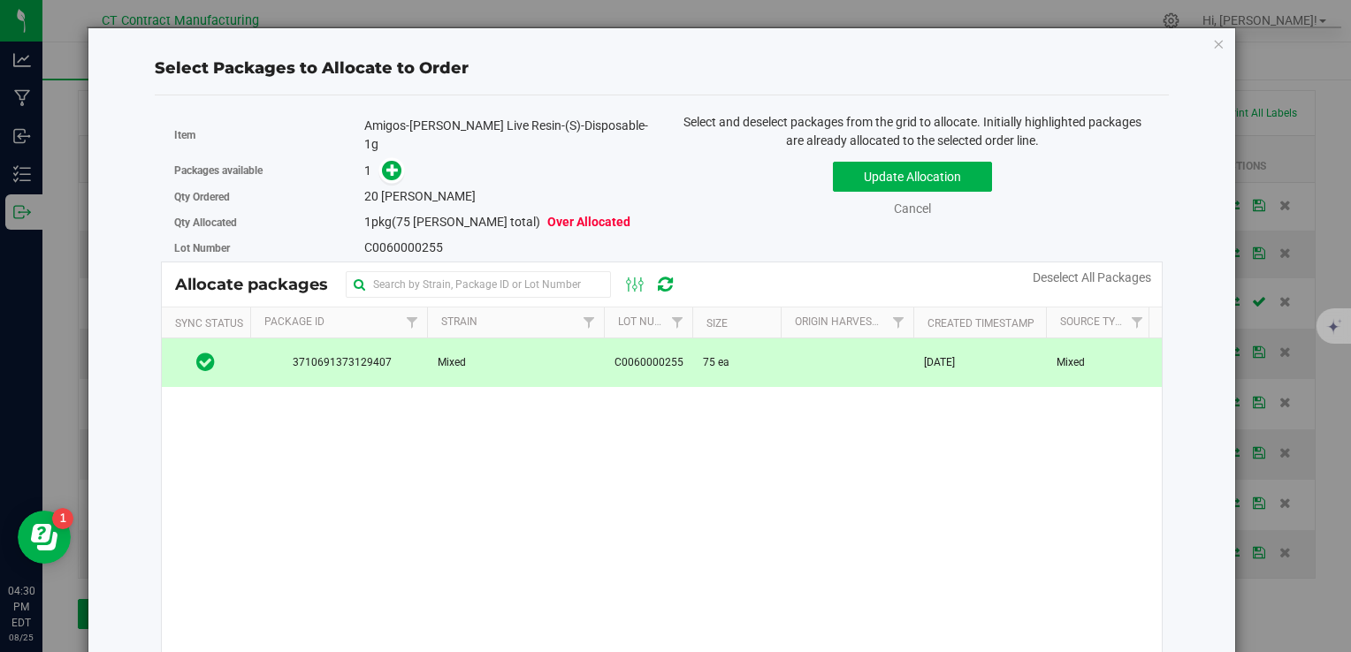
click at [376, 161] on span at bounding box center [387, 171] width 28 height 20
click at [382, 161] on span at bounding box center [392, 171] width 20 height 20
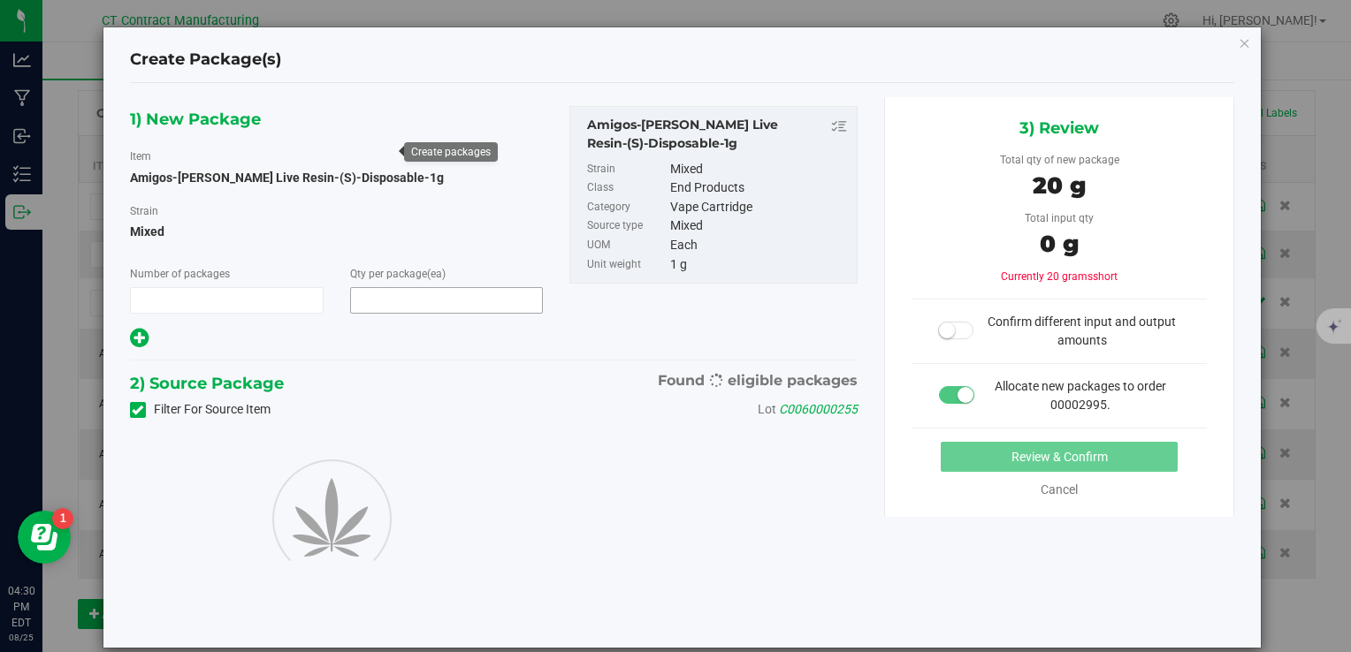
type input "1"
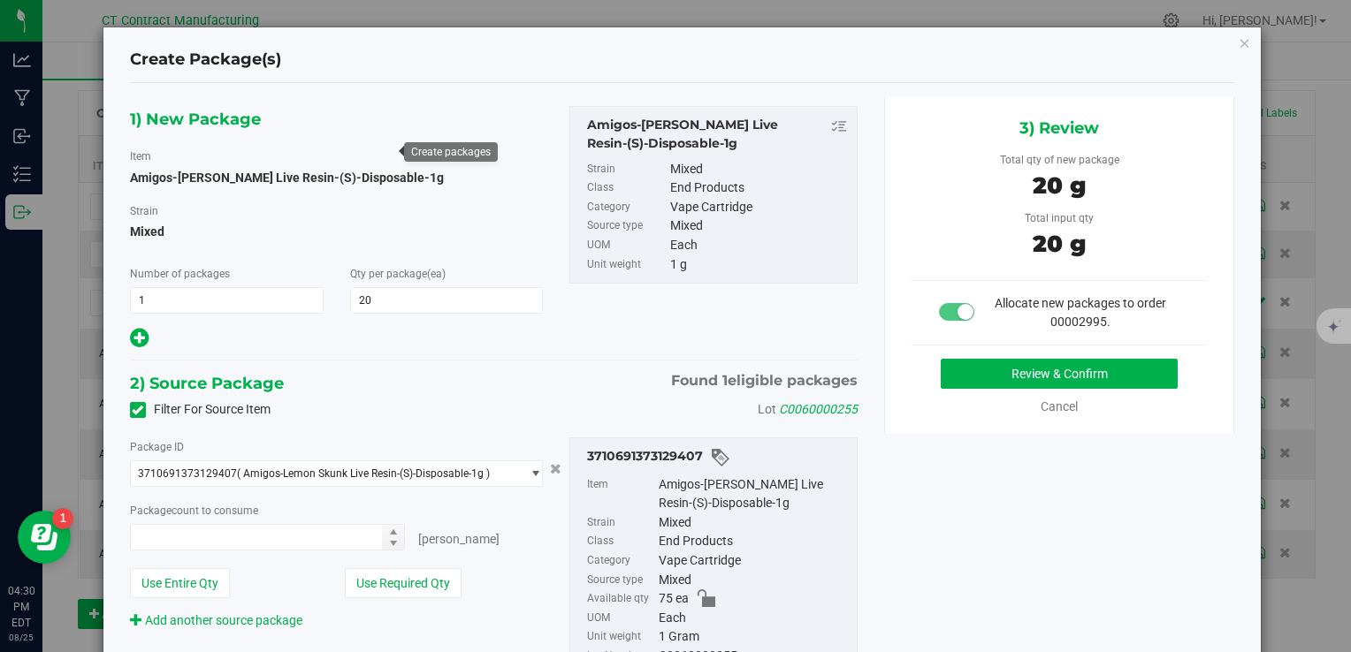
type input "20"
type input "20 ea"
click at [964, 367] on button "Review & Confirm" at bounding box center [1059, 374] width 237 height 30
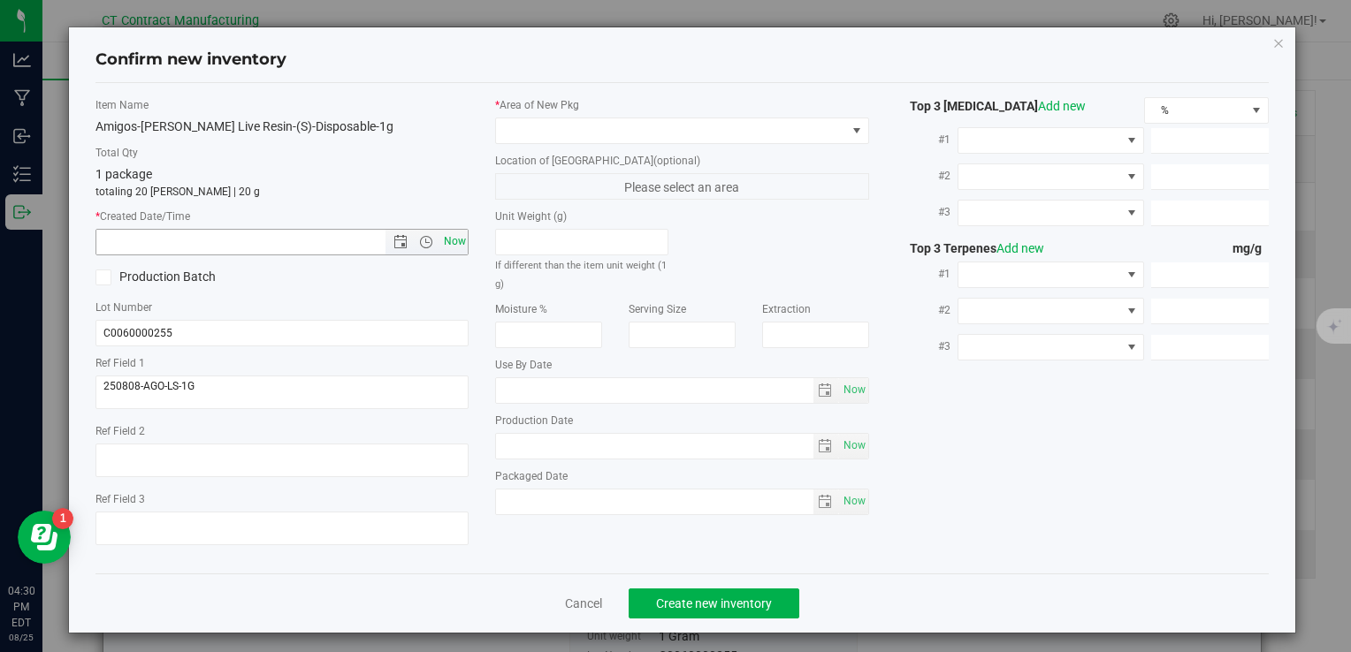
click at [453, 241] on span "Now" at bounding box center [454, 242] width 30 height 26
type input "[DATE] 4:30 PM"
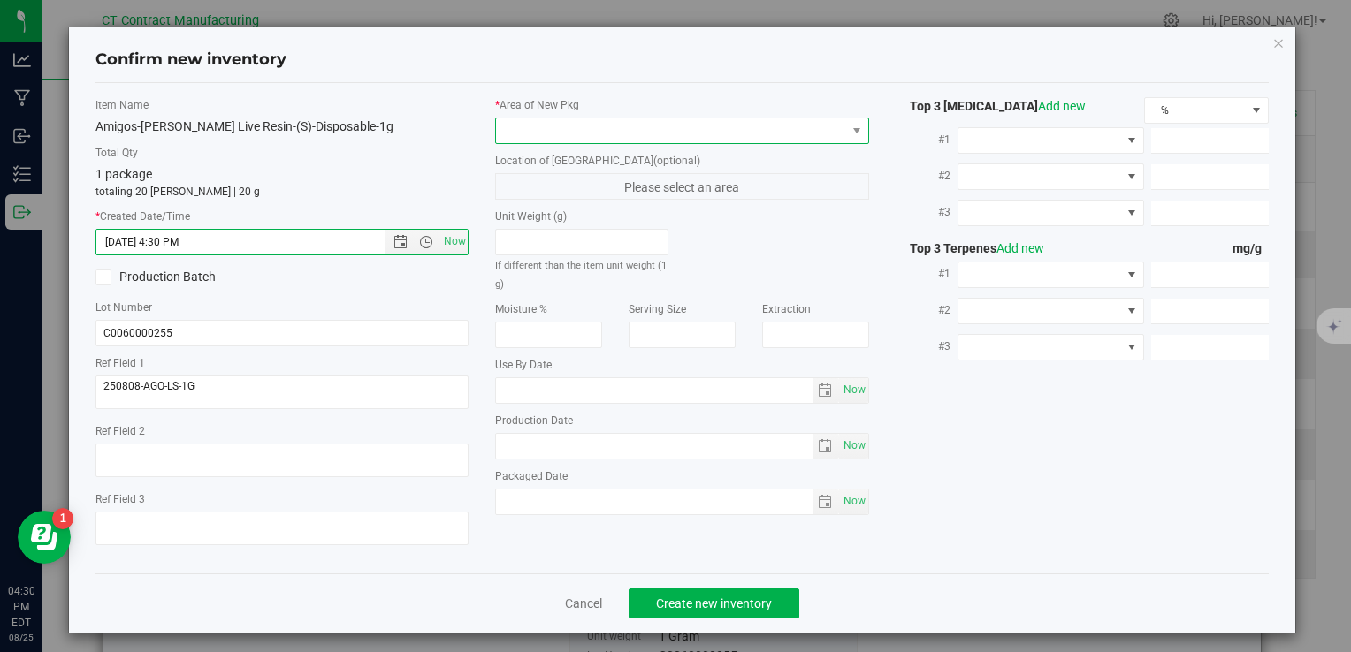
click at [514, 132] on span at bounding box center [670, 130] width 349 height 25
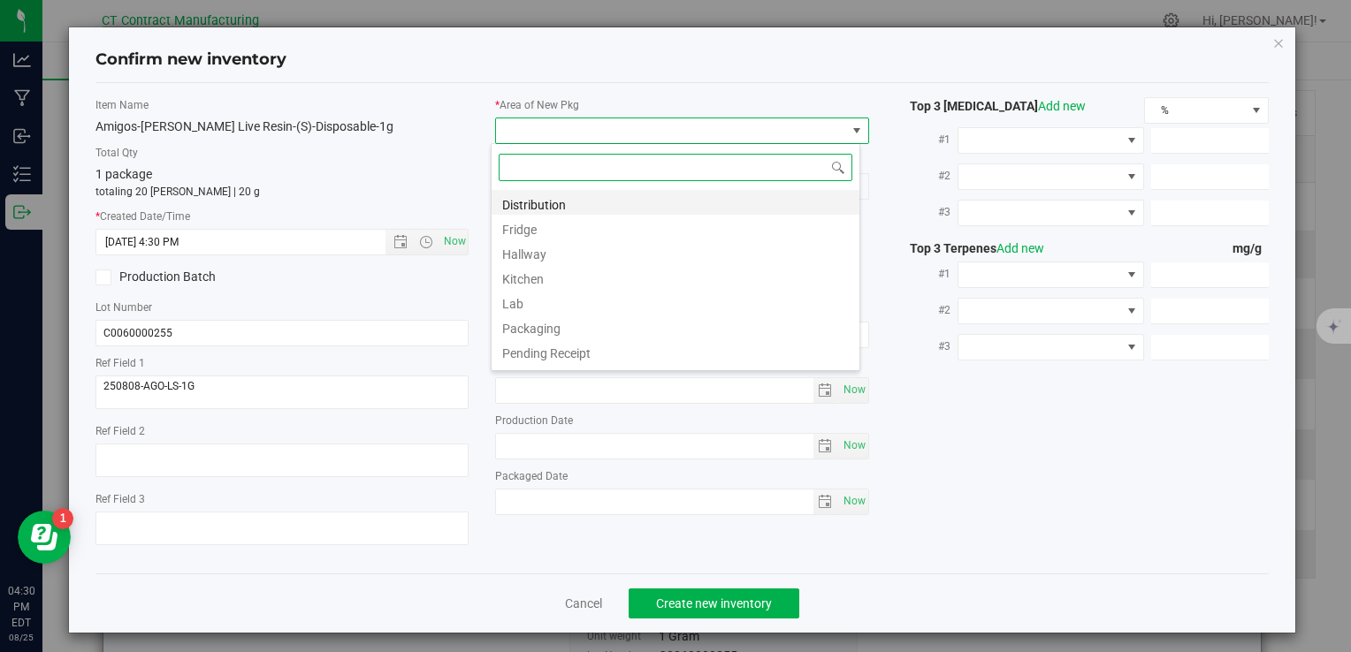
scroll to position [26, 369]
click at [545, 204] on li "Distribution" at bounding box center [675, 202] width 368 height 25
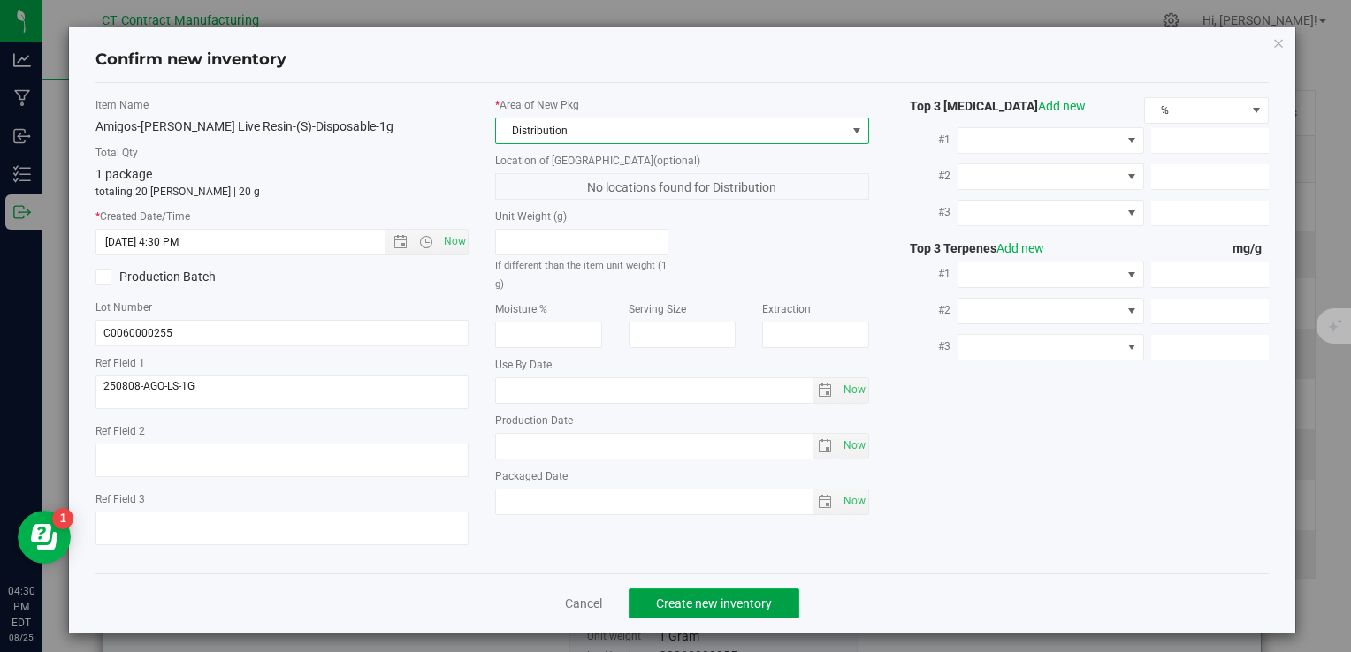
click at [678, 603] on span "Create new inventory" at bounding box center [714, 604] width 116 height 14
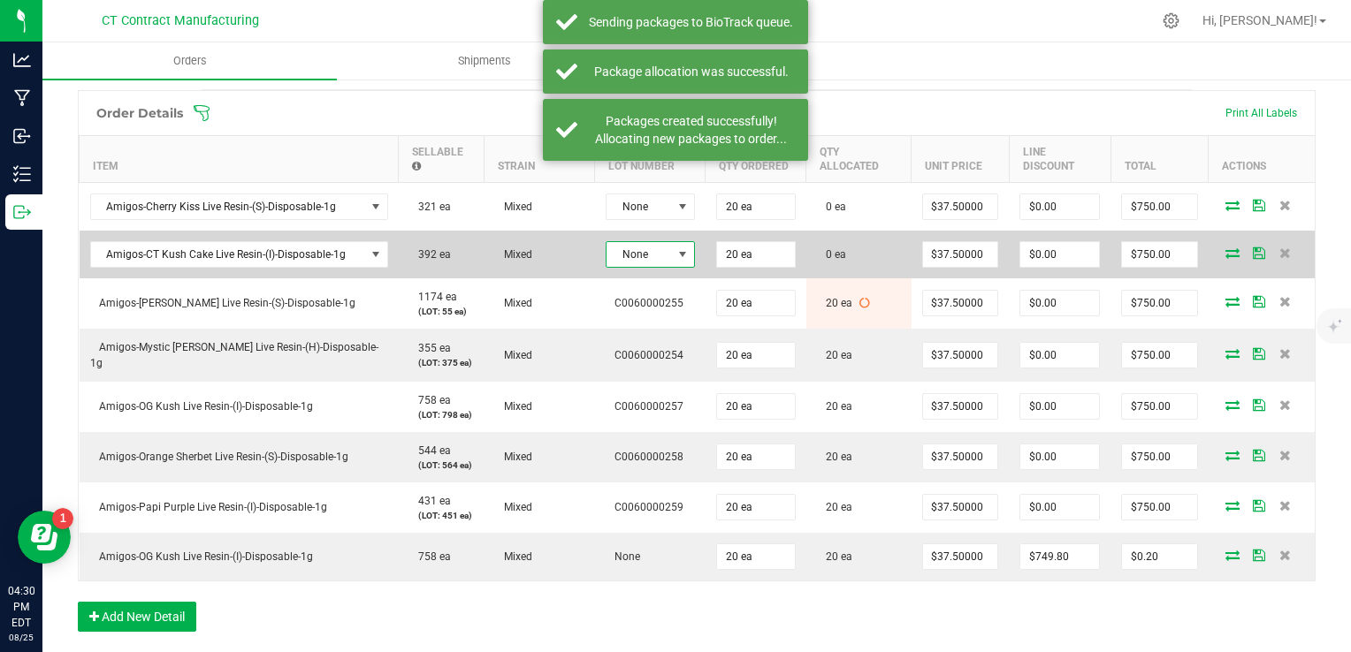
click at [641, 255] on span "None" at bounding box center [638, 254] width 65 height 25
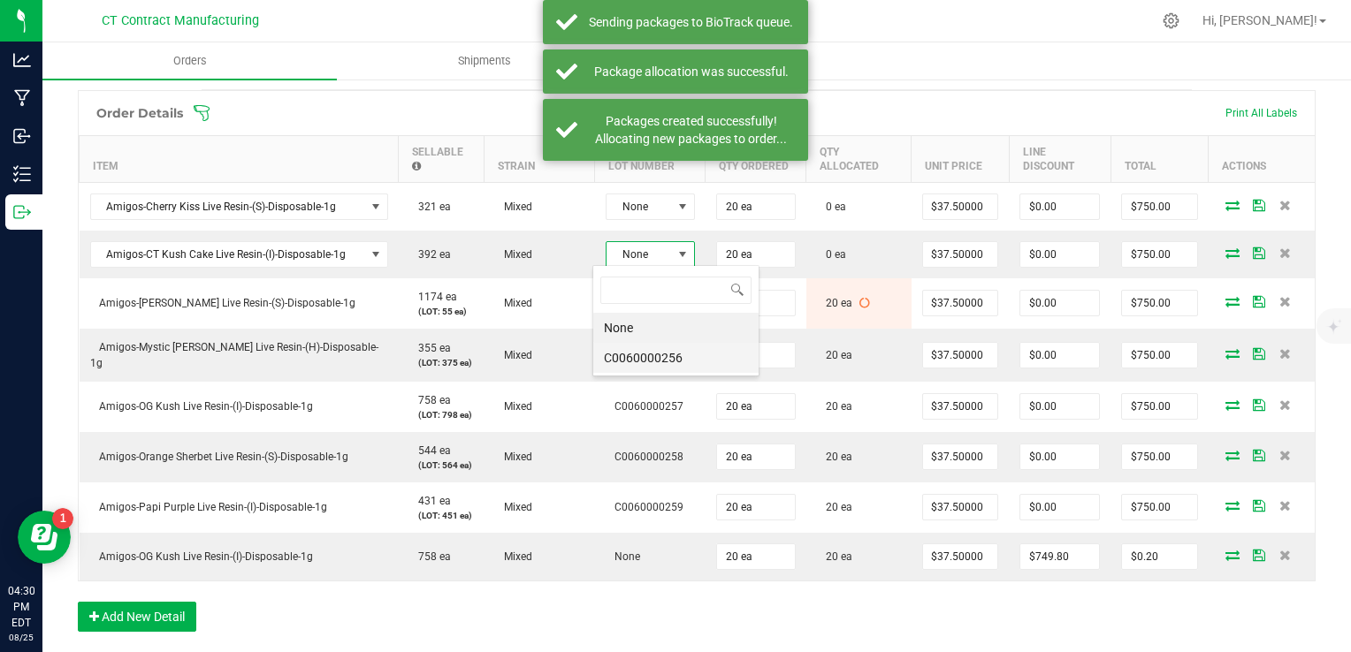
scroll to position [26, 89]
click at [662, 354] on li "C0060000256" at bounding box center [675, 358] width 165 height 30
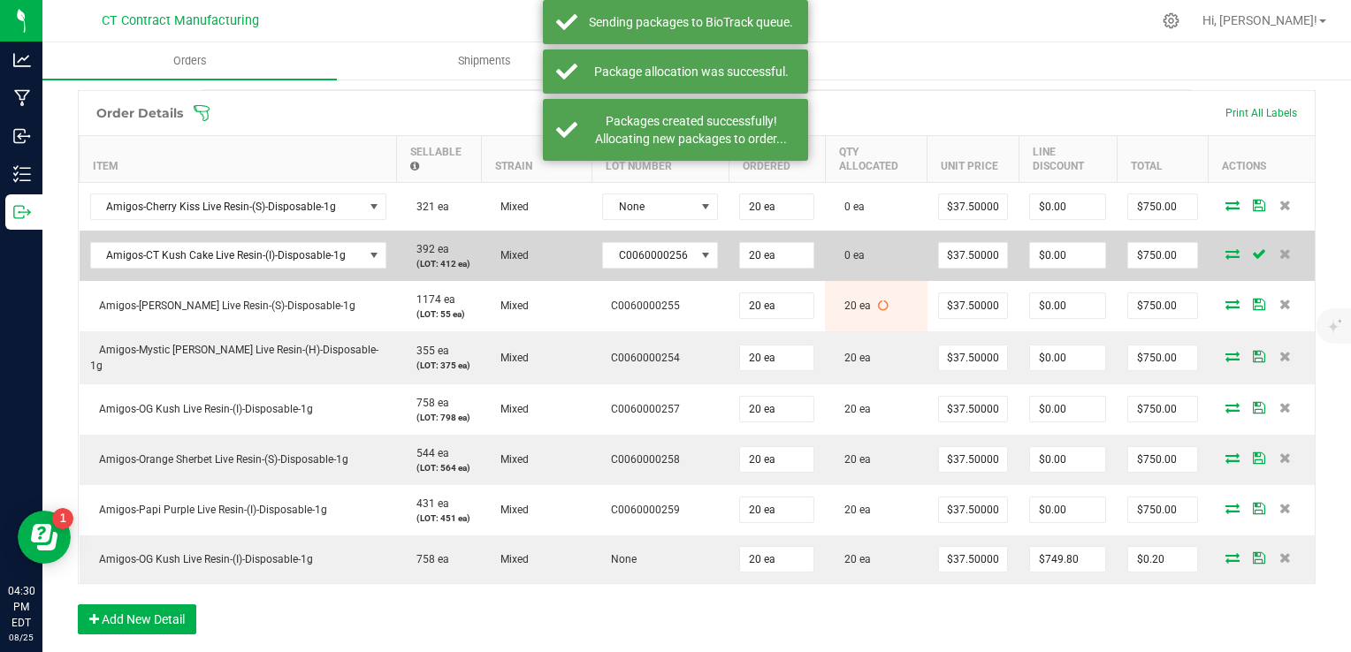
click at [1225, 249] on icon at bounding box center [1232, 253] width 14 height 11
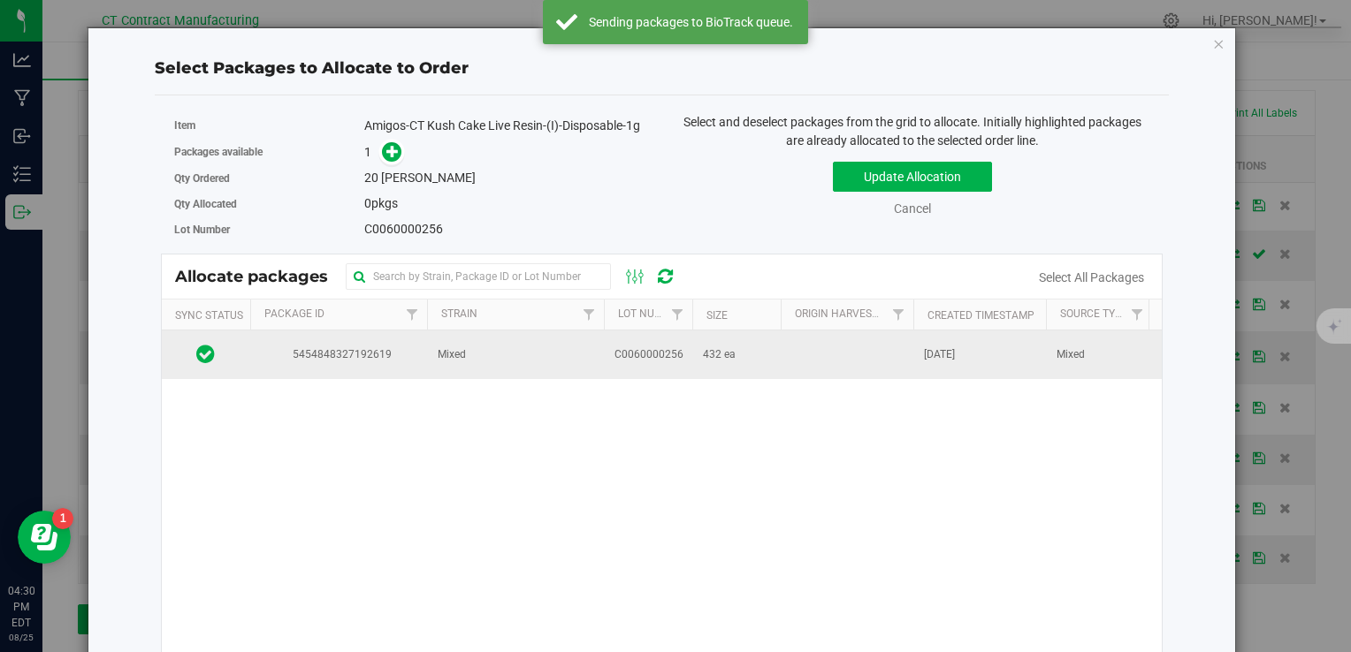
click at [433, 369] on td "Mixed" at bounding box center [515, 355] width 177 height 48
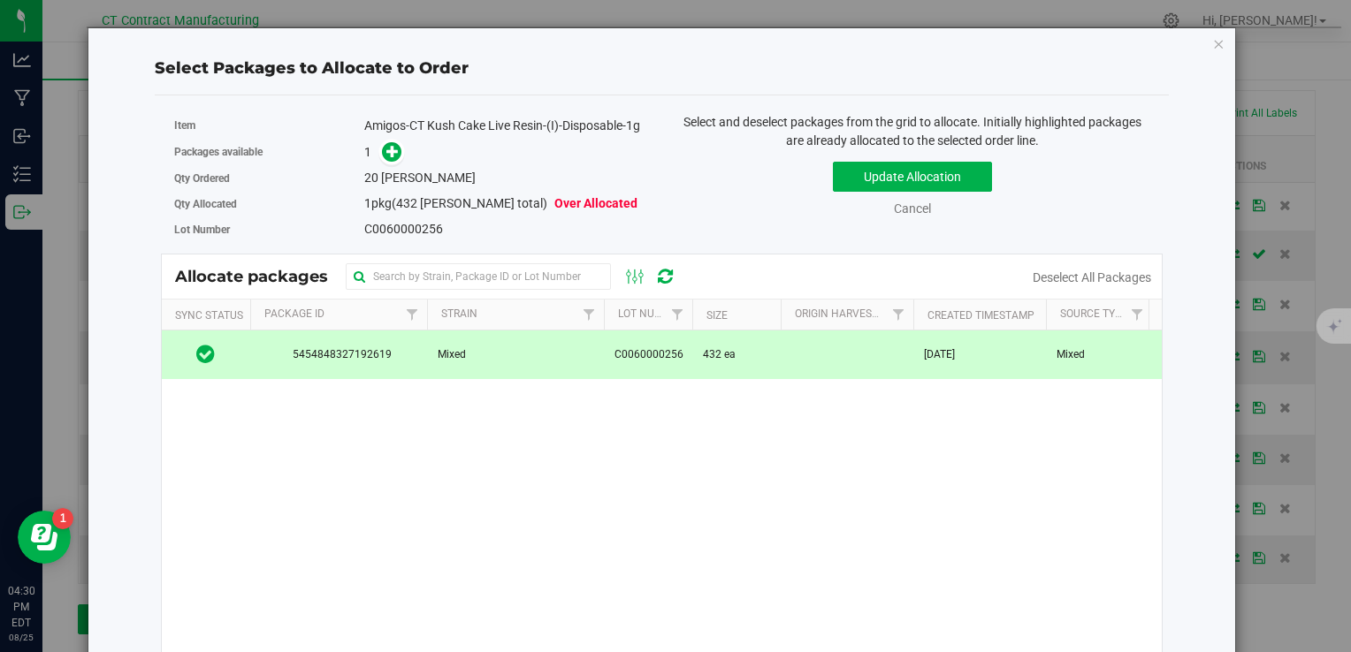
click at [387, 162] on div "Packages available 1" at bounding box center [411, 152] width 475 height 27
click at [388, 157] on icon at bounding box center [392, 151] width 12 height 12
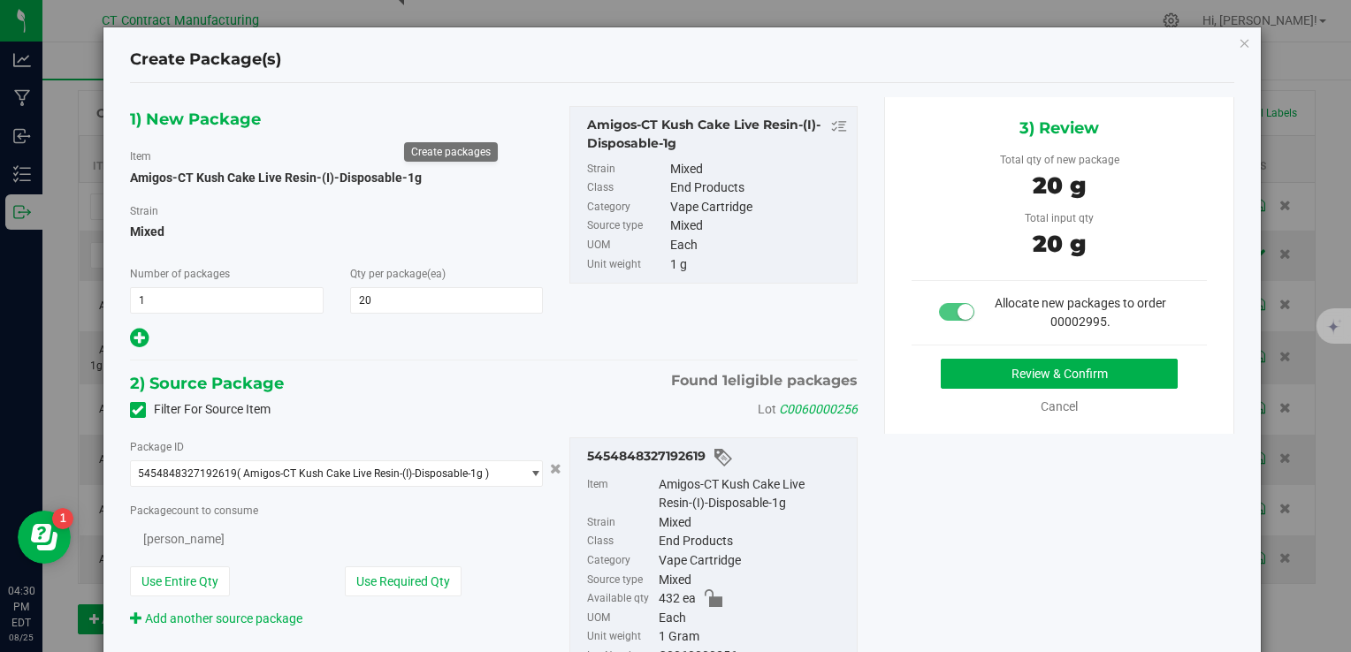
type input "20"
click at [998, 369] on button "Review & Confirm" at bounding box center [1059, 374] width 237 height 30
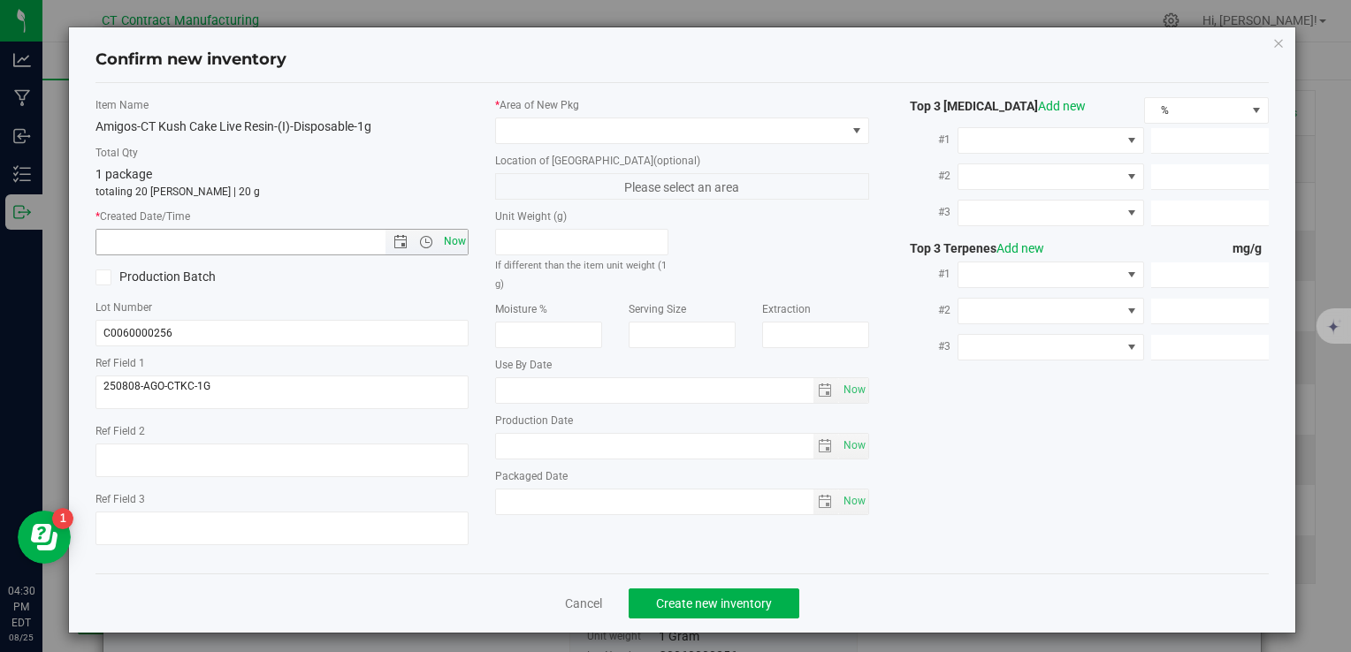
click at [460, 241] on span "Now" at bounding box center [454, 242] width 30 height 26
type input "[DATE] 4:30 PM"
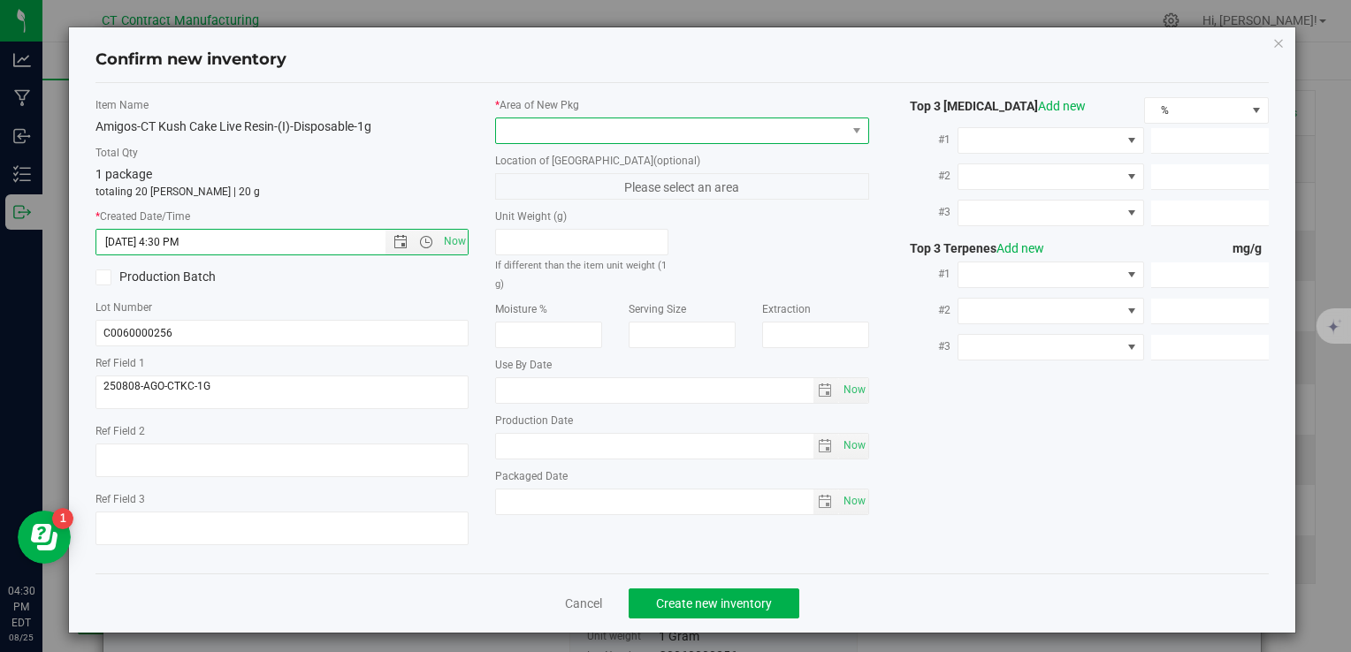
click at [524, 118] on span at bounding box center [681, 131] width 373 height 27
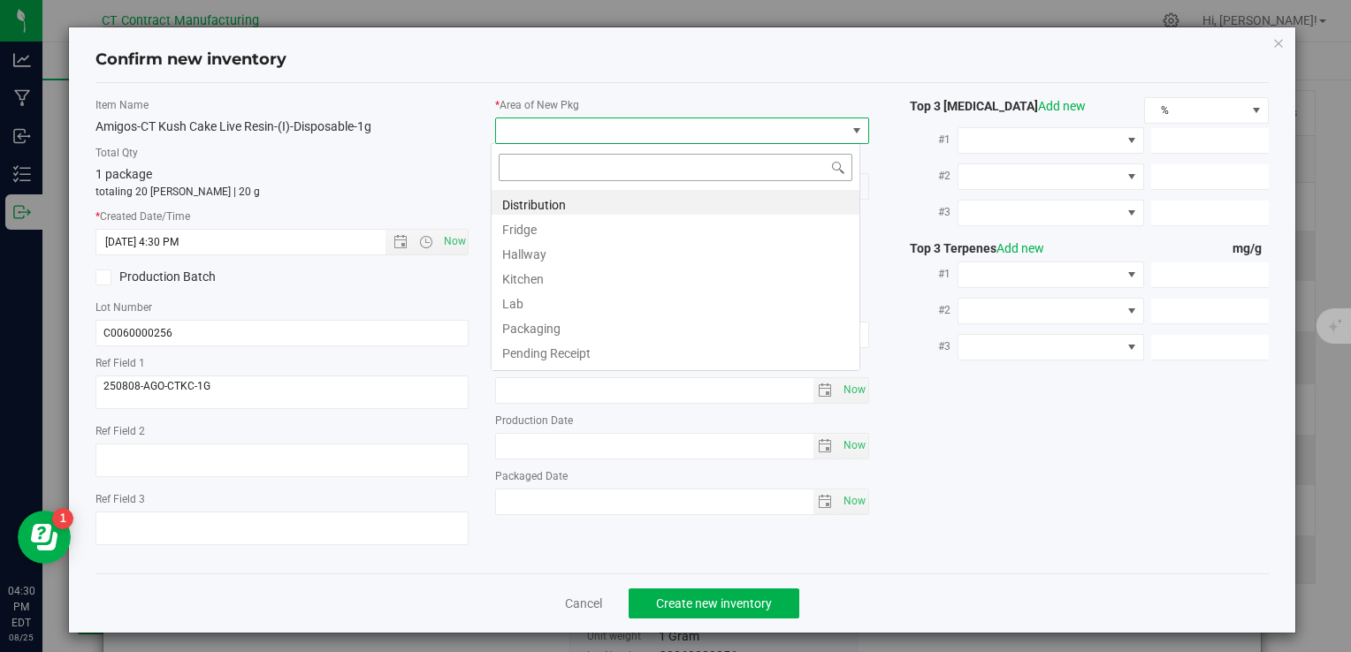
scroll to position [26, 369]
click at [556, 199] on li "Distribution" at bounding box center [675, 202] width 368 height 25
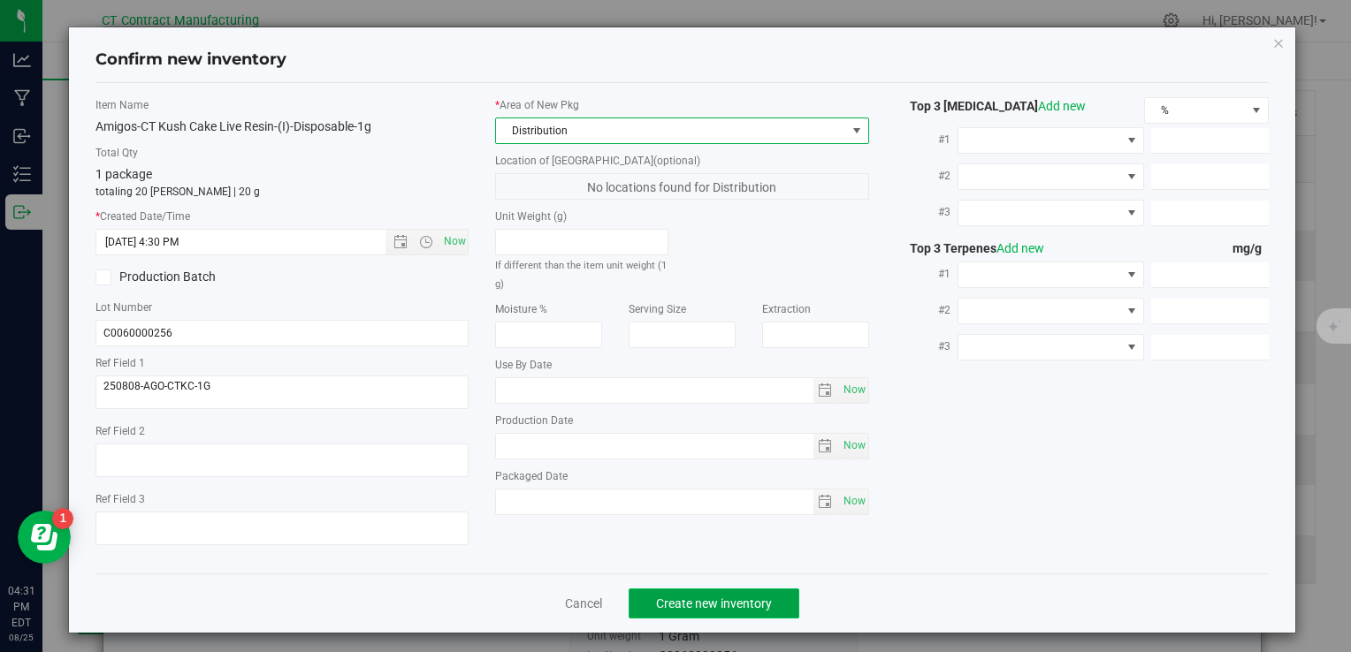
click at [720, 602] on span "Create new inventory" at bounding box center [714, 604] width 116 height 14
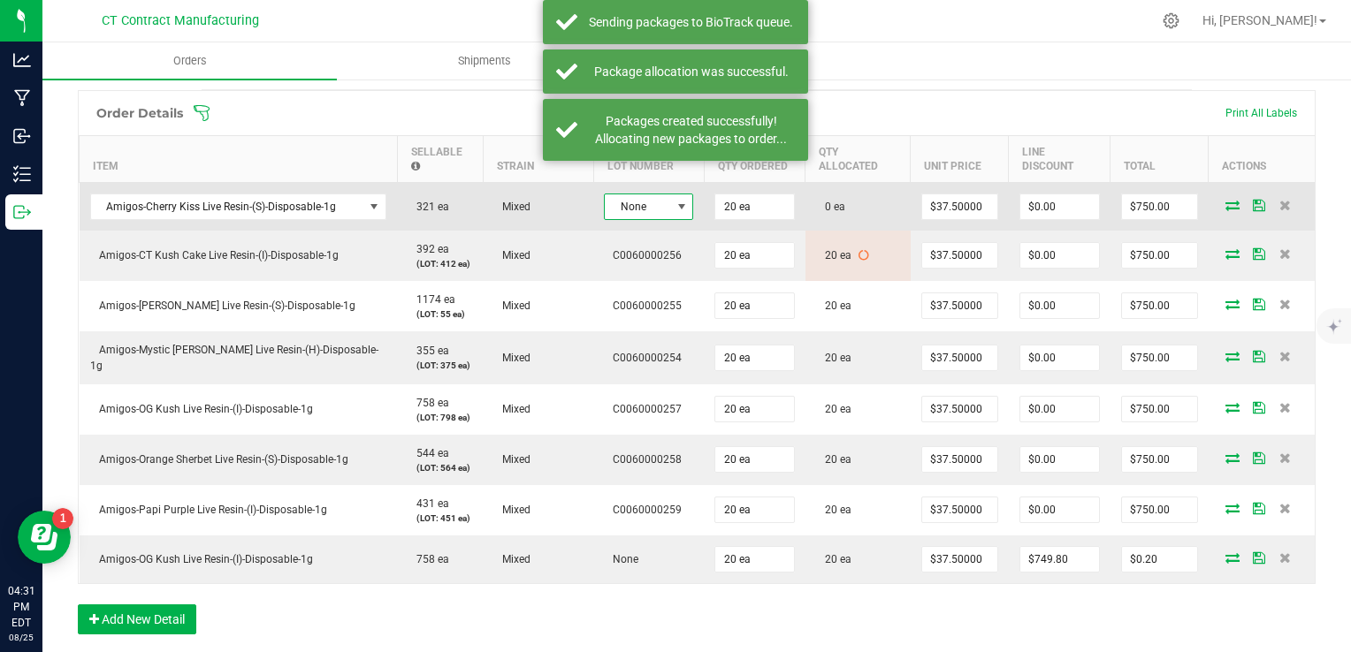
click at [648, 205] on span "None" at bounding box center [637, 206] width 65 height 25
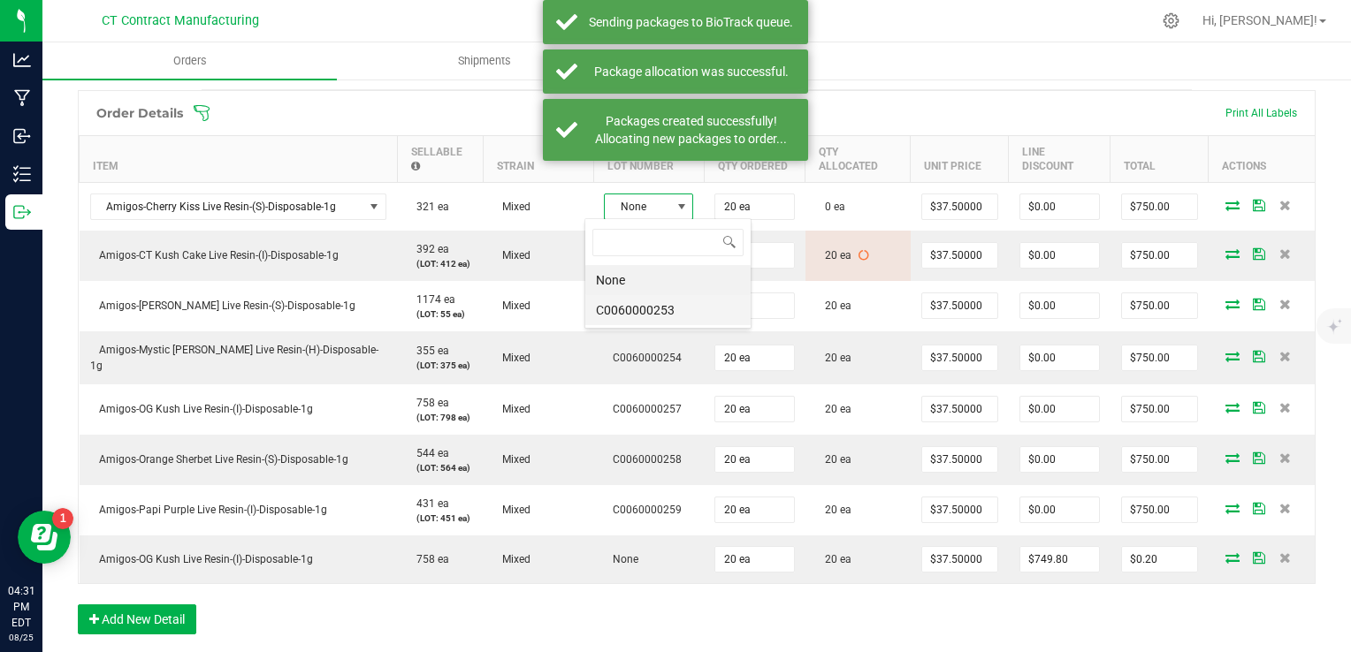
scroll to position [26, 89]
click at [652, 301] on li "C0060000253" at bounding box center [667, 310] width 165 height 30
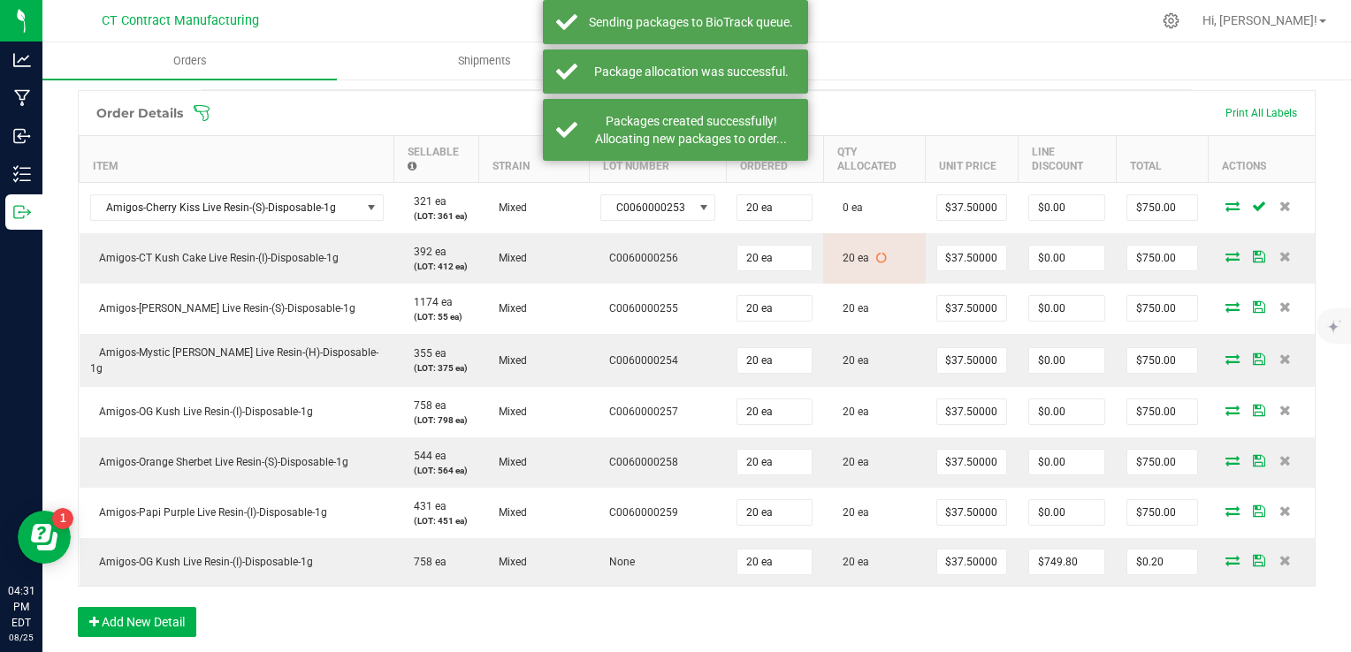
click at [1225, 206] on icon at bounding box center [1232, 206] width 14 height 11
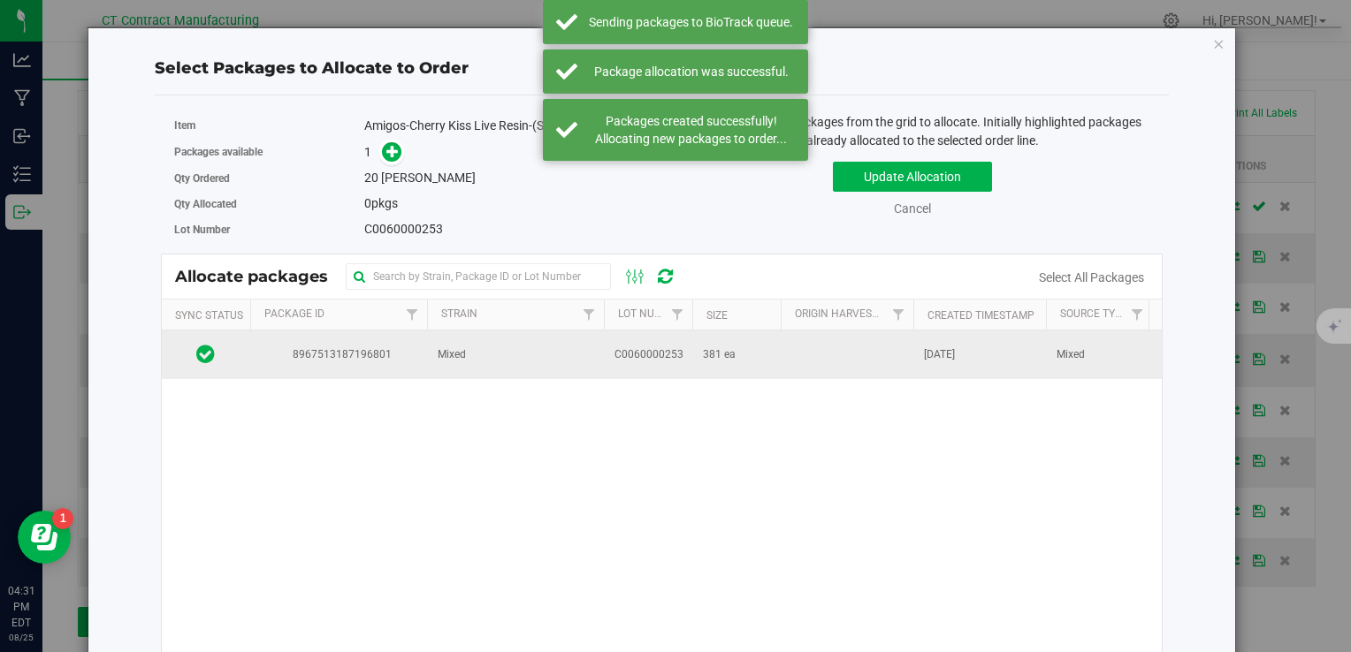
click at [453, 358] on span "Mixed" at bounding box center [452, 355] width 28 height 17
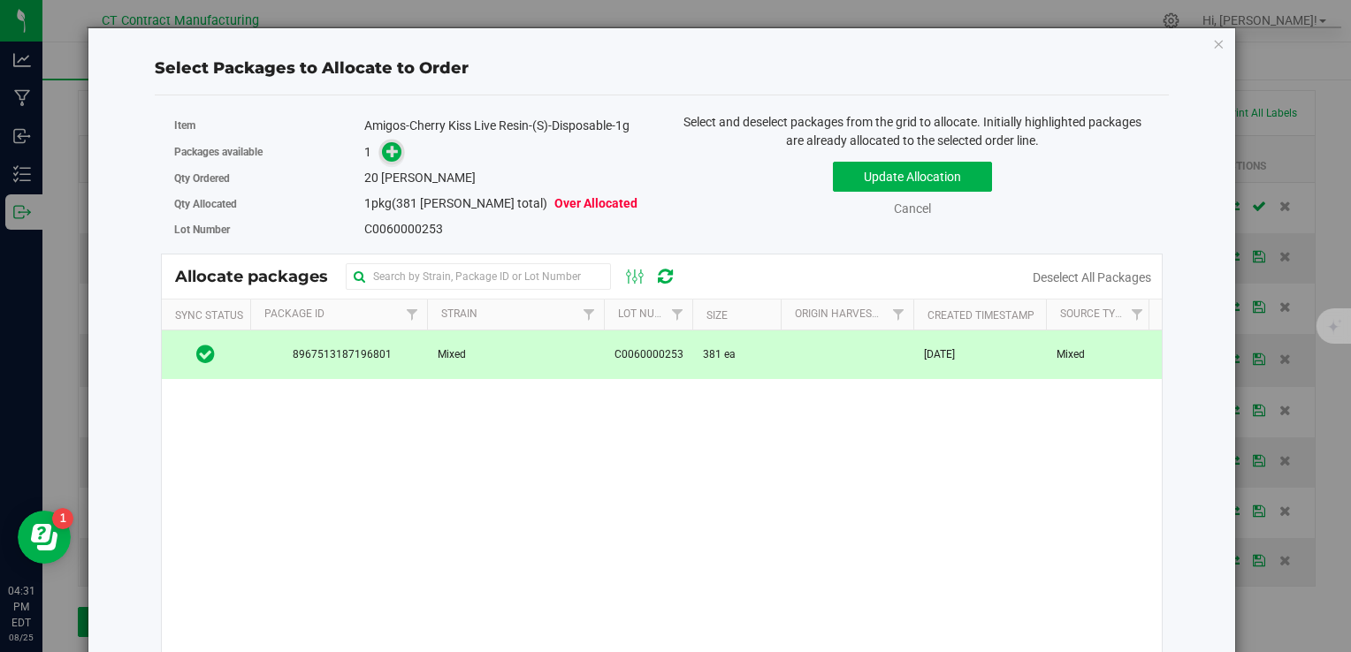
click at [386, 160] on span at bounding box center [392, 152] width 20 height 20
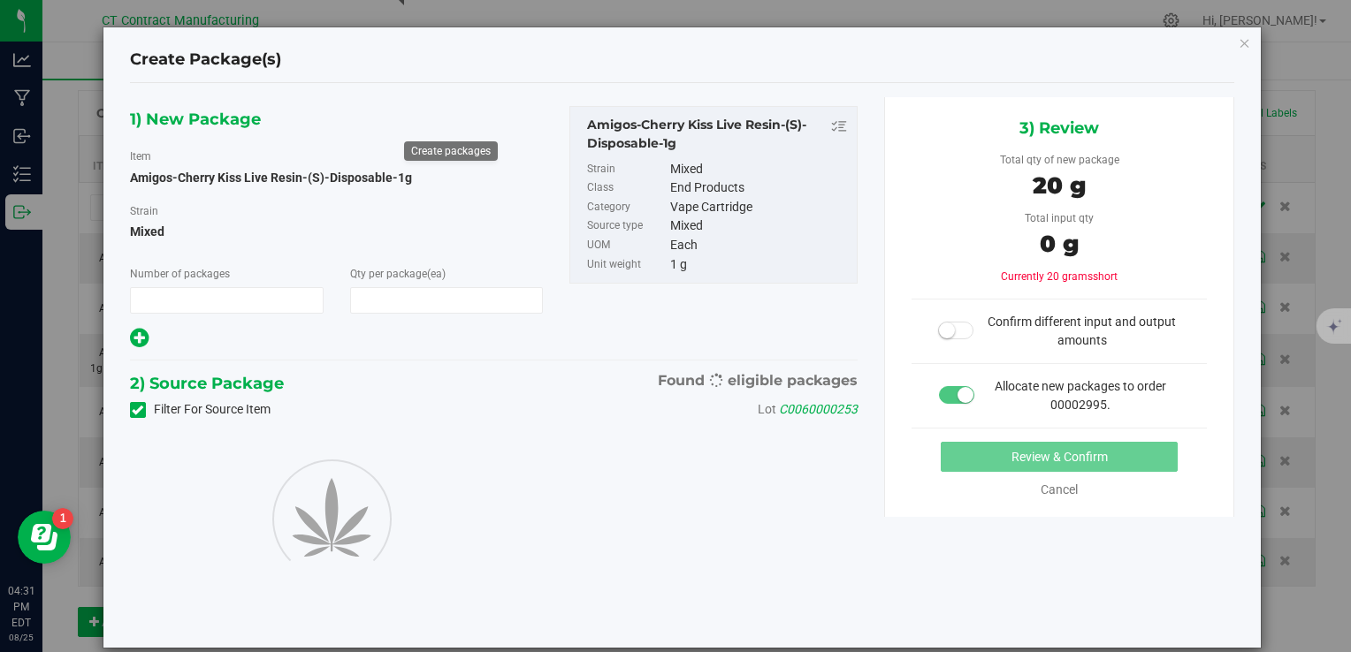
type input "1"
type input "20"
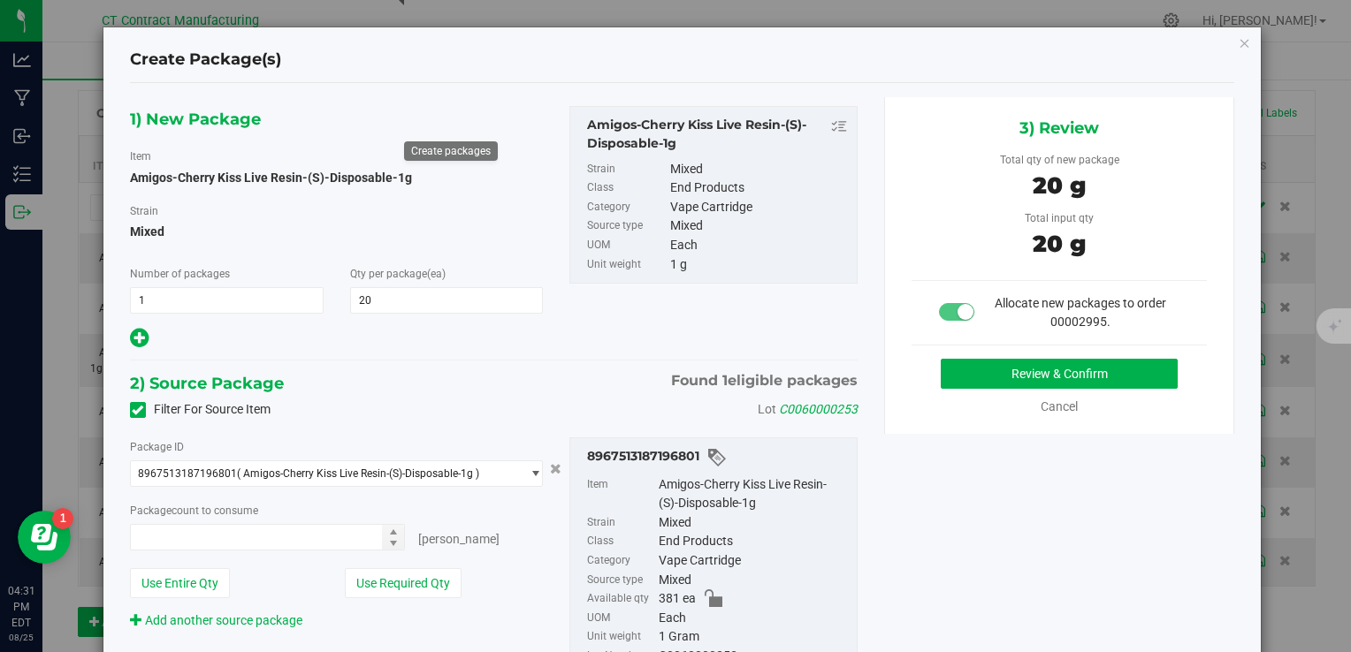
type input "20 ea"
click at [992, 377] on button "Review & Confirm" at bounding box center [1059, 374] width 237 height 30
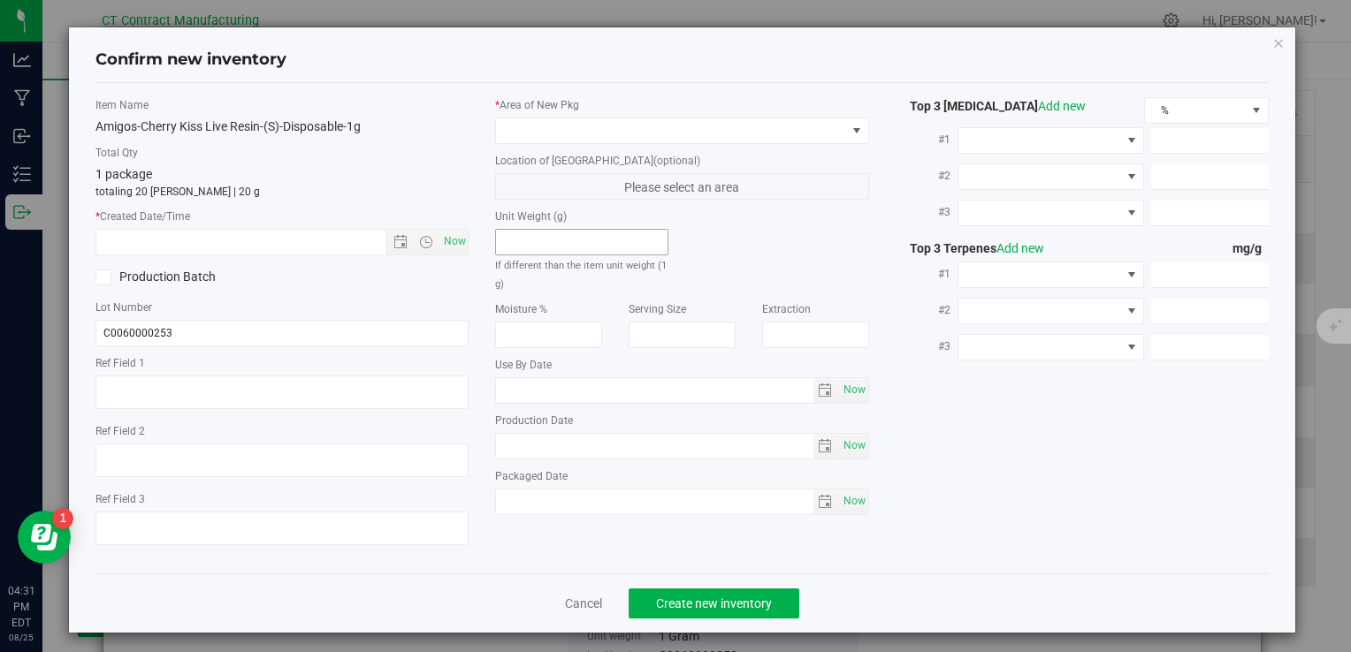
type textarea "250808-AGO-CK-1G"
click at [447, 249] on span "Now" at bounding box center [454, 242] width 30 height 26
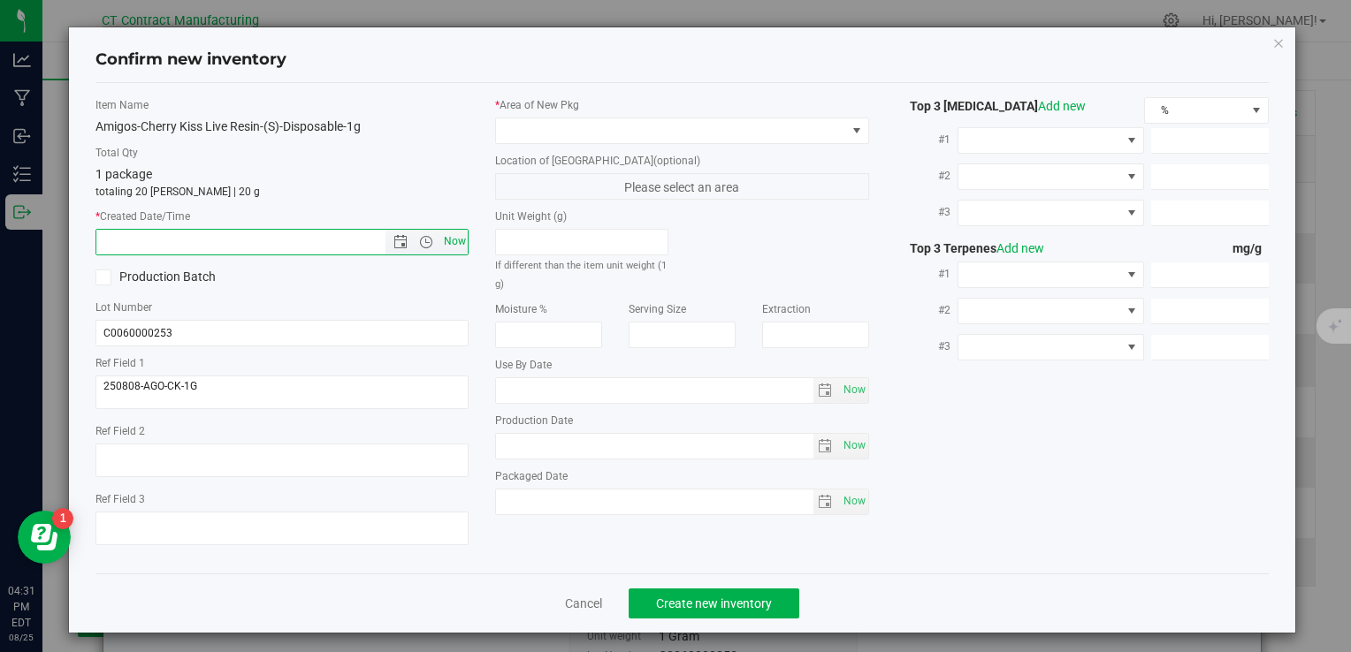
type input "[DATE] 4:31 PM"
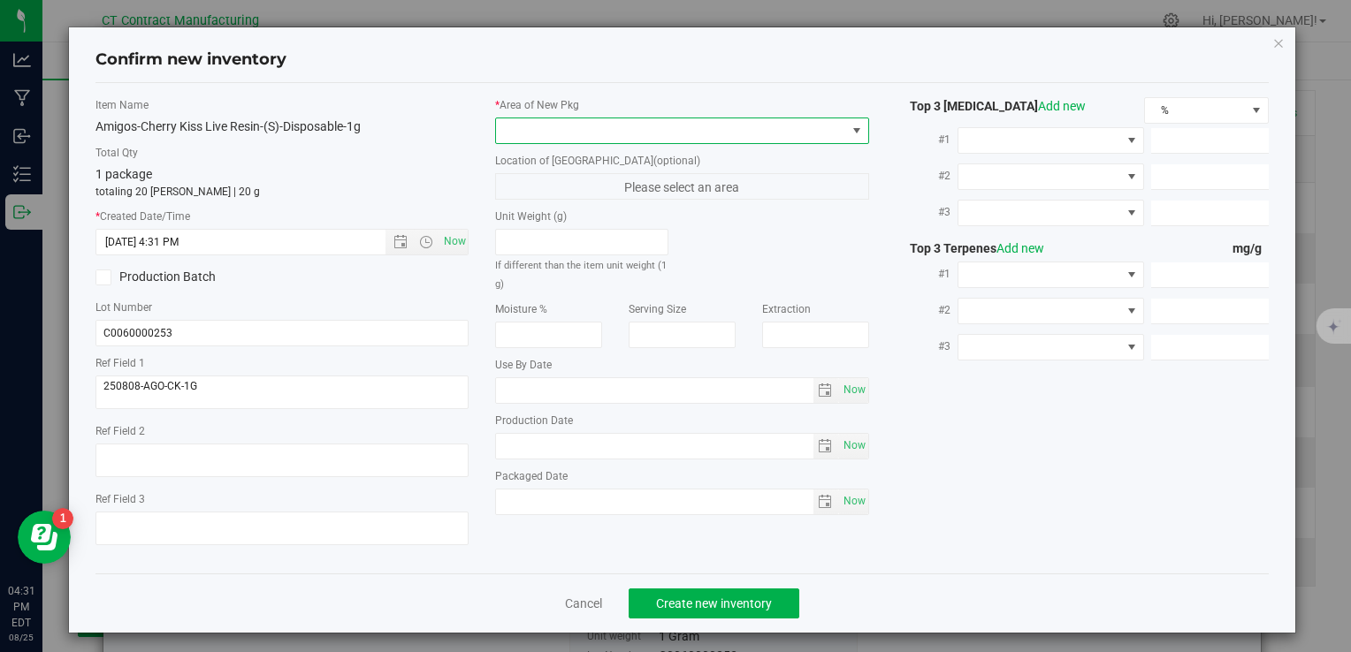
click at [529, 133] on span at bounding box center [670, 130] width 349 height 25
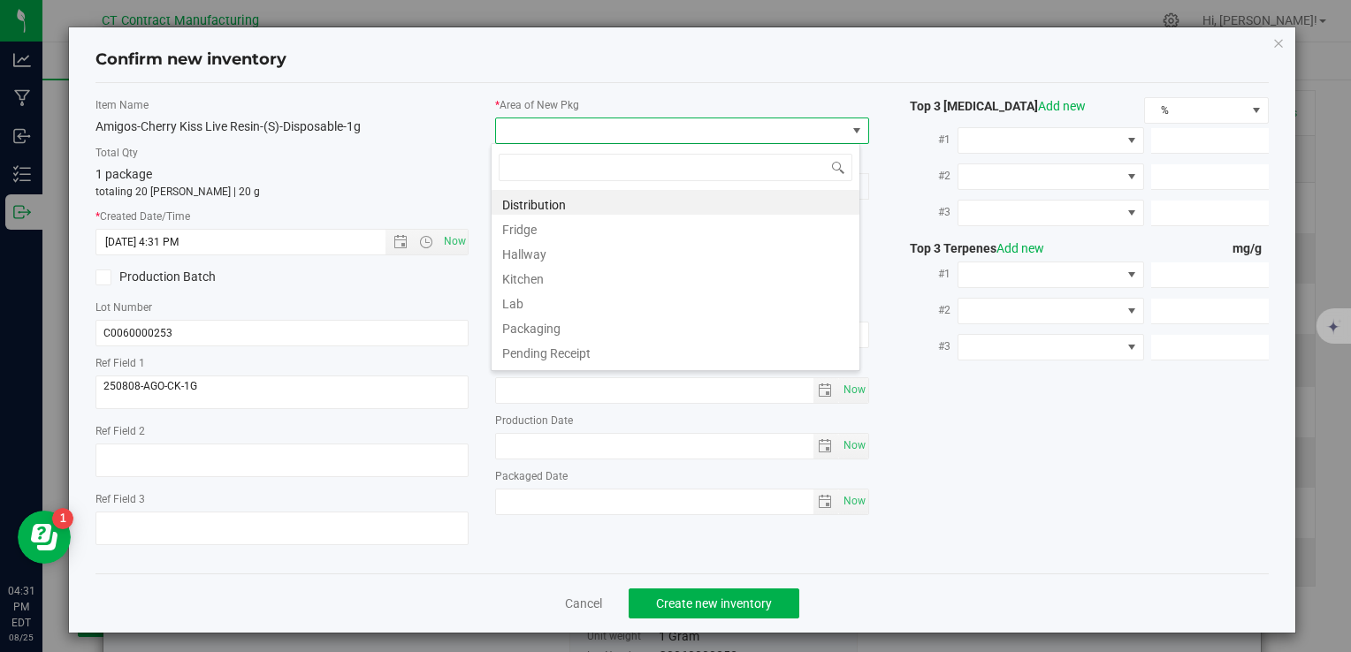
scroll to position [26, 369]
click at [559, 202] on li "Distribution" at bounding box center [675, 202] width 368 height 25
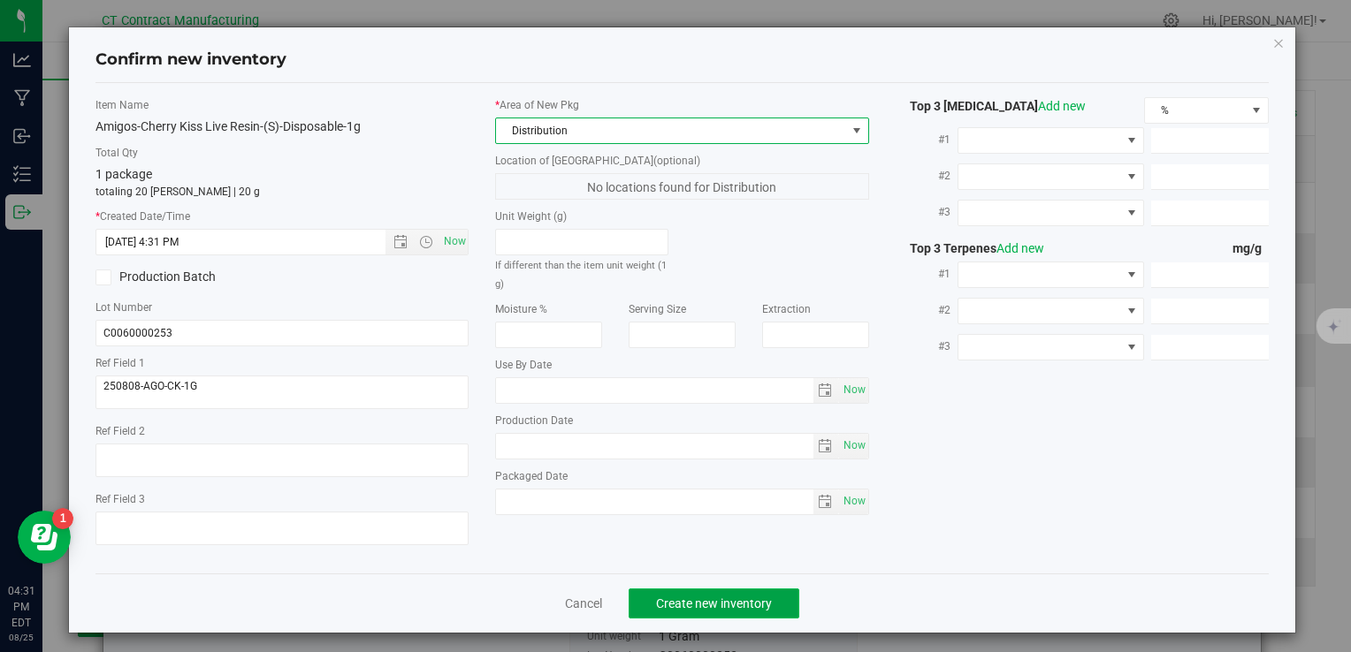
click at [735, 613] on button "Create new inventory" at bounding box center [713, 604] width 171 height 30
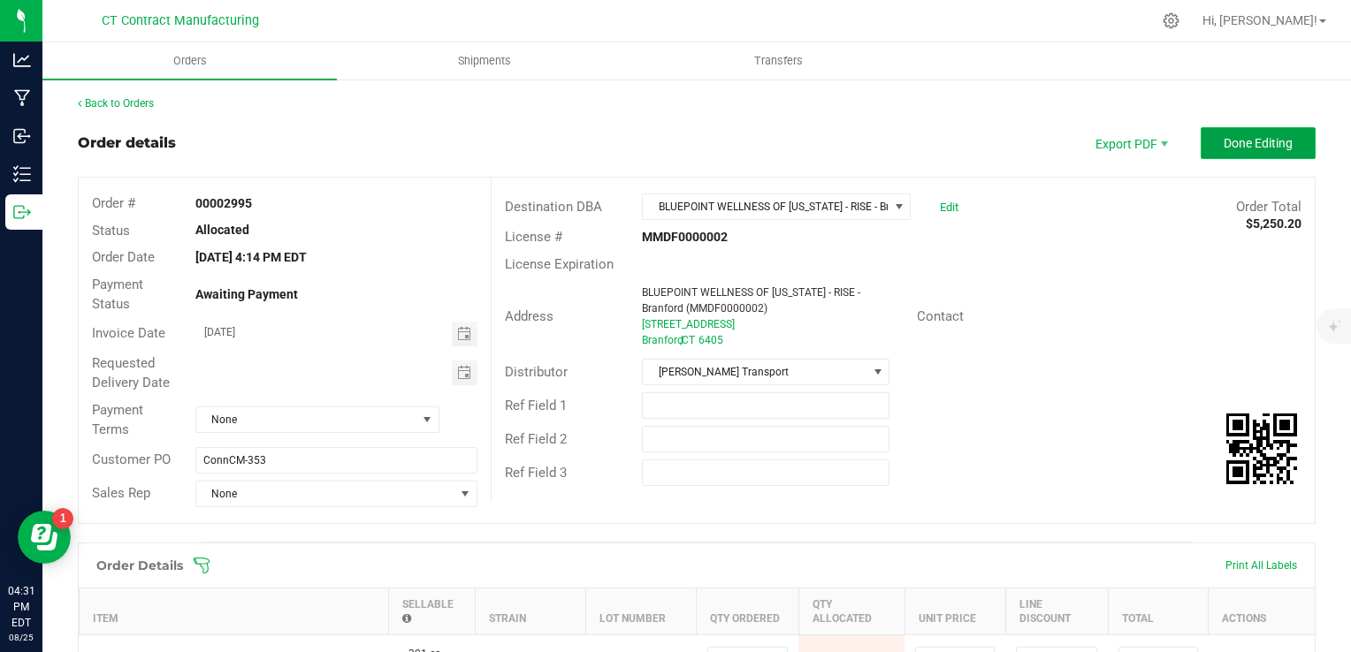
click at [1204, 141] on button "Done Editing" at bounding box center [1257, 143] width 115 height 32
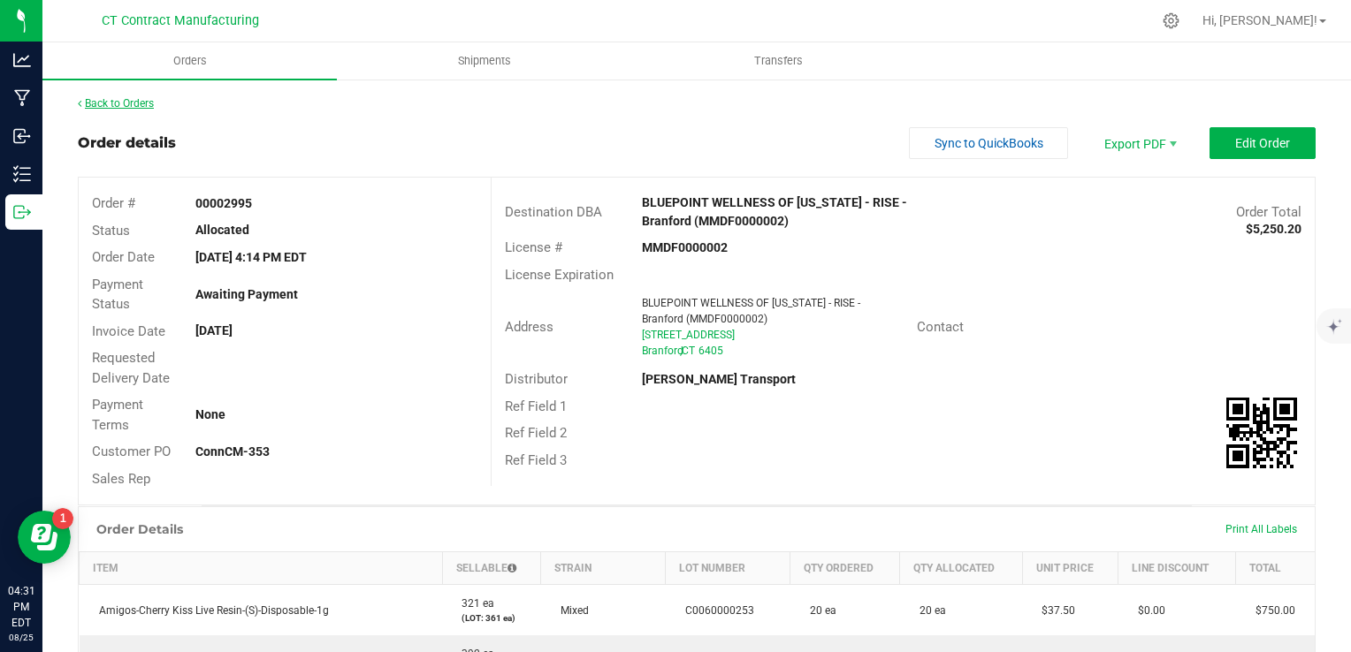
click at [142, 103] on link "Back to Orders" at bounding box center [116, 103] width 76 height 12
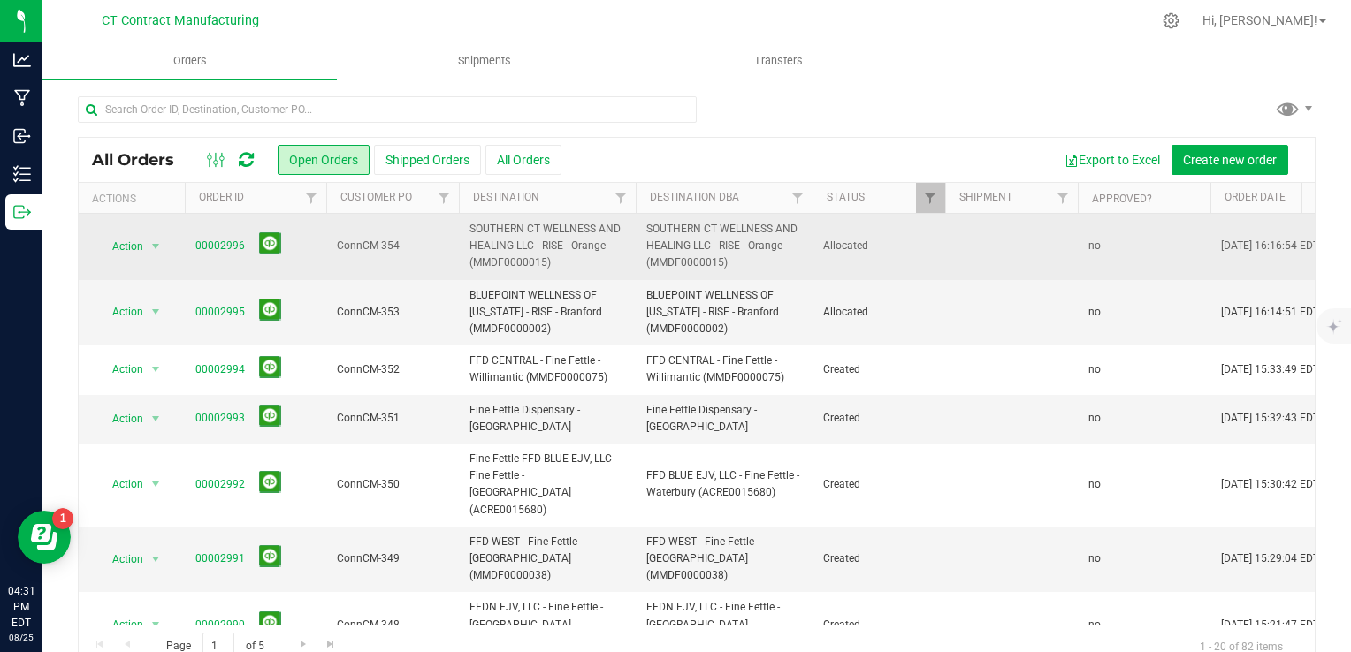
click at [217, 249] on link "00002996" at bounding box center [220, 246] width 50 height 17
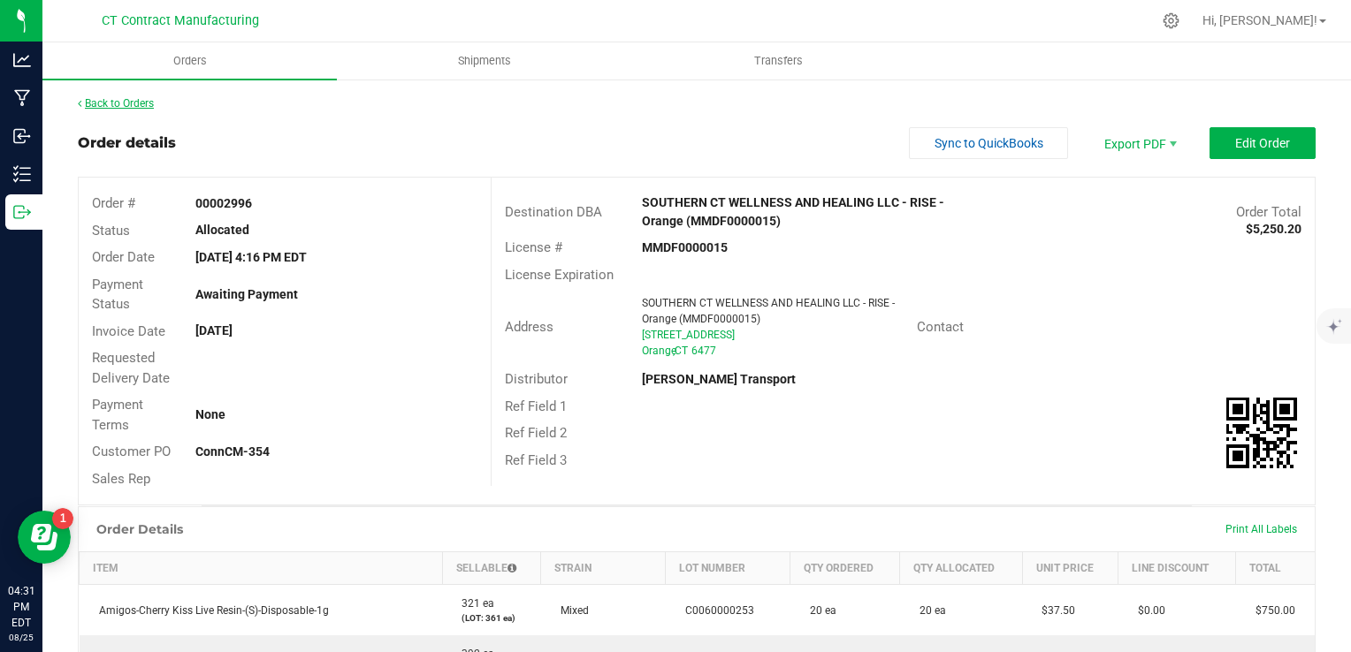
click at [134, 104] on link "Back to Orders" at bounding box center [116, 103] width 76 height 12
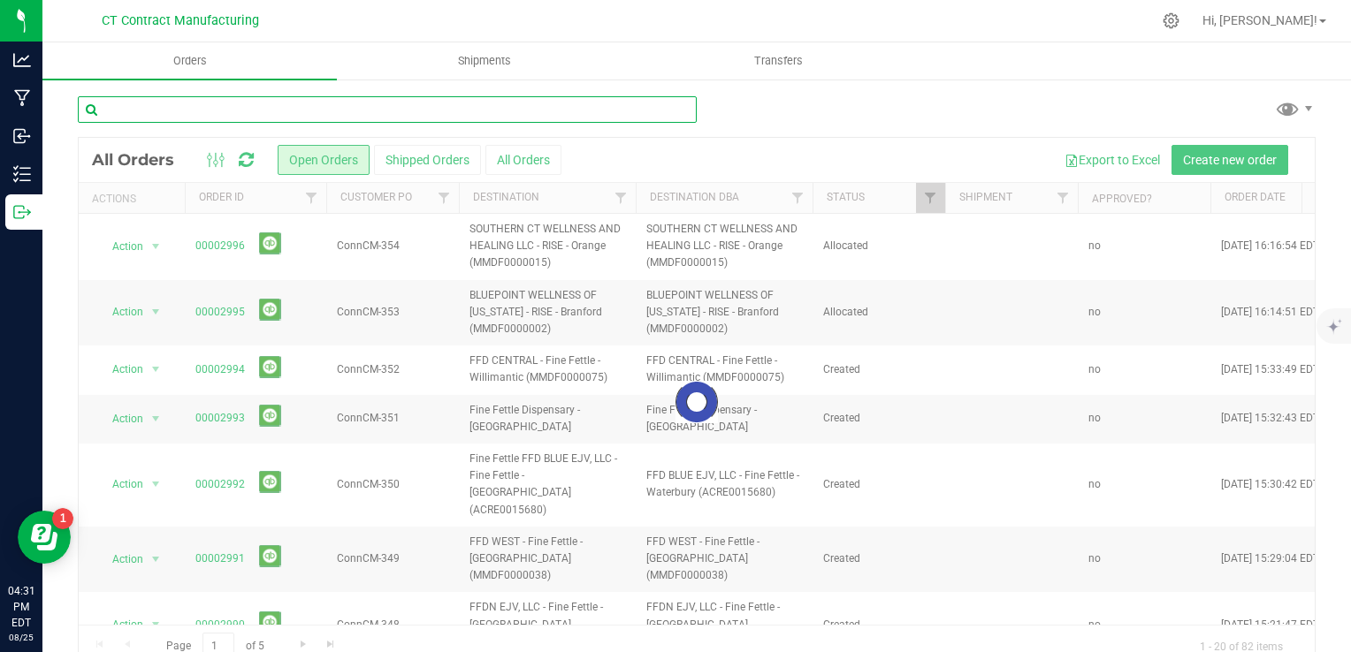
click at [204, 107] on input "text" at bounding box center [387, 109] width 619 height 27
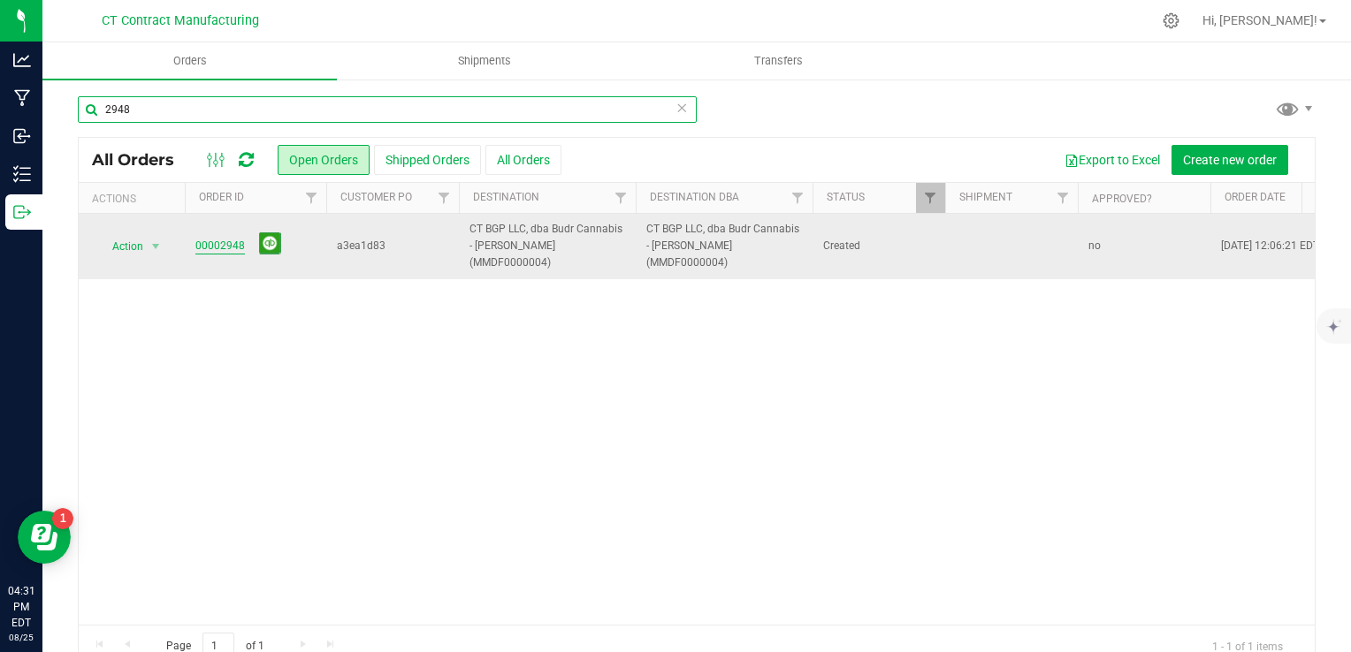
type input "2948"
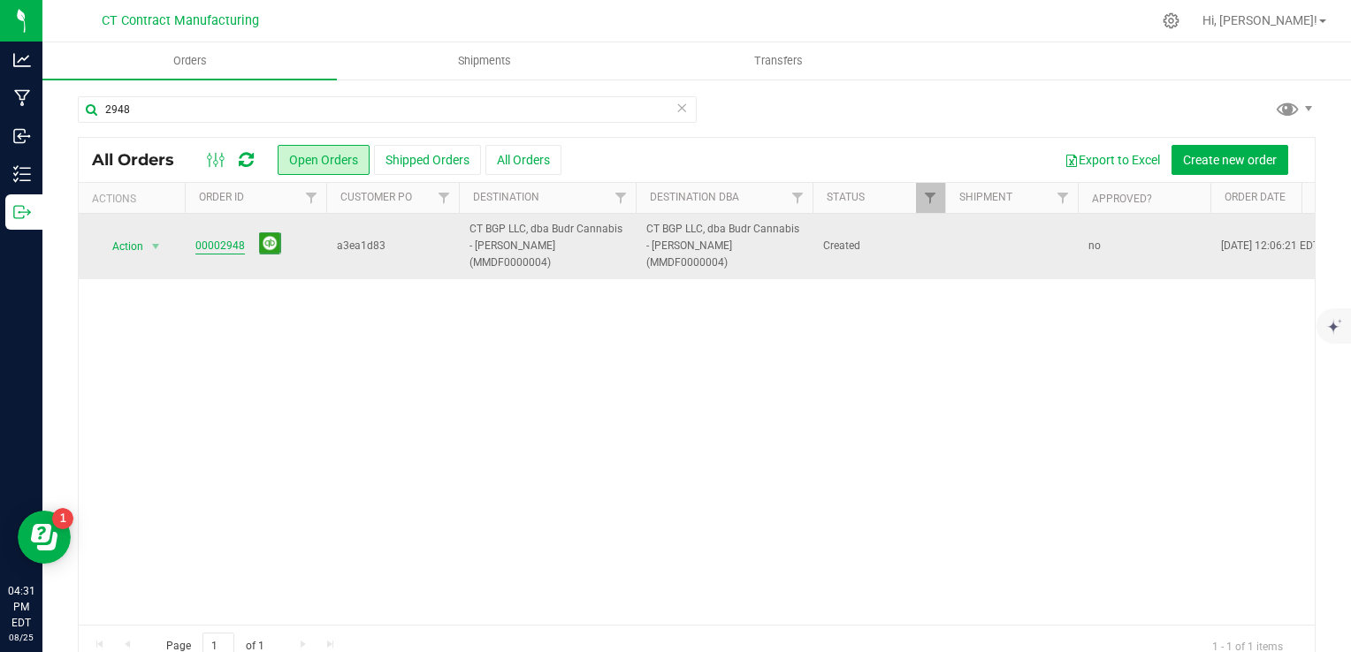
click at [226, 238] on link "00002948" at bounding box center [220, 246] width 50 height 17
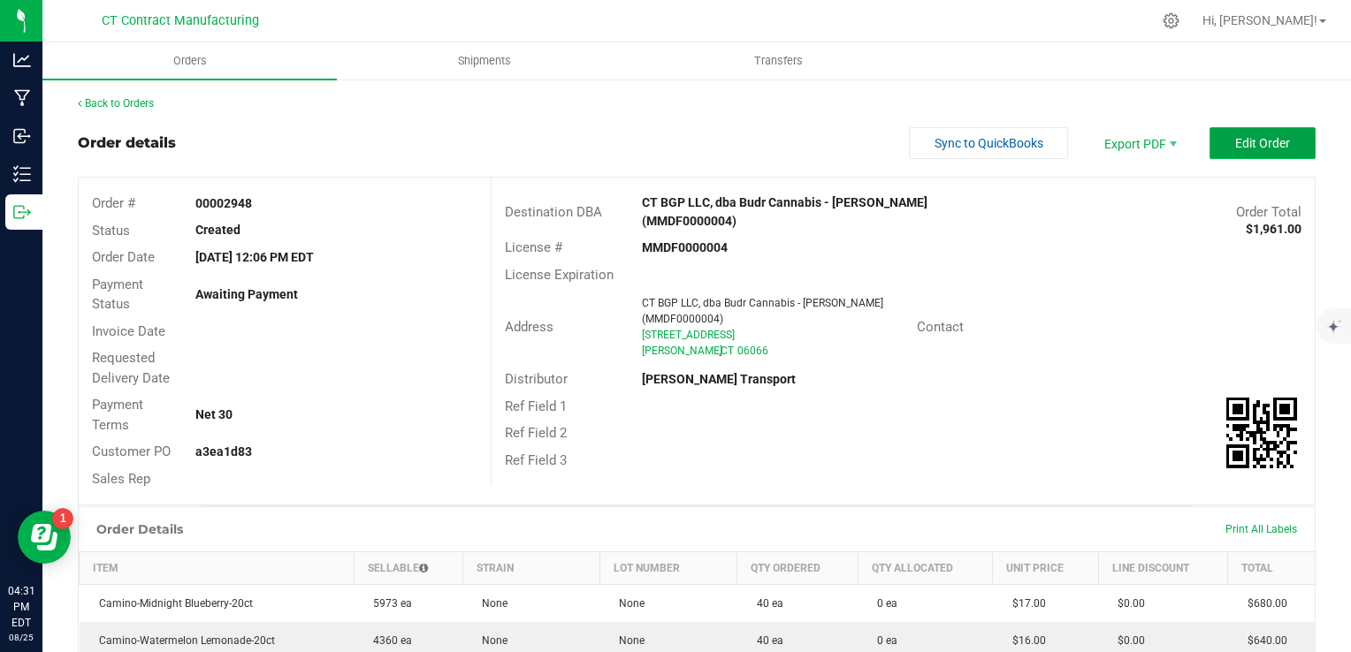
click at [1287, 143] on button "Edit Order" at bounding box center [1262, 143] width 106 height 32
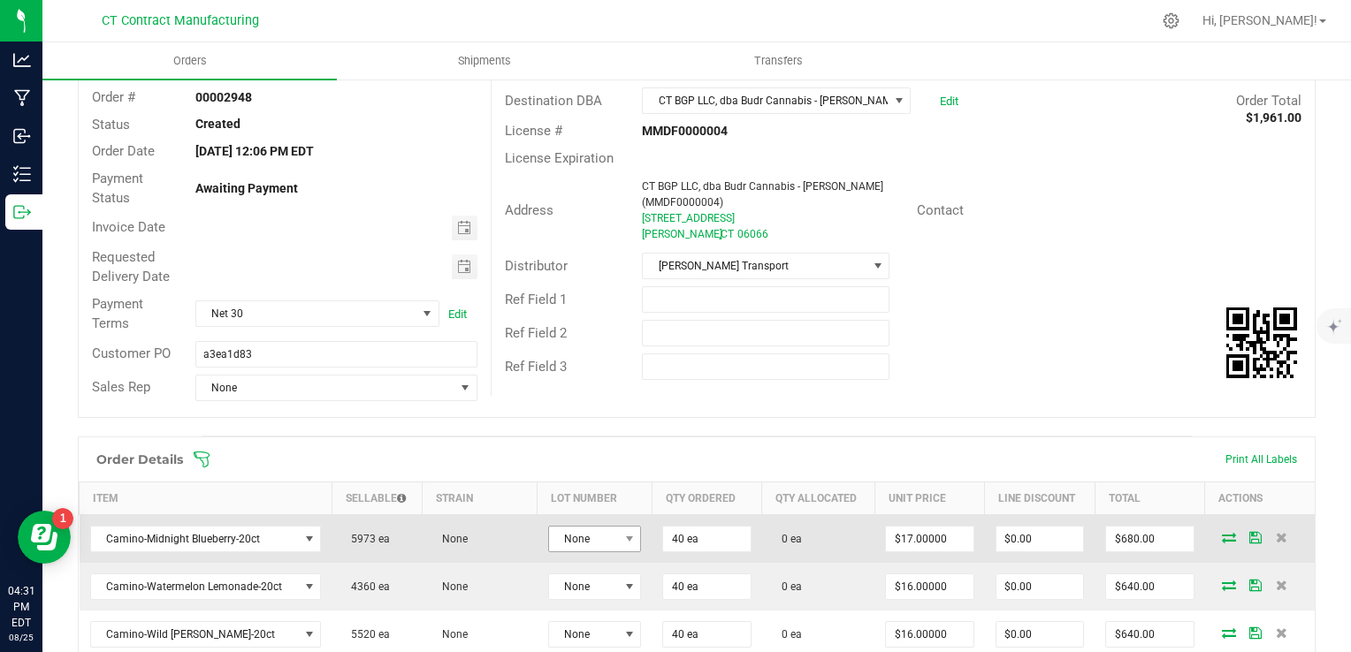
scroll to position [265, 0]
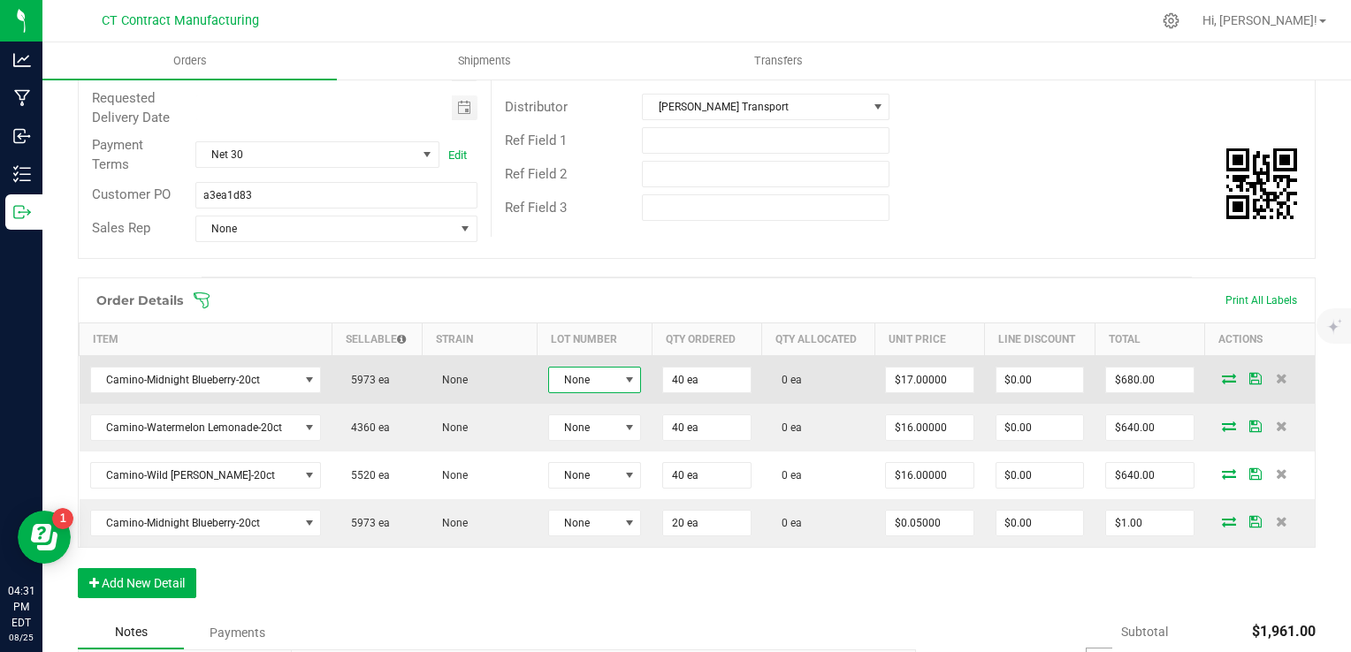
click at [557, 374] on span "None" at bounding box center [584, 380] width 70 height 25
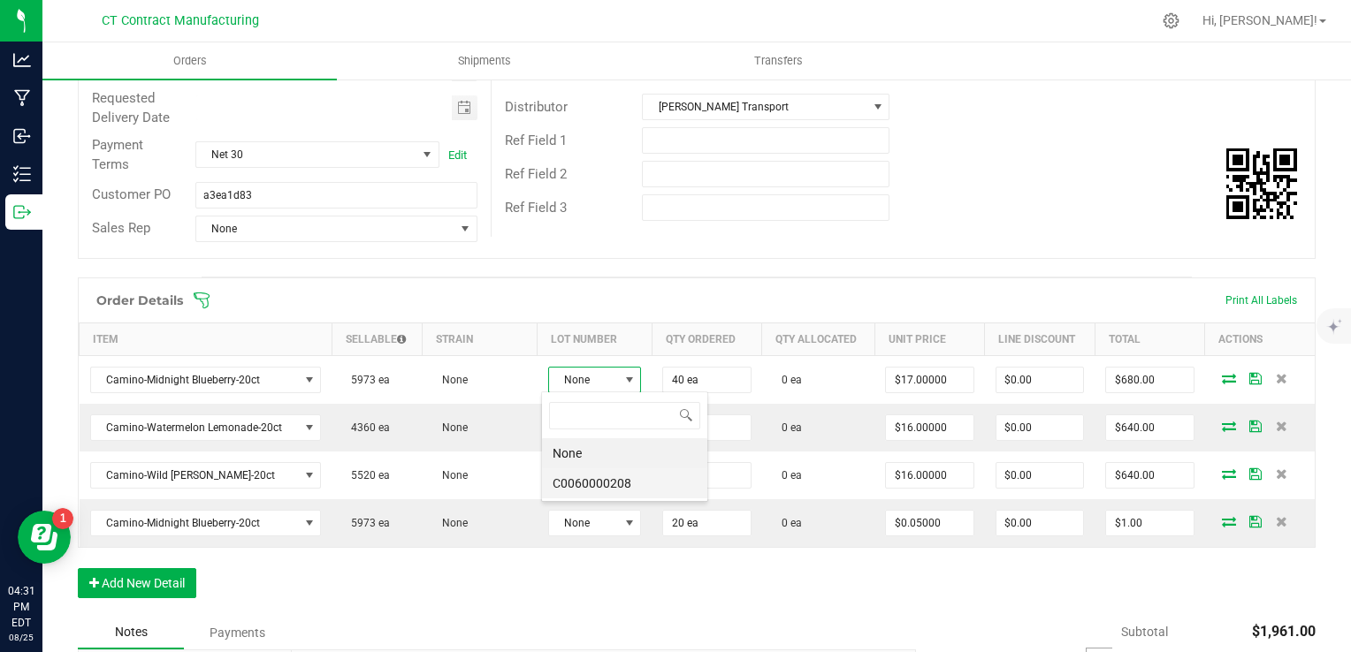
scroll to position [26, 92]
click at [595, 480] on li "C0060000208" at bounding box center [624, 483] width 165 height 30
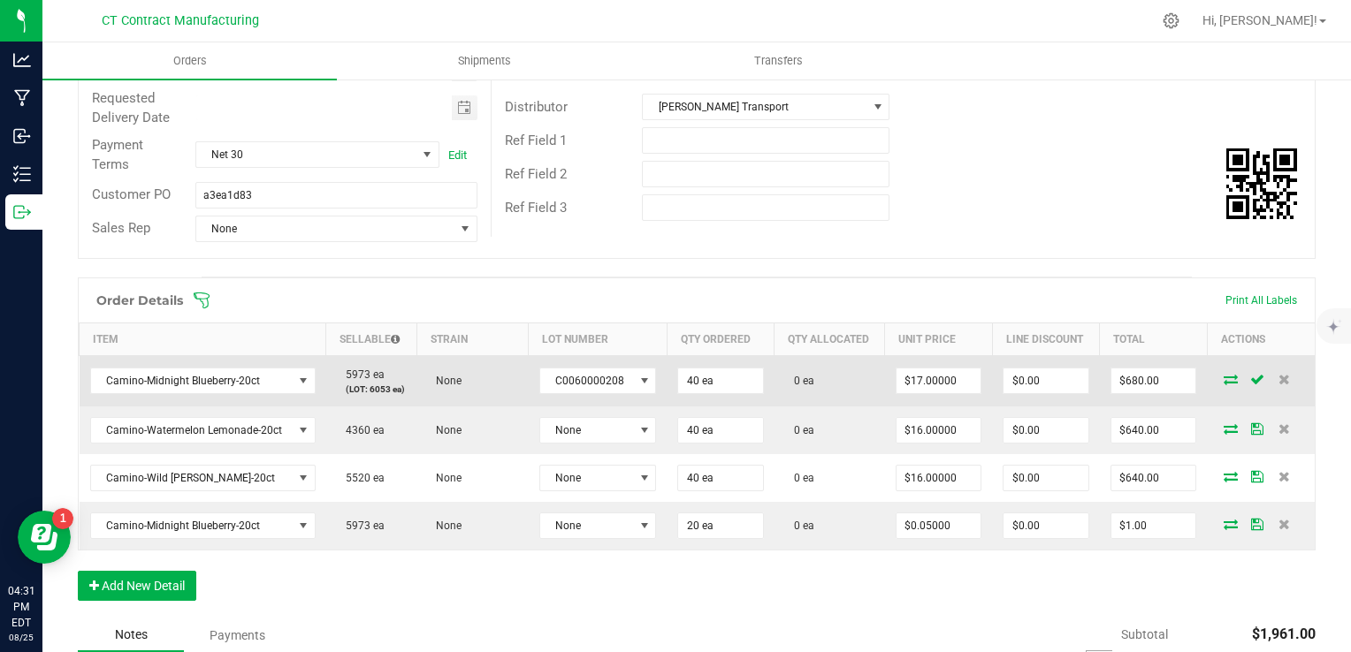
click at [1214, 385] on td at bounding box center [1261, 380] width 108 height 51
click at [1223, 383] on icon at bounding box center [1230, 379] width 14 height 11
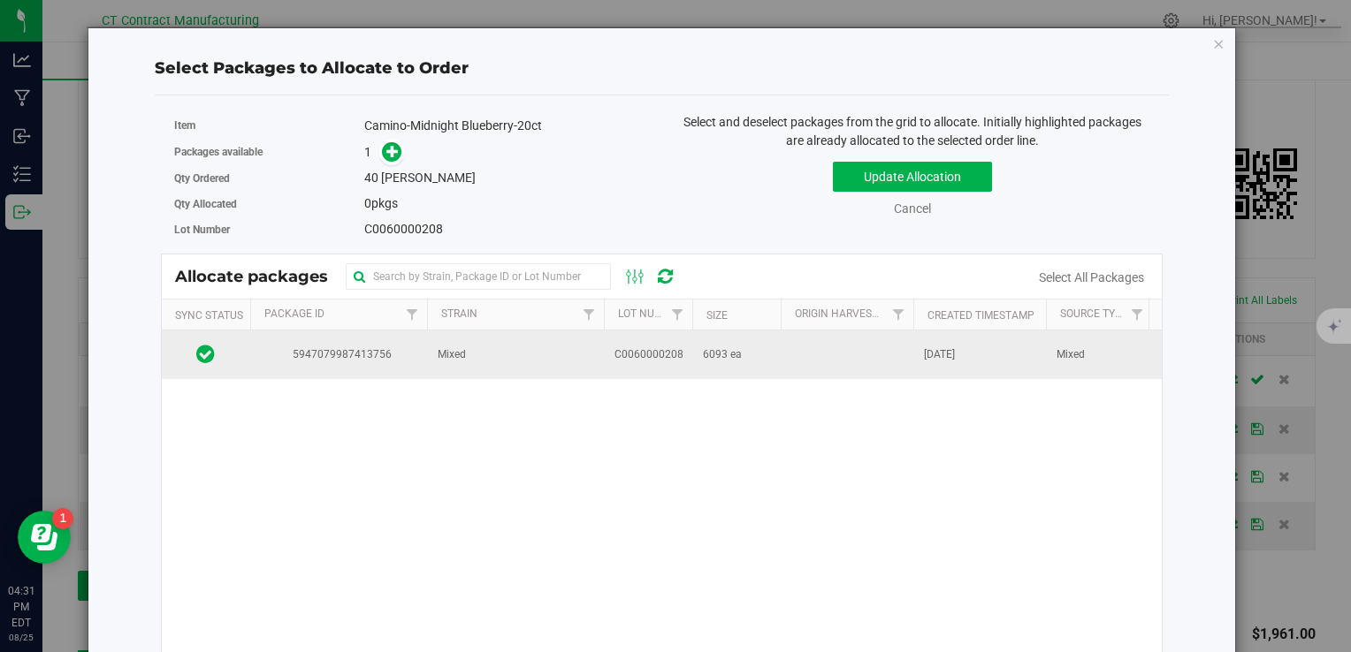
click at [508, 374] on td "Mixed" at bounding box center [515, 355] width 177 height 48
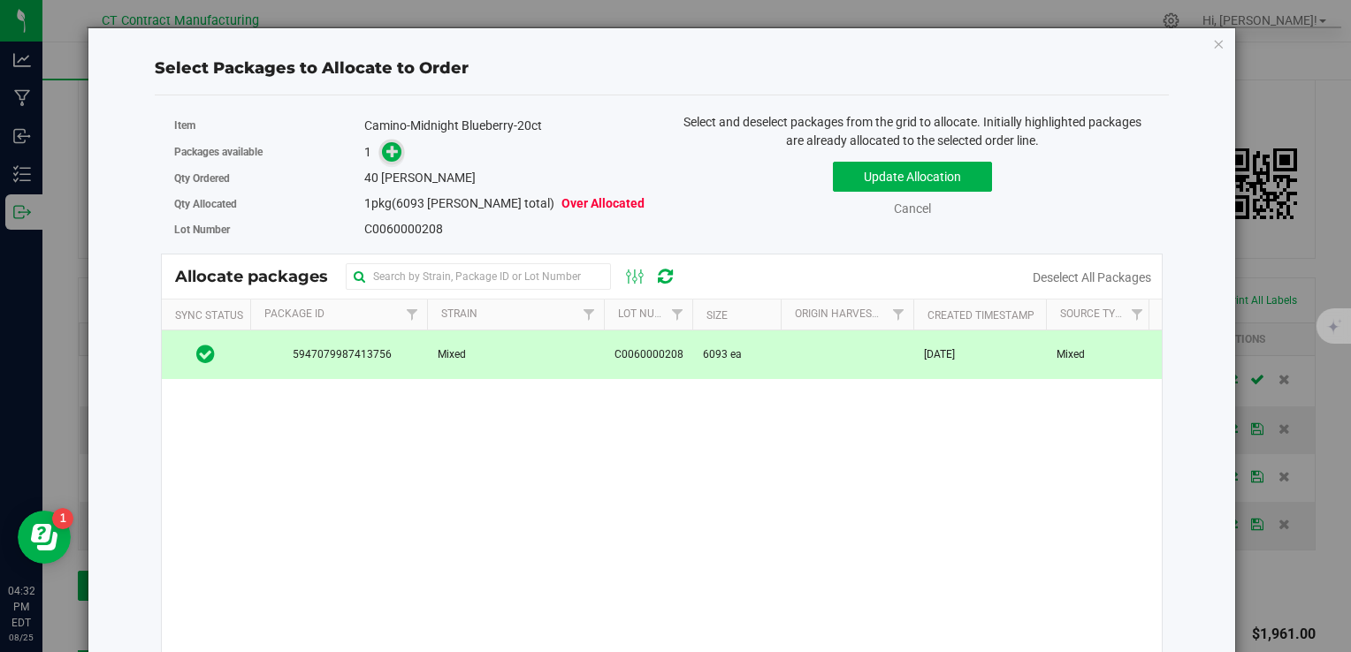
click at [386, 150] on icon at bounding box center [392, 151] width 12 height 12
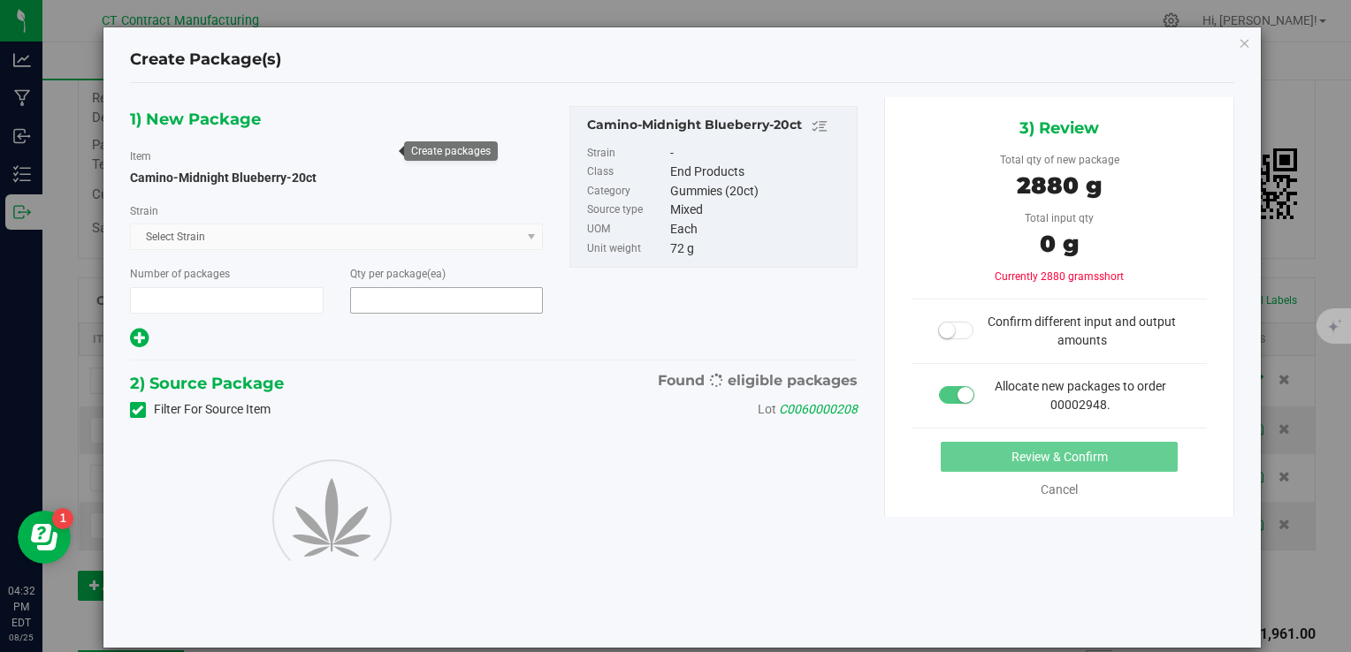
type input "1"
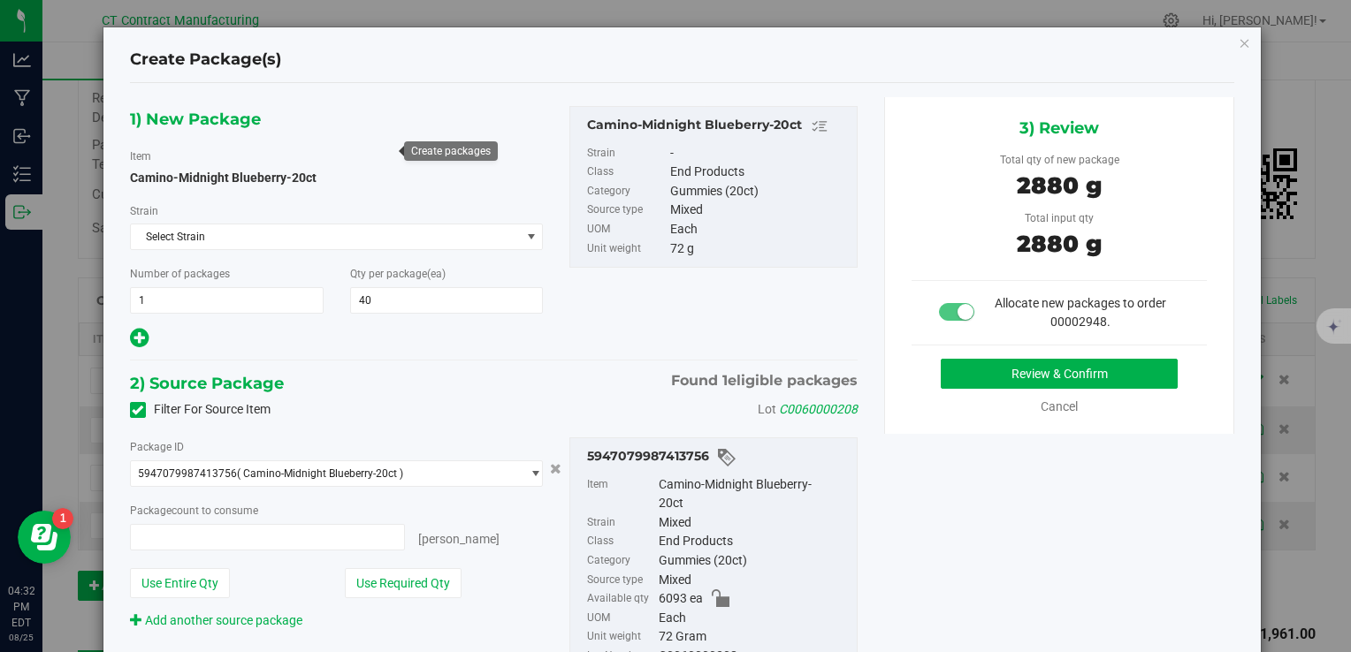
type input "40"
type input "40 ea"
click at [1011, 383] on button "Review & Confirm" at bounding box center [1059, 374] width 237 height 30
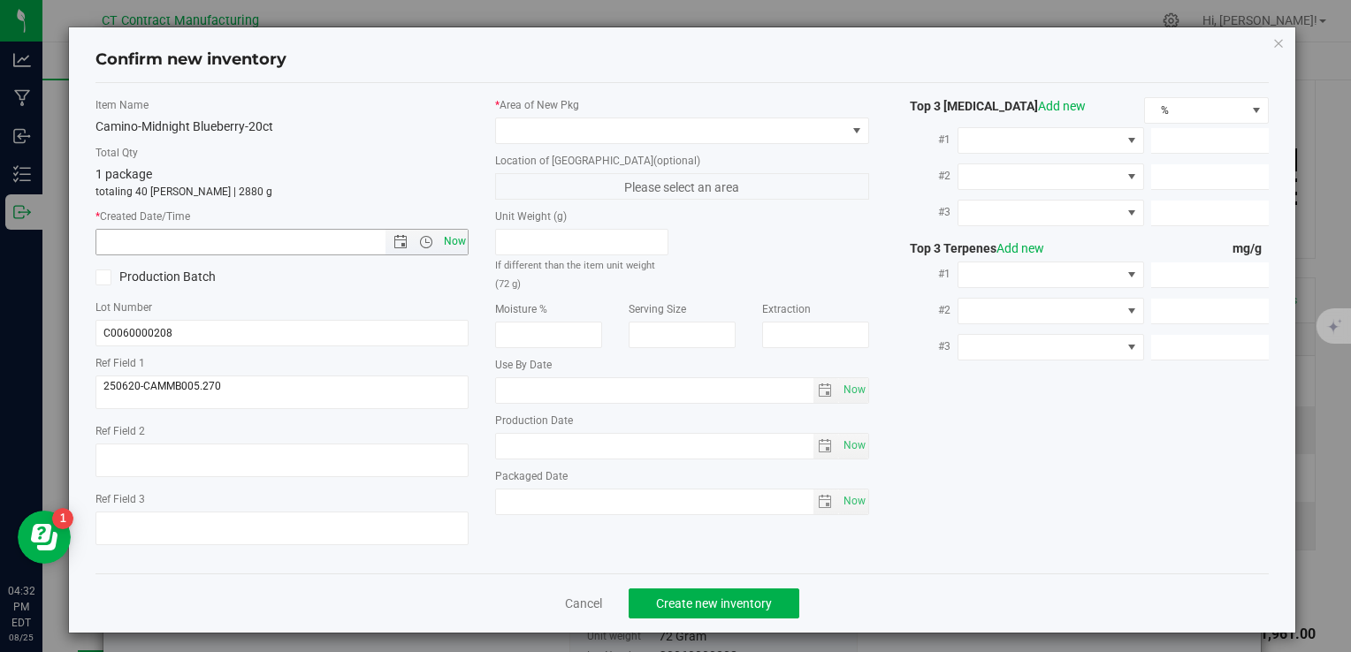
click at [442, 236] on span "Now" at bounding box center [454, 242] width 30 height 26
type input "[DATE] 4:32 PM"
click at [504, 112] on div "* Area of [GEOGRAPHIC_DATA]" at bounding box center [681, 120] width 373 height 47
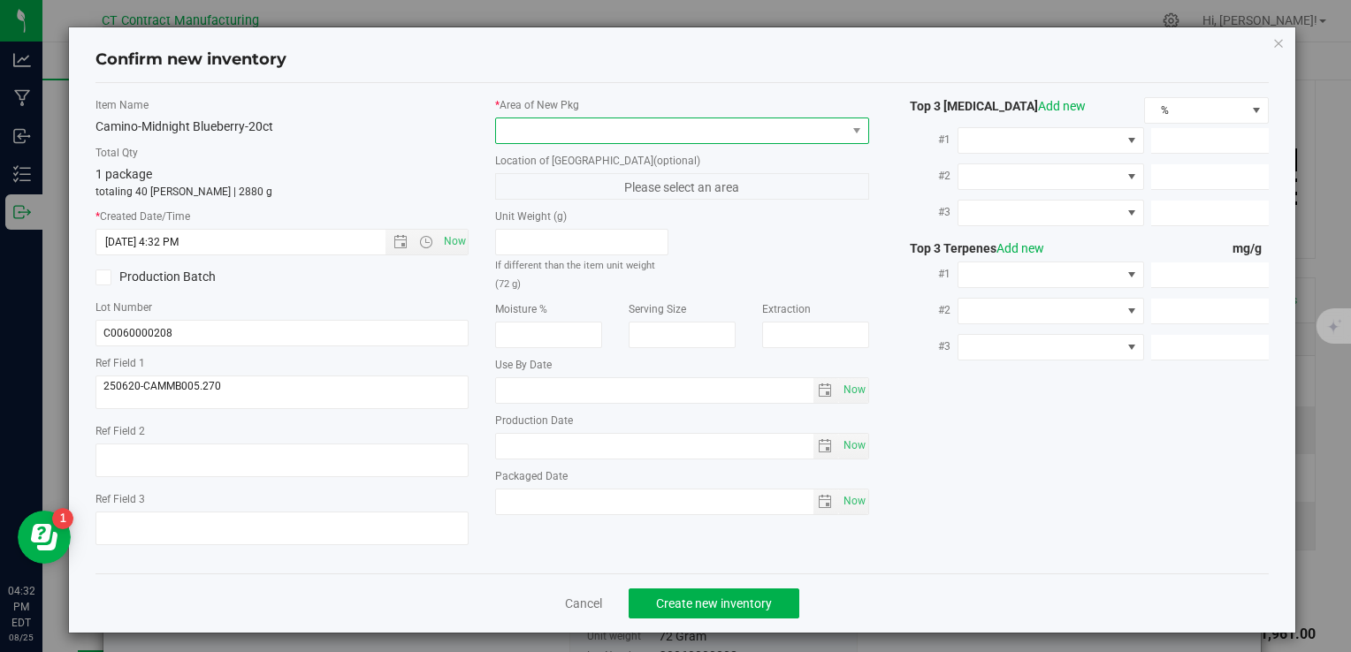
click at [513, 131] on span at bounding box center [670, 130] width 349 height 25
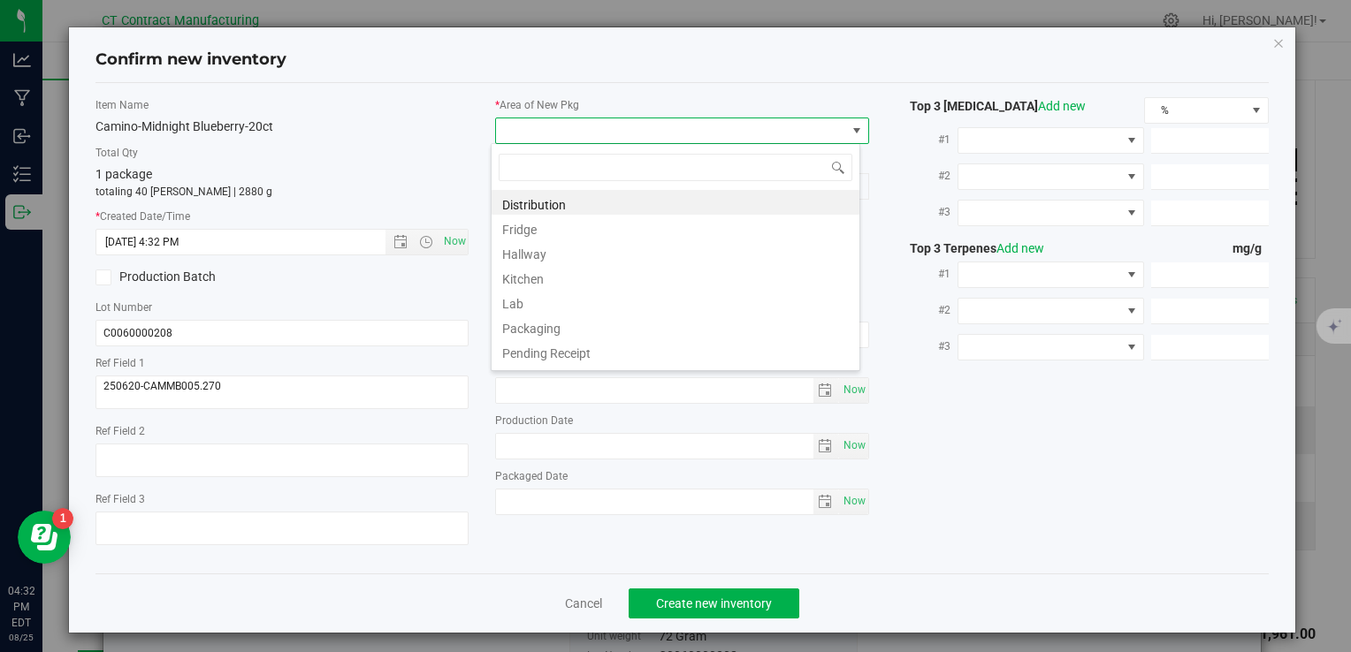
scroll to position [26, 369]
click at [556, 199] on li "Distribution" at bounding box center [675, 202] width 368 height 25
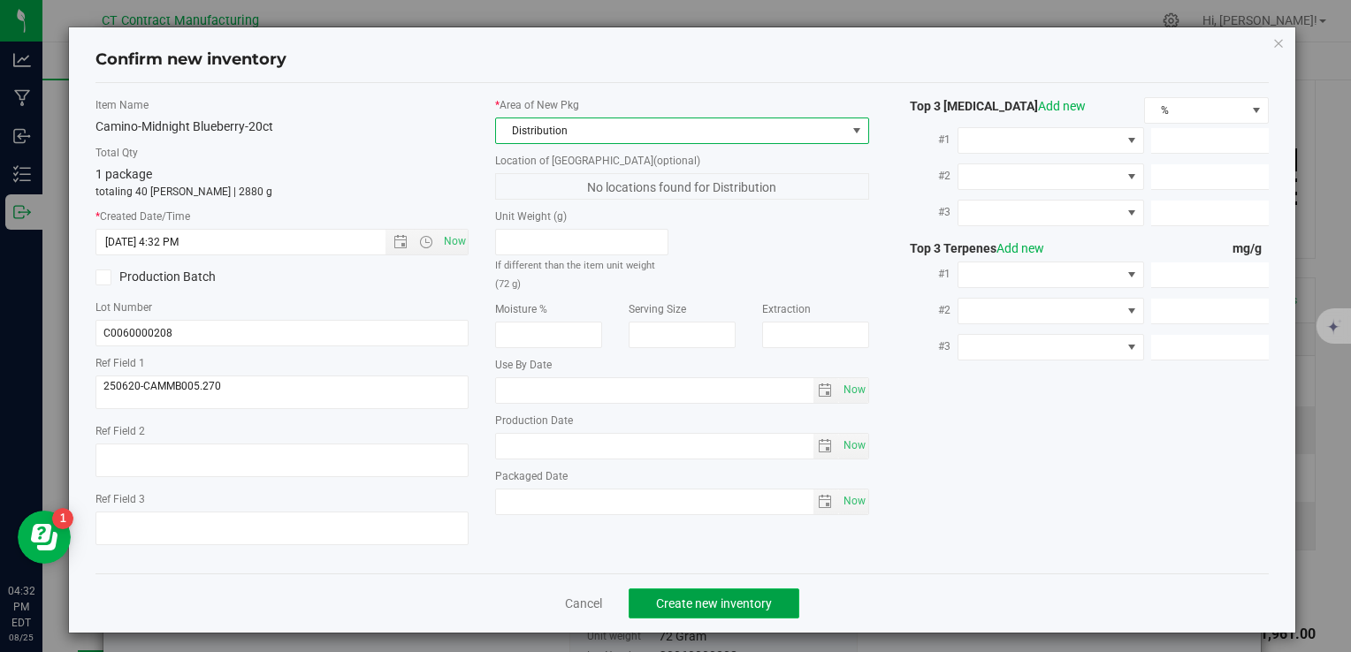
click at [712, 604] on span "Create new inventory" at bounding box center [714, 604] width 116 height 14
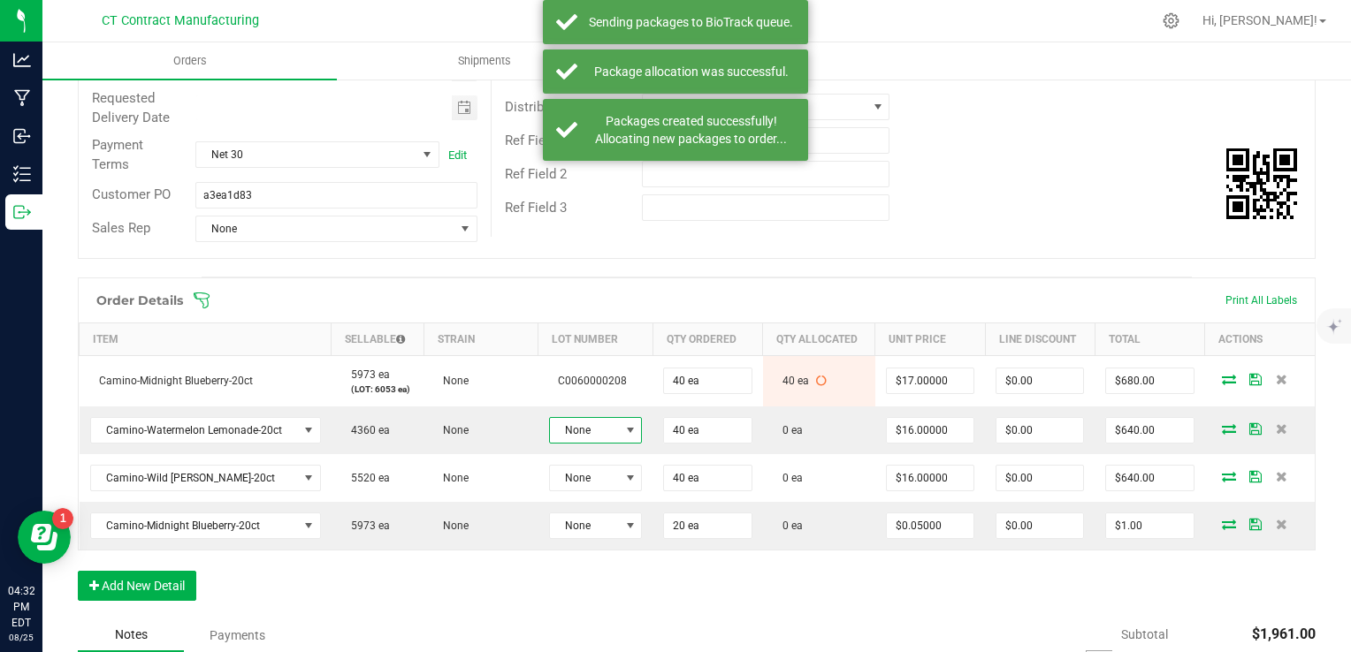
click at [601, 429] on span "None" at bounding box center [584, 430] width 69 height 25
click at [643, 531] on li "C0060000204" at bounding box center [624, 534] width 165 height 30
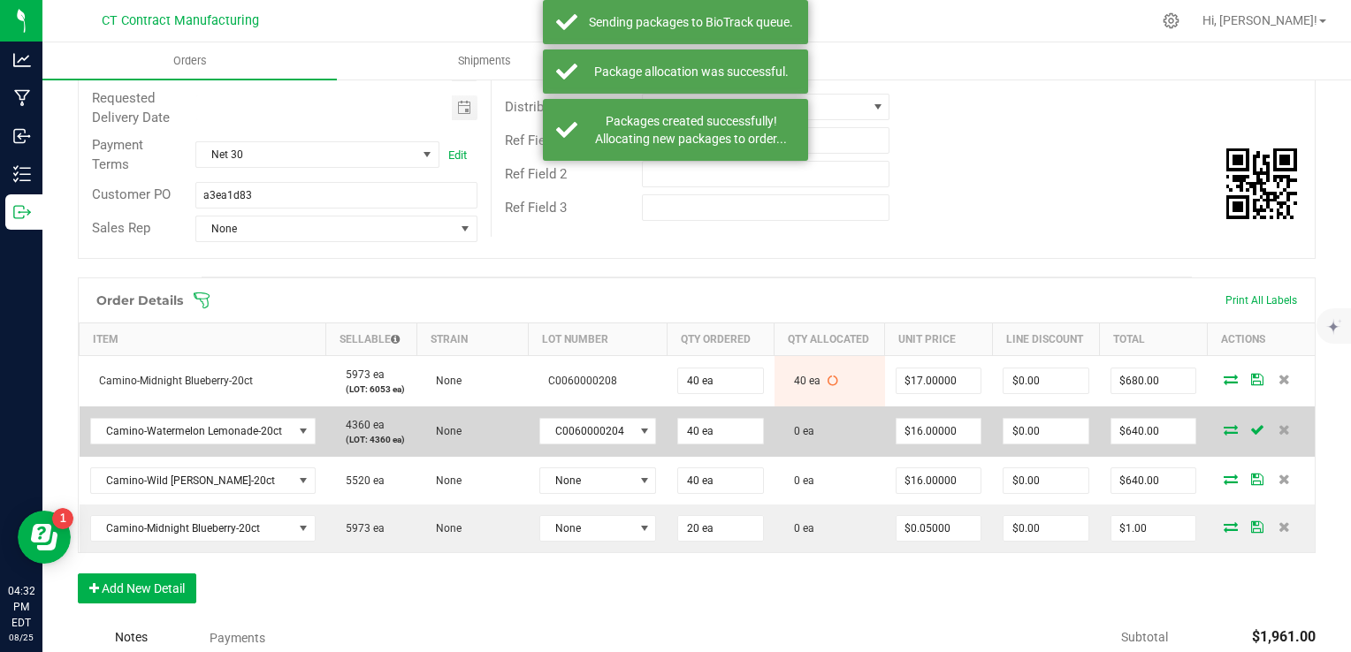
click at [1223, 432] on icon at bounding box center [1230, 429] width 14 height 11
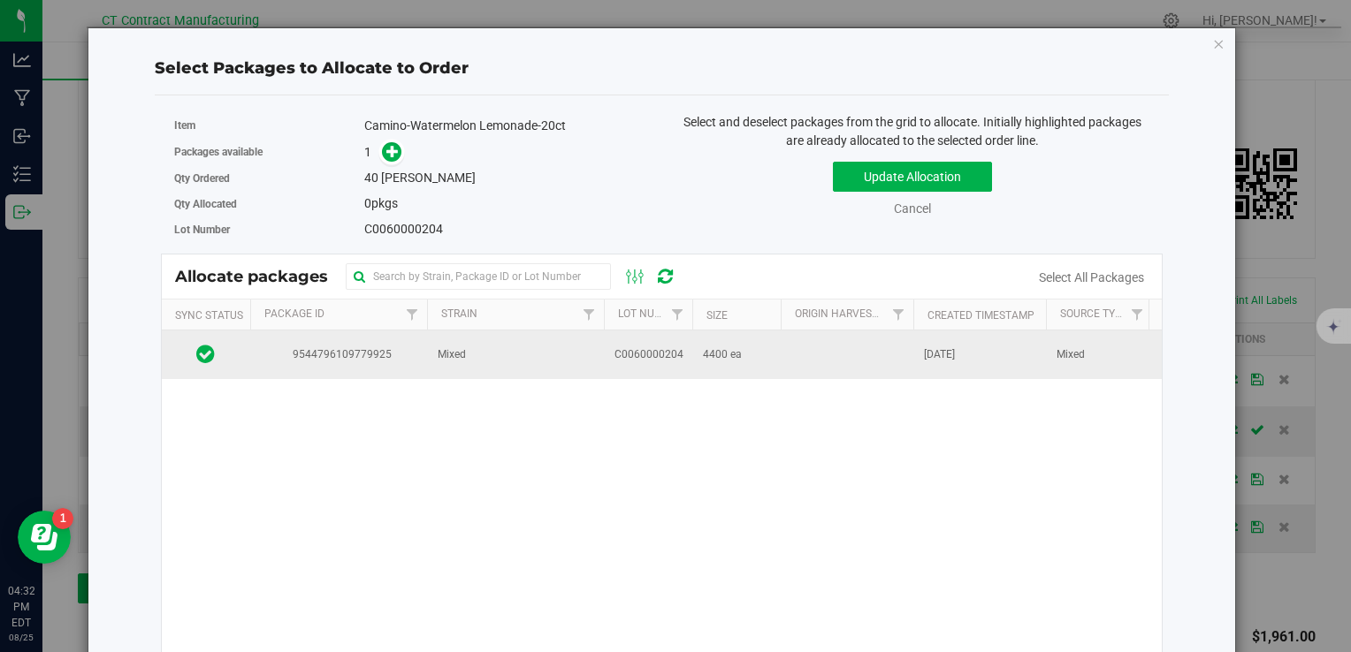
click at [382, 356] on span "9544796109779925" at bounding box center [339, 355] width 156 height 17
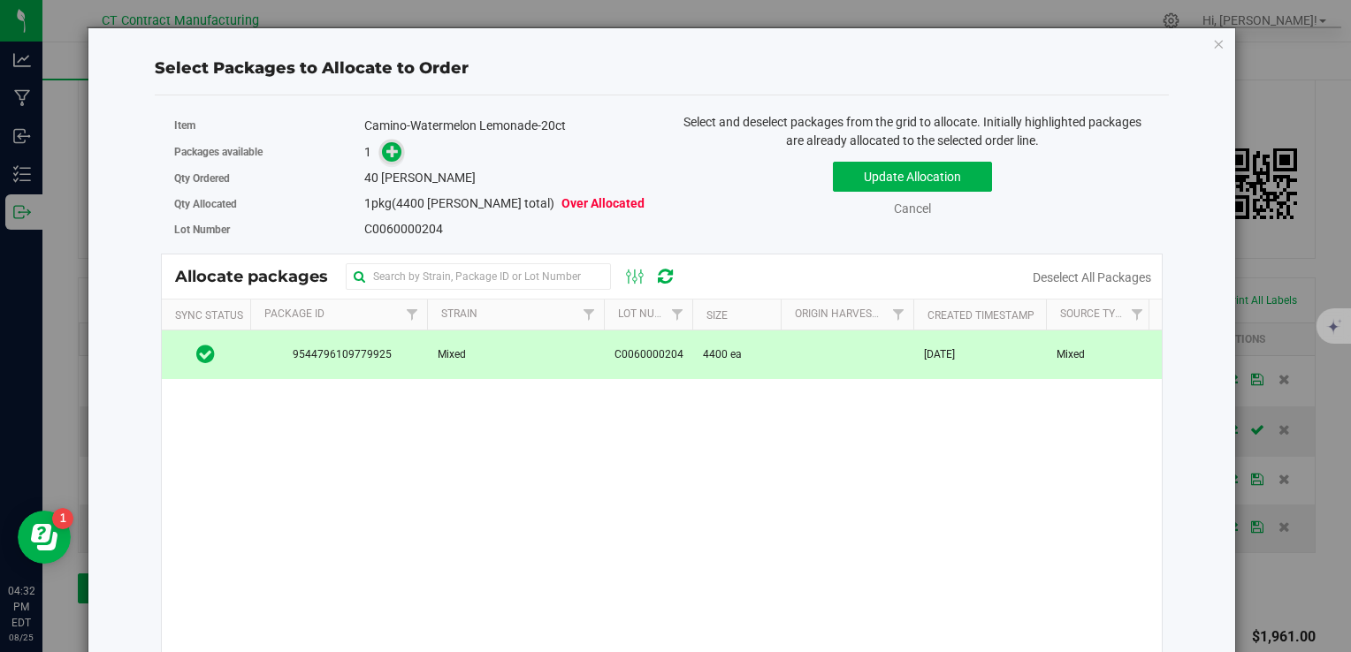
click at [382, 148] on span at bounding box center [392, 152] width 20 height 20
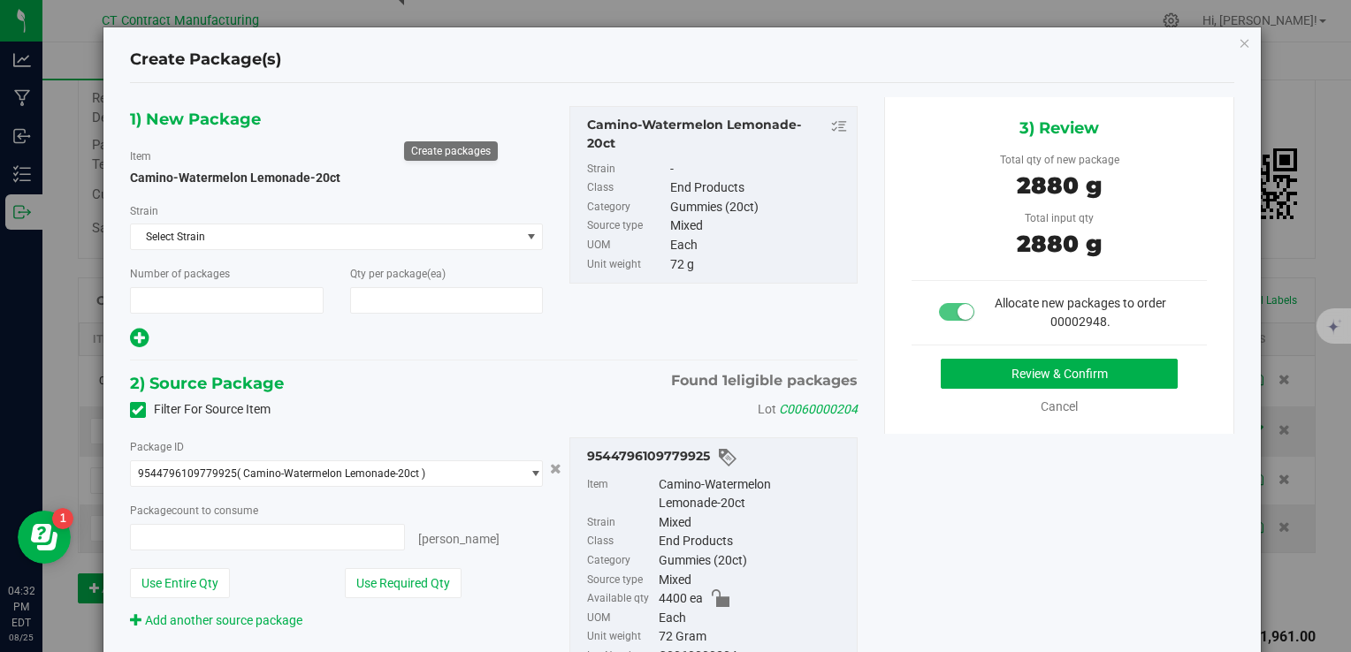
type input "1"
type input "40"
type input "40 ea"
click at [1015, 369] on button "Review & Confirm" at bounding box center [1059, 374] width 237 height 30
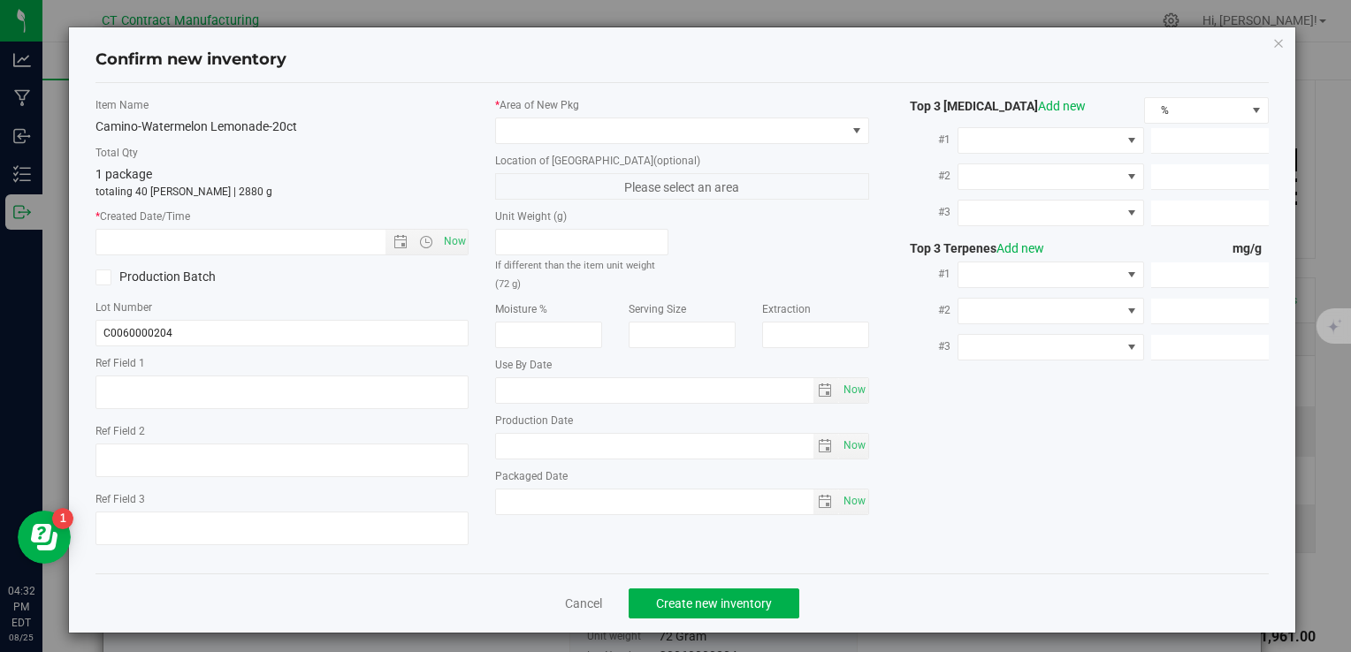
type textarea "250611-CMOWL003A"
click at [453, 247] on span "Now" at bounding box center [454, 242] width 30 height 26
type input "[DATE] 4:32 PM"
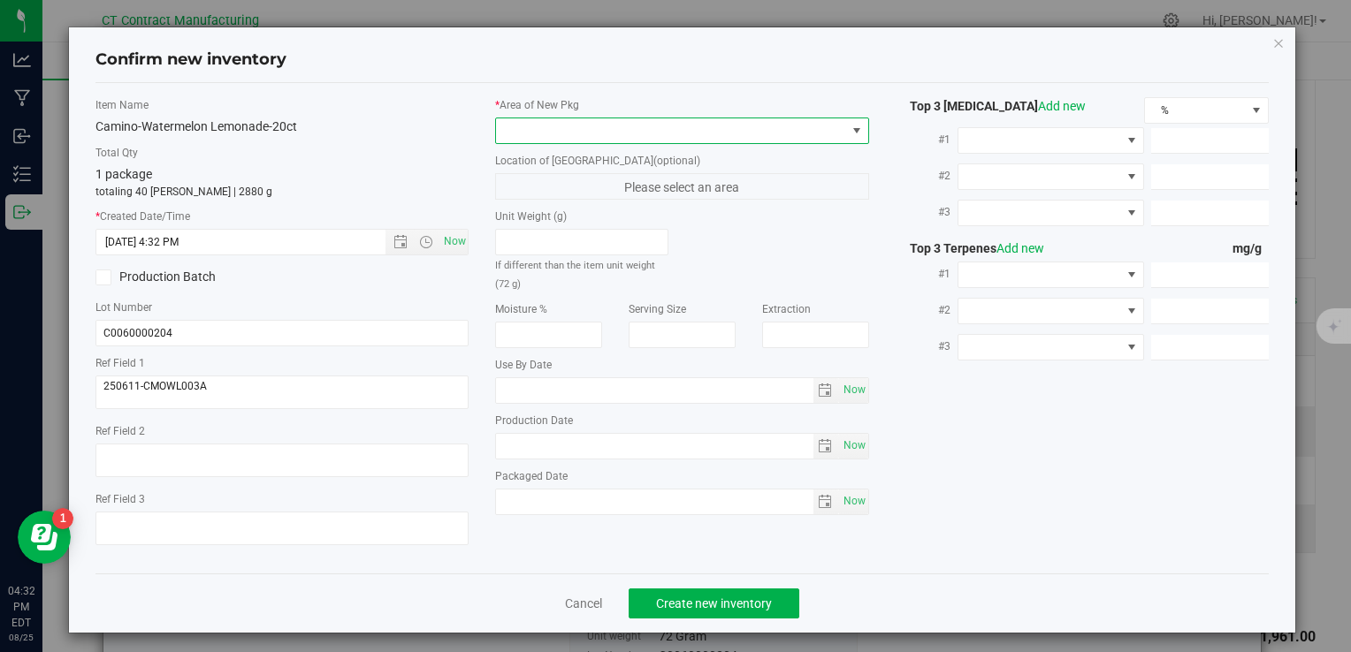
click at [525, 138] on span at bounding box center [670, 130] width 349 height 25
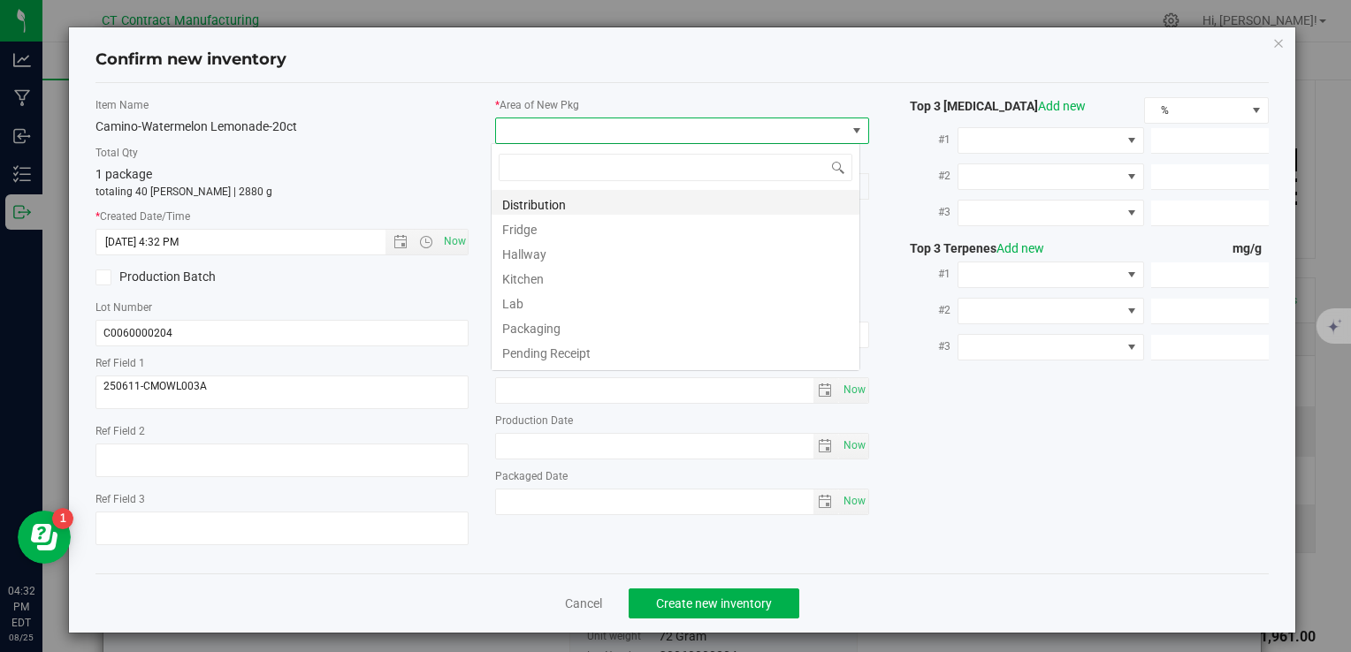
scroll to position [26, 369]
click at [549, 203] on li "Distribution" at bounding box center [675, 202] width 368 height 25
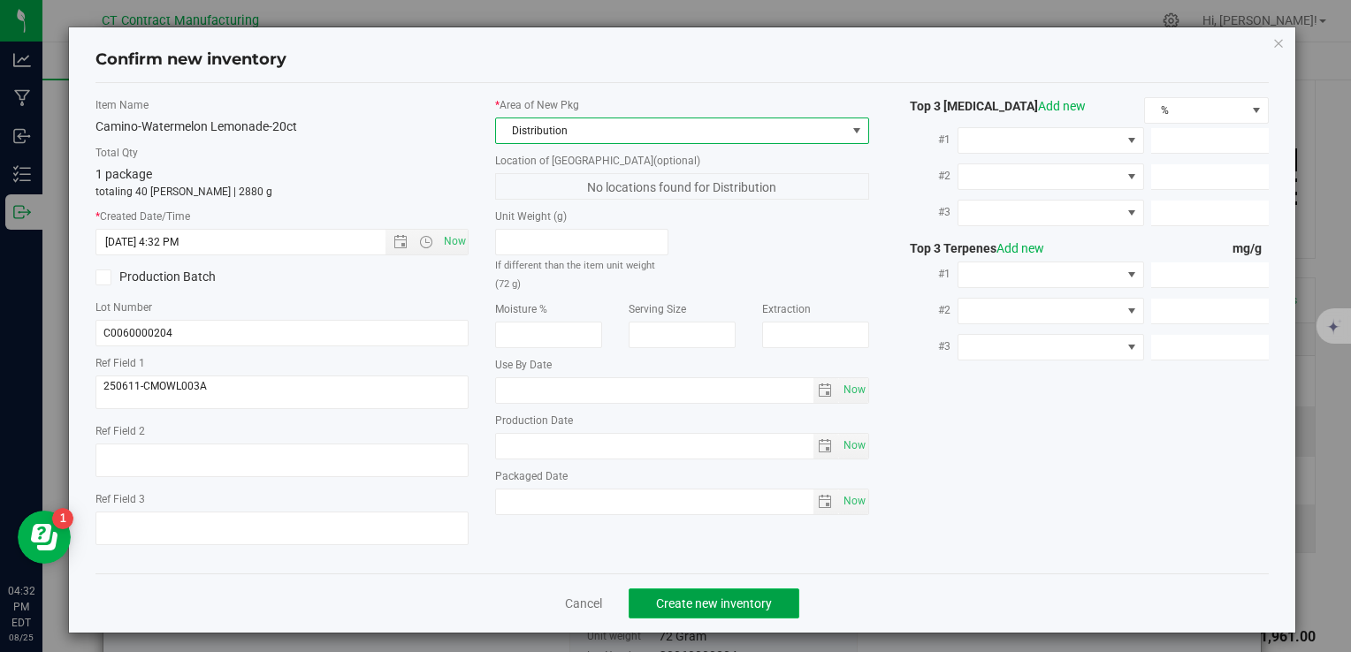
click at [733, 599] on span "Create new inventory" at bounding box center [714, 604] width 116 height 14
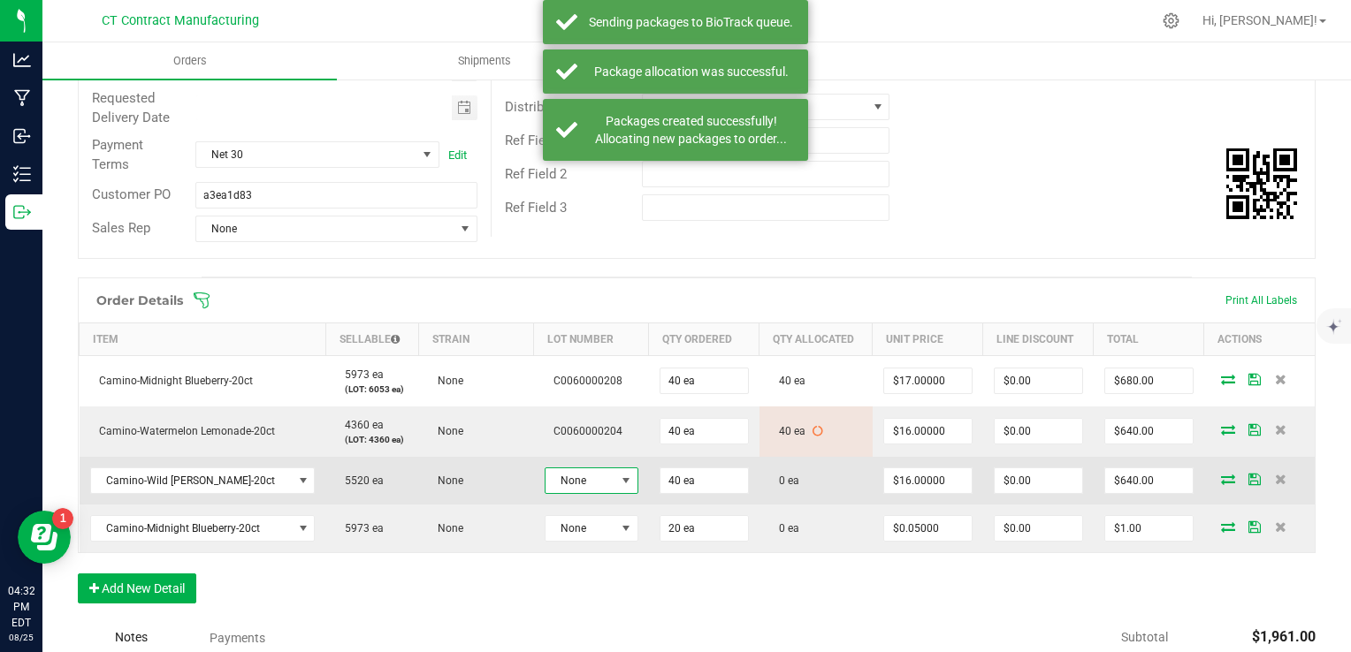
click at [615, 489] on span at bounding box center [626, 480] width 22 height 25
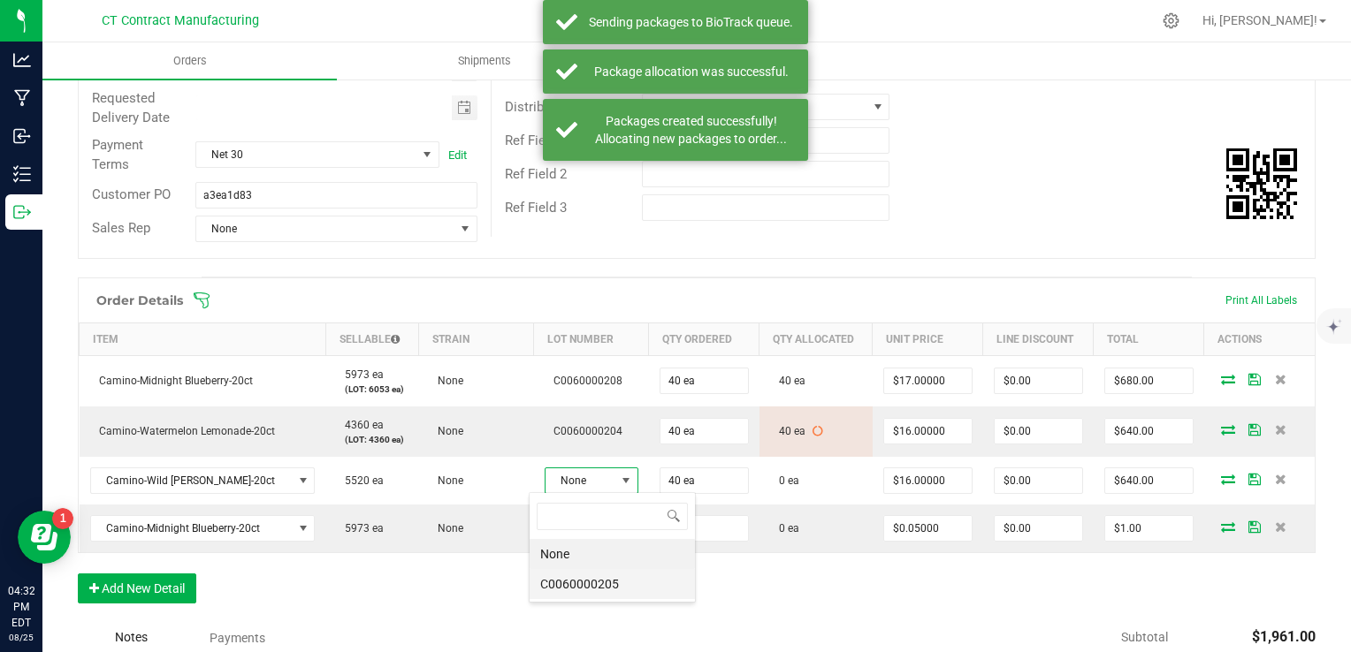
scroll to position [26, 95]
click at [612, 578] on li "C0060000205" at bounding box center [611, 584] width 165 height 30
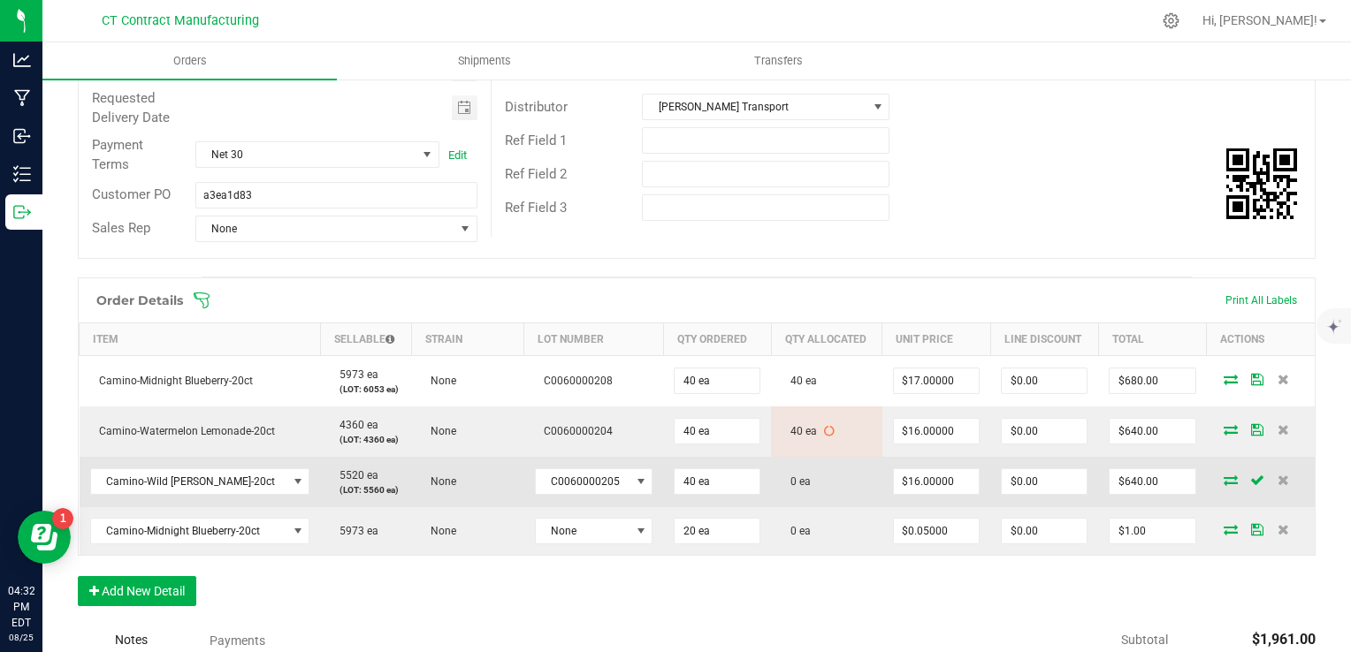
click at [1223, 476] on icon at bounding box center [1230, 480] width 14 height 11
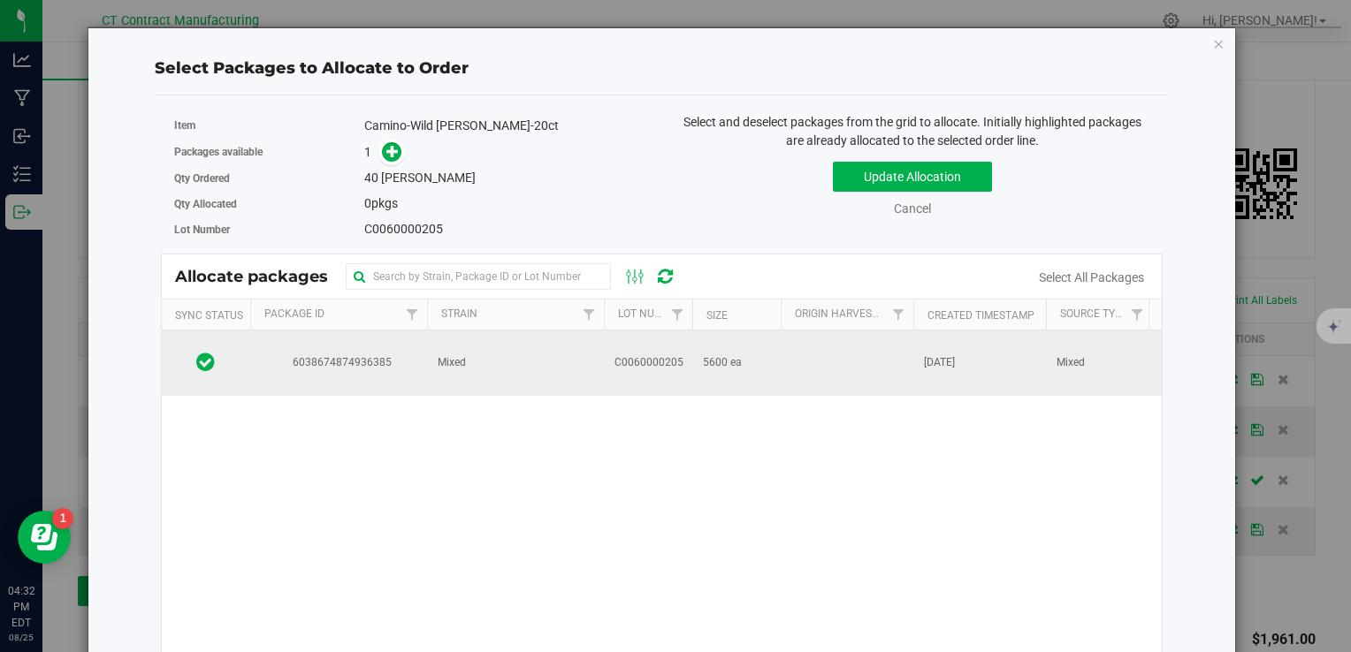
click at [651, 342] on td "C0060000205" at bounding box center [648, 363] width 88 height 65
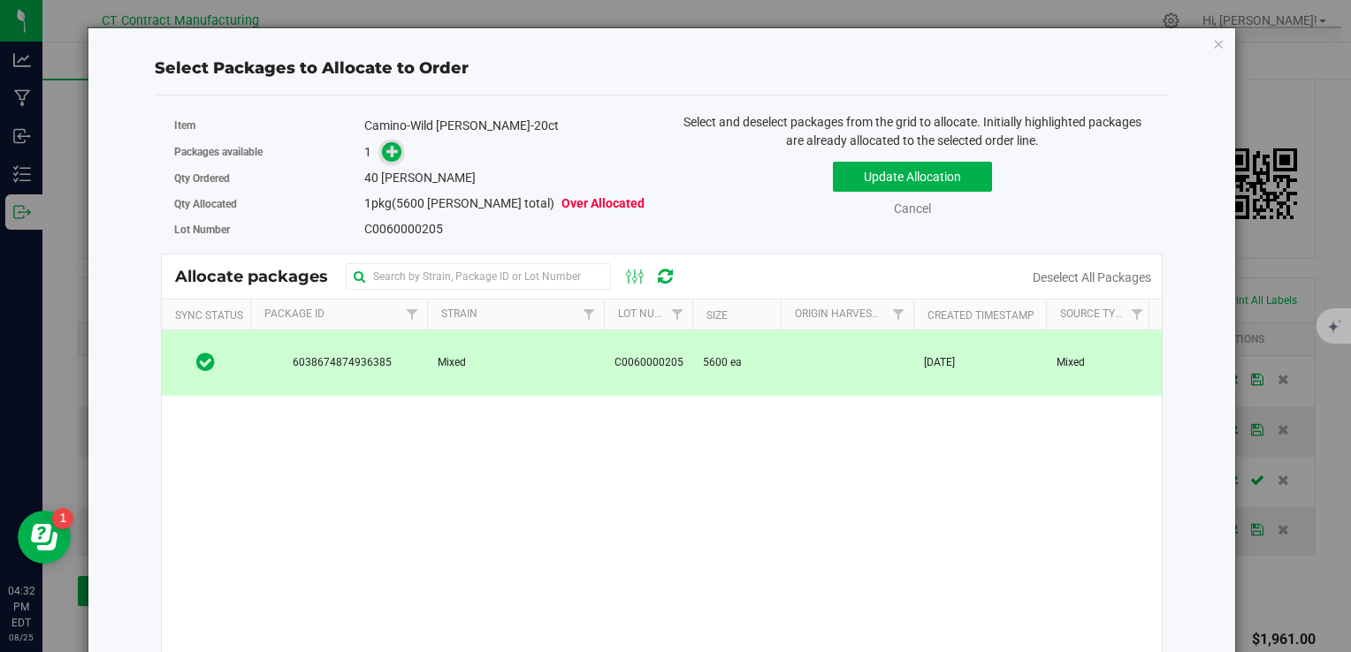
click at [389, 161] on span at bounding box center [392, 152] width 20 height 20
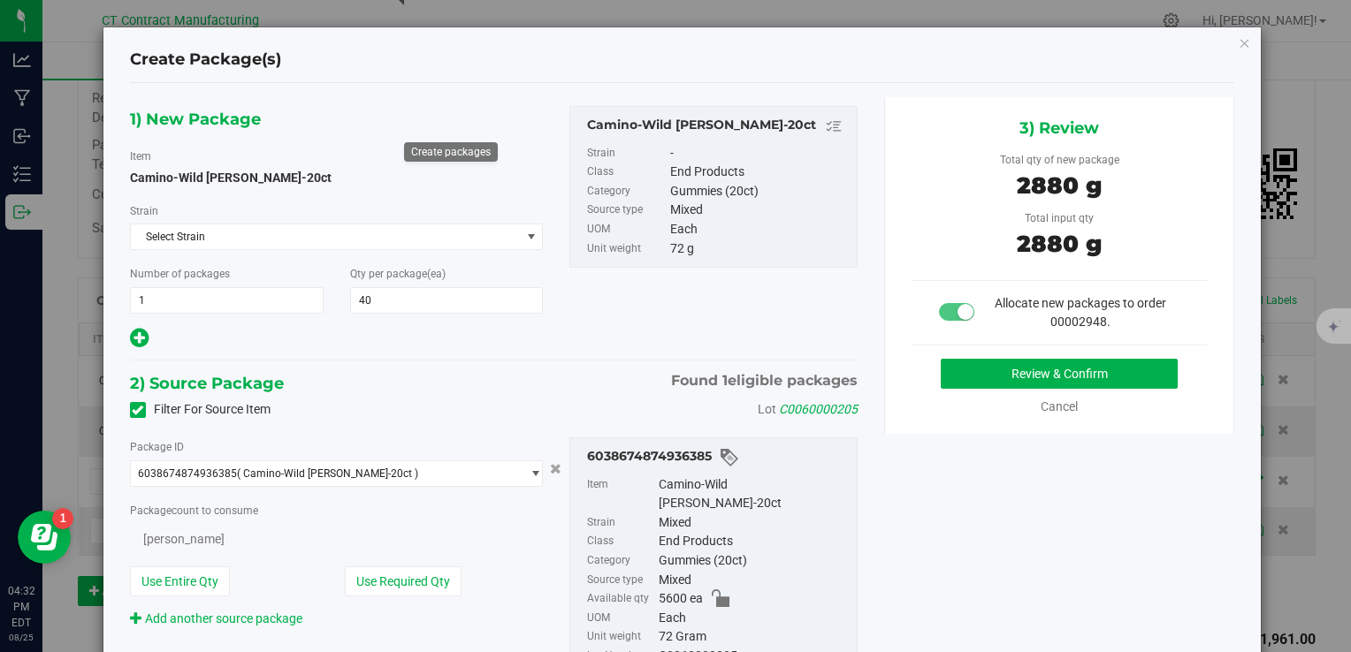
type input "40"
click at [941, 371] on button "Review & Confirm" at bounding box center [1059, 374] width 237 height 30
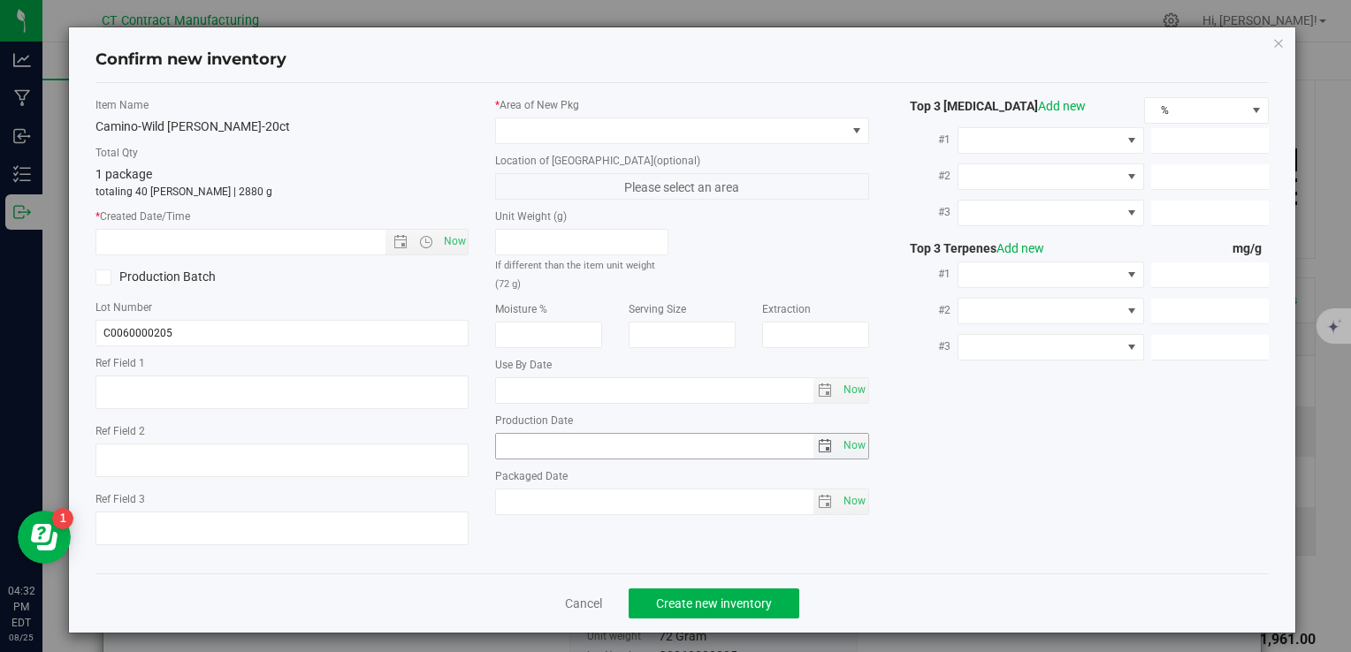
type textarea "250616-CAMWB001 805"
click at [444, 246] on span "Now" at bounding box center [454, 242] width 30 height 26
type input "[DATE] 4:32 PM"
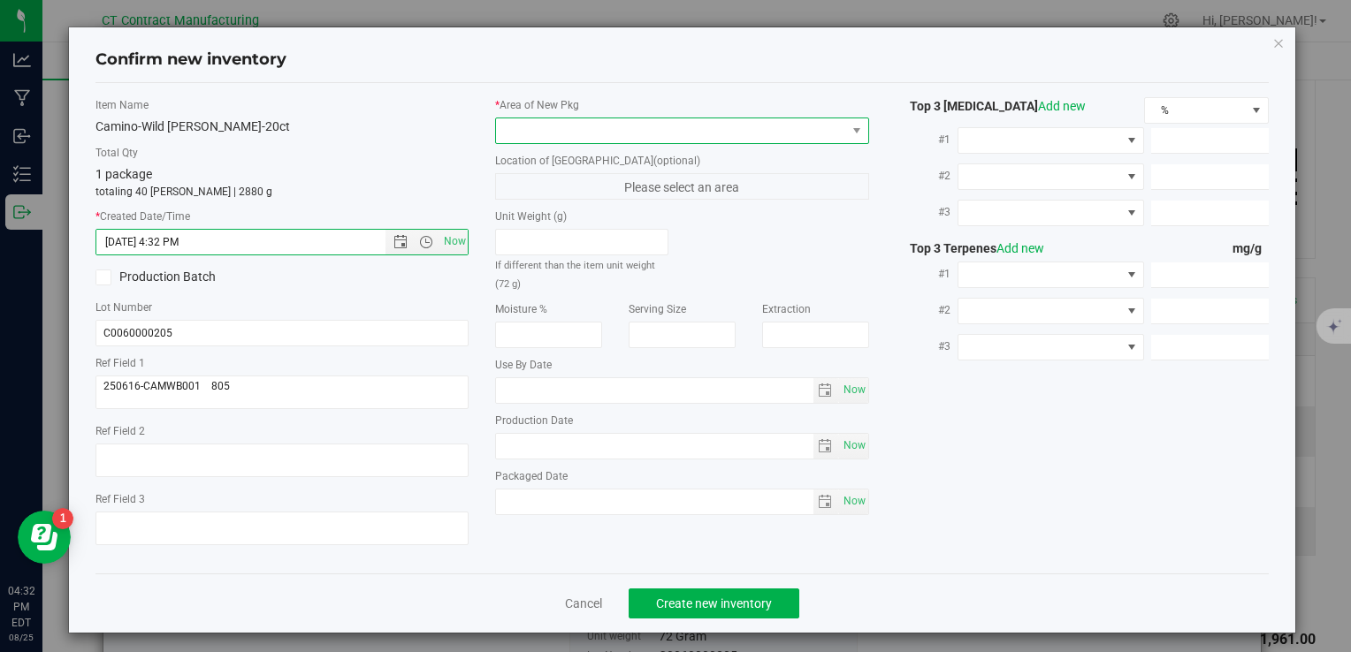
click at [552, 125] on span at bounding box center [670, 130] width 349 height 25
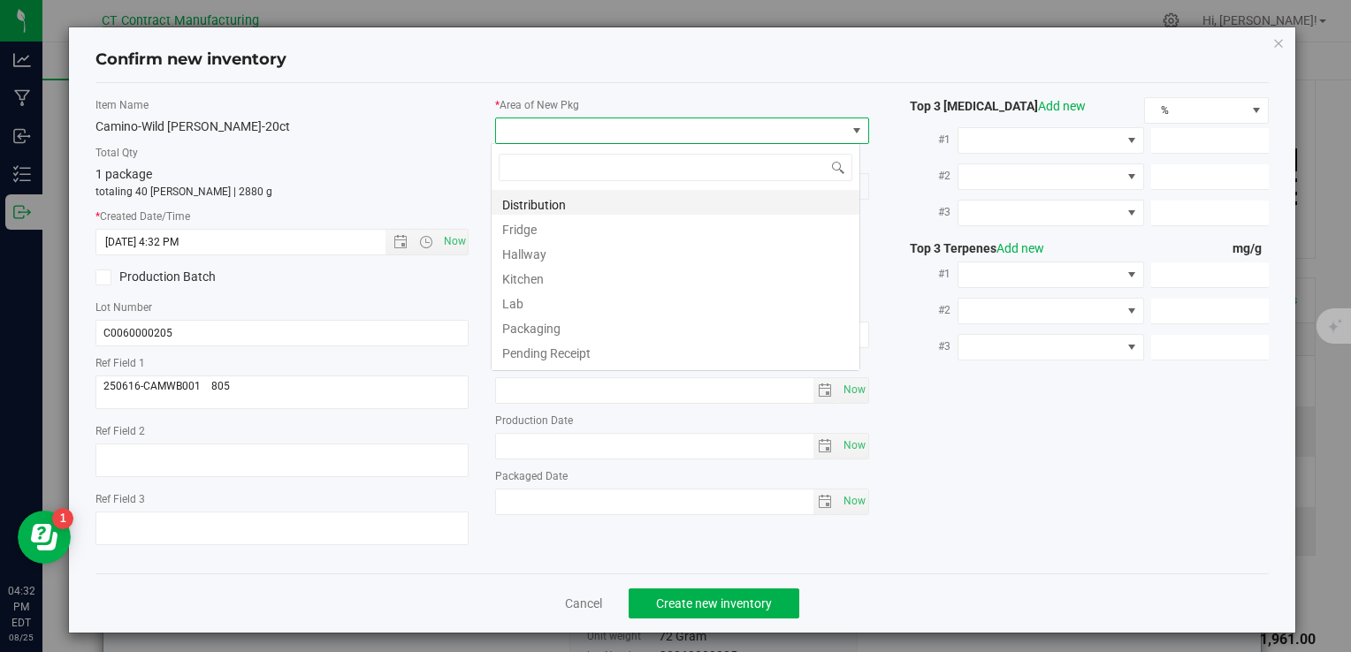
scroll to position [26, 369]
click at [593, 196] on li "Distribution" at bounding box center [675, 202] width 368 height 25
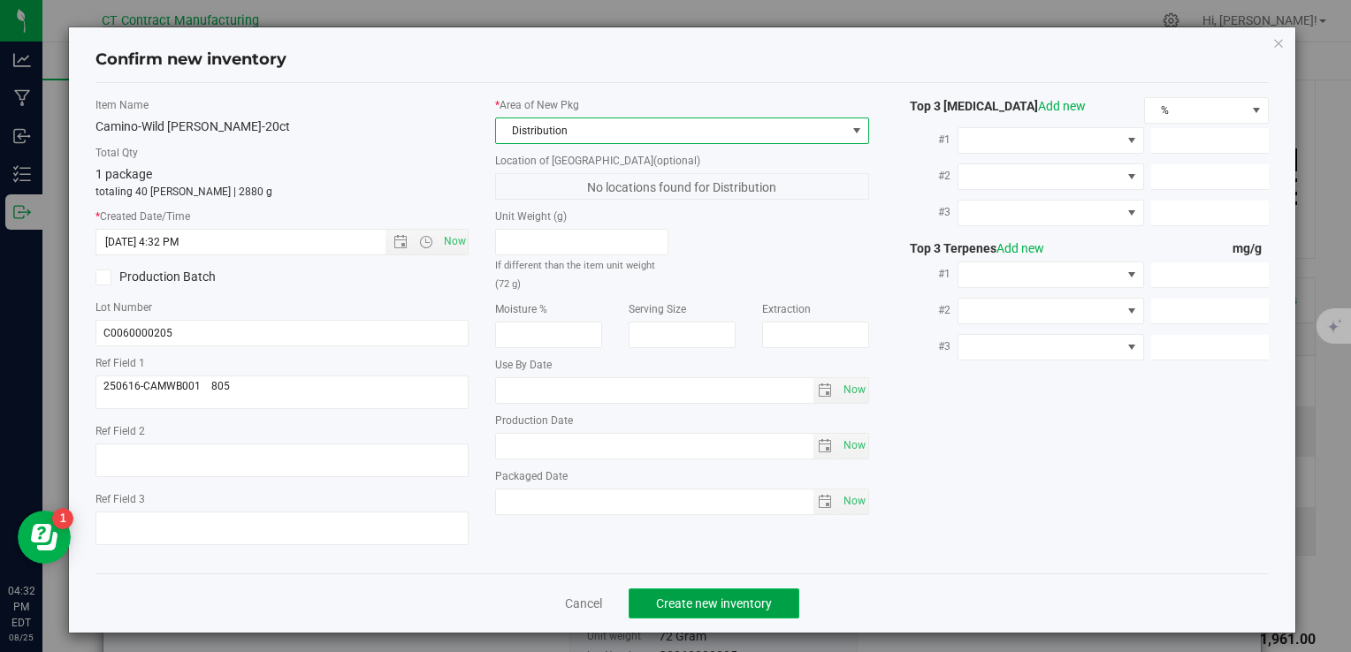
click at [712, 606] on span "Create new inventory" at bounding box center [714, 604] width 116 height 14
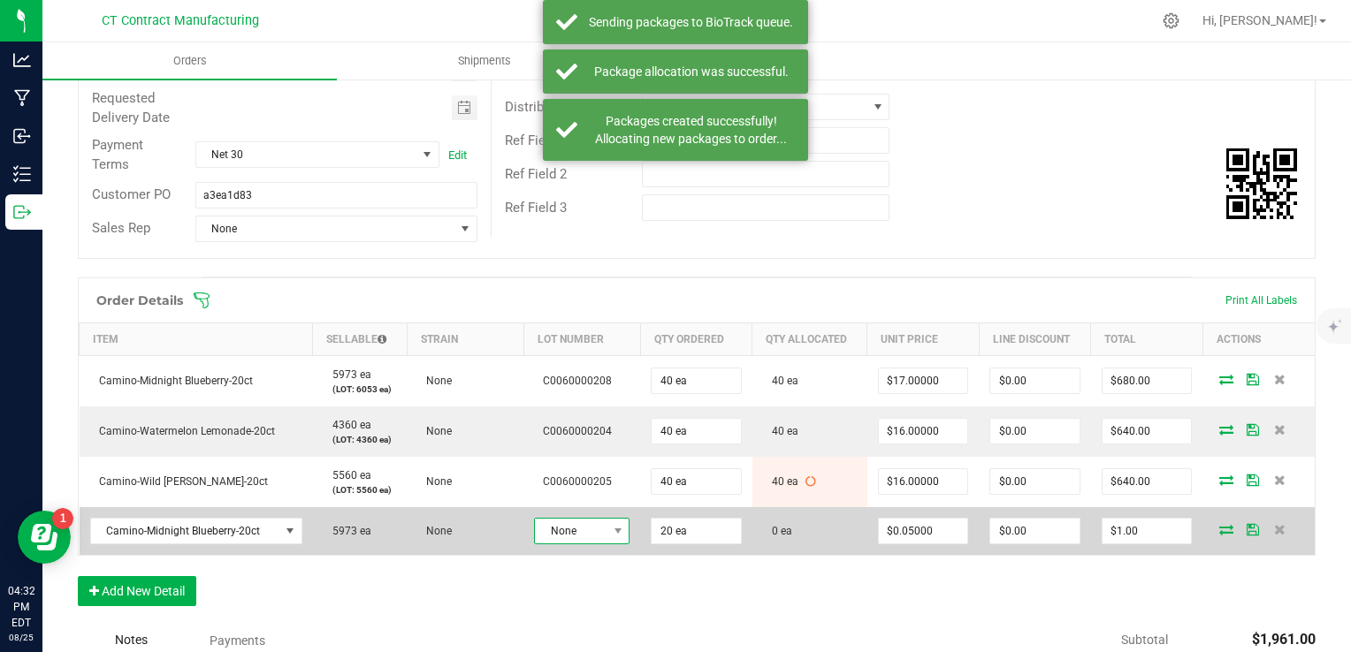
click at [587, 524] on span "None" at bounding box center [571, 531] width 72 height 25
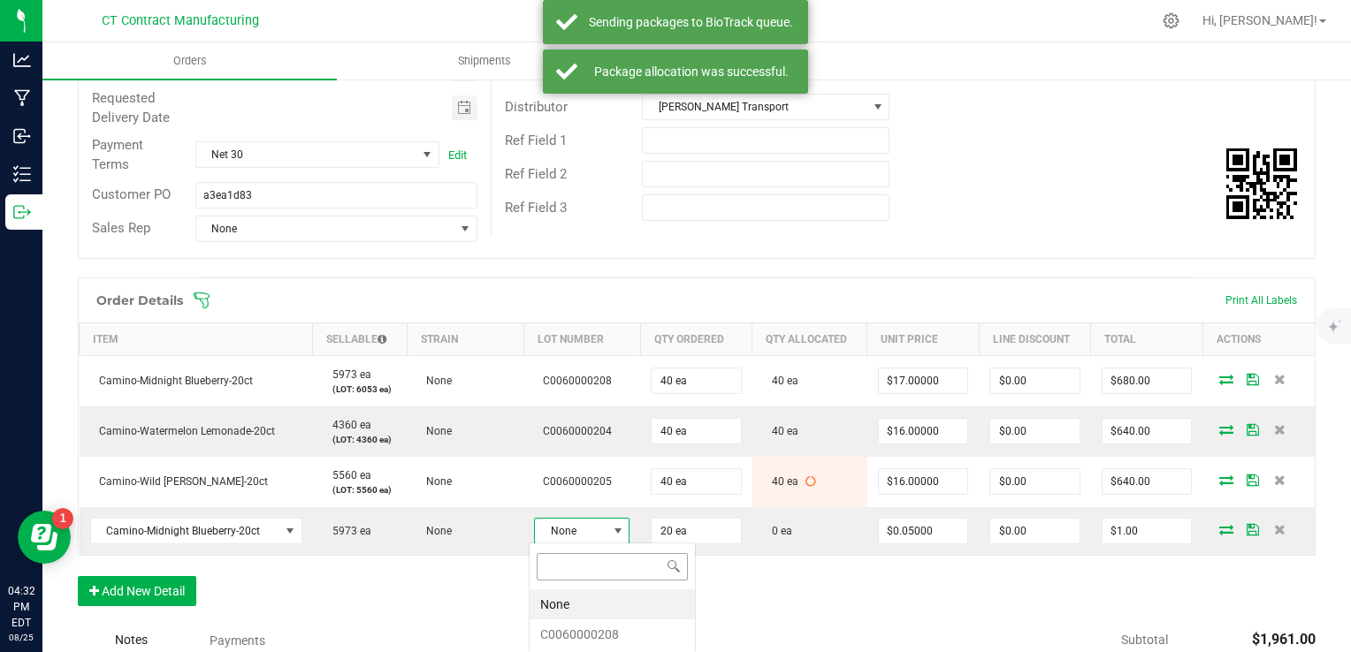
scroll to position [26, 95]
click at [606, 635] on li "C0060000208" at bounding box center [611, 635] width 165 height 30
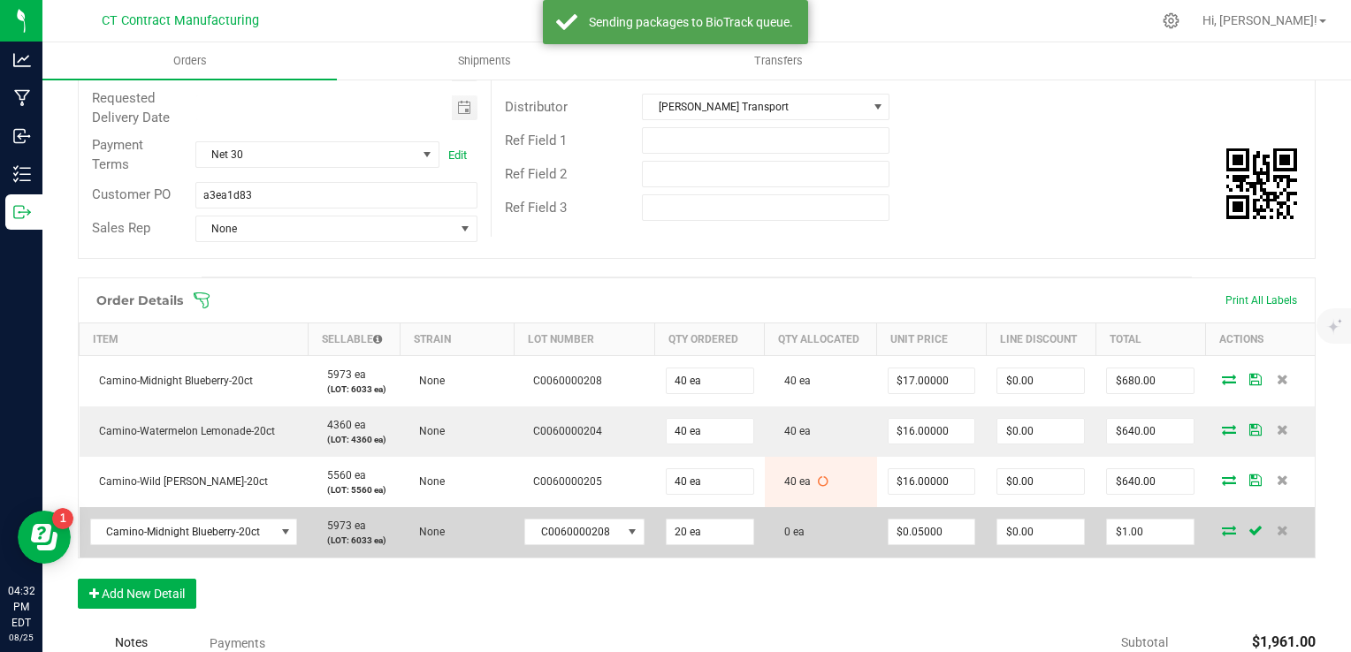
click at [1222, 526] on icon at bounding box center [1229, 530] width 14 height 11
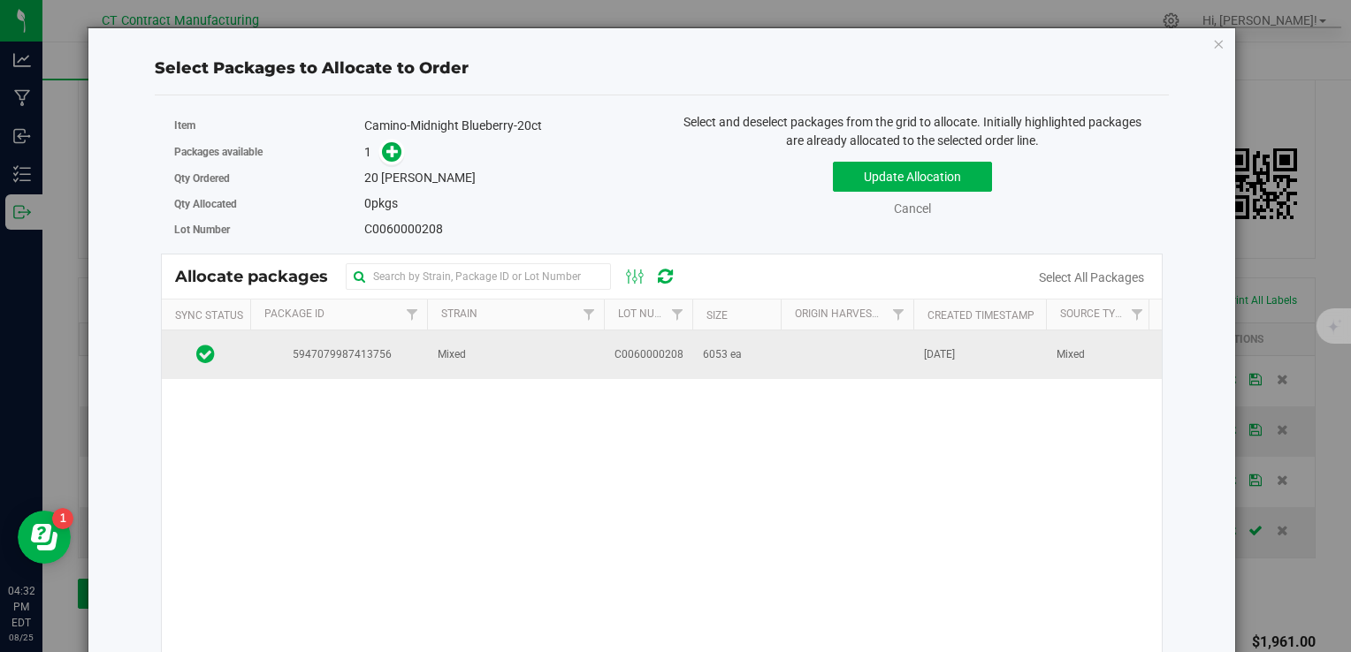
click at [698, 350] on td "6053 ea" at bounding box center [736, 355] width 88 height 48
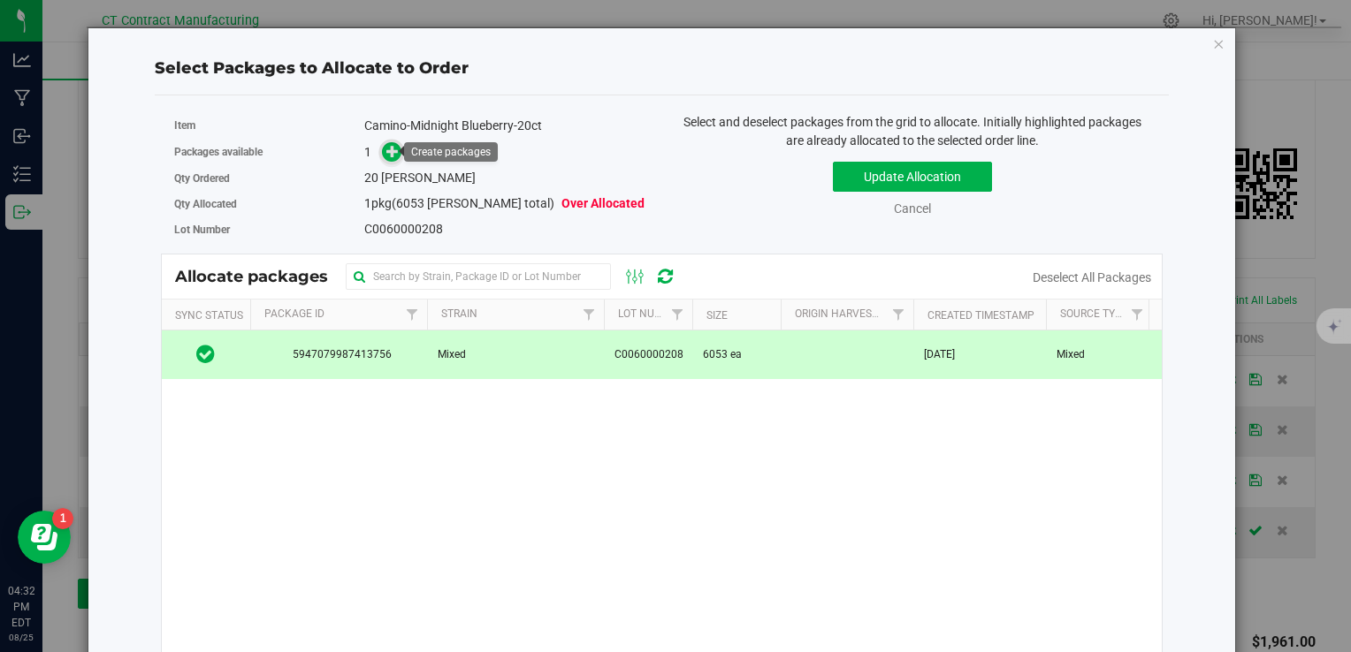
click at [386, 153] on icon at bounding box center [392, 151] width 12 height 12
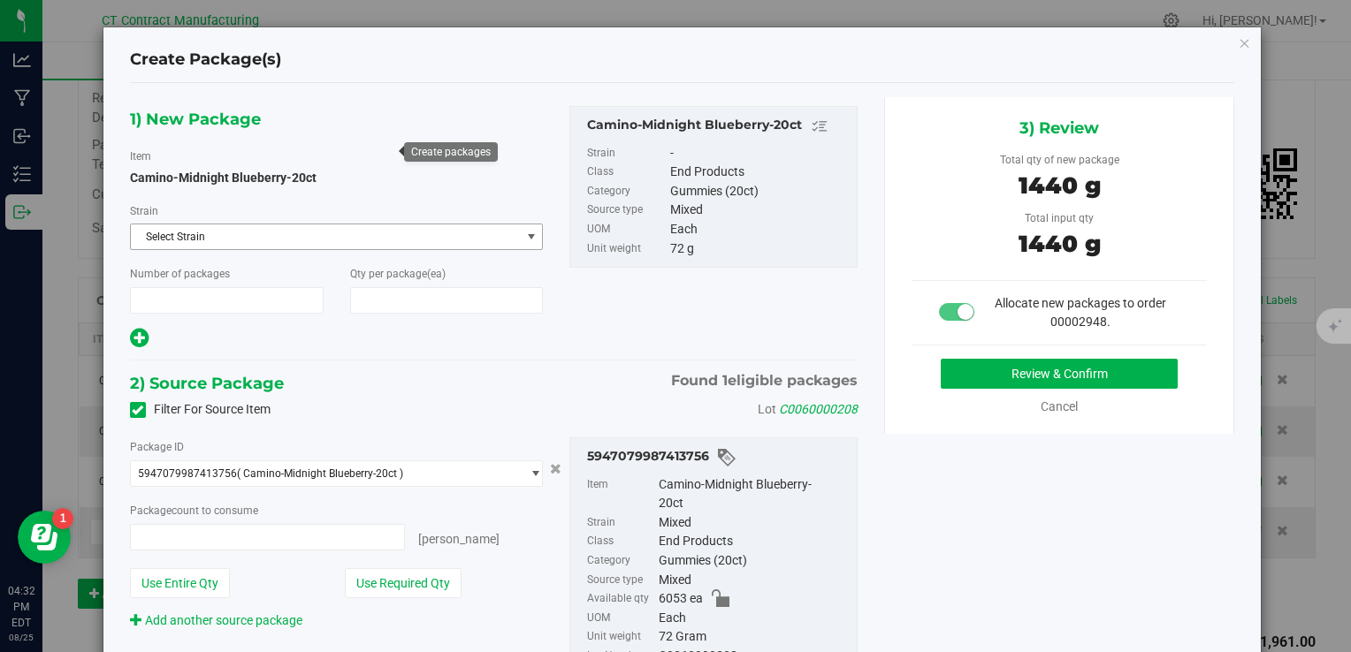
type input "1"
type input "20"
type input "20 ea"
click at [1002, 363] on button "Review & Confirm" at bounding box center [1059, 374] width 237 height 30
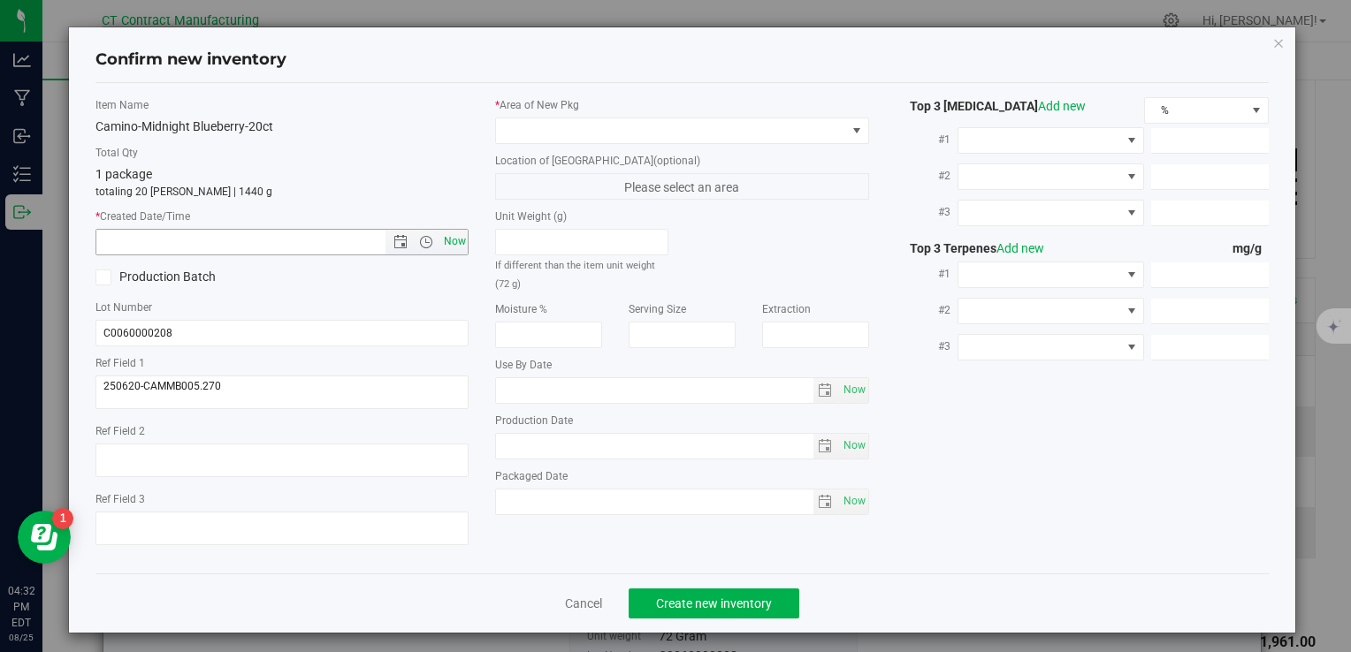
click at [456, 245] on span "Now" at bounding box center [454, 242] width 30 height 26
type input "[DATE] 4:32 PM"
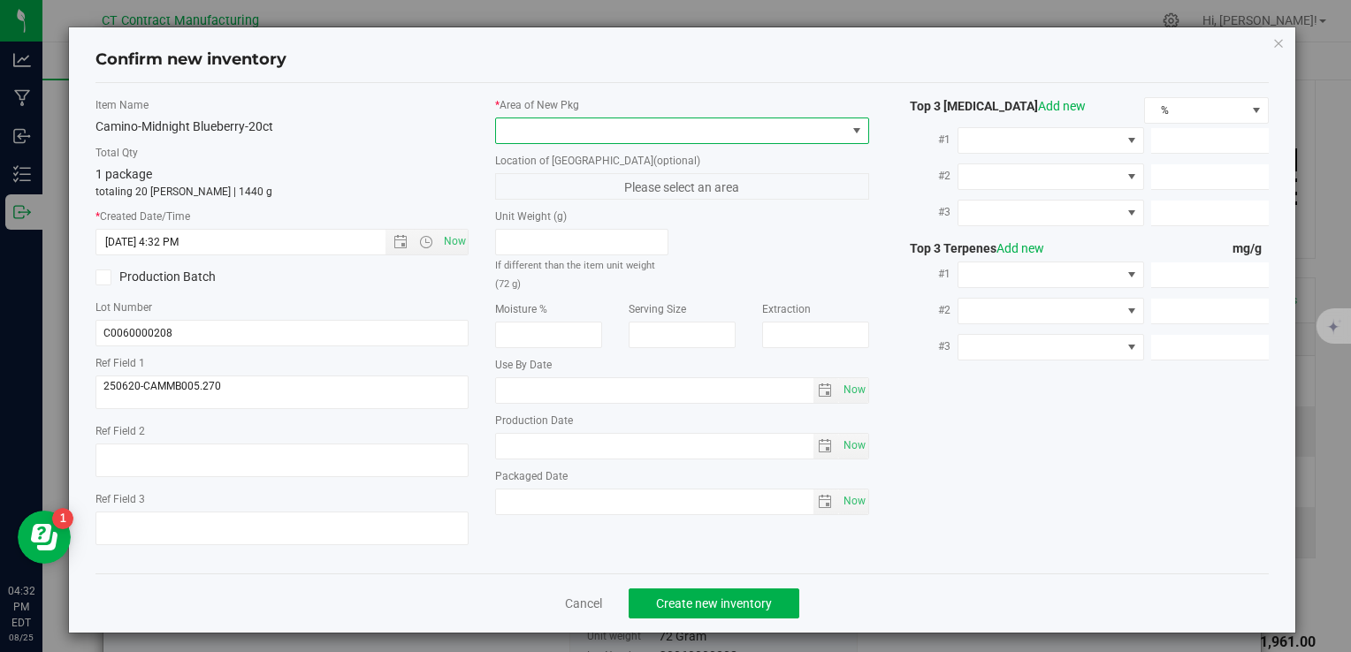
click at [519, 141] on span at bounding box center [670, 130] width 349 height 25
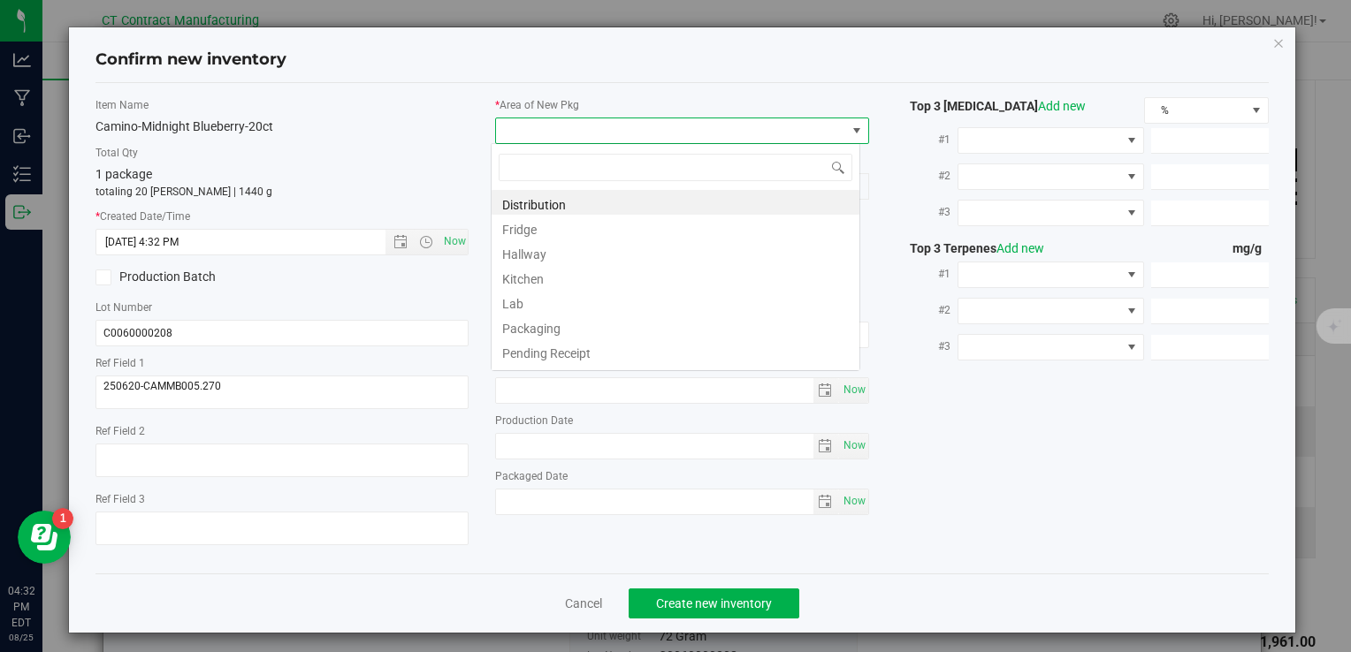
scroll to position [26, 369]
click at [541, 193] on li "Distribution" at bounding box center [675, 202] width 368 height 25
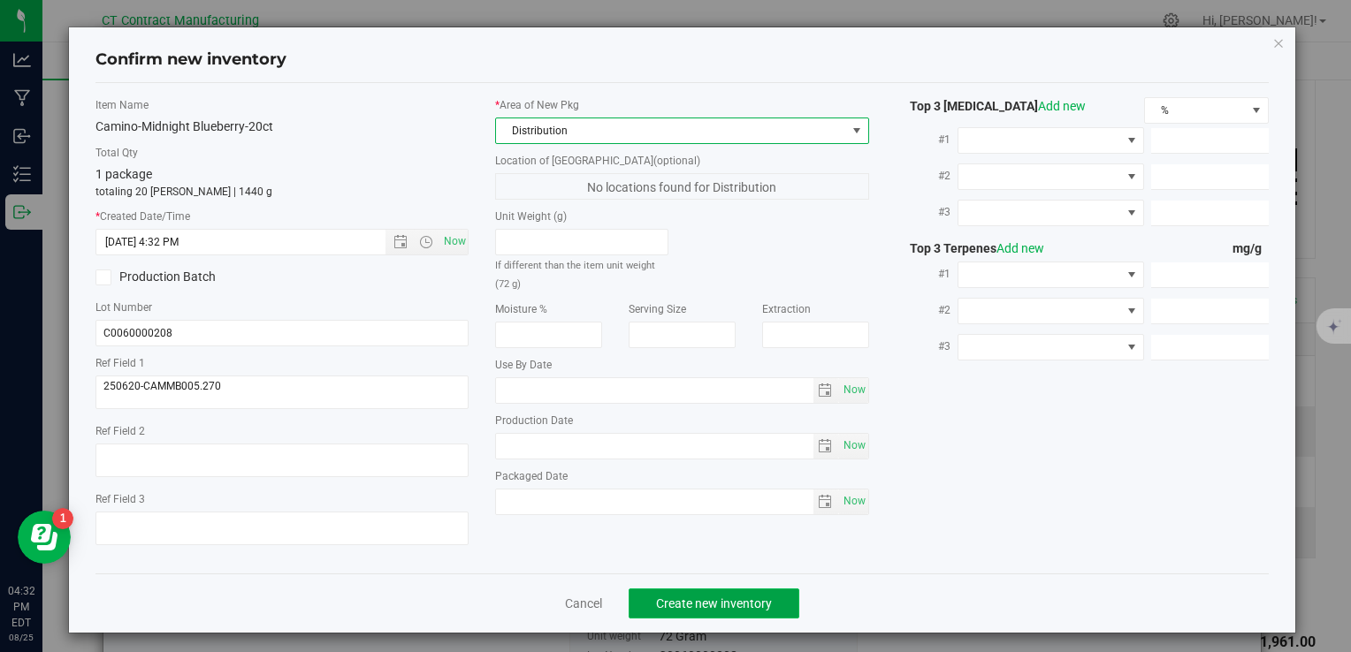
click at [714, 605] on span "Create new inventory" at bounding box center [714, 604] width 116 height 14
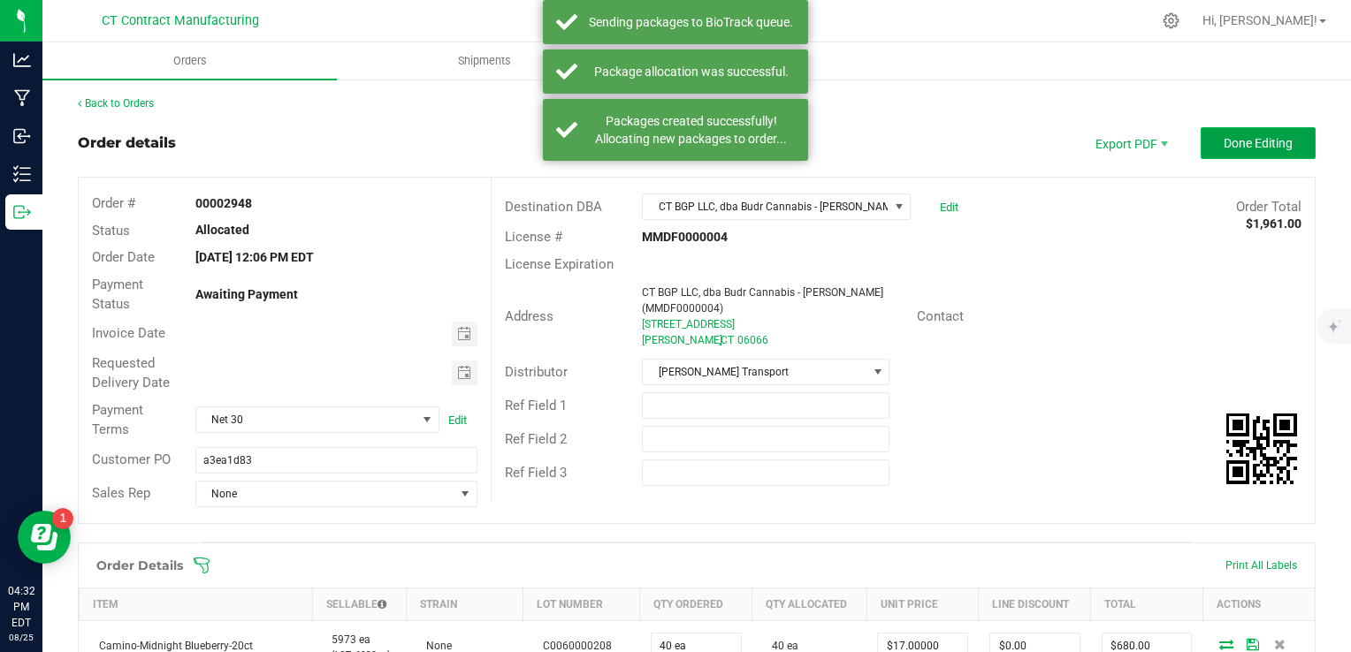
click at [1223, 144] on span "Done Editing" at bounding box center [1257, 143] width 69 height 14
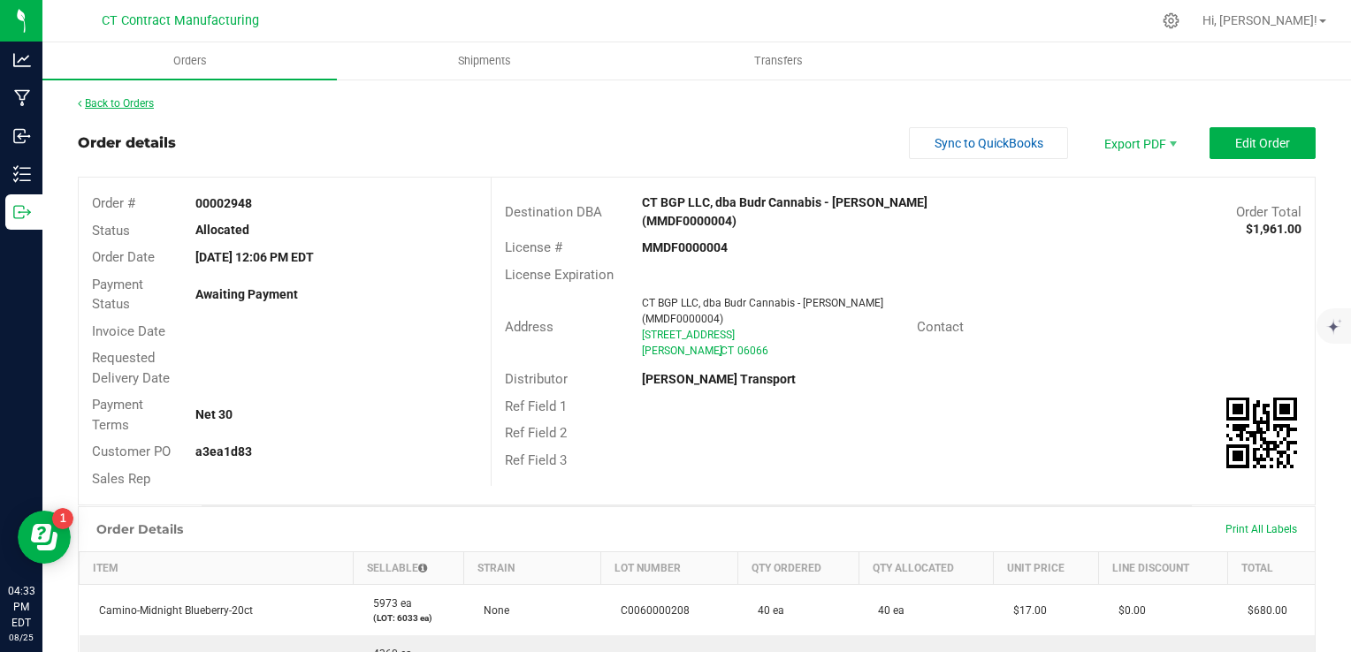
click at [118, 105] on link "Back to Orders" at bounding box center [116, 103] width 76 height 12
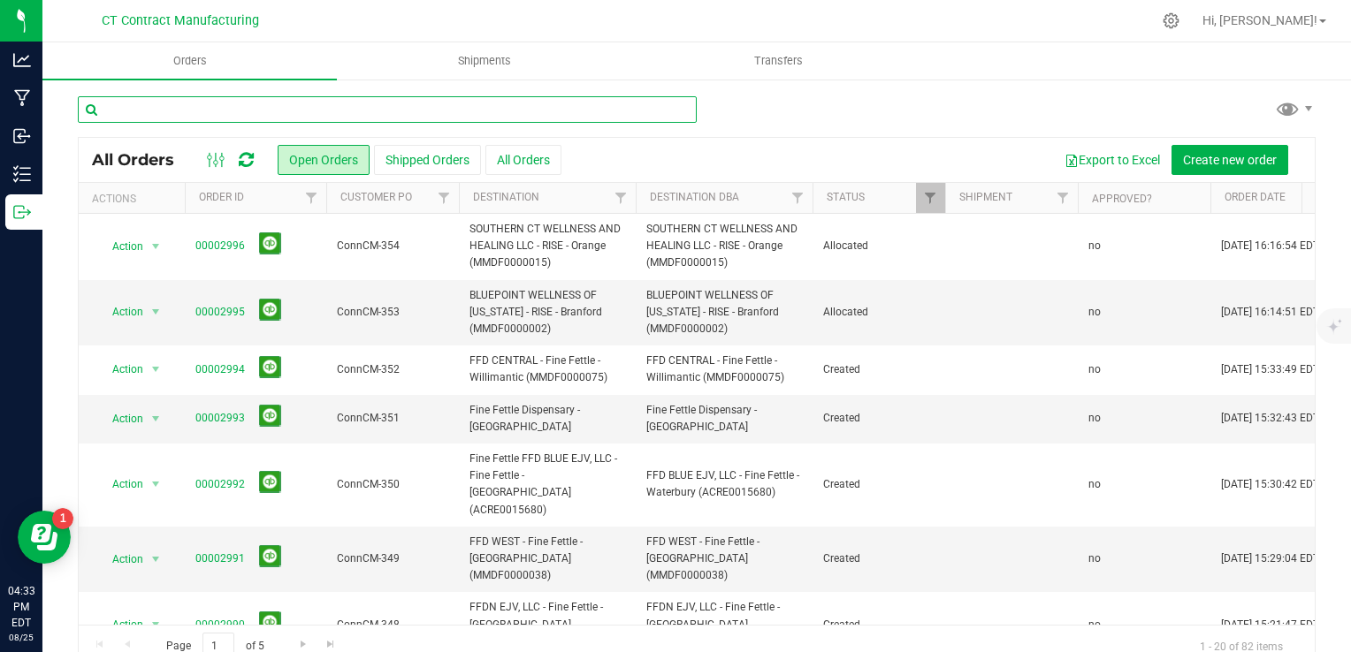
click at [149, 104] on input "text" at bounding box center [387, 109] width 619 height 27
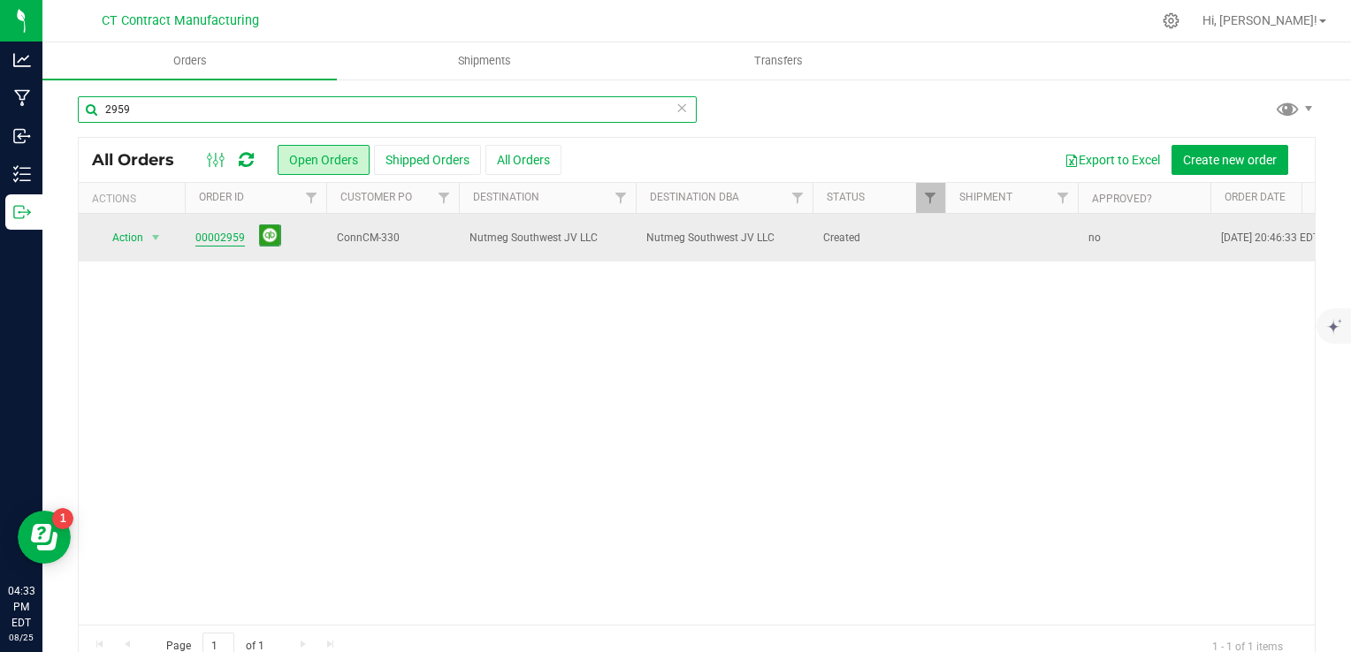
type input "2959"
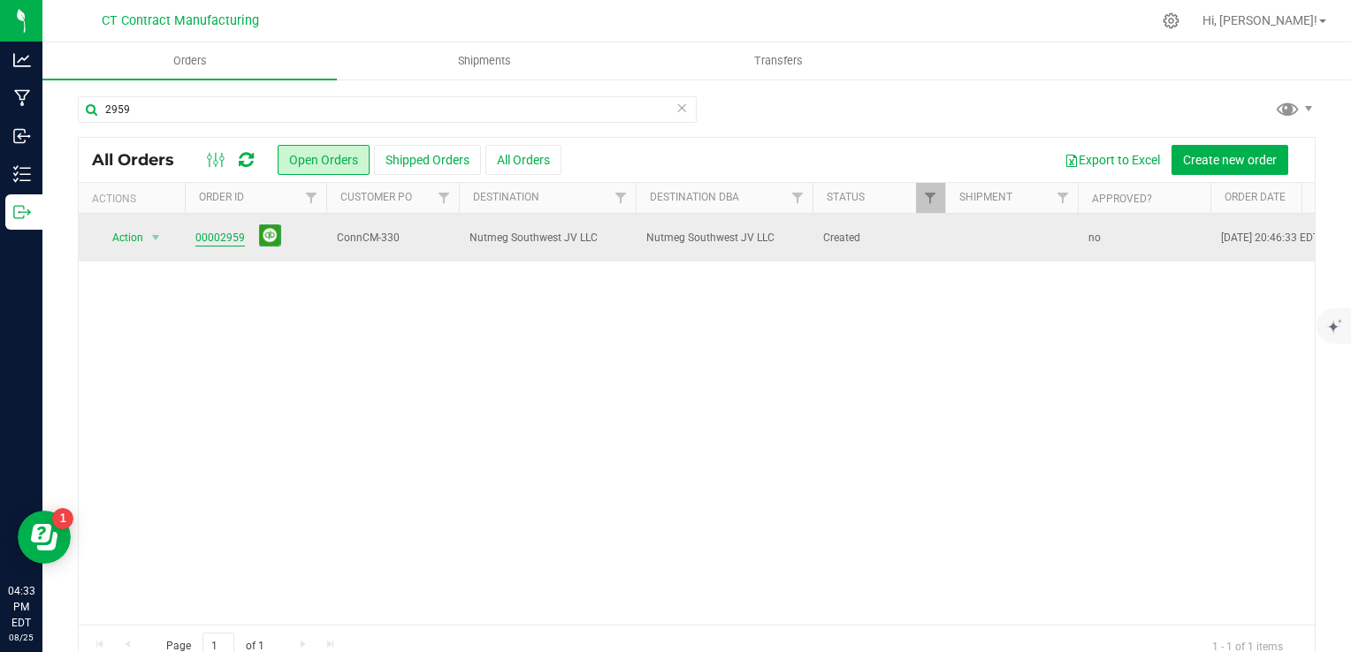
click at [209, 236] on link "00002959" at bounding box center [220, 238] width 50 height 17
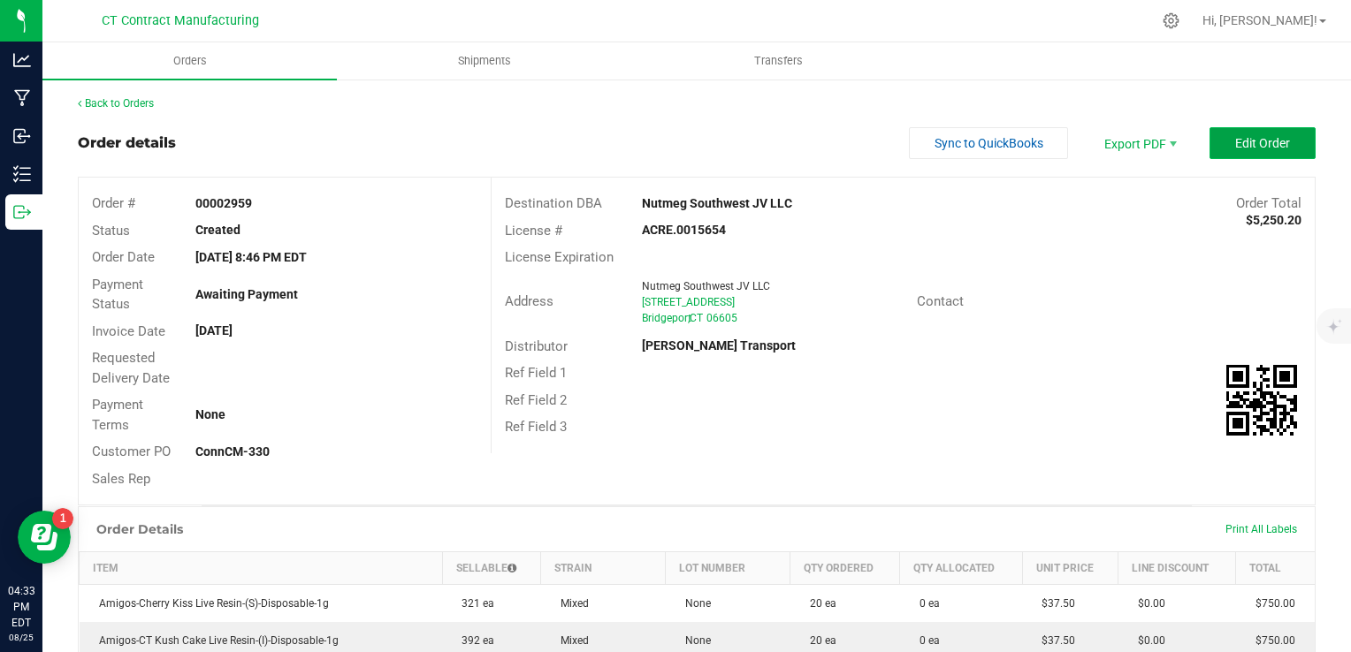
click at [1273, 133] on button "Edit Order" at bounding box center [1262, 143] width 106 height 32
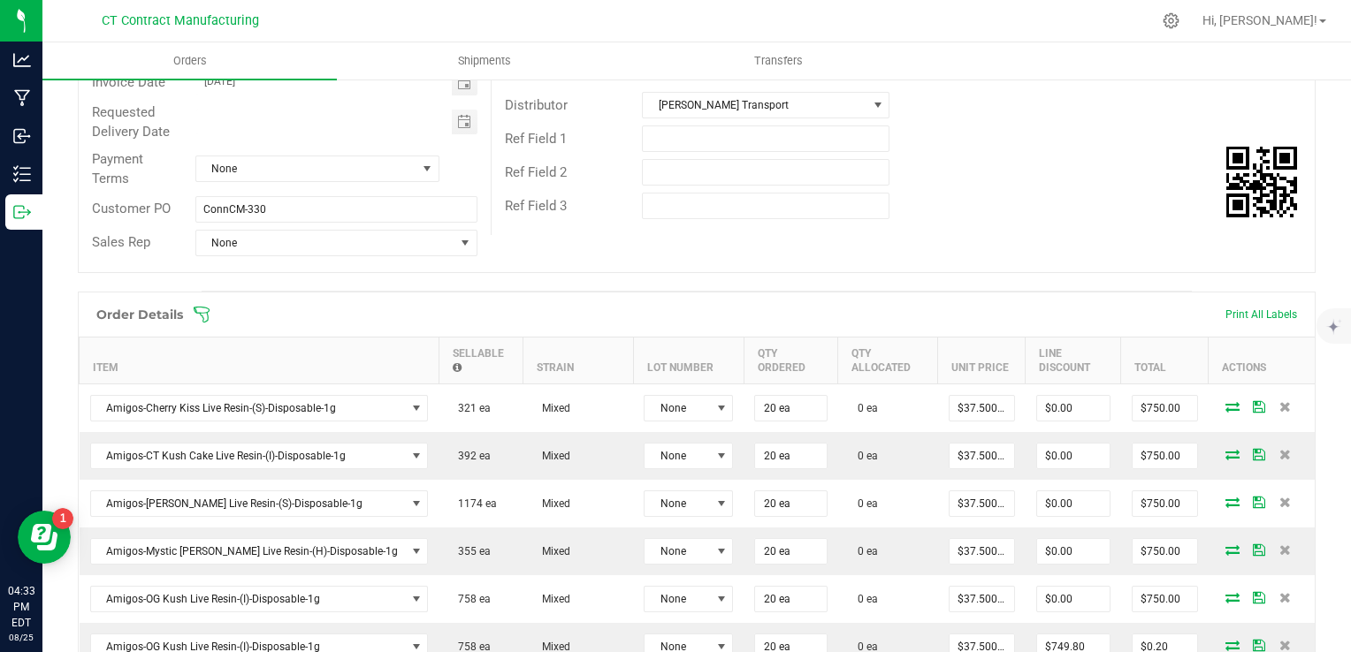
scroll to position [265, 0]
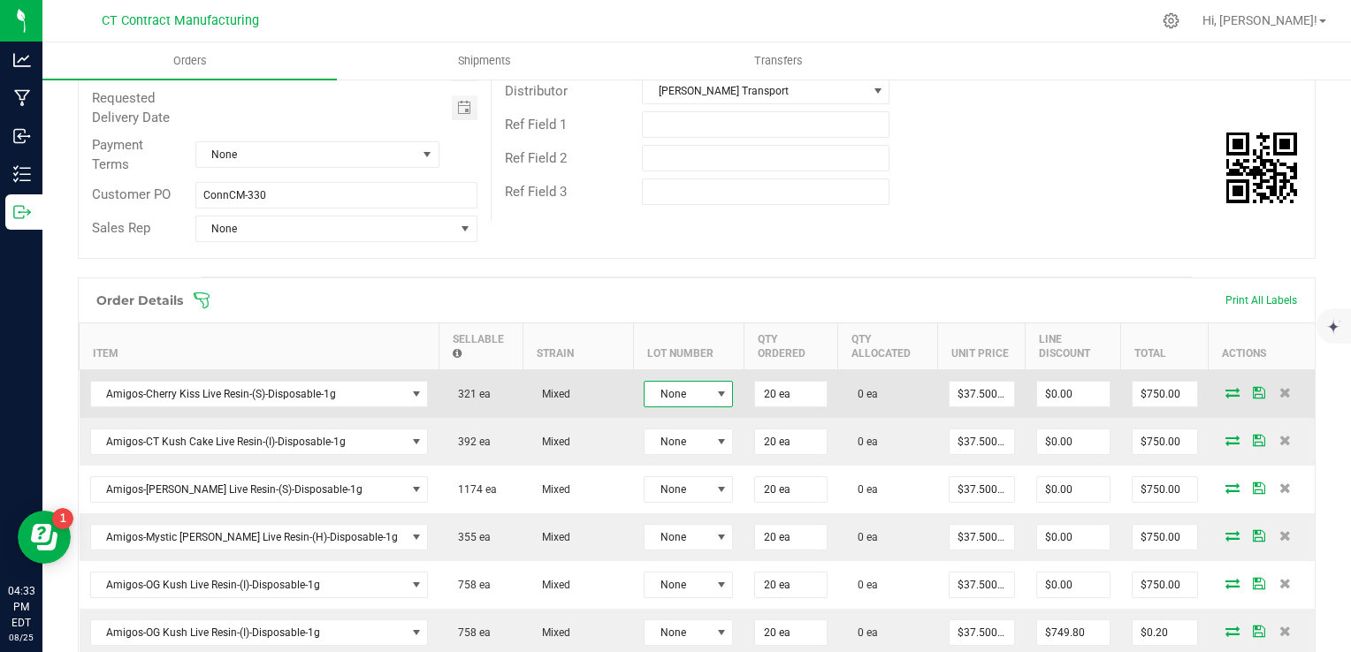
click at [714, 392] on span at bounding box center [721, 394] width 14 height 14
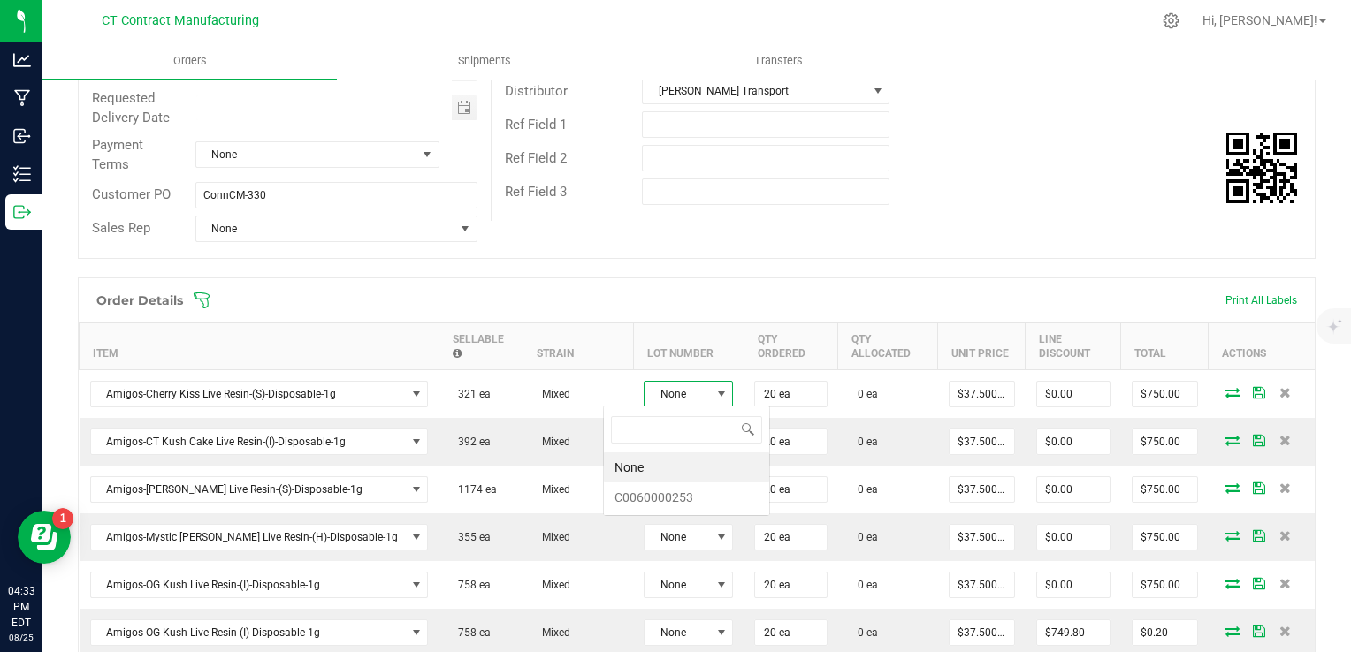
scroll to position [26, 89]
click at [665, 496] on li "C0060000253" at bounding box center [686, 498] width 165 height 30
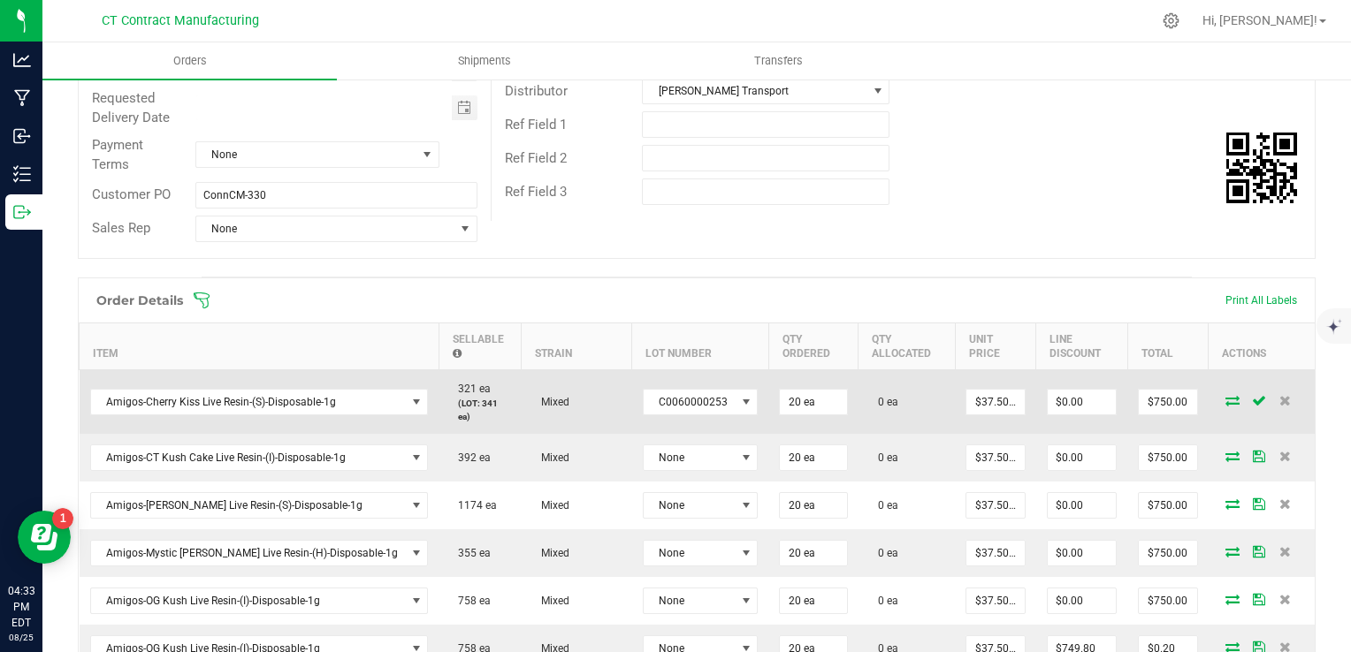
click at [1225, 395] on icon at bounding box center [1232, 400] width 14 height 11
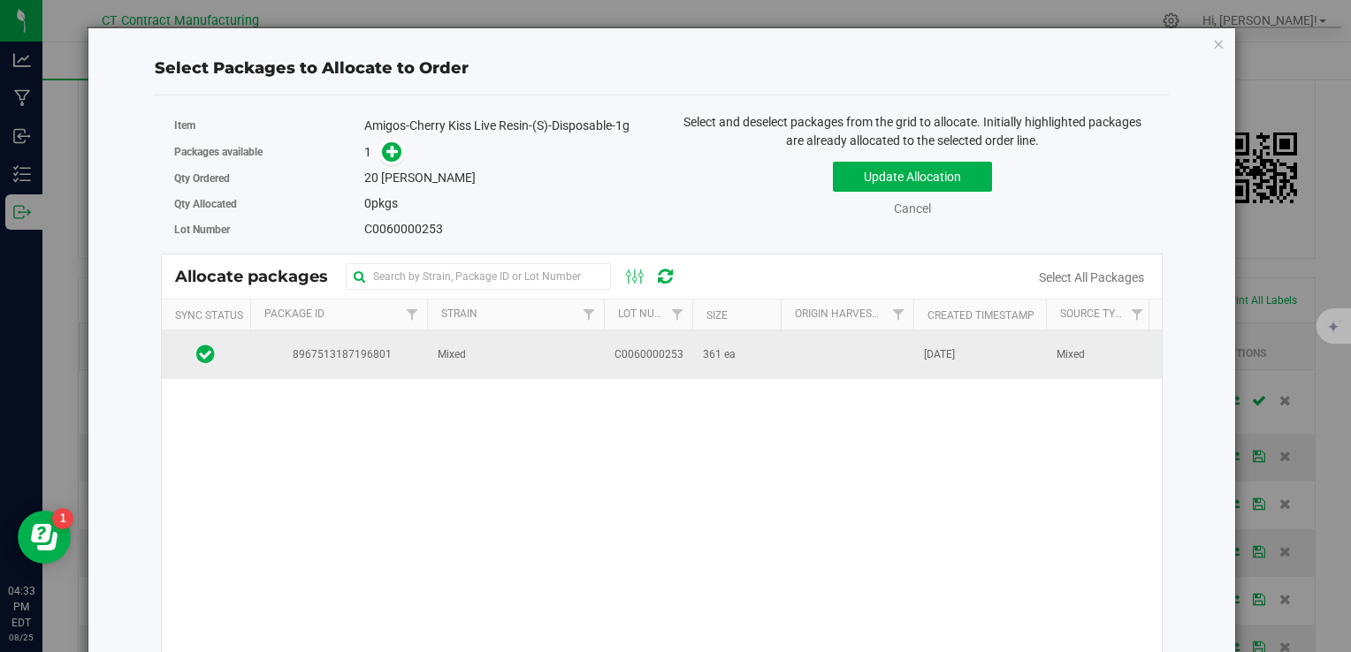
click at [676, 353] on span "C0060000253" at bounding box center [648, 355] width 69 height 17
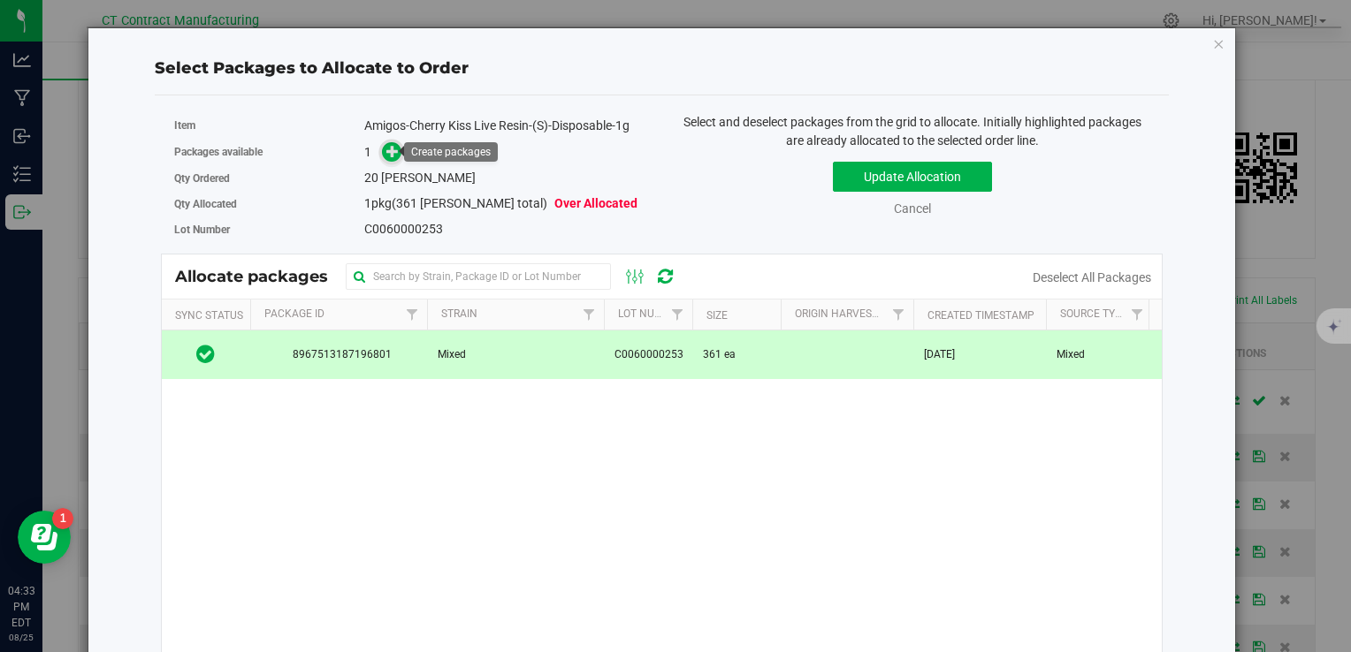
click at [397, 154] on span at bounding box center [391, 151] width 21 height 21
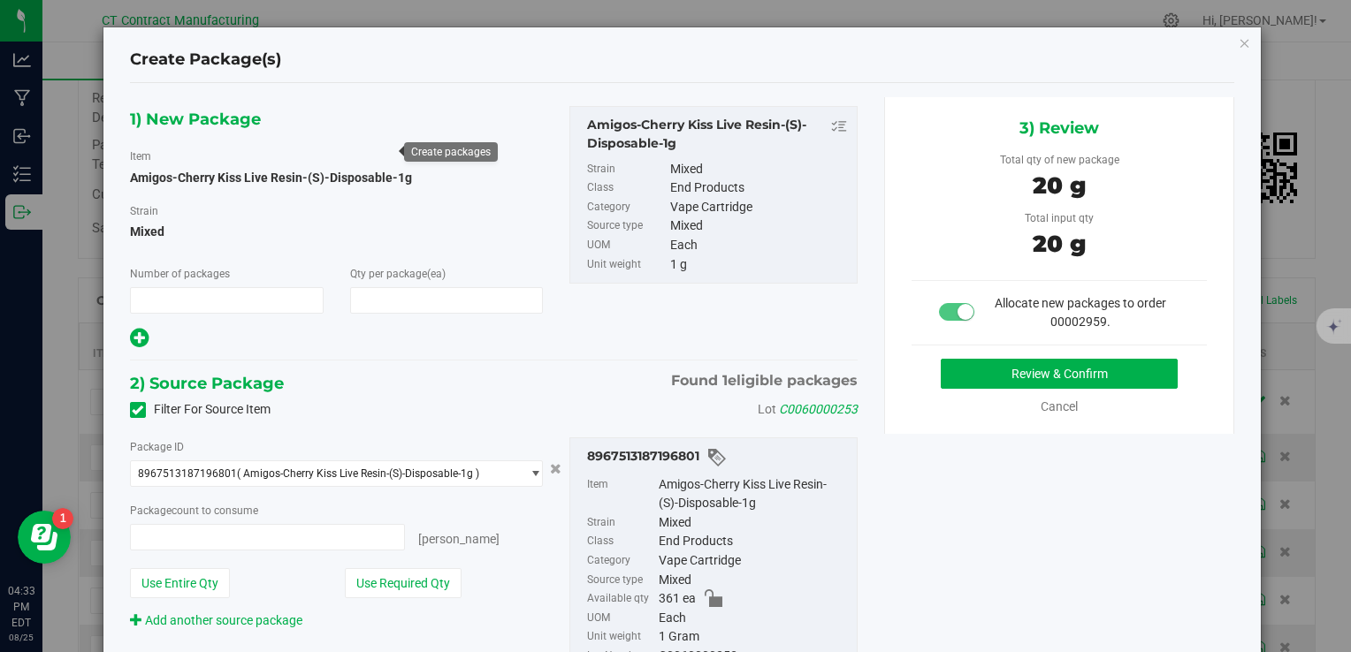
type input "1"
type input "20"
type input "20 ea"
click at [956, 369] on button "Review & Confirm" at bounding box center [1059, 374] width 237 height 30
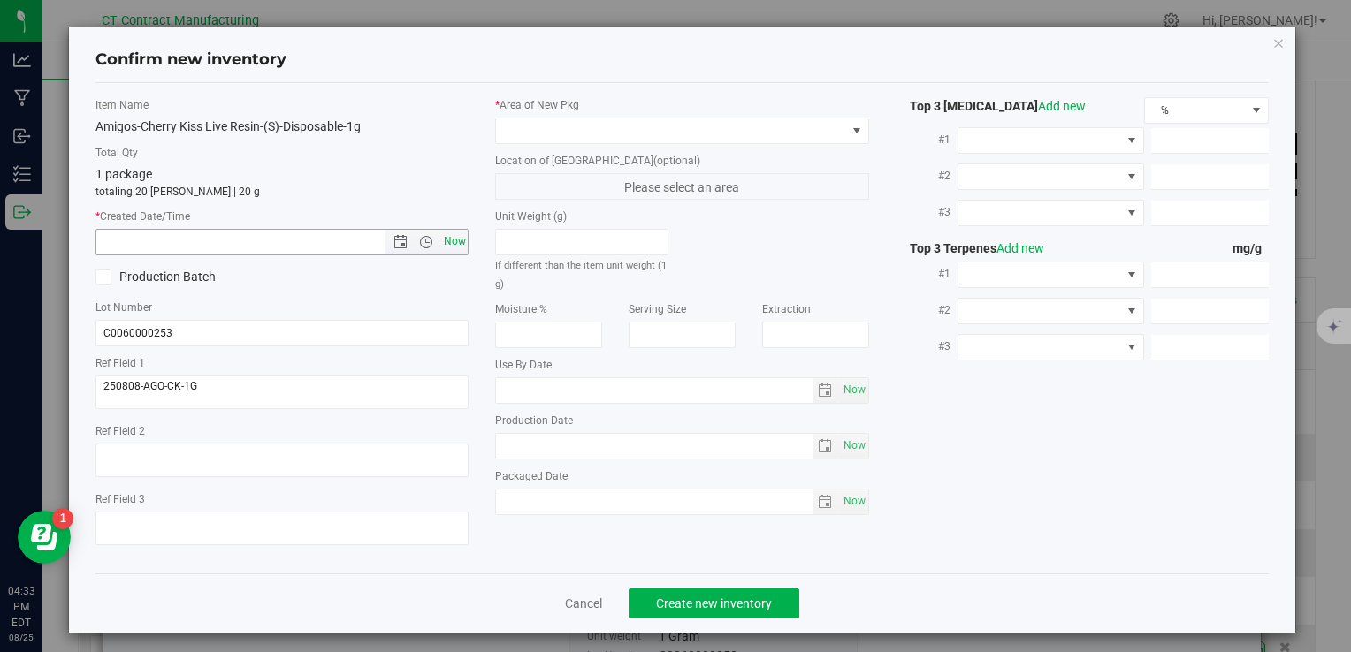
click at [456, 244] on span "Now" at bounding box center [454, 242] width 30 height 26
type input "[DATE] 4:33 PM"
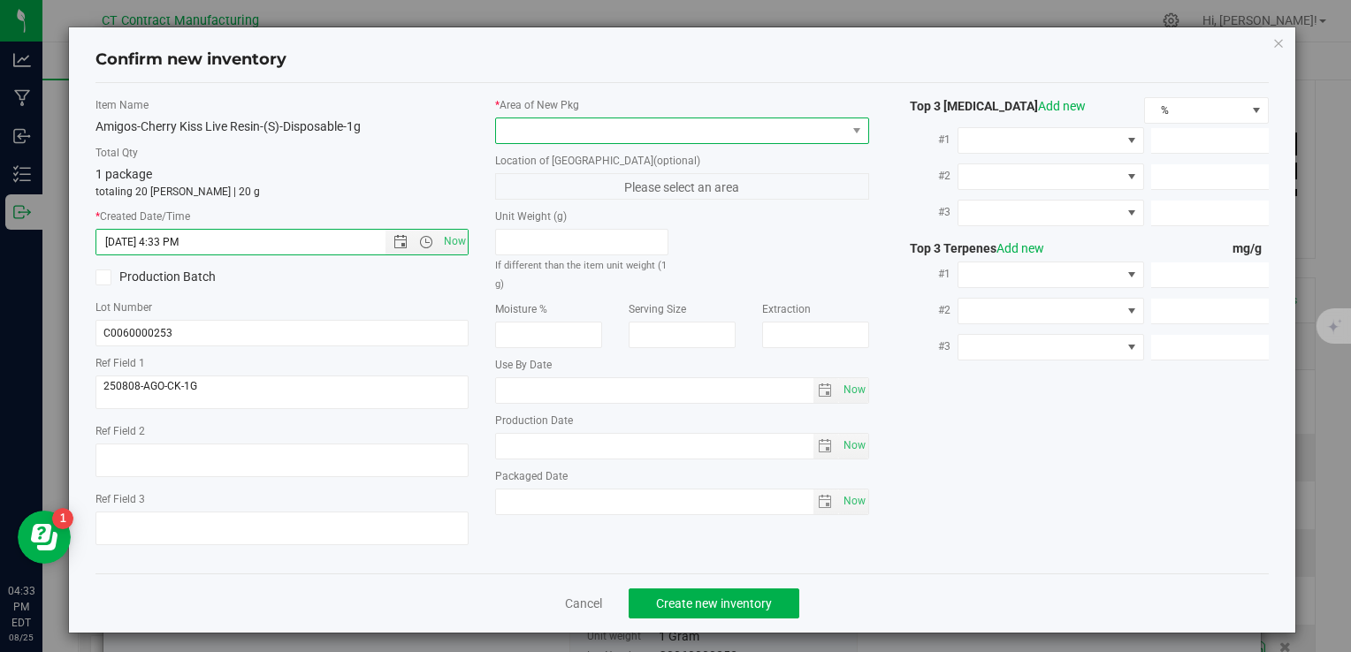
click at [555, 119] on span at bounding box center [670, 130] width 349 height 25
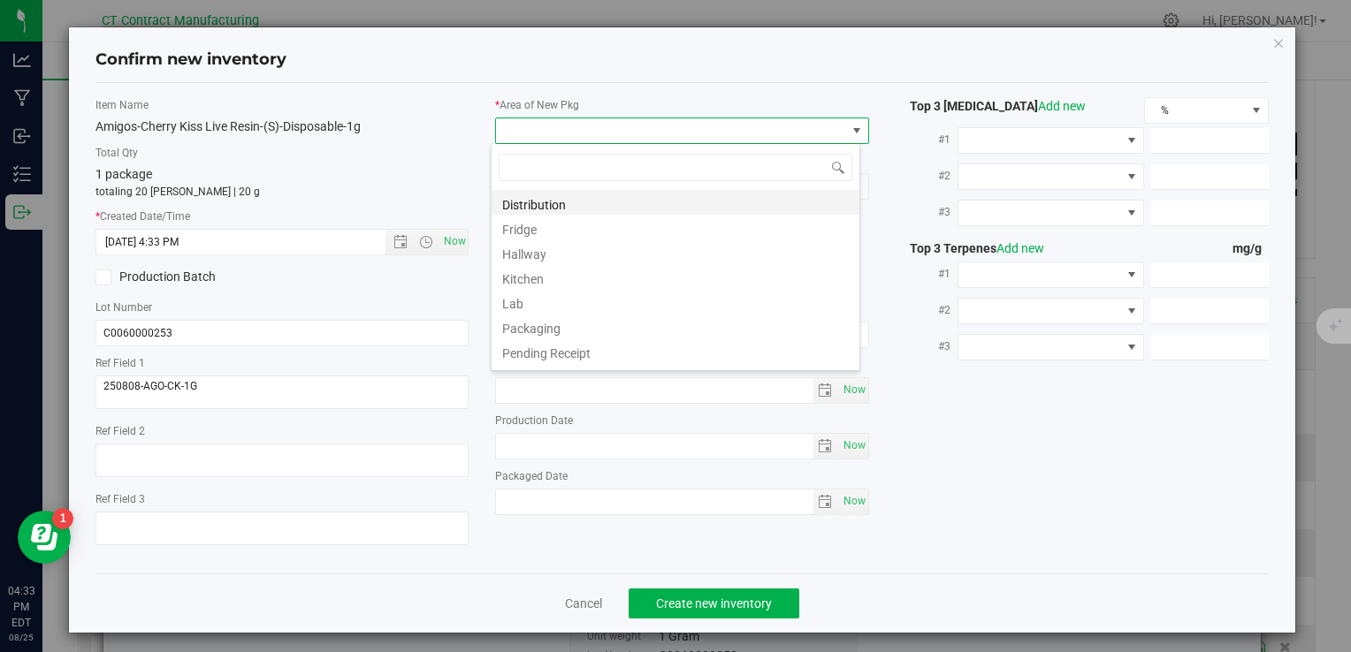
scroll to position [26, 369]
click at [581, 207] on li "Distribution" at bounding box center [675, 202] width 368 height 25
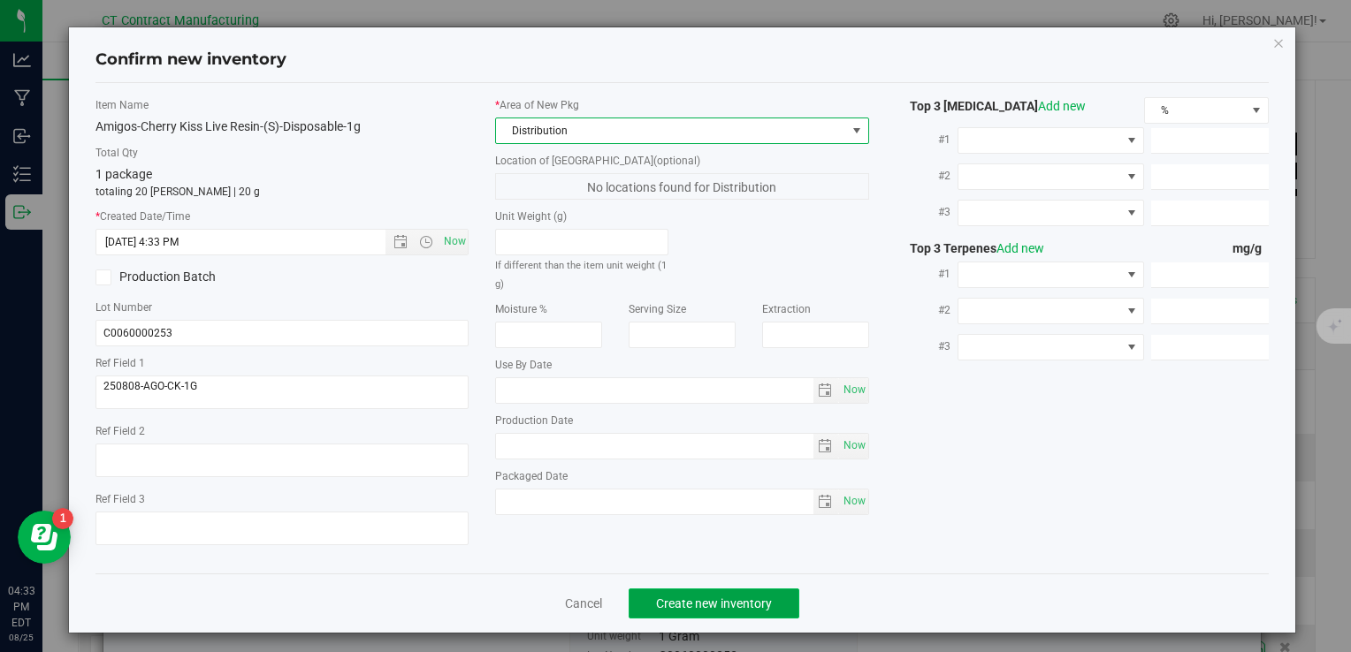
click at [686, 604] on span "Create new inventory" at bounding box center [714, 604] width 116 height 14
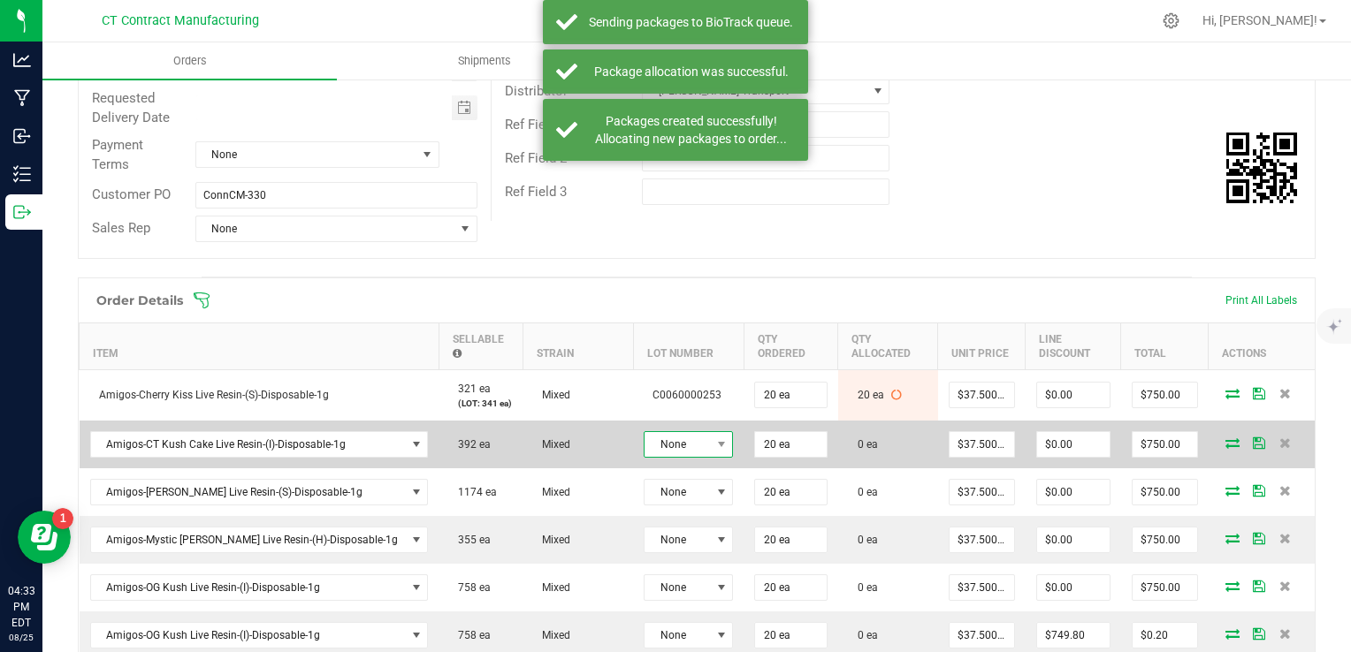
click at [662, 448] on span "None" at bounding box center [676, 444] width 65 height 25
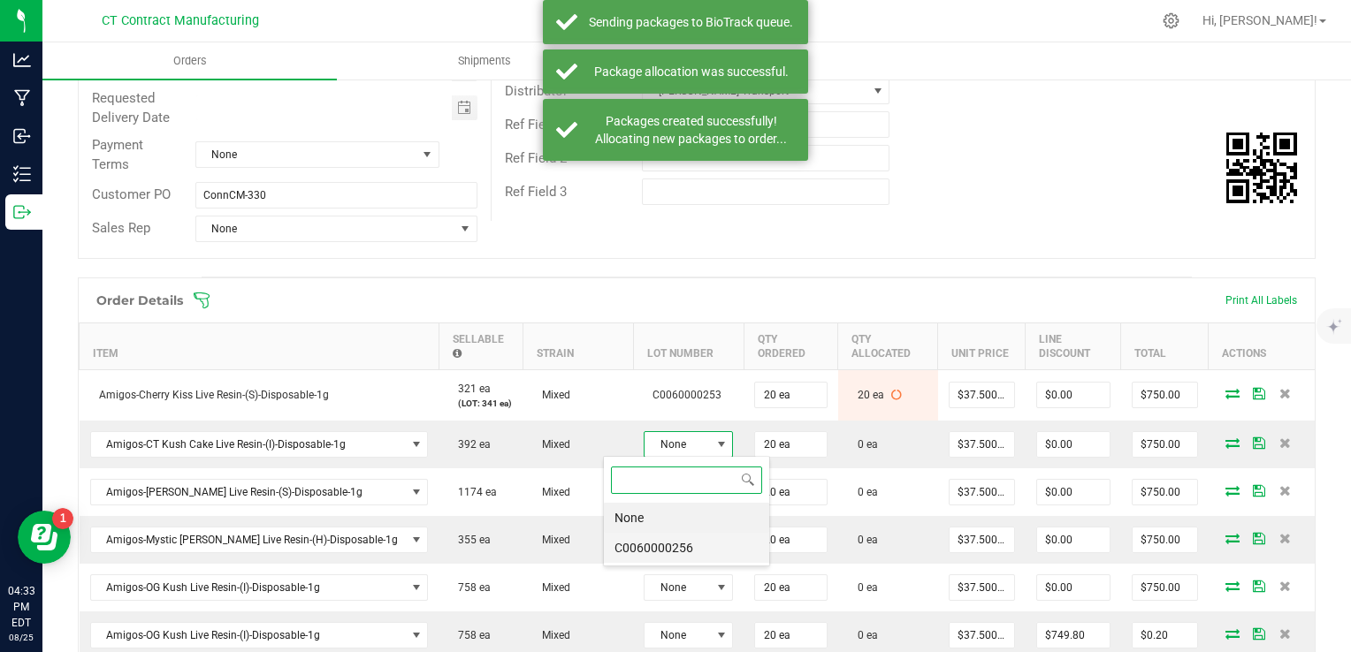
click at [693, 543] on li "C0060000256" at bounding box center [686, 548] width 165 height 30
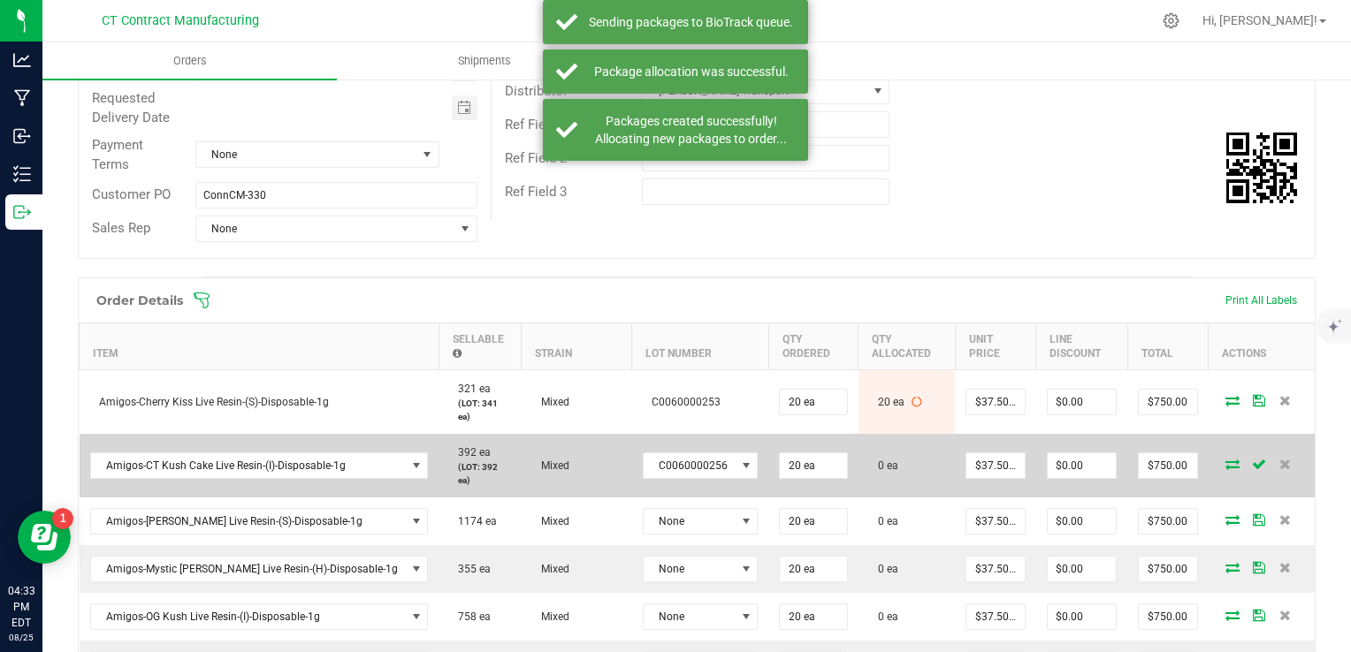
click at [1225, 459] on icon at bounding box center [1232, 464] width 14 height 11
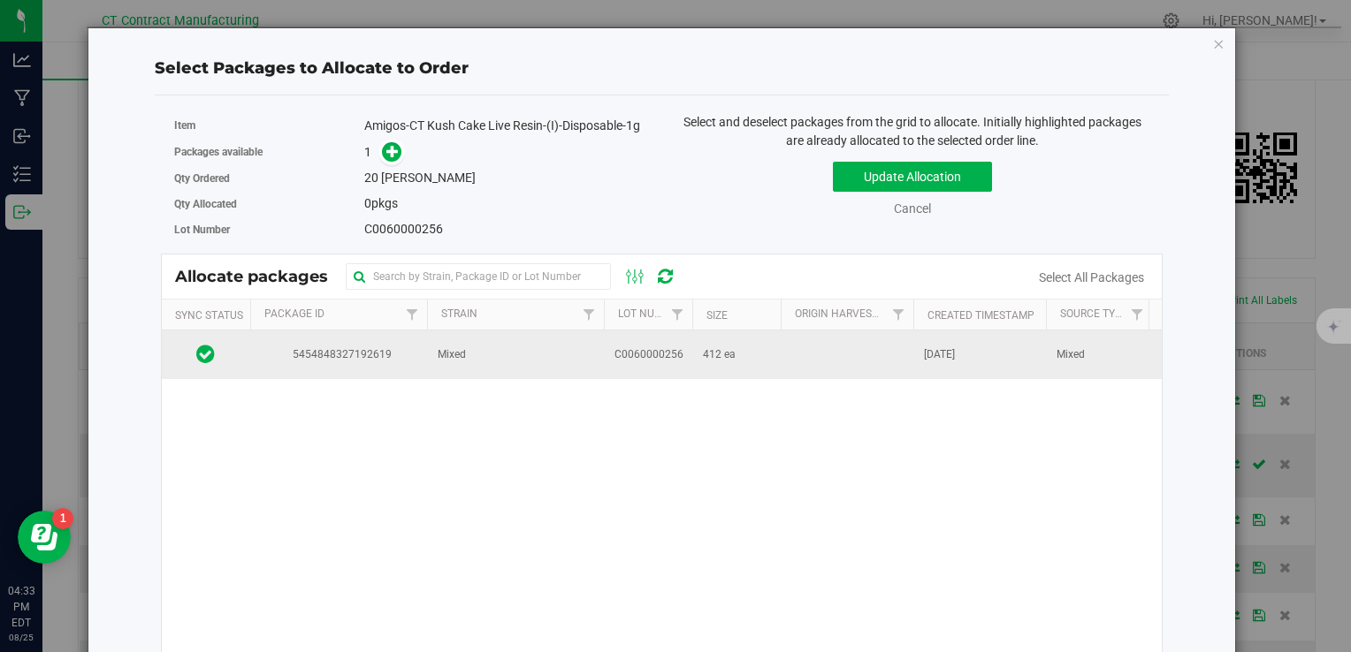
click at [492, 341] on td "Mixed" at bounding box center [515, 355] width 177 height 48
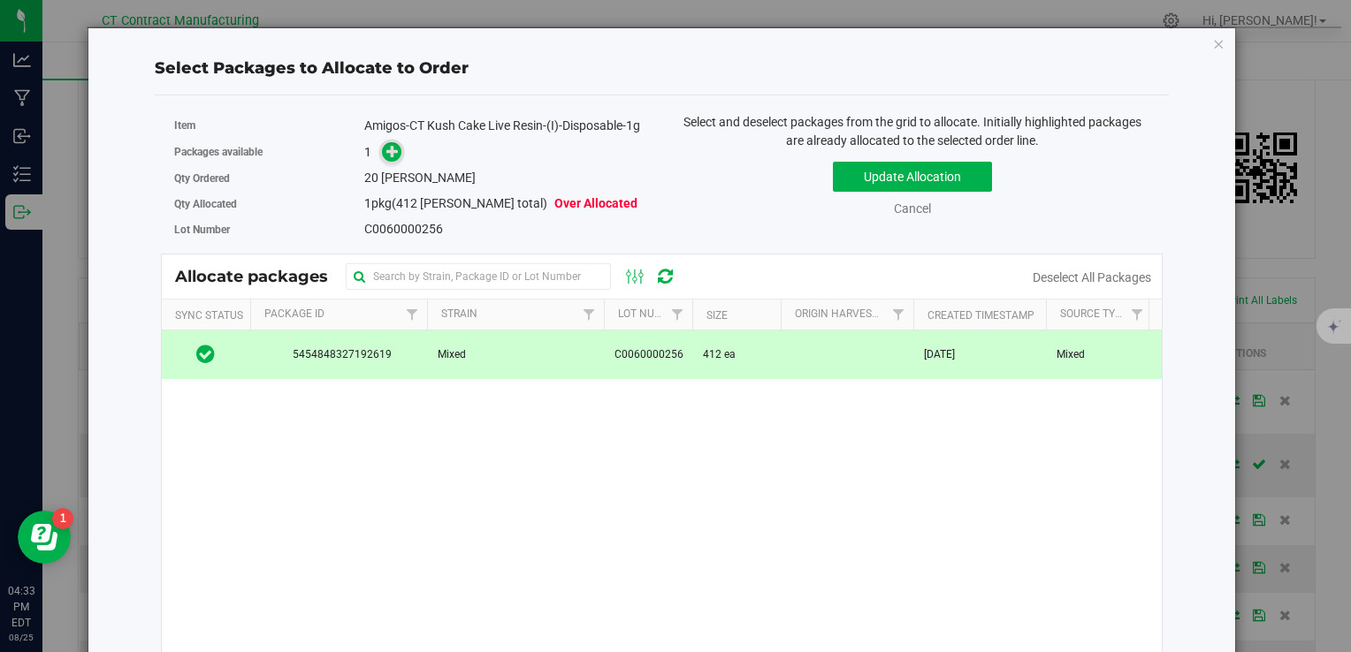
click at [390, 145] on icon at bounding box center [392, 151] width 12 height 12
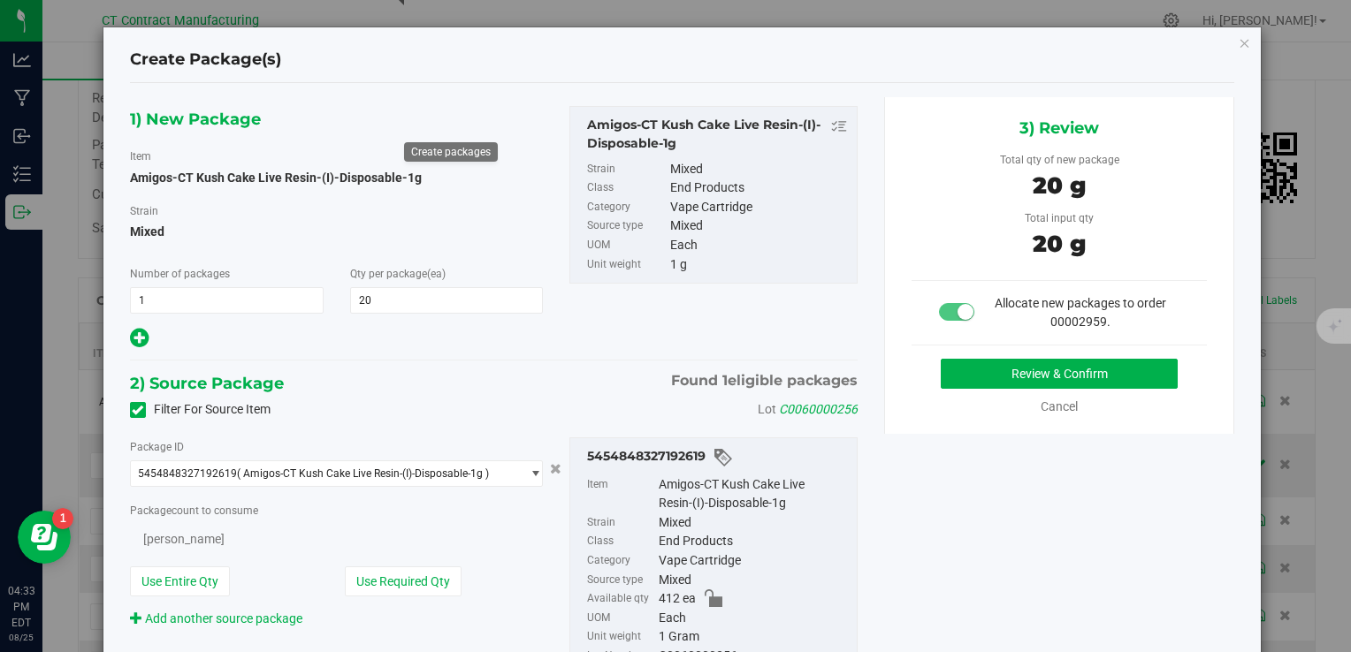
type input "20"
click at [987, 380] on button "Review & Confirm" at bounding box center [1059, 374] width 237 height 30
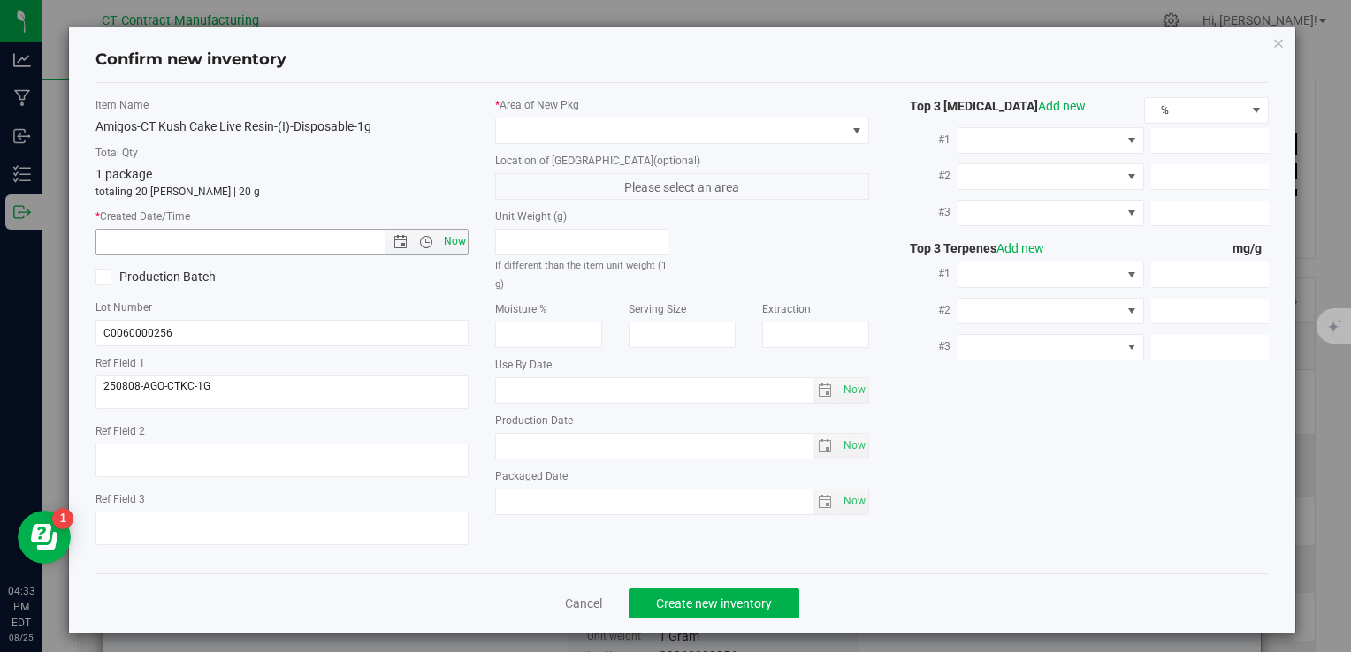
click at [461, 241] on span "Now" at bounding box center [454, 242] width 30 height 26
type input "[DATE] 4:33 PM"
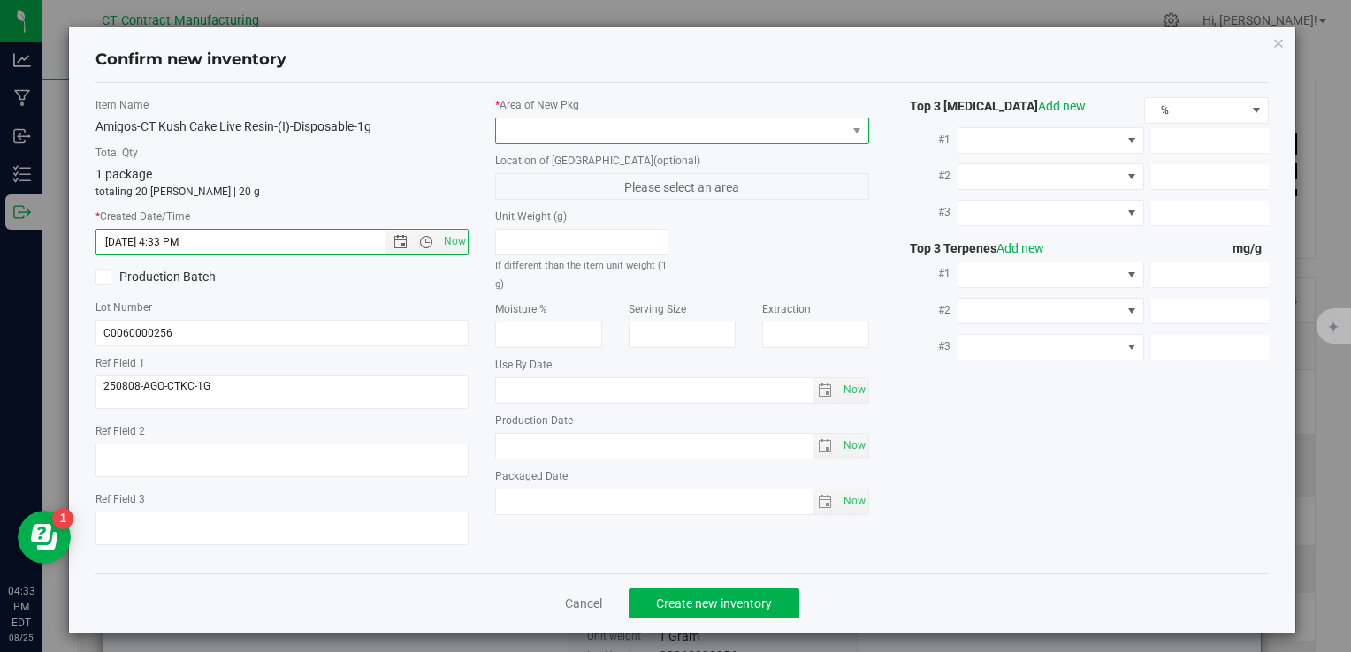
click at [549, 136] on span at bounding box center [670, 130] width 349 height 25
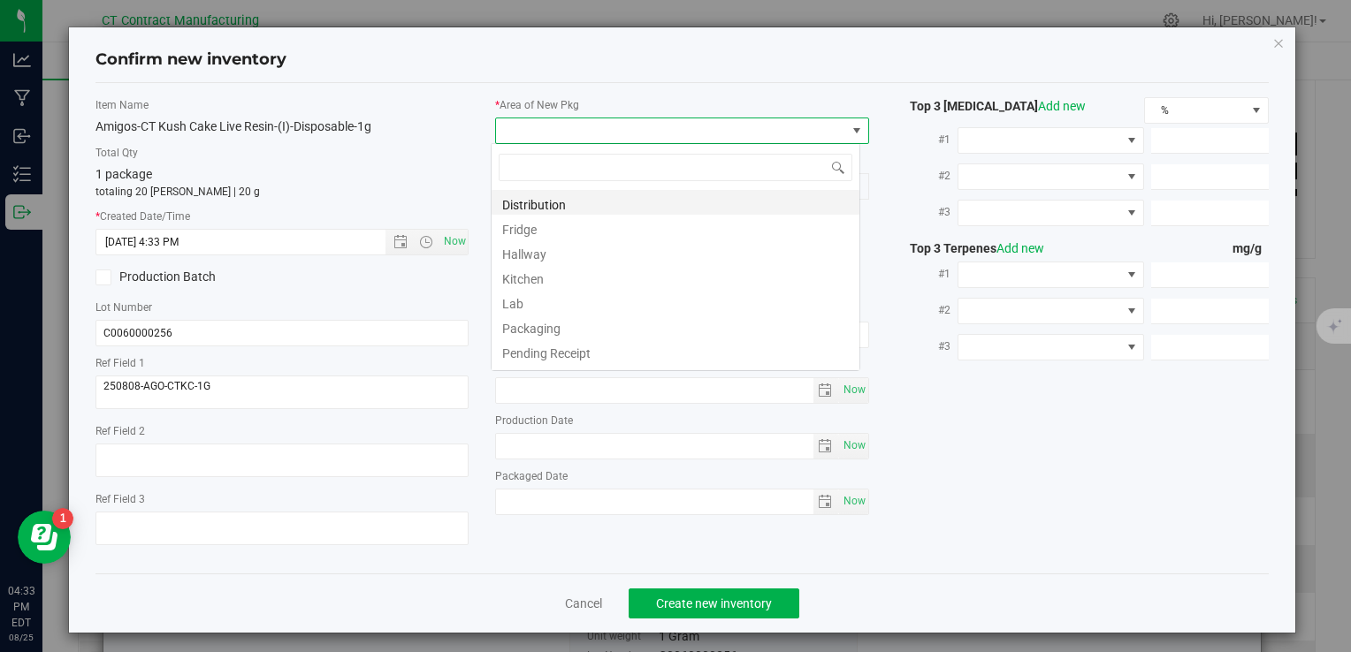
scroll to position [26, 369]
click at [571, 209] on li "Distribution" at bounding box center [675, 202] width 368 height 25
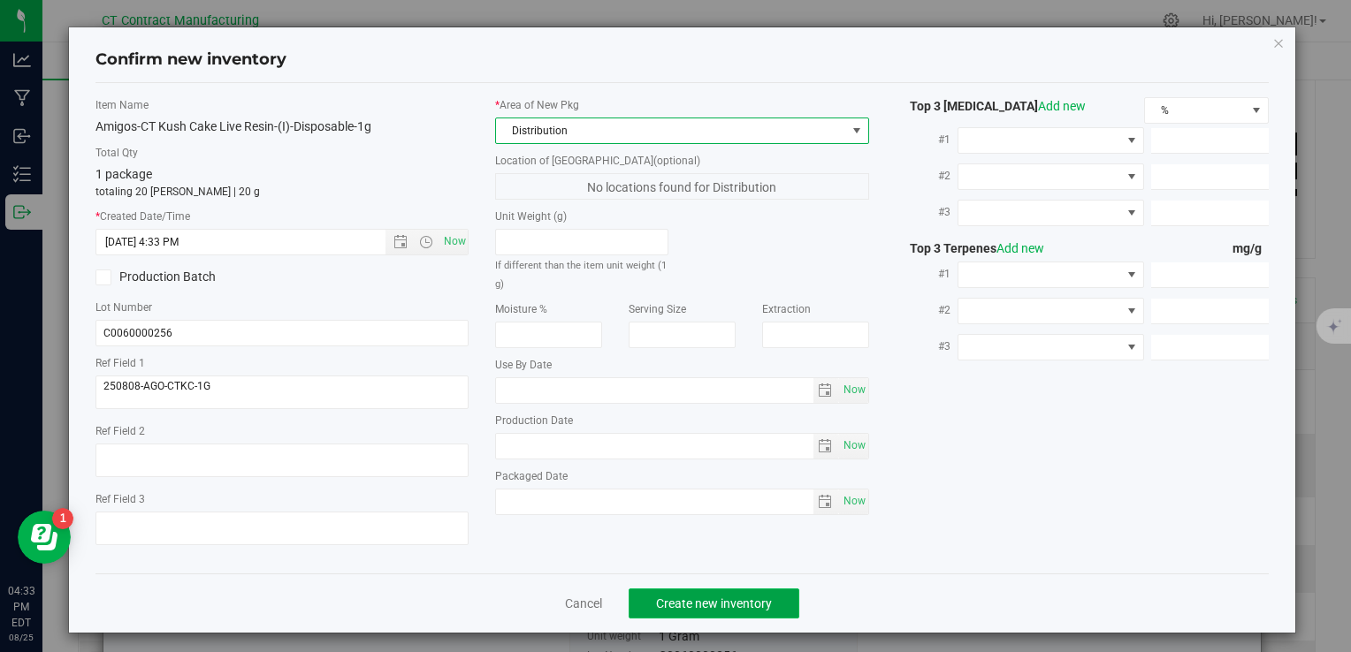
click at [743, 601] on span "Create new inventory" at bounding box center [714, 604] width 116 height 14
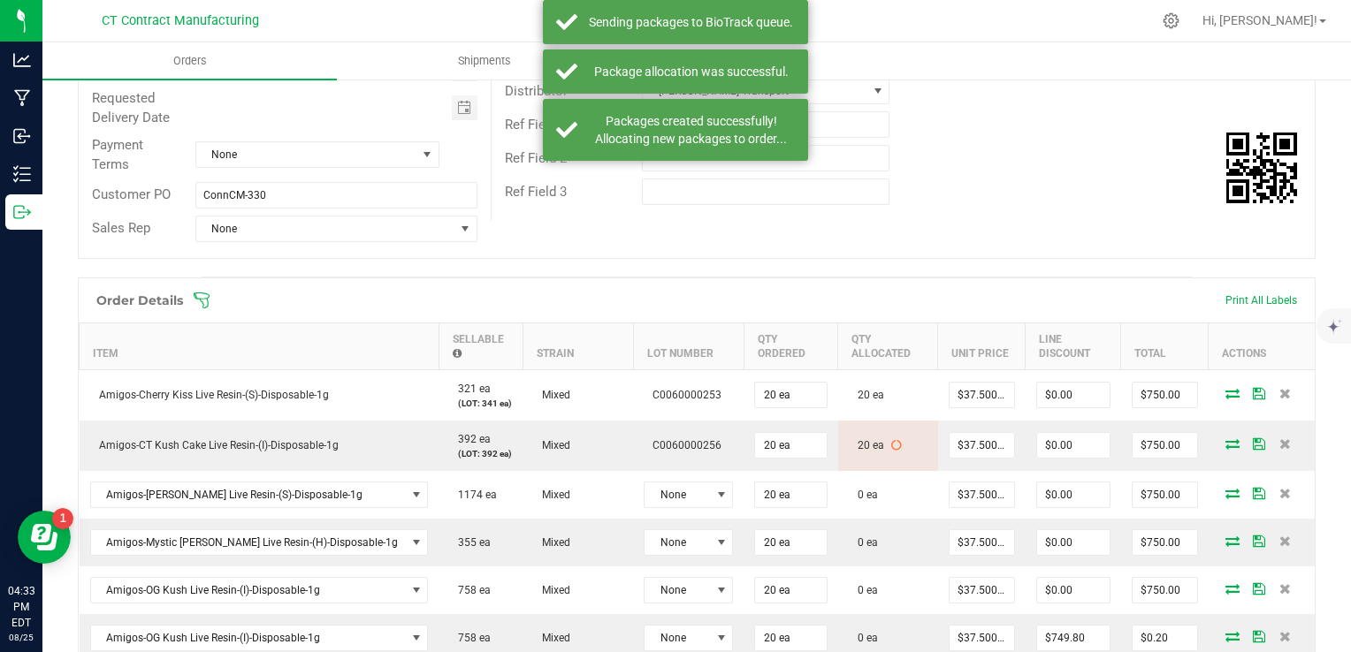
scroll to position [354, 0]
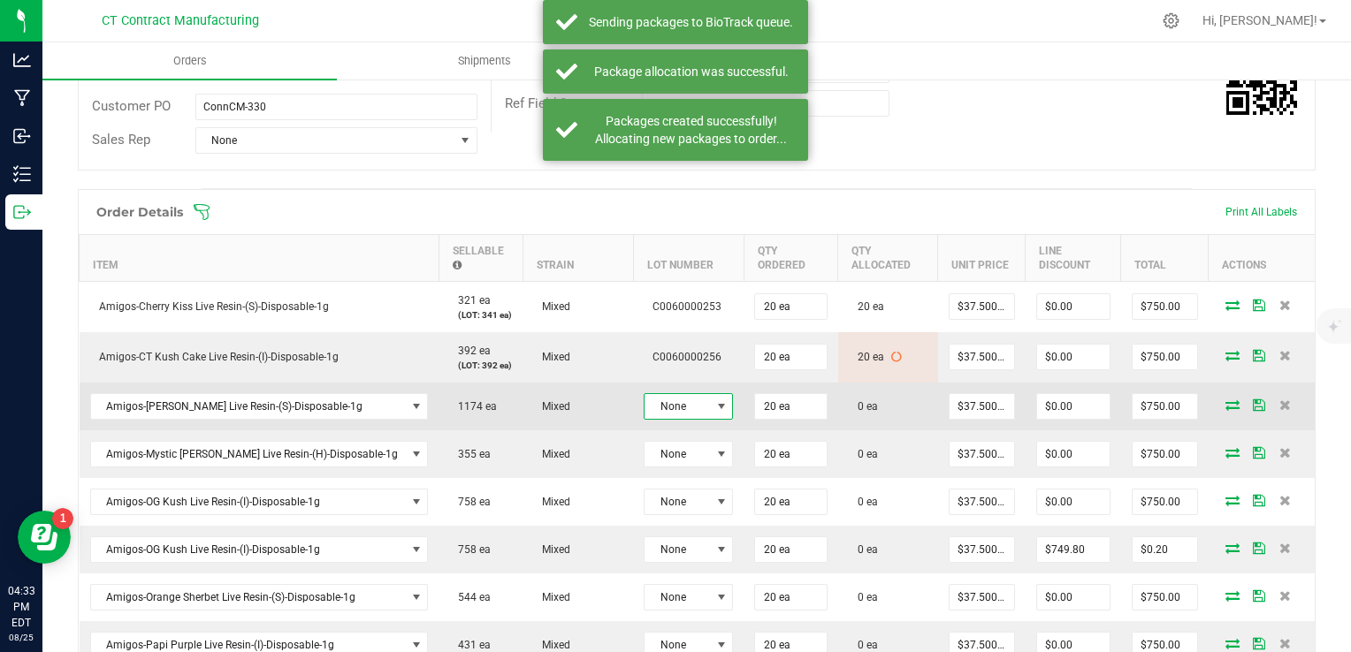
click at [644, 400] on span "None" at bounding box center [676, 406] width 65 height 25
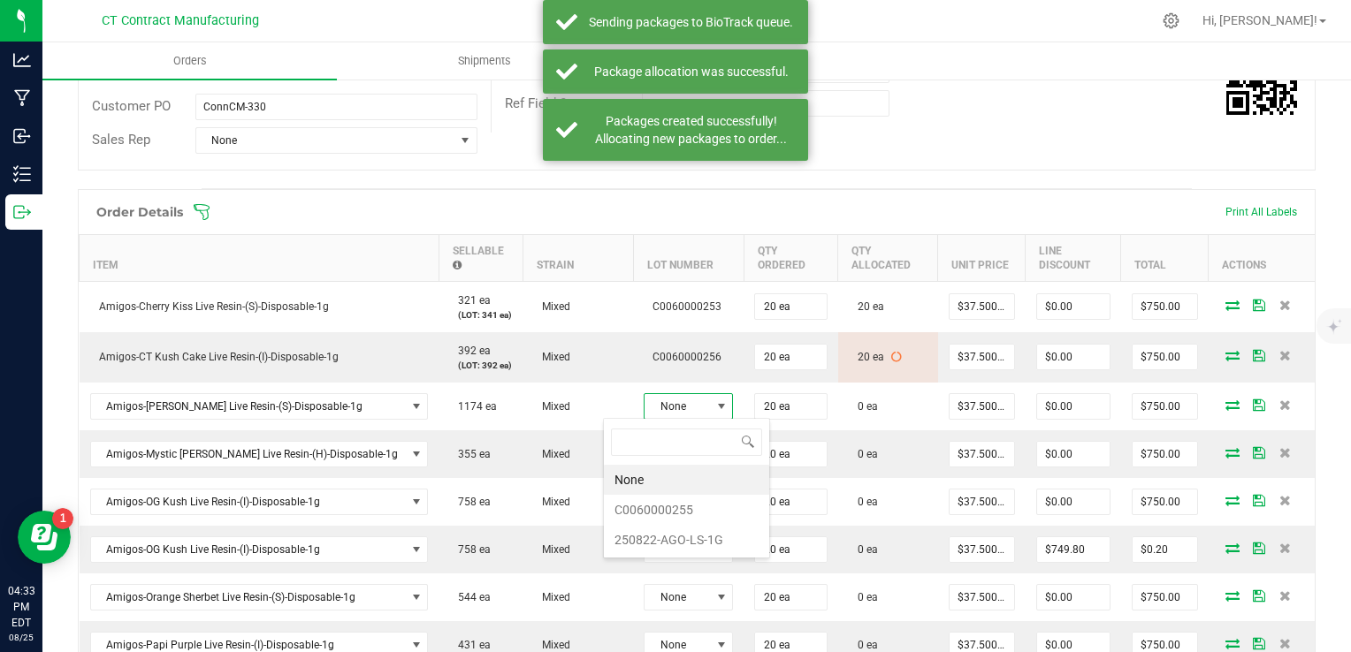
scroll to position [26, 89]
click at [711, 500] on li "C0060000255" at bounding box center [686, 510] width 165 height 30
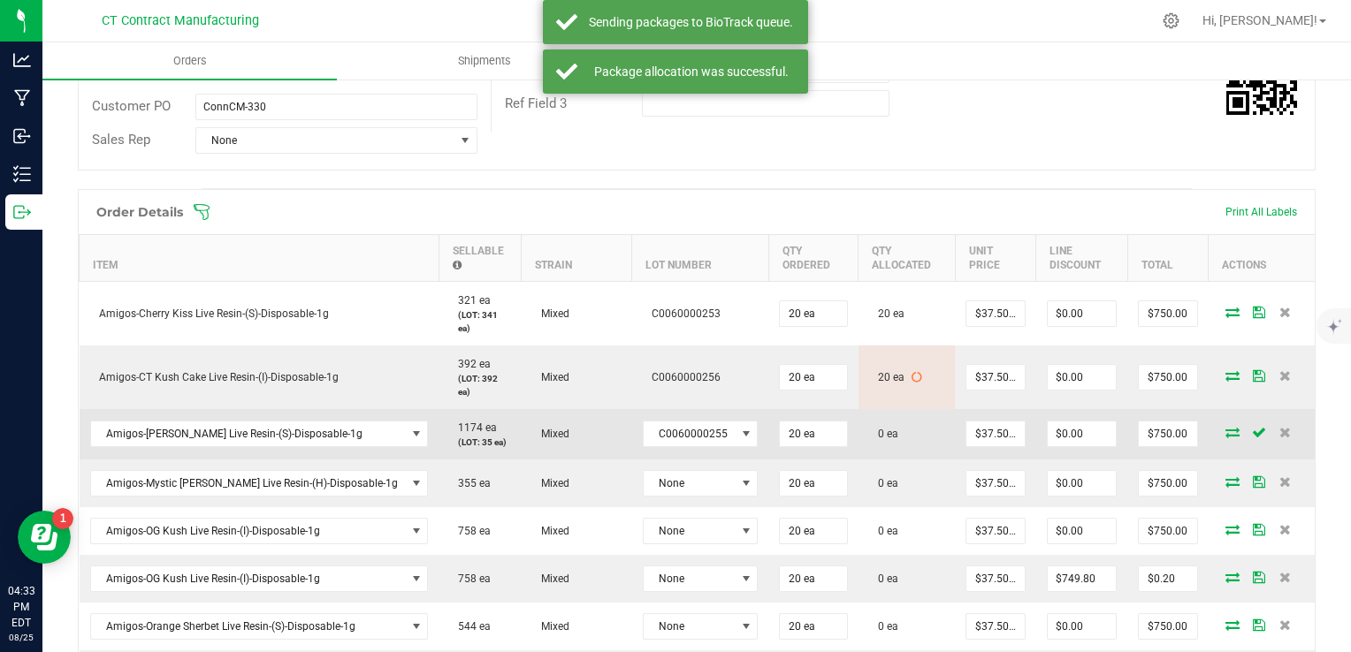
click at [1225, 427] on icon at bounding box center [1232, 432] width 14 height 11
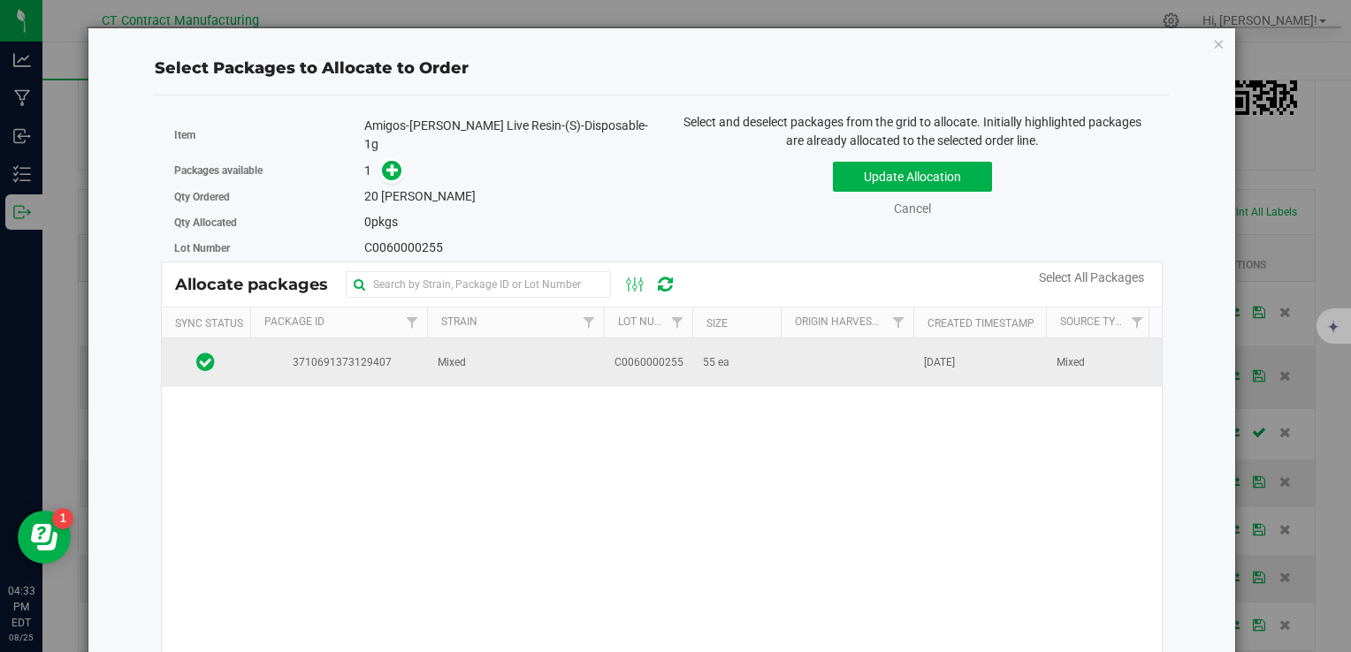
click at [462, 354] on span "Mixed" at bounding box center [452, 362] width 28 height 17
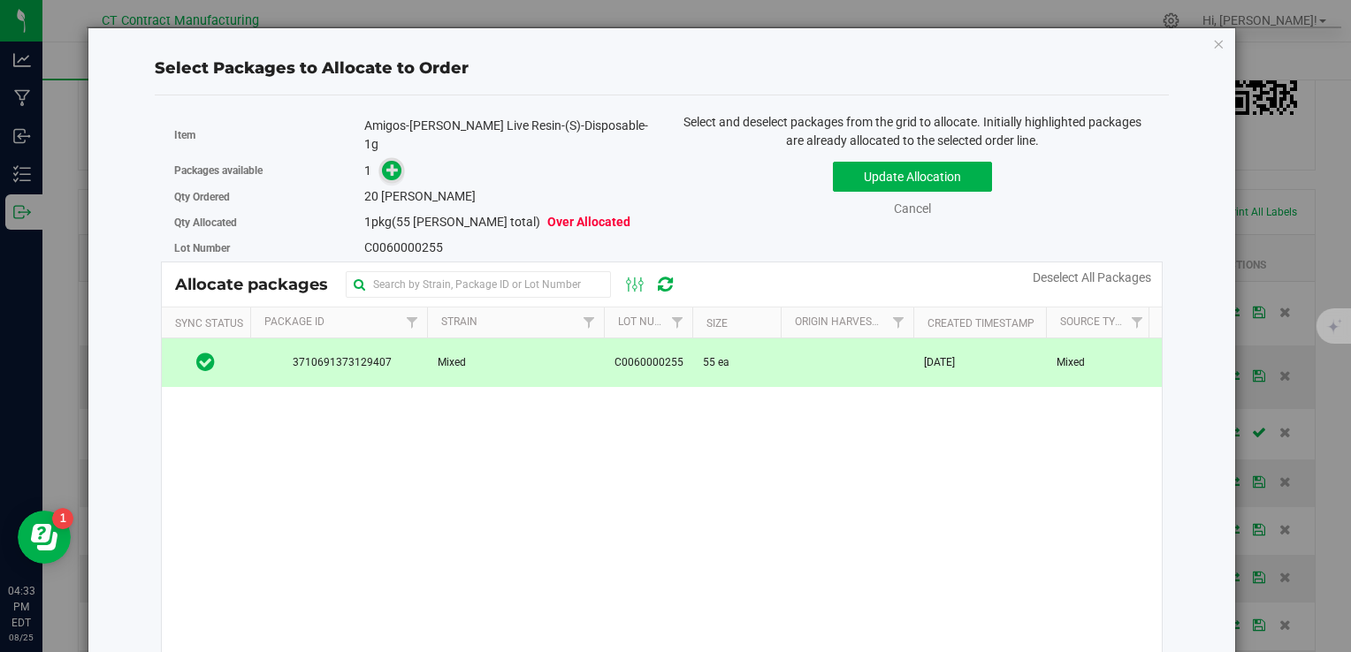
click at [382, 161] on span at bounding box center [392, 171] width 20 height 20
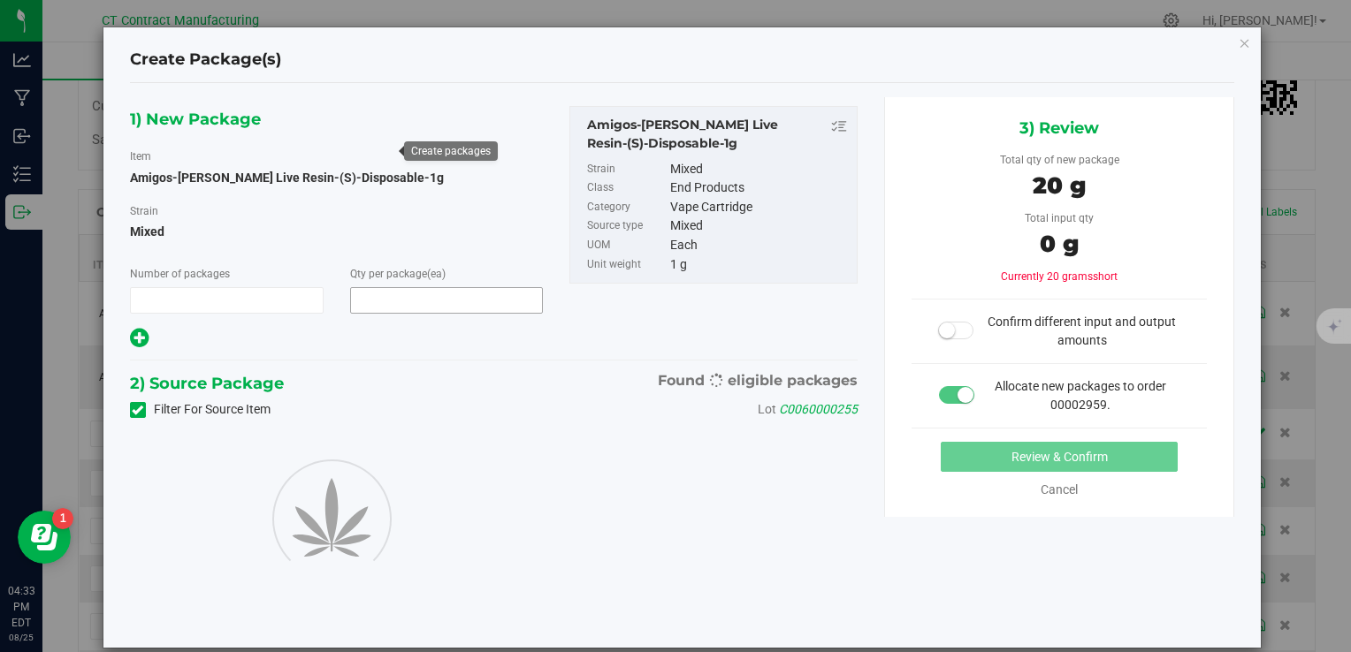
type input "1"
type input "20"
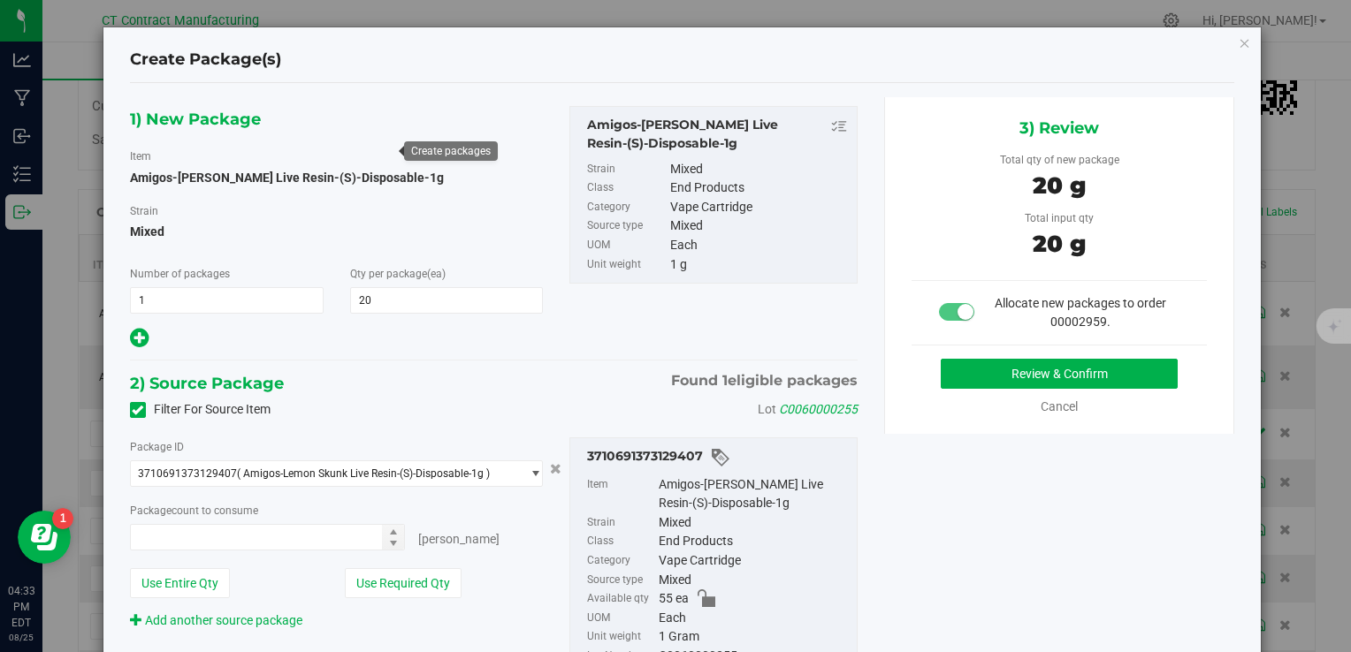
type input "20 ea"
click at [977, 377] on button "Review & Confirm" at bounding box center [1059, 374] width 237 height 30
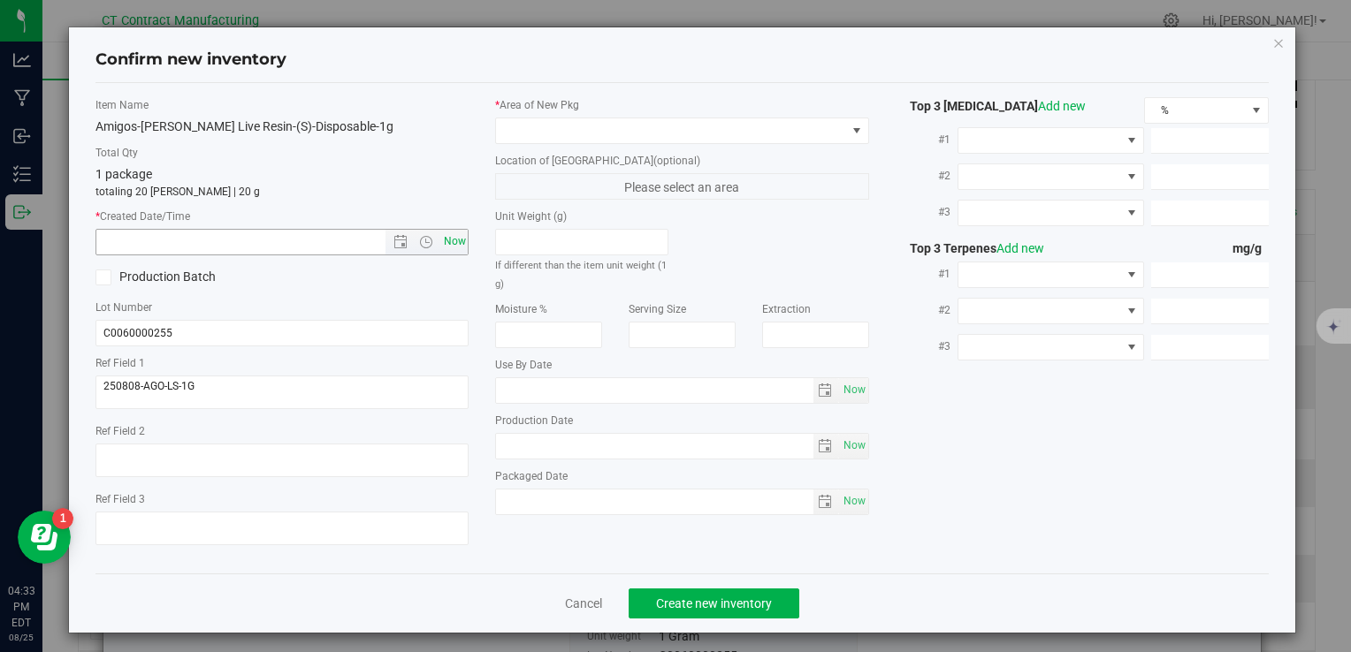
click at [447, 248] on span "Now" at bounding box center [454, 242] width 30 height 26
type input "[DATE] 4:33 PM"
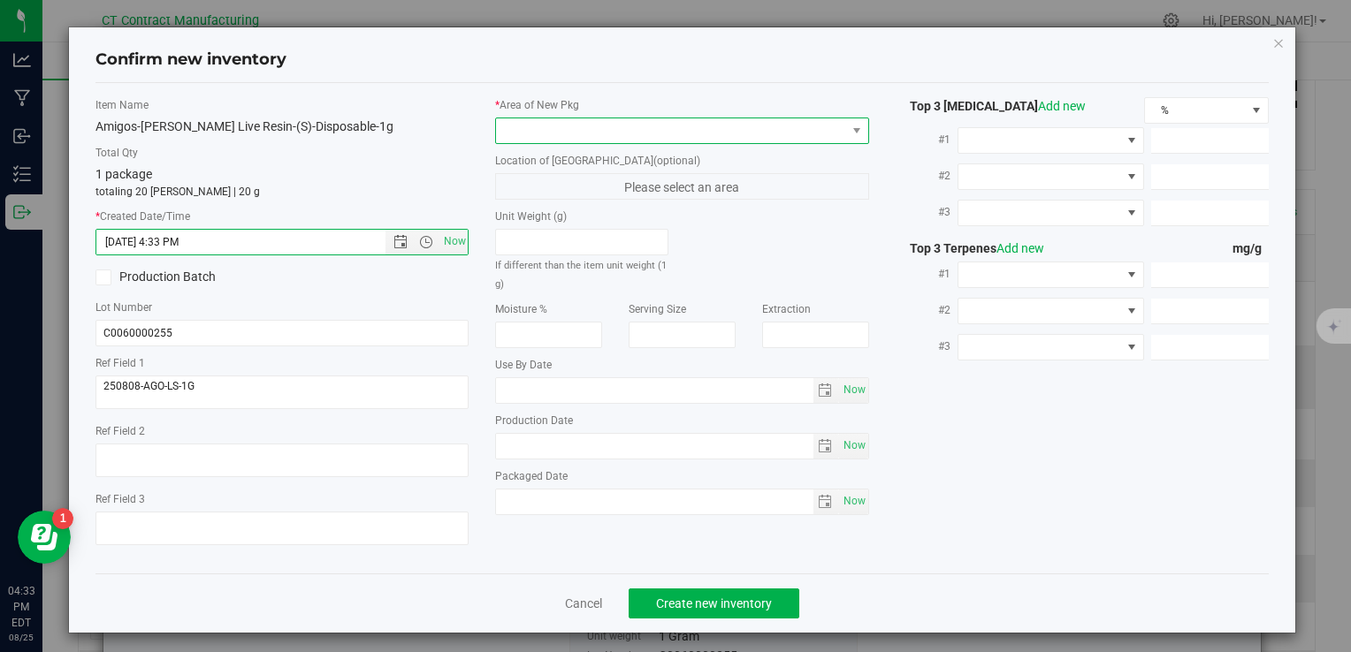
click at [515, 133] on span at bounding box center [670, 130] width 349 height 25
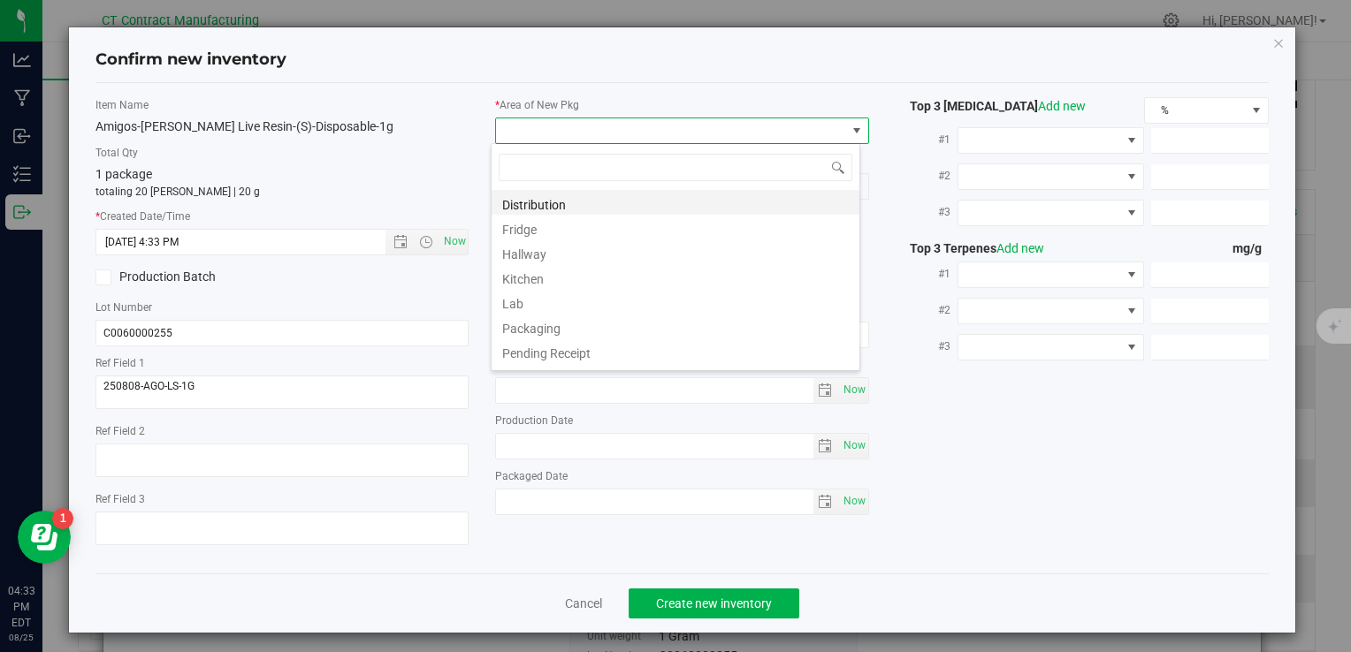
scroll to position [26, 369]
click at [535, 200] on li "Distribution" at bounding box center [675, 202] width 368 height 25
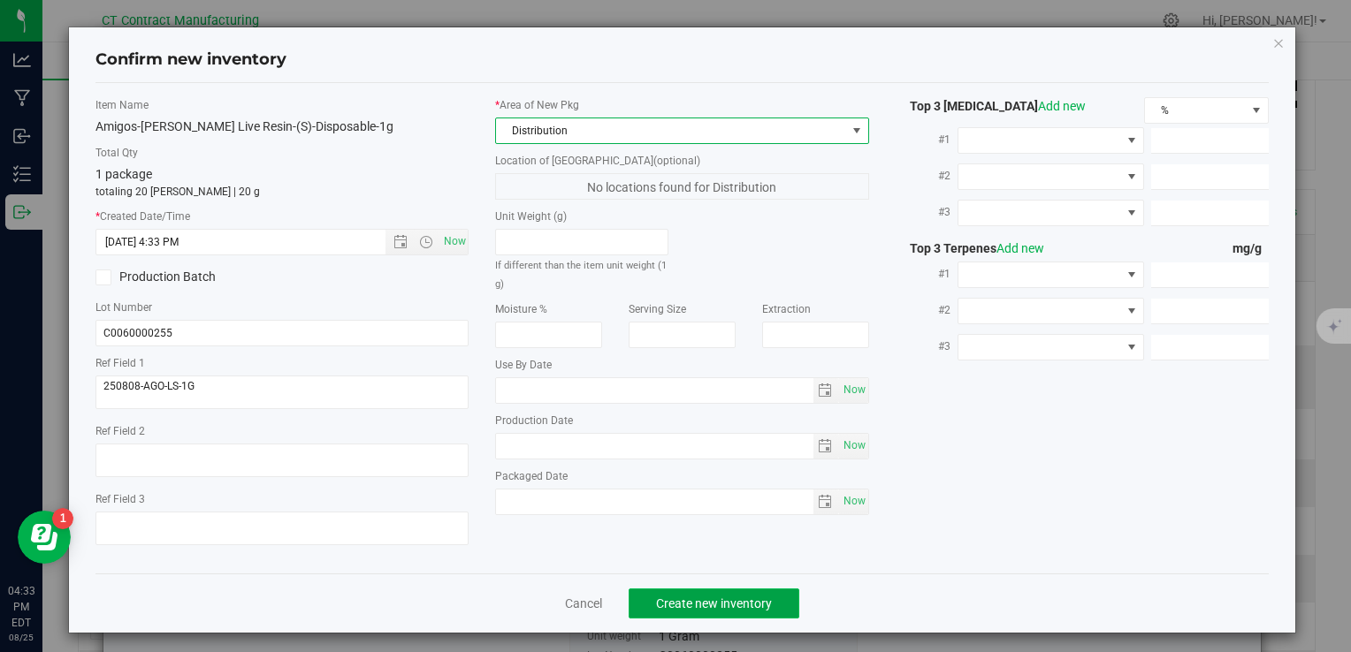
click at [683, 610] on button "Create new inventory" at bounding box center [713, 604] width 171 height 30
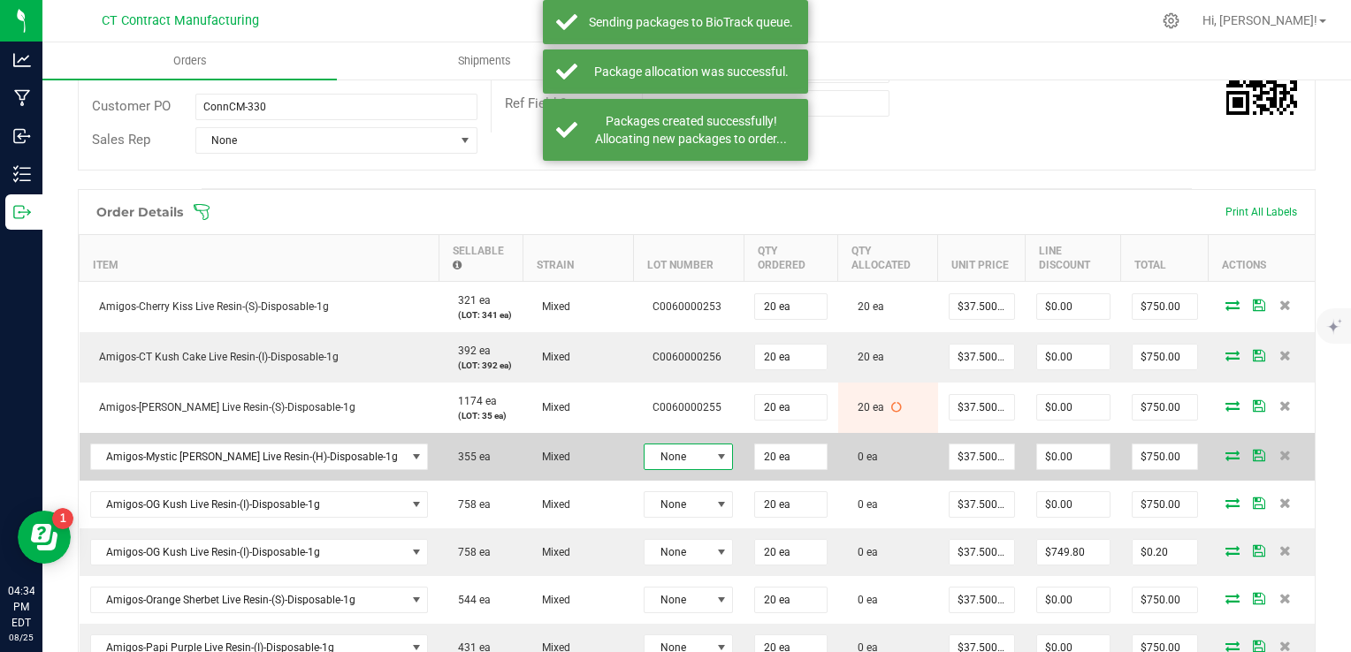
click at [644, 453] on span "None" at bounding box center [676, 457] width 65 height 25
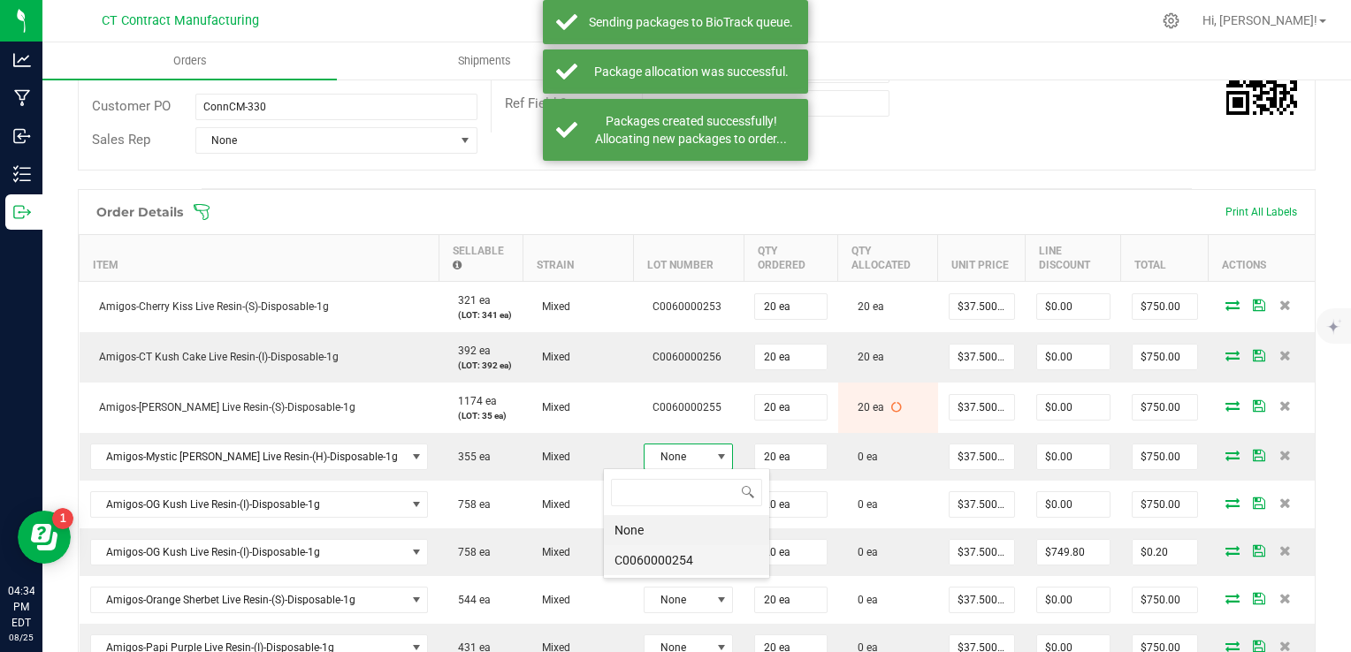
click at [674, 564] on li "C0060000254" at bounding box center [686, 560] width 165 height 30
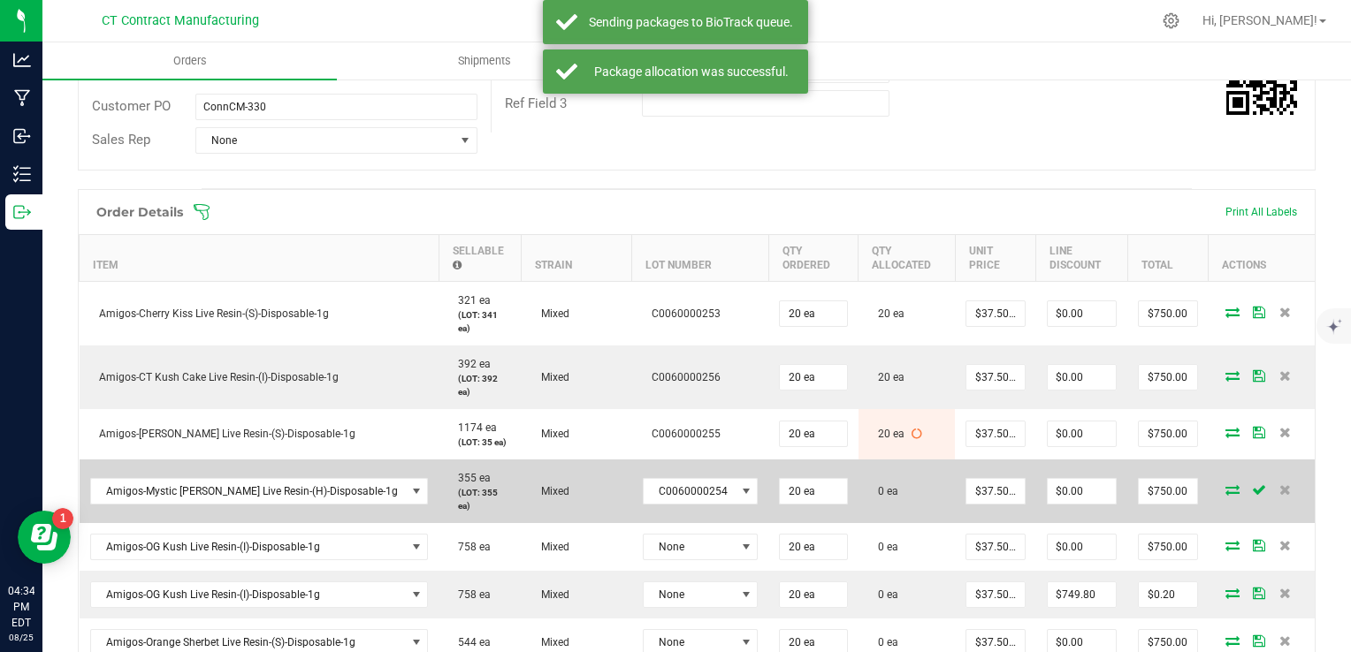
click at [1225, 484] on icon at bounding box center [1232, 489] width 14 height 11
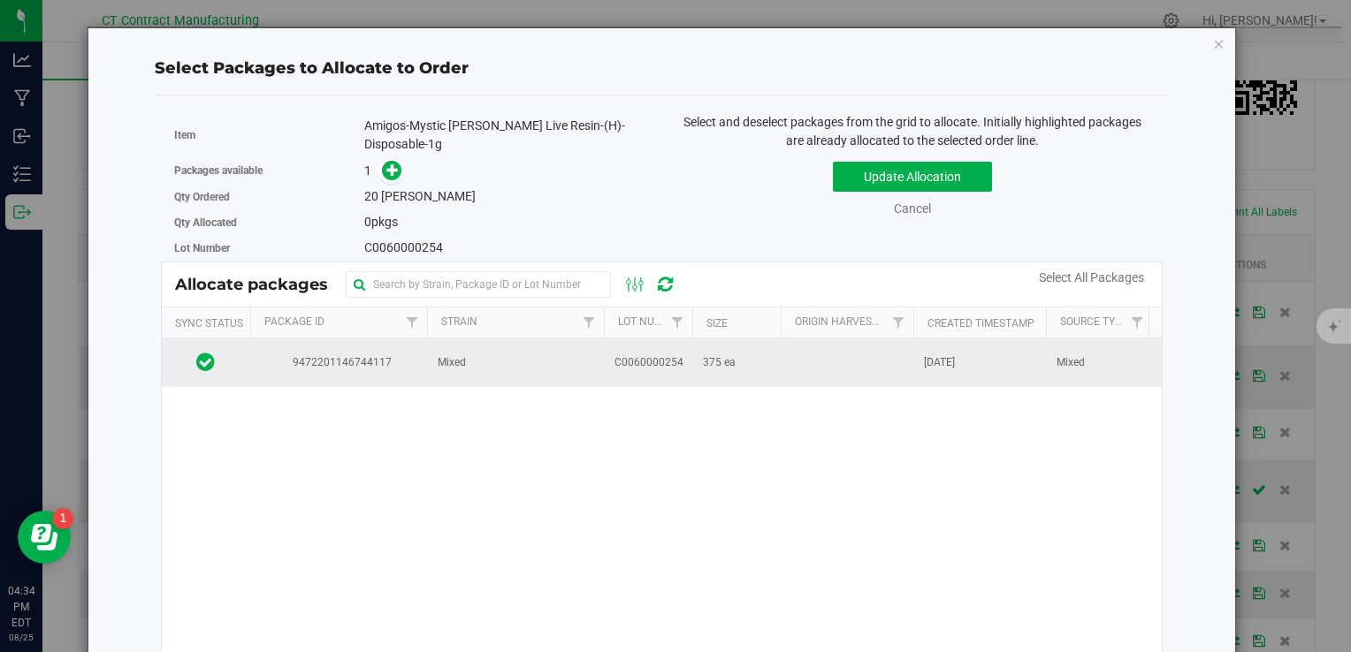
click at [552, 347] on td "Mixed" at bounding box center [515, 363] width 177 height 48
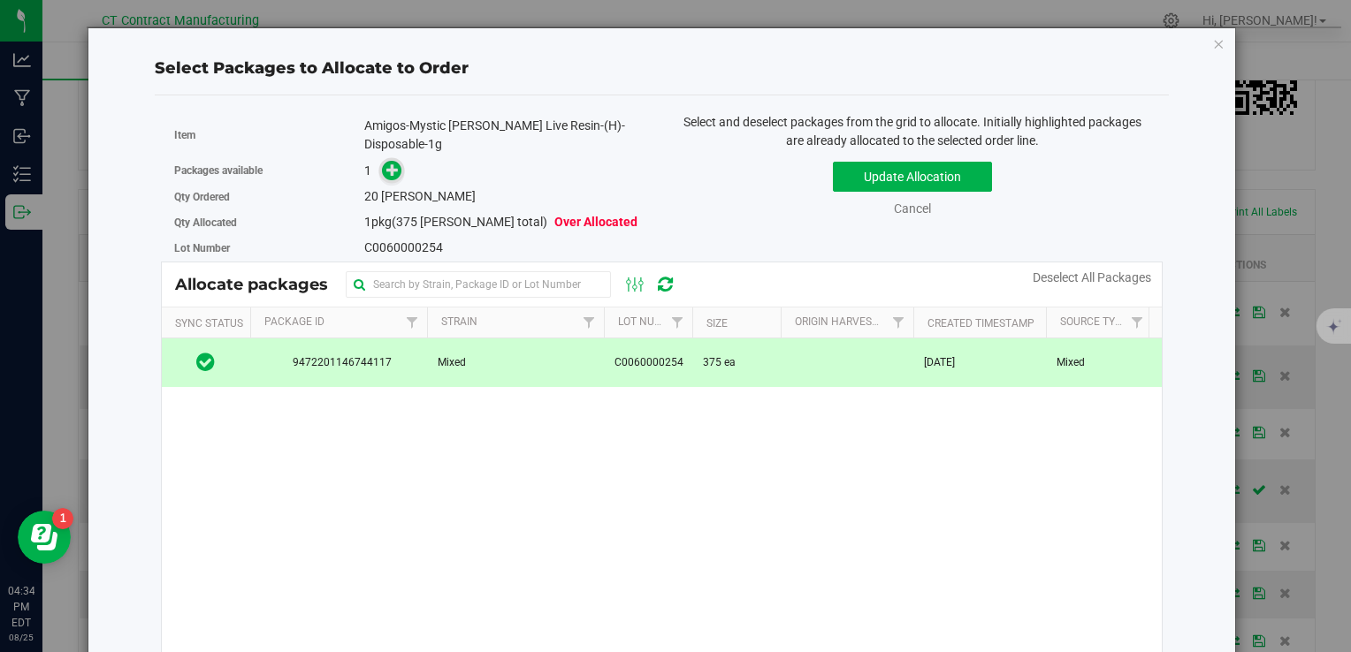
click at [397, 161] on span at bounding box center [392, 171] width 20 height 20
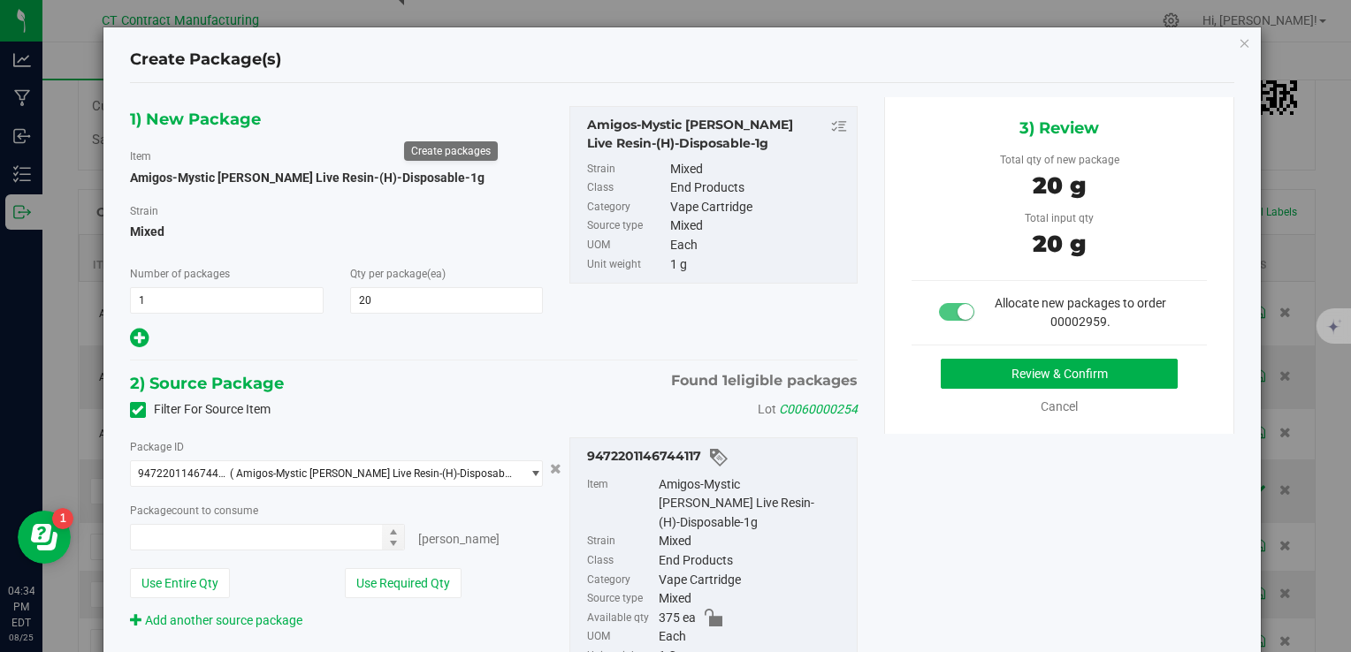
type input "20 ea"
click at [987, 369] on button "Review & Confirm" at bounding box center [1059, 374] width 237 height 30
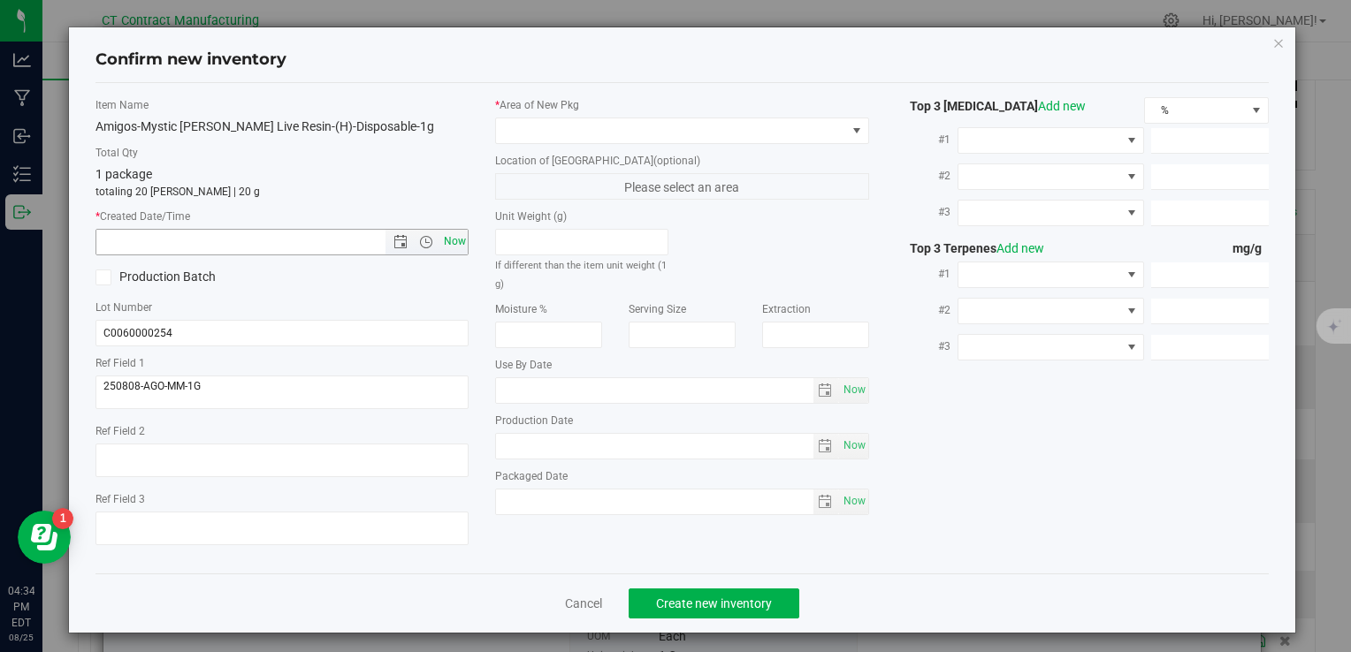
click at [453, 248] on span "Now" at bounding box center [454, 242] width 30 height 26
type input "[DATE] 4:34 PM"
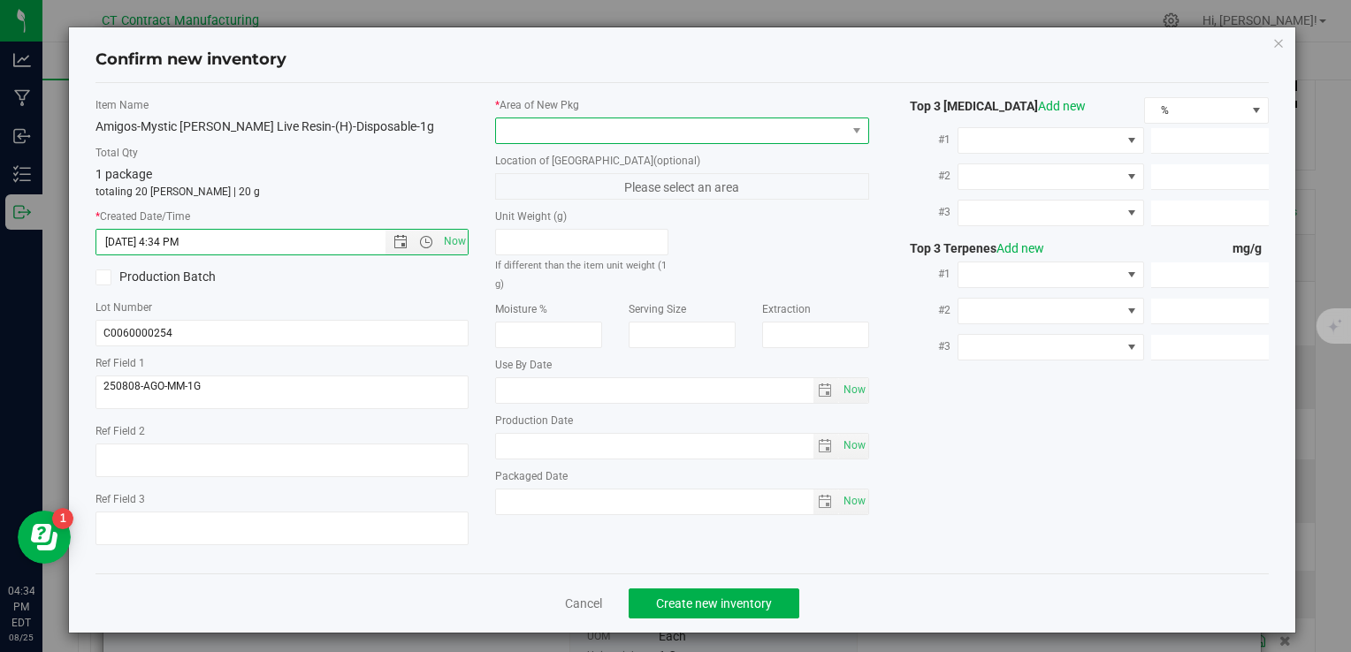
click at [547, 124] on span at bounding box center [670, 130] width 349 height 25
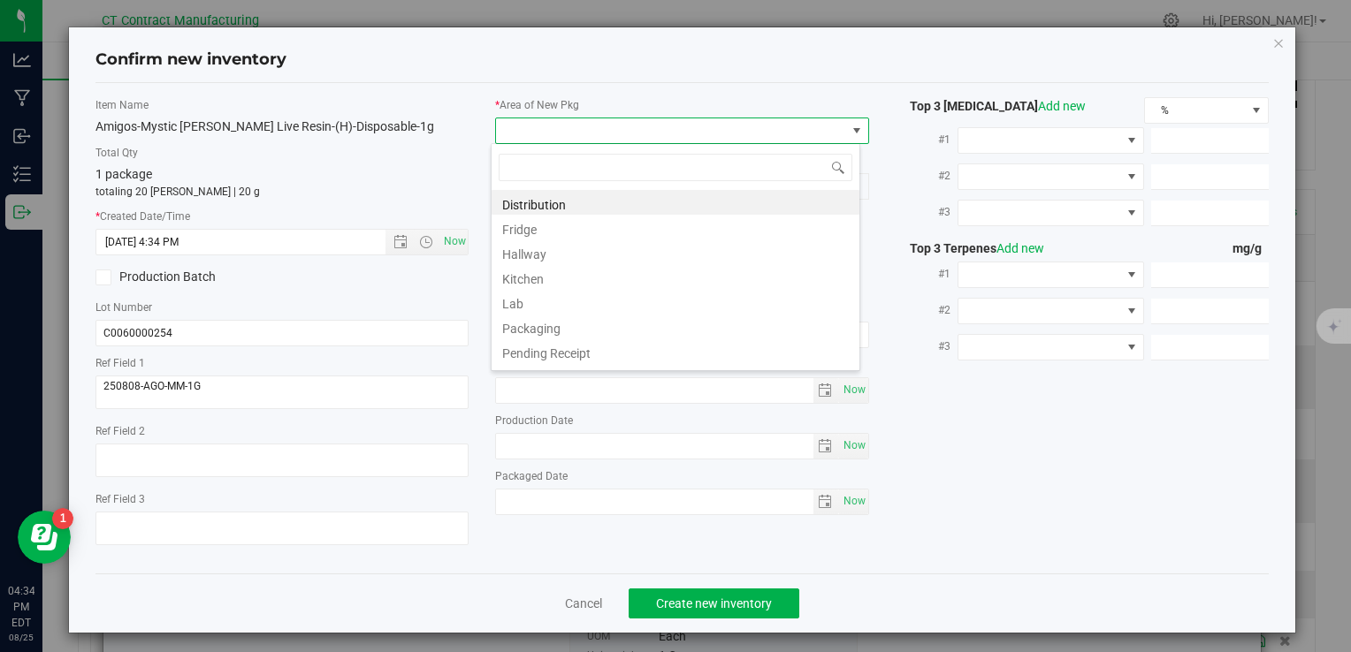
scroll to position [26, 369]
click at [568, 199] on li "Distribution" at bounding box center [675, 202] width 368 height 25
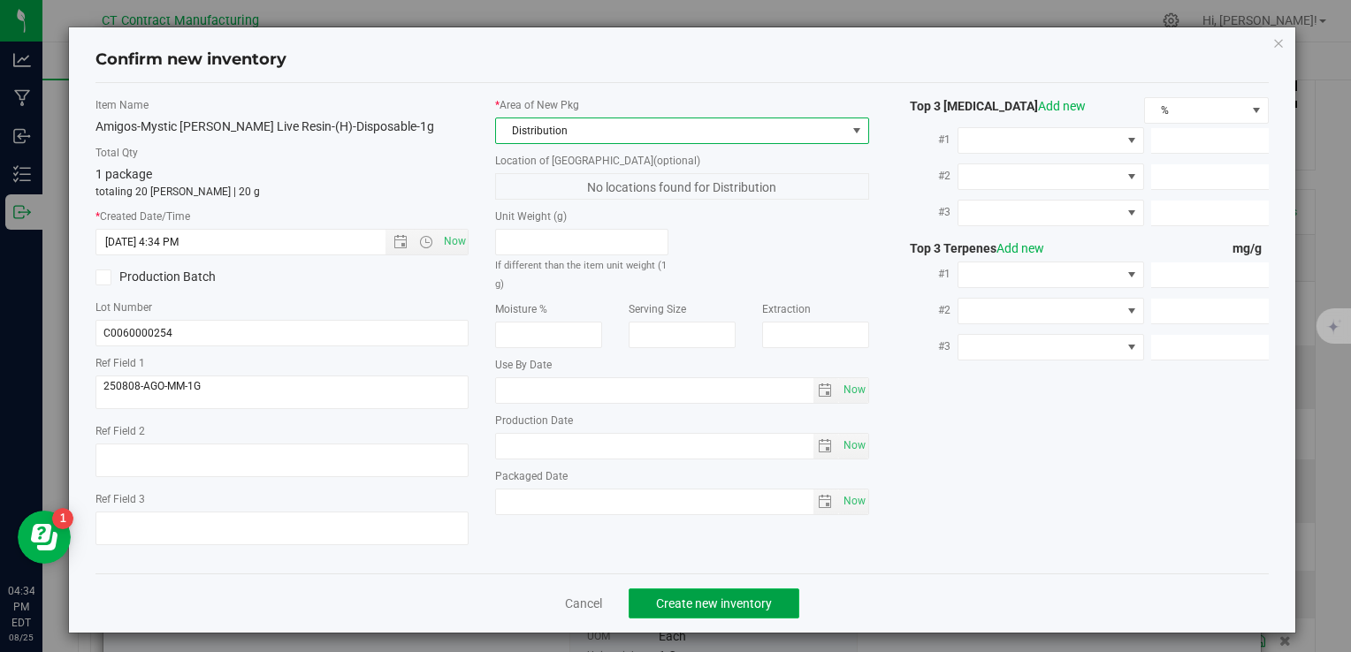
click at [743, 597] on span "Create new inventory" at bounding box center [714, 604] width 116 height 14
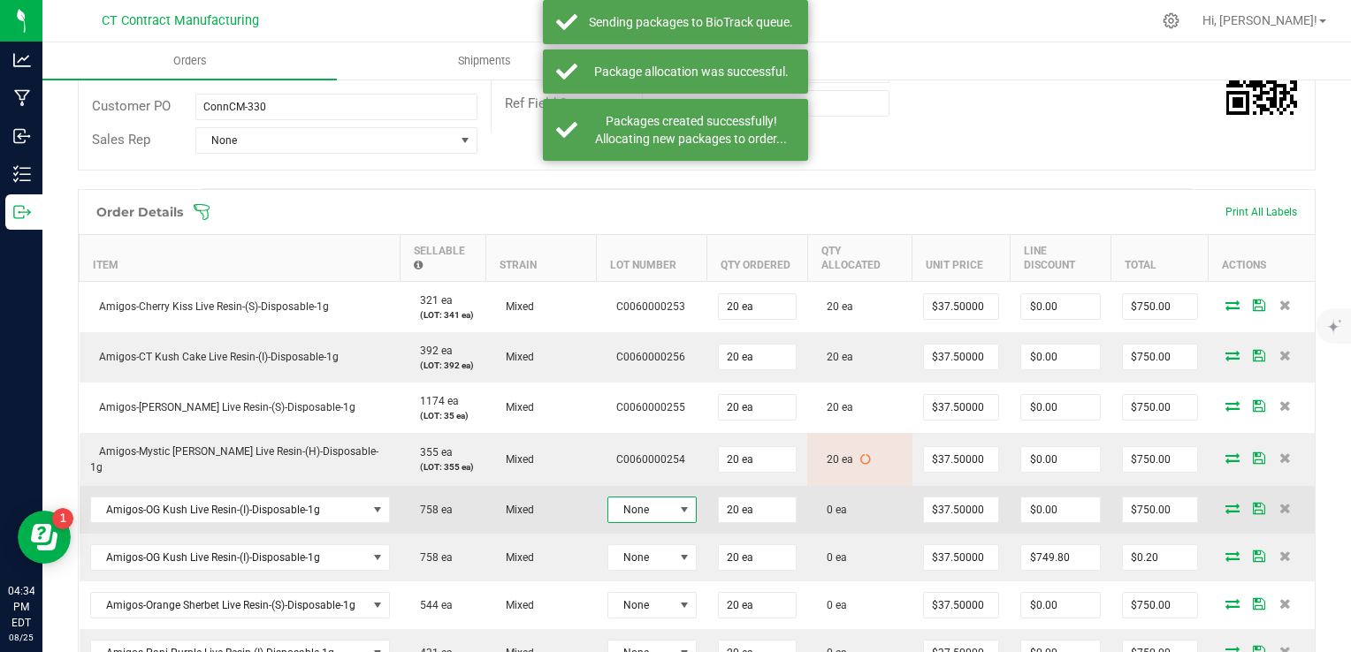
click at [666, 501] on span "None" at bounding box center [640, 510] width 65 height 25
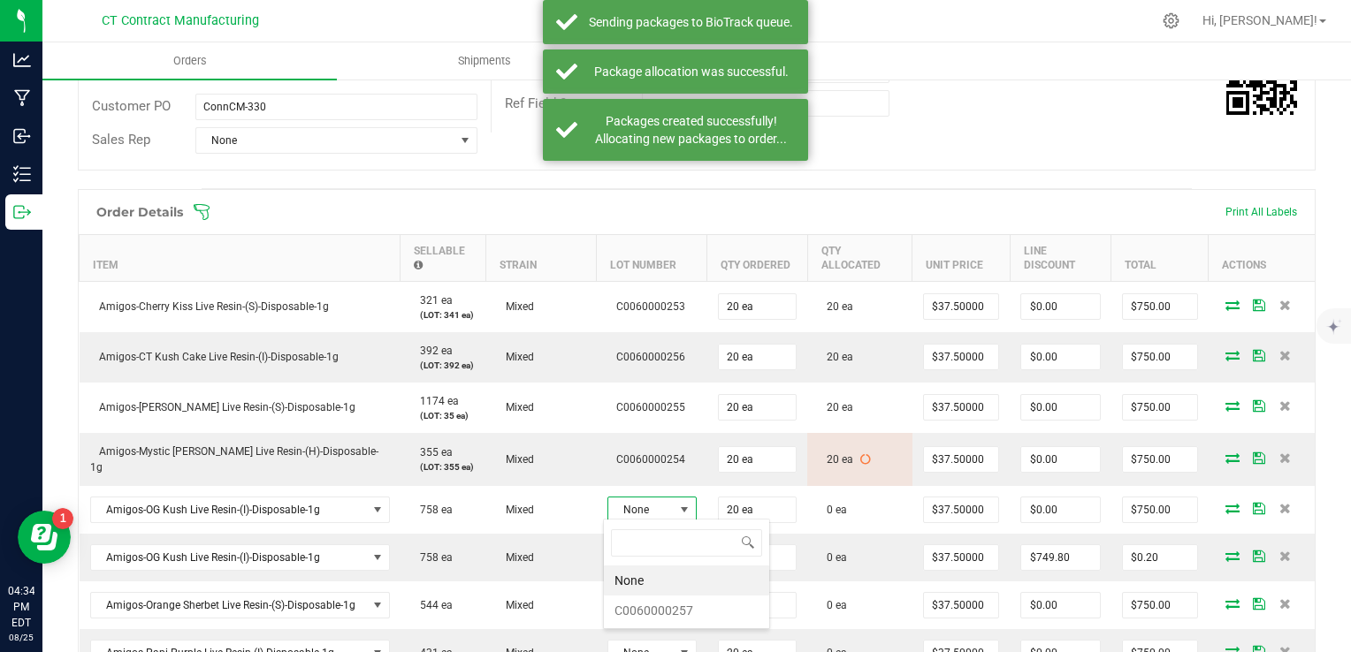
scroll to position [26, 89]
click at [689, 598] on li "C0060000257" at bounding box center [686, 611] width 165 height 30
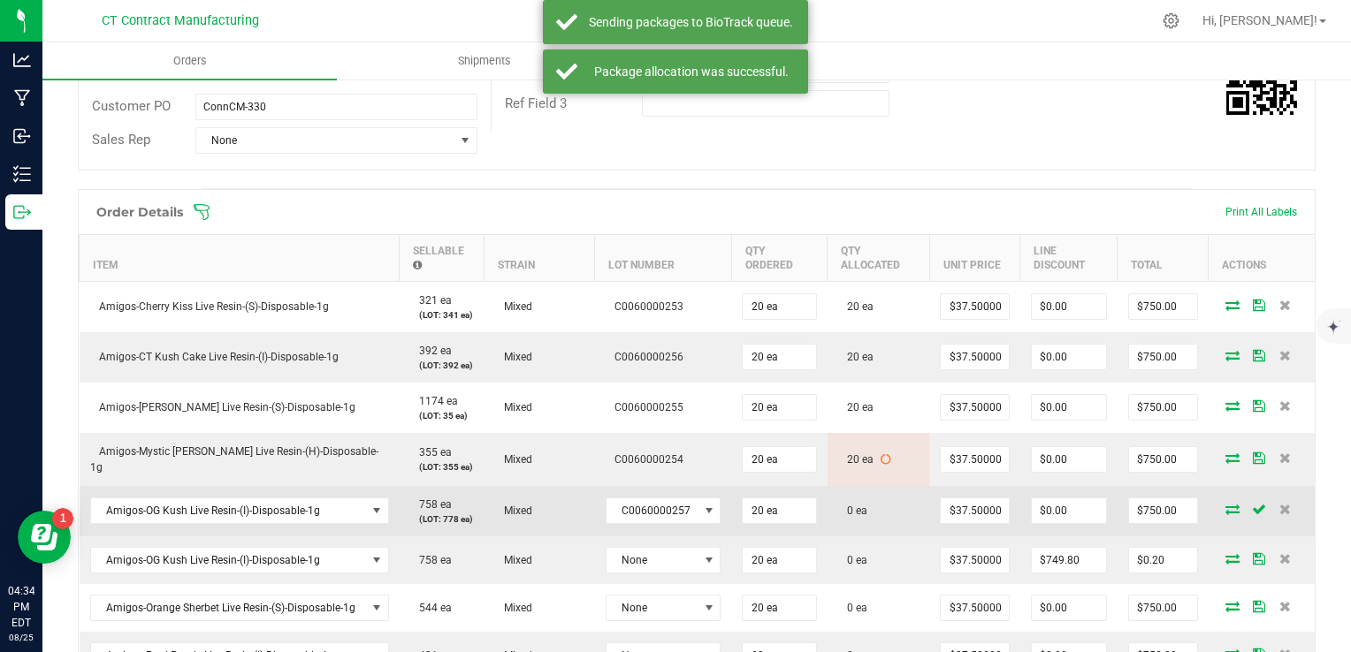
click at [1225, 507] on icon at bounding box center [1232, 509] width 14 height 11
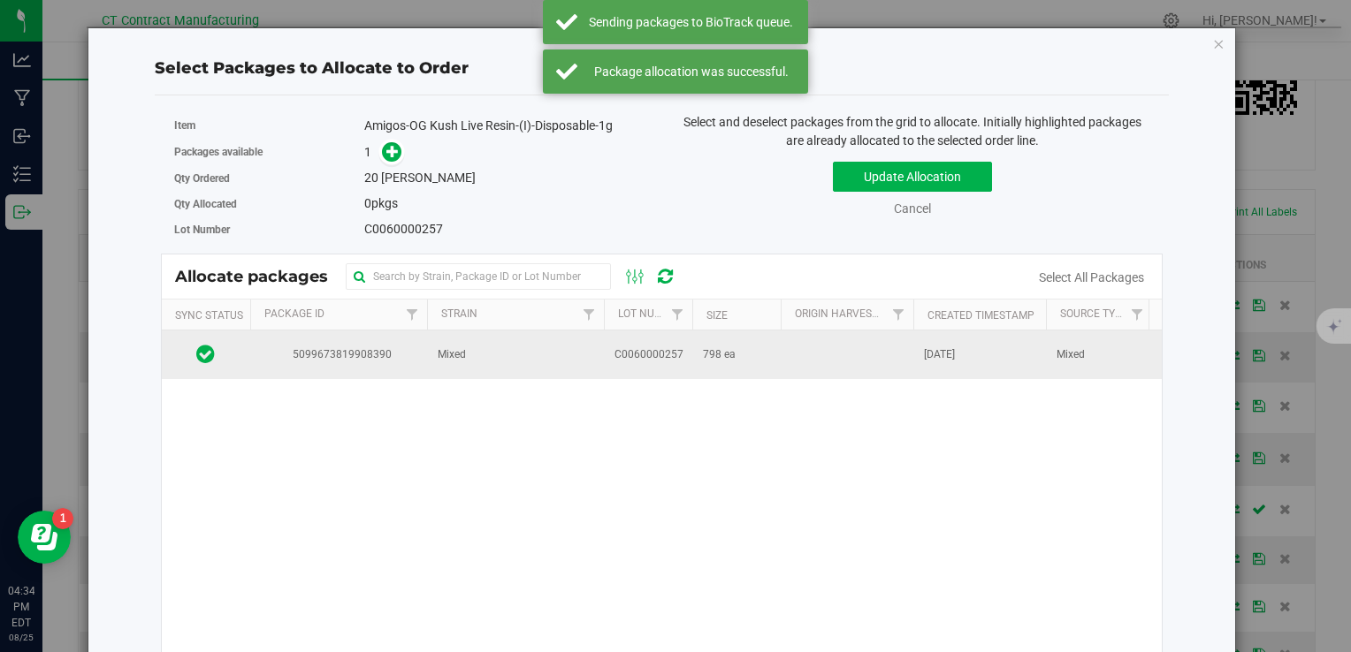
click at [697, 345] on td "798 ea" at bounding box center [736, 355] width 88 height 48
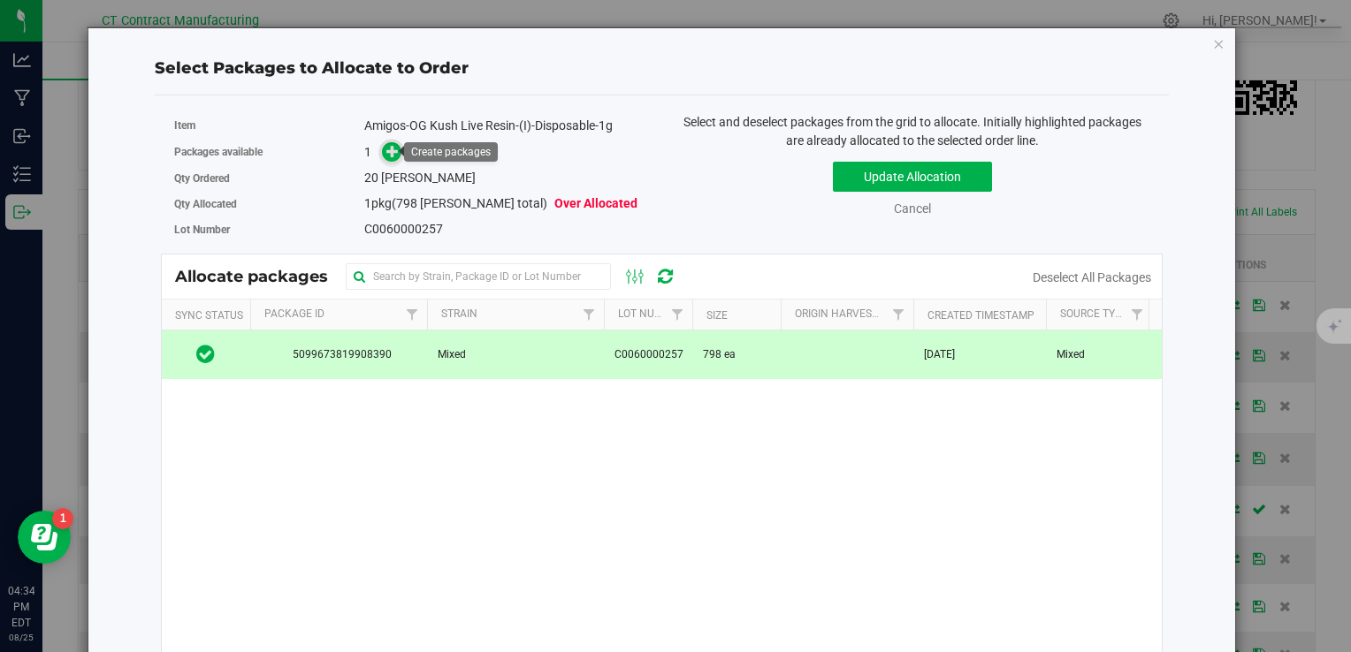
click at [390, 147] on icon at bounding box center [392, 151] width 12 height 12
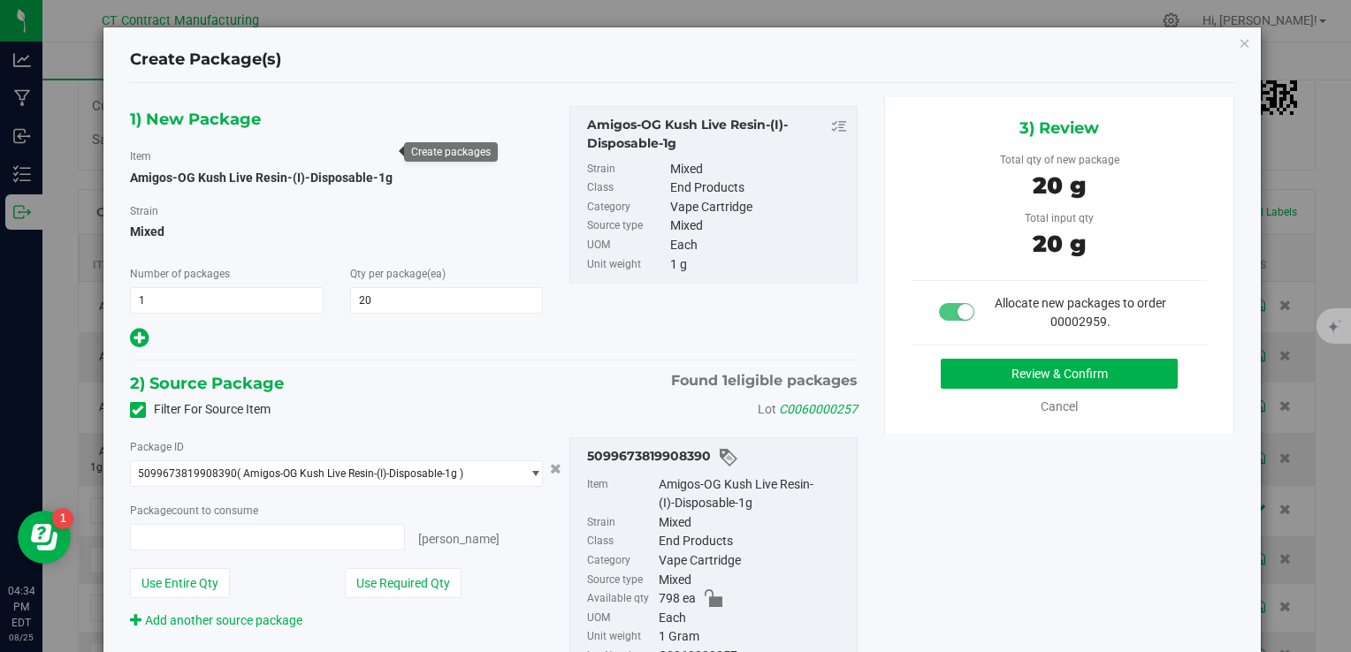
type input "20 ea"
click at [986, 380] on button "Review & Confirm" at bounding box center [1059, 374] width 237 height 30
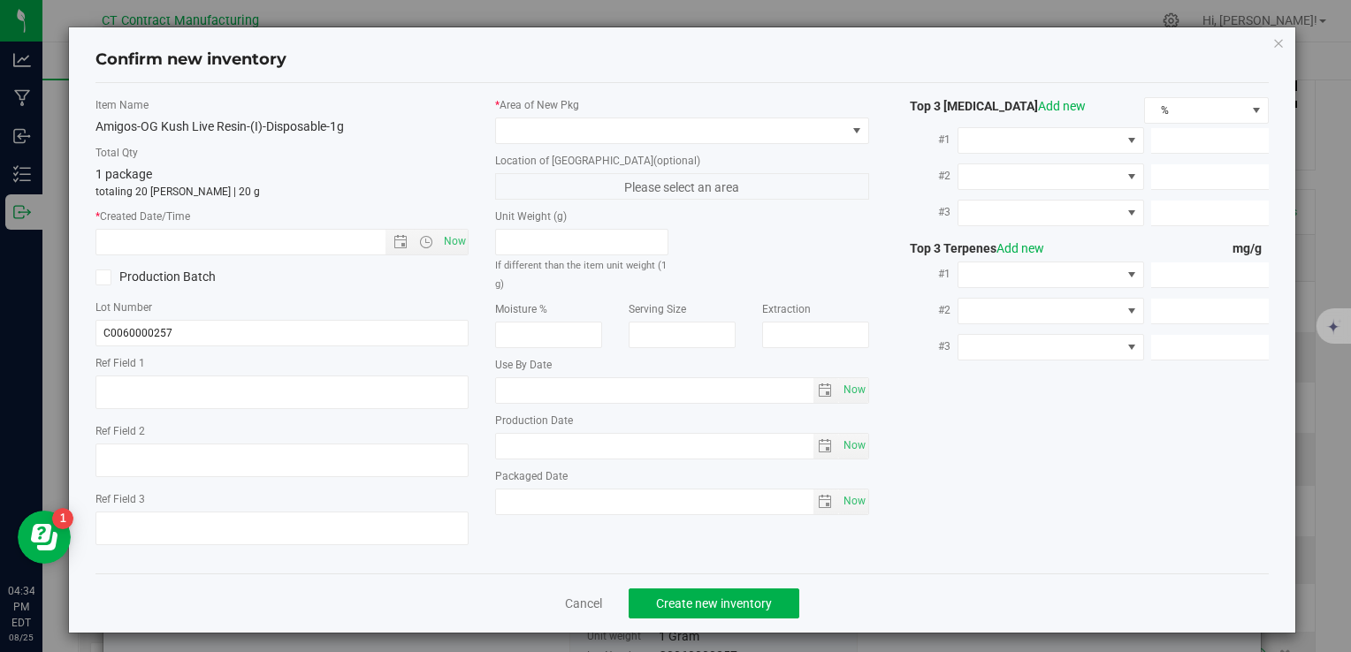
type textarea "250808-AGO-OGK-1G"
drag, startPoint x: 442, startPoint y: 242, endPoint x: 504, endPoint y: 177, distance: 90.0
click at [443, 242] on span "Now" at bounding box center [454, 242] width 30 height 26
type input "[DATE] 4:34 PM"
click at [579, 110] on label "* Area of [GEOGRAPHIC_DATA]" at bounding box center [681, 105] width 373 height 16
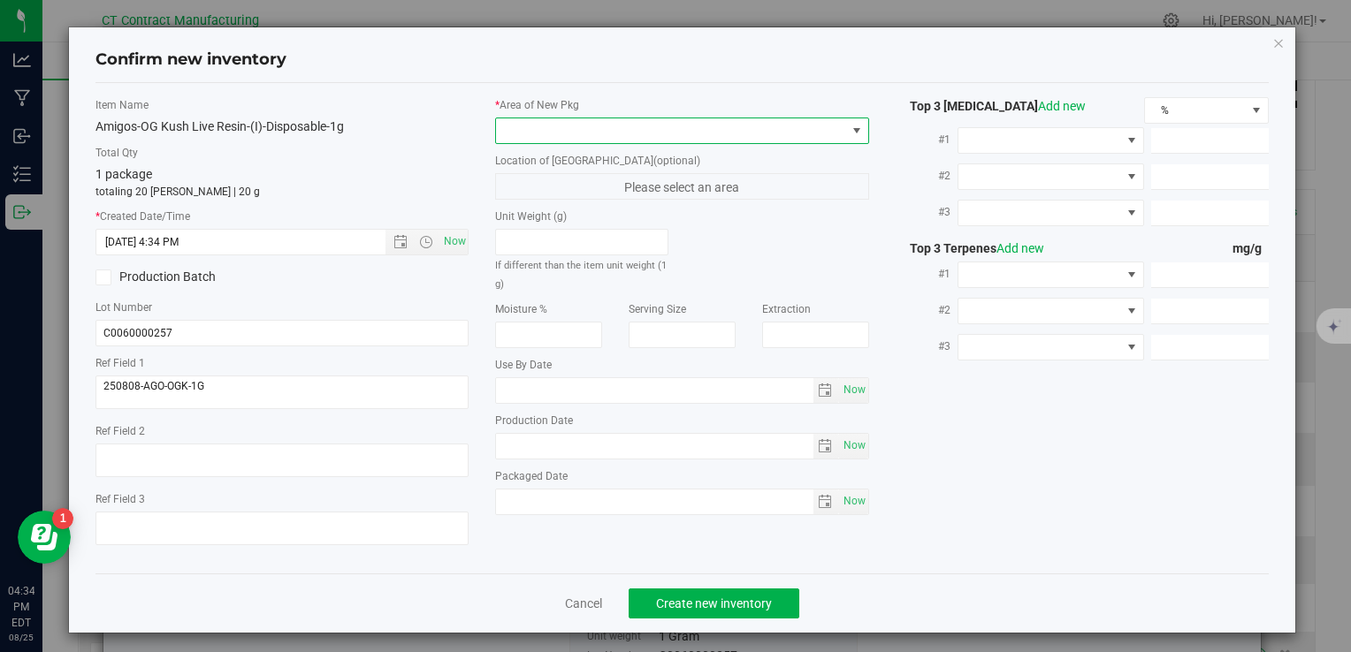
click at [579, 128] on span at bounding box center [670, 130] width 349 height 25
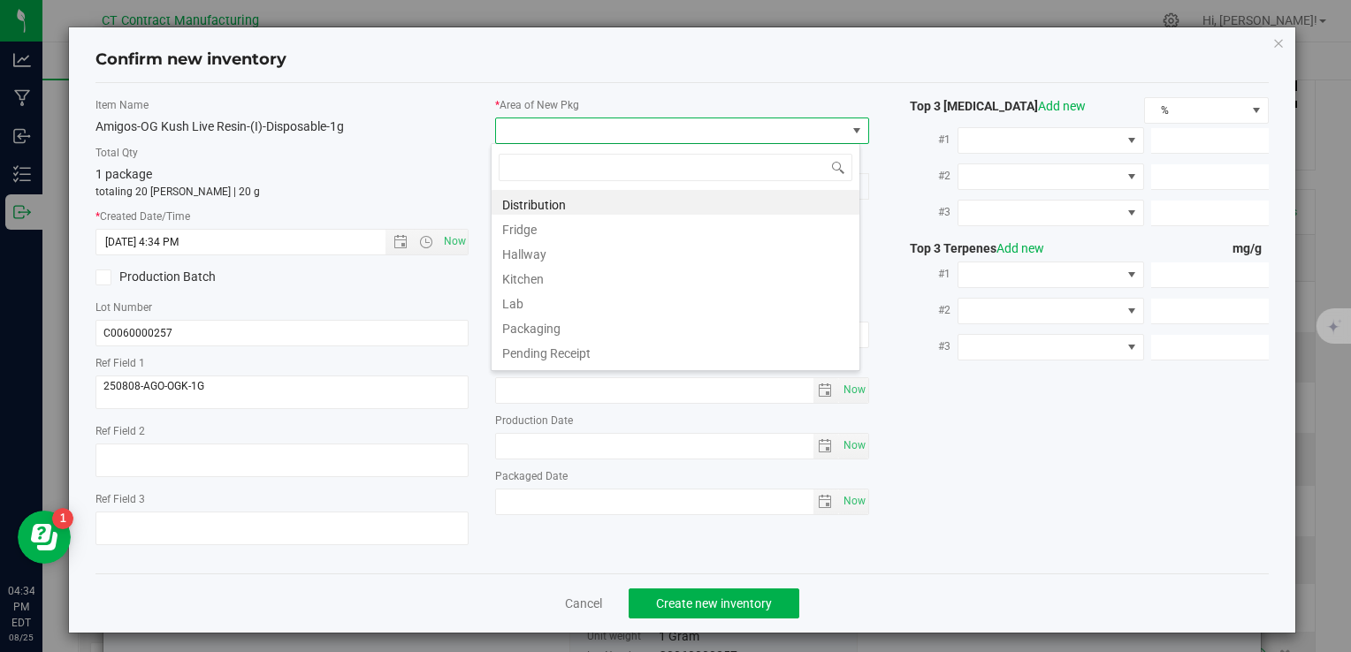
scroll to position [26, 369]
click at [580, 196] on li "Distribution" at bounding box center [675, 202] width 368 height 25
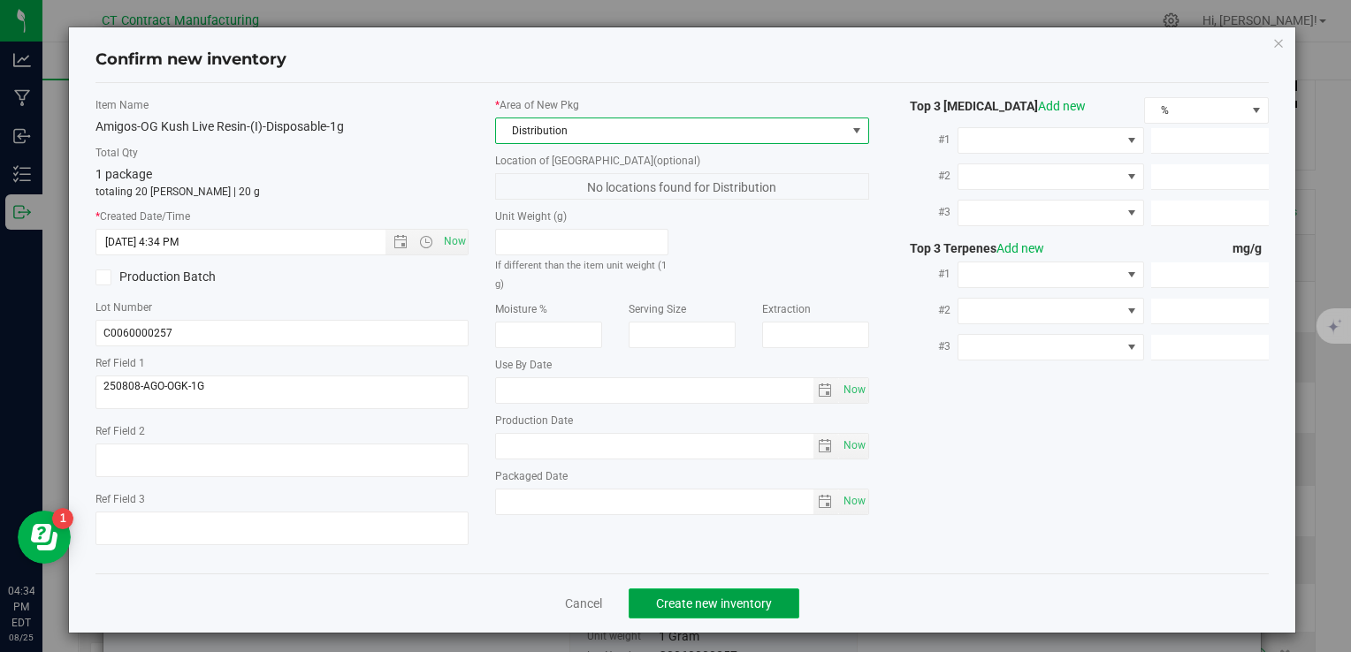
click at [664, 597] on span "Create new inventory" at bounding box center [714, 604] width 116 height 14
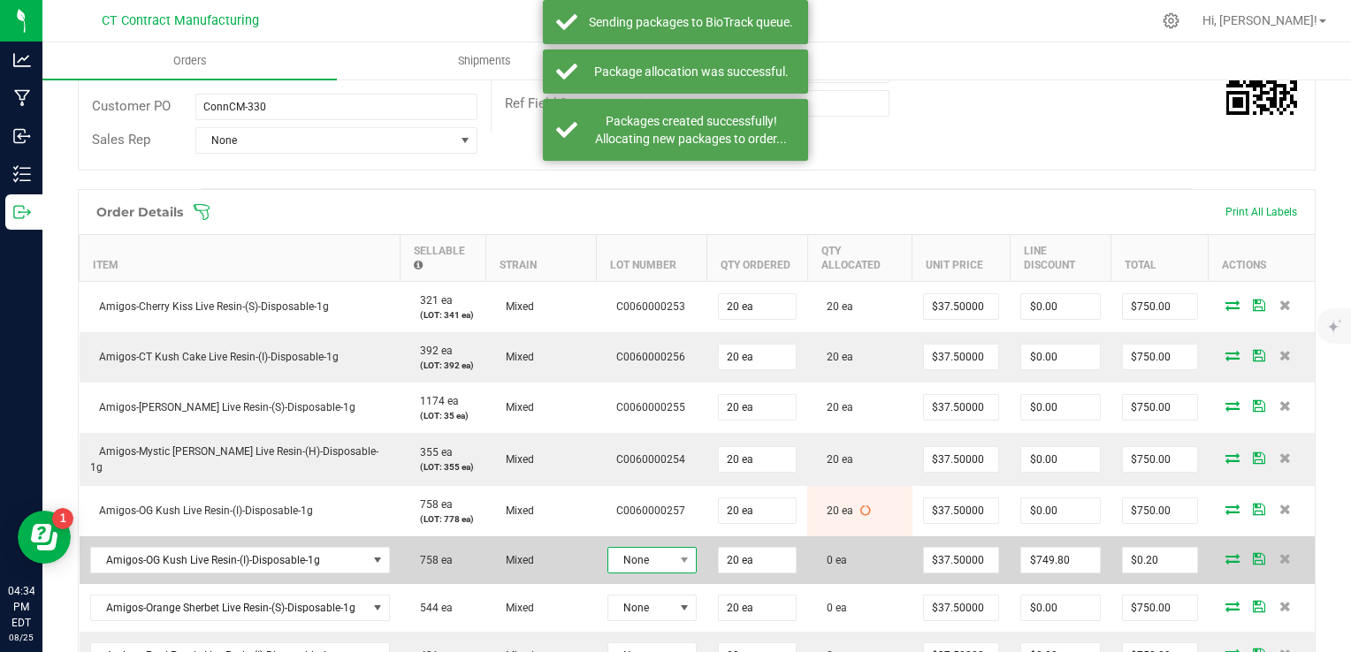
click at [638, 549] on span "None" at bounding box center [640, 560] width 65 height 25
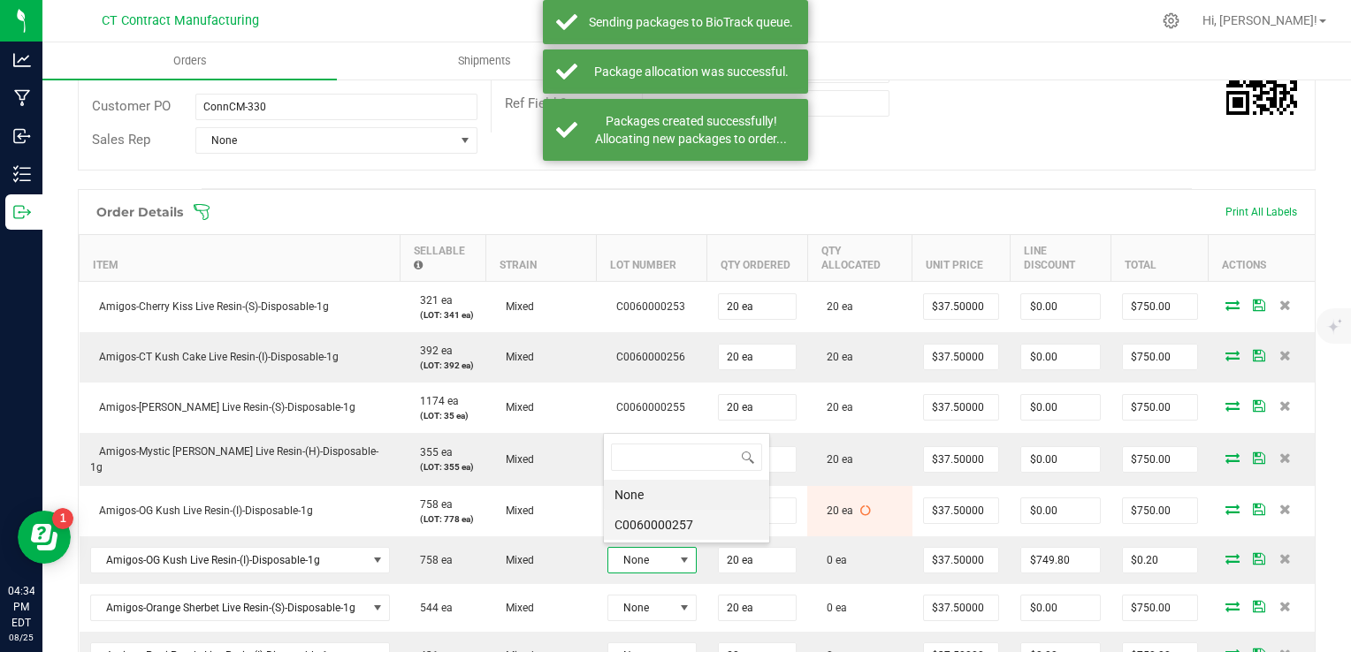
click at [658, 516] on li "C0060000257" at bounding box center [686, 525] width 165 height 30
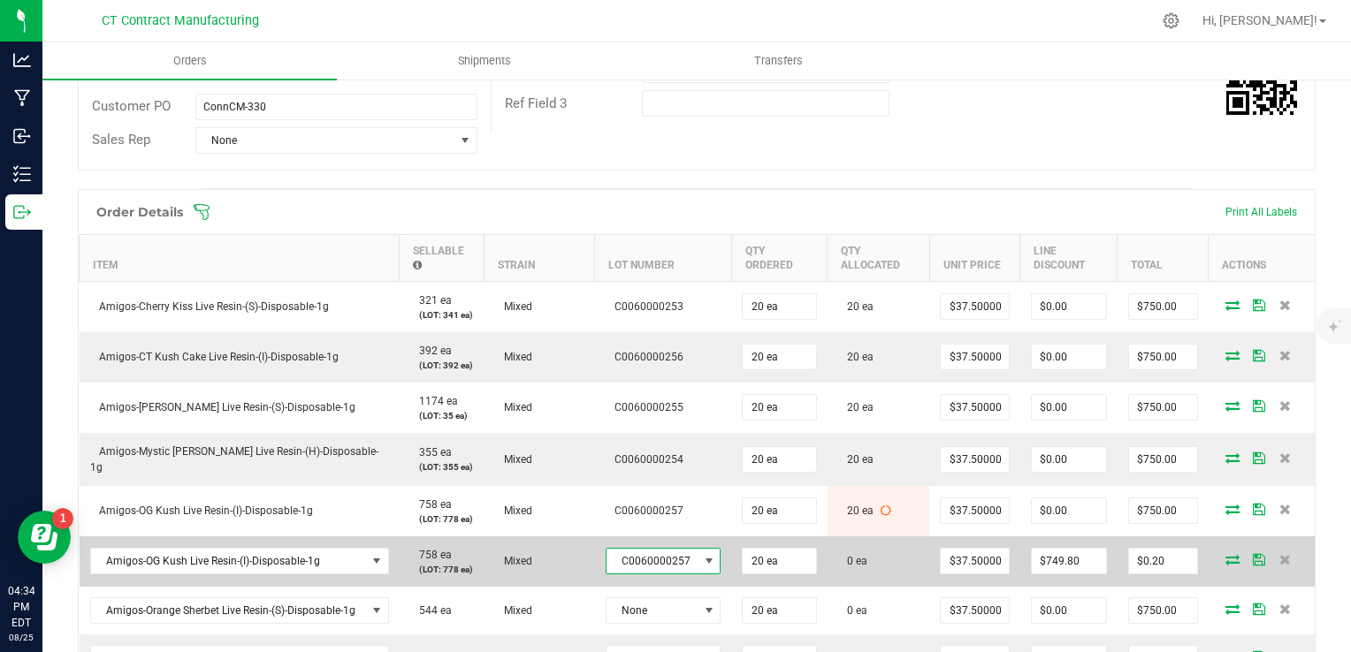
click at [1225, 557] on icon at bounding box center [1232, 559] width 14 height 11
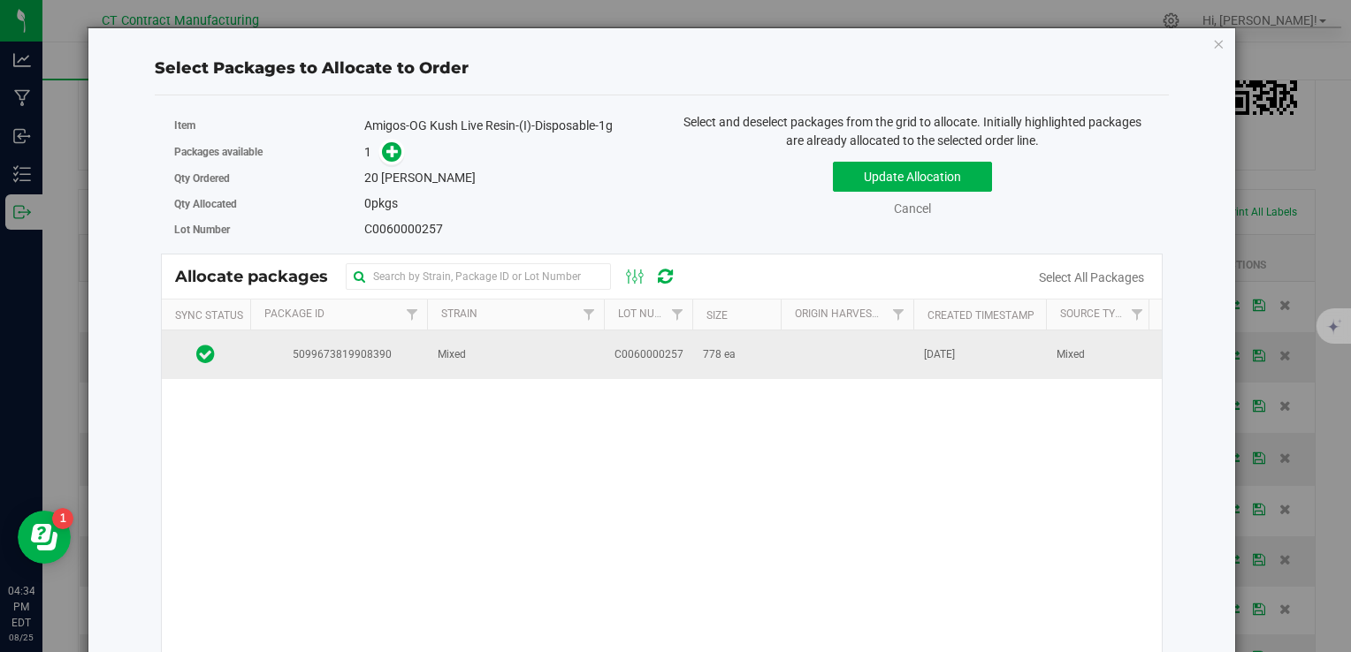
click at [590, 359] on td "Mixed" at bounding box center [515, 355] width 177 height 48
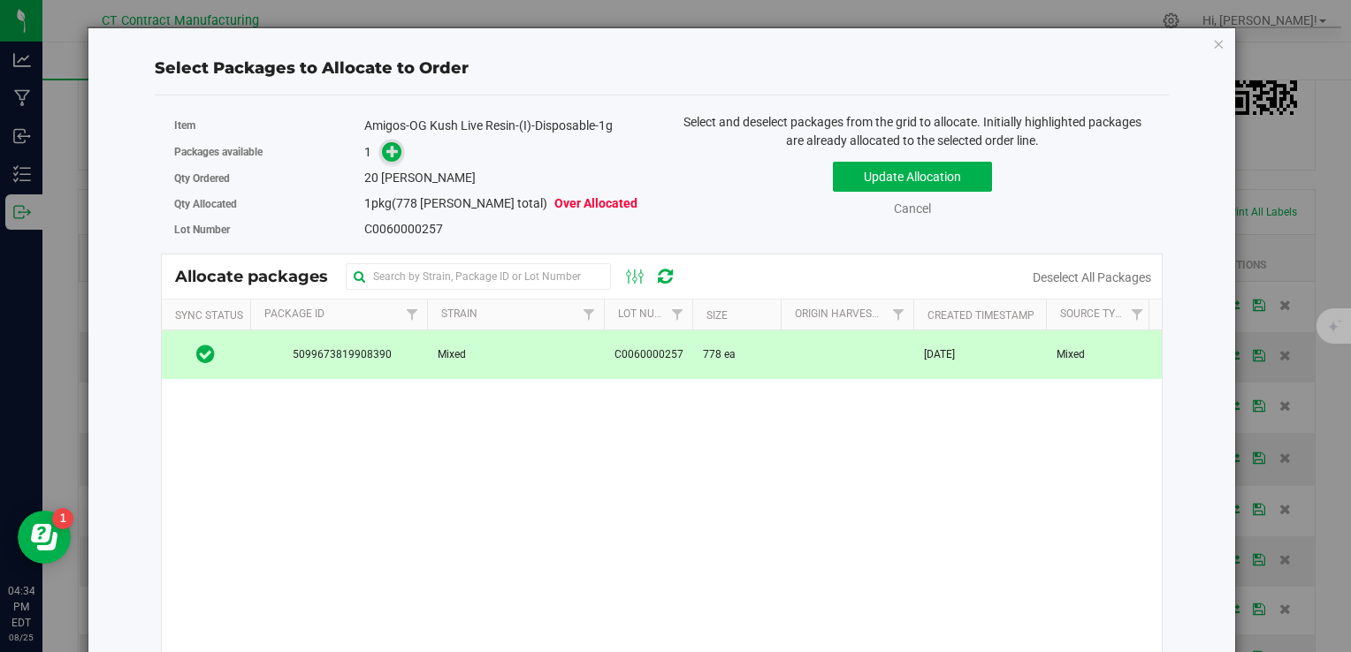
click at [389, 161] on span at bounding box center [392, 152] width 20 height 20
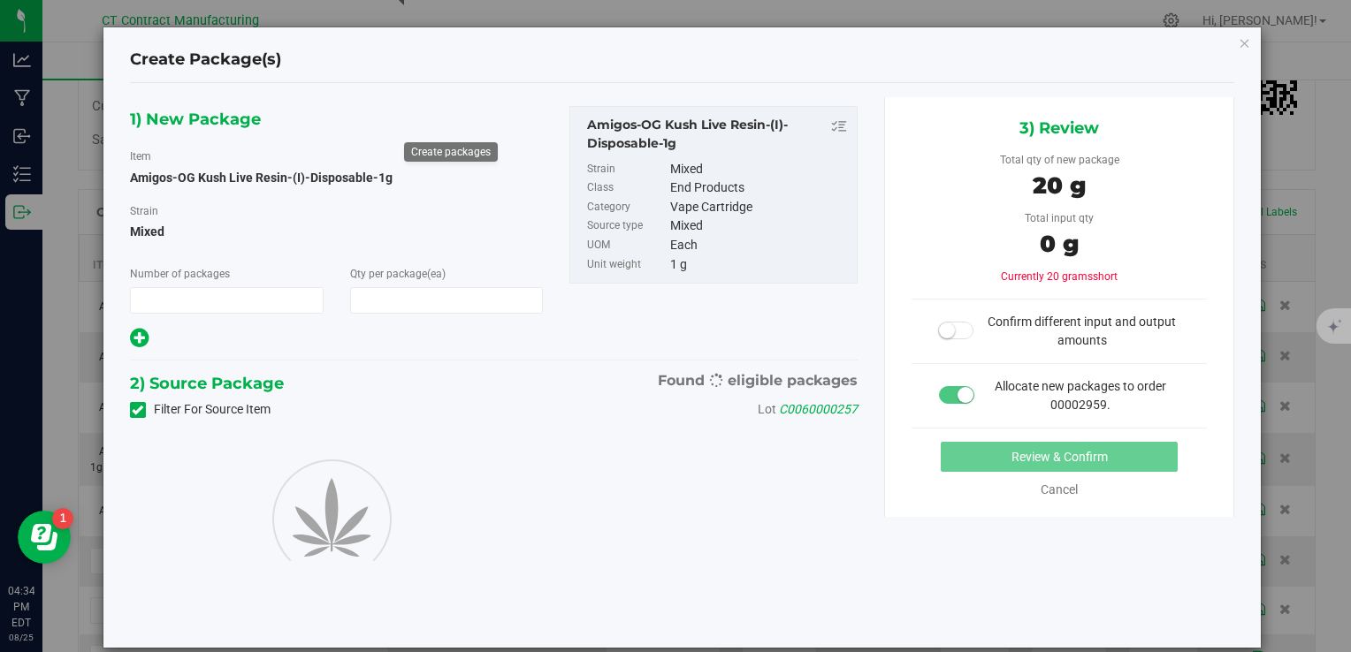
type input "1"
type input "20"
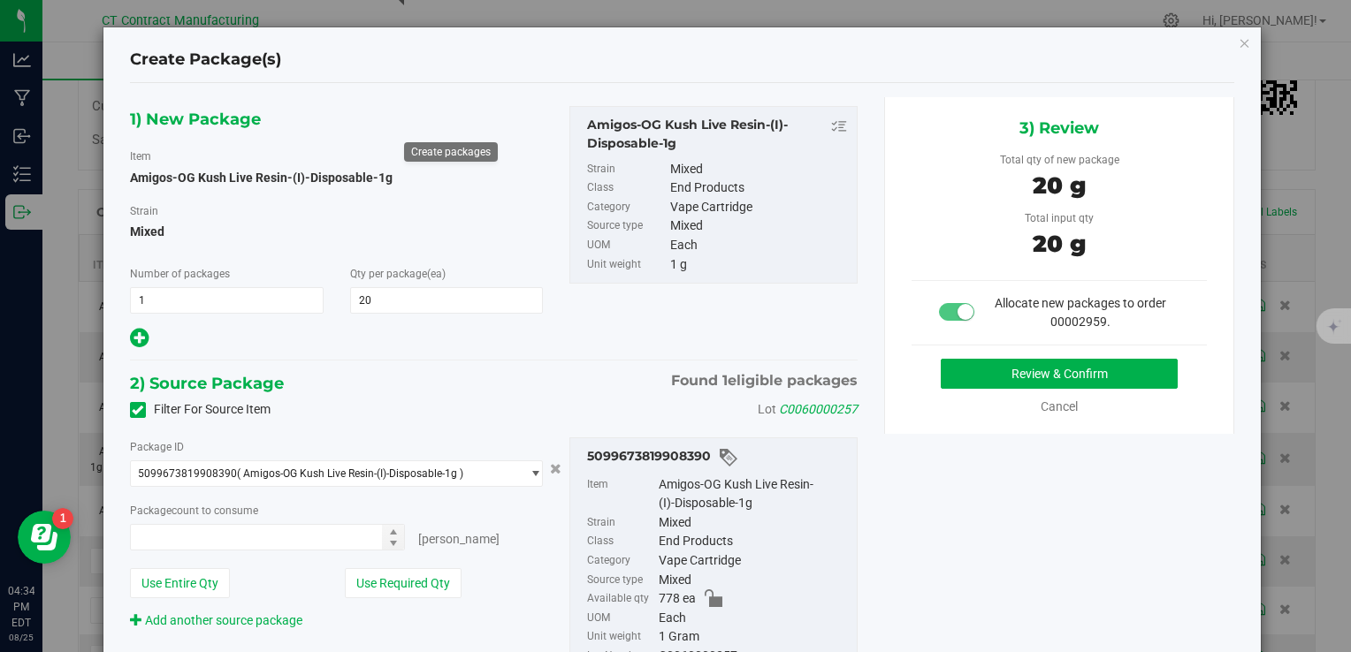
type input "20 ea"
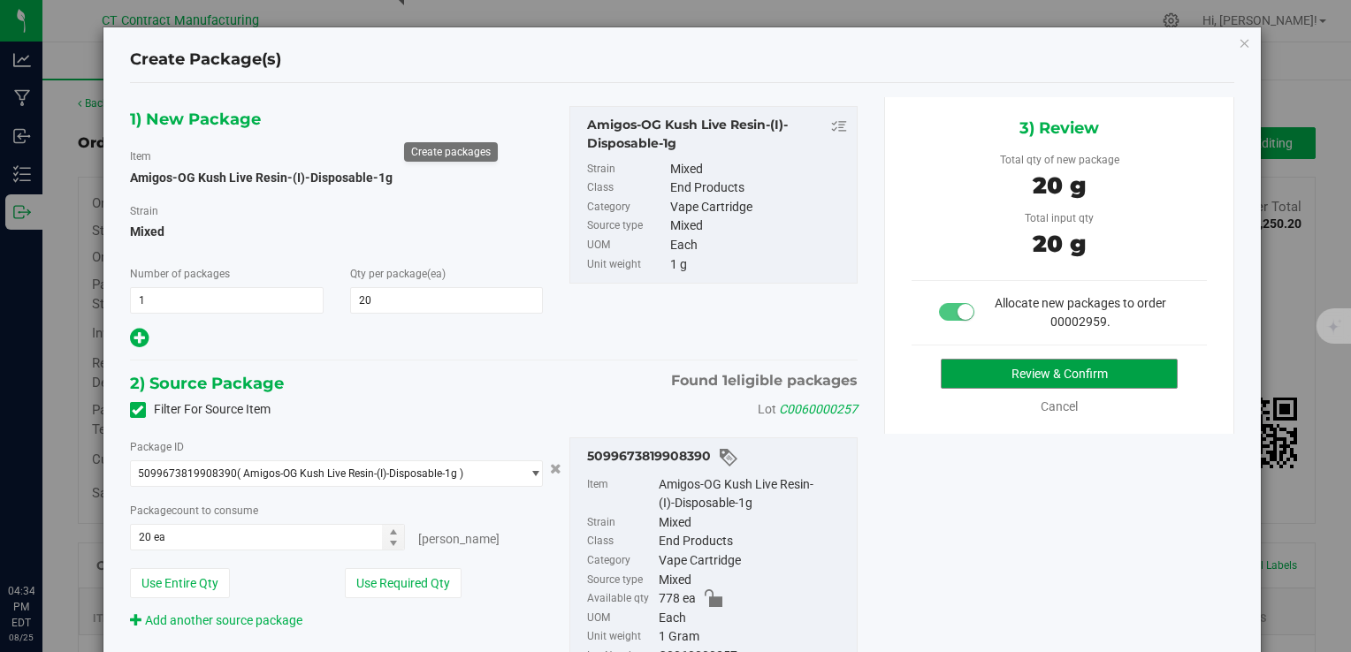
click at [1059, 377] on button "Review & Confirm" at bounding box center [1059, 374] width 237 height 30
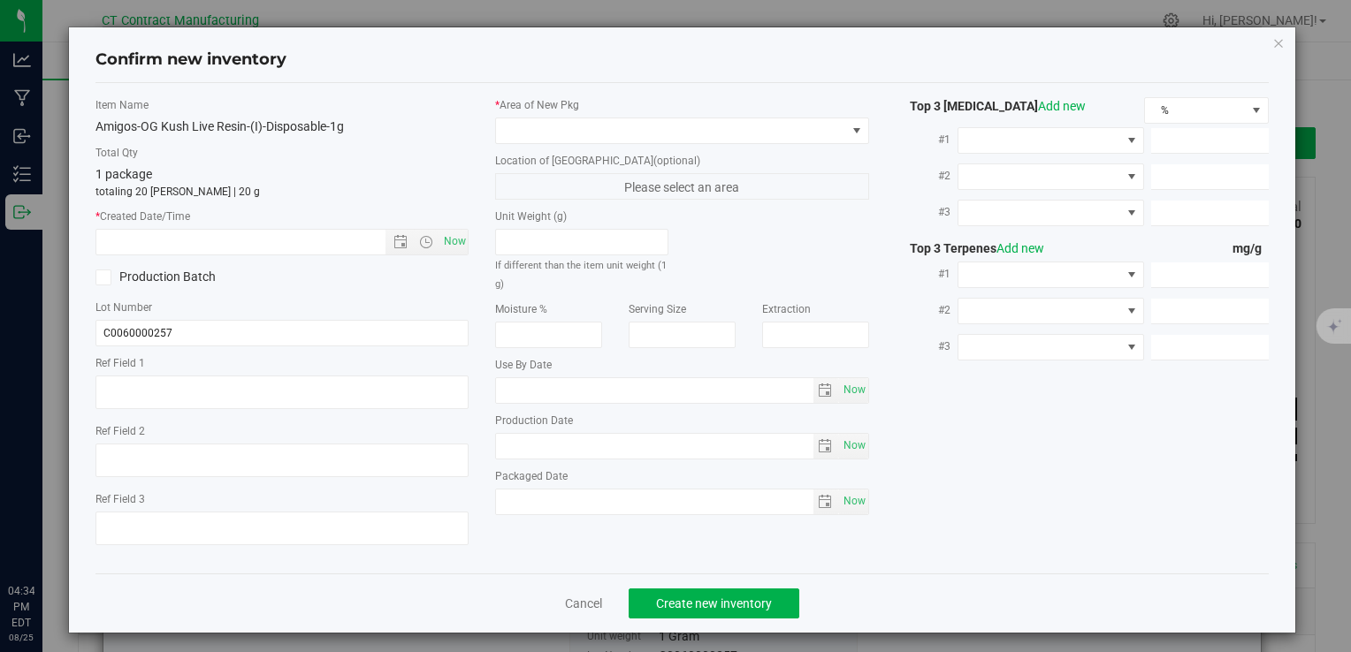
type textarea "250808-AGO-OGK-1G"
click at [458, 240] on span "Now" at bounding box center [454, 242] width 30 height 26
type input "[DATE] 4:34 PM"
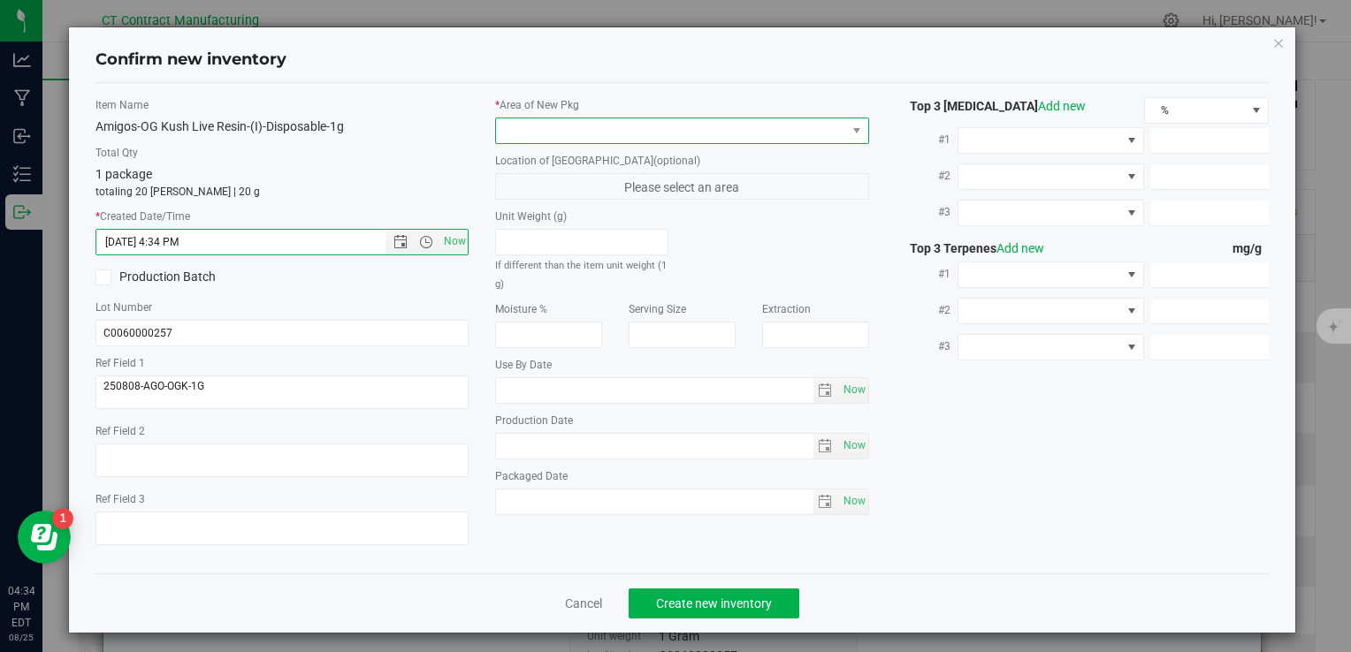
click at [529, 134] on span at bounding box center [670, 130] width 349 height 25
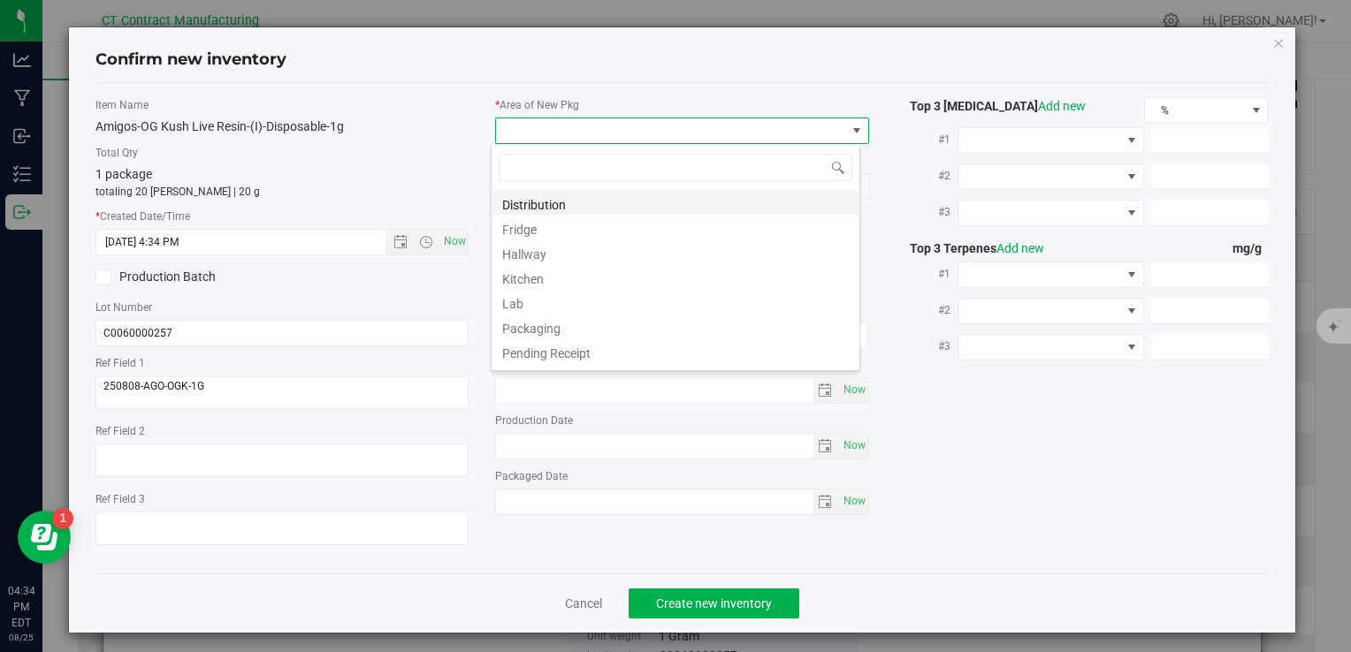
scroll to position [26, 369]
click at [562, 203] on li "Distribution" at bounding box center [675, 202] width 368 height 25
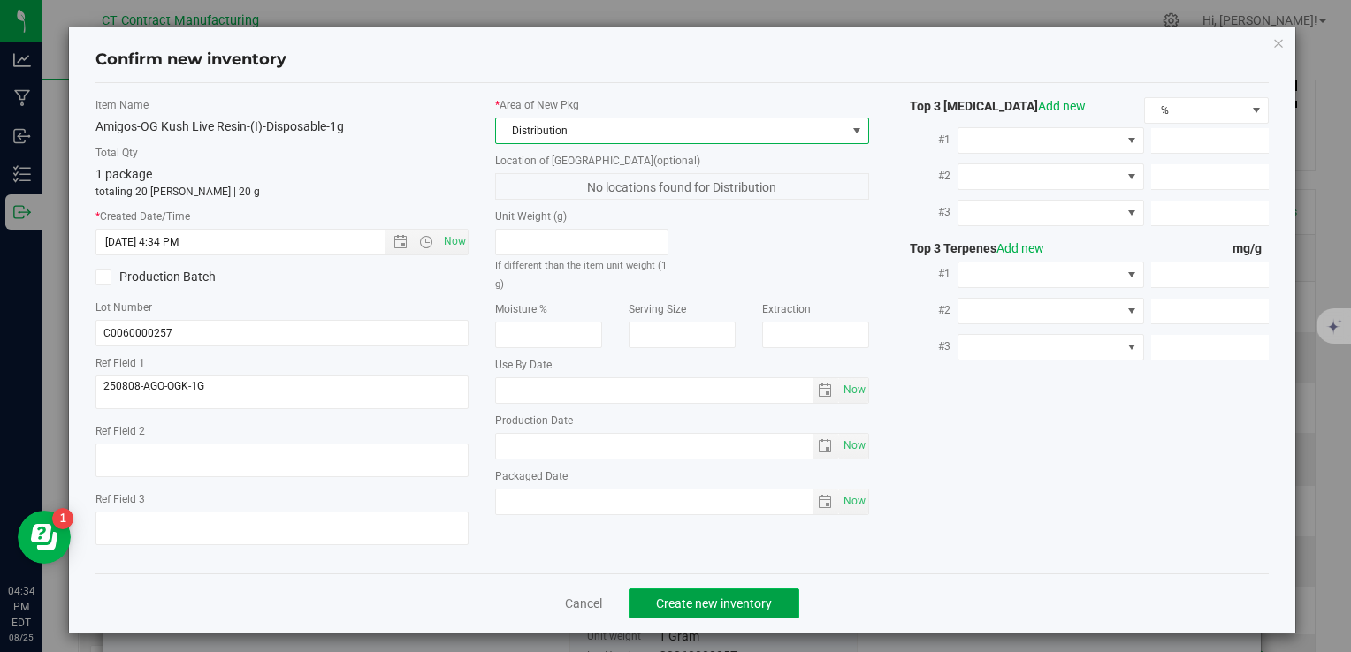
click at [690, 589] on button "Create new inventory" at bounding box center [713, 604] width 171 height 30
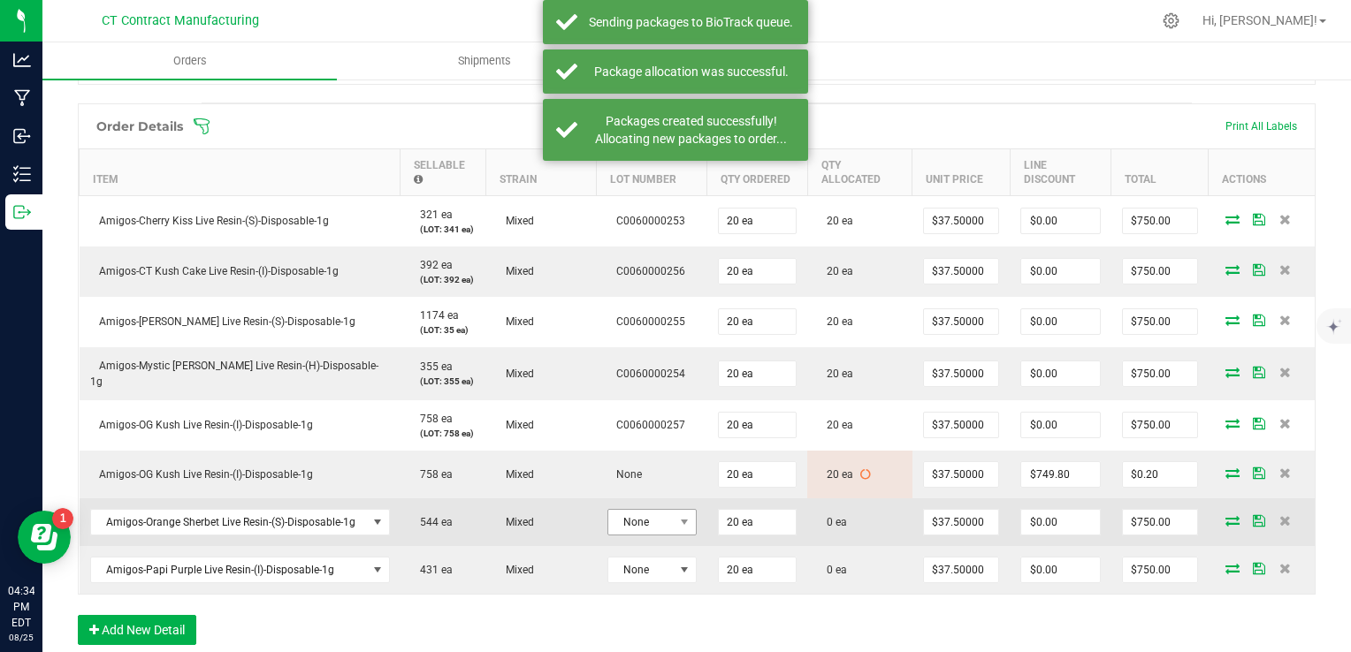
scroll to position [442, 0]
click at [663, 511] on span "None" at bounding box center [640, 519] width 65 height 25
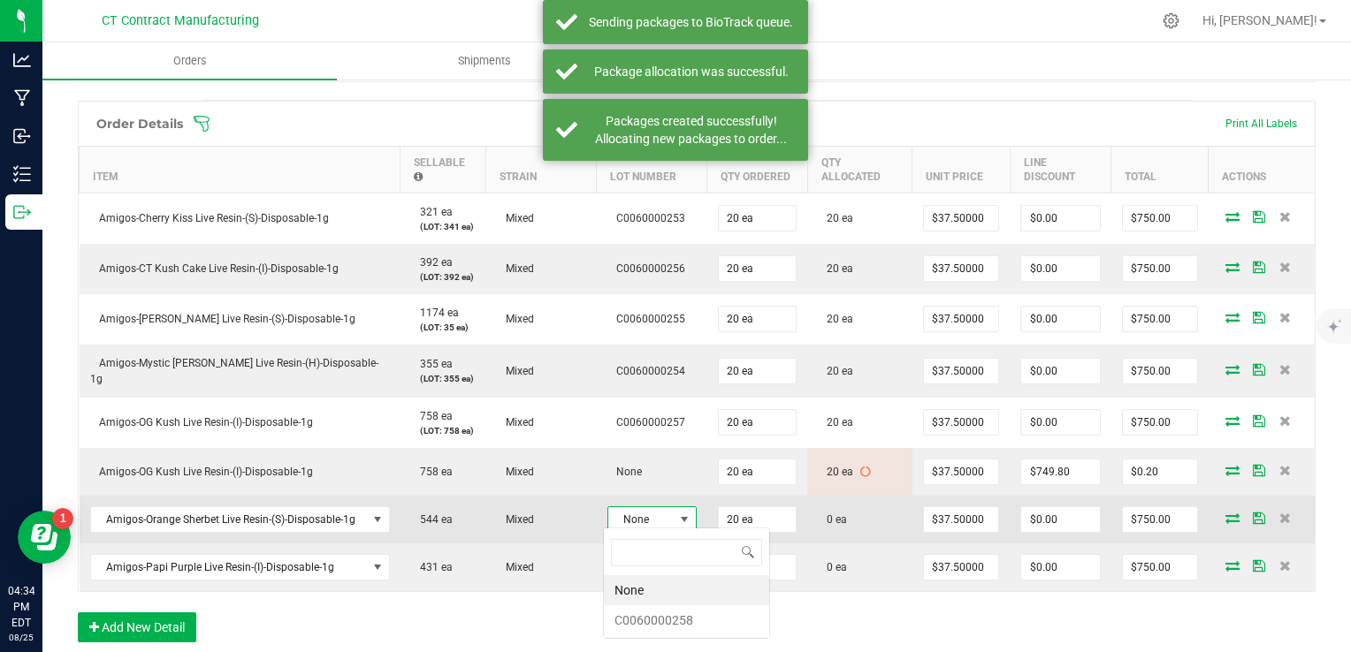
scroll to position [26, 89]
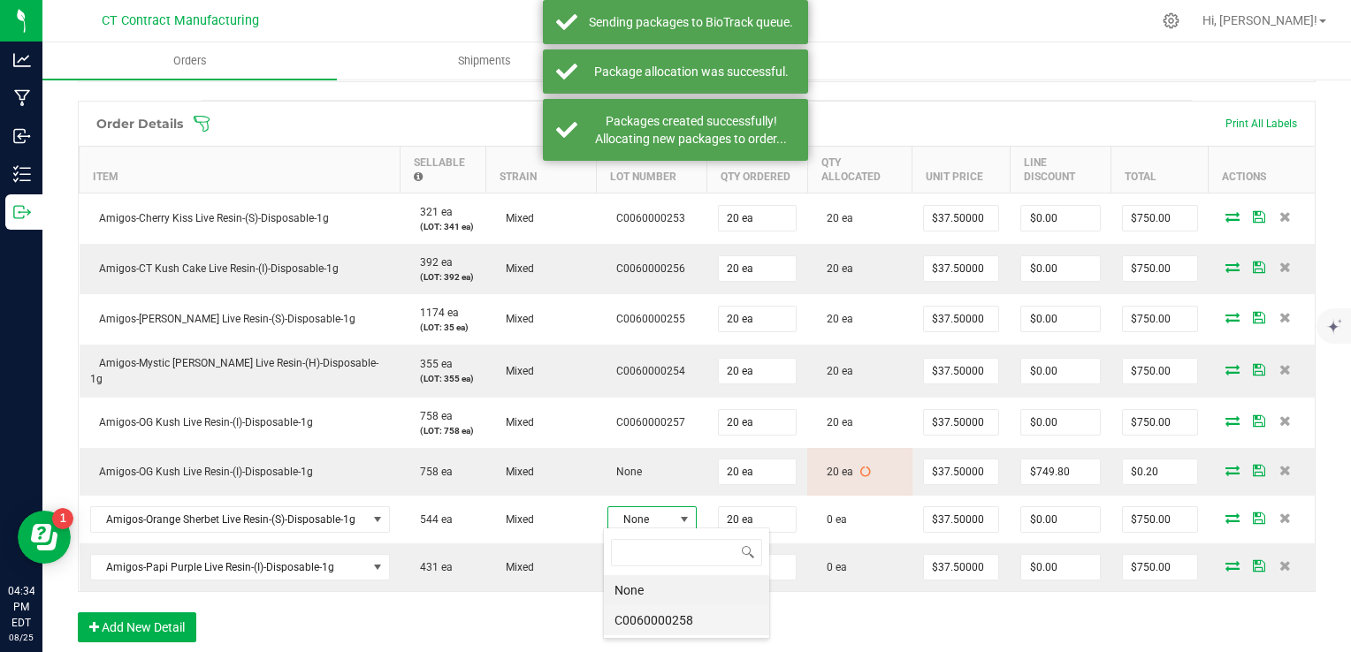
click at [682, 613] on li "C0060000258" at bounding box center [686, 621] width 165 height 30
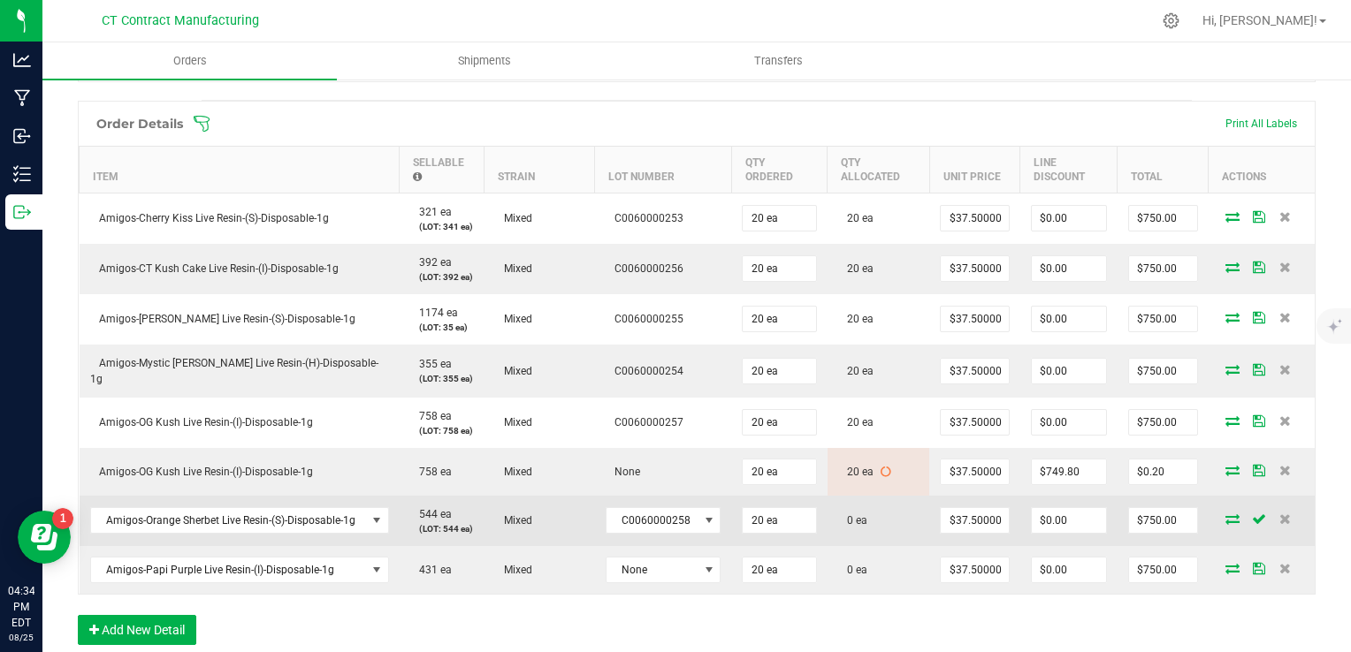
click at [1225, 515] on icon at bounding box center [1232, 519] width 14 height 11
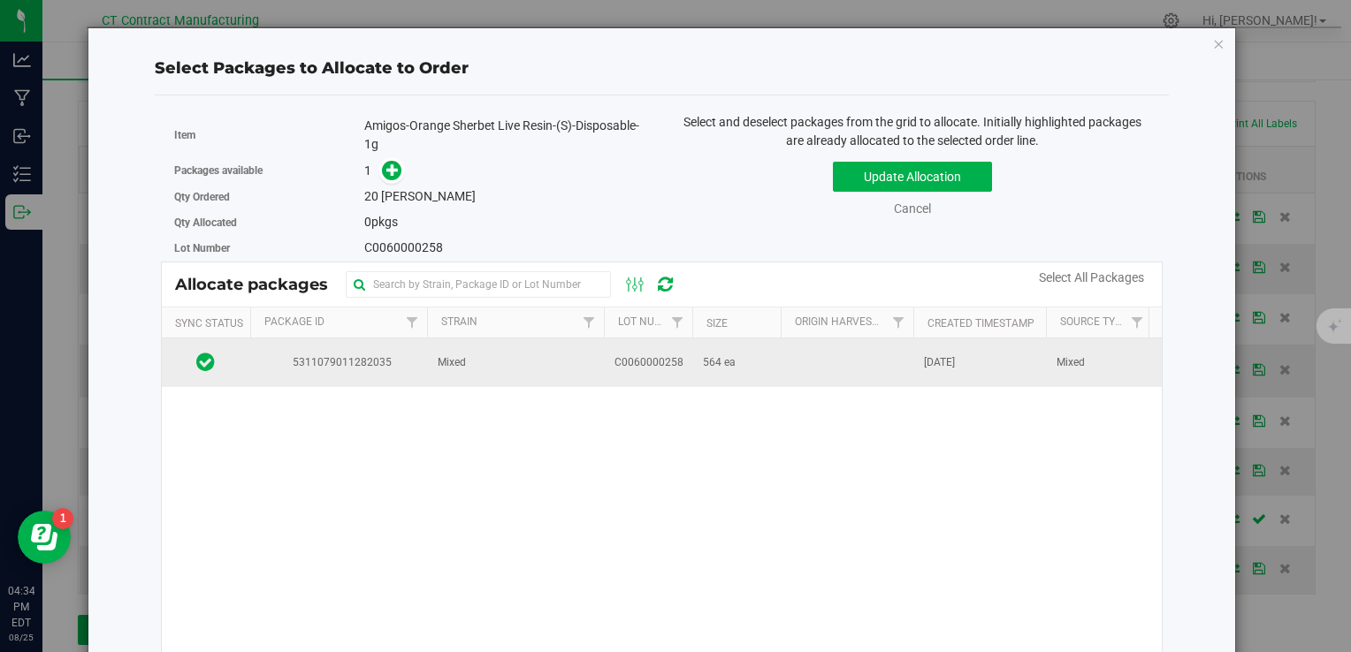
click at [587, 359] on td "Mixed" at bounding box center [515, 363] width 177 height 48
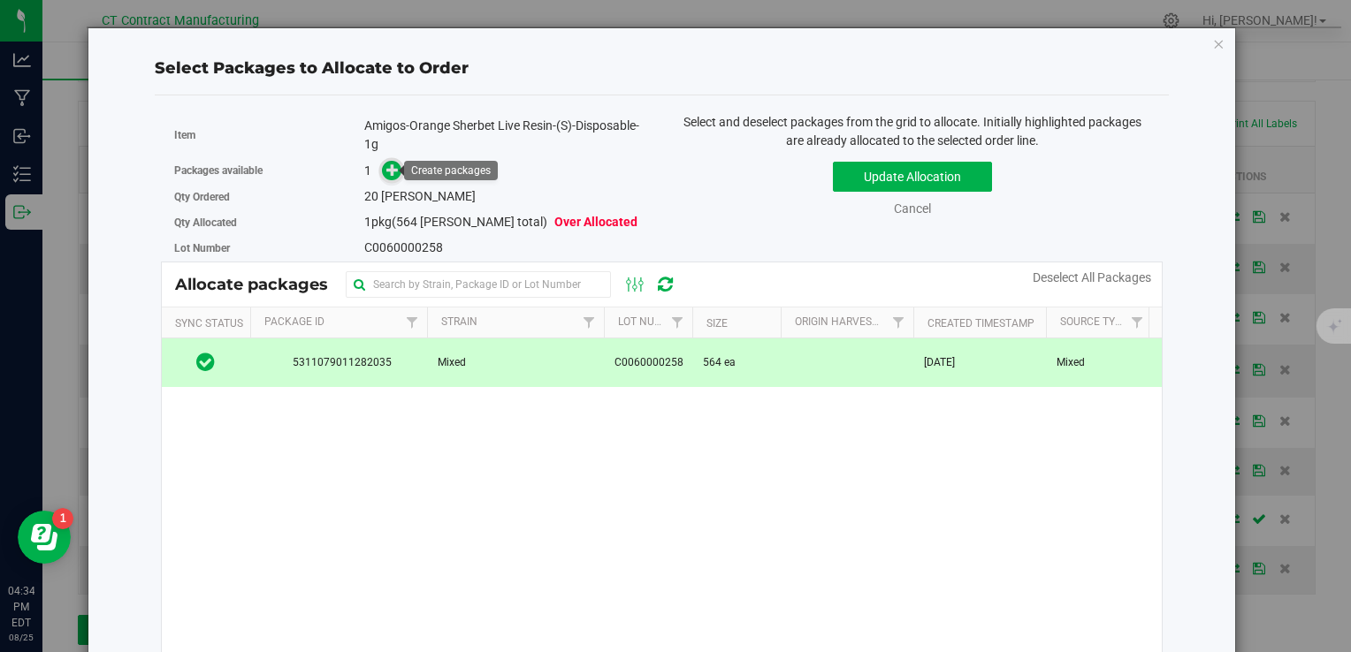
click at [387, 179] on span at bounding box center [391, 170] width 21 height 21
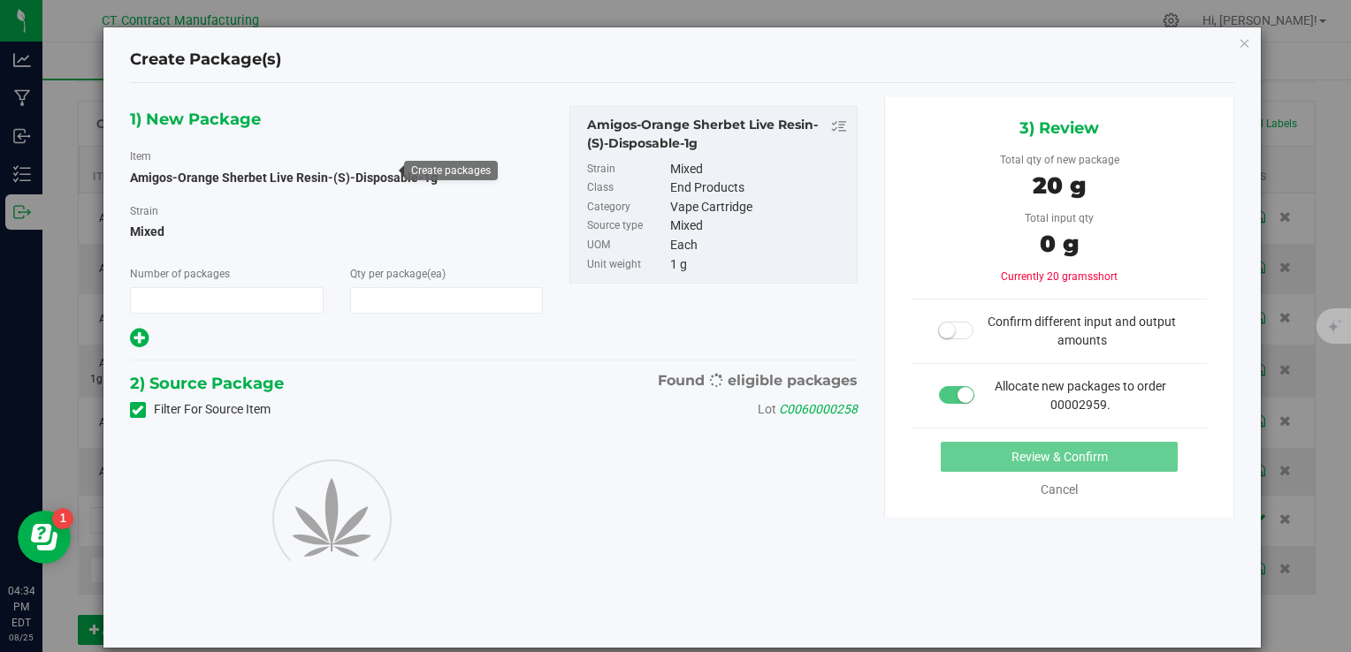
type input "1"
type input "20"
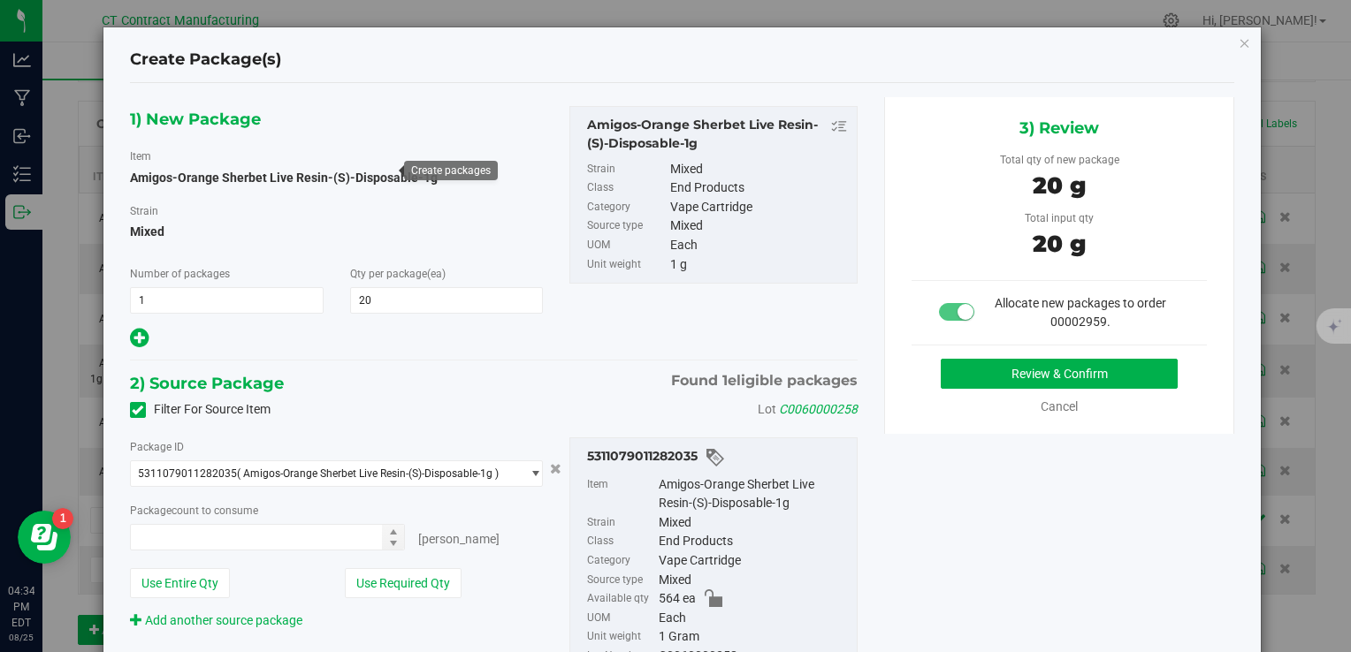
type input "20 ea"
click at [965, 362] on button "Review & Confirm" at bounding box center [1059, 374] width 237 height 30
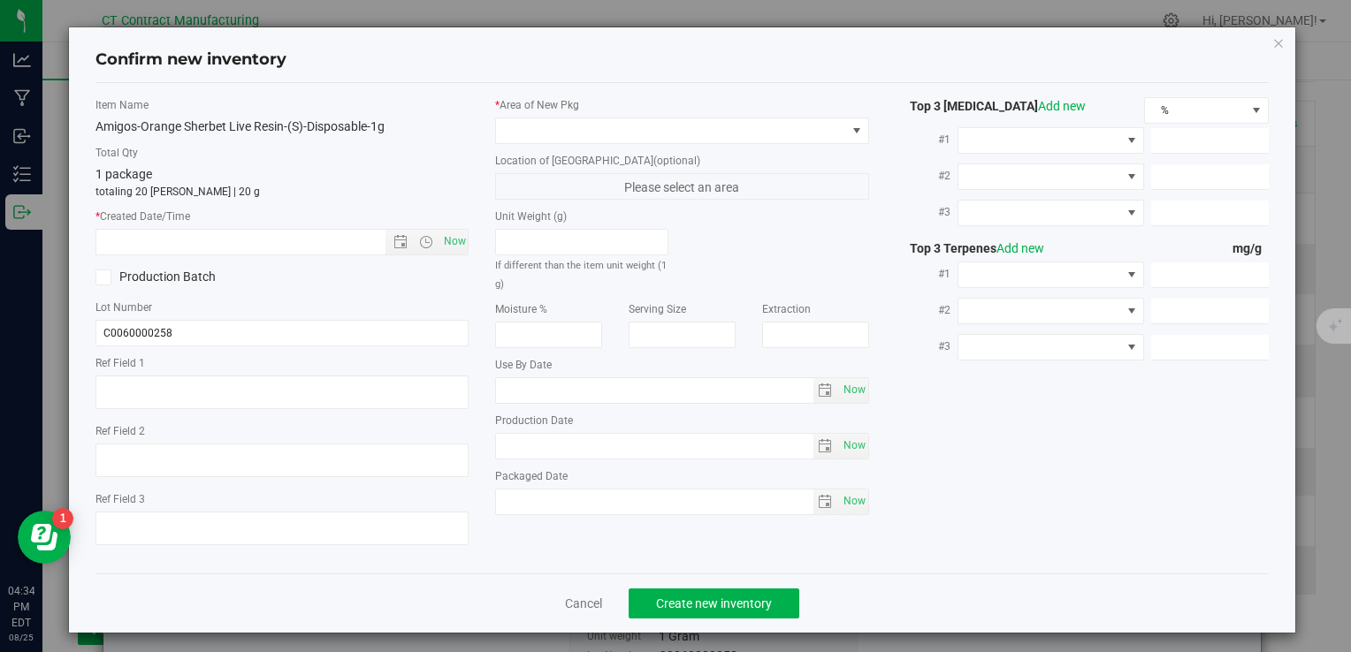
type textarea "250808-AGO-OS-1G"
click at [446, 239] on span "Now" at bounding box center [454, 242] width 30 height 26
type input "[DATE] 4:34 PM"
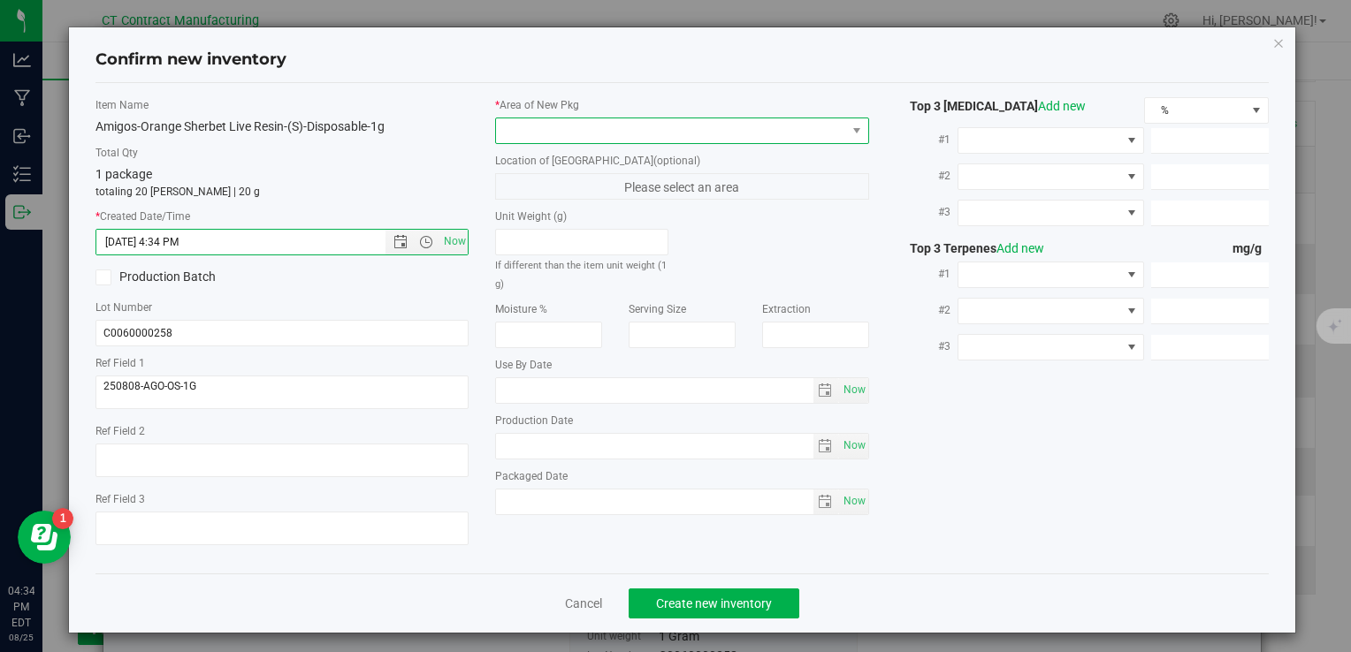
click at [525, 126] on span at bounding box center [670, 130] width 349 height 25
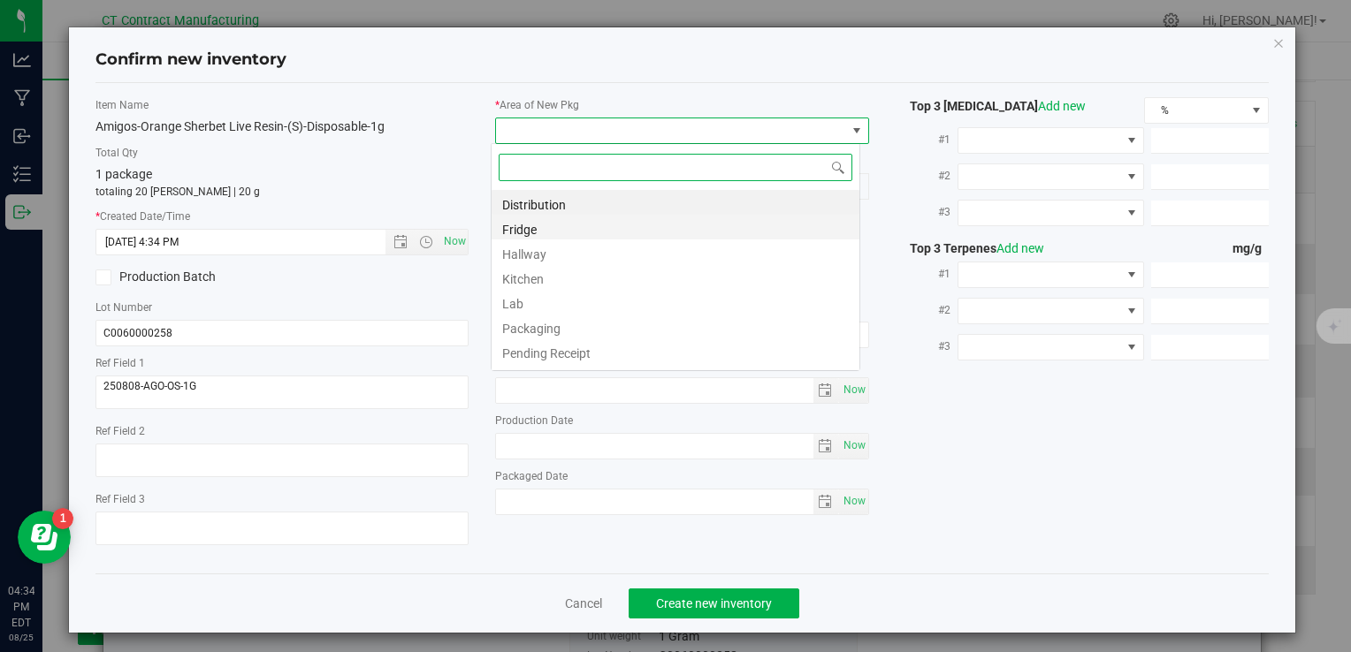
scroll to position [26, 369]
click at [545, 202] on li "Distribution" at bounding box center [675, 202] width 368 height 25
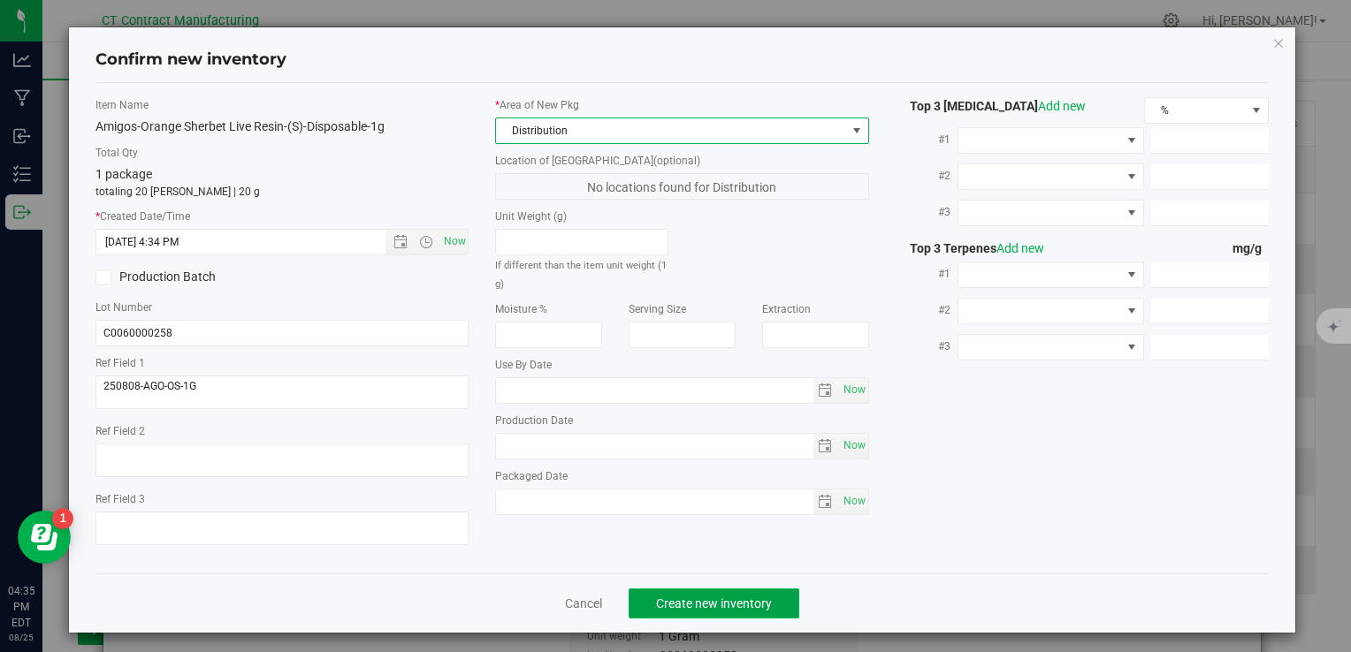
click at [667, 603] on span "Create new inventory" at bounding box center [714, 604] width 116 height 14
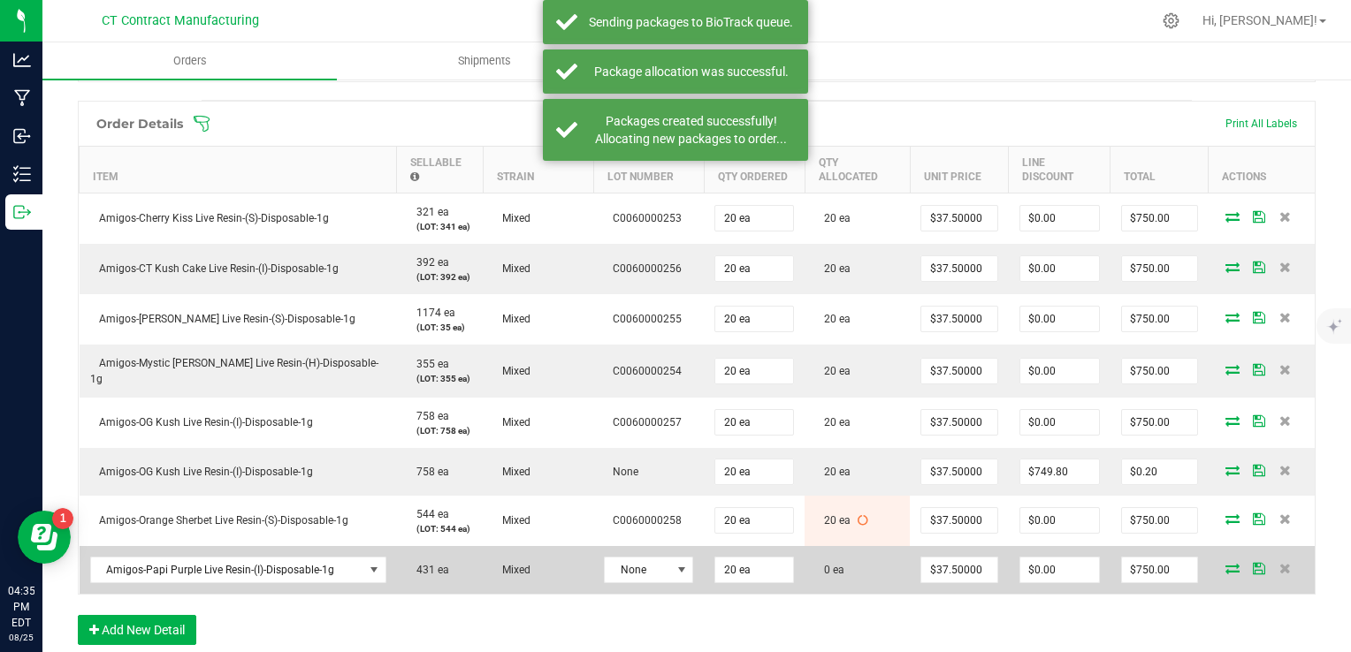
click at [649, 546] on td "None" at bounding box center [648, 570] width 110 height 48
click at [644, 560] on span "None" at bounding box center [637, 570] width 65 height 25
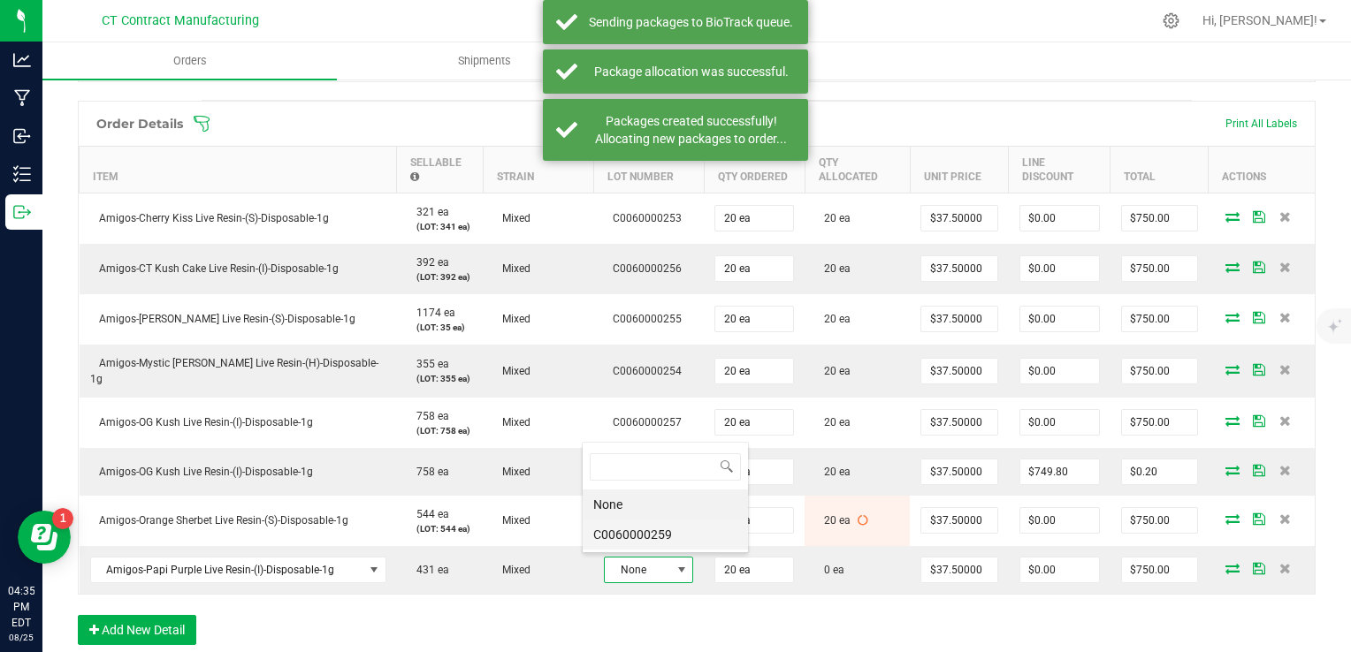
click at [655, 525] on li "C0060000259" at bounding box center [665, 535] width 165 height 30
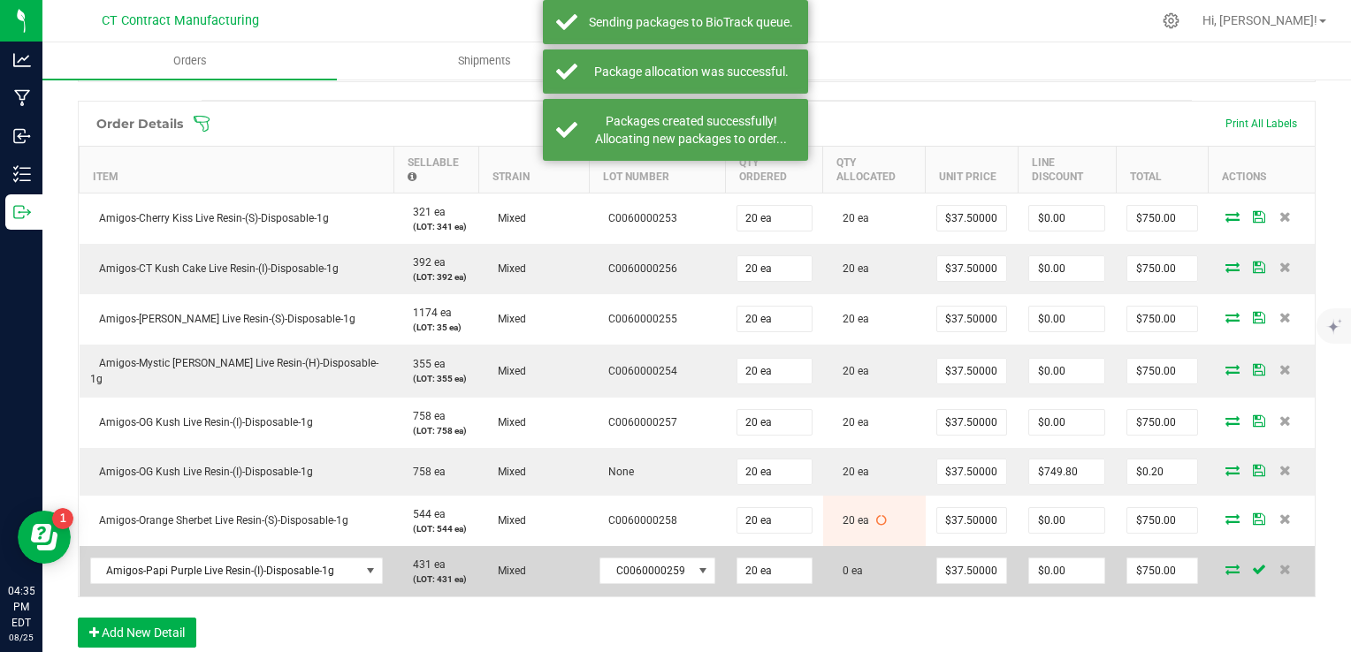
click at [1225, 565] on icon at bounding box center [1232, 569] width 14 height 11
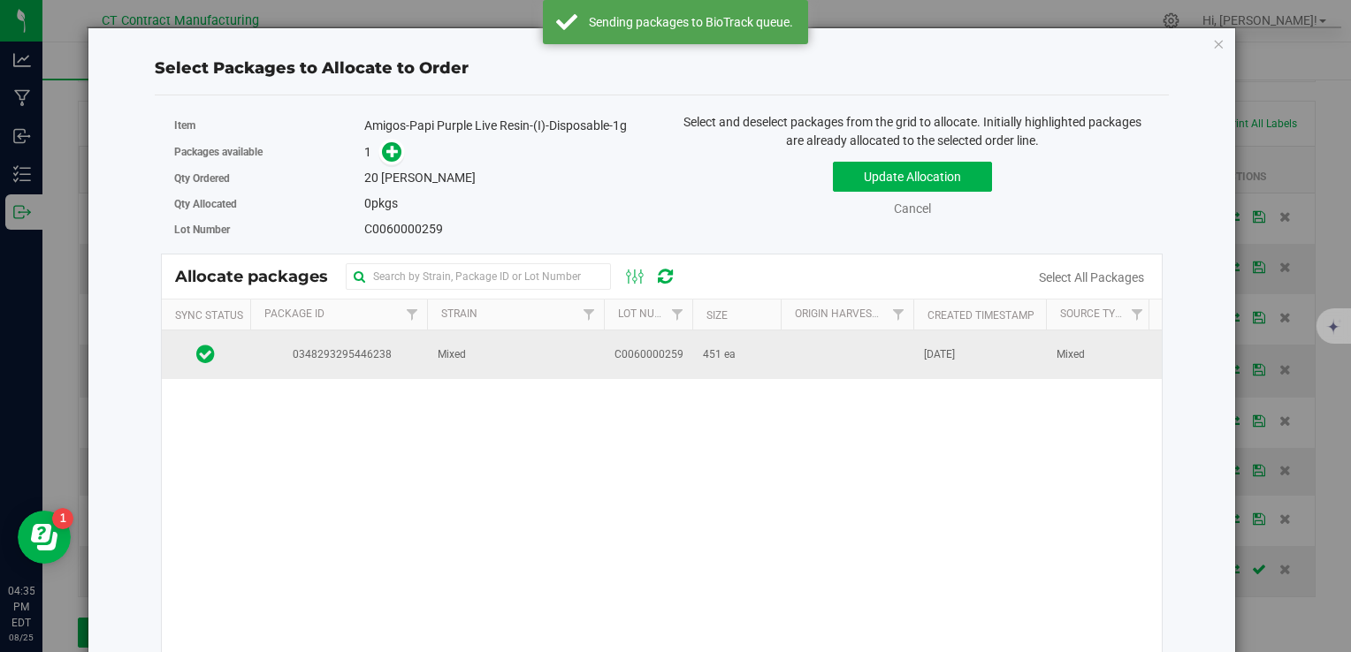
click at [604, 354] on td "C0060000259" at bounding box center [648, 355] width 88 height 48
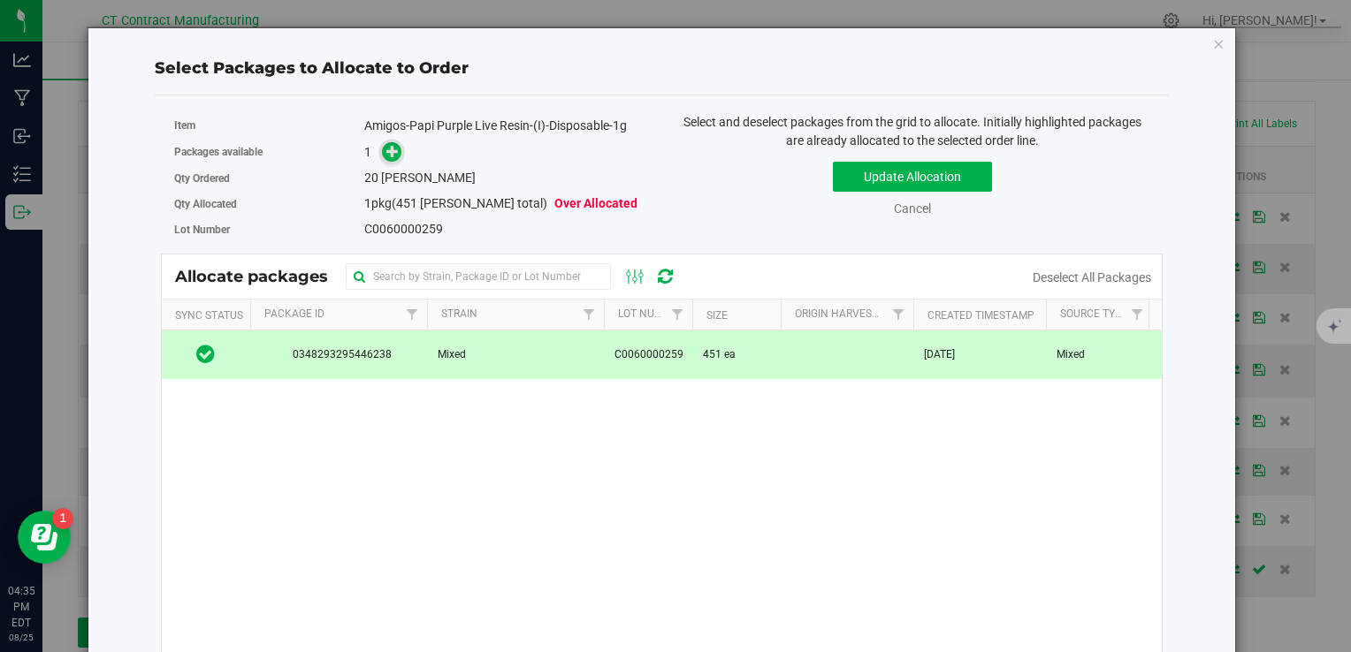
click at [388, 150] on icon at bounding box center [392, 151] width 12 height 12
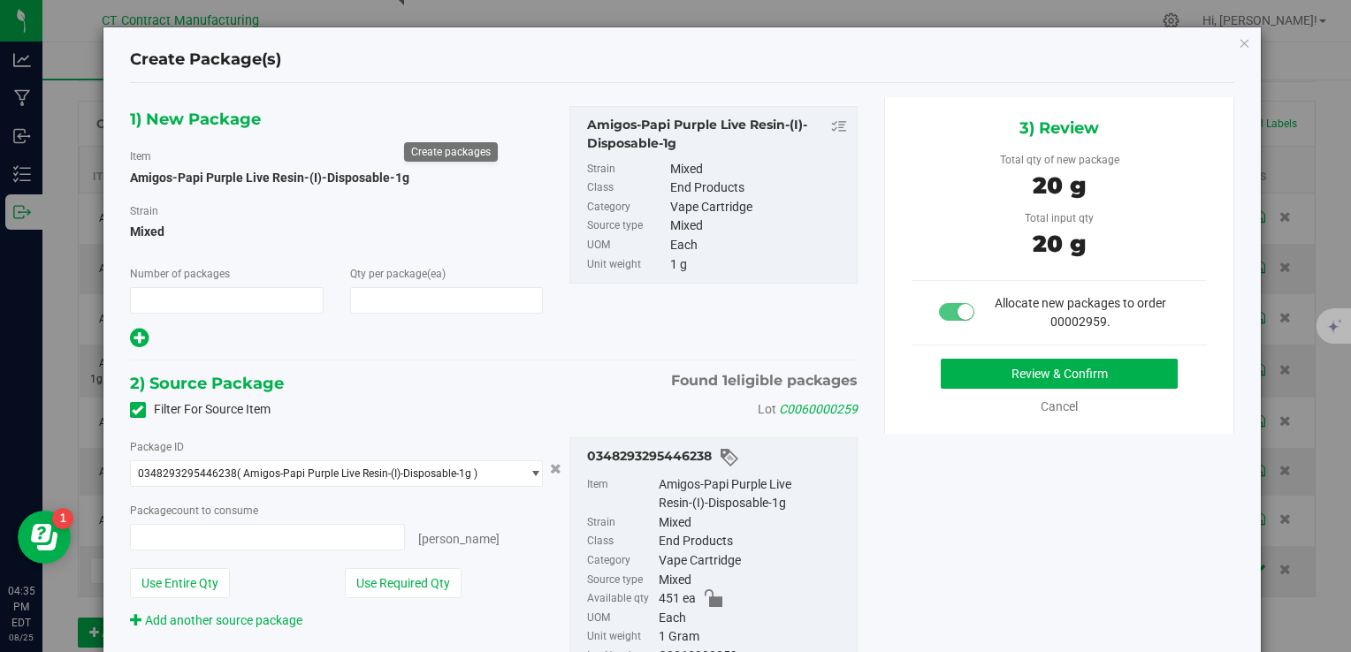
type input "1"
type input "20"
type input "20 ea"
click at [967, 355] on div "3) Review Total qty of new package 20 g Total input qty 20 g Allocate new packa…" at bounding box center [1059, 265] width 351 height 337
click at [965, 368] on button "Review & Confirm" at bounding box center [1059, 374] width 237 height 30
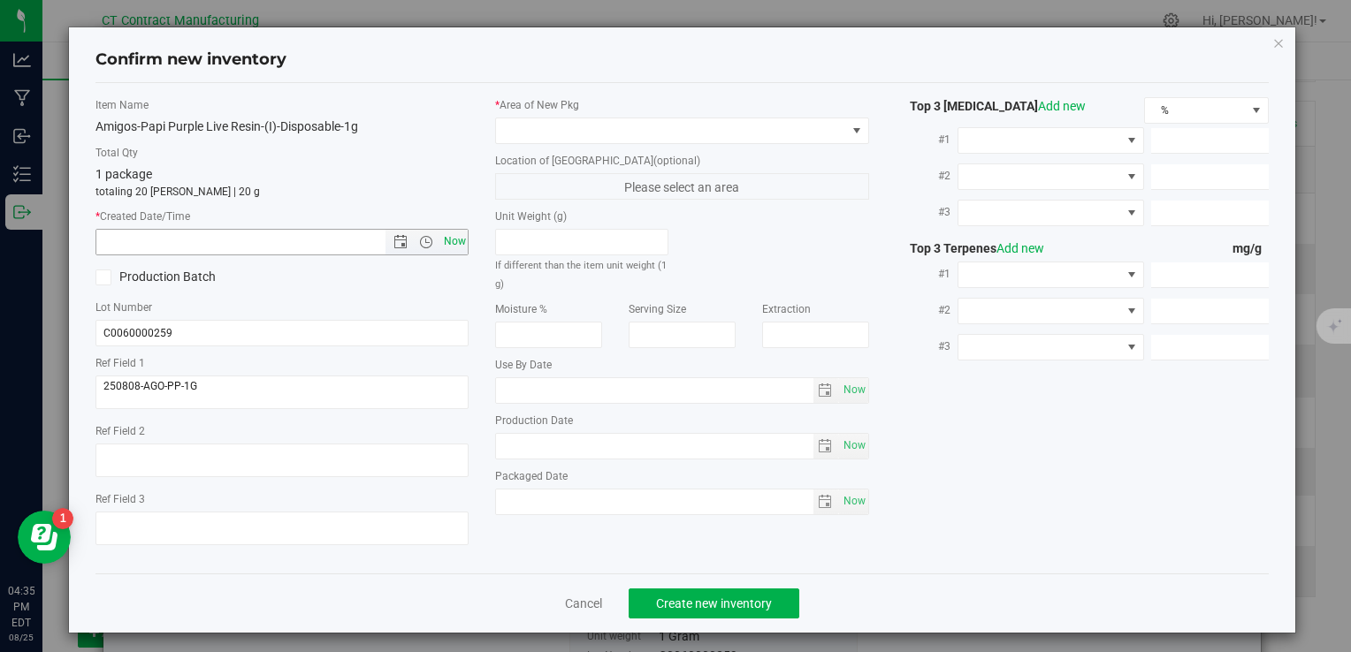
click at [455, 240] on span "Now" at bounding box center [454, 242] width 30 height 26
type input "8/25/2025 4:35 PM"
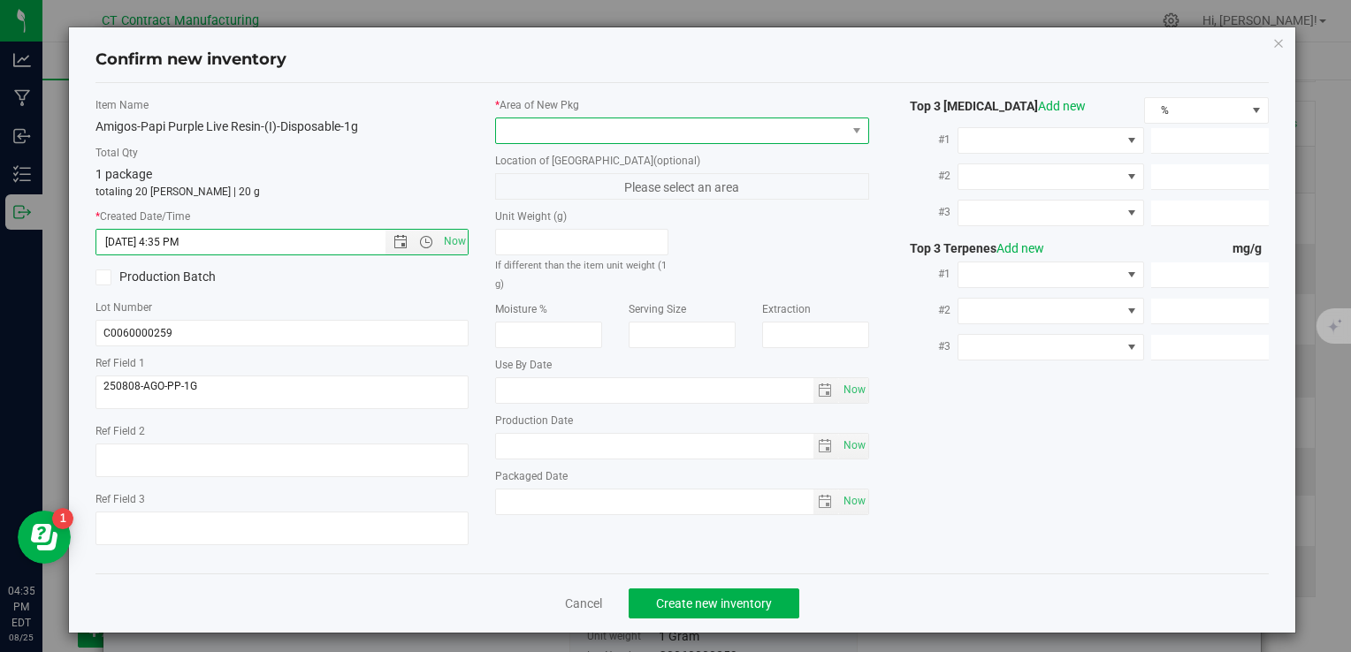
click at [528, 133] on span at bounding box center [670, 130] width 349 height 25
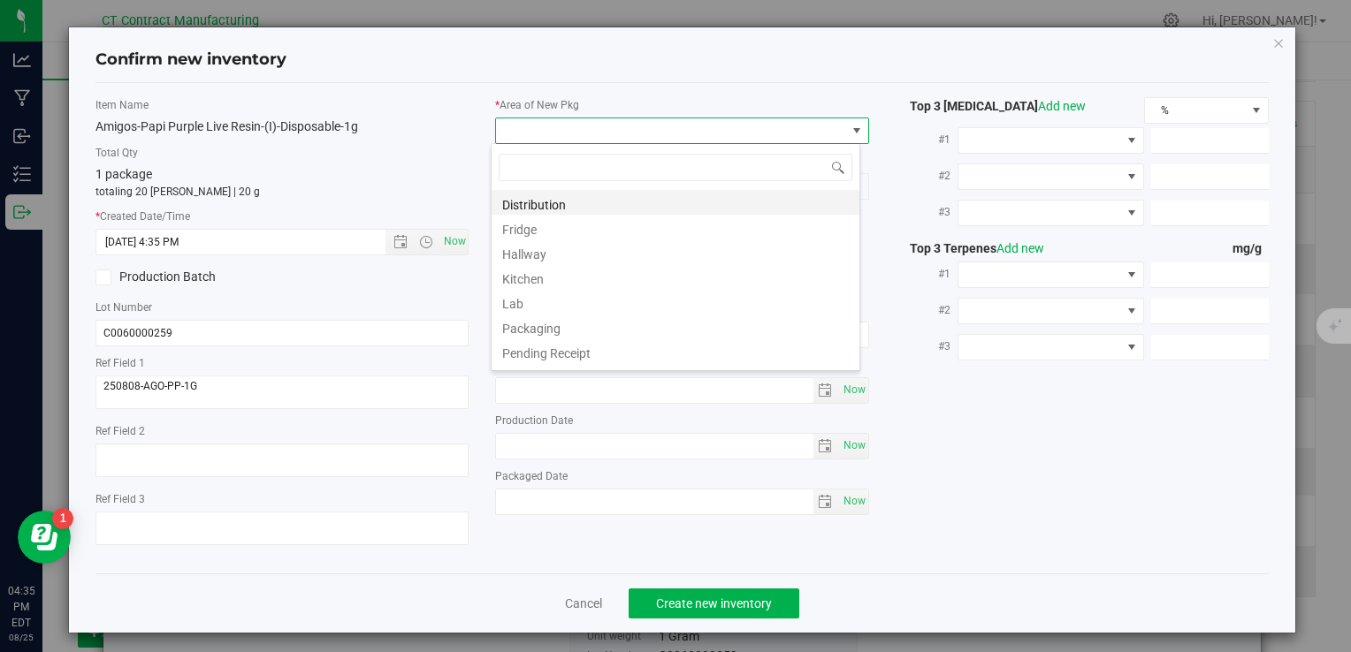
scroll to position [26, 369]
click at [565, 200] on li "Distribution" at bounding box center [675, 202] width 368 height 25
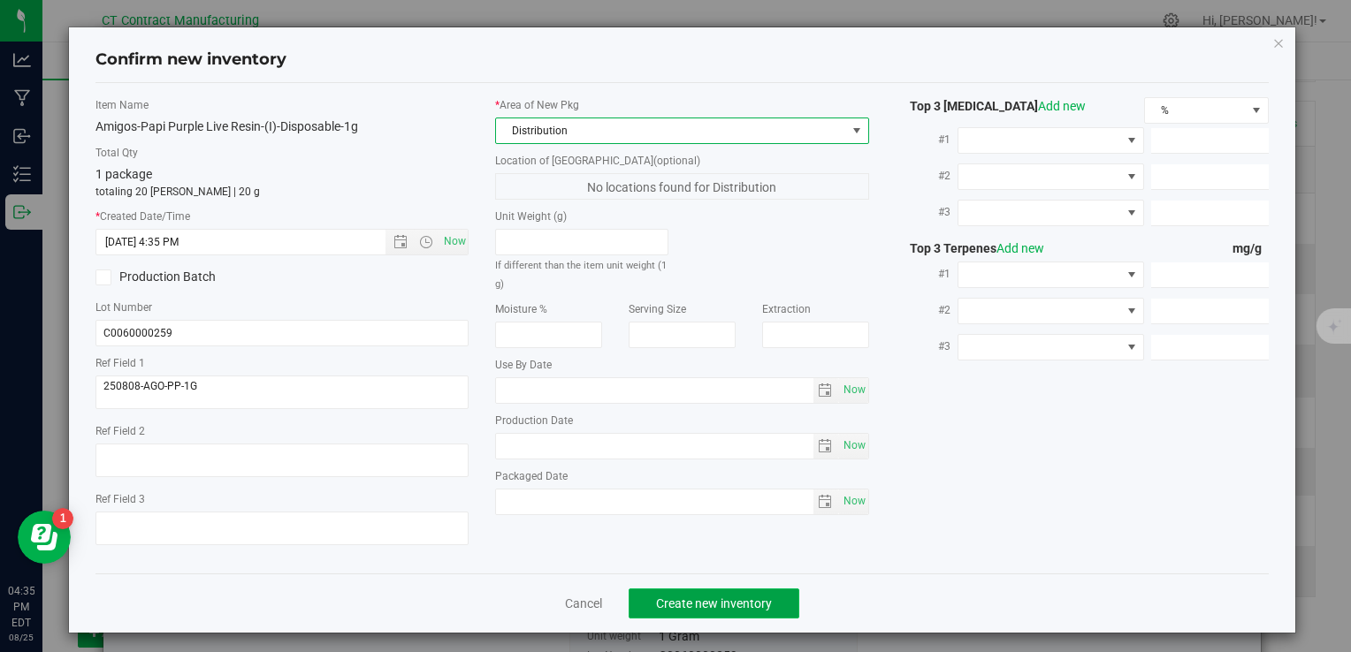
click at [705, 600] on span "Create new inventory" at bounding box center [714, 604] width 116 height 14
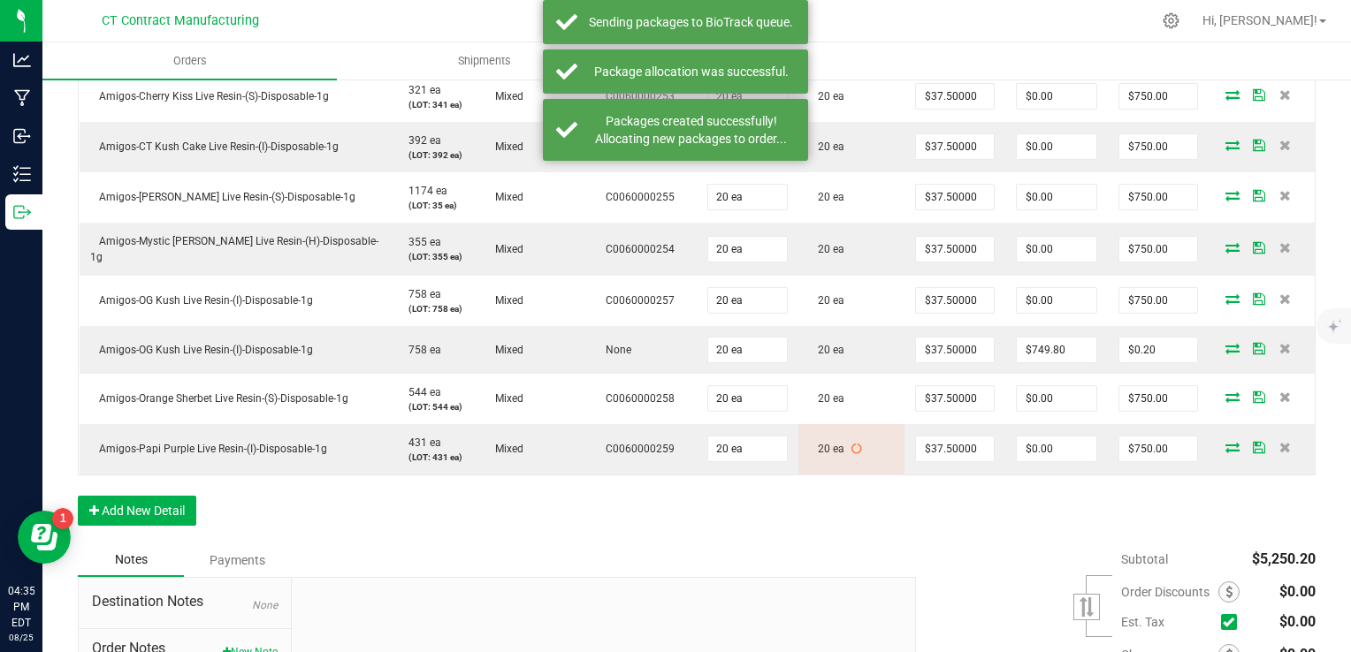
scroll to position [707, 0]
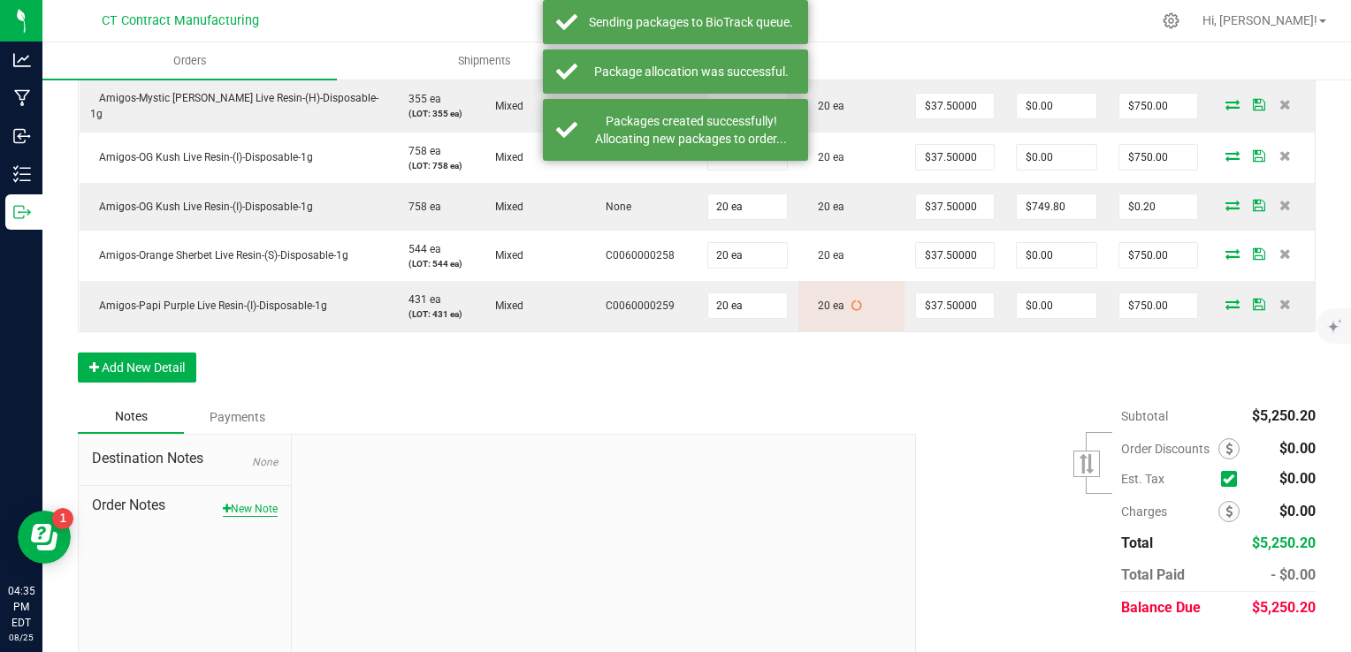
click at [223, 505] on icon "button" at bounding box center [227, 509] width 8 height 11
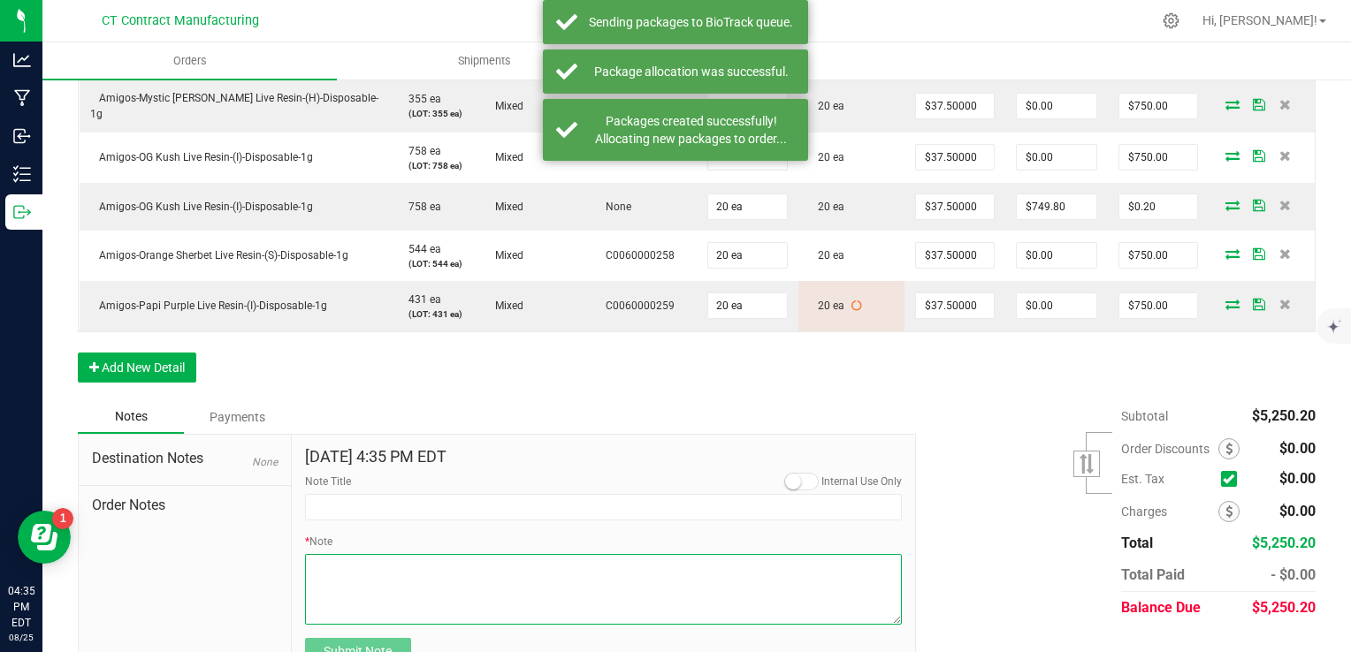
click at [440, 566] on textarea "* Note" at bounding box center [604, 589] width 598 height 71
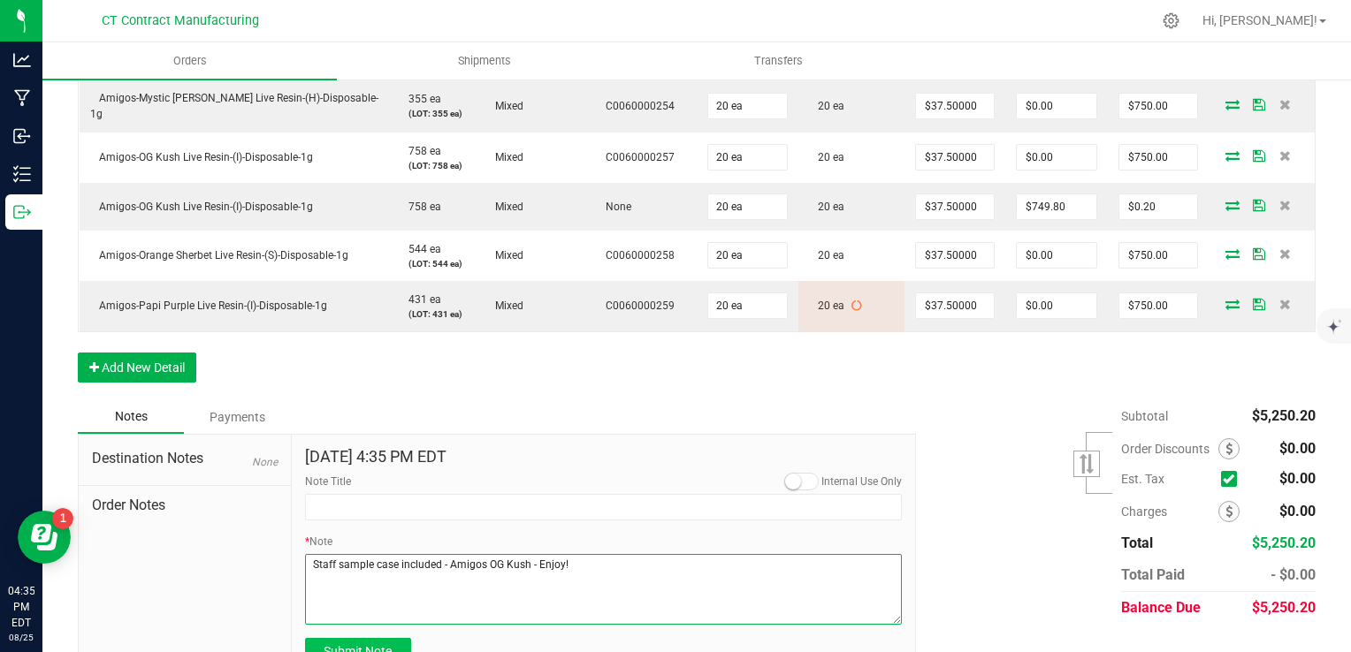
type textarea "Staff sample case included - Amigos OG Kush - Enjoy!"
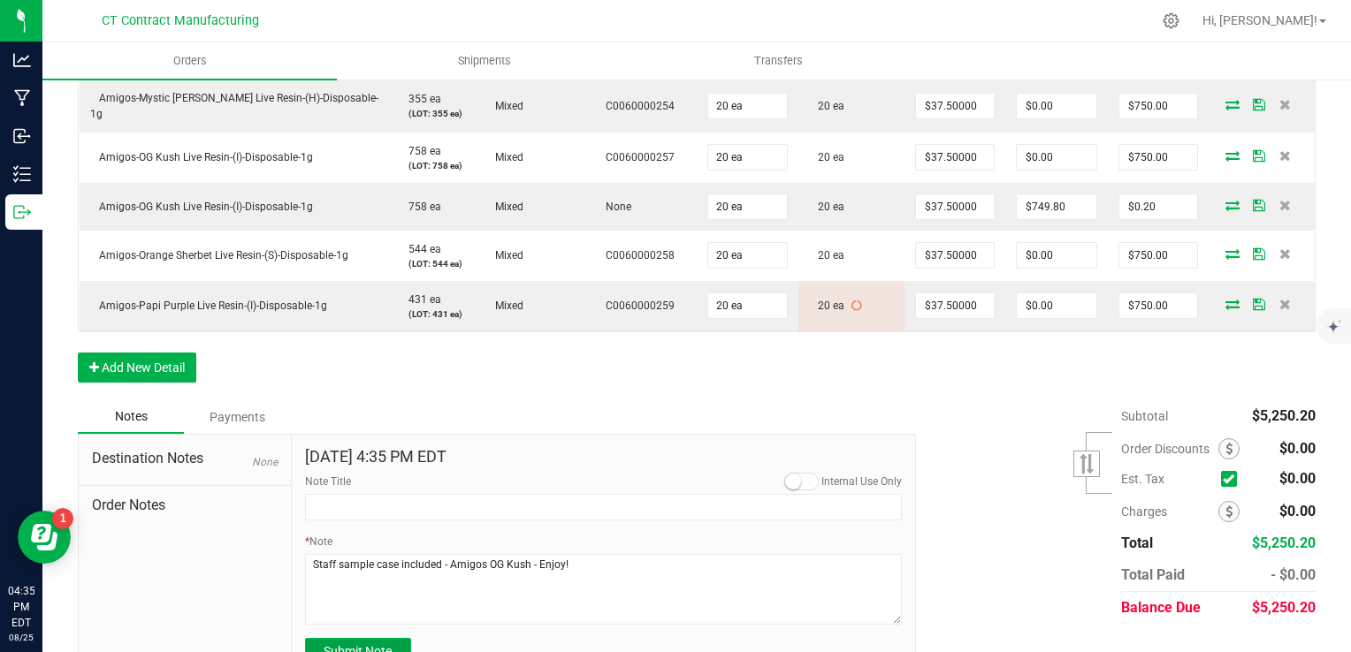
click at [384, 649] on span "Submit Note" at bounding box center [358, 651] width 68 height 14
type input "8/25/2025 16:35 PM EDT"
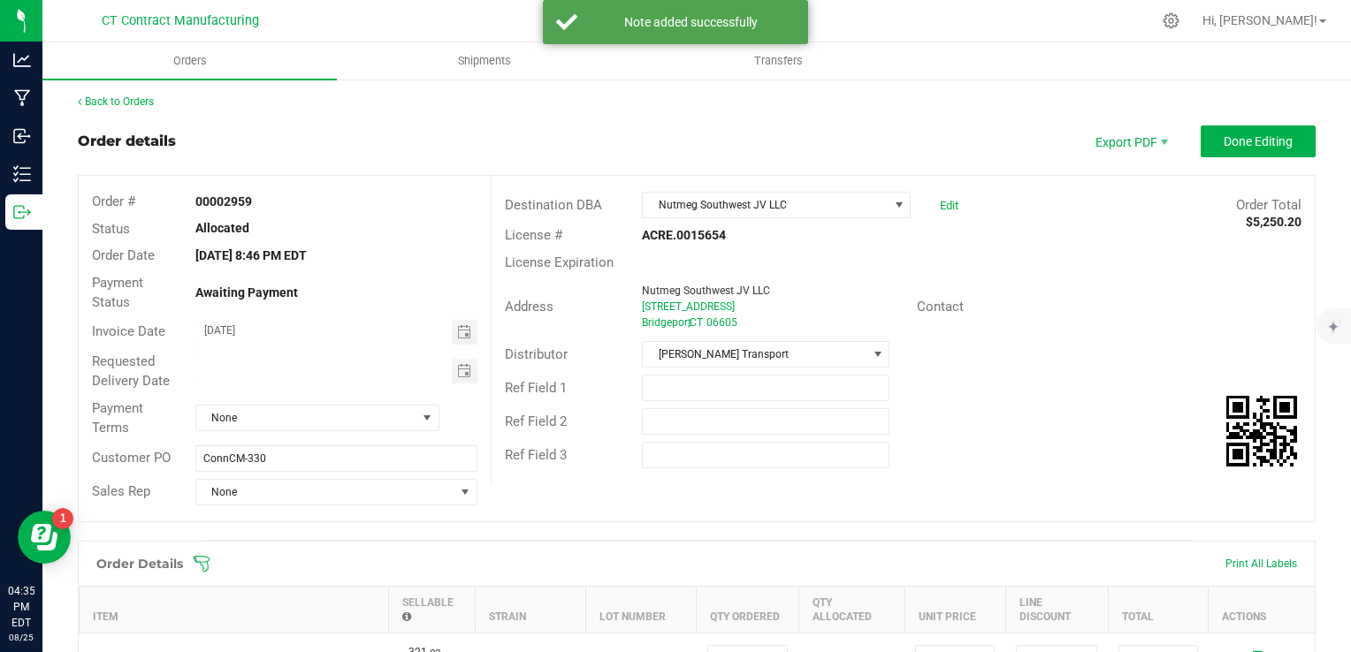
scroll to position [0, 0]
click at [1240, 154] on button "Done Editing" at bounding box center [1257, 143] width 115 height 32
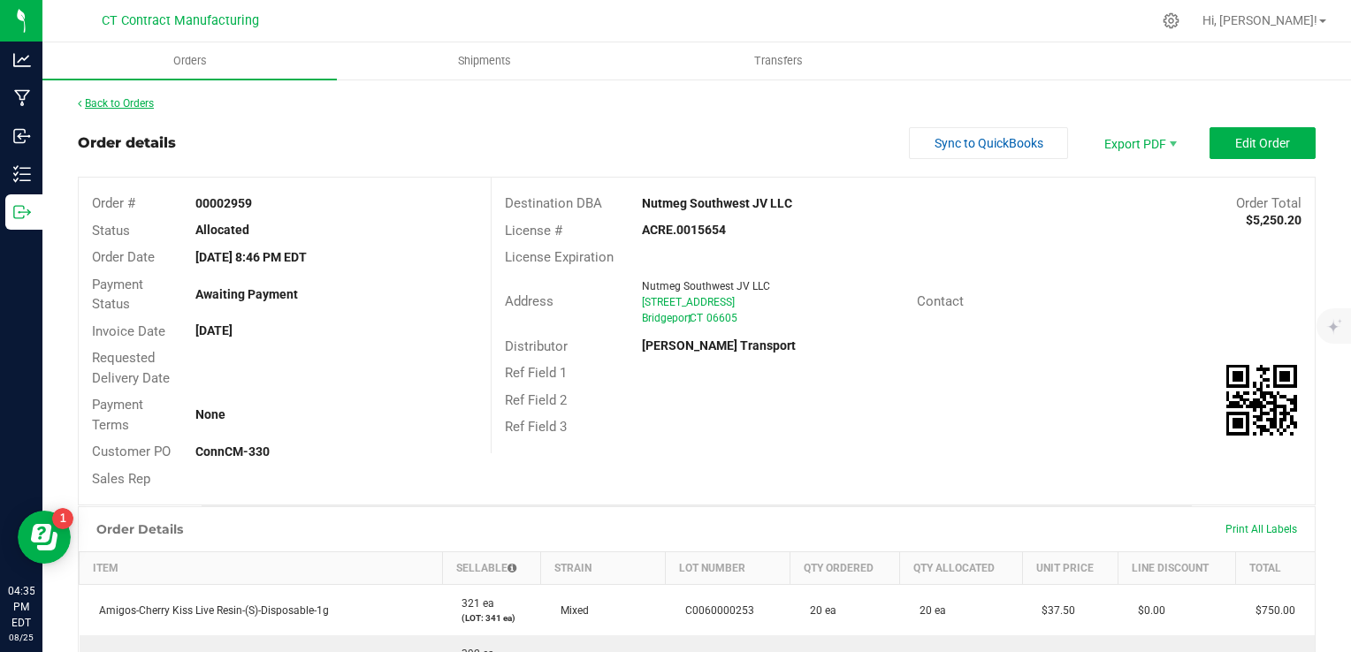
click at [118, 106] on link "Back to Orders" at bounding box center [116, 103] width 76 height 12
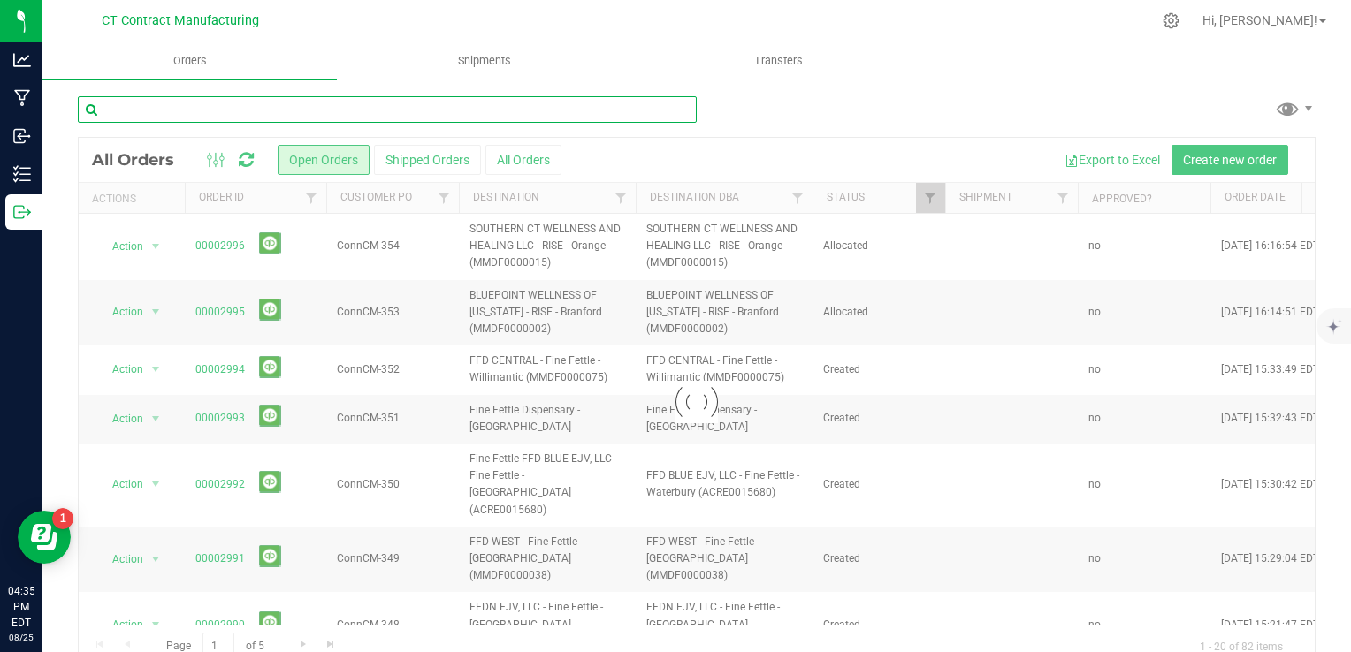
click at [177, 104] on input "text" at bounding box center [387, 109] width 619 height 27
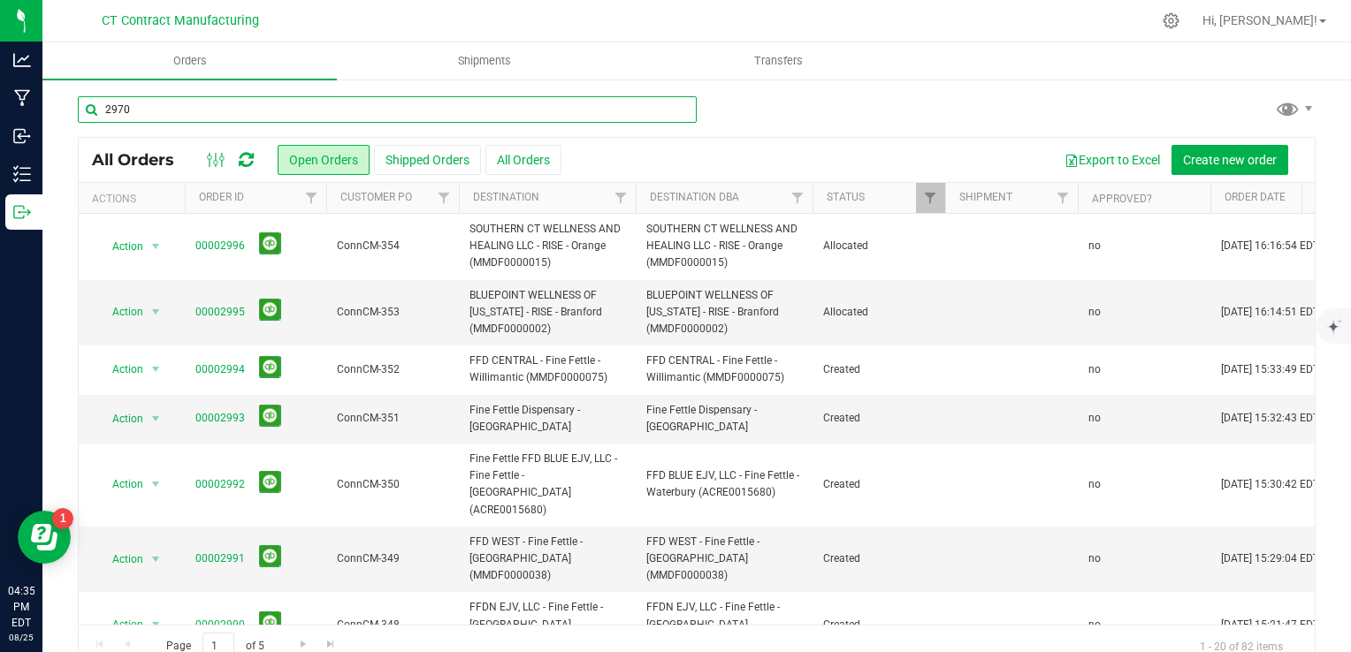
type input "2970"
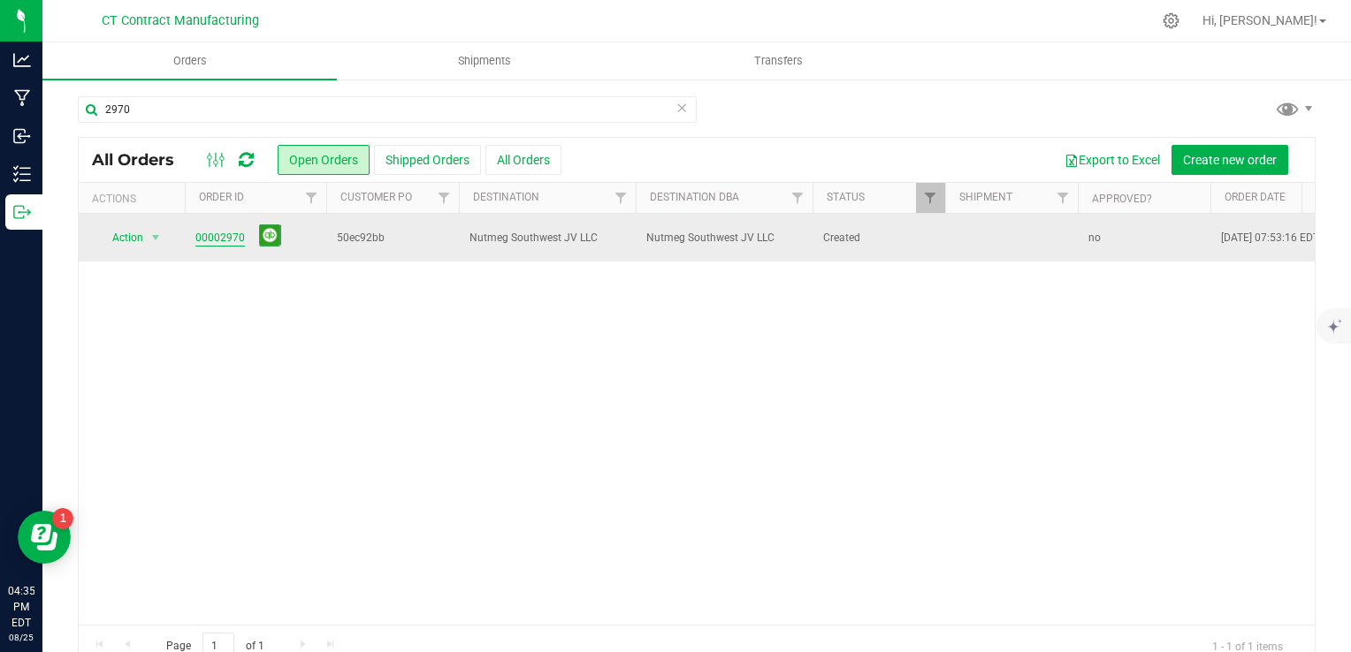
click at [220, 239] on link "00002970" at bounding box center [220, 238] width 50 height 17
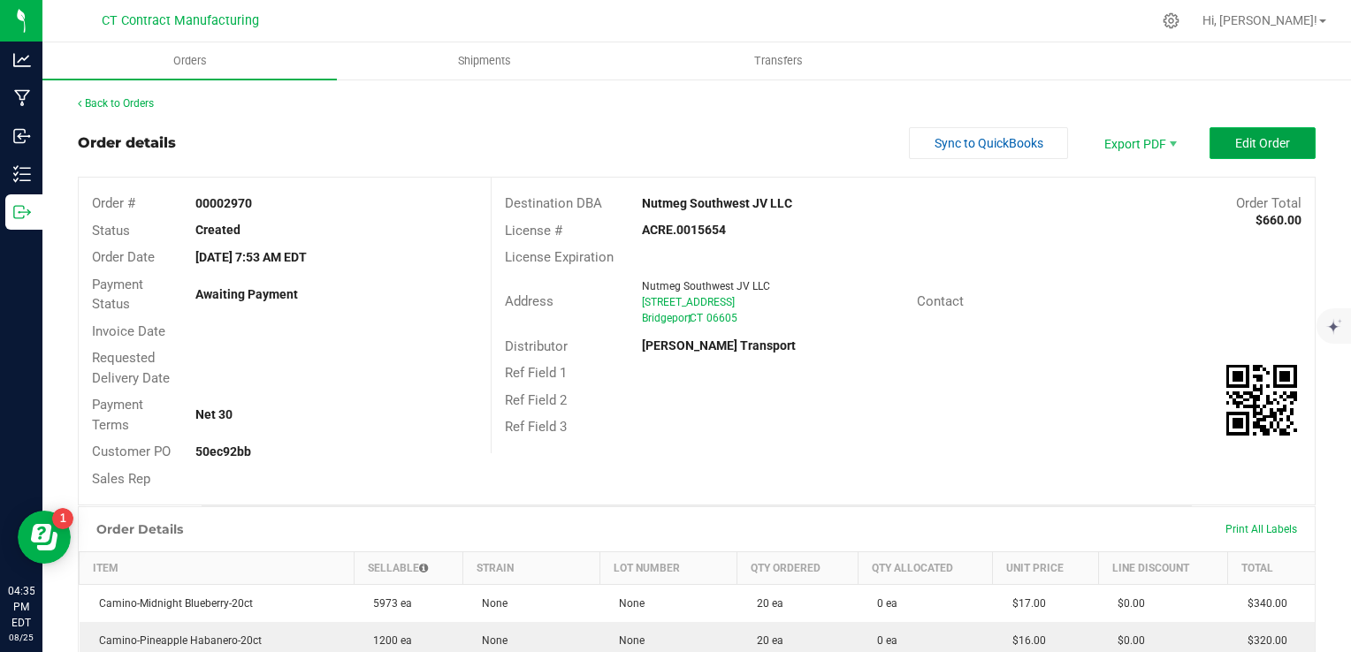
click at [1242, 147] on span "Edit Order" at bounding box center [1262, 143] width 55 height 14
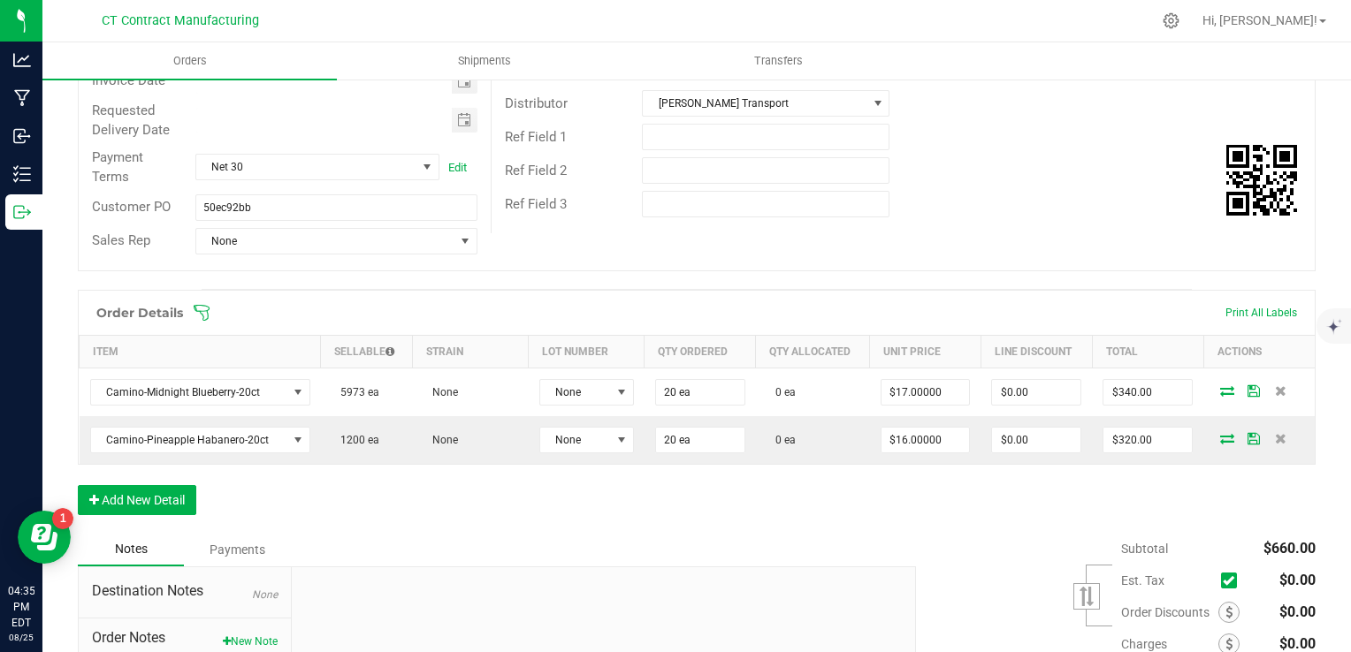
scroll to position [265, 0]
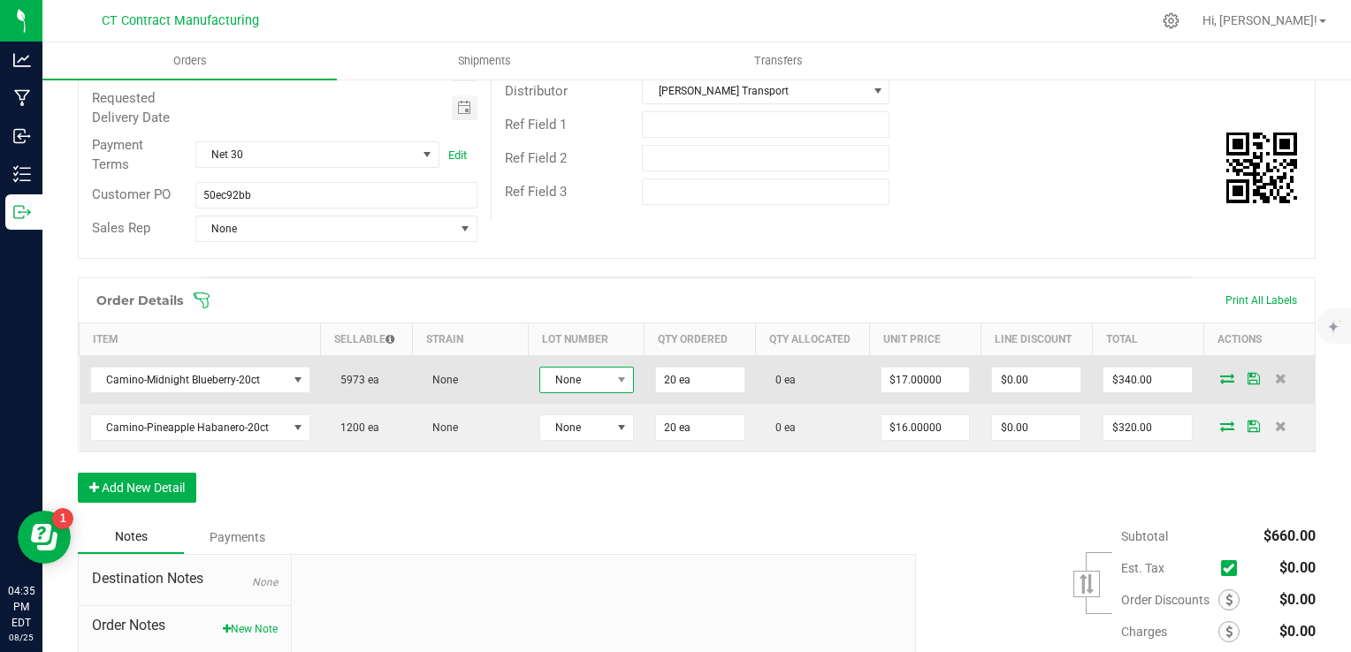
click at [568, 382] on span "None" at bounding box center [575, 380] width 71 height 25
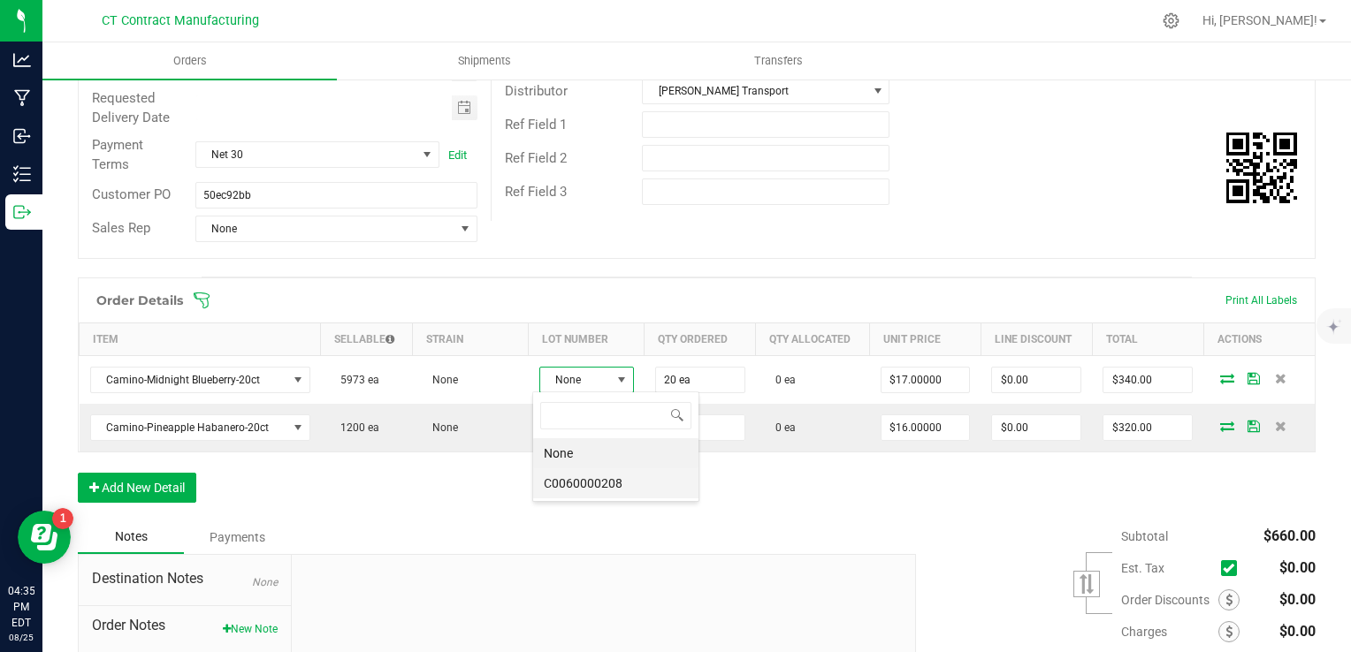
click at [583, 481] on li "C0060000208" at bounding box center [615, 483] width 165 height 30
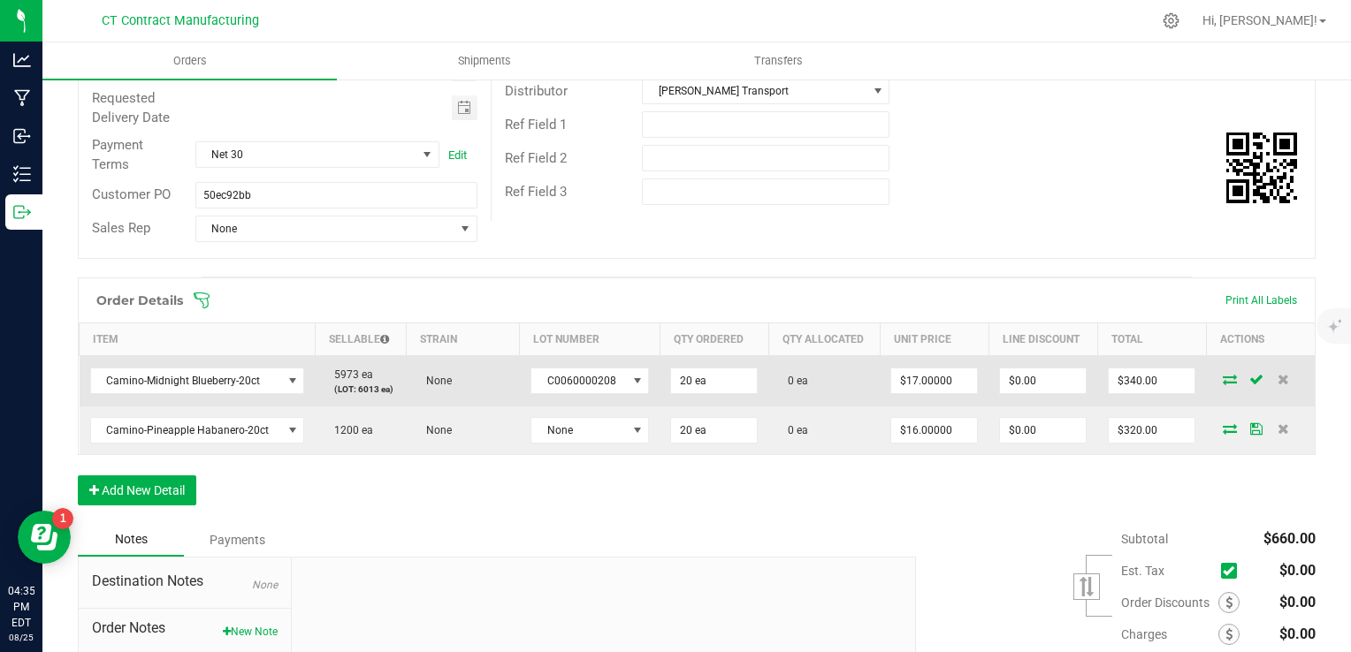
click at [1222, 382] on icon at bounding box center [1229, 379] width 14 height 11
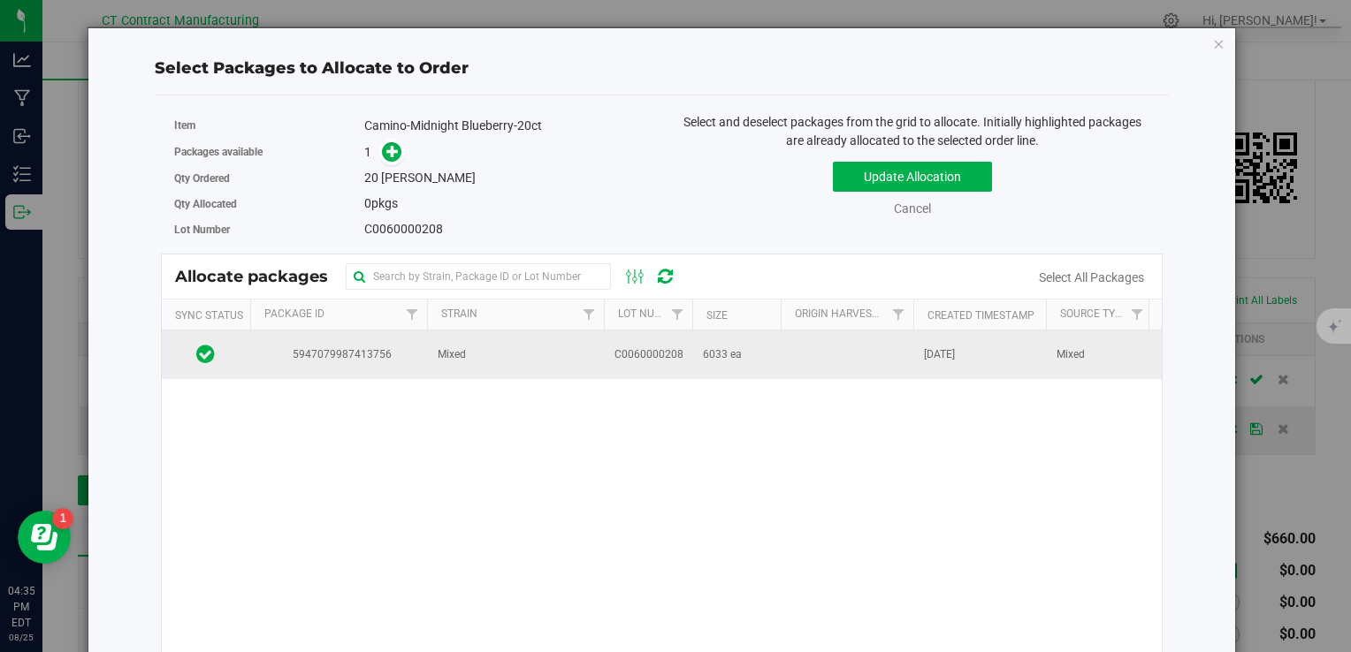
click at [594, 337] on td "Mixed" at bounding box center [515, 355] width 177 height 48
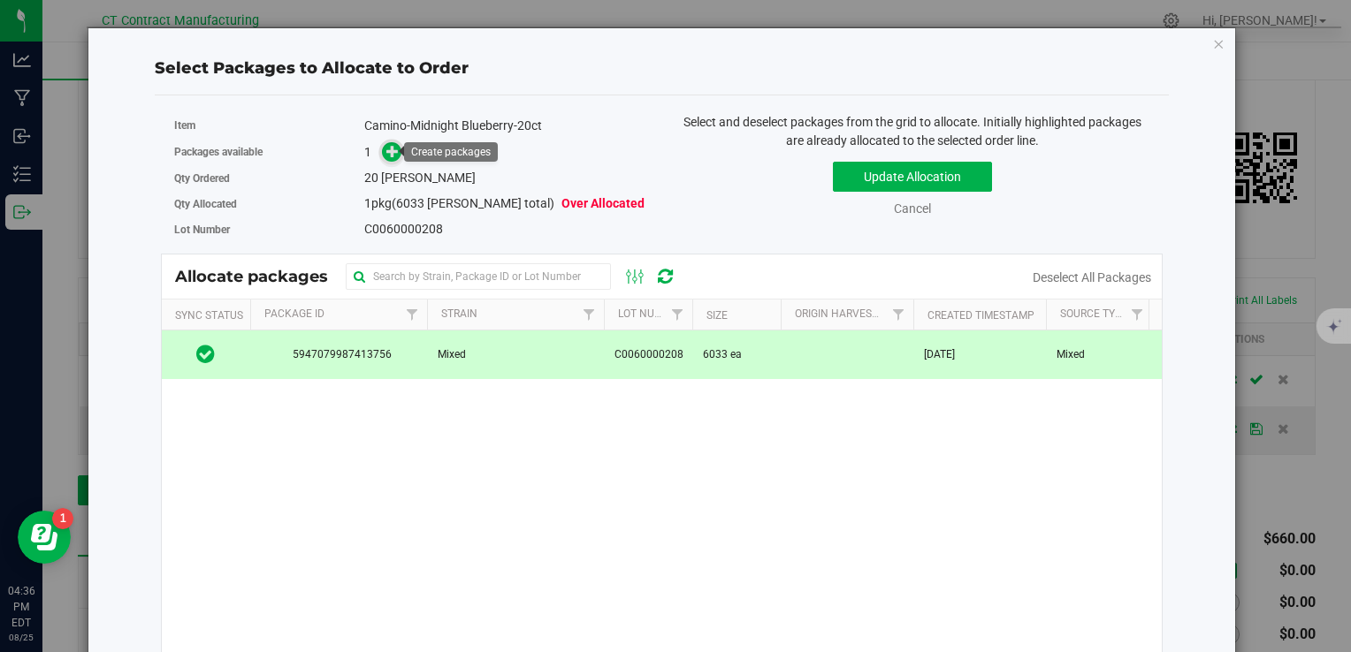
click at [390, 144] on icon at bounding box center [392, 150] width 13 height 13
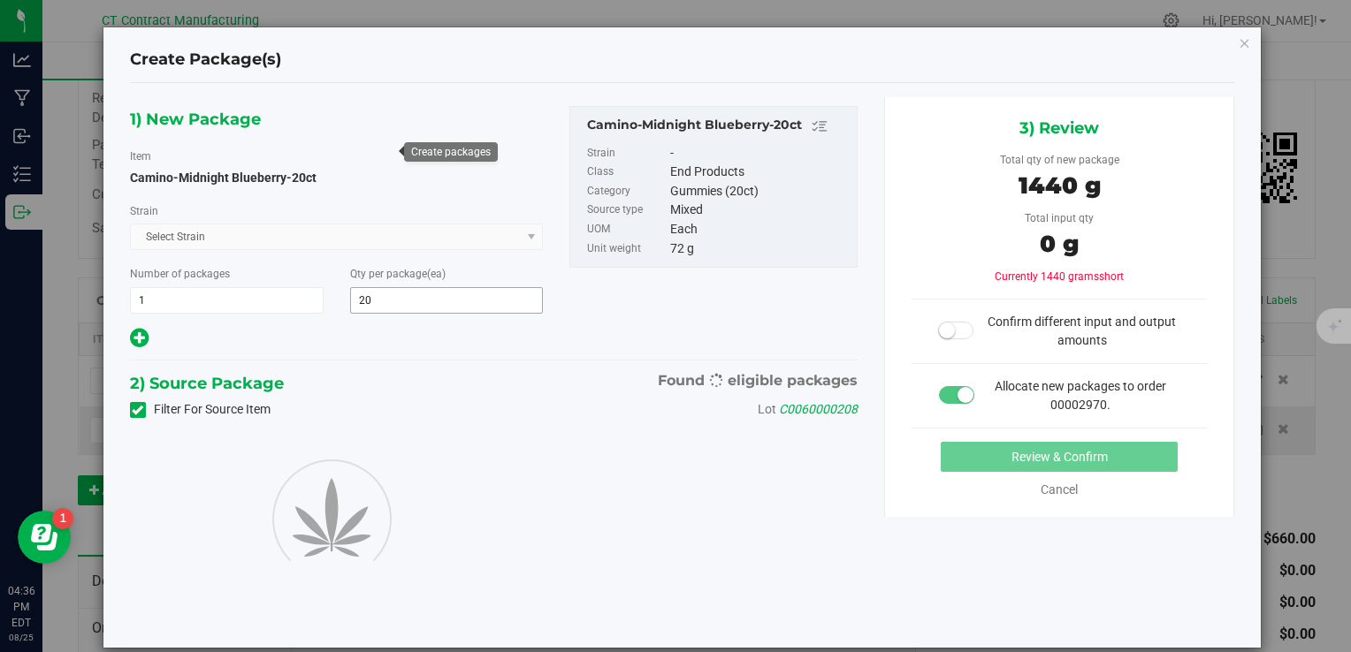
type input "20"
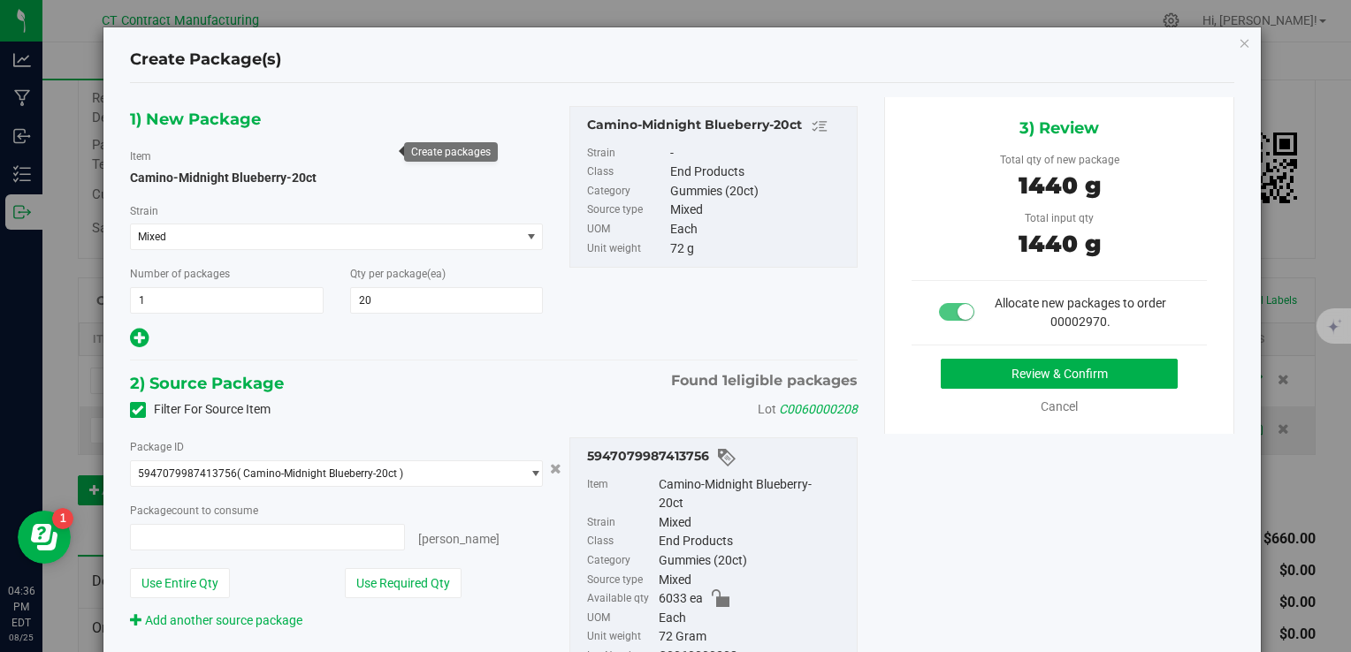
type input "20 ea"
click at [964, 385] on button "Review & Confirm" at bounding box center [1059, 374] width 237 height 30
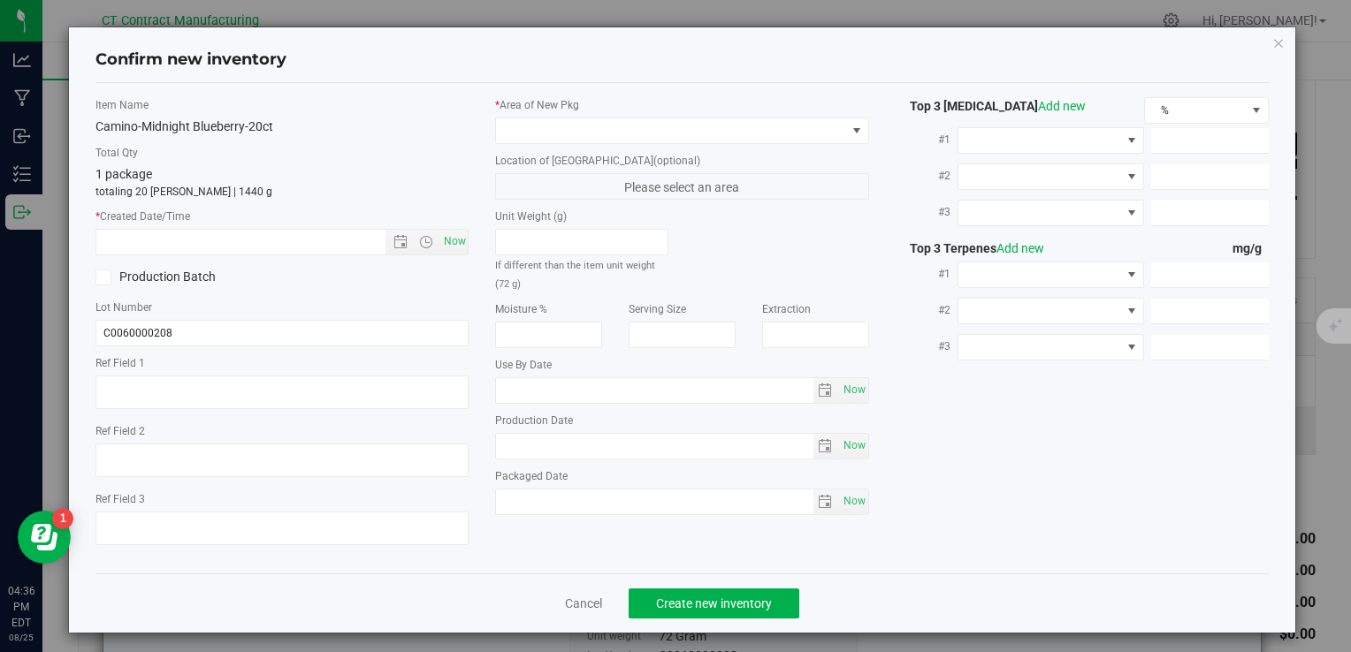
type textarea "250620-CAMMB005.270"
click at [447, 243] on span "Now" at bounding box center [454, 242] width 30 height 26
type input "8/25/2025 4:36 PM"
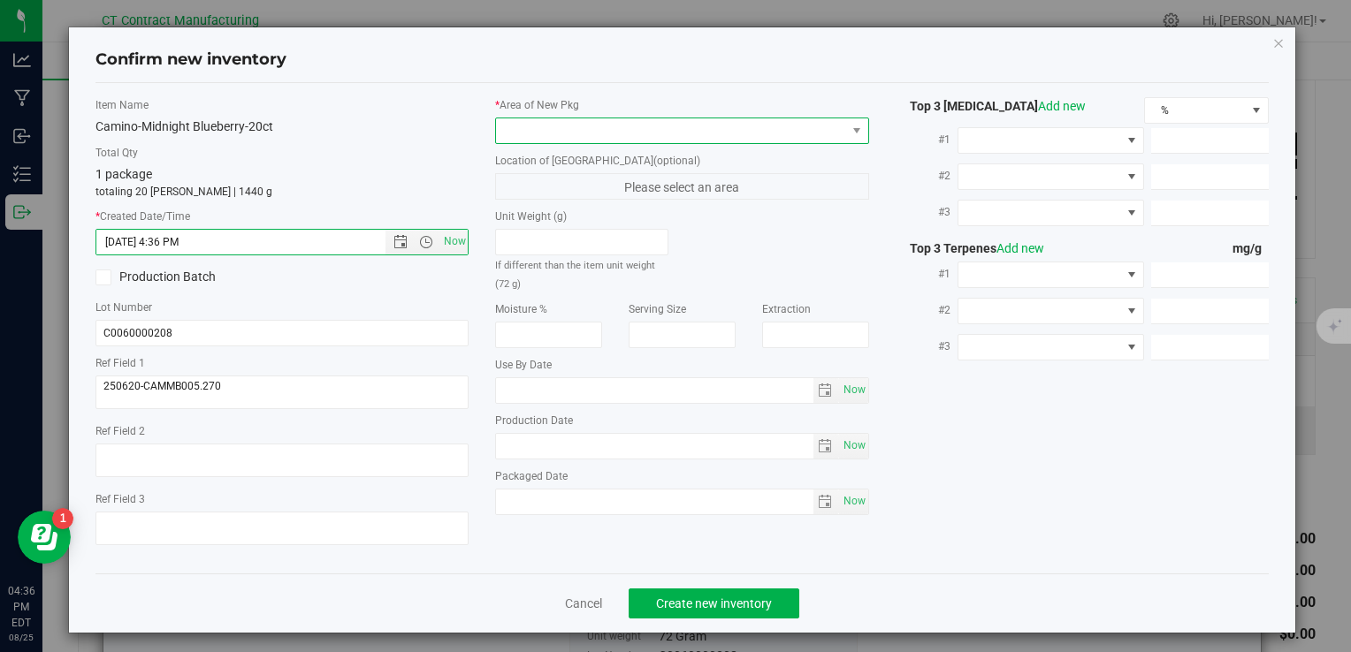
click at [511, 134] on span at bounding box center [670, 130] width 349 height 25
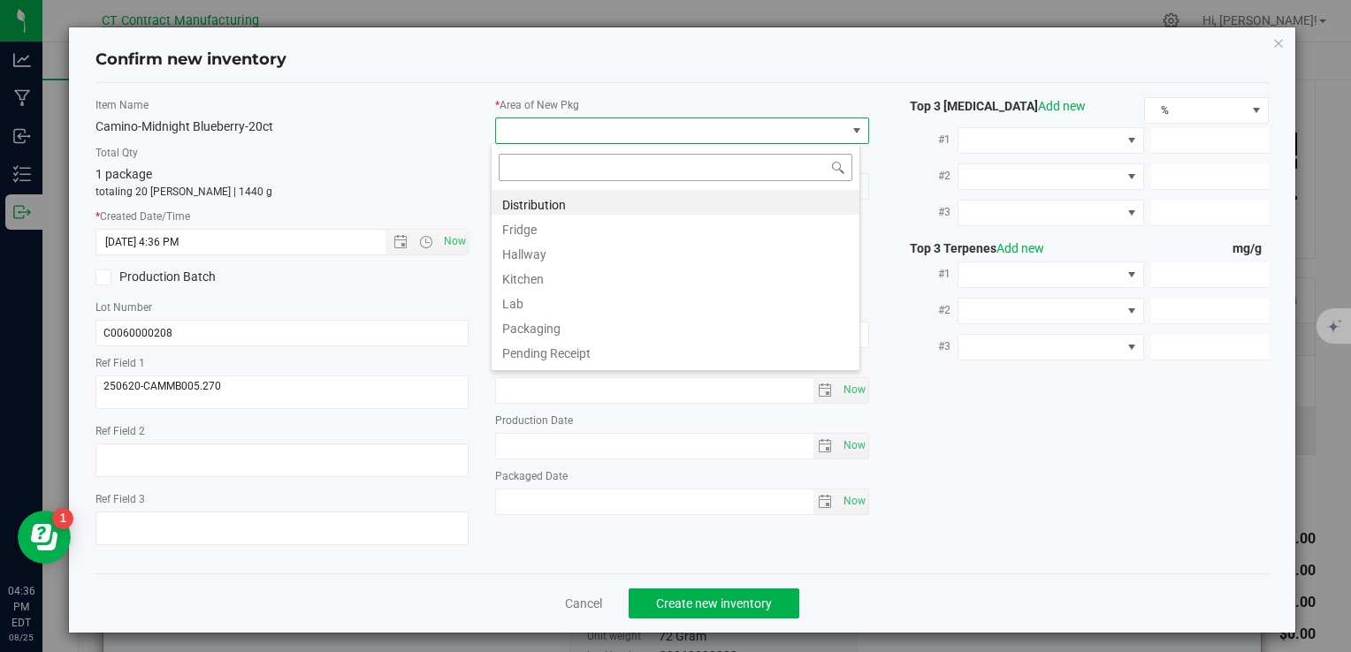
scroll to position [26, 369]
click at [530, 200] on li "Distribution" at bounding box center [675, 202] width 368 height 25
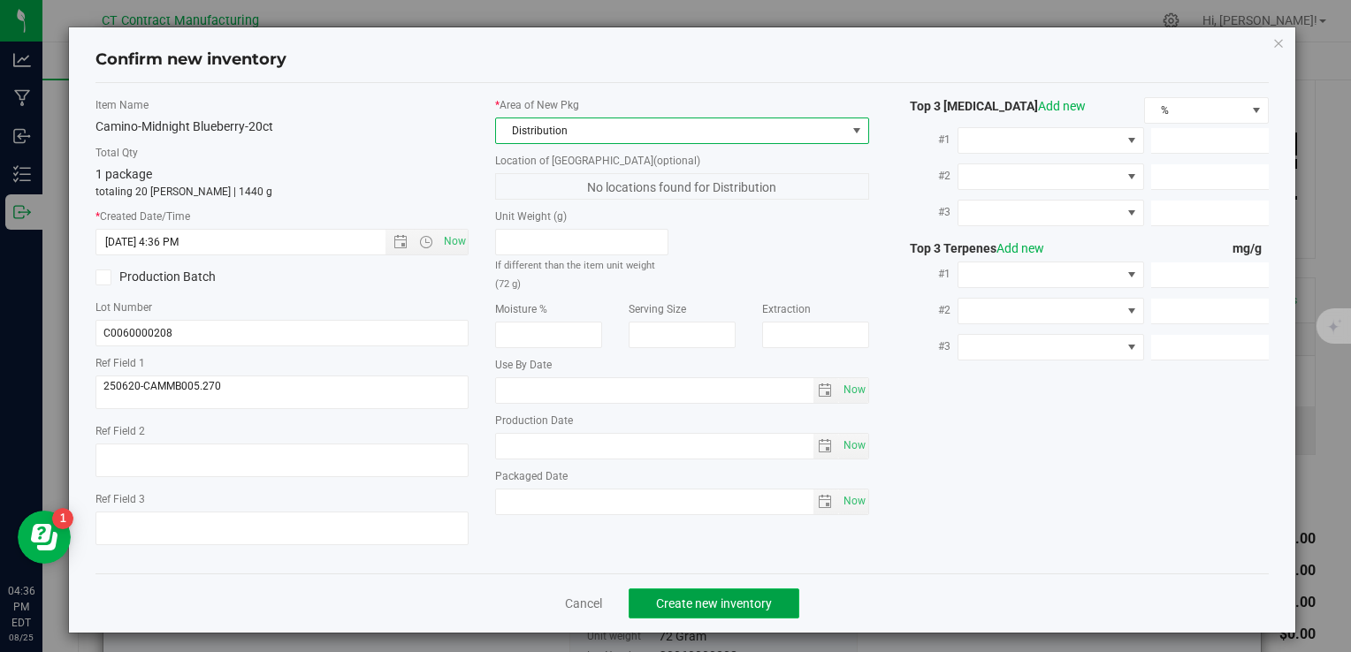
click at [701, 604] on span "Create new inventory" at bounding box center [714, 604] width 116 height 14
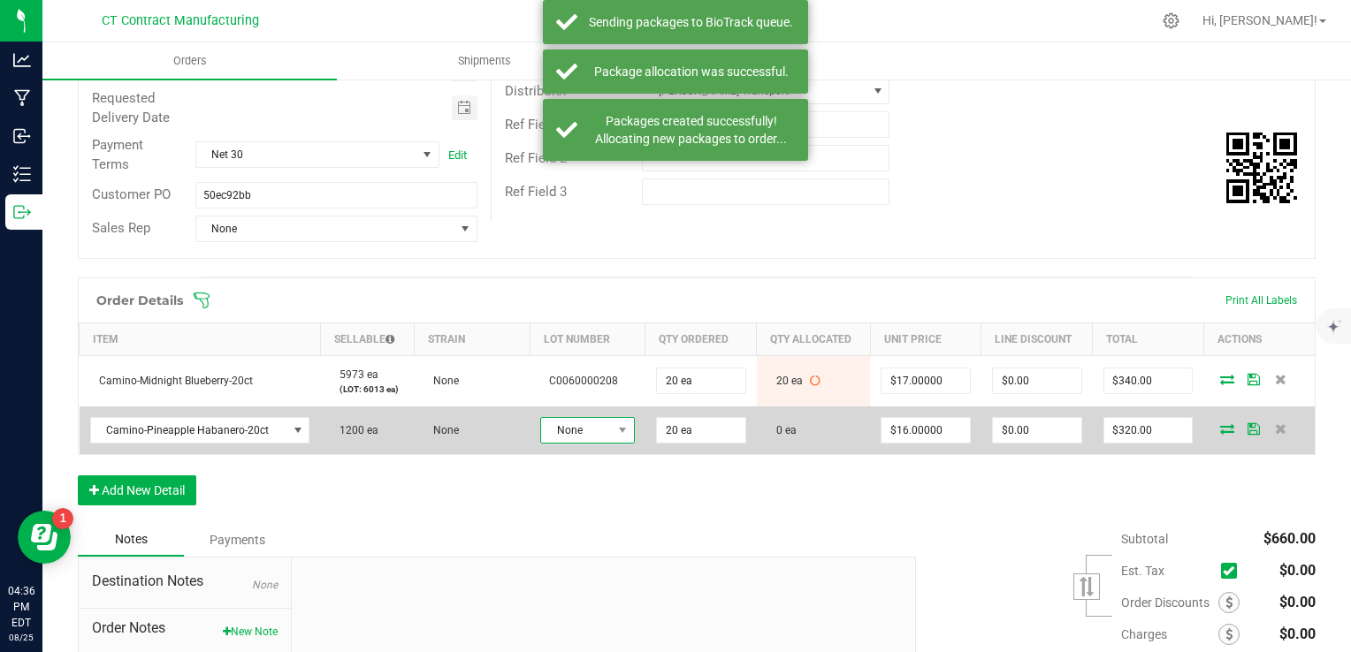
click at [582, 430] on span "None" at bounding box center [576, 430] width 71 height 25
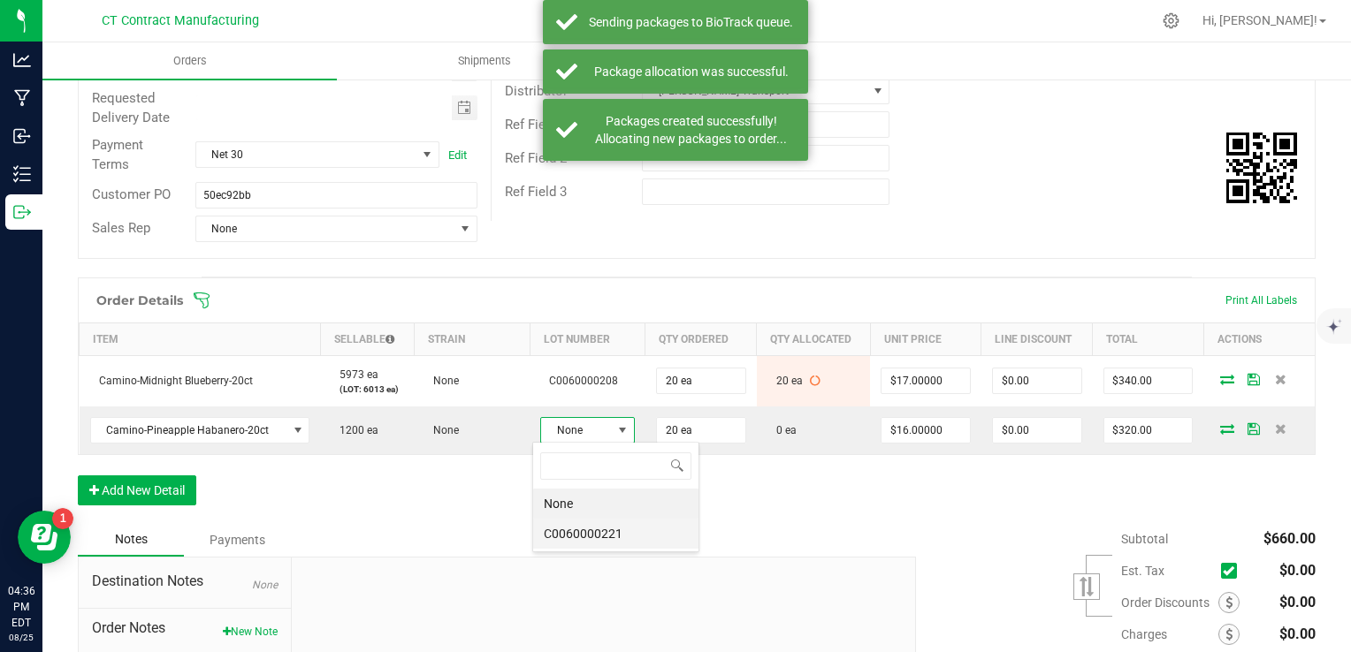
scroll to position [26, 93]
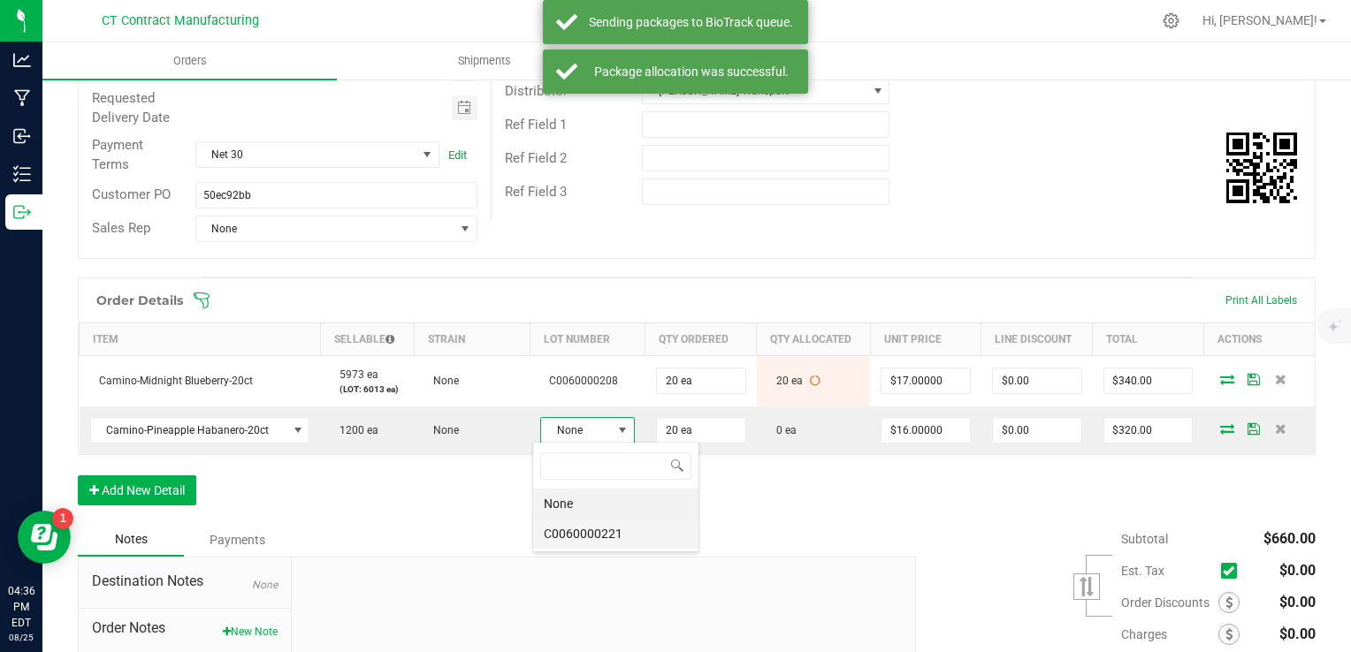
click at [624, 522] on li "C0060000221" at bounding box center [615, 534] width 165 height 30
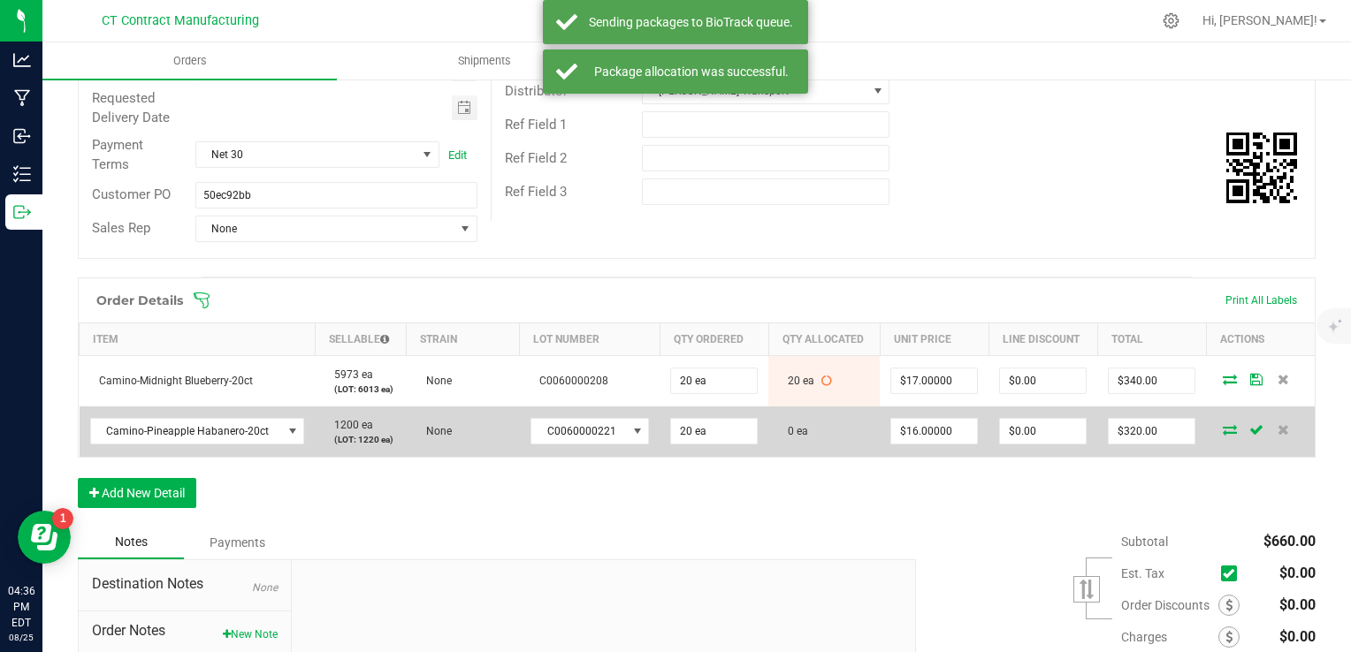
click at [1222, 424] on icon at bounding box center [1229, 429] width 14 height 11
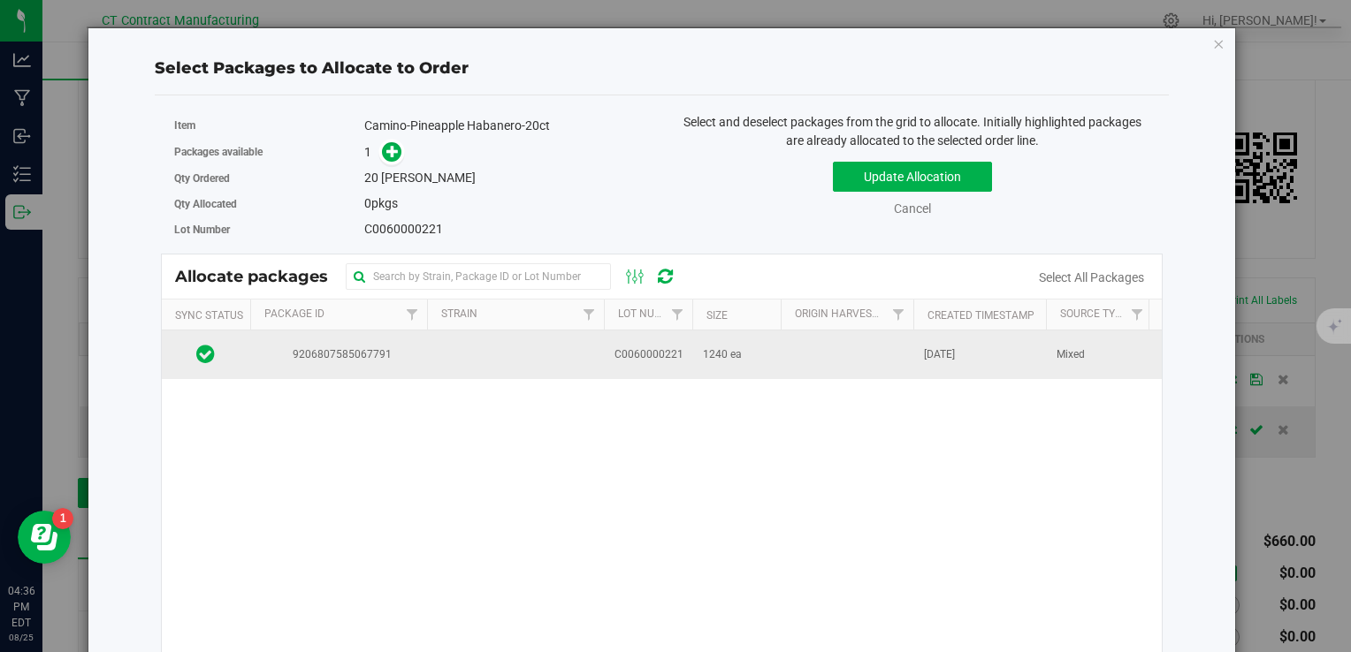
click at [467, 362] on td at bounding box center [515, 355] width 177 height 48
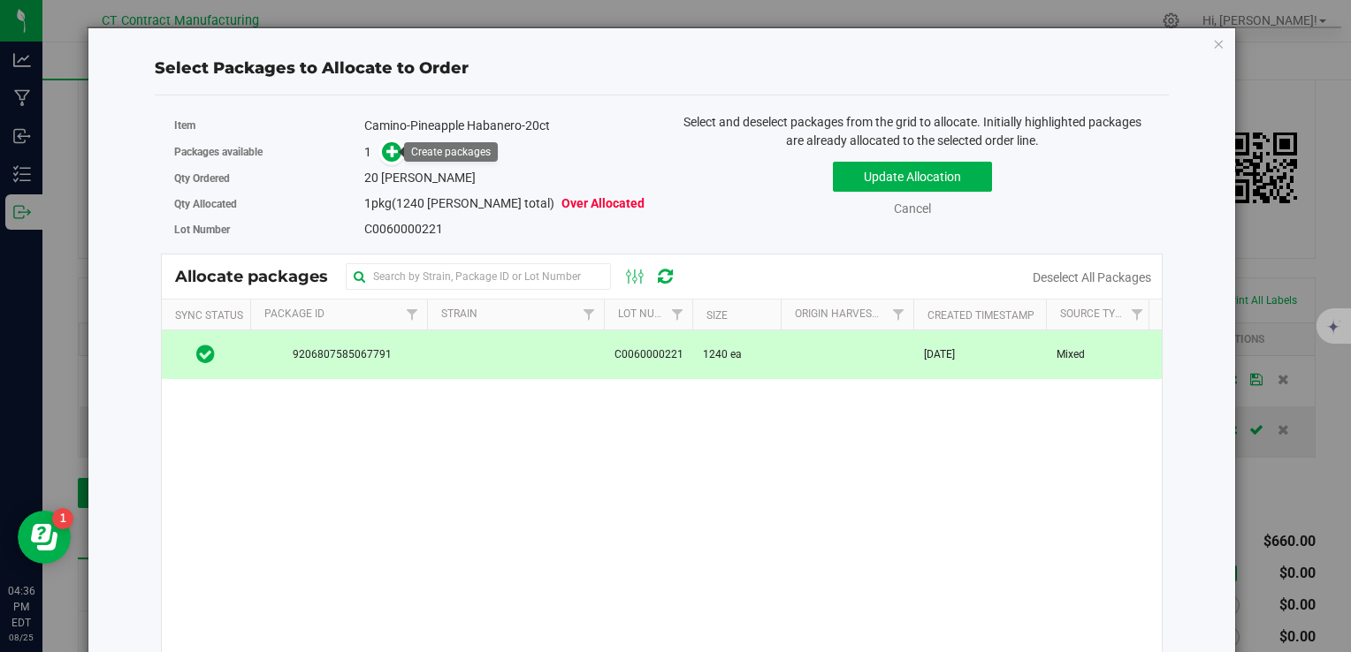
click at [397, 155] on link at bounding box center [391, 151] width 21 height 15
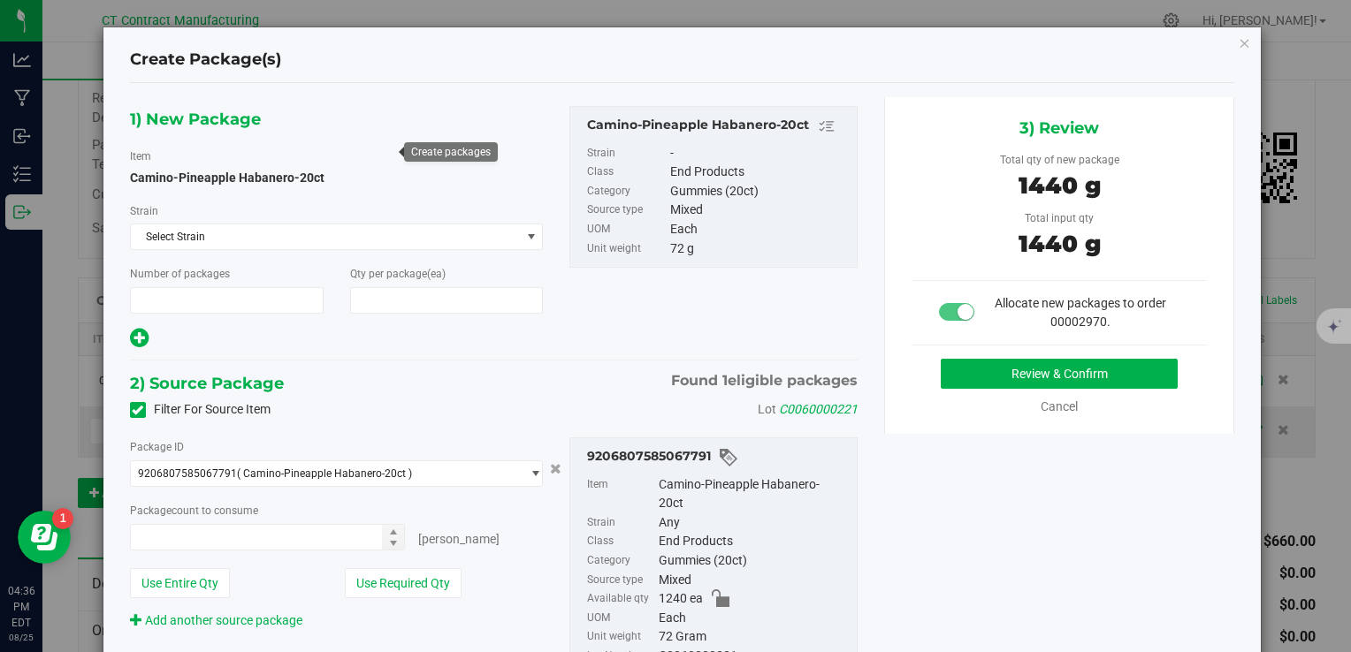
type input "1"
type input "20"
type input "20 ea"
click at [964, 369] on button "Review & Confirm" at bounding box center [1059, 374] width 237 height 30
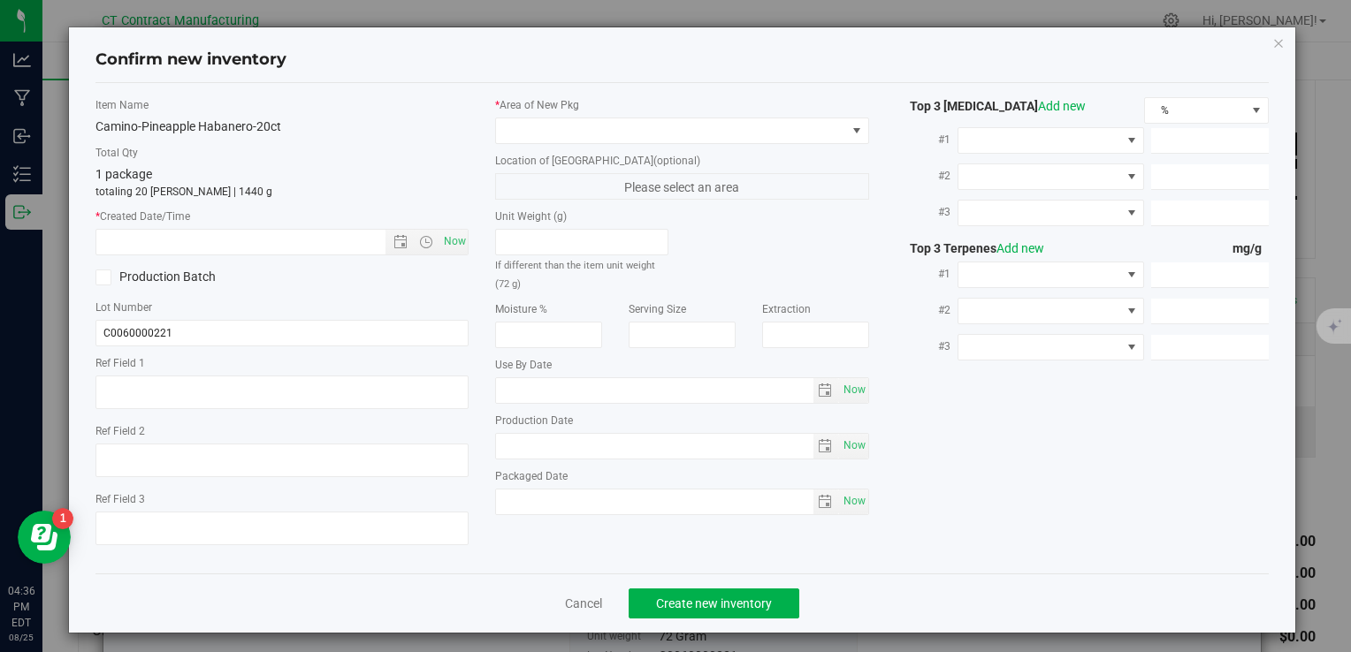
type textarea "250617-CAMPH002.267"
click at [453, 235] on span "Now" at bounding box center [454, 242] width 30 height 26
type input "8/25/2025 4:36 PM"
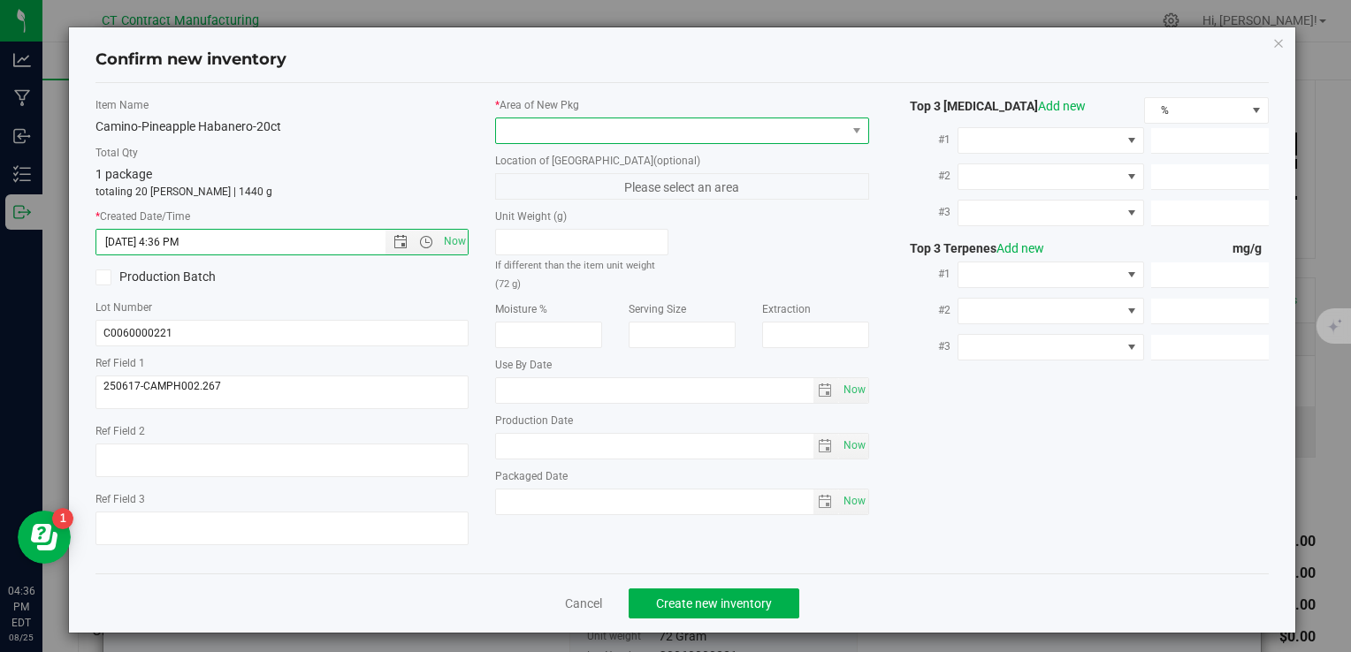
click at [548, 118] on span at bounding box center [670, 130] width 349 height 25
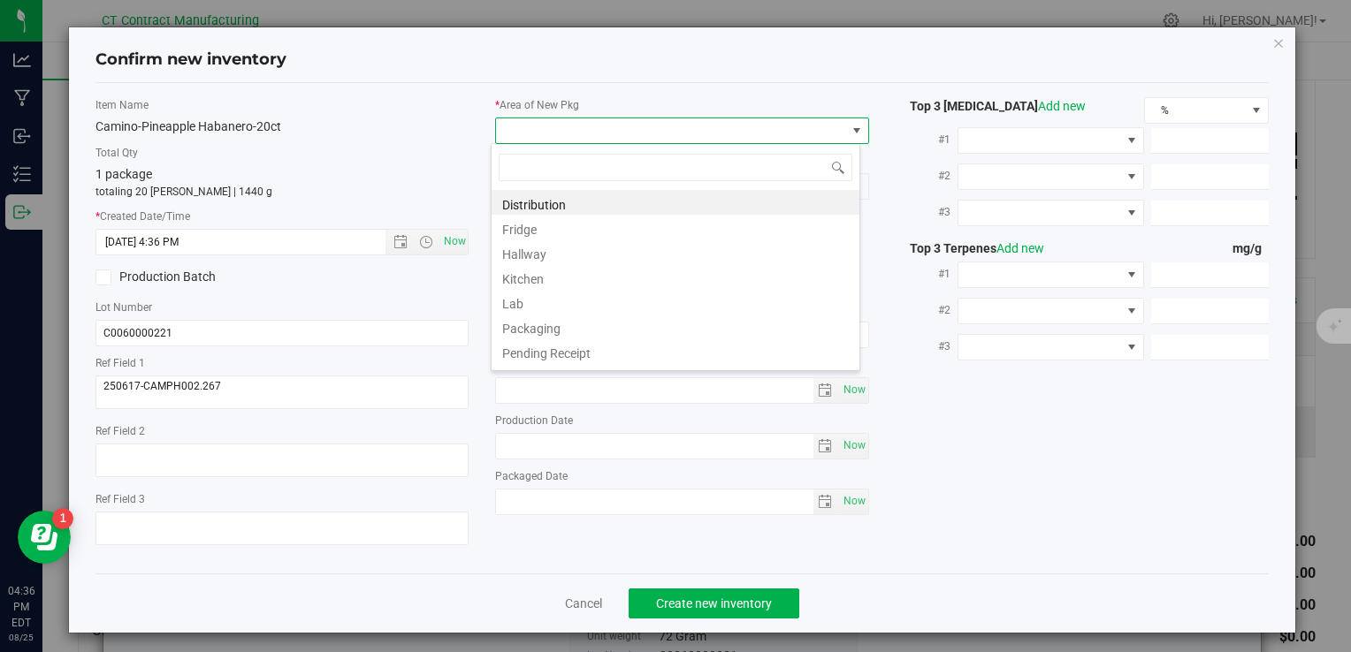
scroll to position [26, 369]
click at [552, 200] on li "Distribution" at bounding box center [675, 202] width 368 height 25
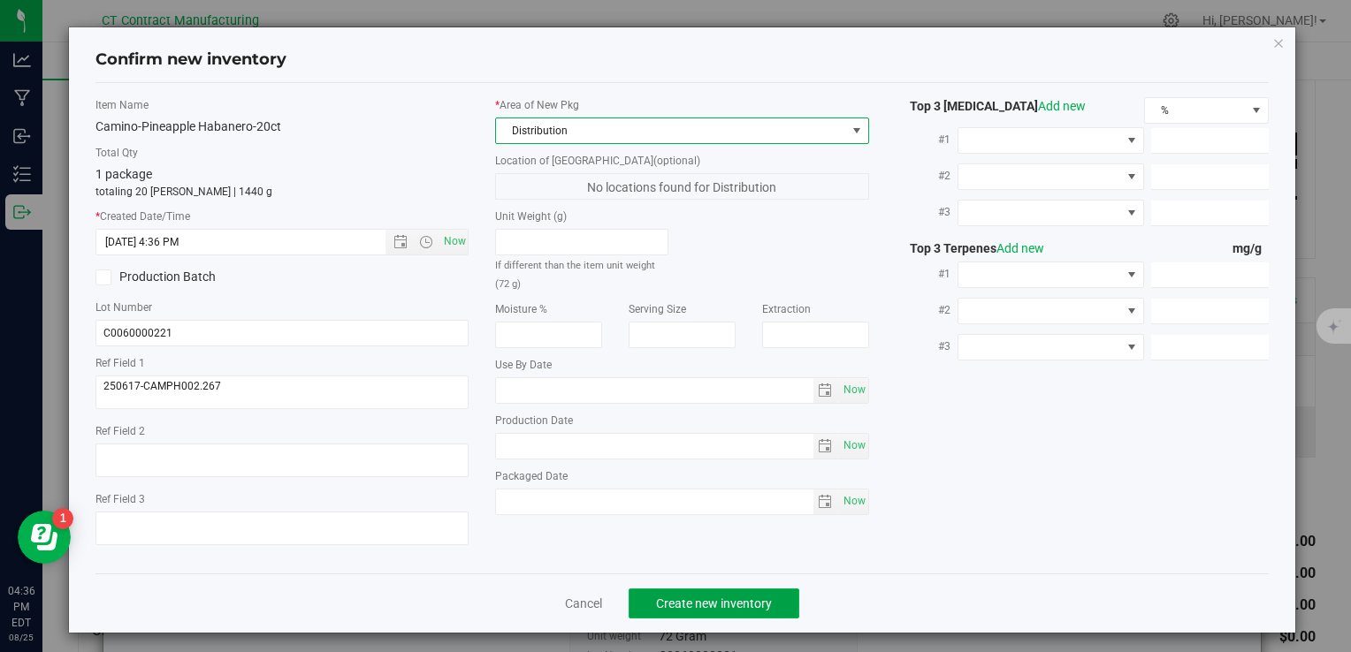
click at [725, 598] on span "Create new inventory" at bounding box center [714, 604] width 116 height 14
